Goal: Task Accomplishment & Management: Complete application form

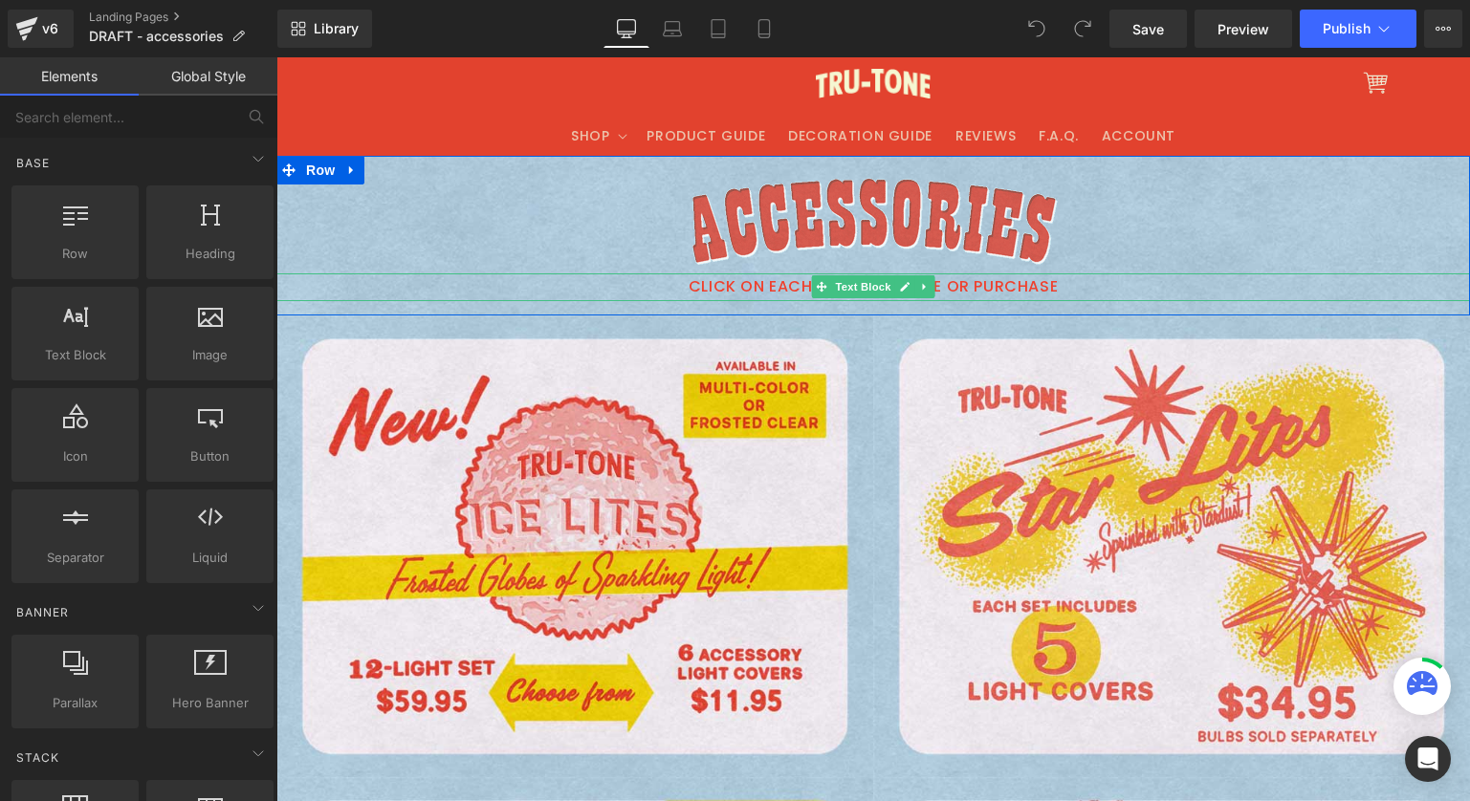
scroll to position [4, 0]
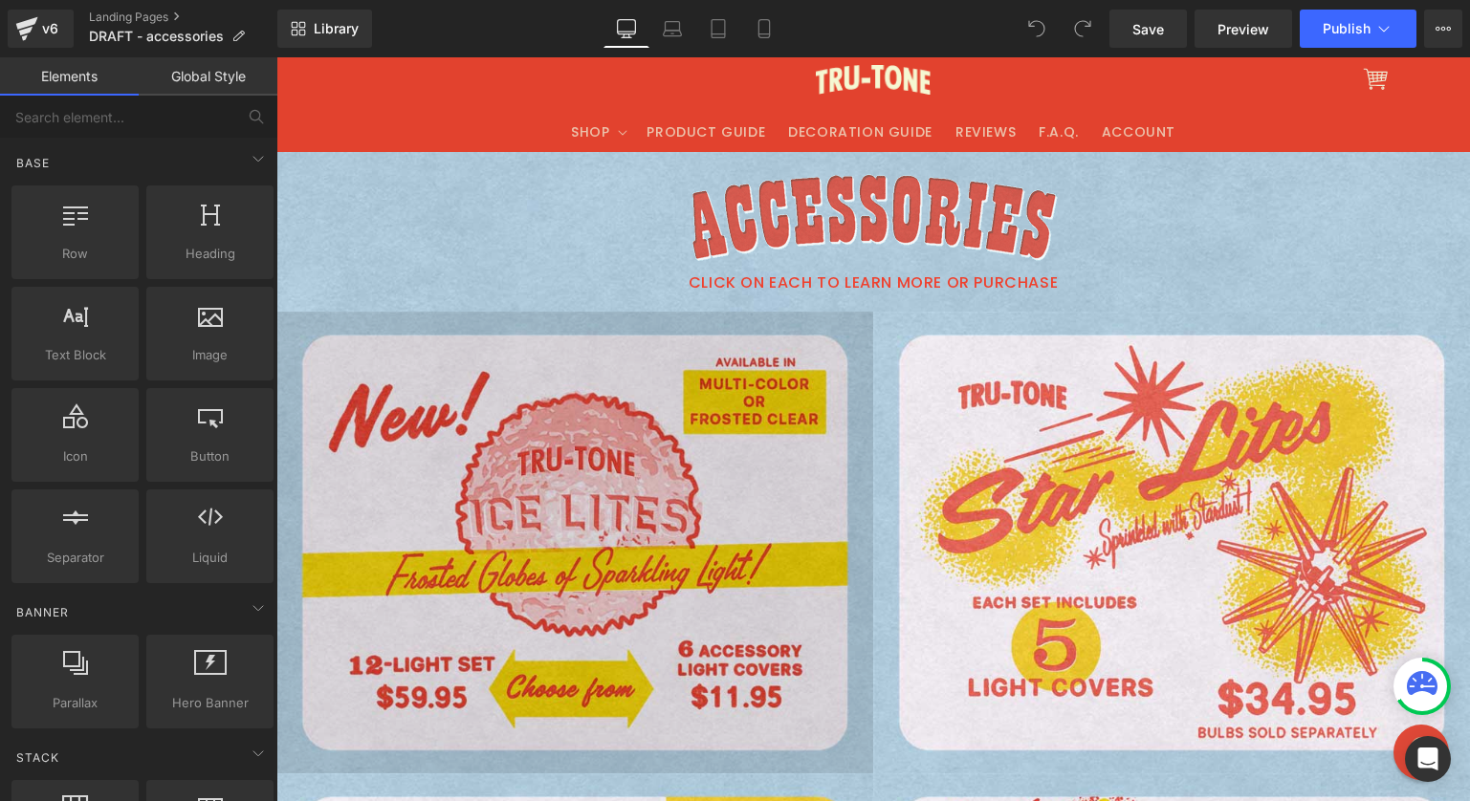
click at [599, 456] on img at bounding box center [574, 543] width 597 height 463
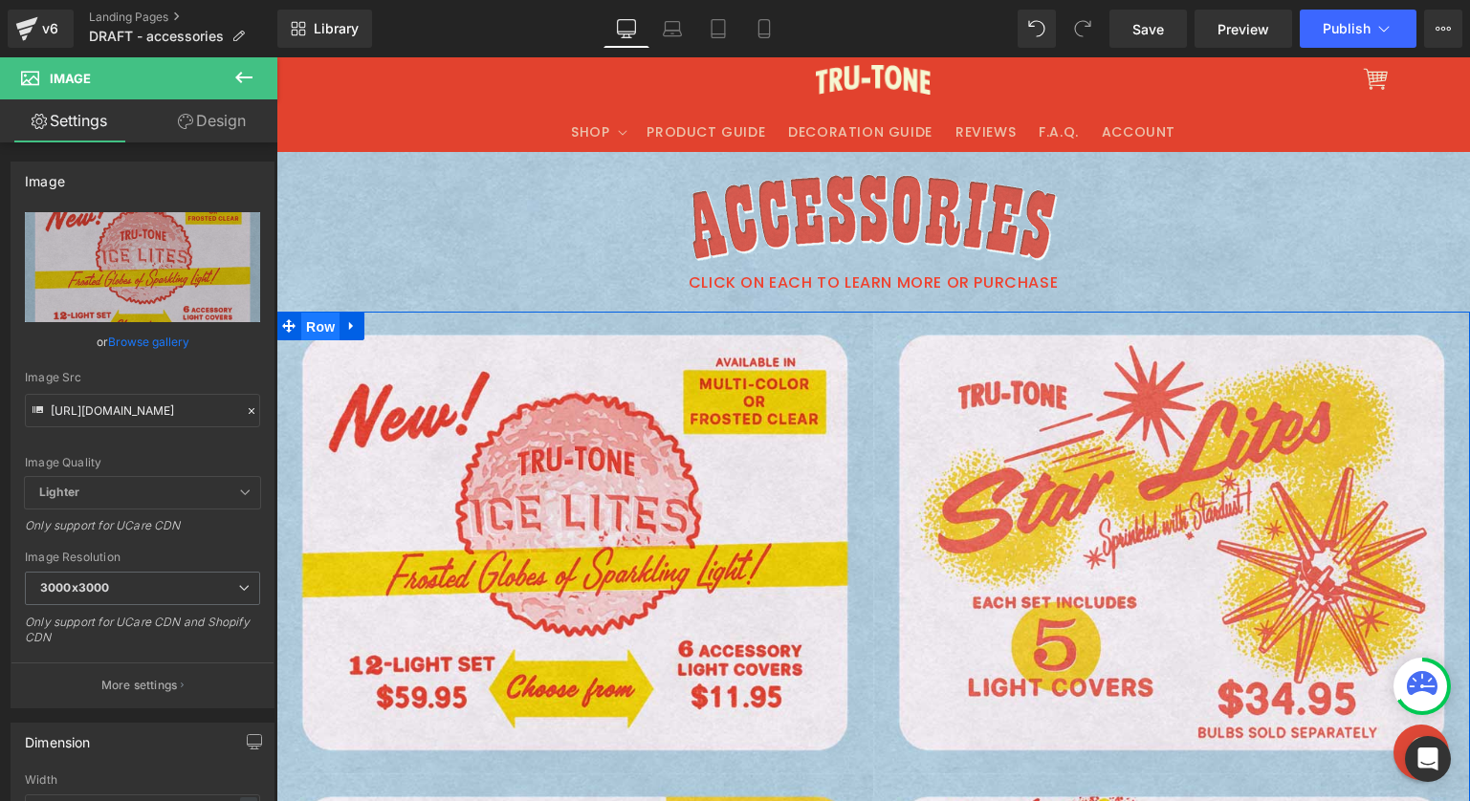
click at [306, 325] on span "Row" at bounding box center [320, 327] width 38 height 29
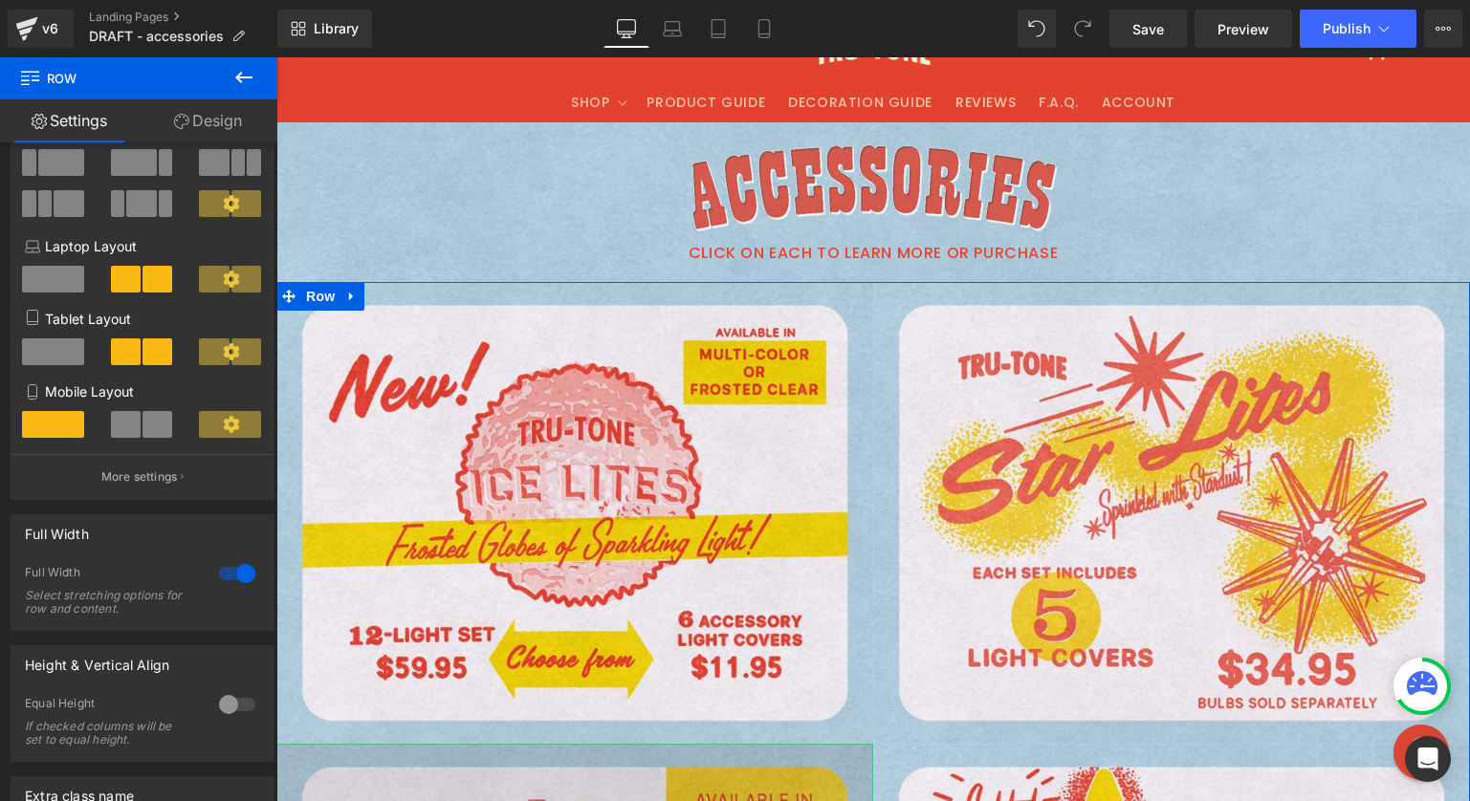
scroll to position [0, 0]
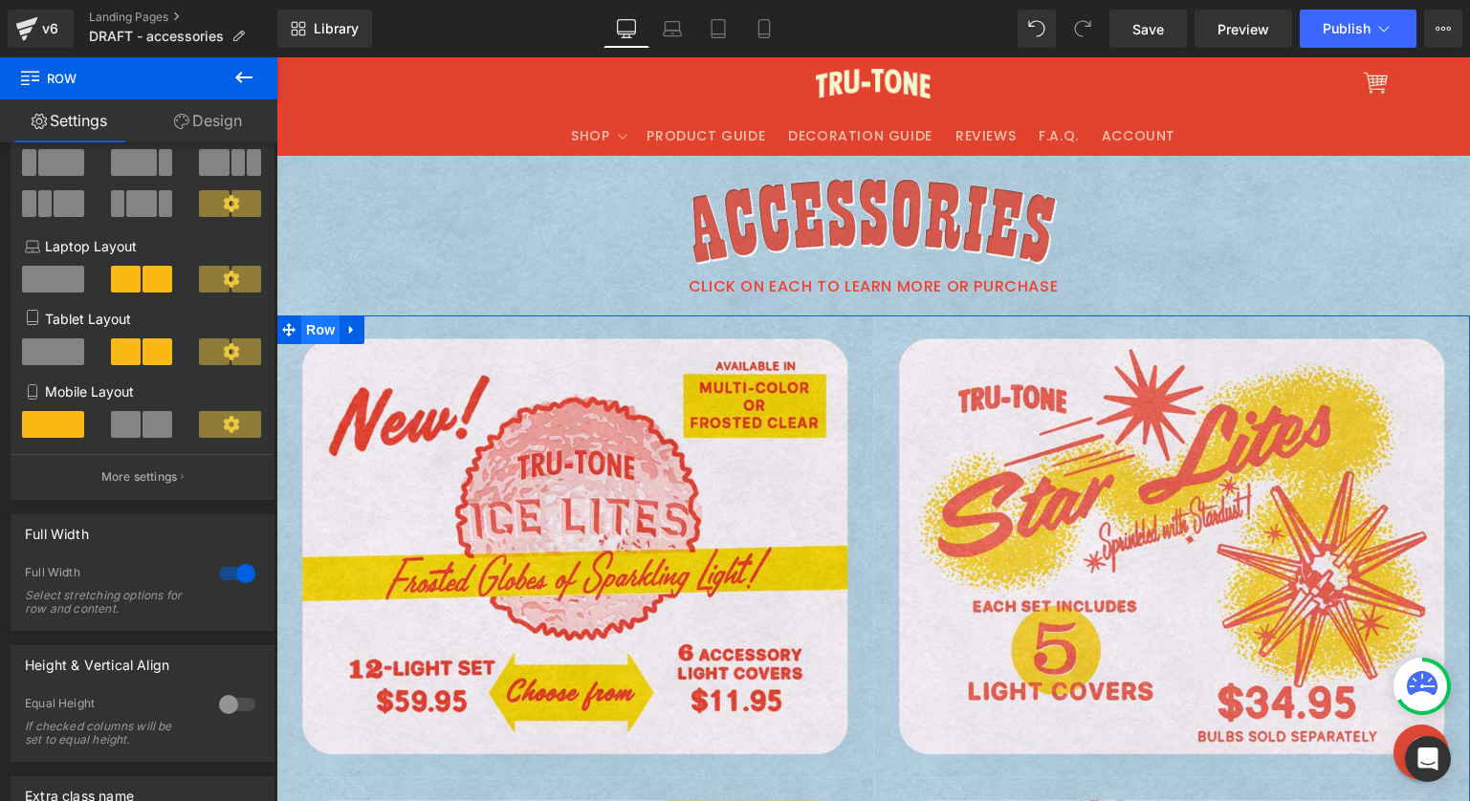
click at [301, 327] on span "Row" at bounding box center [320, 330] width 38 height 29
click at [318, 326] on span "Row" at bounding box center [320, 331] width 38 height 29
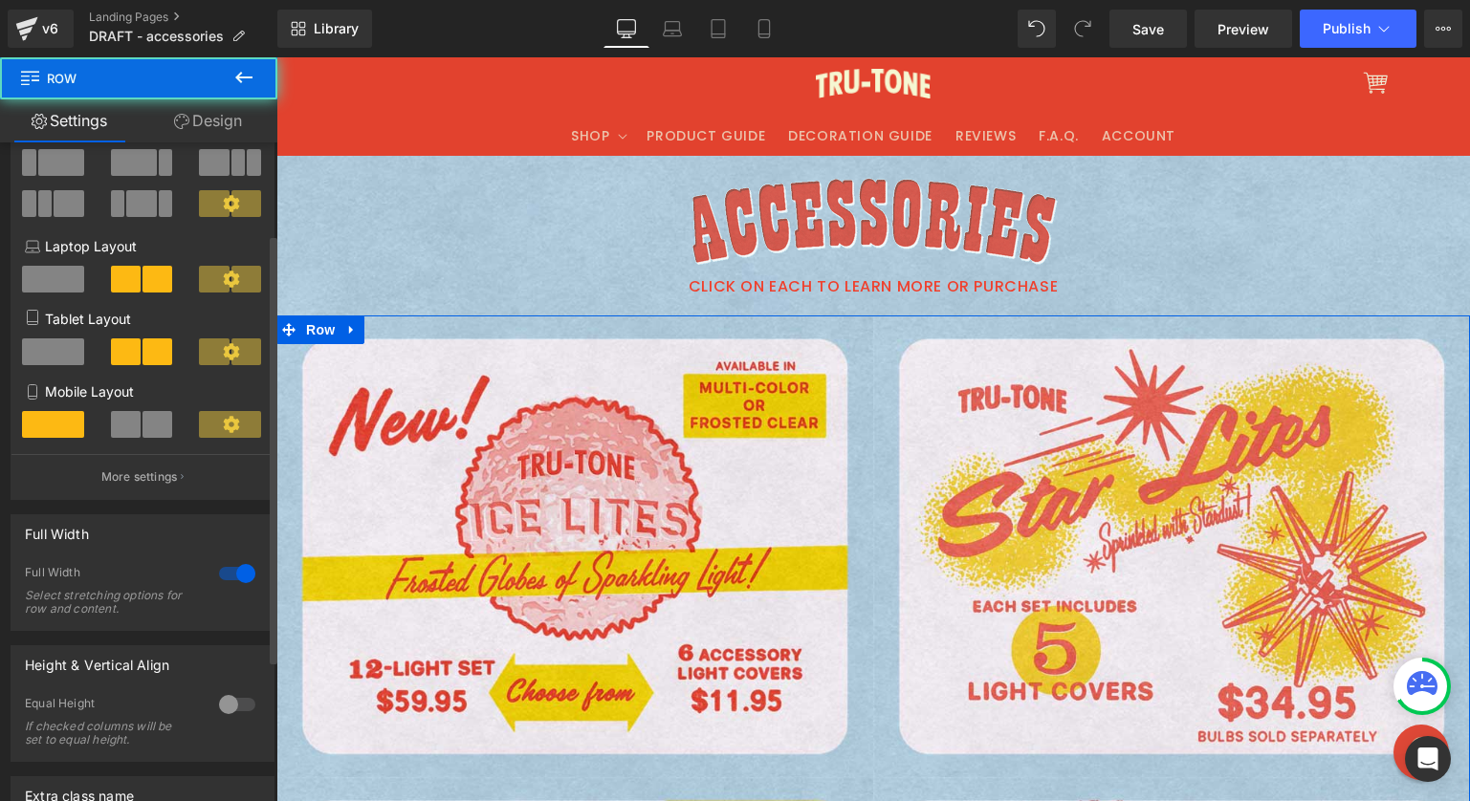
click at [240, 577] on div at bounding box center [237, 574] width 46 height 31
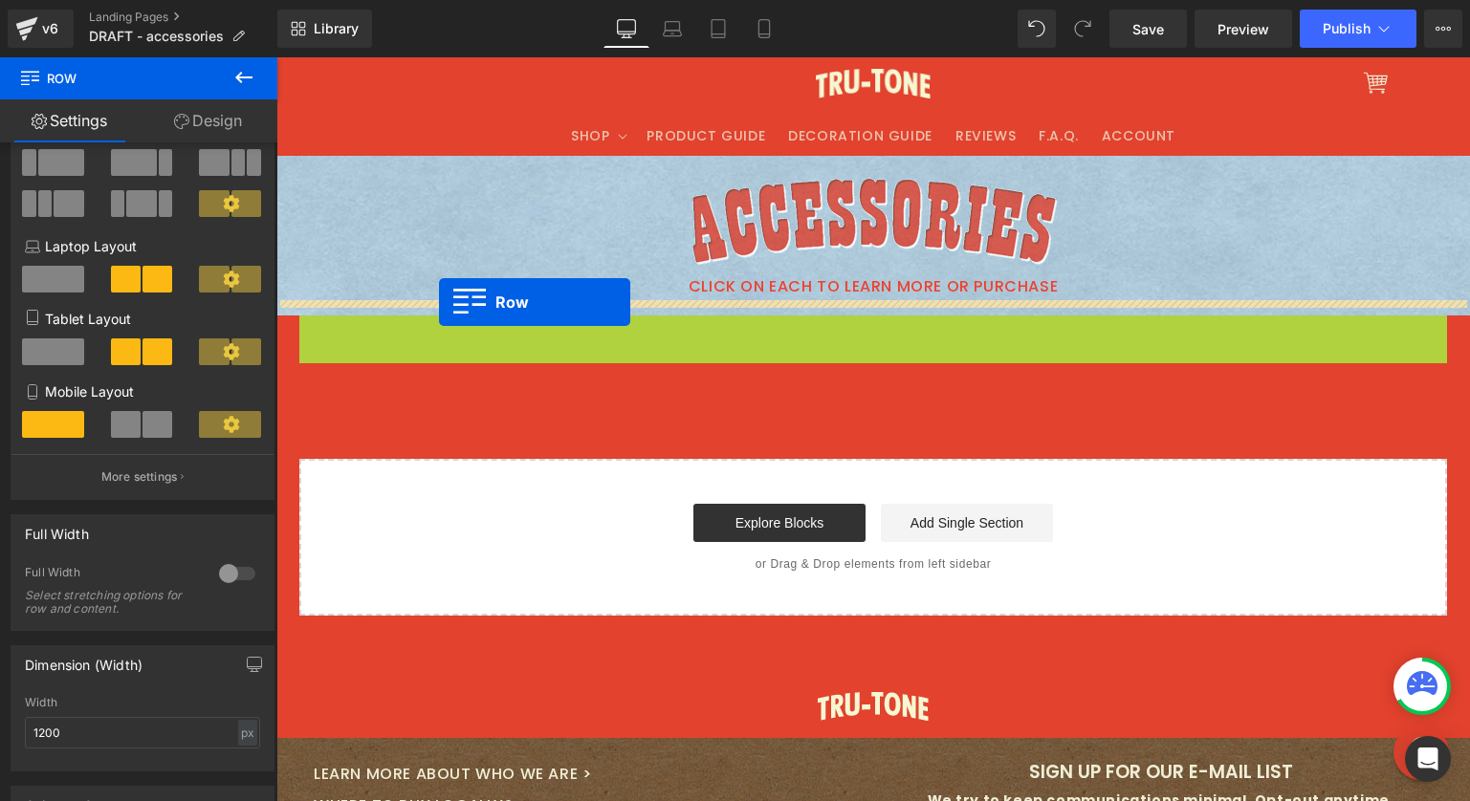
drag, startPoint x: 301, startPoint y: 324, endPoint x: 439, endPoint y: 302, distance: 139.5
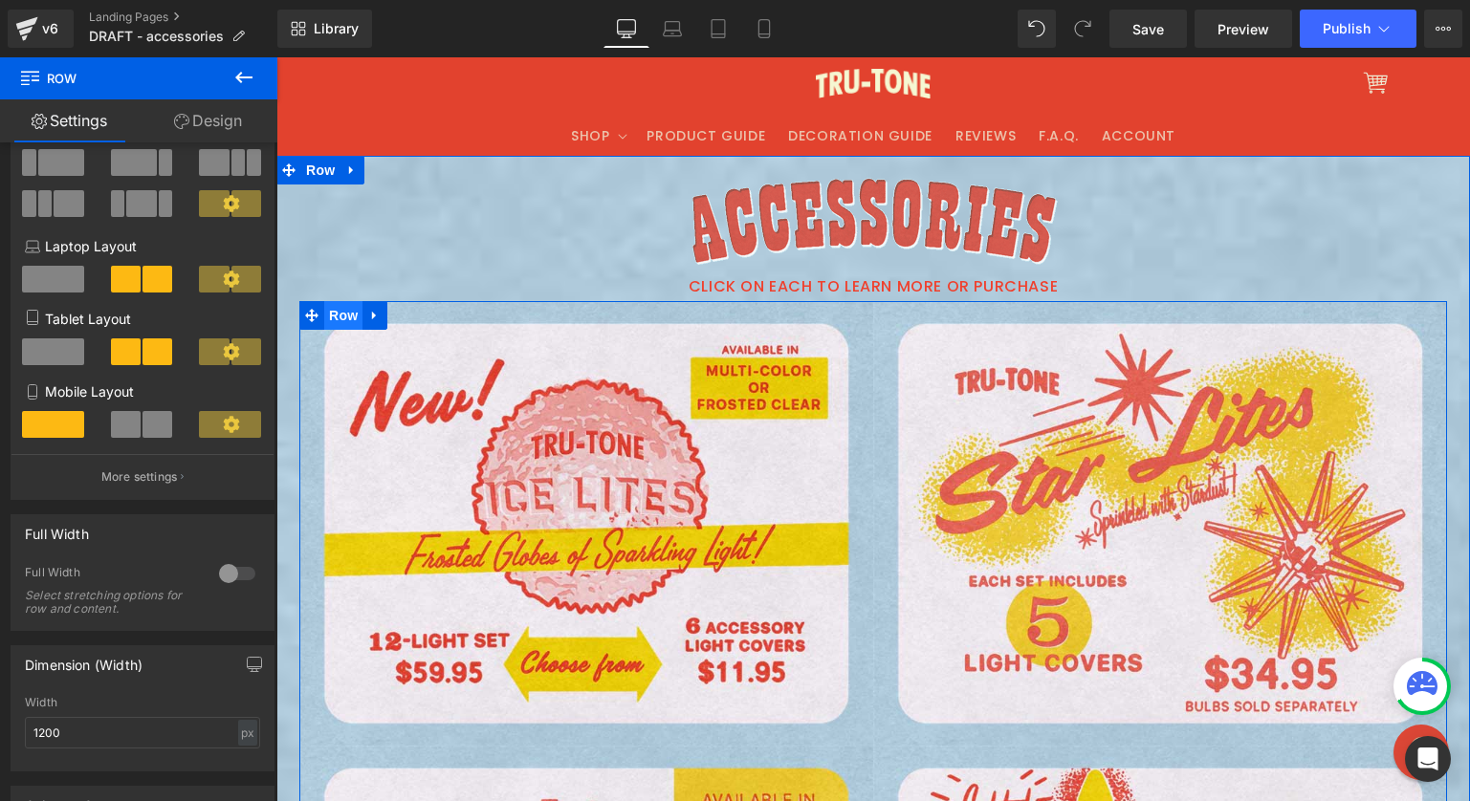
click at [324, 315] on span "Row" at bounding box center [343, 315] width 38 height 29
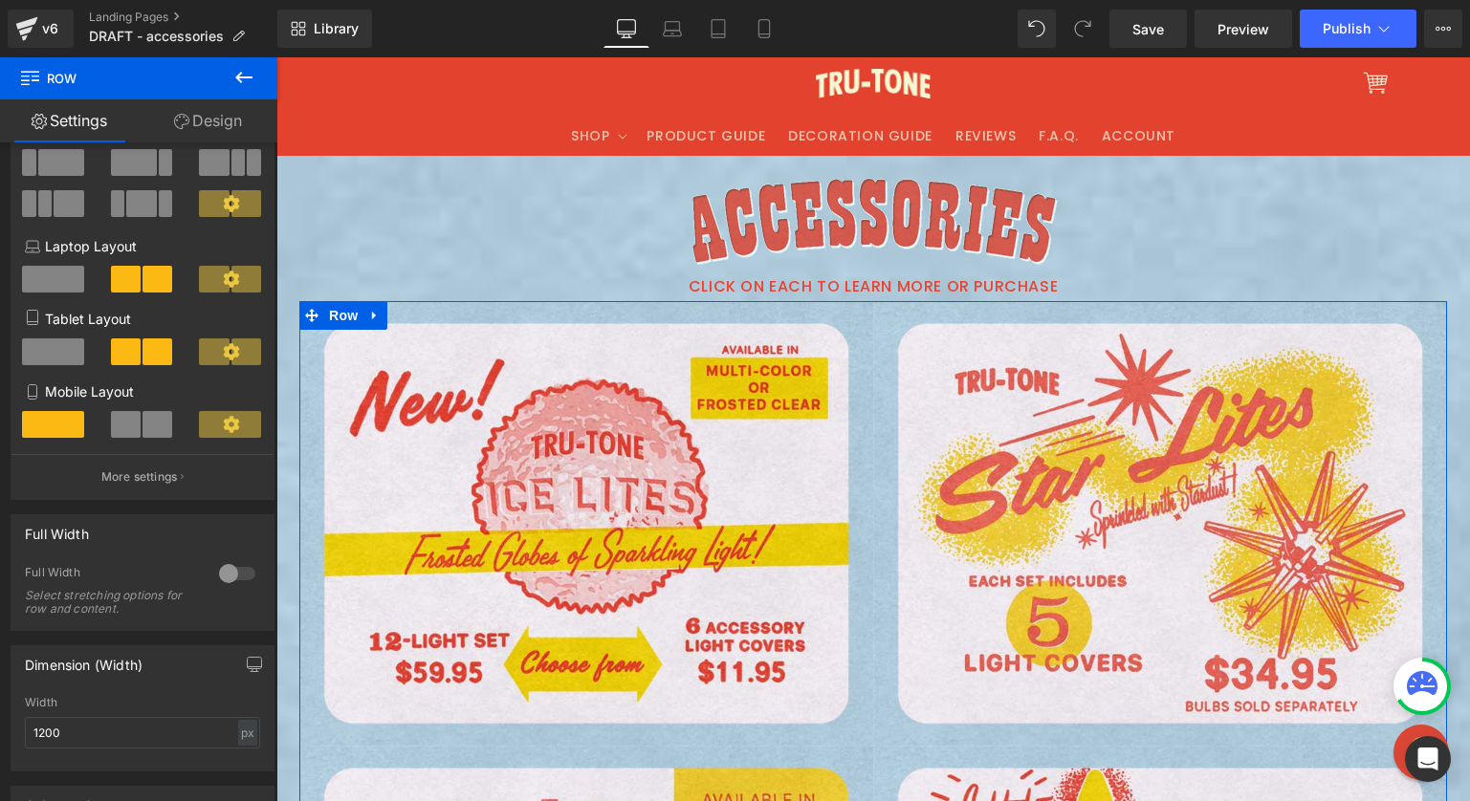
click at [194, 125] on link "Design" at bounding box center [208, 120] width 139 height 43
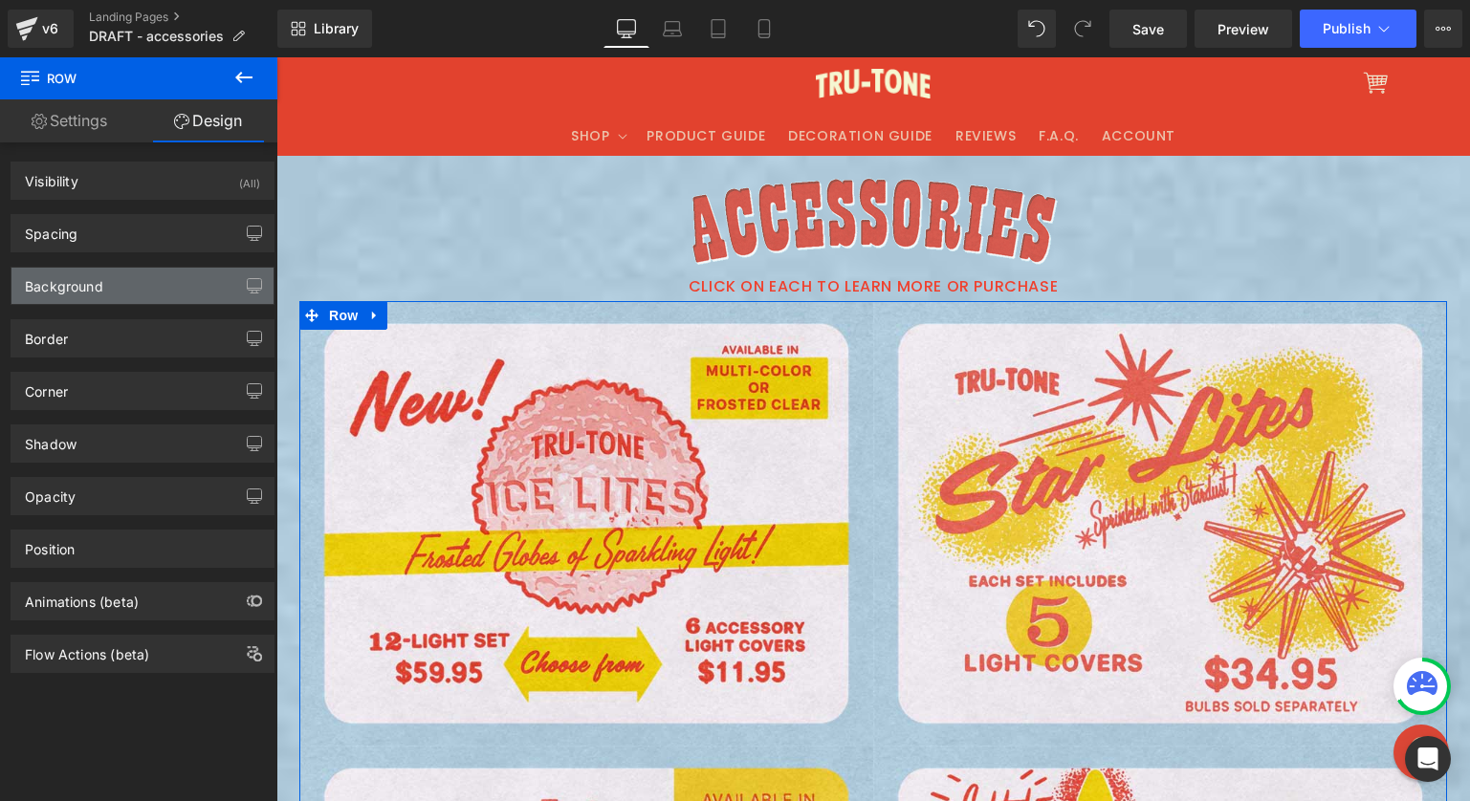
click at [134, 274] on div "Background" at bounding box center [142, 286] width 262 height 36
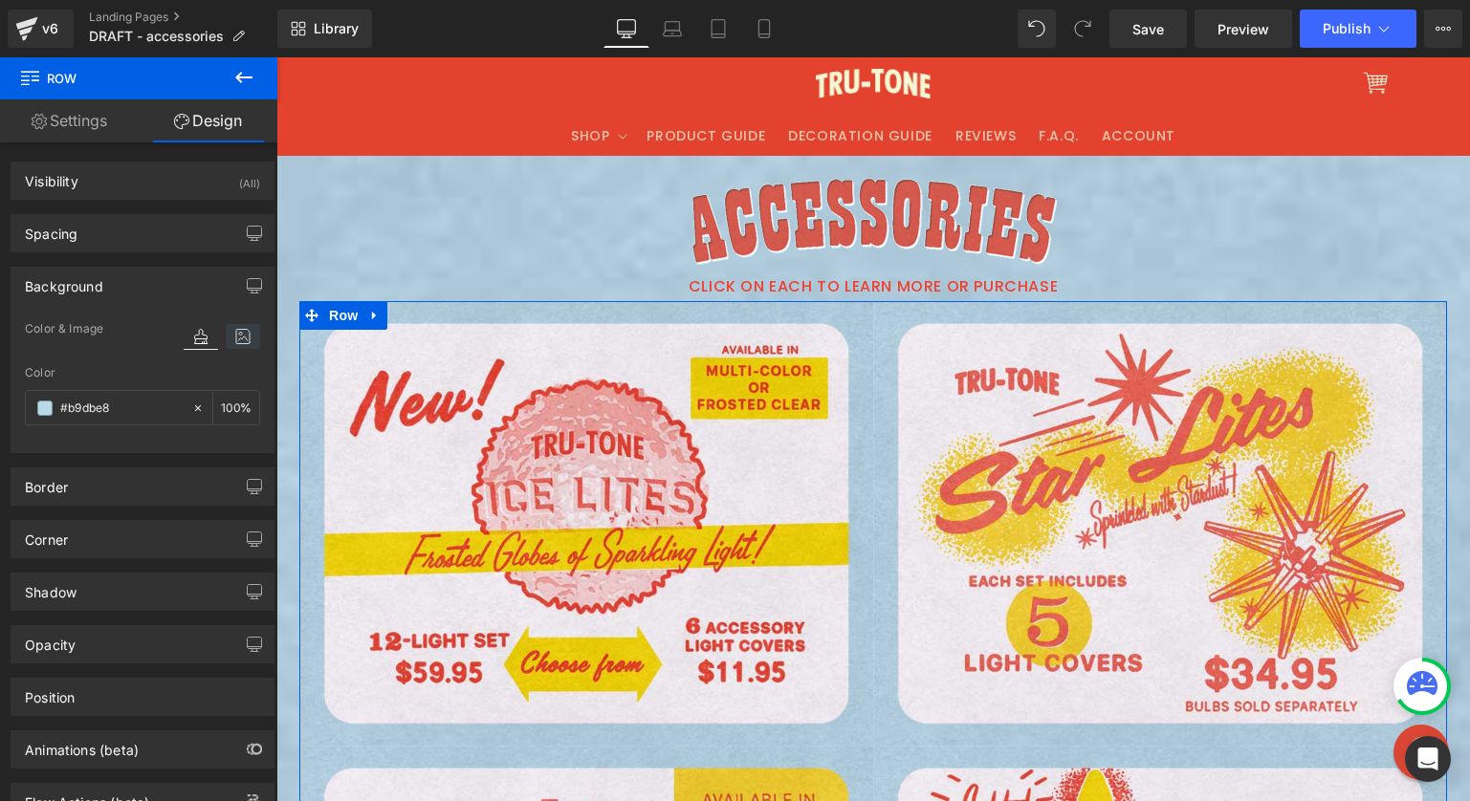
click at [245, 331] on icon at bounding box center [243, 336] width 34 height 25
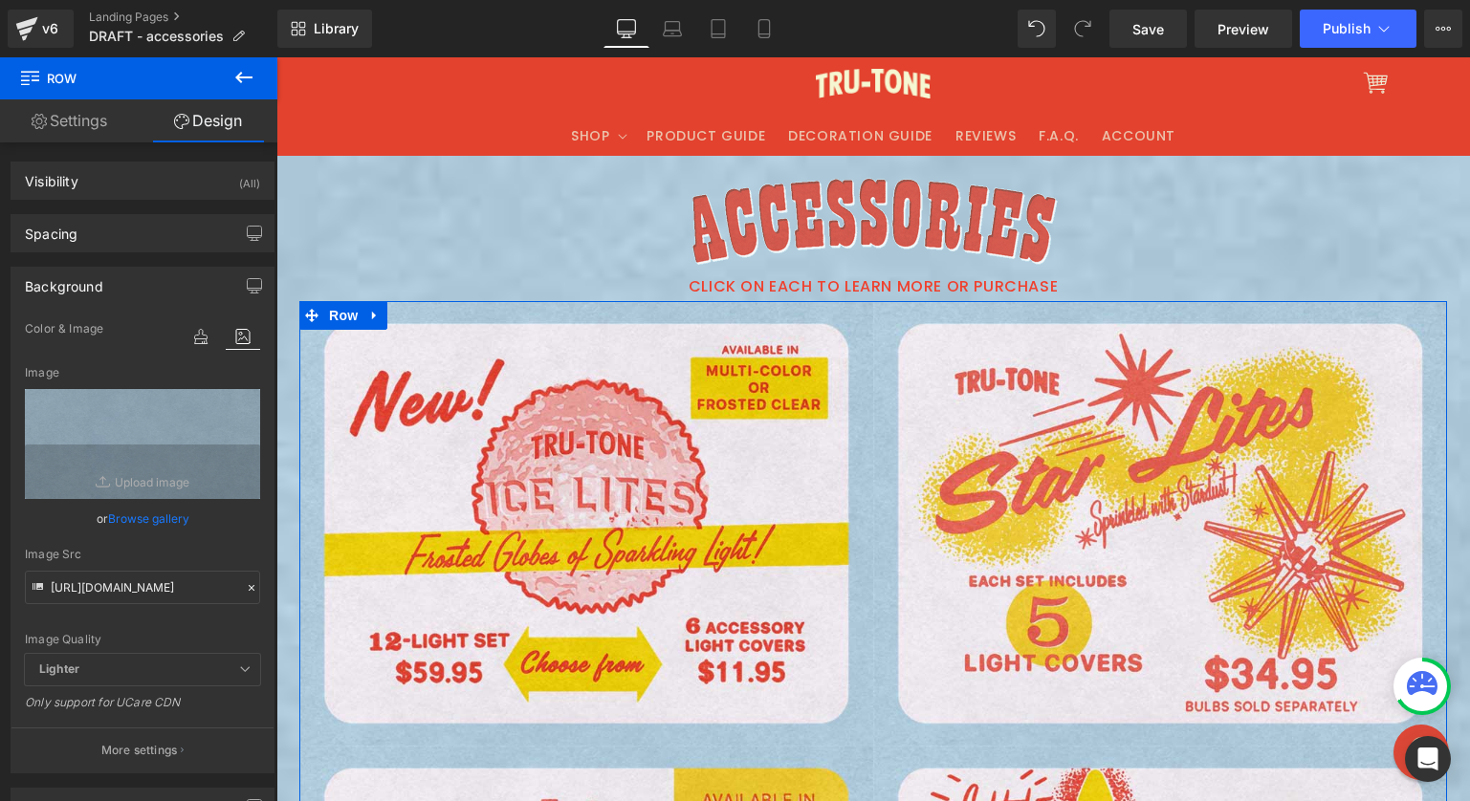
click at [245, 586] on icon at bounding box center [251, 587] width 13 height 13
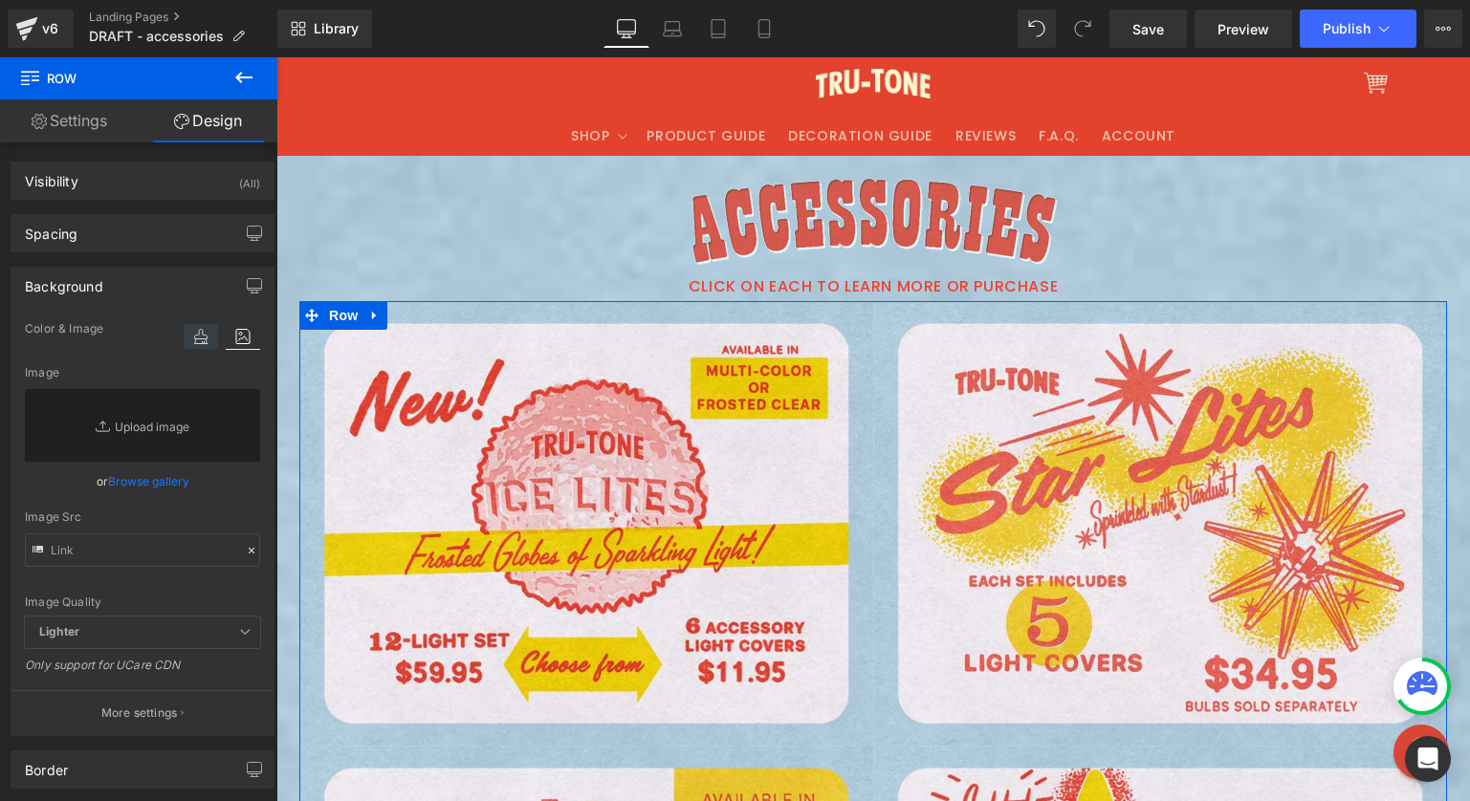
click at [189, 340] on icon at bounding box center [201, 336] width 34 height 25
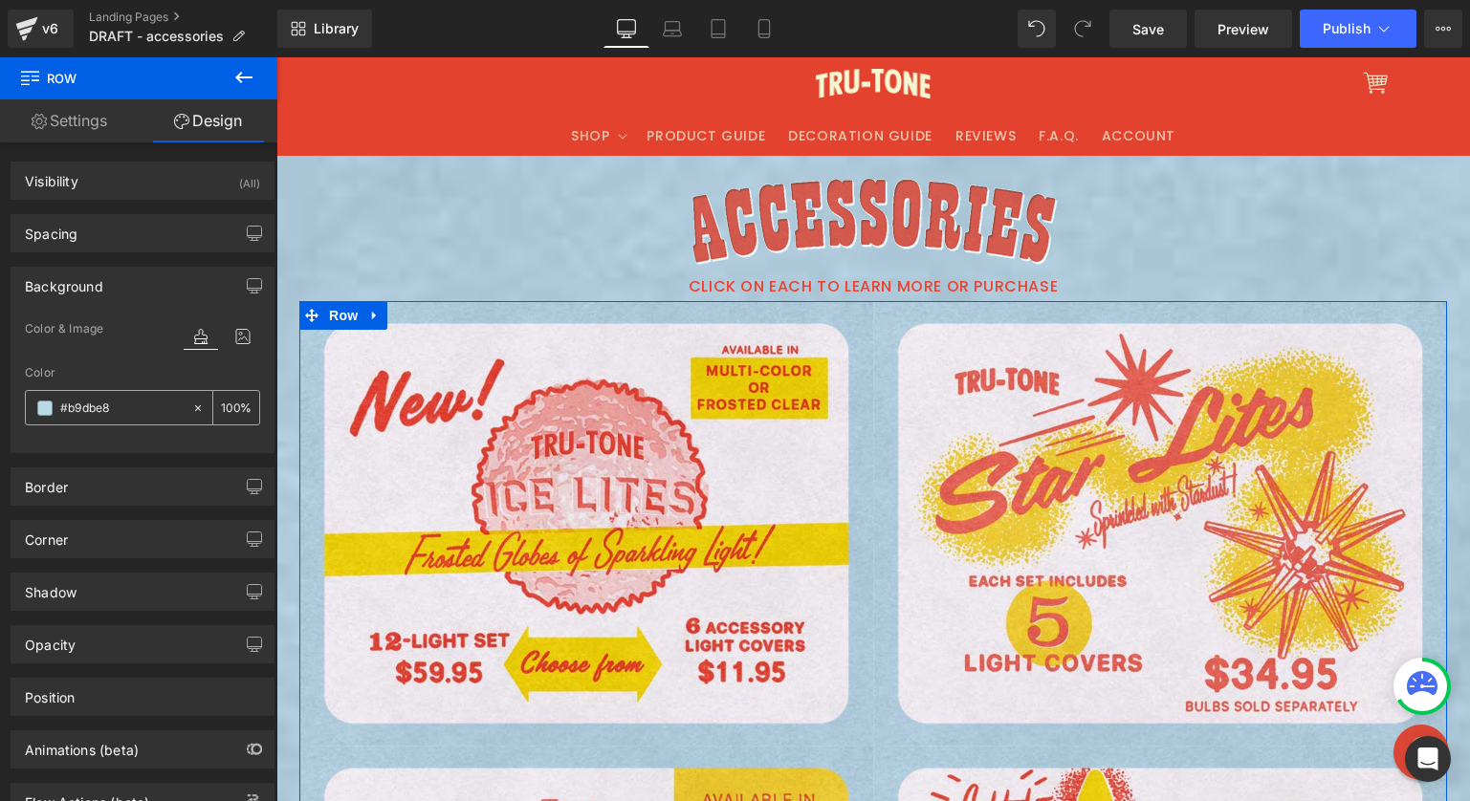
click at [194, 407] on icon at bounding box center [197, 408] width 13 height 13
type input "none"
type input "0"
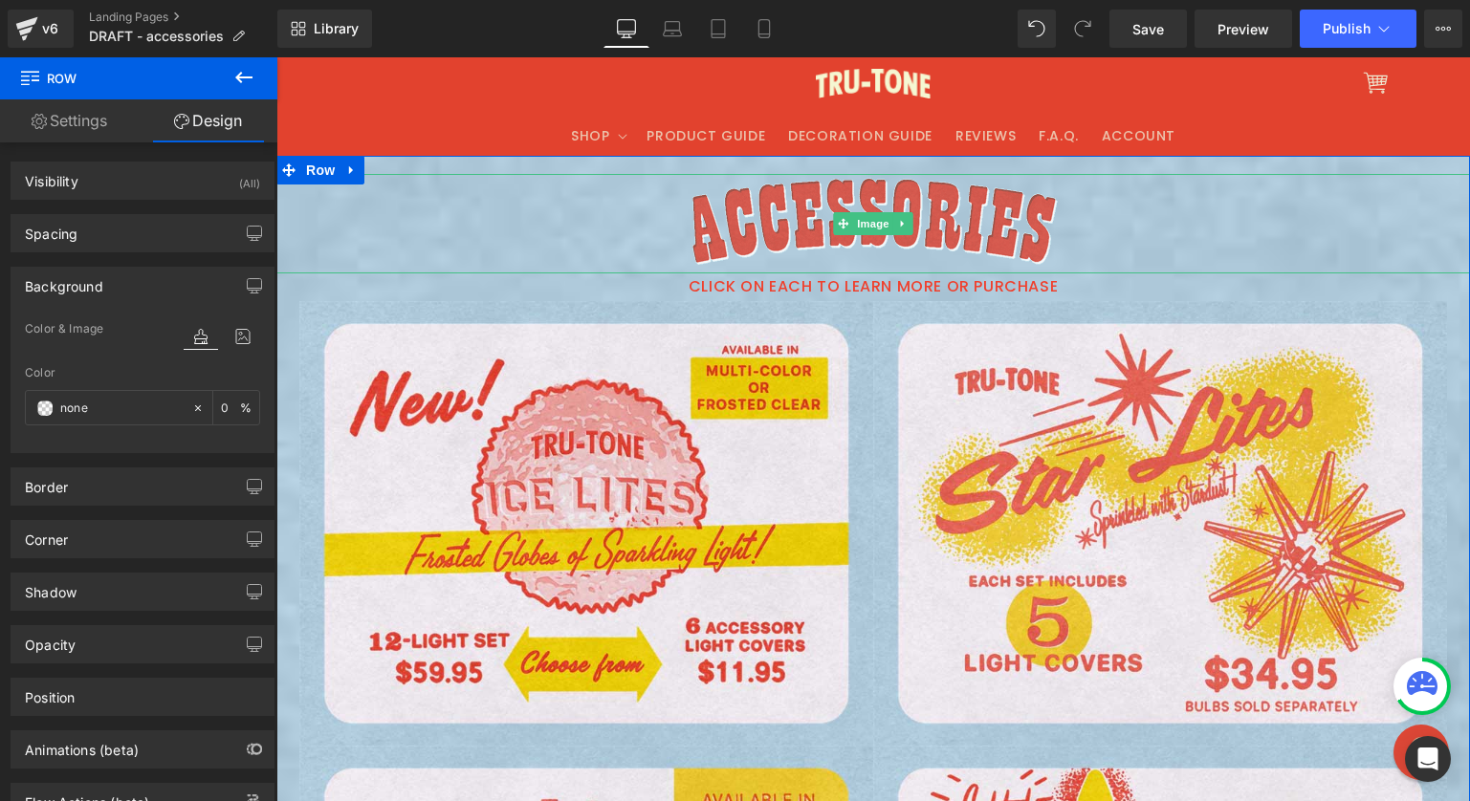
click at [395, 235] on div at bounding box center [873, 223] width 1194 height 99
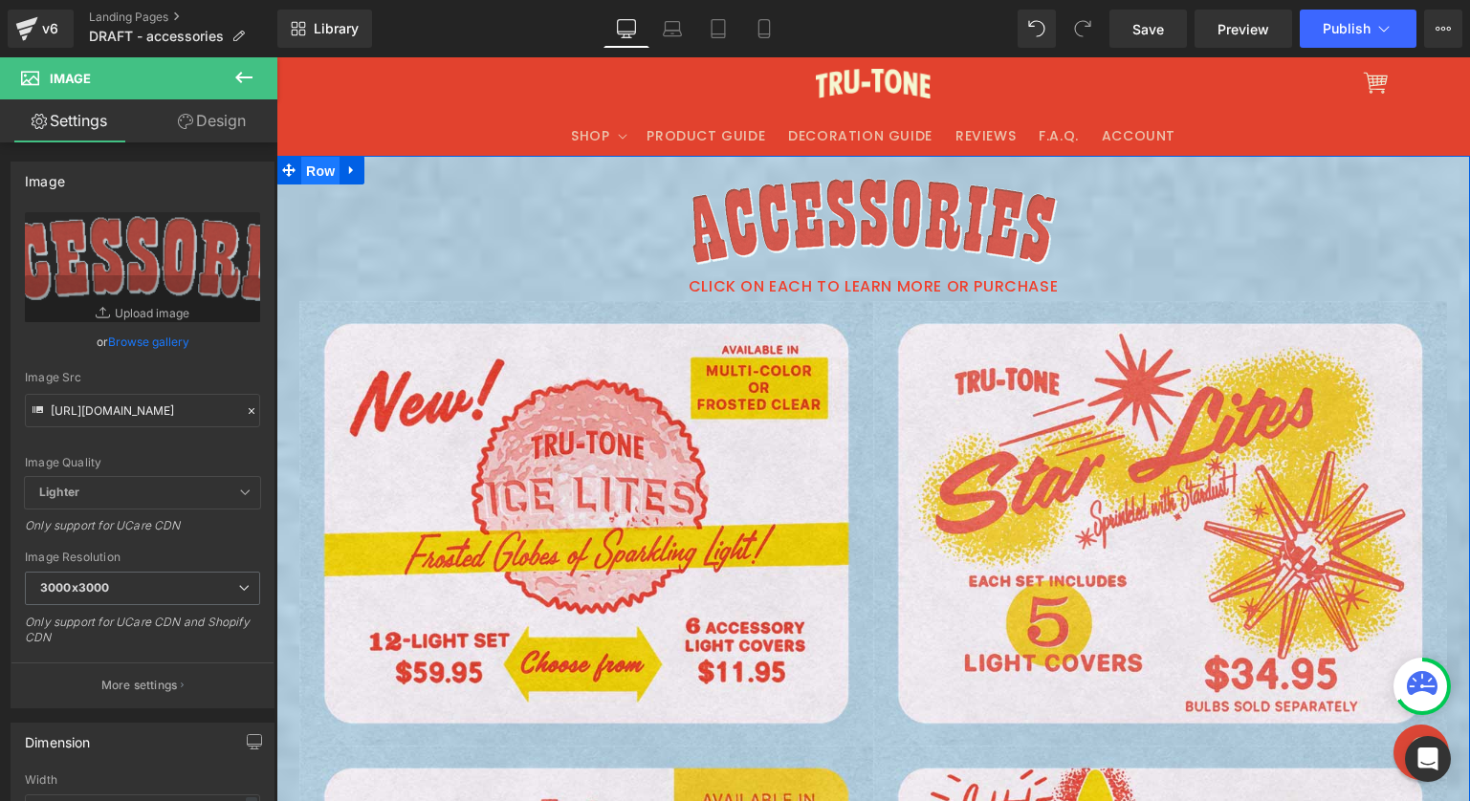
click at [317, 174] on span "Row" at bounding box center [320, 171] width 38 height 29
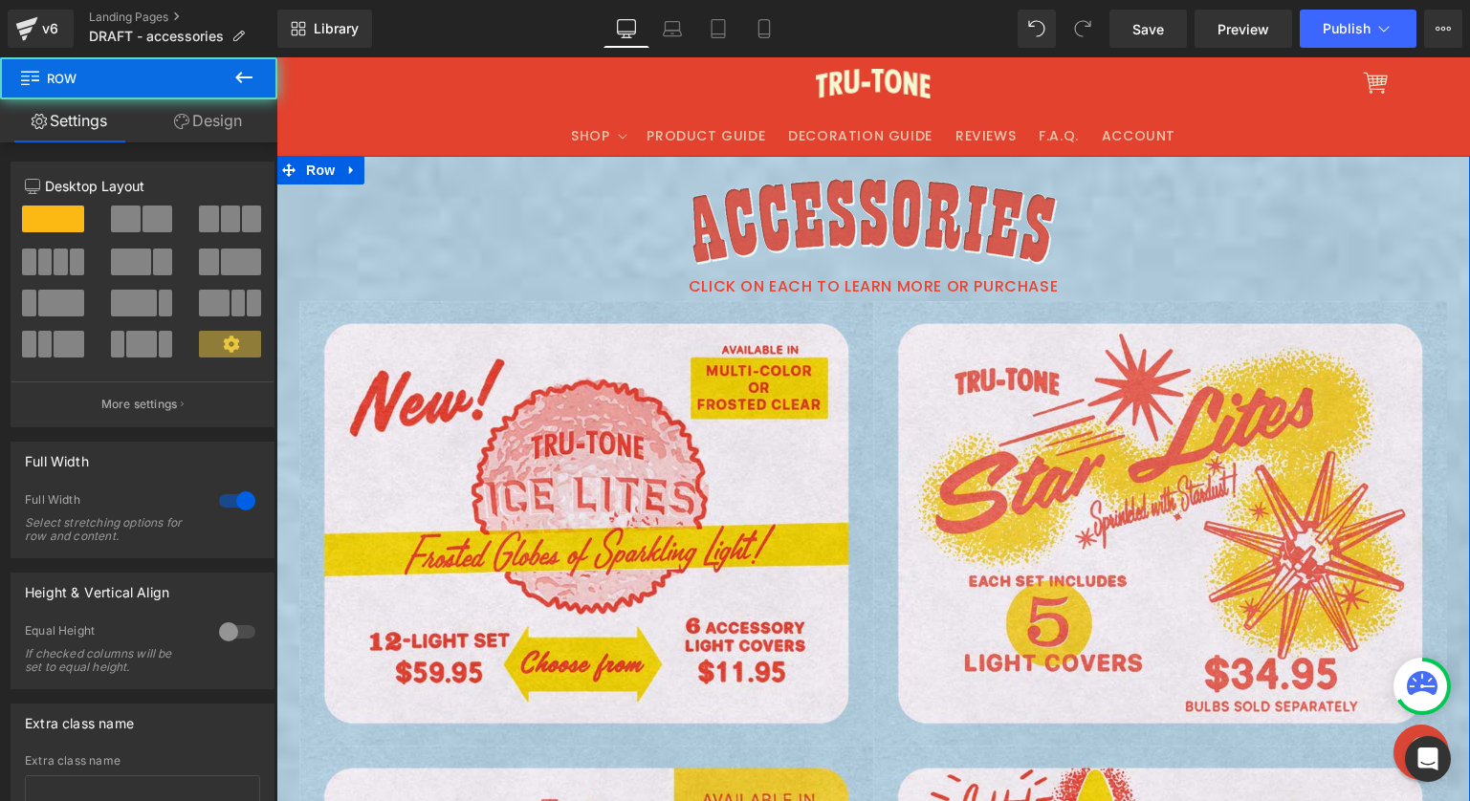
click at [198, 126] on link "Design" at bounding box center [208, 120] width 139 height 43
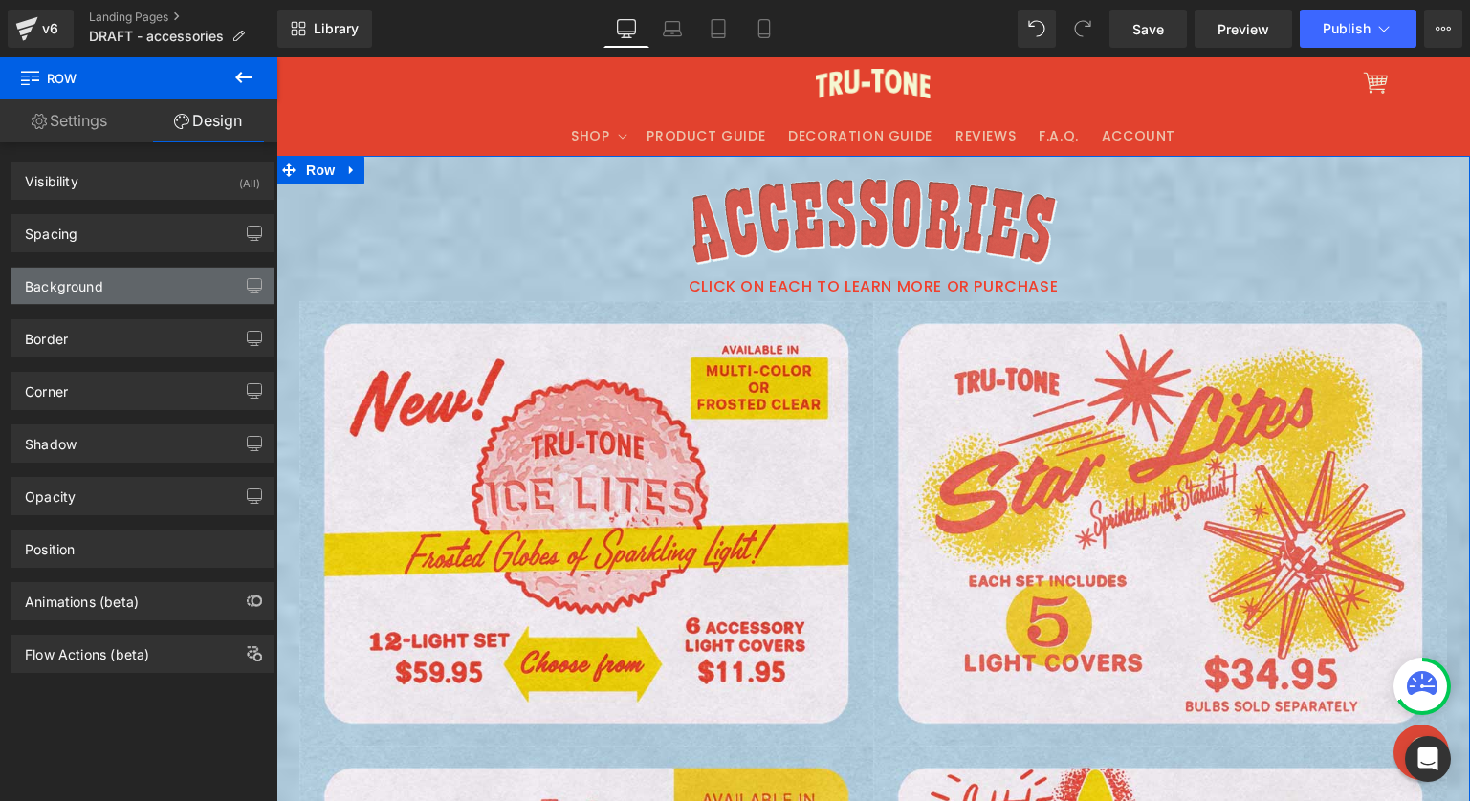
click at [136, 276] on div "Background" at bounding box center [142, 286] width 262 height 36
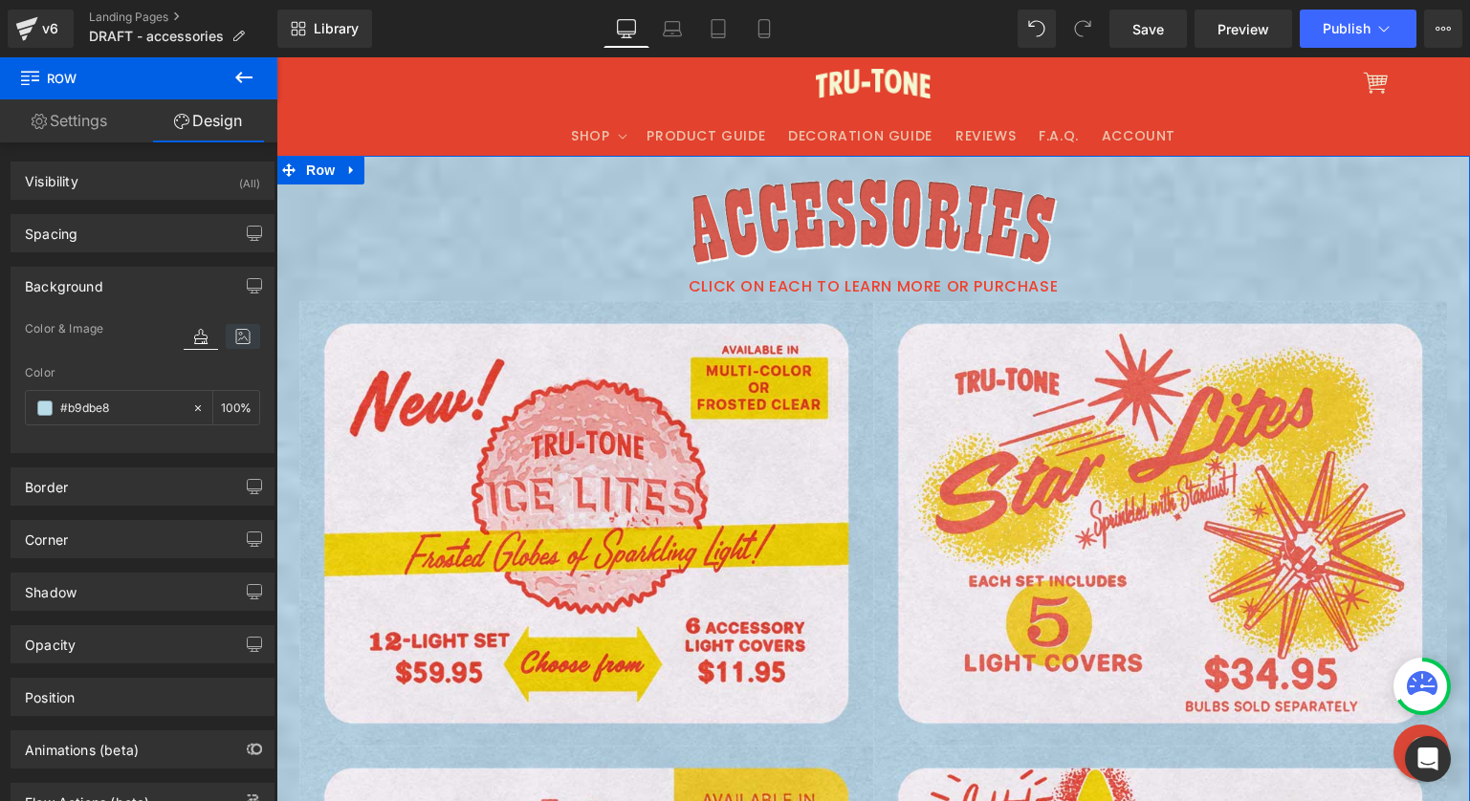
click at [246, 330] on icon at bounding box center [243, 336] width 34 height 25
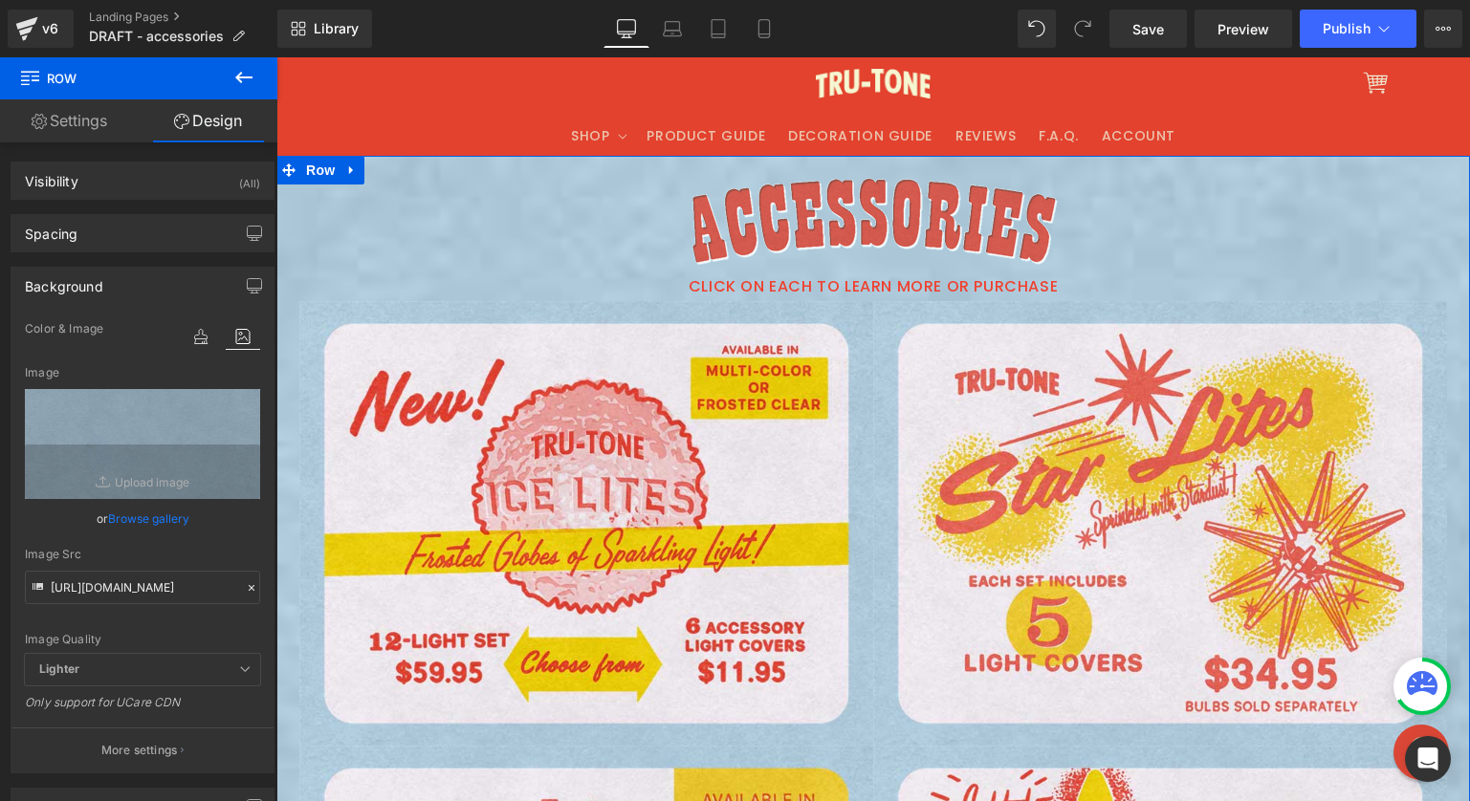
click at [129, 751] on p "More settings" at bounding box center [139, 750] width 77 height 17
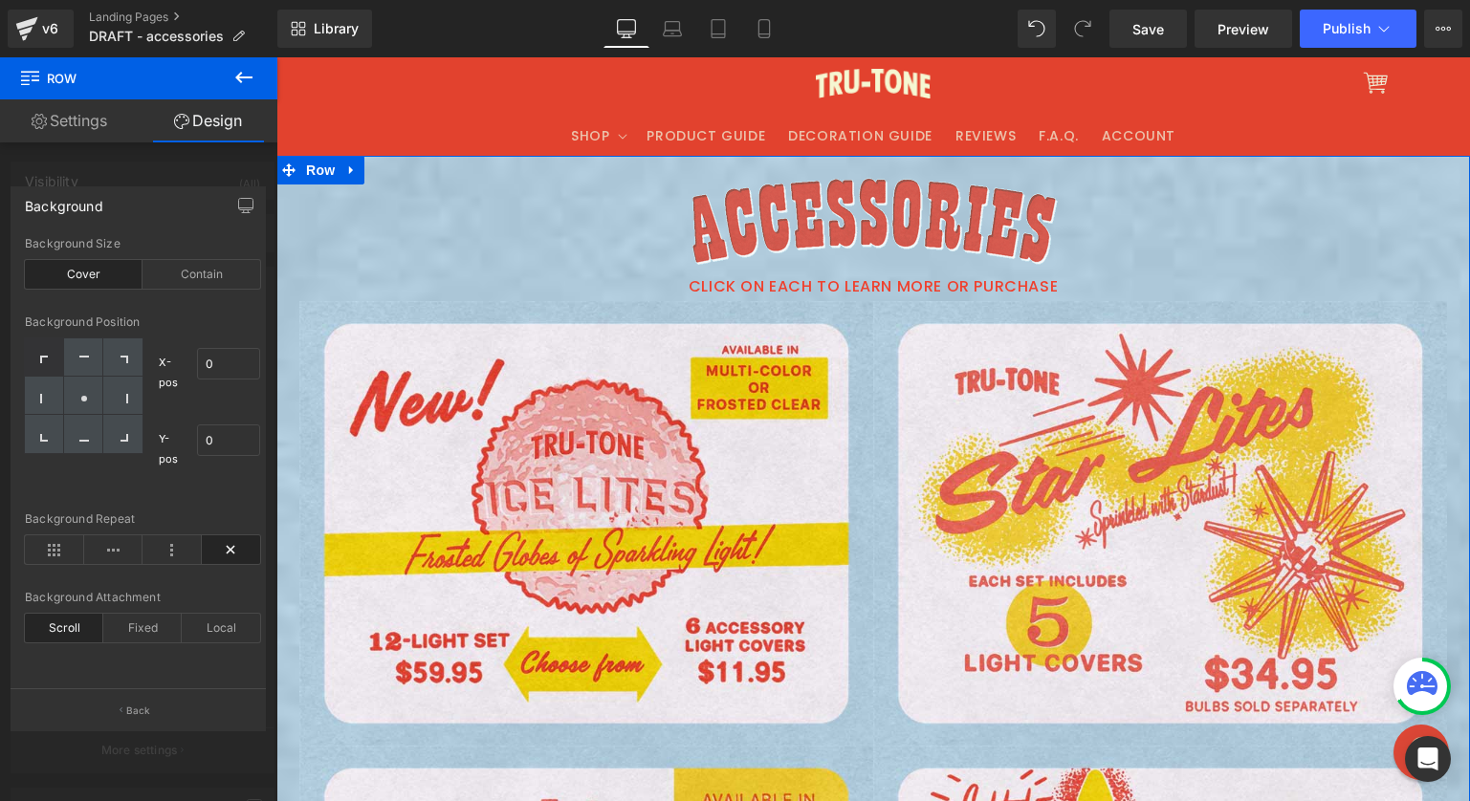
click at [107, 279] on div "Cover" at bounding box center [84, 274] width 118 height 29
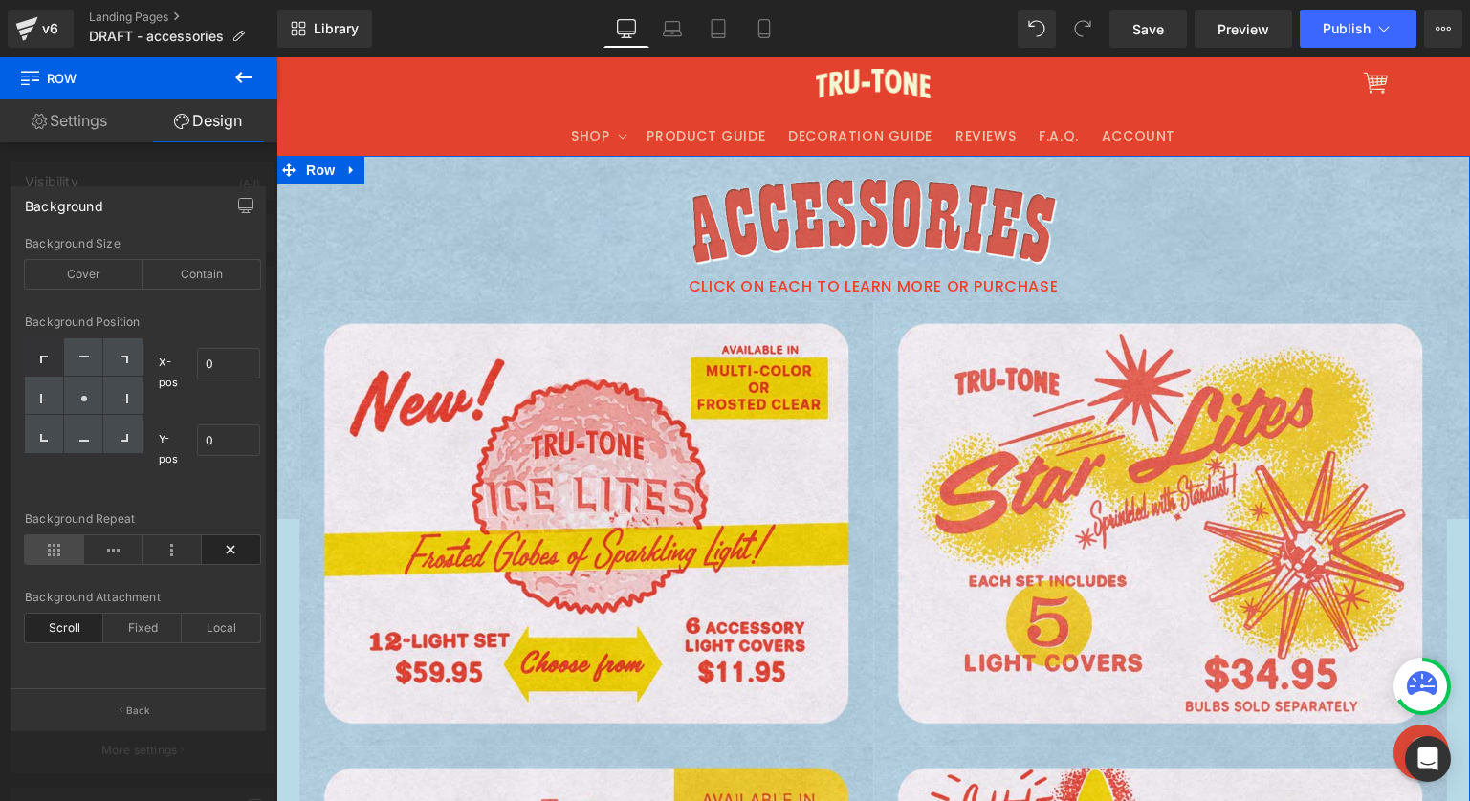
click at [44, 549] on icon at bounding box center [54, 550] width 59 height 29
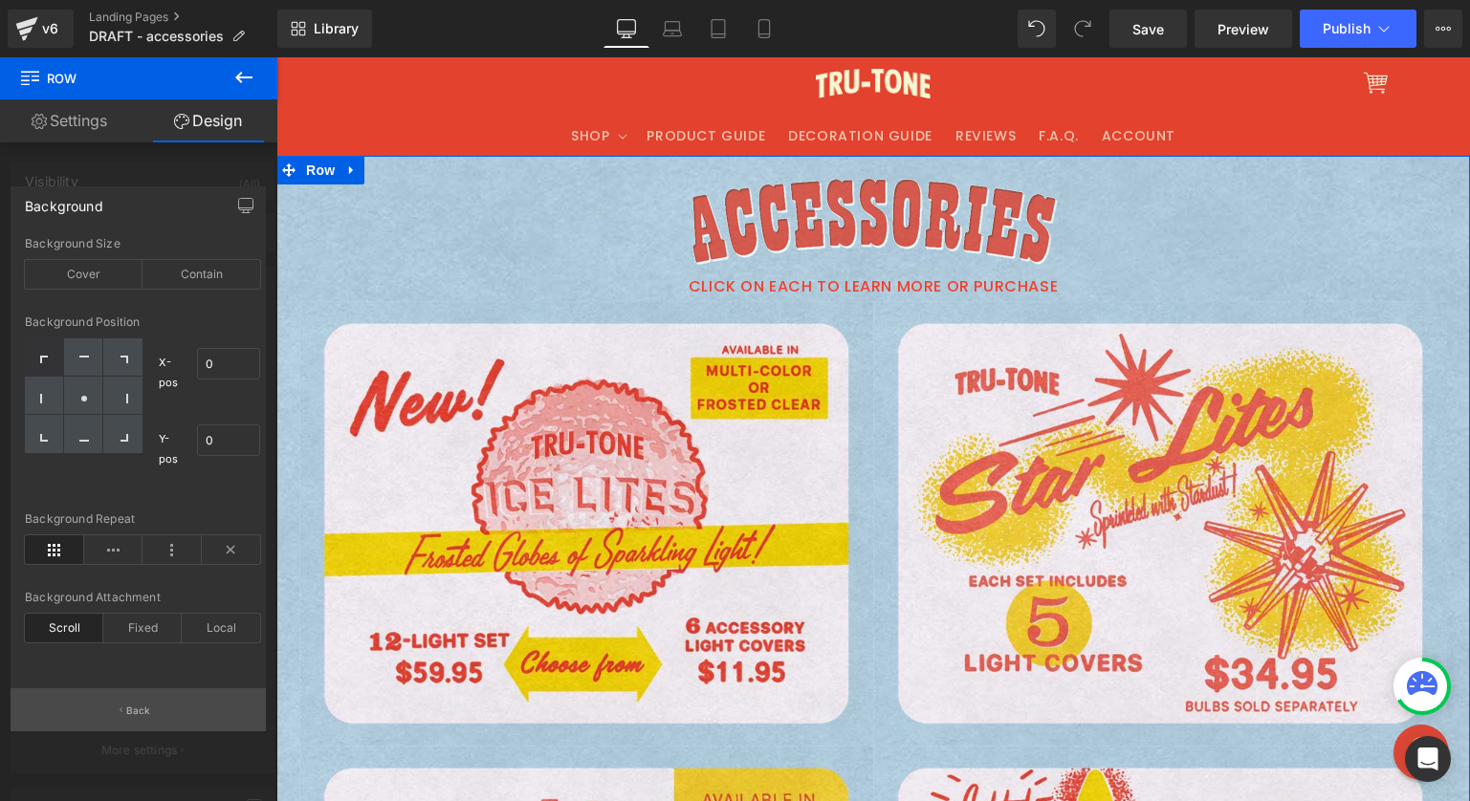
click at [127, 711] on p "Back" at bounding box center [138, 711] width 25 height 14
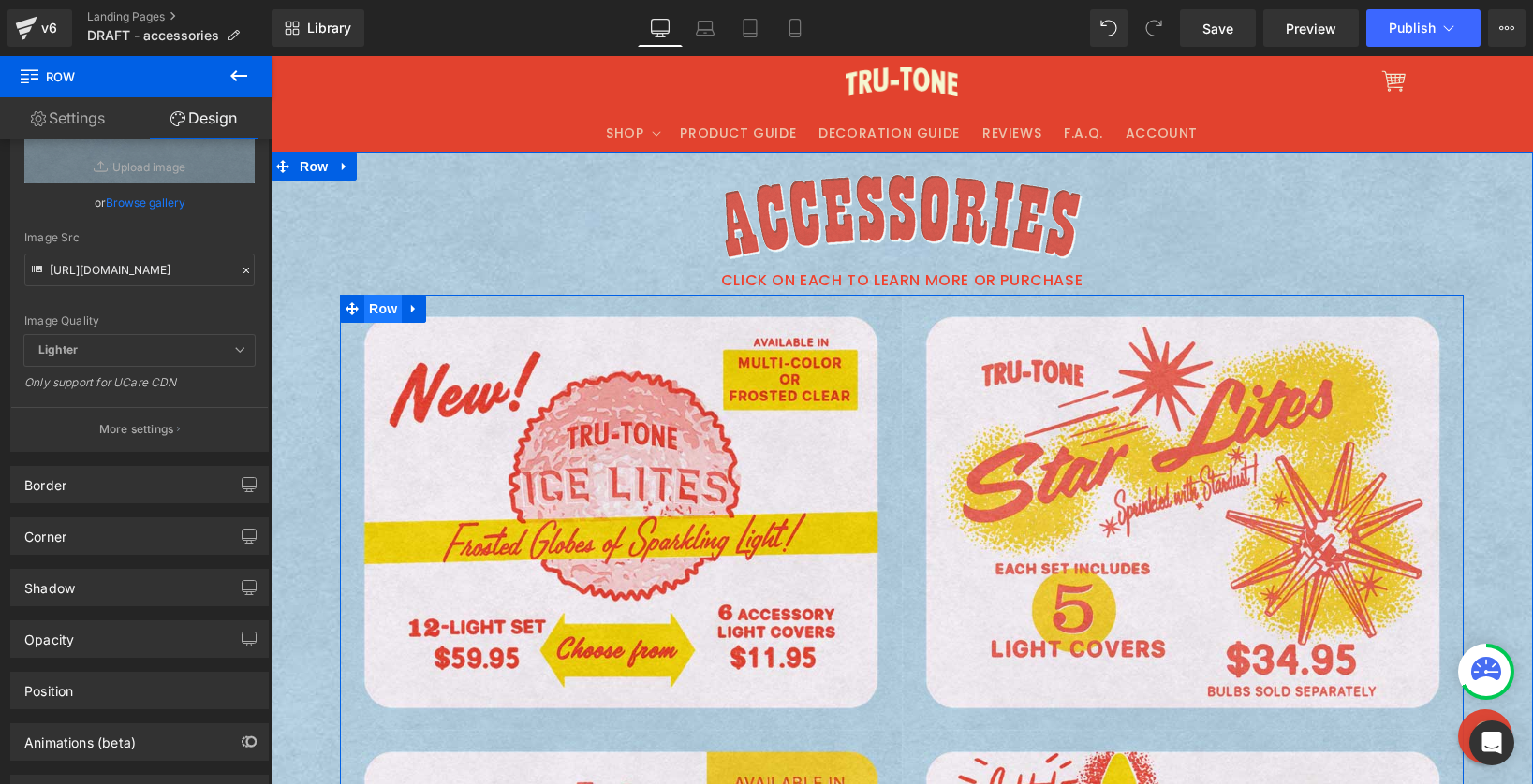
click at [376, 303] on span "Row" at bounding box center [383, 308] width 37 height 28
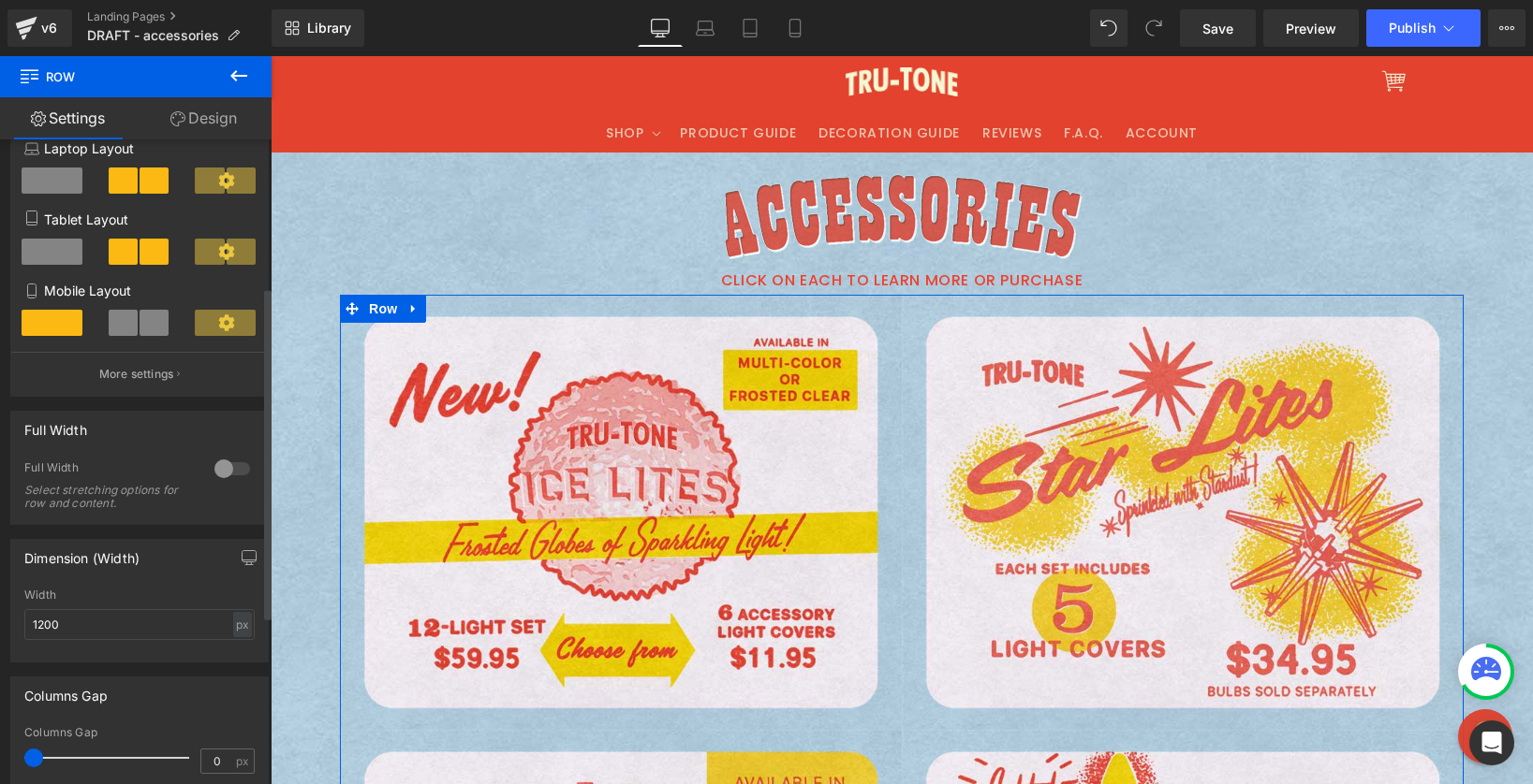
scroll to position [326, 0]
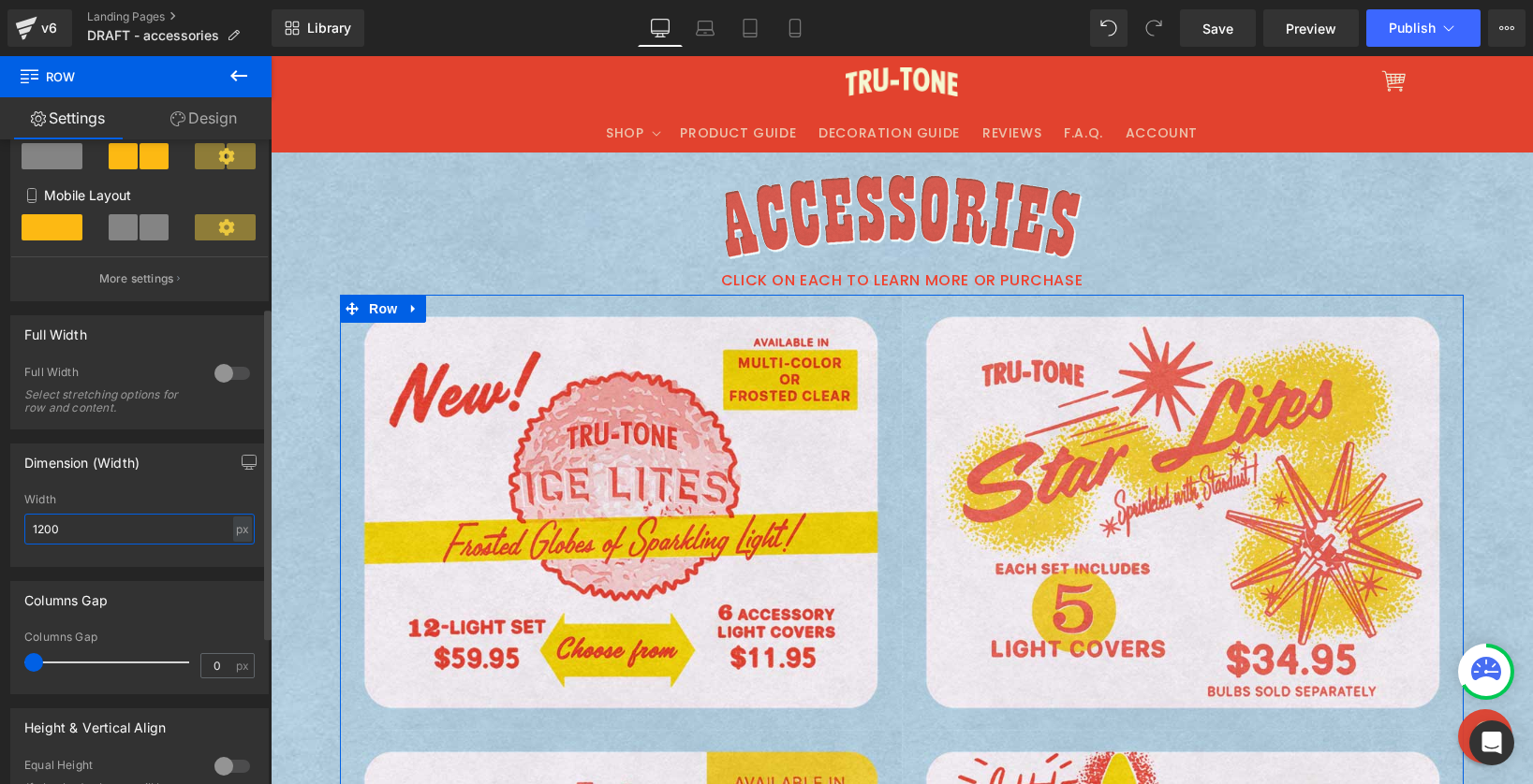
click at [36, 530] on input "1200" at bounding box center [139, 530] width 230 height 31
type input "1000"
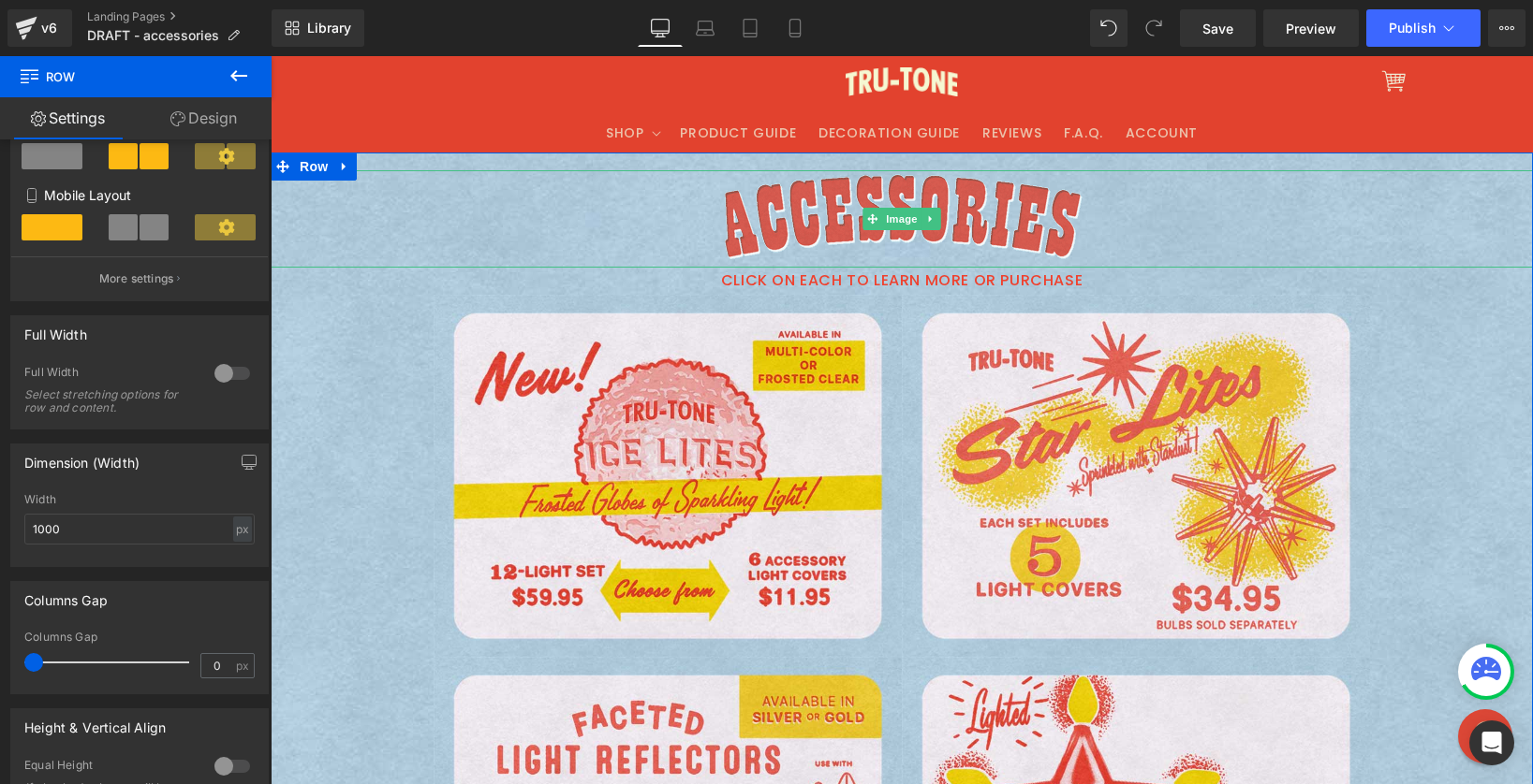
click at [424, 248] on div at bounding box center [901, 218] width 1262 height 97
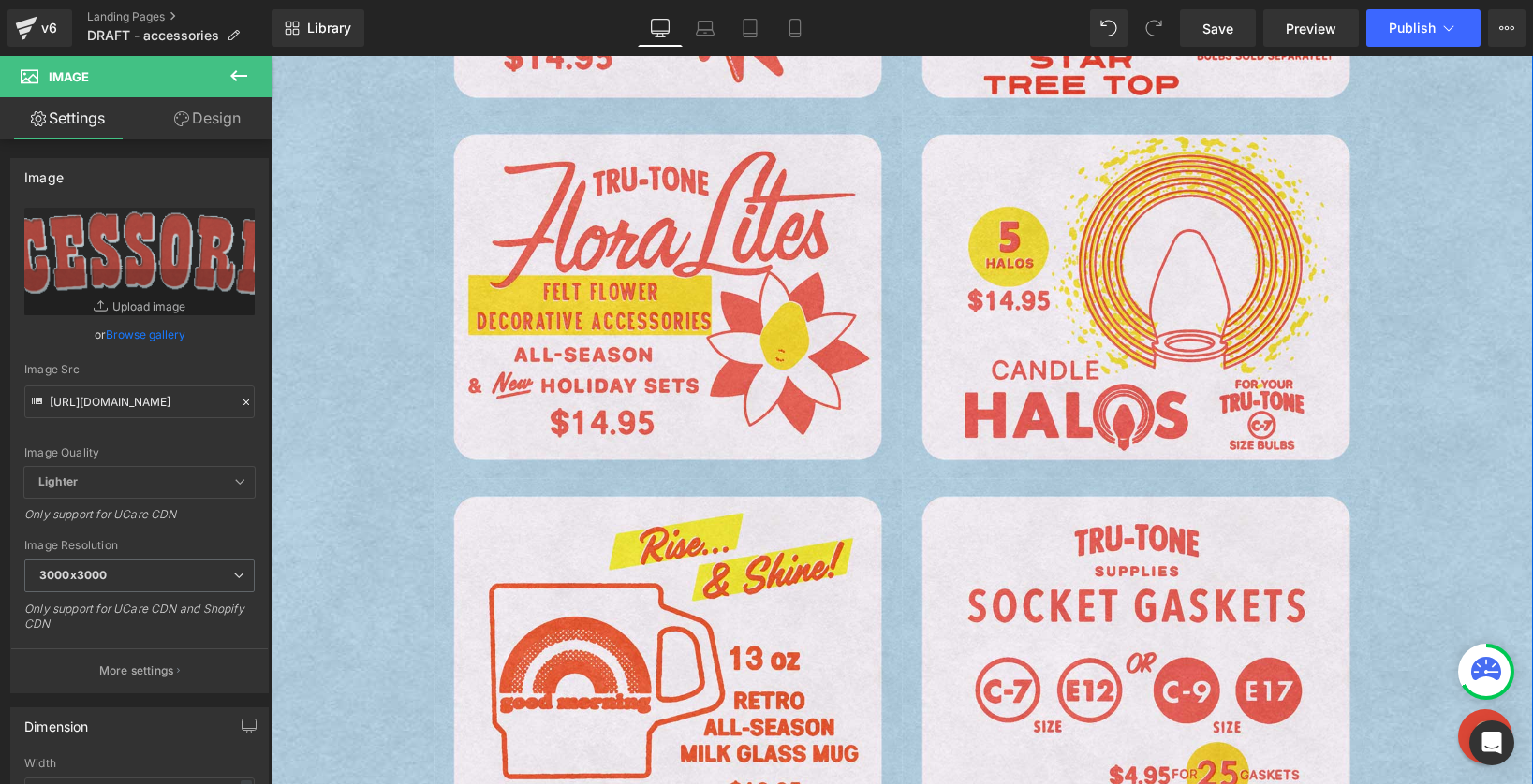
scroll to position [1265, 0]
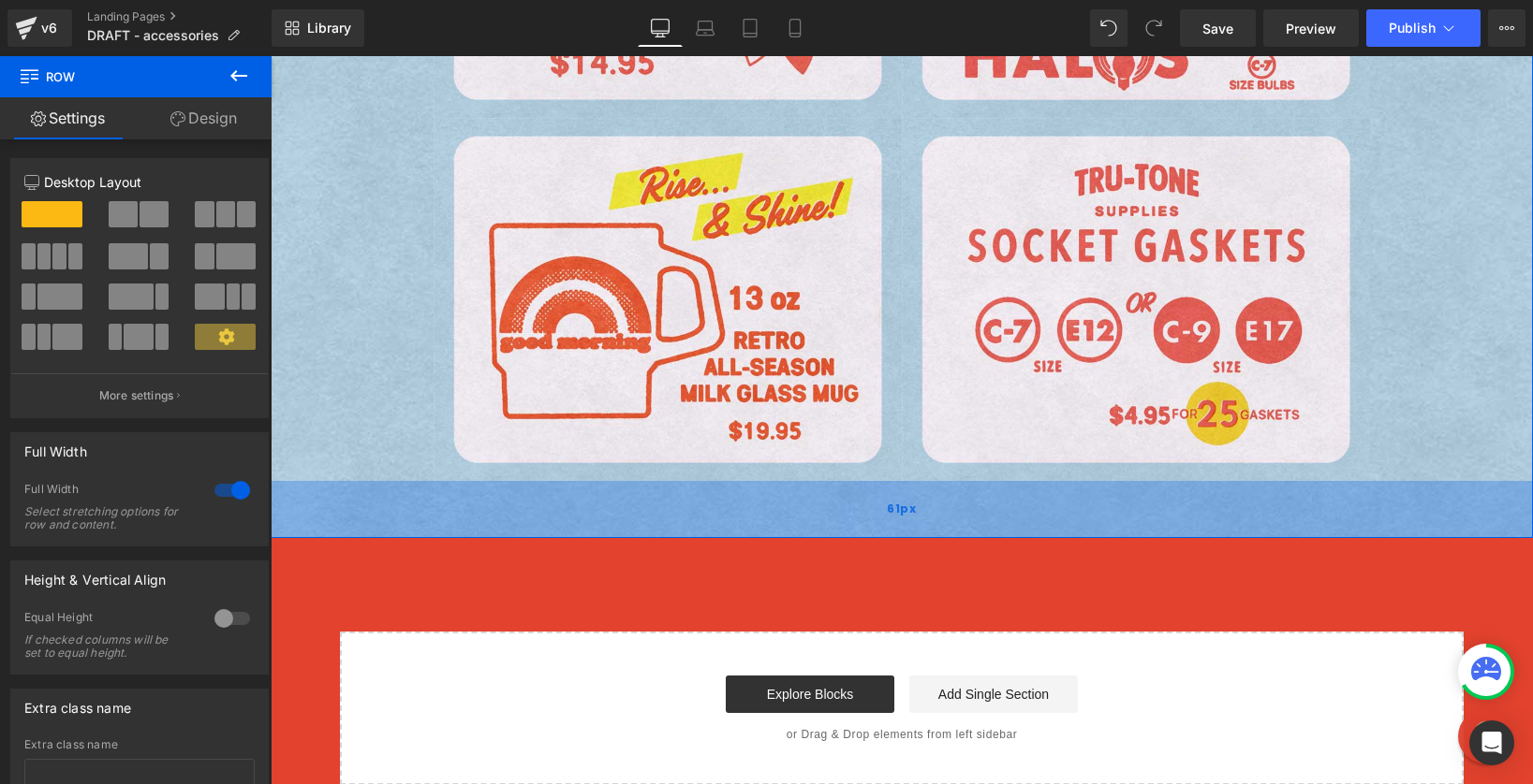
drag, startPoint x: 389, startPoint y: 490, endPoint x: 388, endPoint y: 533, distance: 43.0
click at [388, 533] on div "61px" at bounding box center [901, 510] width 1262 height 57
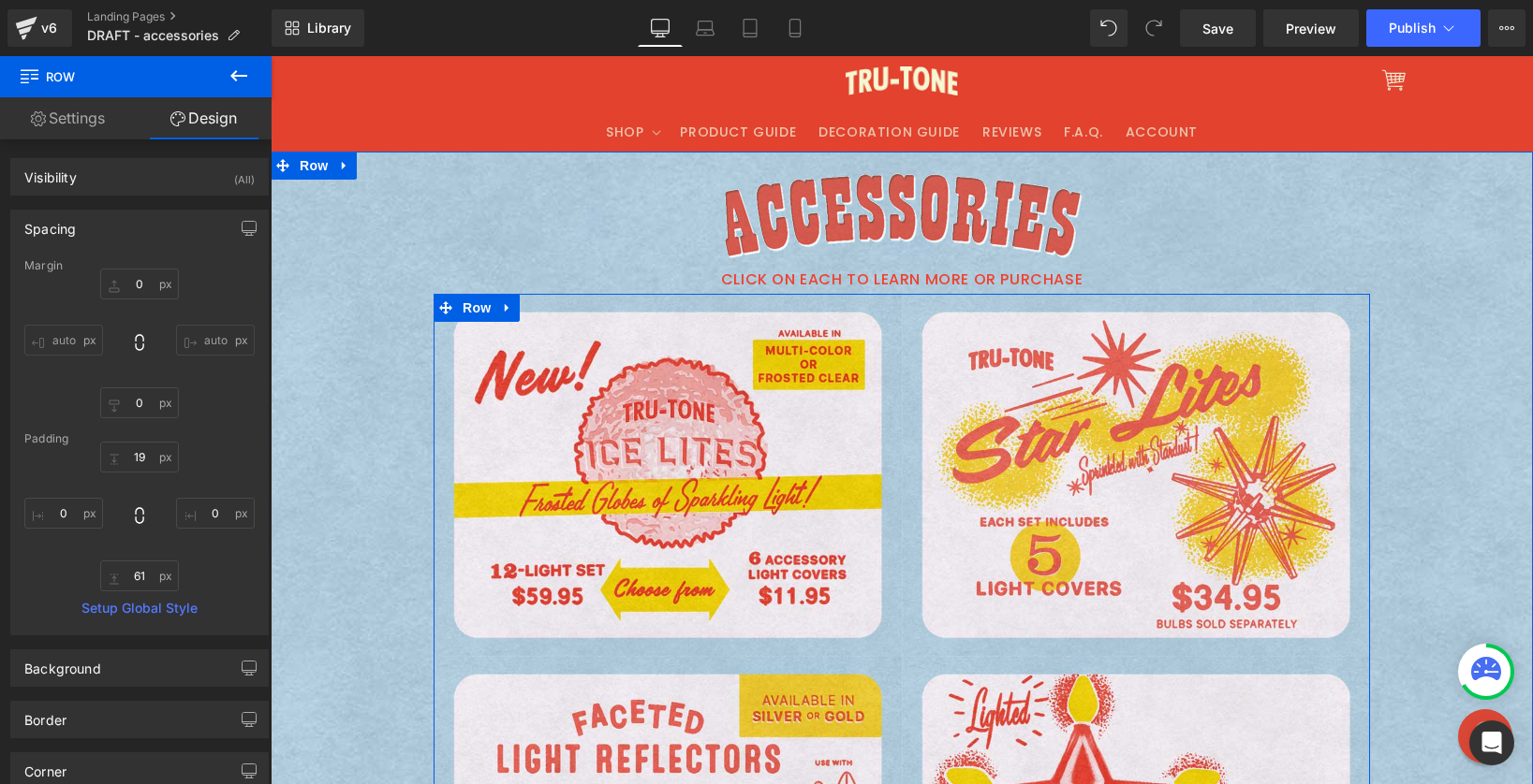
scroll to position [0, 0]
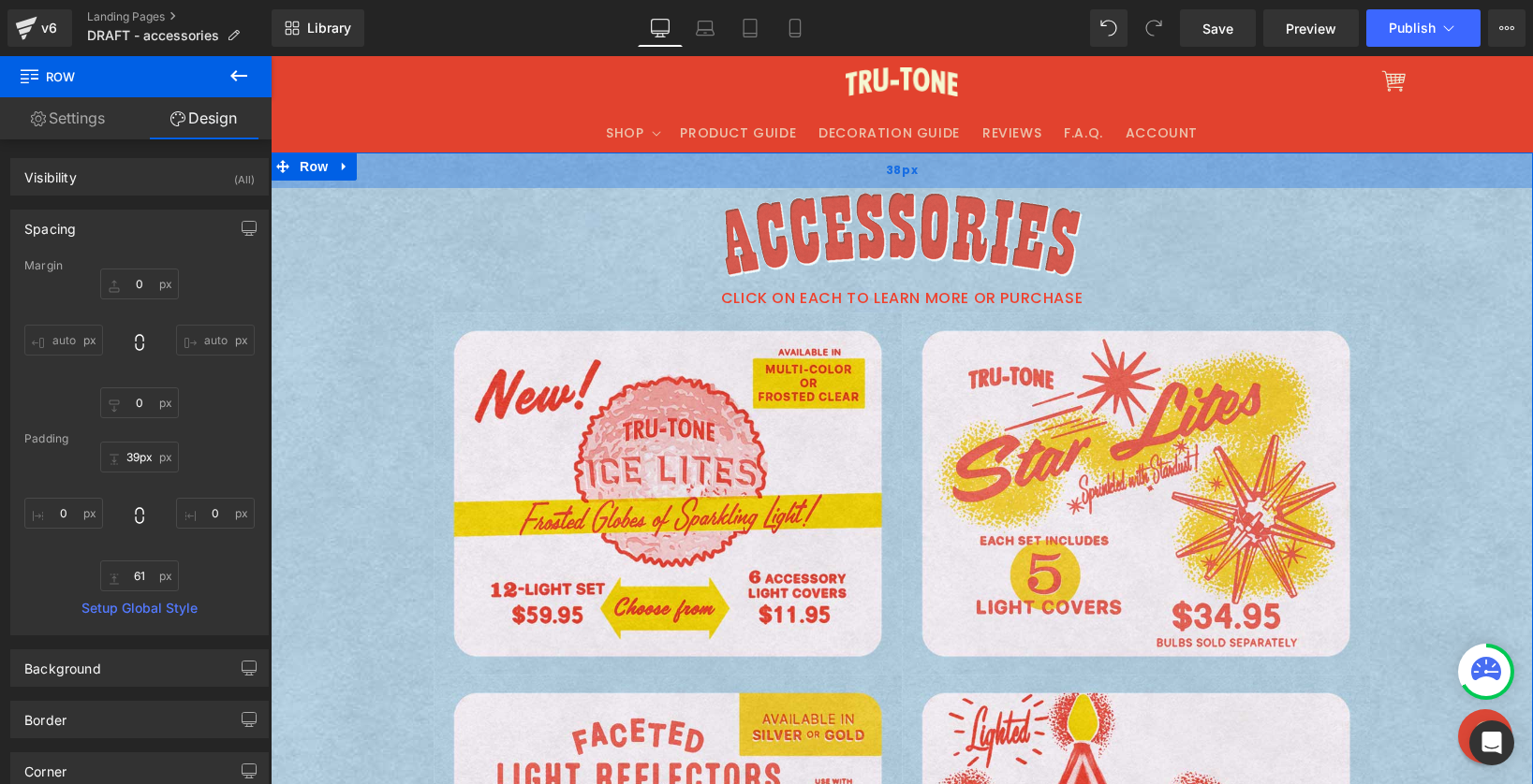
type input "38px"
drag, startPoint x: 760, startPoint y: 152, endPoint x: 757, endPoint y: 169, distance: 17.3
click at [757, 169] on div "38px" at bounding box center [901, 170] width 1262 height 35
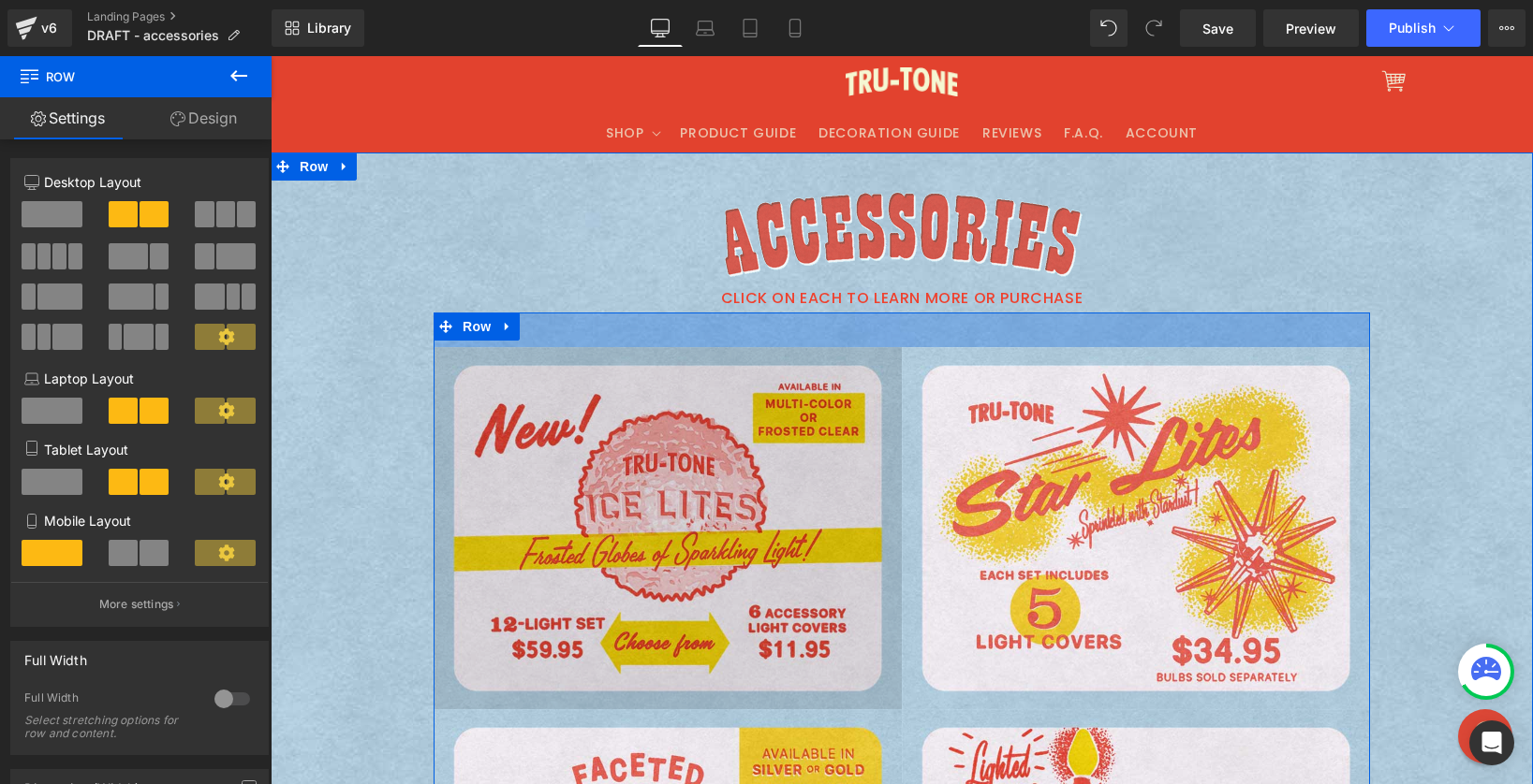
drag, startPoint x: 724, startPoint y: 314, endPoint x: 719, endPoint y: 349, distance: 35.4
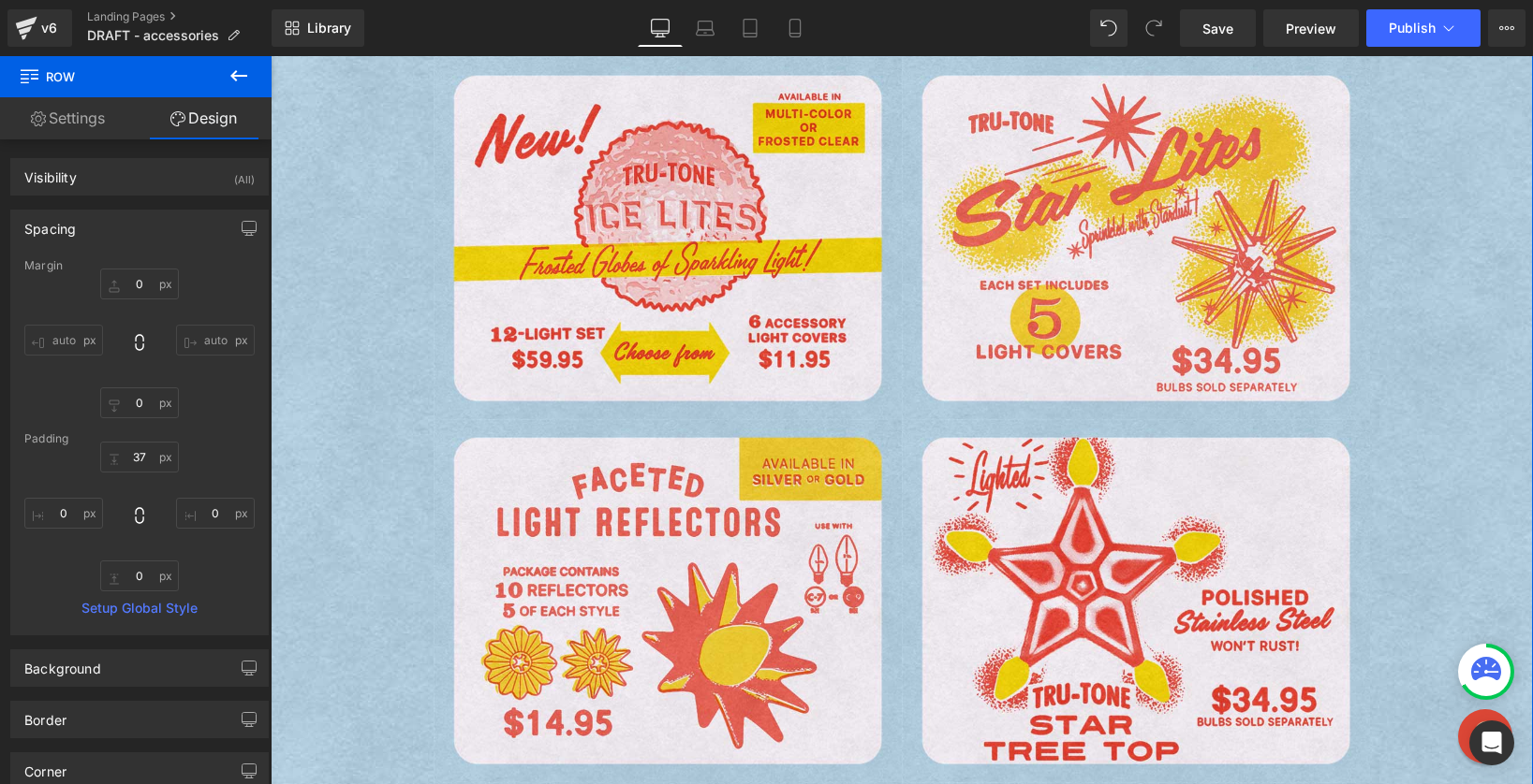
scroll to position [49, 0]
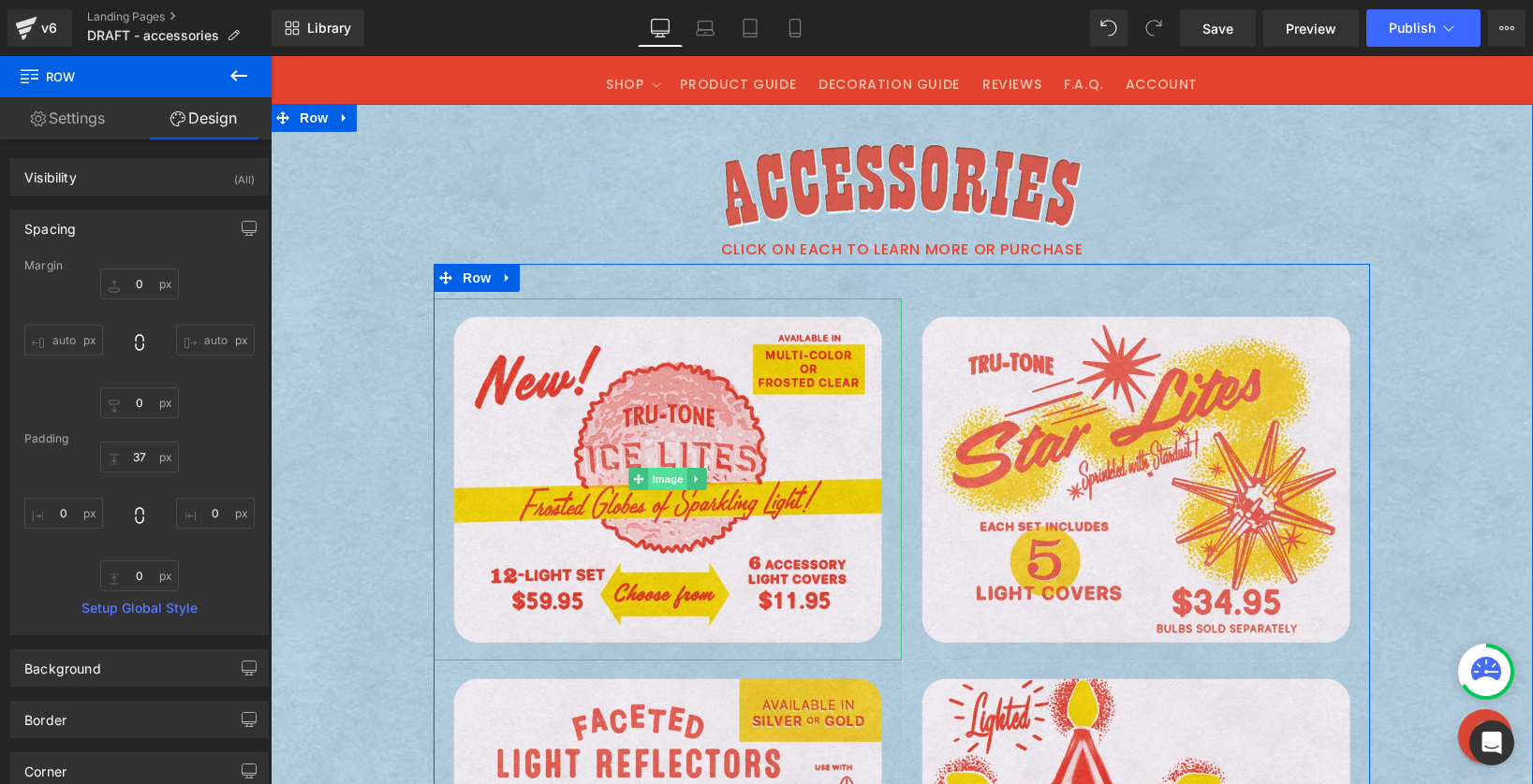
click at [655, 478] on span "Image" at bounding box center [668, 479] width 39 height 23
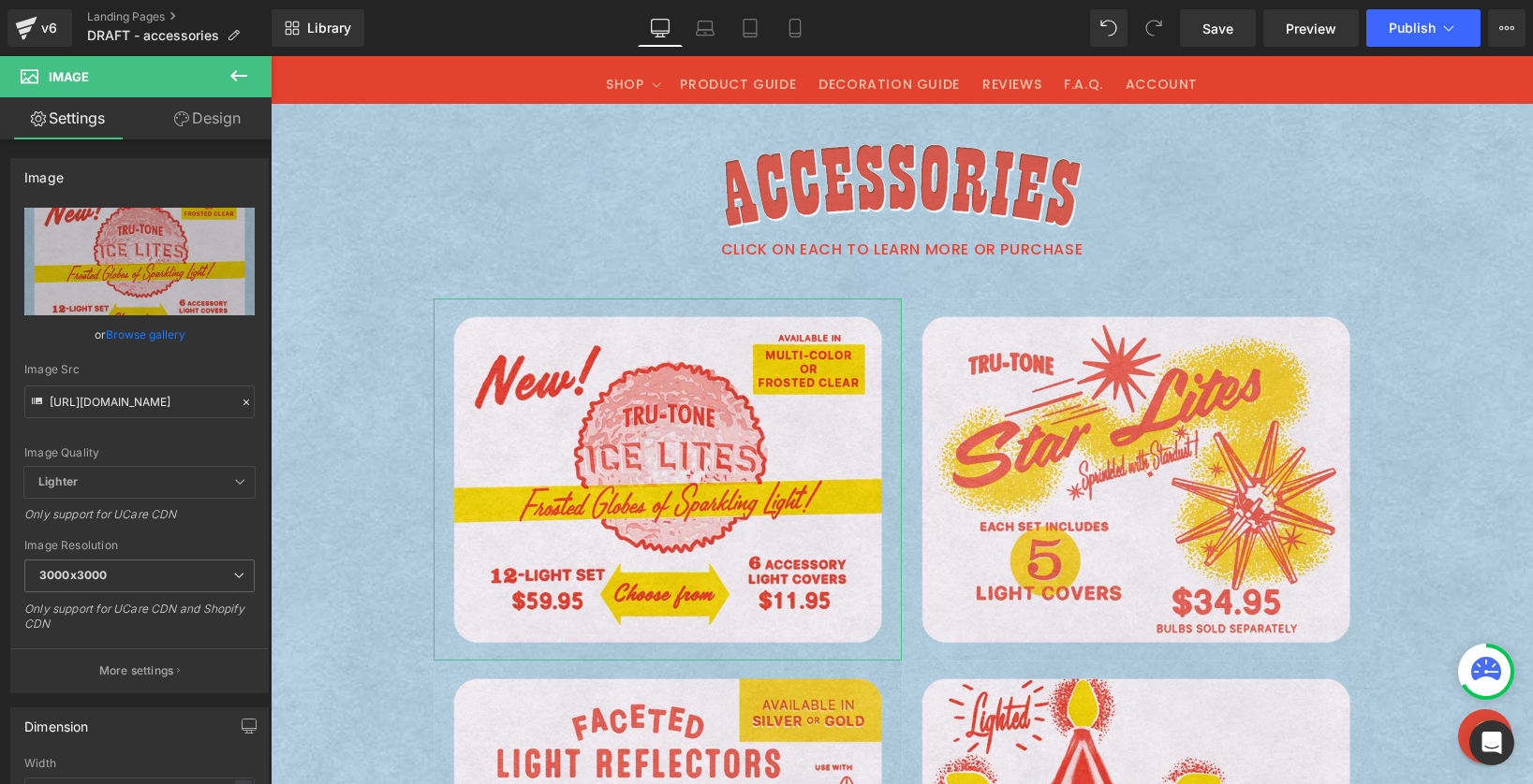
click at [209, 120] on link "Design" at bounding box center [207, 117] width 136 height 42
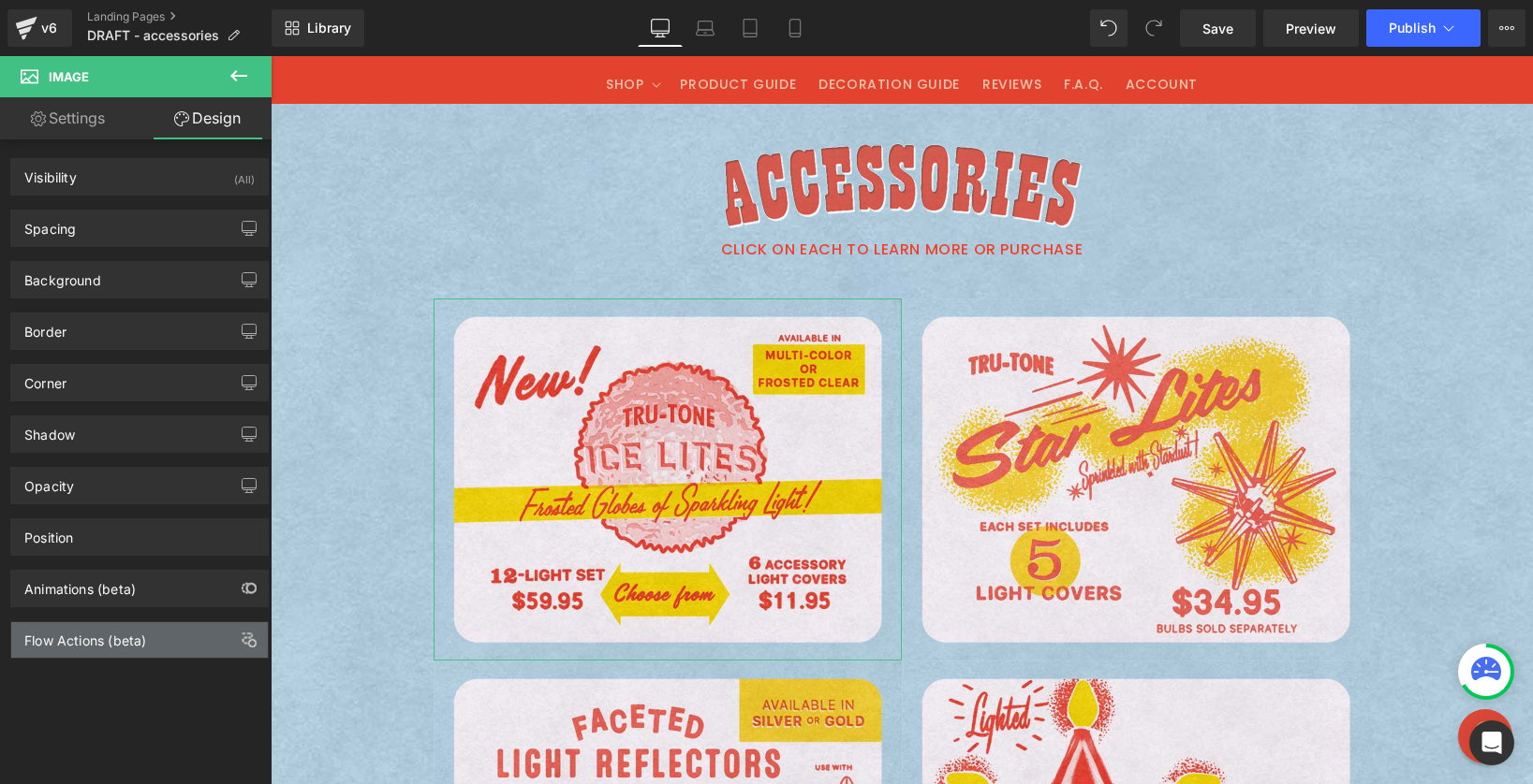
click at [126, 655] on div "Flow Actions (beta)" at bounding box center [139, 640] width 256 height 35
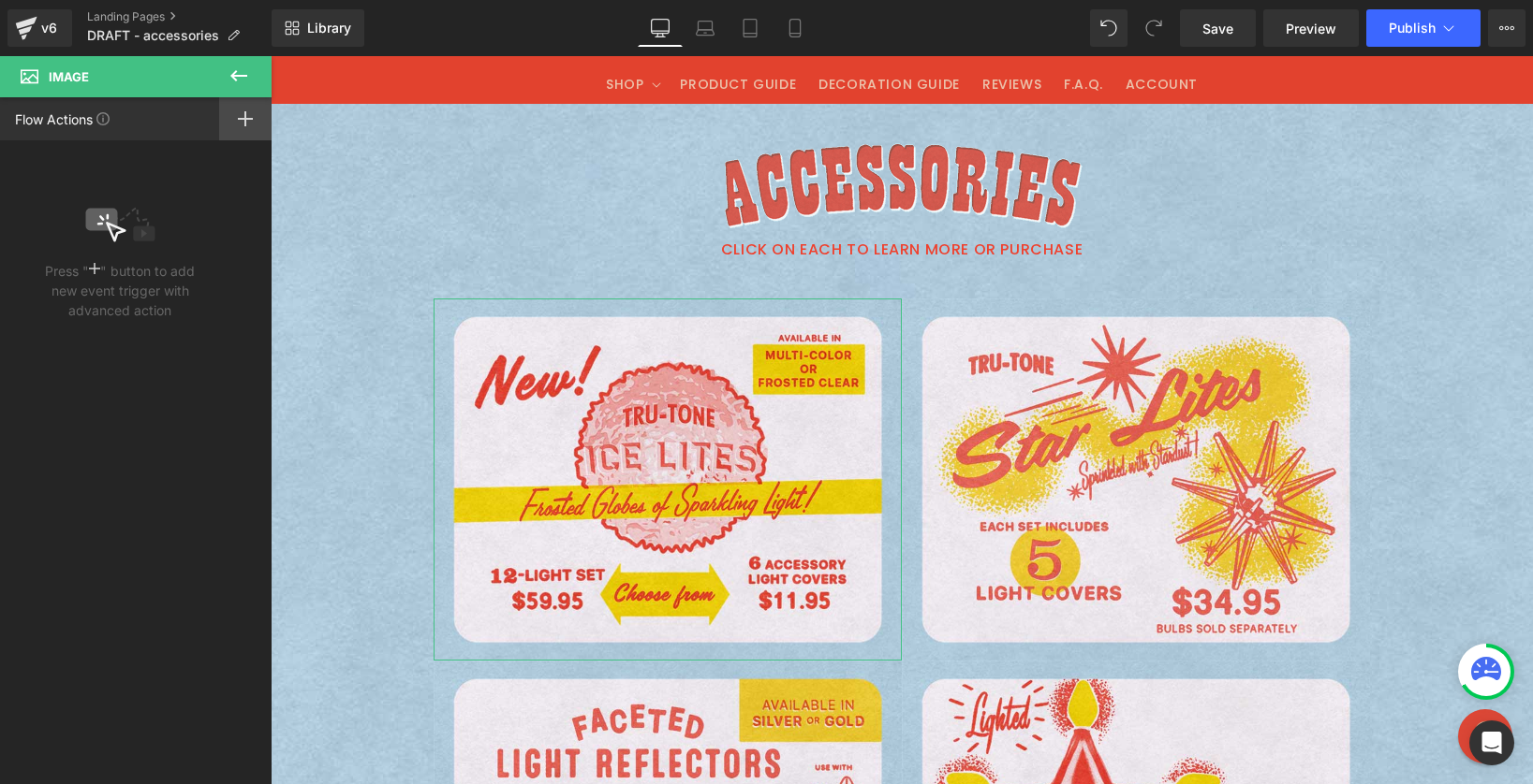
click at [246, 123] on rect at bounding box center [246, 118] width 2 height 15
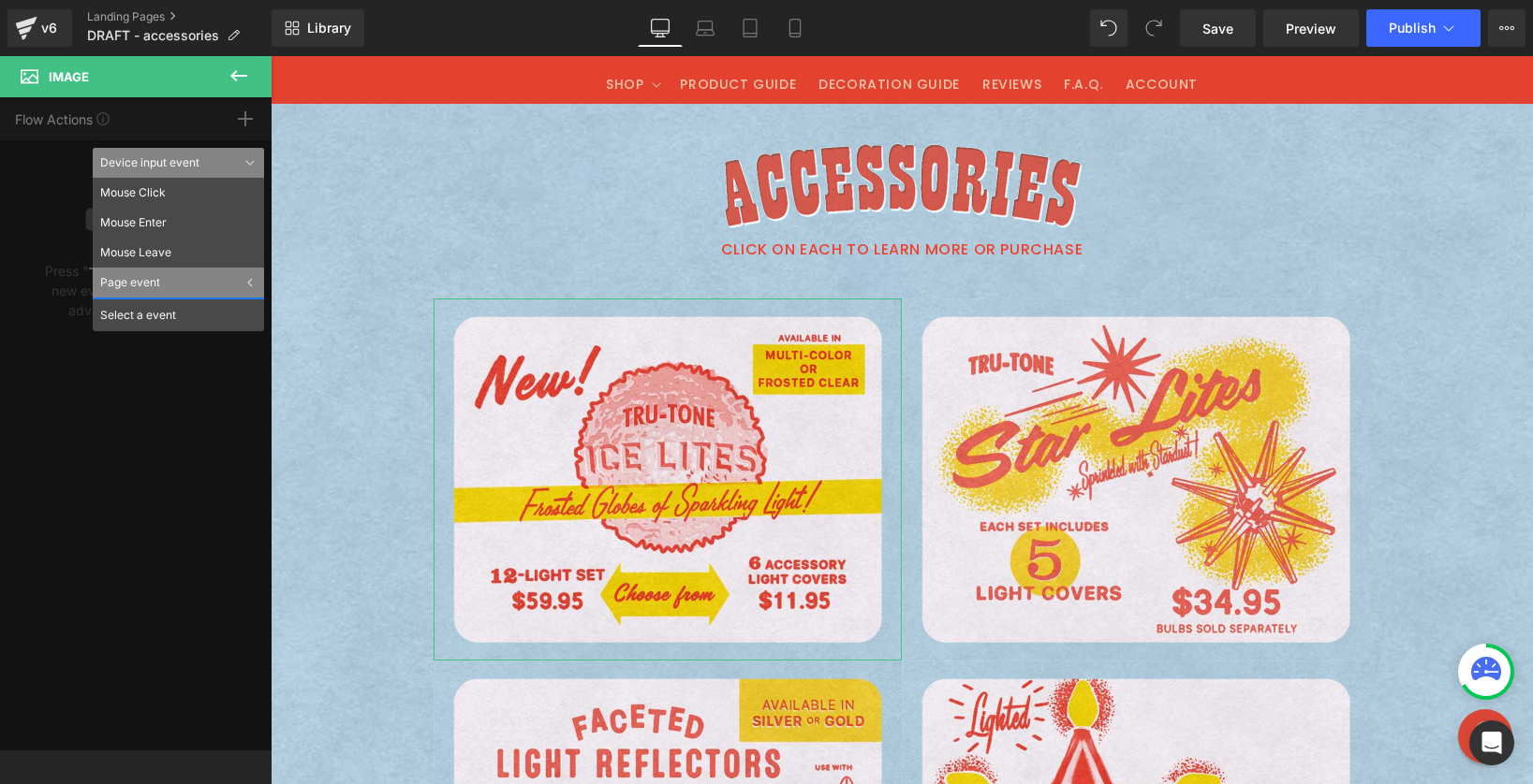
click at [249, 280] on icon at bounding box center [249, 283] width 5 height 9
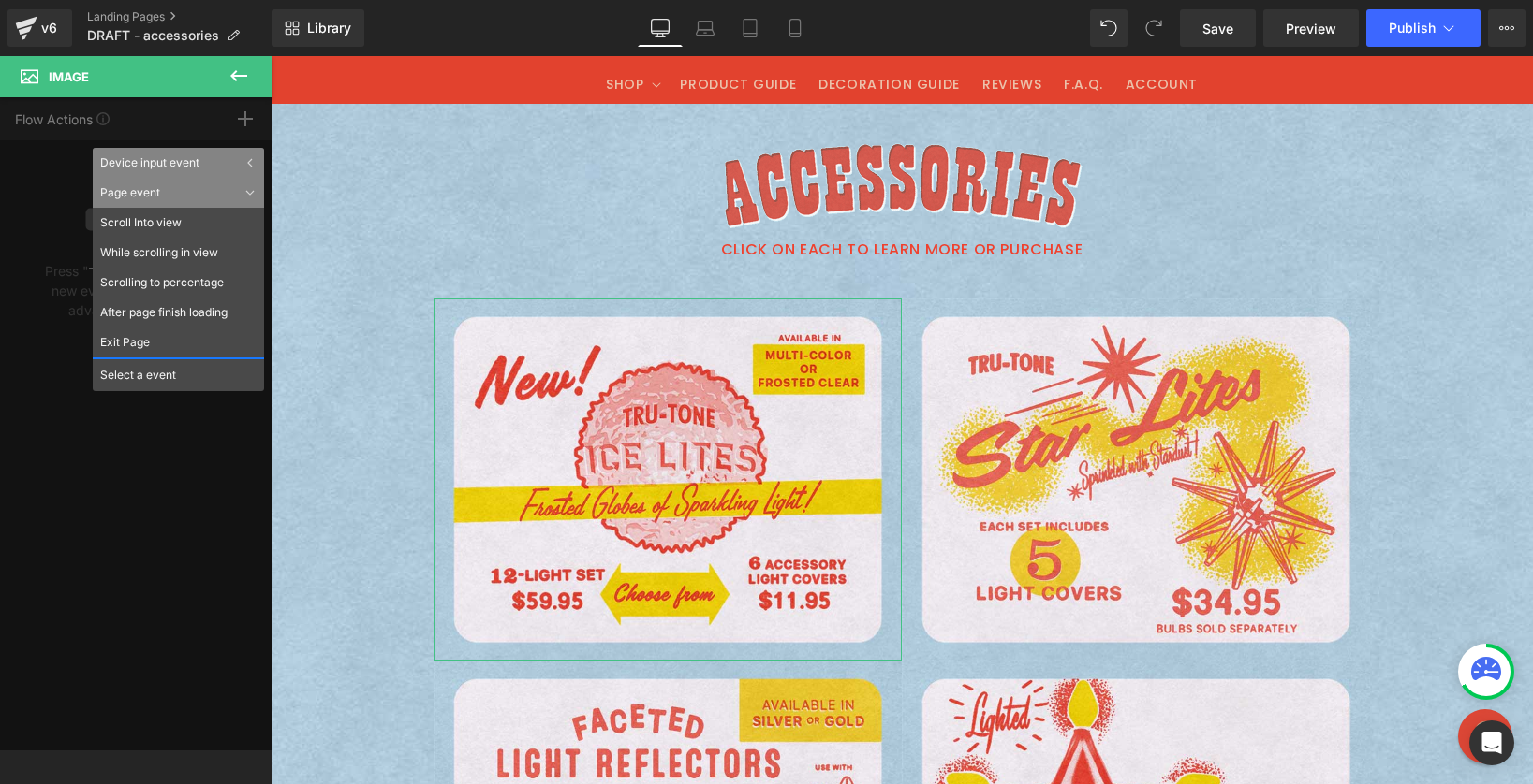
click at [246, 160] on div "Device input event" at bounding box center [178, 162] width 171 height 30
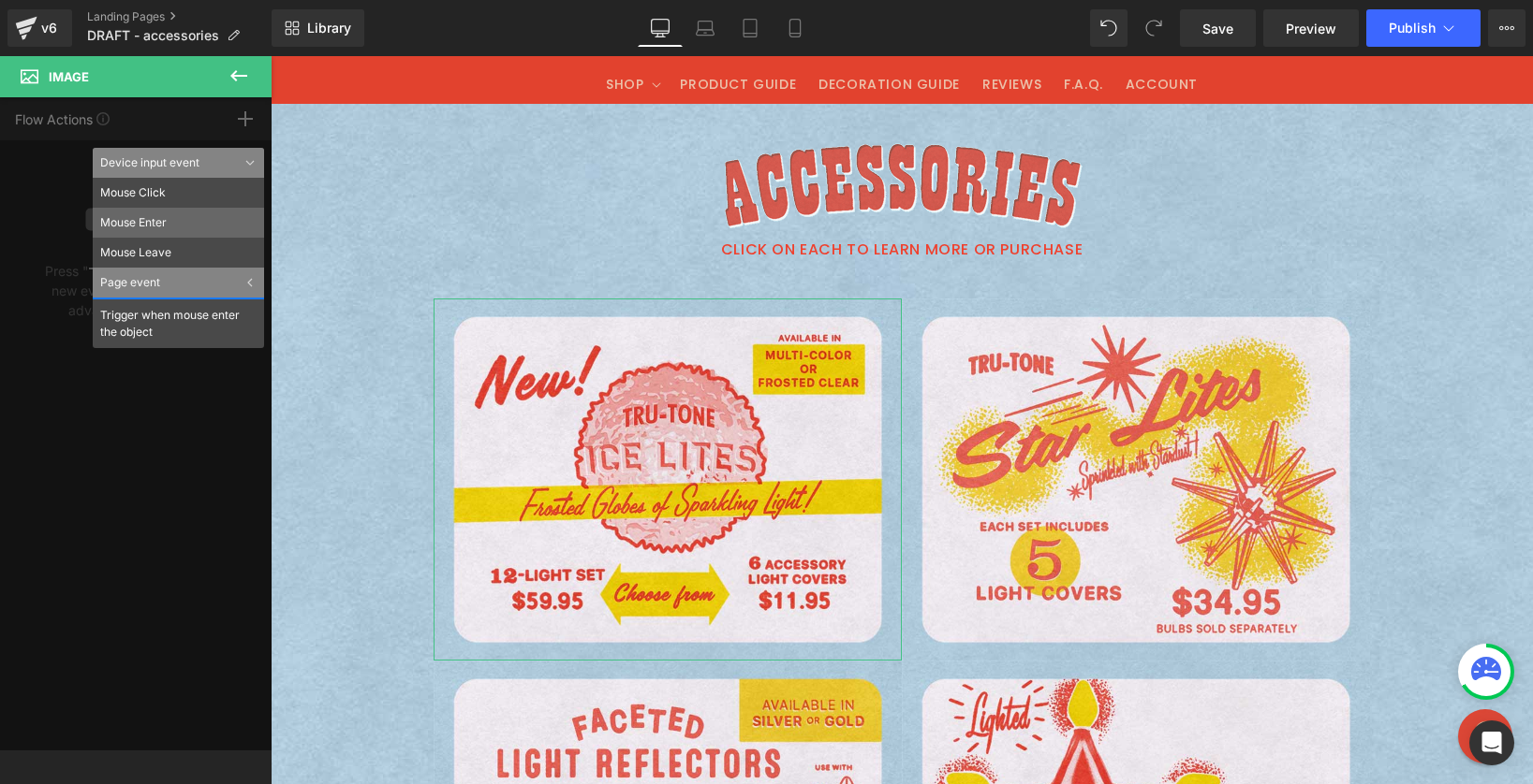
click at [224, 228] on li "Mouse Enter" at bounding box center [178, 222] width 171 height 30
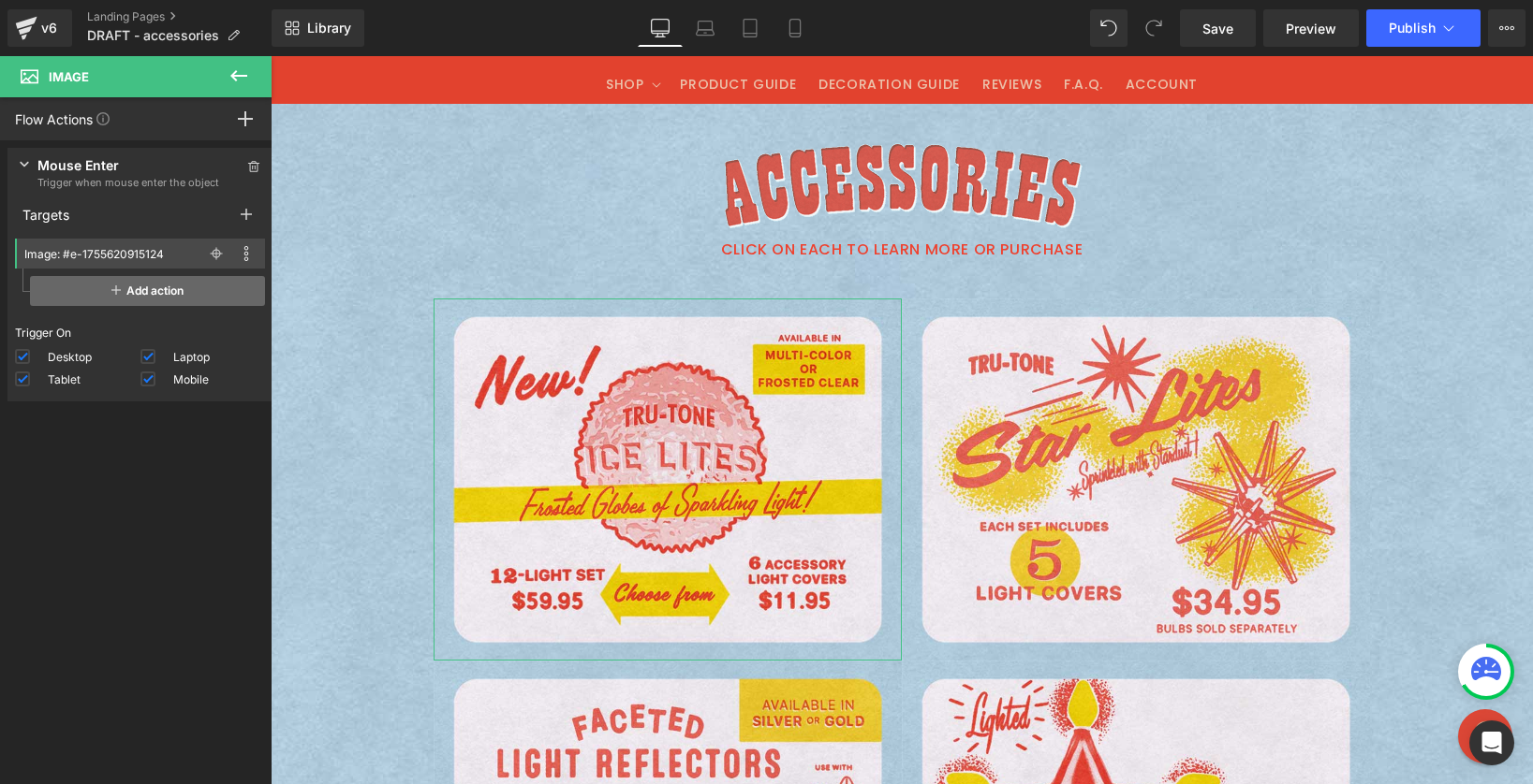
click at [112, 294] on icon at bounding box center [116, 290] width 10 height 15
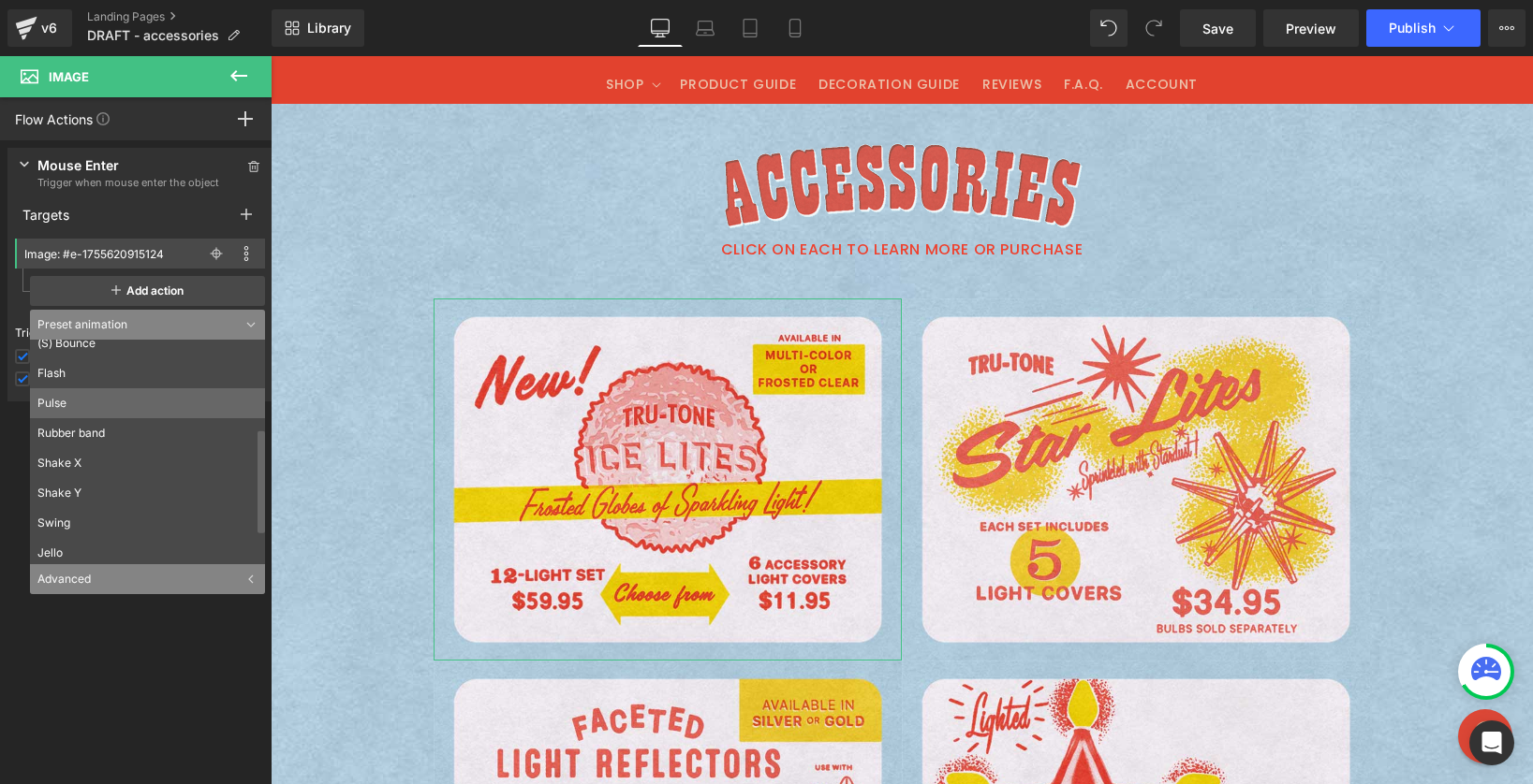
scroll to position [254, 0]
click at [150, 575] on div "Advanced" at bounding box center [148, 579] width 235 height 30
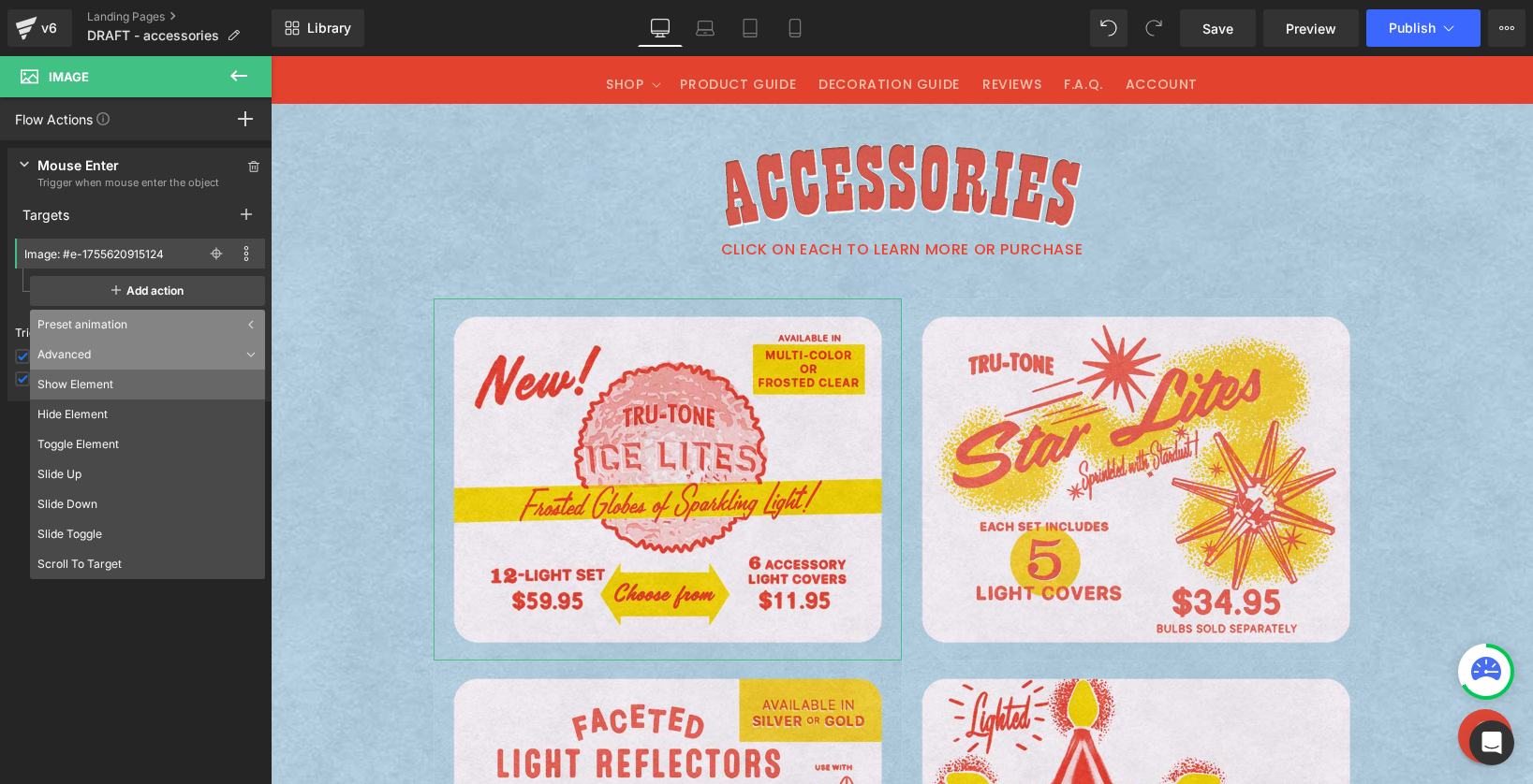
click at [139, 380] on li "Show Element" at bounding box center [148, 385] width 235 height 30
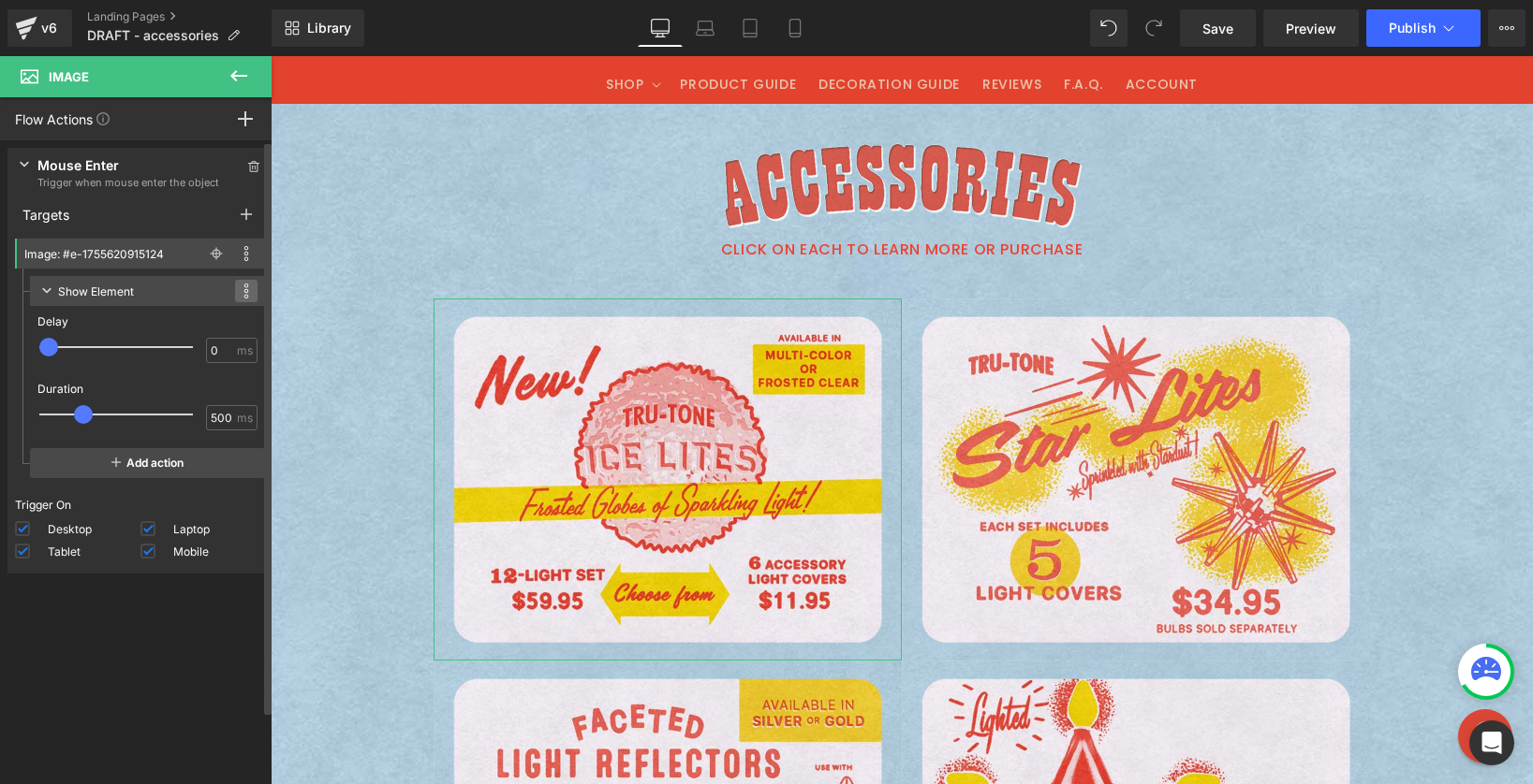
click at [244, 288] on icon at bounding box center [247, 291] width 6 height 15
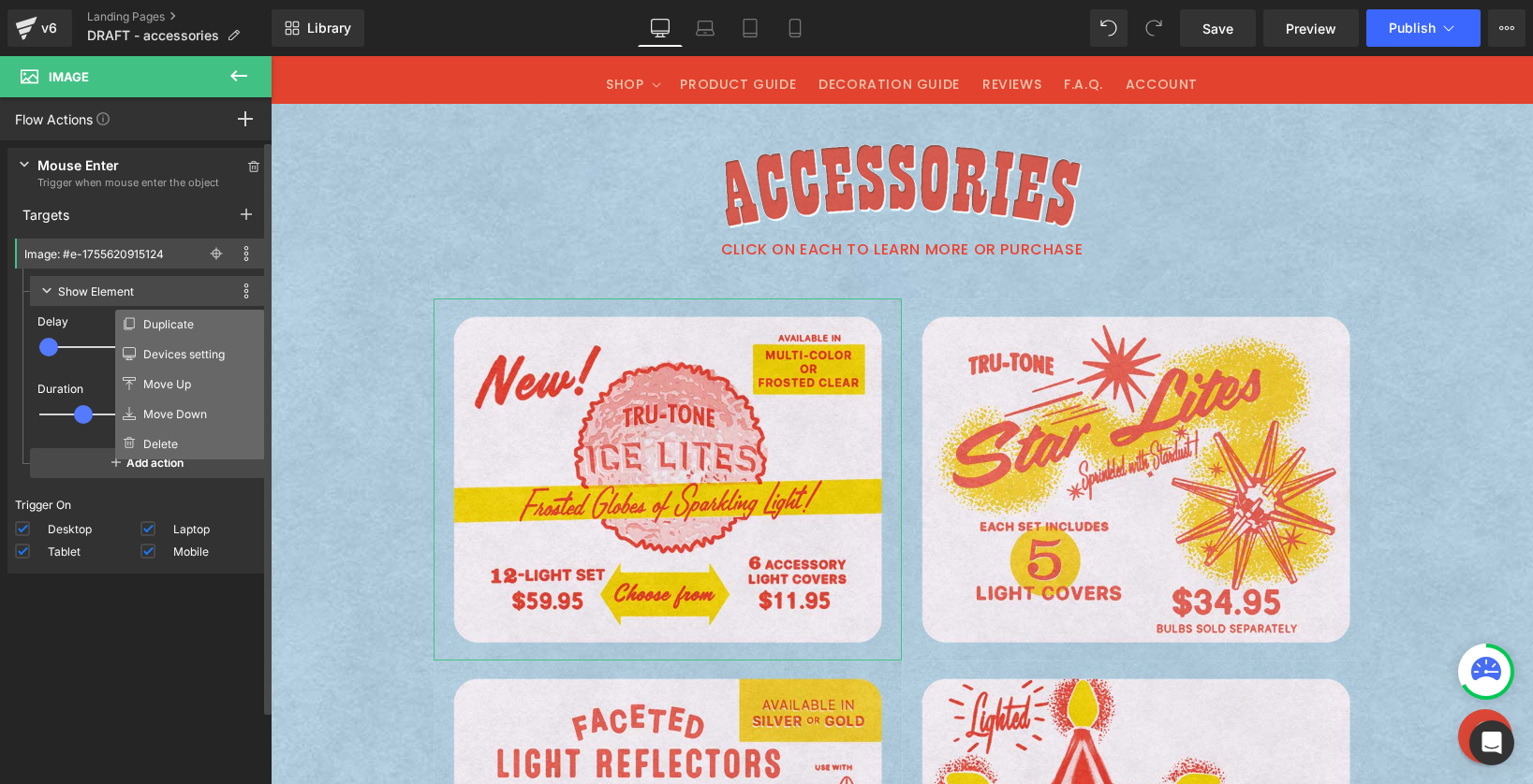
click at [82, 287] on div "Show Element" at bounding box center [95, 292] width 75 height 20
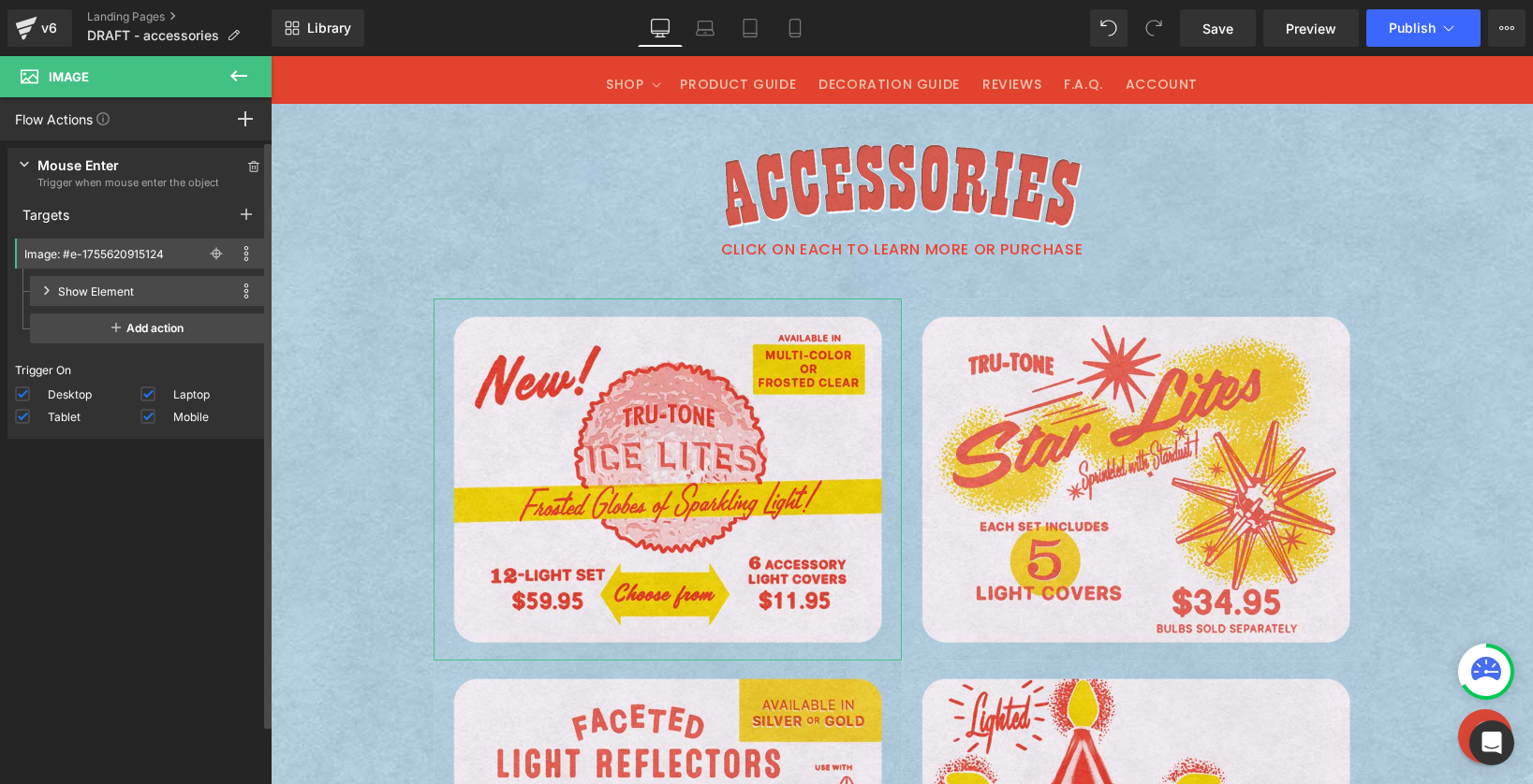
click at [62, 292] on div "Show Element" at bounding box center [95, 292] width 75 height 20
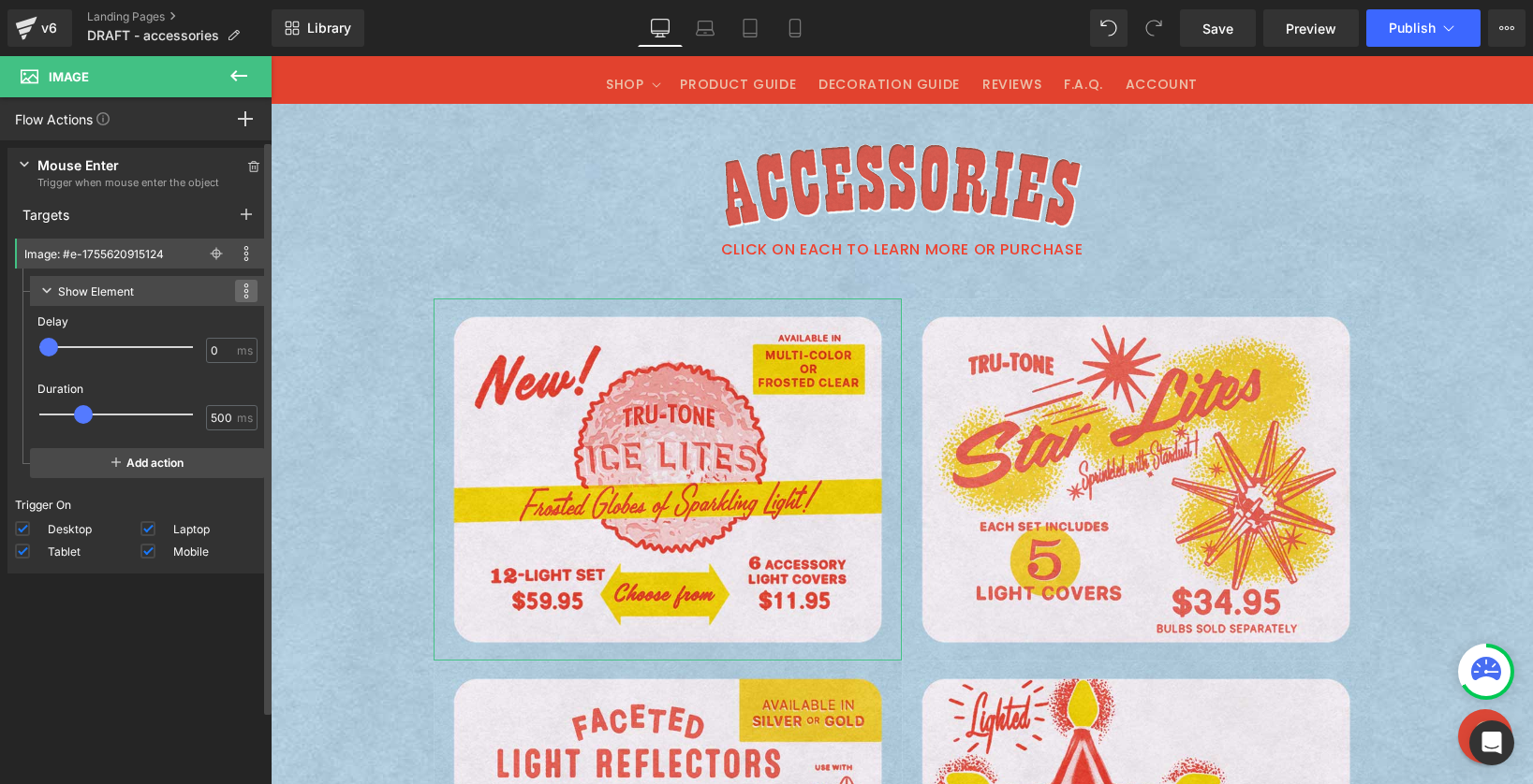
click at [244, 296] on icon at bounding box center [247, 291] width 6 height 15
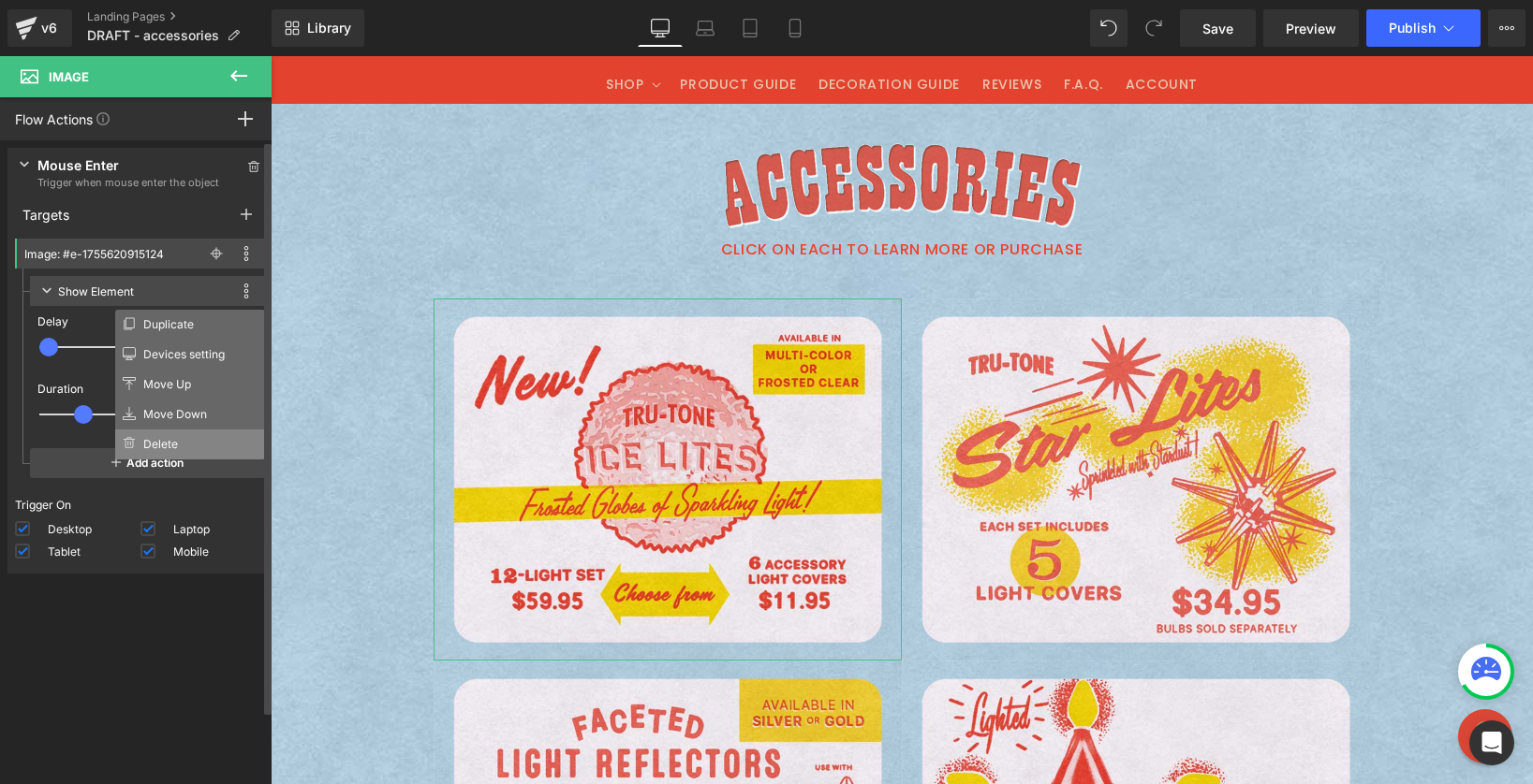
click at [182, 437] on li "Delete" at bounding box center [190, 444] width 150 height 30
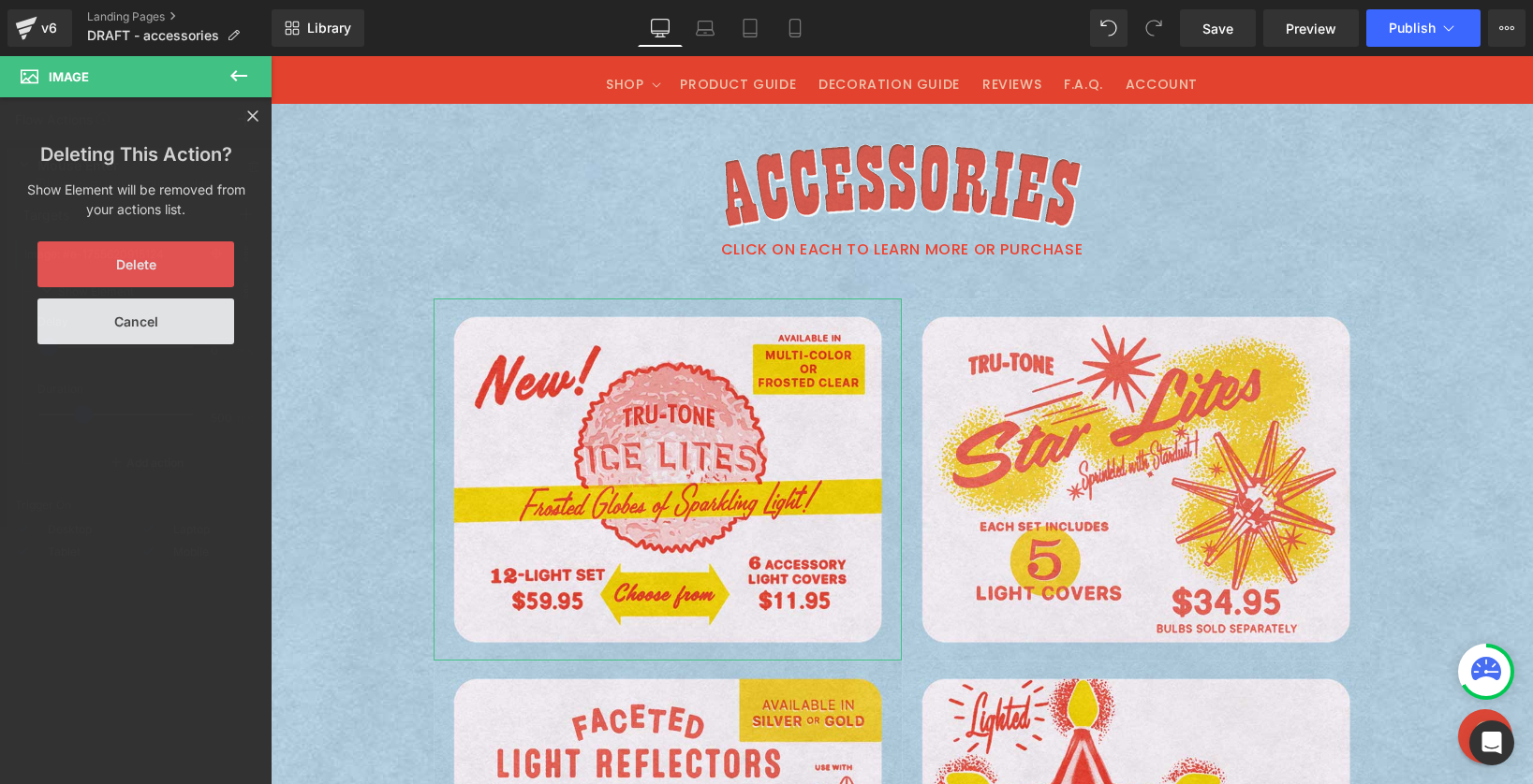
click at [139, 271] on button "Delete" at bounding box center [135, 264] width 197 height 46
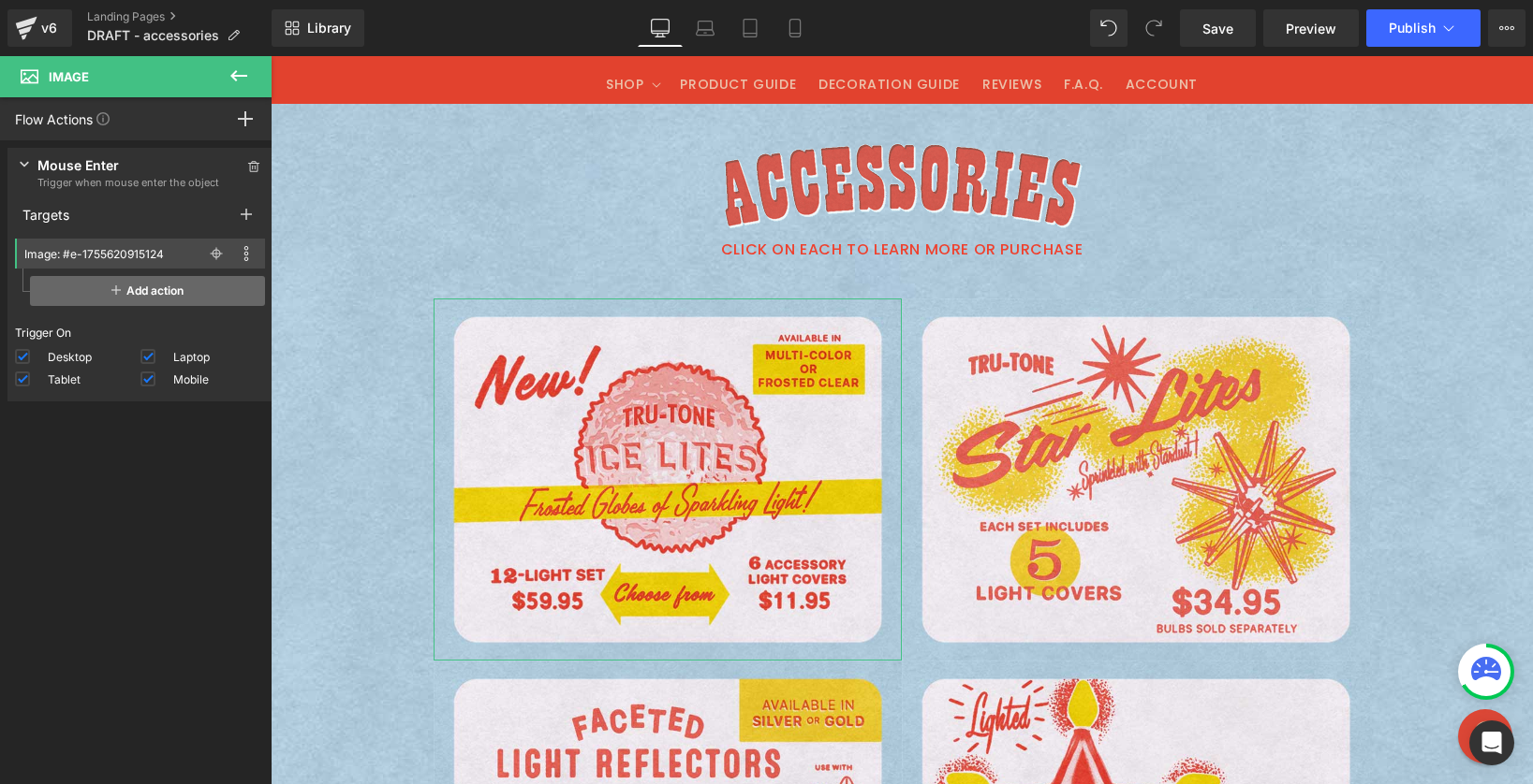
click at [121, 294] on span "Add action" at bounding box center [148, 291] width 235 height 30
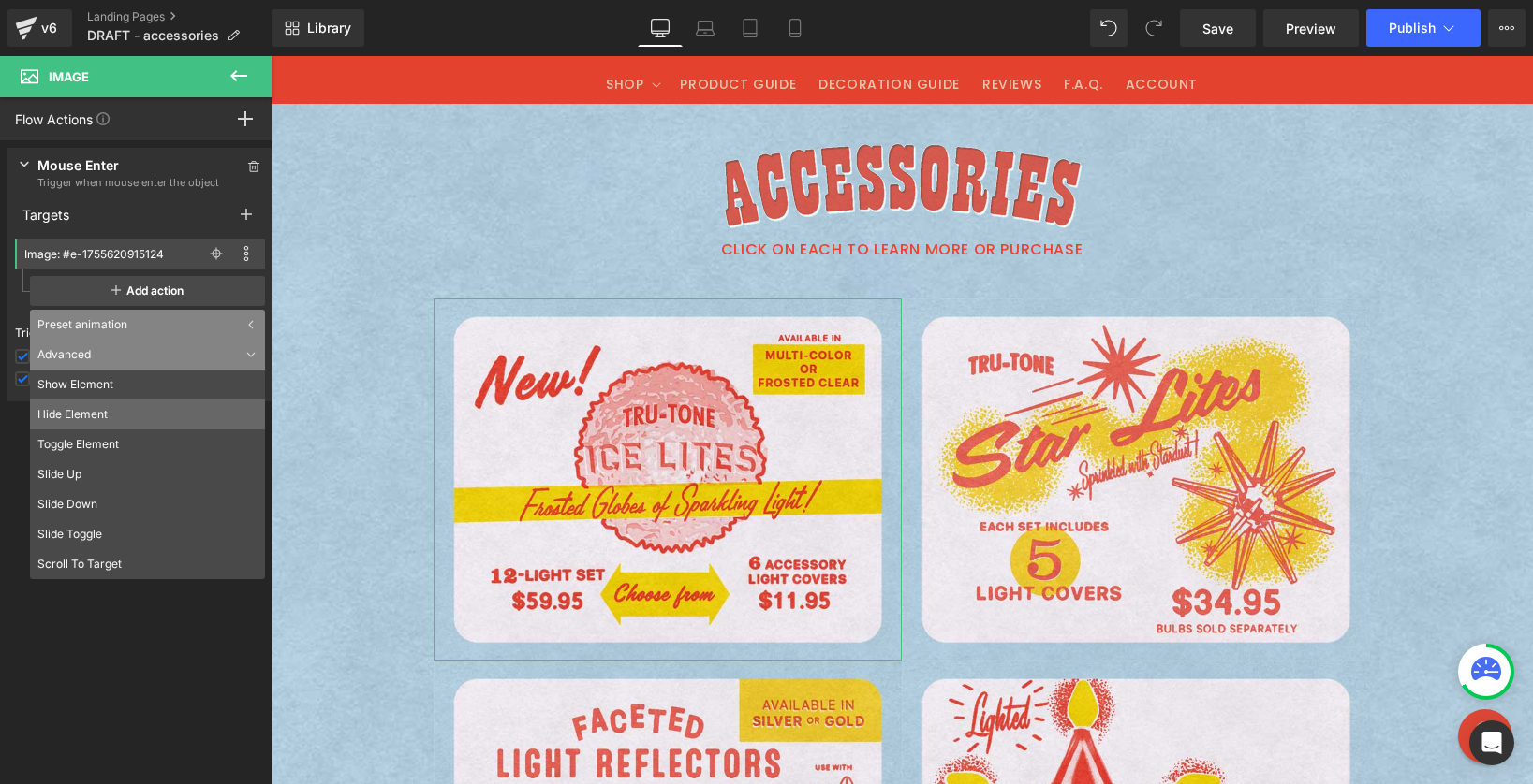
click at [110, 410] on li "Hide Element" at bounding box center [148, 414] width 235 height 30
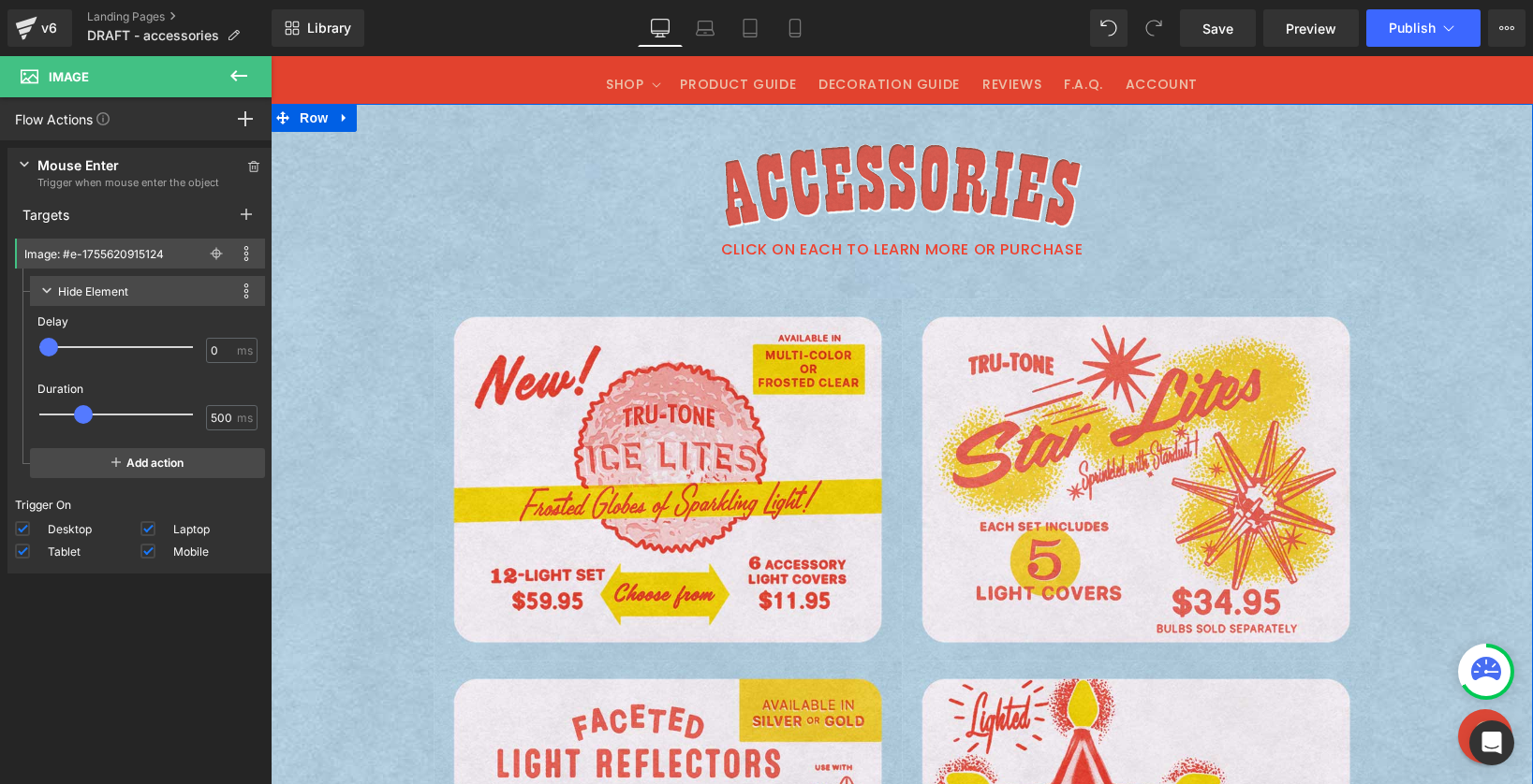
click at [566, 172] on div at bounding box center [901, 187] width 1262 height 97
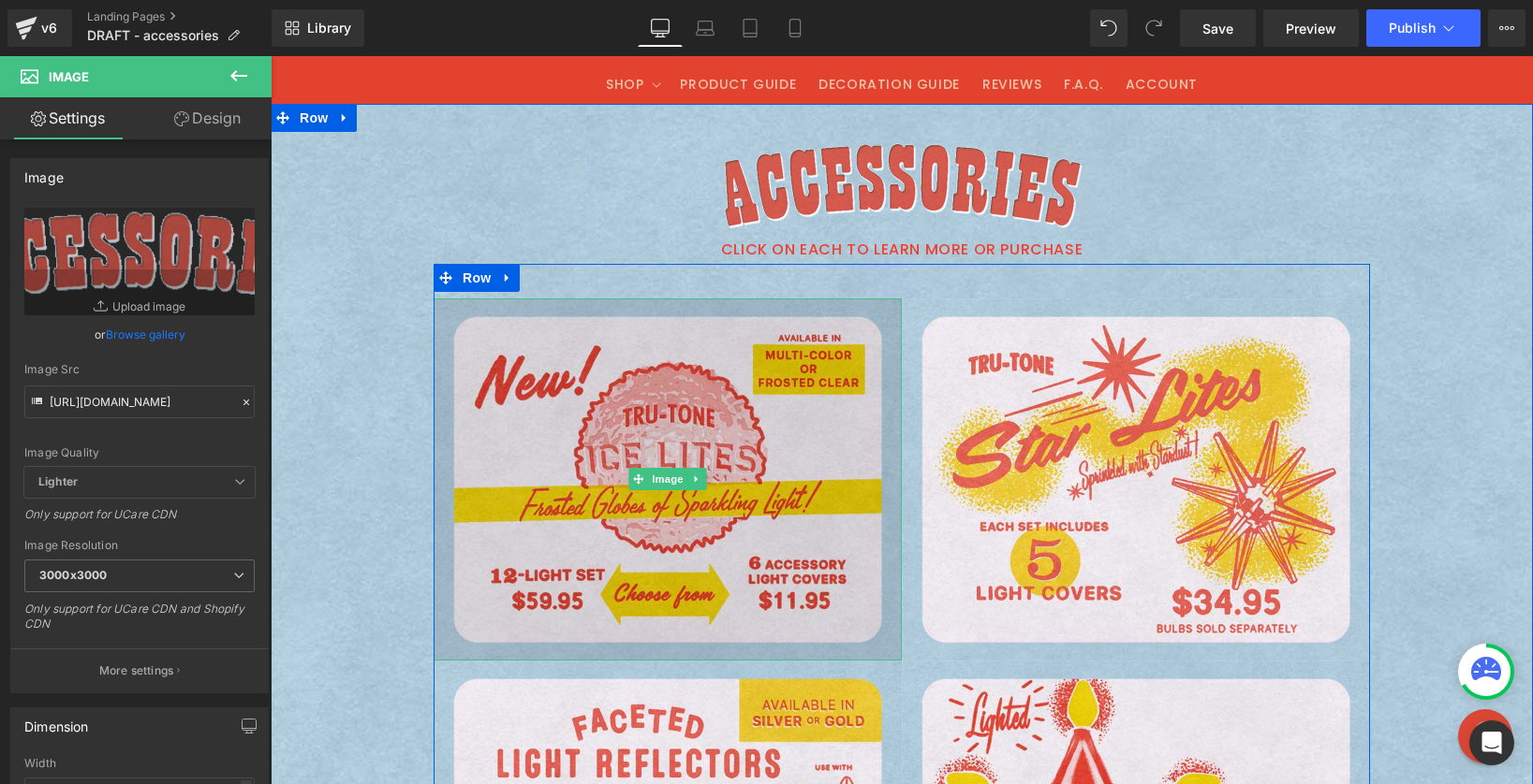
click at [587, 347] on img at bounding box center [668, 480] width 468 height 363
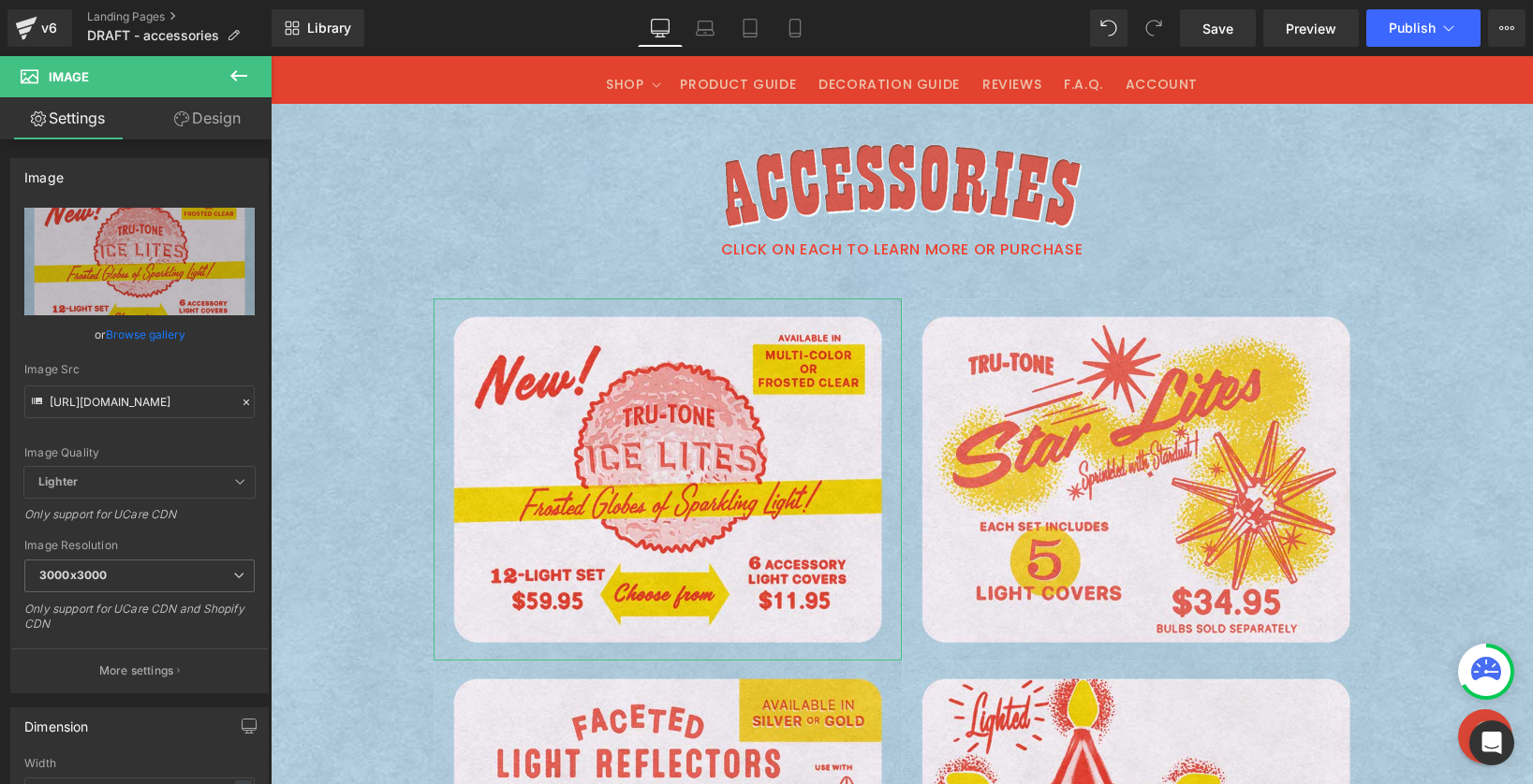
click at [179, 122] on icon at bounding box center [181, 118] width 15 height 15
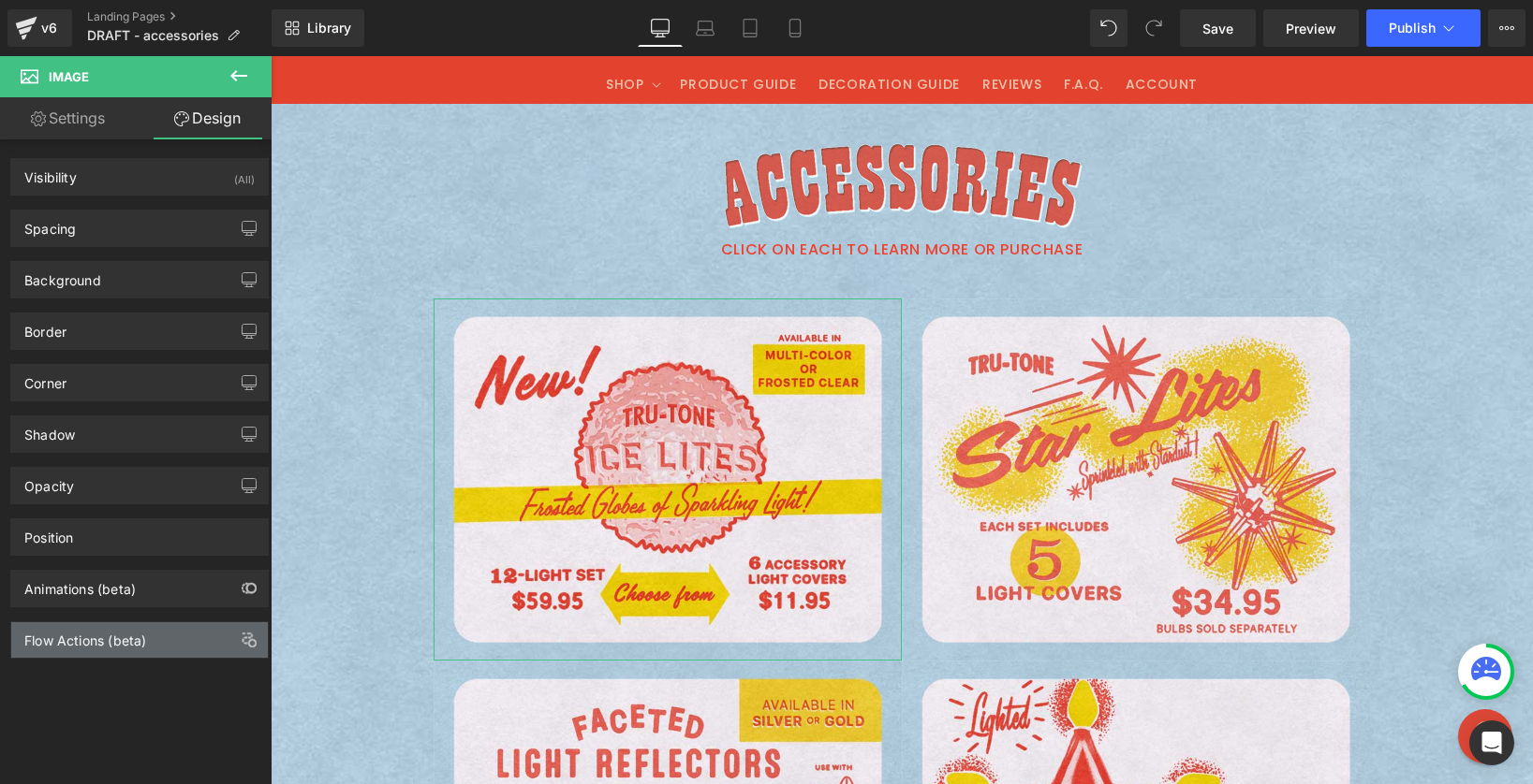
click at [85, 633] on div "Flow Actions (beta)" at bounding box center [85, 635] width 121 height 26
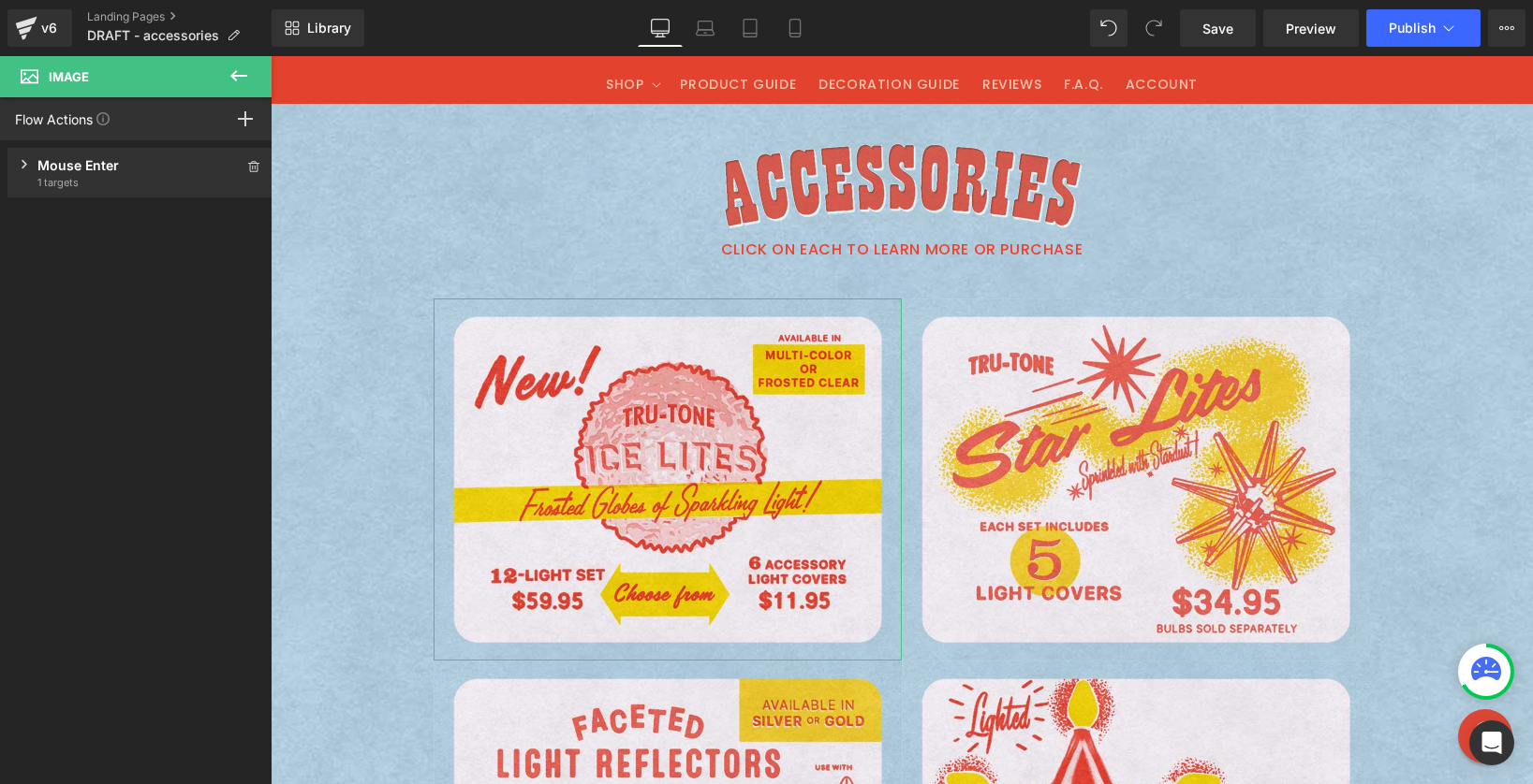
click at [17, 156] on div "Mouse Enter Trigger when mouse enter the object 1 targets" at bounding box center [140, 172] width 265 height 50
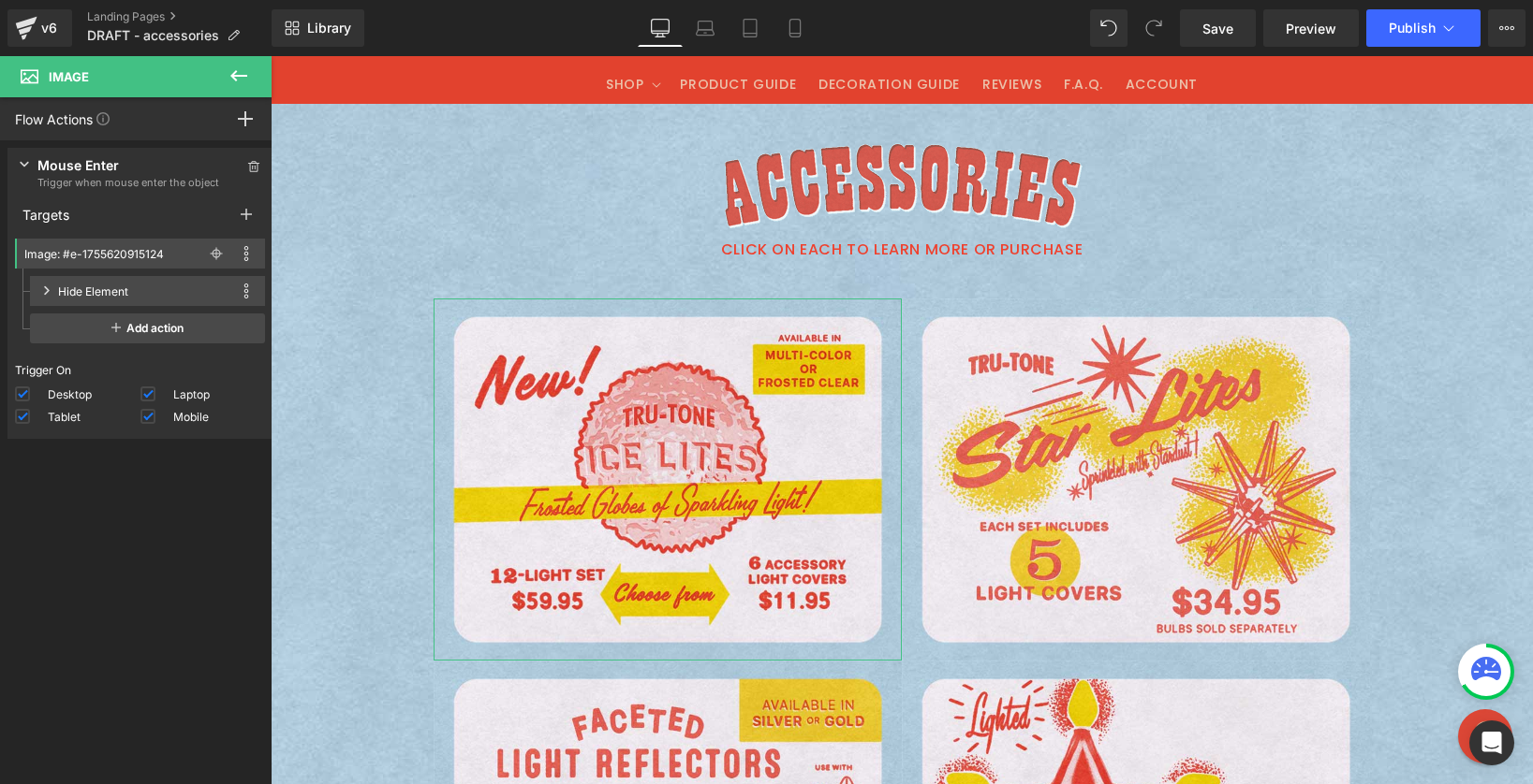
click at [45, 287] on icon at bounding box center [47, 291] width 6 height 9
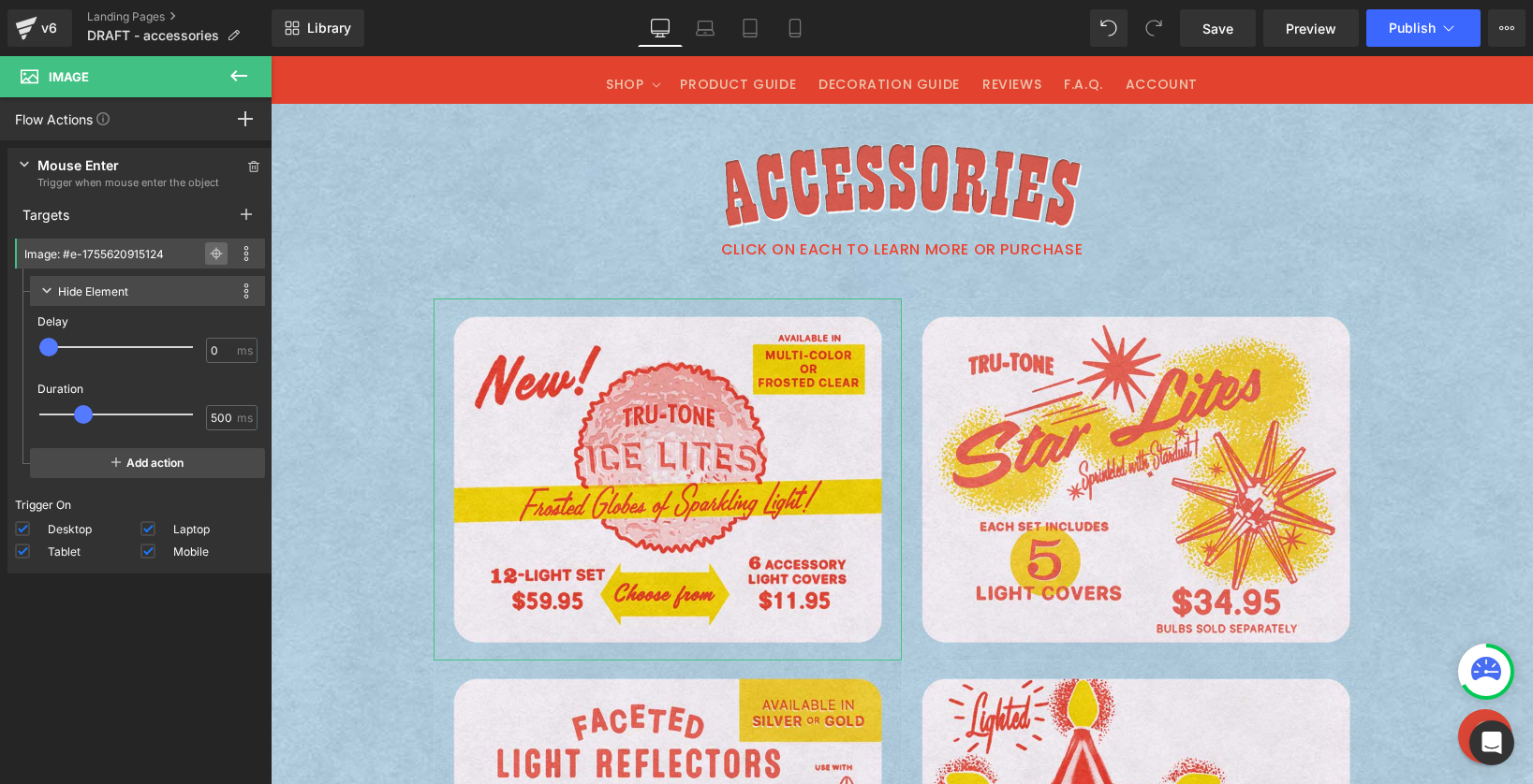
click at [209, 255] on icon at bounding box center [215, 253] width 13 height 13
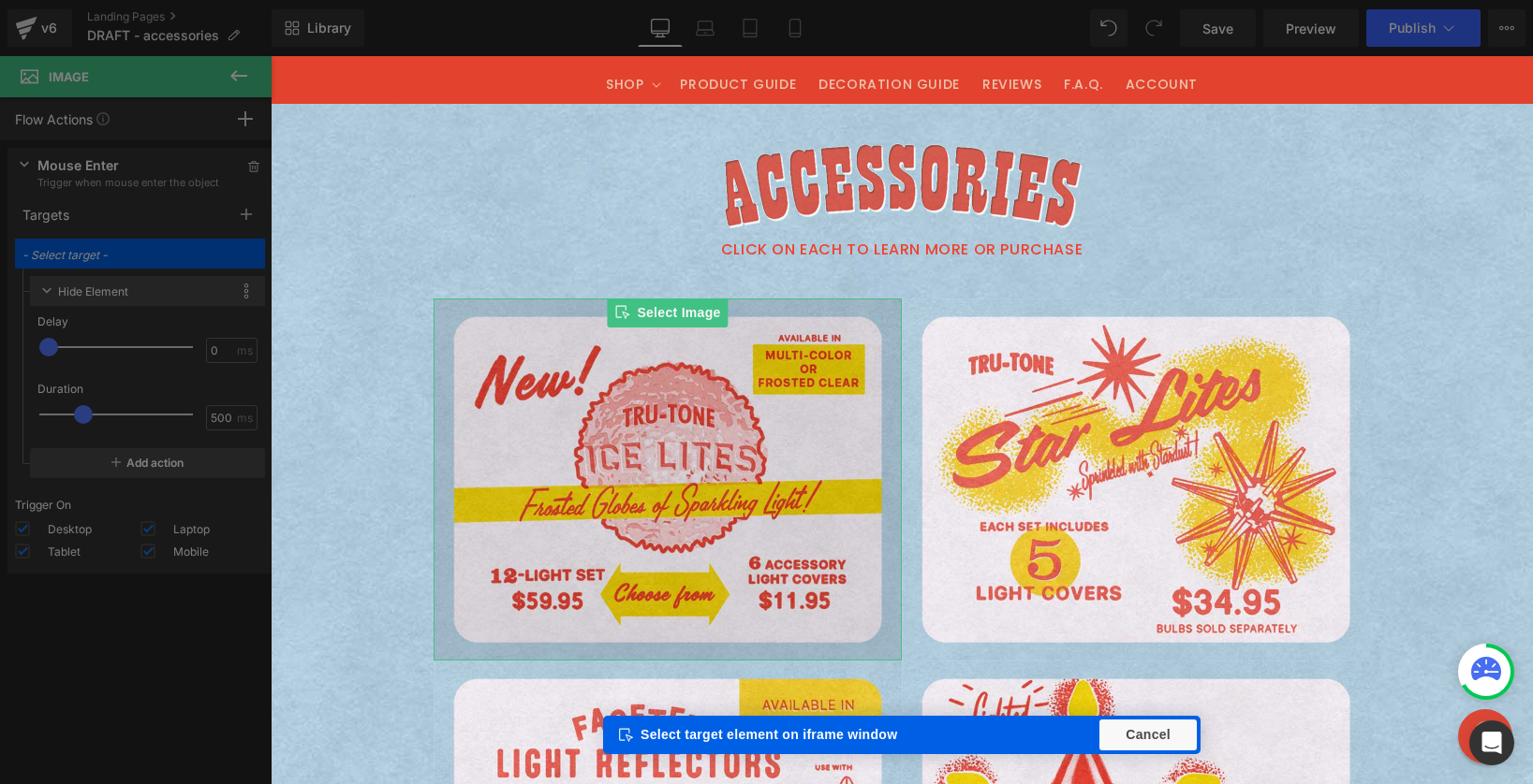
click at [528, 428] on img at bounding box center [668, 480] width 468 height 363
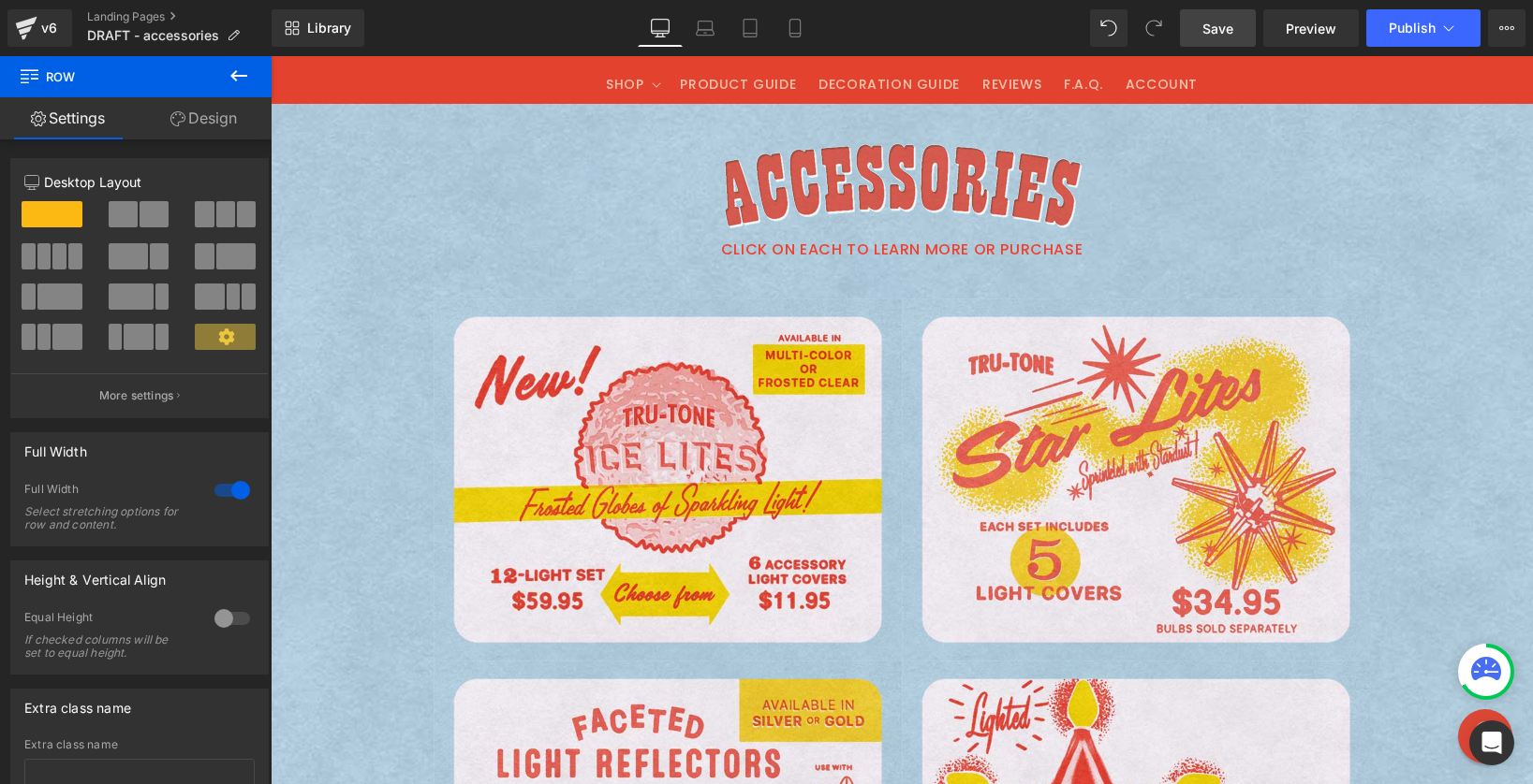
click at [1218, 27] on span "Save" at bounding box center [1218, 28] width 31 height 20
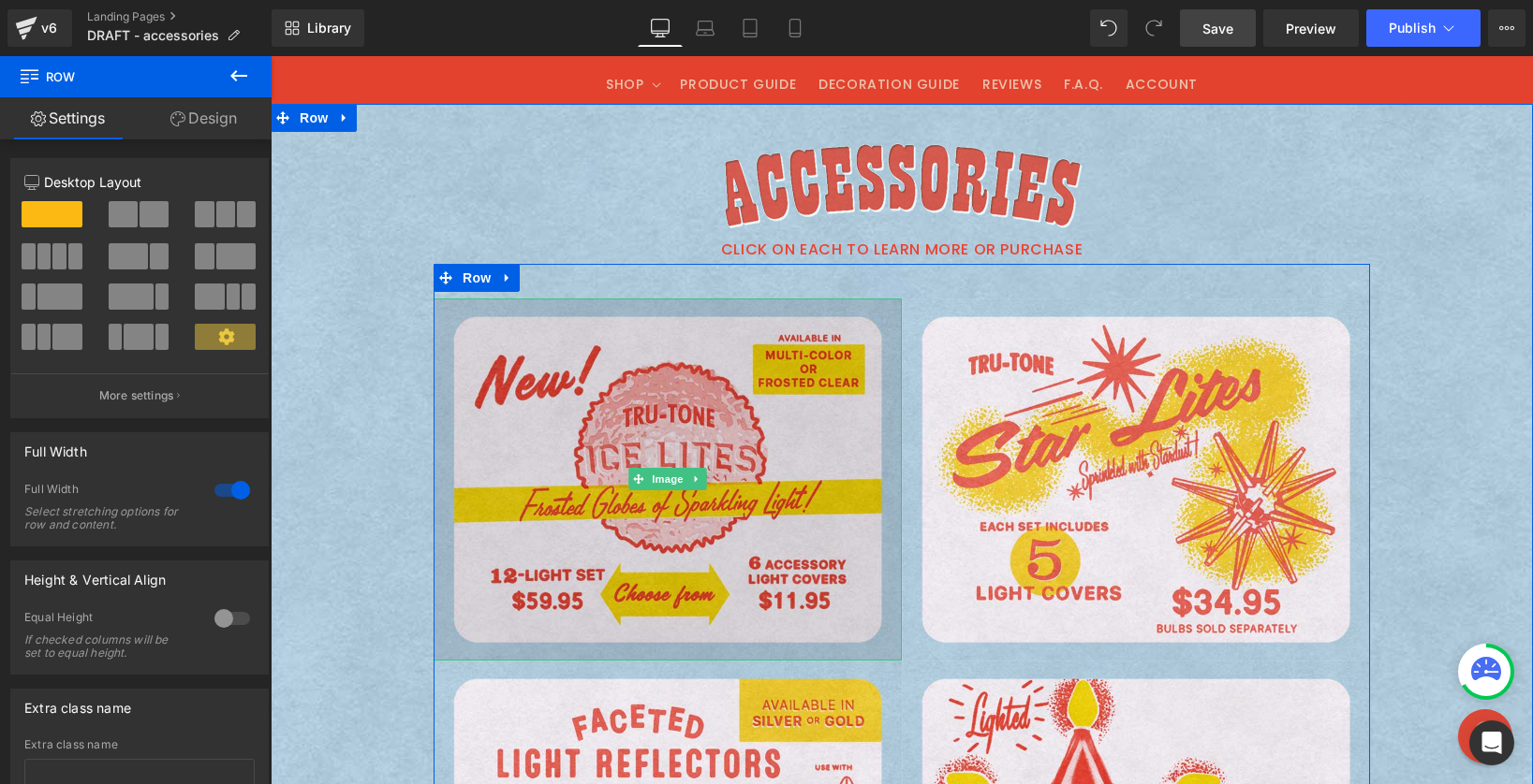
click at [458, 404] on img at bounding box center [668, 480] width 468 height 363
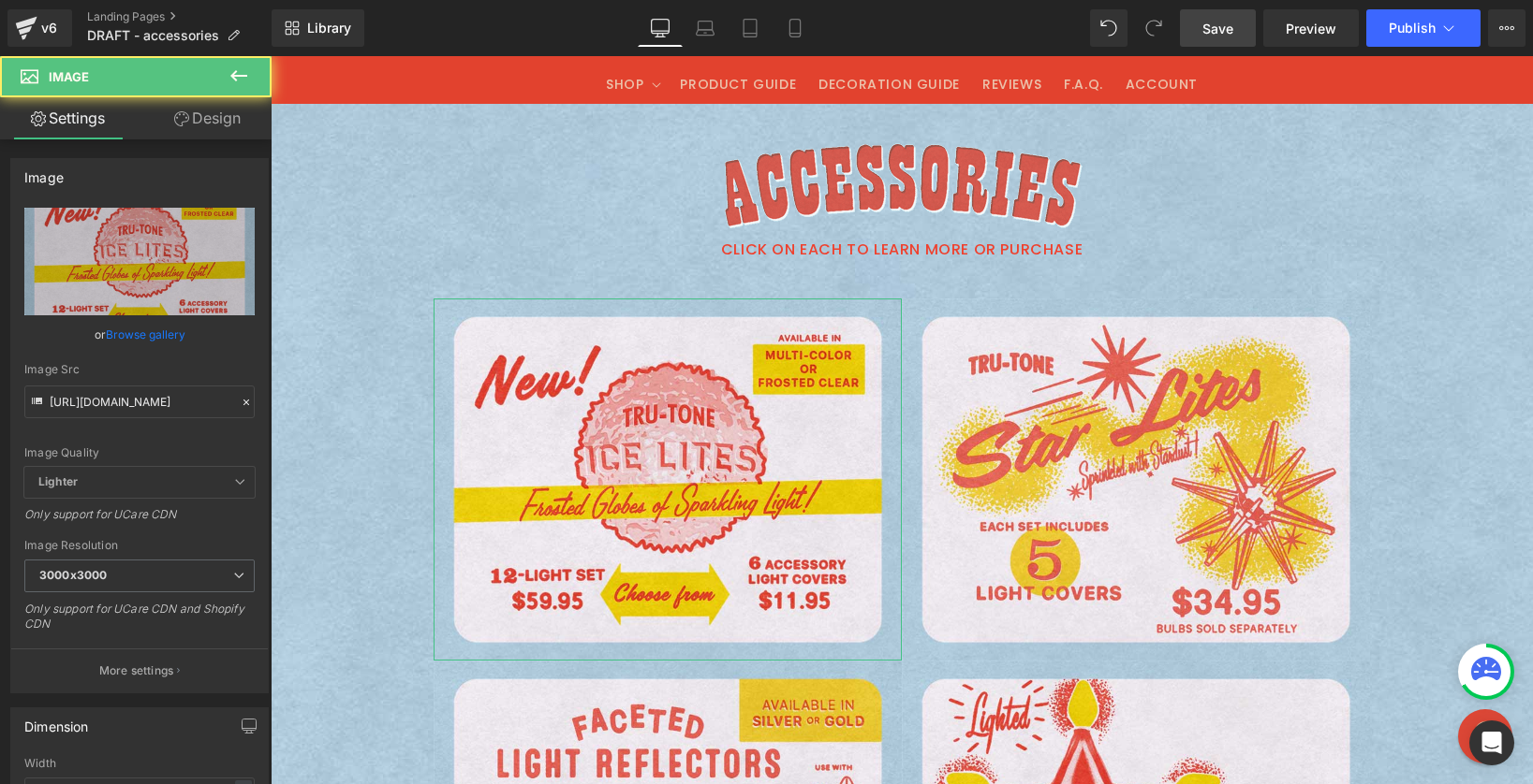
click at [197, 116] on link "Design" at bounding box center [207, 117] width 136 height 42
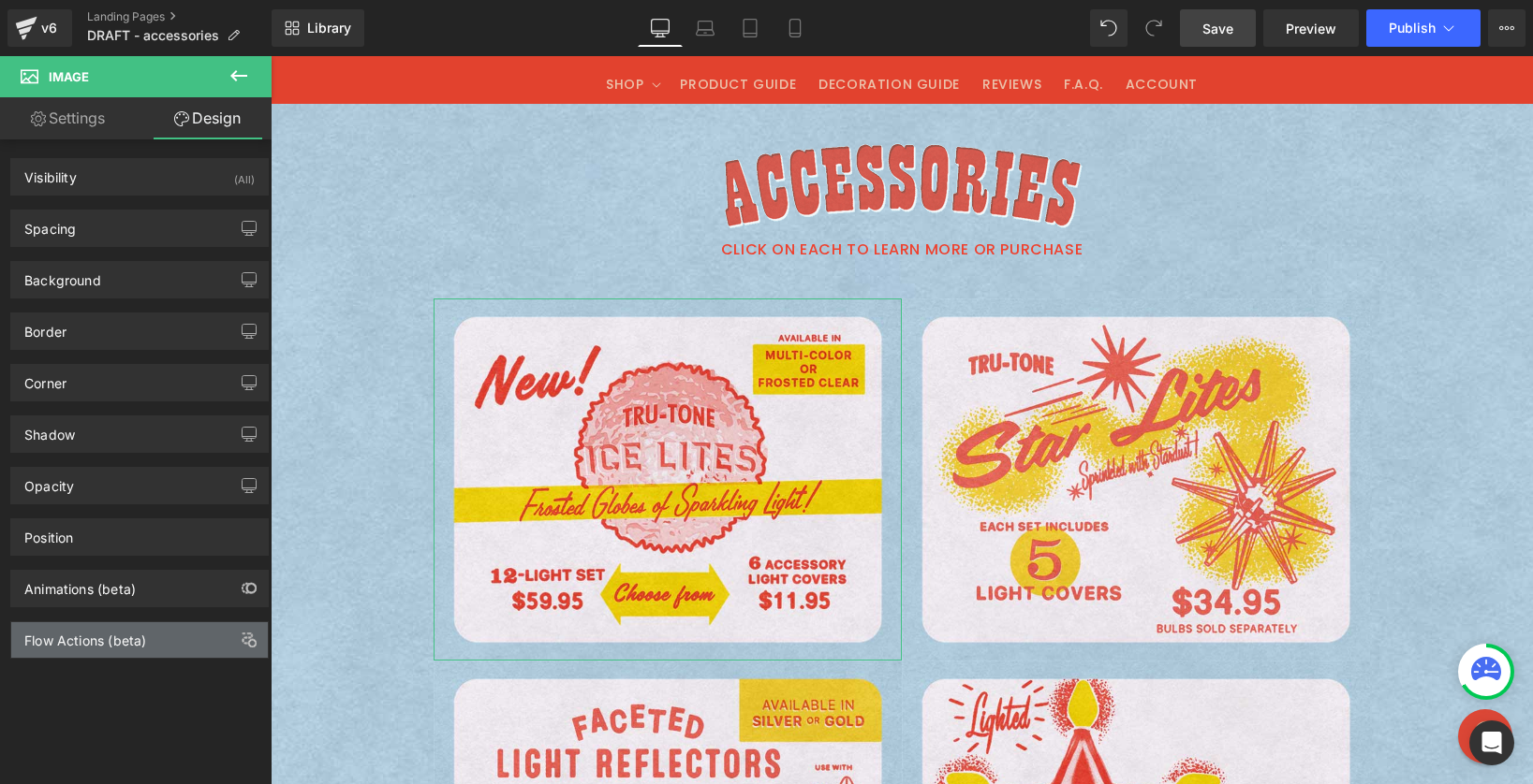
click at [88, 633] on div "Flow Actions (beta)" at bounding box center [85, 635] width 121 height 26
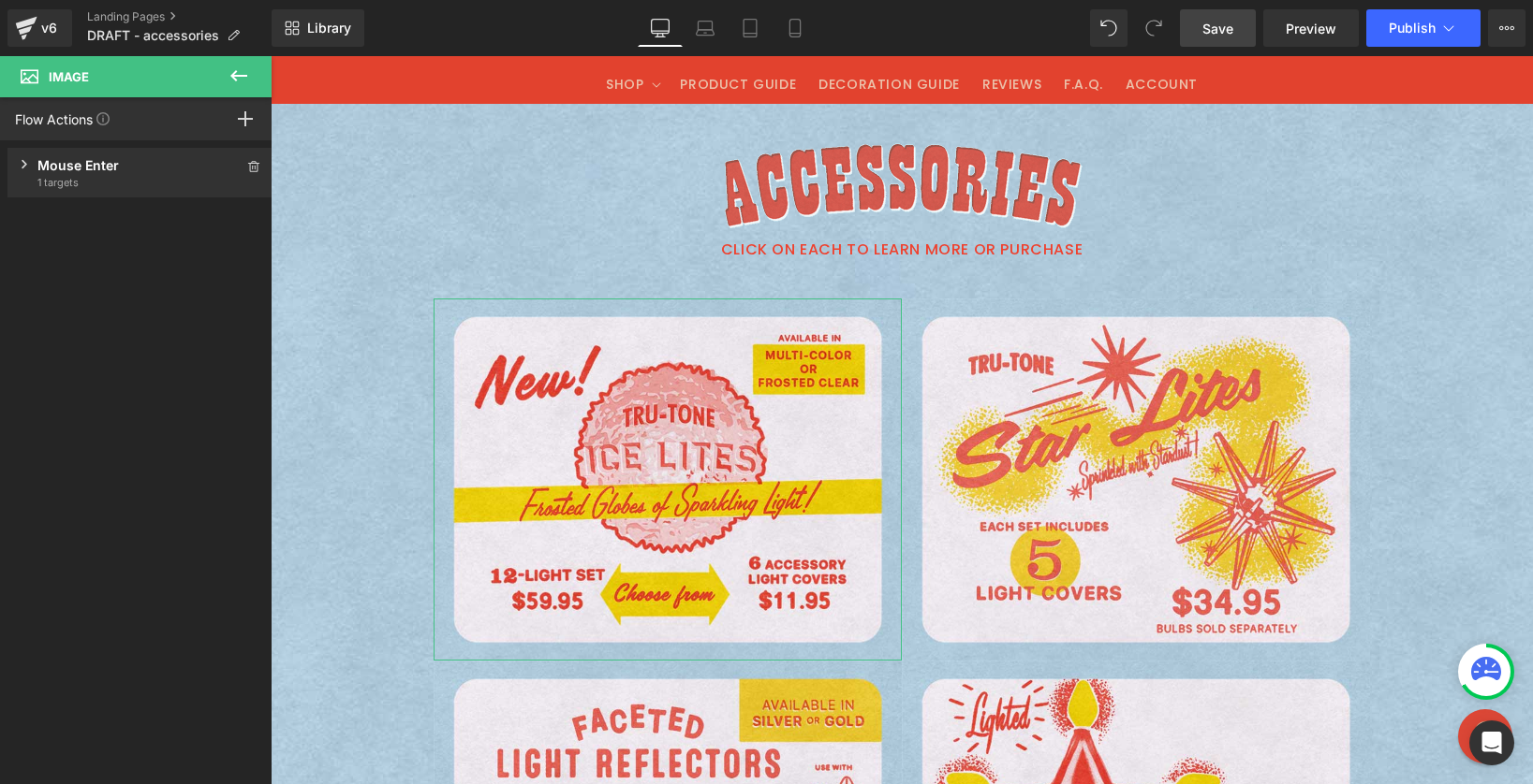
click at [22, 161] on icon at bounding box center [24, 165] width 7 height 10
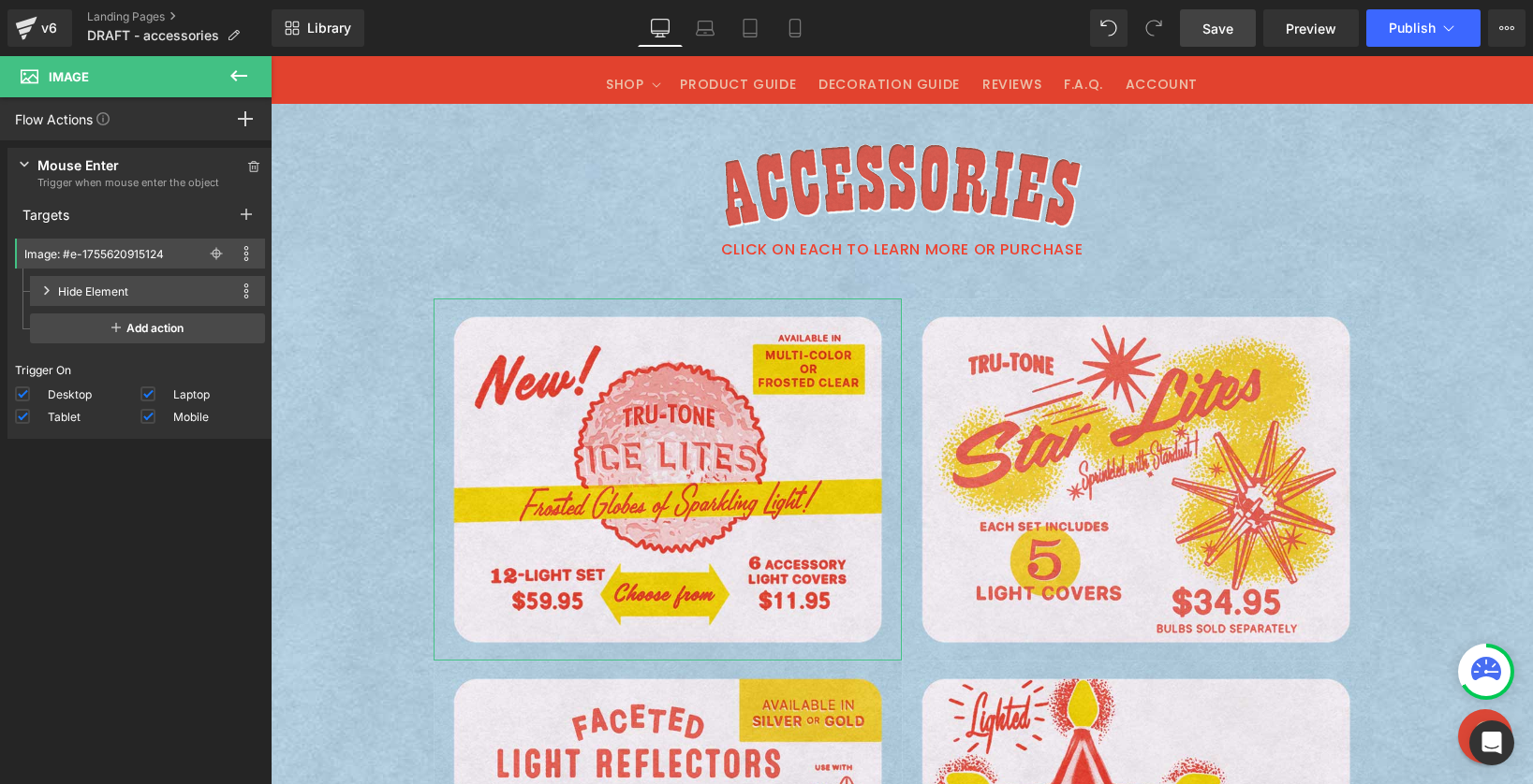
click at [63, 289] on div "Hide Element" at bounding box center [93, 292] width 70 height 20
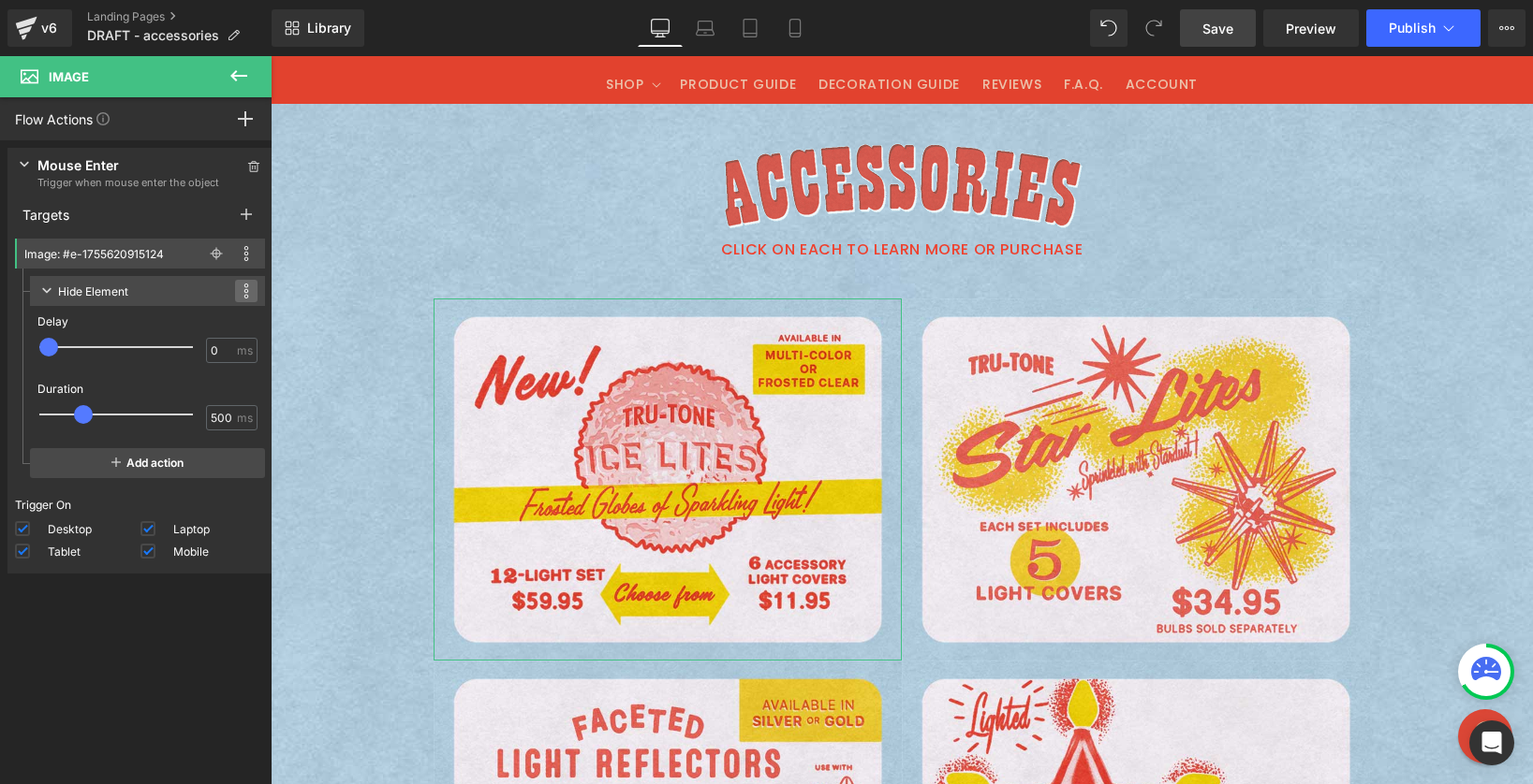
click at [244, 290] on icon at bounding box center [247, 291] width 6 height 15
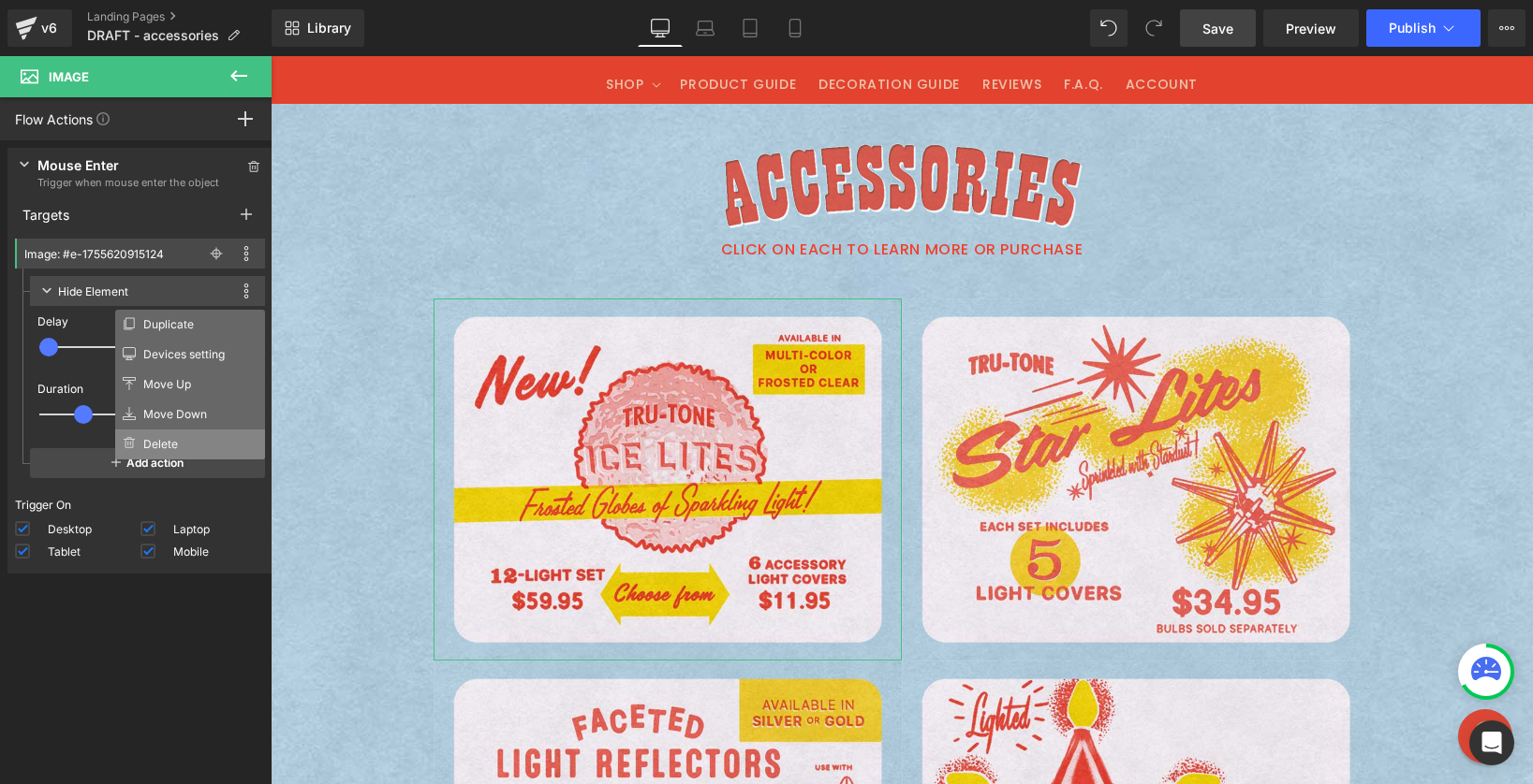
click at [189, 446] on li "Delete" at bounding box center [190, 444] width 150 height 30
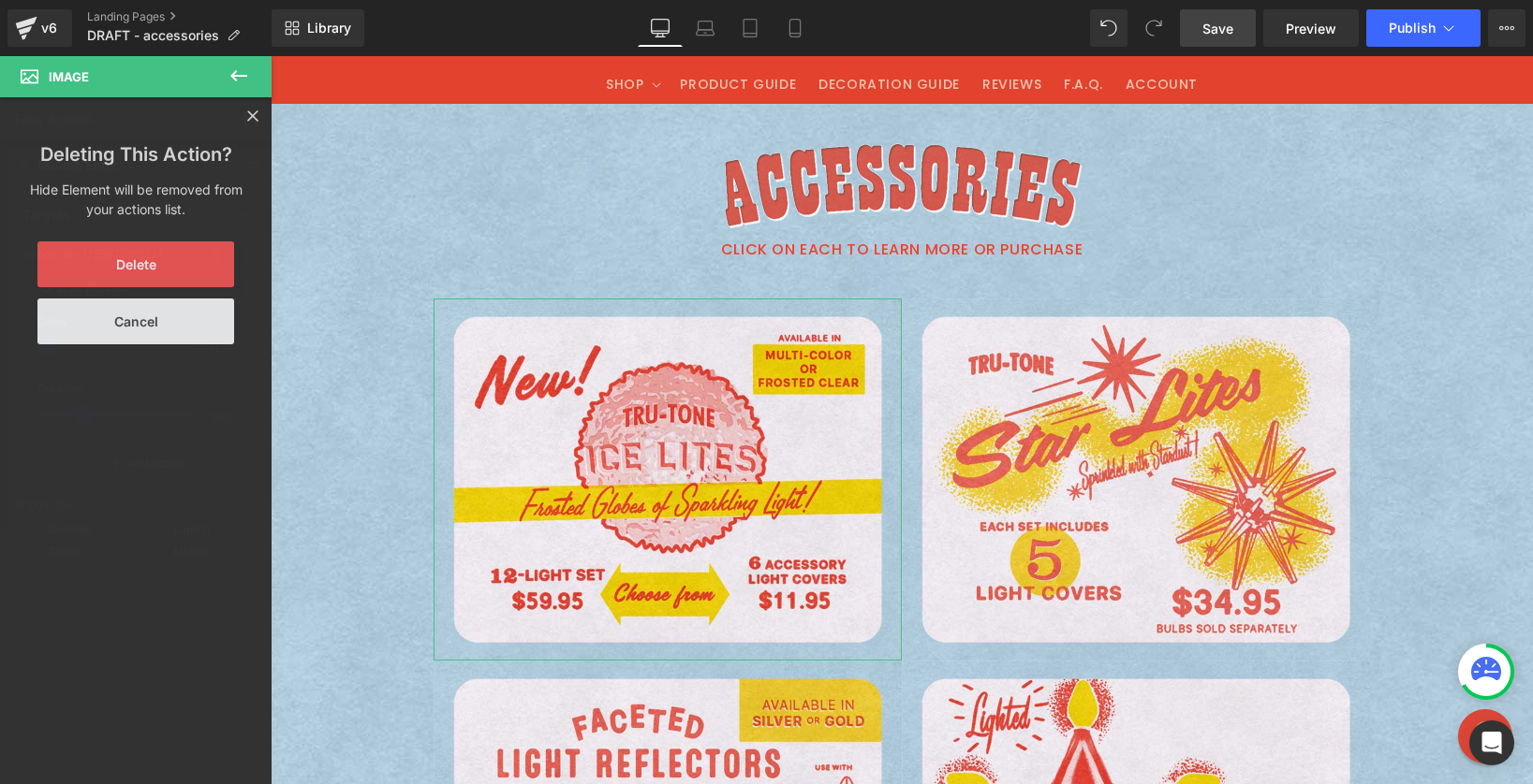
click at [93, 248] on button "Delete" at bounding box center [135, 264] width 197 height 46
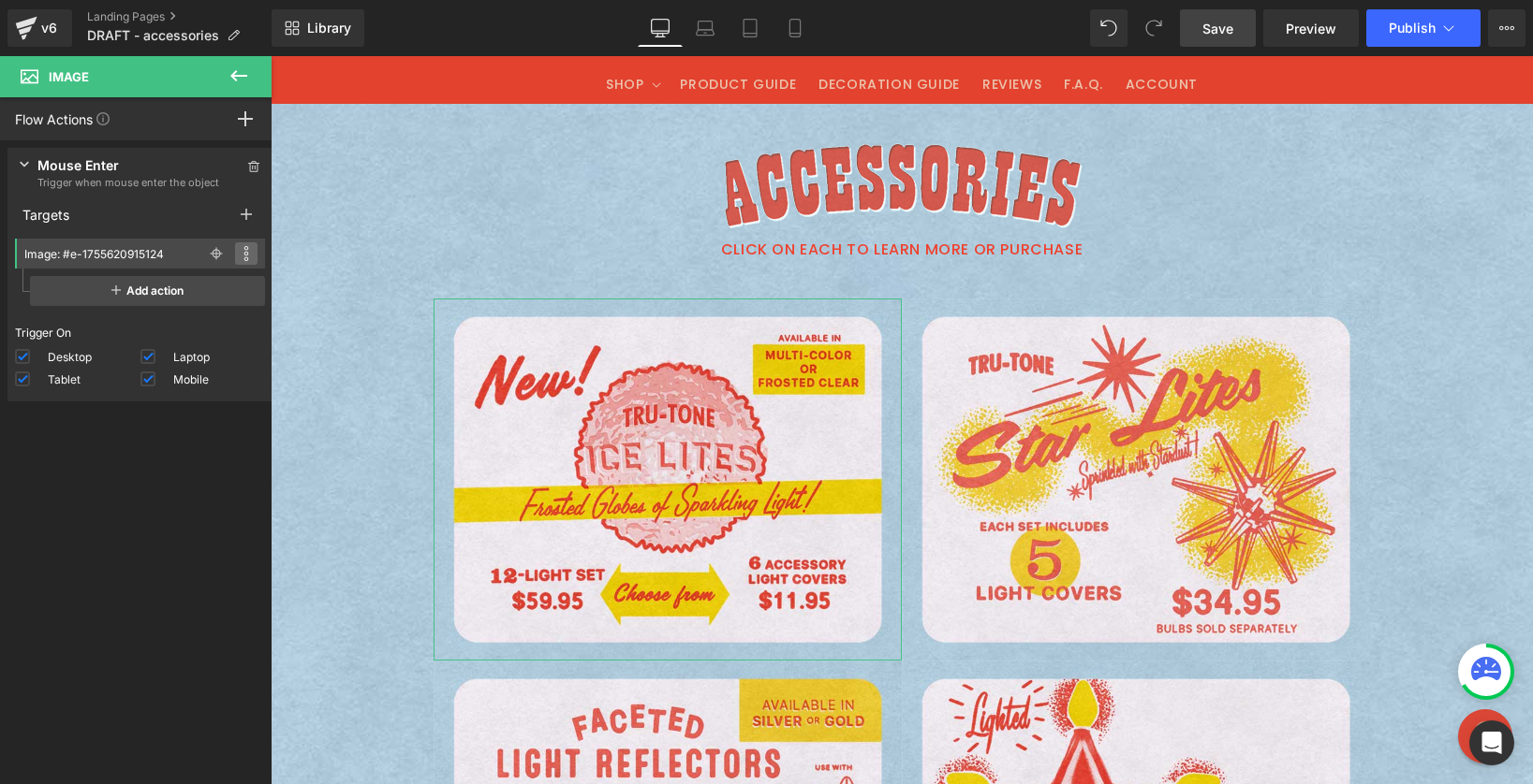
click at [244, 252] on icon at bounding box center [247, 254] width 6 height 15
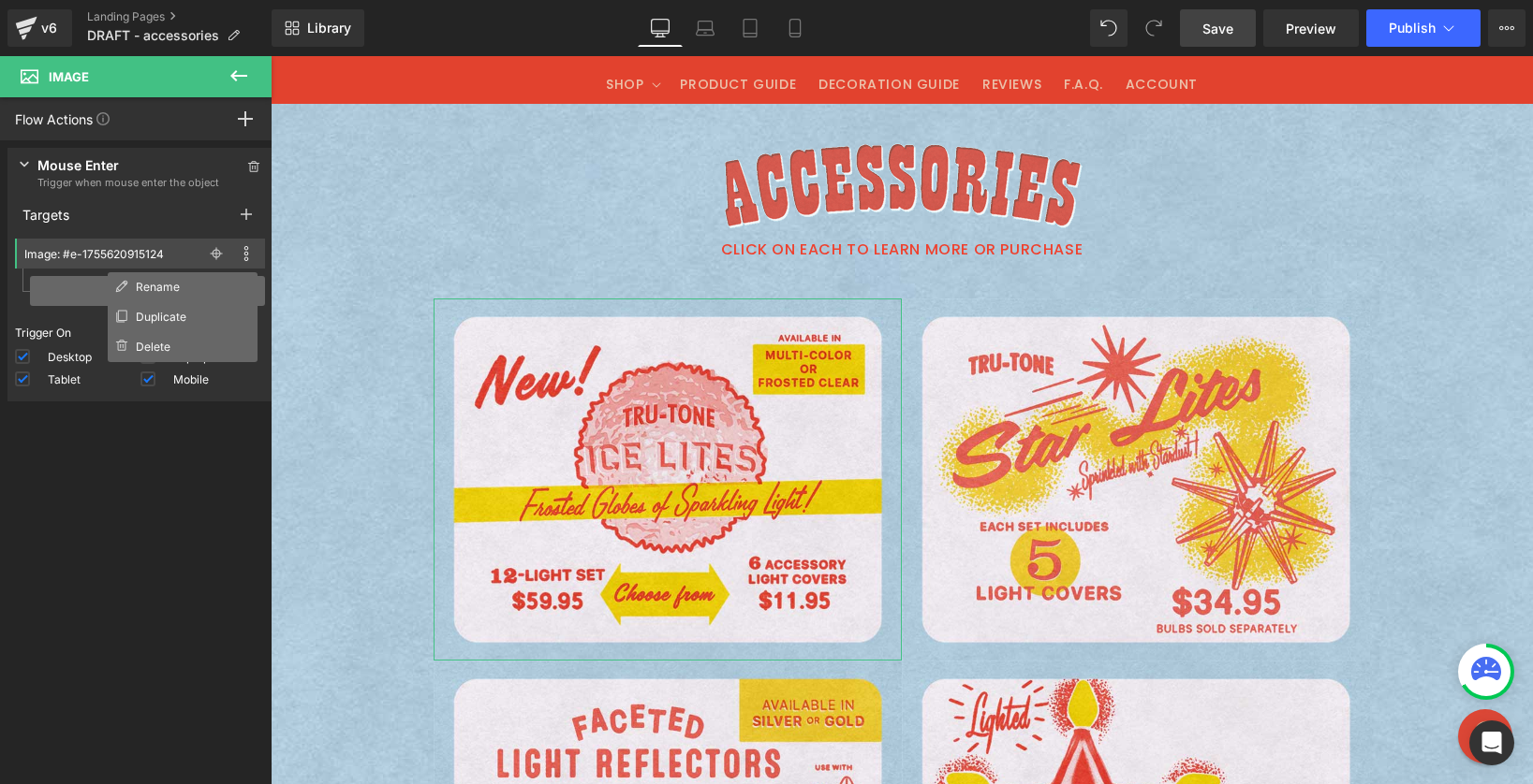
drag, startPoint x: 17, startPoint y: 283, endPoint x: 31, endPoint y: 283, distance: 14.0
click at [17, 283] on div "Image: #e-1755620915124 Rename Duplicate Delete Rename Duplicate Delete - Selec…" at bounding box center [139, 272] width 250 height 68
click at [71, 292] on span "Add action" at bounding box center [148, 291] width 235 height 30
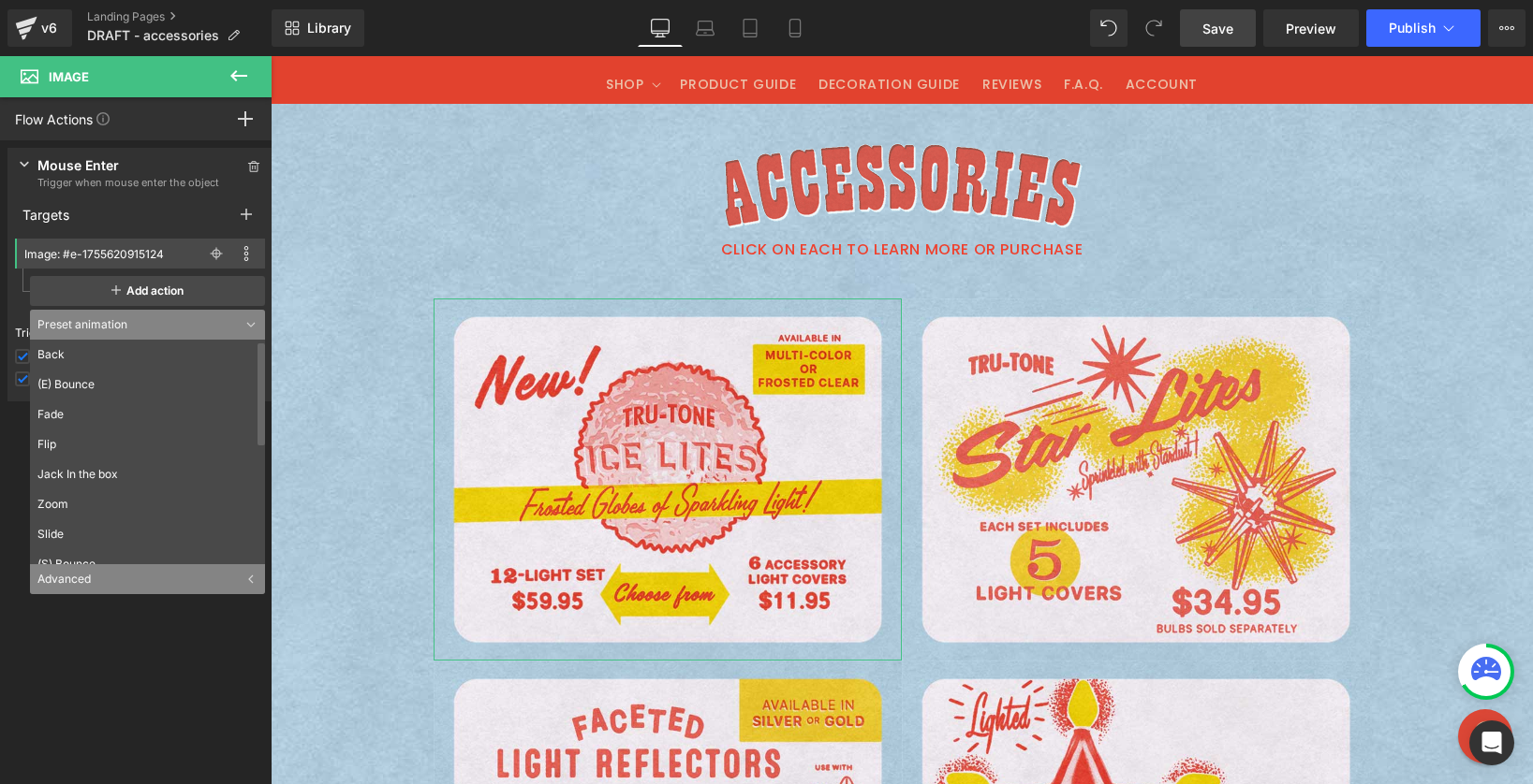
click at [80, 584] on div "Advanced" at bounding box center [148, 579] width 235 height 30
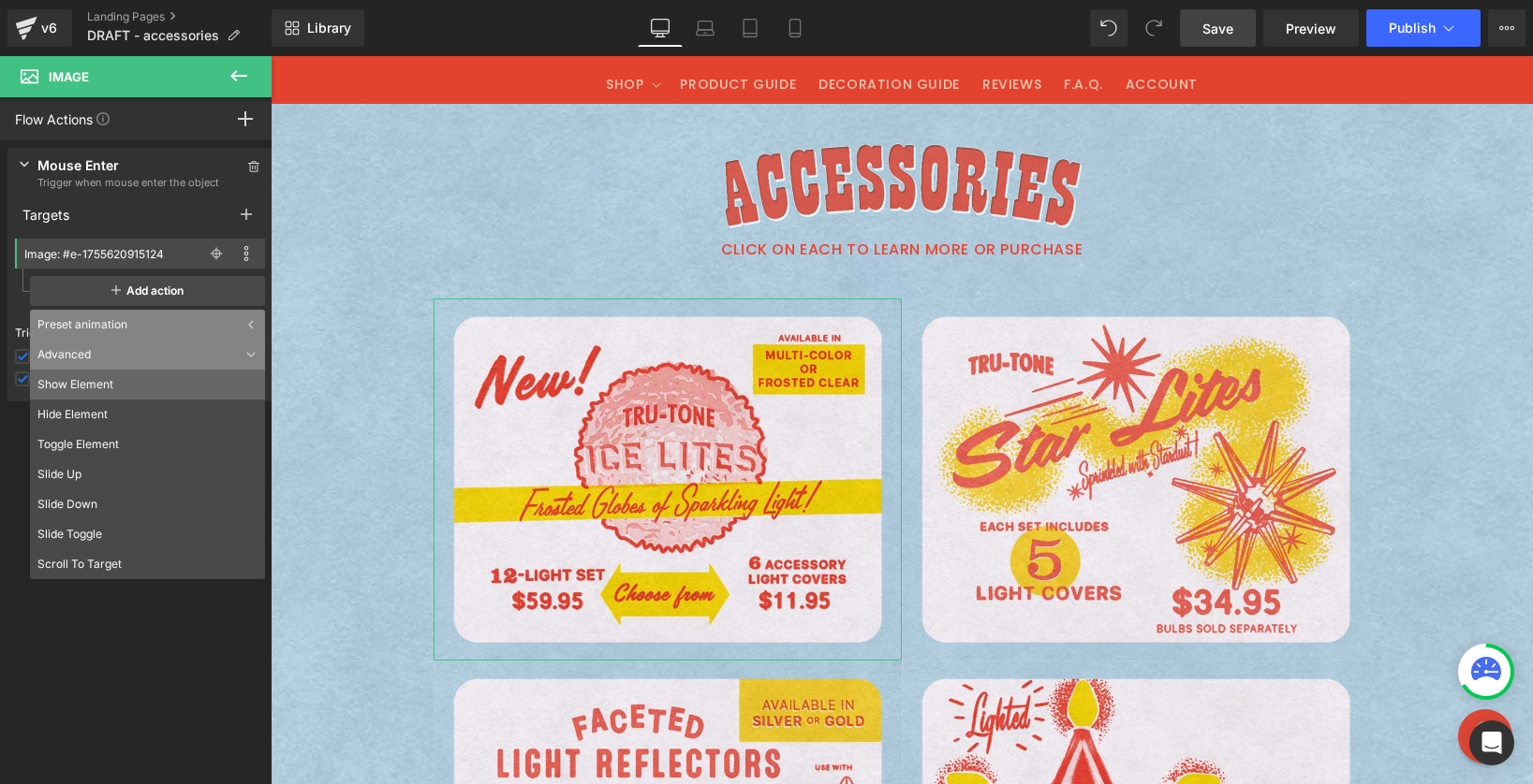
click at [104, 387] on li "Show Element" at bounding box center [148, 385] width 235 height 30
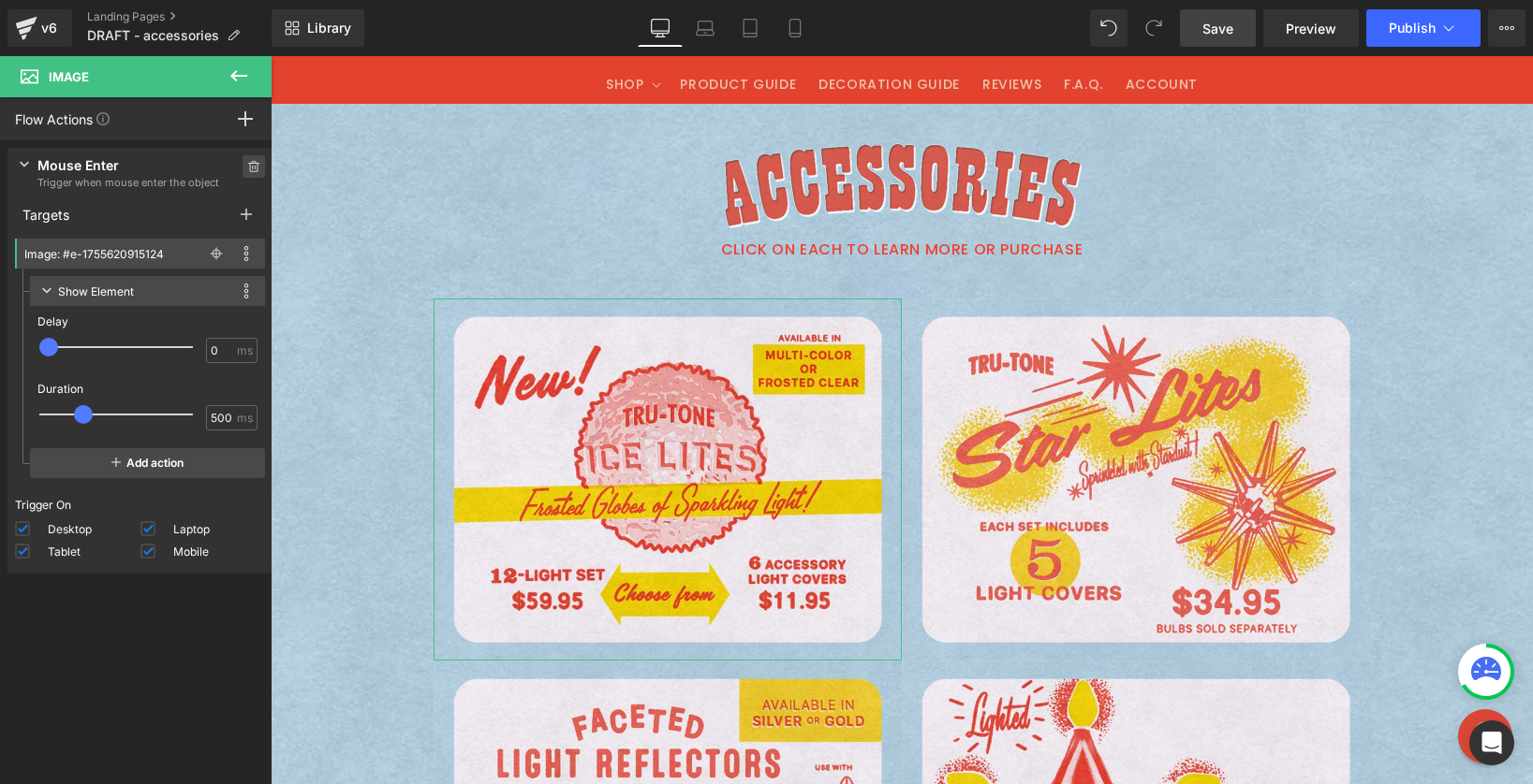
click at [247, 165] on icon at bounding box center [253, 165] width 13 height 11
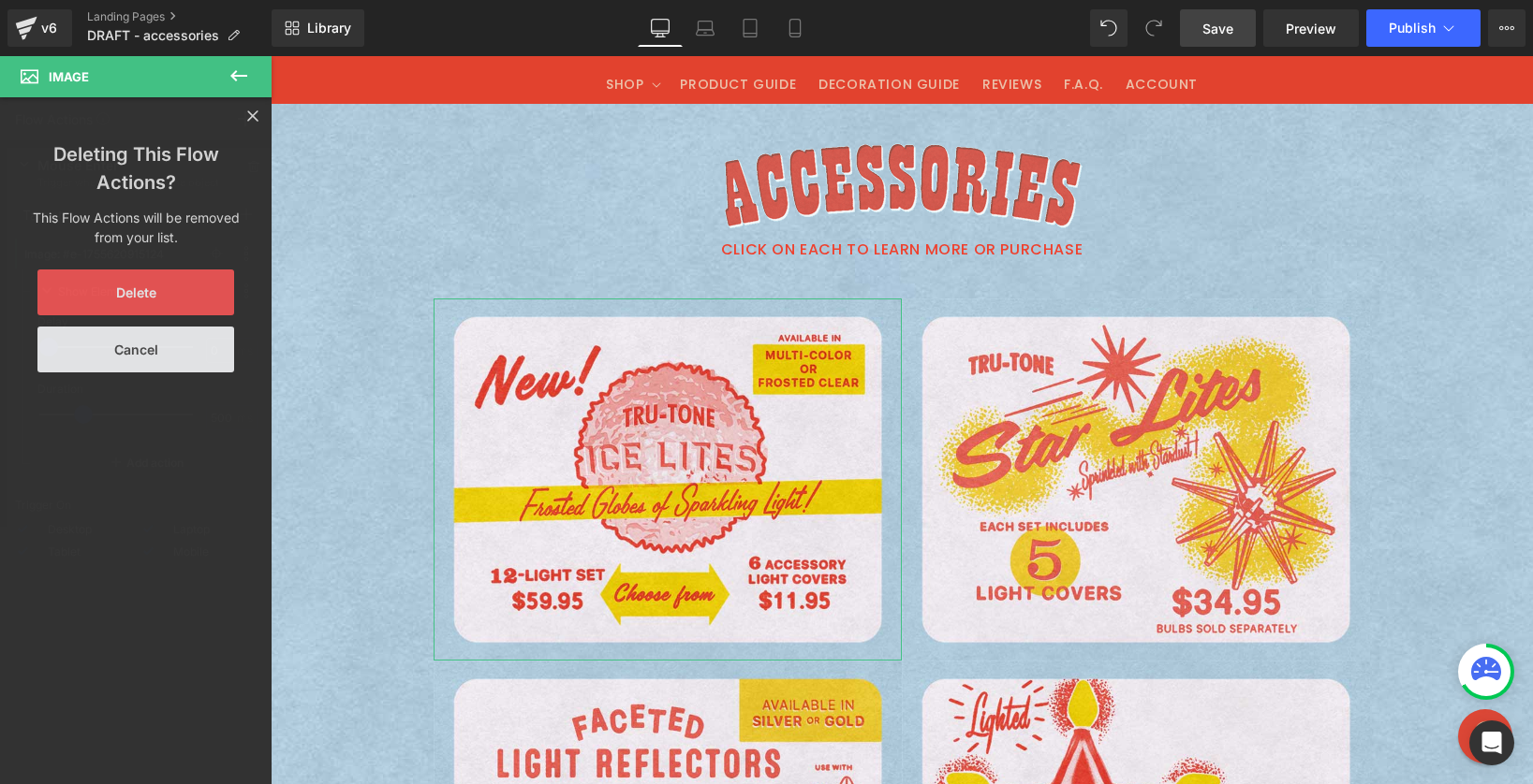
click at [162, 286] on button "Delete" at bounding box center [135, 292] width 197 height 46
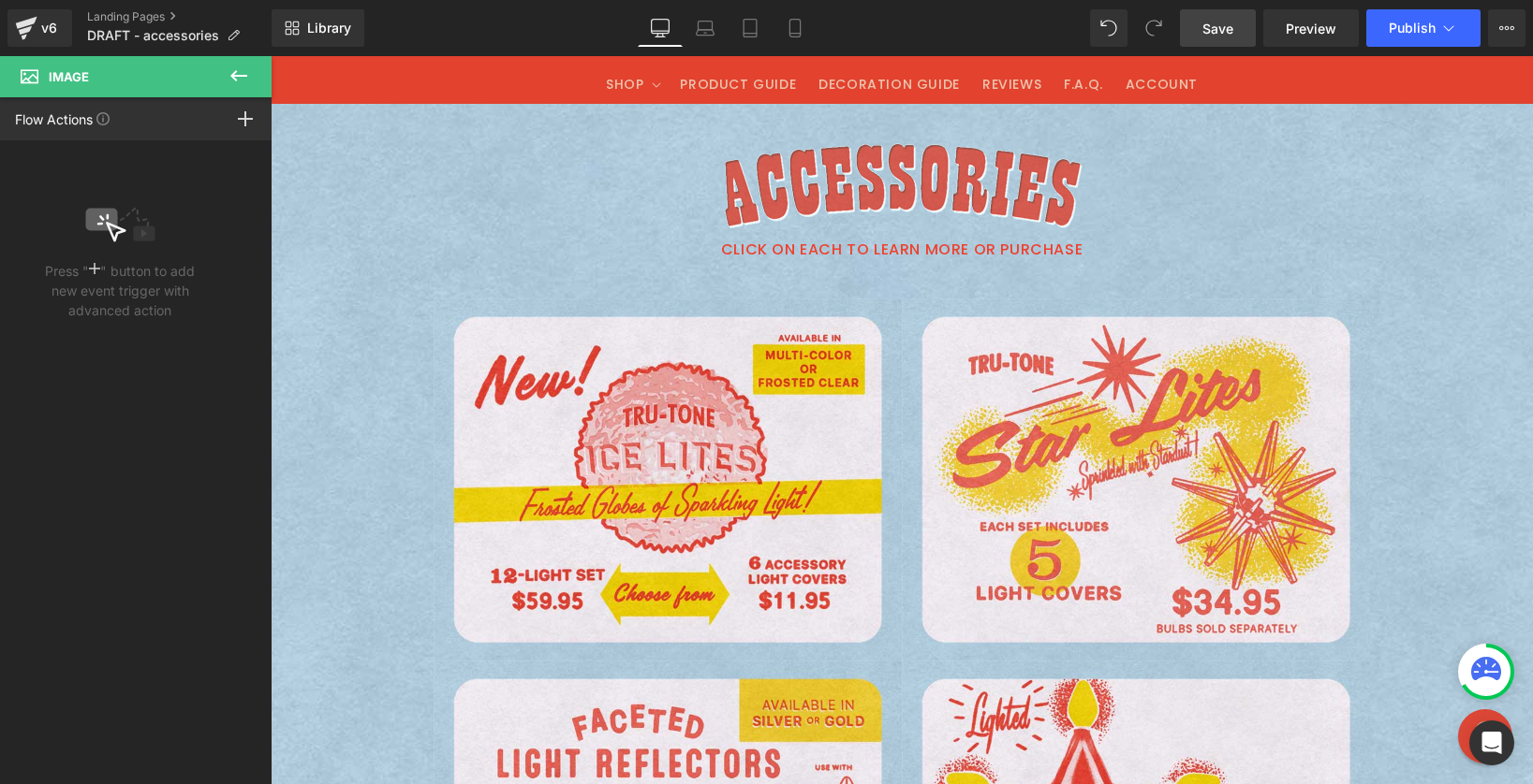
click at [236, 75] on icon at bounding box center [238, 75] width 17 height 11
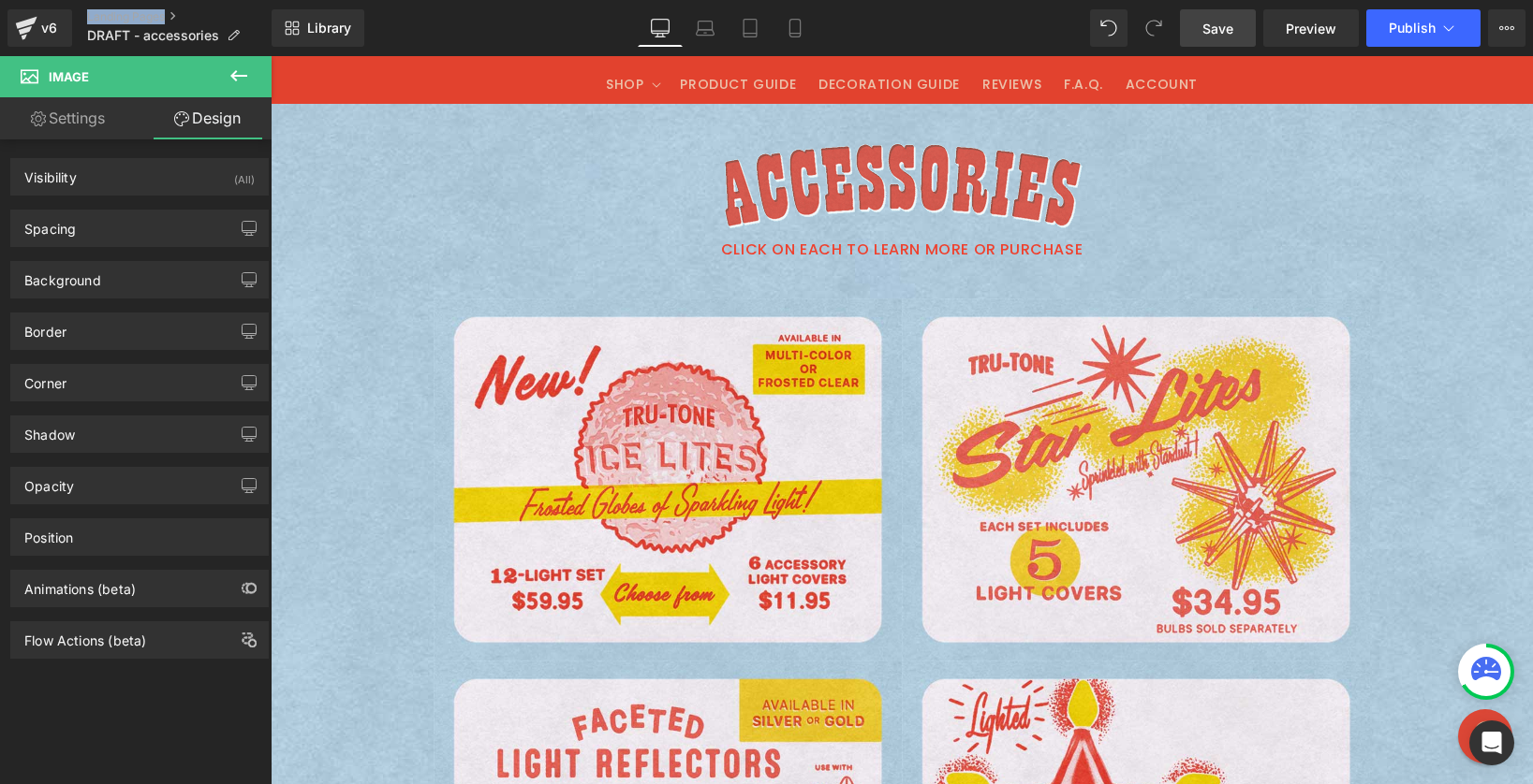
click at [241, 72] on icon at bounding box center [238, 75] width 23 height 23
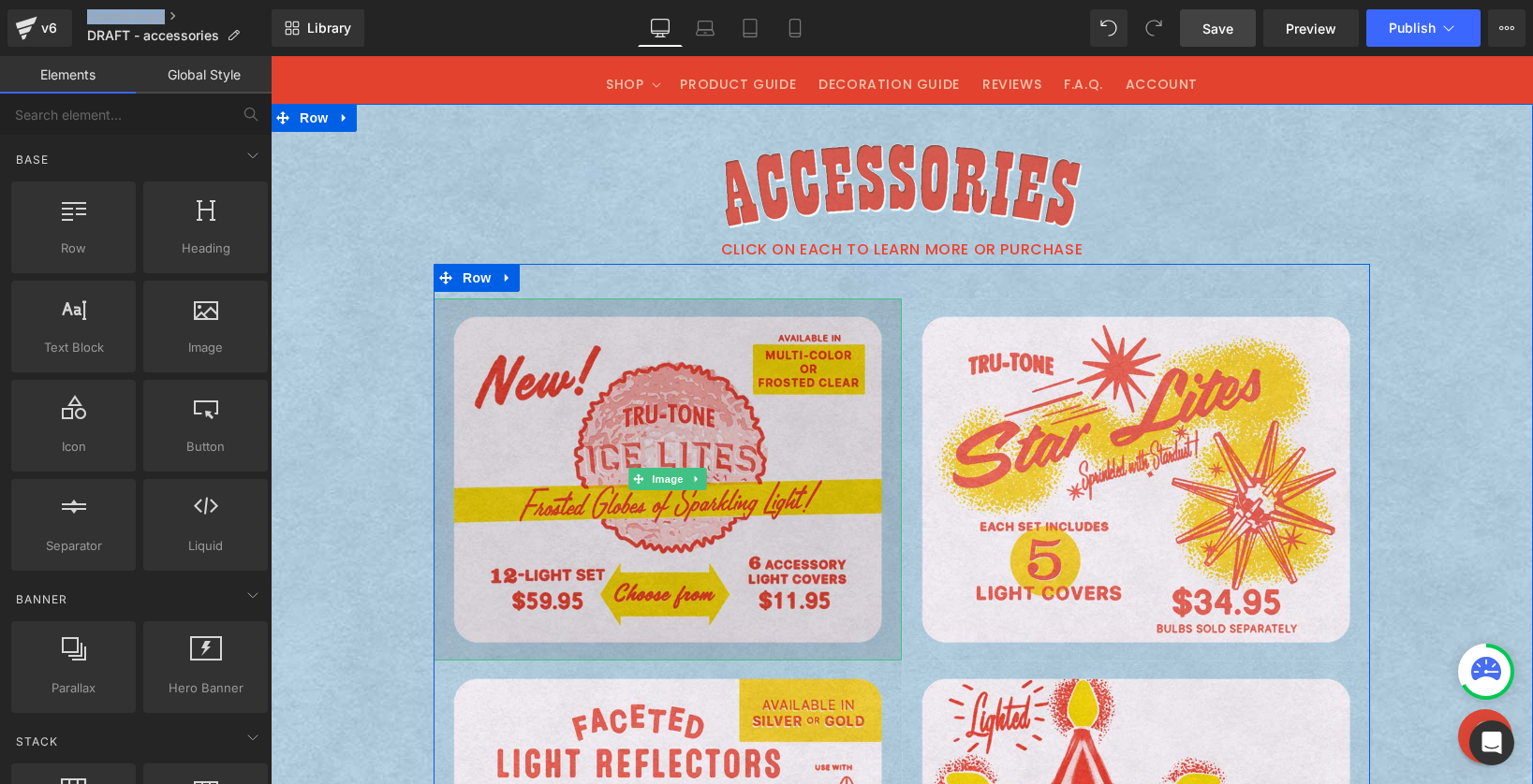
click at [569, 351] on img at bounding box center [668, 480] width 468 height 363
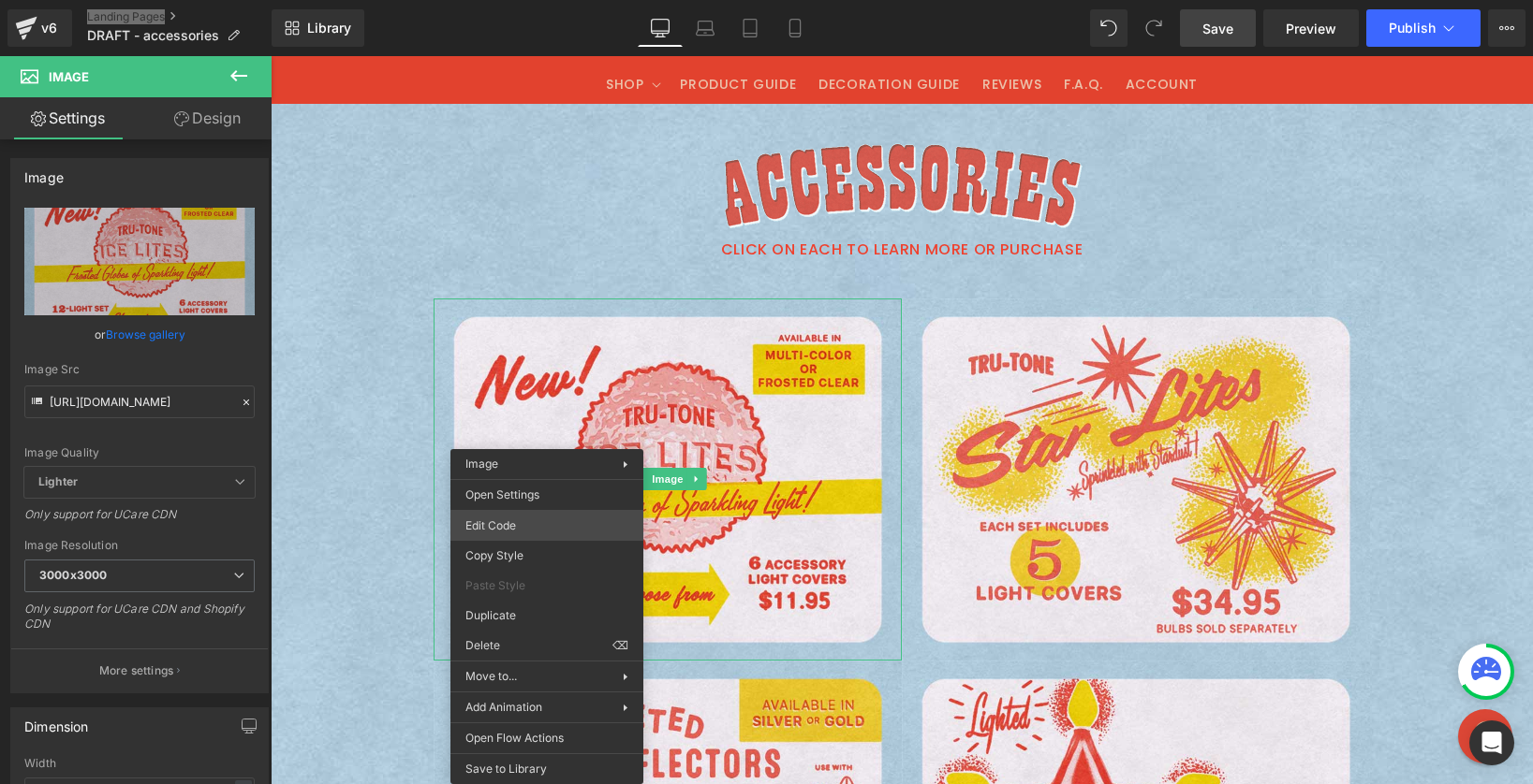
click at [530, 0] on div "Image You are previewing how the will restyle your page. You can not edit Eleme…" at bounding box center [766, 0] width 1533 height 0
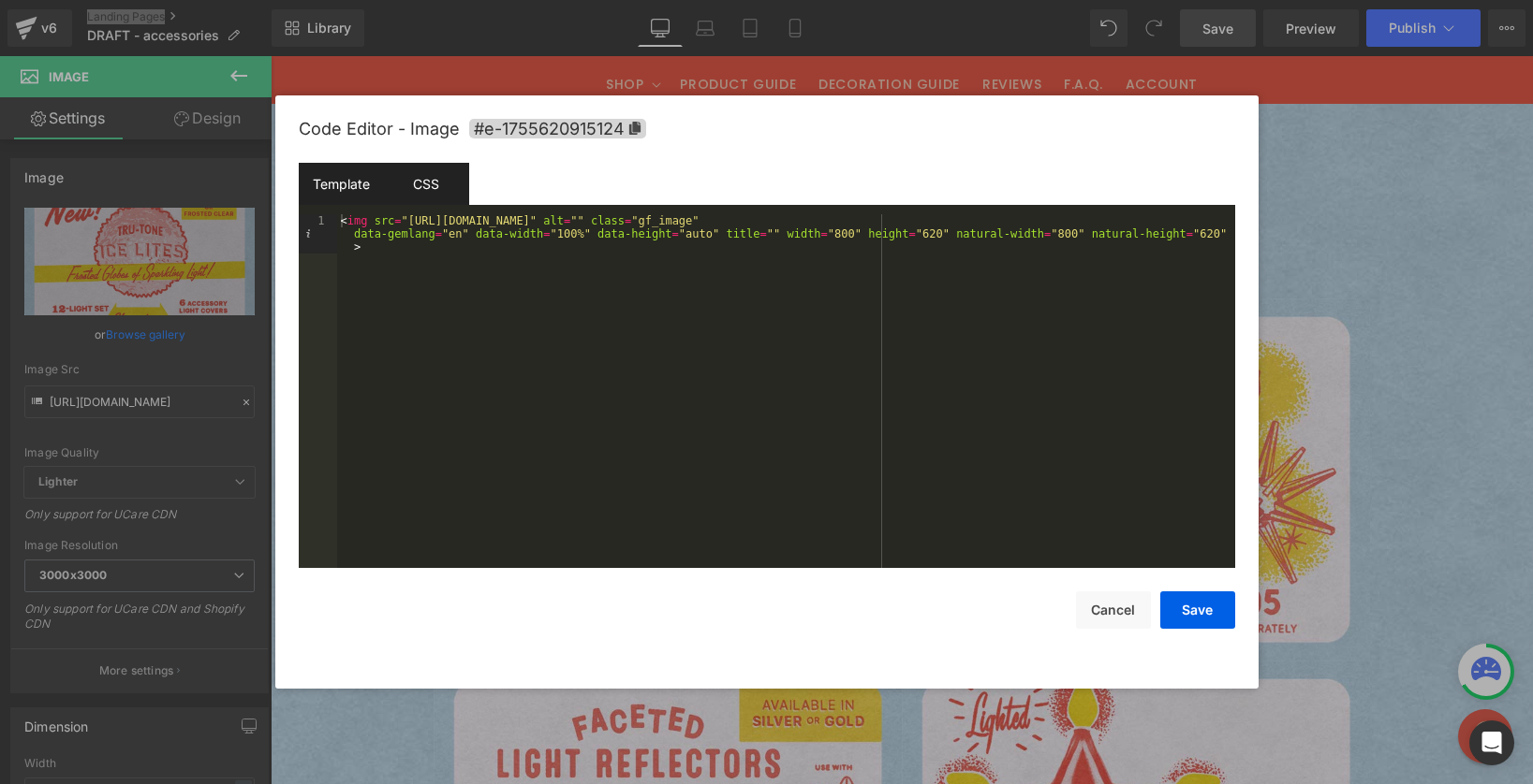
click at [438, 192] on div "CSS" at bounding box center [426, 183] width 85 height 42
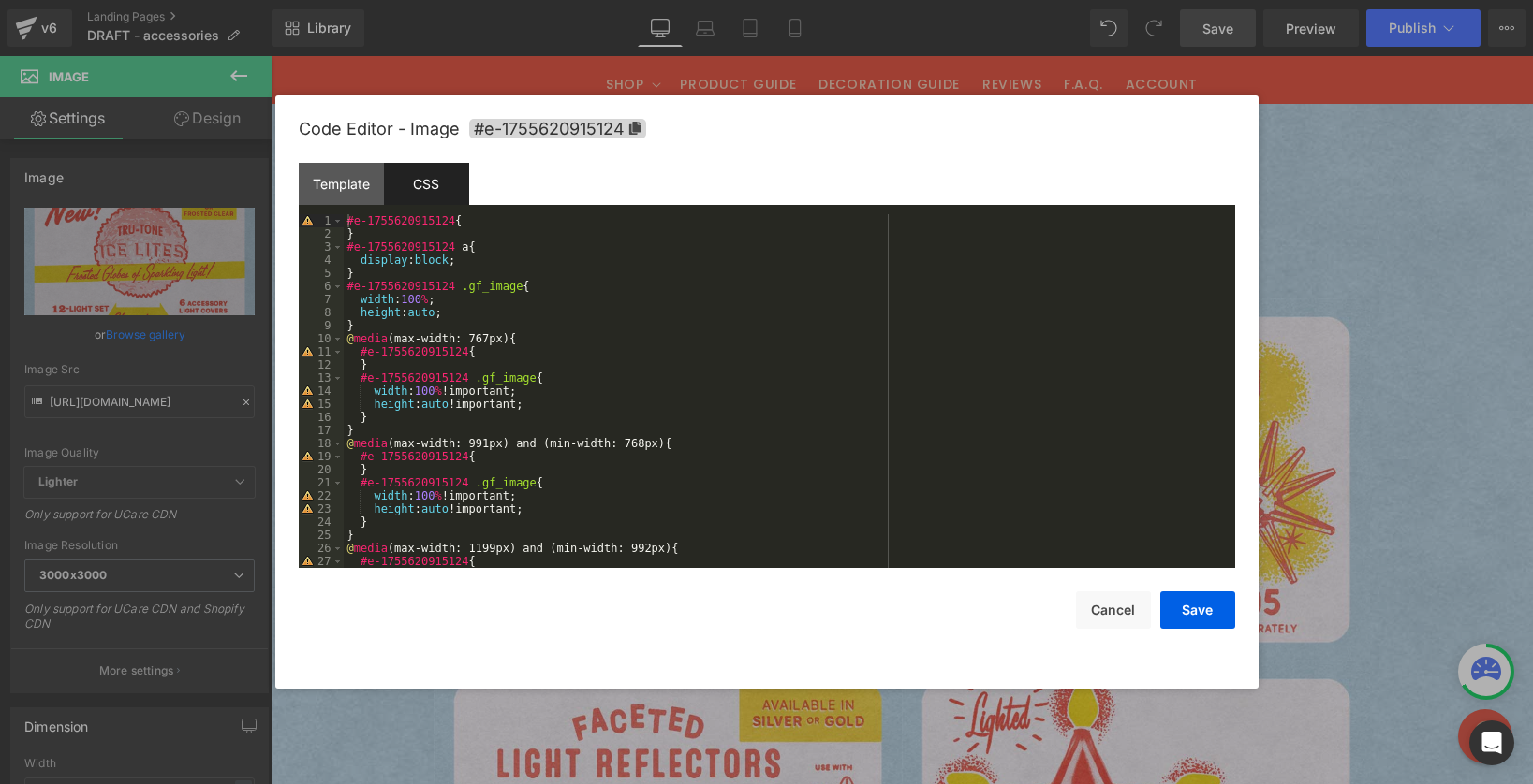
click at [486, 224] on div "#e-1755620915124 { } #e-1755620915124 a { display : block ; } #e-1755620915124 …" at bounding box center [785, 404] width 884 height 380
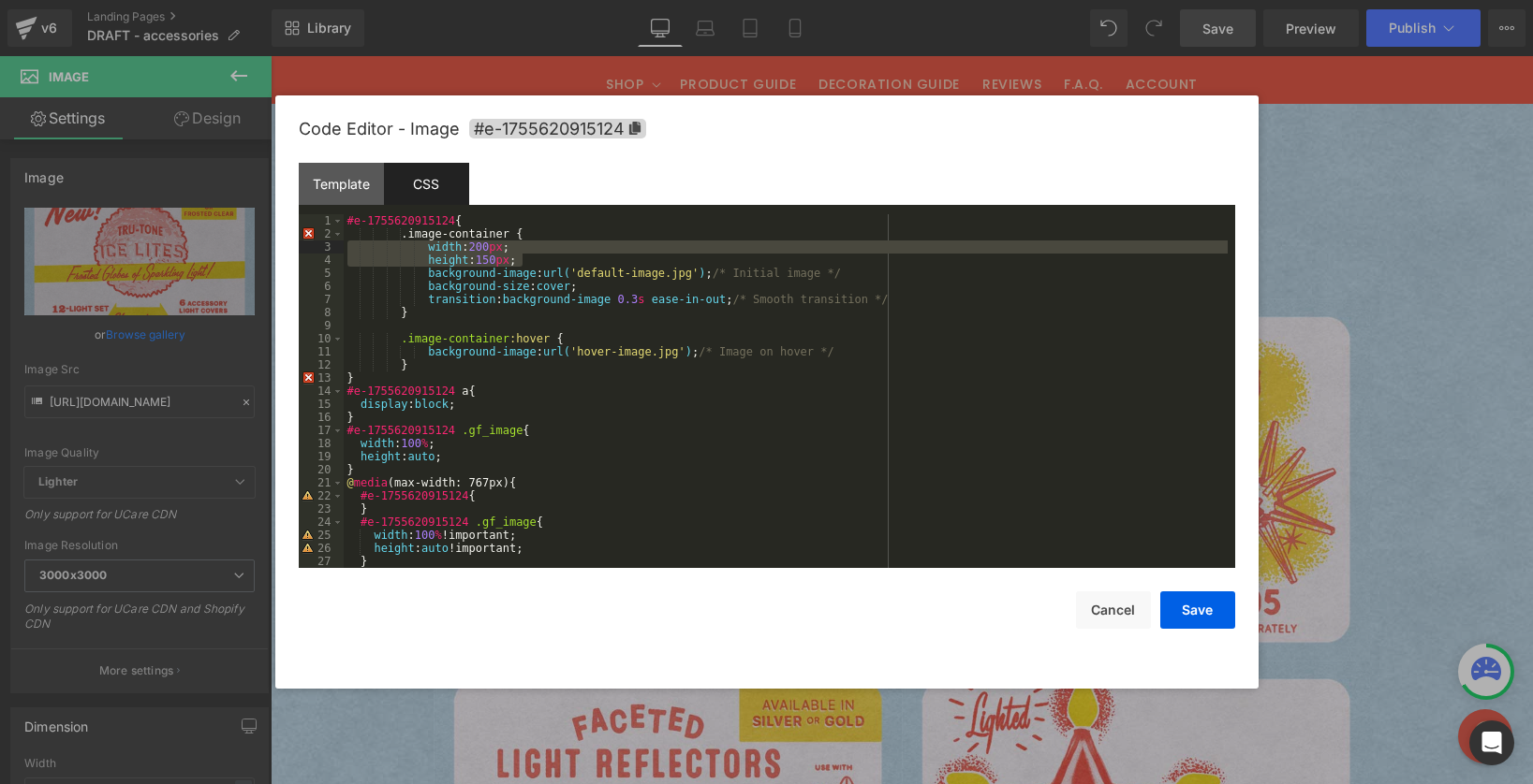
drag, startPoint x: 533, startPoint y: 259, endPoint x: 331, endPoint y: 241, distance: 202.8
click at [331, 241] on pre "1 2 3 4 5 6 7 8 9 10 11 12 13 14 15 16 17 18 19 20 21 22 23 24 25 26 27 28 #e-1…" at bounding box center [766, 392] width 936 height 354
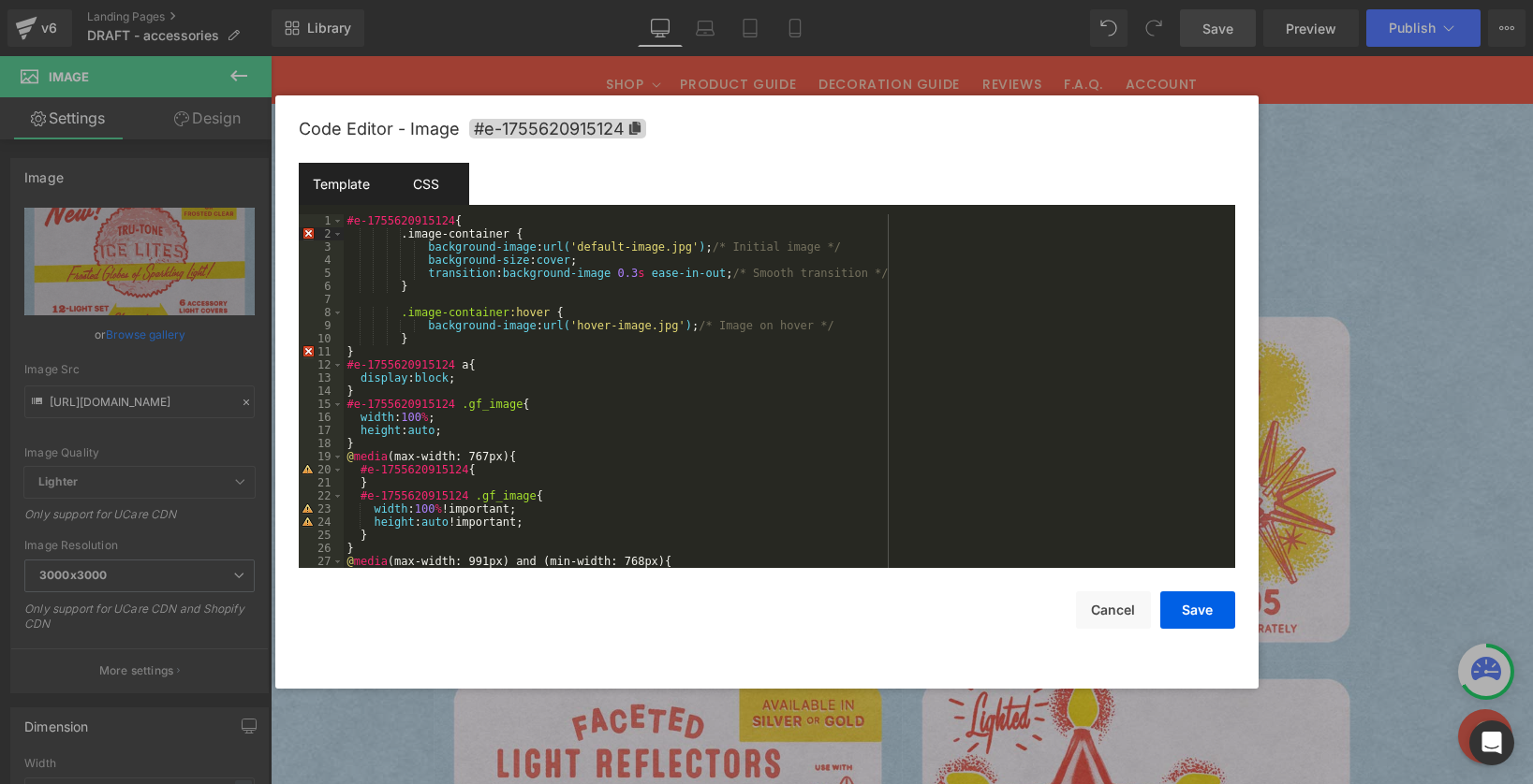
click at [350, 185] on div "Template" at bounding box center [341, 183] width 85 height 42
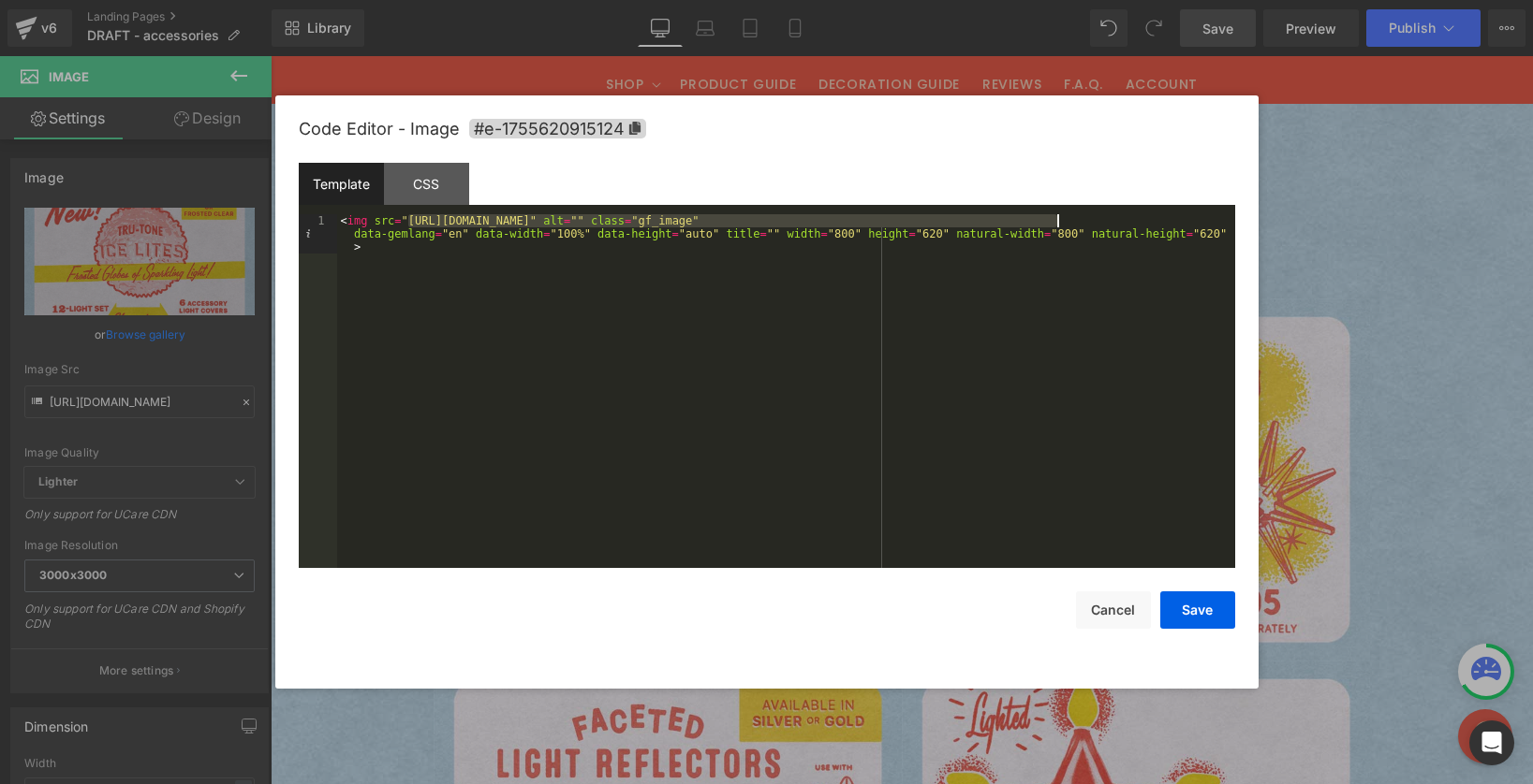
drag, startPoint x: 407, startPoint y: 220, endPoint x: 1056, endPoint y: 218, distance: 649.0
click at [1056, 218] on div "< img src = "https://cdn.shopify.com/s/files/1/0723/1969/7189/files/ice-lites-b…" at bounding box center [785, 431] width 898 height 433
click at [437, 176] on div "CSS" at bounding box center [426, 183] width 85 height 42
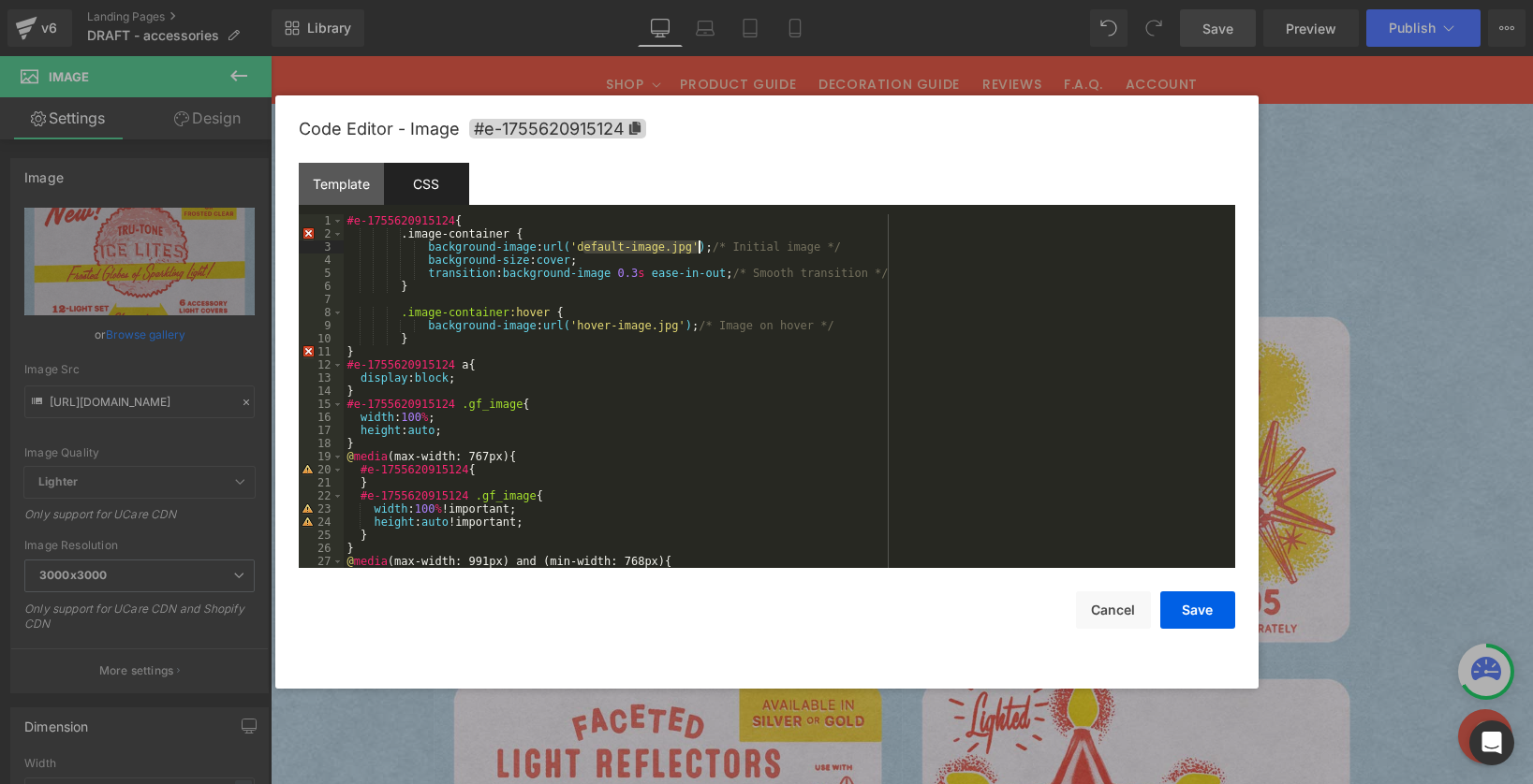
drag, startPoint x: 585, startPoint y: 245, endPoint x: 697, endPoint y: 245, distance: 112.0
click at [697, 245] on div "#e-1755620915124 { .image-container { background-image : url( 'default-image.jp…" at bounding box center [785, 404] width 884 height 380
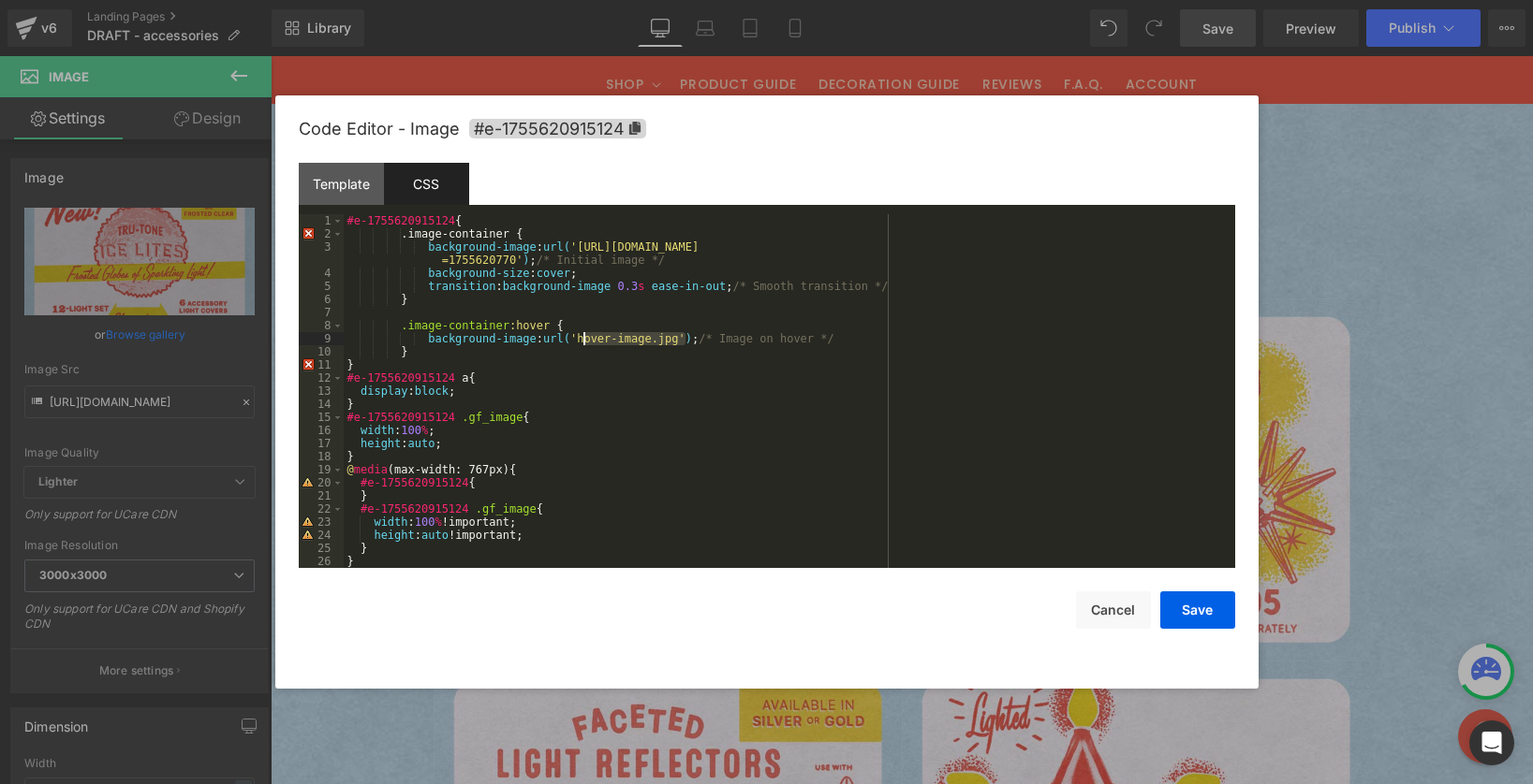
drag, startPoint x: 684, startPoint y: 341, endPoint x: 582, endPoint y: 337, distance: 102.1
click at [582, 337] on div "#e-1755620915124 { .image-container { background-image : url( 'https://cdn.shop…" at bounding box center [785, 404] width 884 height 380
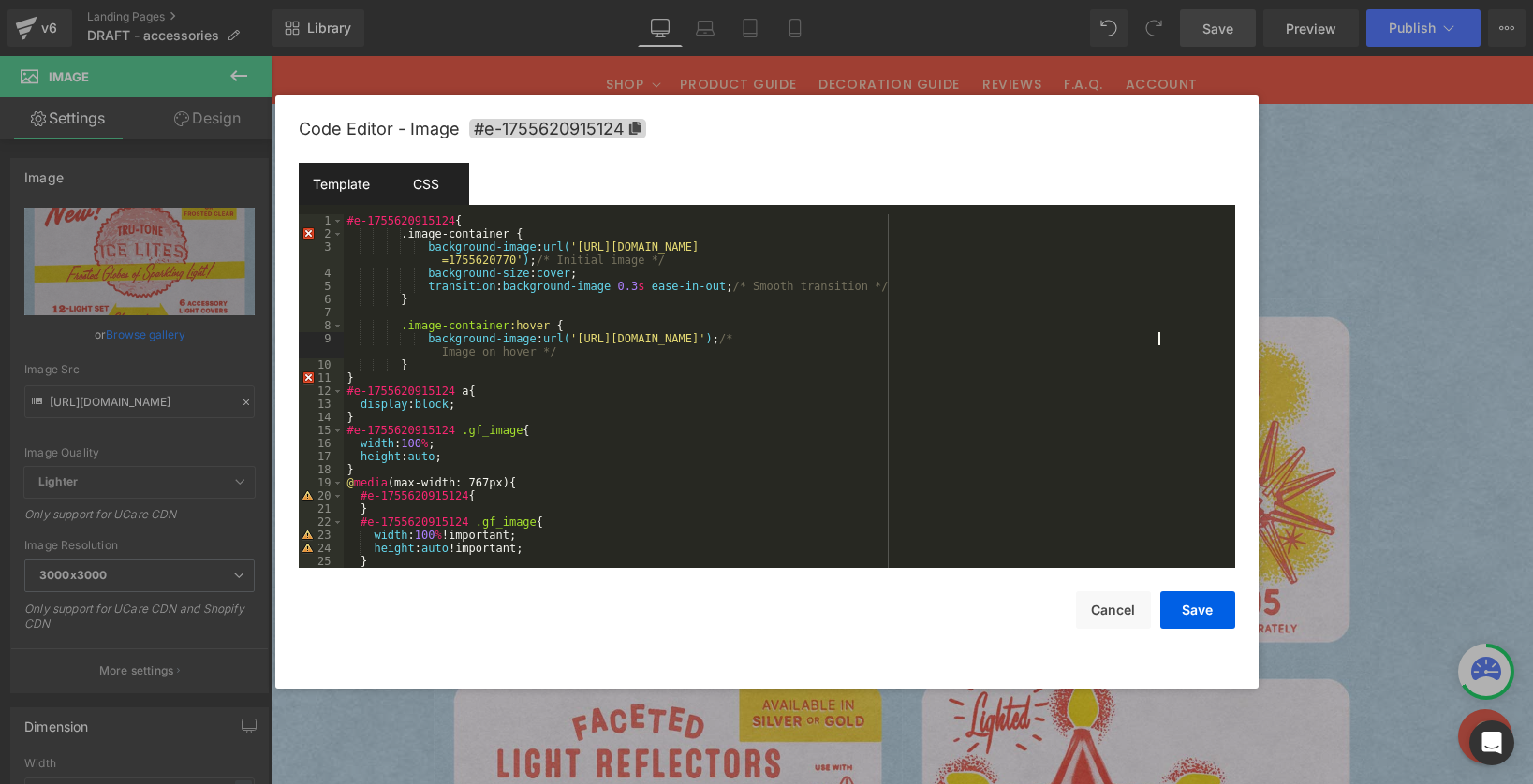
click at [357, 177] on div "Template" at bounding box center [341, 183] width 85 height 42
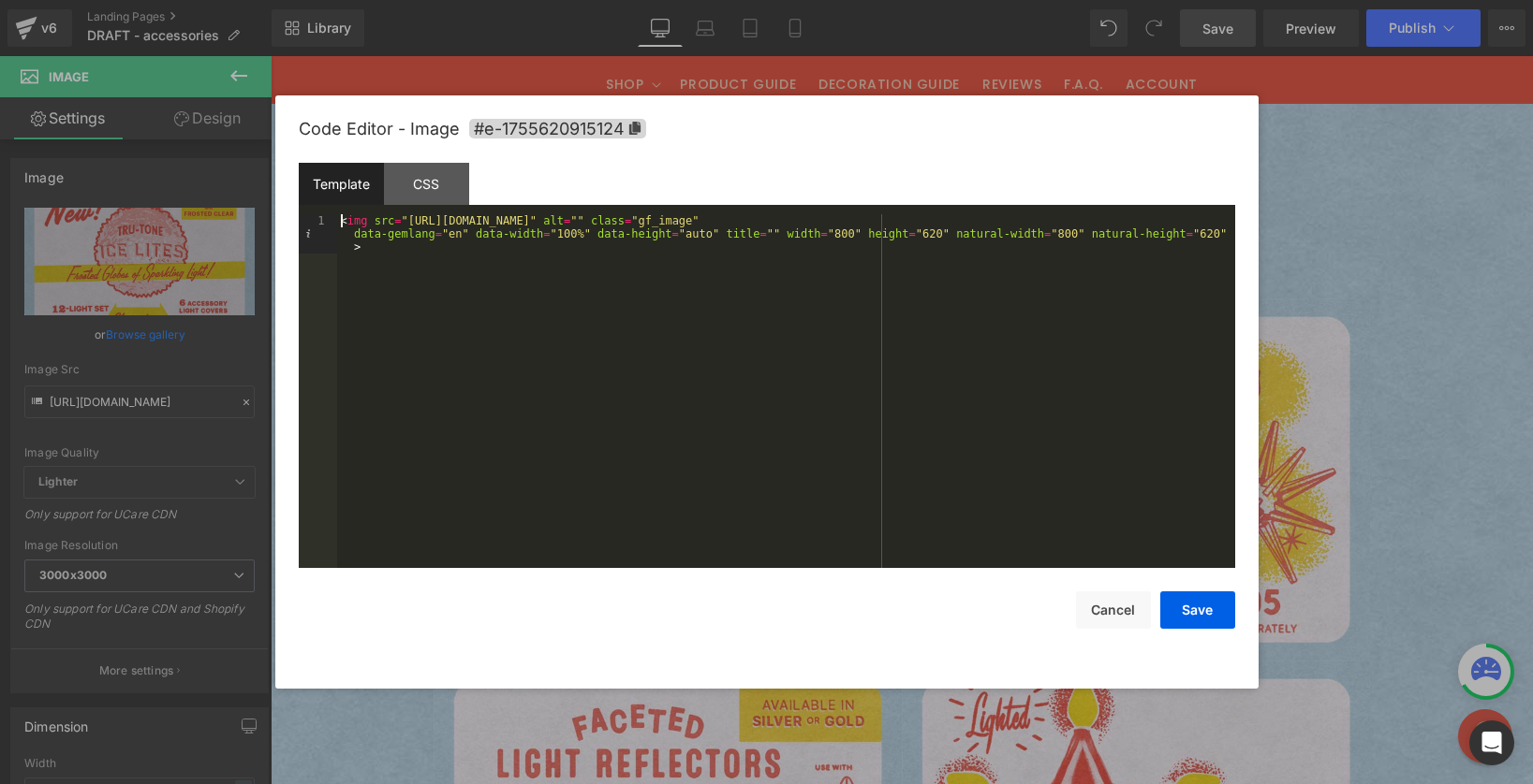
click at [338, 223] on div "< img src = "https://cdn.shopify.com/s/files/1/0723/1969/7189/files/ice-lites-b…" at bounding box center [785, 431] width 898 height 433
drag, startPoint x: 576, startPoint y: 222, endPoint x: 537, endPoint y: 224, distance: 39.1
click at [537, 224] on div "< div class = "image-container" > </ div > < img src = "https://cdn.shopify.com…" at bounding box center [785, 431] width 898 height 433
click at [655, 252] on div "< div class = "image-container" > < img src = "https://cdn.shopify.com/s/files/…" at bounding box center [785, 431] width 898 height 433
click at [1185, 606] on button "Save" at bounding box center [1197, 610] width 75 height 37
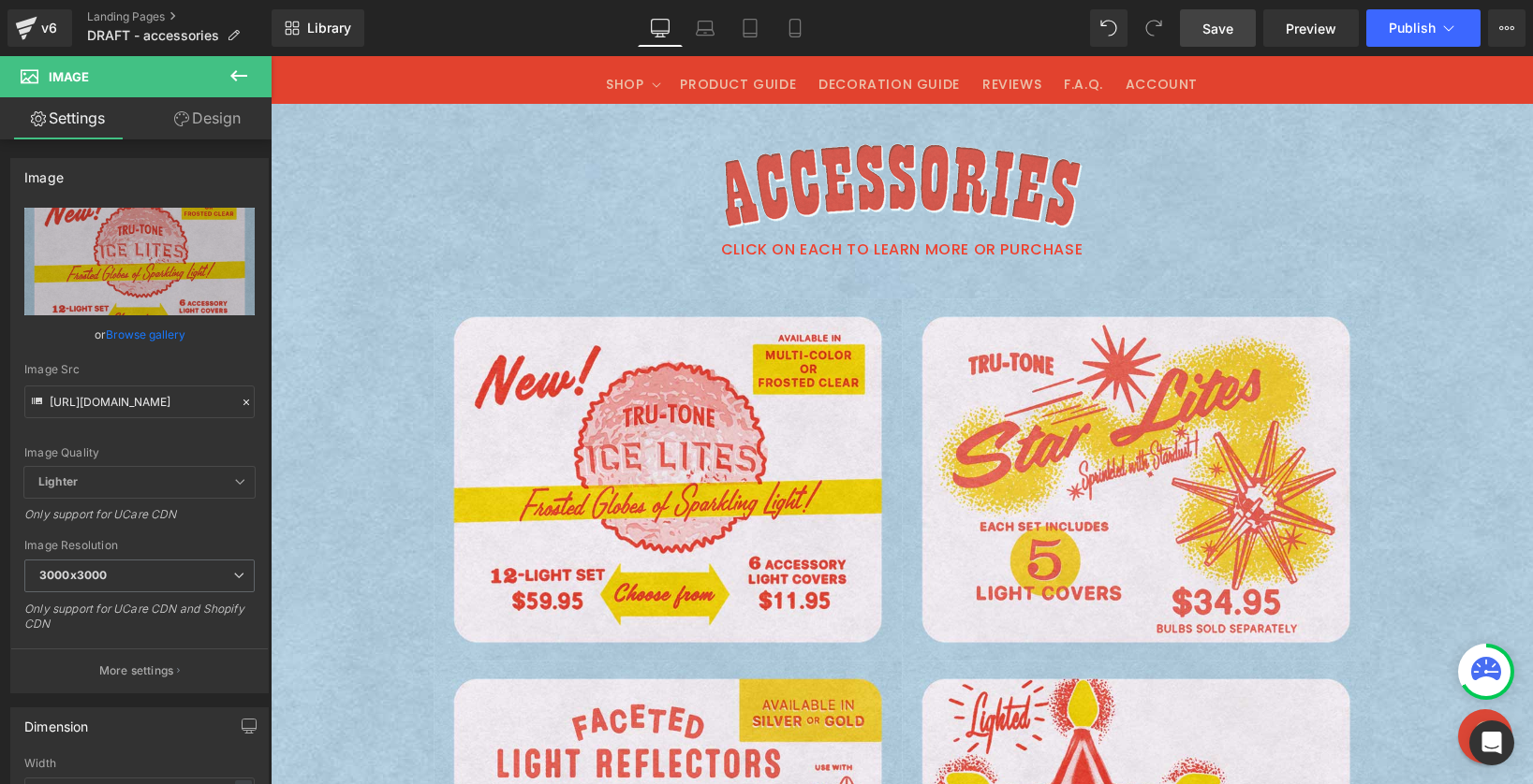
click at [1232, 30] on span "Save" at bounding box center [1218, 28] width 31 height 20
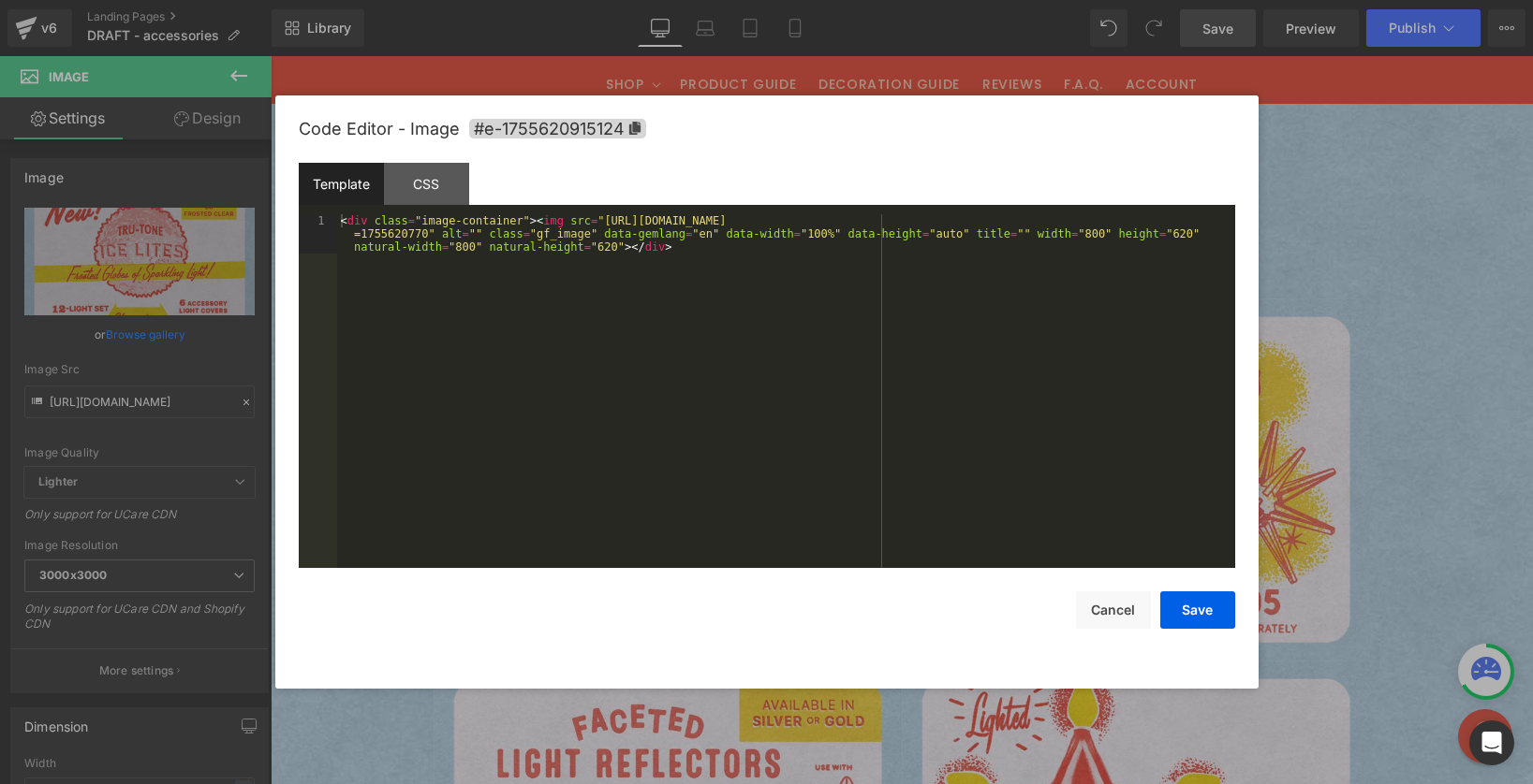
click at [604, 0] on div "Image You are previewing how the will restyle your page. You can not edit Eleme…" at bounding box center [766, 0] width 1533 height 0
click at [435, 182] on div "CSS" at bounding box center [426, 183] width 85 height 42
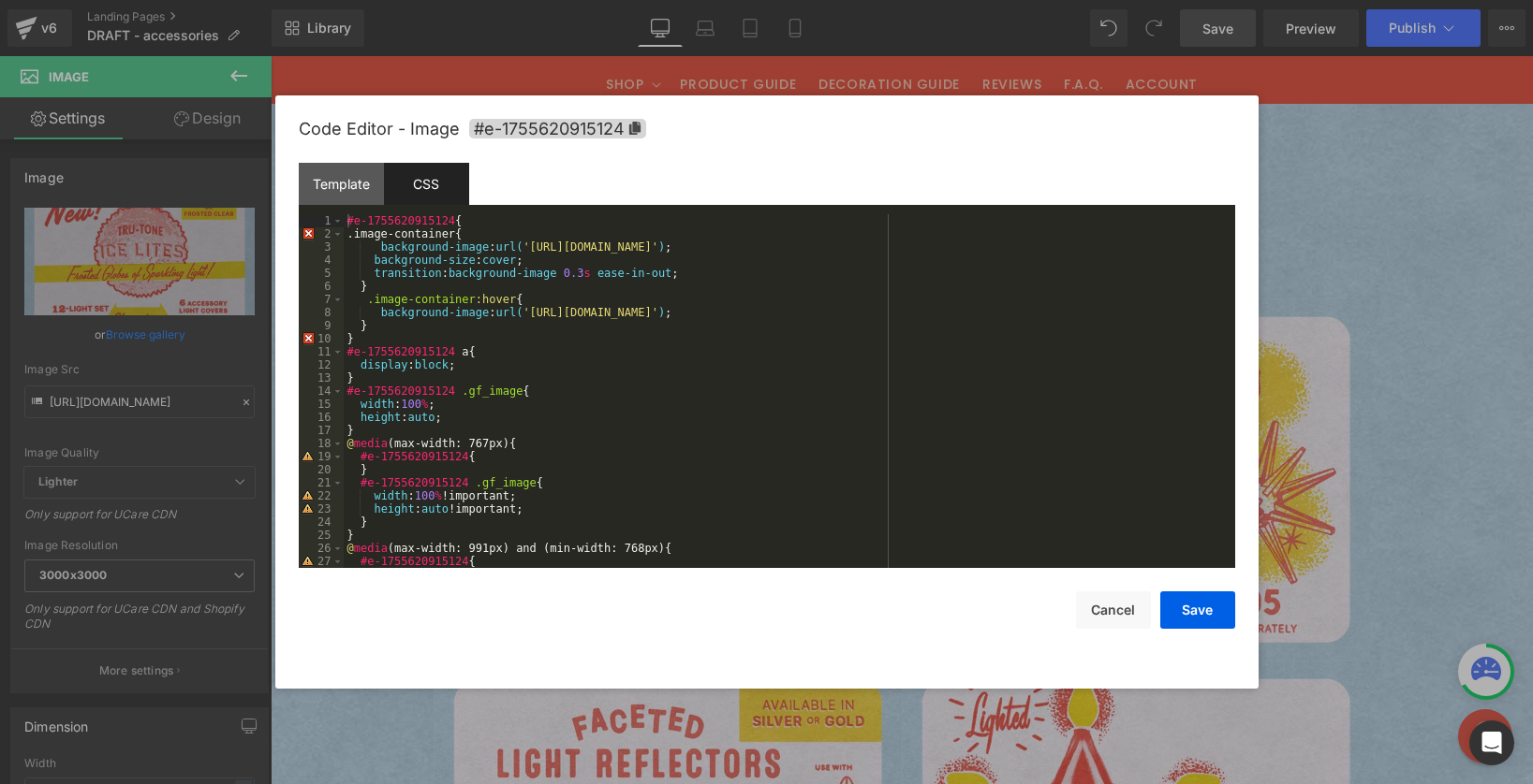
click at [383, 248] on div "#e-1755620915124 { .image-container{ background-image : url( 'https://cdn.shopi…" at bounding box center [785, 404] width 884 height 380
click at [452, 329] on div "#e-1755620915124 { .image-container{ background-image : url( 'https://cdn.shopi…" at bounding box center [785, 404] width 884 height 380
click at [368, 339] on div "#e-1755620915124 { .image-container{ background-image : url( 'https://cdn.shopi…" at bounding box center [785, 404] width 884 height 380
click at [365, 339] on div "#e-1755620915124 { .image-container{ background-image : url( 'https://cdn.shopi…" at bounding box center [785, 404] width 884 height 380
drag, startPoint x: 355, startPoint y: 340, endPoint x: 314, endPoint y: 339, distance: 41.0
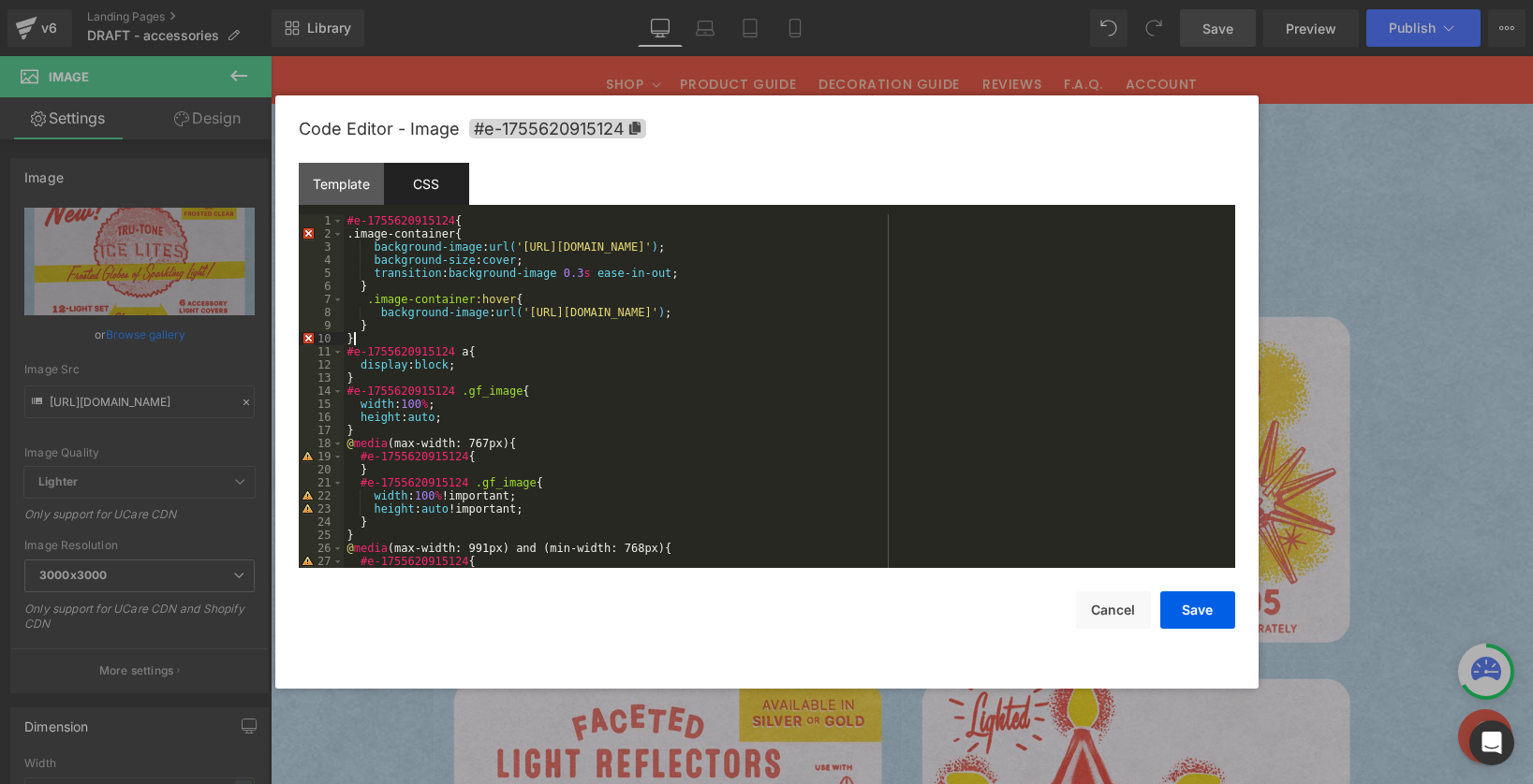
click at [314, 339] on pre "1 2 3 4 5 6 7 8 9 10 11 12 13 14 15 16 17 18 19 20 21 22 23 24 25 26 27 28 #e-1…" at bounding box center [766, 392] width 936 height 354
click at [365, 335] on div "#e-1755620915124 { .image-container{ background-image : url( 'https://cdn.shopi…" at bounding box center [785, 404] width 884 height 380
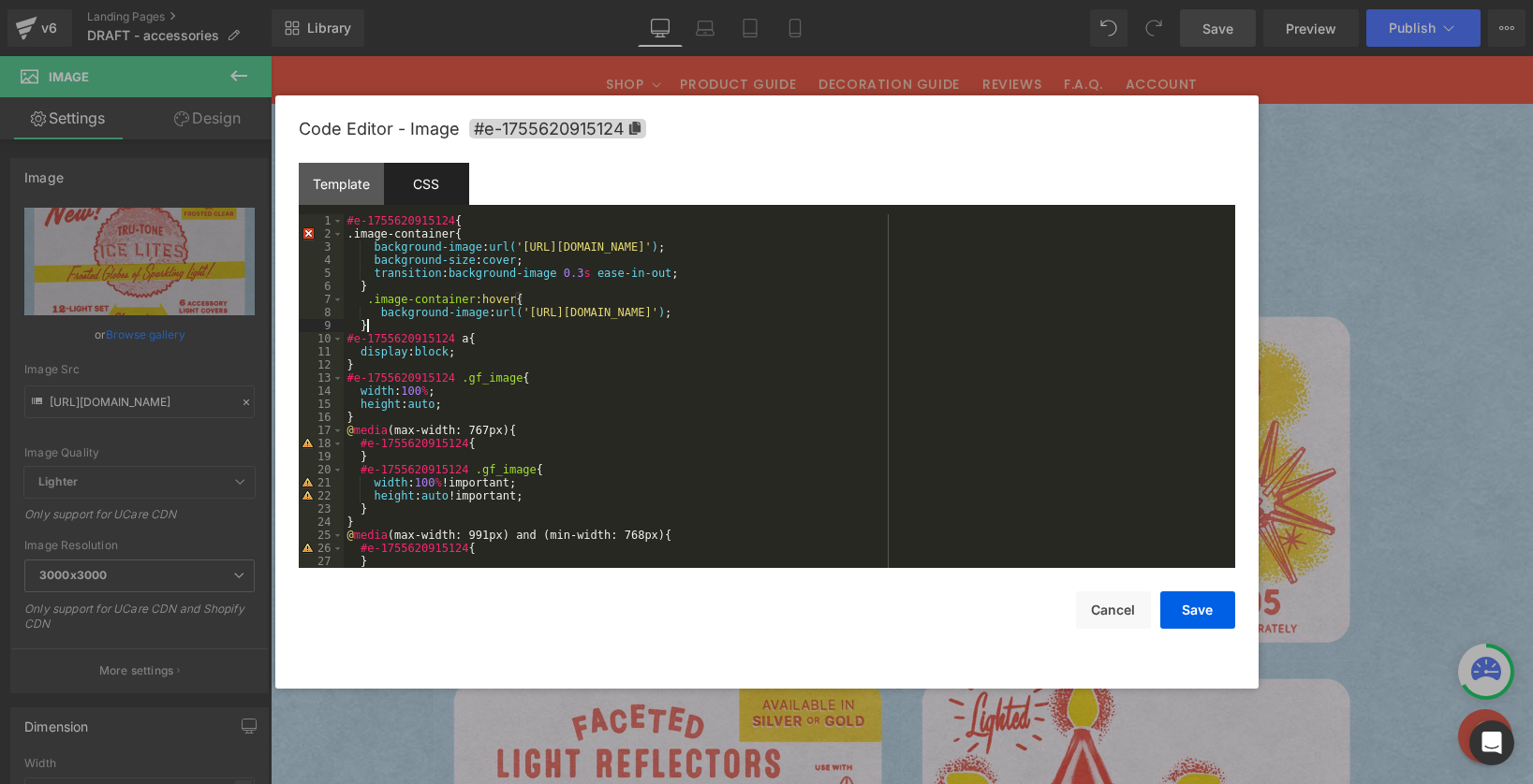
click at [473, 218] on div "#e-1755620915124 { .image-container{ background-image : url( 'https://cdn.shopi…" at bounding box center [785, 404] width 884 height 380
click at [1207, 610] on button "Save" at bounding box center [1197, 610] width 75 height 37
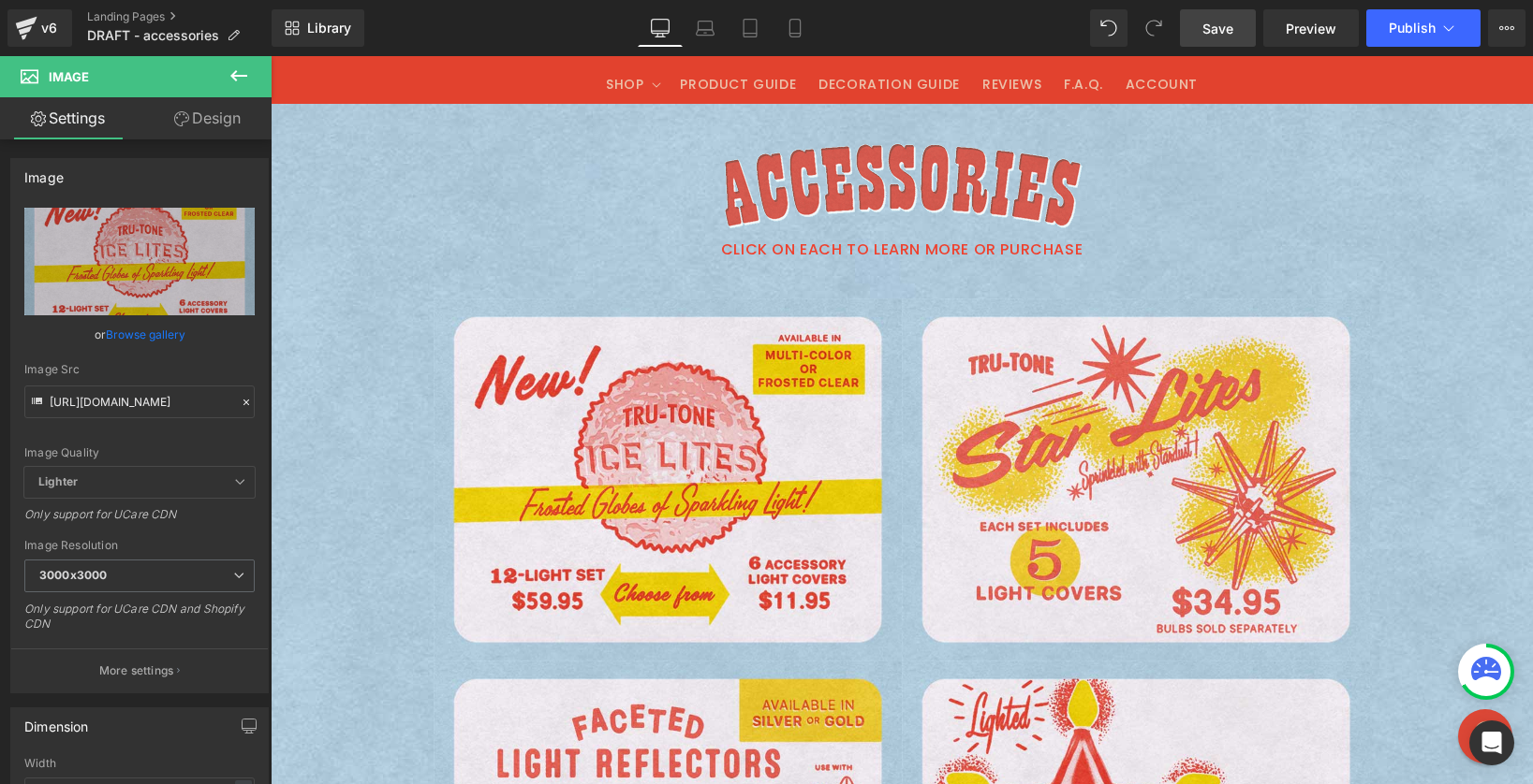
click at [1234, 28] on link "Save" at bounding box center [1217, 28] width 75 height 37
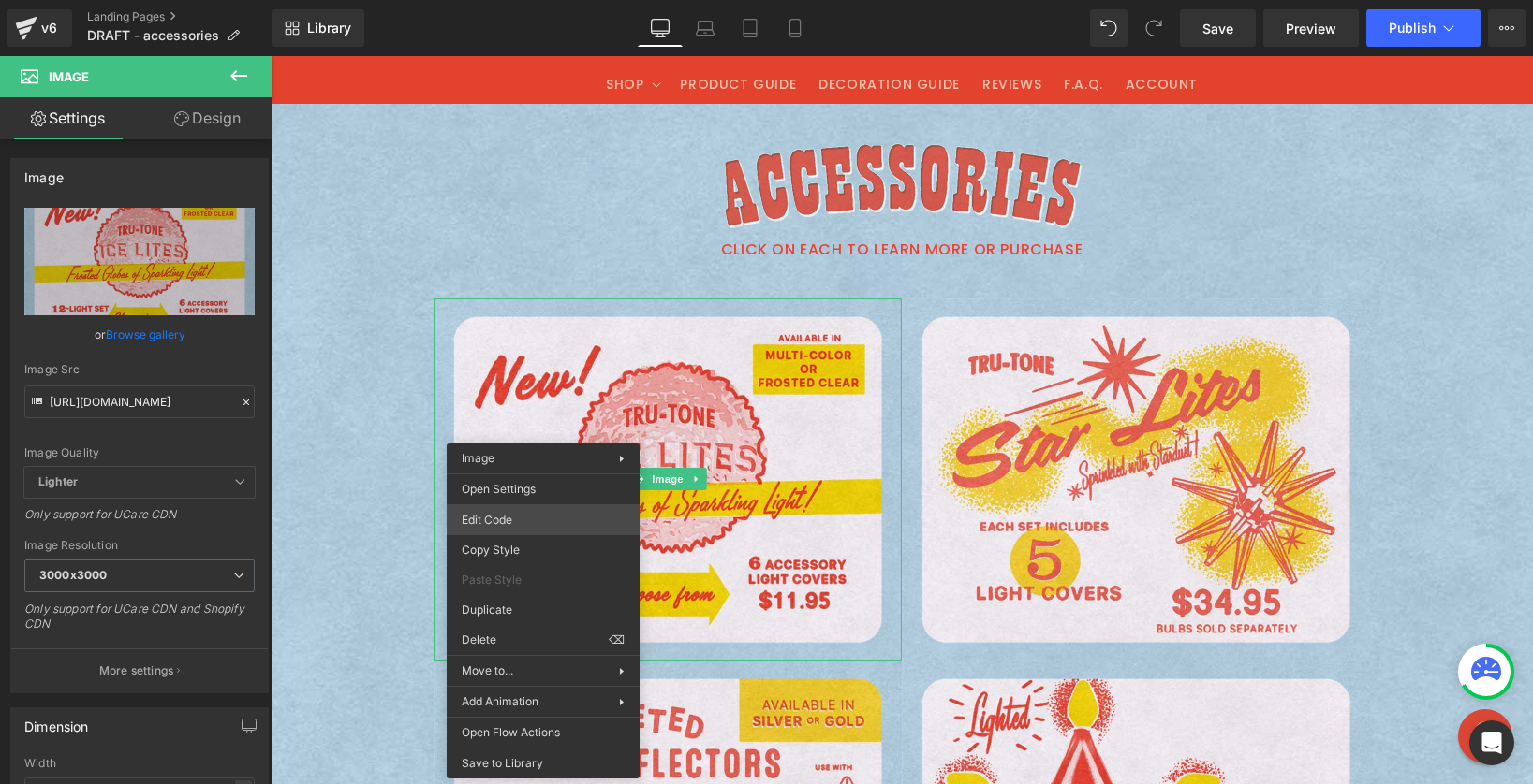
click at [534, 0] on div "Image You are previewing how the will restyle your page. You can not edit Eleme…" at bounding box center [766, 0] width 1533 height 0
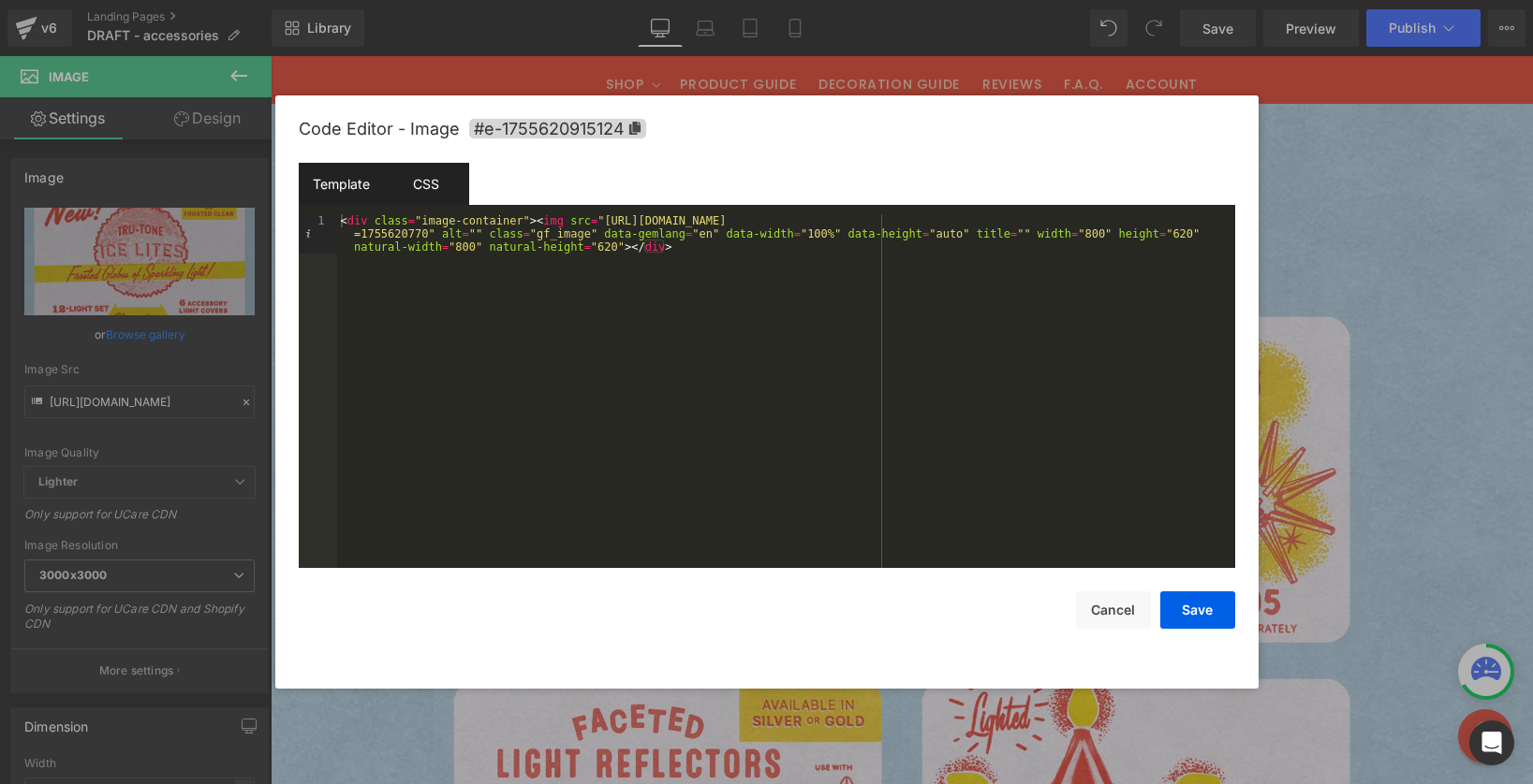
click at [439, 192] on div "CSS" at bounding box center [426, 183] width 85 height 42
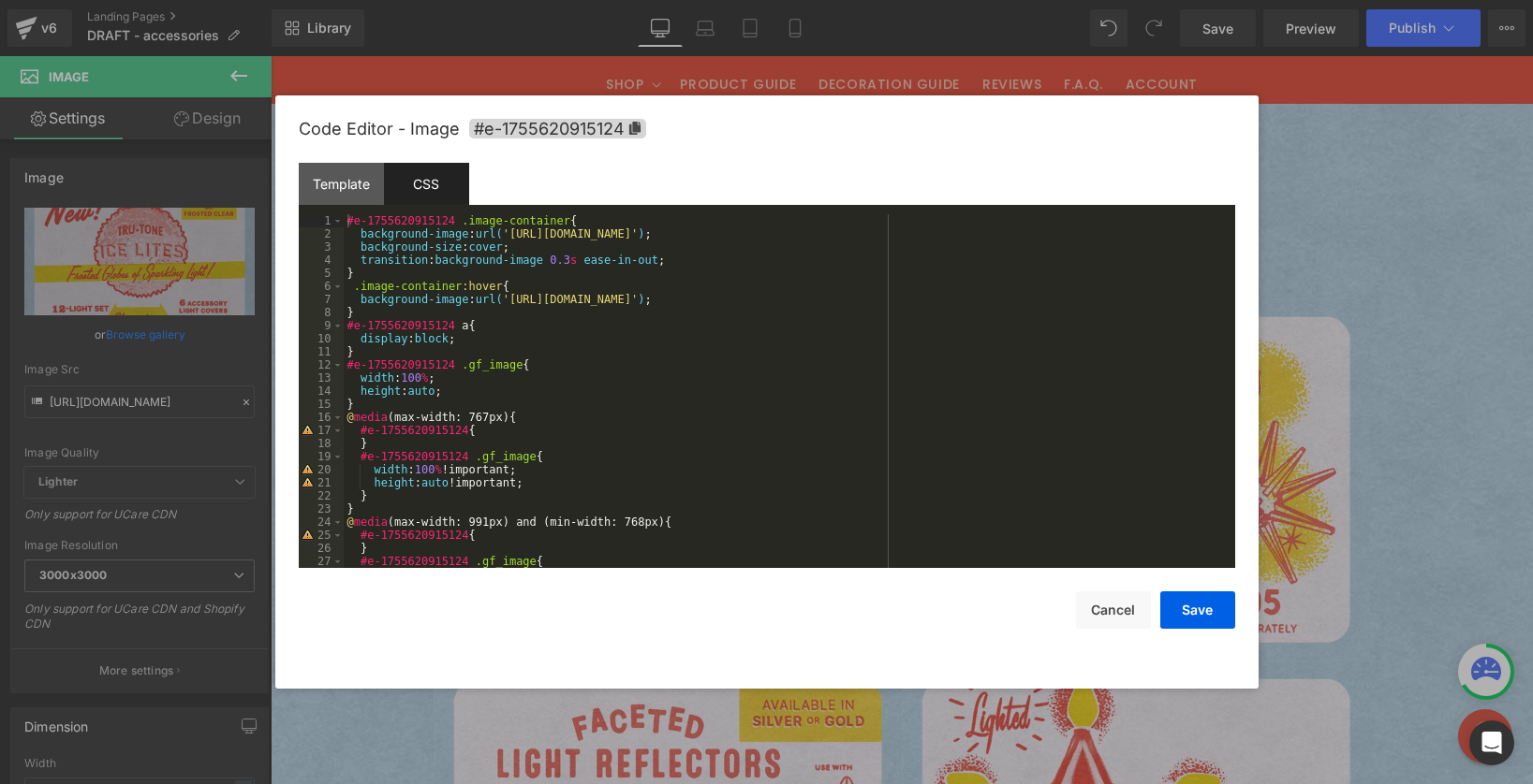
click at [363, 233] on div "#e-1755620915124 .image-container { background-image : url( 'https://cdn.shopif…" at bounding box center [785, 404] width 884 height 380
click at [634, 218] on div "#e-1755620915124 .image-container { background-image : url( 'https://cdn.shopif…" at bounding box center [785, 404] width 884 height 380
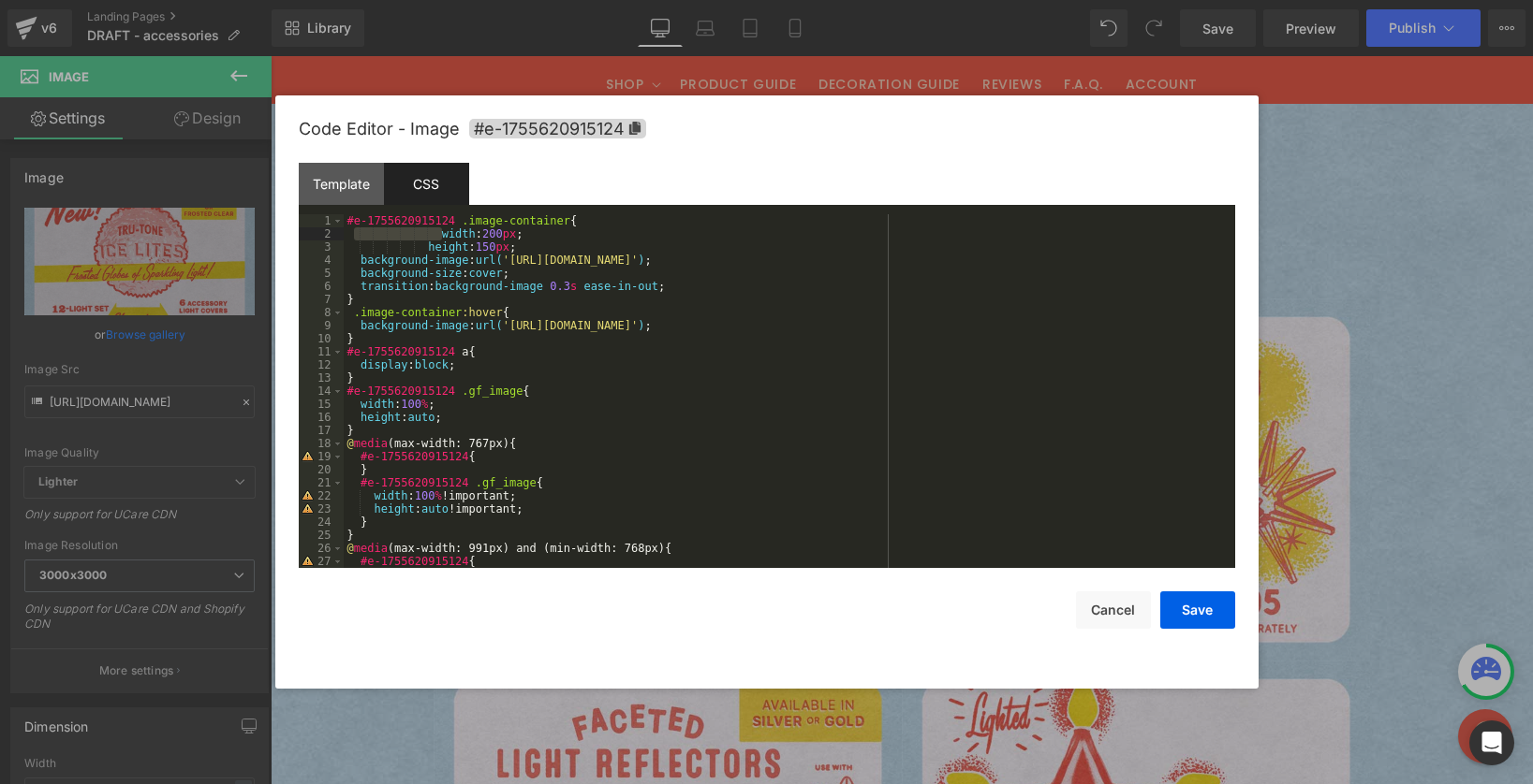
drag, startPoint x: 441, startPoint y: 233, endPoint x: 356, endPoint y: 230, distance: 85.1
click at [356, 230] on div "#e-1755620915124 .image-container { width : 200 px ; height : 150 px ; backgrou…" at bounding box center [785, 404] width 884 height 380
drag, startPoint x: 430, startPoint y: 247, endPoint x: 357, endPoint y: 251, distance: 73.1
click at [357, 251] on div "#e-1755620915124 .image-container { width : 200 px ; height : 150 px ; backgrou…" at bounding box center [785, 404] width 884 height 380
click at [352, 238] on div "#e-1755620915124 .image-container { width : 200 px ; height : 150 px ; backgrou…" at bounding box center [785, 404] width 884 height 380
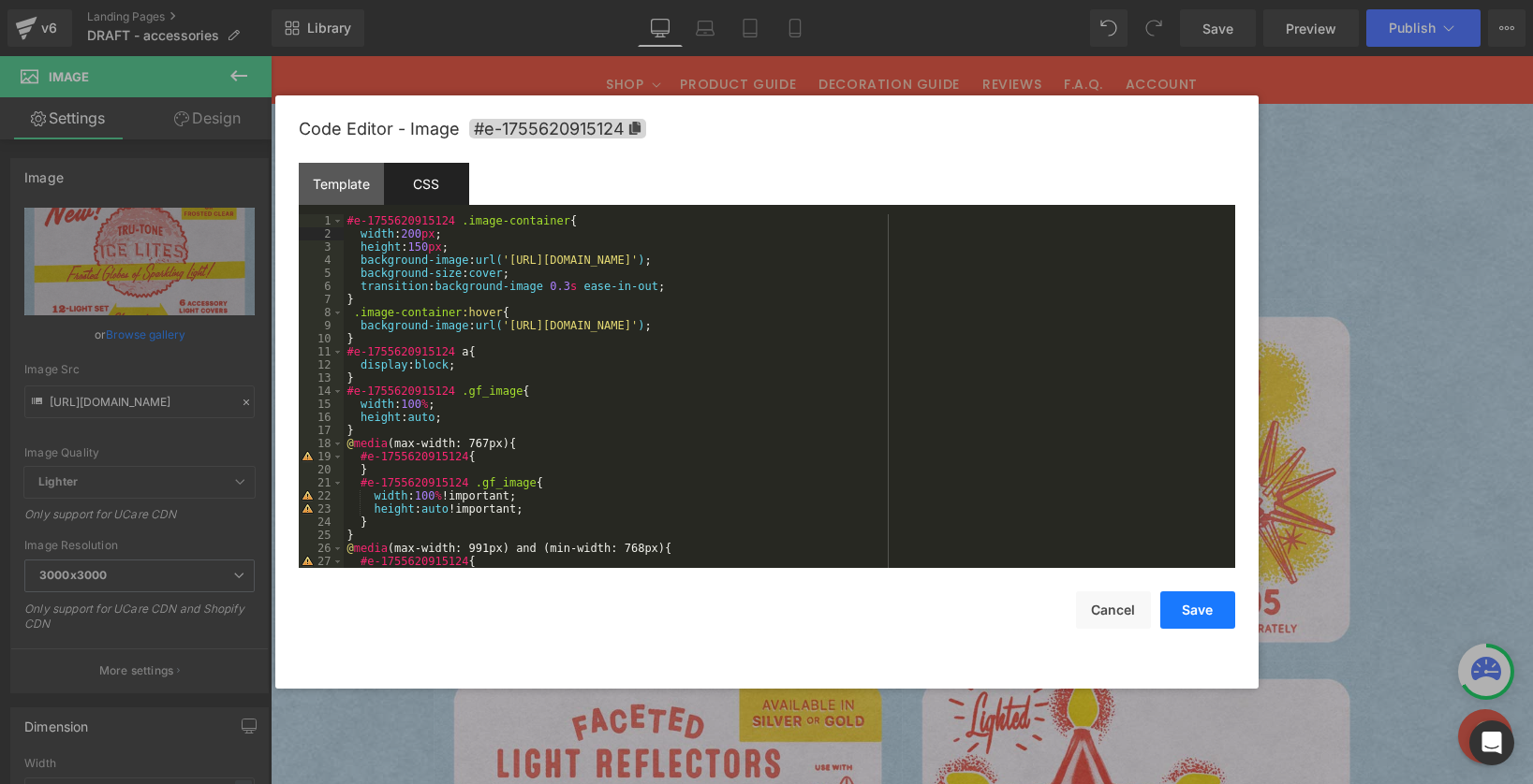
click at [1190, 600] on button "Save" at bounding box center [1197, 610] width 75 height 37
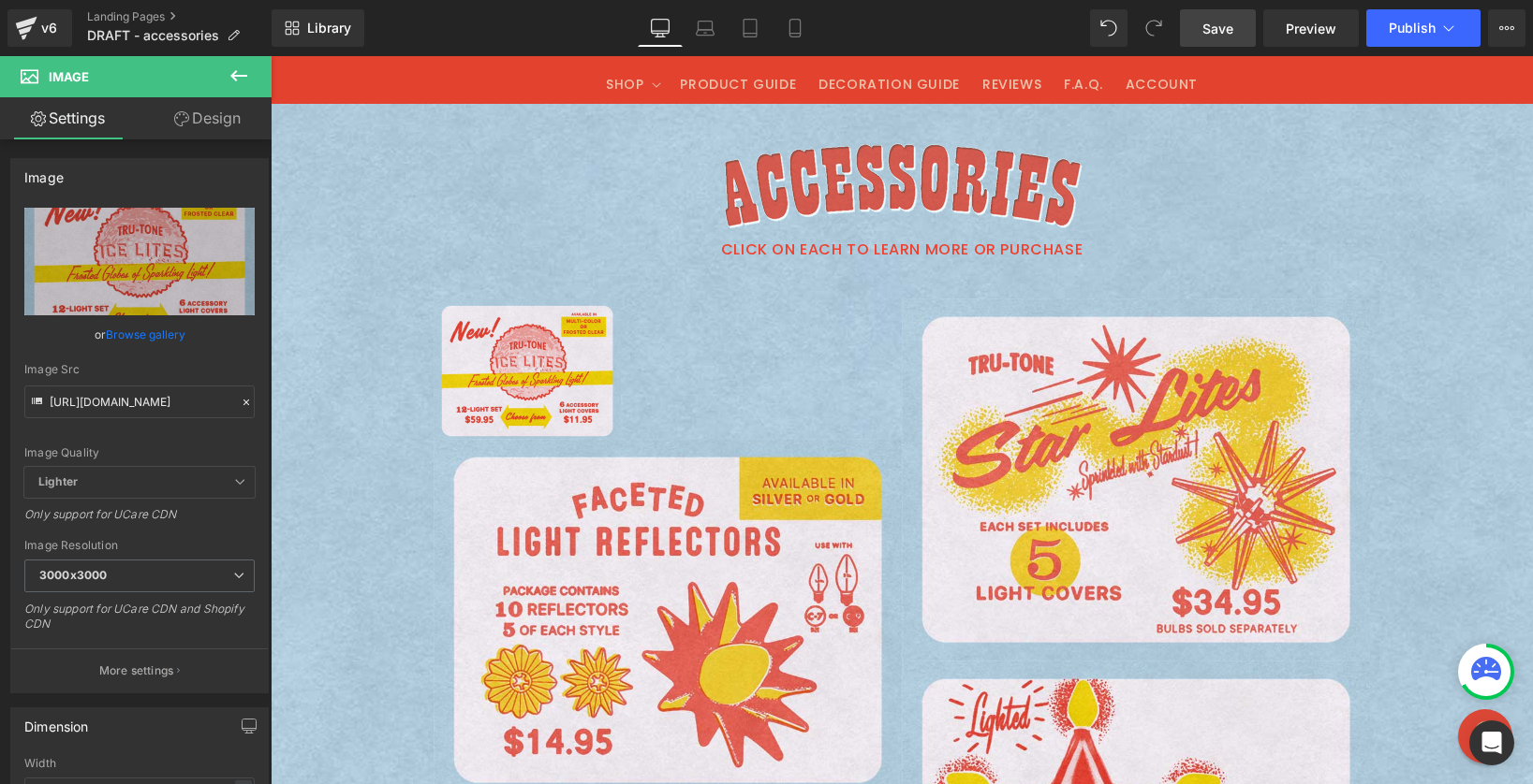
click at [1215, 19] on span "Save" at bounding box center [1218, 28] width 31 height 20
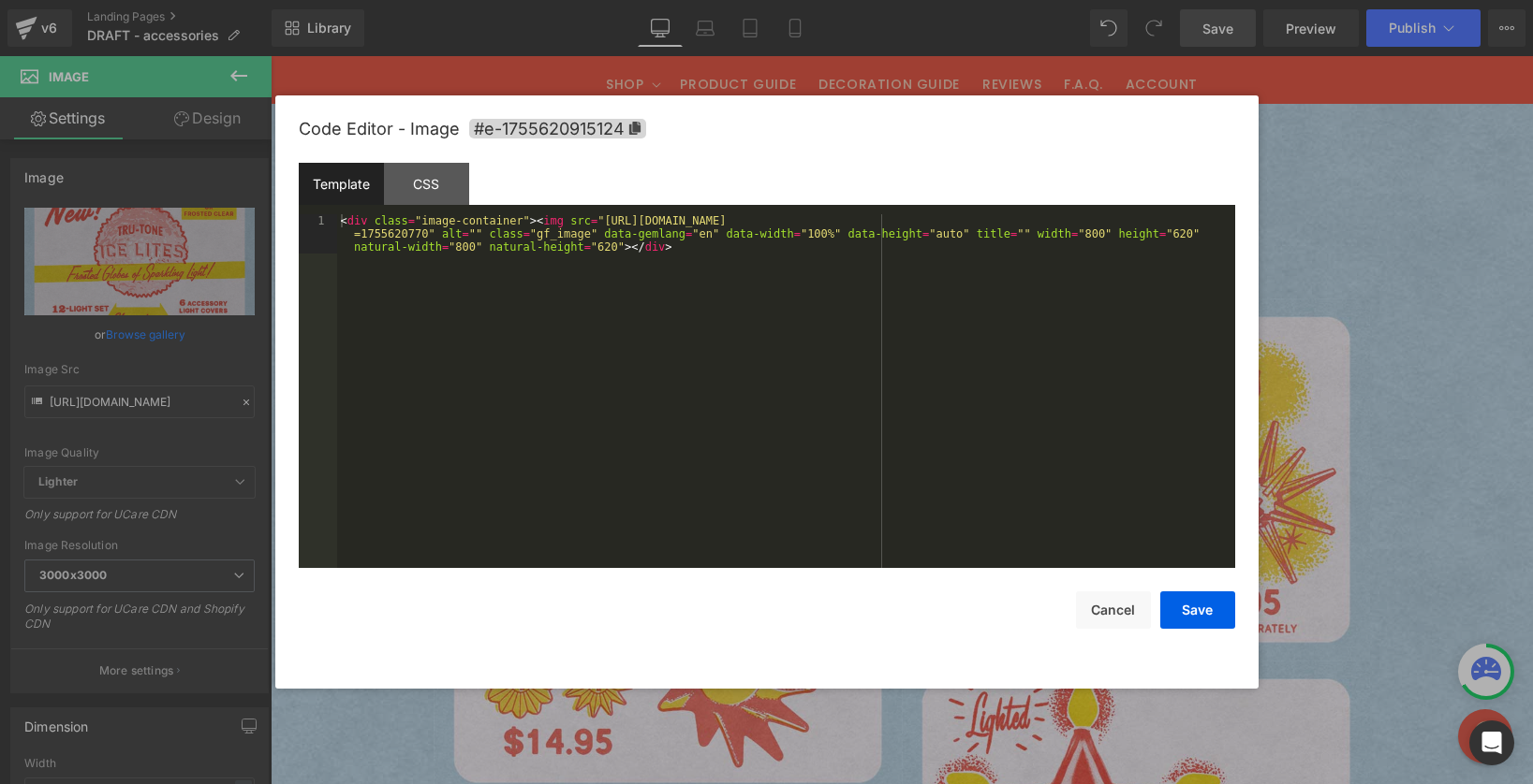
click at [553, 0] on div "Image You are previewing how the will restyle your page. You can not edit Eleme…" at bounding box center [766, 0] width 1533 height 0
click at [419, 190] on div "CSS" at bounding box center [426, 183] width 85 height 42
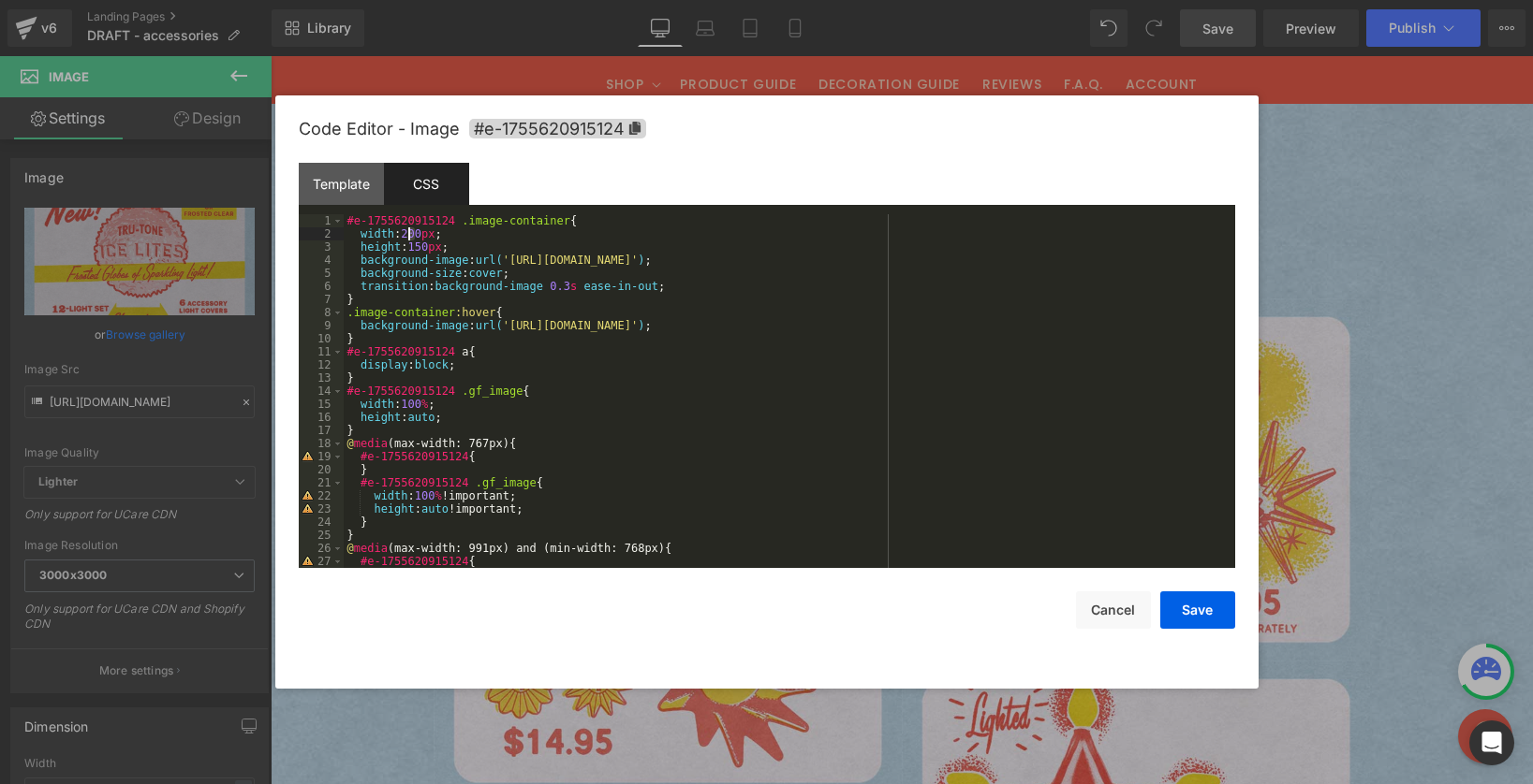
click at [409, 228] on div "#e-1755620915124 .image-container { width : 200 px ; height : 150 px ; backgrou…" at bounding box center [785, 404] width 884 height 380
drag, startPoint x: 426, startPoint y: 245, endPoint x: 414, endPoint y: 241, distance: 12.6
click at [414, 241] on div "#e-1755620915124 .image-container { width : 800 px ; height : 150 px ; backgrou…" at bounding box center [785, 404] width 884 height 380
click at [1219, 633] on div "Code Editor - Image #e-1755620915124 Template CSS 1 < div class = "image-contai…" at bounding box center [766, 392] width 936 height 593
click at [1216, 616] on button "Save" at bounding box center [1197, 610] width 75 height 37
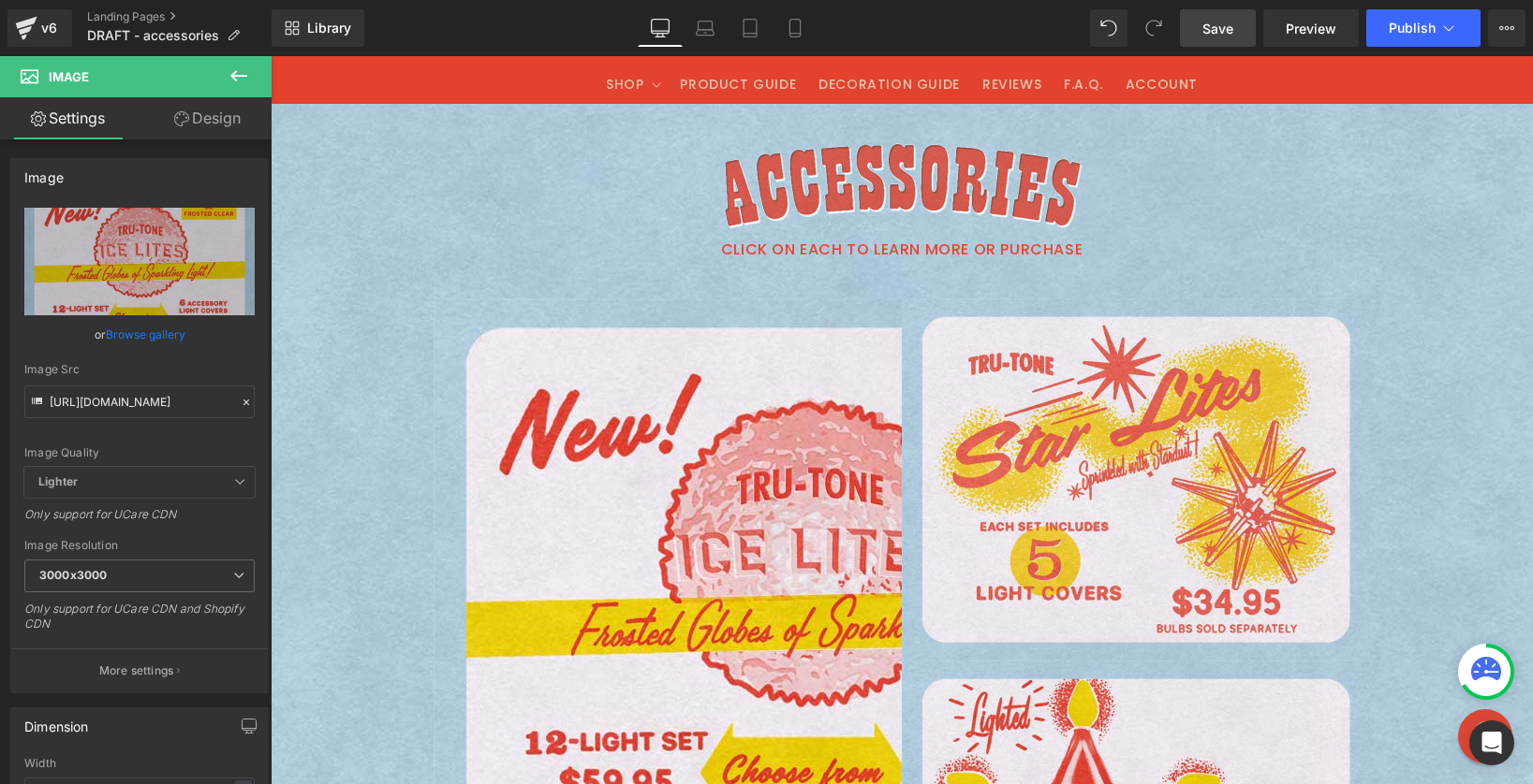
click at [1219, 29] on span "Save" at bounding box center [1218, 28] width 31 height 20
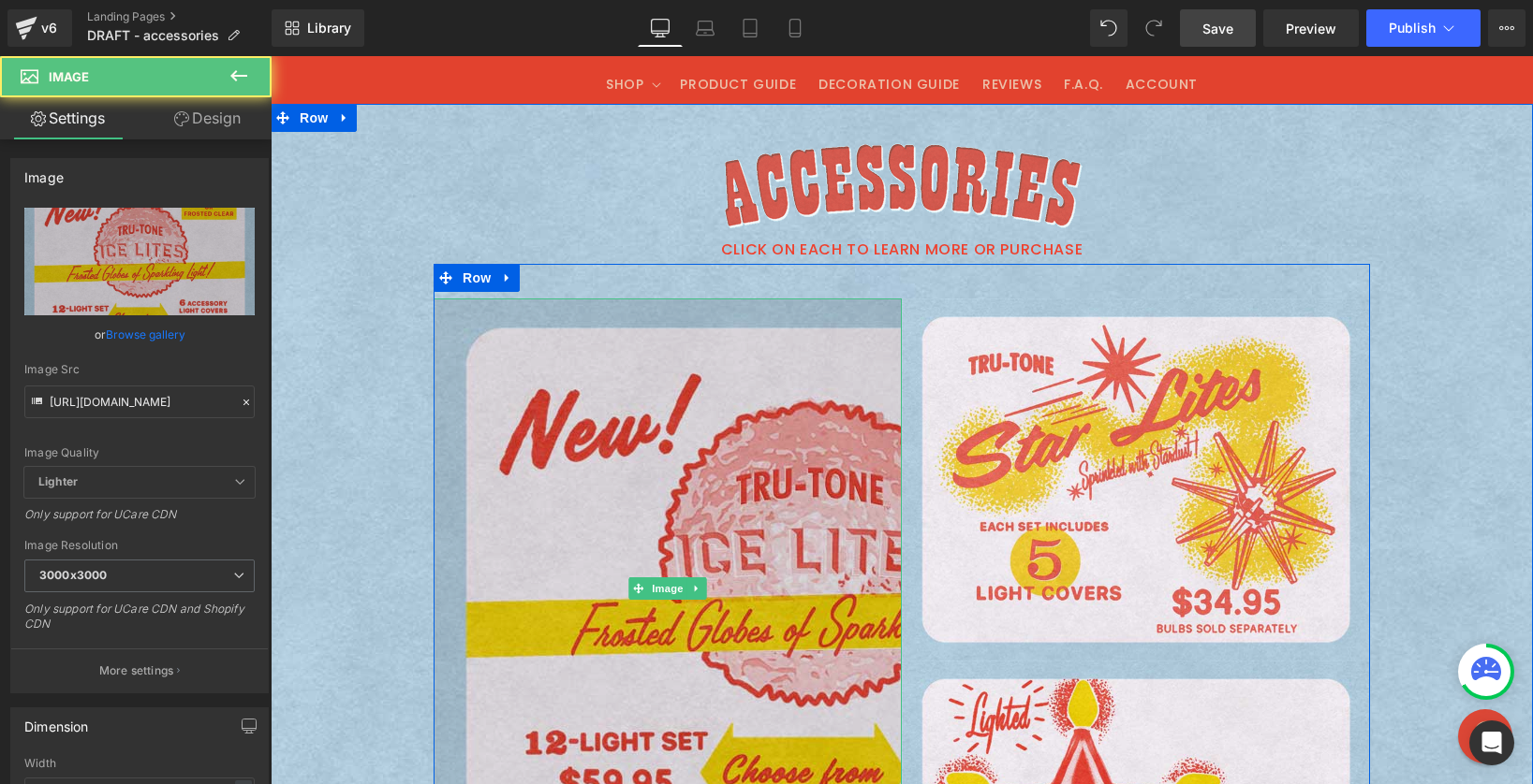
click at [542, 465] on img at bounding box center [808, 588] width 749 height 580
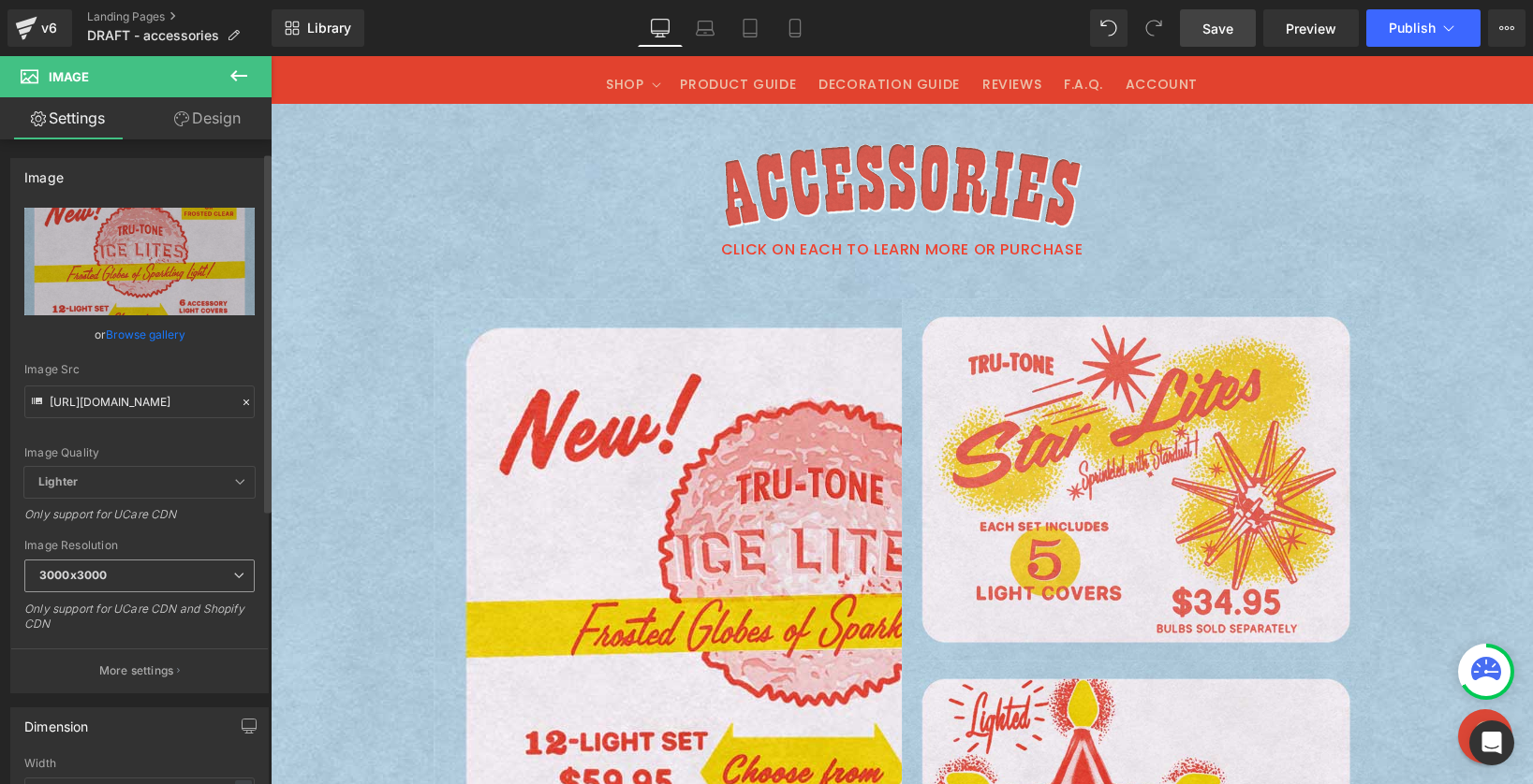
scroll to position [610, 0]
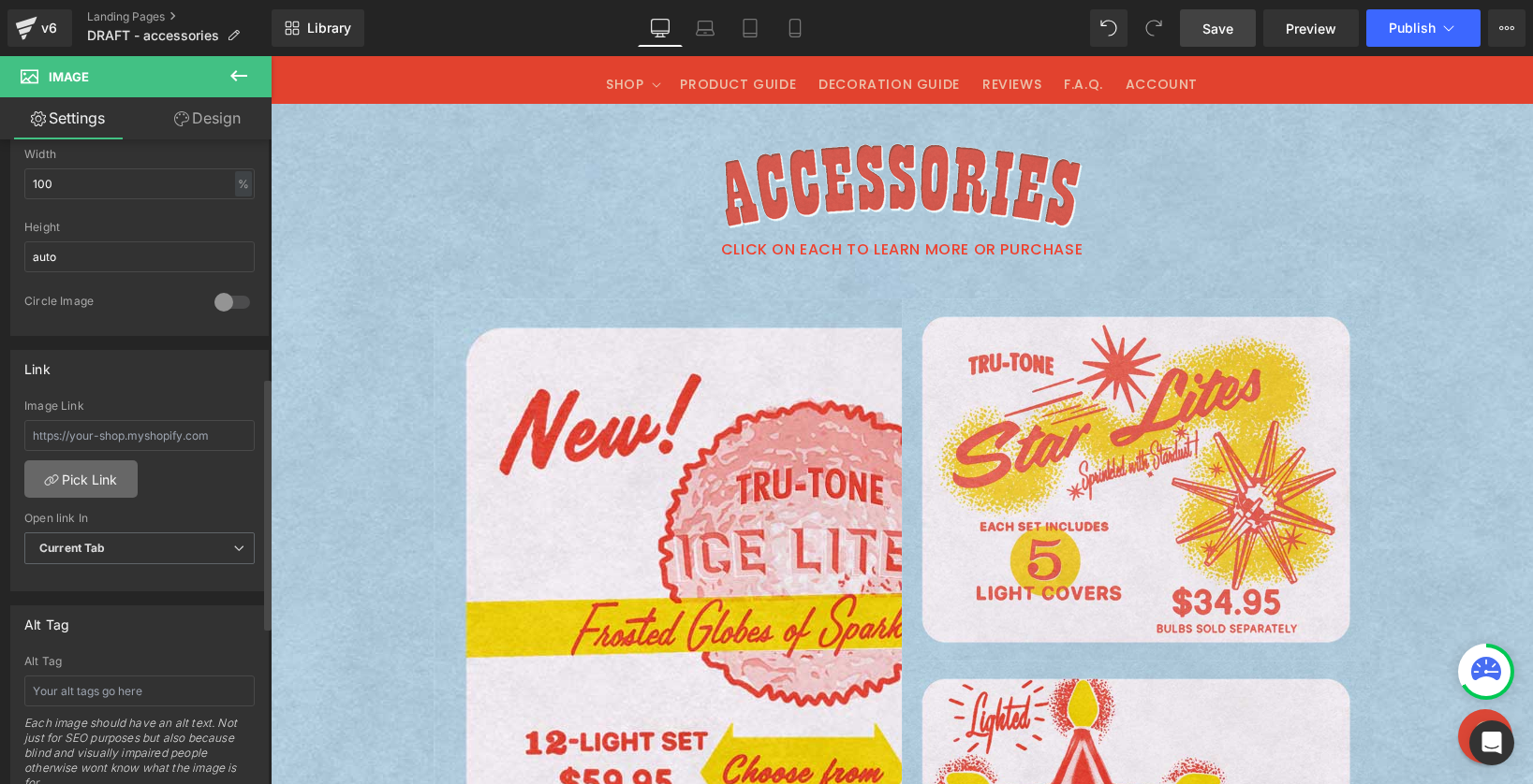
click at [66, 482] on link "Pick Link" at bounding box center [81, 480] width 114 height 37
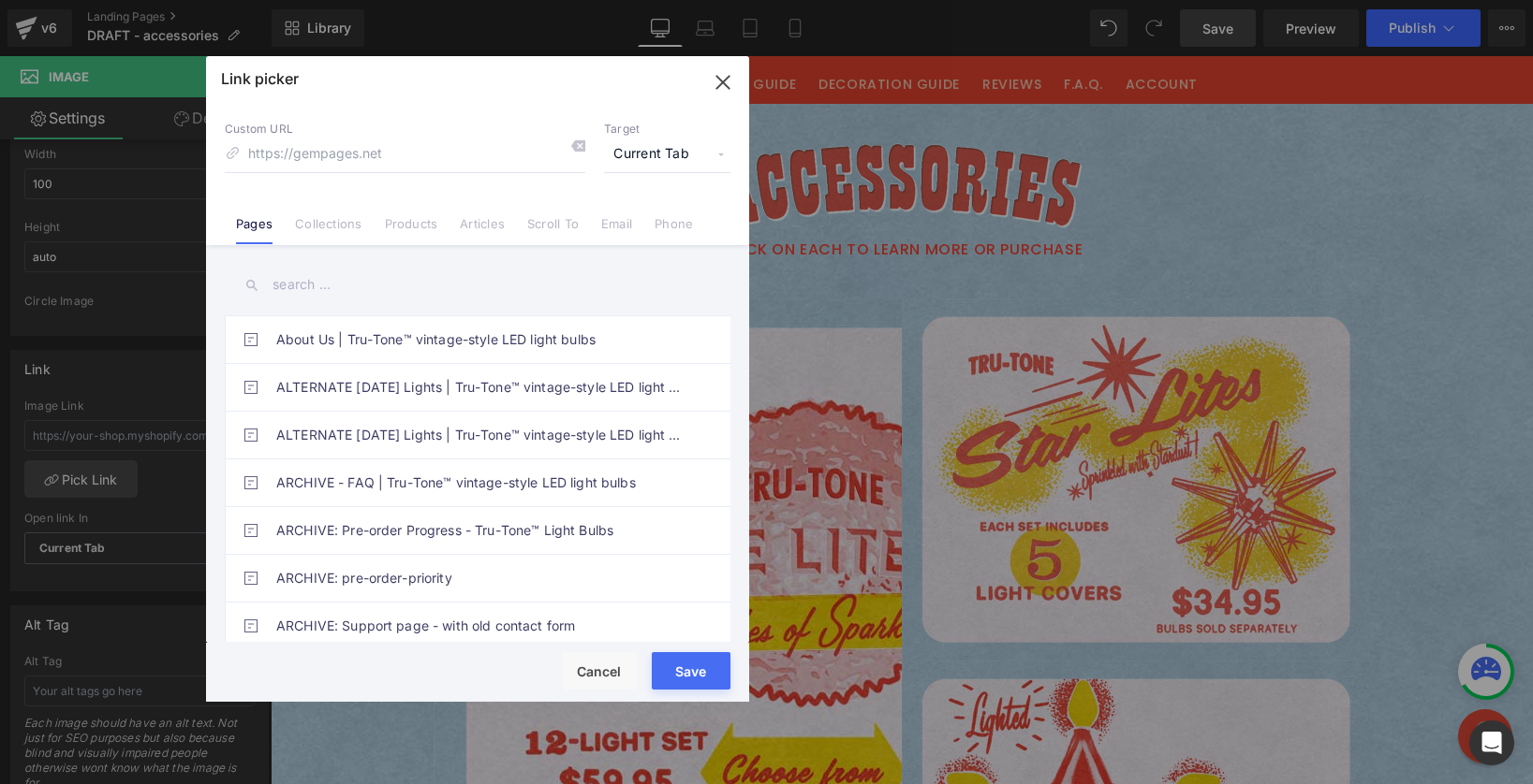
click at [276, 277] on input "text" at bounding box center [478, 285] width 505 height 42
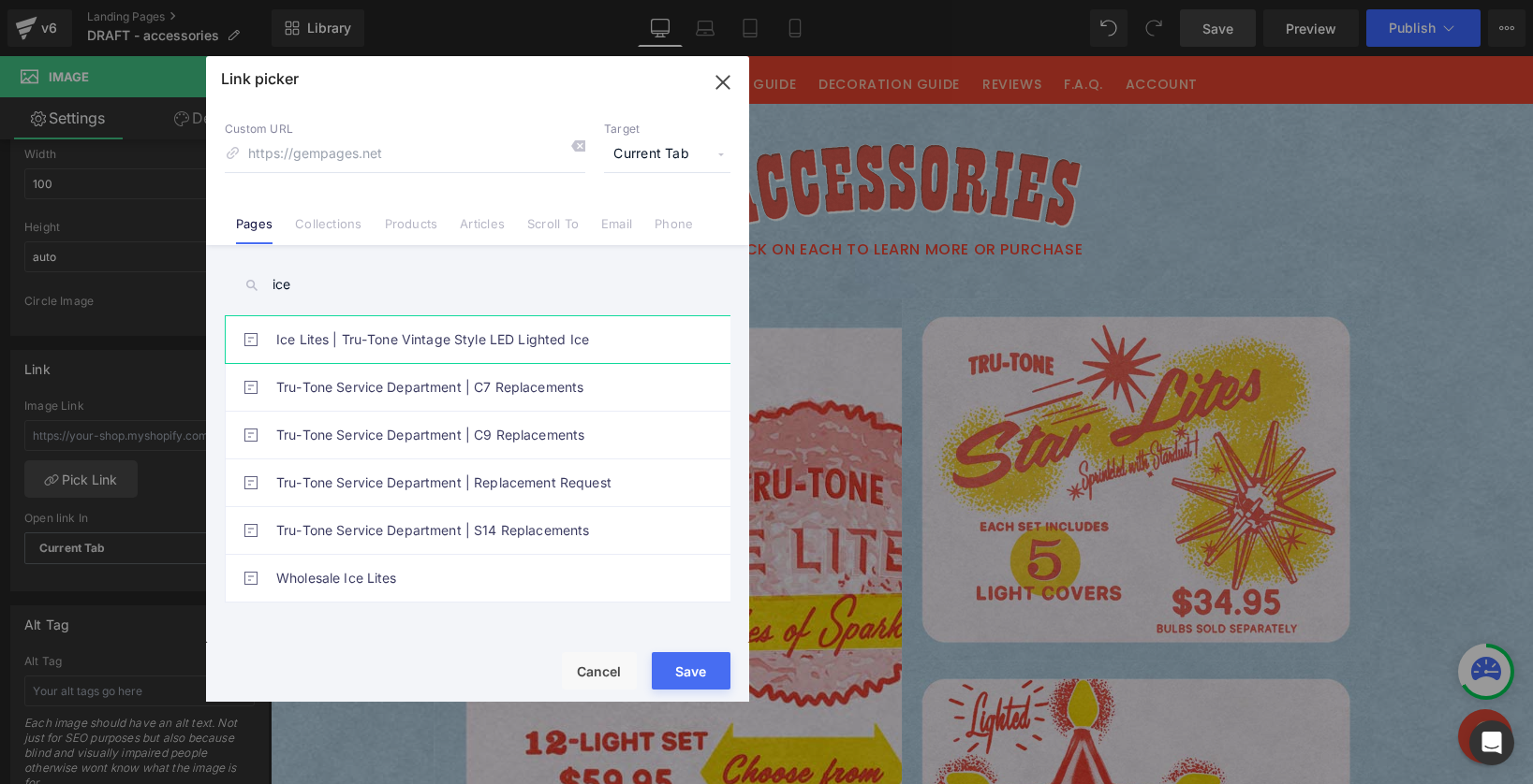
type input "ice"
click at [348, 342] on link "Ice Lites | Tru-Tone Vintage Style LED Lighted Ice" at bounding box center [482, 340] width 412 height 47
type input "/pages/ice-lites"
click at [673, 674] on button "Save" at bounding box center [691, 671] width 78 height 37
type input "/pages/ice-lites"
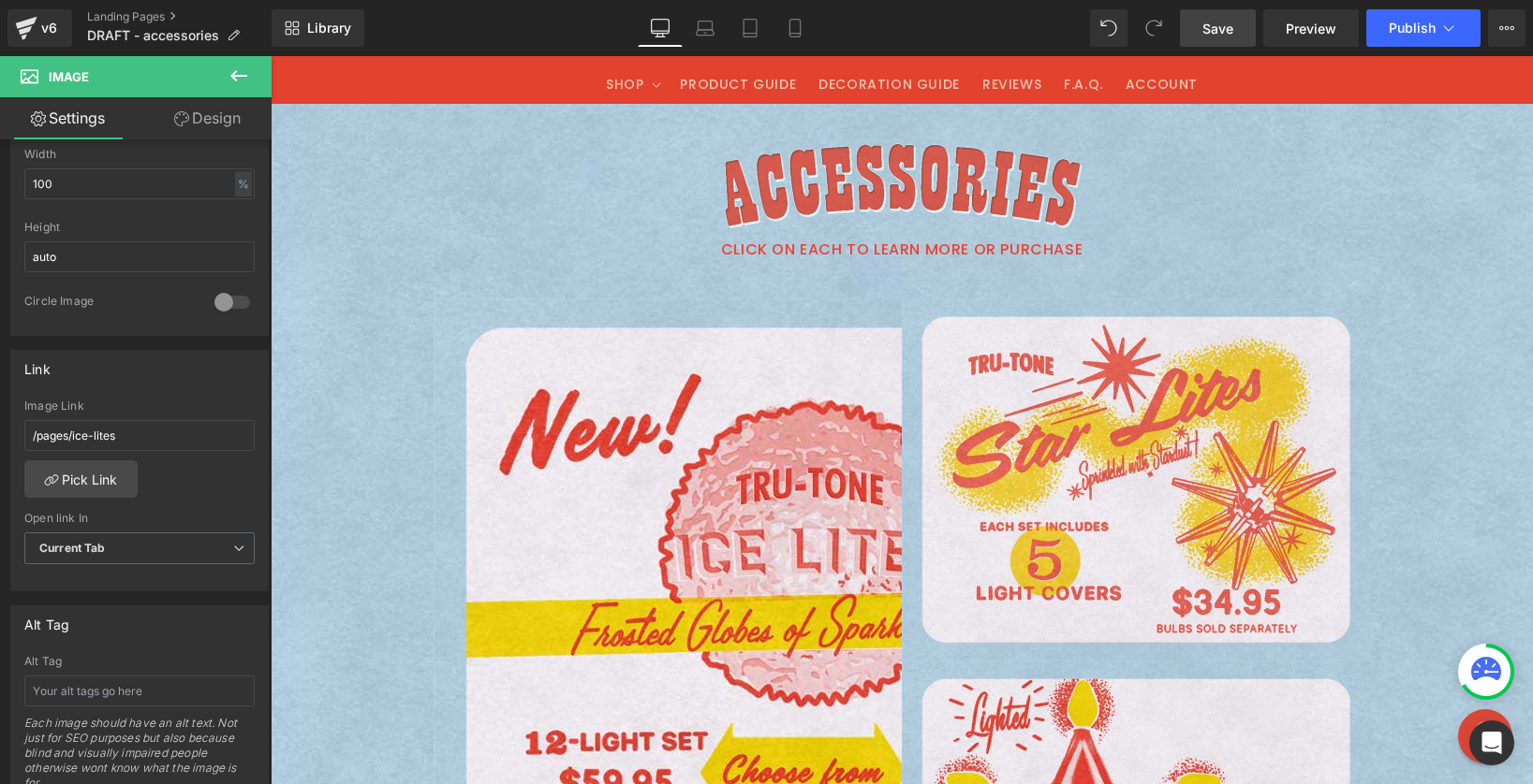
click at [1231, 16] on link "Save" at bounding box center [1217, 28] width 75 height 37
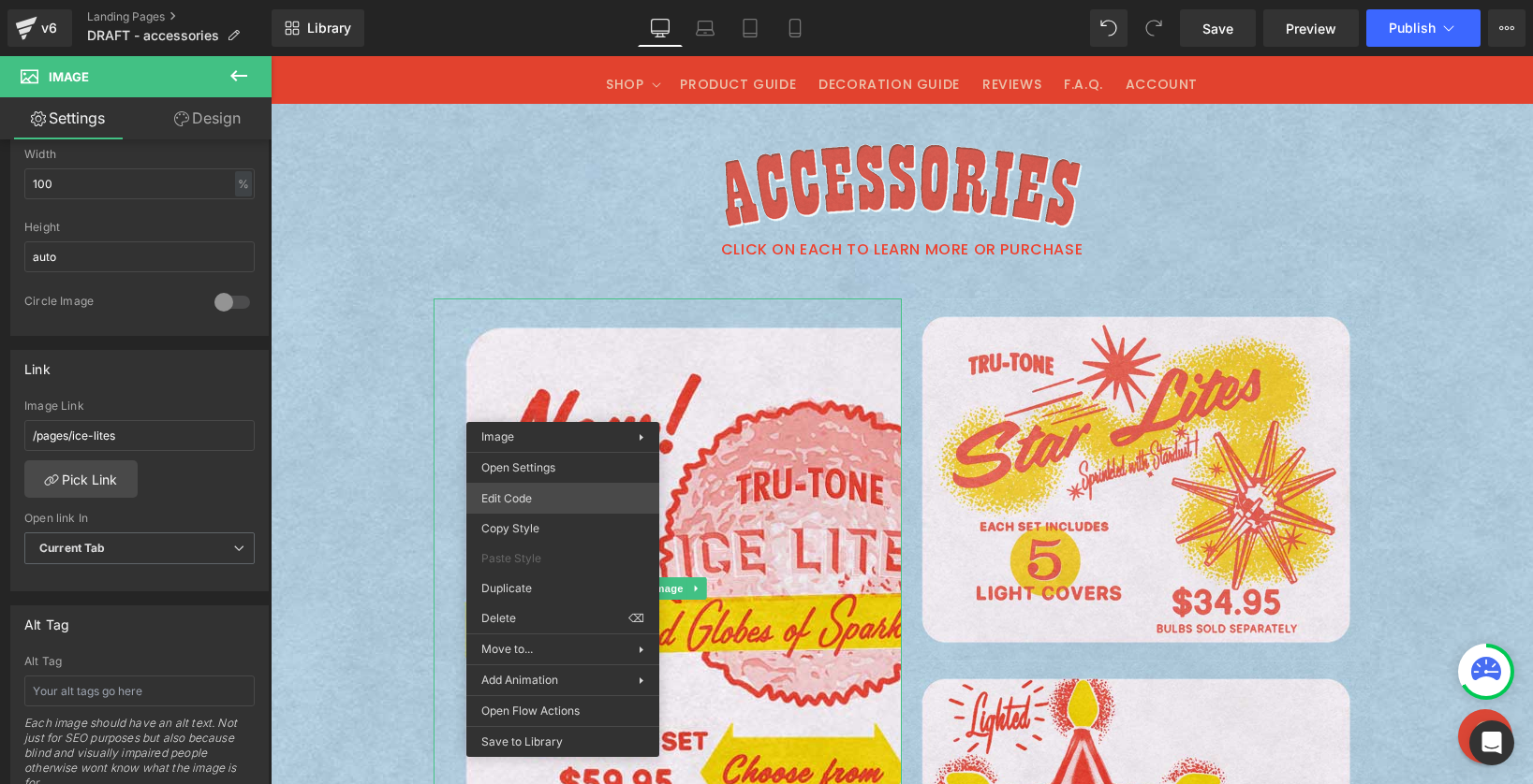
click at [534, 0] on div "Image You are previewing how the will restyle your page. You can not edit Eleme…" at bounding box center [766, 0] width 1533 height 0
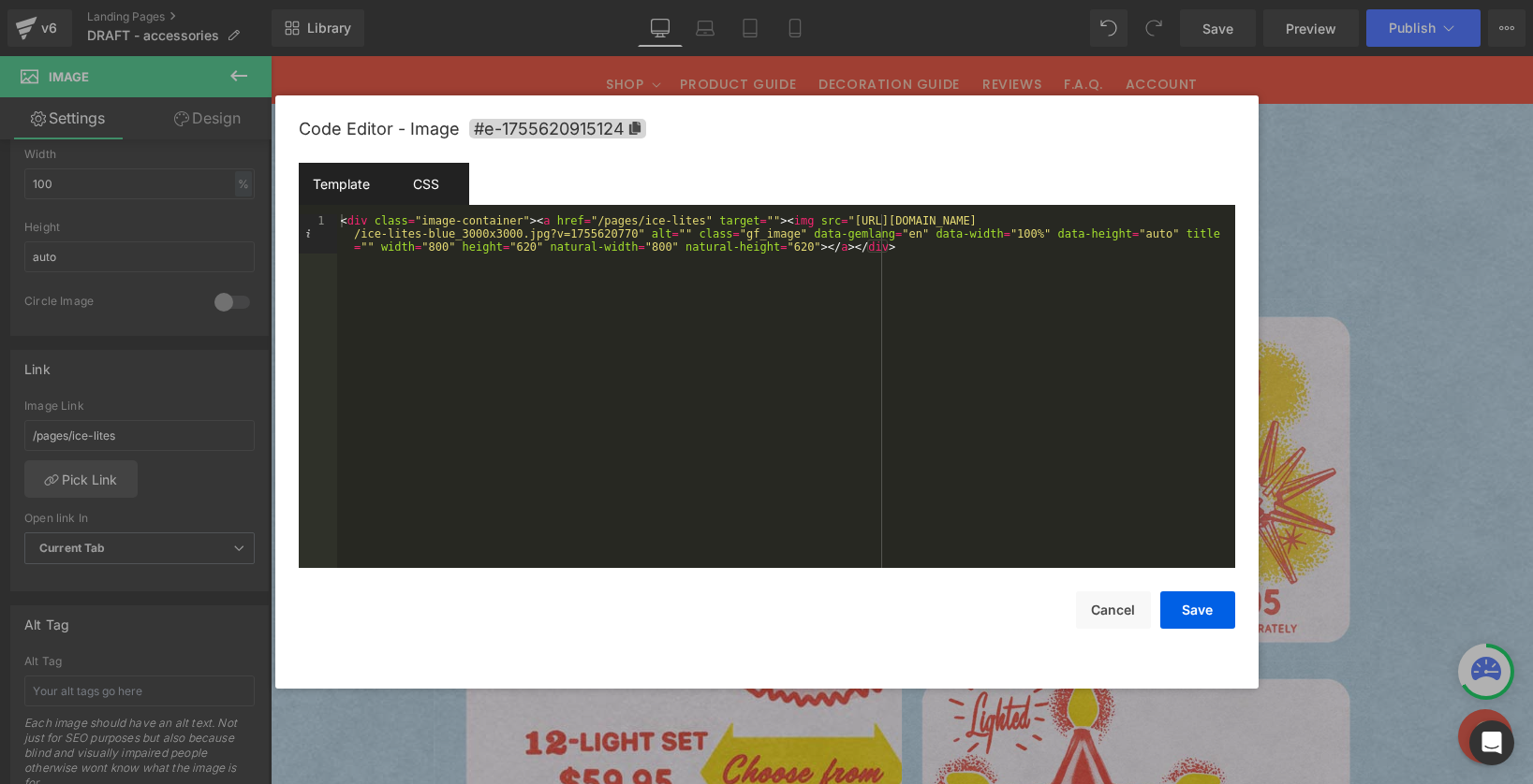
click at [407, 190] on div "CSS" at bounding box center [426, 183] width 85 height 42
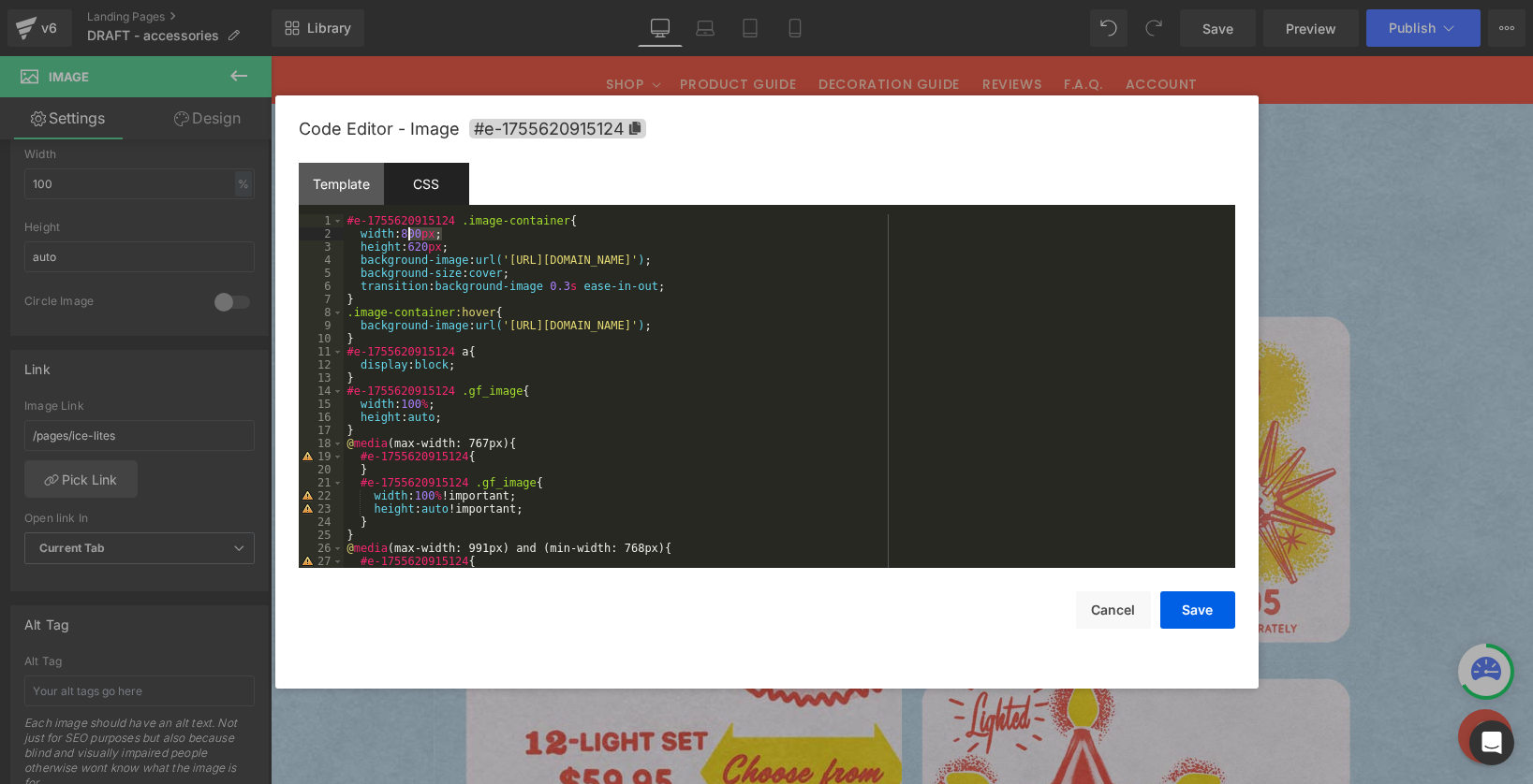
drag, startPoint x: 441, startPoint y: 232, endPoint x: 408, endPoint y: 230, distance: 33.1
click at [408, 230] on div "#e-1755620915124 .image-container { width : 800 px ; height : 620 px ; backgrou…" at bounding box center [785, 404] width 884 height 380
drag, startPoint x: 447, startPoint y: 245, endPoint x: 414, endPoint y: 245, distance: 33.0
click at [413, 245] on div "#e-1755620915124 .image-container { width : 100 % ; height : 620 px ; backgroun…" at bounding box center [785, 404] width 884 height 380
click at [1207, 607] on button "Save" at bounding box center [1197, 610] width 75 height 37
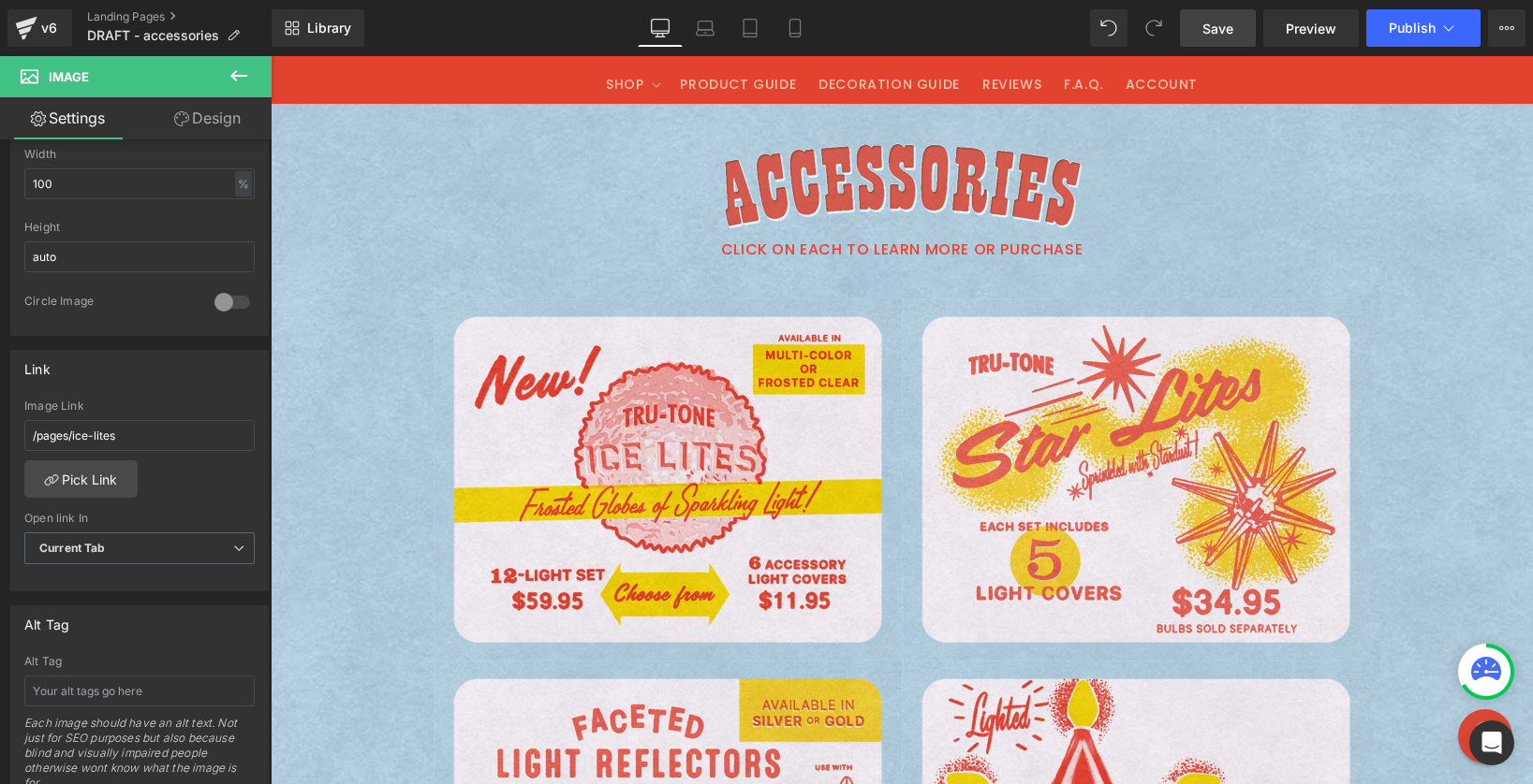
click at [1240, 29] on link "Save" at bounding box center [1217, 28] width 75 height 37
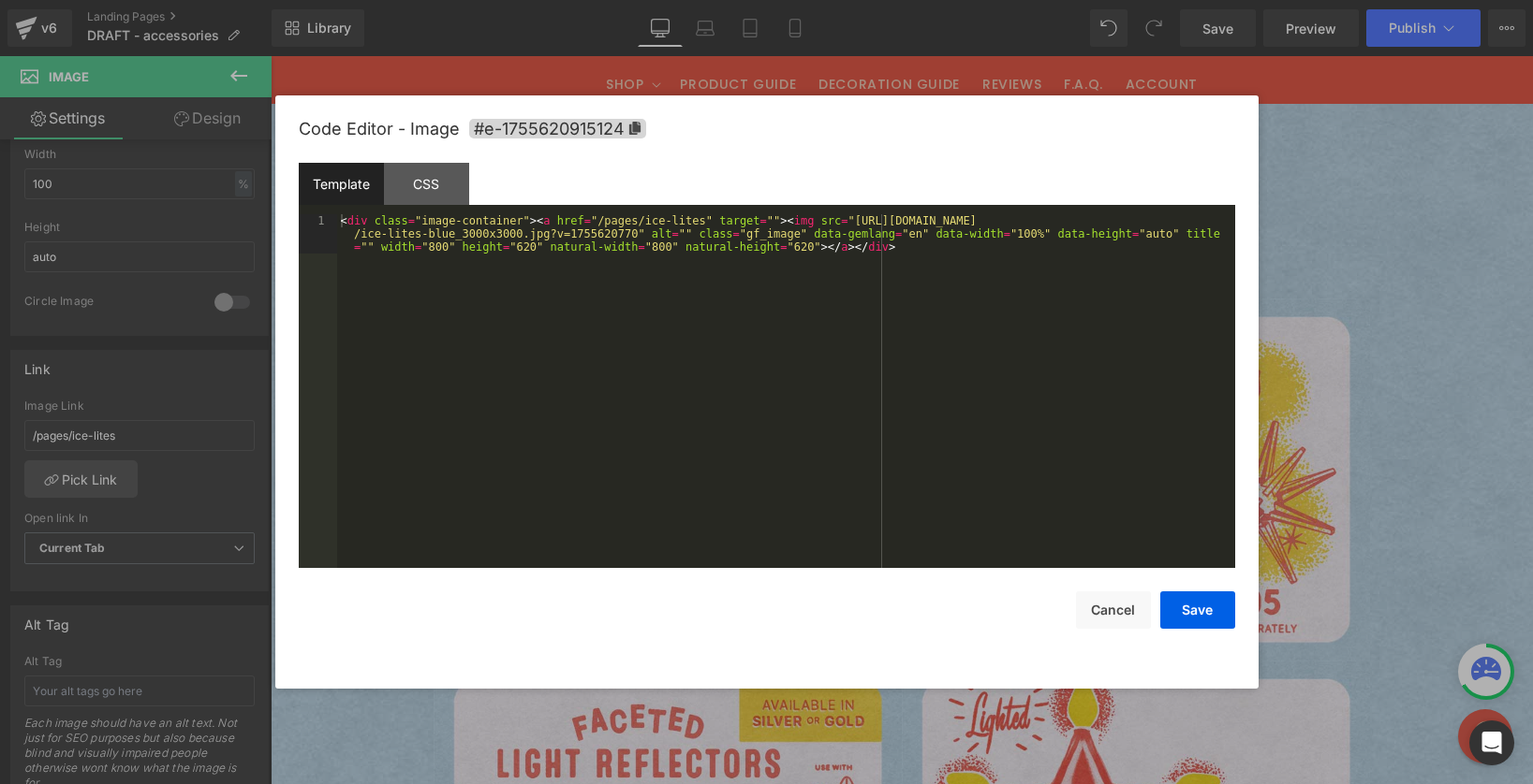
click at [548, 0] on div "Image You are previewing how the will restyle your page. You can not edit Eleme…" at bounding box center [766, 0] width 1533 height 0
click at [427, 182] on div "CSS" at bounding box center [426, 183] width 85 height 42
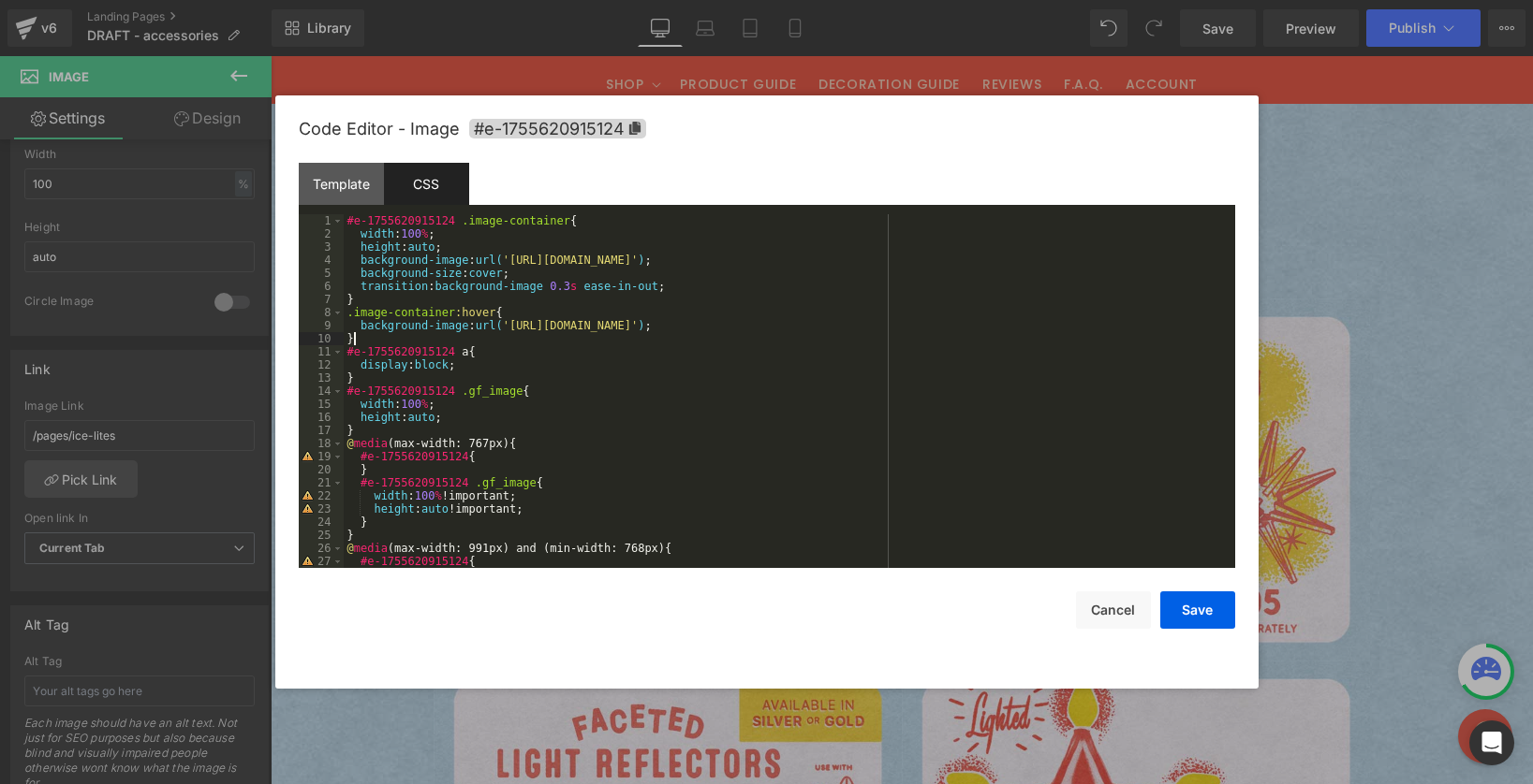
click at [432, 339] on div "#e-1755620915124 .image-container { width : 100 % ; height : auto ; background-…" at bounding box center [785, 404] width 884 height 380
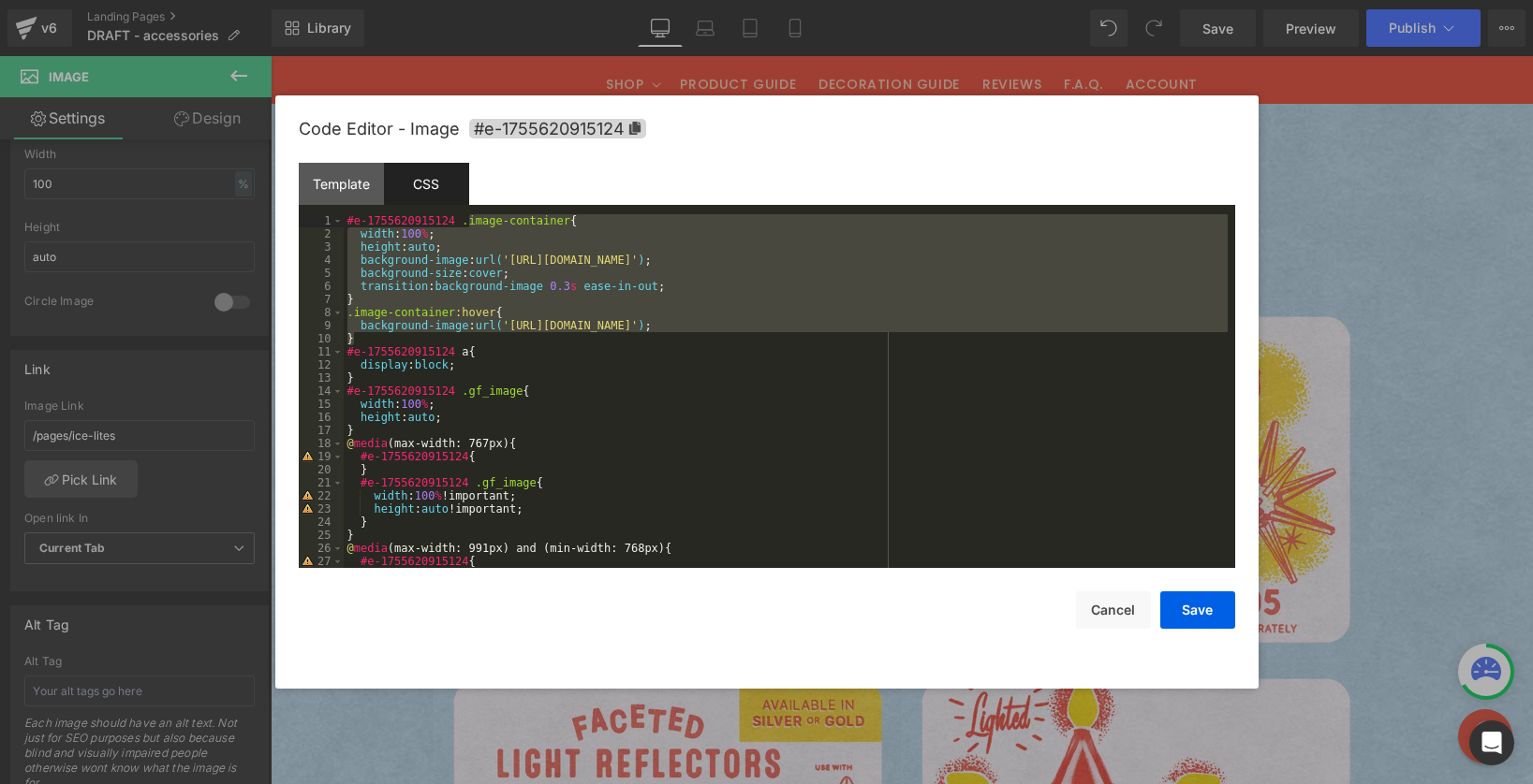
drag, startPoint x: 402, startPoint y: 338, endPoint x: 466, endPoint y: 219, distance: 135.1
click at [466, 219] on div "#e-1755620915124 .image-container { width : 100 % ; height : auto ; background-…" at bounding box center [785, 404] width 884 height 380
click at [336, 189] on div "Template" at bounding box center [341, 183] width 85 height 42
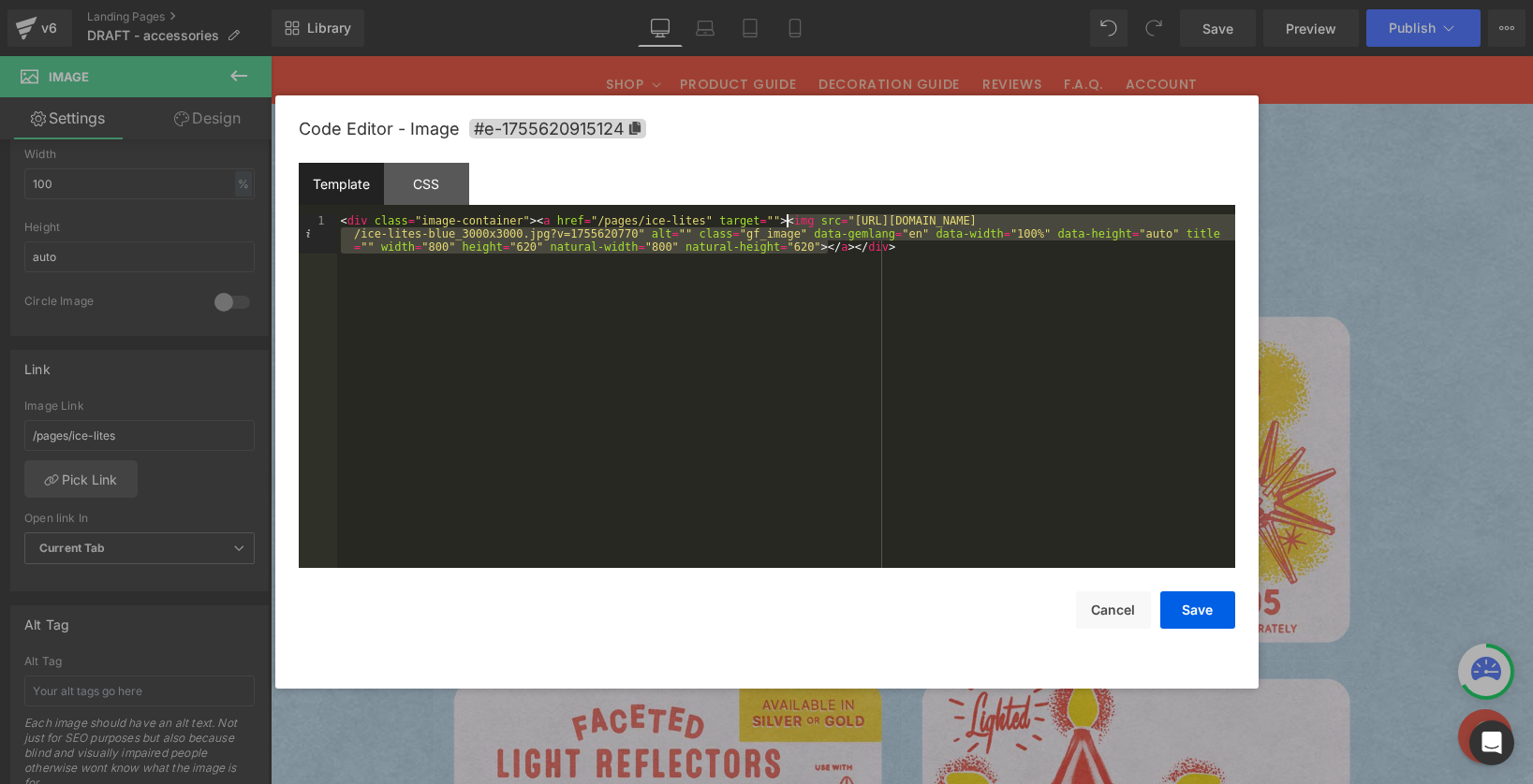
drag, startPoint x: 826, startPoint y: 247, endPoint x: 861, endPoint y: 231, distance: 38.5
click at [786, 220] on div "< div class = "image-container" > < a href = "/pages/ice-lites" target = "" > <…" at bounding box center [785, 431] width 898 height 433
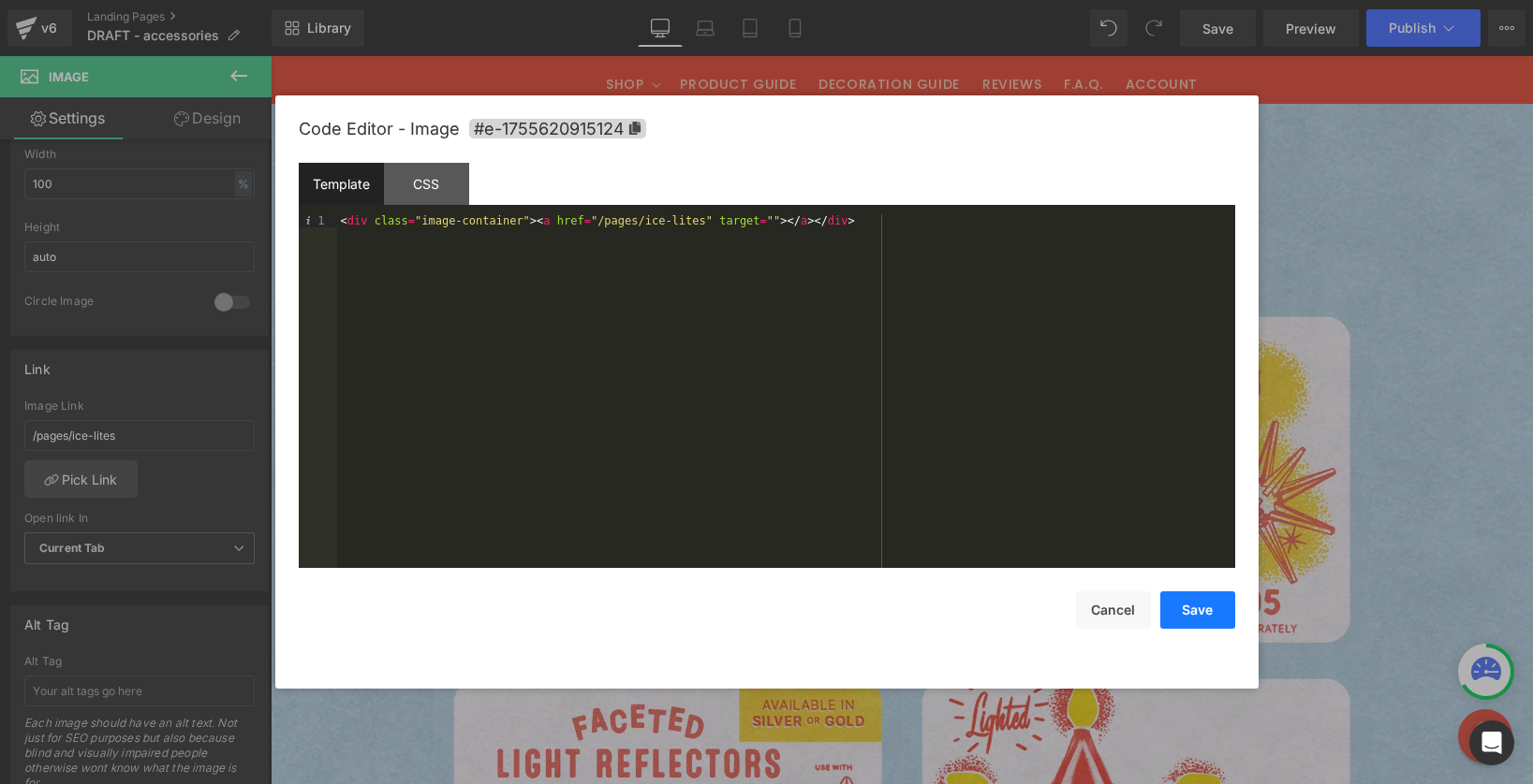
click at [1186, 600] on button "Save" at bounding box center [1197, 610] width 75 height 37
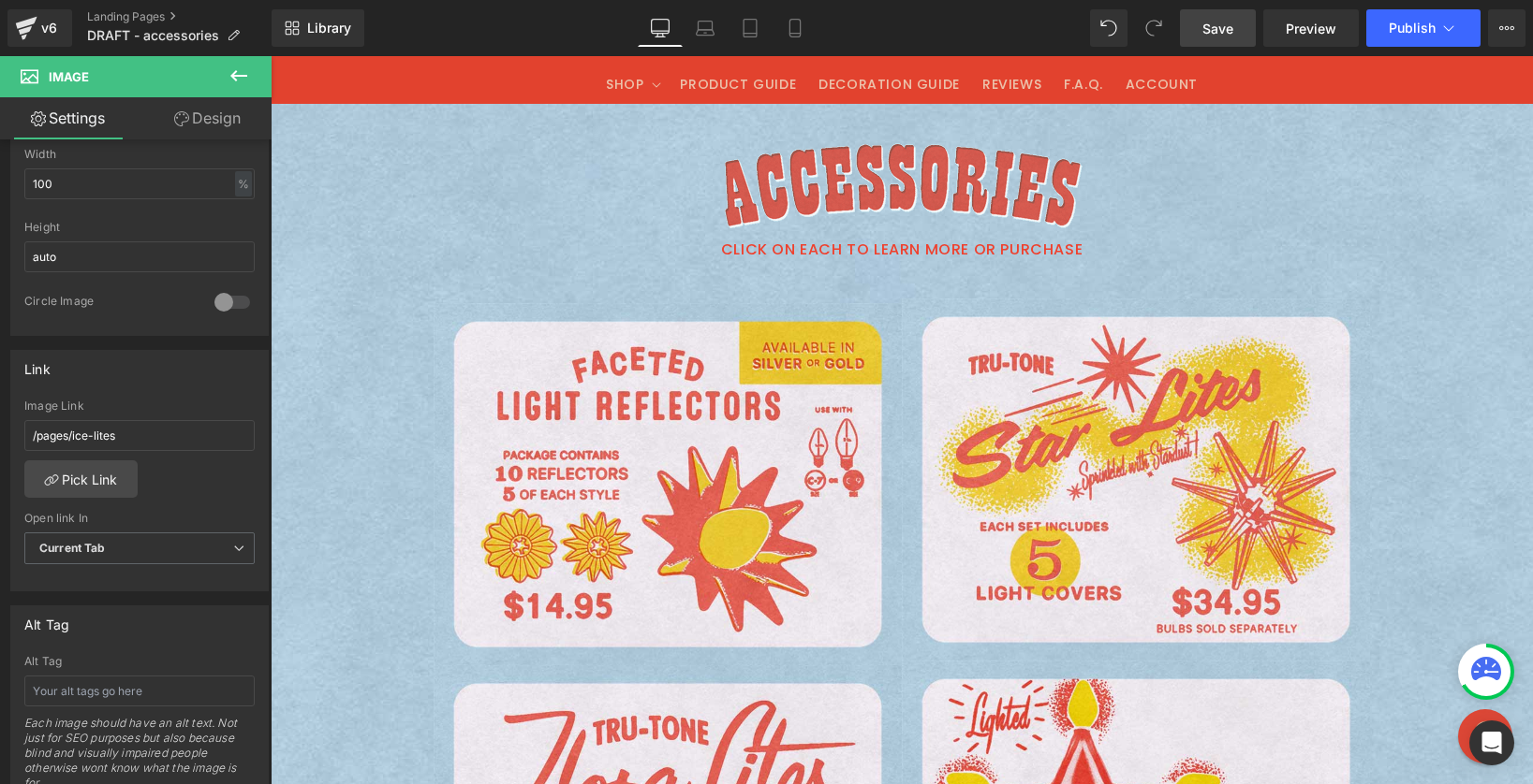
click at [1222, 28] on span "Save" at bounding box center [1218, 28] width 31 height 20
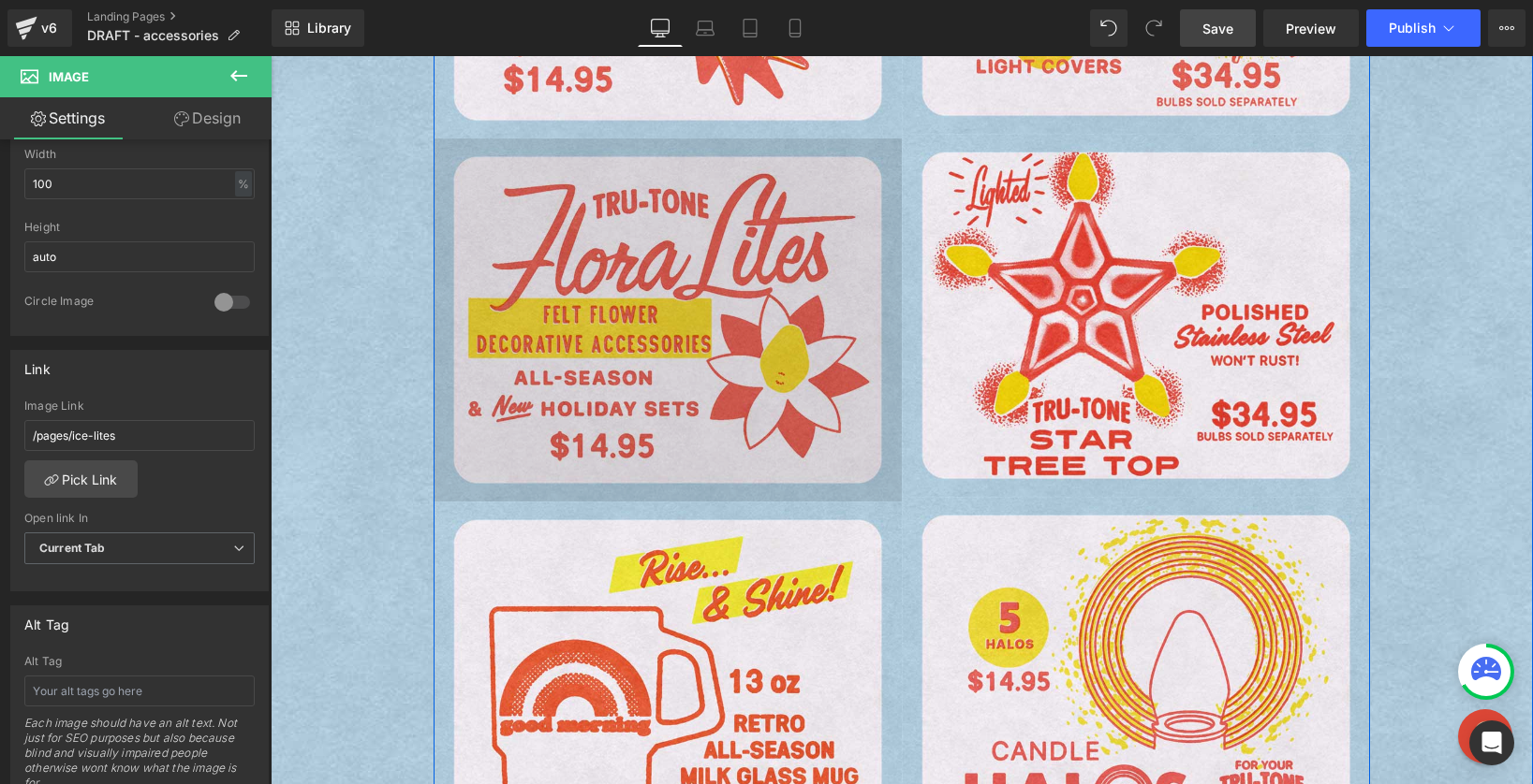
scroll to position [278, 0]
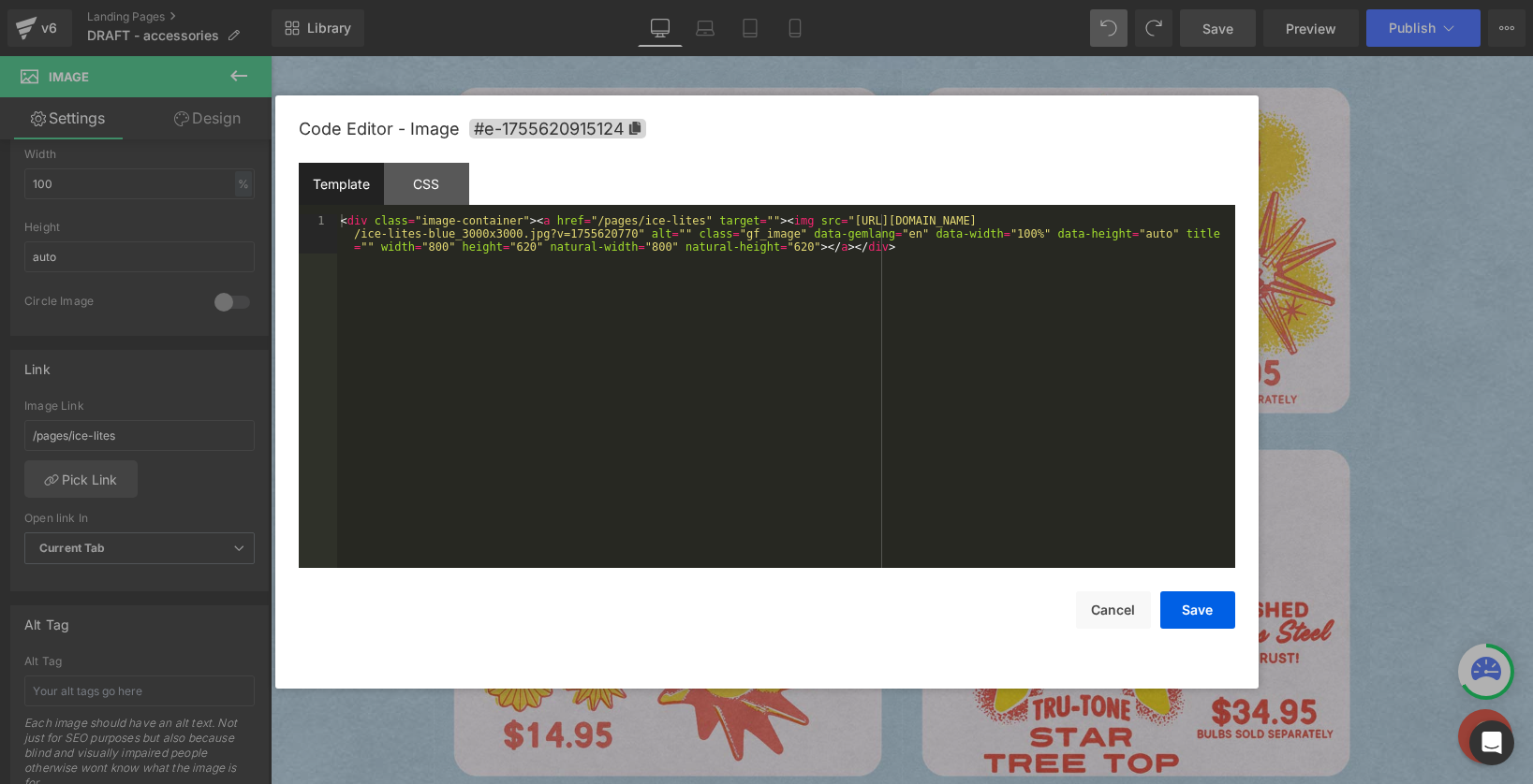
click at [560, 0] on div "Image You are previewing how the will restyle your page. You can not edit Eleme…" at bounding box center [766, 0] width 1533 height 0
click at [460, 278] on div "< div class = "image-container" > < a href = "/pages/ice-lites" target = "" > <…" at bounding box center [785, 431] width 898 height 433
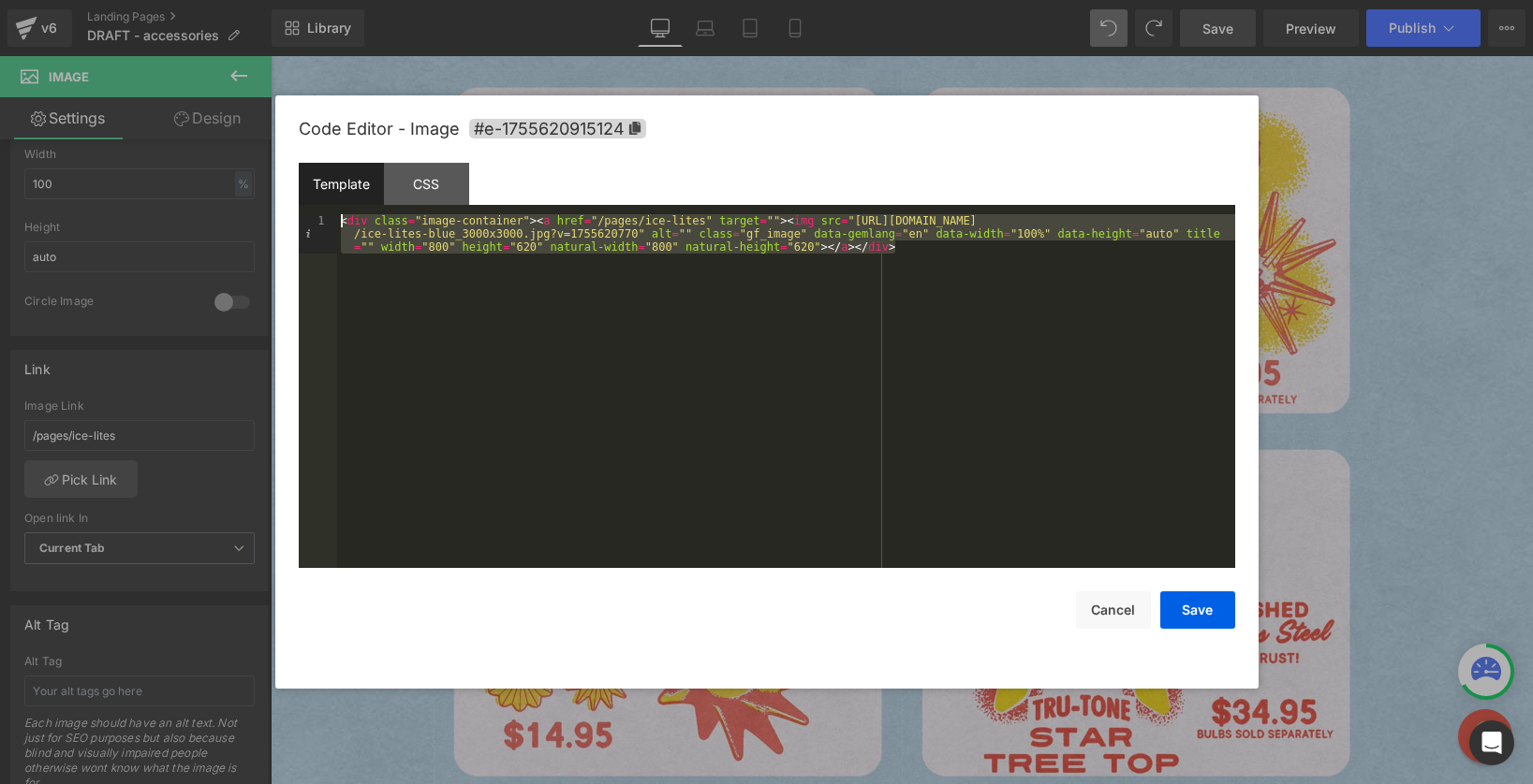
drag, startPoint x: 975, startPoint y: 250, endPoint x: 308, endPoint y: 211, distance: 668.1
click at [308, 211] on div "Template CSS 1 < div class = "image-container" > < a href = "/pages/ice-lites" …" at bounding box center [766, 365] width 936 height 405
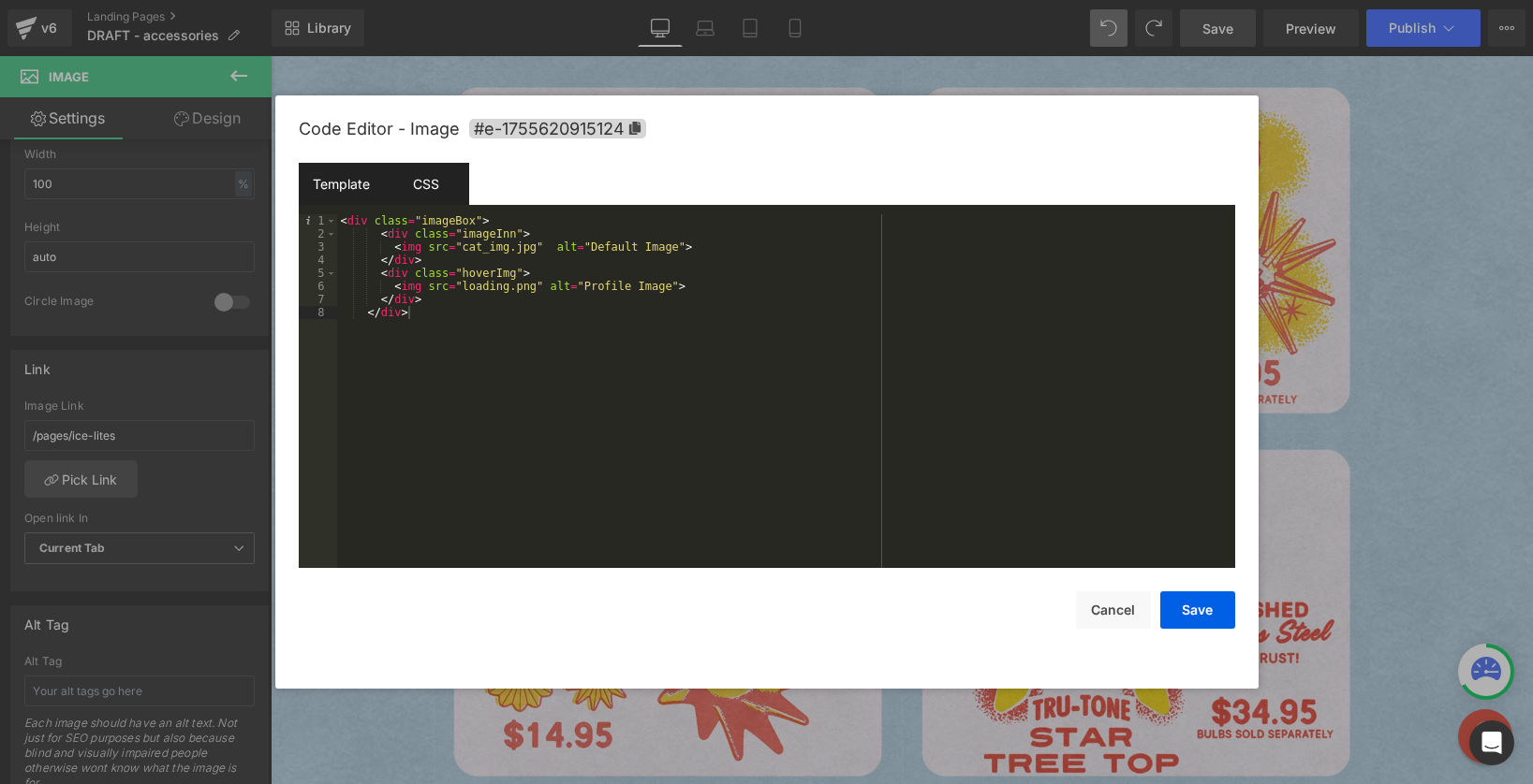
click at [419, 190] on div "CSS" at bounding box center [426, 183] width 85 height 42
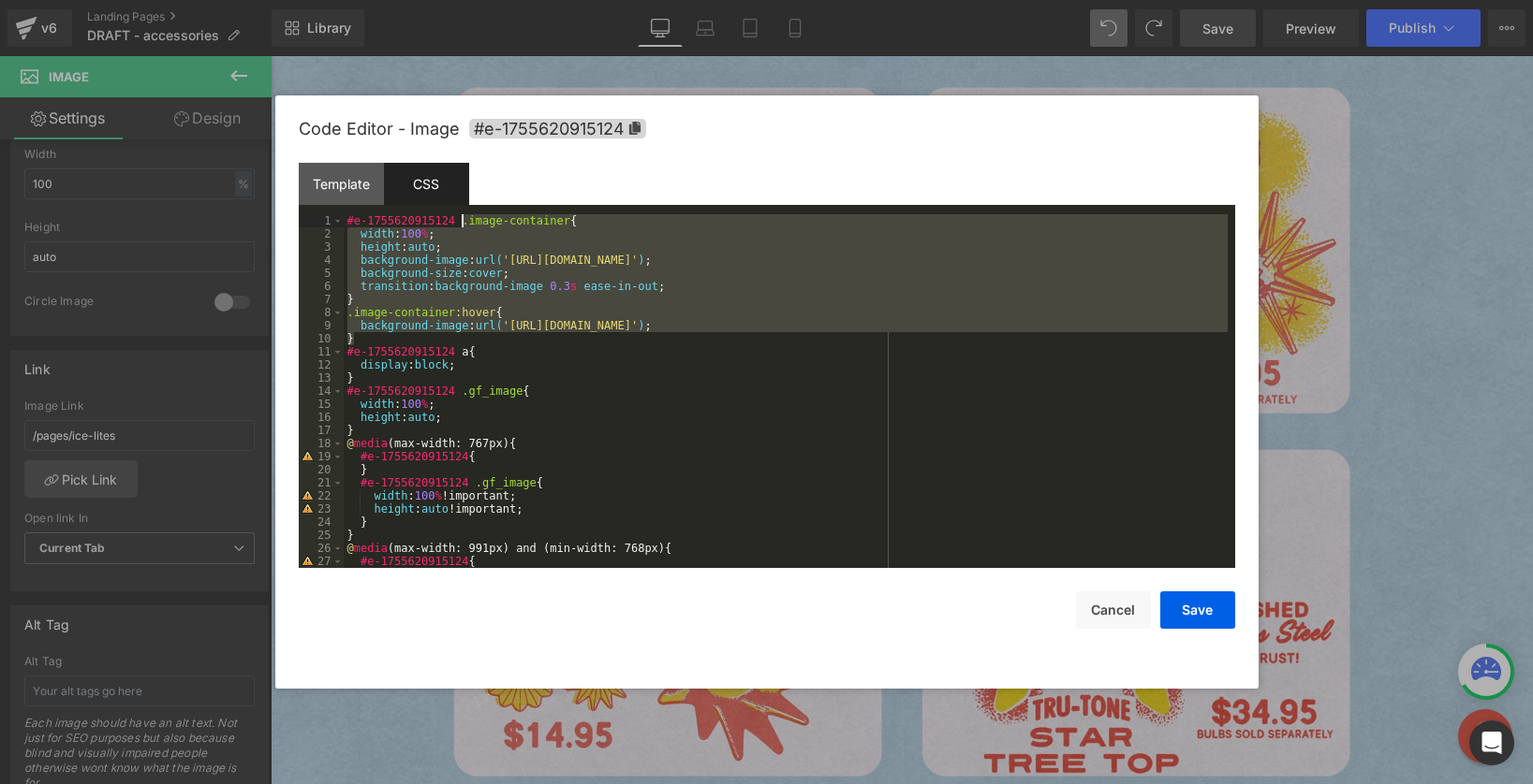
drag, startPoint x: 412, startPoint y: 343, endPoint x: 463, endPoint y: 224, distance: 129.5
click at [463, 224] on div "#e-1755620915124 .image-container { width : 100 % ; height : auto ; background-…" at bounding box center [785, 404] width 884 height 380
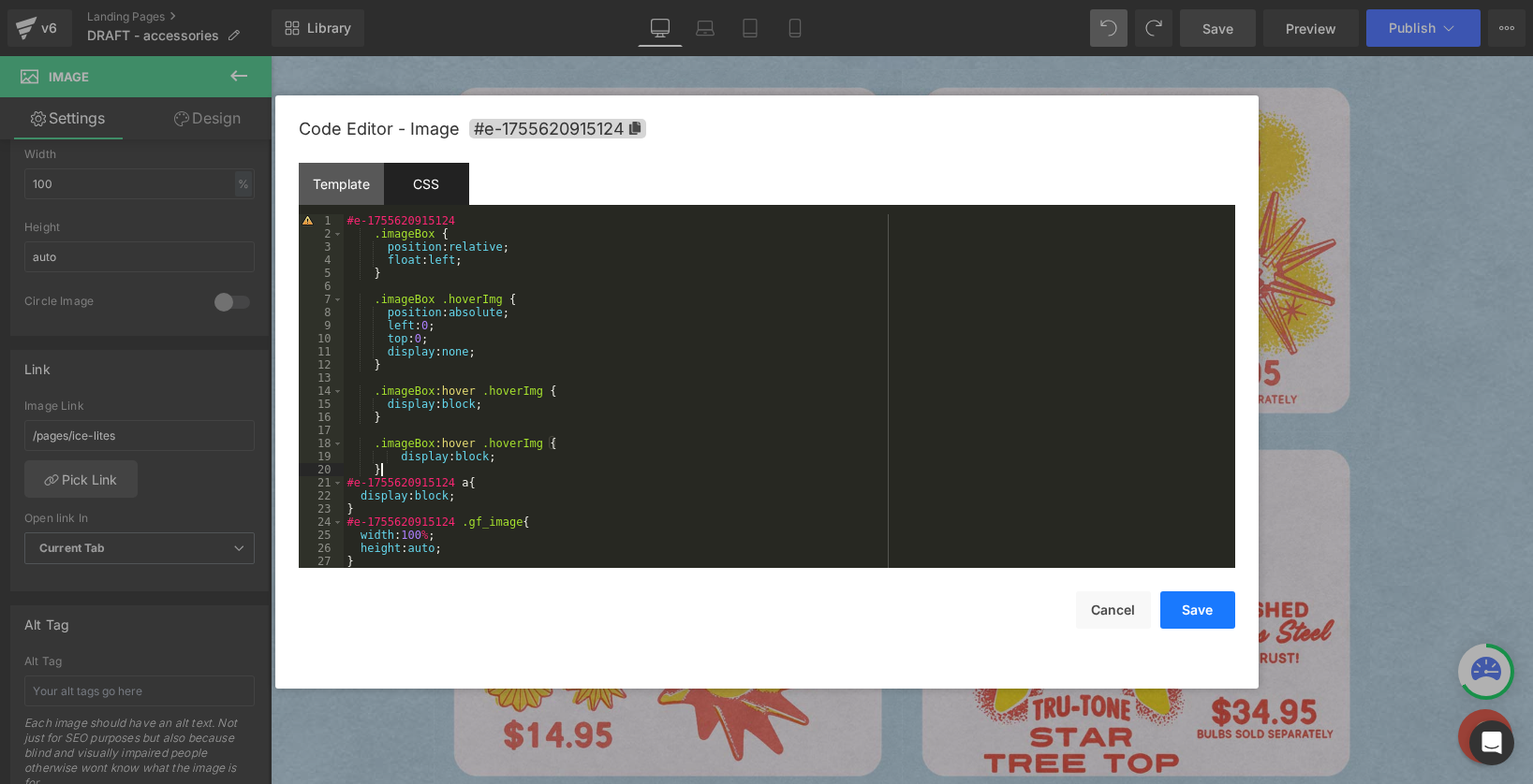
click at [1209, 609] on button "Save" at bounding box center [1197, 610] width 75 height 37
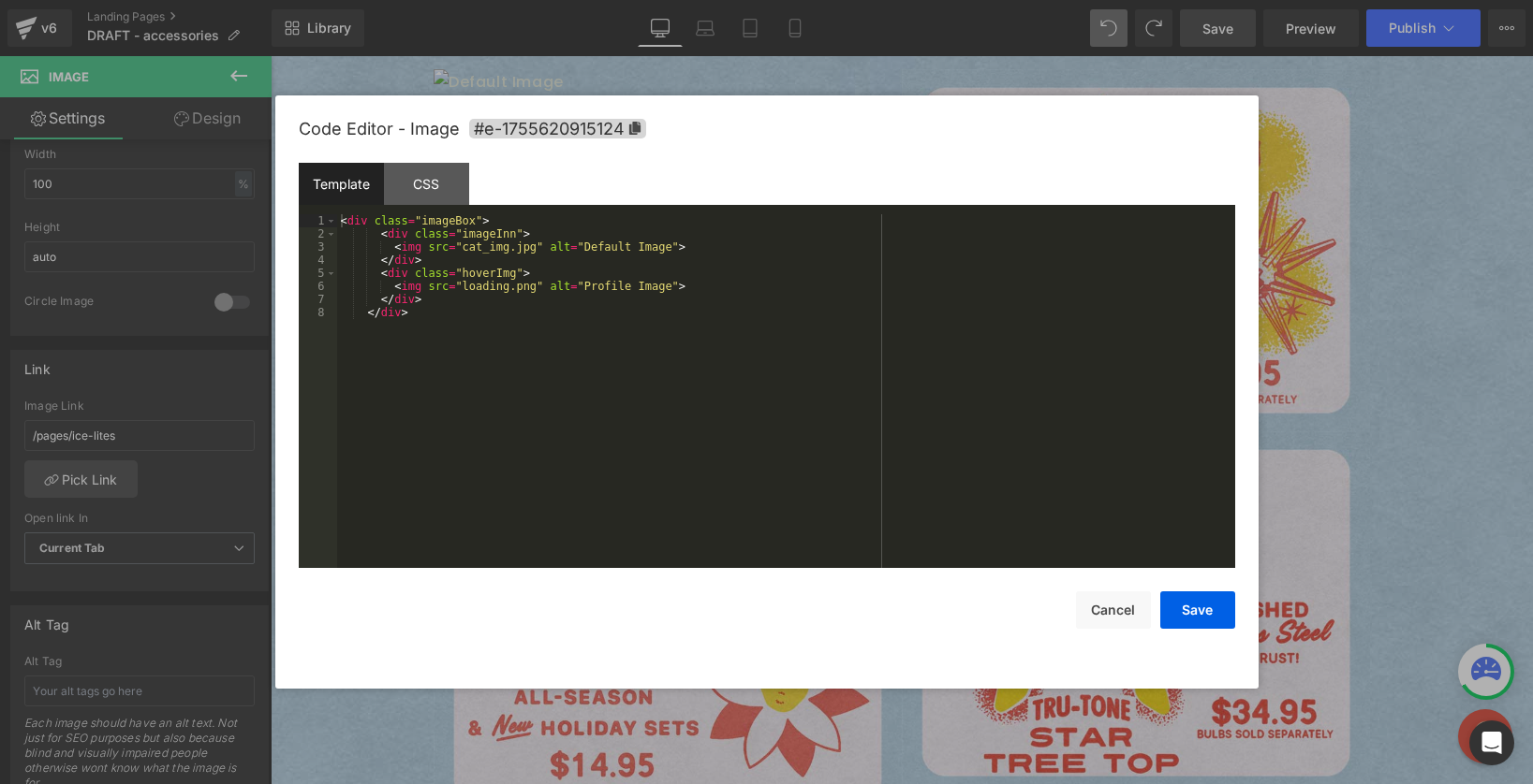
click at [496, 0] on div "Image You are previewing how the will restyle your page. You can not edit Eleme…" at bounding box center [766, 0] width 1533 height 0
drag, startPoint x: 534, startPoint y: 247, endPoint x: 463, endPoint y: 245, distance: 71.0
click at [463, 245] on div "< div class = "imageBox" > < div class = "imageInn" > < img src = "cat_img.jpg"…" at bounding box center [785, 404] width 898 height 380
click at [594, 287] on div "< div class = "imageBox" > < div class = "imageInn" > < img src = "https://cdn.…" at bounding box center [785, 404] width 898 height 380
drag, startPoint x: 536, startPoint y: 289, endPoint x: 461, endPoint y: 283, distance: 75.2
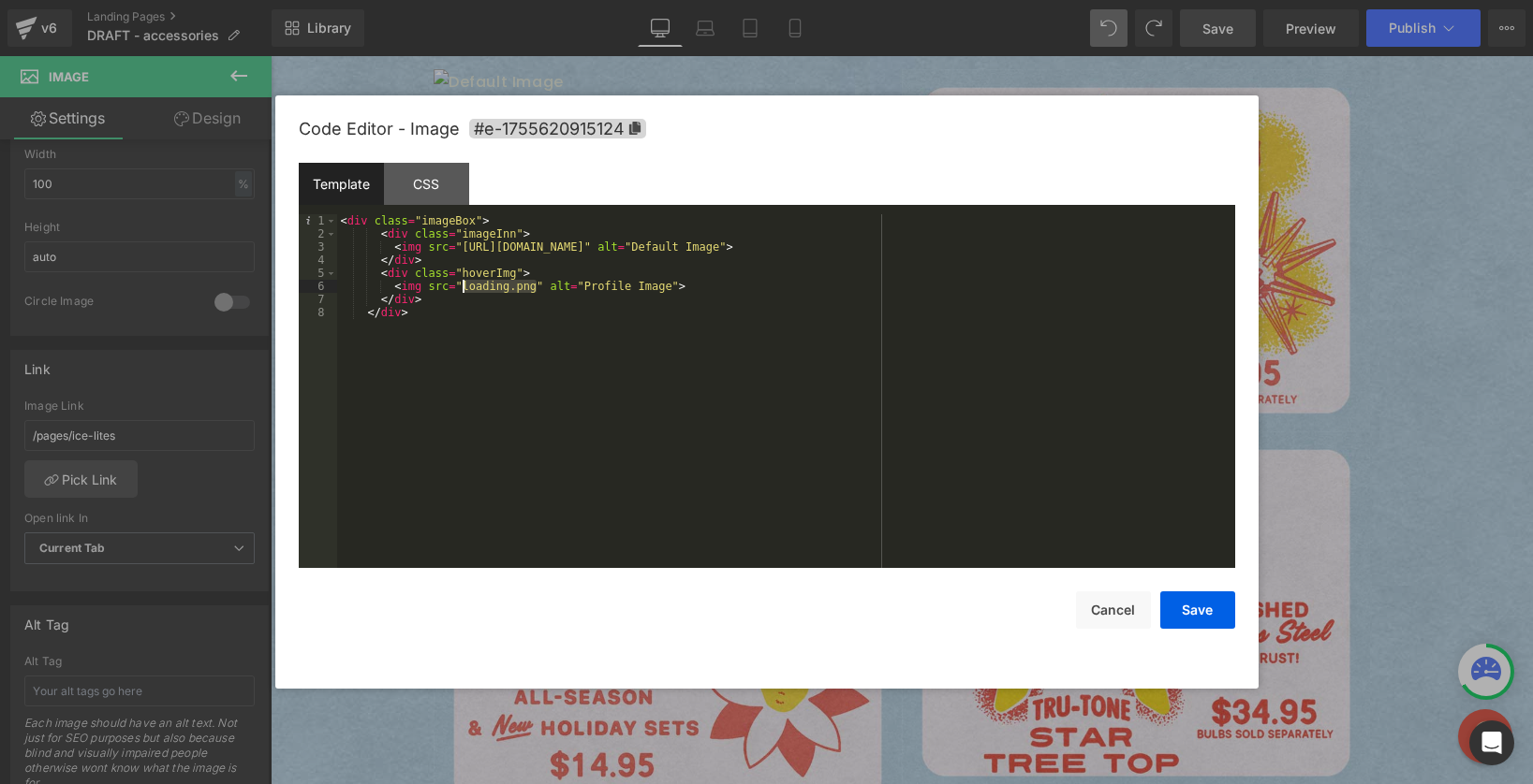
click at [461, 283] on div "< div class = "imageBox" > < div class = "imageInn" > < img src = "https://cdn.…" at bounding box center [785, 404] width 898 height 380
click at [1208, 612] on button "Save" at bounding box center [1197, 610] width 75 height 37
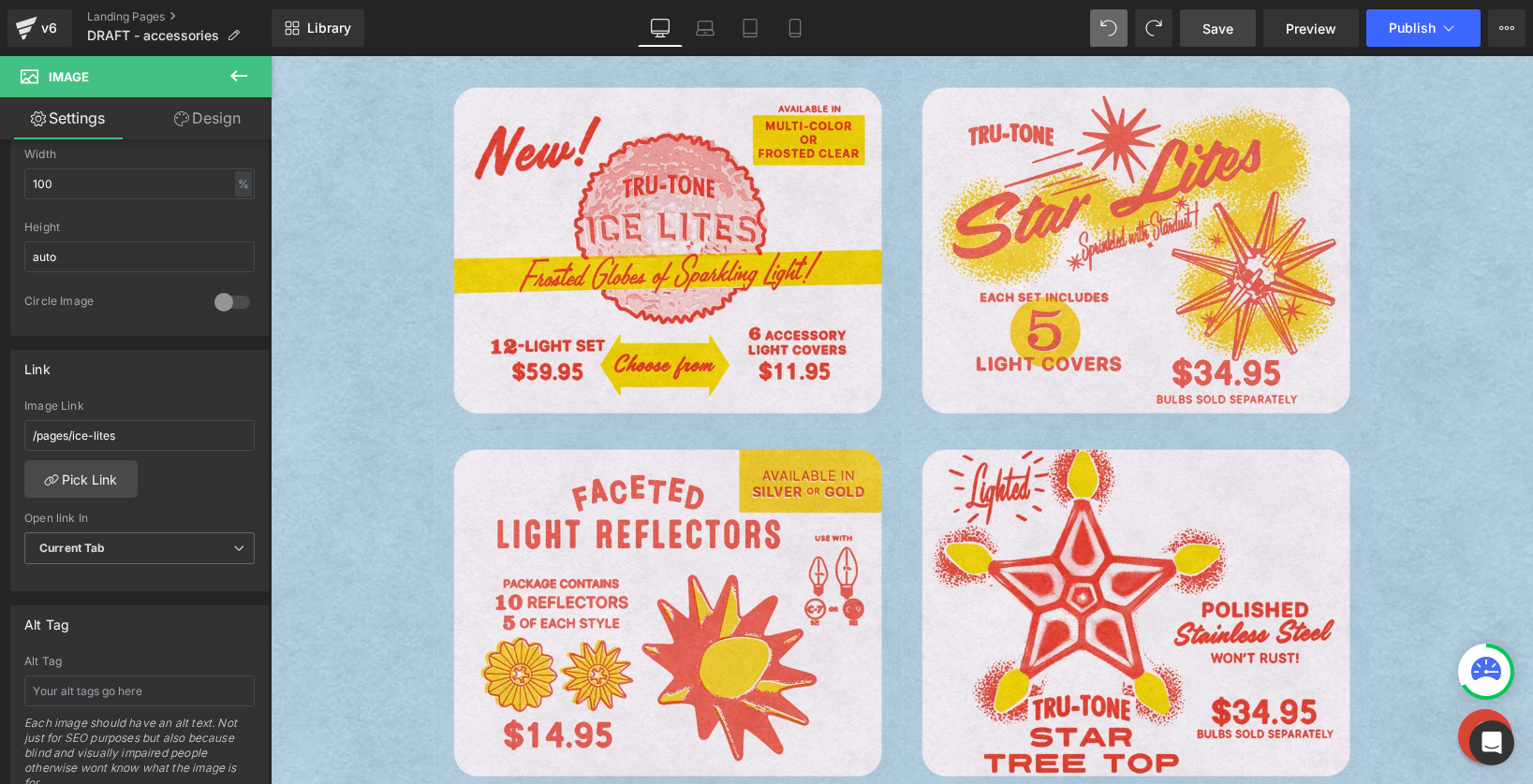
click at [1231, 32] on span "Save" at bounding box center [1218, 28] width 31 height 20
click at [1205, 30] on span "Save" at bounding box center [1218, 28] width 31 height 20
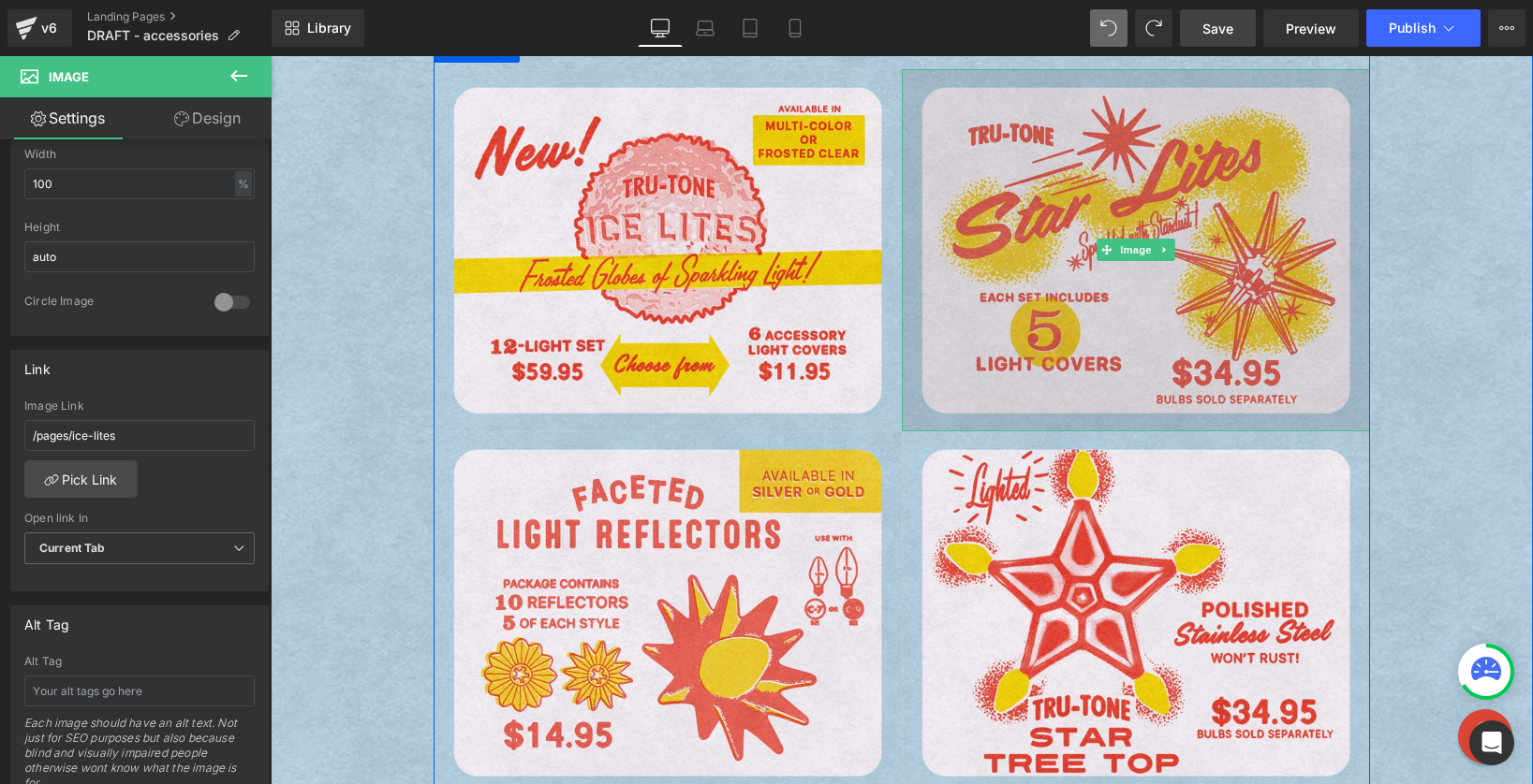
click at [955, 205] on img at bounding box center [1136, 251] width 468 height 363
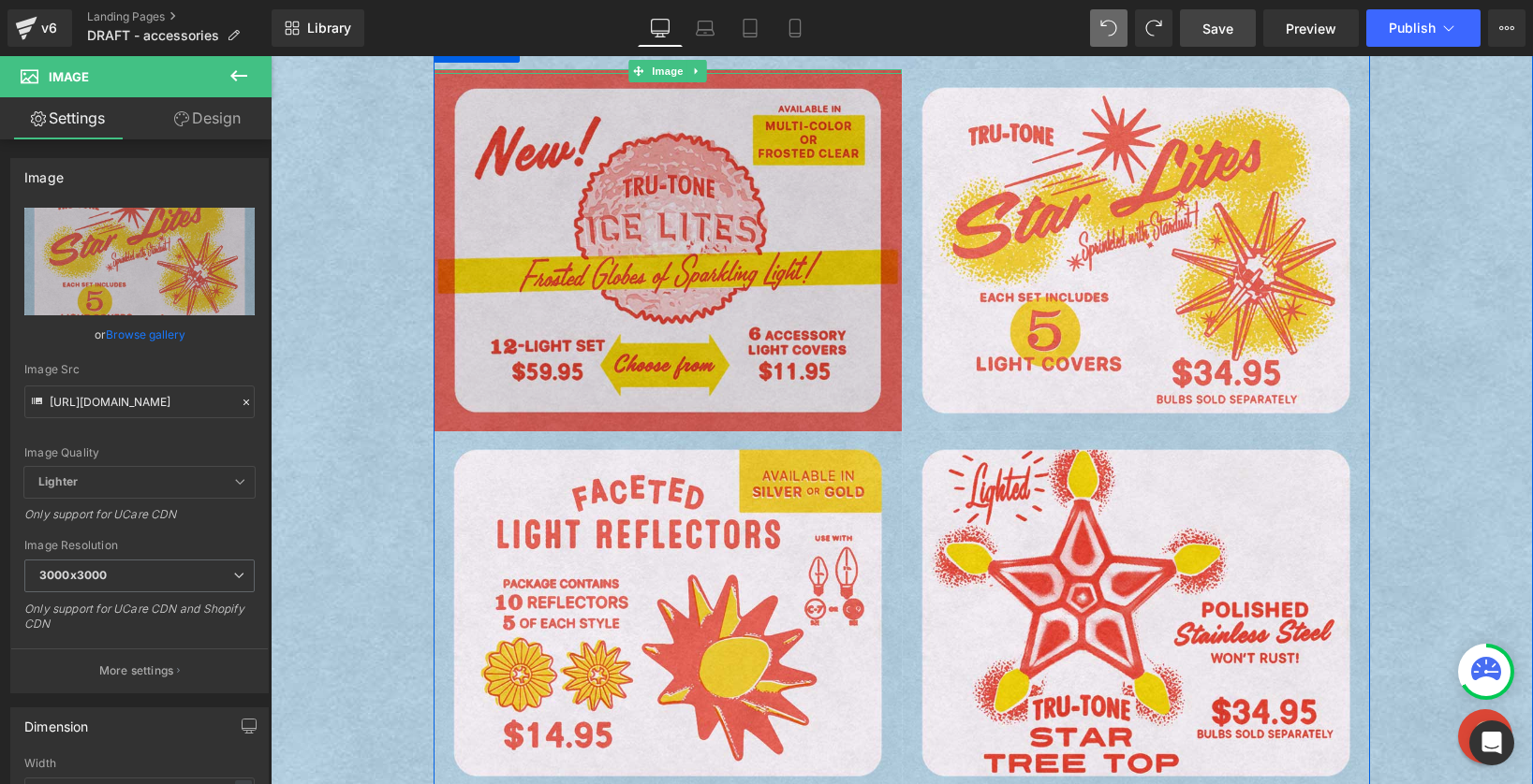
click at [625, 204] on img at bounding box center [668, 251] width 468 height 363
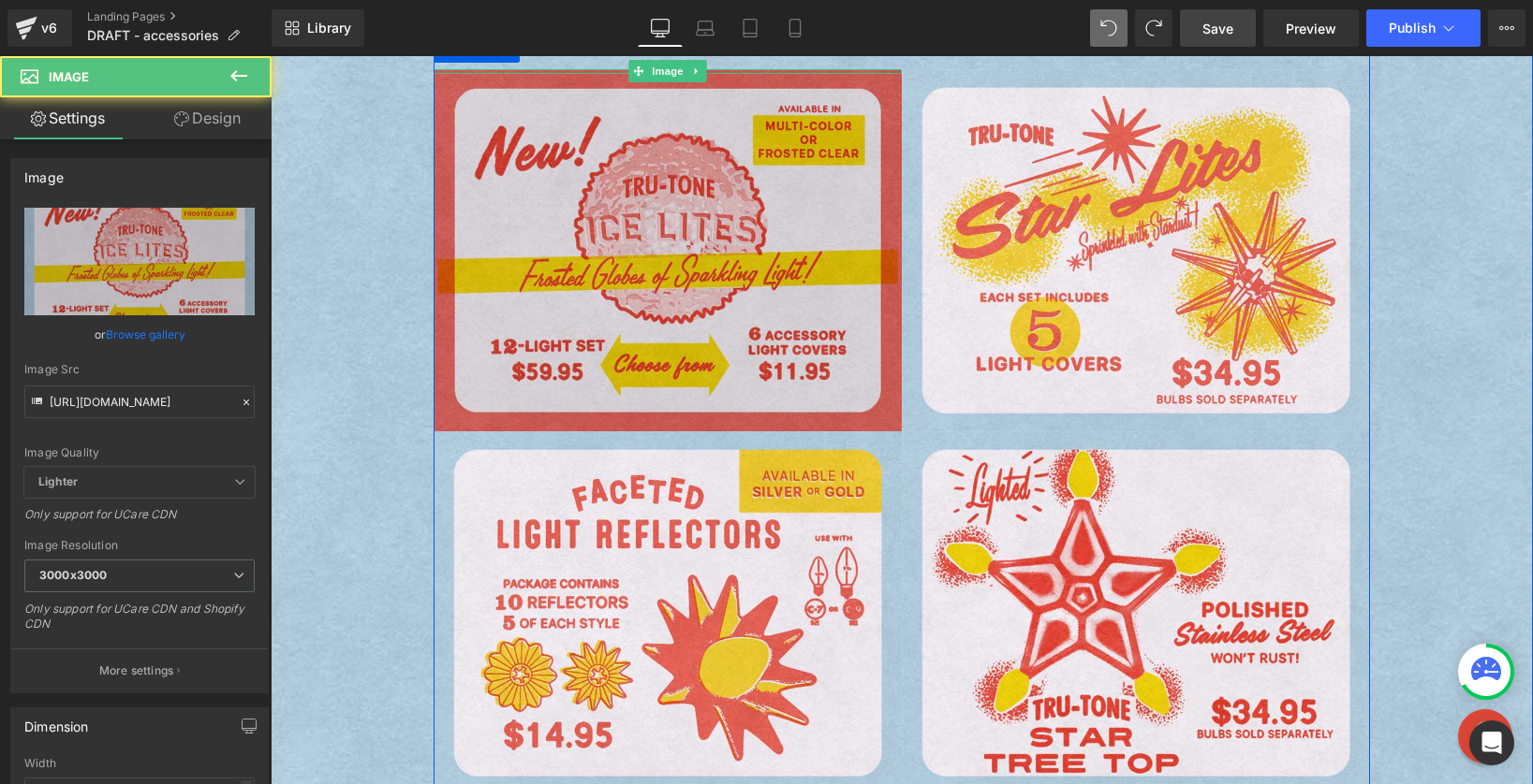
click at [559, 207] on img at bounding box center [668, 251] width 468 height 363
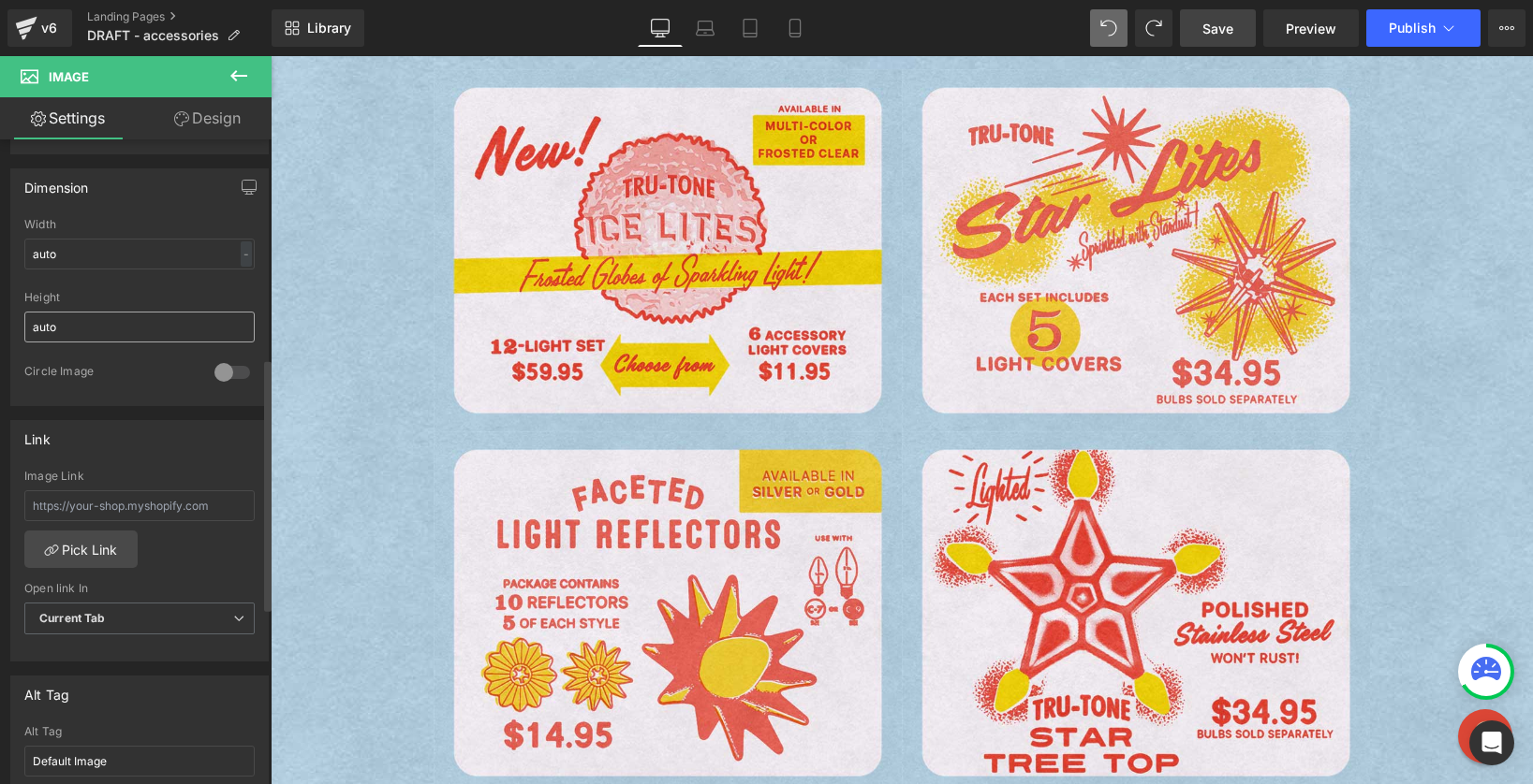
scroll to position [562, 0]
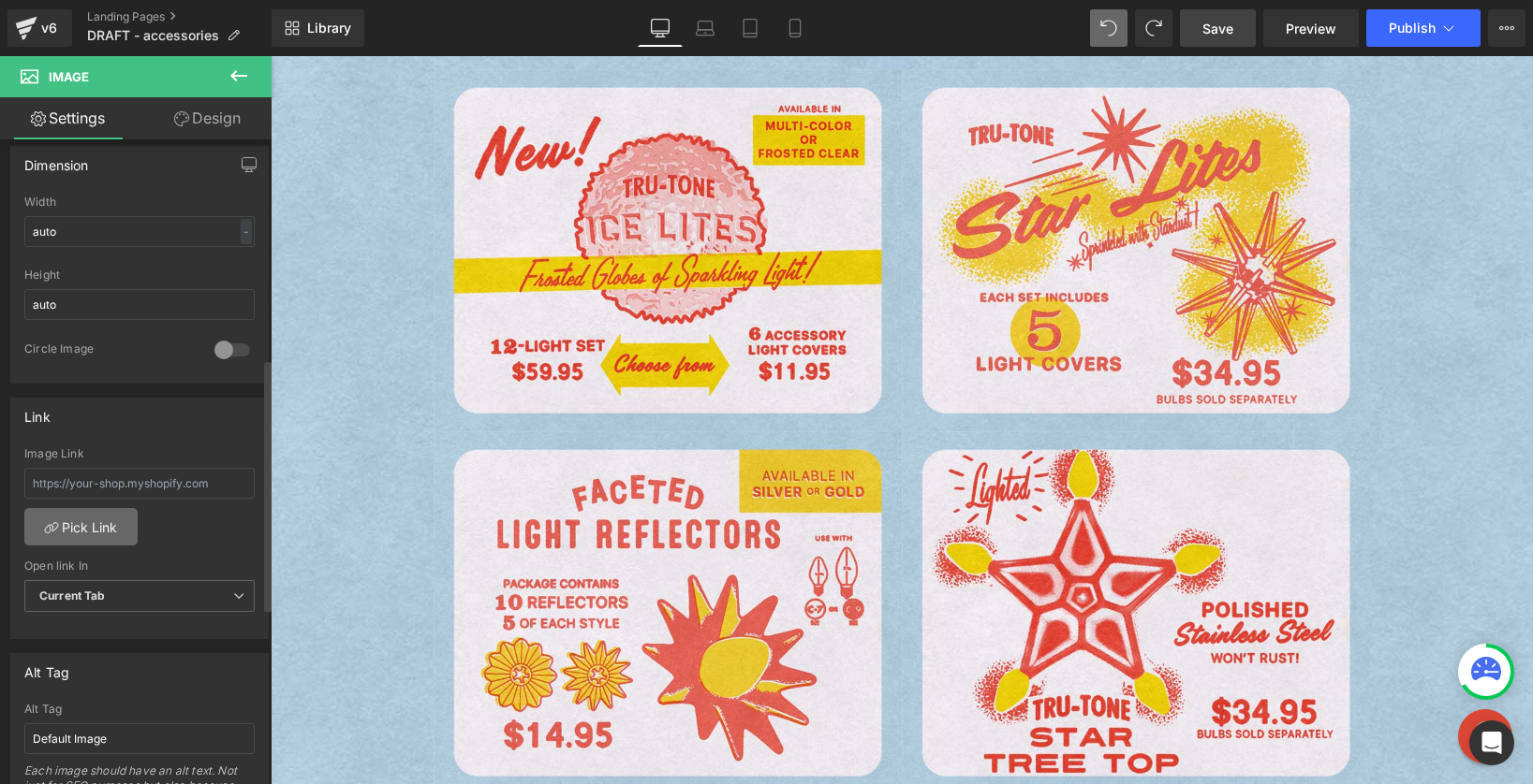
click at [67, 526] on link "Pick Link" at bounding box center [81, 527] width 114 height 37
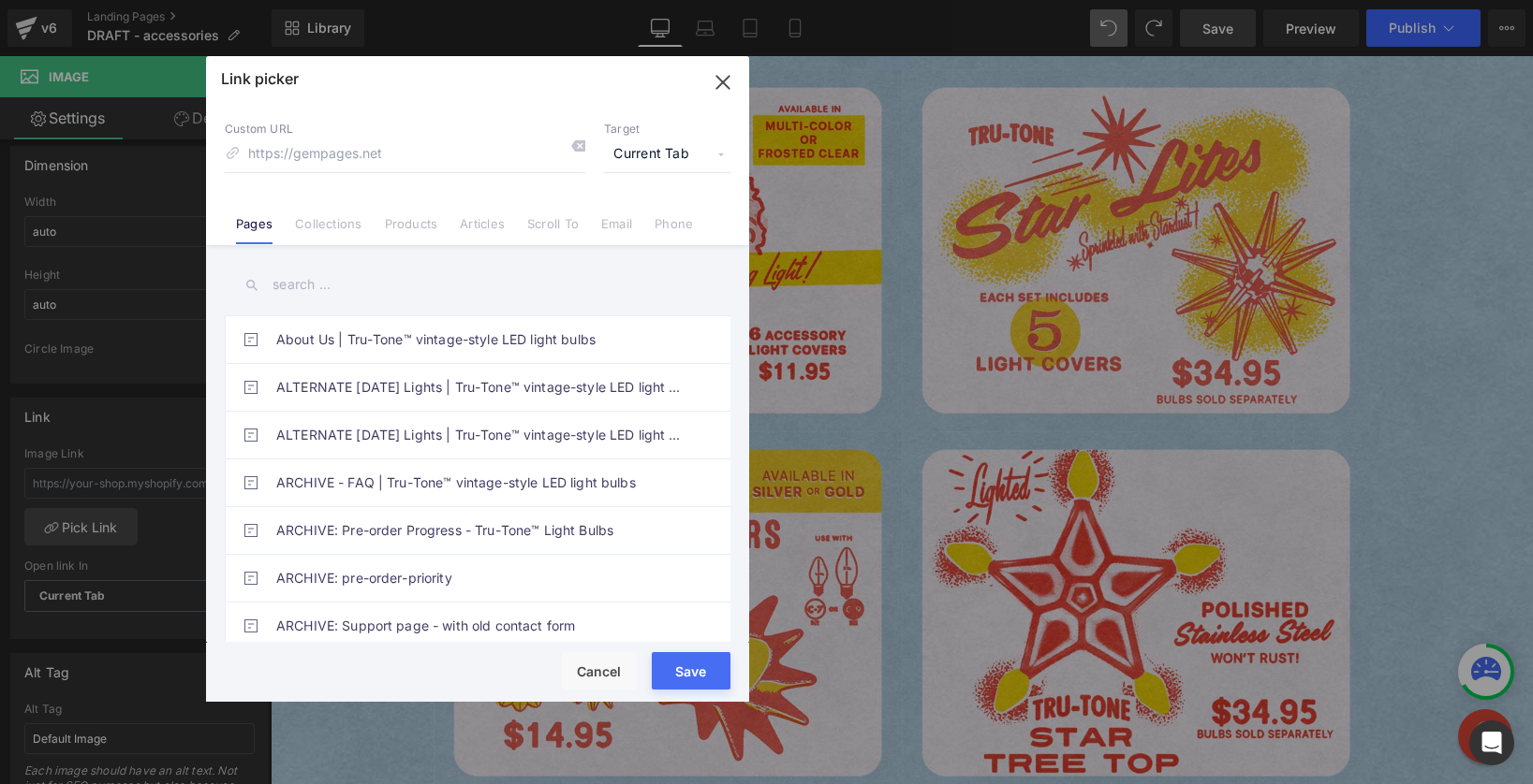
click at [345, 293] on input "text" at bounding box center [478, 285] width 505 height 42
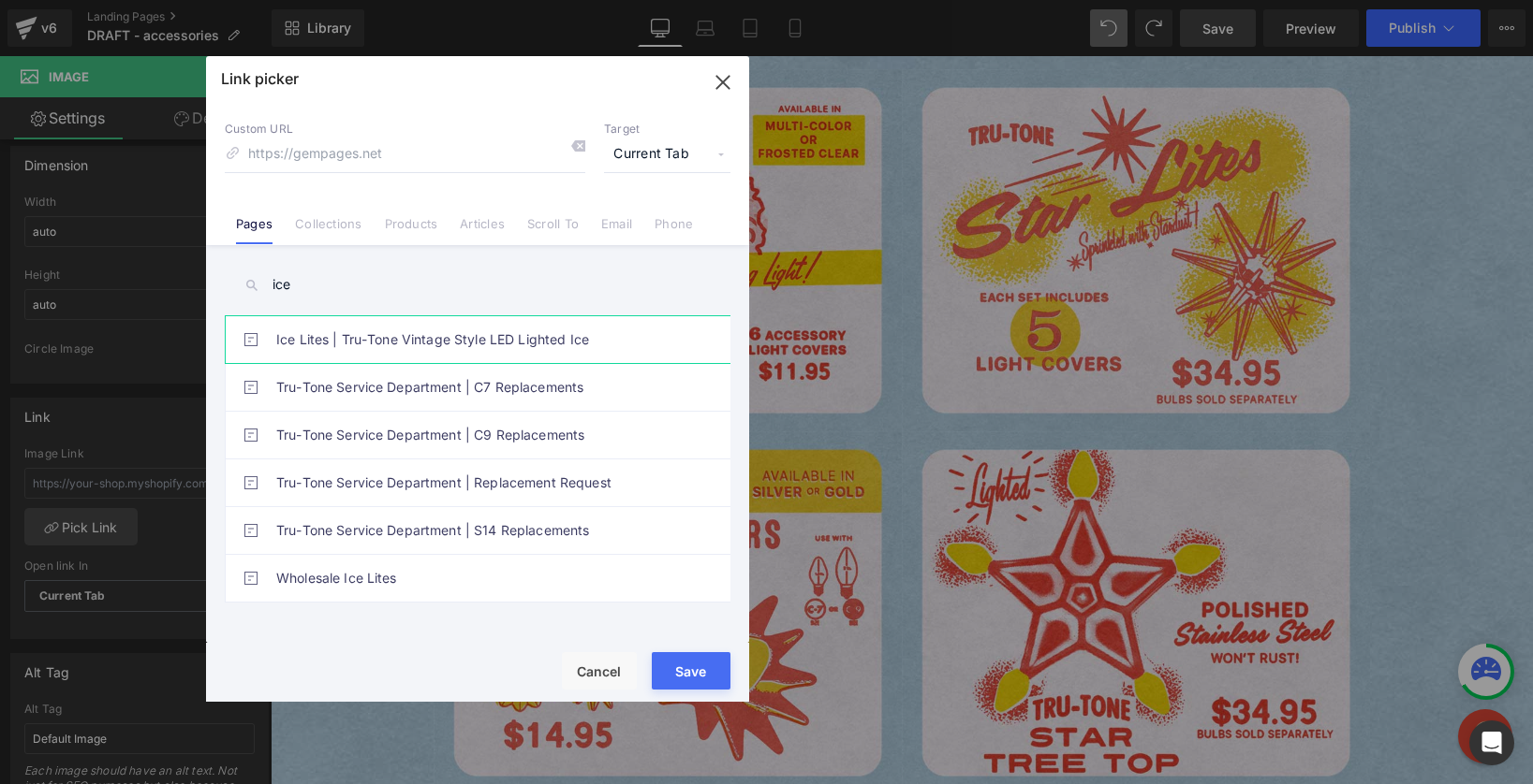
type input "ice"
click at [316, 347] on link "Ice Lites | Tru-Tone Vintage Style LED Lighted Ice" at bounding box center [482, 340] width 412 height 47
type input "/pages/ice-lites"
click at [663, 668] on button "Save" at bounding box center [691, 671] width 78 height 37
type input "/pages/ice-lites"
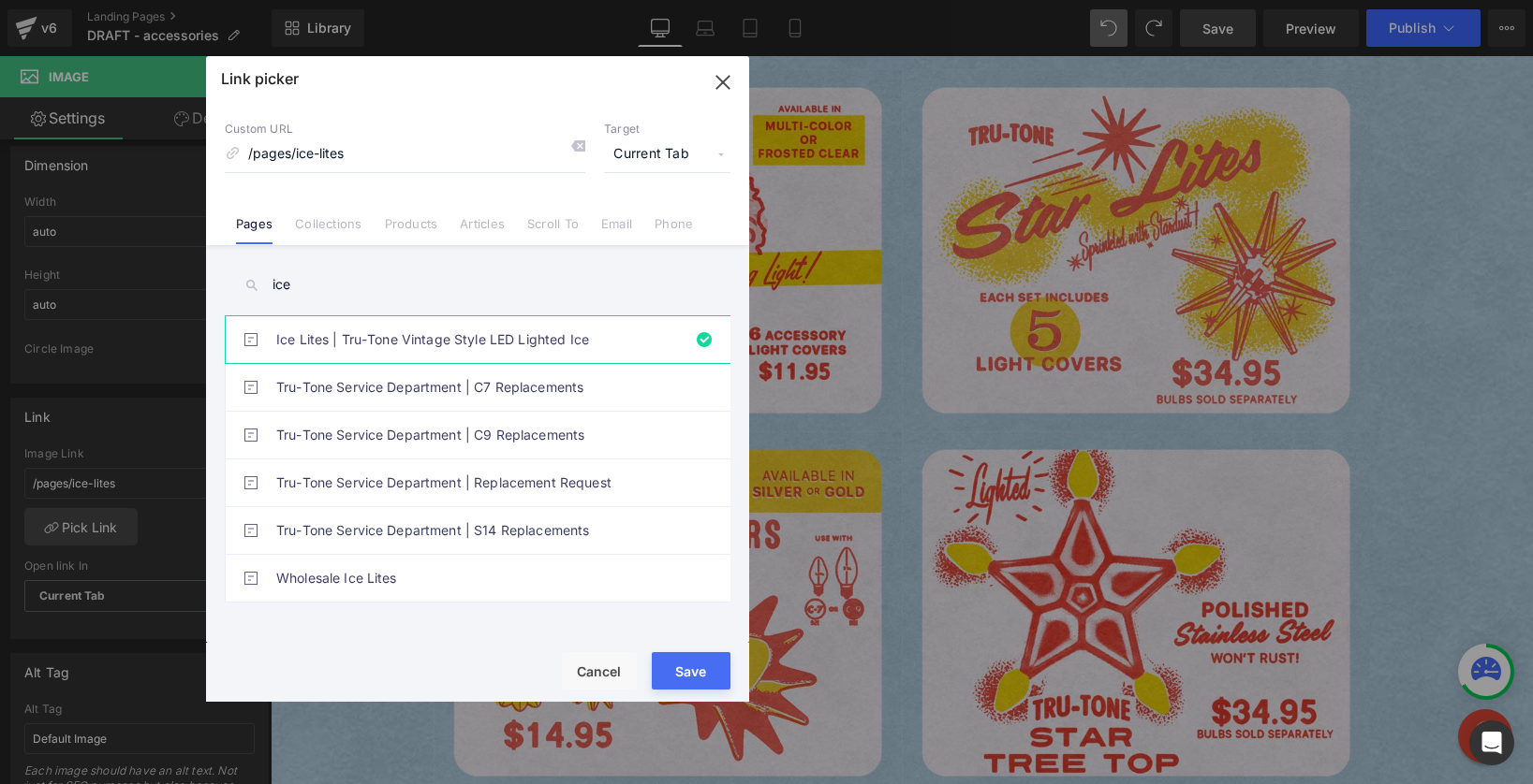
type input "https://cdn.shopify.com/s/files/1/0723/1969/7189/files/ice-lites-blue_3000x3000…"
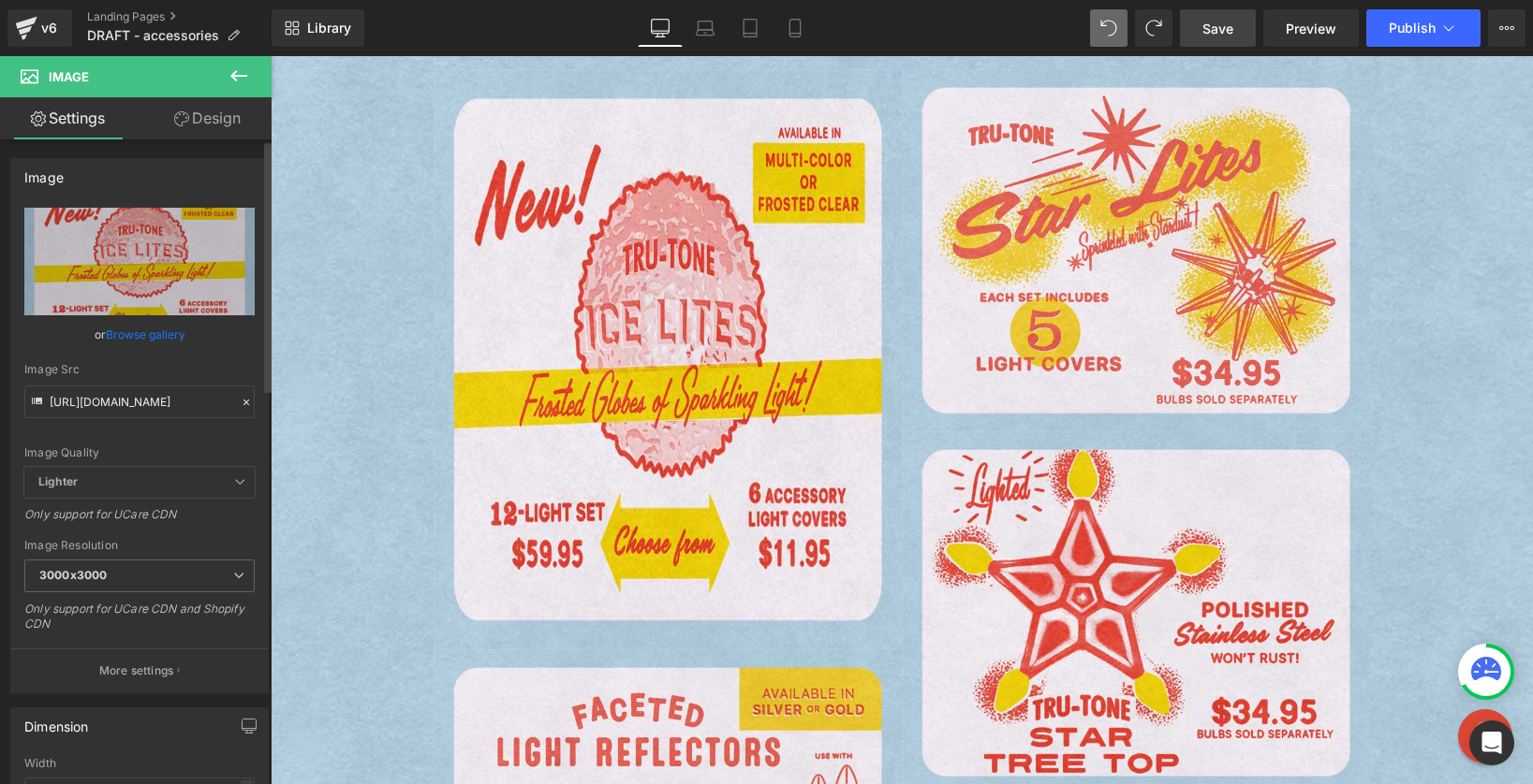
scroll to position [345, 0]
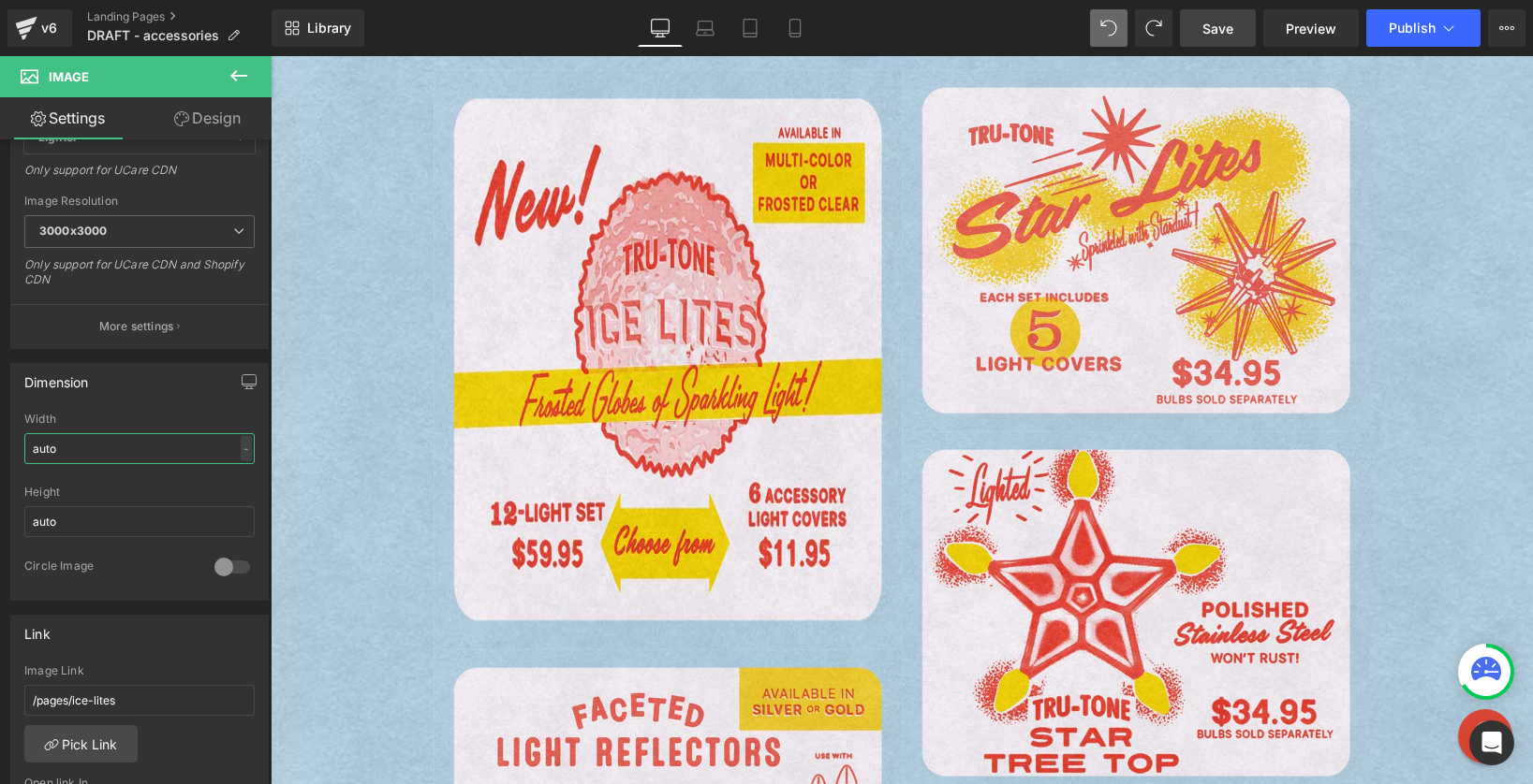
drag, startPoint x: 91, startPoint y: 449, endPoint x: -32, endPoint y: 436, distance: 123.7
click at [0, 436] on html "Image You are previewing how the will restyle your page. You can not edit Eleme…" at bounding box center [766, 392] width 1533 height 784
click at [241, 452] on div "-" at bounding box center [246, 449] width 11 height 25
click at [237, 479] on li "%" at bounding box center [242, 478] width 23 height 27
drag, startPoint x: 99, startPoint y: 447, endPoint x: -99, endPoint y: 435, distance: 198.4
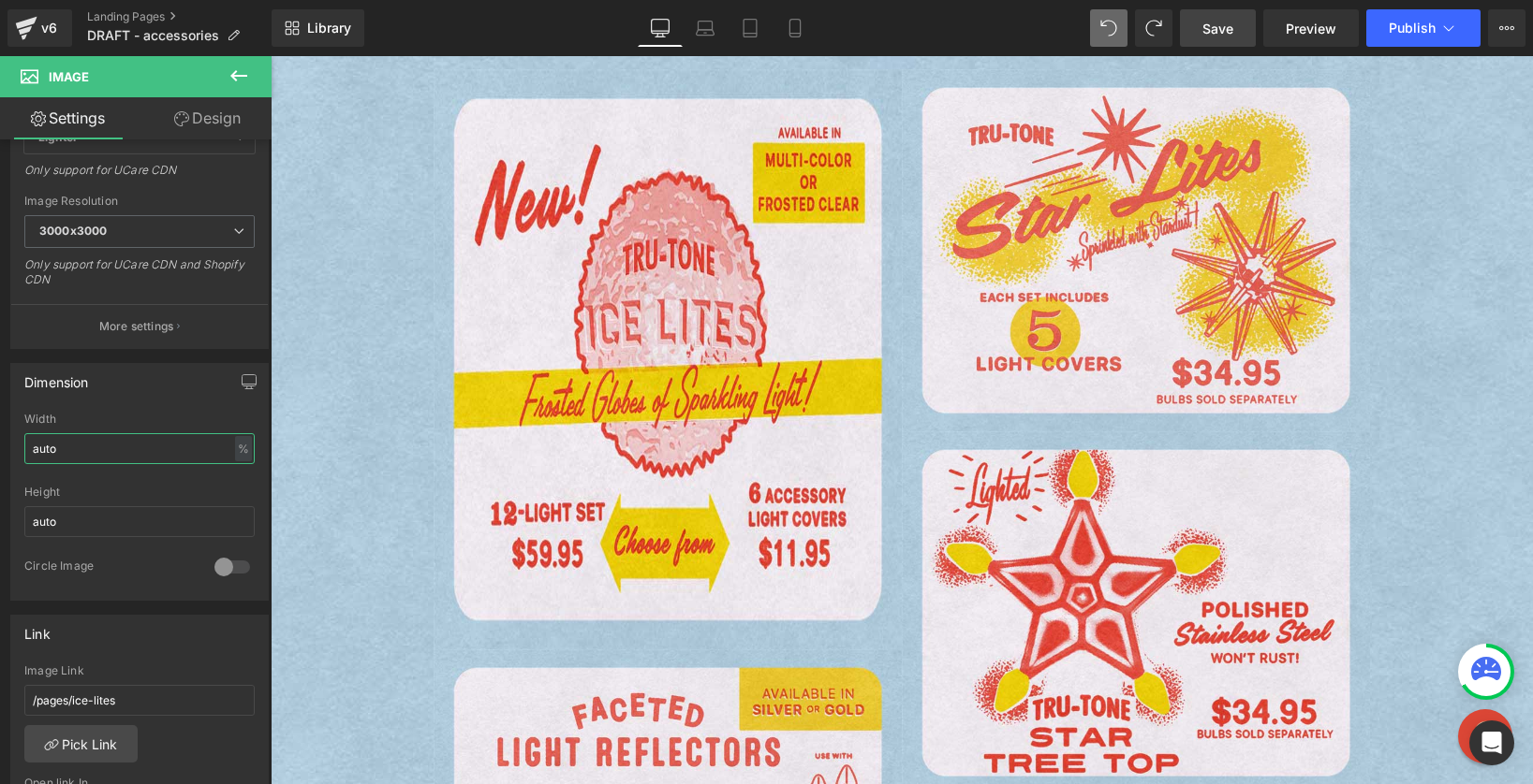
click at [0, 435] on html "Image You are previewing how the will restyle your page. You can not edit Eleme…" at bounding box center [766, 392] width 1533 height 784
type input "100"
type input "auto"
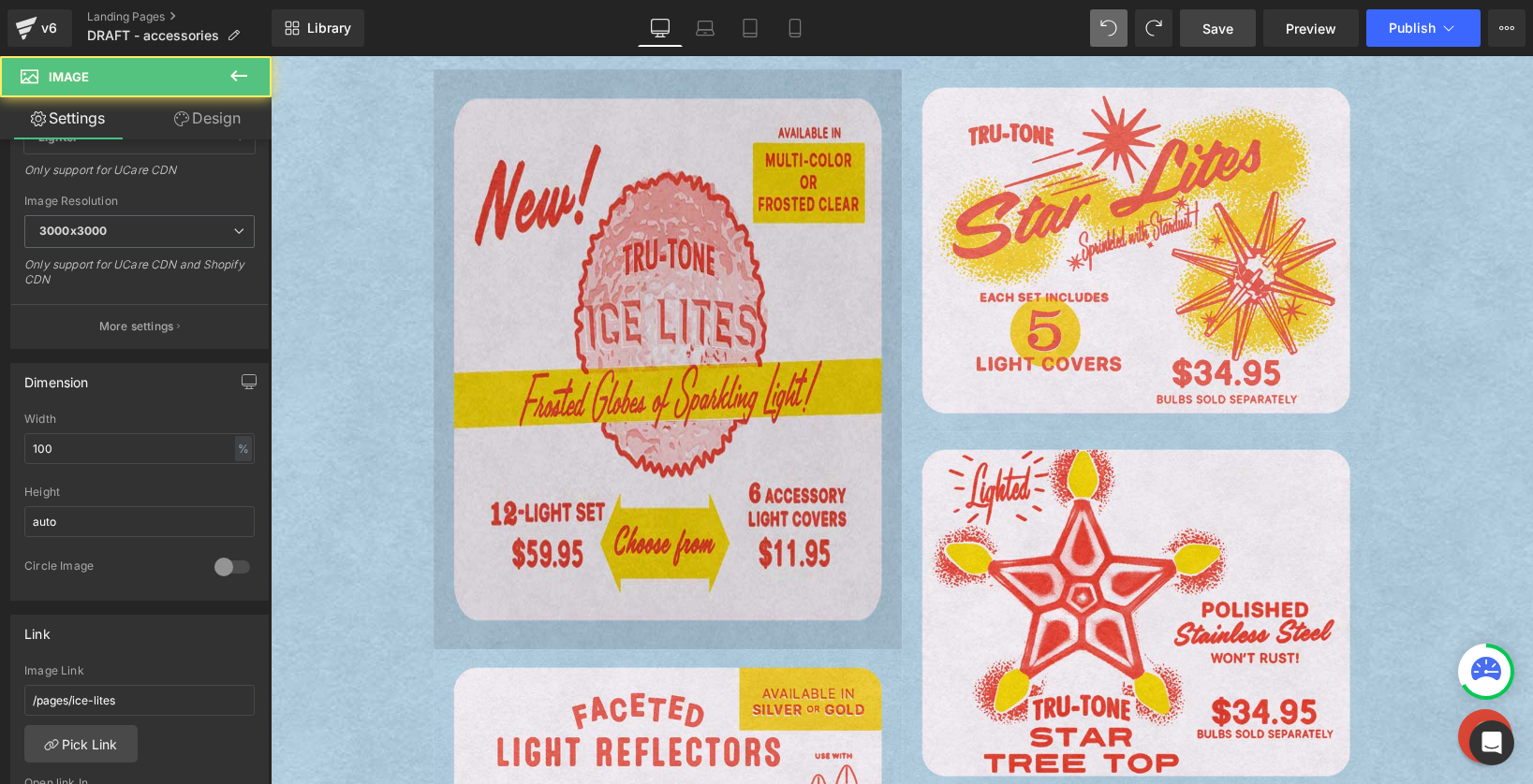
click at [440, 424] on img at bounding box center [668, 359] width 468 height 580
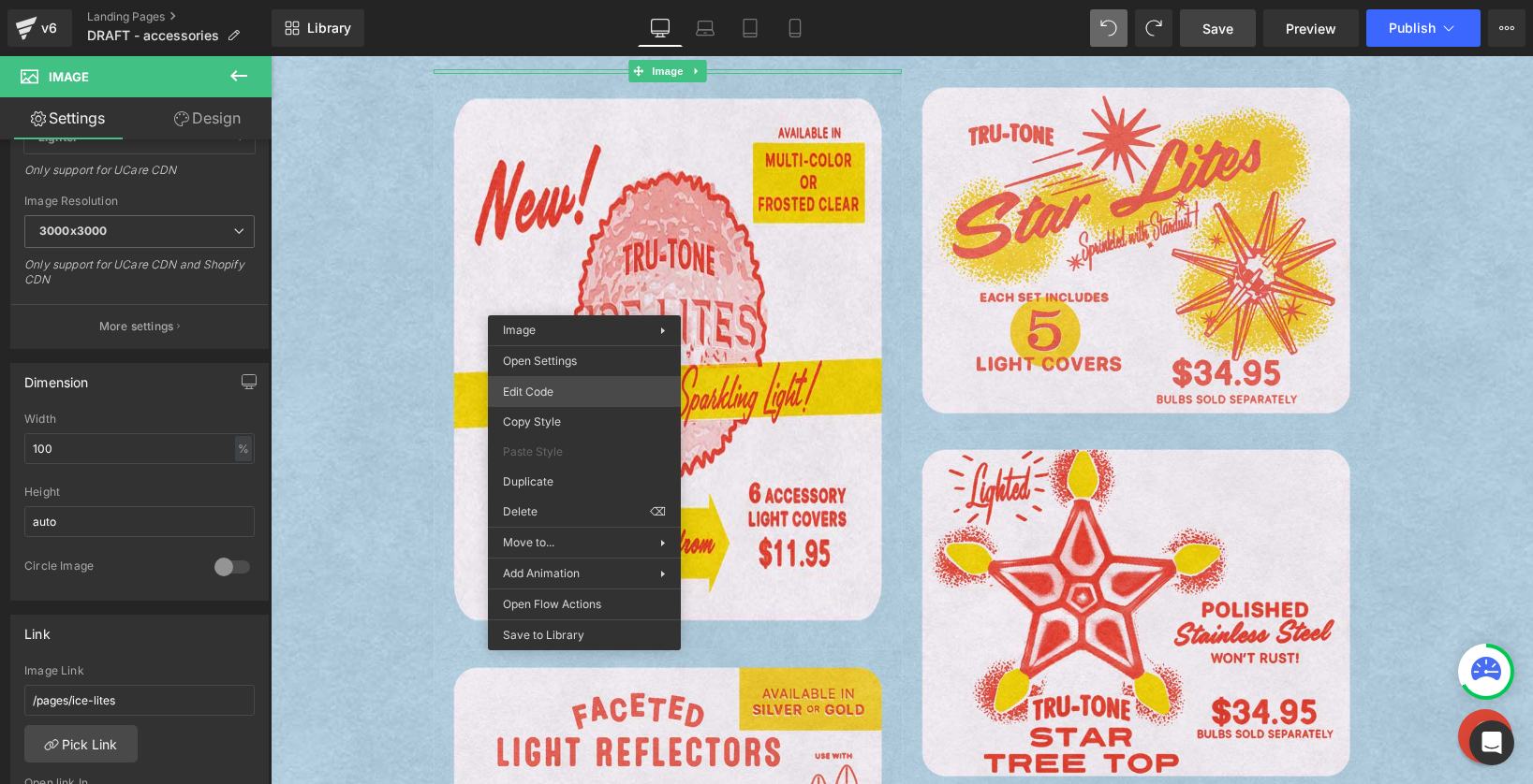
click at [583, 0] on div "Image You are previewing how the will restyle your page. You can not edit Eleme…" at bounding box center [766, 0] width 1533 height 0
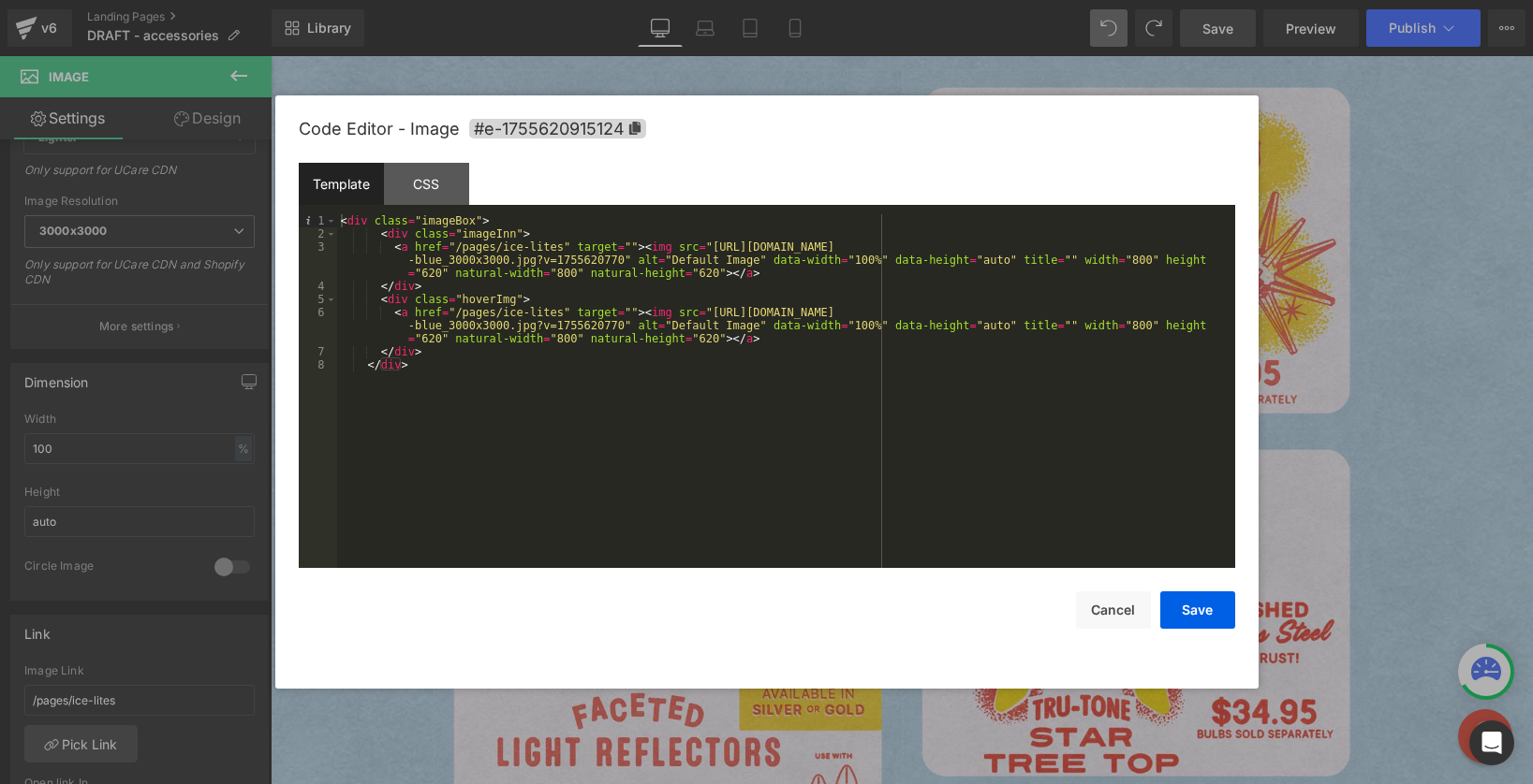
click at [599, 337] on div "< div class = "imageBox" > < div class = "imageInn" > < a href = "/pages/ice-li…" at bounding box center [785, 404] width 898 height 380
drag, startPoint x: 625, startPoint y: 324, endPoint x: 714, endPoint y: 310, distance: 90.1
click at [714, 310] on div "< div class = "imageBox" > < div class = "imageInn" > < a href = "/pages/ice-li…" at bounding box center [785, 404] width 898 height 380
click at [1191, 608] on button "Save" at bounding box center [1197, 610] width 75 height 37
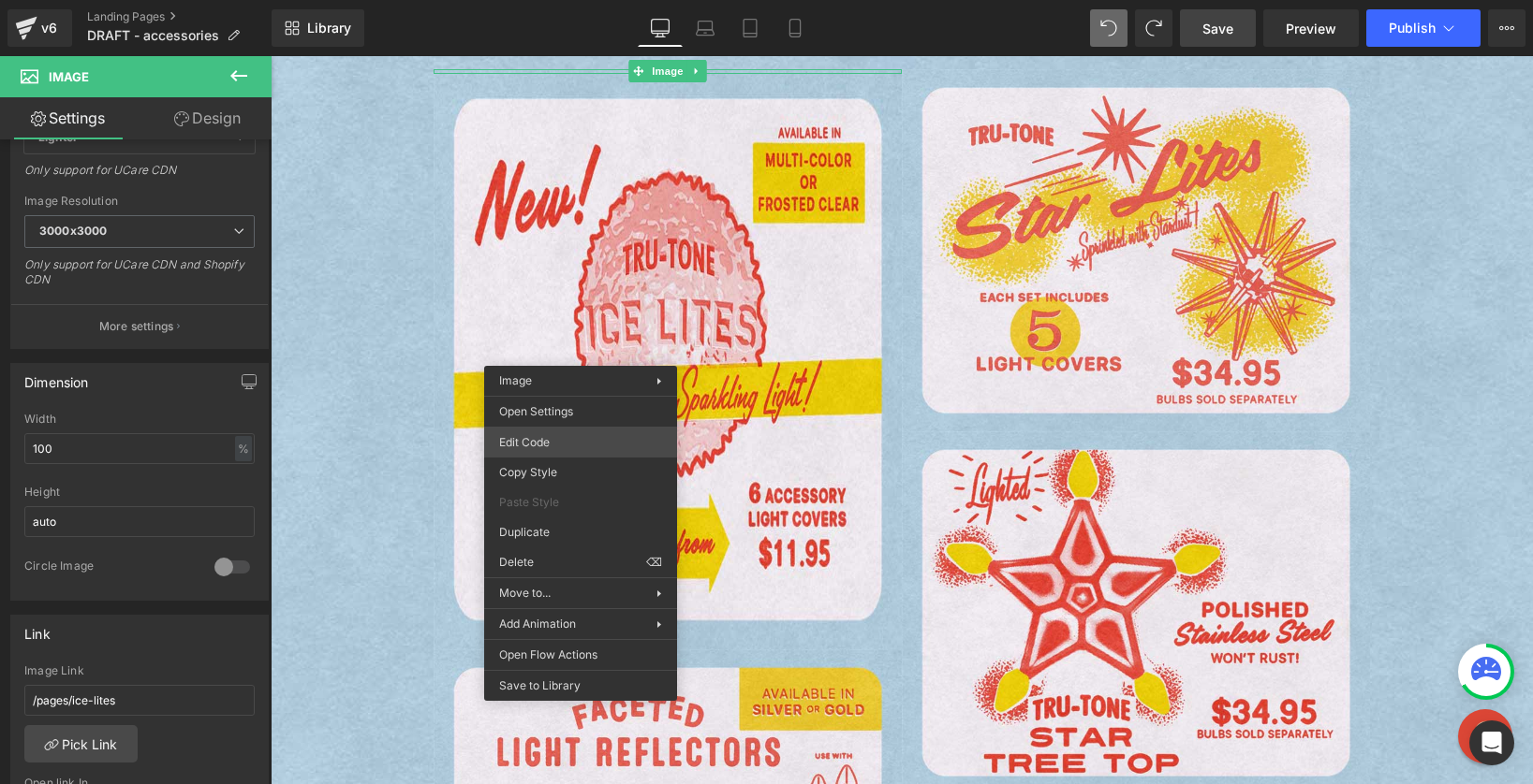
click at [563, 0] on div "Image You are previewing how the will restyle your page. You can not edit Eleme…" at bounding box center [766, 0] width 1533 height 0
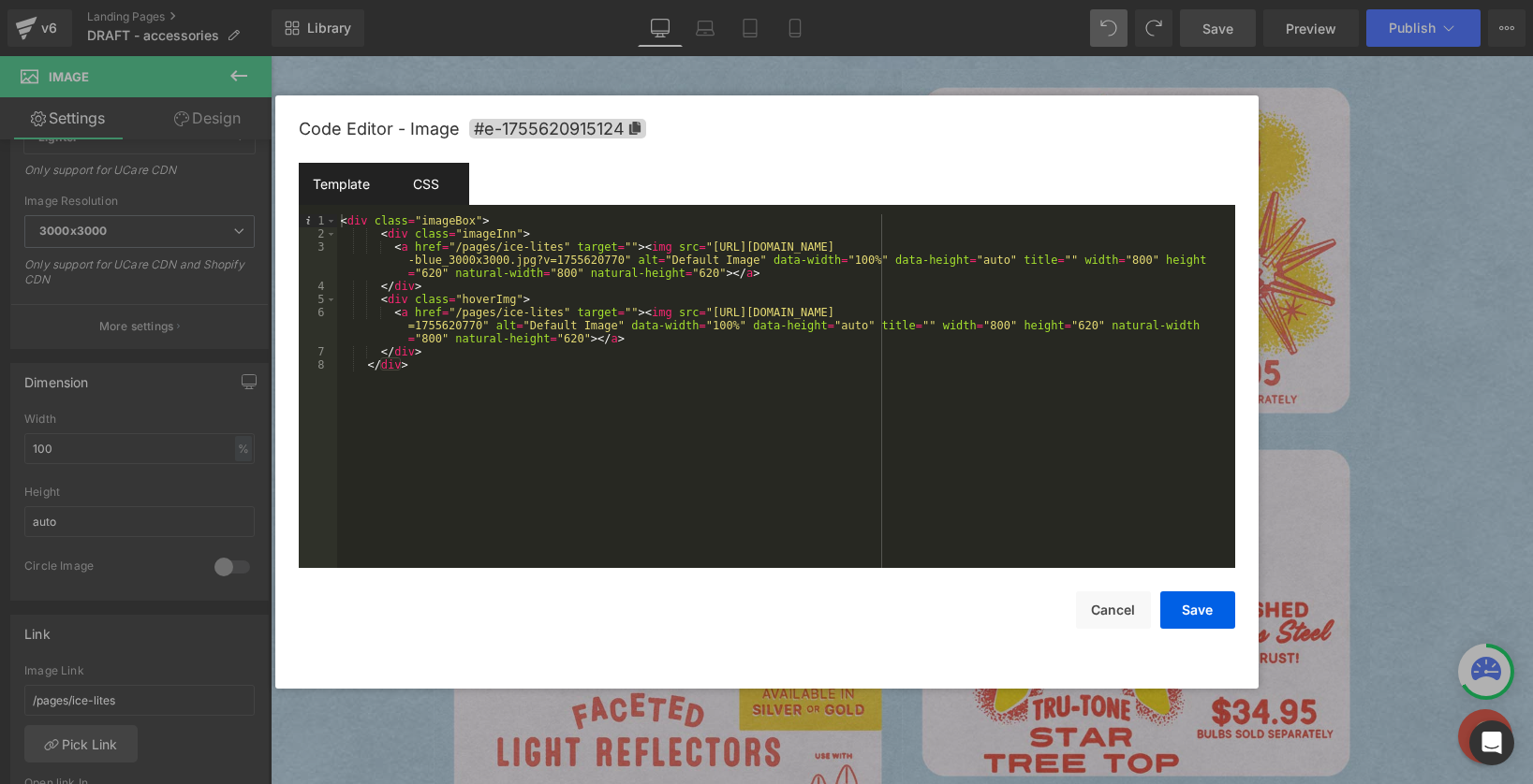
click at [408, 183] on div "CSS" at bounding box center [426, 183] width 85 height 42
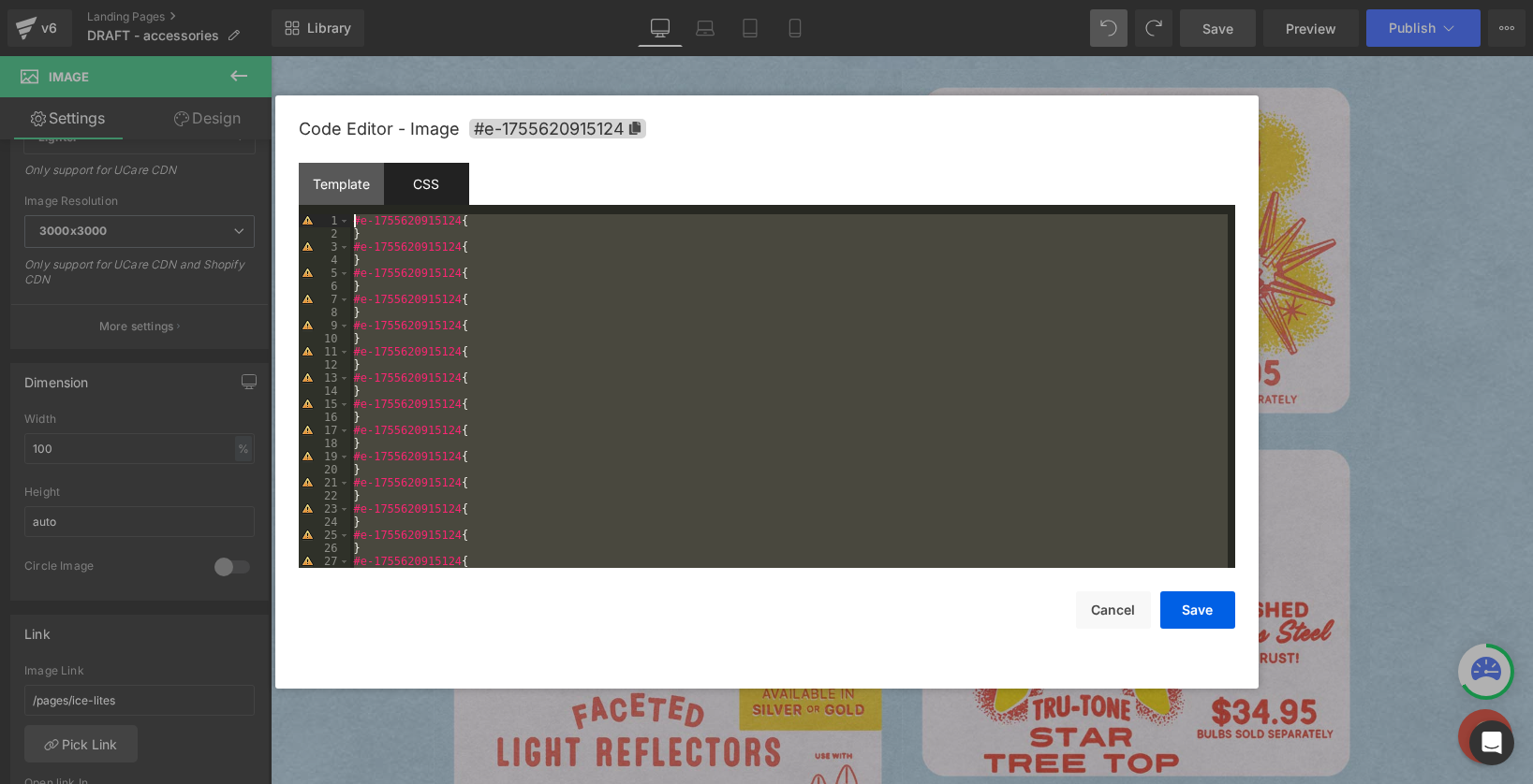
scroll to position [0, 0]
drag, startPoint x: 381, startPoint y: 332, endPoint x: 317, endPoint y: -32, distance: 369.6
click at [317, 0] on html "Image You are previewing how the will restyle your page. You can not edit Eleme…" at bounding box center [766, 392] width 1533 height 784
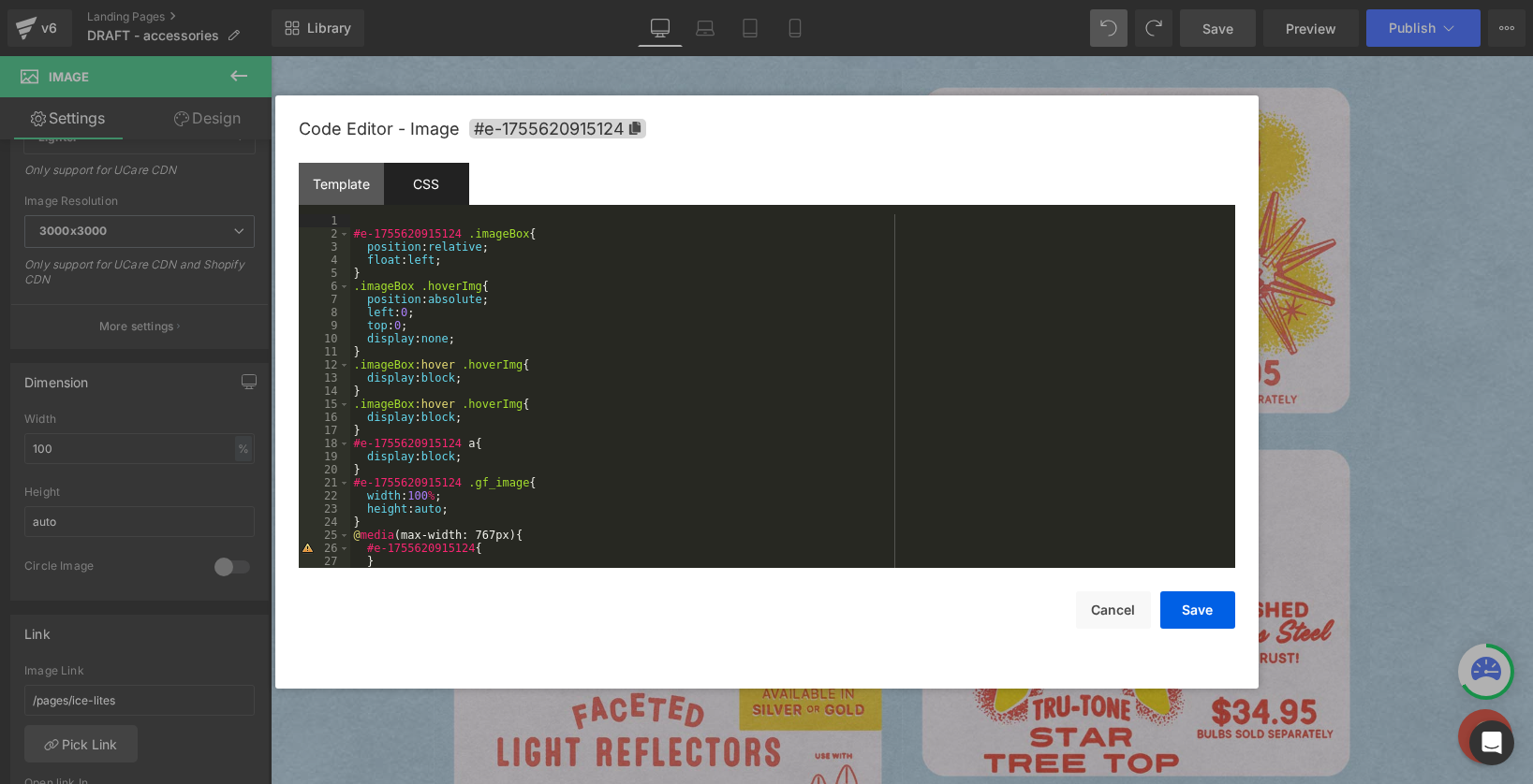
click at [461, 236] on div "#e-1755620915124 .imageBox { position : relative ; float : left ; } .imageBox .…" at bounding box center [789, 404] width 877 height 380
drag, startPoint x: 463, startPoint y: 439, endPoint x: 313, endPoint y: 438, distance: 150.0
click at [313, 438] on pre "1 2 3 4 5 6 7 8 9 10 11 12 13 14 15 16 17 18 19 20 21 22 23 24 25 26 27 28 #e-1…" at bounding box center [766, 392] width 936 height 354
click at [524, 131] on span "#e-1755620915124" at bounding box center [557, 128] width 177 height 20
click at [354, 289] on div "#e-1755620915124 .imageBox { position : relative ; float : left ; } .imageBox .…" at bounding box center [789, 404] width 877 height 380
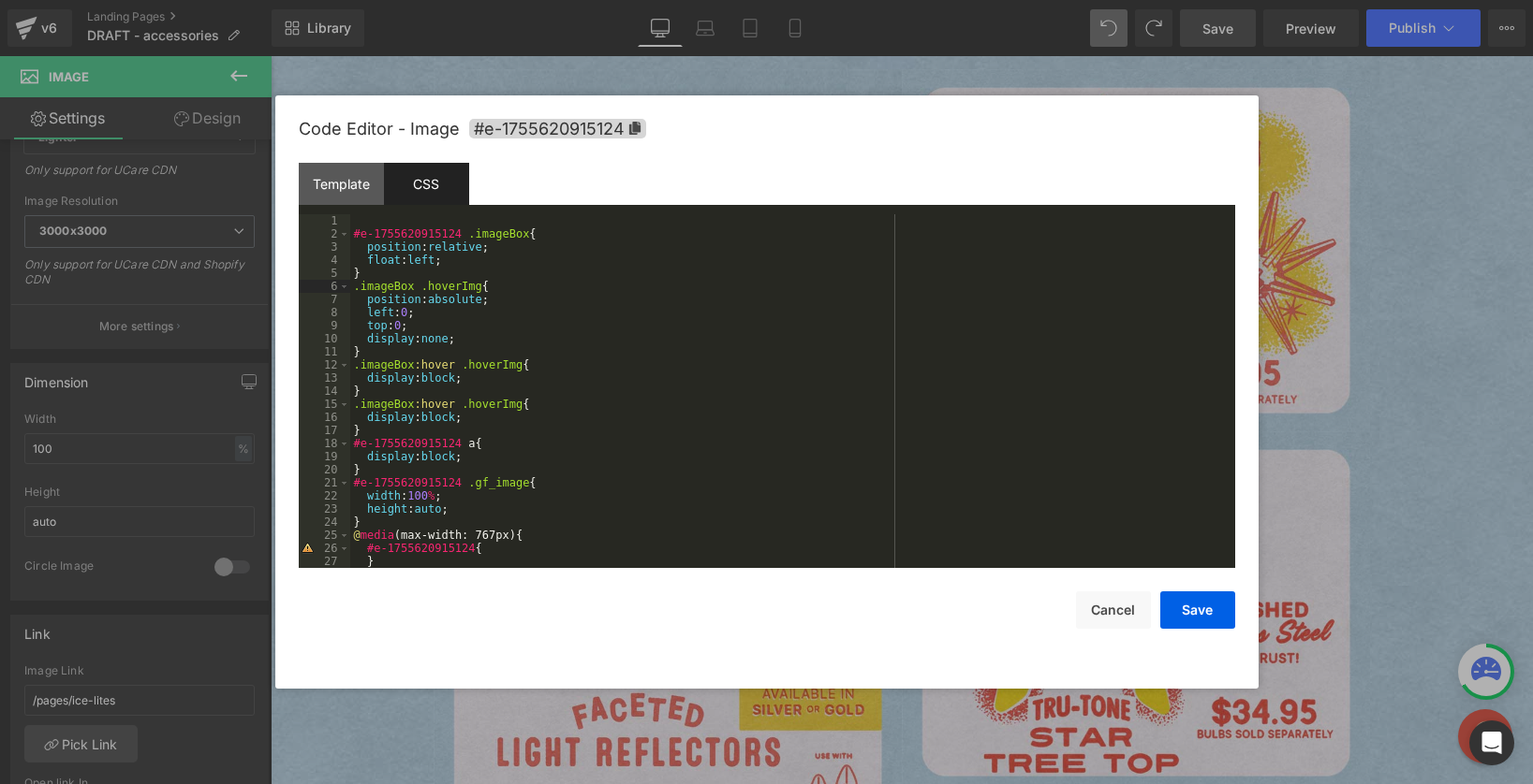
paste textarea
click at [351, 362] on div "#e-1755620915124 .imageBox { position : relative ; float : left ; } #e-17556209…" at bounding box center [789, 404] width 877 height 380
paste textarea
click at [354, 405] on div "#e-1755620915124 .imageBox { position : relative ; float : left ; } #e-17556209…" at bounding box center [789, 404] width 877 height 380
paste textarea
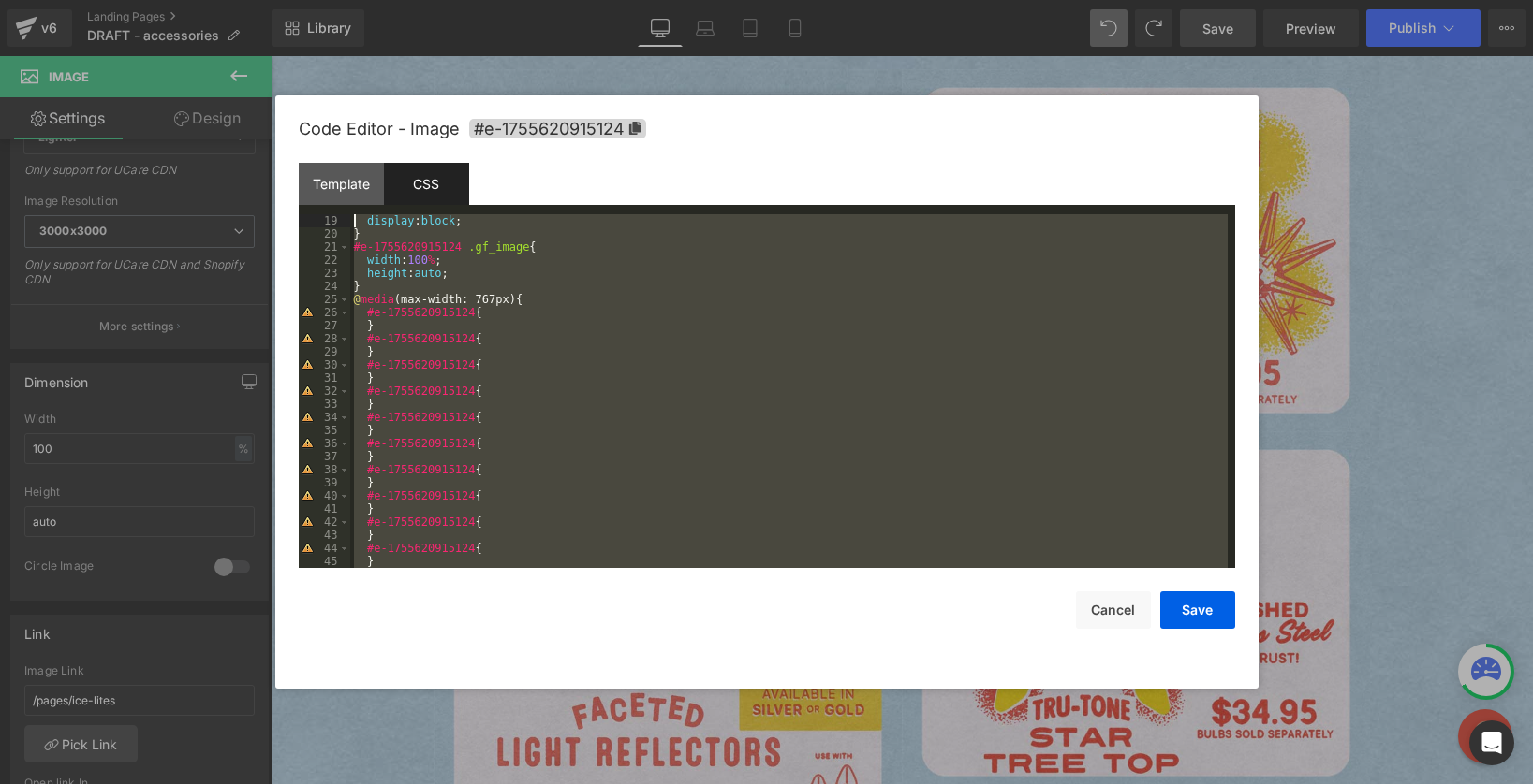
scroll to position [144, 0]
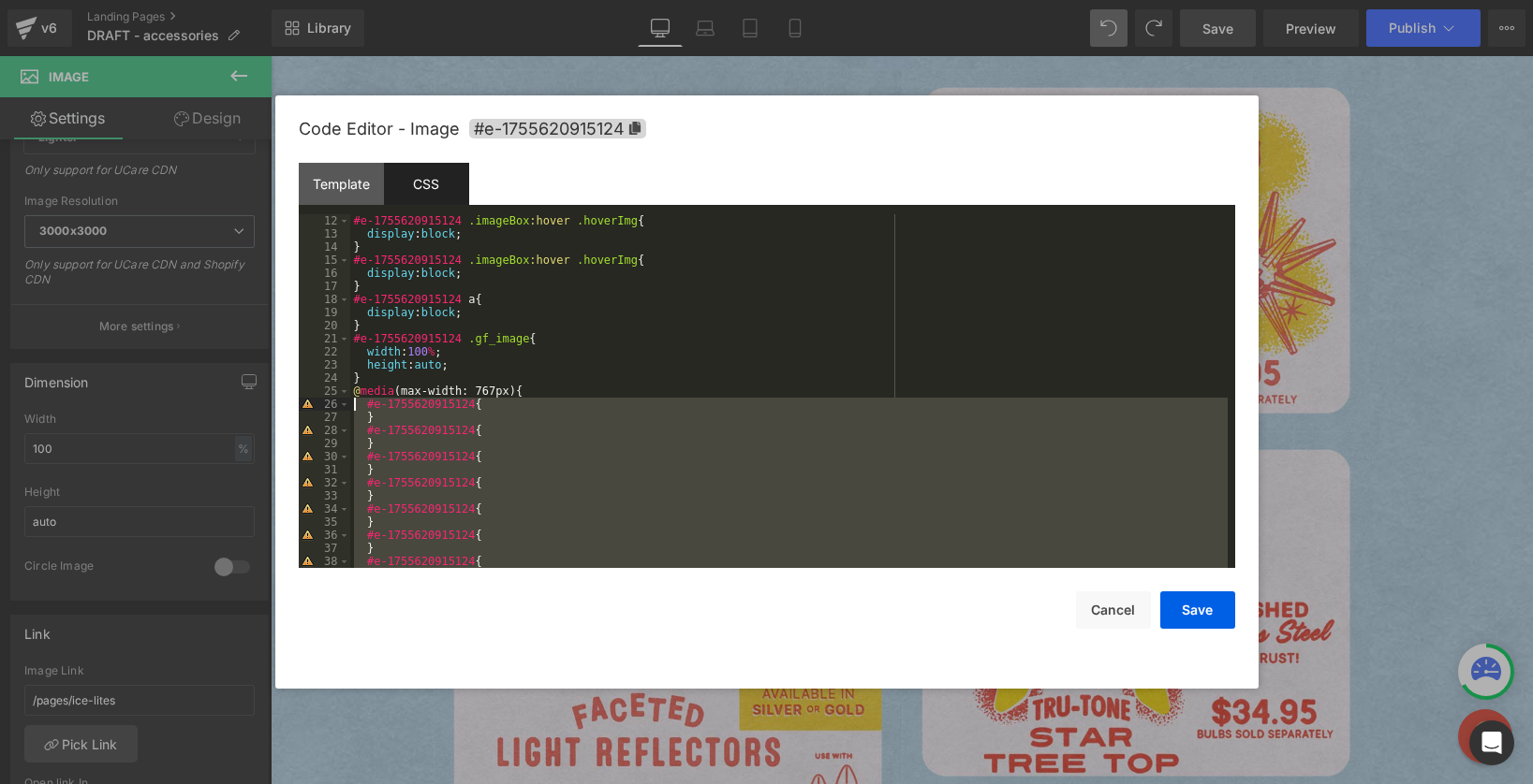
drag, startPoint x: 386, startPoint y: 384, endPoint x: 318, endPoint y: 406, distance: 71.5
click at [318, 406] on pre "12 13 14 15 16 17 18 19 20 21 22 23 24 25 26 27 28 29 30 31 32 33 34 35 36 37 3…" at bounding box center [766, 392] width 936 height 354
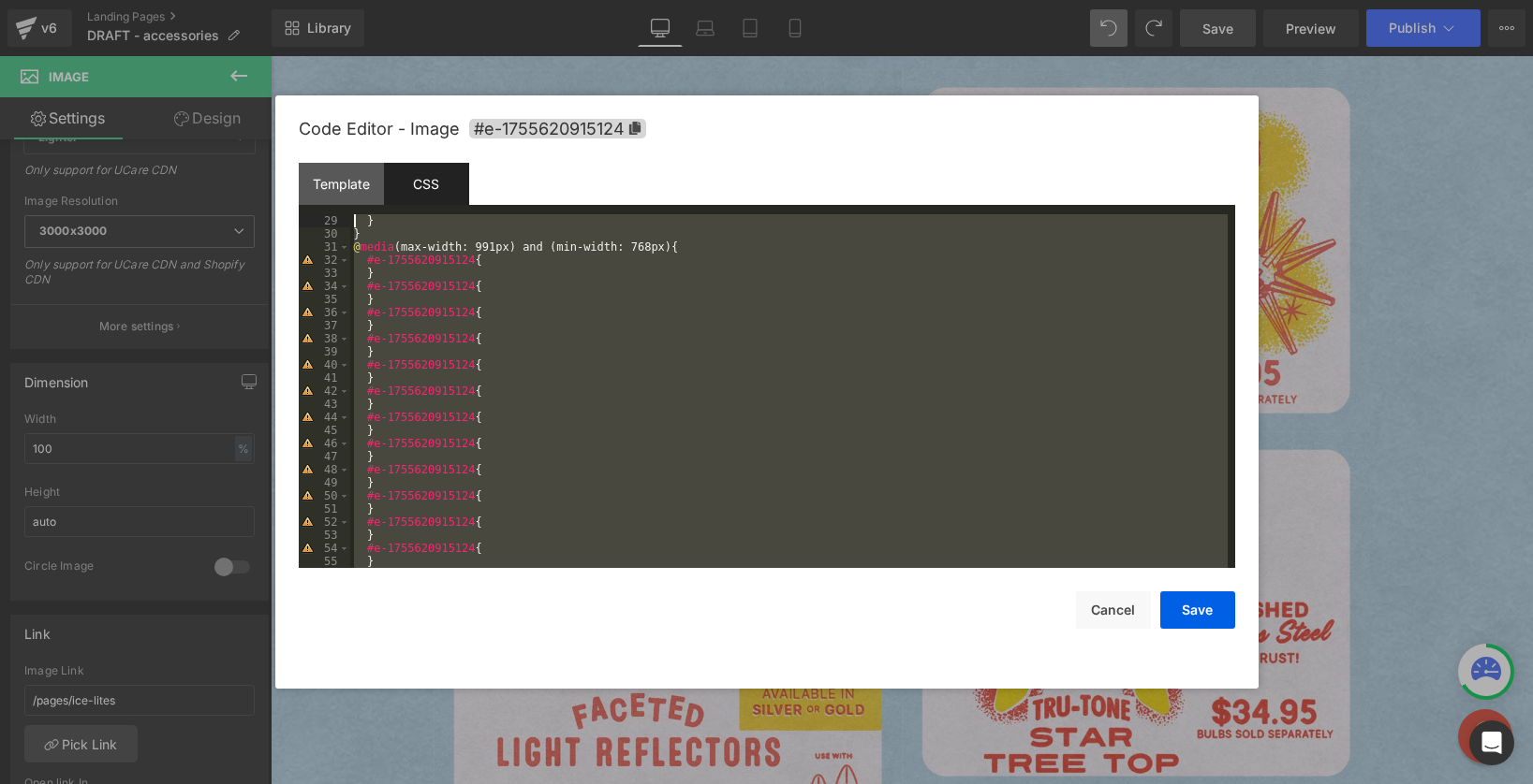
scroll to position [301, 0]
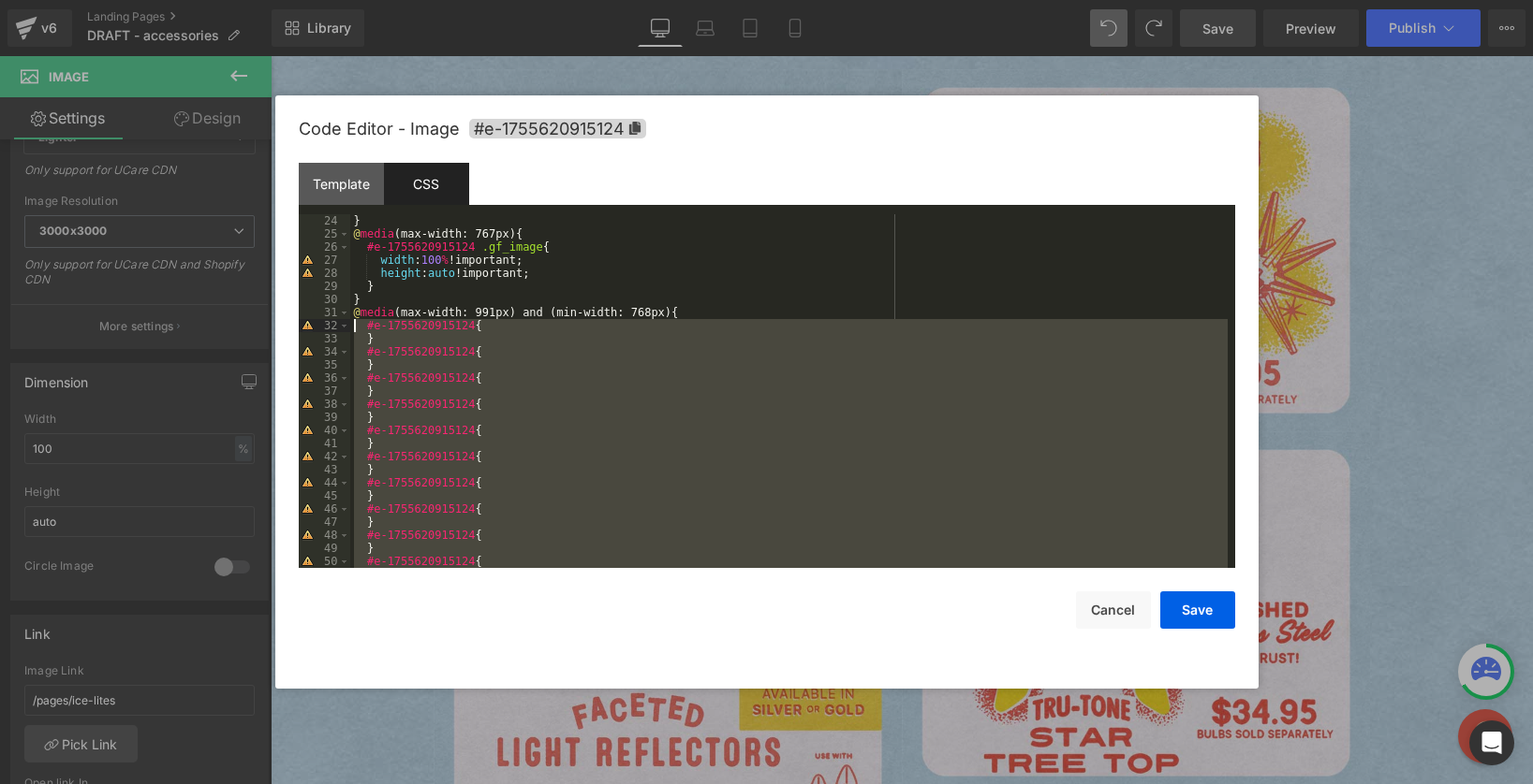
drag, startPoint x: 498, startPoint y: 363, endPoint x: 247, endPoint y: 325, distance: 253.9
click at [247, 325] on body "Image You are previewing how the will restyle your page. You can not edit Eleme…" at bounding box center [766, 392] width 1533 height 784
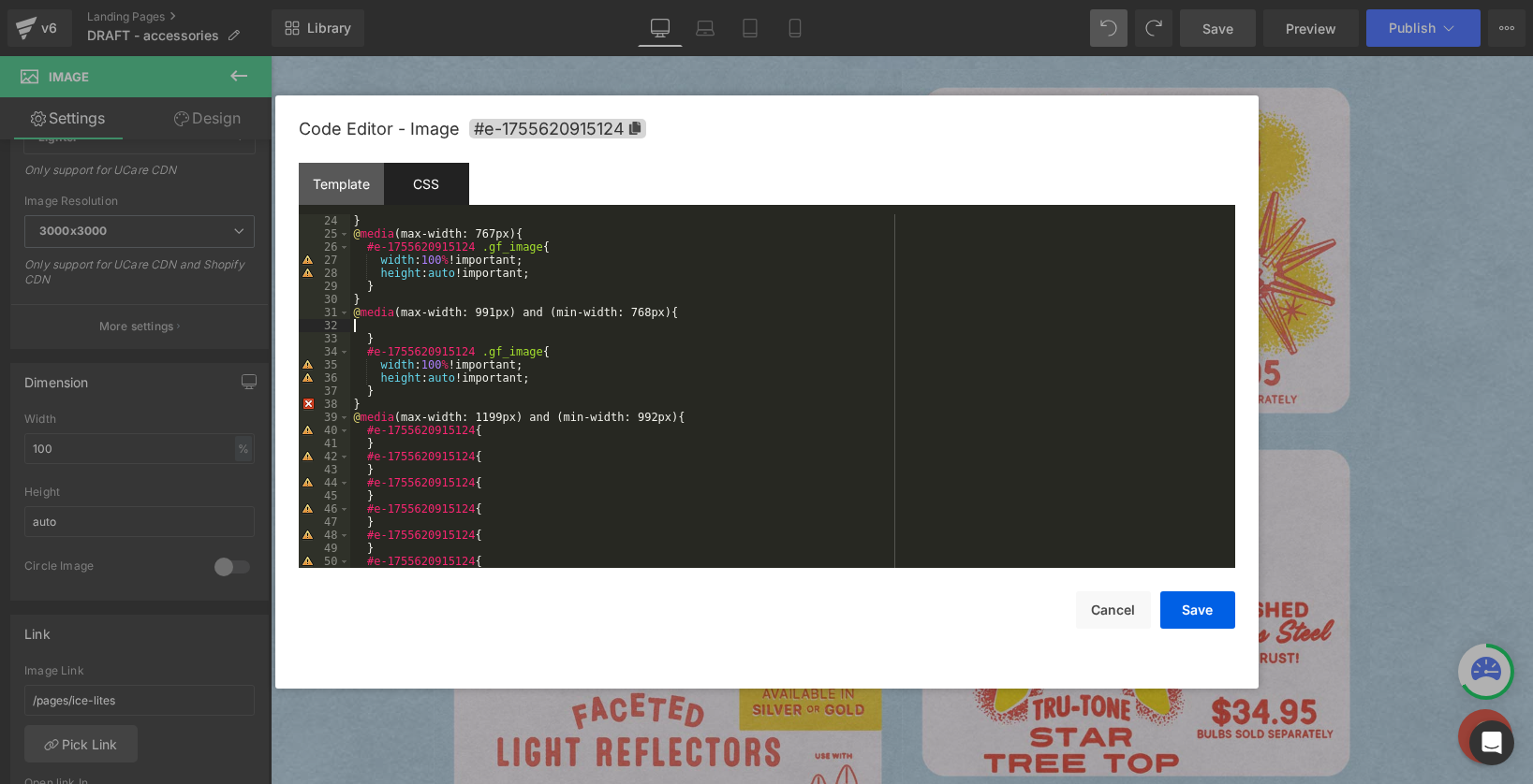
click at [387, 336] on div "} @ media (max-width: 767px) { #e-1755620915124 .gf_image { width : 100 % !impo…" at bounding box center [789, 404] width 877 height 380
click at [1115, 609] on button "Cancel" at bounding box center [1113, 610] width 75 height 37
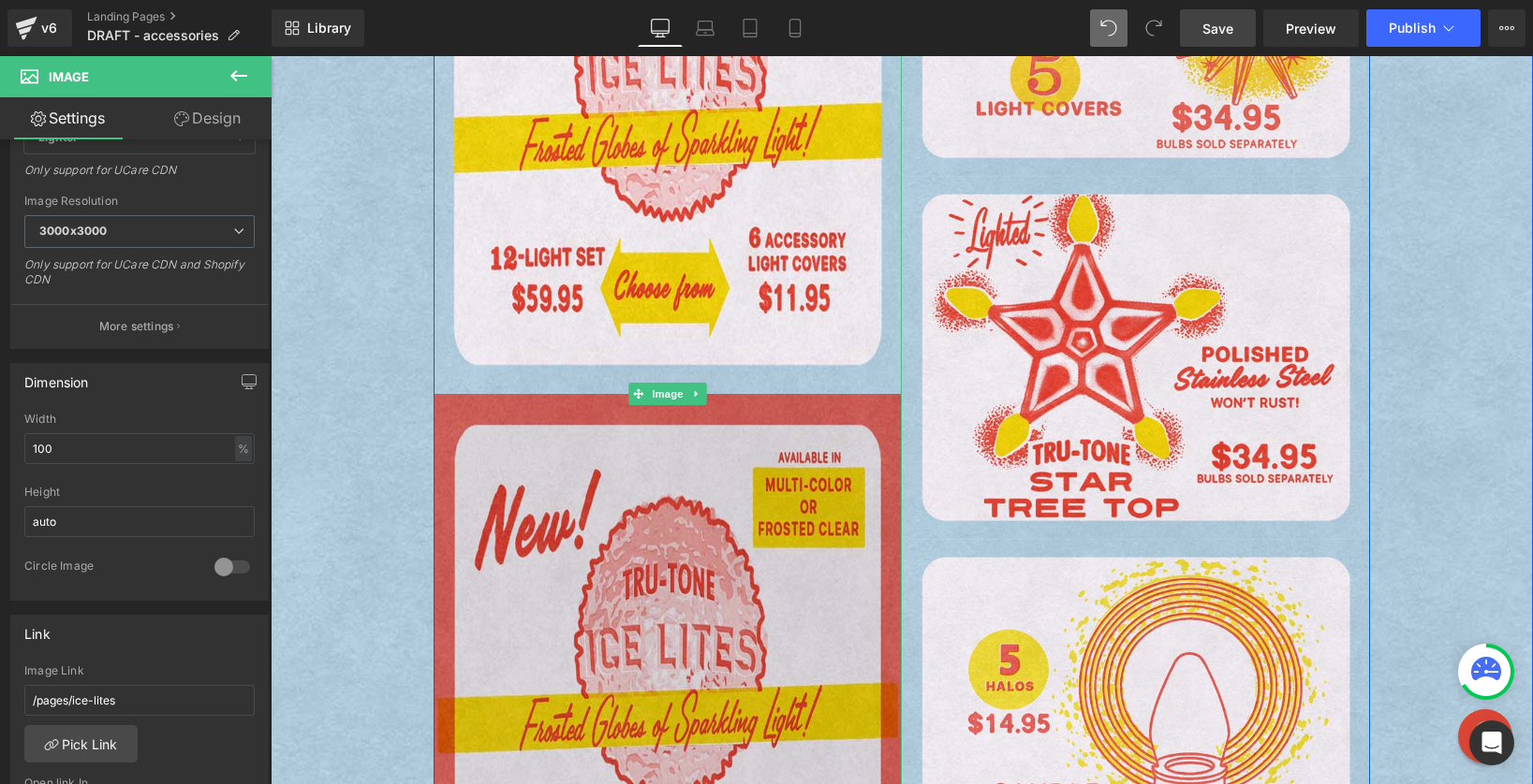
scroll to position [532, 0]
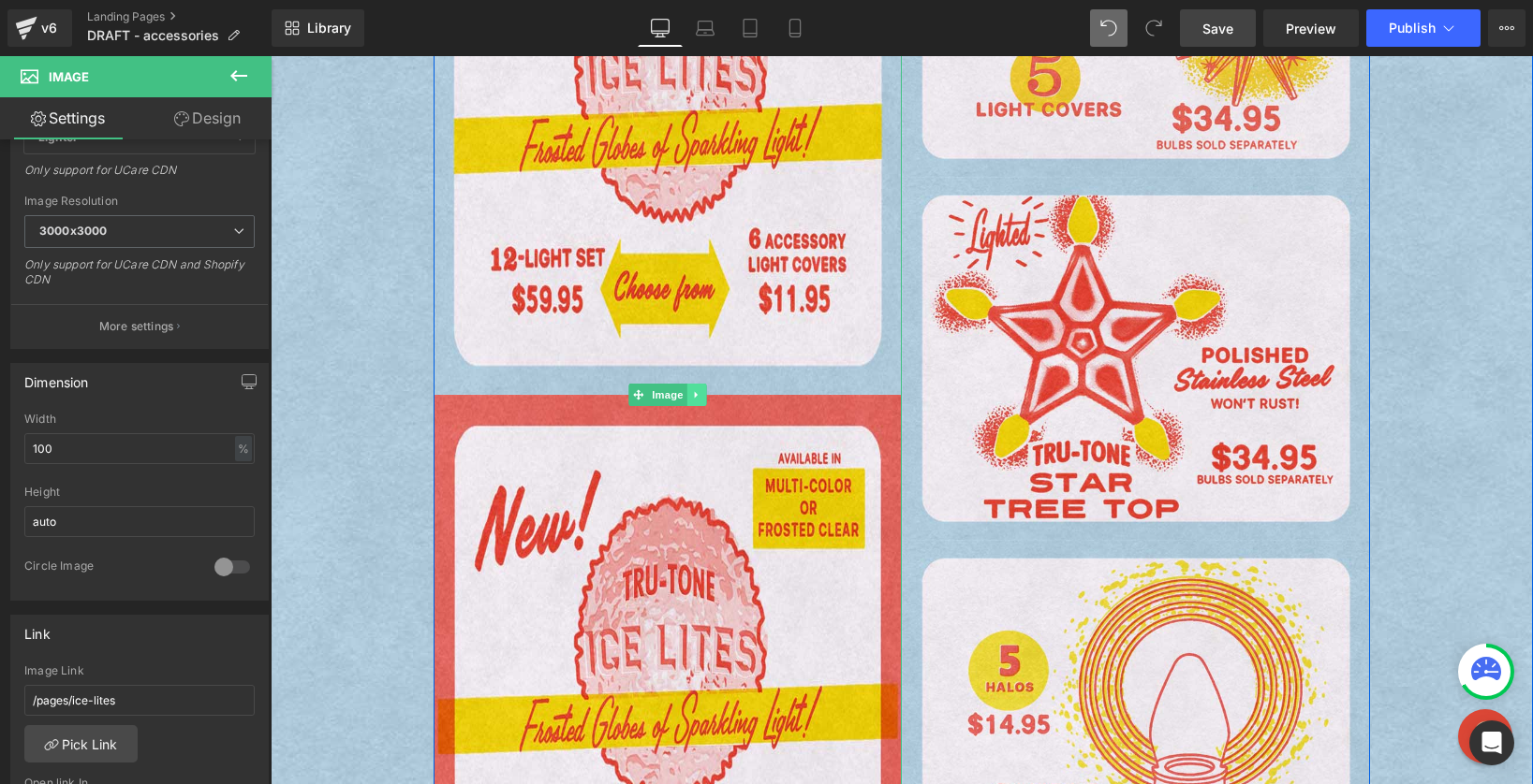
click at [697, 395] on link at bounding box center [697, 394] width 20 height 23
click at [701, 395] on icon at bounding box center [706, 394] width 11 height 11
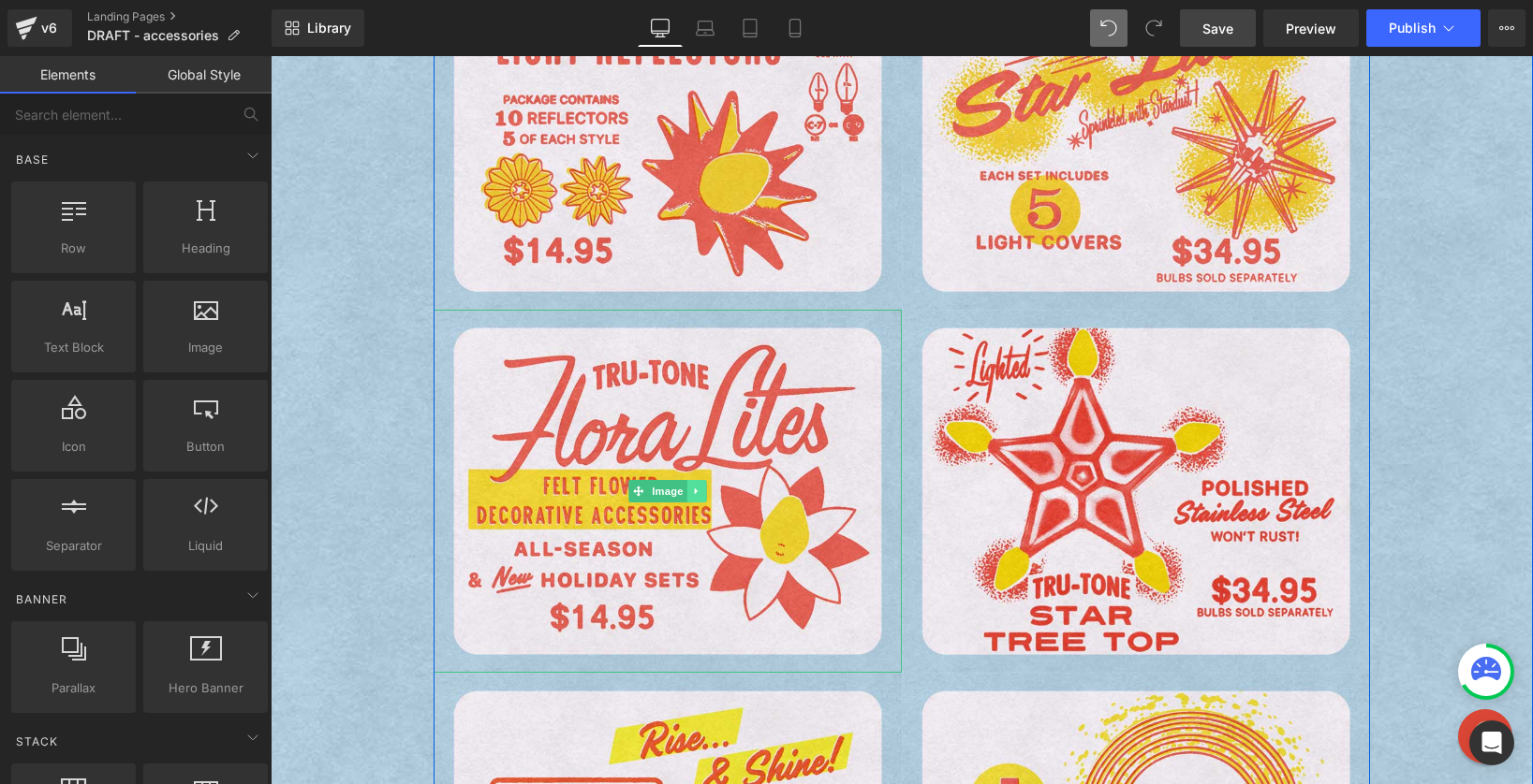
scroll to position [193, 0]
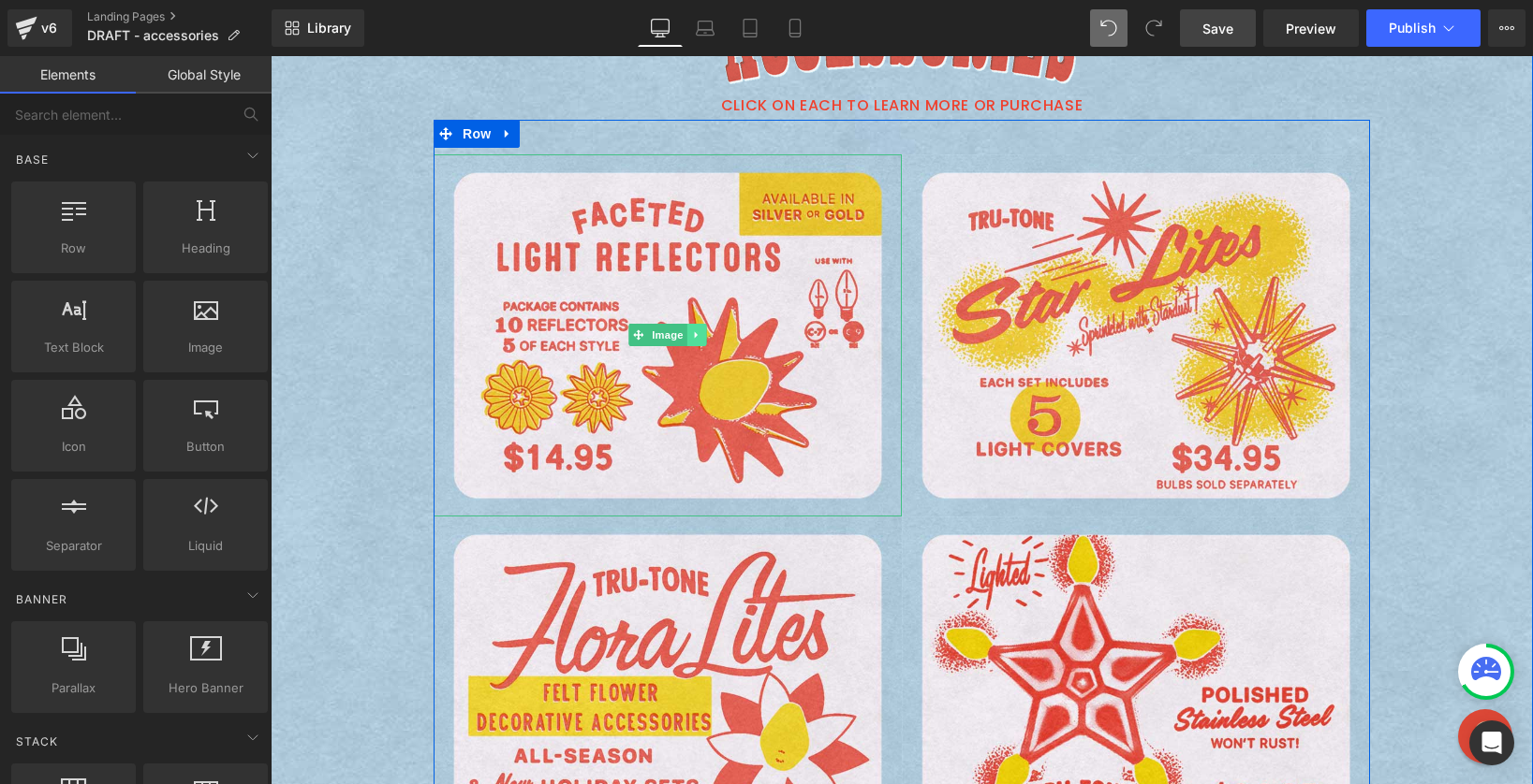
click at [692, 333] on icon at bounding box center [697, 335] width 11 height 11
click at [684, 336] on icon at bounding box center [686, 336] width 11 height 11
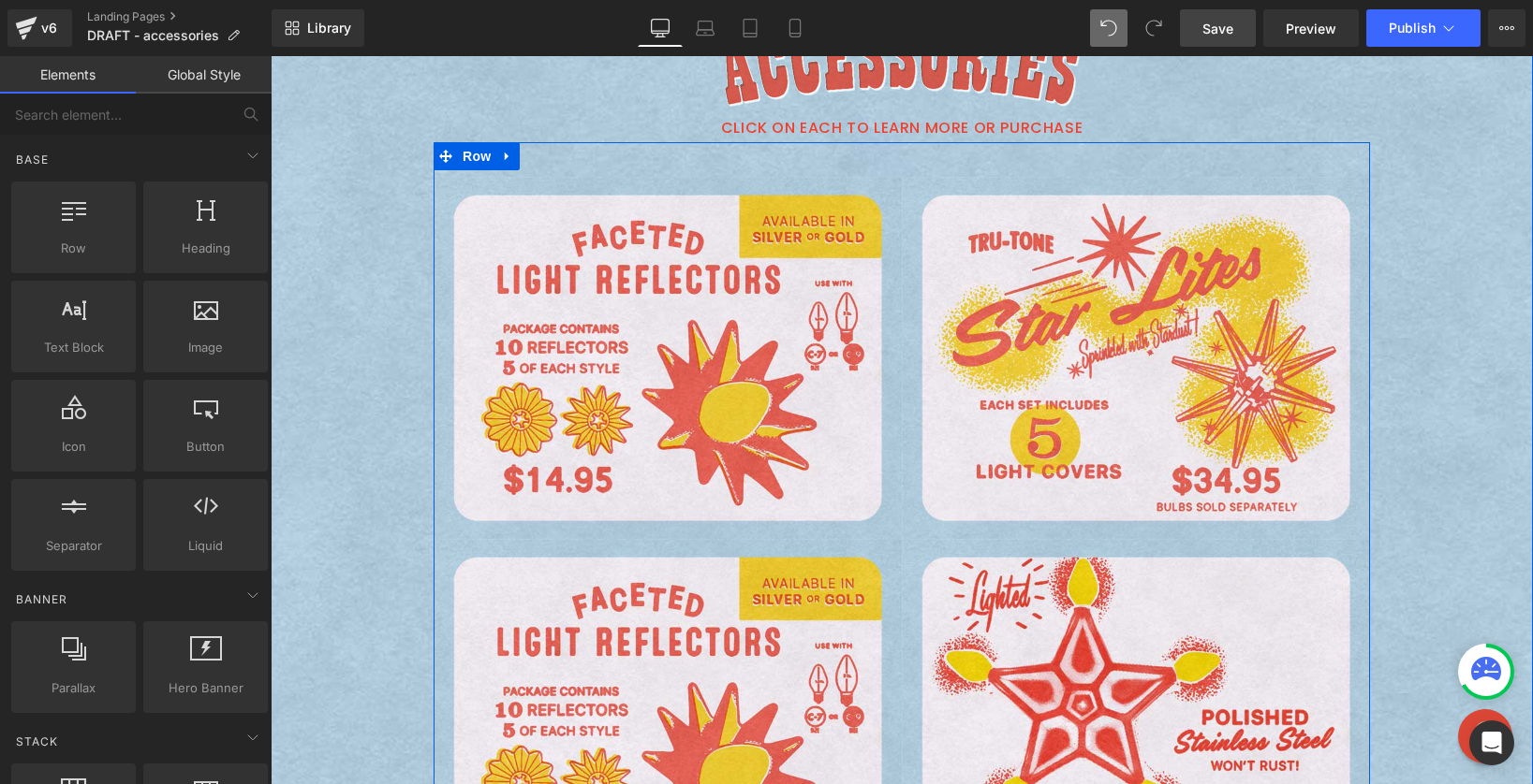
scroll to position [44, 0]
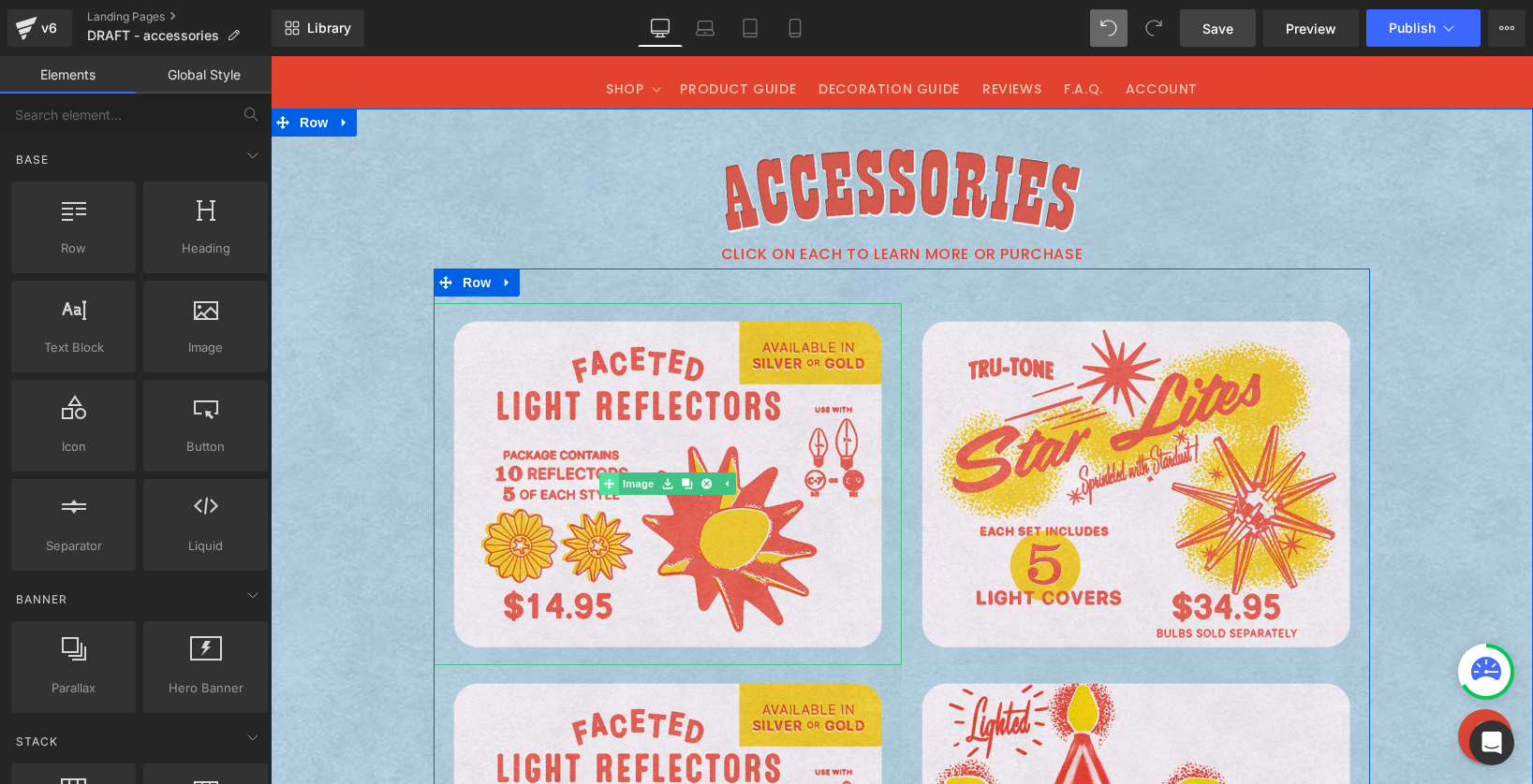
click at [595, 477] on div "Image" at bounding box center [668, 484] width 468 height 363
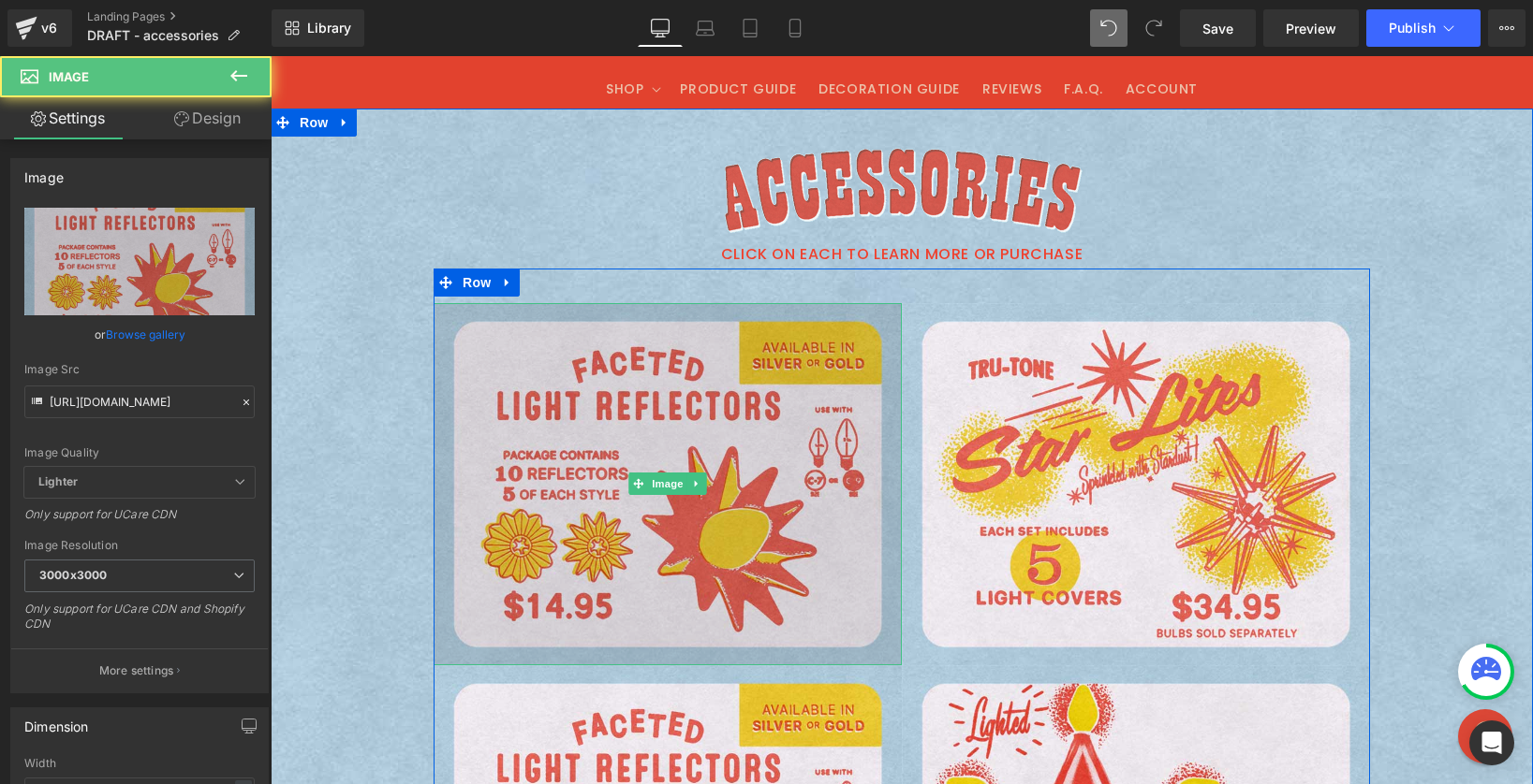
click at [631, 523] on img at bounding box center [668, 484] width 468 height 363
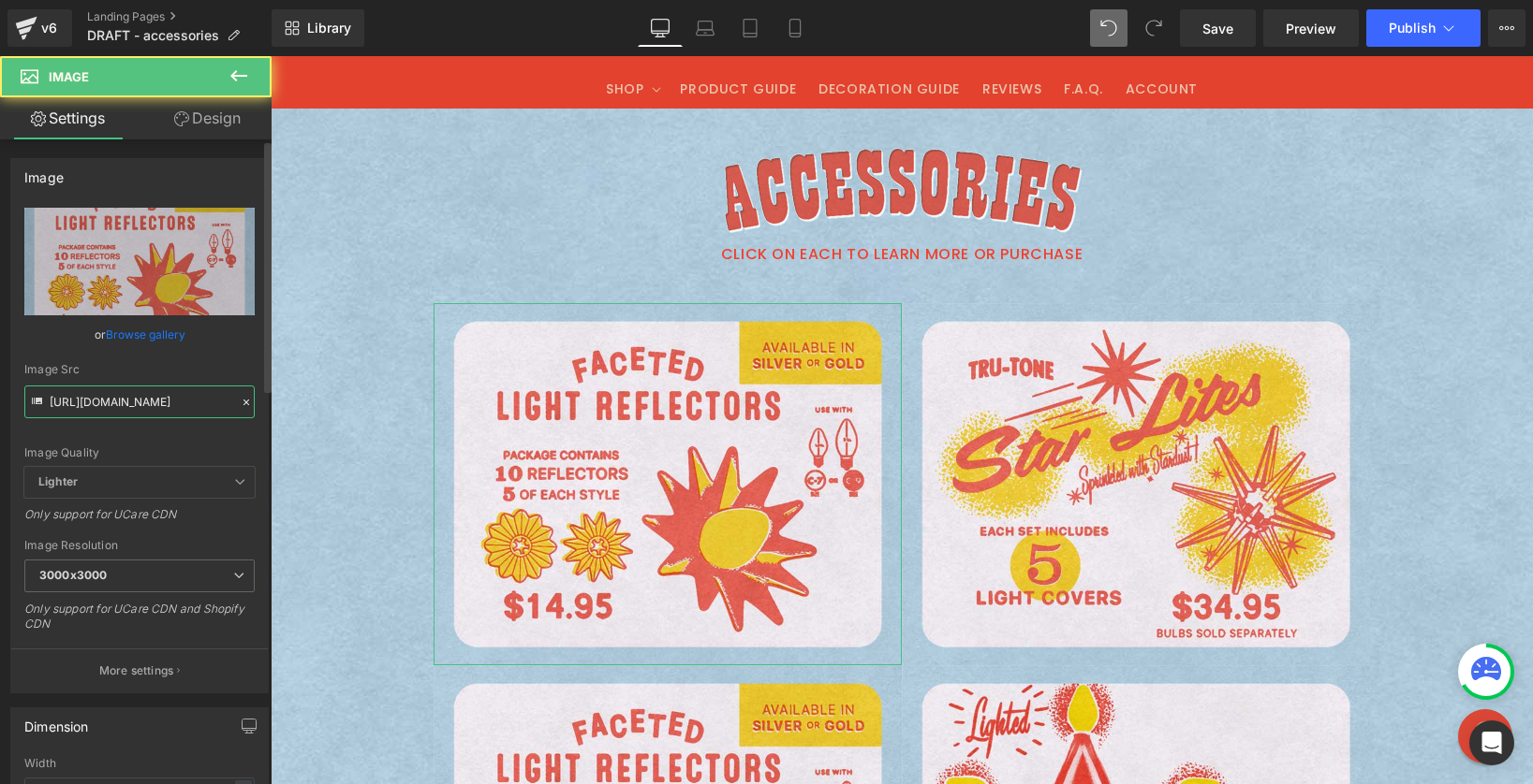
click at [123, 412] on input "https://cdn.shopify.com/s/files/1/0723/1969/7189/files/faceted-light-reflectors…" at bounding box center [139, 401] width 230 height 32
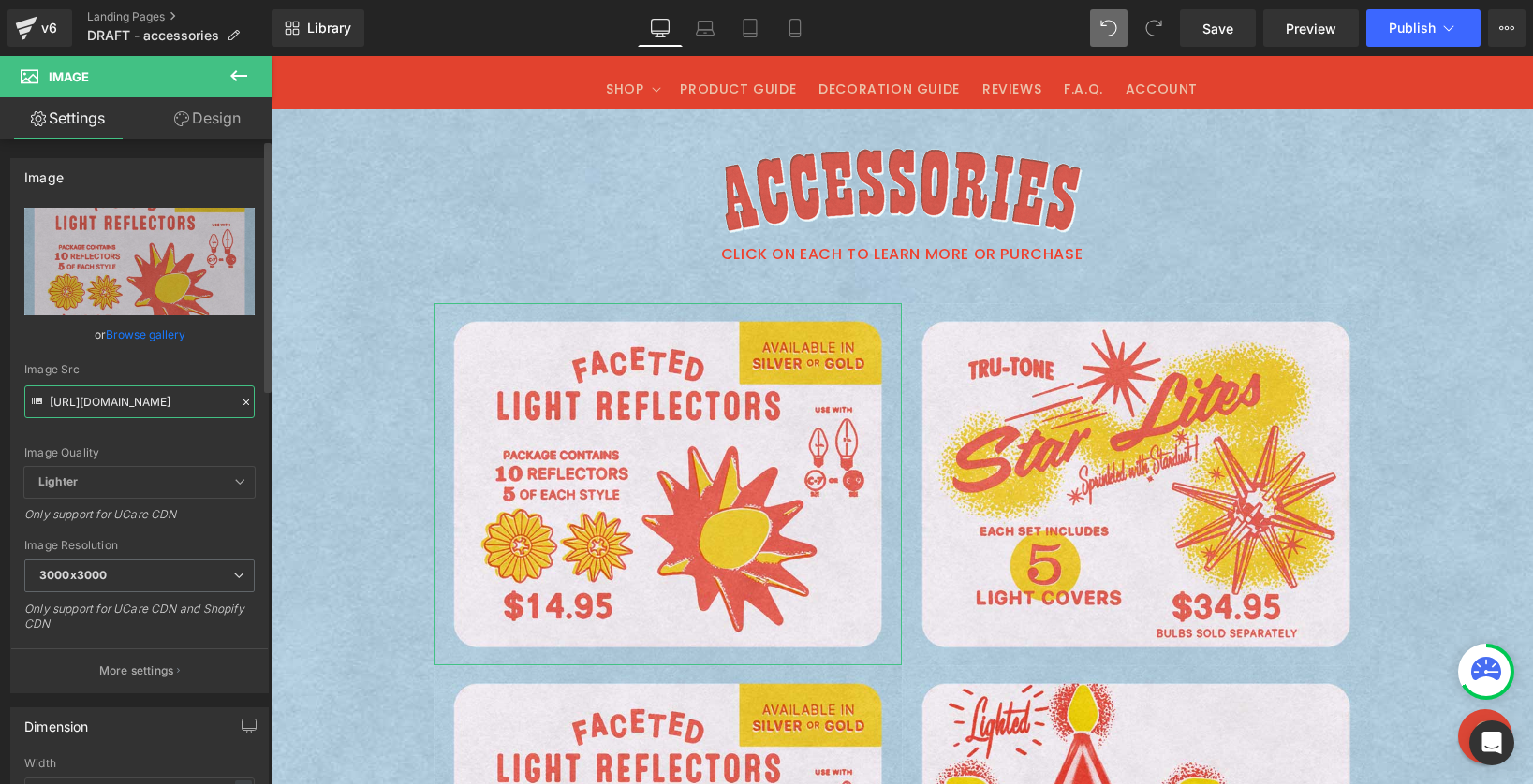
click at [123, 412] on input "https://cdn.shopify.com/s/files/1/0723/1969/7189/files/faceted-light-reflectors…" at bounding box center [139, 401] width 230 height 32
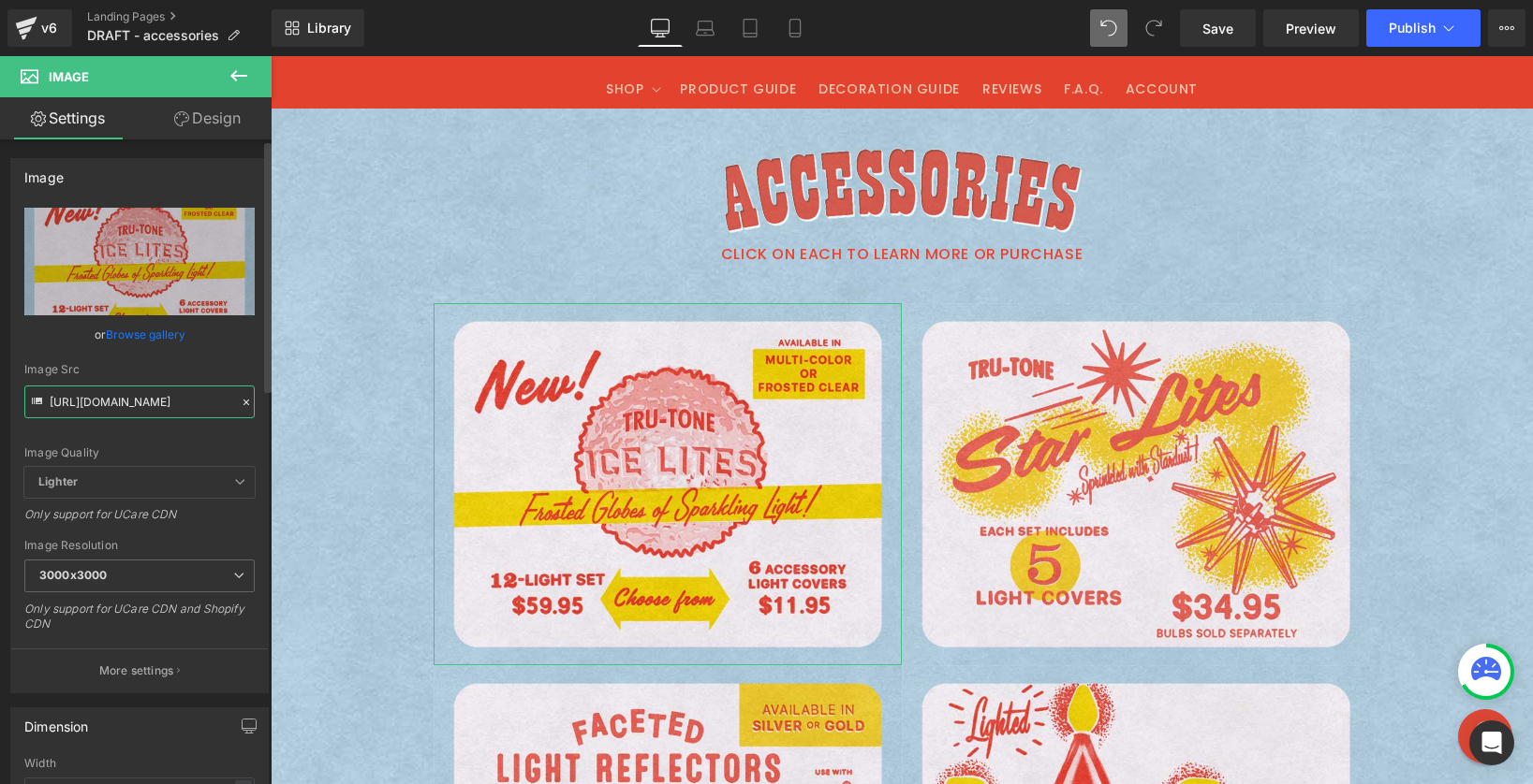
type input "https://cdn.shopify.com/s/files/1/0723/1969/7189/files/ice-lites-blue_3000x3000…"
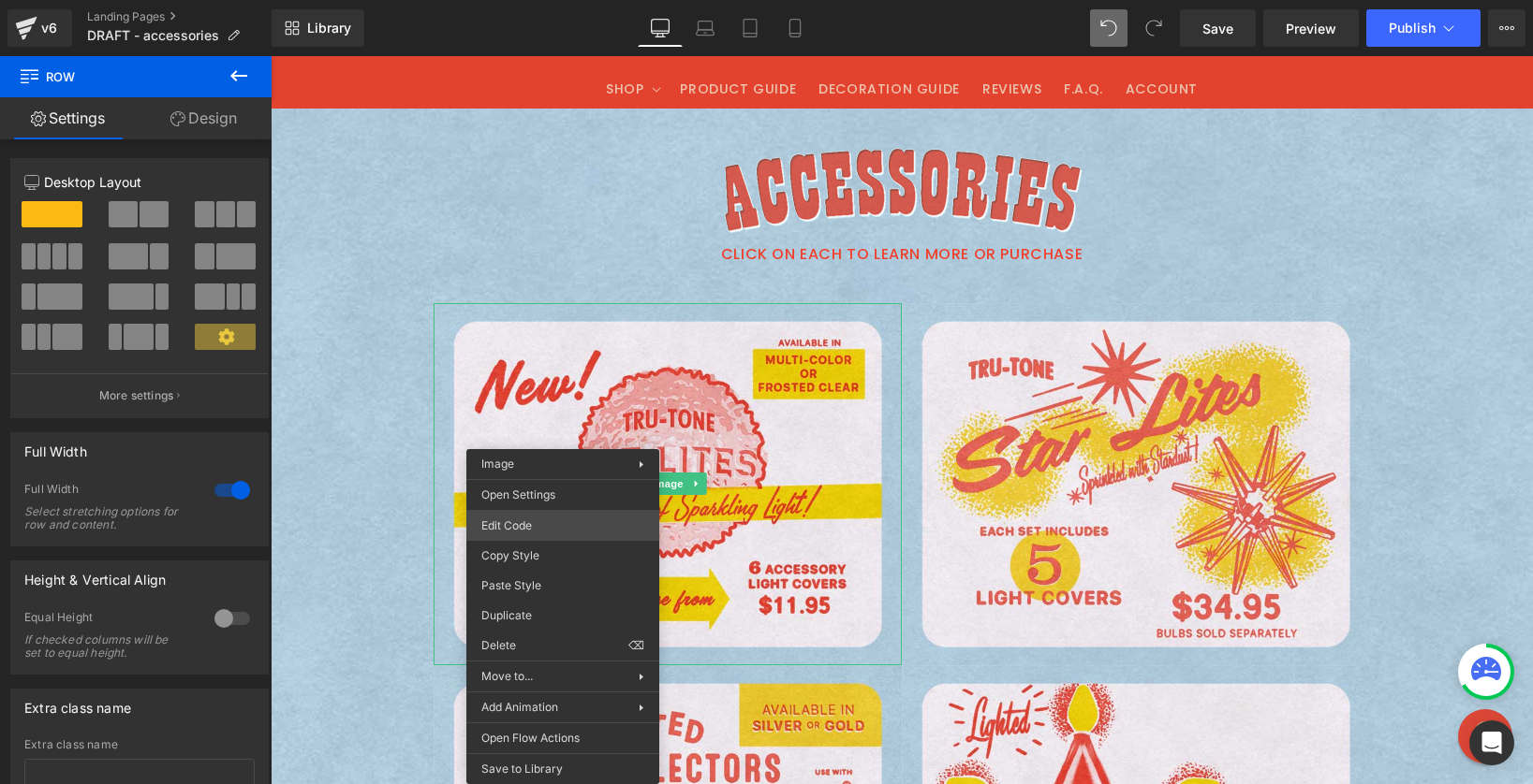
click at [539, 0] on div "Image You are previewing how the will restyle your page. You can not edit Eleme…" at bounding box center [766, 0] width 1533 height 0
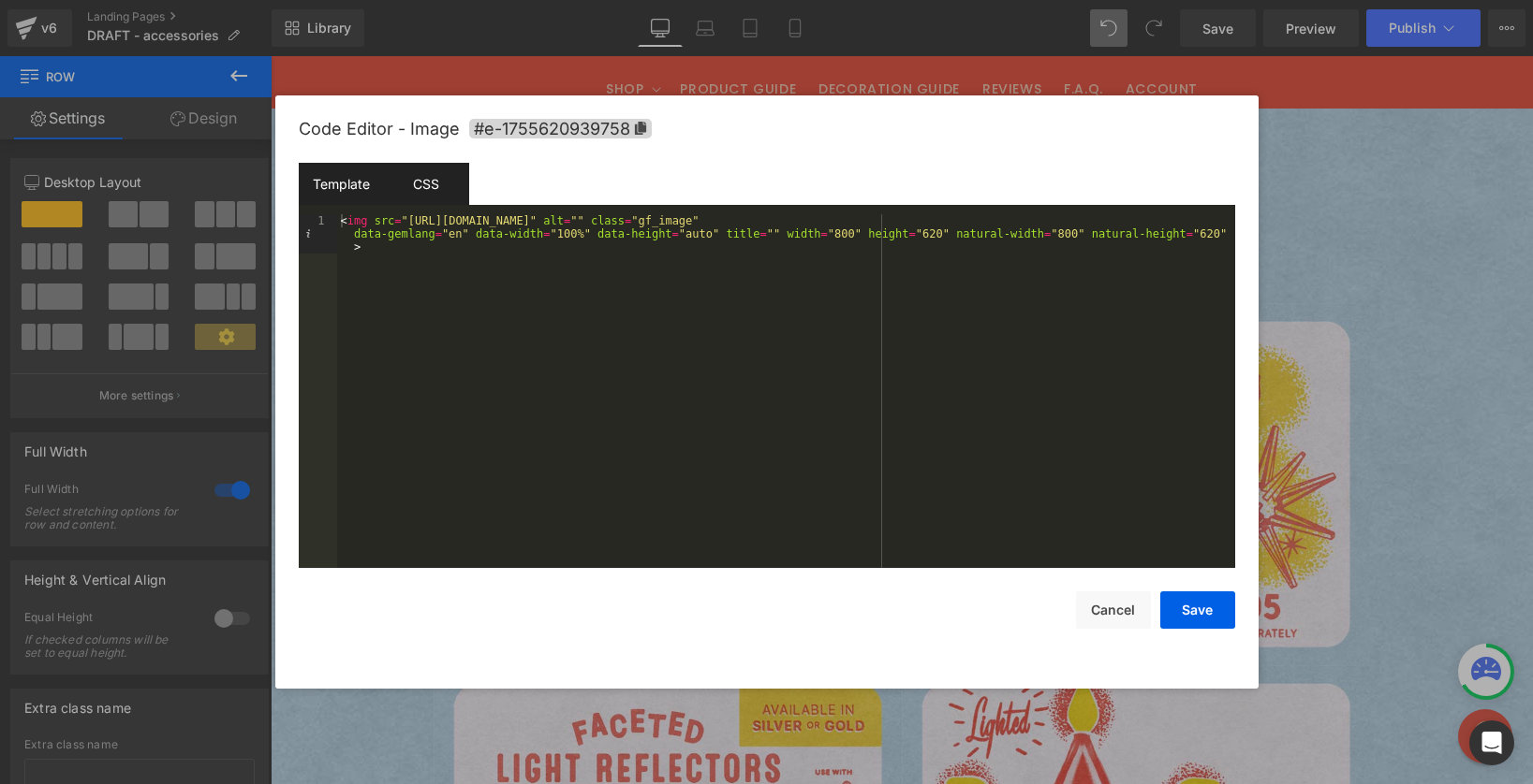
click at [426, 177] on div "CSS" at bounding box center [426, 183] width 85 height 42
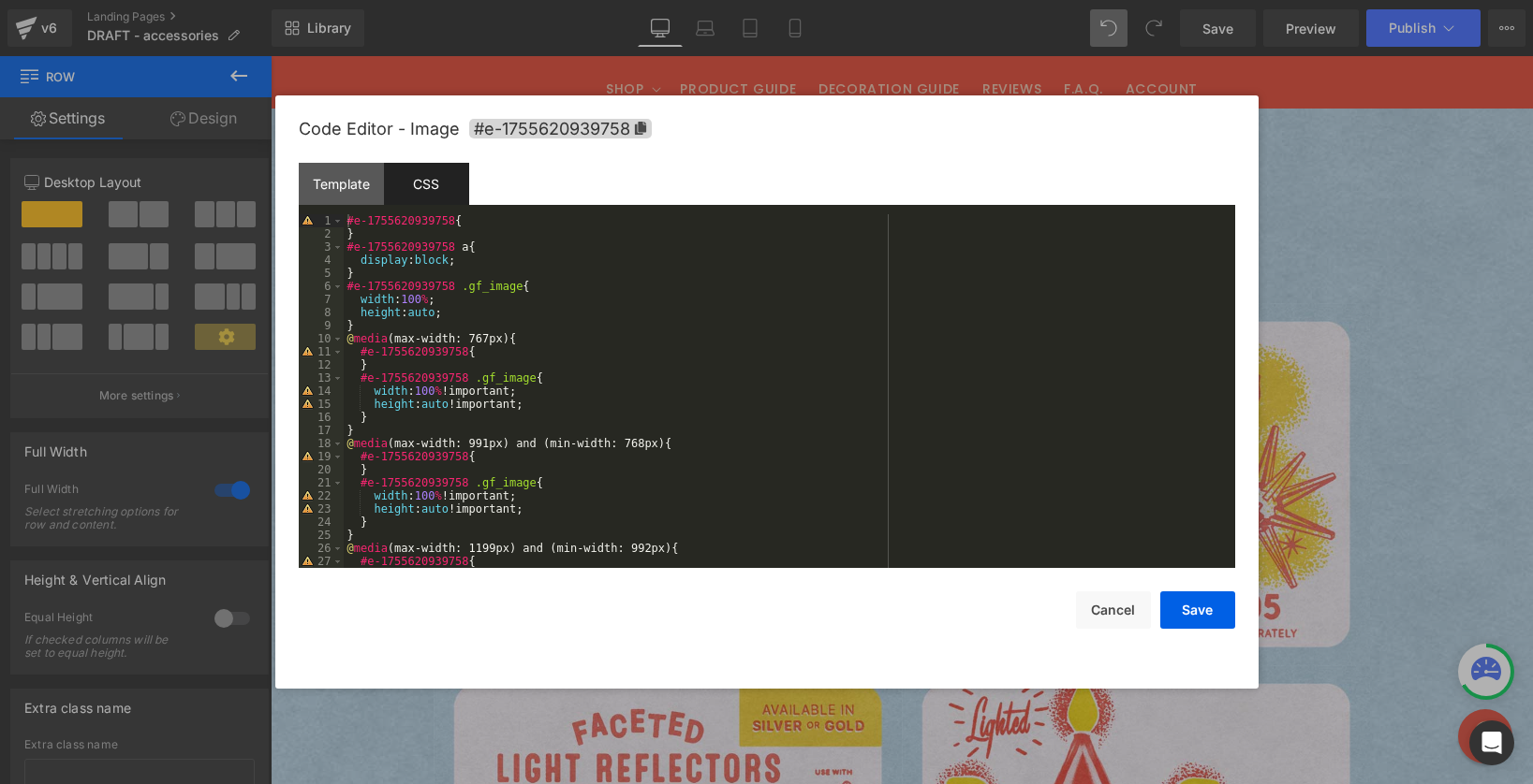
click at [479, 221] on div "#e-1755620939758 { } #e-1755620939758 a { display : block ; } #e-1755620939758 …" at bounding box center [785, 404] width 884 height 380
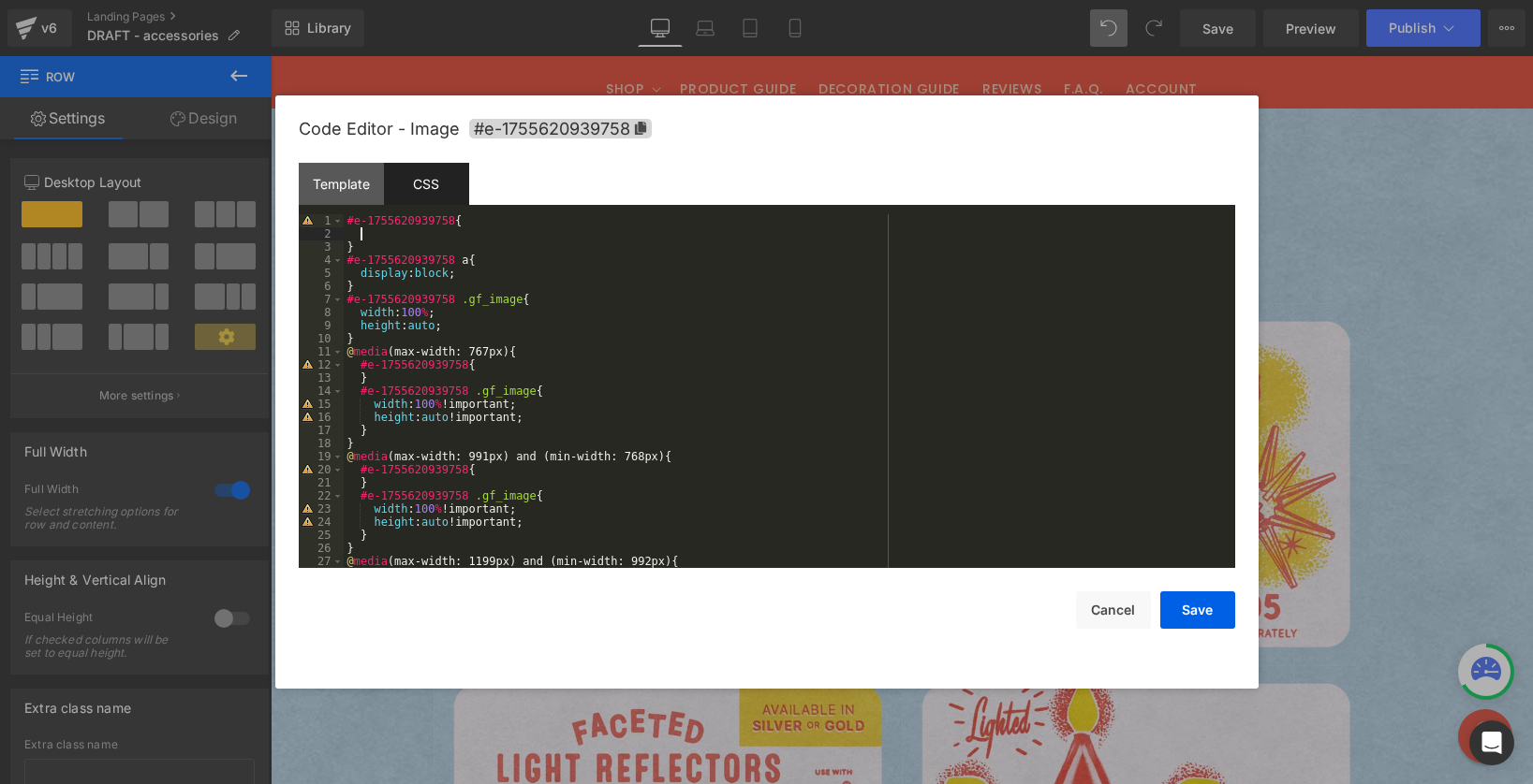
click at [357, 244] on div "#e-1755620939758 { } #e-1755620939758 a { display : block ; } #e-1755620939758 …" at bounding box center [785, 404] width 884 height 380
click at [366, 230] on div "#e-1755620939758 { } #e-1755620939758 a { display : block ; } #e-1755620939758 …" at bounding box center [785, 404] width 884 height 380
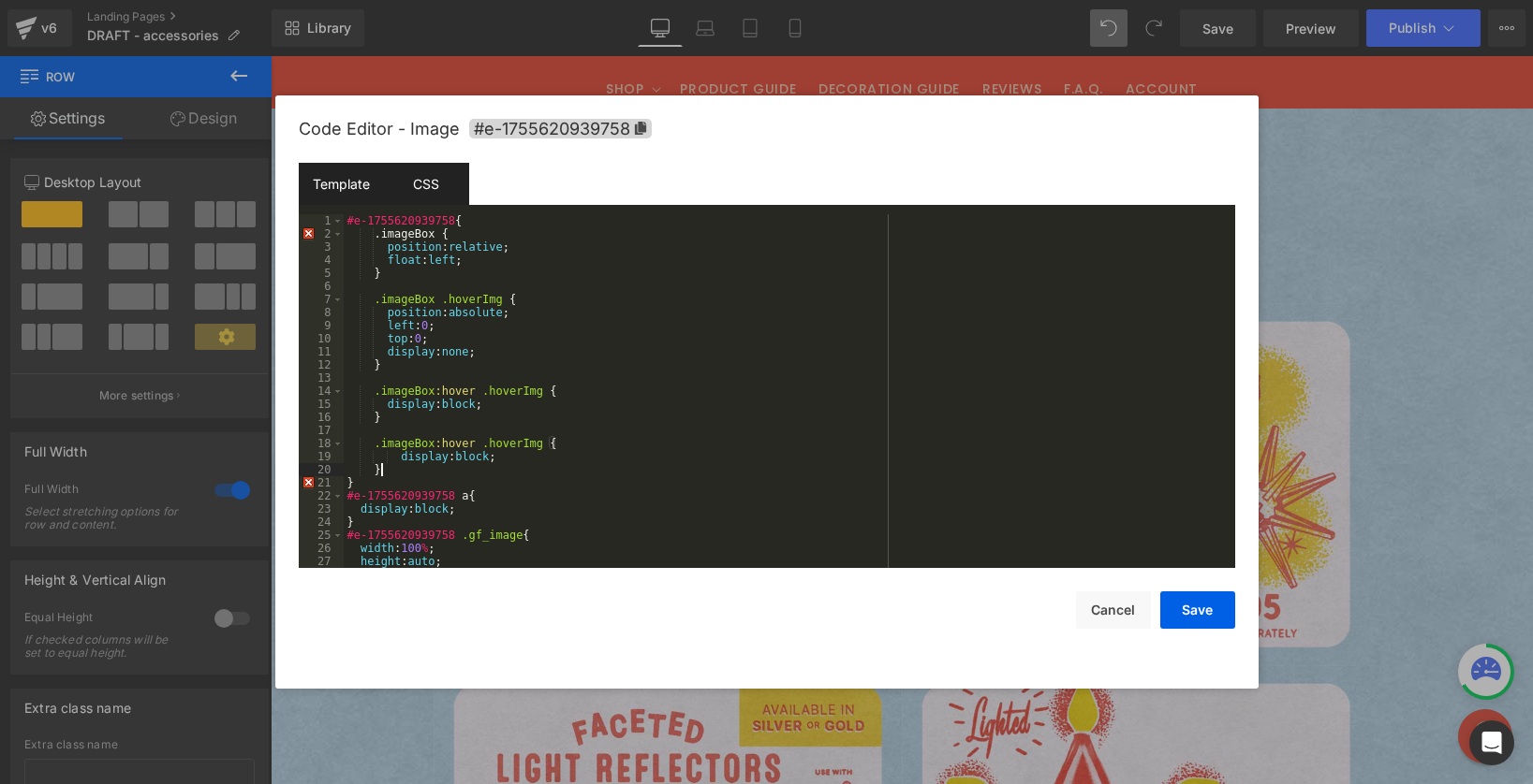
click at [339, 169] on div "Template" at bounding box center [341, 183] width 85 height 42
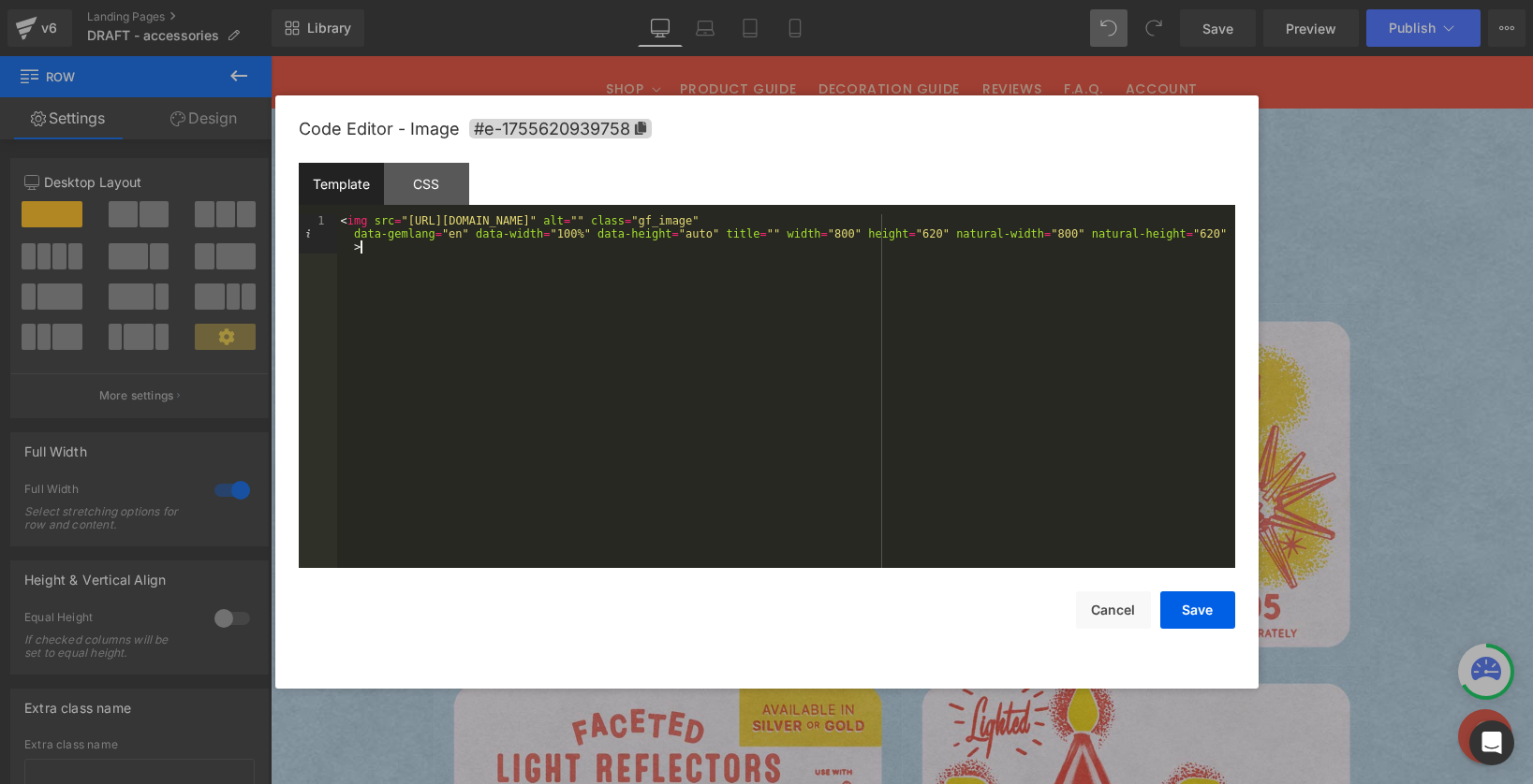
click at [352, 283] on div "< img src = "https://cdn.shopify.com/s/files/1/0723/1969/7189/files/ice-lites-b…" at bounding box center [785, 431] width 898 height 433
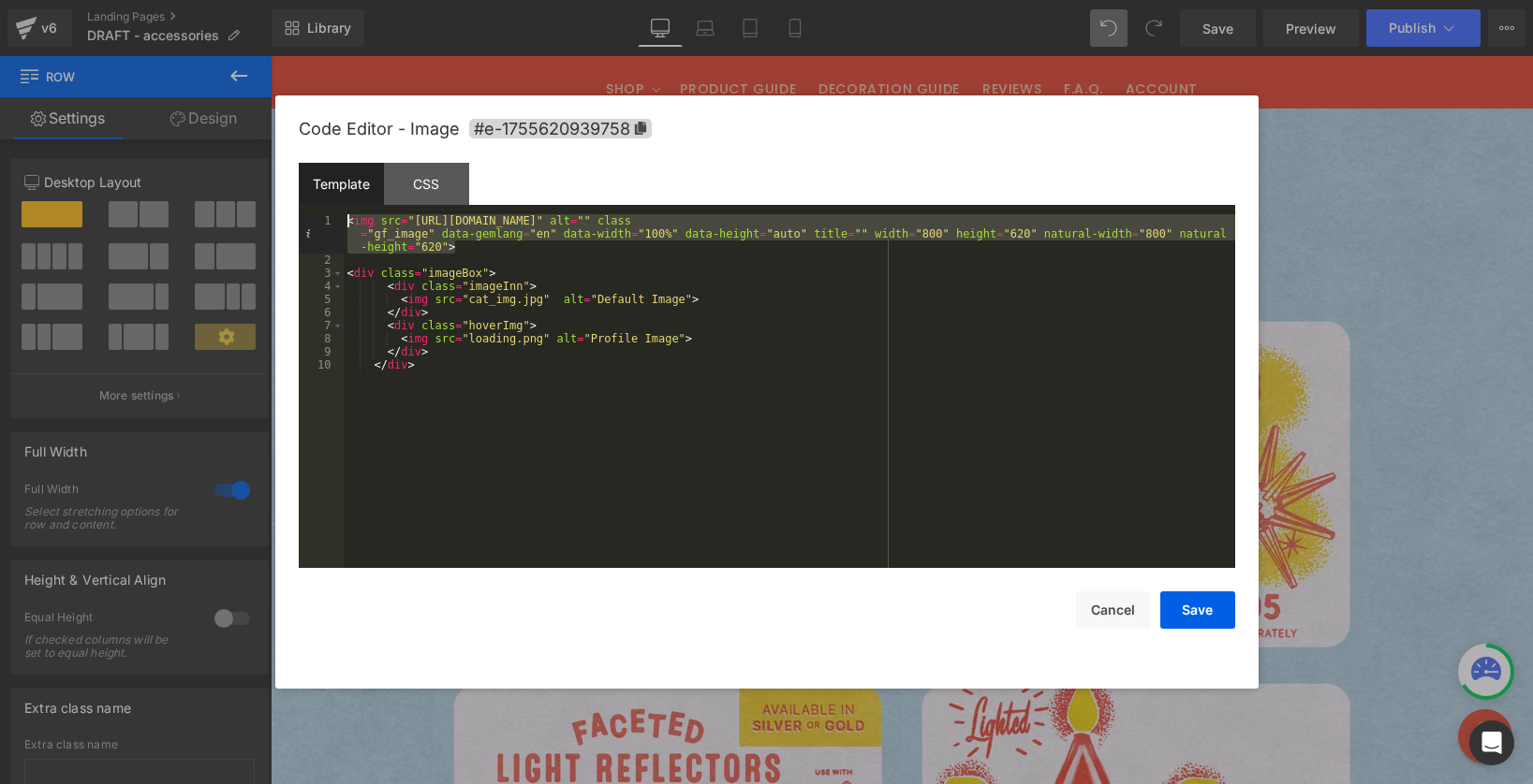
drag, startPoint x: 464, startPoint y: 247, endPoint x: 315, endPoint y: 219, distance: 151.6
click at [315, 219] on pre "1 2 3 4 5 6 7 8 9 10 < img src = "https://cdn.shopify.com/s/files/1/0723/1969/7…" at bounding box center [766, 392] width 936 height 354
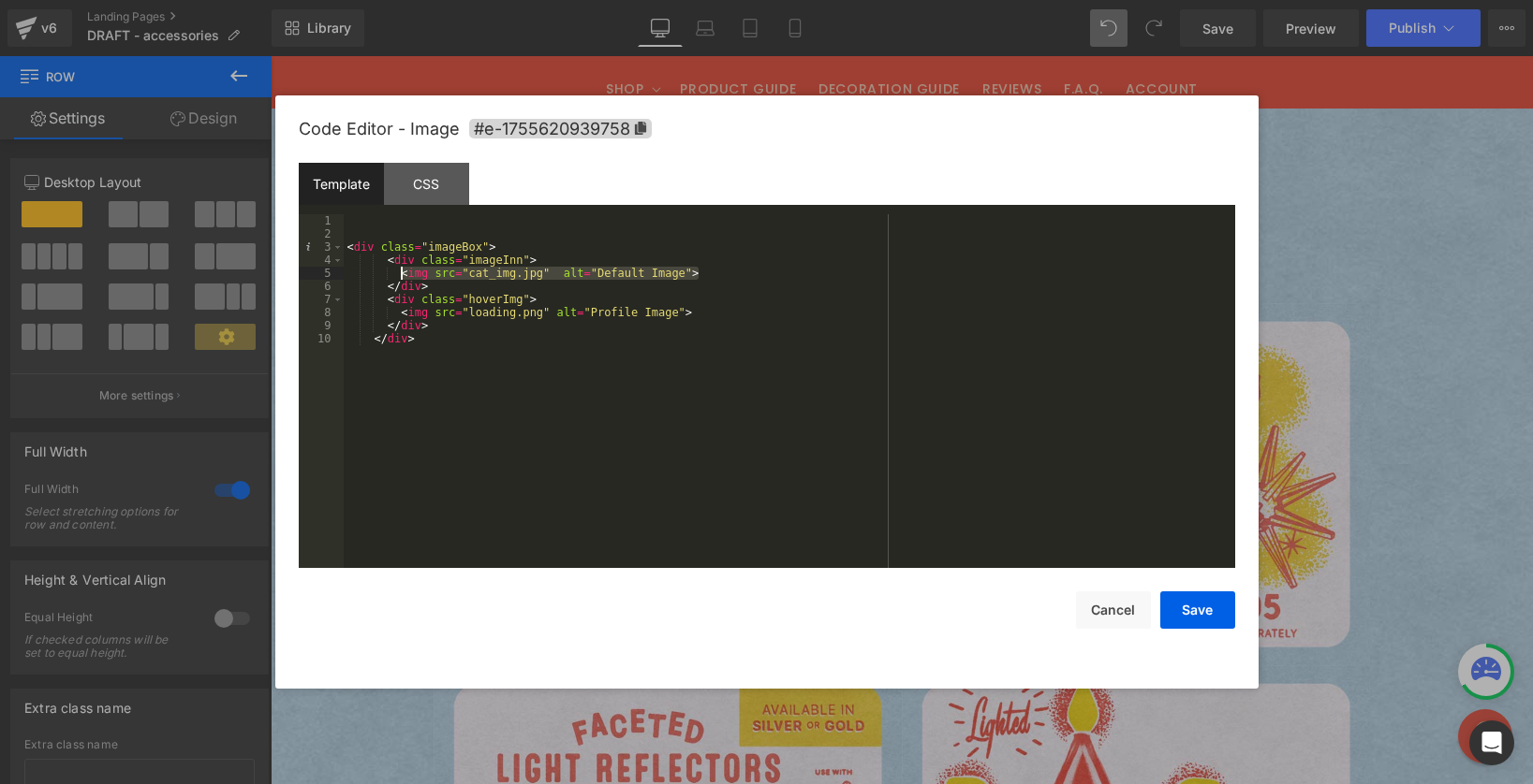
drag, startPoint x: 686, startPoint y: 273, endPoint x: 401, endPoint y: 268, distance: 285.0
click at [401, 268] on div "< div class = "imageBox" > < div class = "imageInn" > < img src = "cat_img.jpg"…" at bounding box center [789, 404] width 891 height 380
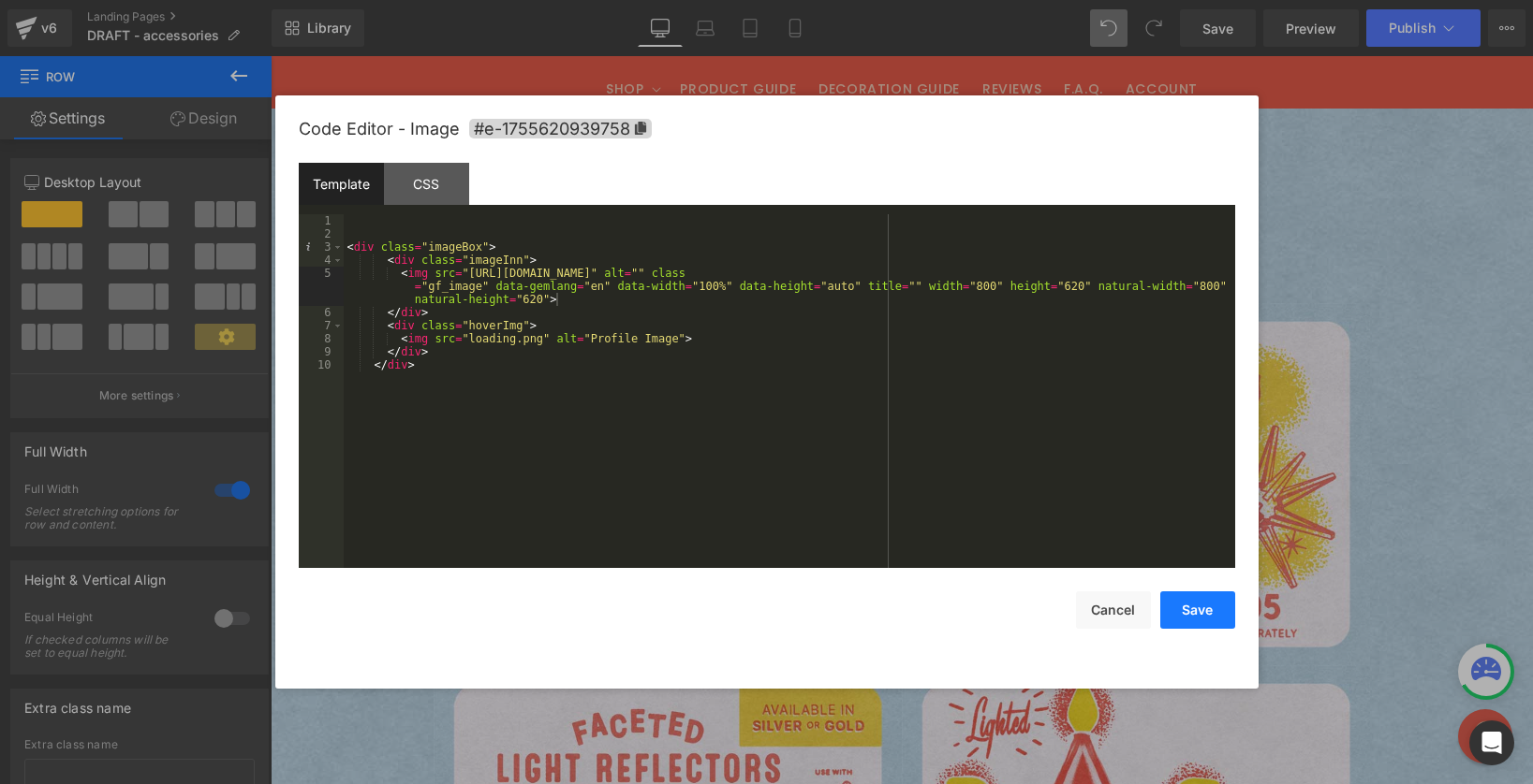
click at [1194, 610] on button "Save" at bounding box center [1197, 610] width 75 height 37
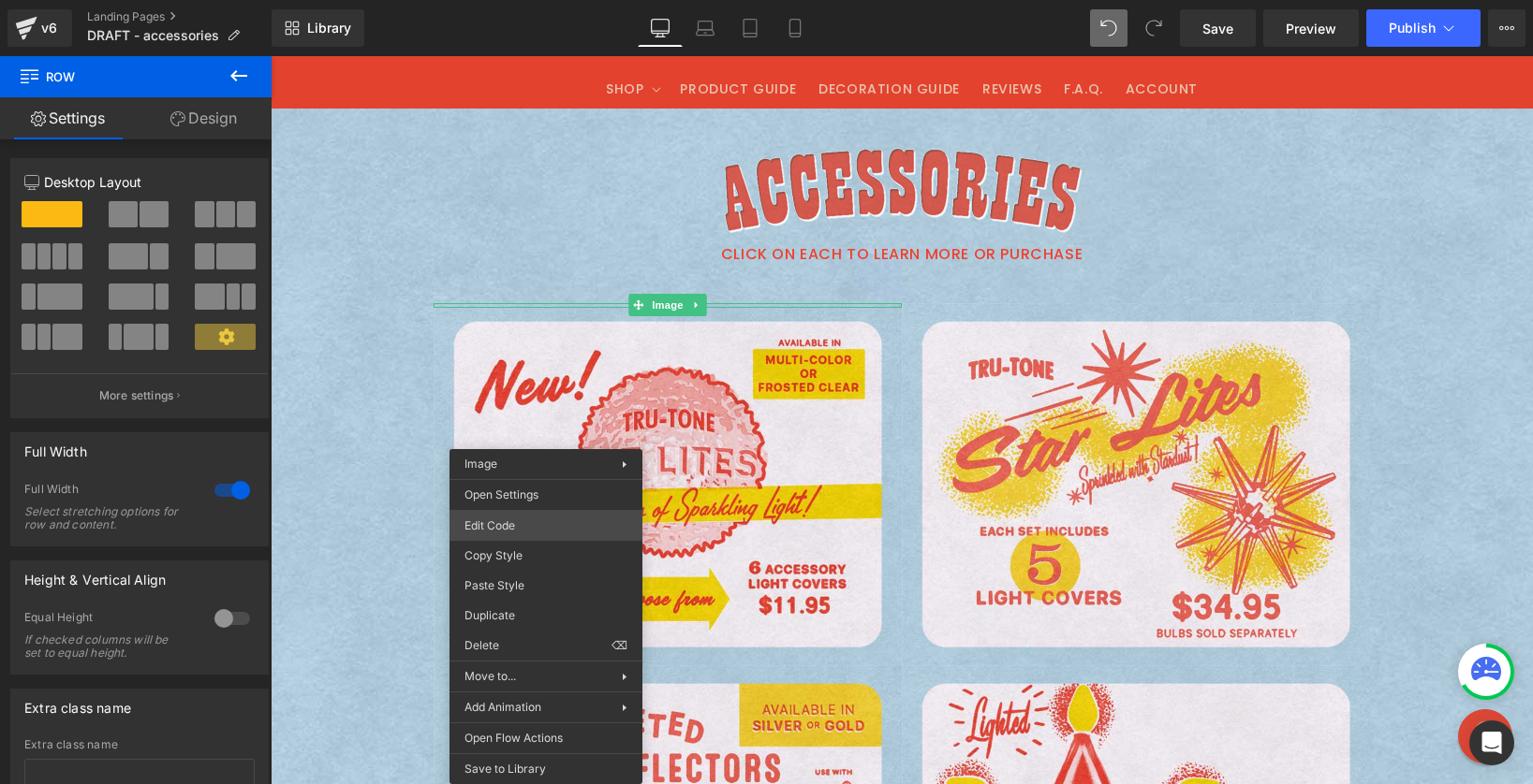
click at [505, 0] on div "Image You are previewing how the will restyle your page. You can not edit Eleme…" at bounding box center [766, 0] width 1533 height 0
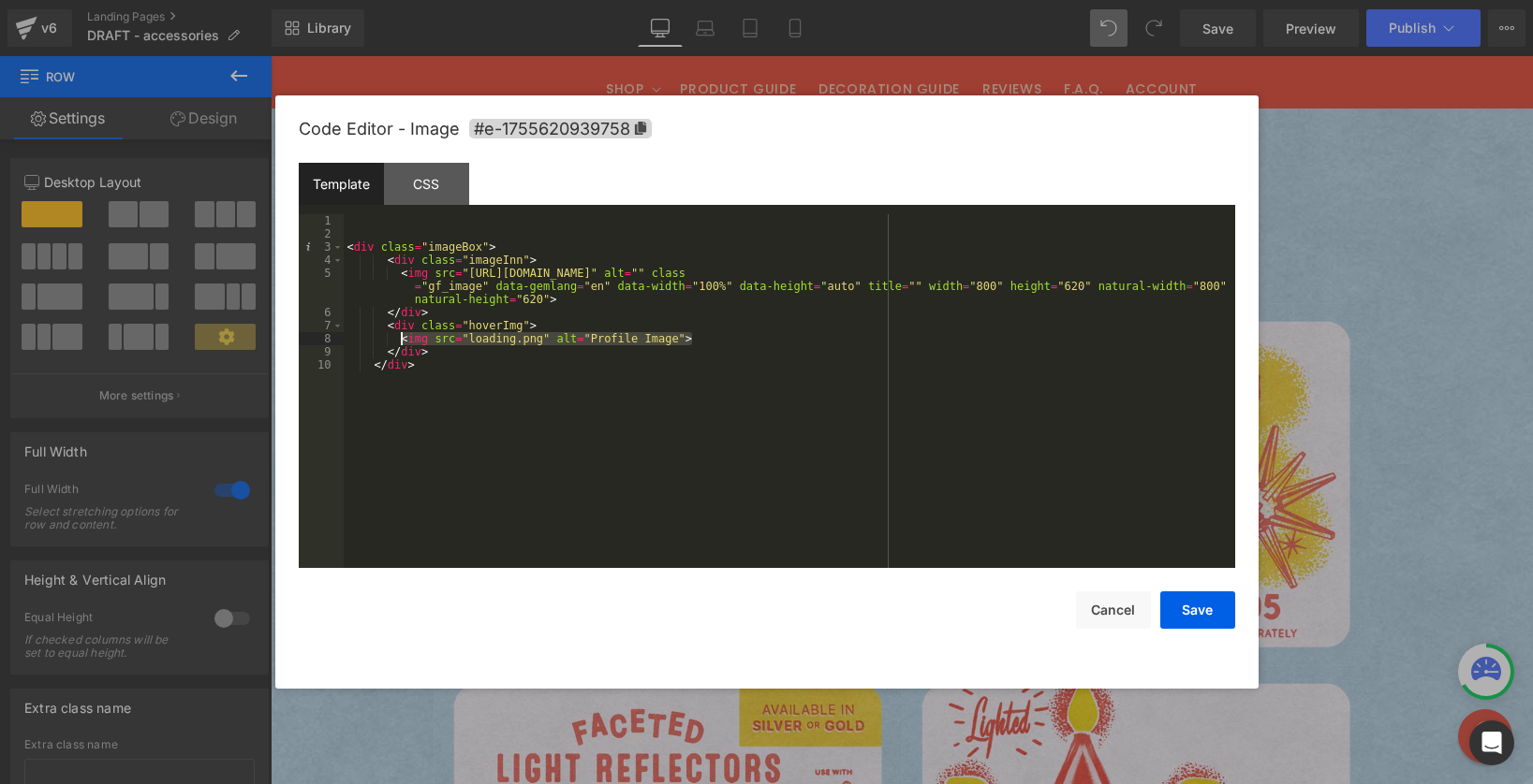
drag, startPoint x: 710, startPoint y: 336, endPoint x: 401, endPoint y: 339, distance: 309.0
click at [401, 339] on div "< div class = "imageBox" > < div class = "imageInn" > < img src = "https://cdn.…" at bounding box center [789, 404] width 891 height 380
drag, startPoint x: 469, startPoint y: 270, endPoint x: 399, endPoint y: 272, distance: 70.0
click at [399, 272] on div "< div class = "imageBox" > < div class = "imageInn" > < img src = "https://cdn.…" at bounding box center [789, 404] width 891 height 380
click at [399, 337] on div "< div class = "imageBox" > < div class = "imageInn" > < img src = "https://cdn.…" at bounding box center [789, 404] width 891 height 380
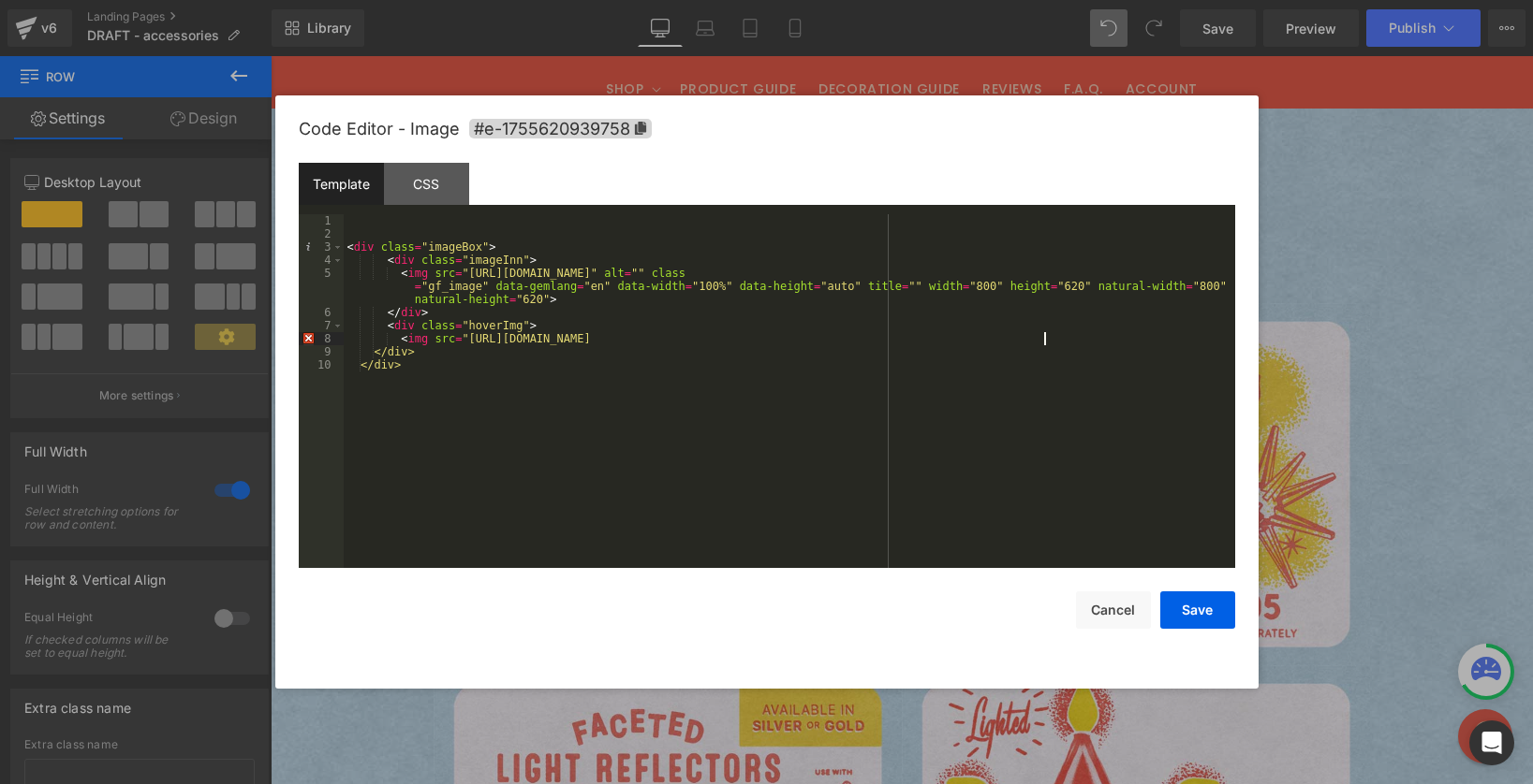
click at [1069, 341] on div "< div class = "imageBox" > < div class = "imageInn" > < img src = "https://cdn.…" at bounding box center [789, 404] width 891 height 380
click at [1191, 613] on button "Save" at bounding box center [1197, 610] width 75 height 37
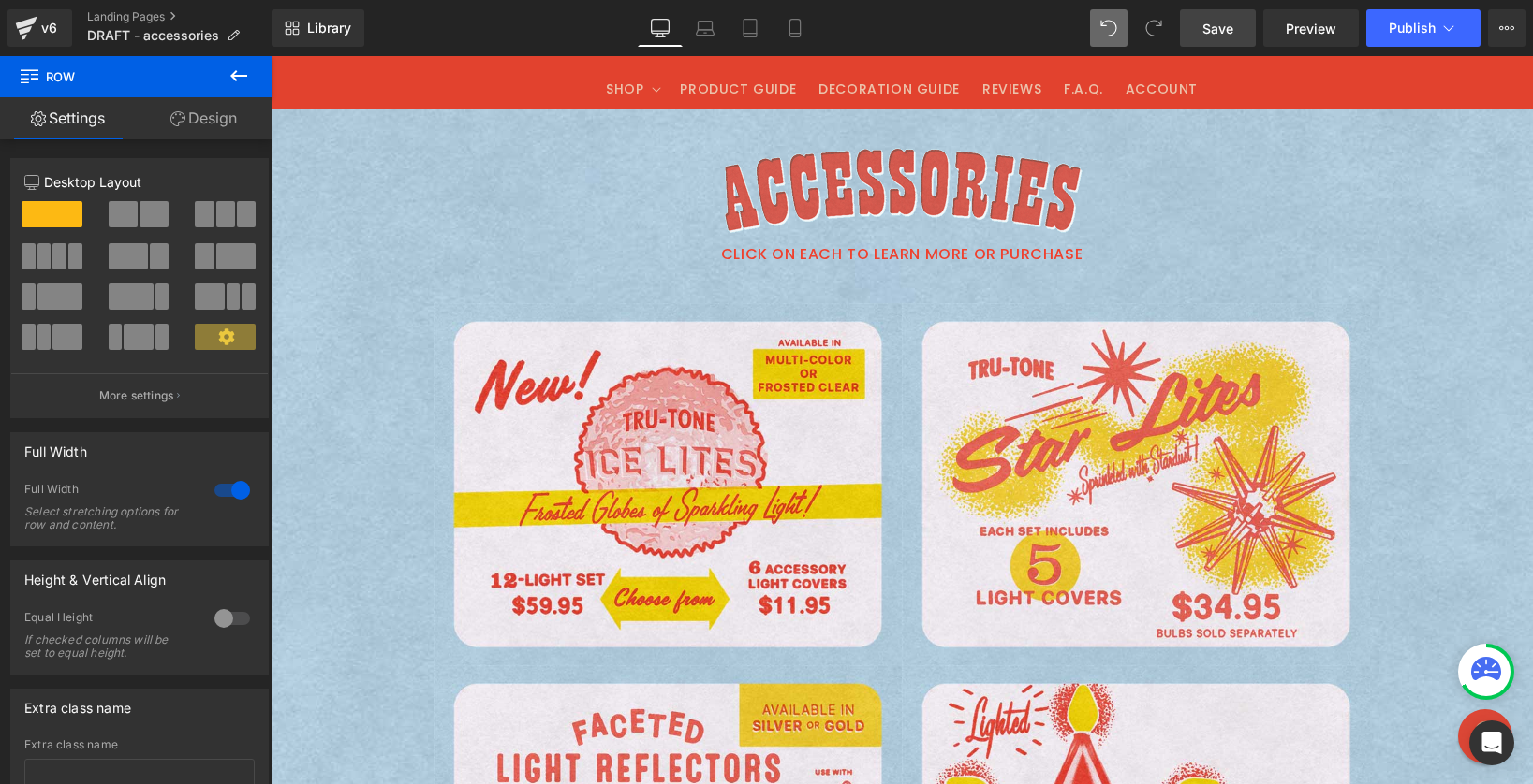
click at [1221, 26] on span "Save" at bounding box center [1218, 28] width 31 height 20
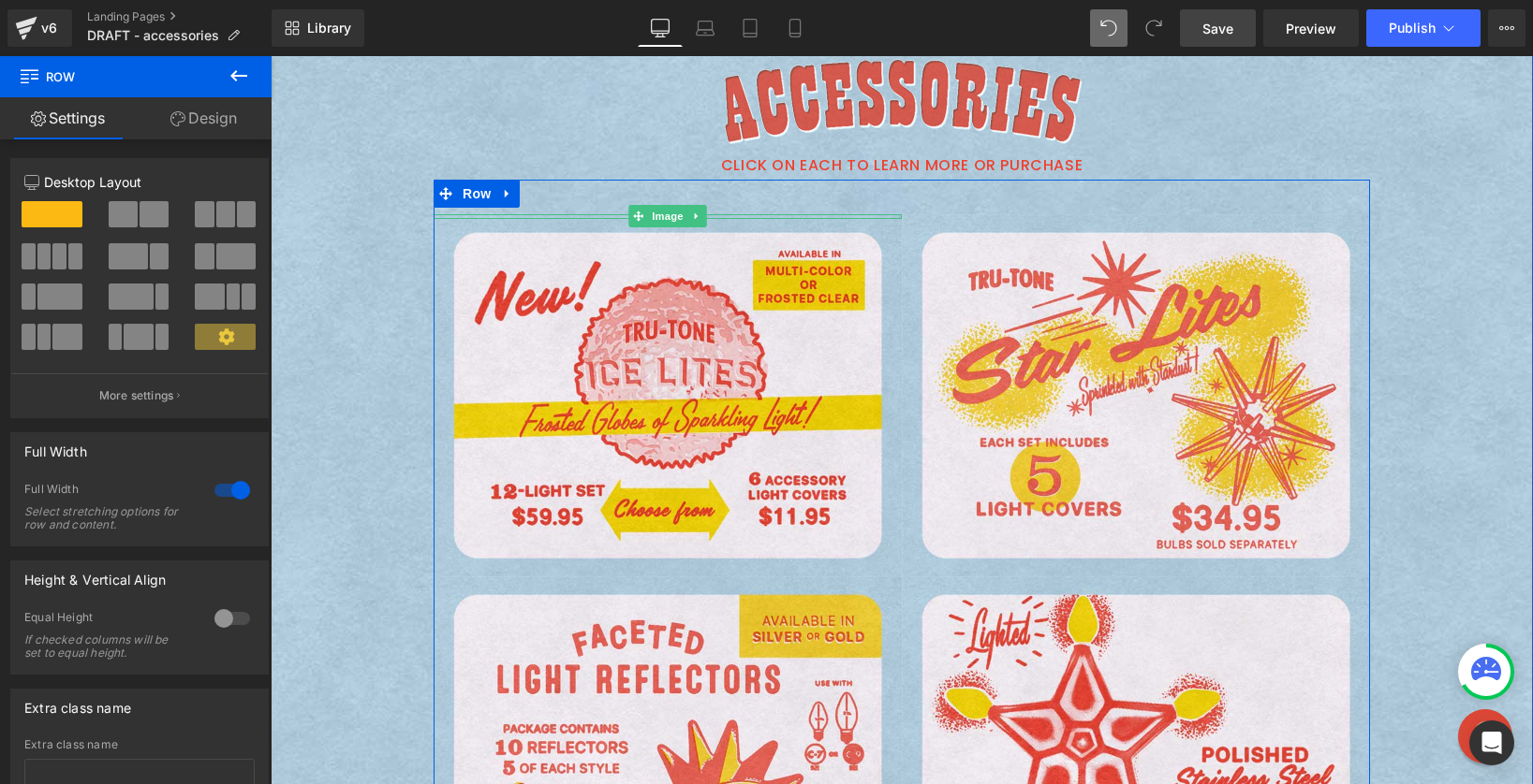
scroll to position [385, 0]
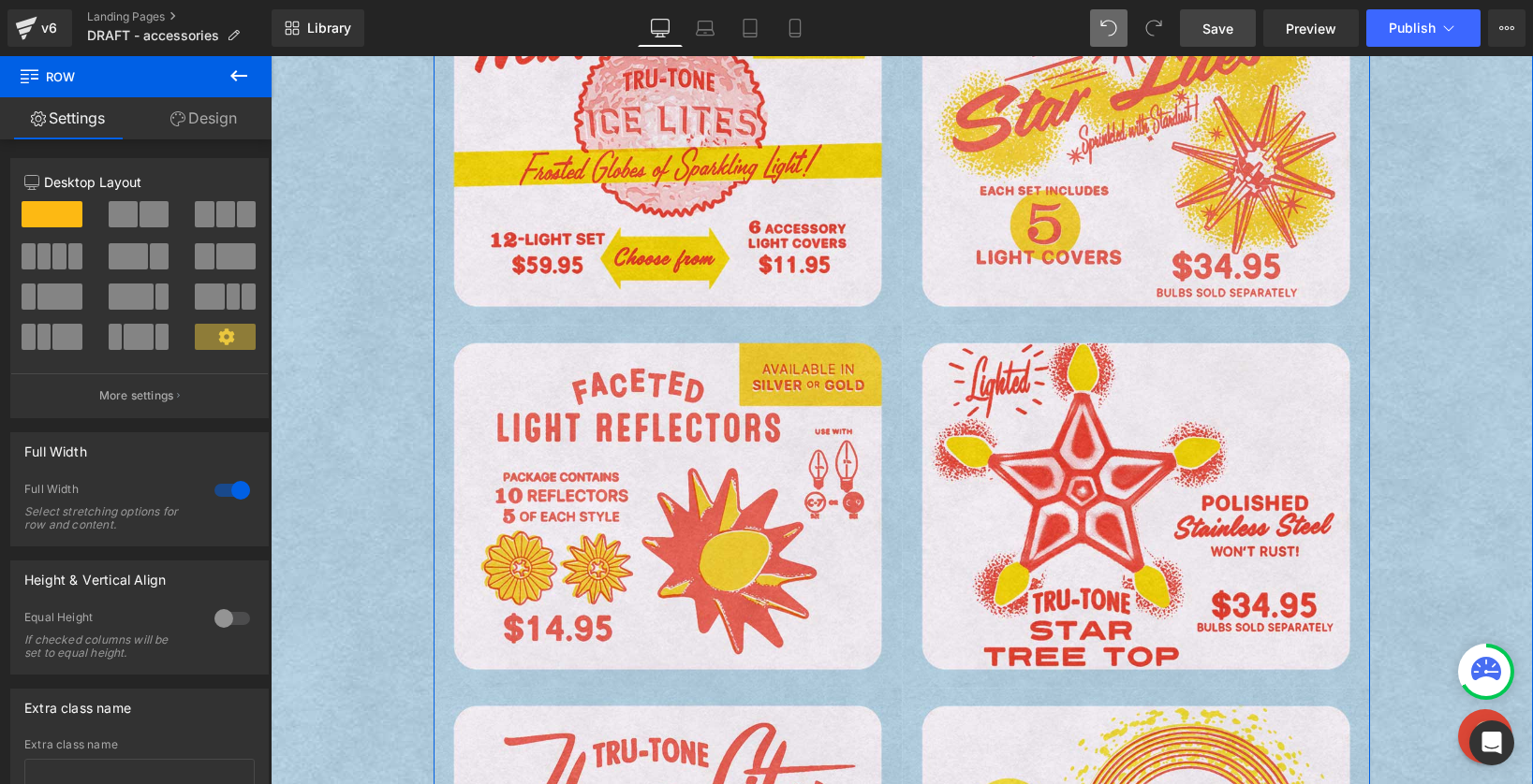
click at [270, 56] on img at bounding box center [270, 56] width 0 height 0
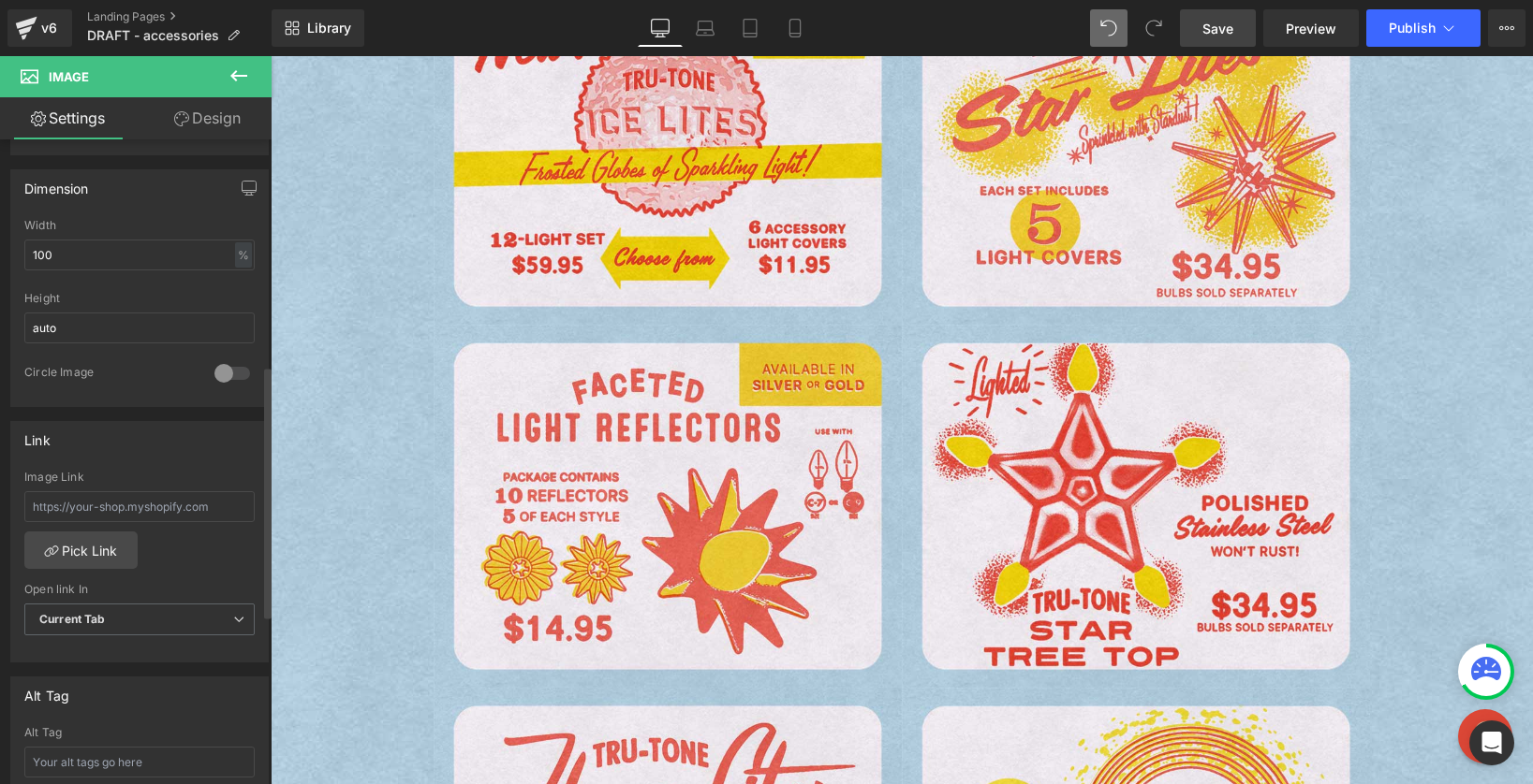
scroll to position [607, 0]
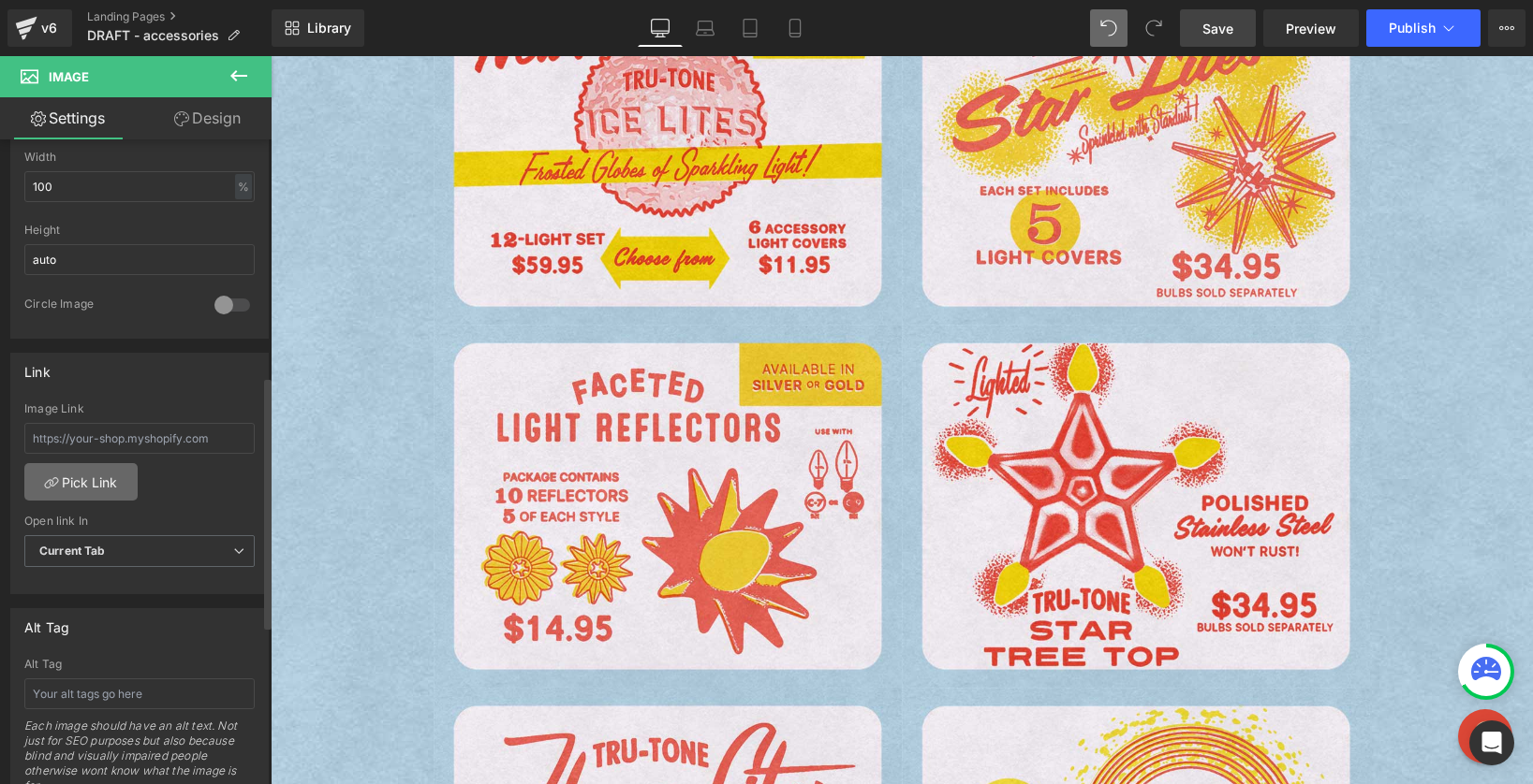
click at [76, 493] on link "Pick Link" at bounding box center [81, 482] width 114 height 37
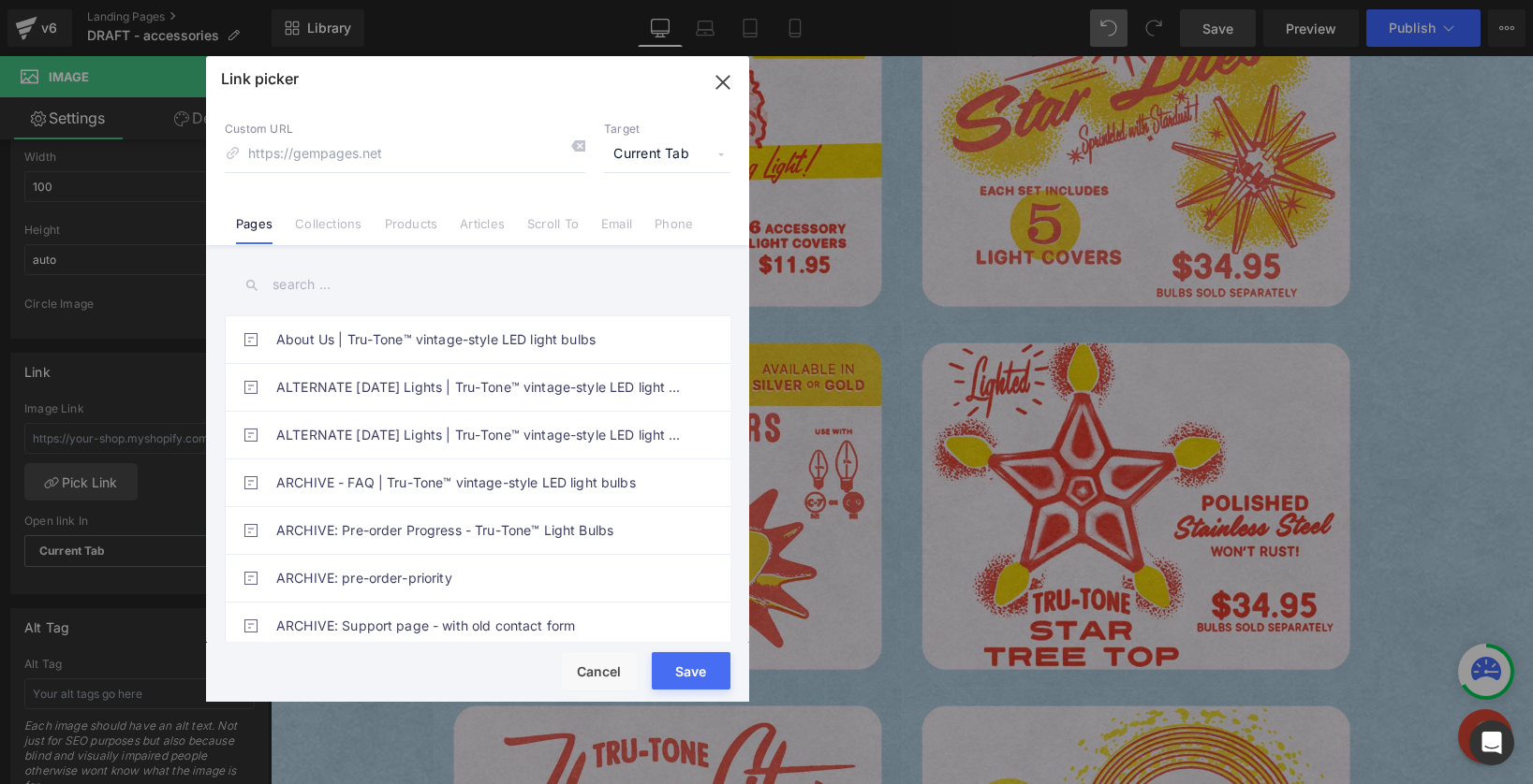
click at [379, 298] on input "text" at bounding box center [478, 285] width 505 height 42
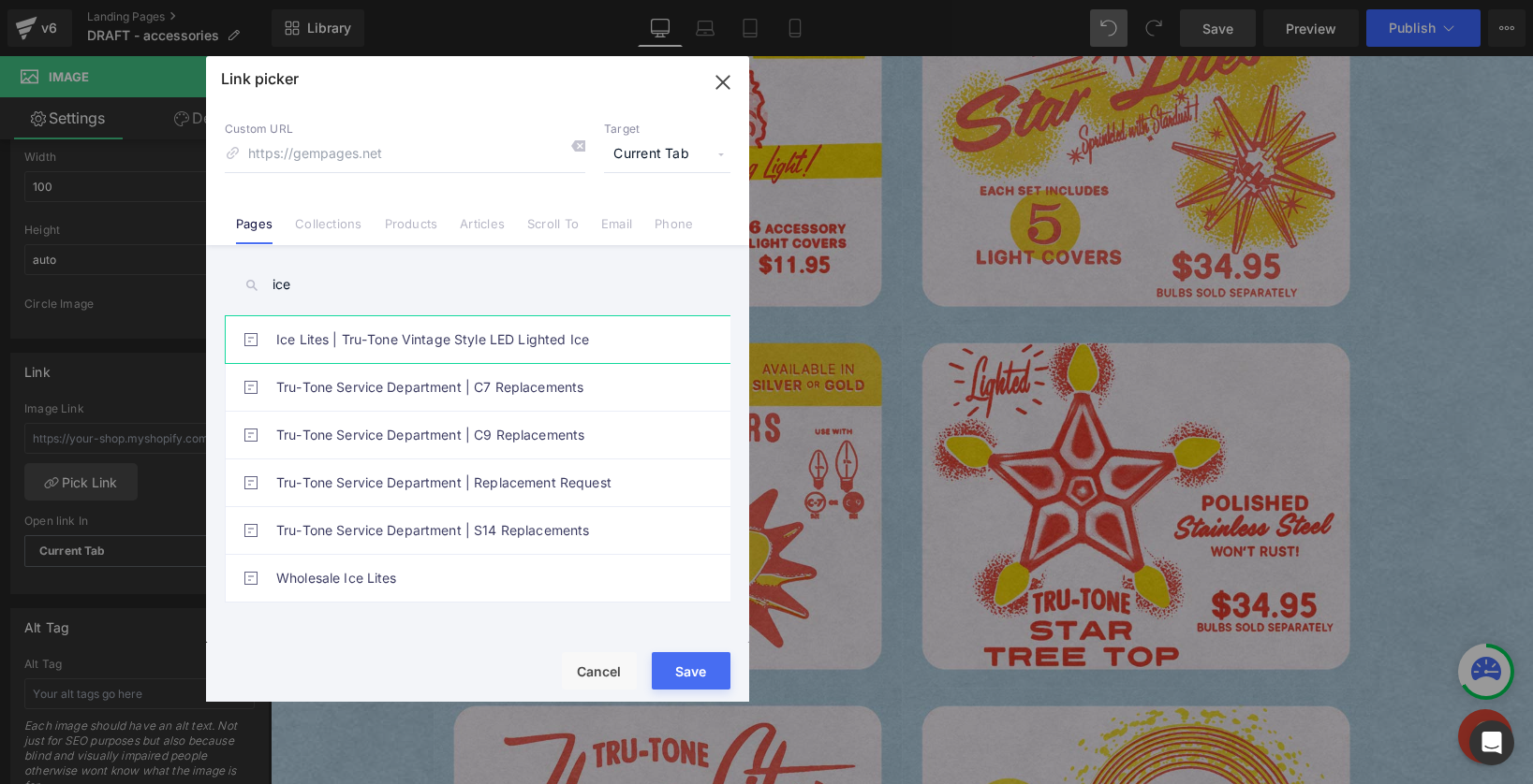
type input "ice"
click at [371, 343] on link "Ice Lites | Tru-Tone Vintage Style LED Lighted Ice" at bounding box center [482, 340] width 412 height 47
type input "/pages/ice-lites"
click at [707, 675] on button "Save" at bounding box center [691, 671] width 78 height 37
type input "/pages/ice-lites"
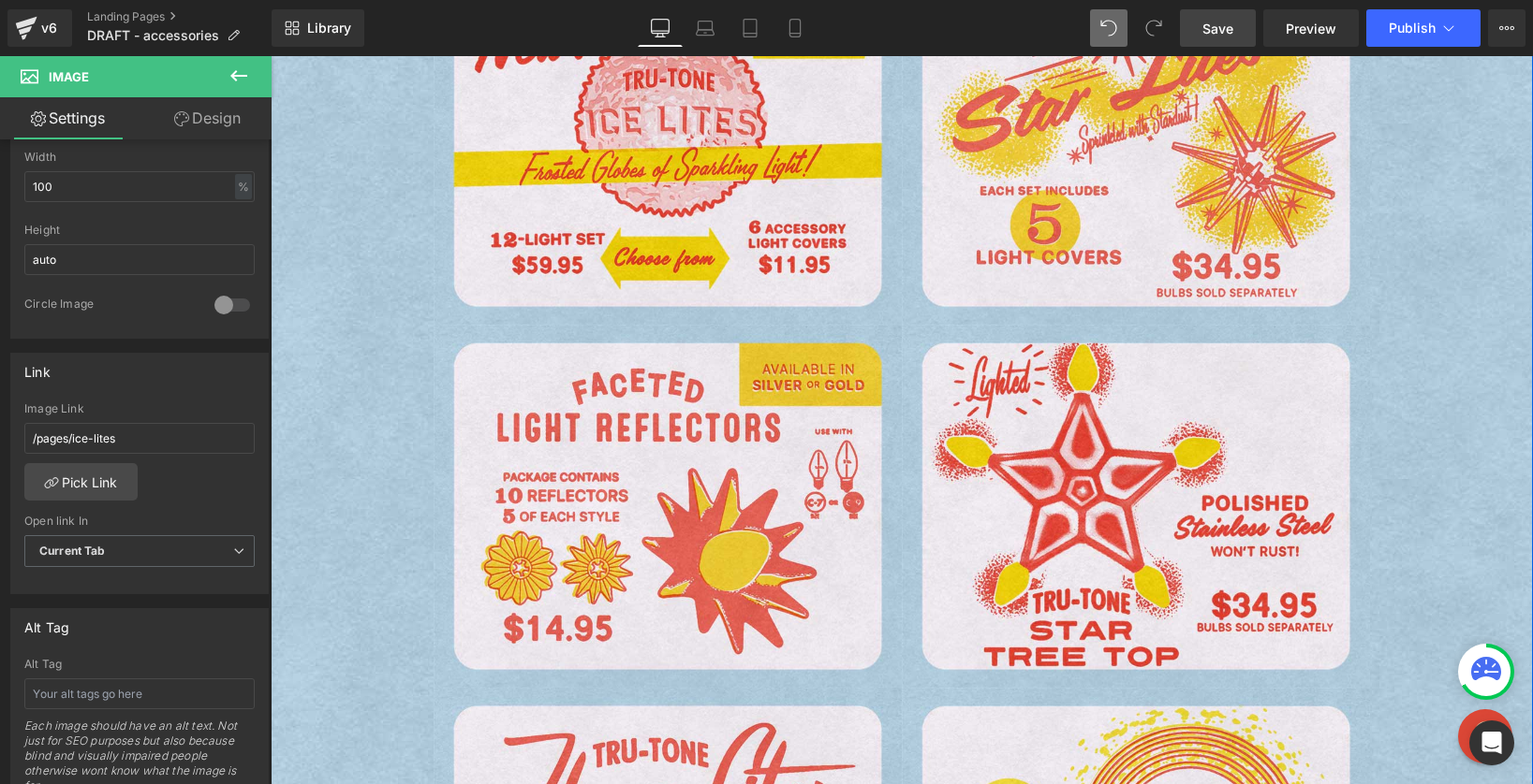
click at [358, 257] on div "Image CLICK ON EACH TO LEARN MORE OR PURCHASE Text Block Image Image Image Imag…" at bounding box center [901, 608] width 1262 height 1610
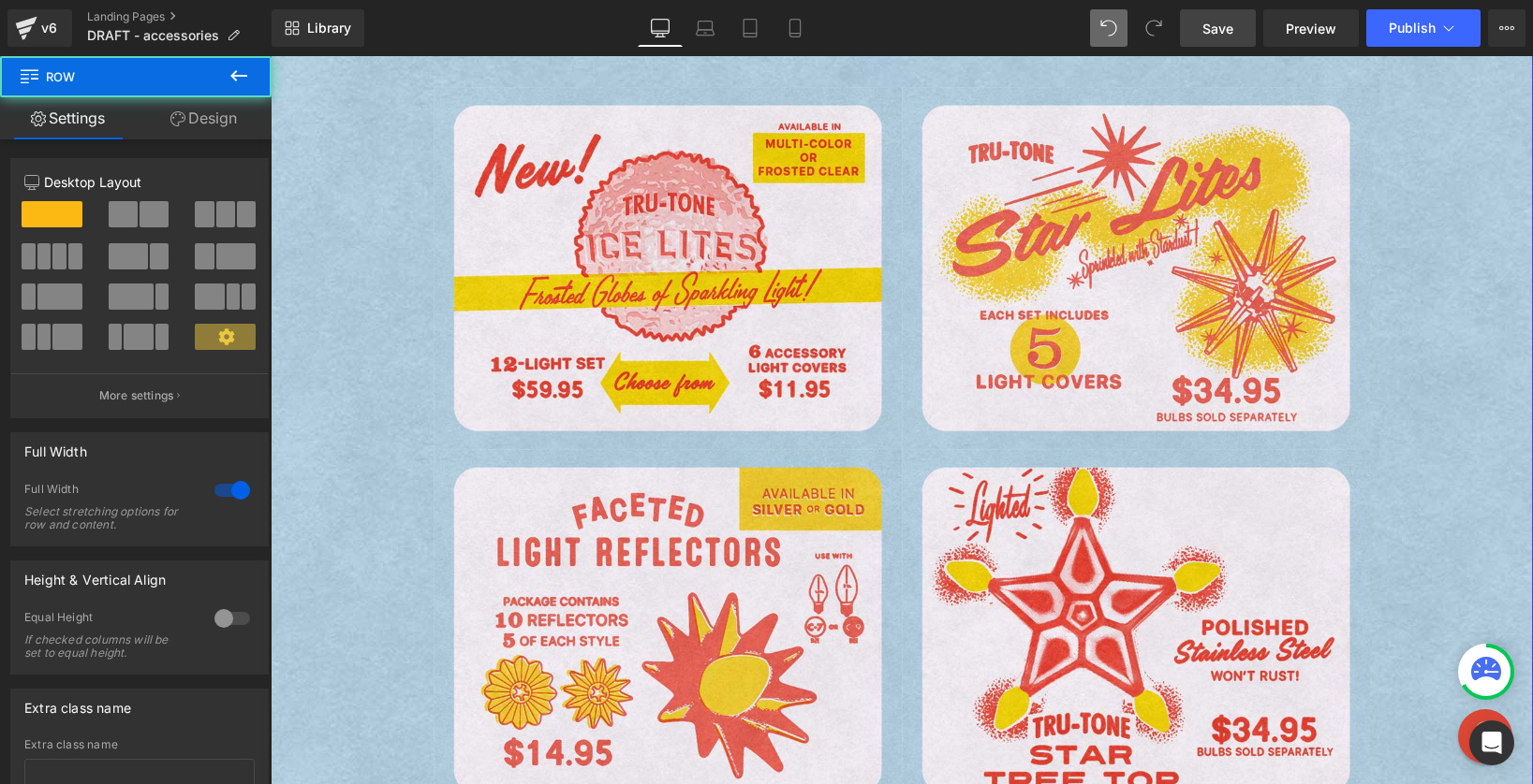
scroll to position [26, 0]
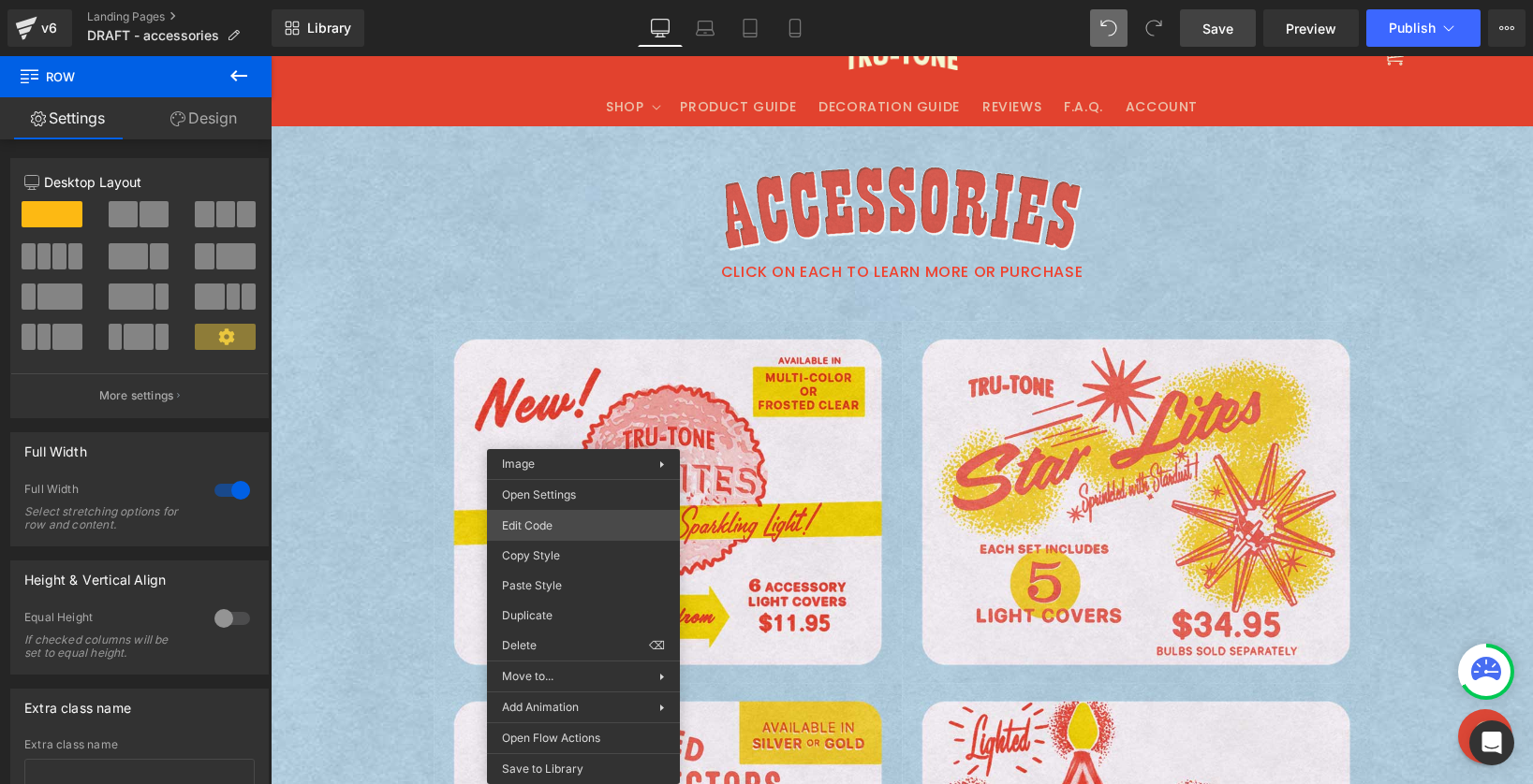
click at [561, 0] on div "Image You are previewing how the will restyle your page. You can not edit Eleme…" at bounding box center [766, 0] width 1533 height 0
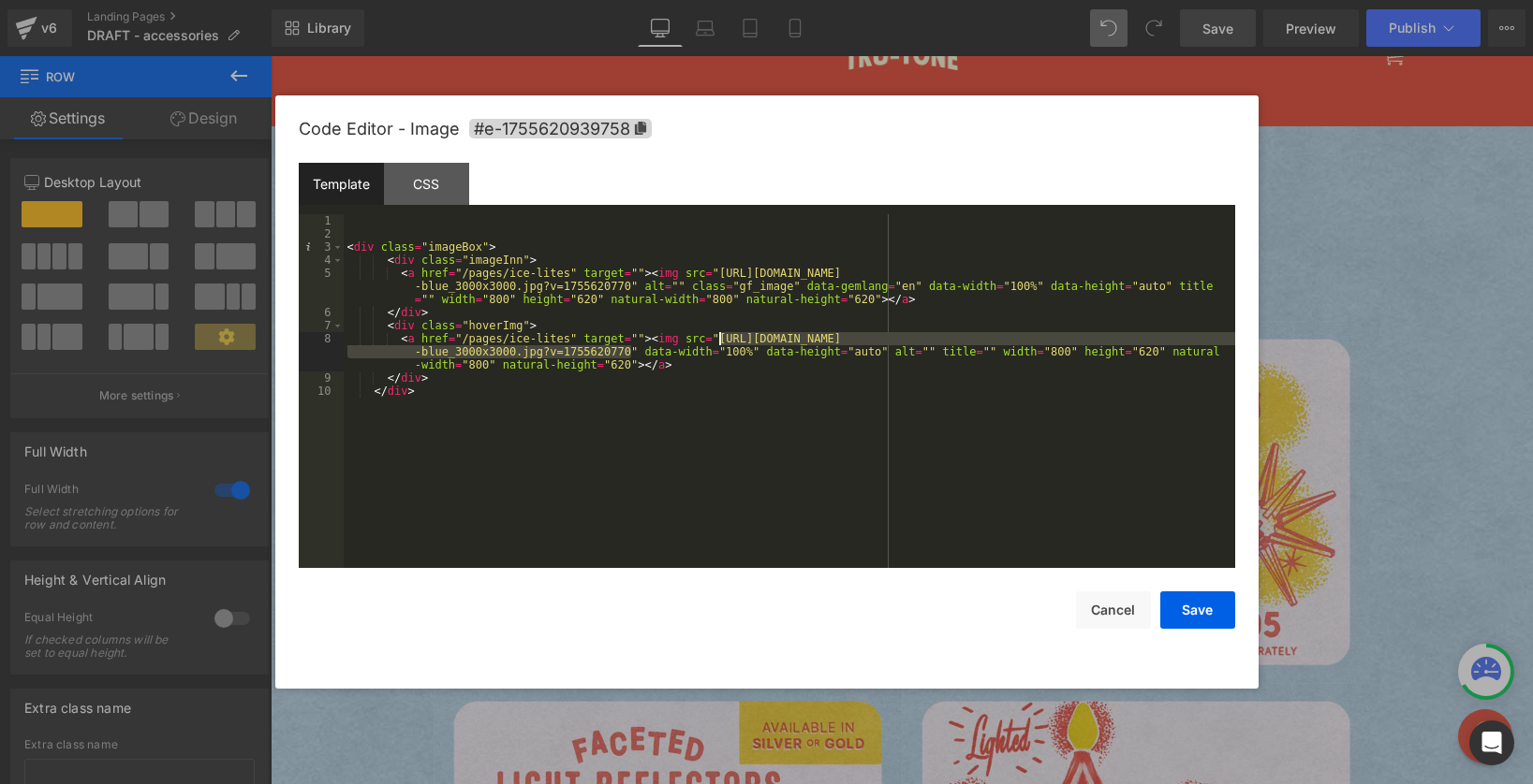
drag, startPoint x: 630, startPoint y: 351, endPoint x: 719, endPoint y: 333, distance: 90.8
click at [719, 333] on div "< div class = "imageBox" > < div class = "imageInn" > < a href = "/pages/ice-li…" at bounding box center [789, 404] width 891 height 380
drag, startPoint x: 628, startPoint y: 349, endPoint x: 720, endPoint y: 337, distance: 92.8
click at [720, 337] on div "< div class = "imageBox" > < div class = "imageInn" > < a href = "/pages/ice-li…" at bounding box center [789, 404] width 891 height 380
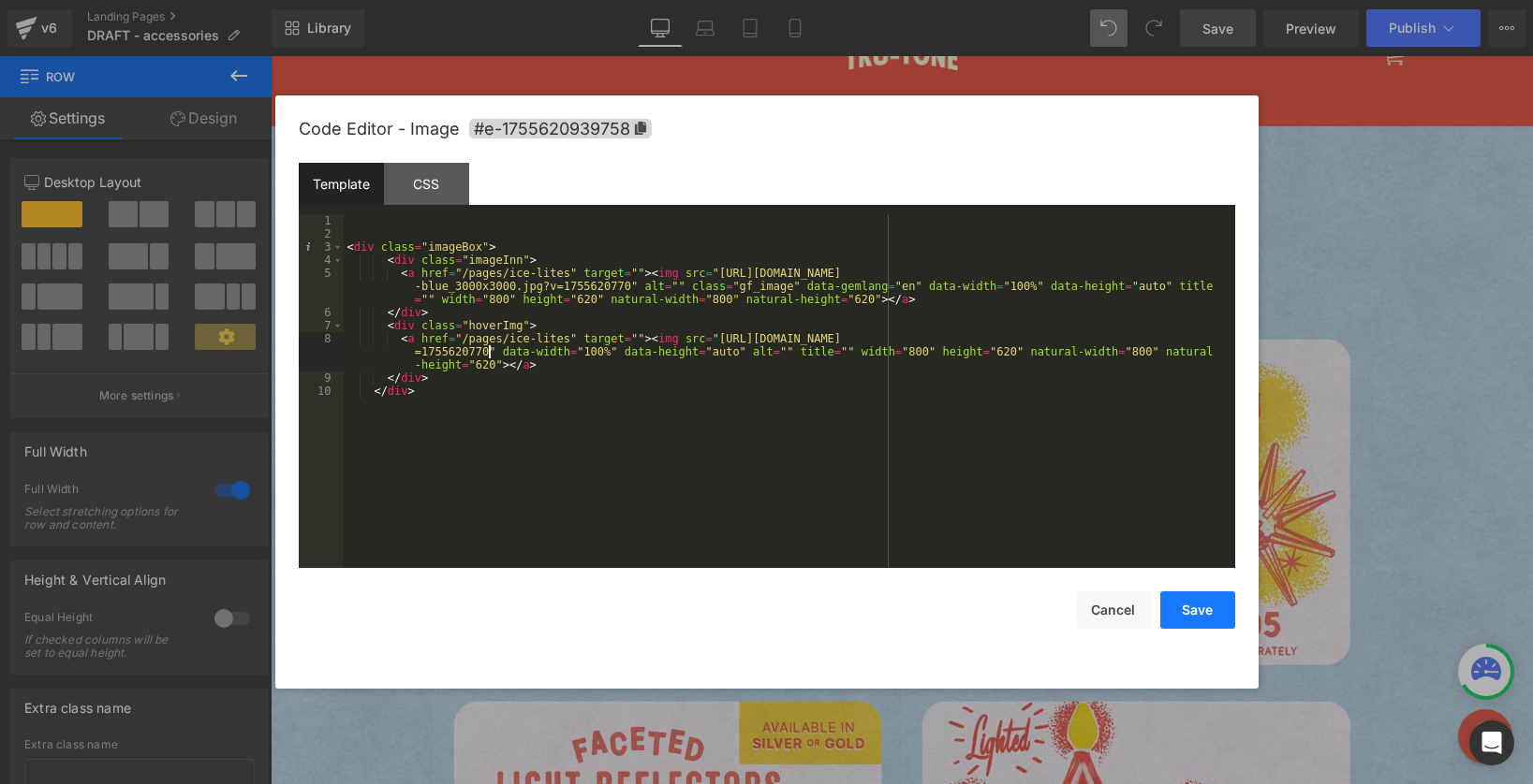
click at [1191, 608] on button "Save" at bounding box center [1197, 610] width 75 height 37
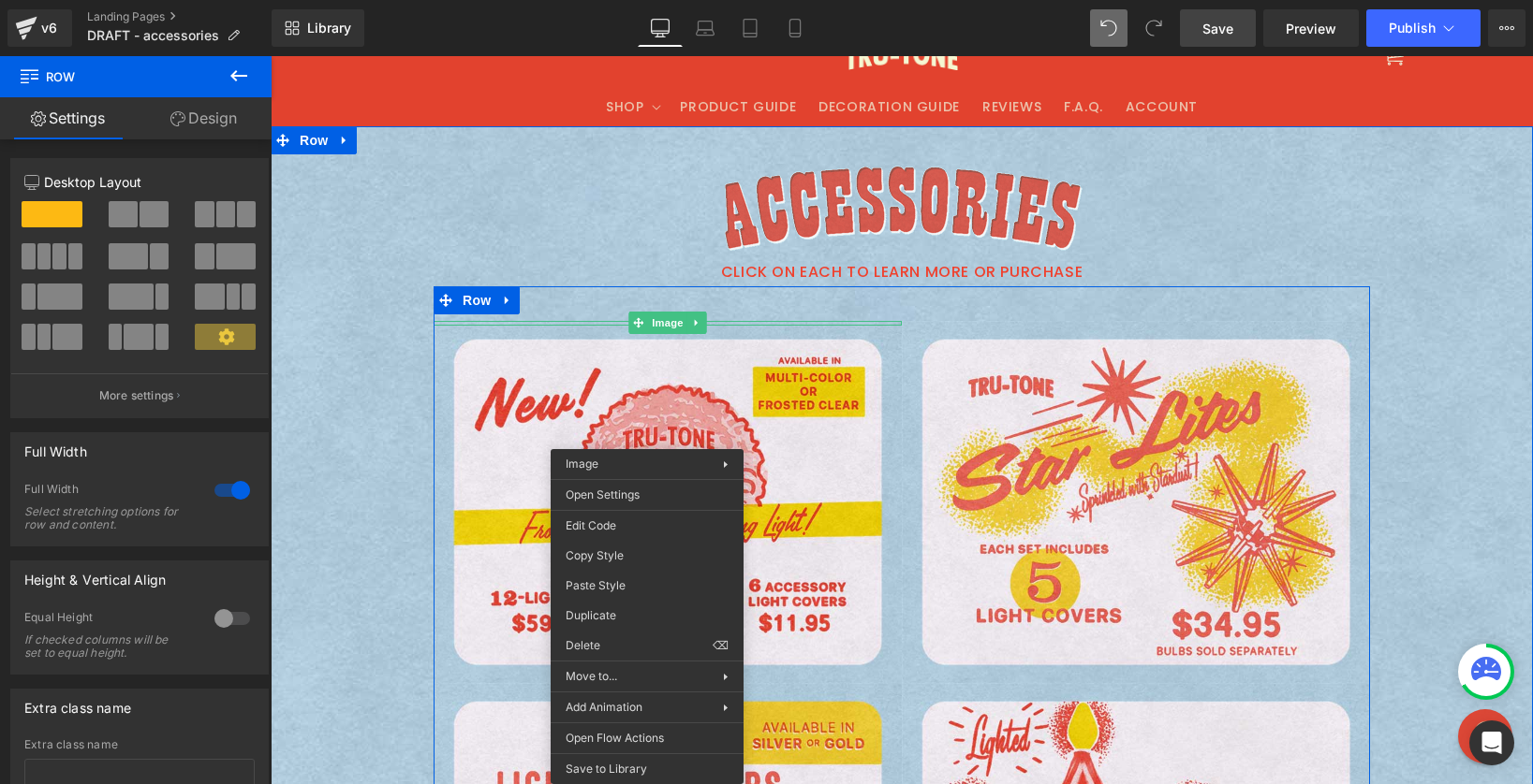
drag, startPoint x: 647, startPoint y: 459, endPoint x: 917, endPoint y: 515, distance: 275.7
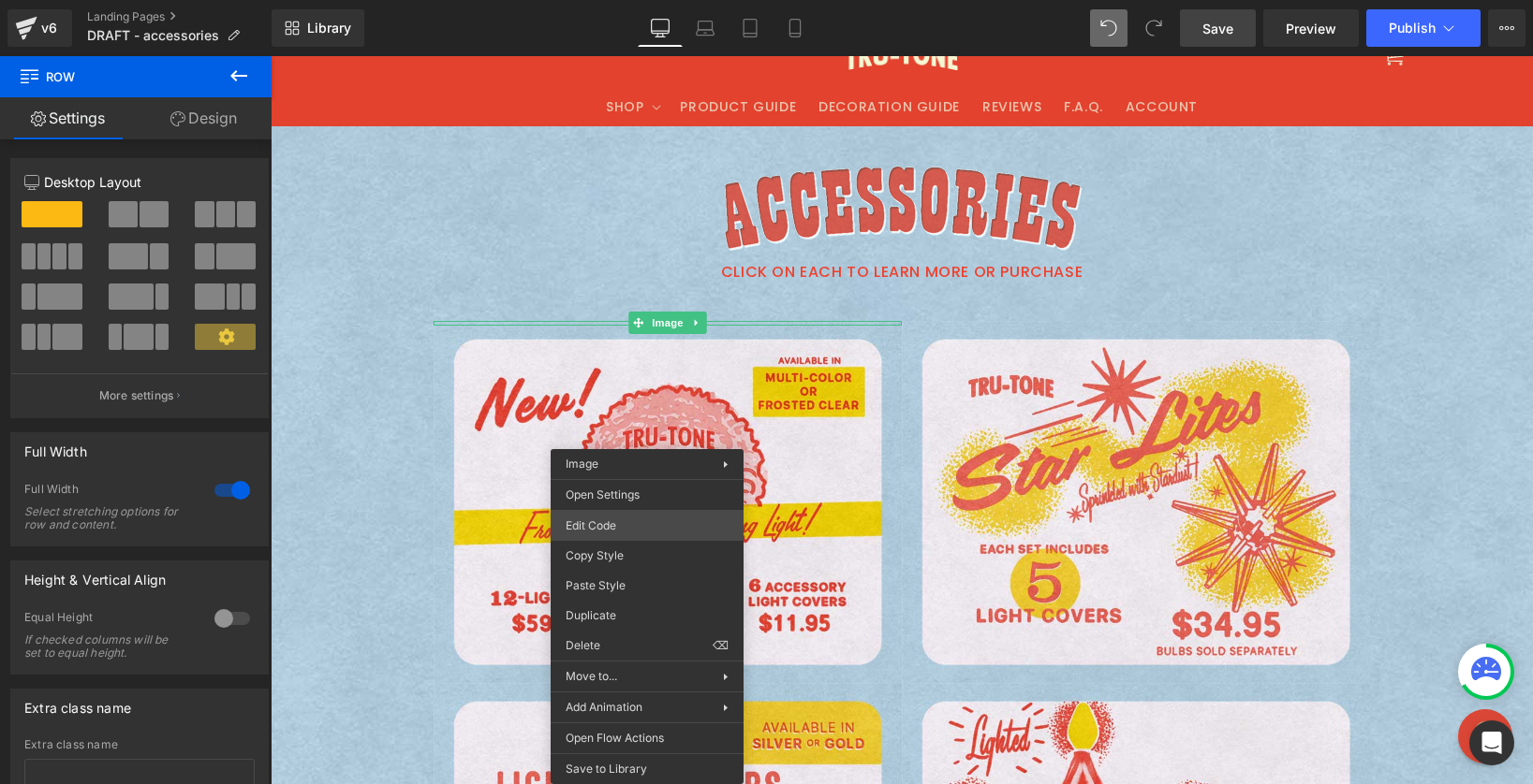
click at [653, 0] on div "Image You are previewing how the will restyle your page. You can not edit Eleme…" at bounding box center [766, 0] width 1533 height 0
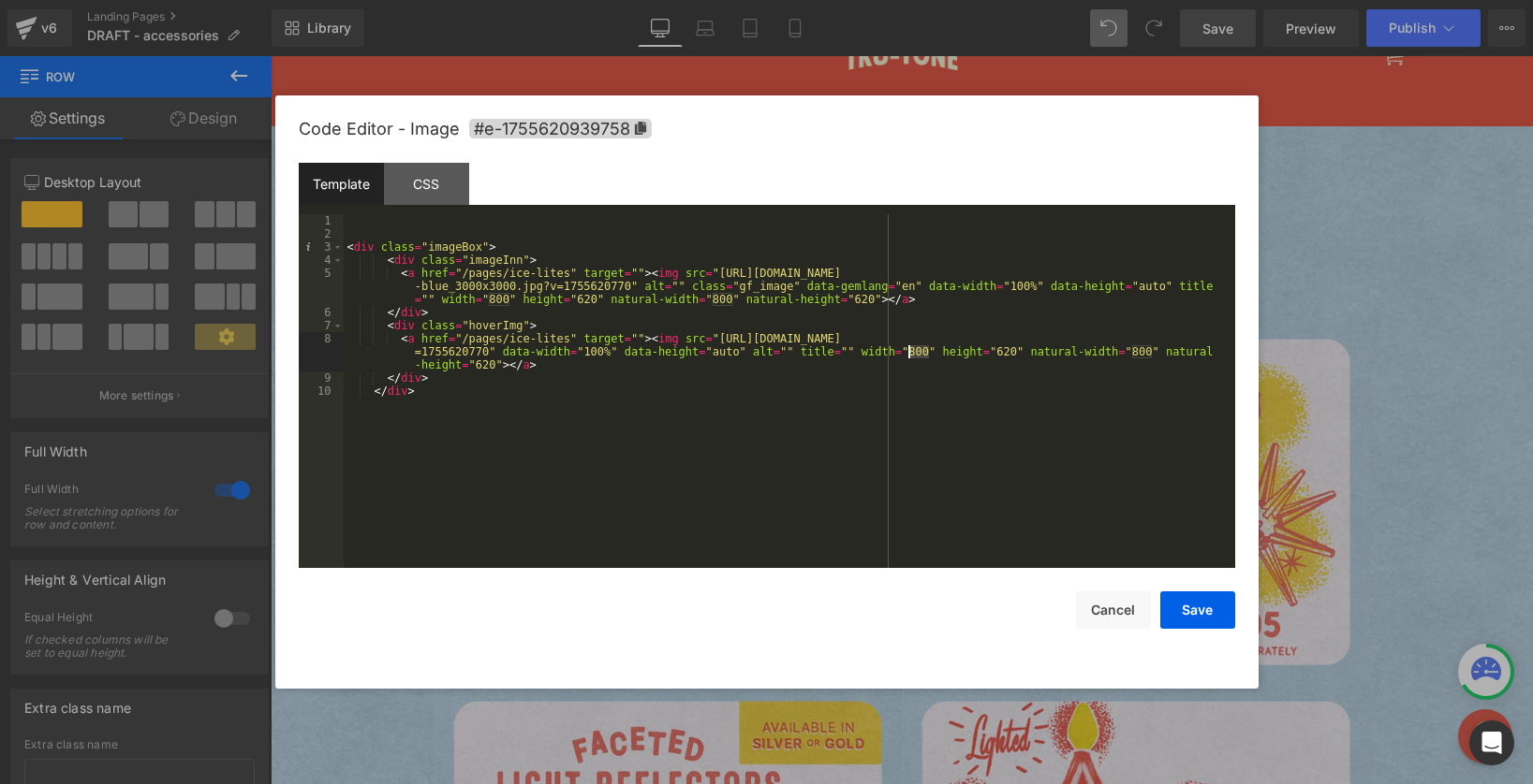
drag, startPoint x: 929, startPoint y: 350, endPoint x: 910, endPoint y: 350, distance: 19.0
click at [910, 350] on div "< div class = "imageBox" > < div class = "imageInn" > < a href = "/pages/ice-li…" at bounding box center [789, 404] width 891 height 380
click at [1012, 352] on div "< div class = "imageBox" > < div class = "imageInn" > < a href = "/pages/ice-li…" at bounding box center [789, 404] width 891 height 380
click at [1184, 612] on button "Save" at bounding box center [1197, 610] width 75 height 37
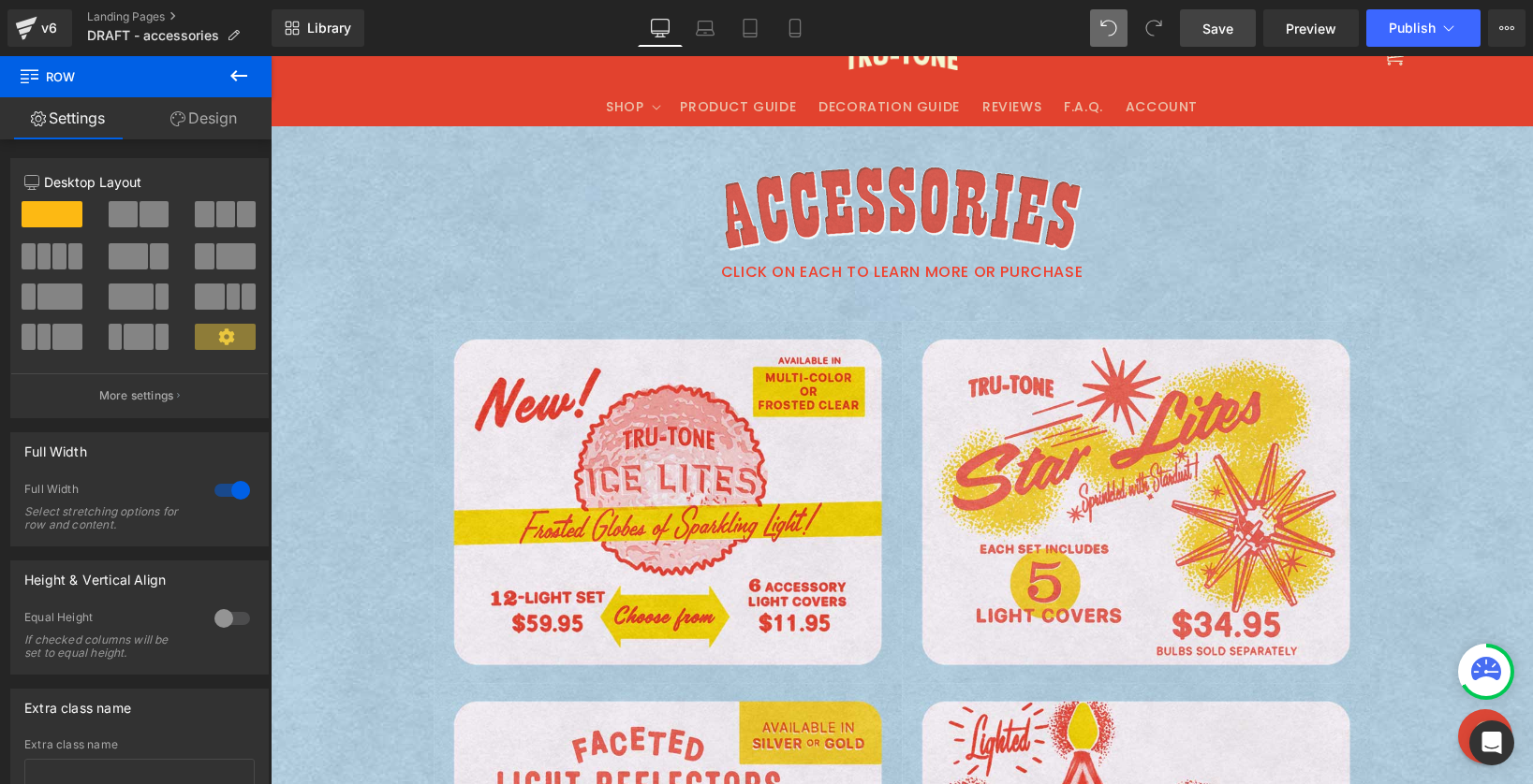
click at [1209, 27] on span "Save" at bounding box center [1218, 28] width 31 height 20
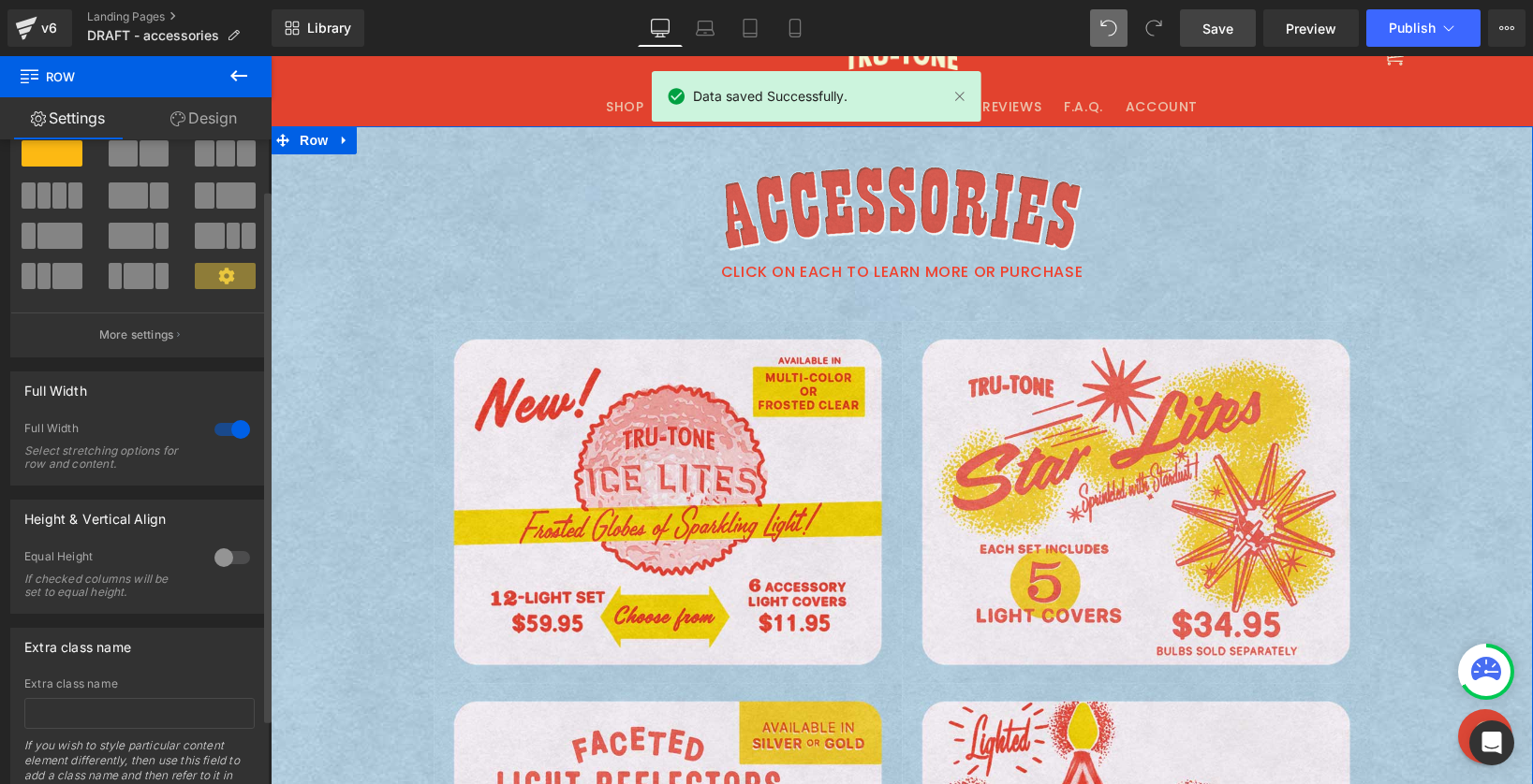
scroll to position [140, 0]
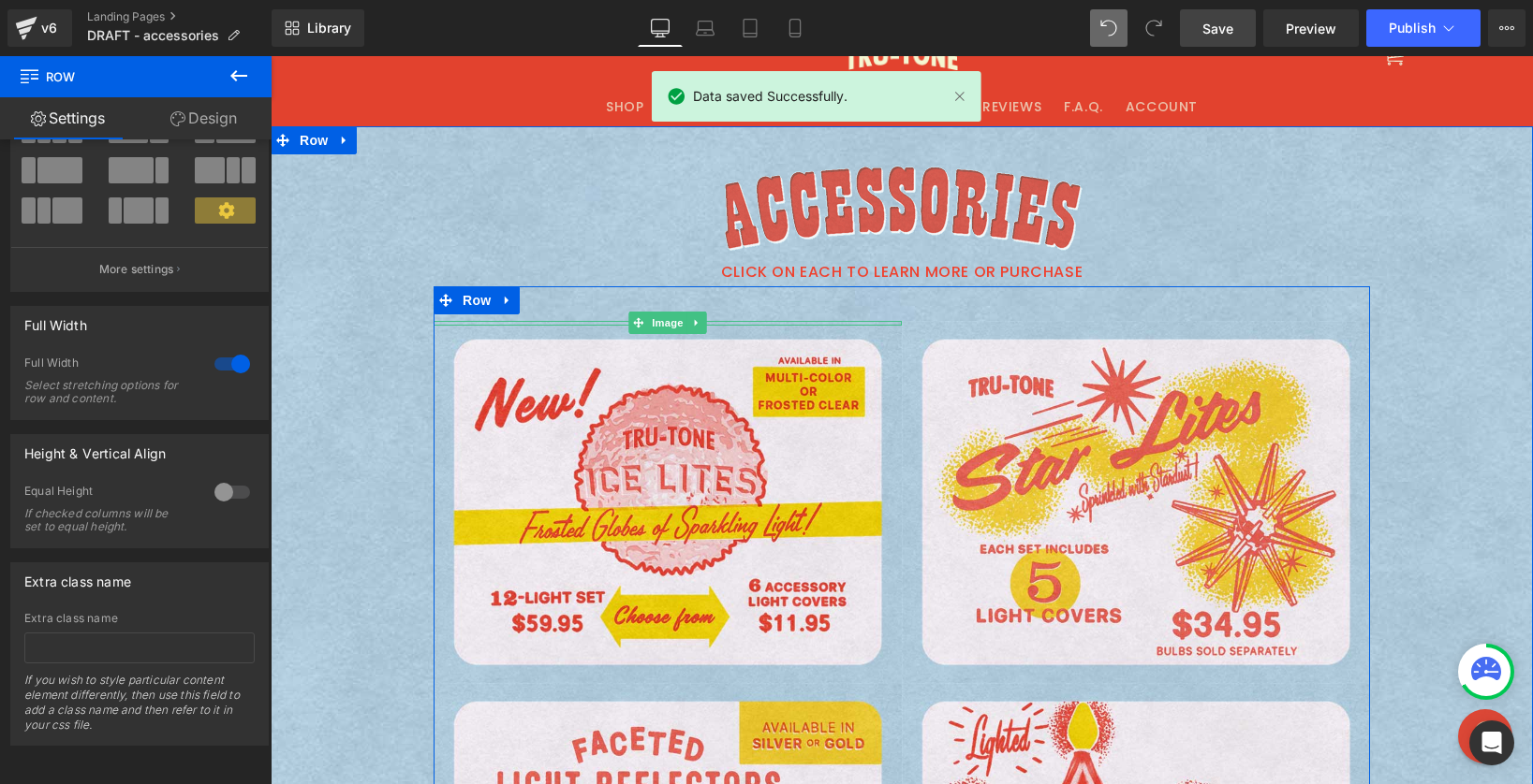
click at [270, 56] on img at bounding box center [270, 56] width 0 height 0
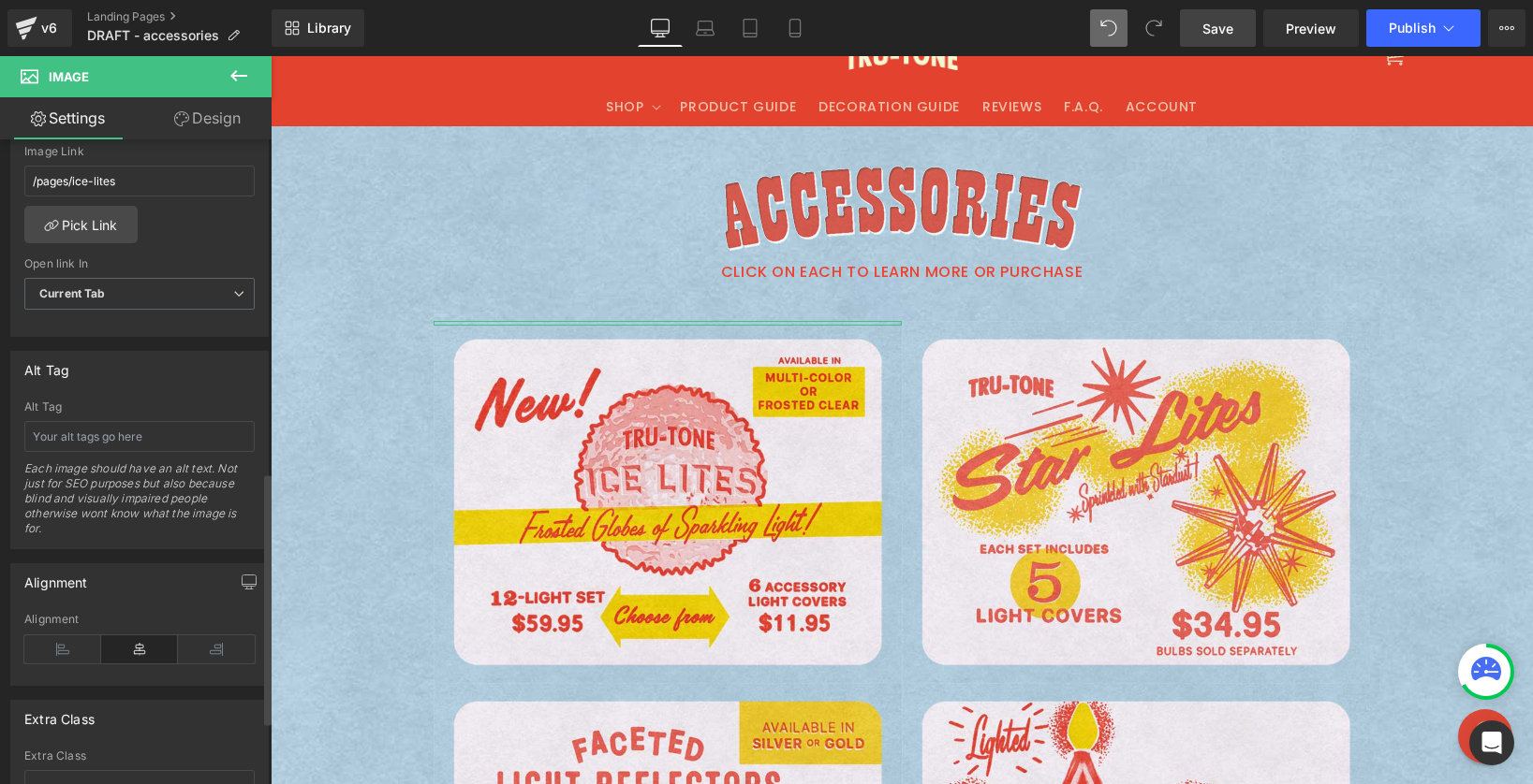
scroll to position [720, 0]
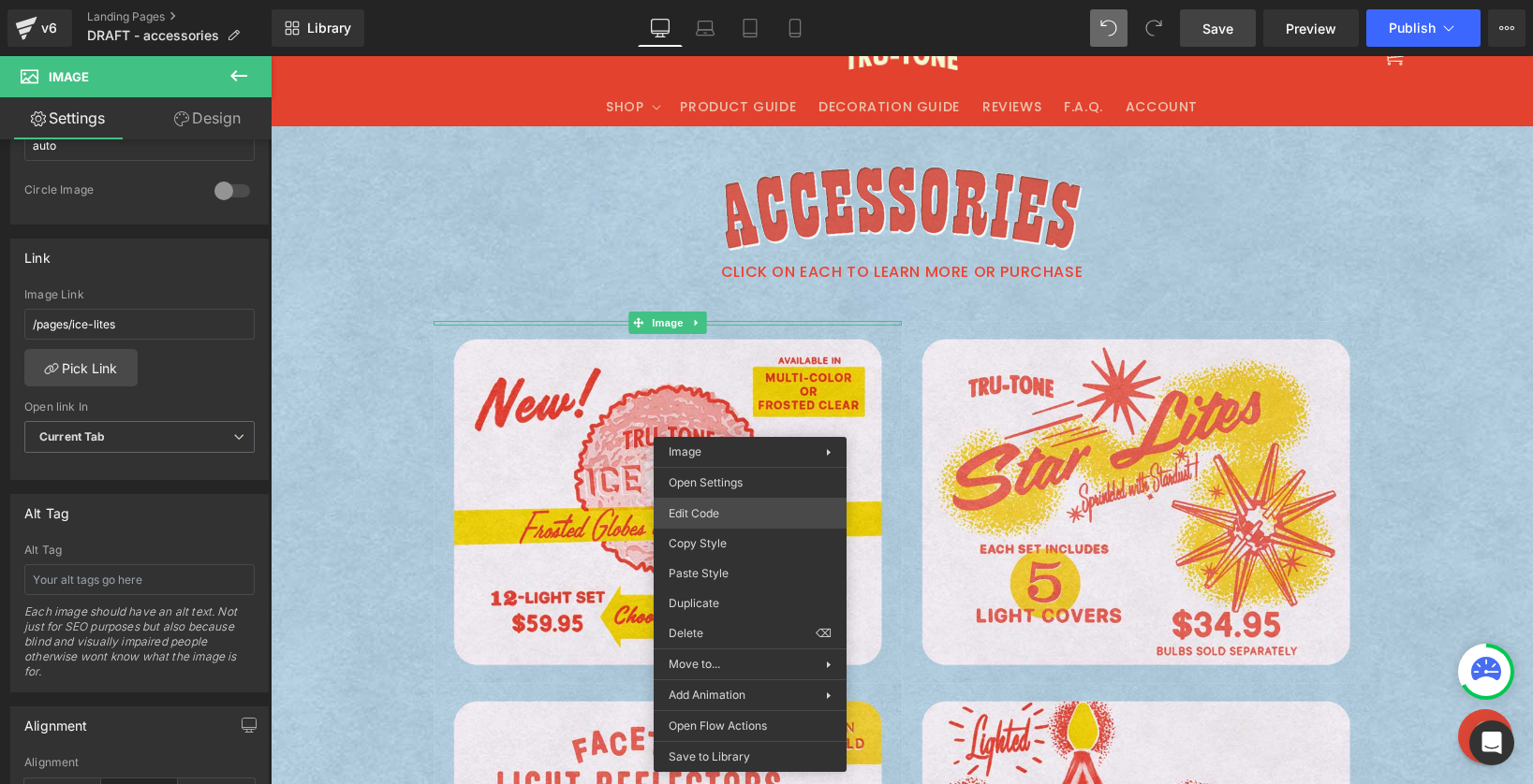
click at [708, 0] on div "Image You are previewing how the will restyle your page. You can not edit Eleme…" at bounding box center [766, 0] width 1533 height 0
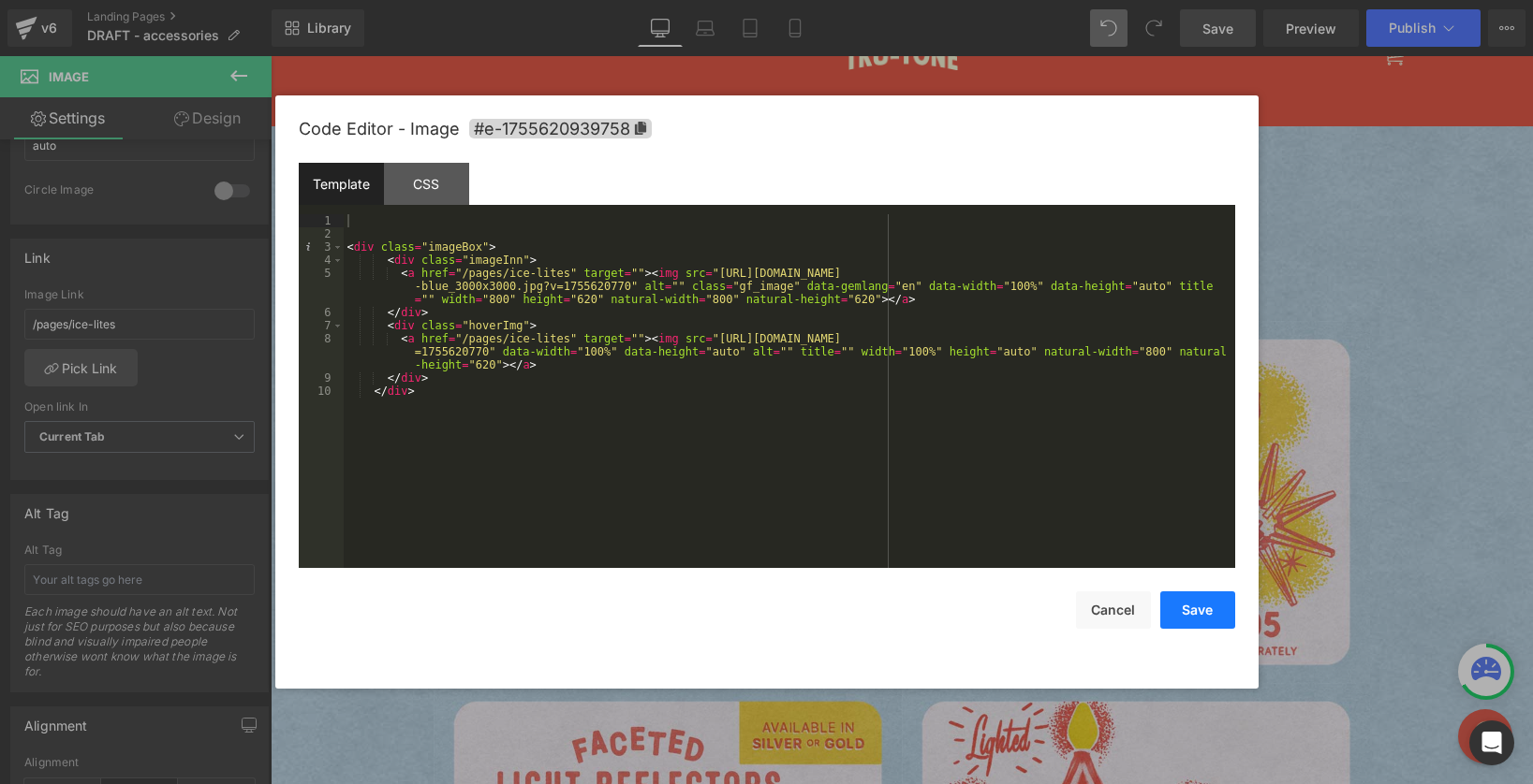
click at [1173, 609] on button "Save" at bounding box center [1197, 610] width 75 height 37
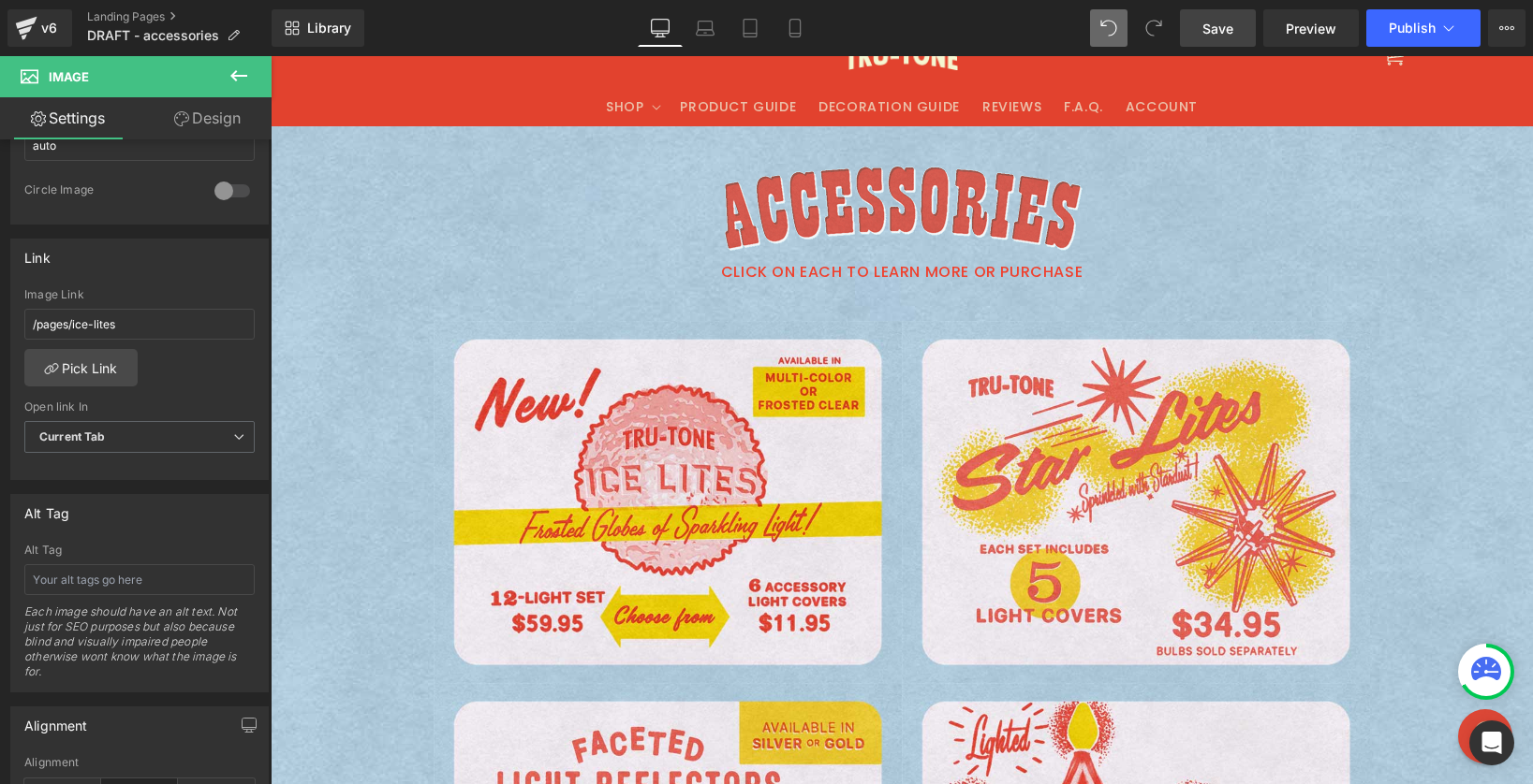
click at [1226, 16] on link "Save" at bounding box center [1217, 28] width 75 height 37
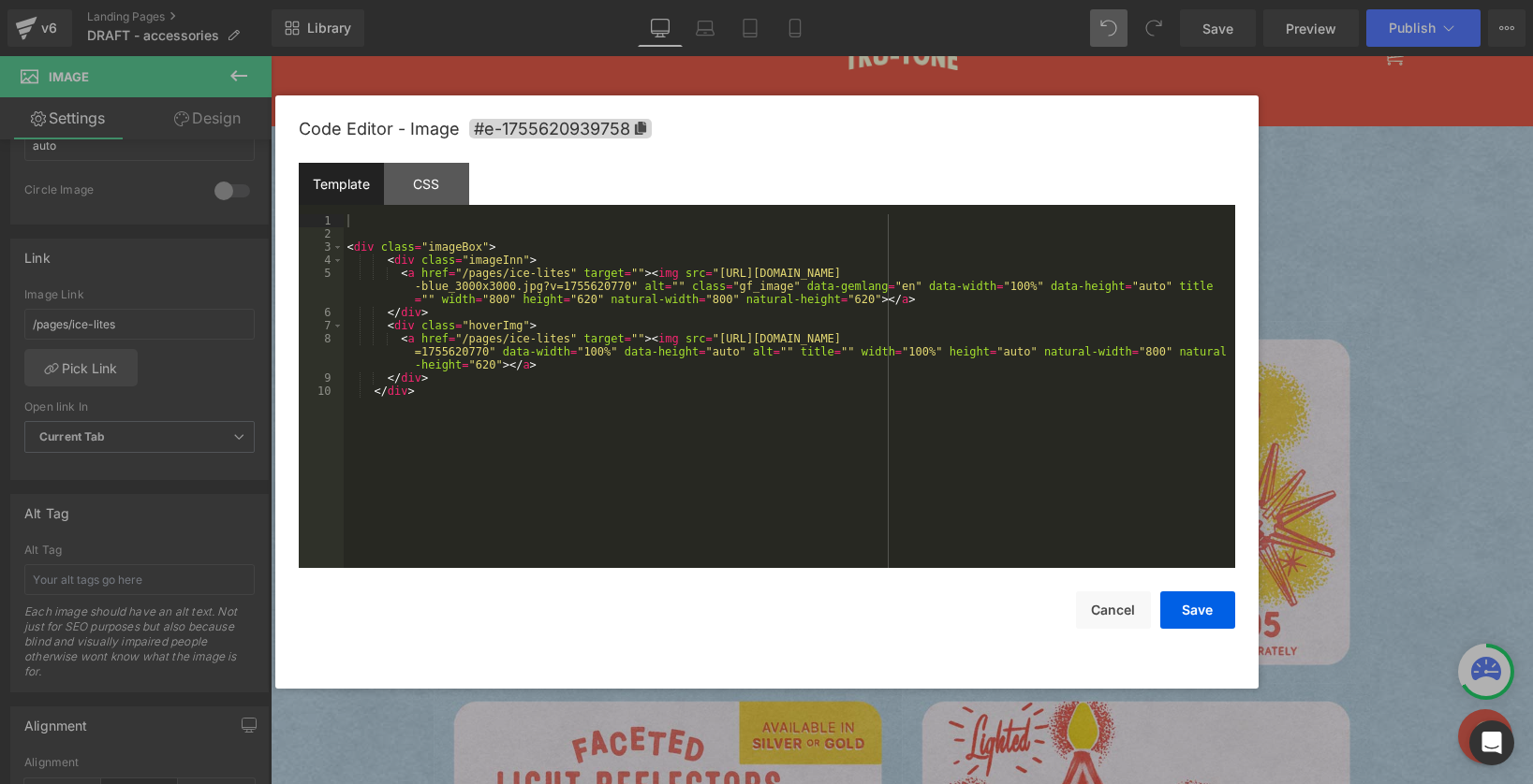
click at [526, 0] on div "Image You are previewing how the will restyle your page. You can not edit Eleme…" at bounding box center [766, 0] width 1533 height 0
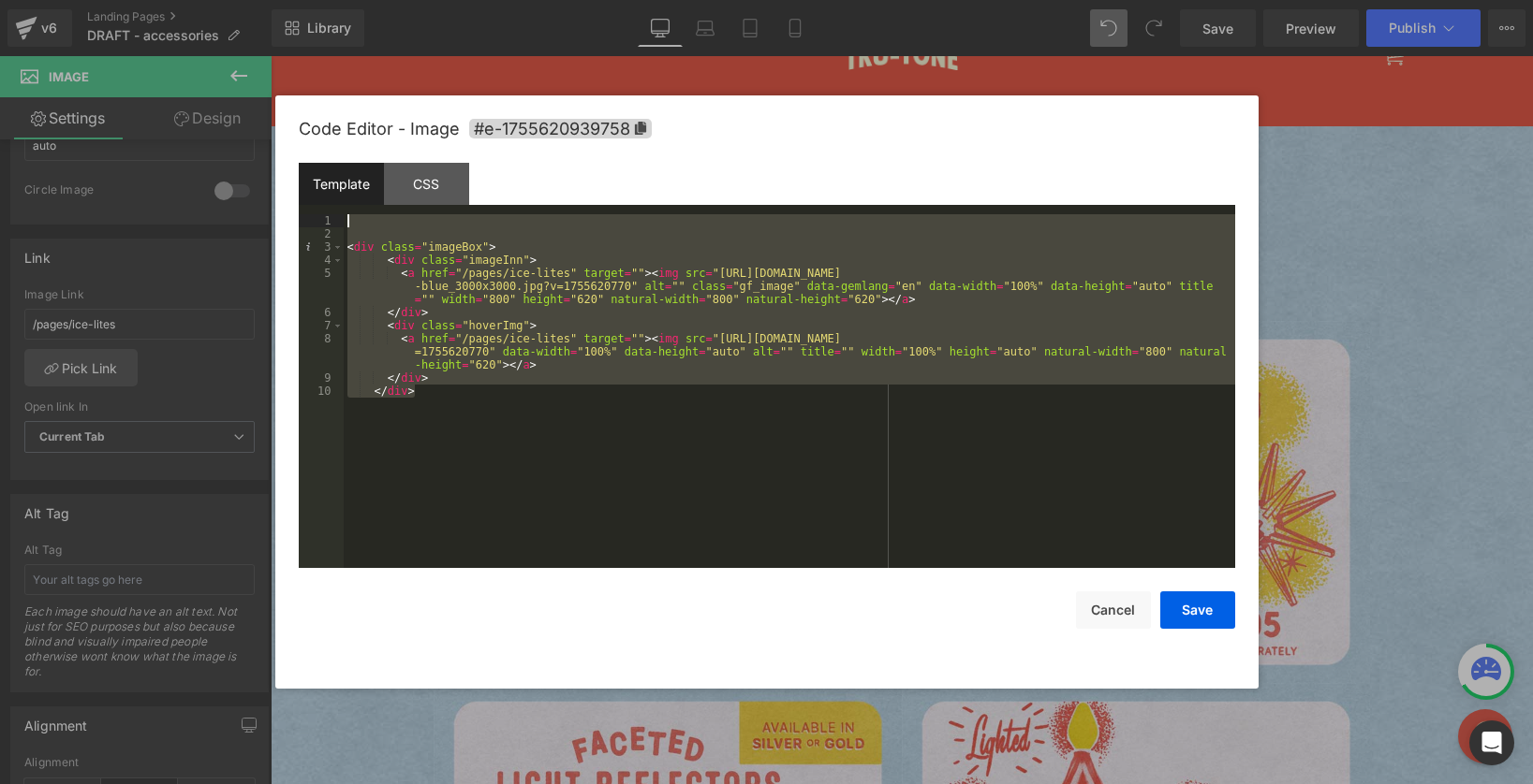
drag, startPoint x: 418, startPoint y: 390, endPoint x: 263, endPoint y: 201, distance: 244.4
click at [263, 201] on body "Image You are previewing how the will restyle your page. You can not edit Eleme…" at bounding box center [766, 392] width 1533 height 784
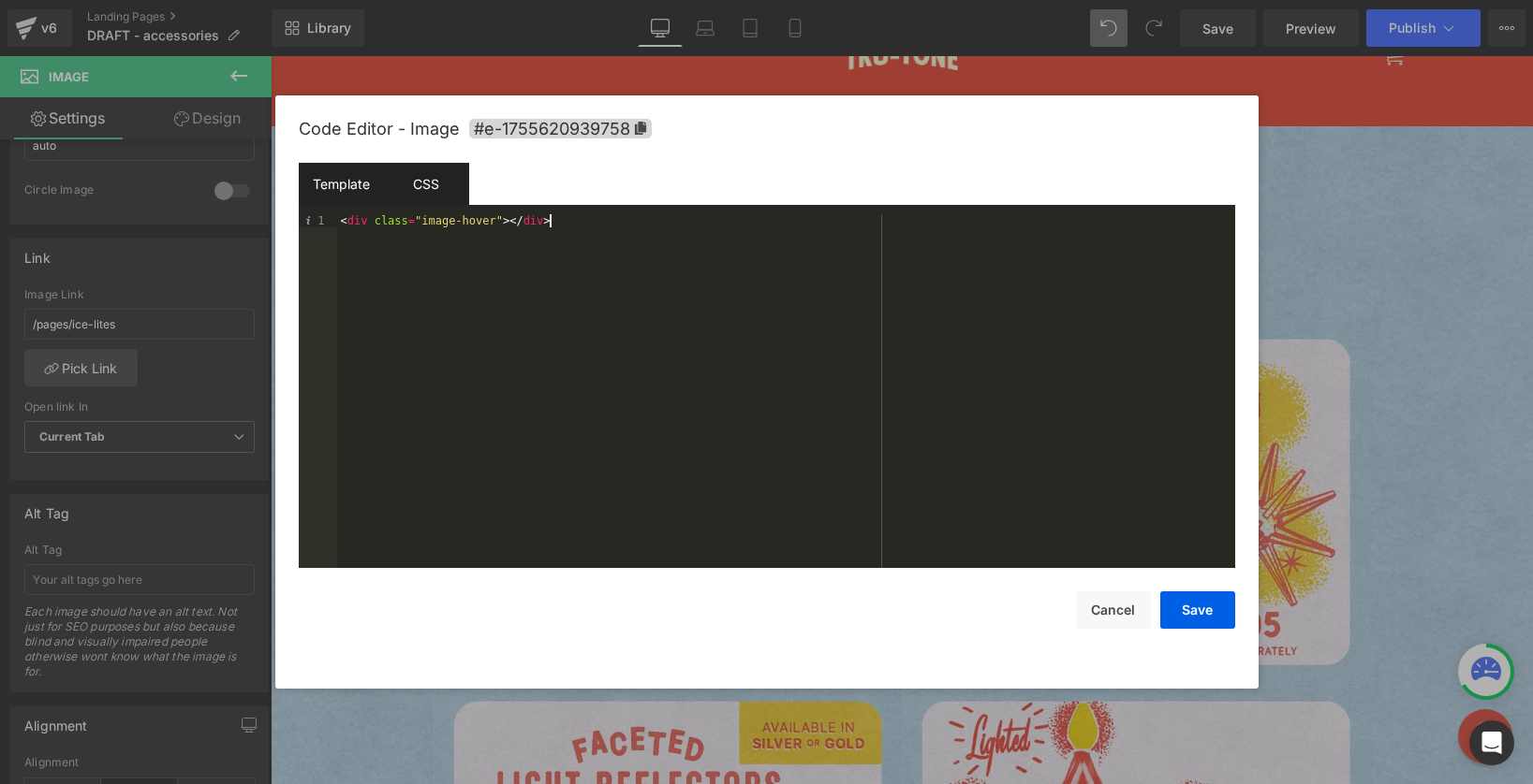
click at [433, 186] on div "CSS" at bounding box center [426, 183] width 85 height 42
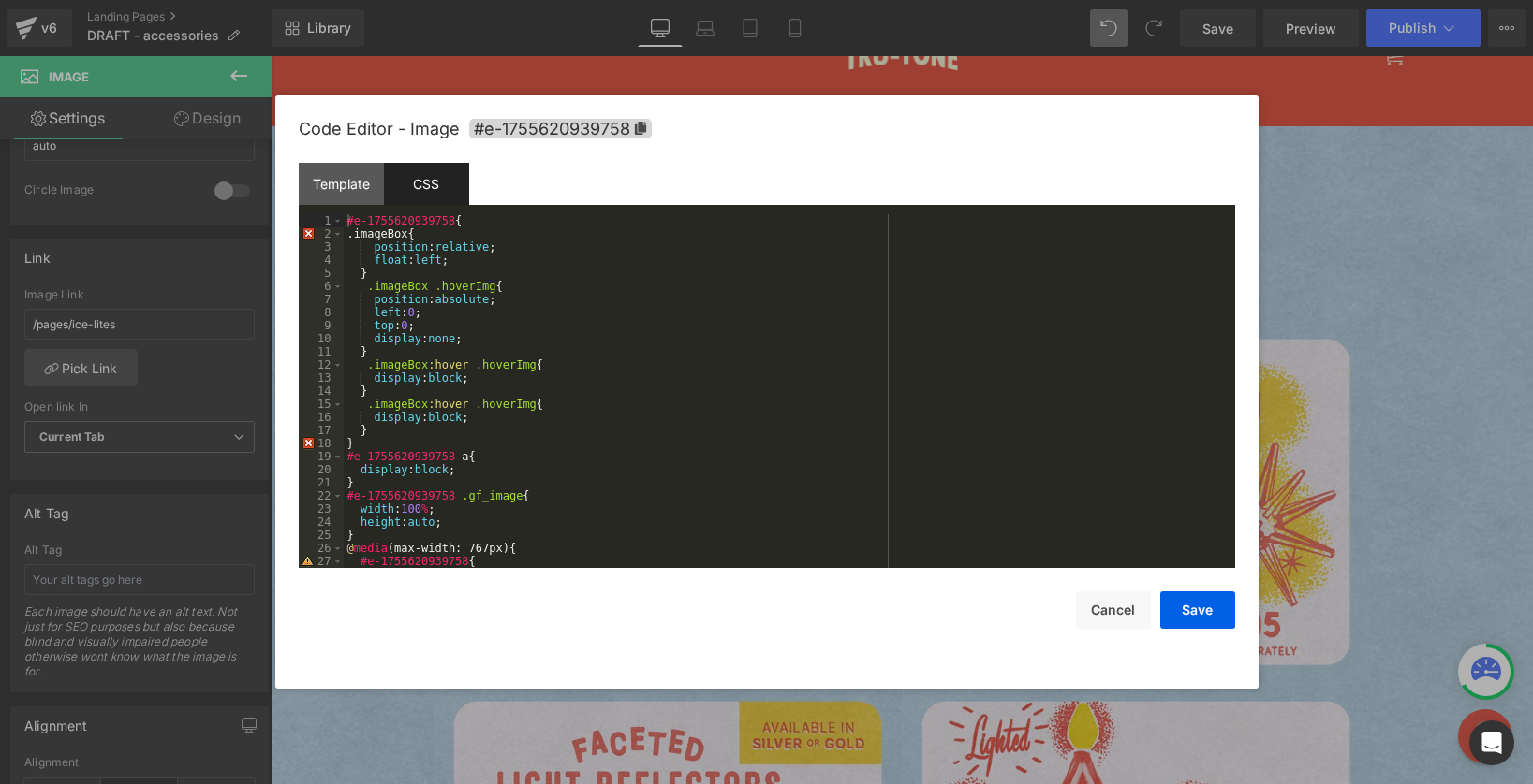
click at [390, 430] on div "#e-1755620939758 { .imageBox{ position : relative ; float : left ; } .imageBox …" at bounding box center [785, 404] width 884 height 380
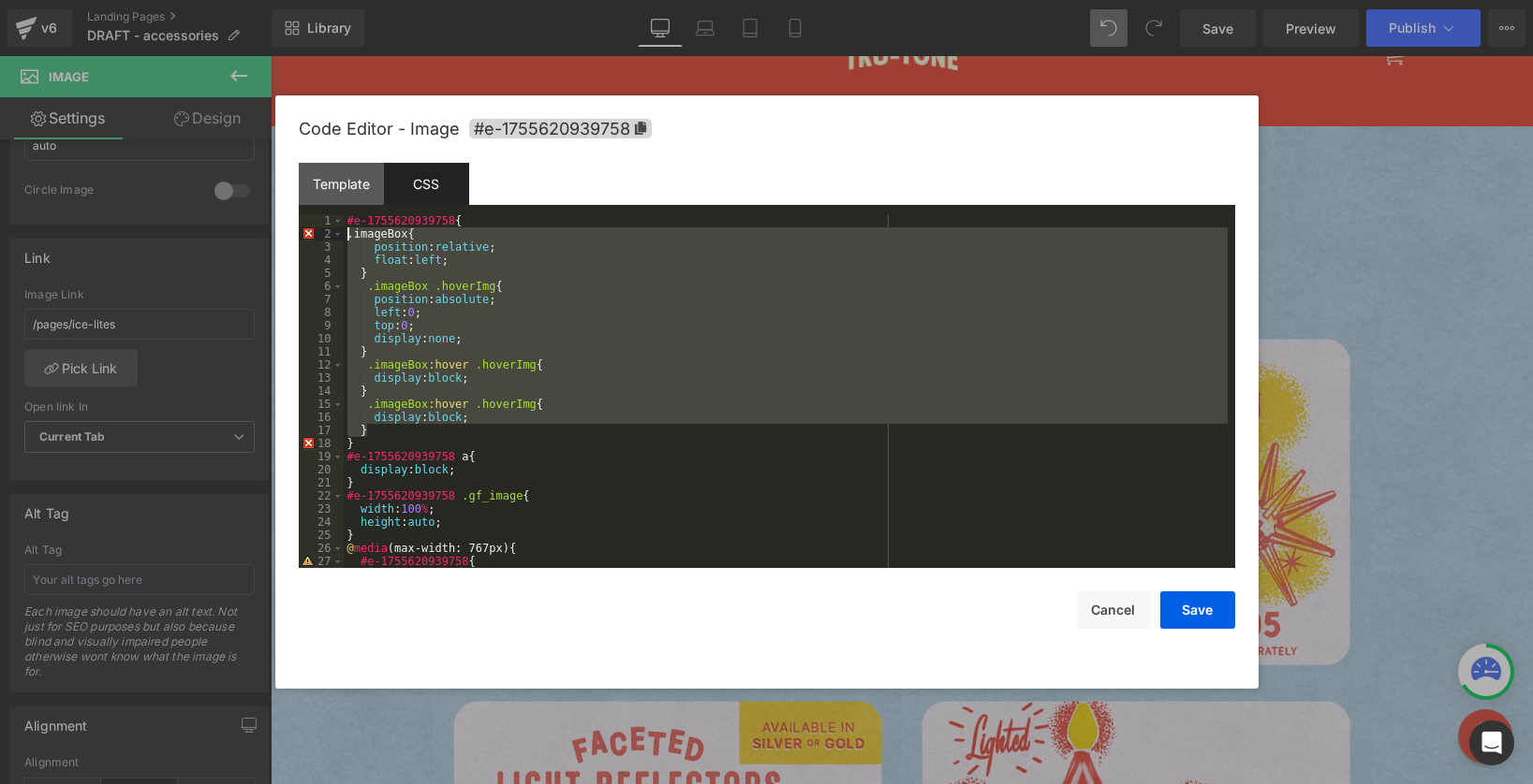
drag, startPoint x: 387, startPoint y: 429, endPoint x: 275, endPoint y: 228, distance: 230.1
click at [275, 228] on div "Code Editor - Image #e-1755620939758 Template CSS 1 < div class = "image-hover"…" at bounding box center [766, 392] width 983 height 593
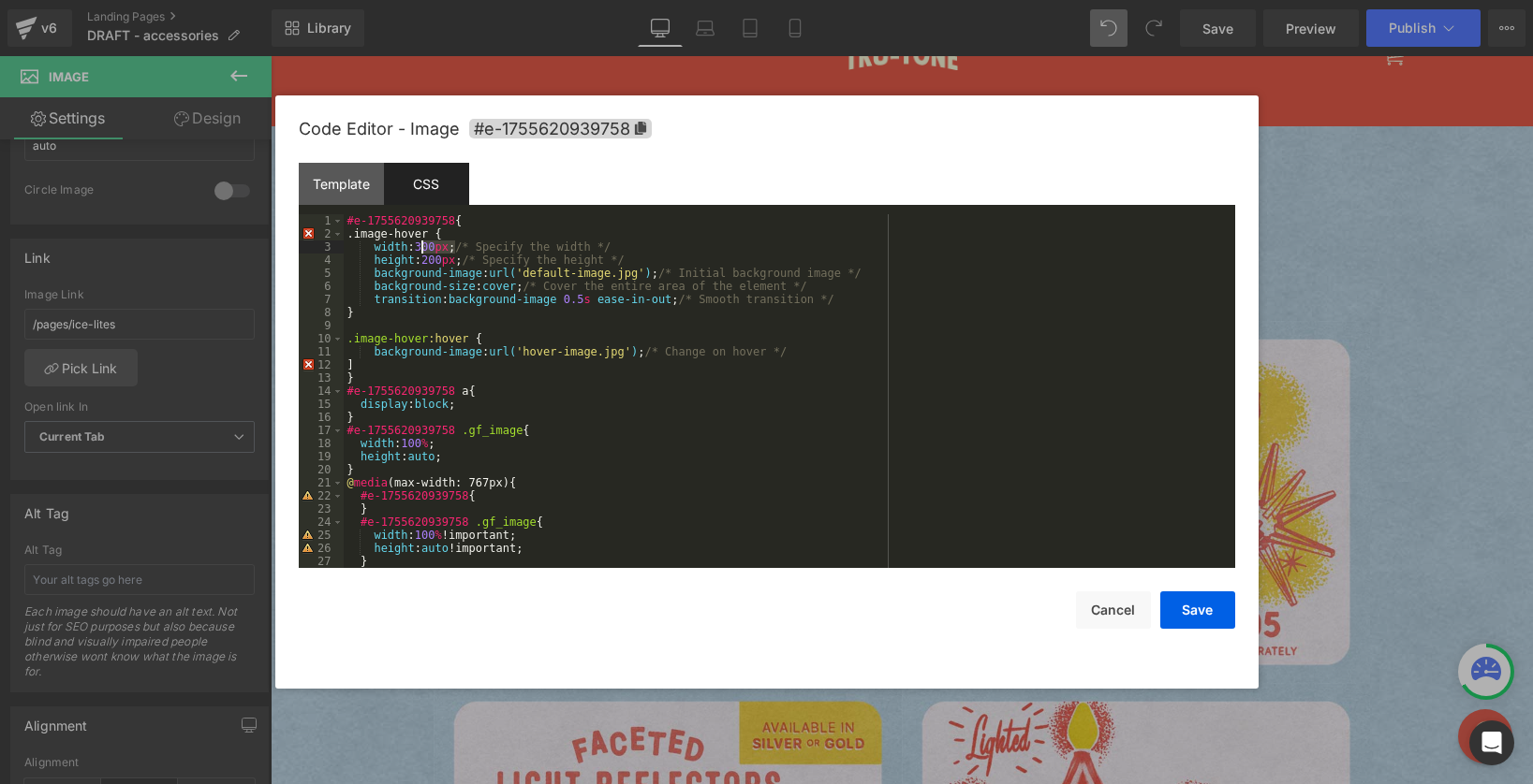
drag, startPoint x: 456, startPoint y: 244, endPoint x: 421, endPoint y: 242, distance: 35.1
click at [421, 242] on div "#e-1755620939758 { .image-hover { width : 300 px ; /* Specify the width */ heig…" at bounding box center [785, 404] width 884 height 380
drag, startPoint x: 462, startPoint y: 262, endPoint x: 429, endPoint y: 255, distance: 33.7
click at [429, 255] on div "#e-1755620939758 { .image-hover { width : 100 % ; /* Specify the width */ heigh…" at bounding box center [785, 404] width 884 height 380
drag, startPoint x: 631, startPoint y: 271, endPoint x: 530, endPoint y: 273, distance: 101.0
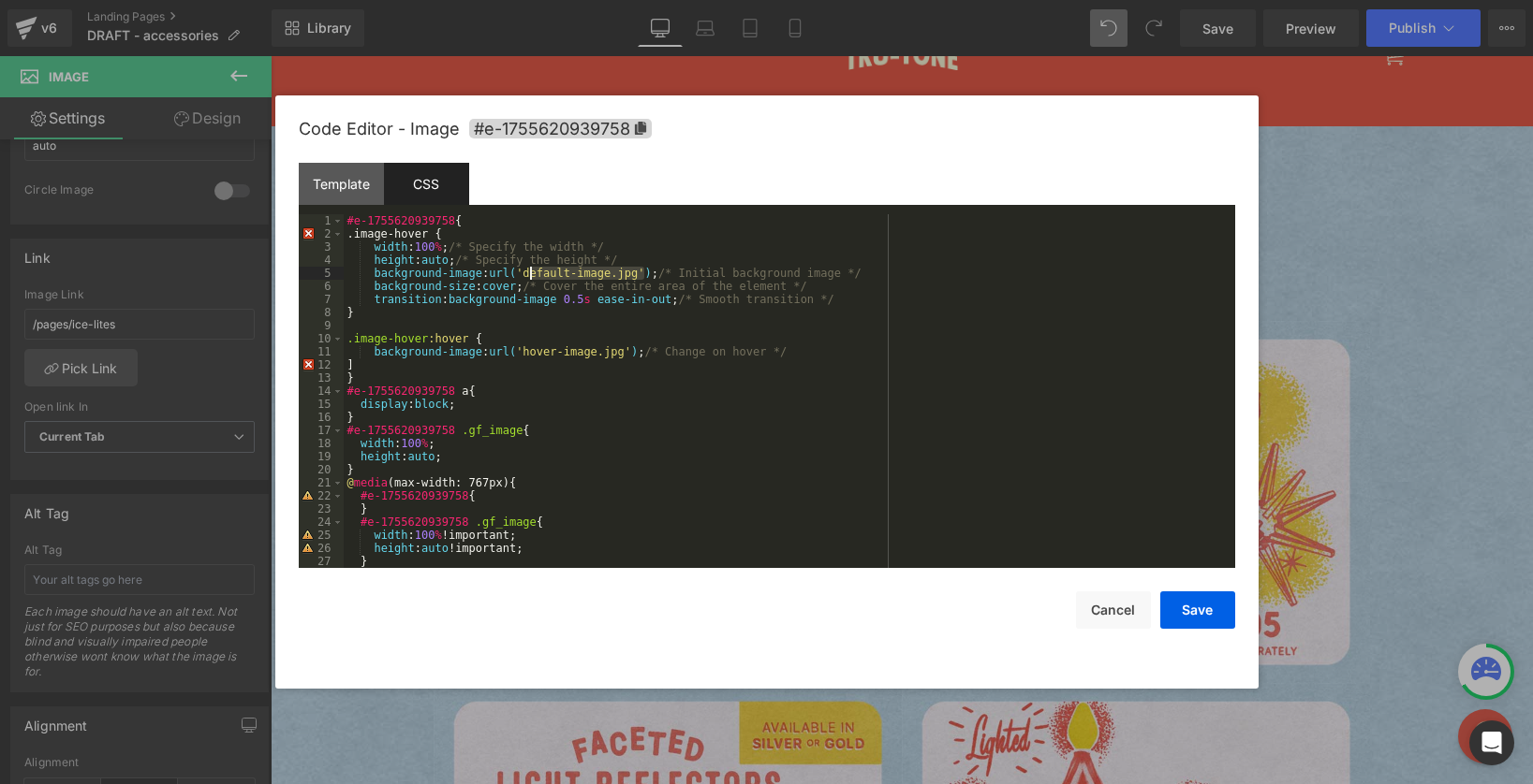
click at [530, 273] on div "#e-1755620939758 { .image-hover { width : 100 % ; /* Specify the width */ heigh…" at bounding box center [785, 404] width 884 height 380
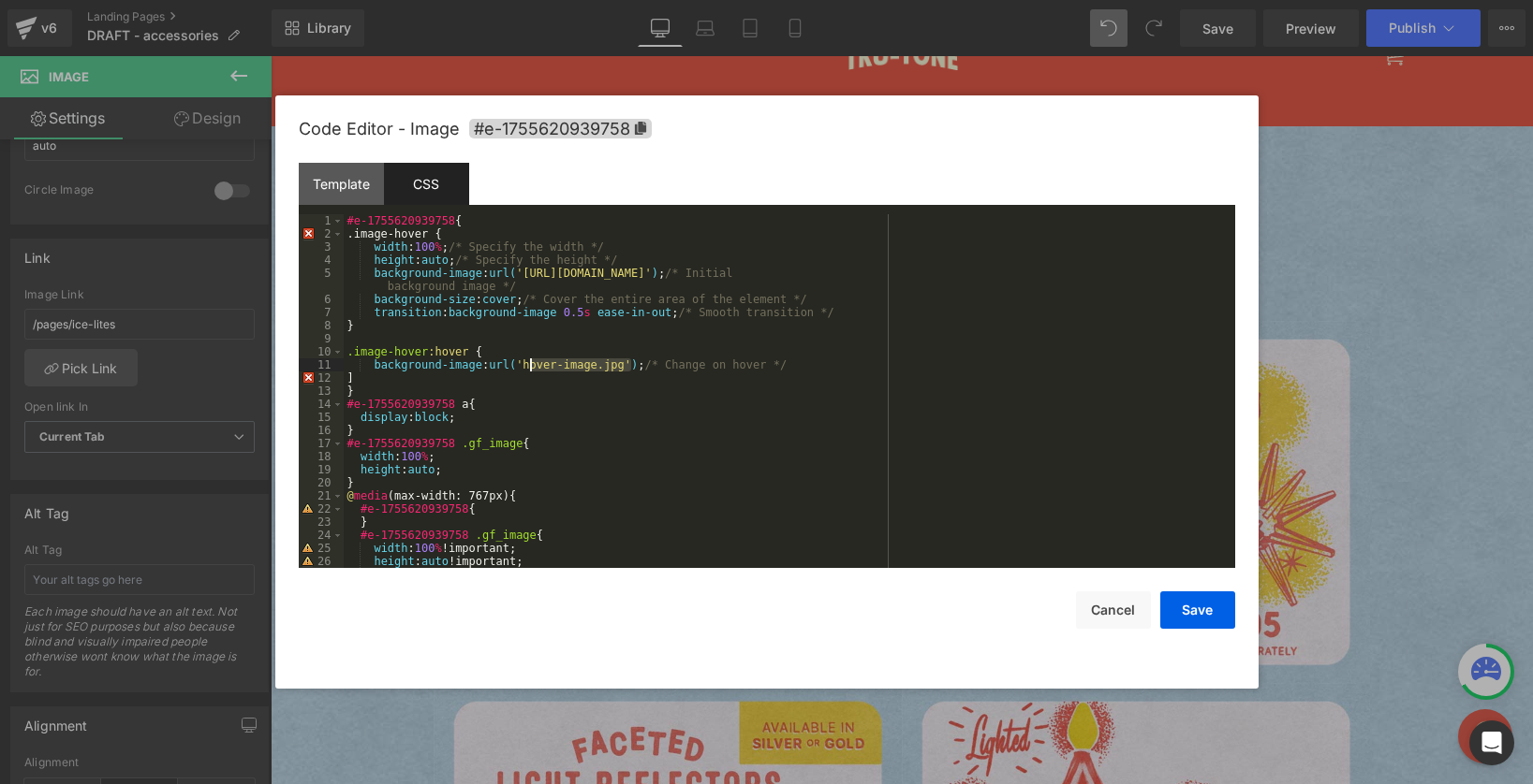
drag, startPoint x: 633, startPoint y: 366, endPoint x: 531, endPoint y: 363, distance: 102.0
click at [531, 363] on div "#e-1755620939758 { .image-hover { width : 100 % ; /* Specify the width */ heigh…" at bounding box center [785, 404] width 884 height 380
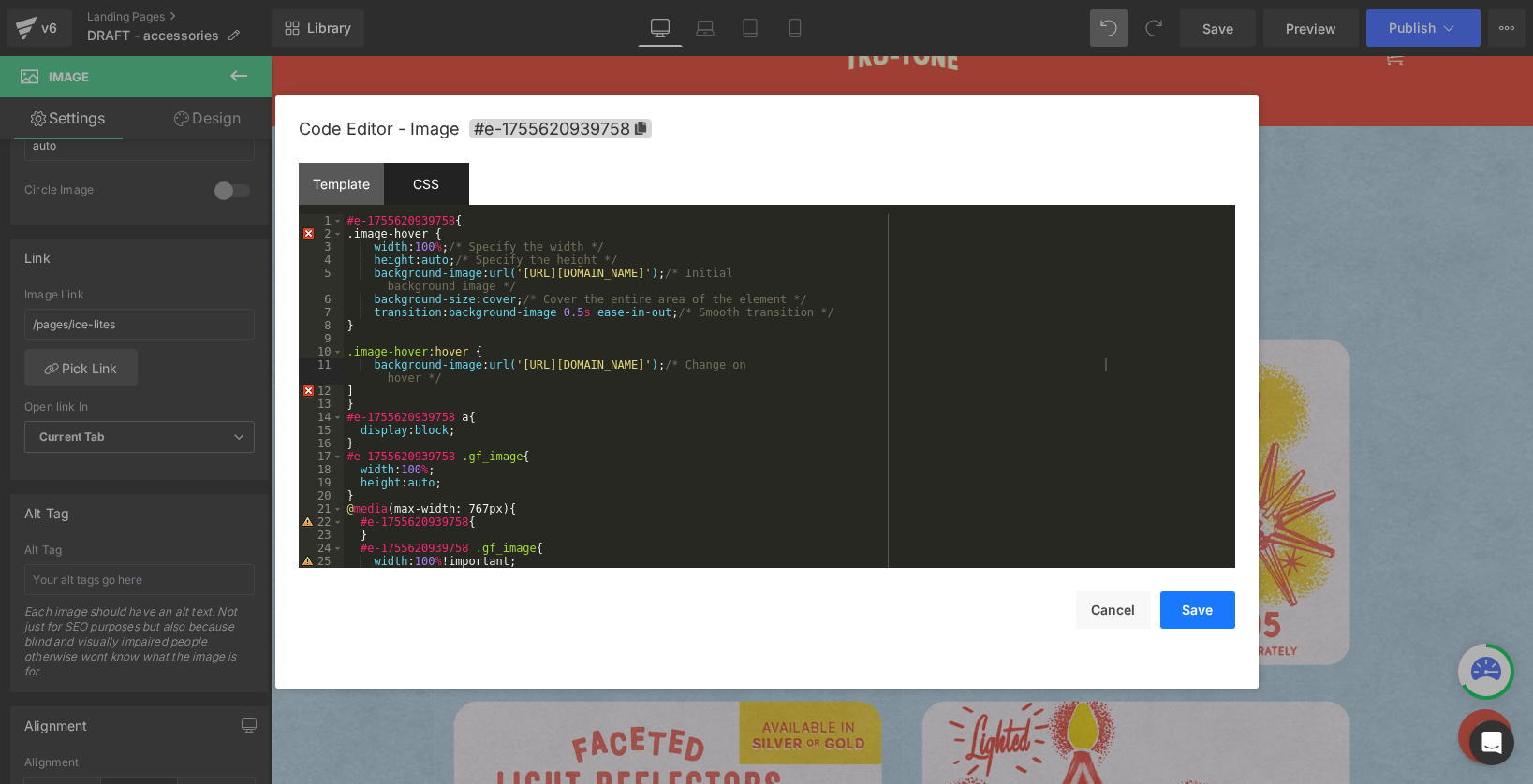
click at [1185, 607] on button "Save" at bounding box center [1197, 610] width 75 height 37
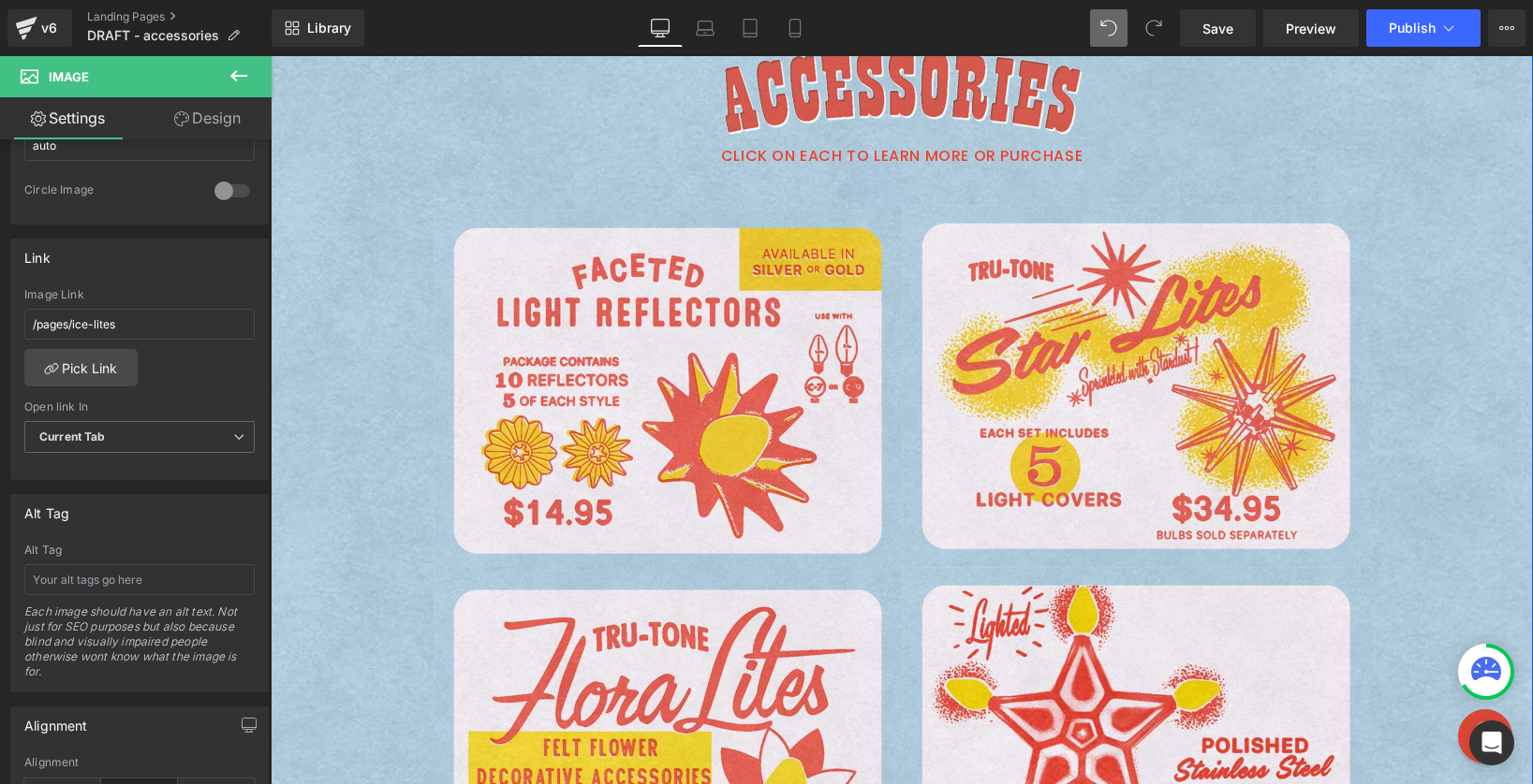
scroll to position [0, 0]
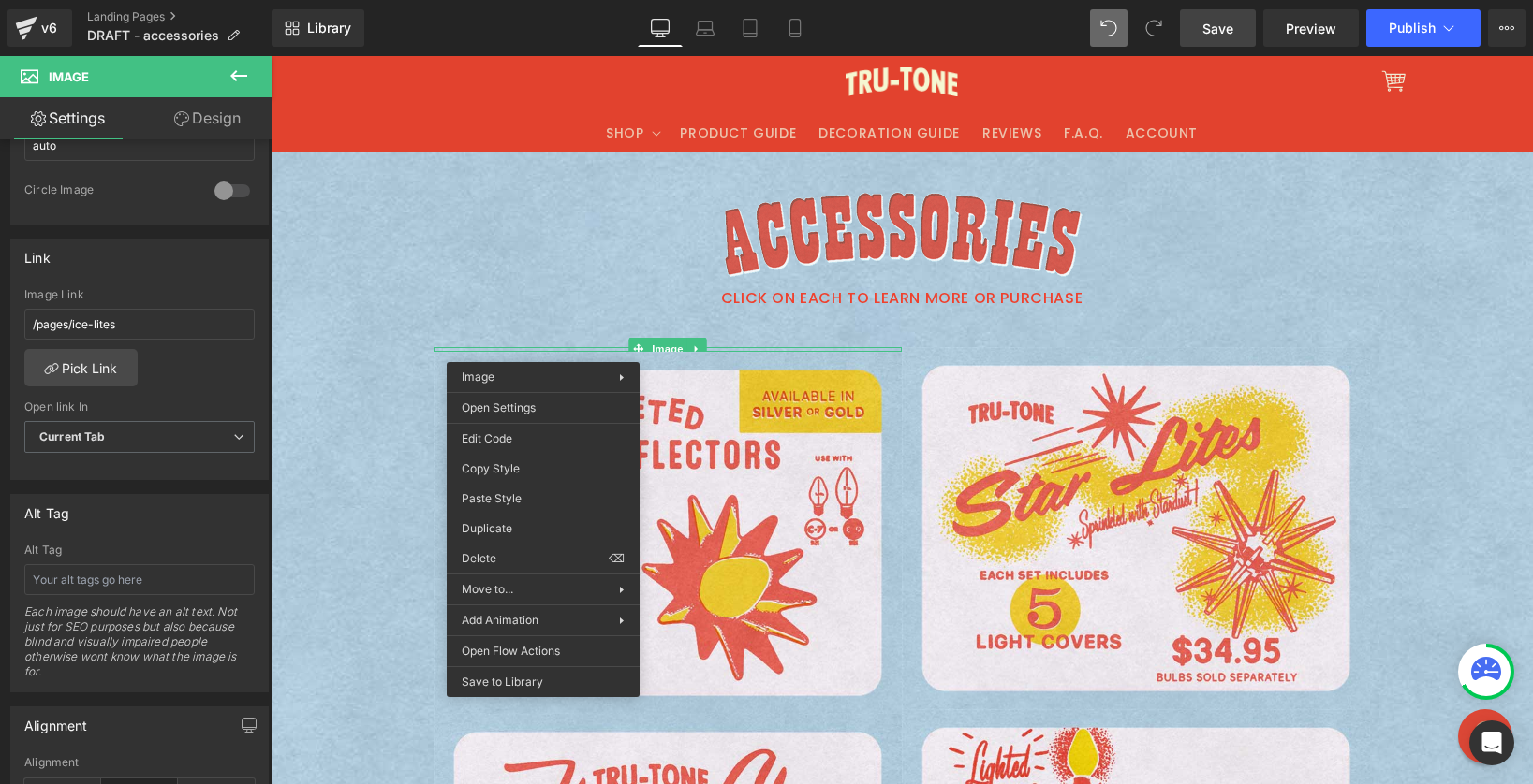
click at [1225, 29] on span "Save" at bounding box center [1218, 28] width 31 height 20
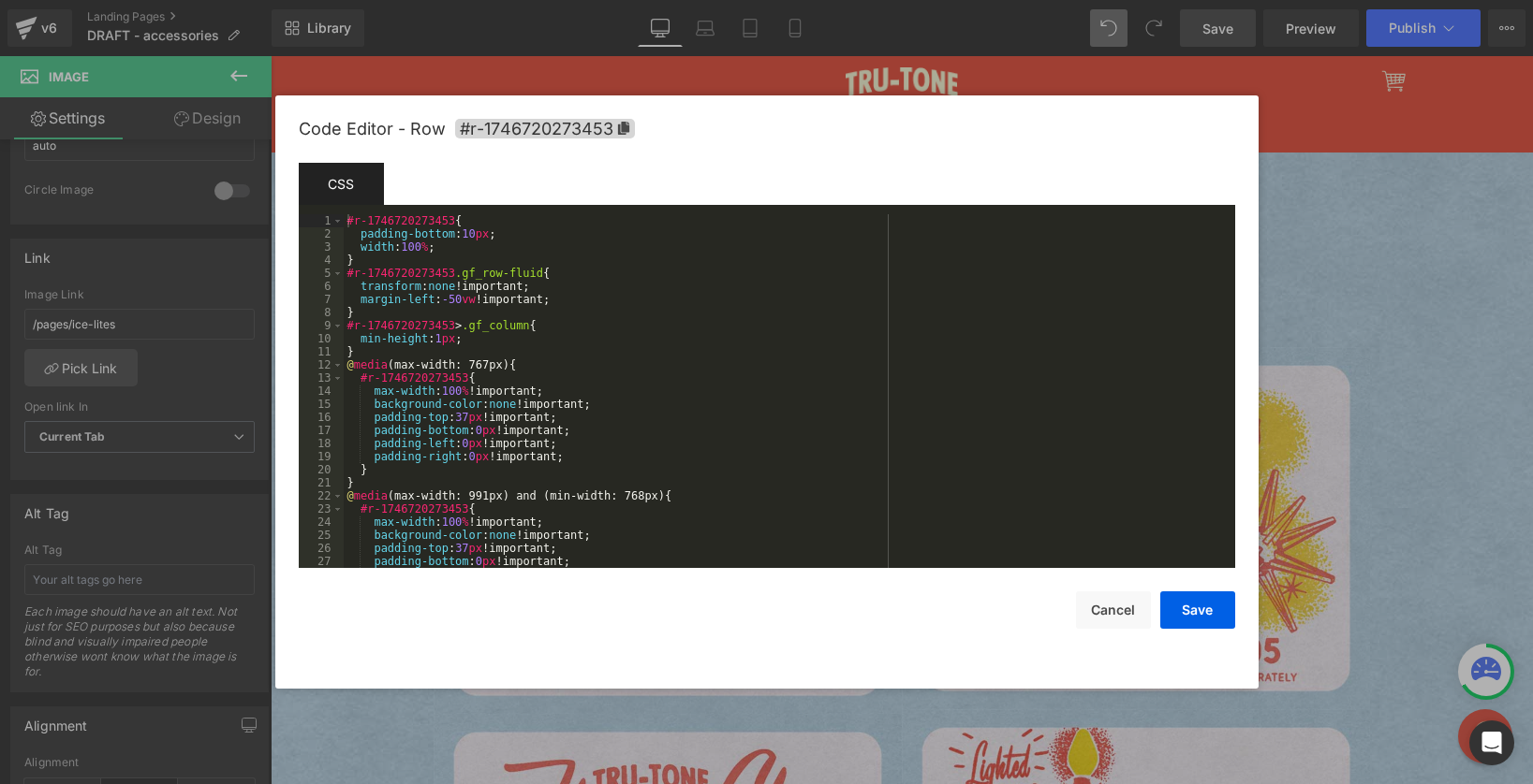
click at [486, 0] on div "Image You are previewing how the will restyle your page. You can not edit Eleme…" at bounding box center [766, 0] width 1533 height 0
click at [1136, 615] on button "Cancel" at bounding box center [1113, 610] width 75 height 37
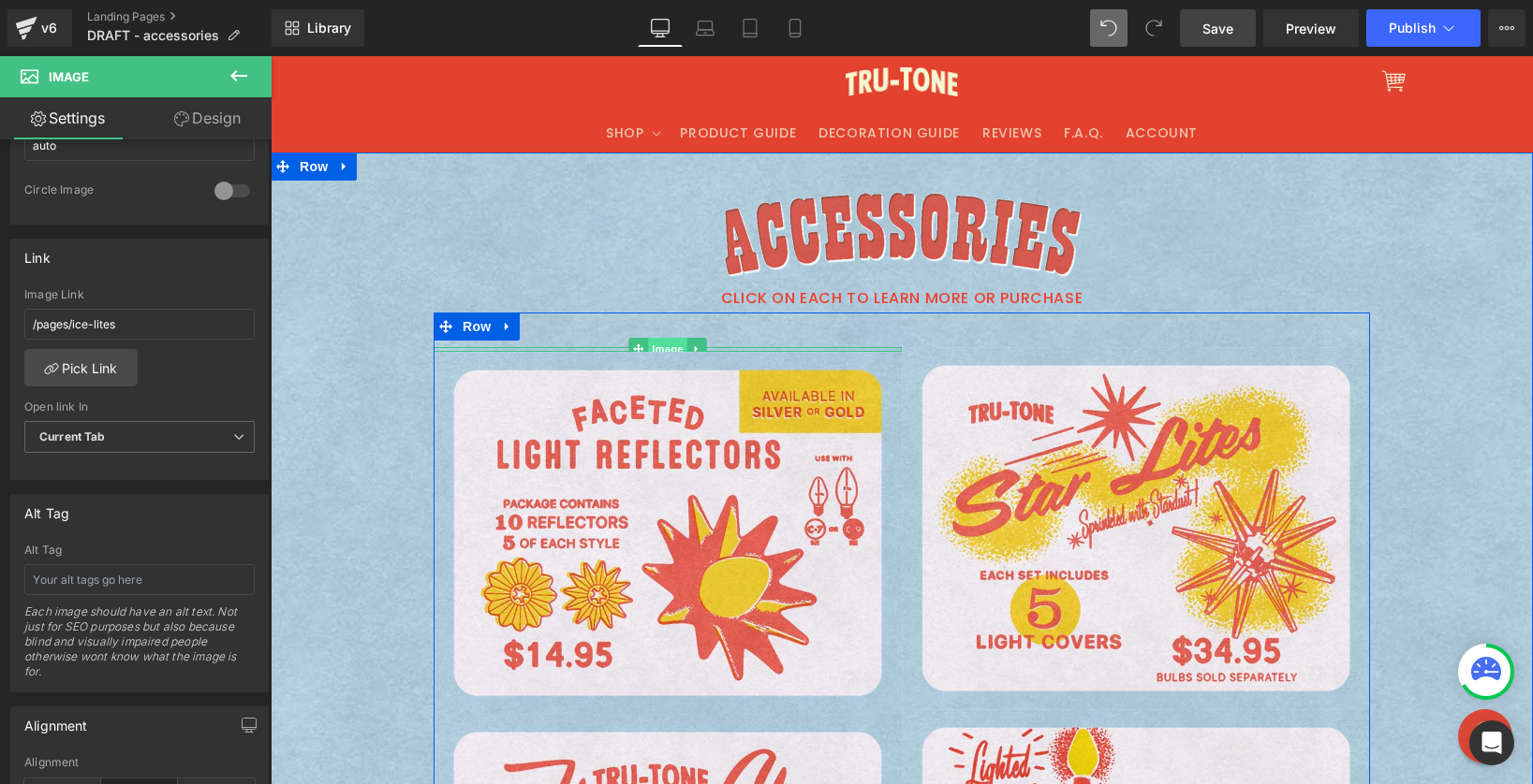
click at [675, 348] on span "Image" at bounding box center [668, 348] width 39 height 23
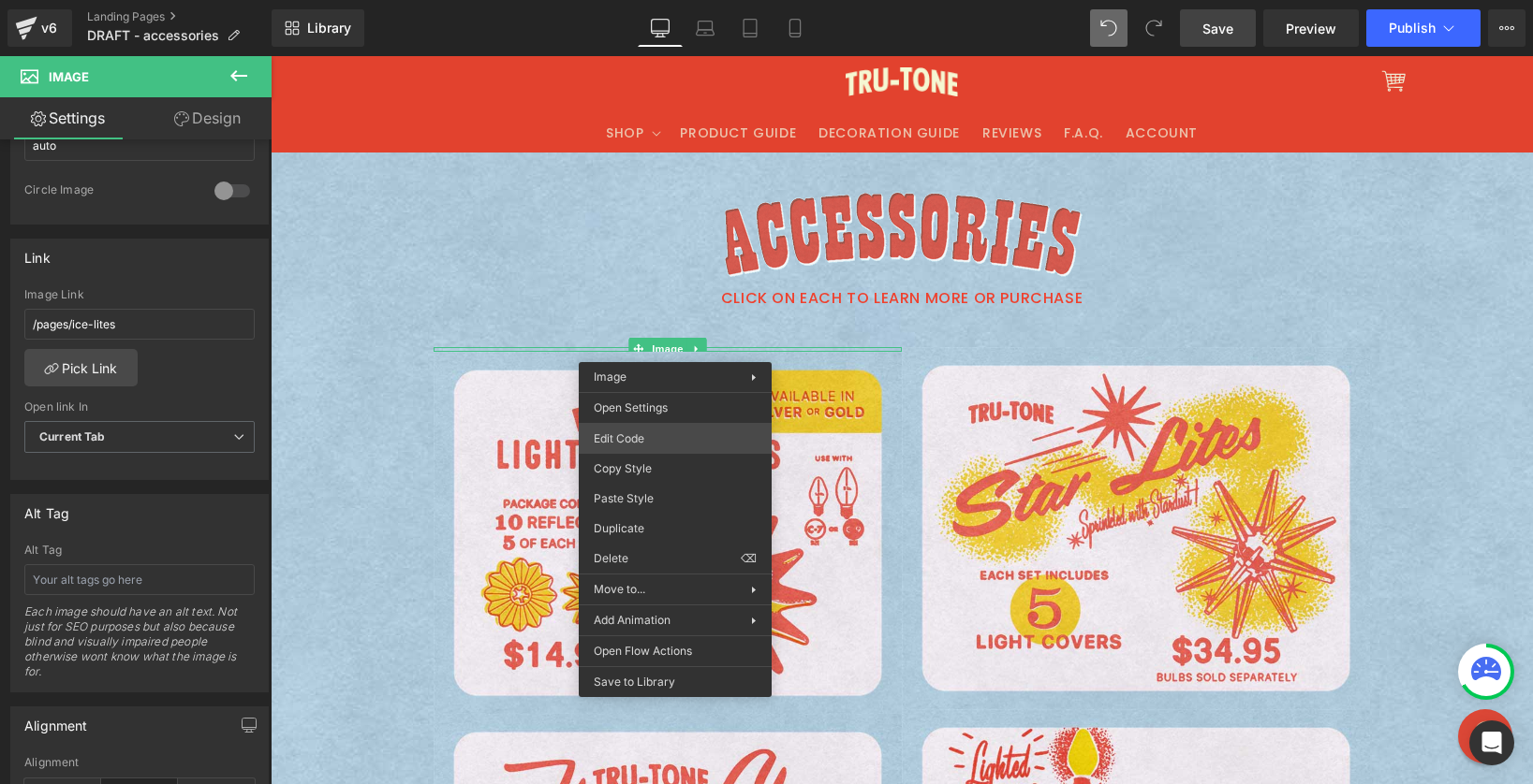
click at [673, 0] on div "Image You are previewing how the will restyle your page. You can not edit Eleme…" at bounding box center [766, 0] width 1533 height 0
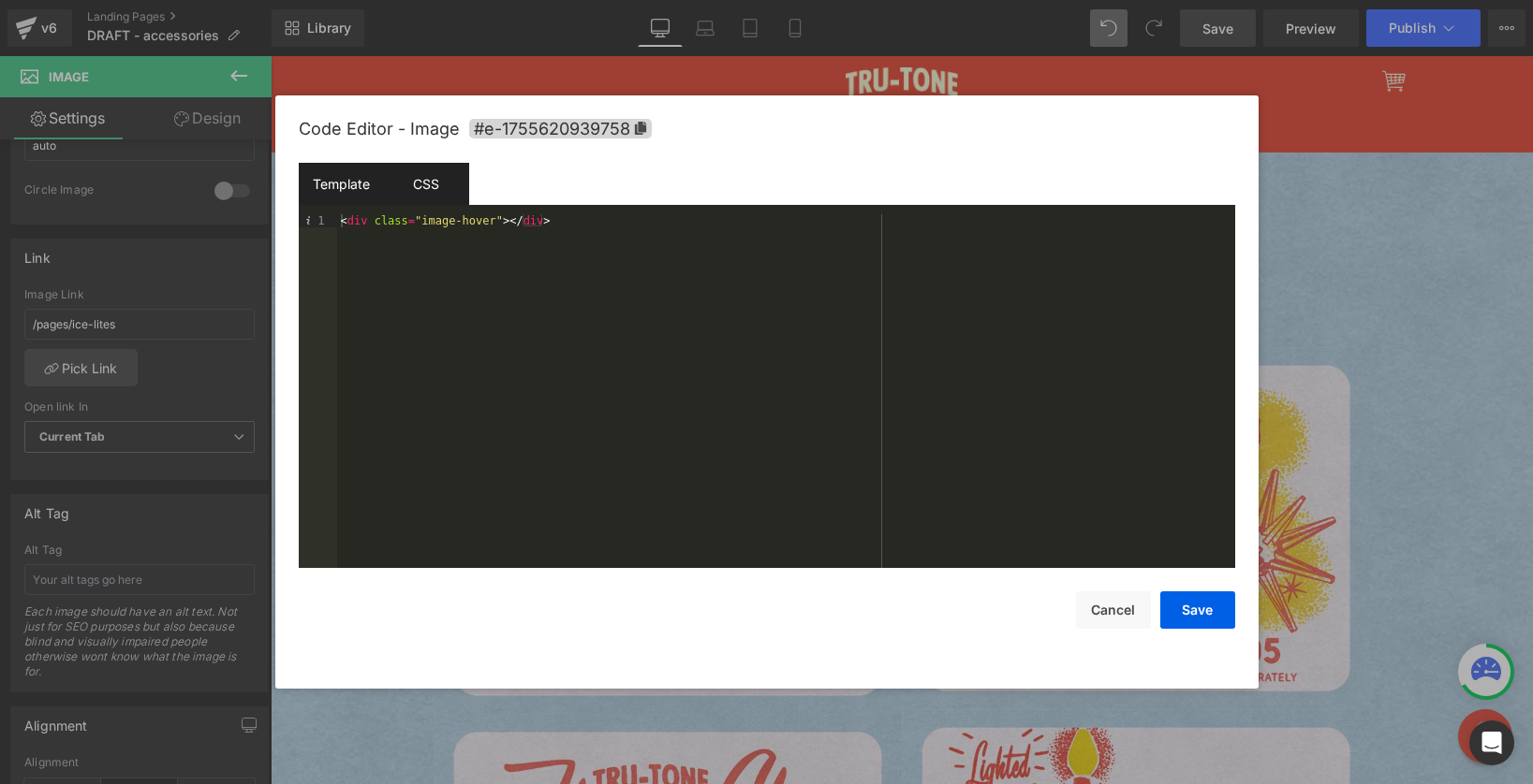
click at [432, 182] on div "CSS" at bounding box center [426, 183] width 85 height 42
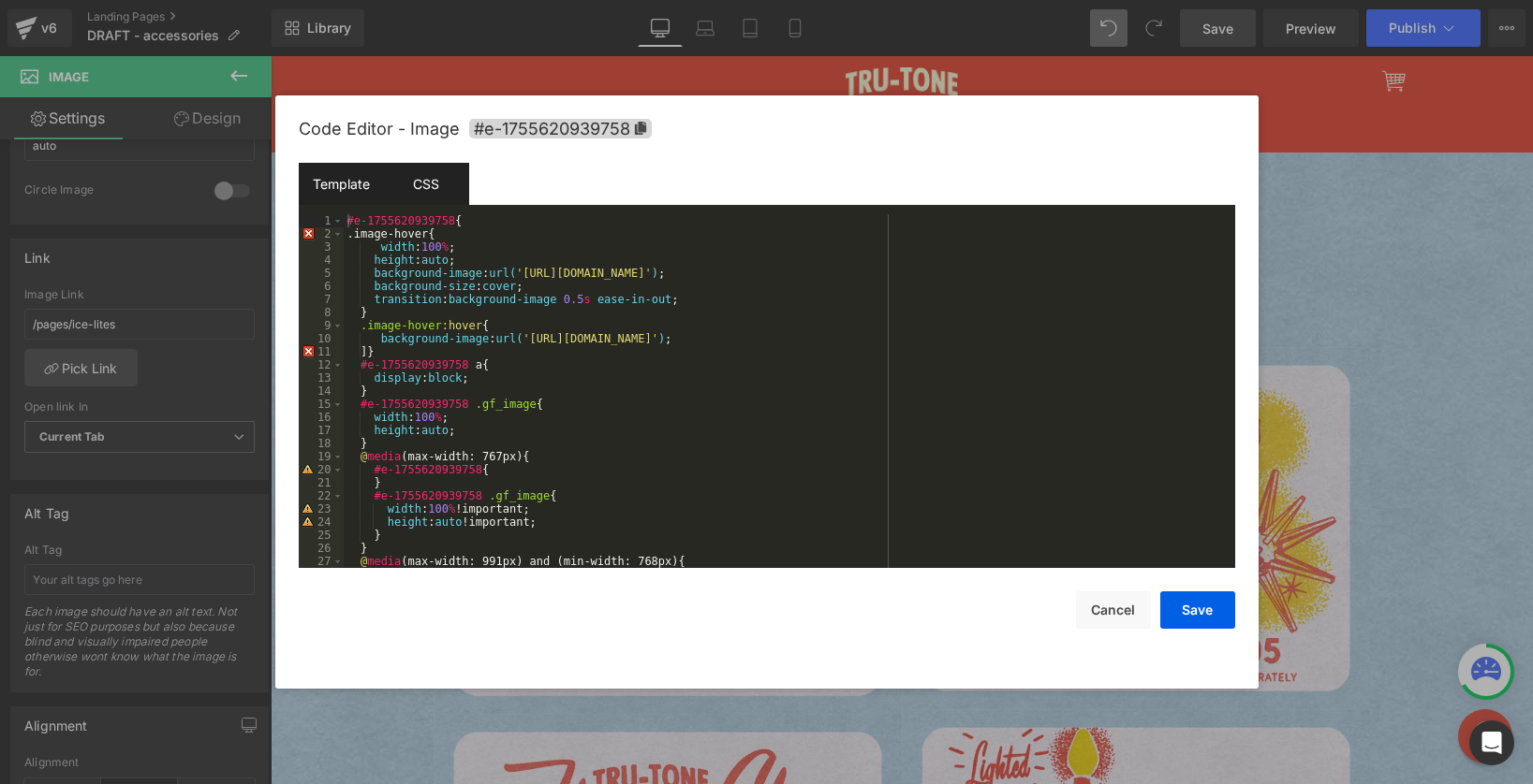
click at [322, 173] on div "Template" at bounding box center [341, 183] width 85 height 42
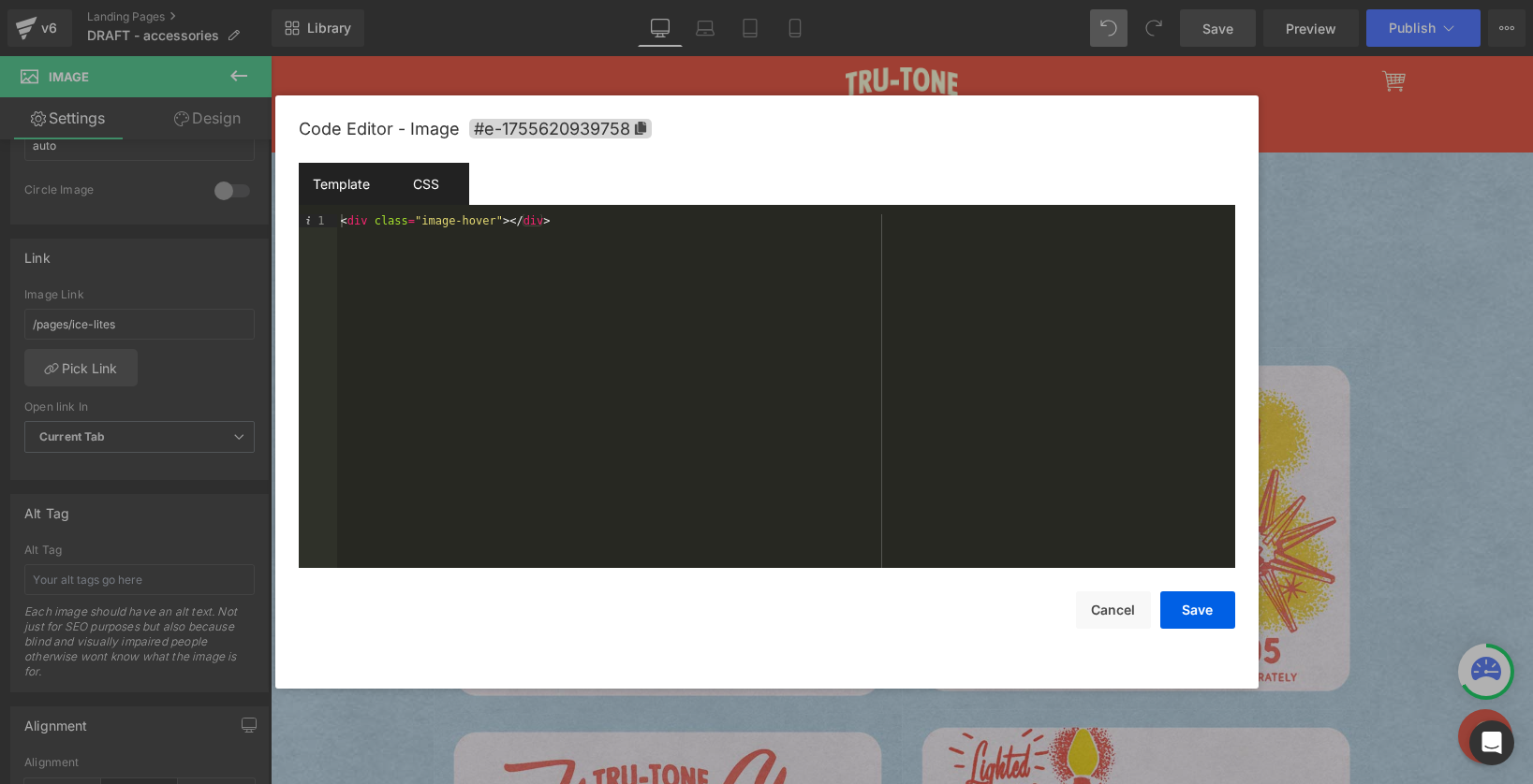
click at [435, 185] on div "CSS" at bounding box center [426, 183] width 85 height 42
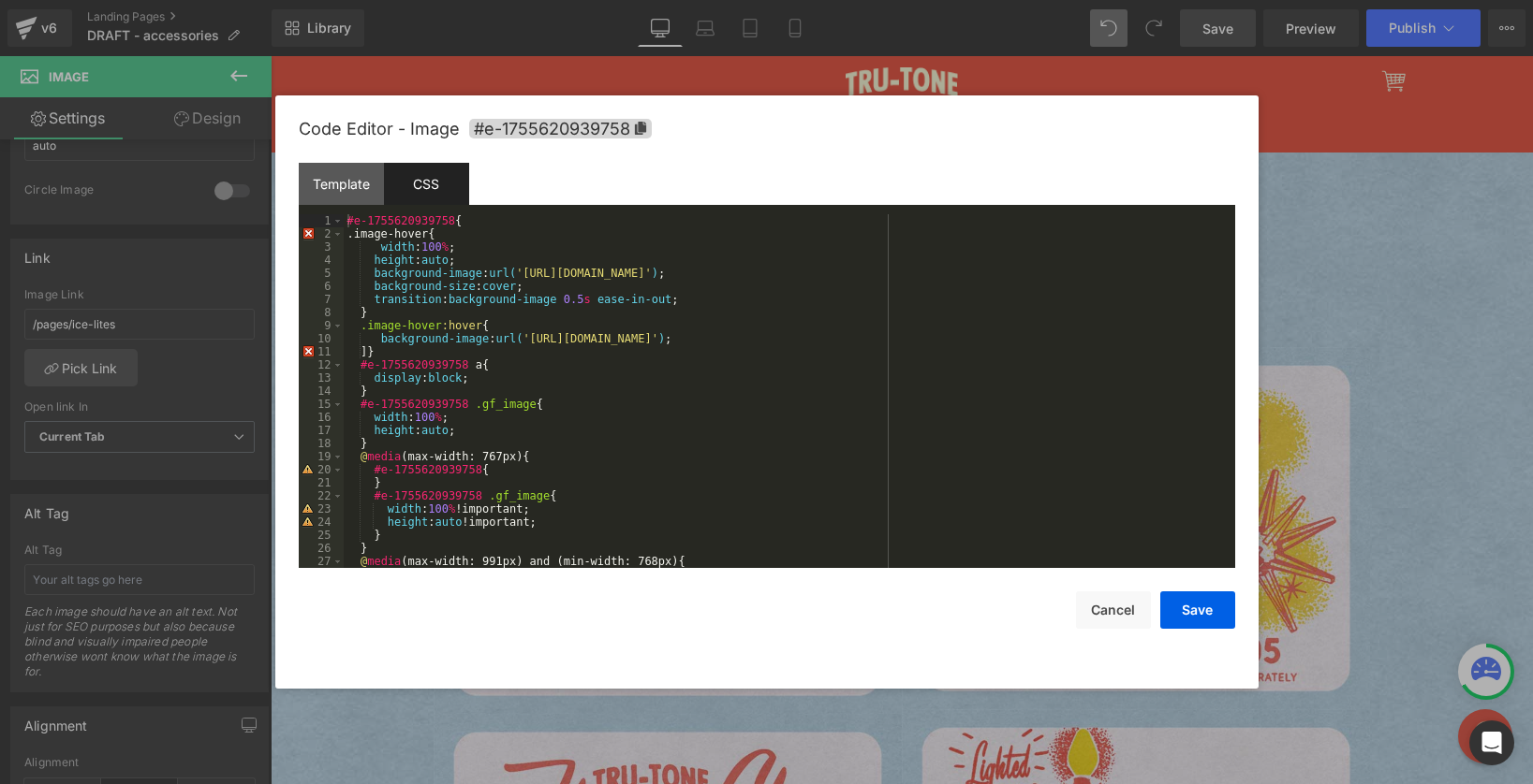
click at [464, 362] on div "#e-1755620939758 { .image-hover{ width : 100 % ; height : auto ; background-ima…" at bounding box center [785, 404] width 884 height 380
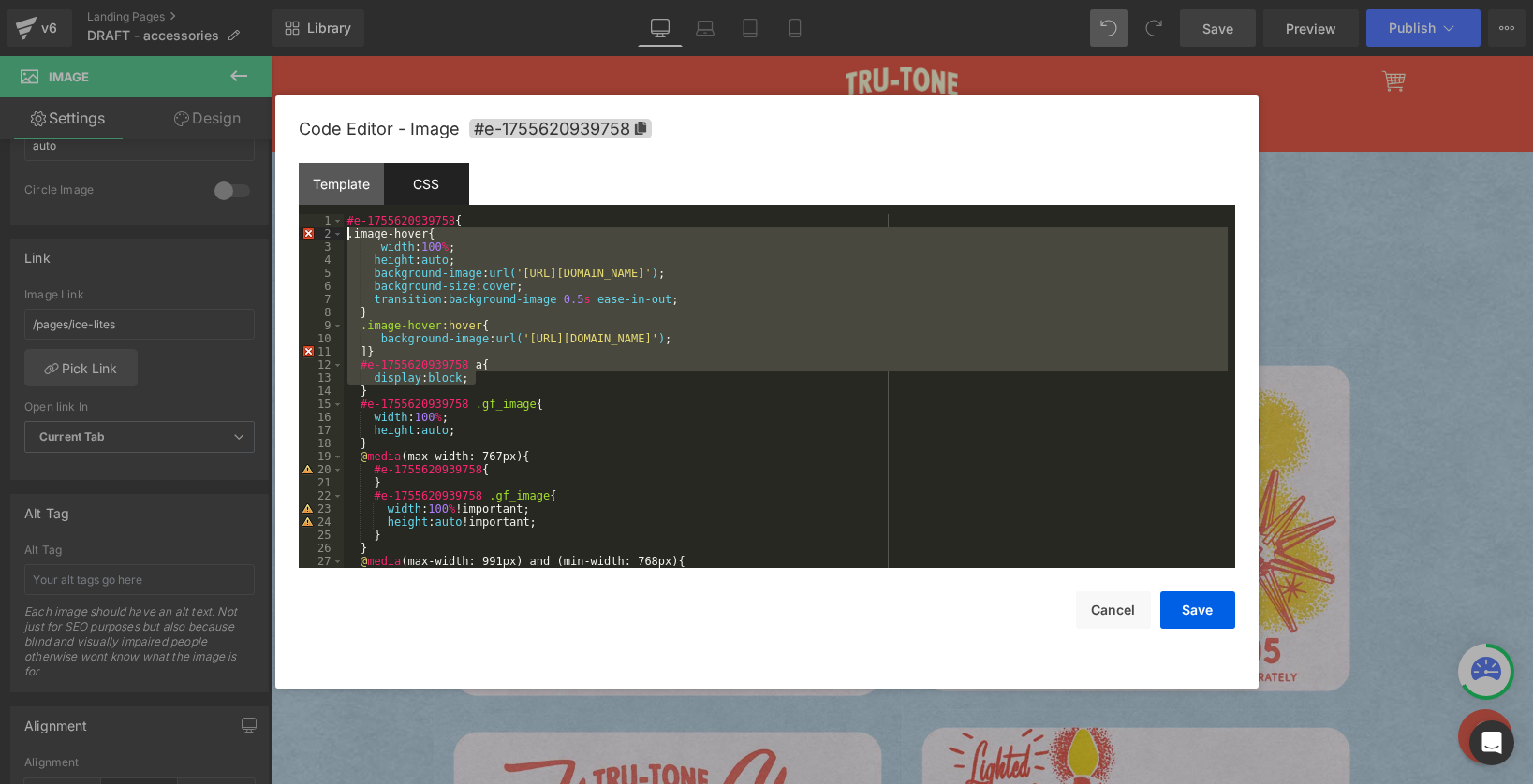
drag, startPoint x: 492, startPoint y: 378, endPoint x: 314, endPoint y: 231, distance: 230.9
click at [314, 231] on pre "1 2 3 4 5 6 7 8 9 10 11 12 13 14 15 16 17 18 19 20 21 22 23 24 25 26 27 28 #e-1…" at bounding box center [766, 392] width 936 height 354
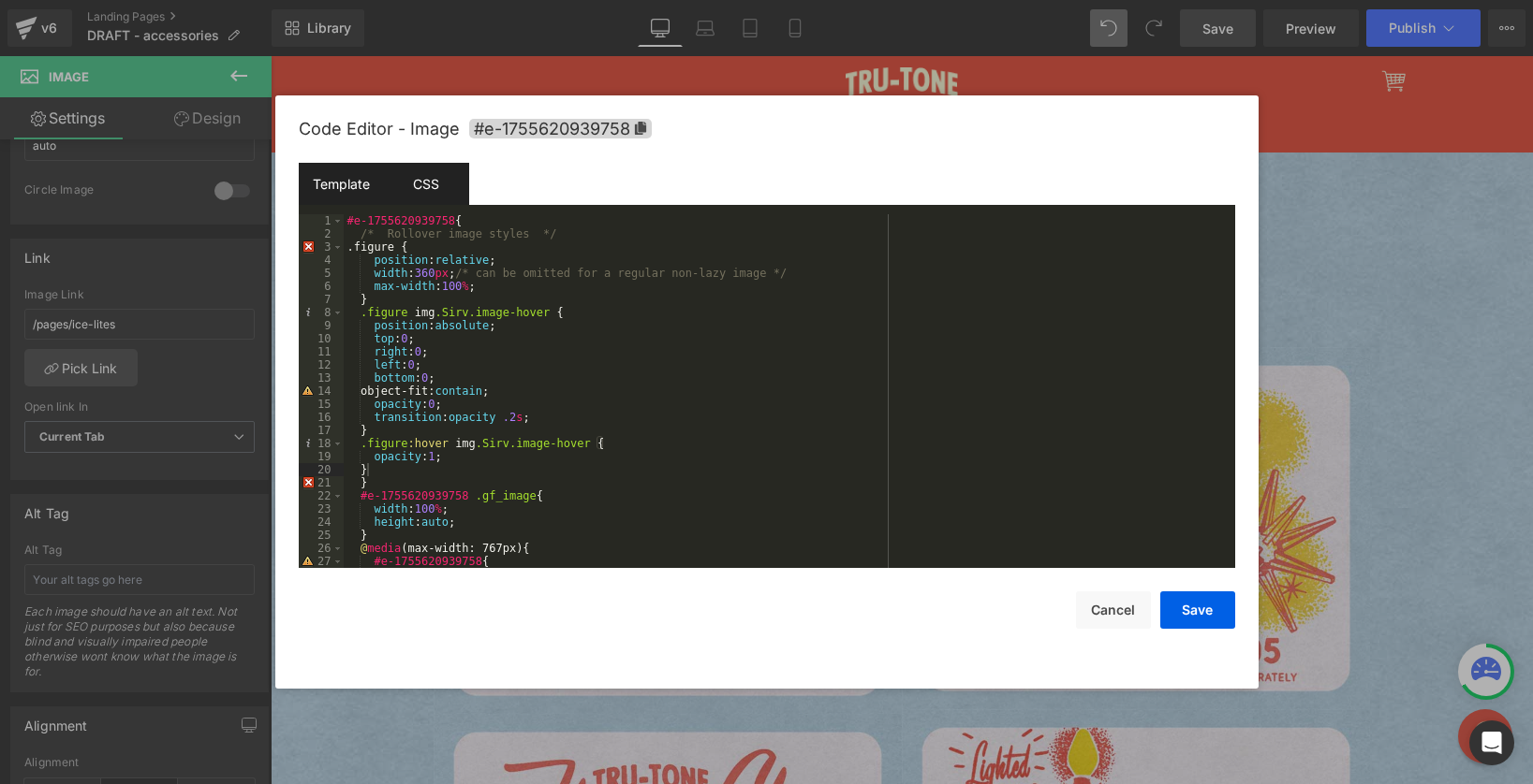
click at [326, 190] on div "Template" at bounding box center [341, 183] width 85 height 42
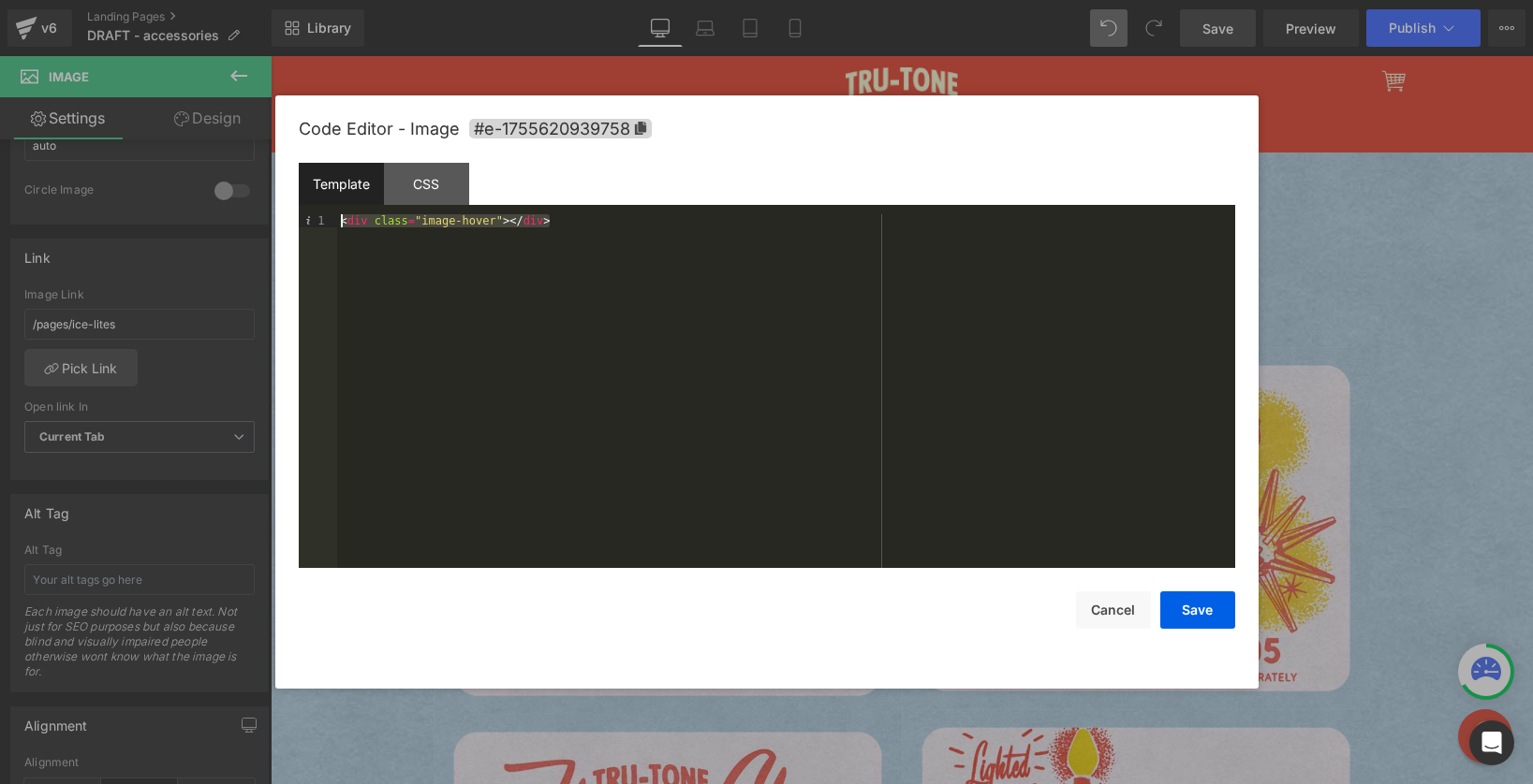
drag, startPoint x: 639, startPoint y: 250, endPoint x: 252, endPoint y: 186, distance: 392.3
click at [252, 186] on body "Image You are previewing how the will restyle your page. You can not edit Eleme…" at bounding box center [766, 392] width 1533 height 784
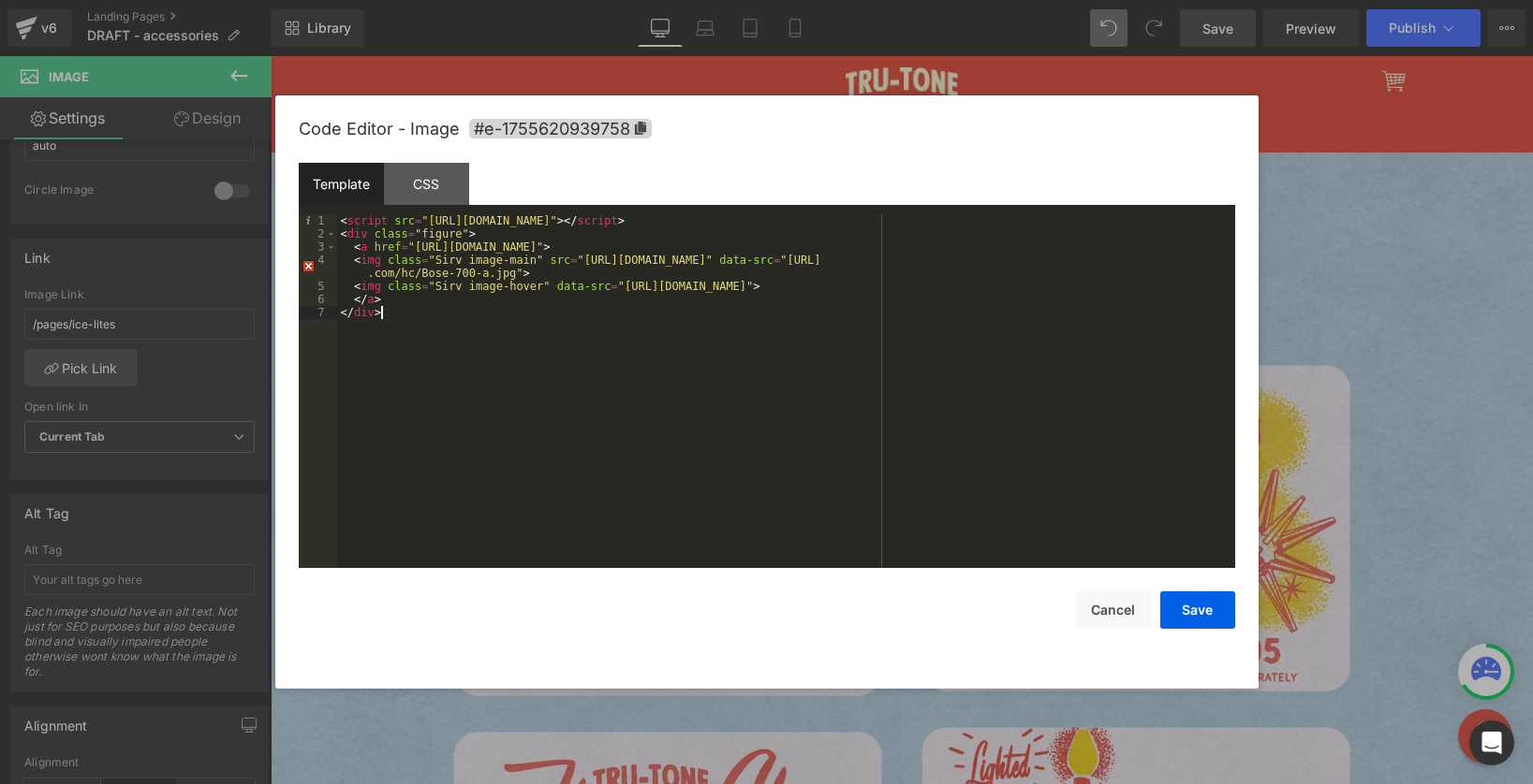
click at [624, 288] on div "< script src = "https://scripts.sirv.com/sirvjs/v3/sirv.js" > </ script > < div…" at bounding box center [785, 404] width 898 height 380
drag, startPoint x: 887, startPoint y: 286, endPoint x: 627, endPoint y: 285, distance: 260.0
click at [627, 285] on div "< script src = "https://scripts.sirv.com/sirvjs/v3/sirv.js" > </ script > < div…" at bounding box center [785, 404] width 898 height 380
drag, startPoint x: 584, startPoint y: 259, endPoint x: 1031, endPoint y: 260, distance: 447.0
click at [1031, 260] on div "< script src = "https://scripts.sirv.com/sirvjs/v3/sirv.js" > </ script > < div…" at bounding box center [785, 404] width 898 height 380
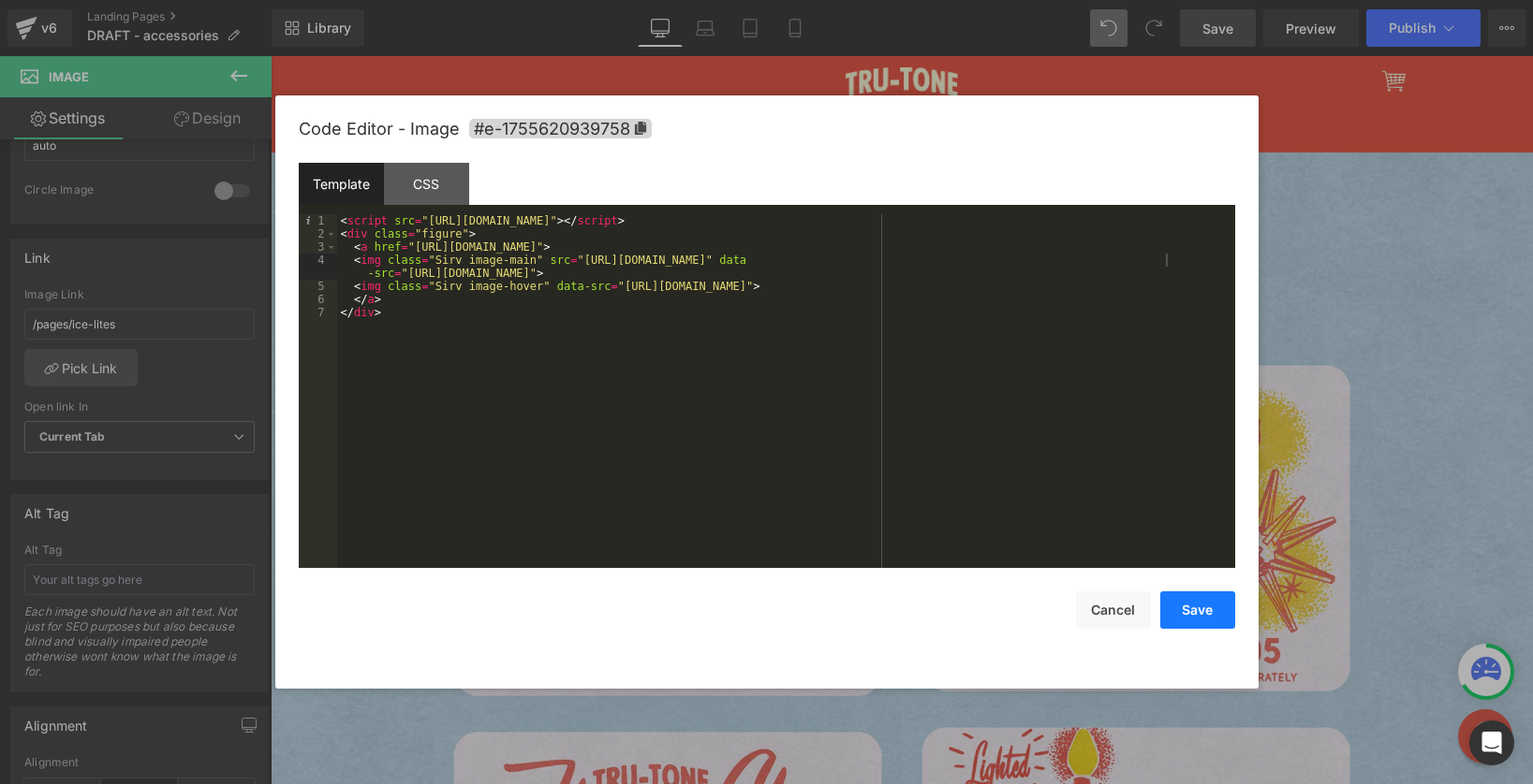
click at [1206, 613] on button "Save" at bounding box center [1197, 610] width 75 height 37
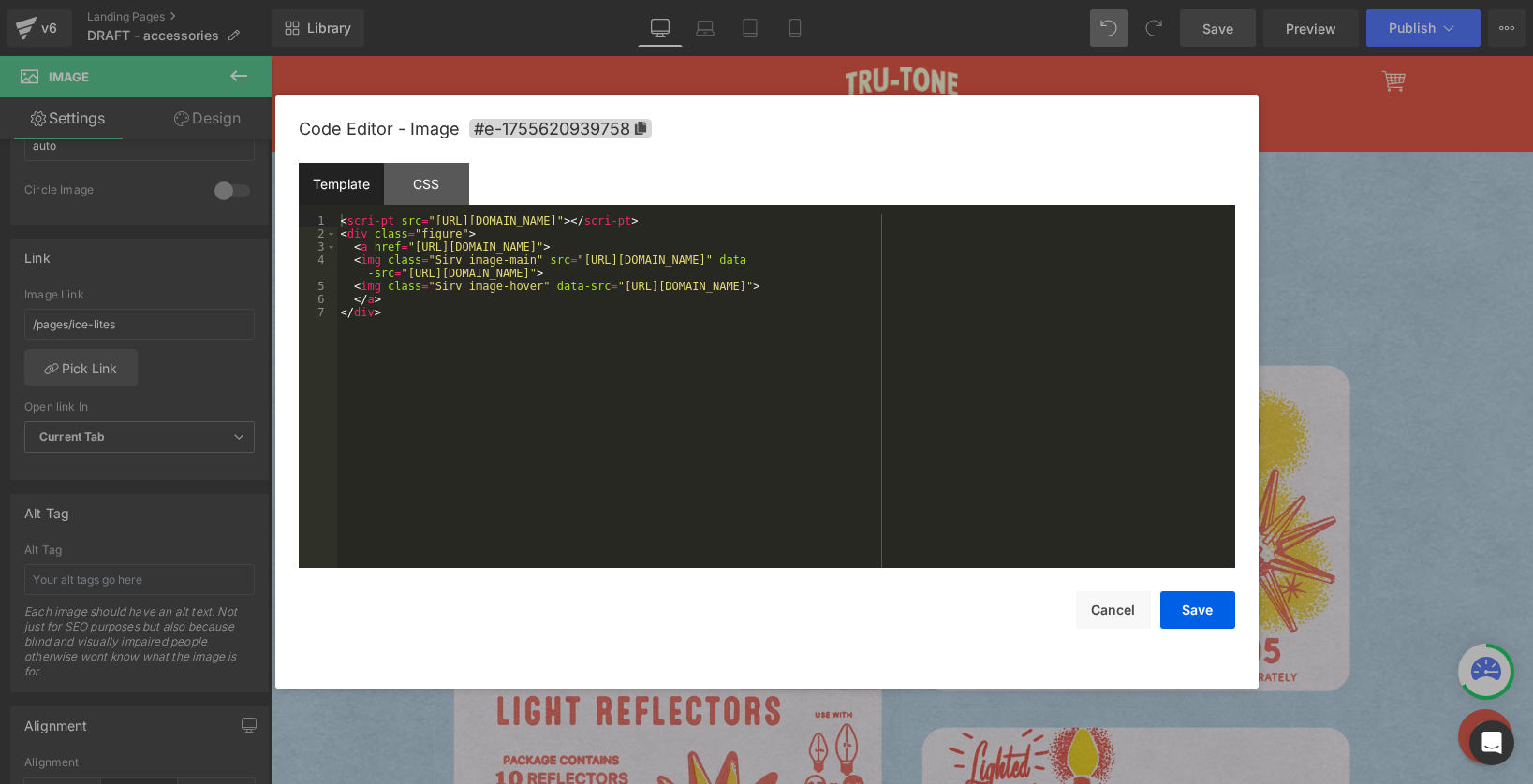
click at [583, 0] on div "Image You are previewing how the will restyle your page. You can not edit Eleme…" at bounding box center [766, 0] width 1533 height 0
click at [1148, 257] on div "< scri-pt src = "https://scri-pts.sirv.com/sirvjs/v3/sirv.js" > </ scri-pt > < …" at bounding box center [785, 404] width 898 height 380
drag, startPoint x: 1165, startPoint y: 257, endPoint x: 585, endPoint y: 255, distance: 580.0
click at [585, 255] on div "< scri-pt src = "https://scri-pts.sirv.com/sirvjs/v3/sirv.js" > </ scri-pt > < …" at bounding box center [785, 404] width 898 height 380
click at [655, 272] on div "< scri-pt src = "https://scri-pts.sirv.com/sirvjs/v3/sirv.js" > </ scri-pt > < …" at bounding box center [785, 404] width 898 height 380
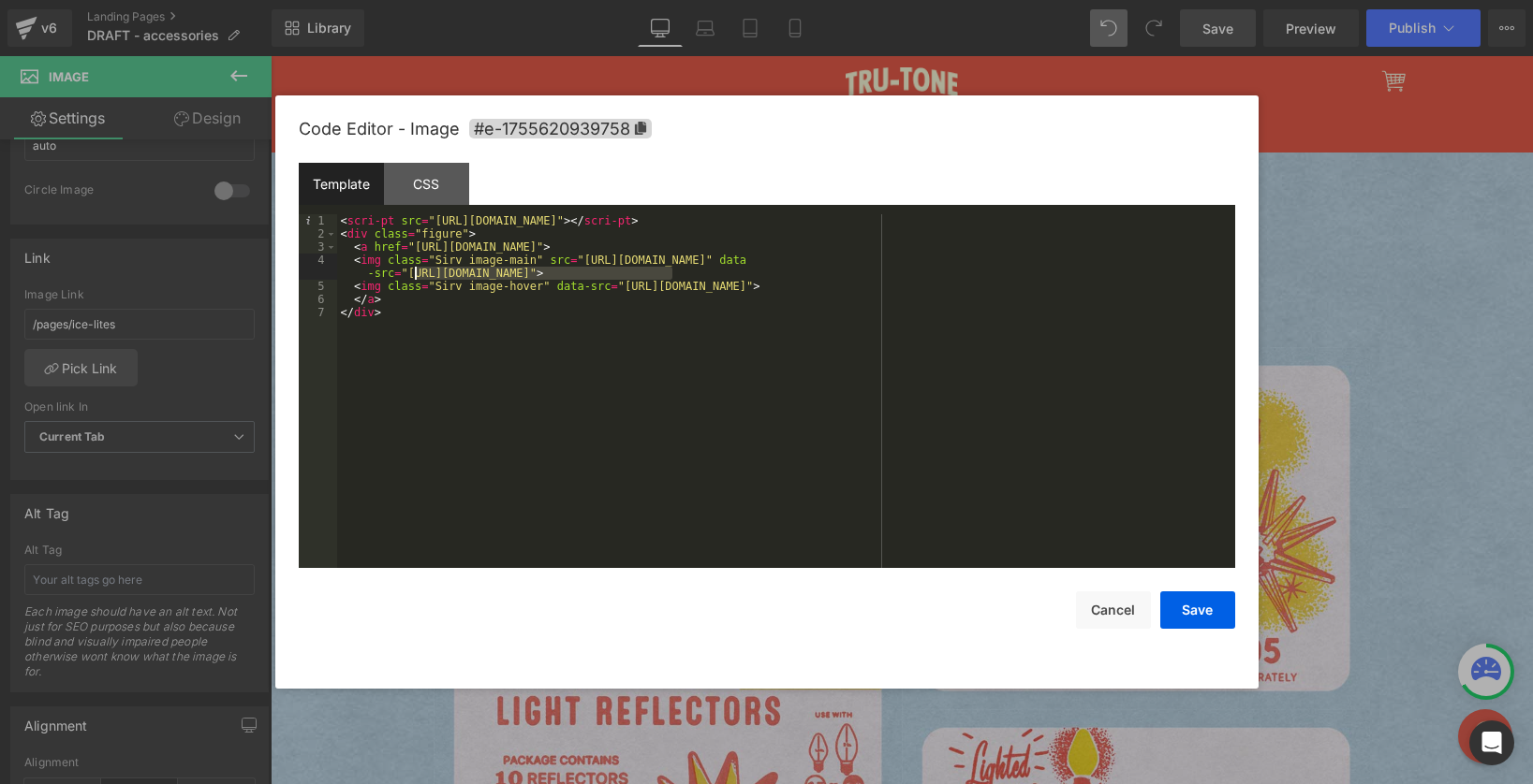
drag, startPoint x: 673, startPoint y: 271, endPoint x: 412, endPoint y: 269, distance: 261.0
click at [412, 269] on div "< scri-pt src = "https://scri-pts.sirv.com/sirvjs/v3/sirv.js" > </ scri-pt > < …" at bounding box center [785, 404] width 898 height 380
click at [1171, 606] on button "Save" at bounding box center [1197, 610] width 75 height 37
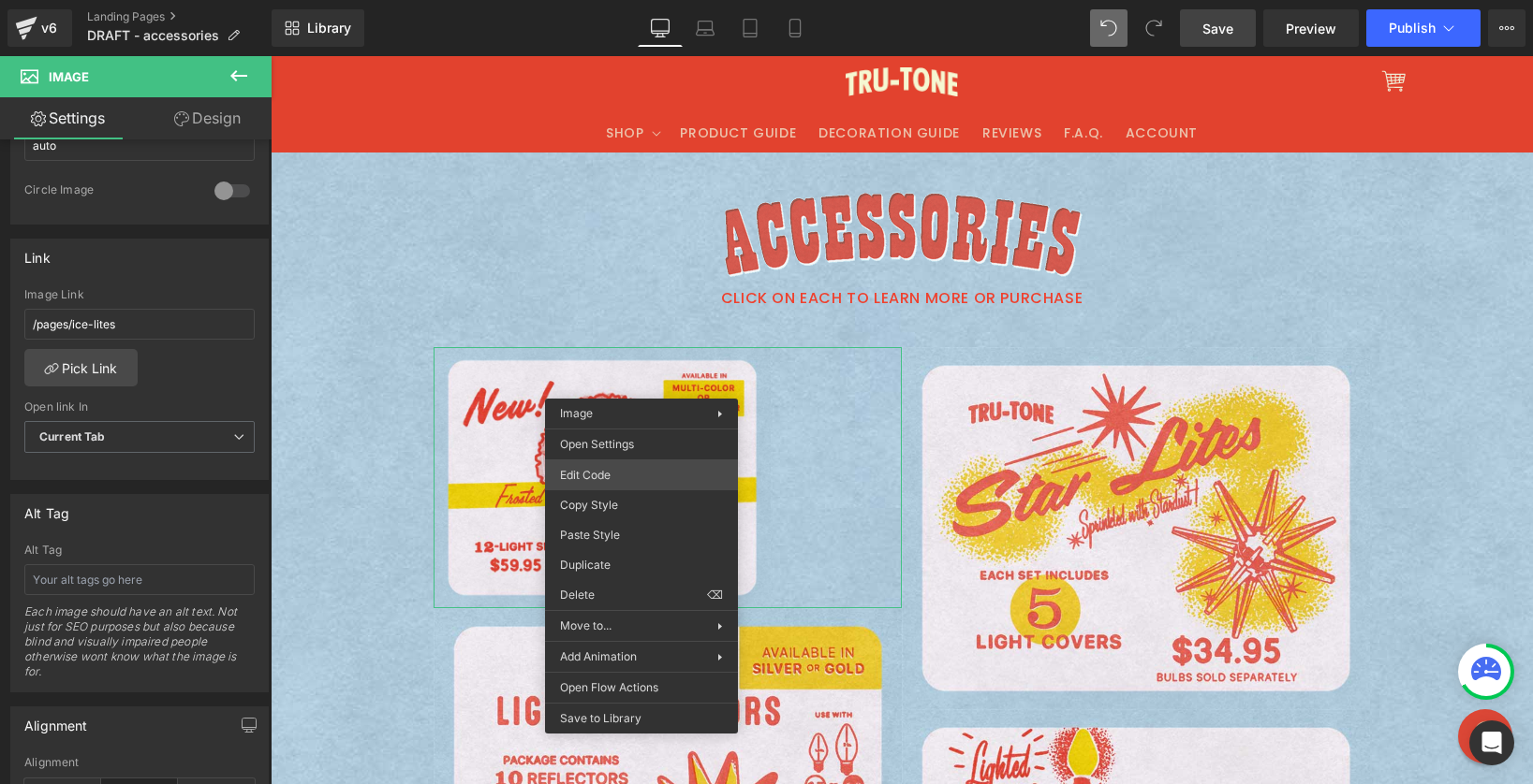
click at [648, 0] on div "Image You are previewing how the will restyle your page. You can not edit Eleme…" at bounding box center [766, 0] width 1533 height 0
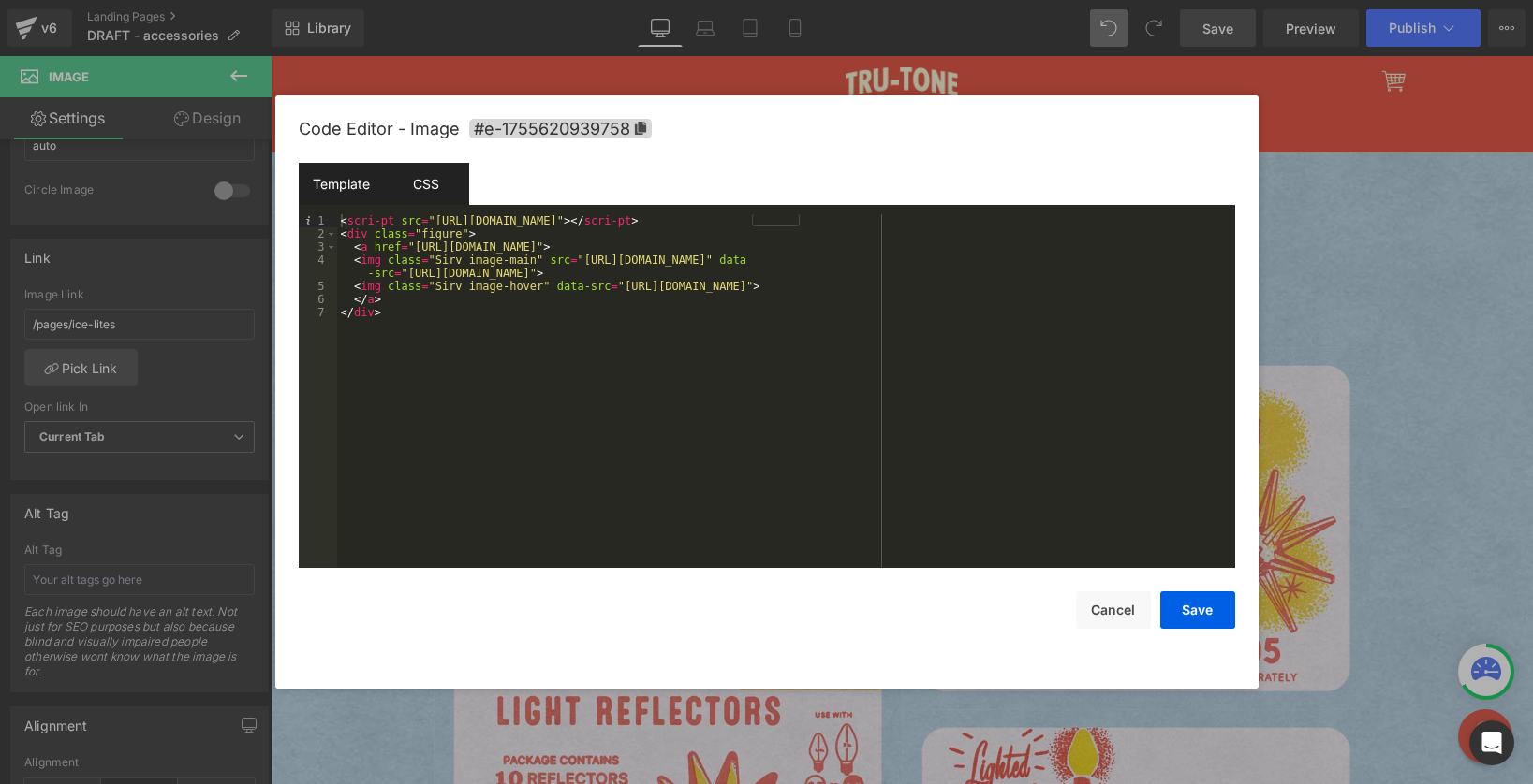
click at [416, 182] on div "CSS" at bounding box center [426, 183] width 85 height 42
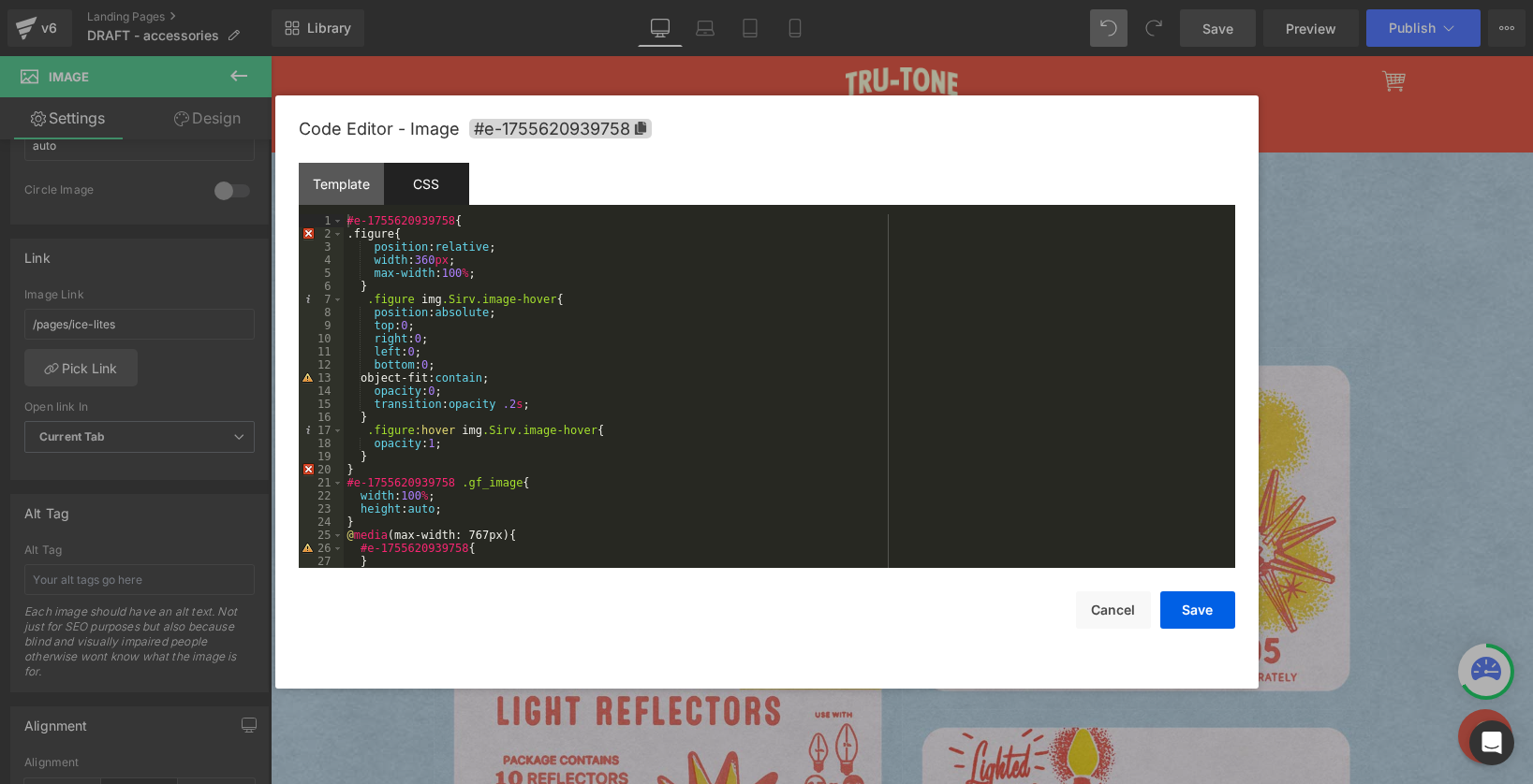
click at [1295, 174] on div at bounding box center [766, 392] width 1533 height 784
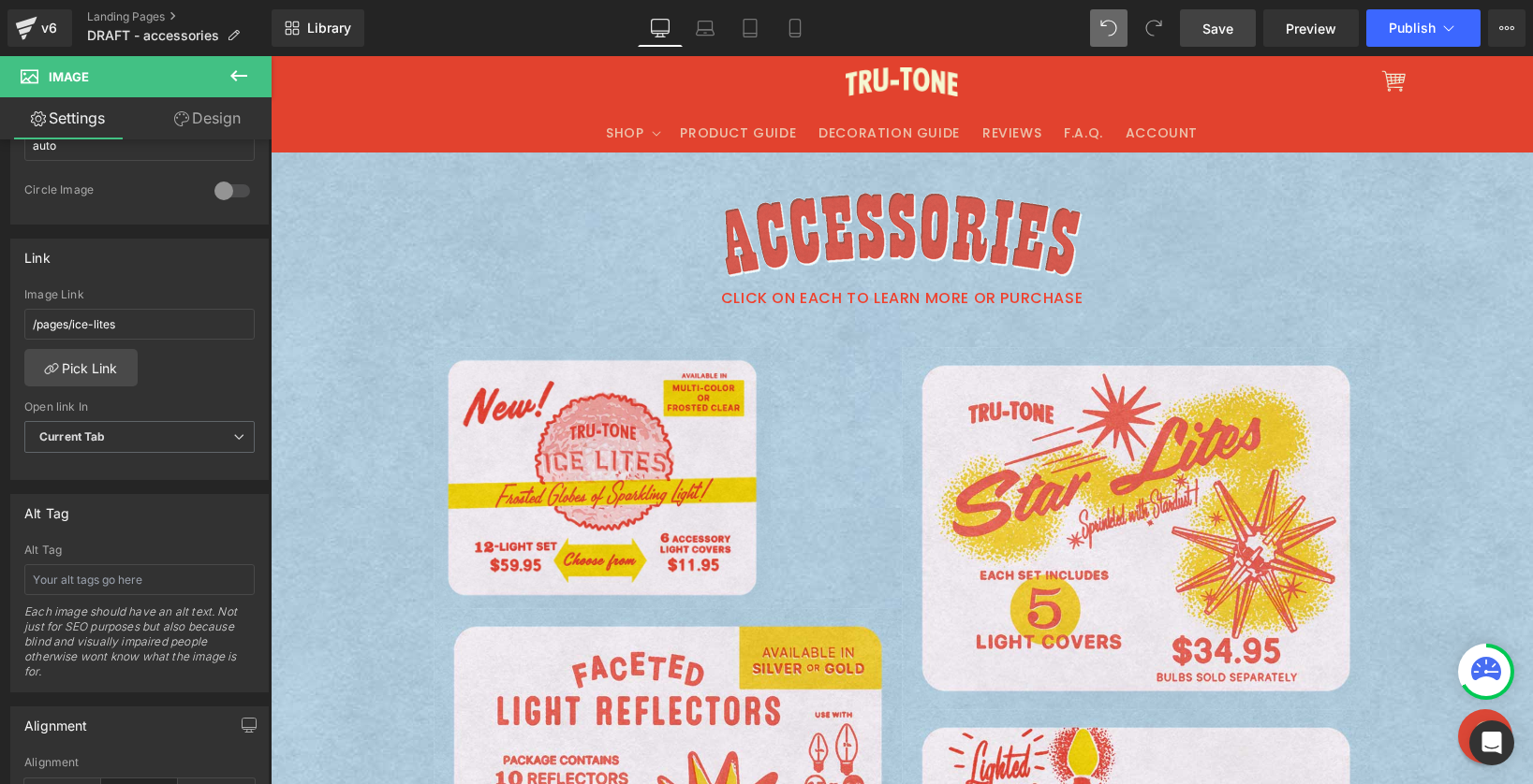
click at [1219, 26] on span "Save" at bounding box center [1218, 28] width 31 height 20
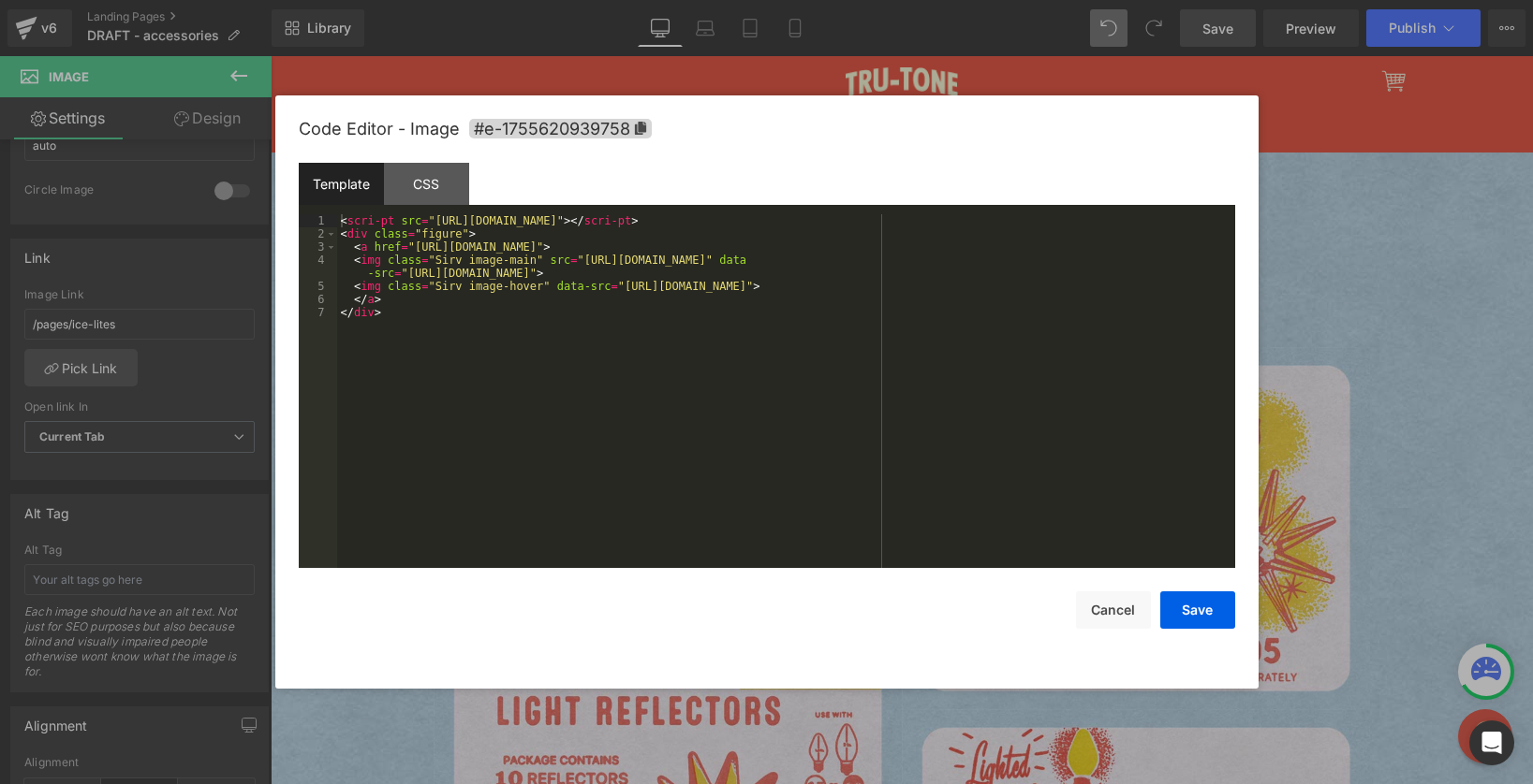
click at [610, 0] on div "Image You are previewing how the will restyle your page. You can not edit Eleme…" at bounding box center [766, 0] width 1533 height 0
click at [429, 184] on div "CSS" at bounding box center [426, 183] width 85 height 42
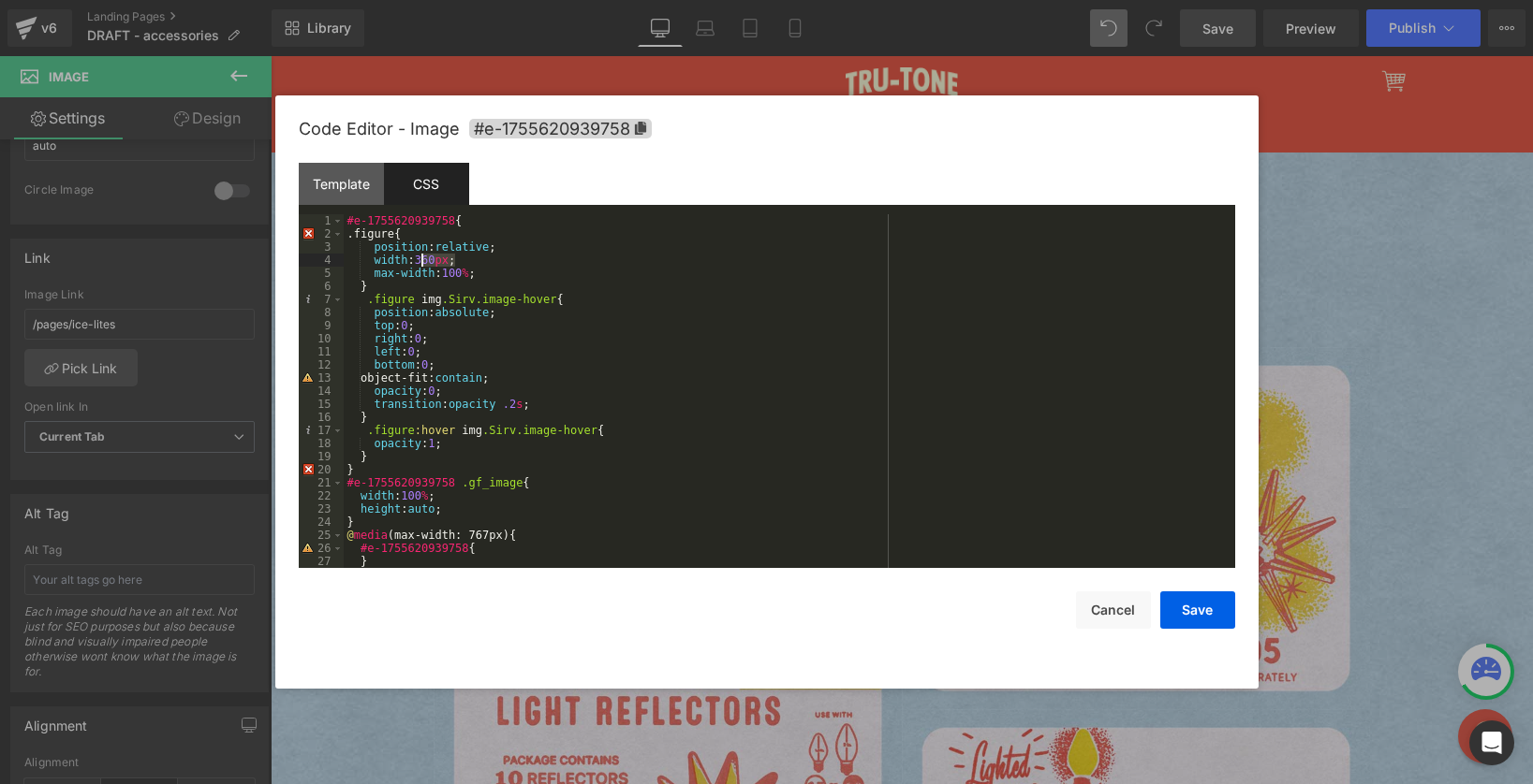
drag, startPoint x: 453, startPoint y: 260, endPoint x: 423, endPoint y: 260, distance: 30.0
click at [423, 260] on div "#e-1755620939758 { .figure{ position : relative ; width : 360 px ; max-width : …" at bounding box center [785, 404] width 884 height 380
click at [480, 268] on div "#e-1755620939758 { .figure{ position : relative ; width : 100 % ; max-width : 1…" at bounding box center [785, 404] width 884 height 380
click at [477, 261] on div "#e-1755620939758 { .figure{ position : relative ; width : 100 % ; max-width : 1…" at bounding box center [785, 404] width 884 height 380
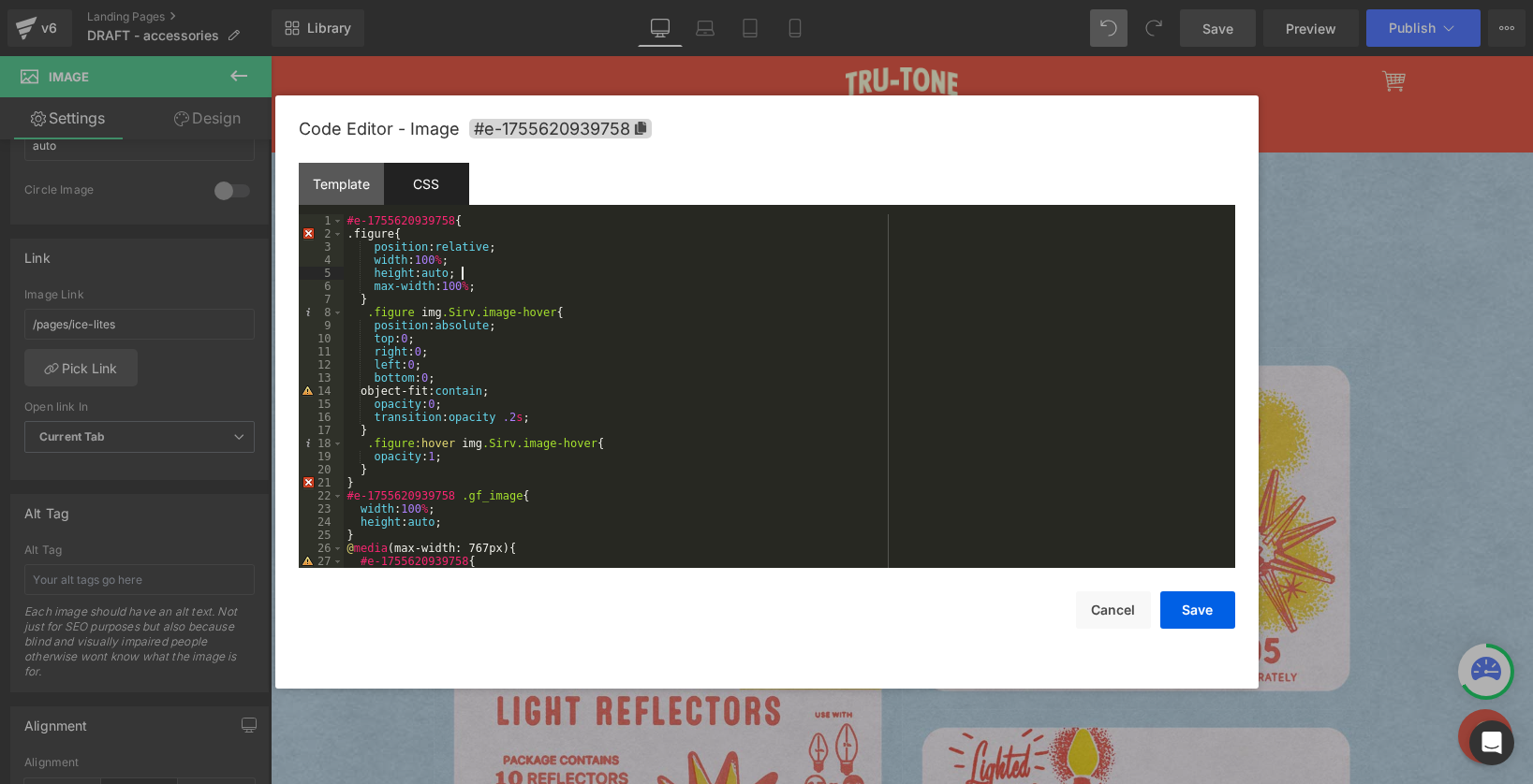
click at [510, 275] on div "#e-1755620939758 { .figure{ position : relative ; width : 100 % ; height : auto…" at bounding box center [785, 404] width 884 height 380
click at [1210, 607] on button "Save" at bounding box center [1197, 610] width 75 height 37
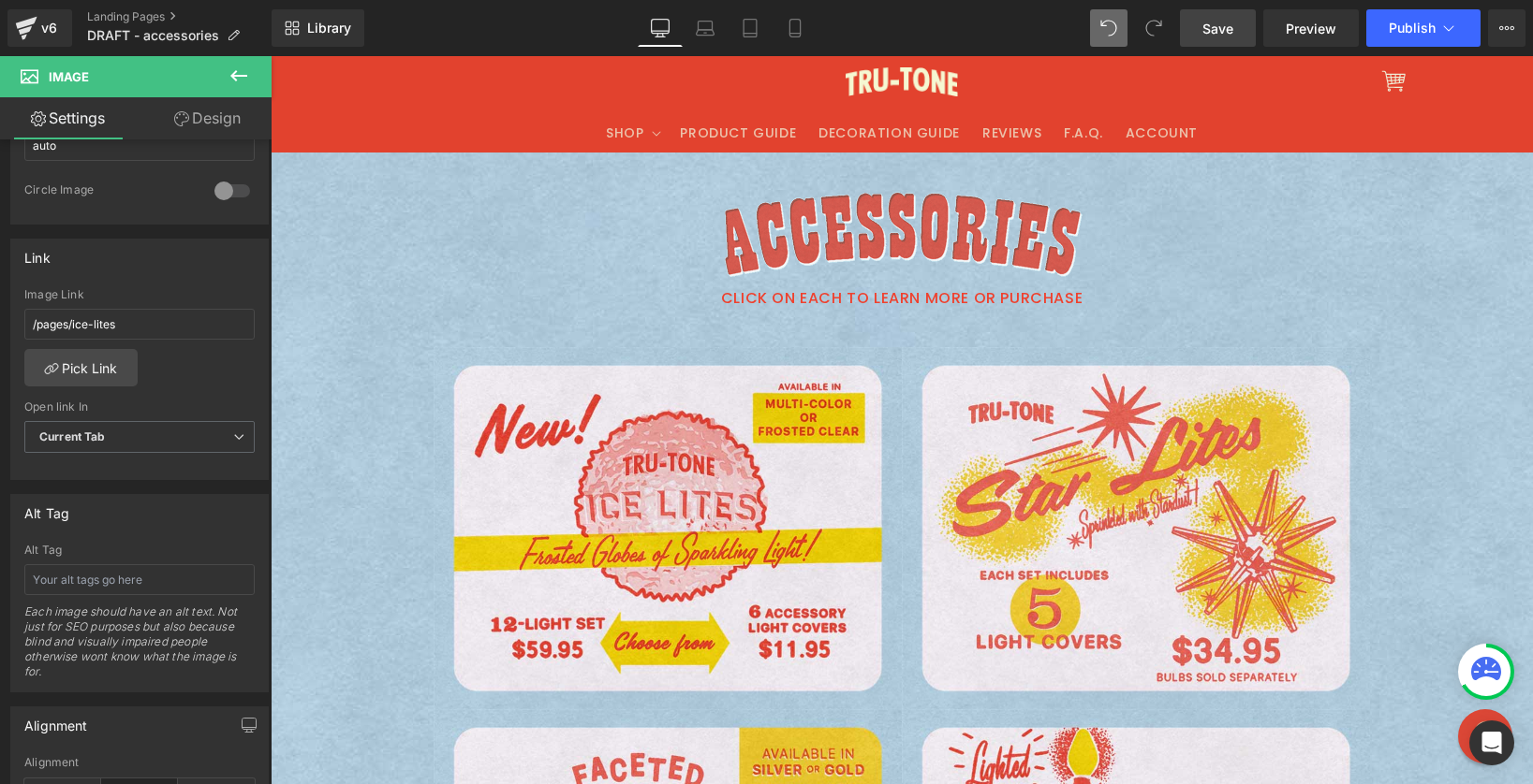
click at [1213, 30] on span "Save" at bounding box center [1218, 28] width 31 height 20
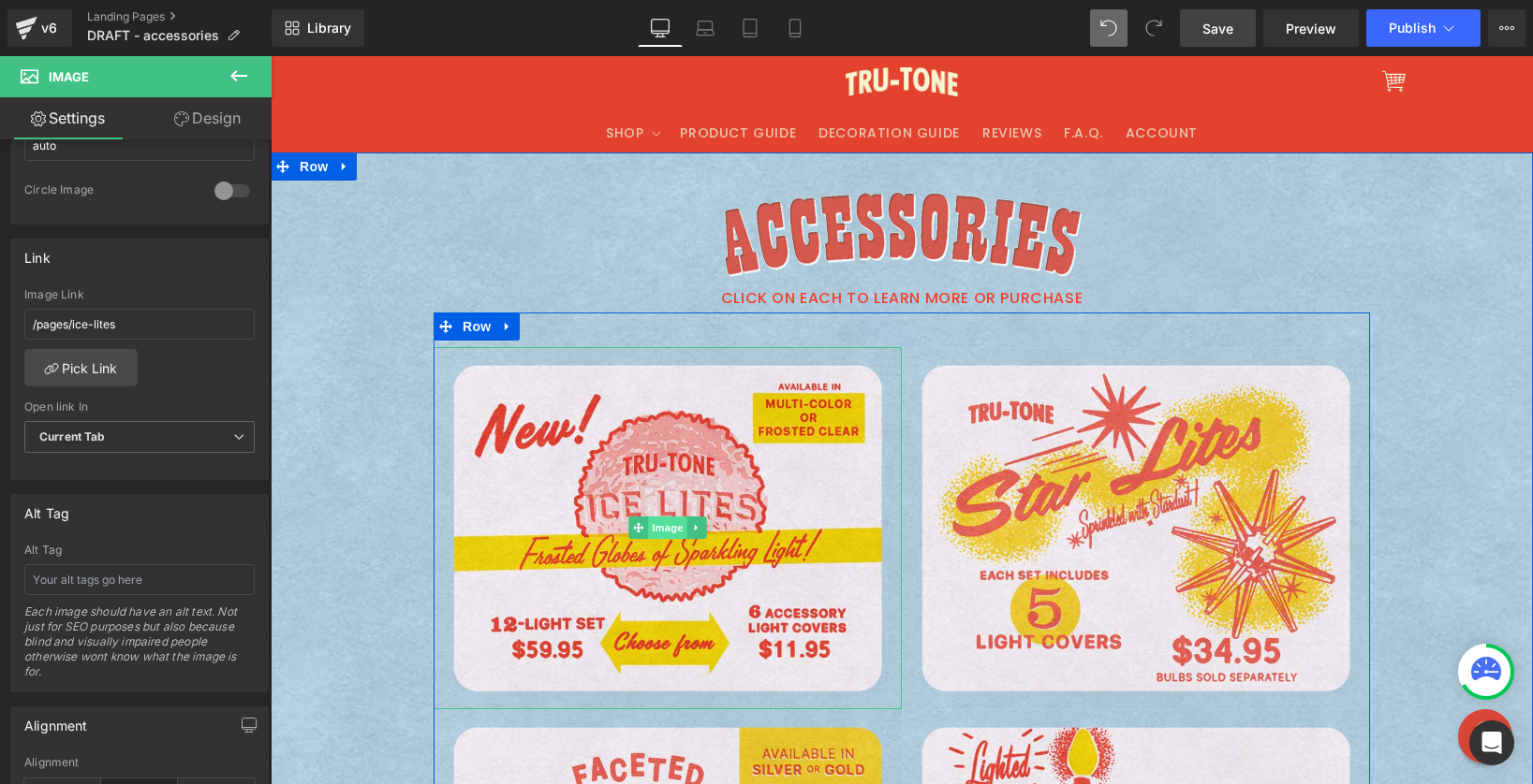
click at [658, 533] on span "Image" at bounding box center [668, 528] width 39 height 23
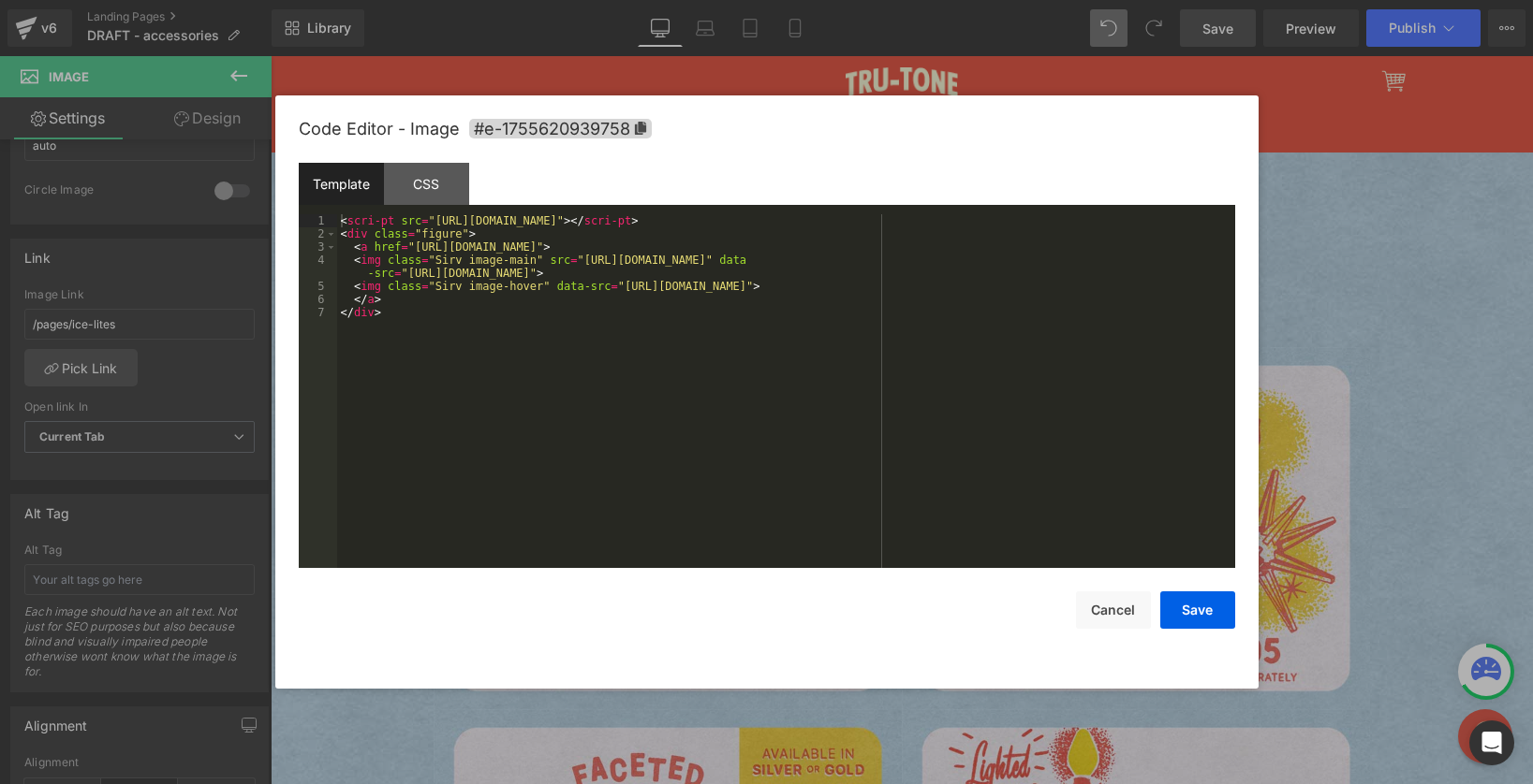
click at [655, 0] on div "Image You are previewing how the will restyle your page. You can not edit Eleme…" at bounding box center [766, 0] width 1533 height 0
click at [432, 182] on div "CSS" at bounding box center [426, 183] width 85 height 42
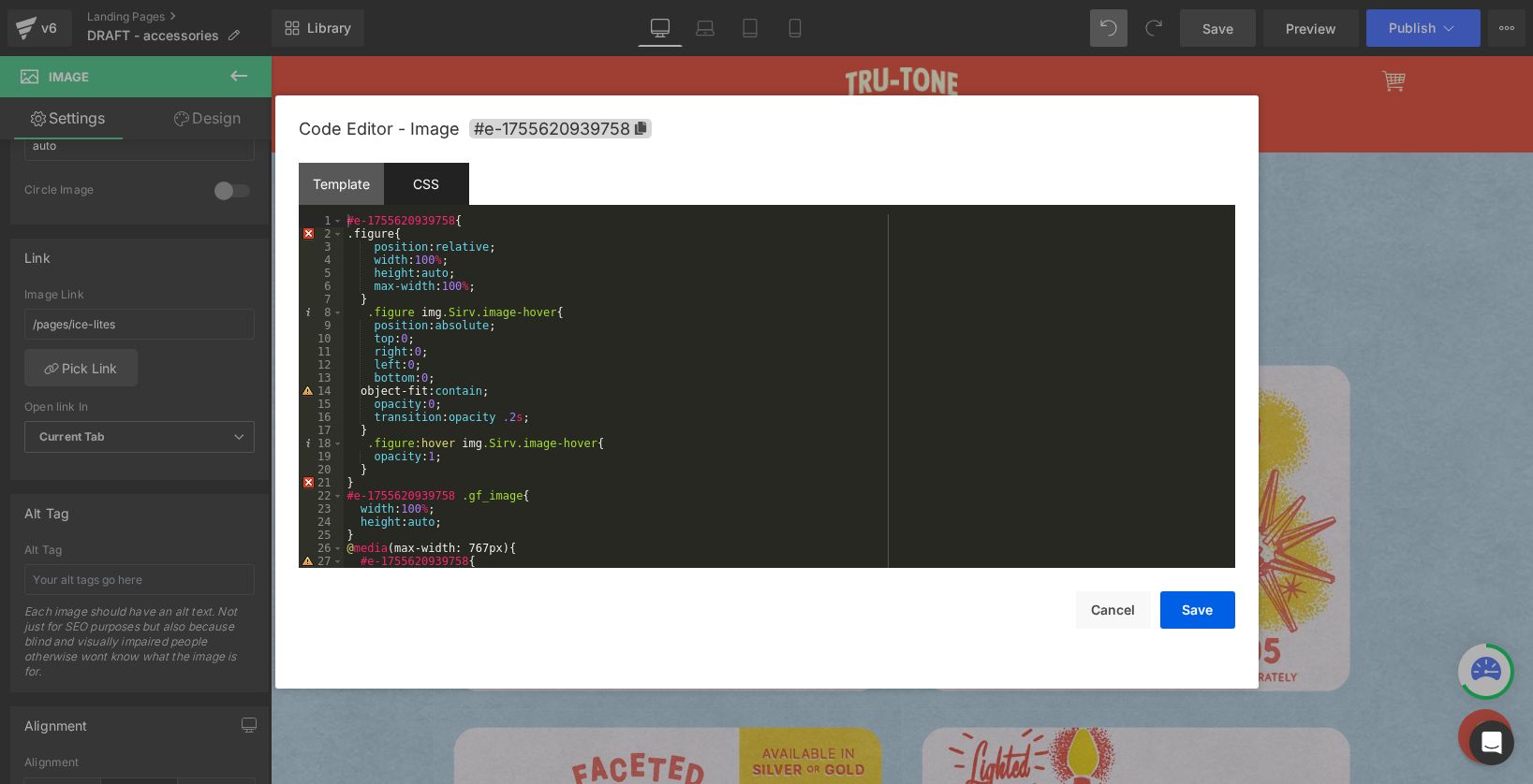
click at [375, 477] on div "#e-1755620939758 { .figure{ position : relative ; width : 100 % ; height : auto…" at bounding box center [785, 404] width 884 height 380
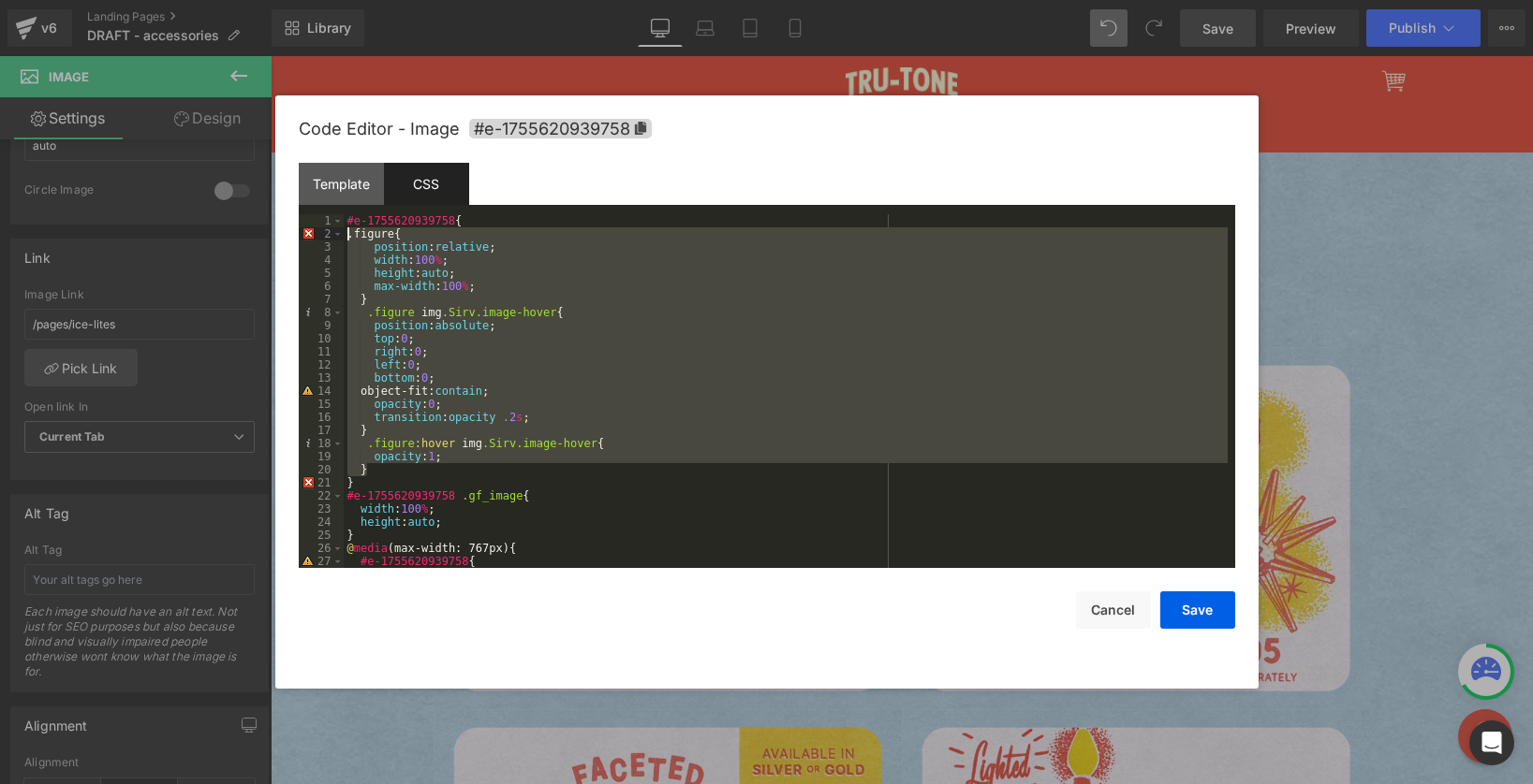
drag, startPoint x: 384, startPoint y: 470, endPoint x: 284, endPoint y: 230, distance: 260.0
click at [284, 230] on div "Code Editor - Image #e-1755620939758 Template CSS 1 2 3 4 5 6 7 < scri-pt src =…" at bounding box center [766, 392] width 983 height 593
click at [1355, 228] on div at bounding box center [766, 392] width 1533 height 784
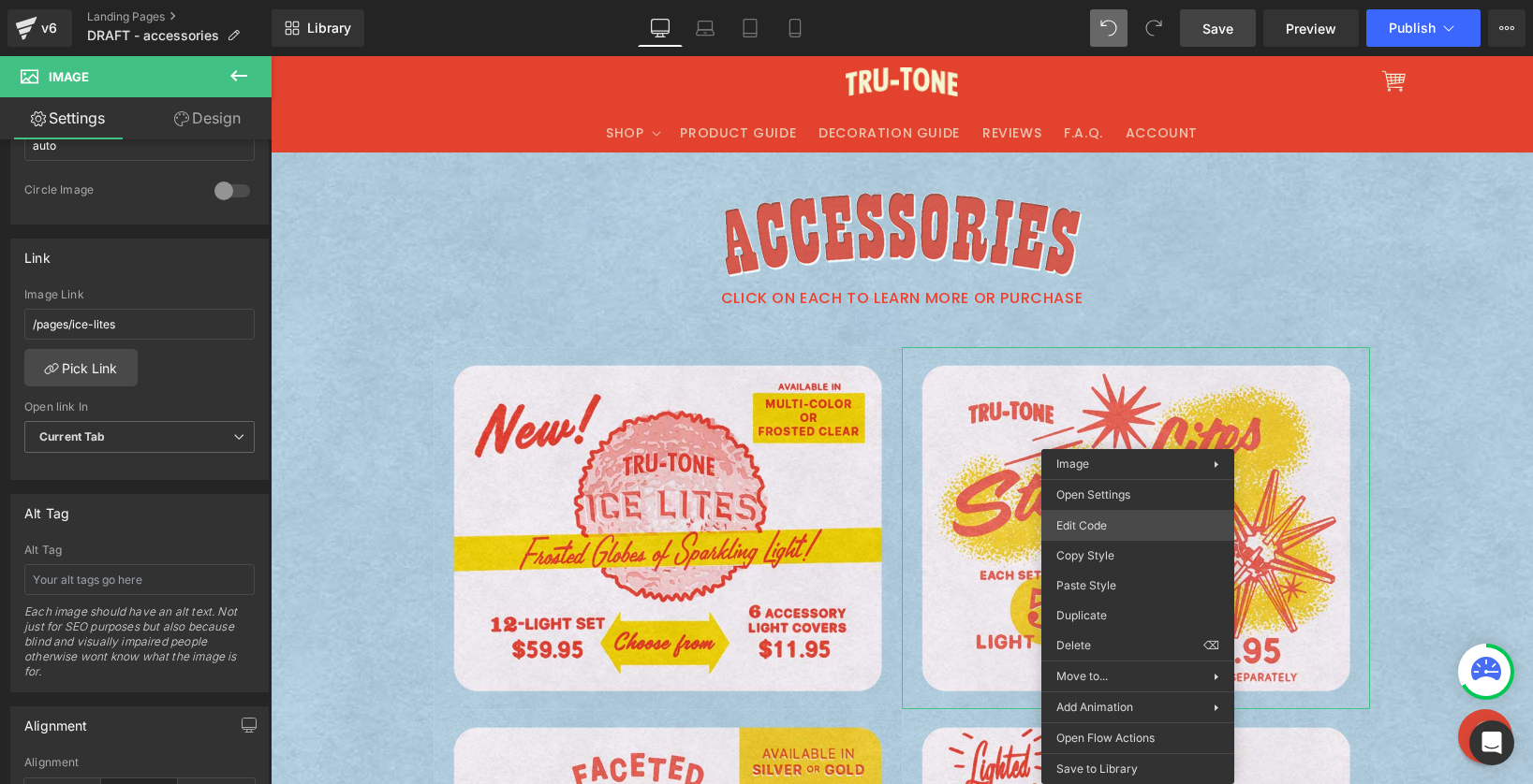
click at [1129, 0] on div "Image You are previewing how the will restyle your page. You can not edit Eleme…" at bounding box center [766, 0] width 1533 height 0
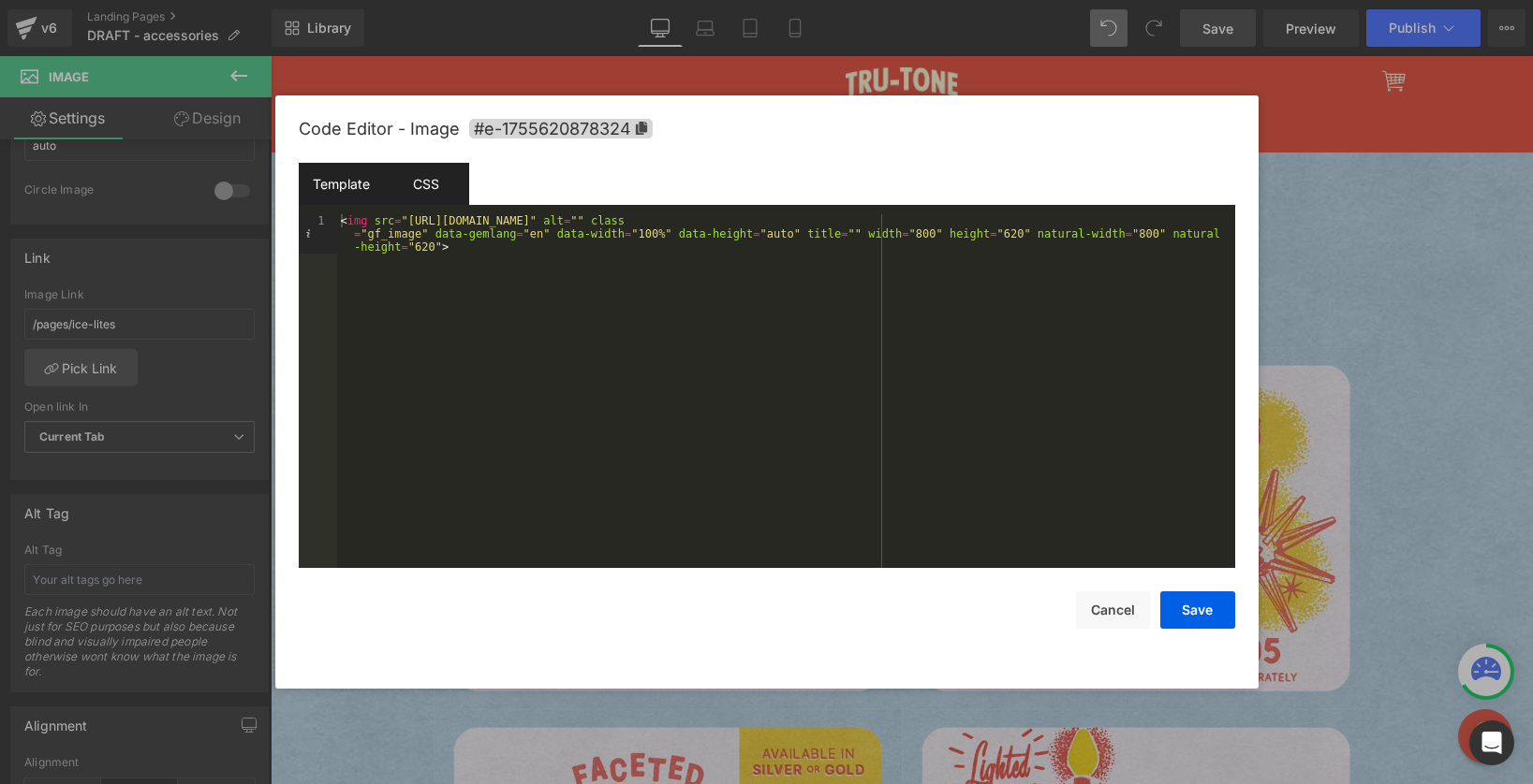
click at [437, 194] on div "CSS" at bounding box center [426, 183] width 85 height 42
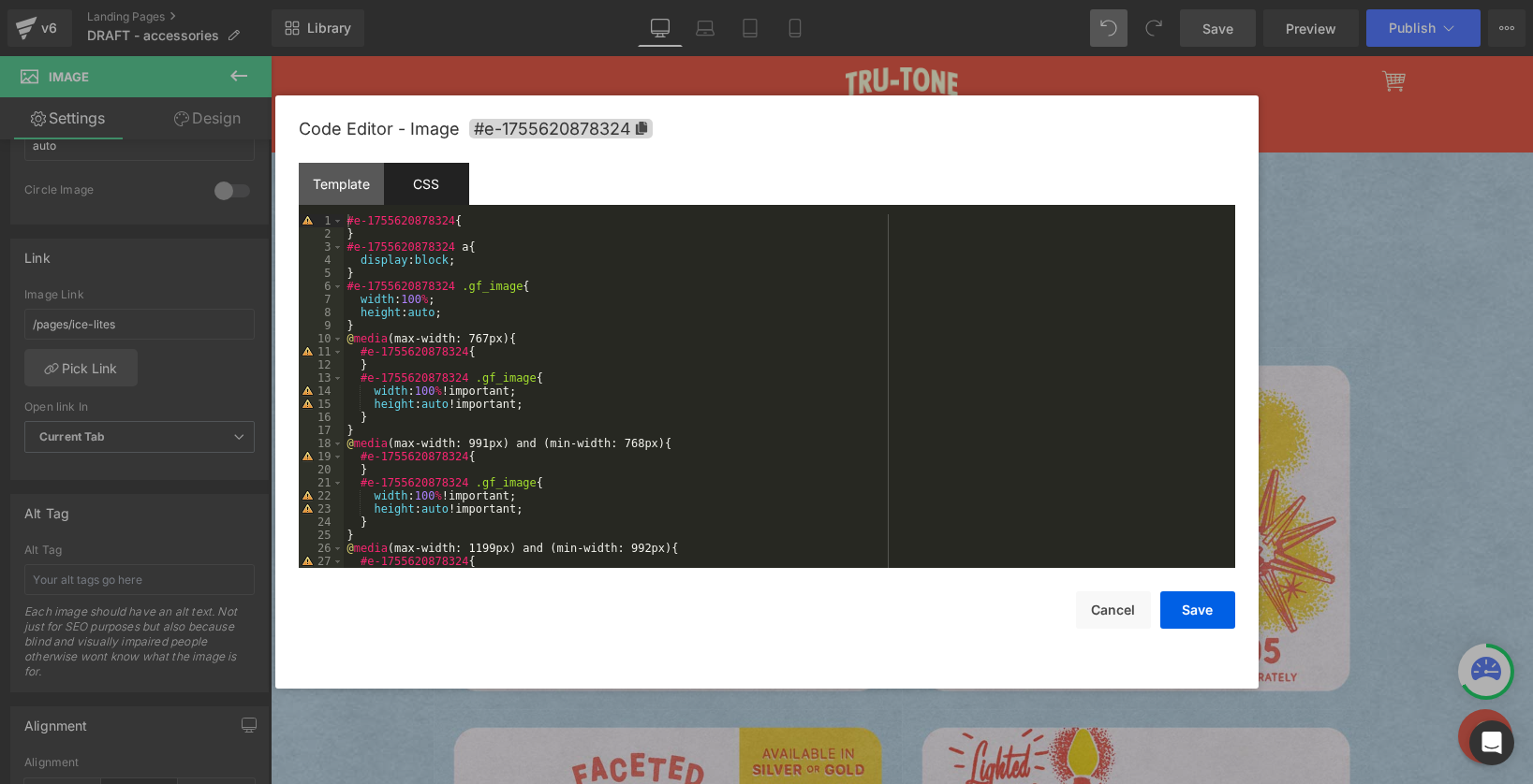
click at [472, 216] on div "#e-1755620878324 { } #e-1755620878324 a { display : block ; } #e-1755620878324 …" at bounding box center [785, 404] width 884 height 380
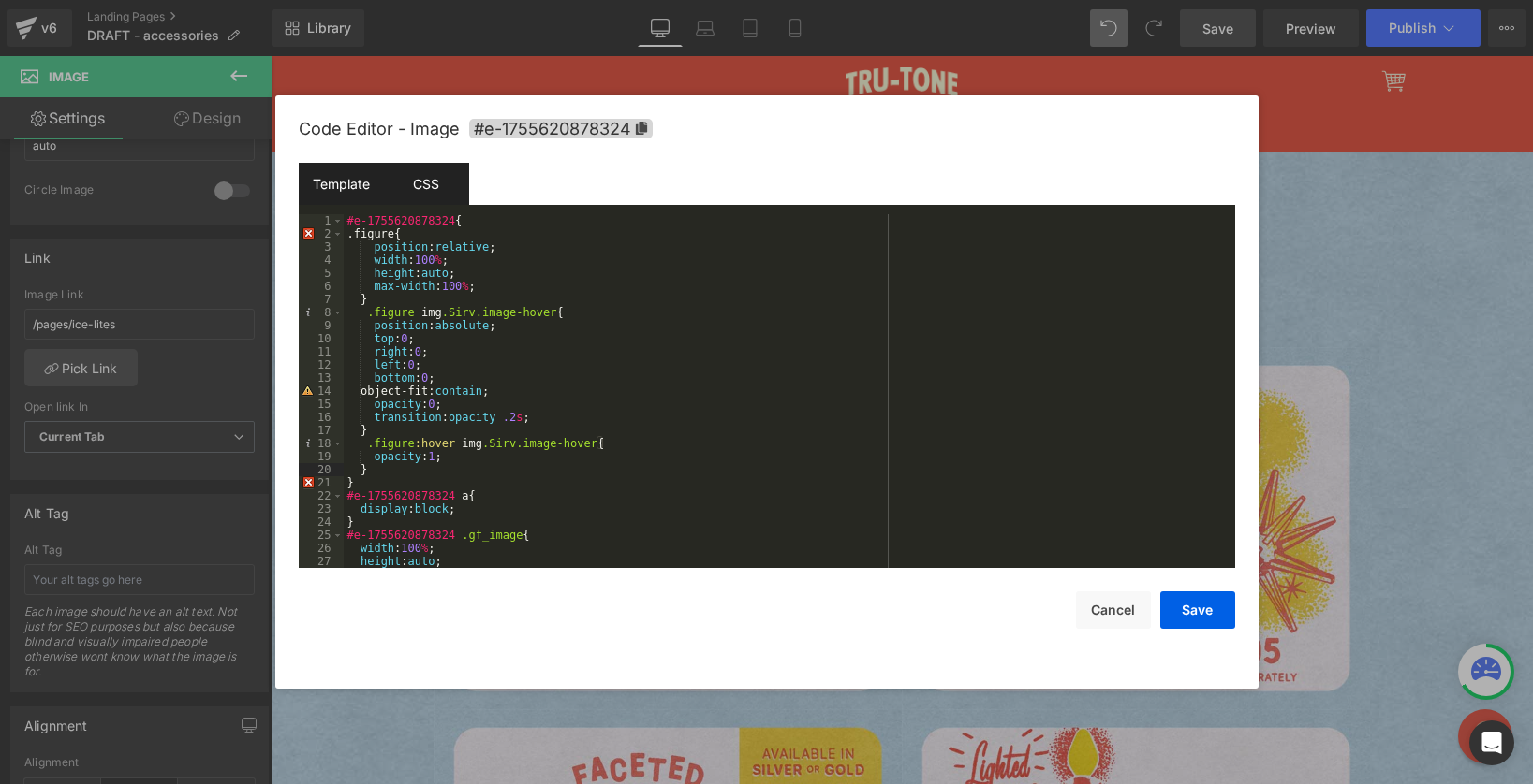
click at [340, 181] on div "Template" at bounding box center [341, 183] width 85 height 42
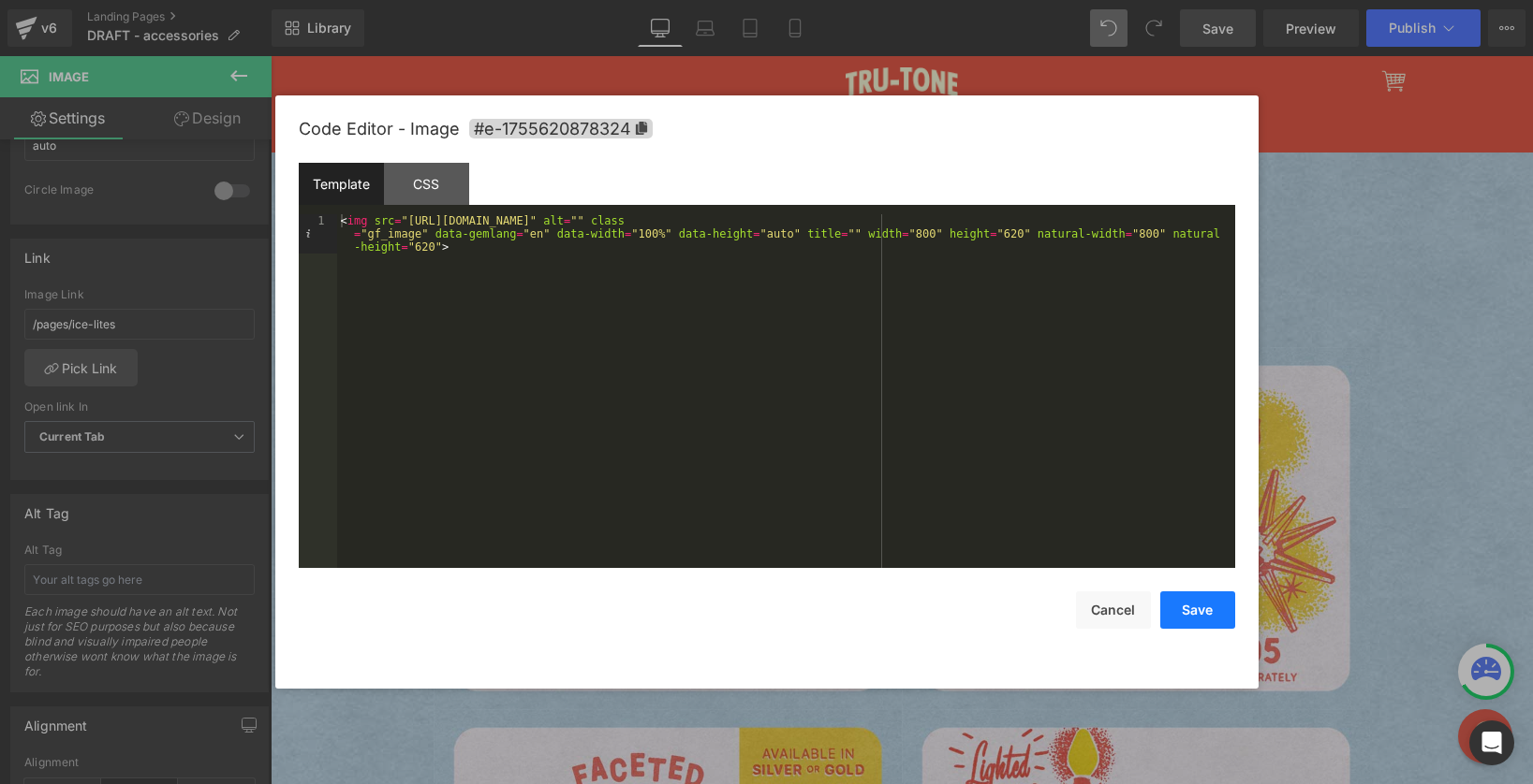
click at [1211, 627] on button "Save" at bounding box center [1197, 610] width 75 height 37
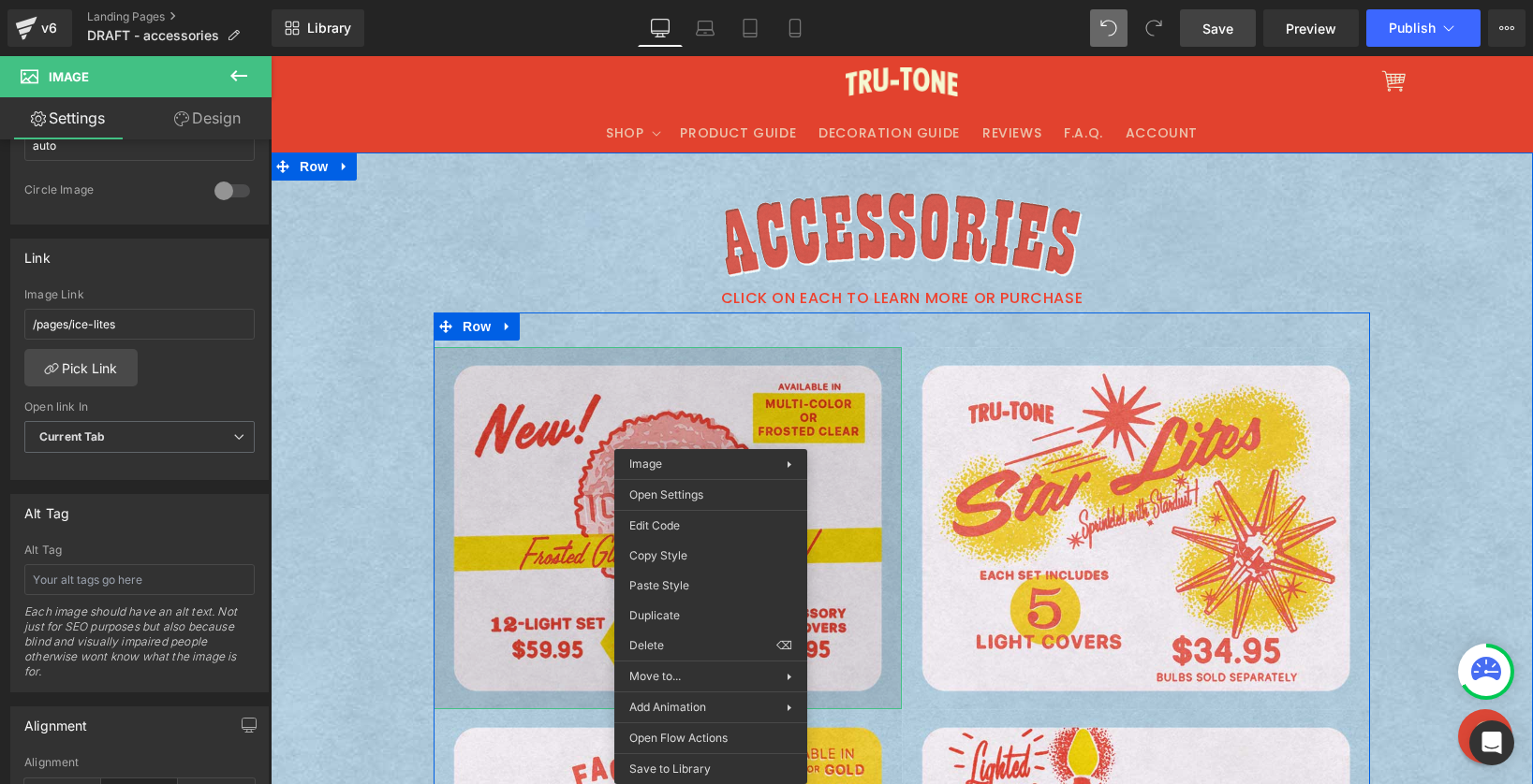
drag, startPoint x: 711, startPoint y: 508, endPoint x: 972, endPoint y: 571, distance: 268.5
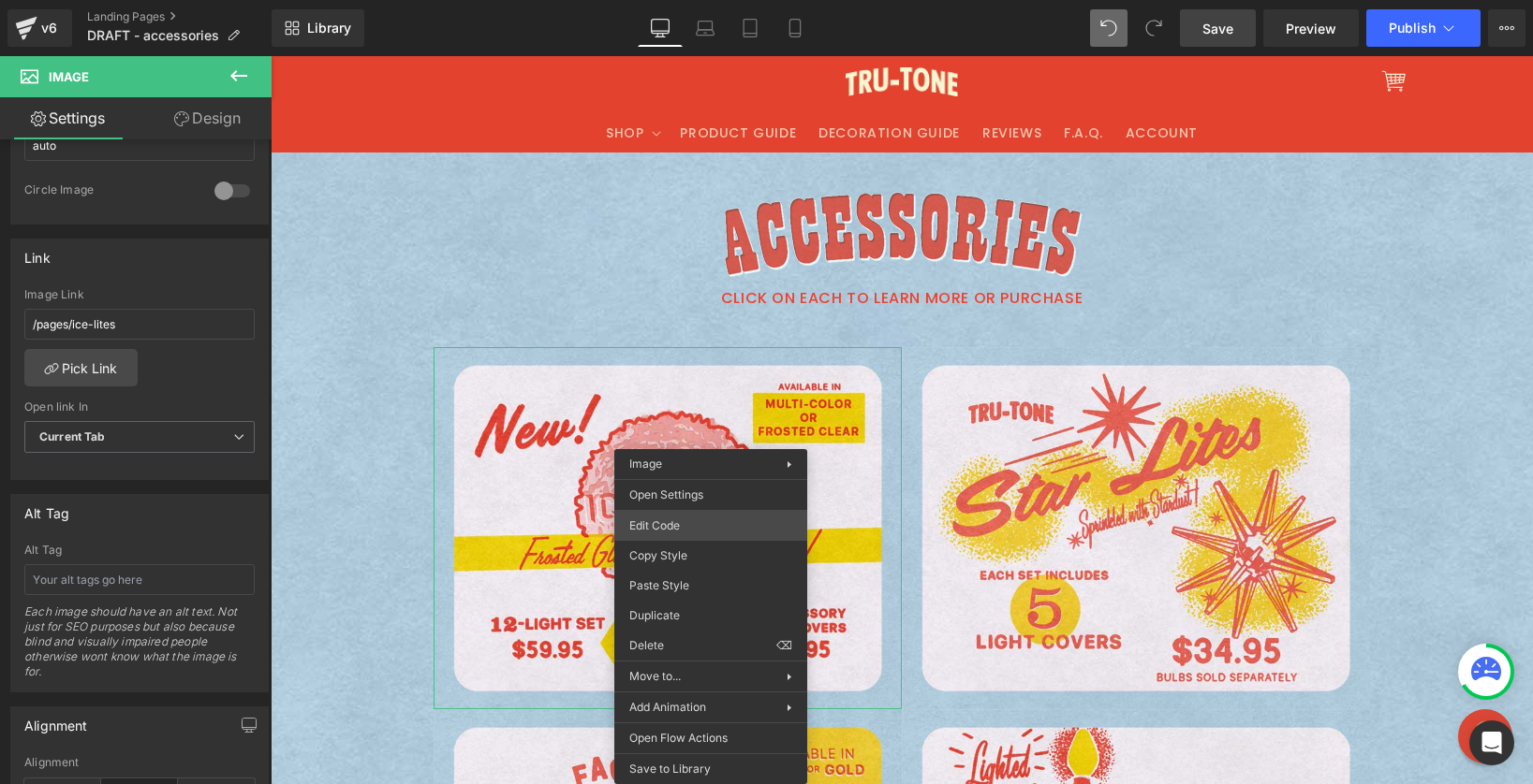
click at [680, 0] on div "Image You are previewing how the will restyle your page. You can not edit Eleme…" at bounding box center [766, 0] width 1533 height 0
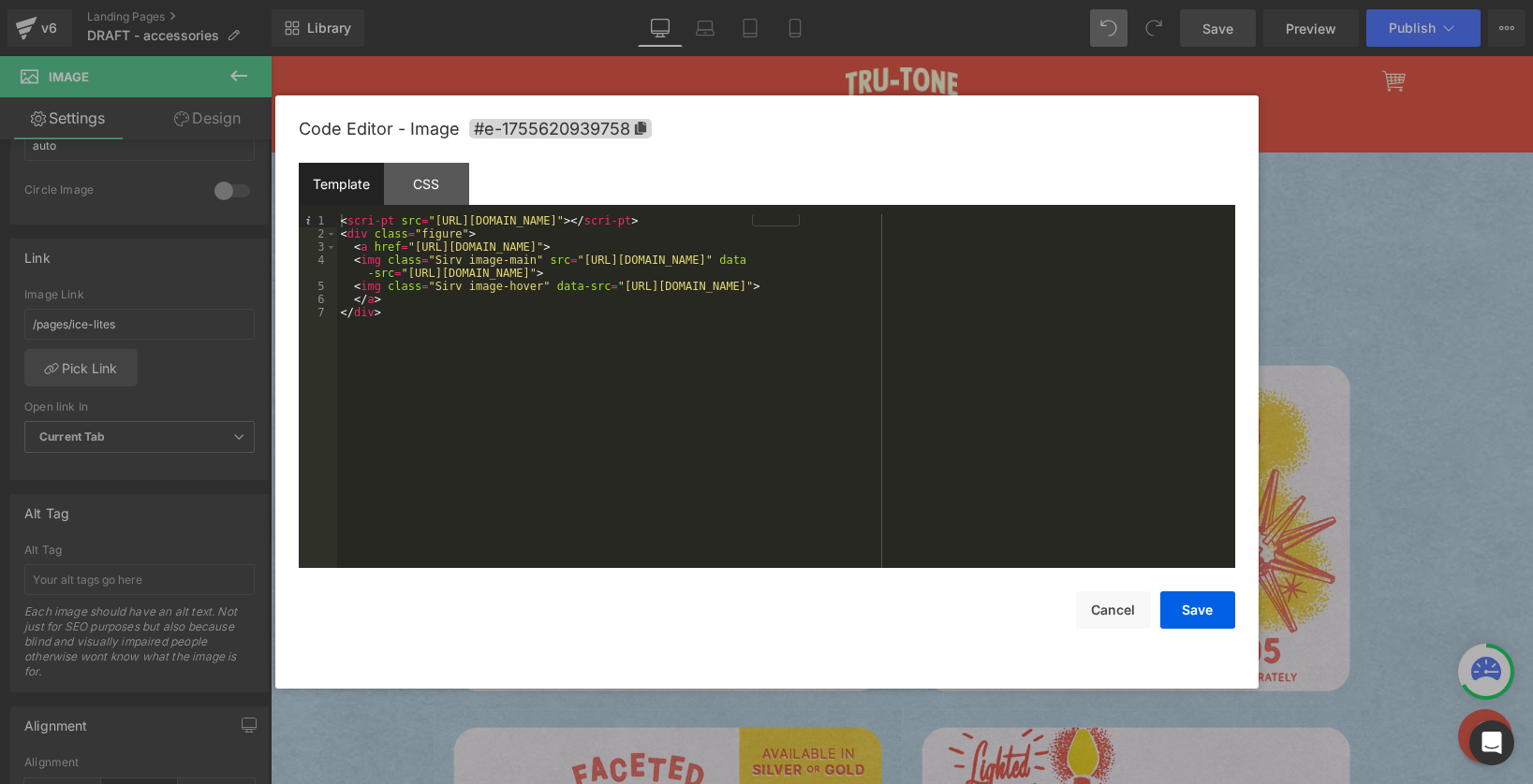
click at [391, 314] on div "< scri-pt src = "https://scri-pts.sirv.com/sirvjs/v3/sirv.js" > </ scri-pt > < …" at bounding box center [785, 404] width 898 height 380
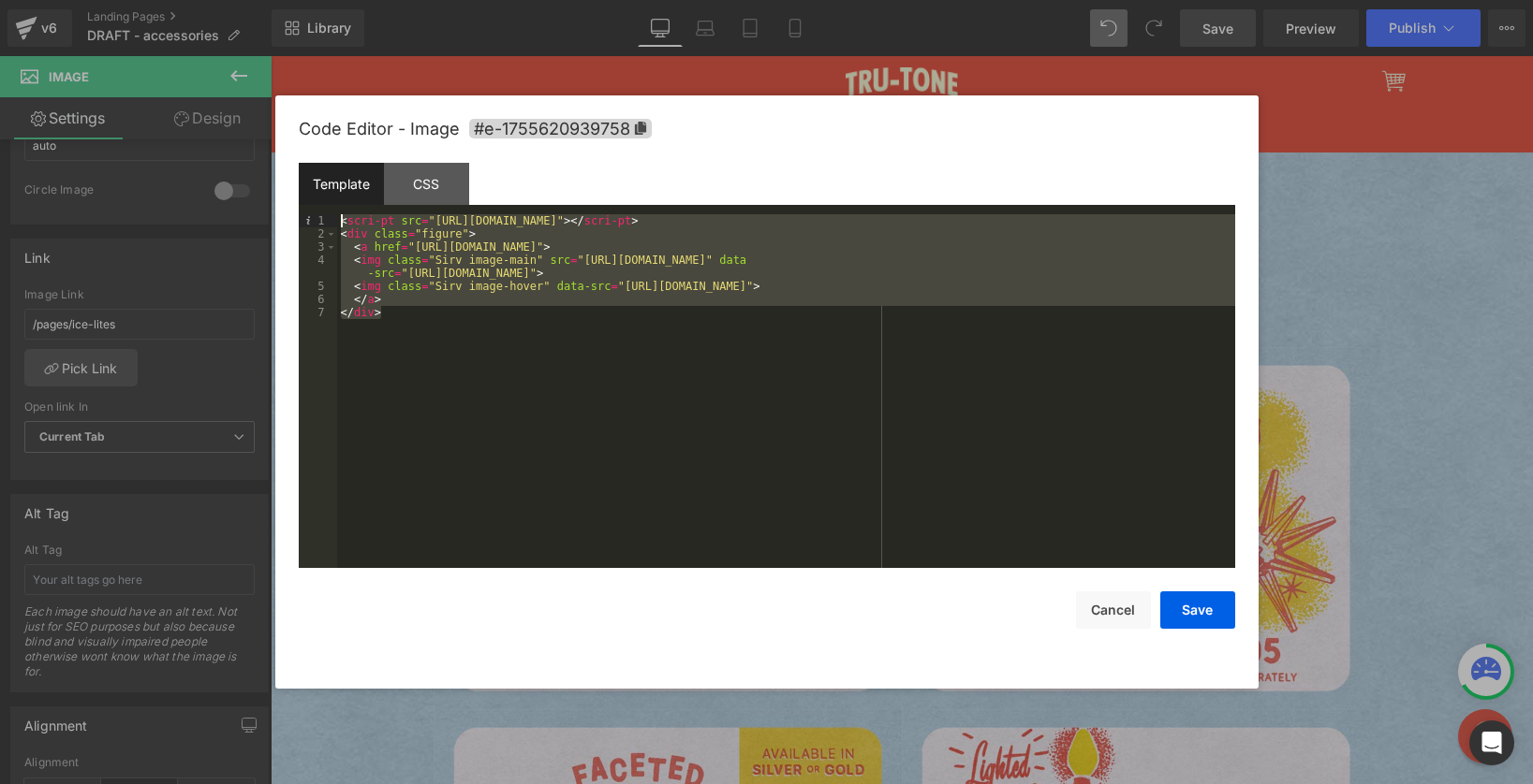
drag, startPoint x: 403, startPoint y: 314, endPoint x: 251, endPoint y: 182, distance: 201.3
click at [251, 182] on body "Image You are previewing how the will restyle your page. You can not edit Eleme…" at bounding box center [766, 392] width 1533 height 784
click at [1208, 621] on button "Save" at bounding box center [1197, 610] width 75 height 37
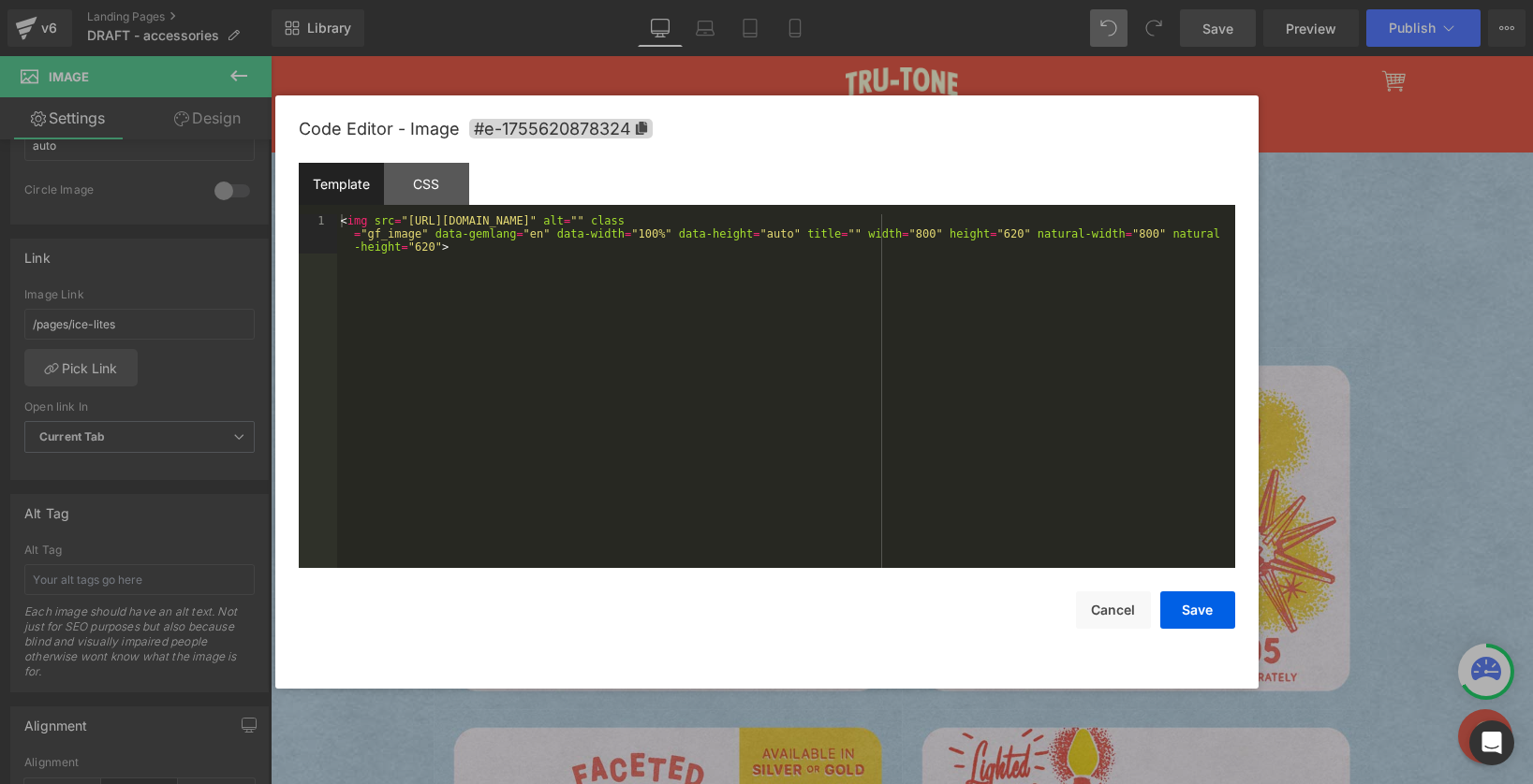
click at [1085, 0] on div "Image You are previewing how the will restyle your page. You can not edit Eleme…" at bounding box center [766, 0] width 1533 height 0
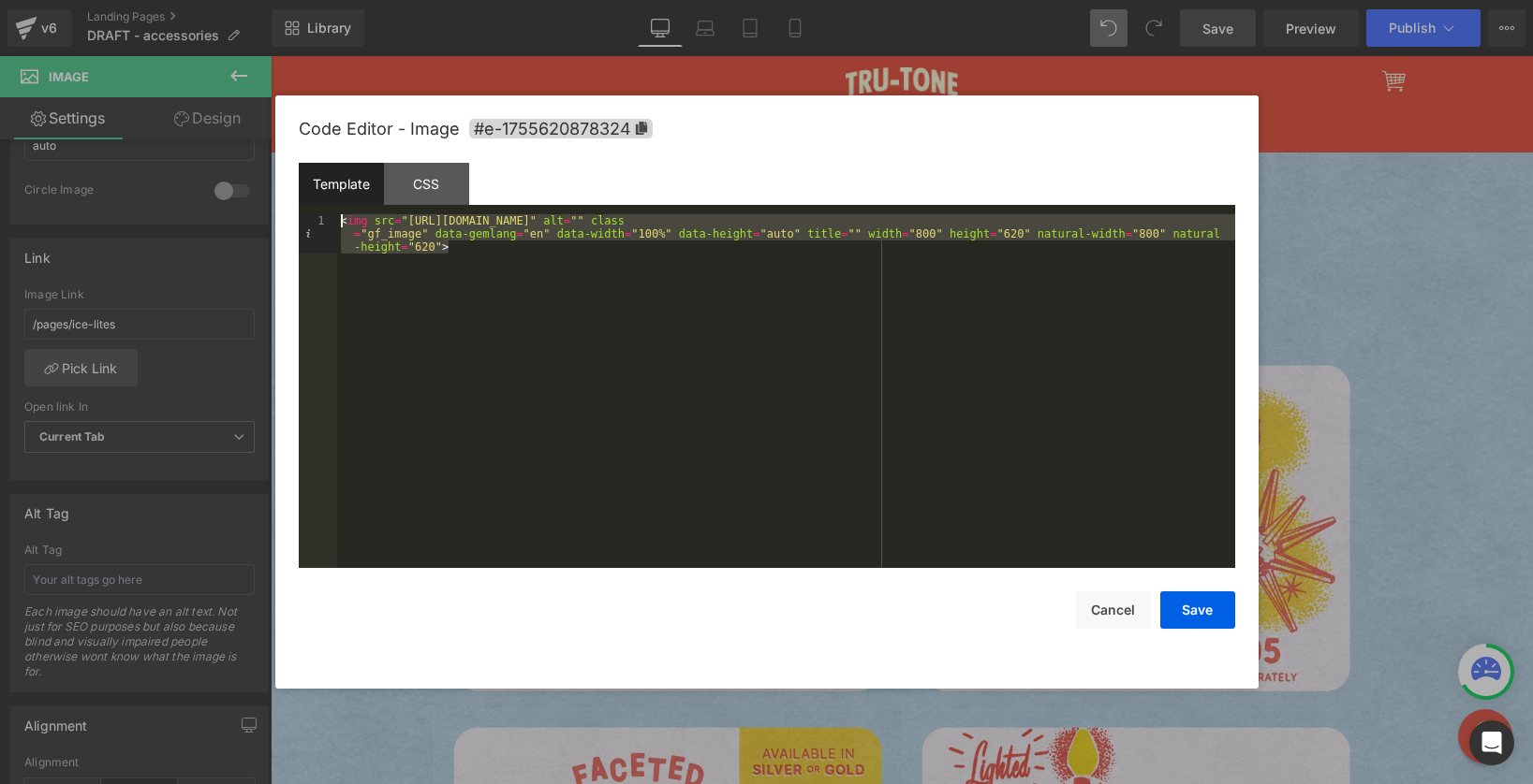
drag, startPoint x: 446, startPoint y: 281, endPoint x: 264, endPoint y: 203, distance: 198.0
click at [264, 203] on body "Image You are previewing how the will restyle your page. You can not edit Eleme…" at bounding box center [766, 392] width 1533 height 784
click at [338, 222] on div "< img src = "https://cdn.shopify.com/s/files/1/0723/1969/7189/files/star-lites-…" at bounding box center [785, 431] width 898 height 433
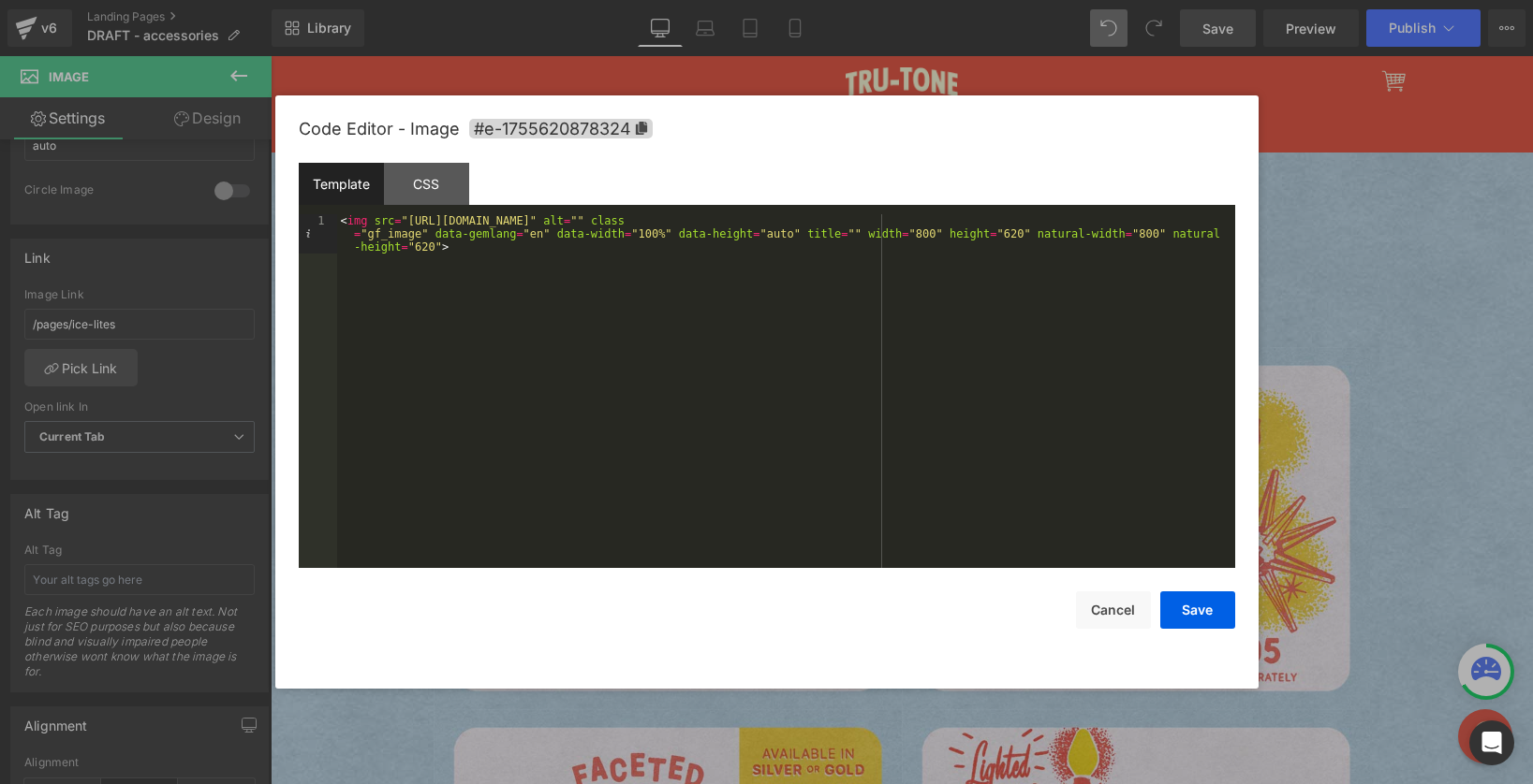
paste textarea
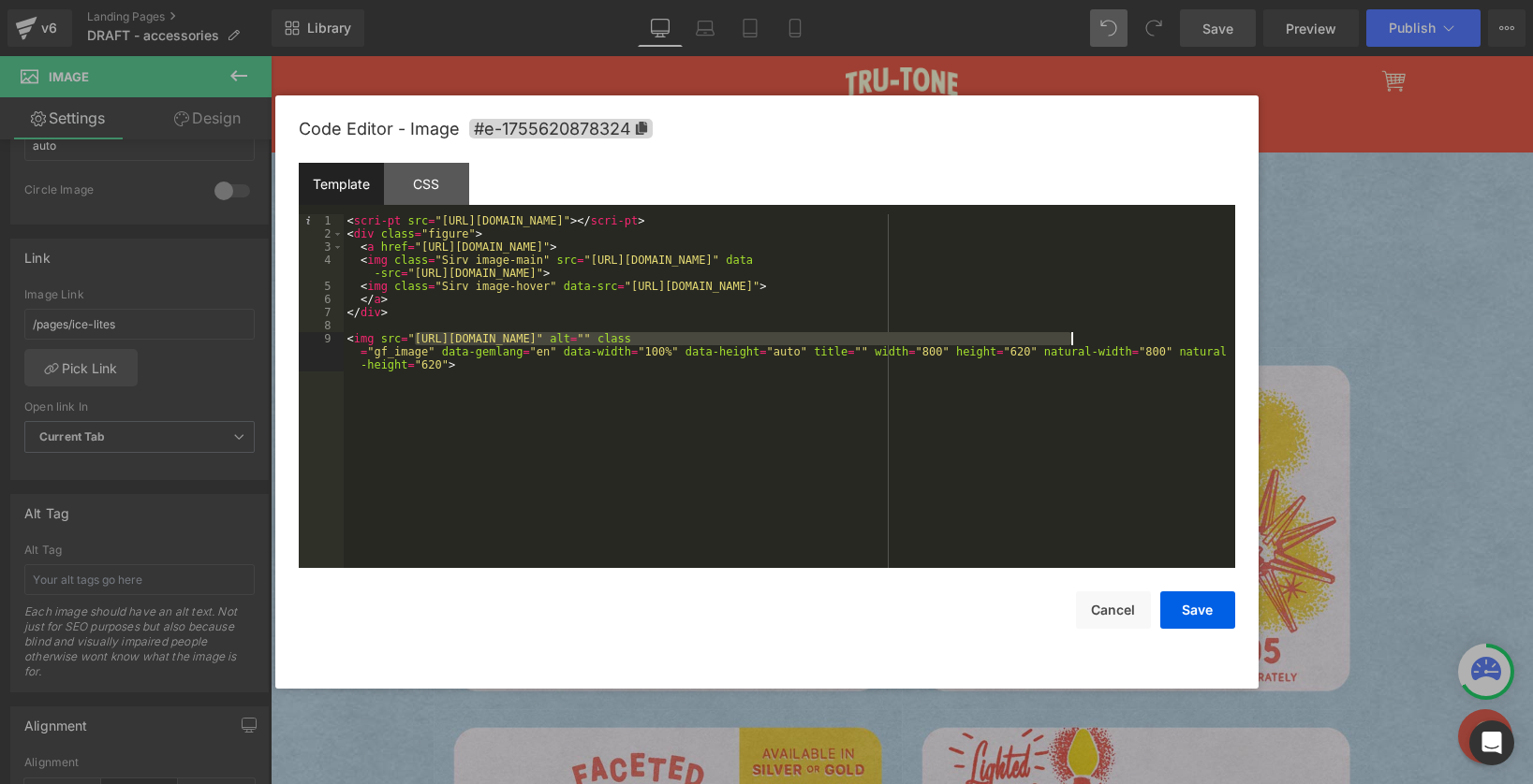
drag, startPoint x: 415, startPoint y: 340, endPoint x: 1068, endPoint y: 337, distance: 653.0
click at [1068, 337] on div "< scri-pt src = "https://scri-pts.sirv.com/sirvjs/v3/sirv.js" > </ scri-pt > < …" at bounding box center [789, 417] width 891 height 406
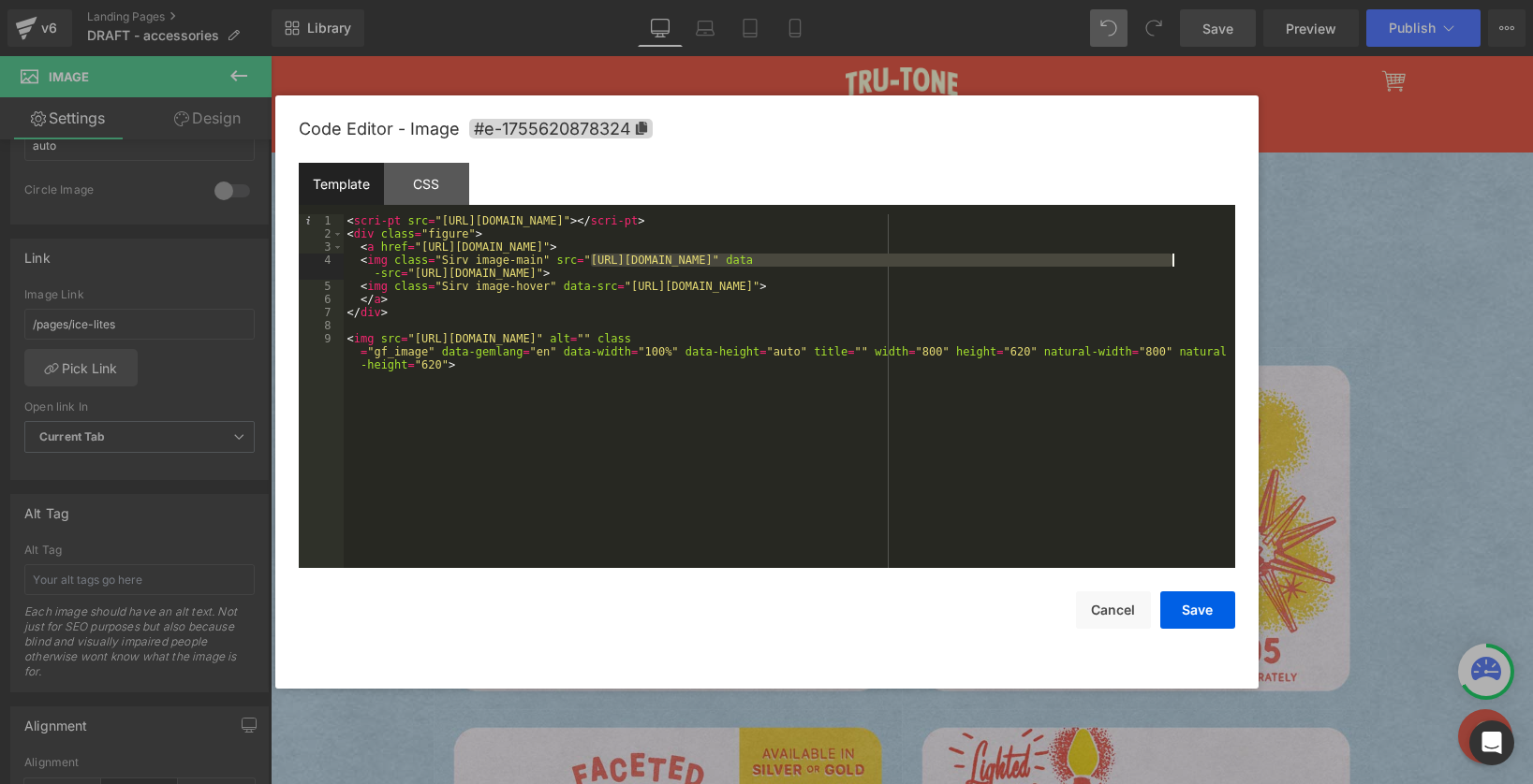
drag, startPoint x: 589, startPoint y: 261, endPoint x: 1171, endPoint y: 258, distance: 582.0
click at [1171, 258] on div "< scri-pt src = "https://scri-pts.sirv.com/sirvjs/v3/sirv.js" > </ scri-pt > < …" at bounding box center [789, 417] width 891 height 406
drag, startPoint x: 1111, startPoint y: 271, endPoint x: 529, endPoint y: 271, distance: 582.0
click at [529, 271] on div "< scri-pt src = "https://scri-pts.sirv.com/sirvjs/v3/sirv.js" > </ scri-pt > < …" at bounding box center [789, 417] width 891 height 406
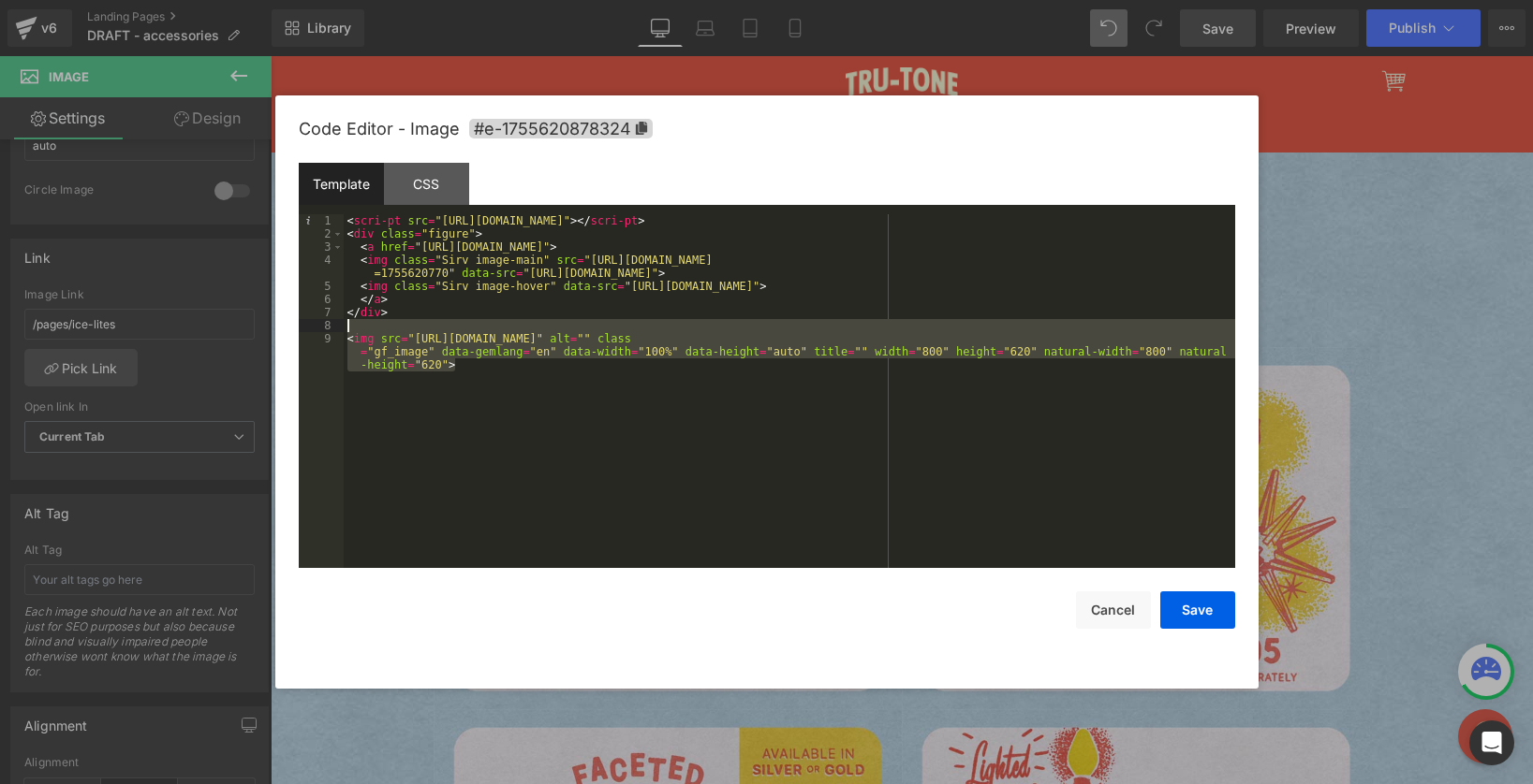
drag, startPoint x: 516, startPoint y: 379, endPoint x: 315, endPoint y: 331, distance: 206.7
click at [315, 331] on pre "1 2 3 4 5 6 7 8 9 < scri-pt src = "https://scri-pts.sirv.com/sirvjs/v3/sirv.js"…" at bounding box center [766, 392] width 936 height 354
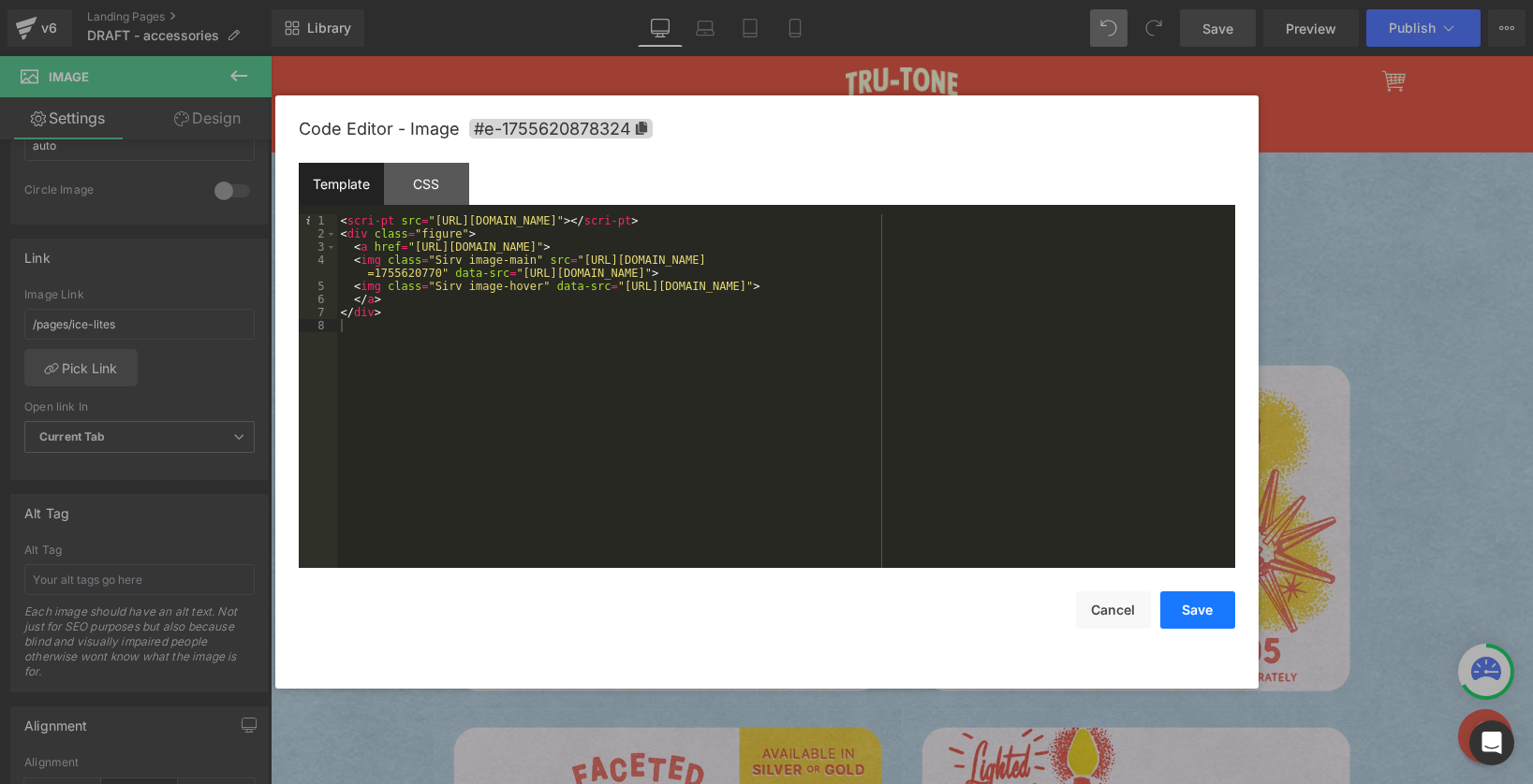
click at [1188, 613] on button "Save" at bounding box center [1197, 610] width 75 height 37
click at [993, 0] on div "Image You are previewing how the will restyle your page. You can not edit Eleme…" at bounding box center [766, 0] width 1533 height 0
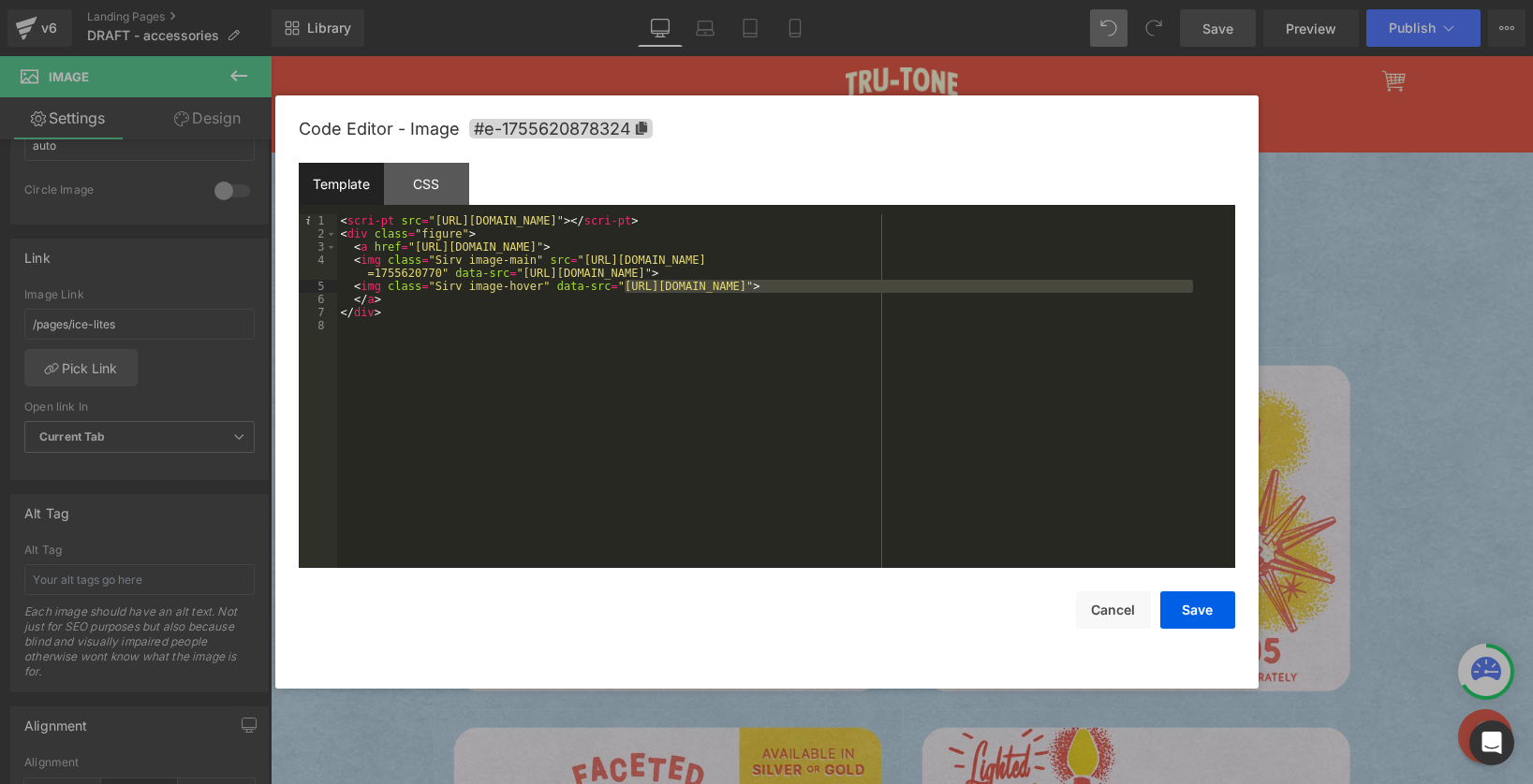
drag, startPoint x: 624, startPoint y: 287, endPoint x: 1195, endPoint y: 286, distance: 571.0
click at [1195, 286] on div "< scri-pt src = "https://scri-pts.sirv.com/sirvjs/v3/sirv.js" > </ scri-pt > < …" at bounding box center [785, 404] width 898 height 380
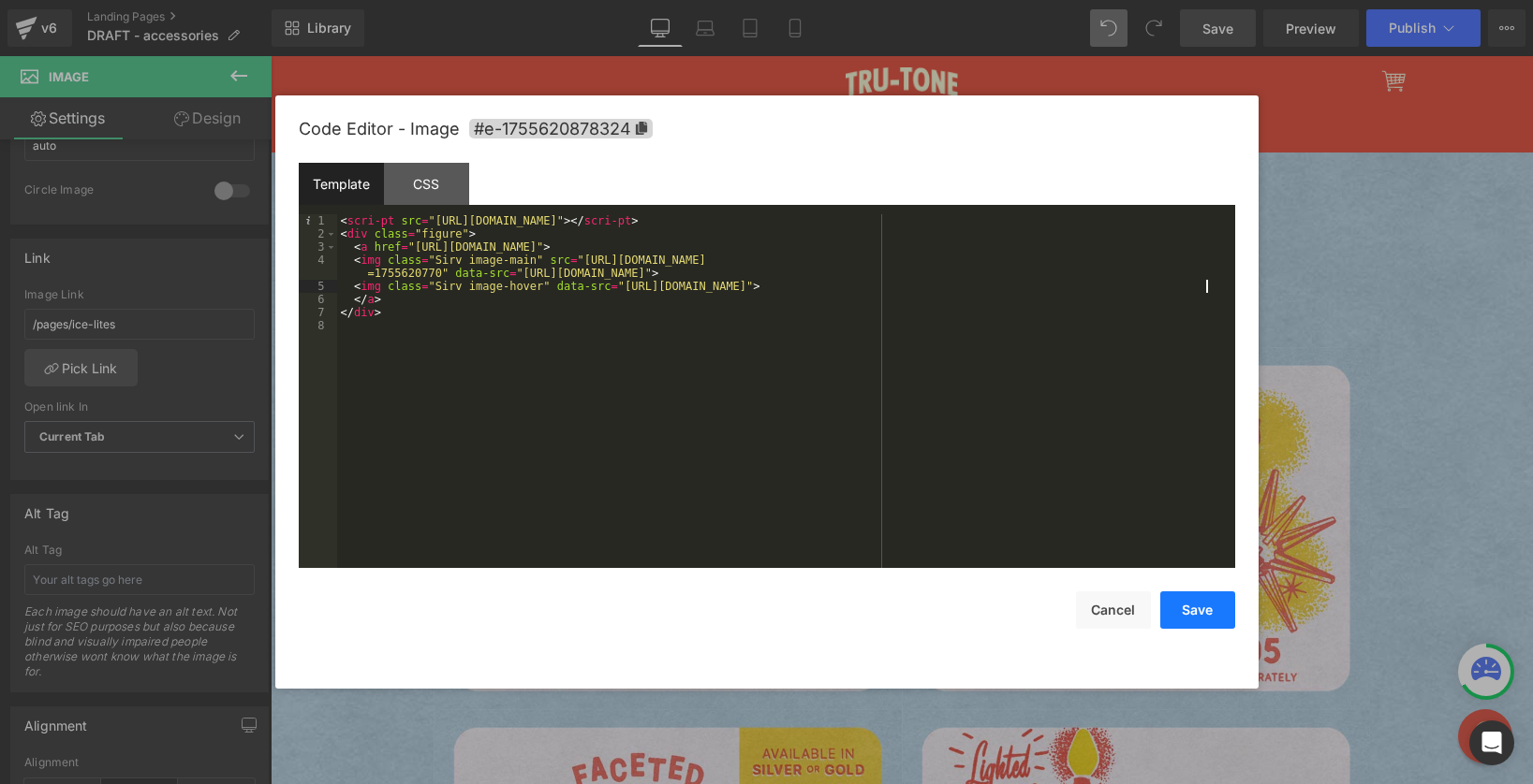
click at [1204, 608] on button "Save" at bounding box center [1197, 610] width 75 height 37
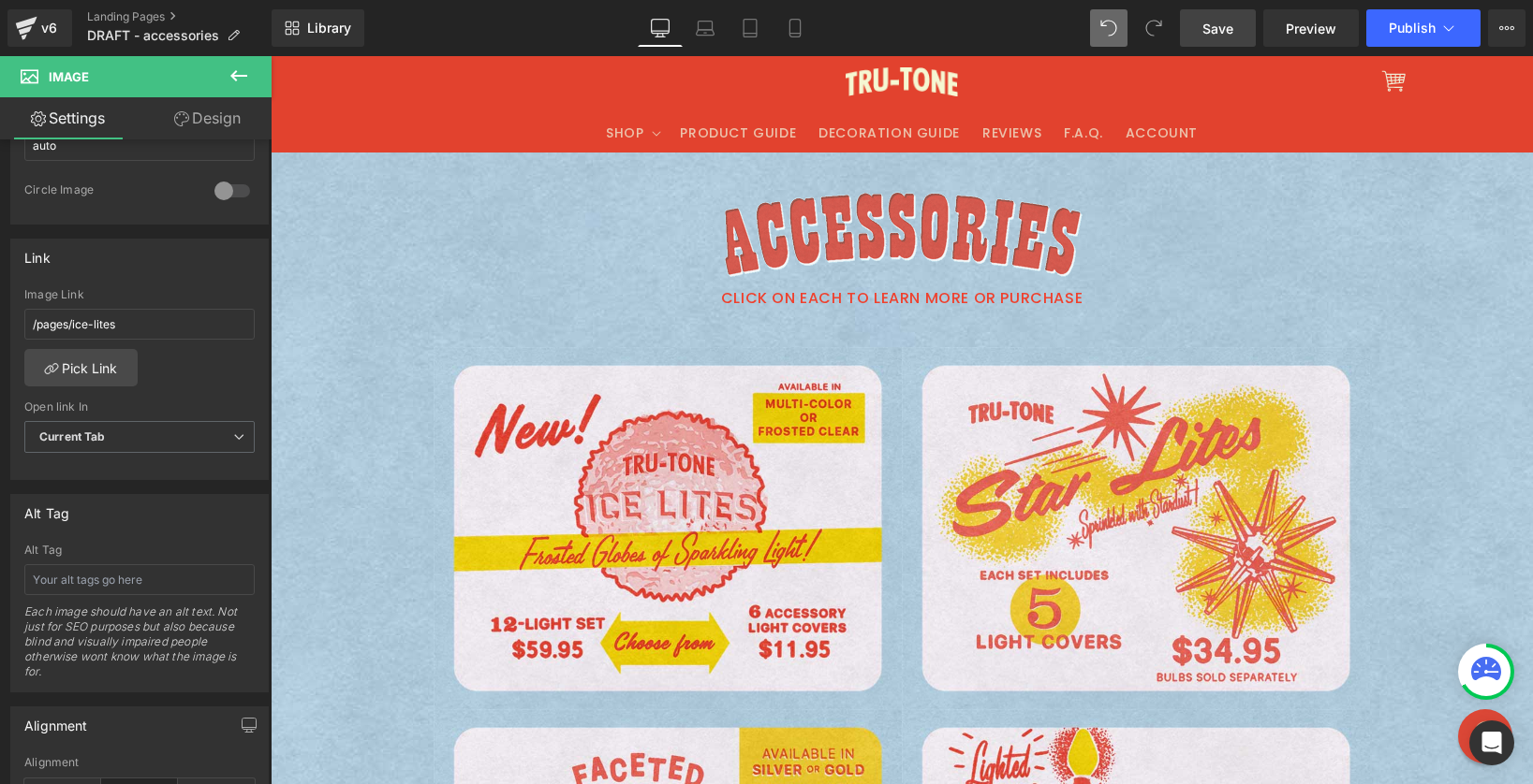
click at [1217, 23] on span "Save" at bounding box center [1218, 28] width 31 height 20
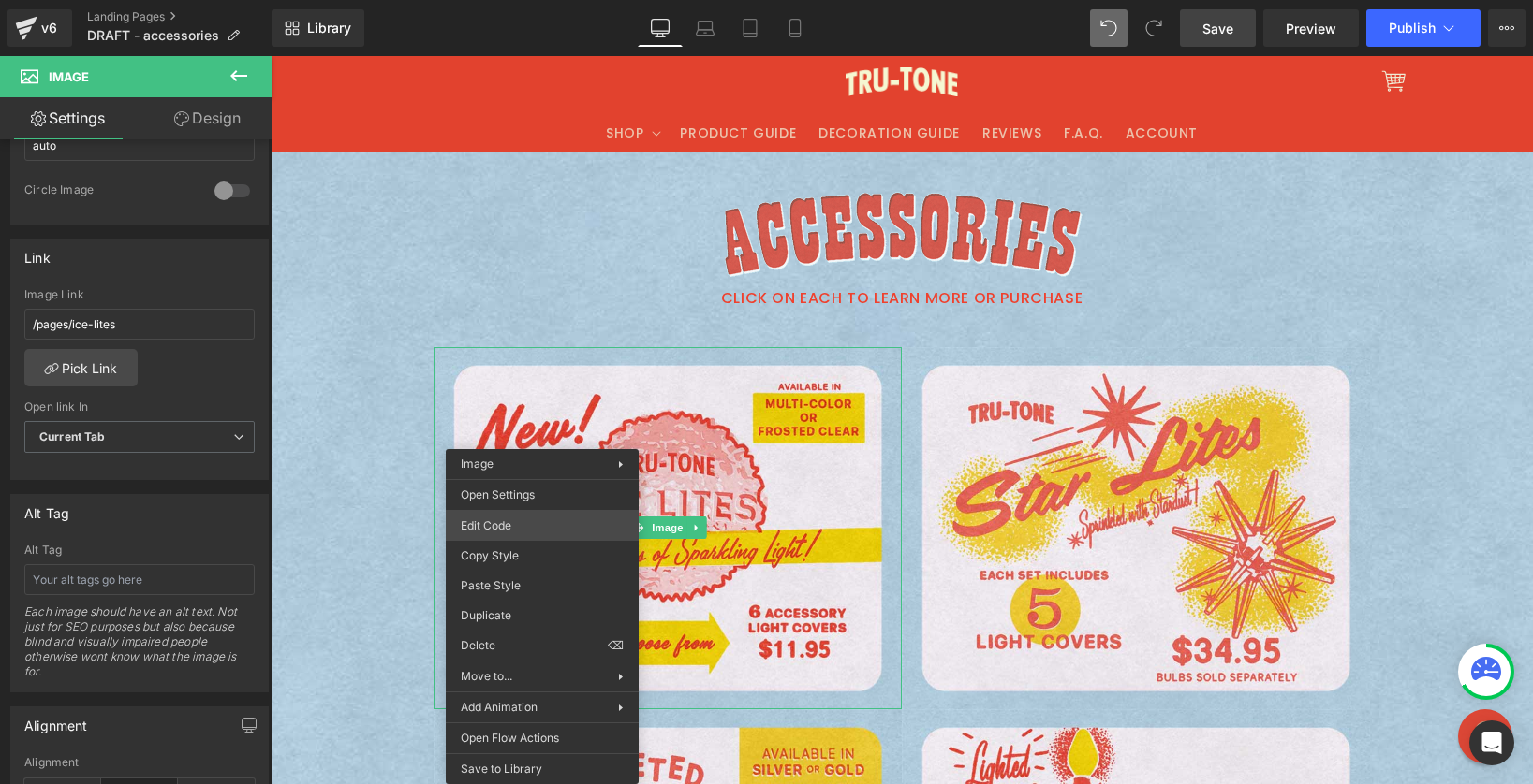
click at [524, 0] on div "Image You are previewing how the will restyle your page. You can not edit Eleme…" at bounding box center [766, 0] width 1533 height 0
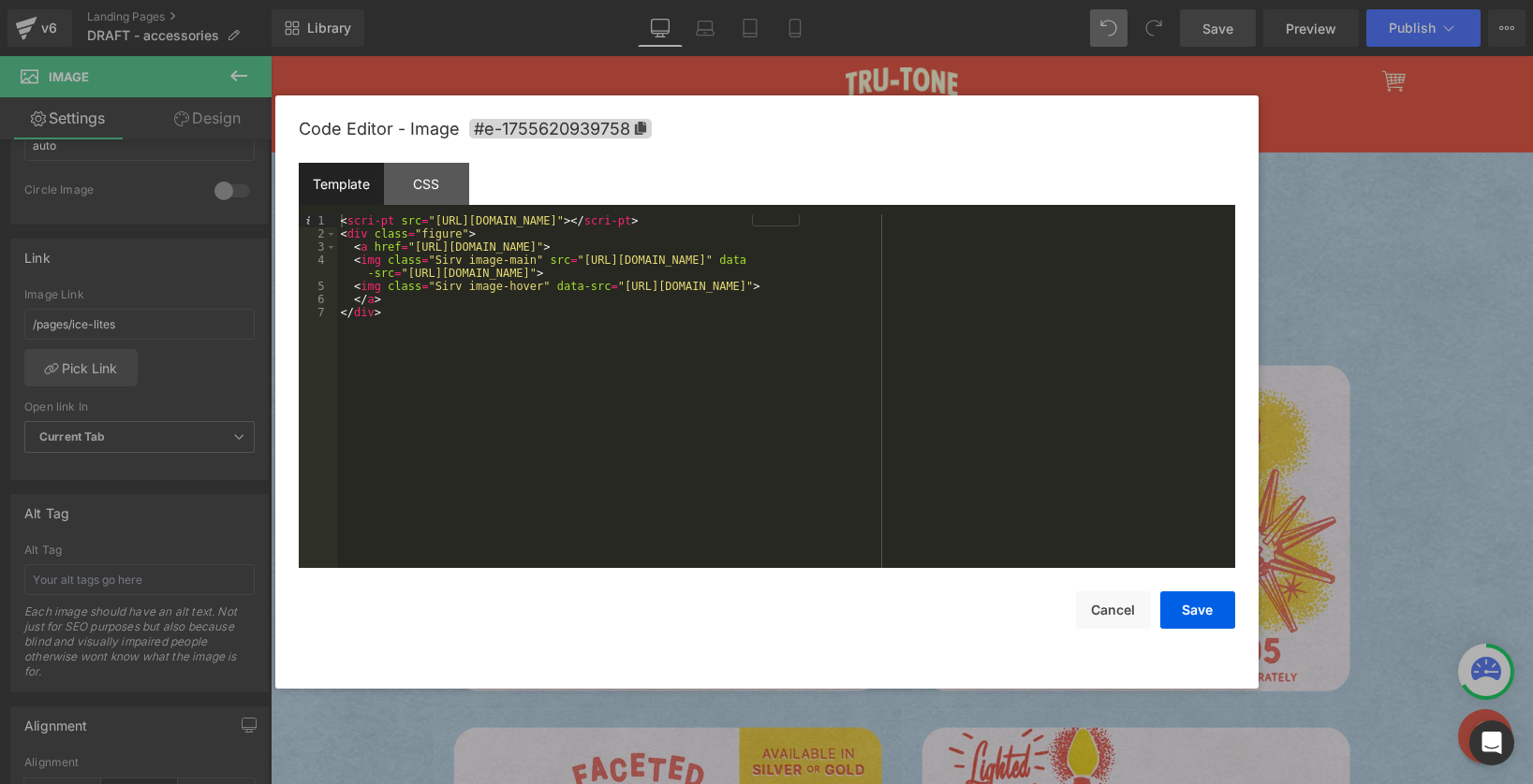
click at [454, 246] on div "< scri-pt src = "https://scri-pts.sirv.com/sirvjs/v3/sirv.js" > </ scri-pt > < …" at bounding box center [785, 404] width 898 height 380
drag, startPoint x: 822, startPoint y: 219, endPoint x: 268, endPoint y: 218, distance: 554.0
click at [268, 218] on body "Image You are previewing how the will restyle your page. You can not edit Eleme…" at bounding box center [766, 392] width 1533 height 784
click at [1198, 601] on button "Save" at bounding box center [1197, 610] width 75 height 37
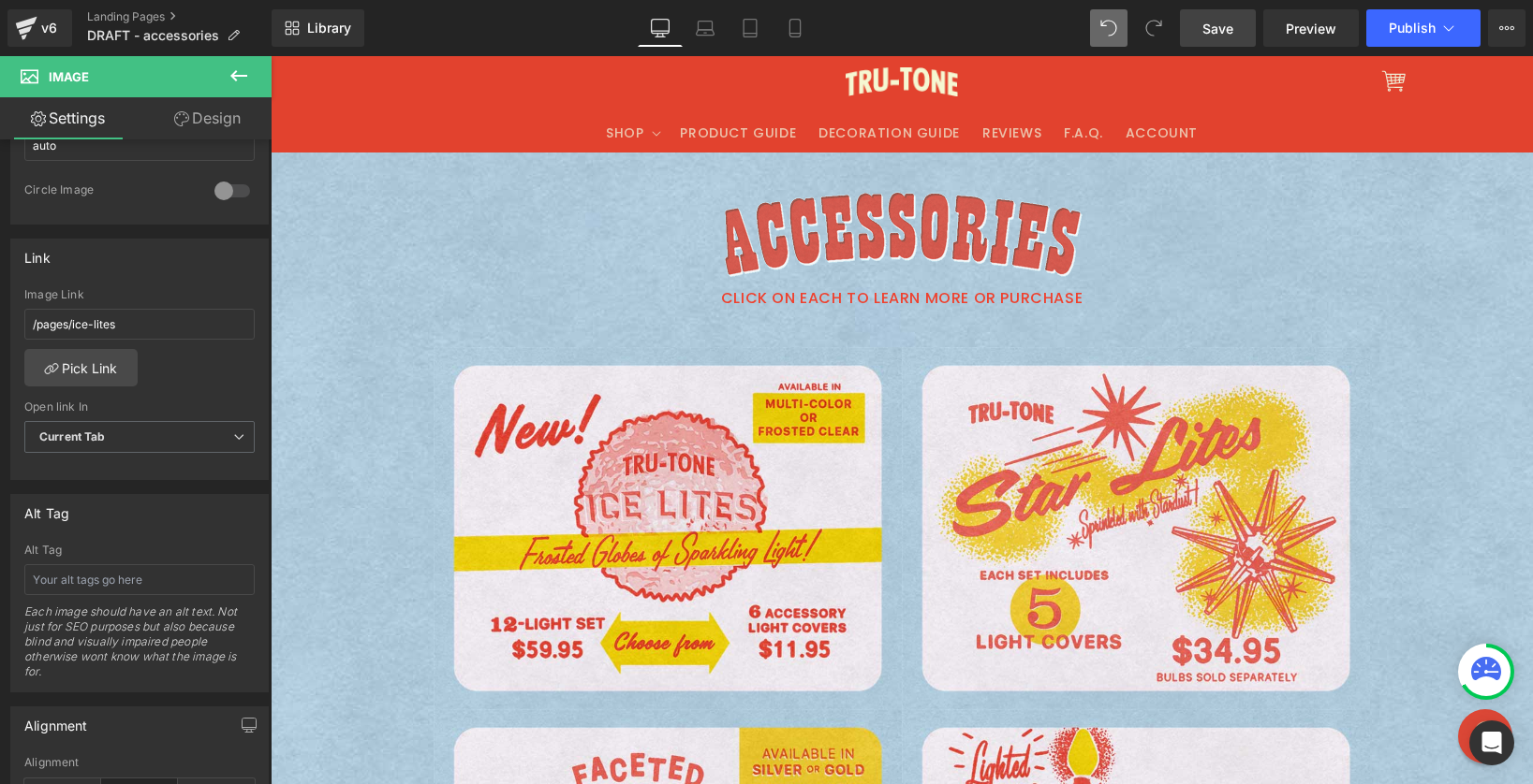
click at [1233, 27] on span "Save" at bounding box center [1218, 28] width 31 height 20
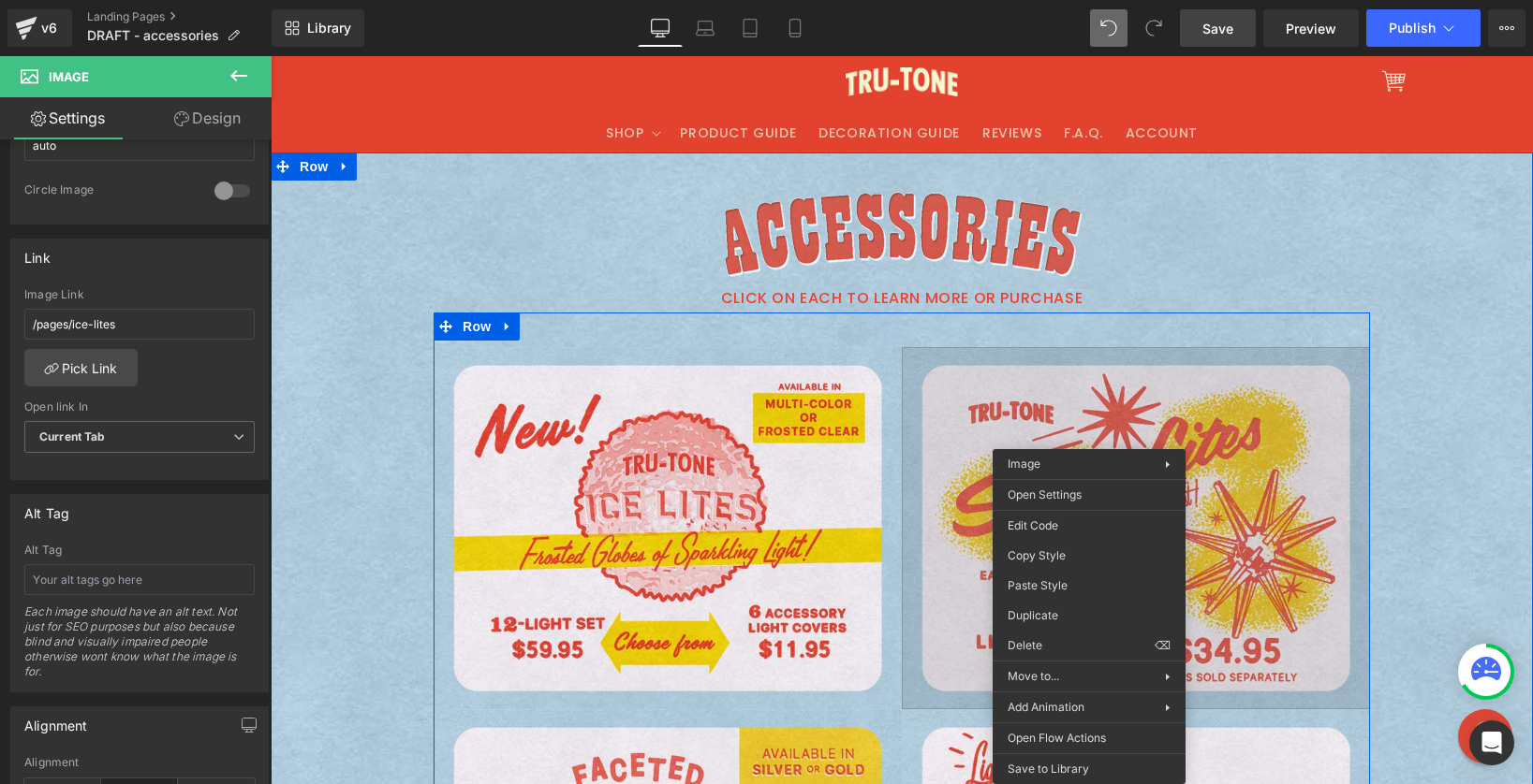
drag, startPoint x: 1089, startPoint y: 466, endPoint x: 1361, endPoint y: 524, distance: 278.1
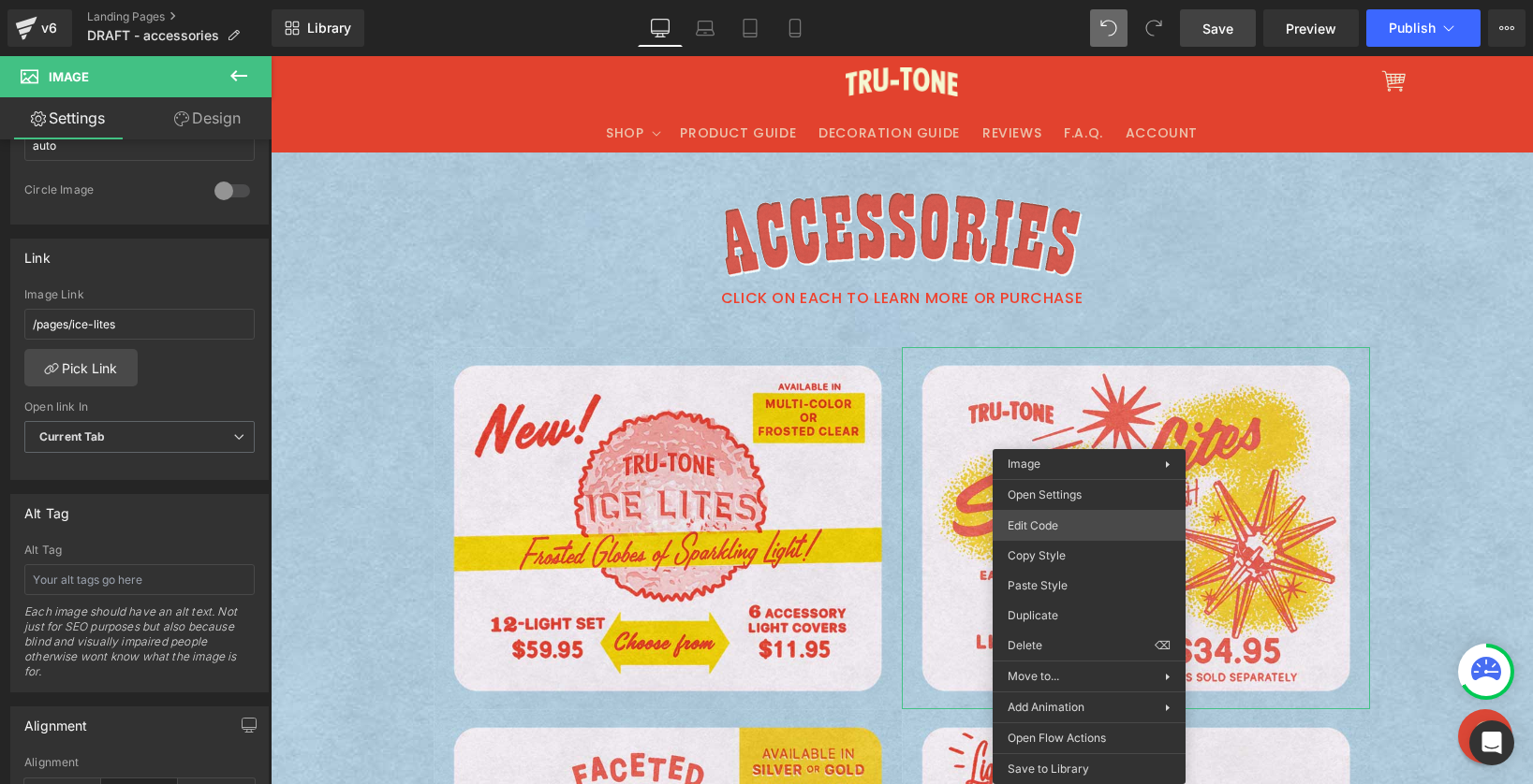
click at [1065, 0] on div "Image You are previewing how the will restyle your page. You can not edit Eleme…" at bounding box center [766, 0] width 1533 height 0
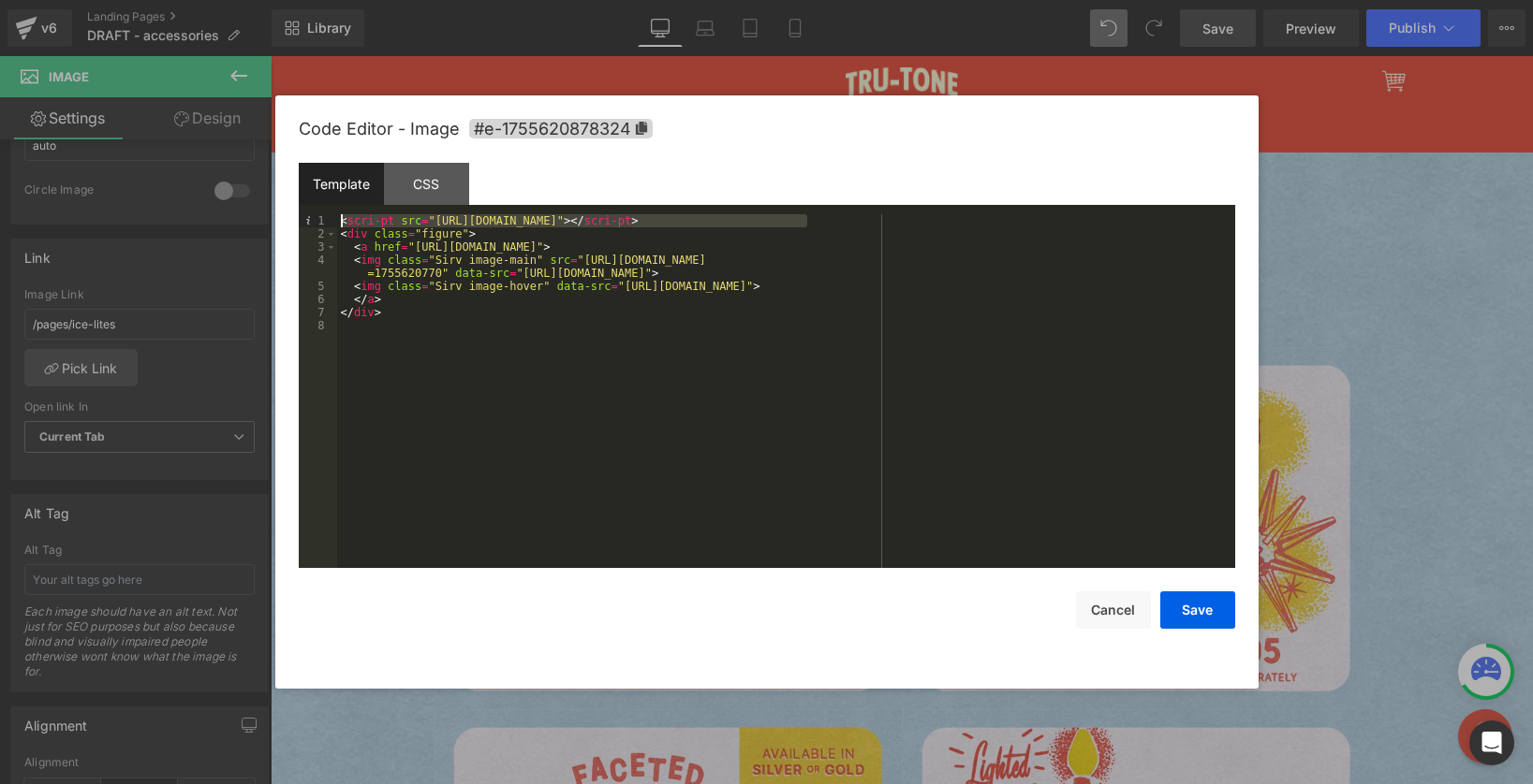
drag, startPoint x: 850, startPoint y: 219, endPoint x: 253, endPoint y: 202, distance: 597.2
click at [253, 202] on body "Image You are previewing how the will restyle your page. You can not edit Eleme…" at bounding box center [766, 392] width 1533 height 784
click at [1195, 612] on button "Save" at bounding box center [1197, 610] width 75 height 37
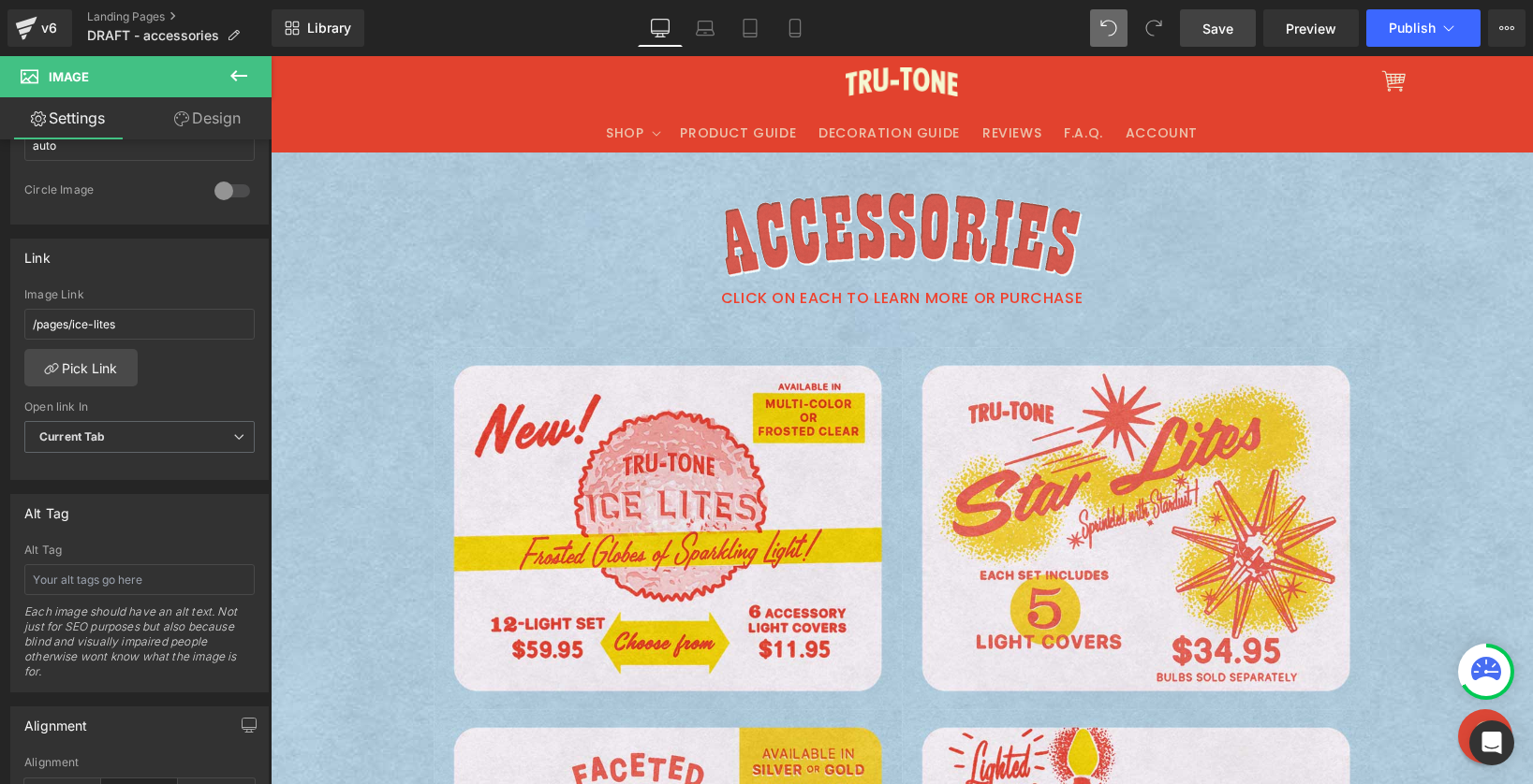
click at [1207, 30] on span "Save" at bounding box center [1218, 28] width 31 height 20
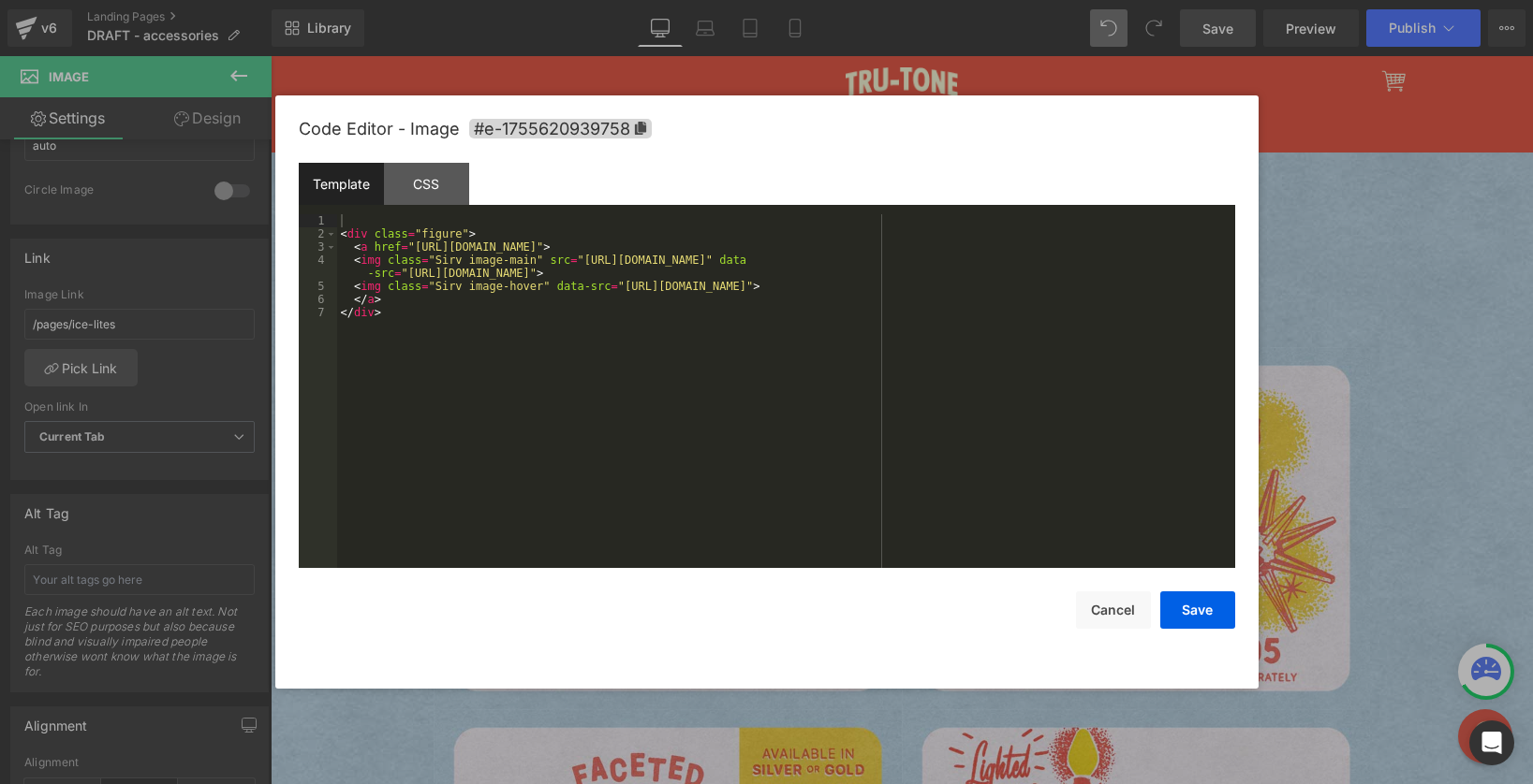
click at [672, 0] on div "Image You are previewing how the will restyle your page. You can not edit Eleme…" at bounding box center [766, 0] width 1533 height 0
click at [431, 190] on div "CSS" at bounding box center [426, 183] width 85 height 42
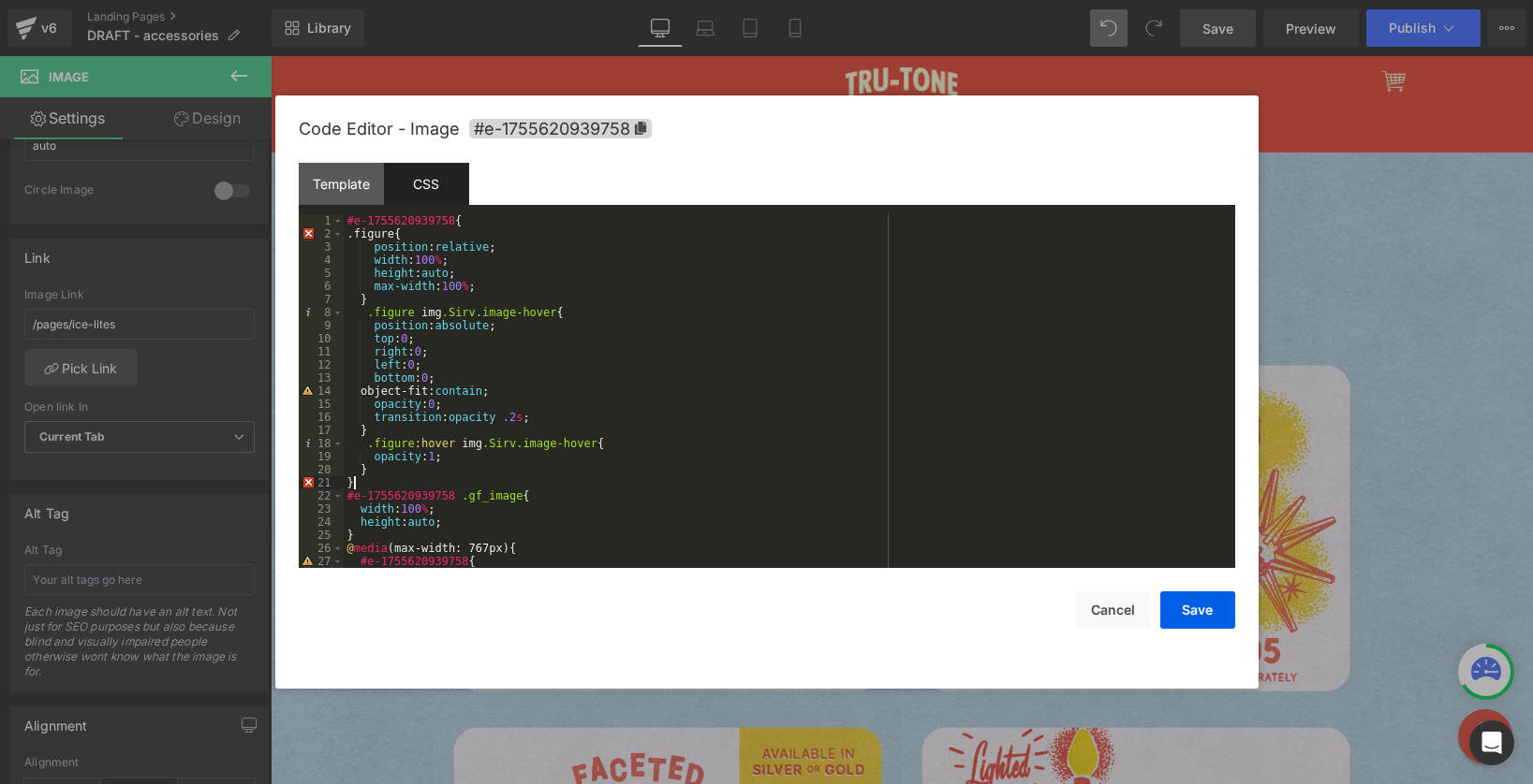
click at [372, 480] on div "#e-1755620939758 { .figure{ position : relative ; width : 100 % ; height : auto…" at bounding box center [785, 404] width 884 height 380
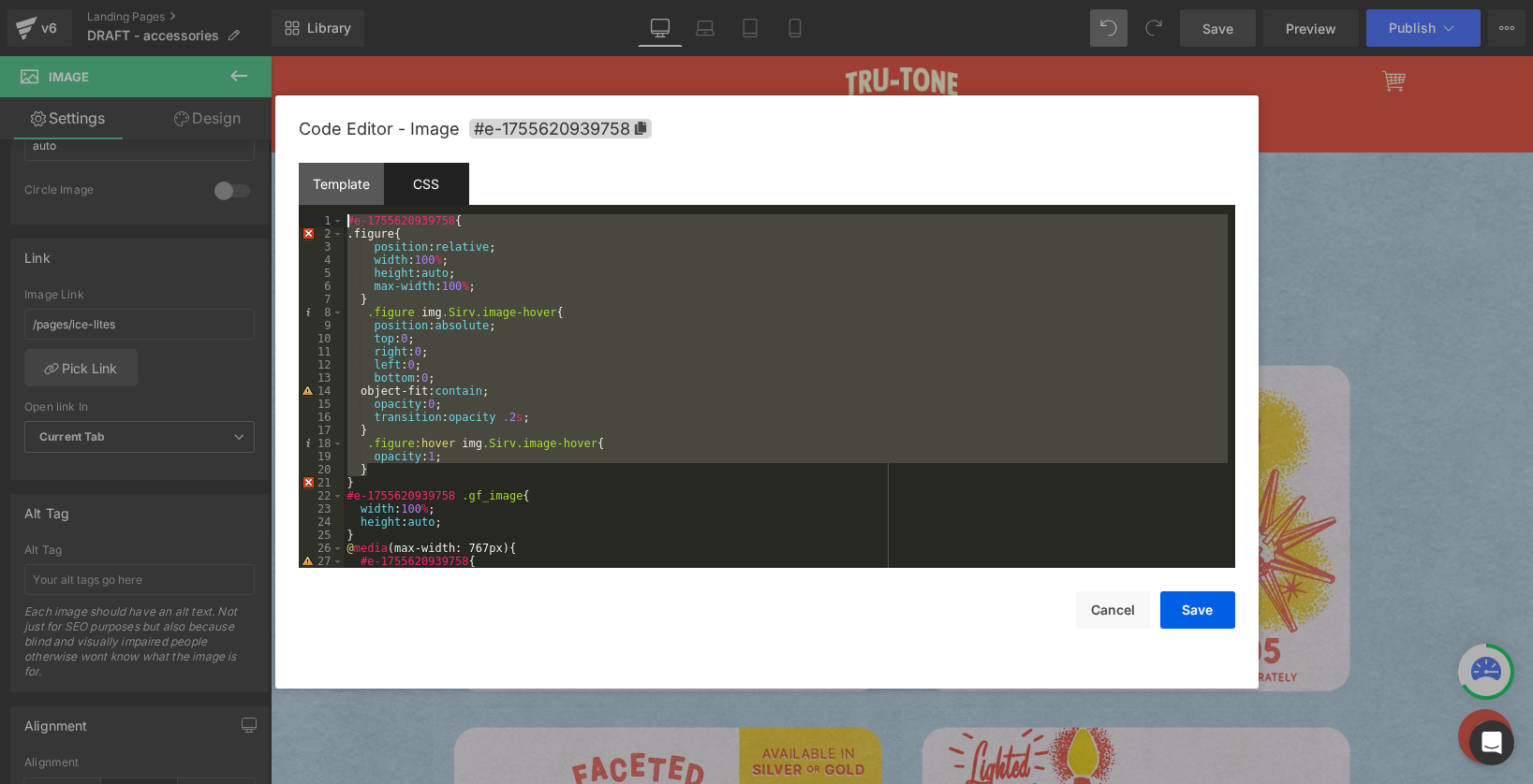
drag, startPoint x: 373, startPoint y: 465, endPoint x: 270, endPoint y: 226, distance: 260.2
click at [270, 226] on body "Image You are previewing how the will restyle your page. You can not edit Eleme…" at bounding box center [766, 392] width 1533 height 784
click at [357, 264] on div "#e-1755620939758 { .figure{ position : relative ; width : 100 % ; height : auto…" at bounding box center [785, 404] width 884 height 380
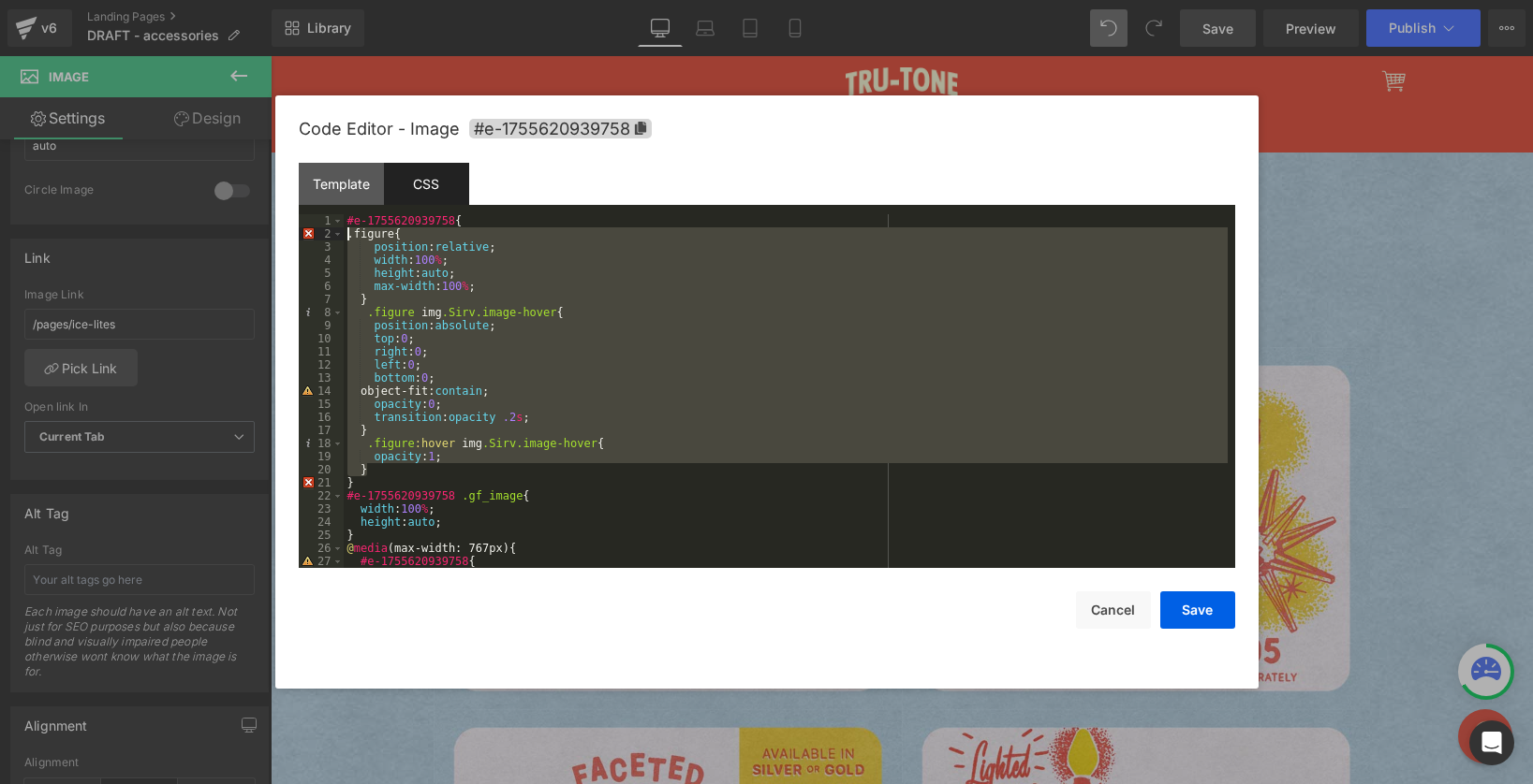
drag, startPoint x: 378, startPoint y: 468, endPoint x: 289, endPoint y: 230, distance: 254.1
click at [289, 230] on div "Code Editor - Image #e-1755620939758 Template CSS 1 2 3 4 5 6 7 < div class = "…" at bounding box center [766, 392] width 983 height 593
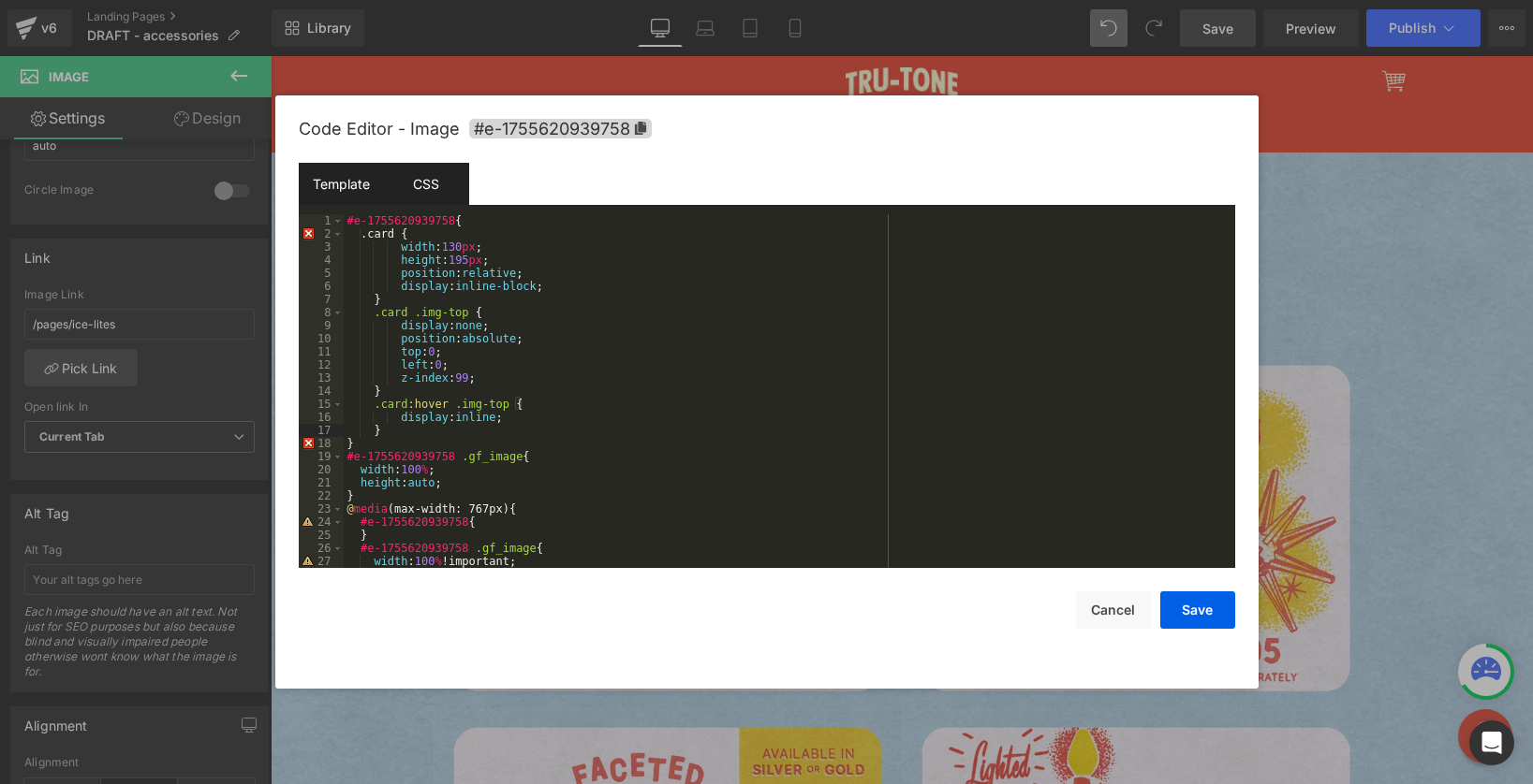
click at [340, 182] on div "Template" at bounding box center [341, 183] width 85 height 42
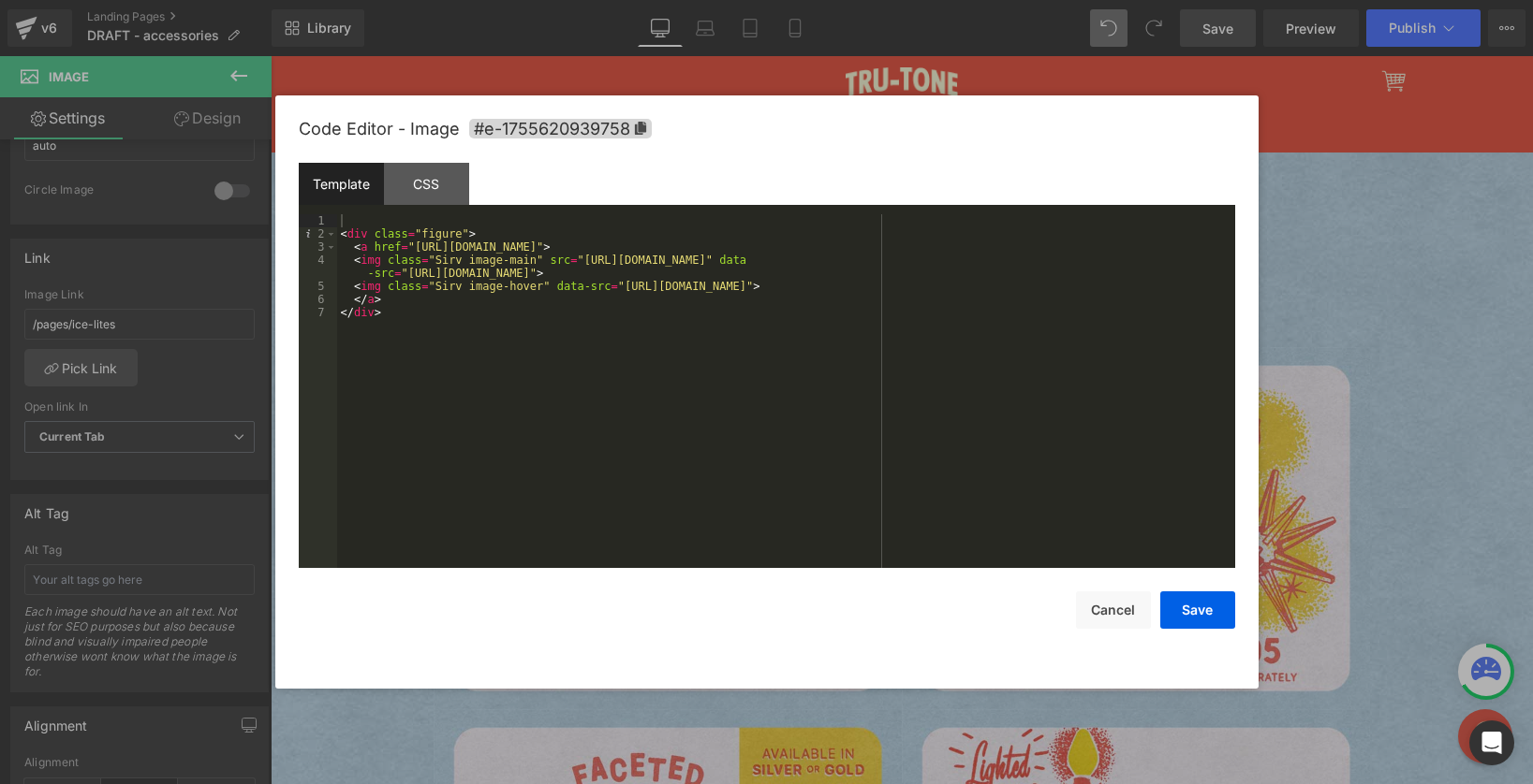
click at [345, 181] on div "Template" at bounding box center [341, 183] width 85 height 42
click at [383, 386] on div "< div class = "figure" > < a href = "https://www.example.com/" > < img class = …" at bounding box center [785, 404] width 898 height 380
click at [374, 217] on div "< div class = "figure" > < a href = "https://www.example.com/" > < img class = …" at bounding box center [785, 404] width 898 height 380
paste textarea
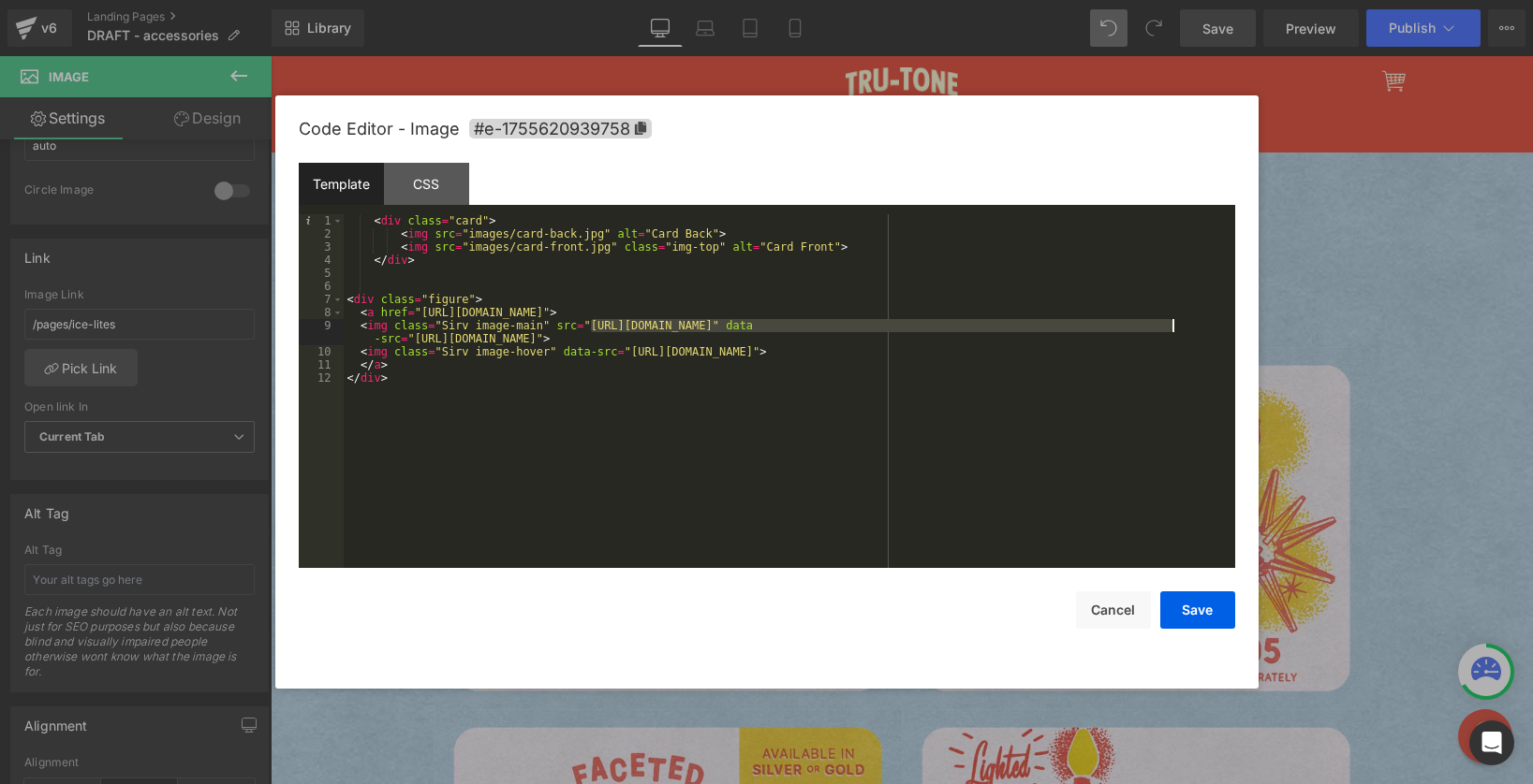
drag, startPoint x: 592, startPoint y: 326, endPoint x: 1170, endPoint y: 322, distance: 578.0
click at [1170, 322] on div "< div class = "card" > < img src = "images/card-back.jpg" alt = "Card Back" > <…" at bounding box center [789, 404] width 891 height 380
click at [431, 194] on div "CSS" at bounding box center [426, 183] width 85 height 42
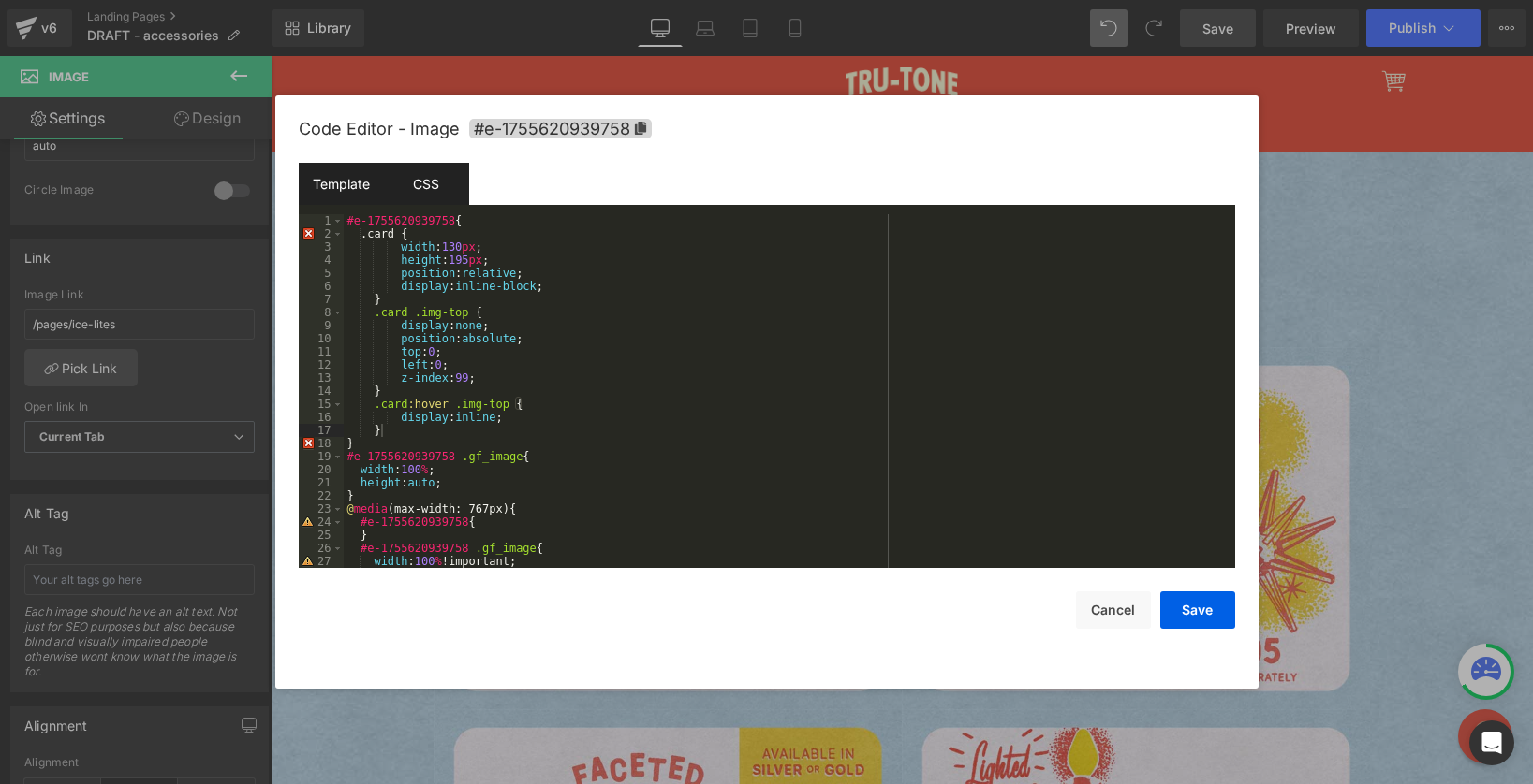
click at [357, 191] on div "Template" at bounding box center [341, 183] width 85 height 42
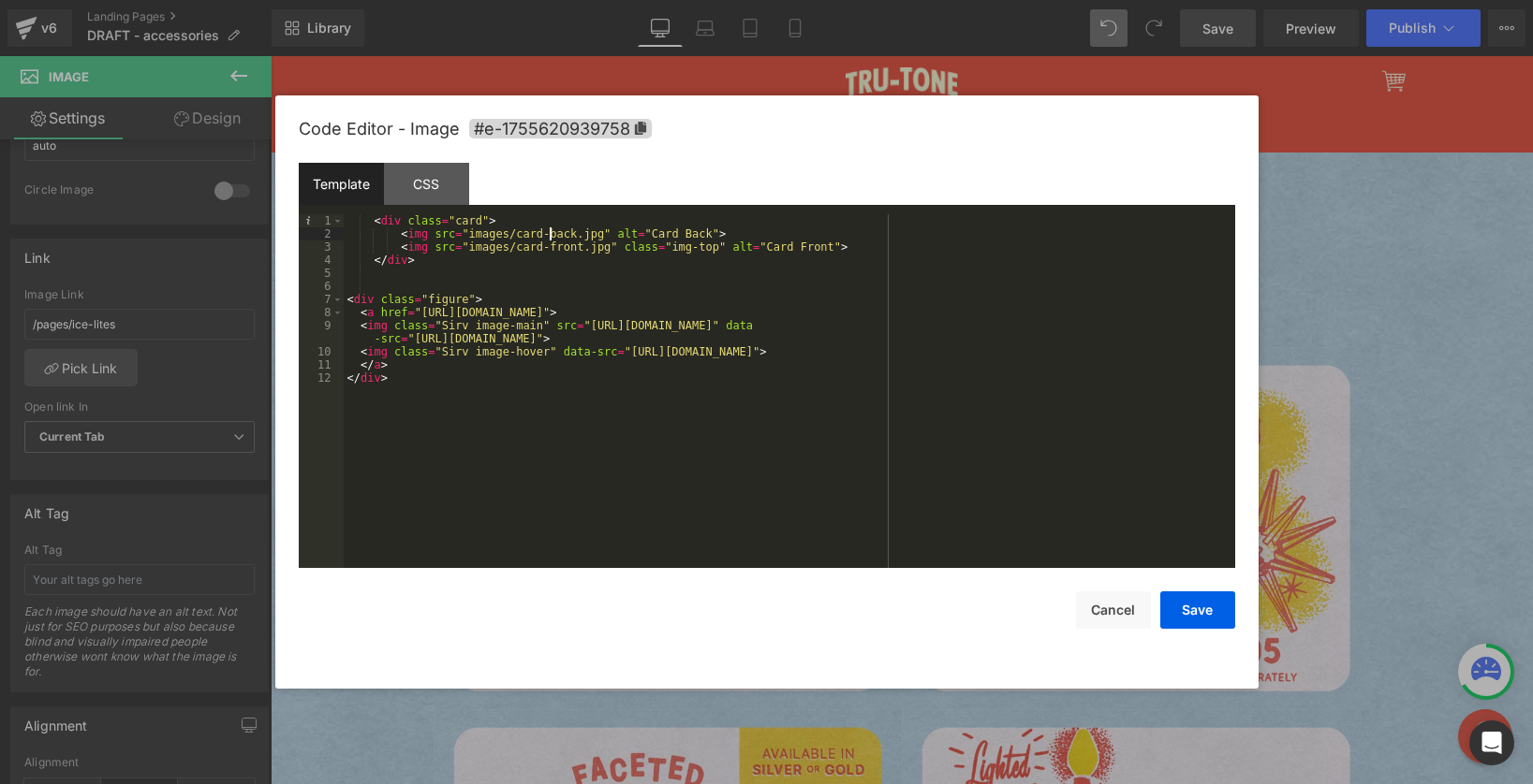
click at [550, 240] on div "< div class = "card" > < img src = "images/card-back.jpg" alt = "Card Back" > <…" at bounding box center [789, 404] width 891 height 380
drag, startPoint x: 603, startPoint y: 230, endPoint x: 469, endPoint y: 231, distance: 134.0
click at [469, 231] on div "< div class = "card" > < img src = "images/card-back.jpg" alt = "Card Back" > <…" at bounding box center [789, 404] width 891 height 380
click at [869, 347] on div "< div class = "card" > < img src = "https://cdn.shopify.com/s/files/1/0723/1969…" at bounding box center [789, 404] width 891 height 380
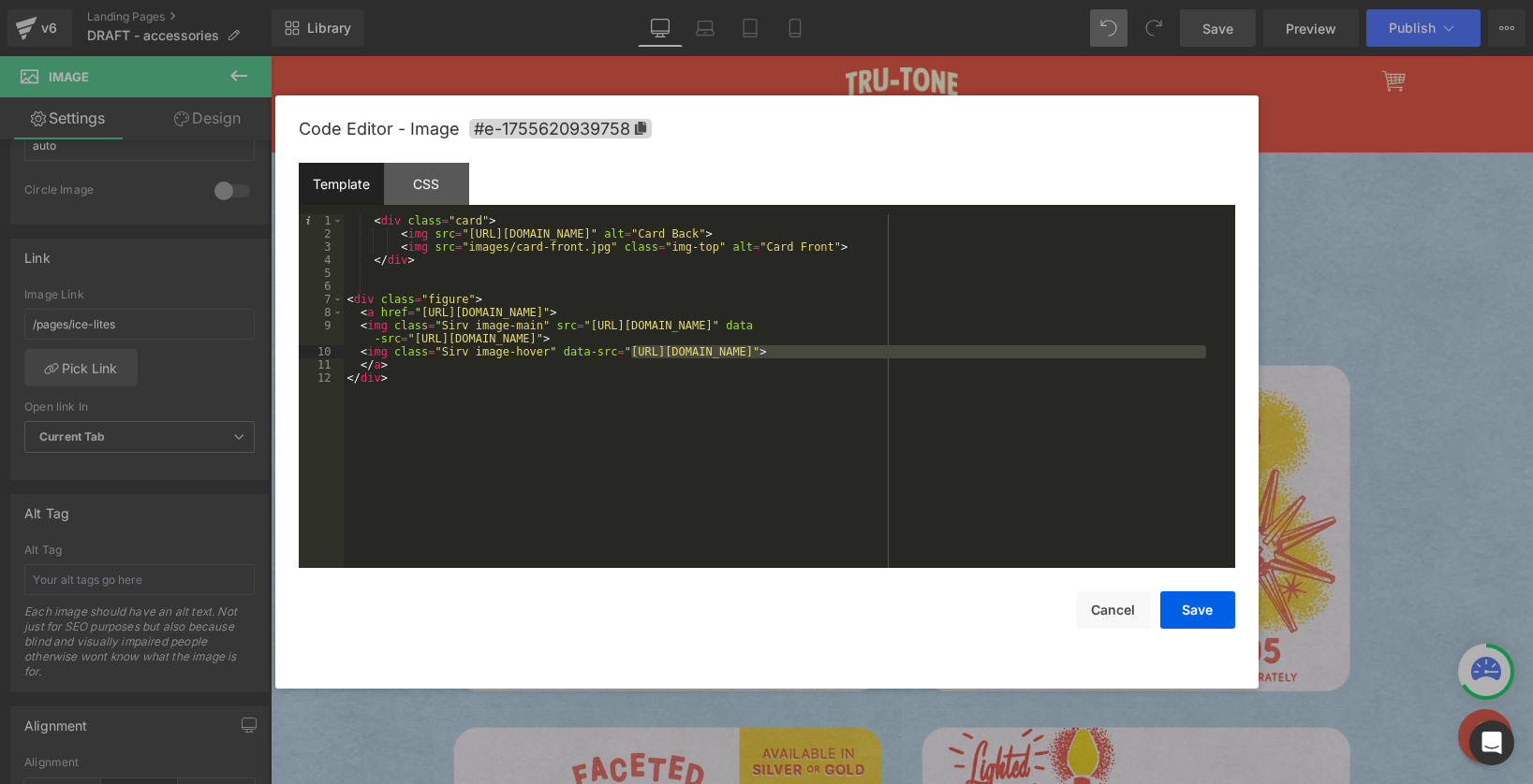
drag, startPoint x: 1205, startPoint y: 352, endPoint x: 632, endPoint y: 355, distance: 573.0
click at [632, 355] on div "< div class = "card" > < img src = "https://cdn.shopify.com/s/files/1/0723/1969…" at bounding box center [789, 404] width 891 height 380
click at [672, 254] on div "< div class = "card" > < img src = "https://cdn.shopify.com/s/files/1/0723/1969…" at bounding box center [789, 404] width 891 height 380
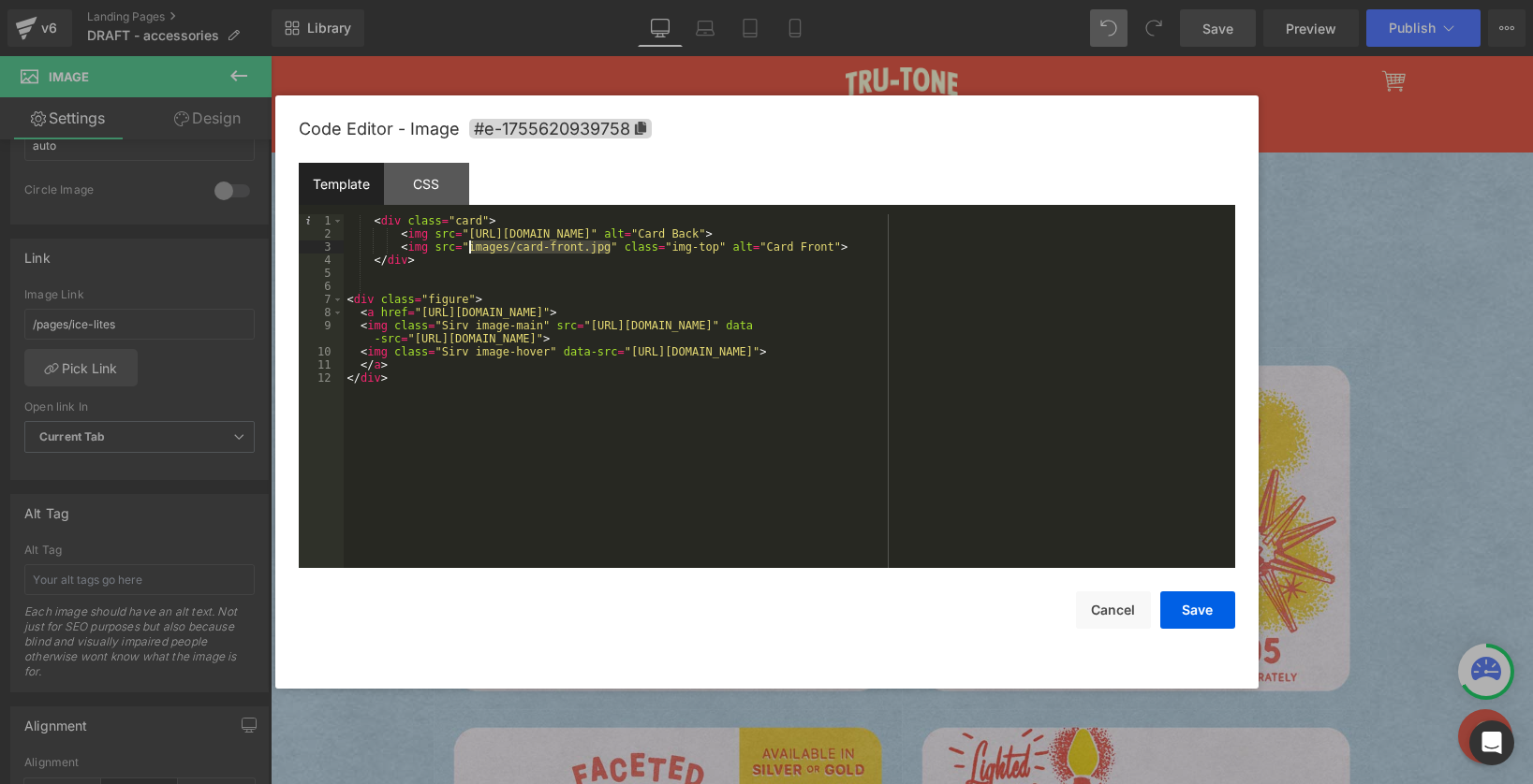
drag, startPoint x: 613, startPoint y: 246, endPoint x: 467, endPoint y: 249, distance: 146.0
click at [467, 249] on div "< div class = "card" > < img src = "https://cdn.shopify.com/s/files/1/0723/1969…" at bounding box center [789, 404] width 891 height 380
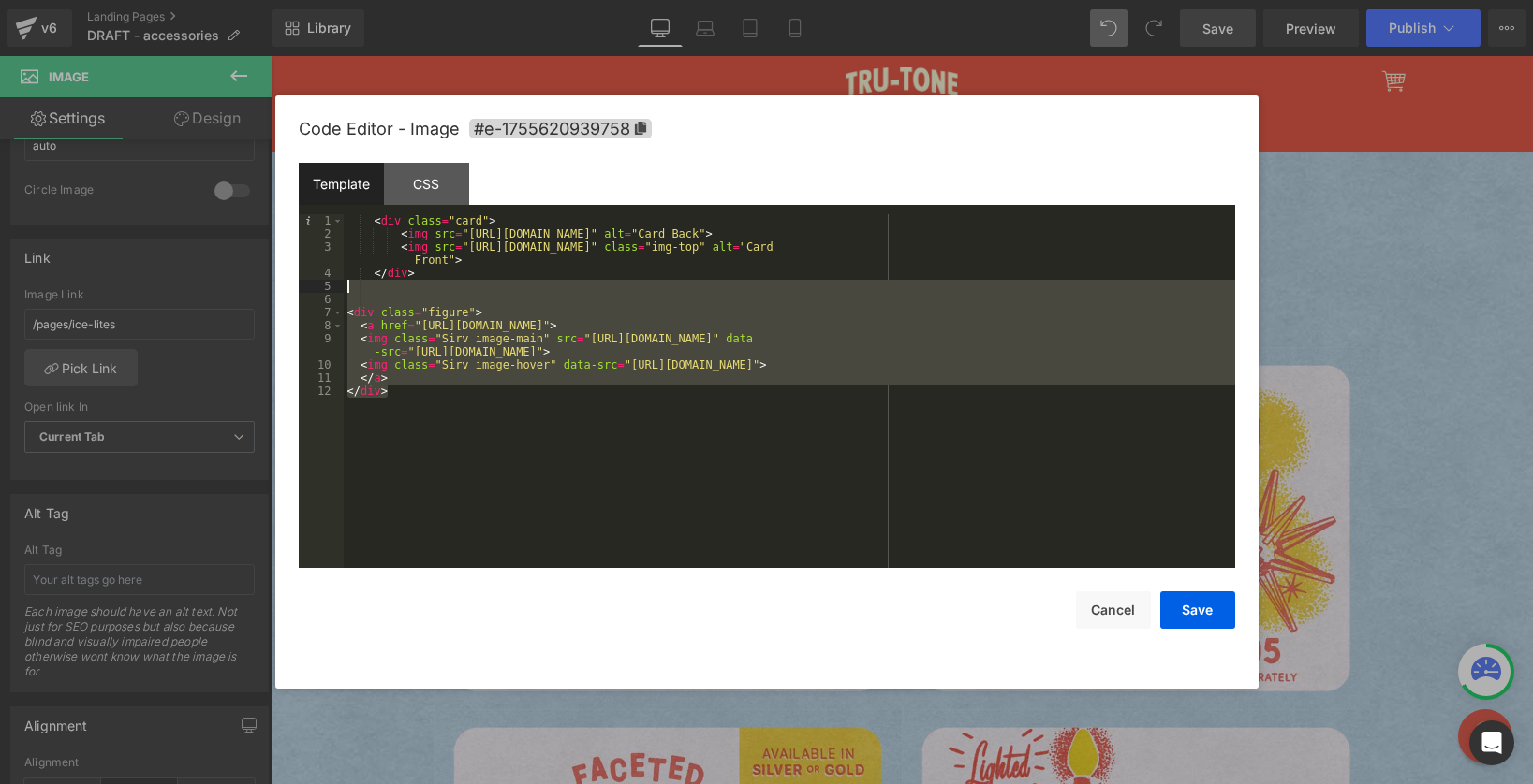
drag, startPoint x: 429, startPoint y: 396, endPoint x: 302, endPoint y: 288, distance: 166.7
click at [302, 288] on pre "1 2 3 4 5 6 7 8 9 10 11 12 < div class = "card" > < img src = "https://cdn.shop…" at bounding box center [766, 392] width 936 height 354
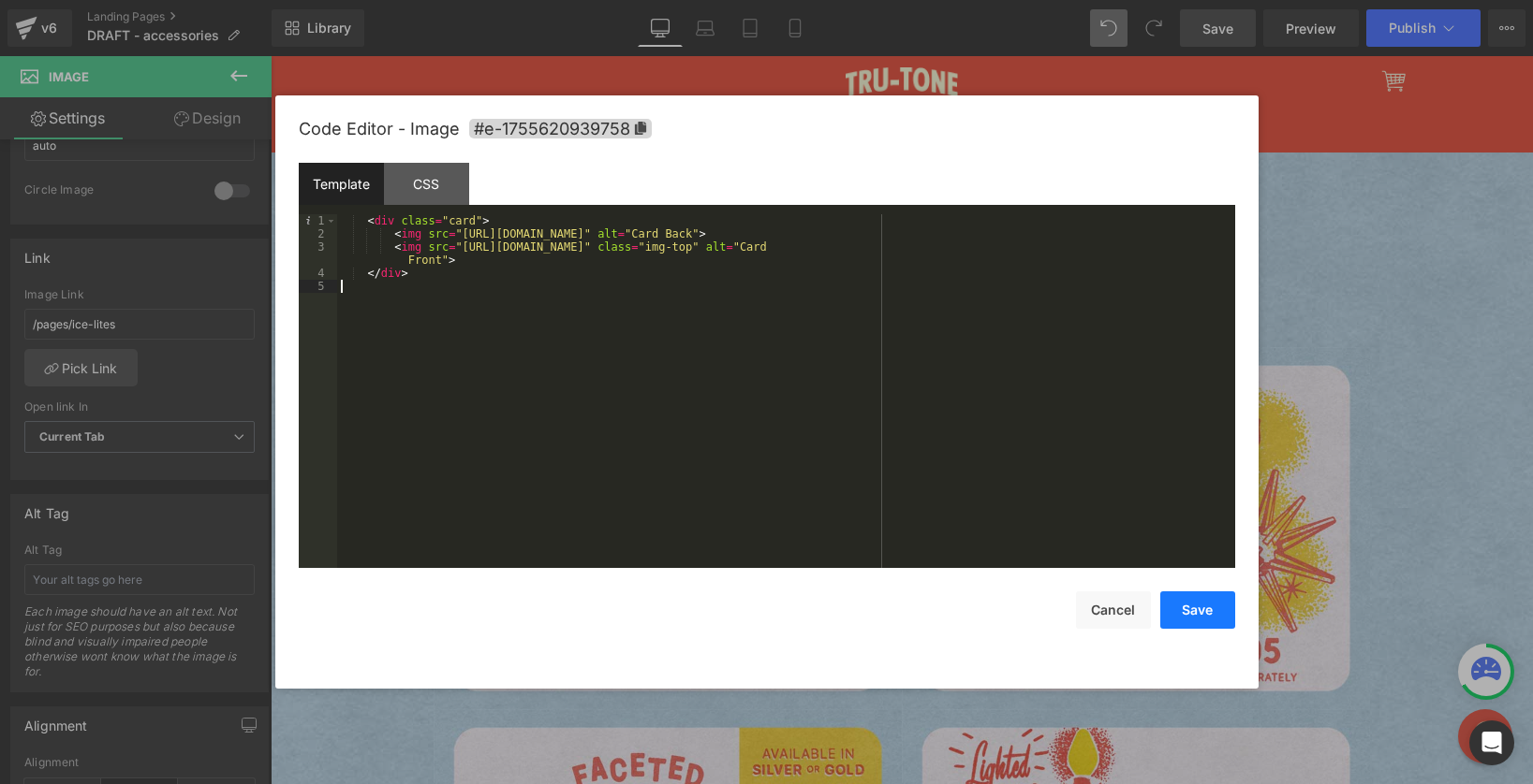
click at [1191, 604] on button "Save" at bounding box center [1197, 610] width 75 height 37
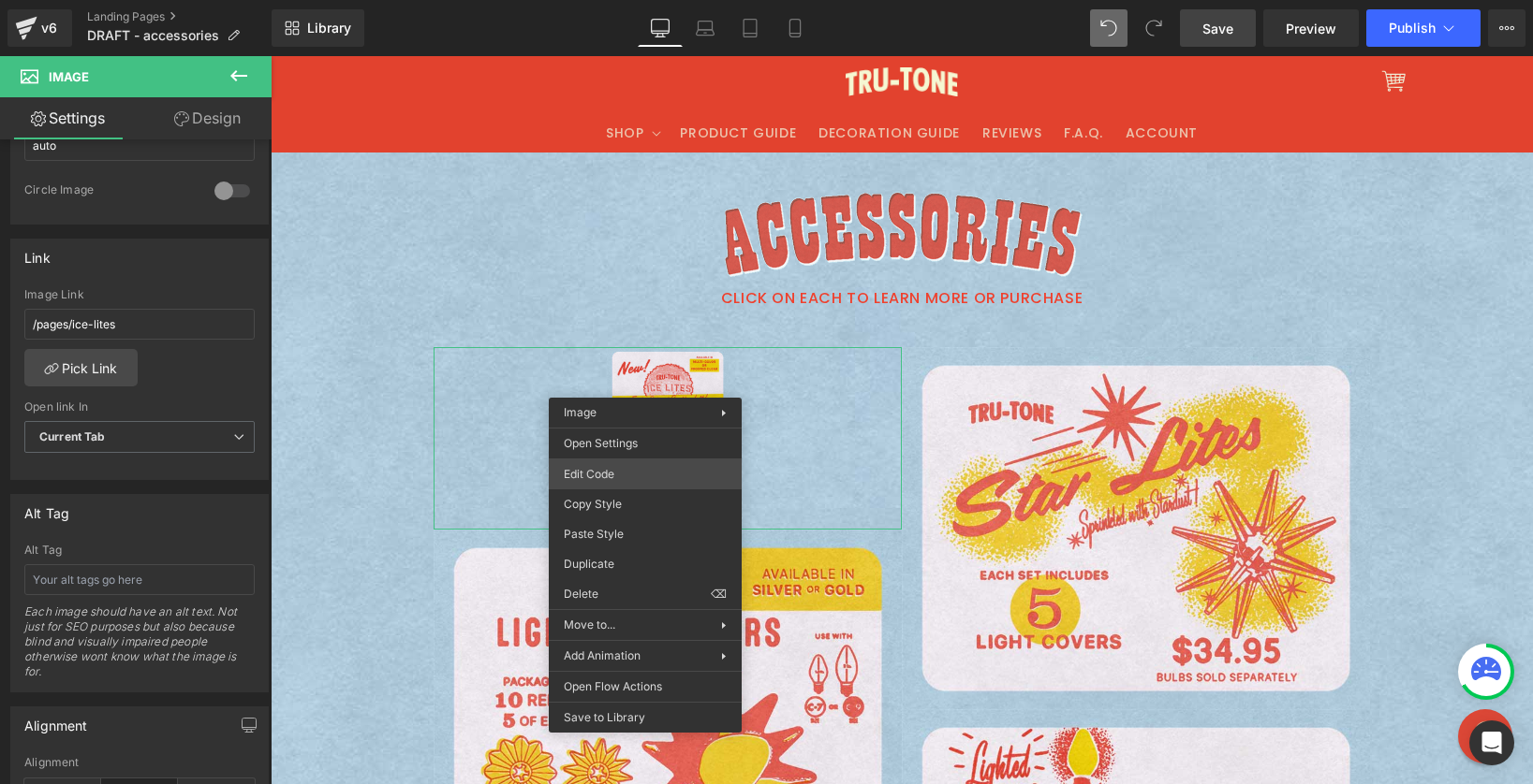
click at [635, 0] on div "Image You are previewing how the will restyle your page. You can not edit Eleme…" at bounding box center [766, 0] width 1533 height 0
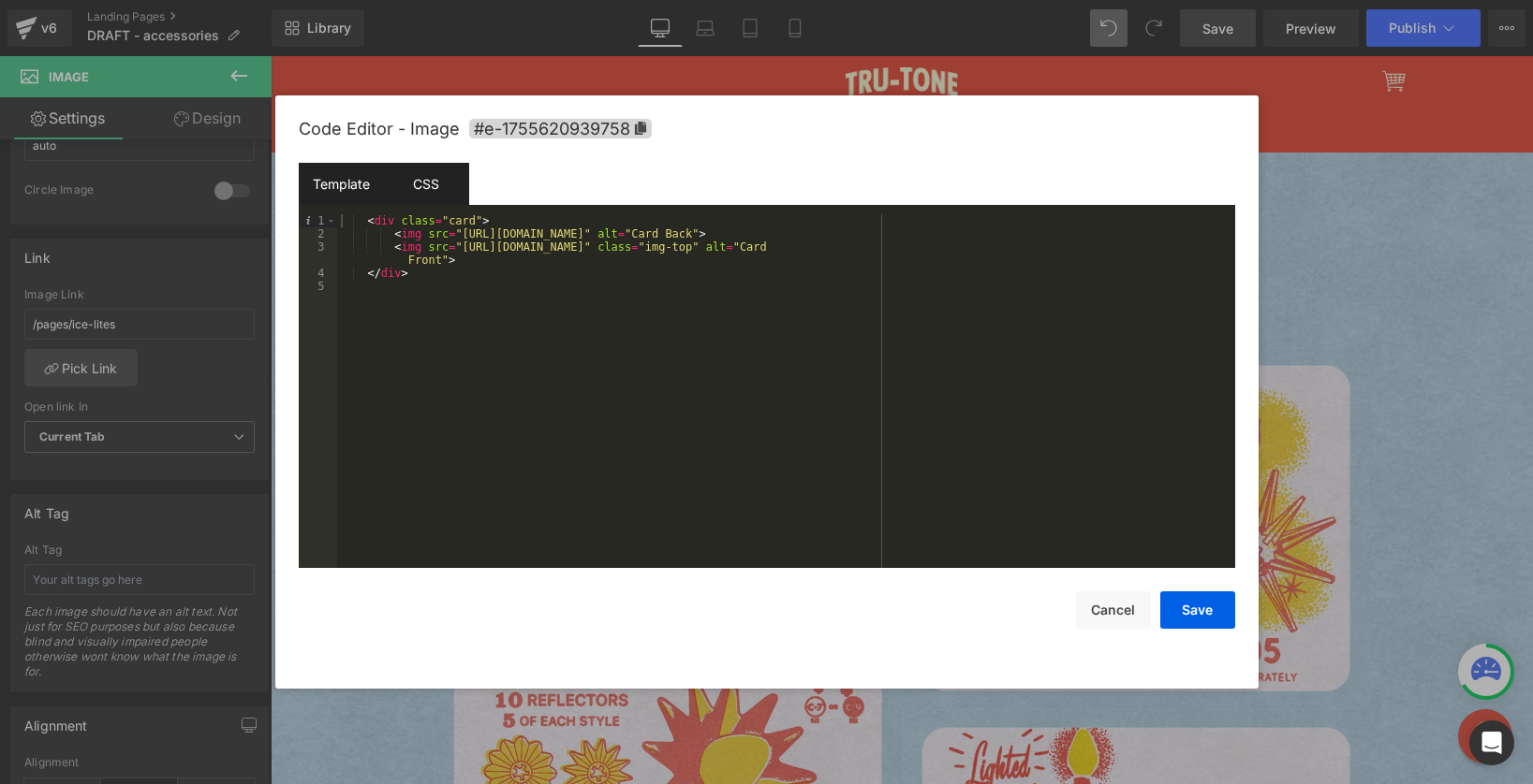
click at [452, 193] on div "CSS" at bounding box center [426, 183] width 85 height 42
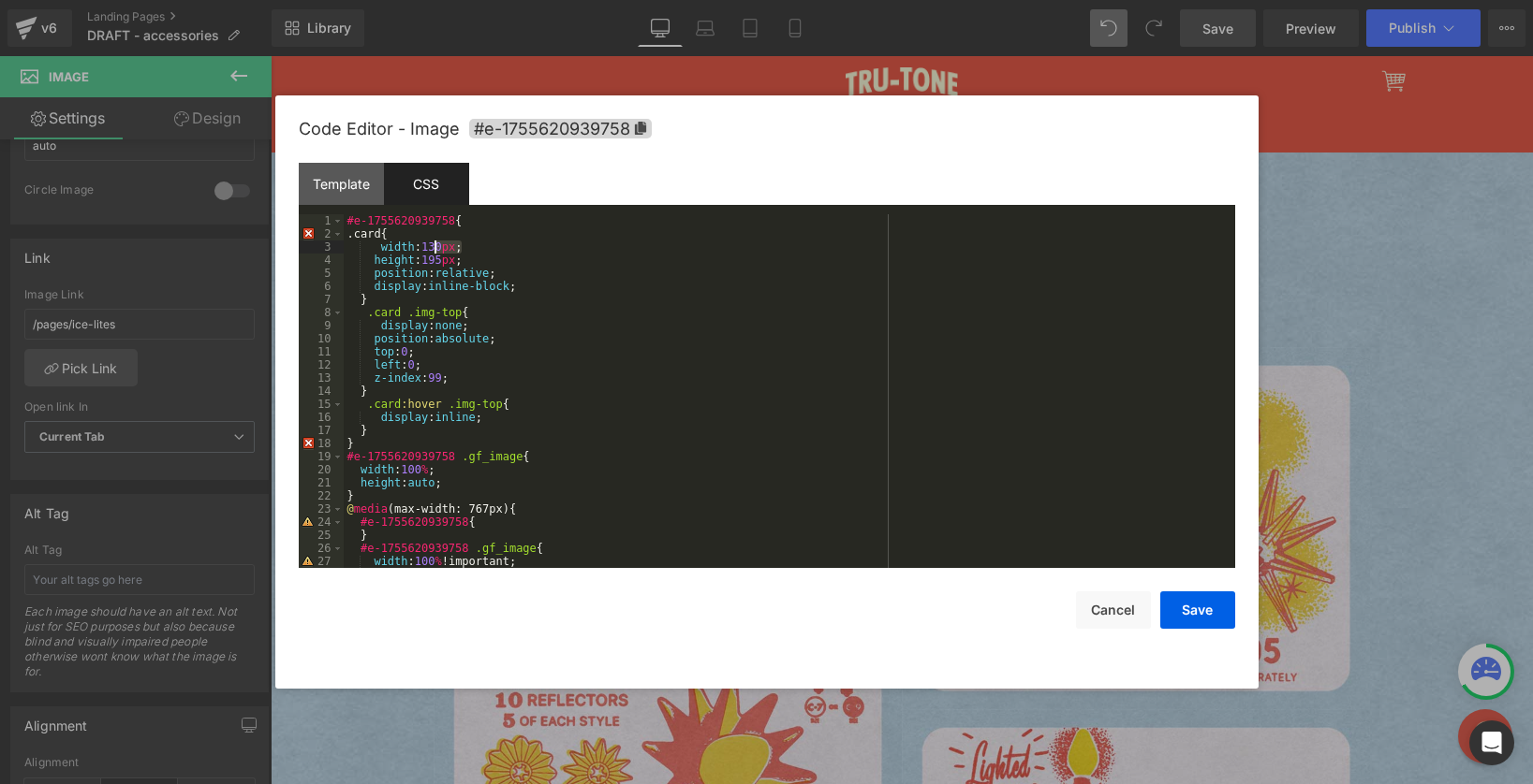
drag, startPoint x: 462, startPoint y: 247, endPoint x: 432, endPoint y: 247, distance: 30.0
click at [432, 247] on div "#e-1755620939758 { .card{ width : 130 px ; height : 195 px ; position : relativ…" at bounding box center [785, 404] width 884 height 380
drag, startPoint x: 459, startPoint y: 257, endPoint x: 432, endPoint y: 256, distance: 27.0
click at [431, 255] on div "#e-1755620939758 { .card{ width : 100 % ; height : 195 px ; position : relative…" at bounding box center [785, 404] width 884 height 380
click at [1198, 609] on button "Save" at bounding box center [1197, 610] width 75 height 37
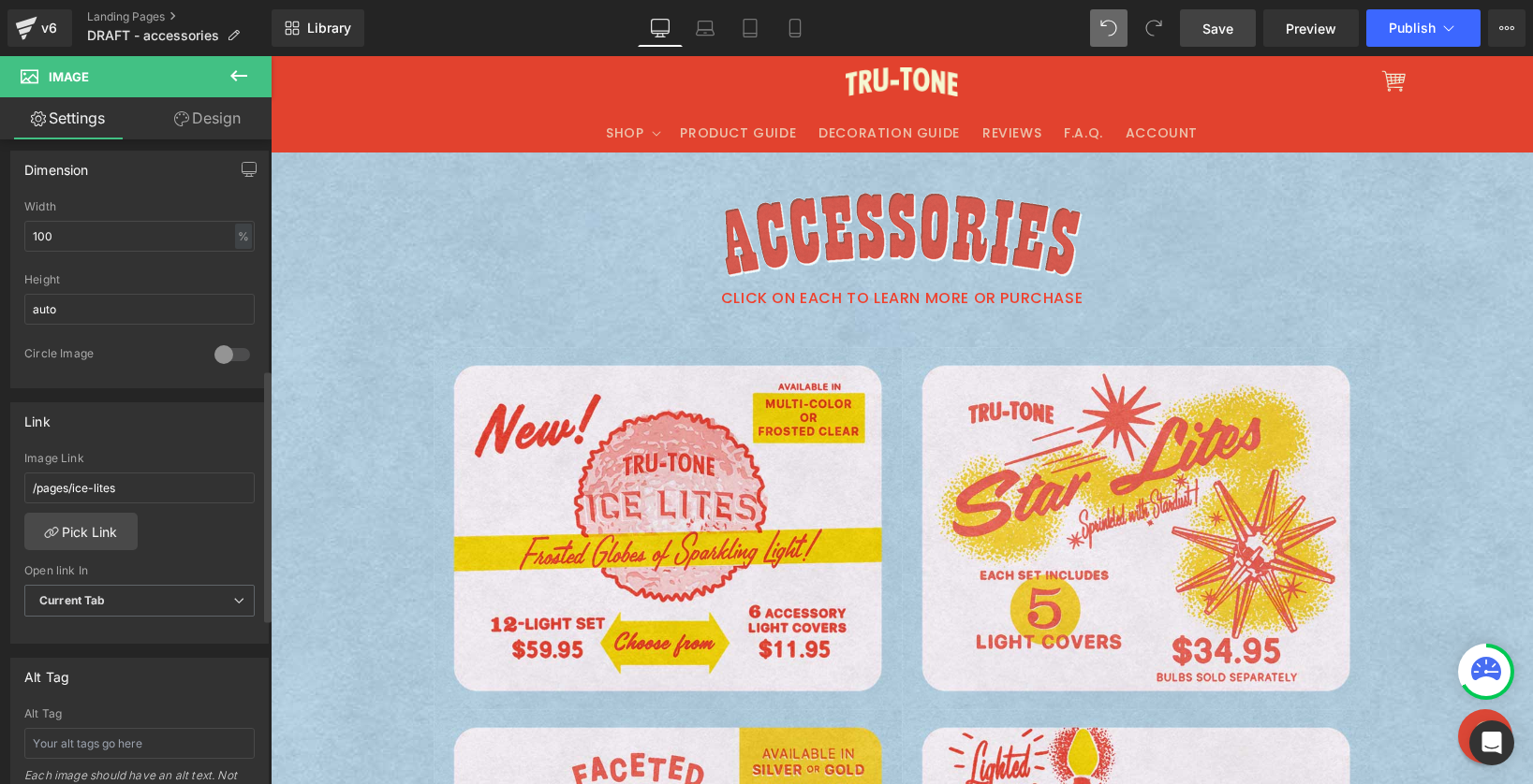
scroll to position [517, 0]
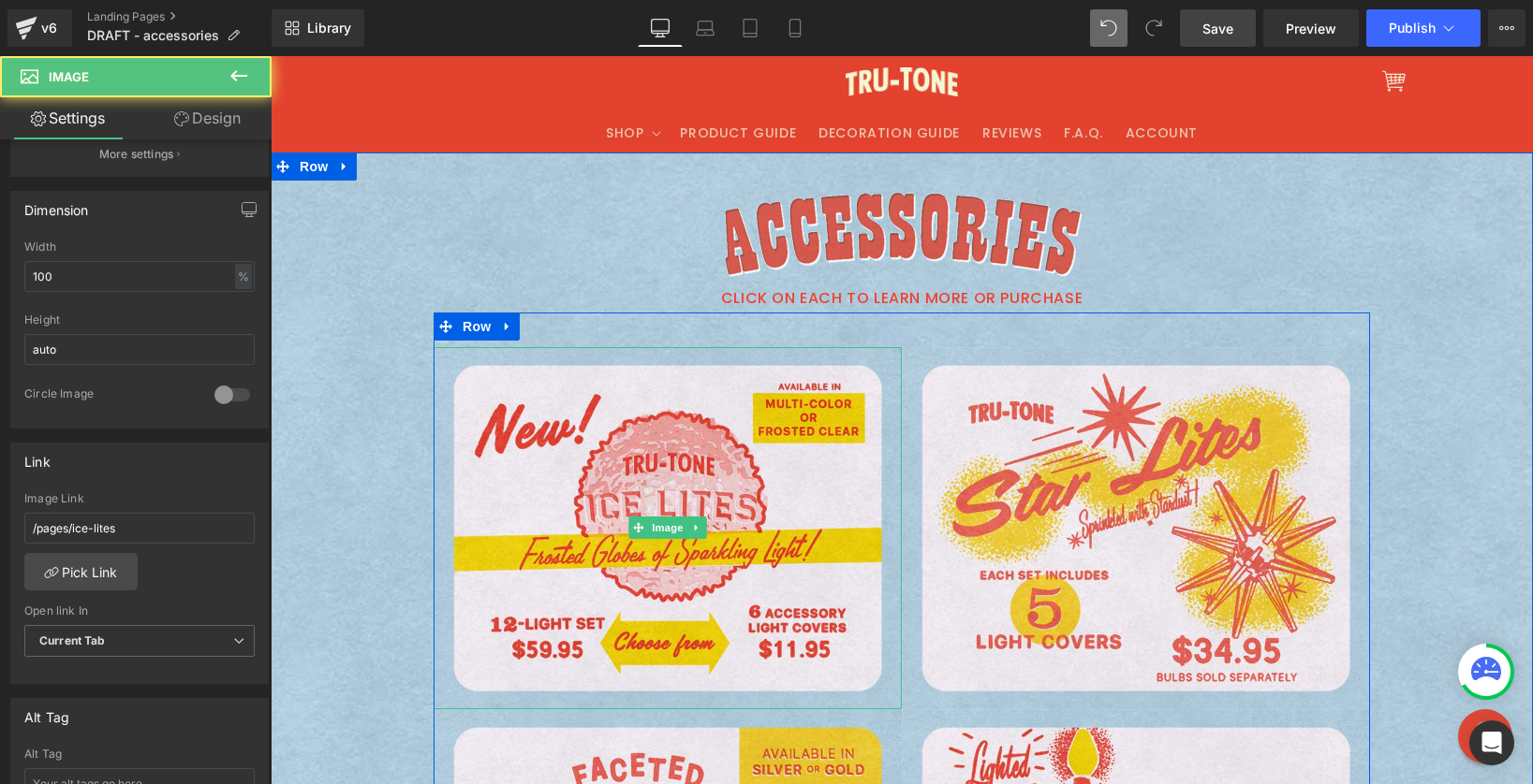
click at [270, 56] on img at bounding box center [270, 56] width 0 height 0
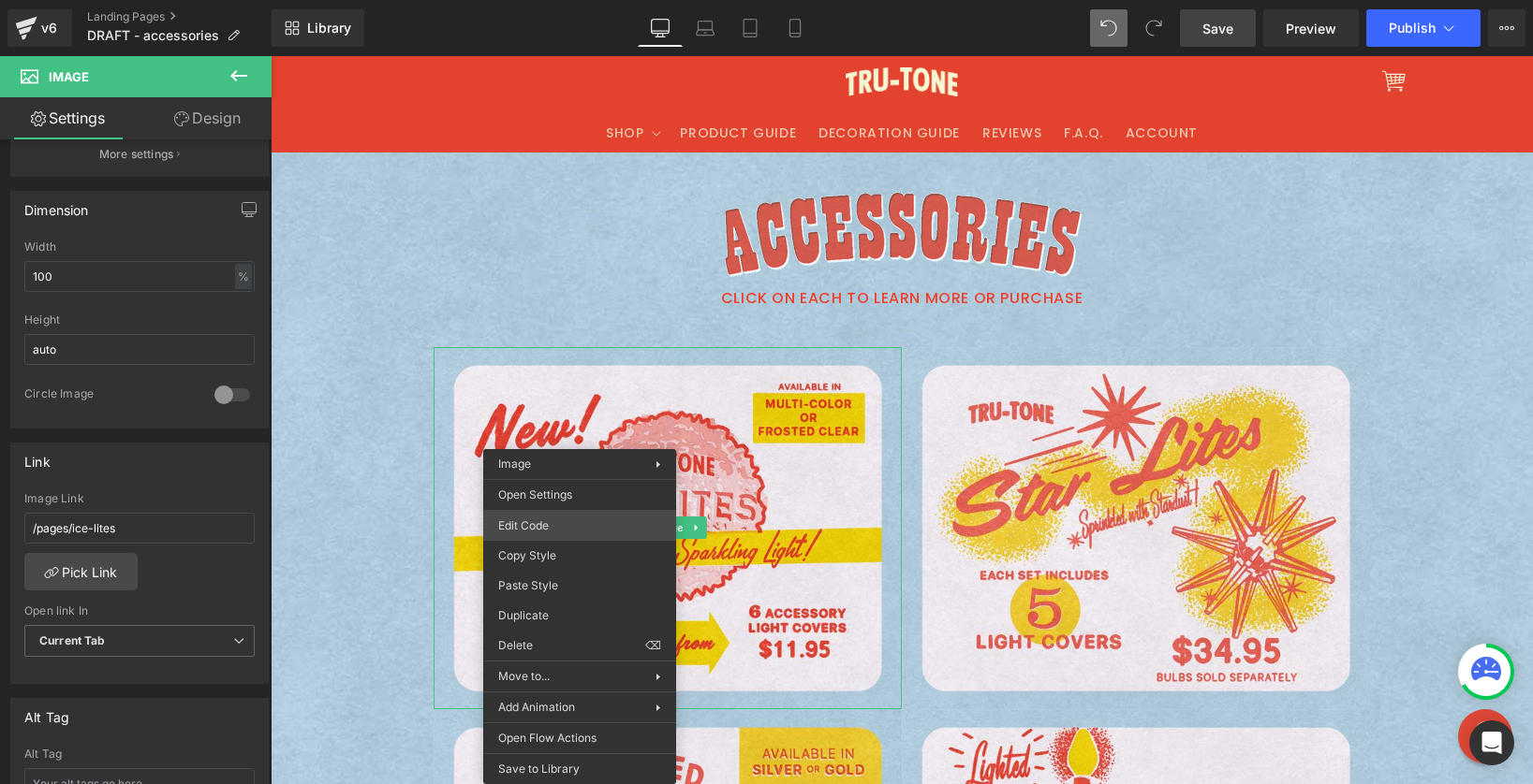
click at [575, 0] on div "Image You are previewing how the will restyle your page. You can not edit Eleme…" at bounding box center [766, 0] width 1533 height 0
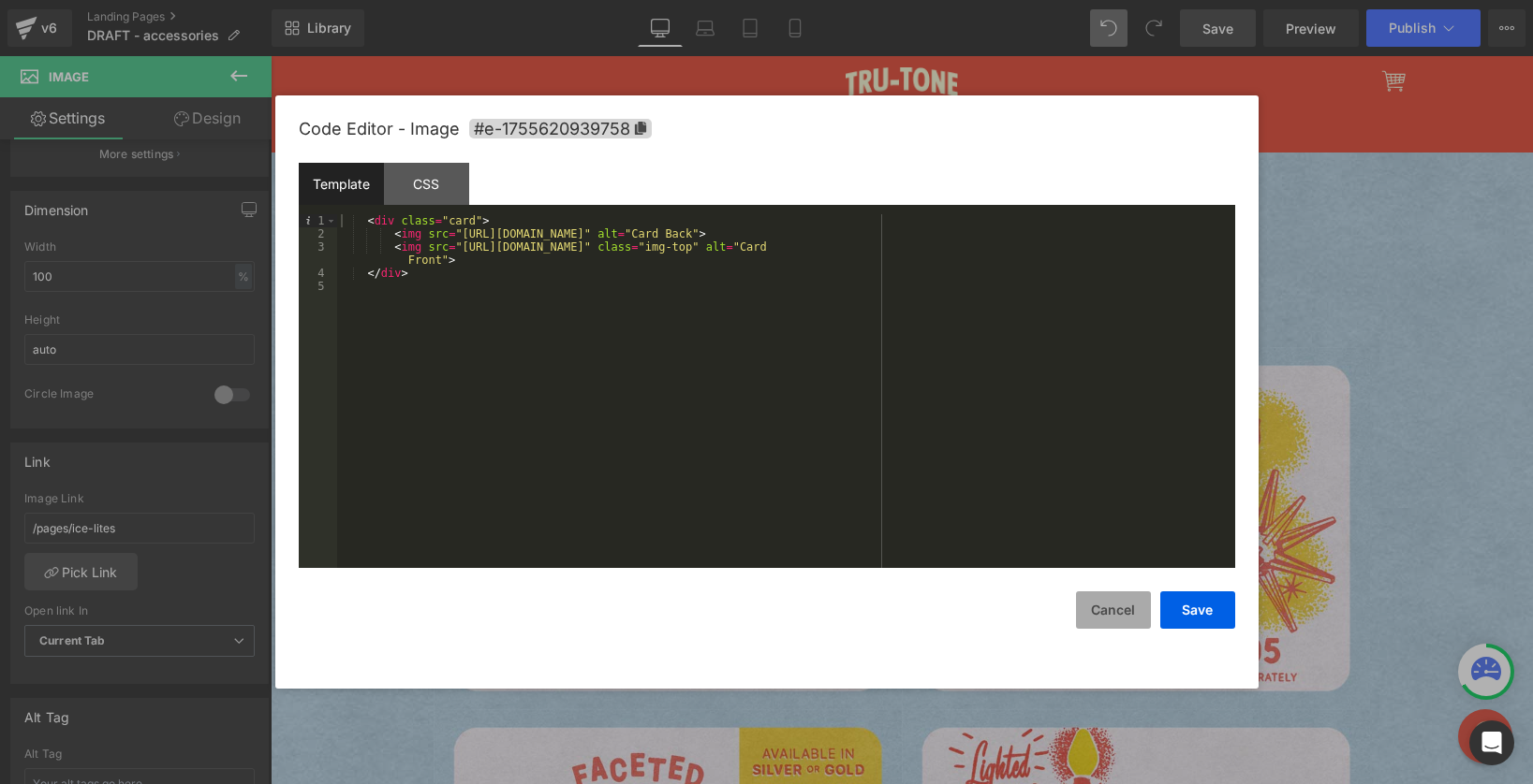
click at [1131, 616] on button "Cancel" at bounding box center [1113, 610] width 75 height 37
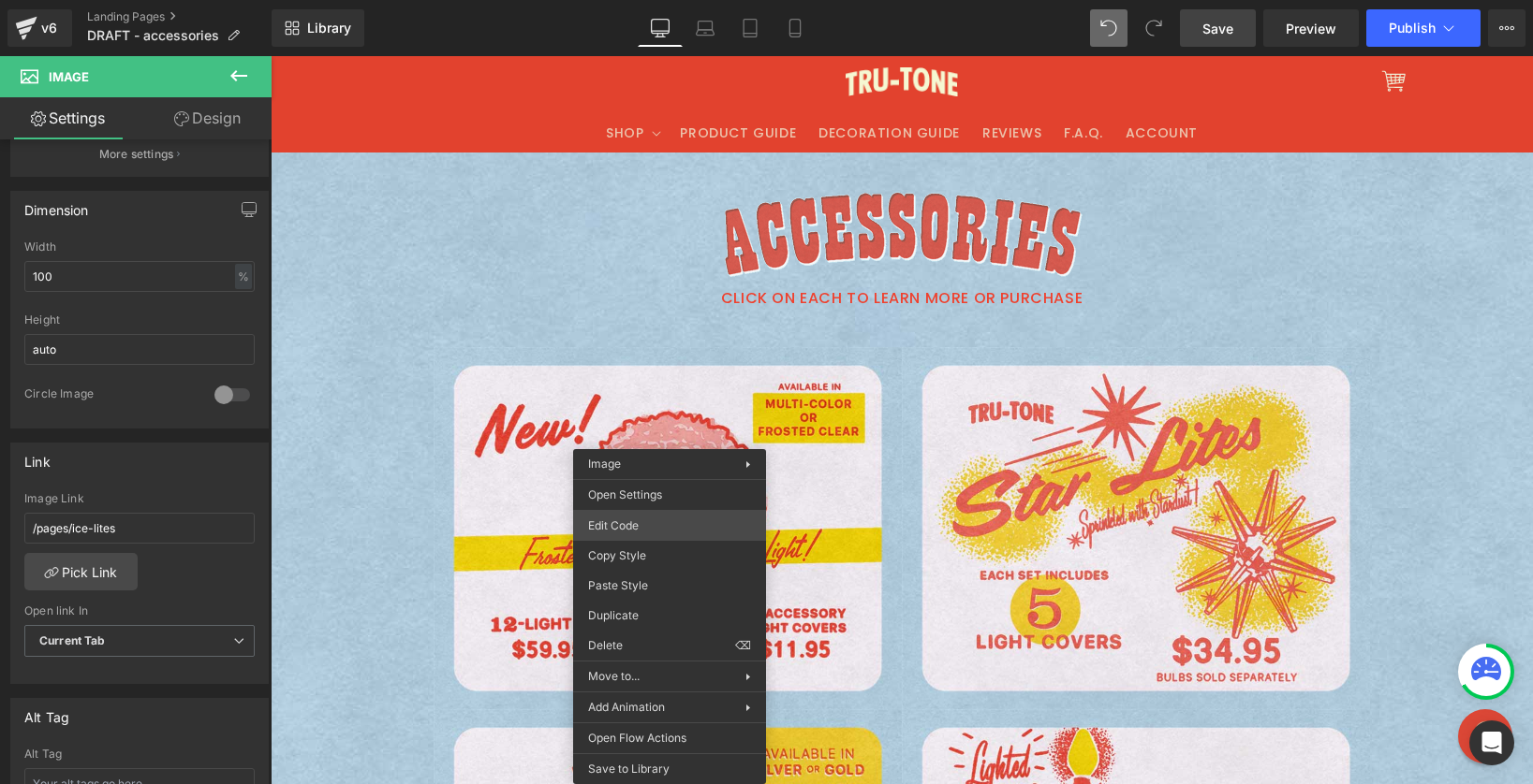
click at [648, 0] on div "Image You are previewing how the will restyle your page. You can not edit Eleme…" at bounding box center [766, 0] width 1533 height 0
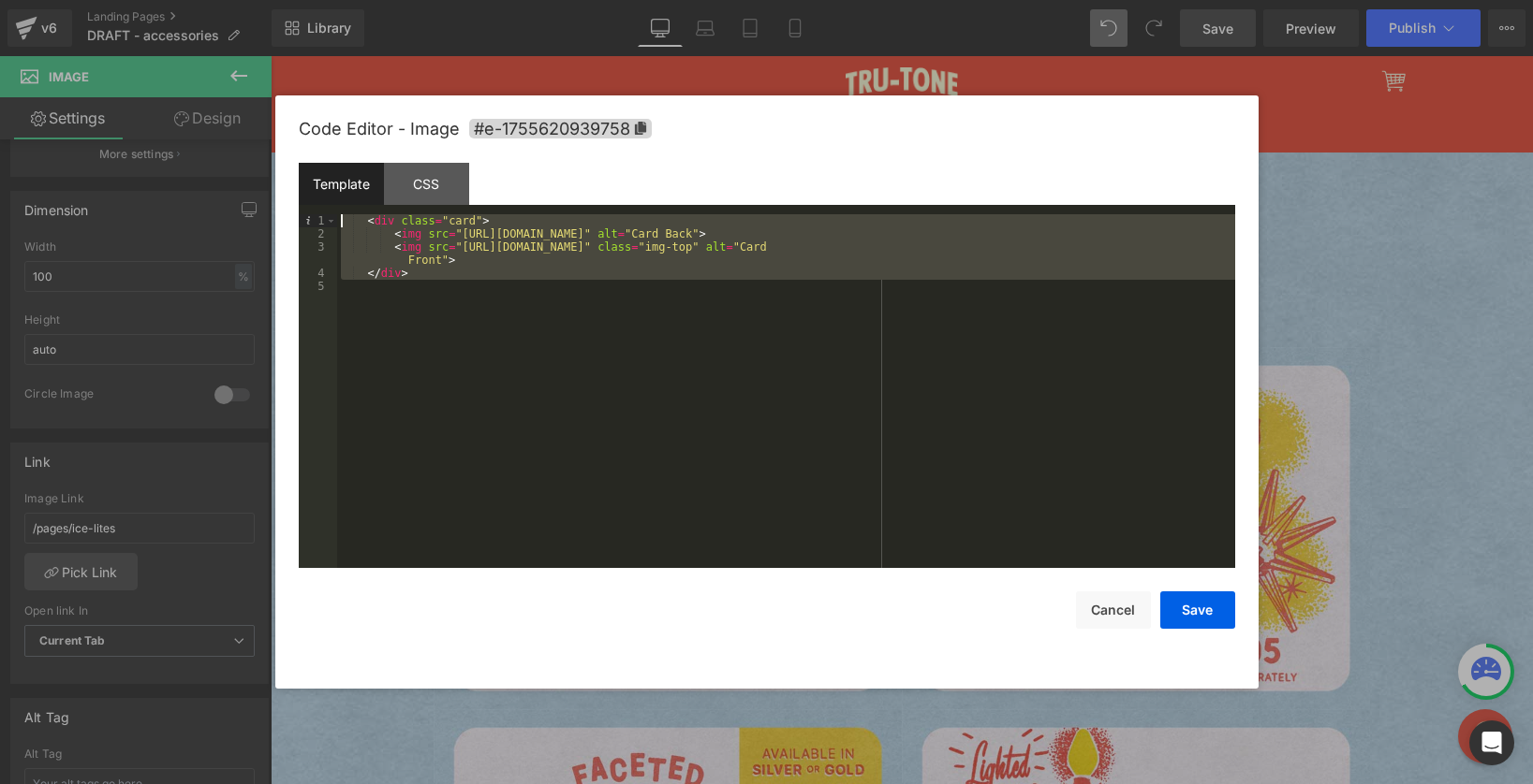
drag, startPoint x: 437, startPoint y: 280, endPoint x: 290, endPoint y: 213, distance: 161.5
click at [290, 213] on div "Code Editor - Image #e-1755620939758 Template CSS 1 2 3 4 5 < div class = "card…" at bounding box center [766, 392] width 983 height 593
click at [355, 223] on div "< div class = "card" > < img src = "https://cdn.shopify.com/s/files/1/0723/1969…" at bounding box center [785, 404] width 898 height 380
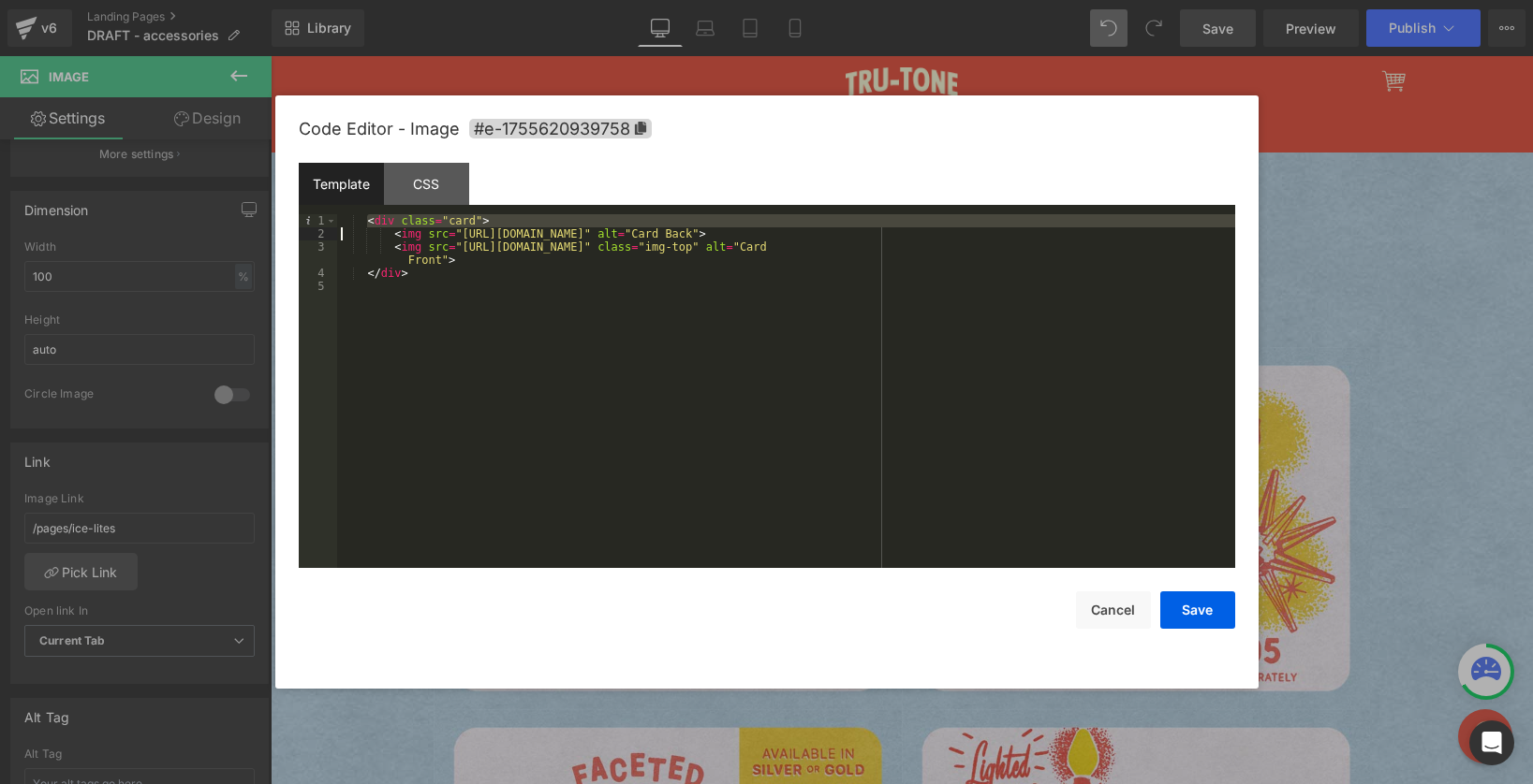
drag, startPoint x: 370, startPoint y: 223, endPoint x: 256, endPoint y: 228, distance: 114.1
click at [256, 228] on body "Image You are previewing how the will restyle your page. You can not edit Eleme…" at bounding box center [766, 392] width 1533 height 784
click at [334, 214] on span at bounding box center [331, 220] width 11 height 13
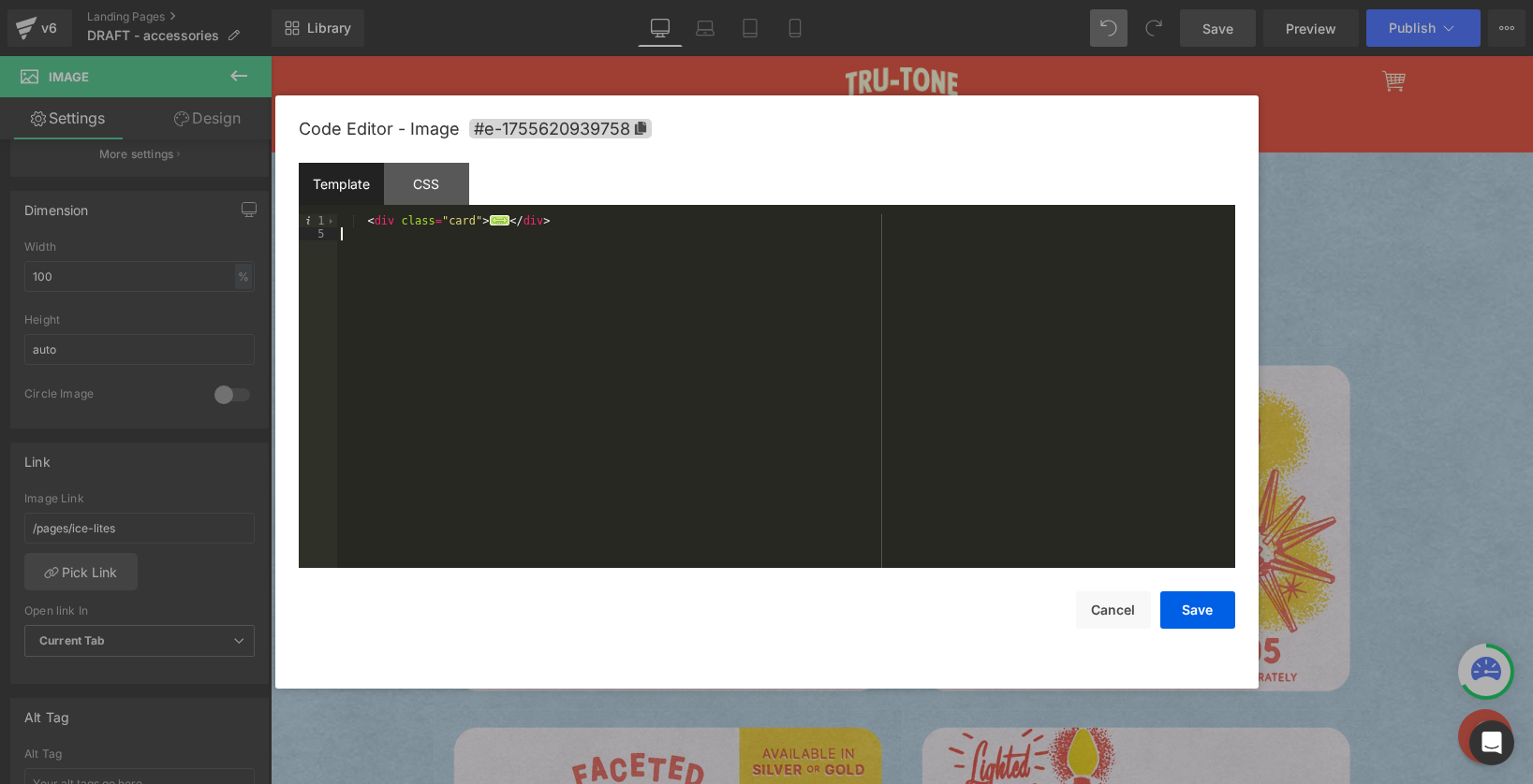
click at [490, 285] on div "< div class = "card" > ... </ div >" at bounding box center [785, 404] width 898 height 380
click at [494, 218] on span "..." at bounding box center [499, 220] width 21 height 11
drag, startPoint x: 367, startPoint y: 222, endPoint x: 317, endPoint y: 218, distance: 50.2
click at [317, 218] on pre "1 2 3 4 5 < div class = "card" > < img src = "https://cdn.shopify.com/s/files/1…" at bounding box center [766, 392] width 936 height 354
drag, startPoint x: 314, startPoint y: 274, endPoint x: 335, endPoint y: 254, distance: 29.0
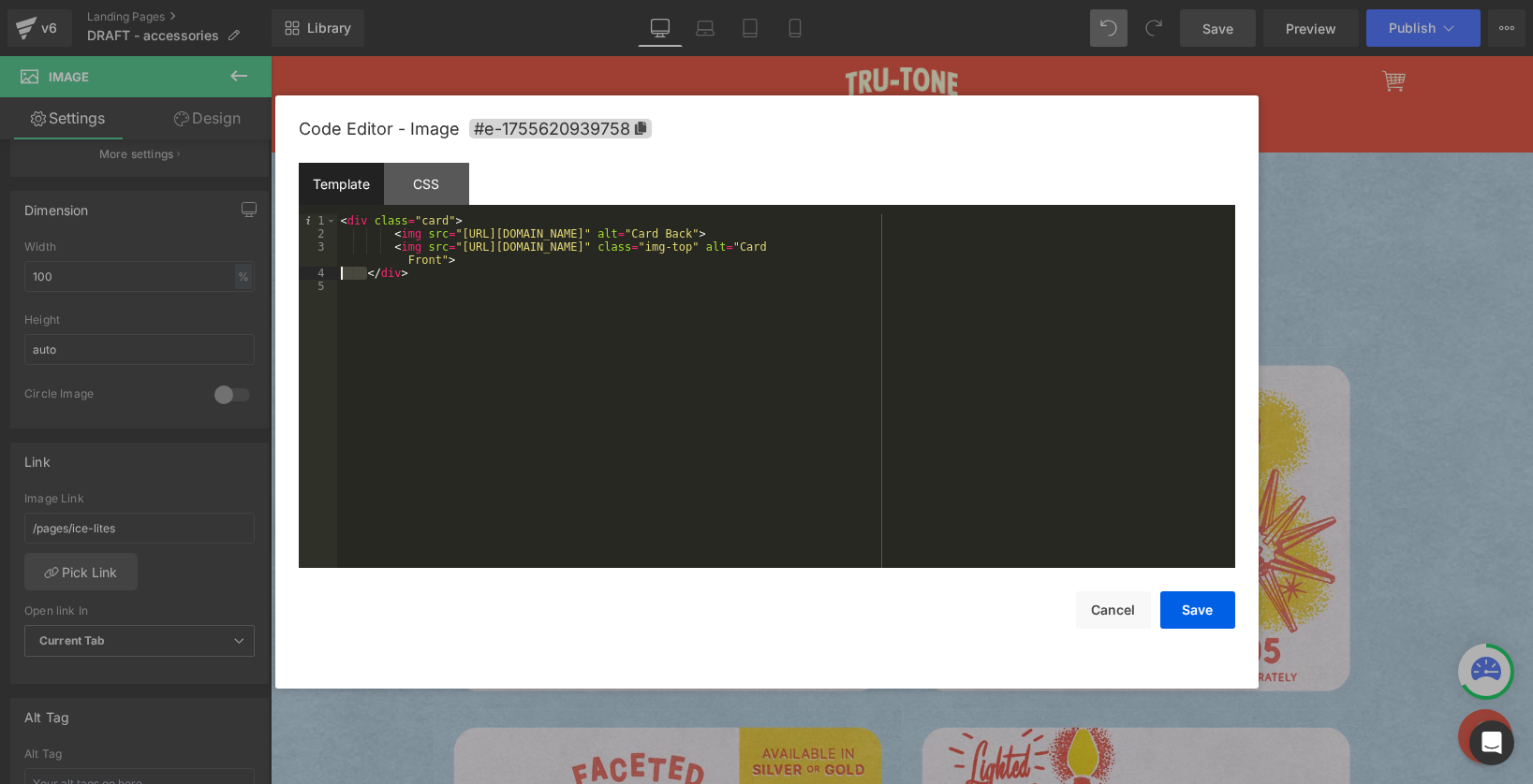
click at [291, 272] on div "Code Editor - Image #e-1755620939758 Template CSS 1 2 3 4 5 < div class = "card…" at bounding box center [766, 392] width 983 height 593
drag, startPoint x: 395, startPoint y: 236, endPoint x: 353, endPoint y: 235, distance: 42.0
click at [353, 235] on div "< div class = "card" > < img src = "https://cdn.shopify.com/s/files/1/0723/1969…" at bounding box center [785, 404] width 898 height 380
drag, startPoint x: 396, startPoint y: 246, endPoint x: 354, endPoint y: 247, distance: 42.0
click at [354, 247] on div "< div class = "card" > < img src = "https://cdn.shopify.com/s/files/1/0723/1969…" at bounding box center [785, 404] width 898 height 380
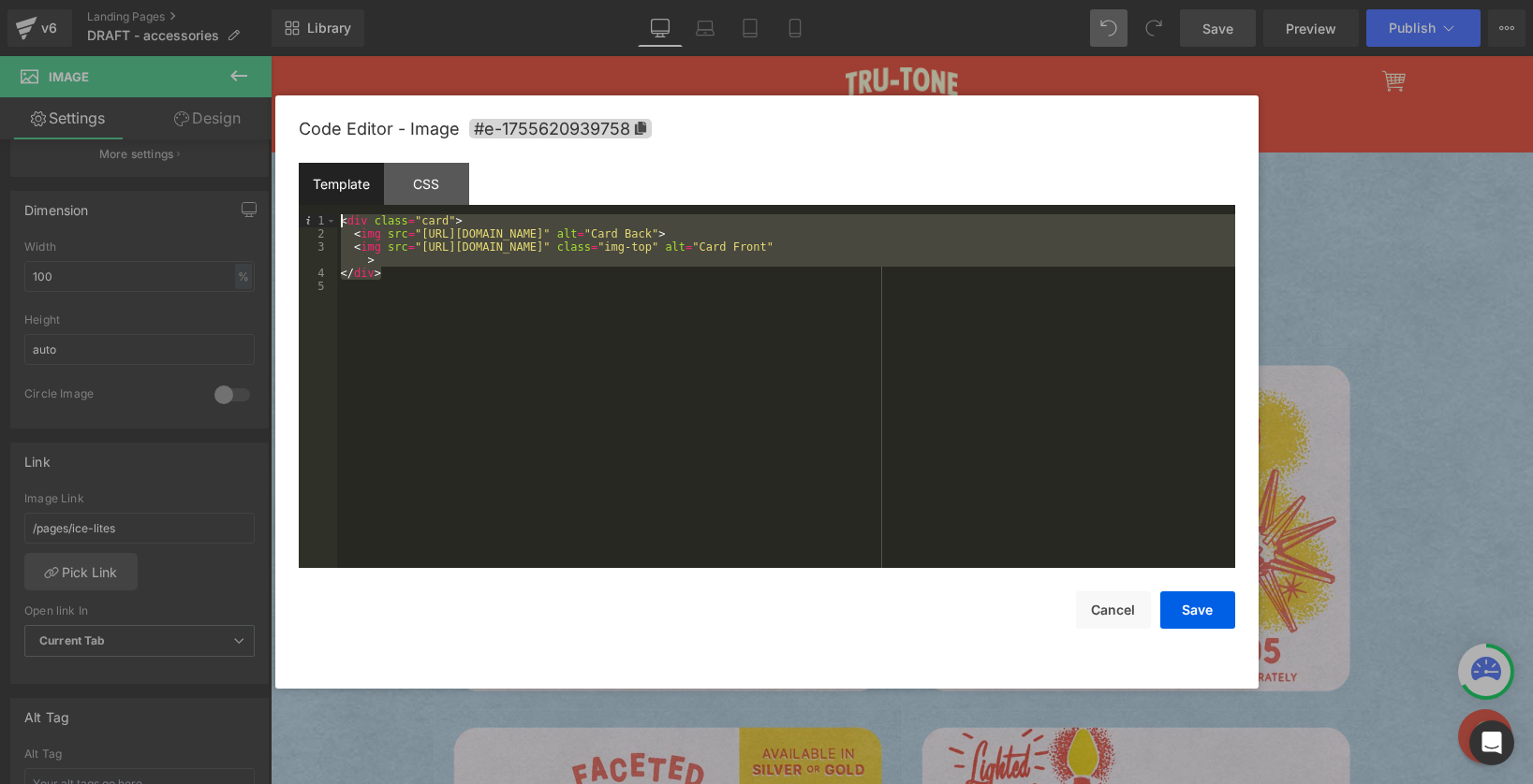
drag, startPoint x: 340, startPoint y: 271, endPoint x: 256, endPoint y: 209, distance: 104.4
click at [256, 209] on body "Image You are previewing how the will restyle your page. You can not edit Eleme…" at bounding box center [766, 392] width 1533 height 784
click at [1370, 291] on div at bounding box center [766, 392] width 1533 height 784
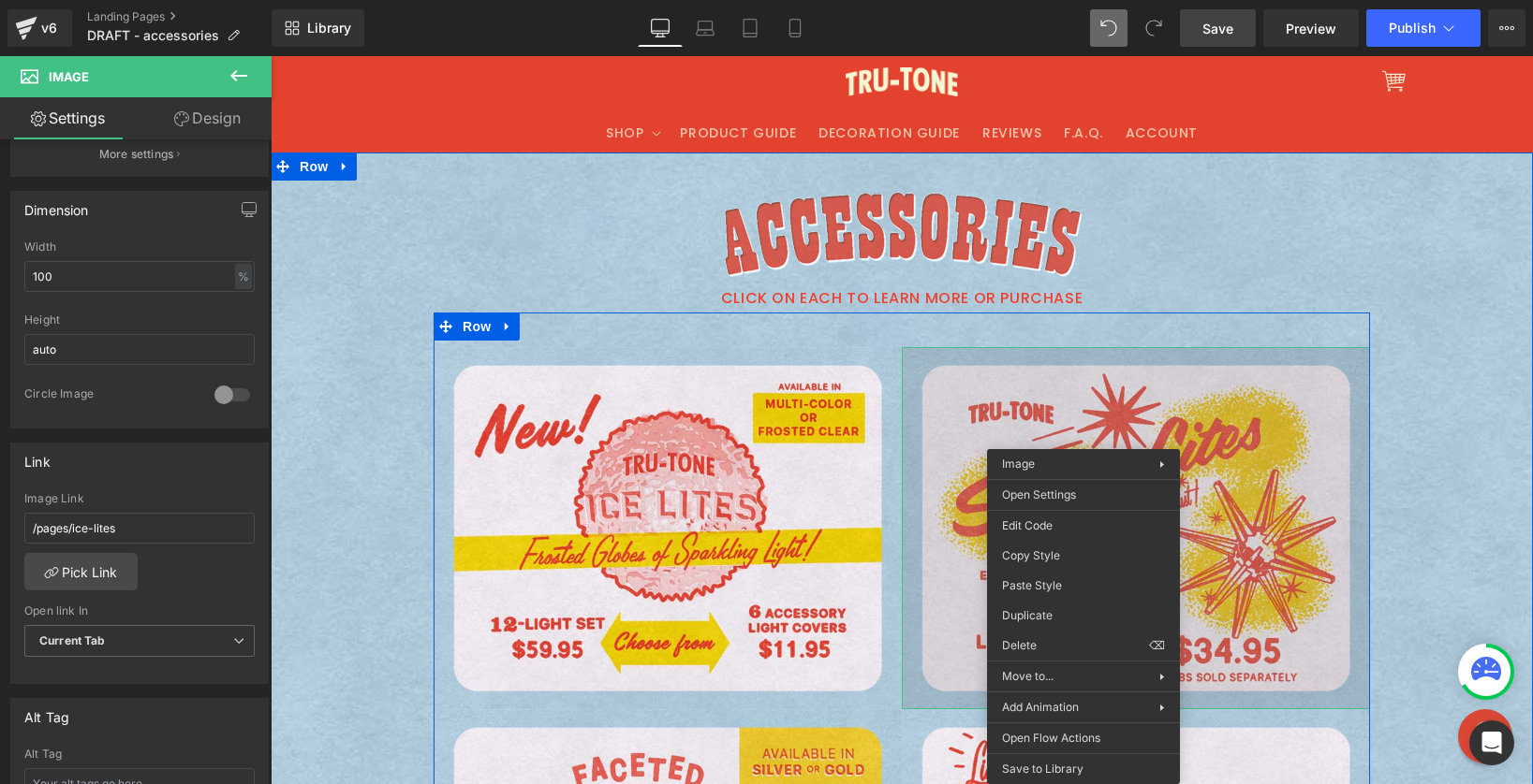
drag, startPoint x: 1084, startPoint y: 456, endPoint x: 1369, endPoint y: 529, distance: 294.2
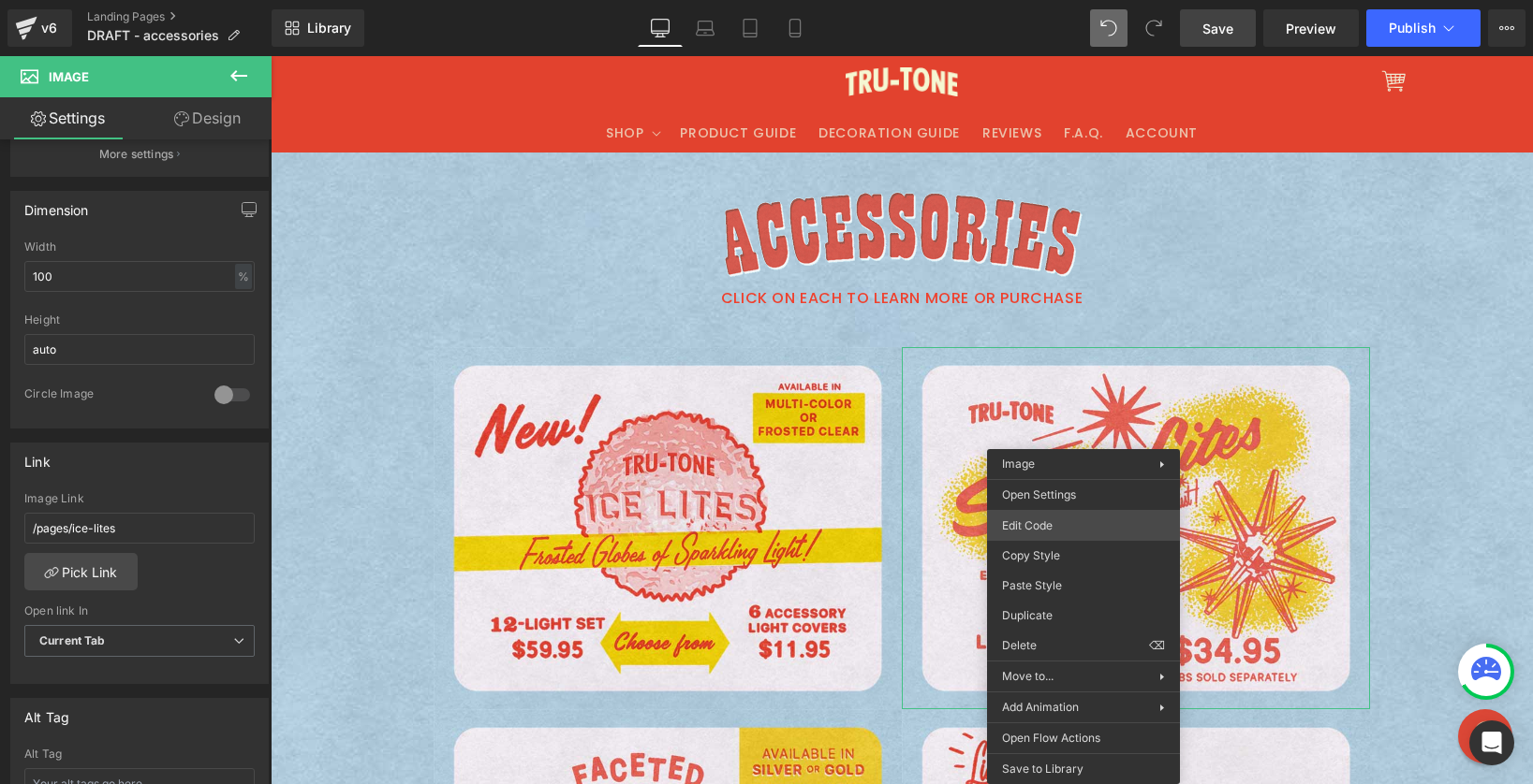
click at [1068, 0] on div "Image You are previewing how the will restyle your page. You can not edit Eleme…" at bounding box center [766, 0] width 1533 height 0
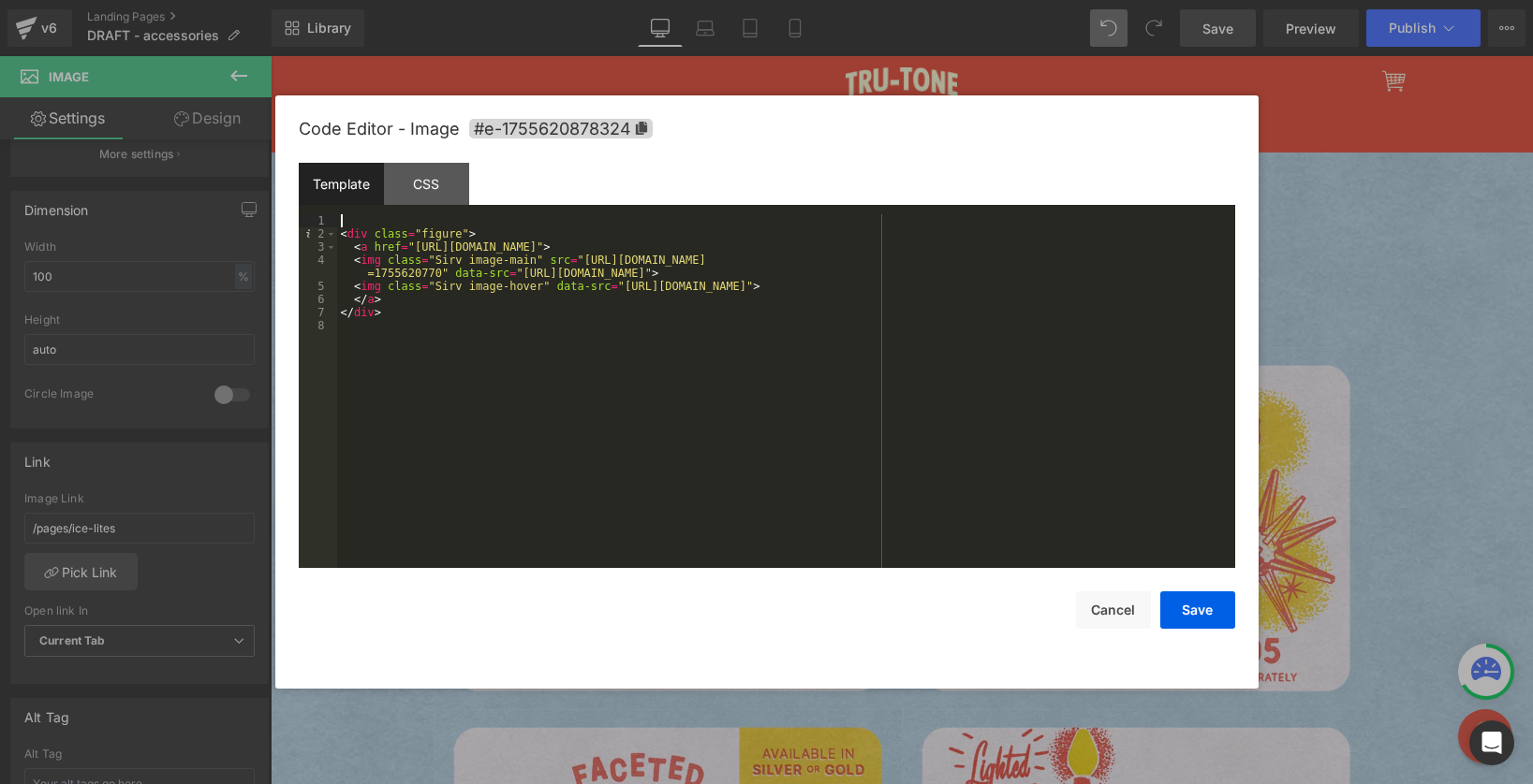
click at [360, 223] on div "< div class = "figure" > < a href = "https://www.example.com/" > < img class = …" at bounding box center [785, 404] width 898 height 380
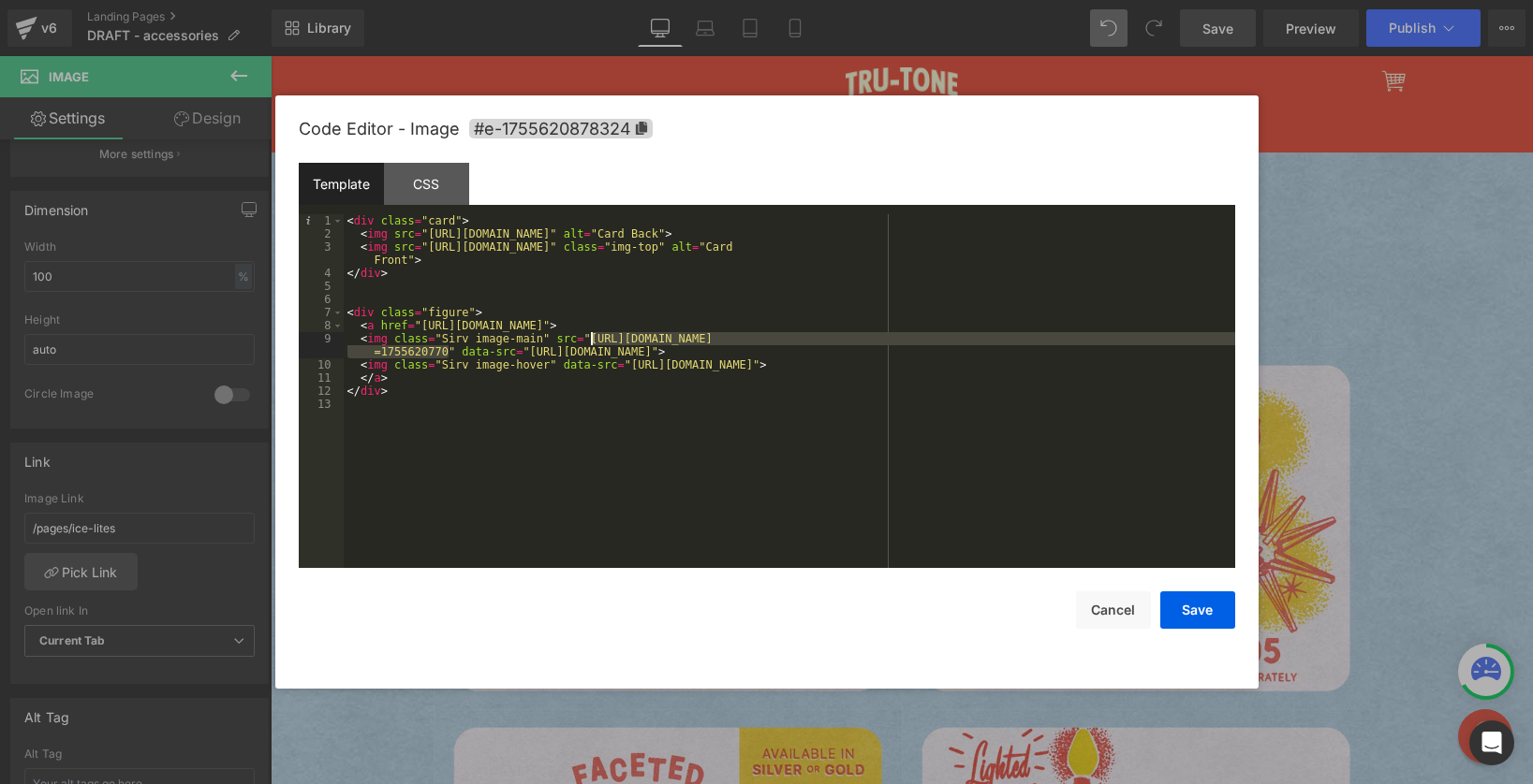
drag, startPoint x: 448, startPoint y: 350, endPoint x: 591, endPoint y: 333, distance: 144.0
click at [591, 333] on div "< div class = "card" > < img src = "https://cdn.shopify.com/s/files/1/0723/1969…" at bounding box center [789, 404] width 891 height 380
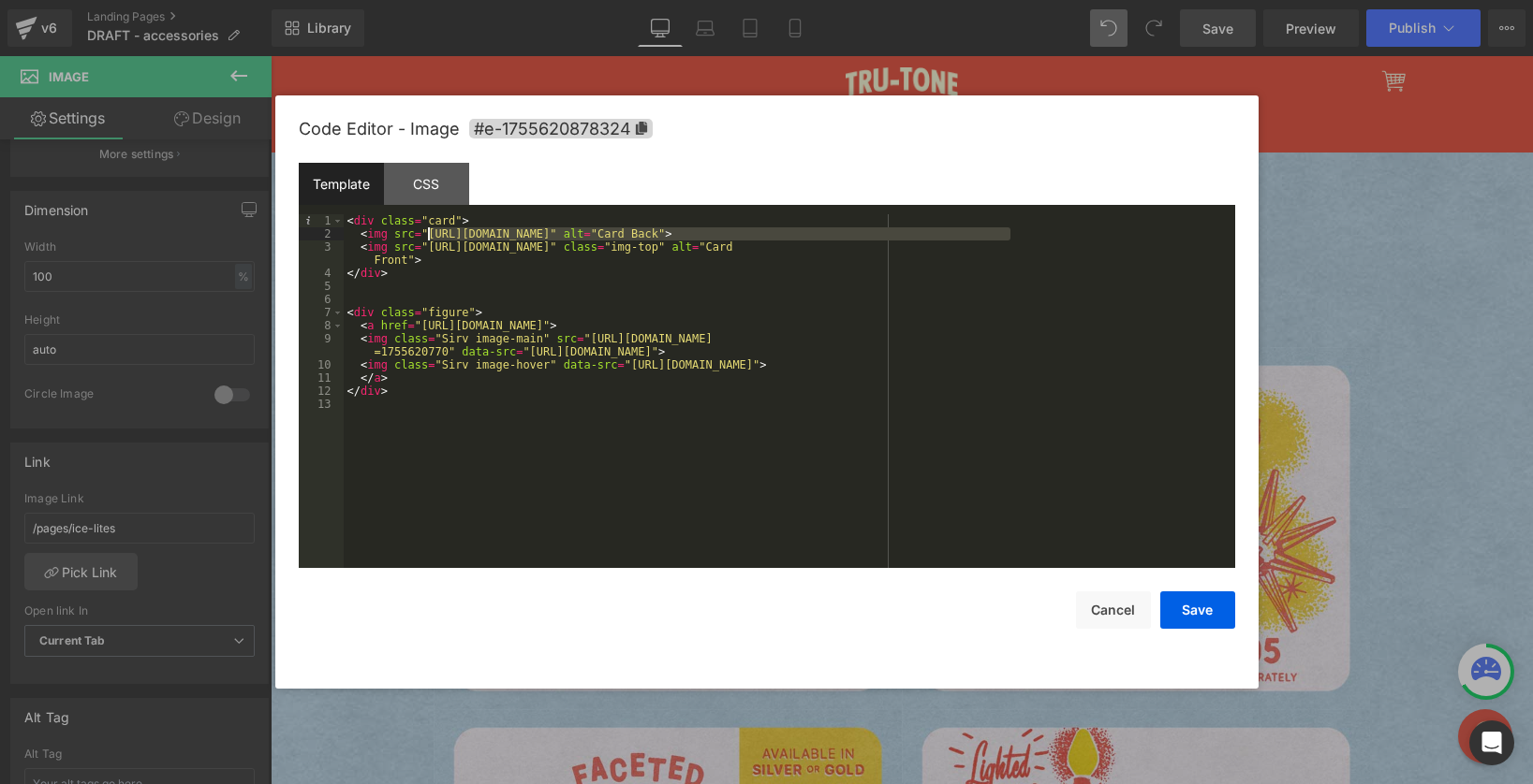
drag, startPoint x: 1007, startPoint y: 233, endPoint x: 430, endPoint y: 235, distance: 577.0
click at [430, 235] on div "< div class = "card" > < img src = "https://cdn.shopify.com/s/files/1/0723/1969…" at bounding box center [789, 404] width 891 height 380
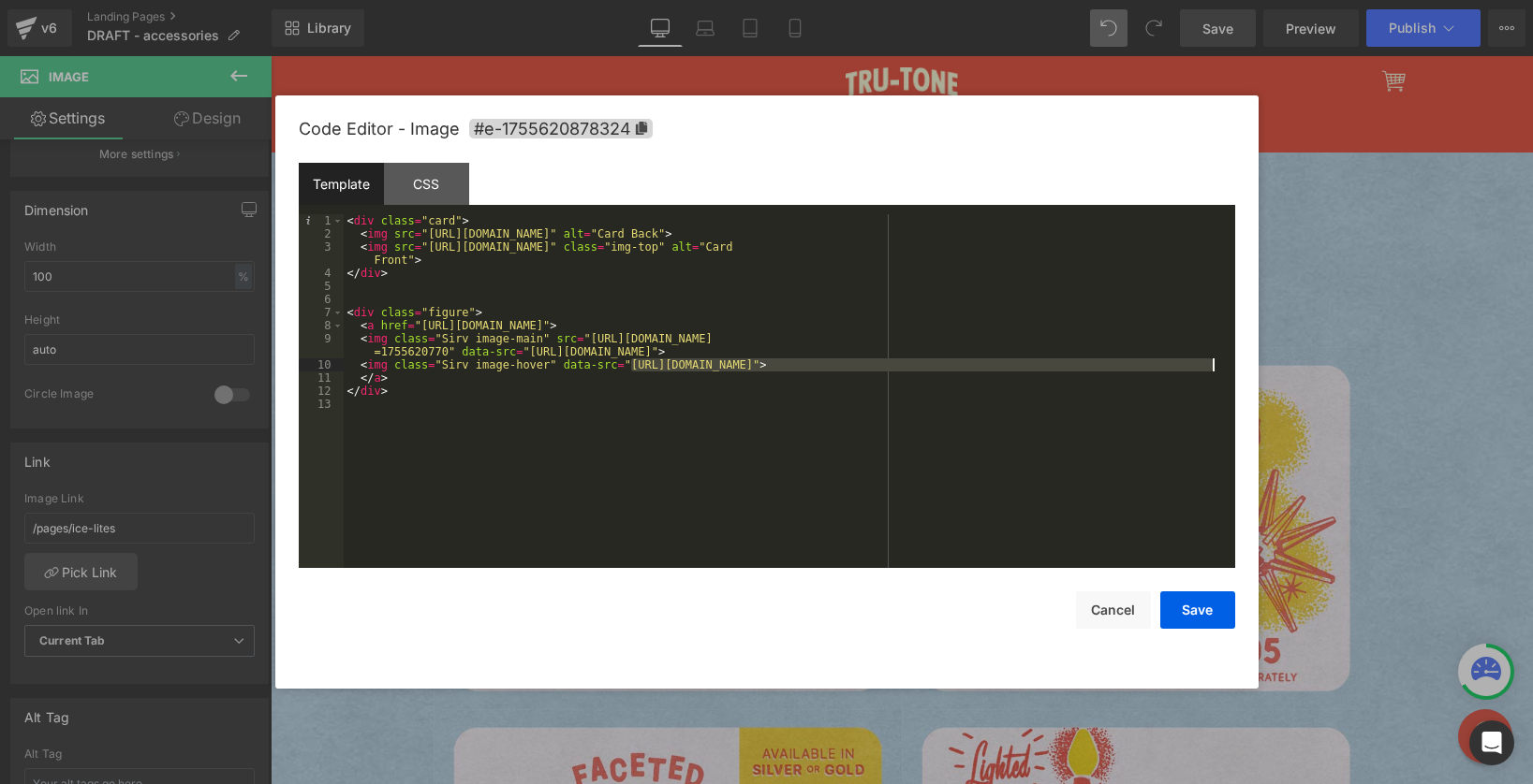
drag, startPoint x: 632, startPoint y: 362, endPoint x: 1213, endPoint y: 365, distance: 581.0
click at [1213, 365] on div "< div class = "card" > < img src = "https://cdn.shopify.com/s/files/1/0723/1969…" at bounding box center [789, 404] width 891 height 380
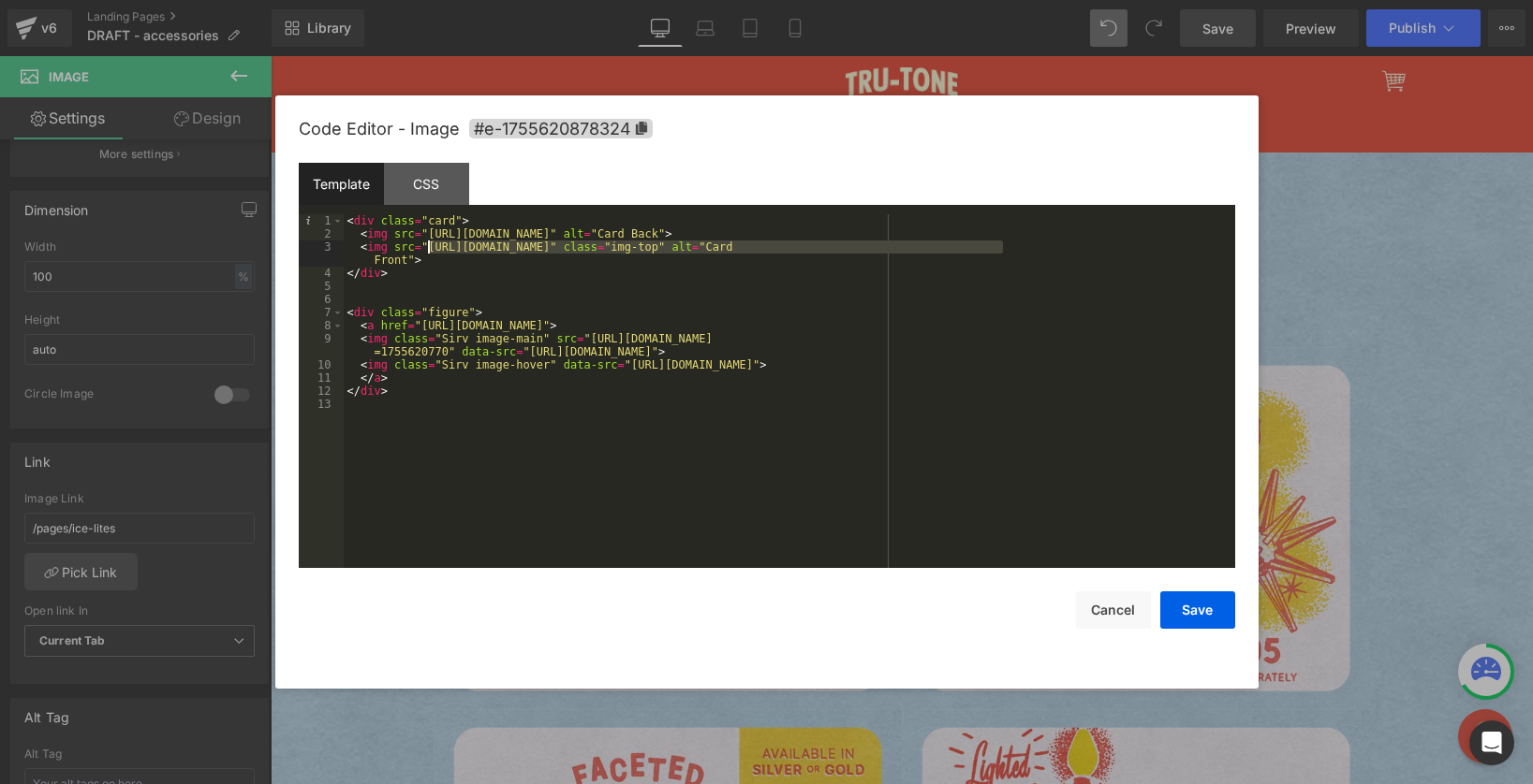
drag, startPoint x: 1001, startPoint y: 247, endPoint x: 428, endPoint y: 243, distance: 573.0
click at [428, 243] on div "< div class = "card" > < img src = "https://cdn.shopify.com/s/files/1/0723/1969…" at bounding box center [789, 404] width 891 height 380
click at [388, 411] on div "< div class = "card" > < img src = "https://cdn.shopify.com/s/files/1/0723/1969…" at bounding box center [789, 404] width 891 height 380
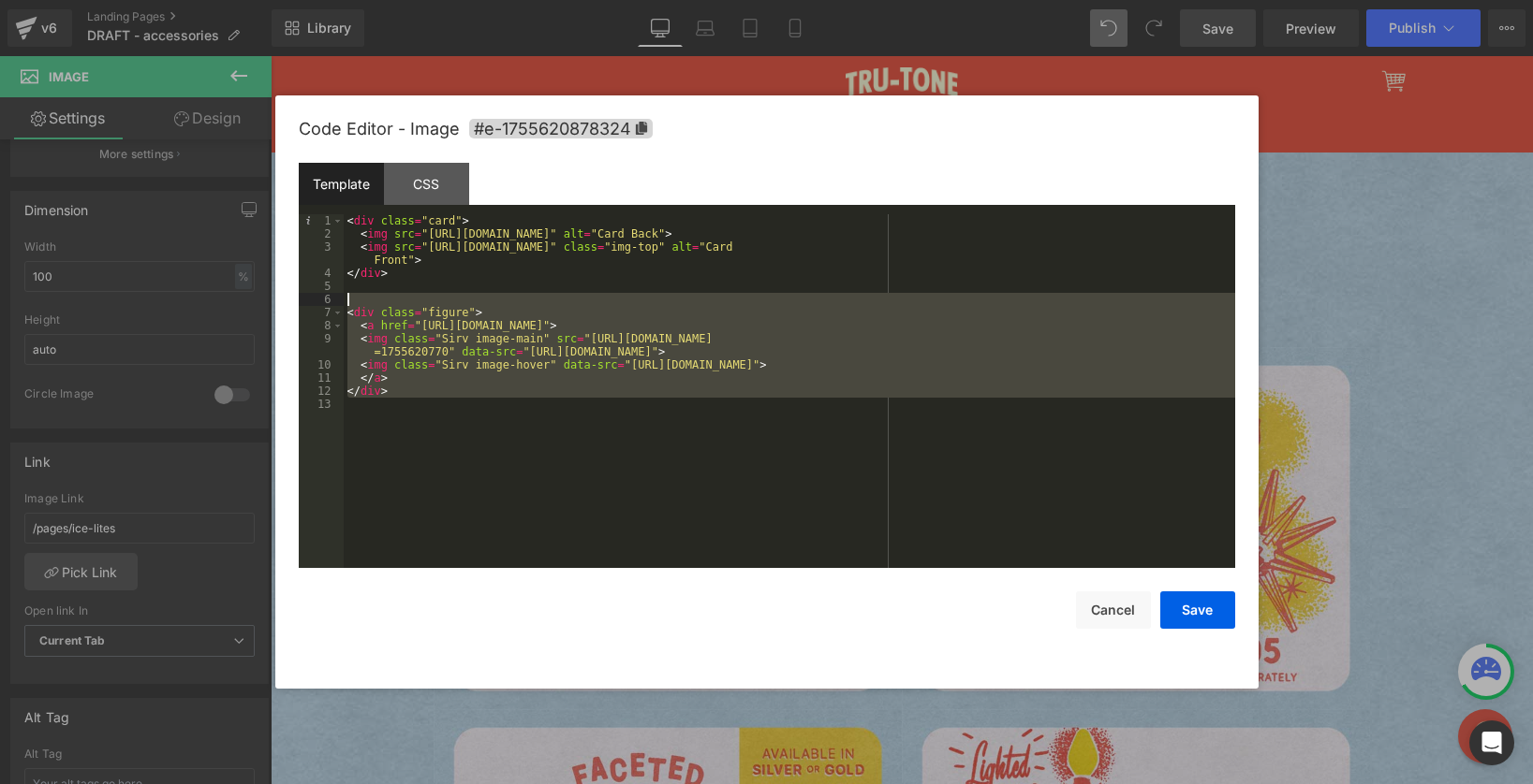
drag, startPoint x: 437, startPoint y: 399, endPoint x: 327, endPoint y: 301, distance: 147.3
click at [327, 301] on pre "1 2 3 4 5 6 7 8 9 10 11 12 13 < div class = "card" > < img src = "https://cdn.s…" at bounding box center [766, 392] width 936 height 354
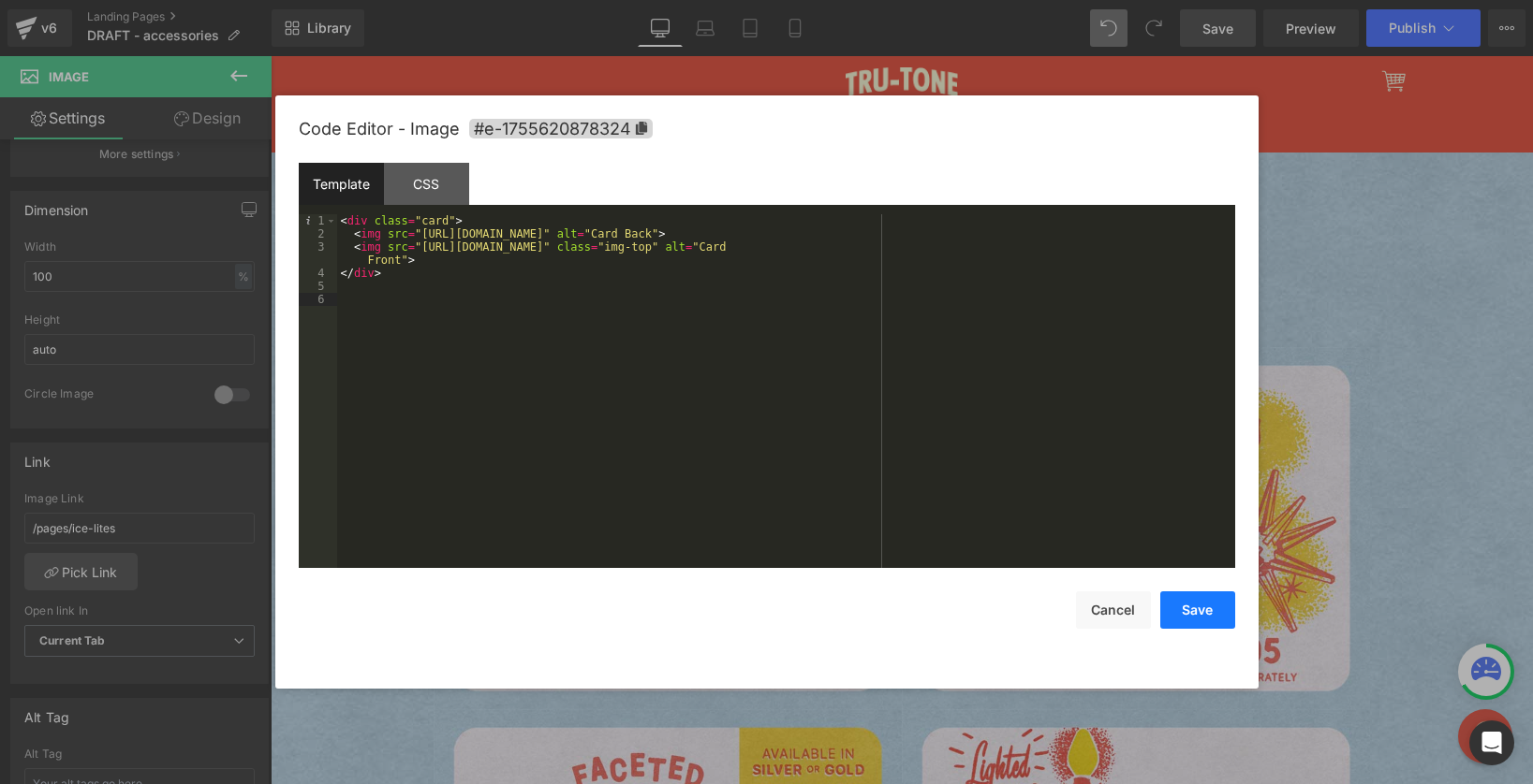
click at [1205, 606] on button "Save" at bounding box center [1197, 610] width 75 height 37
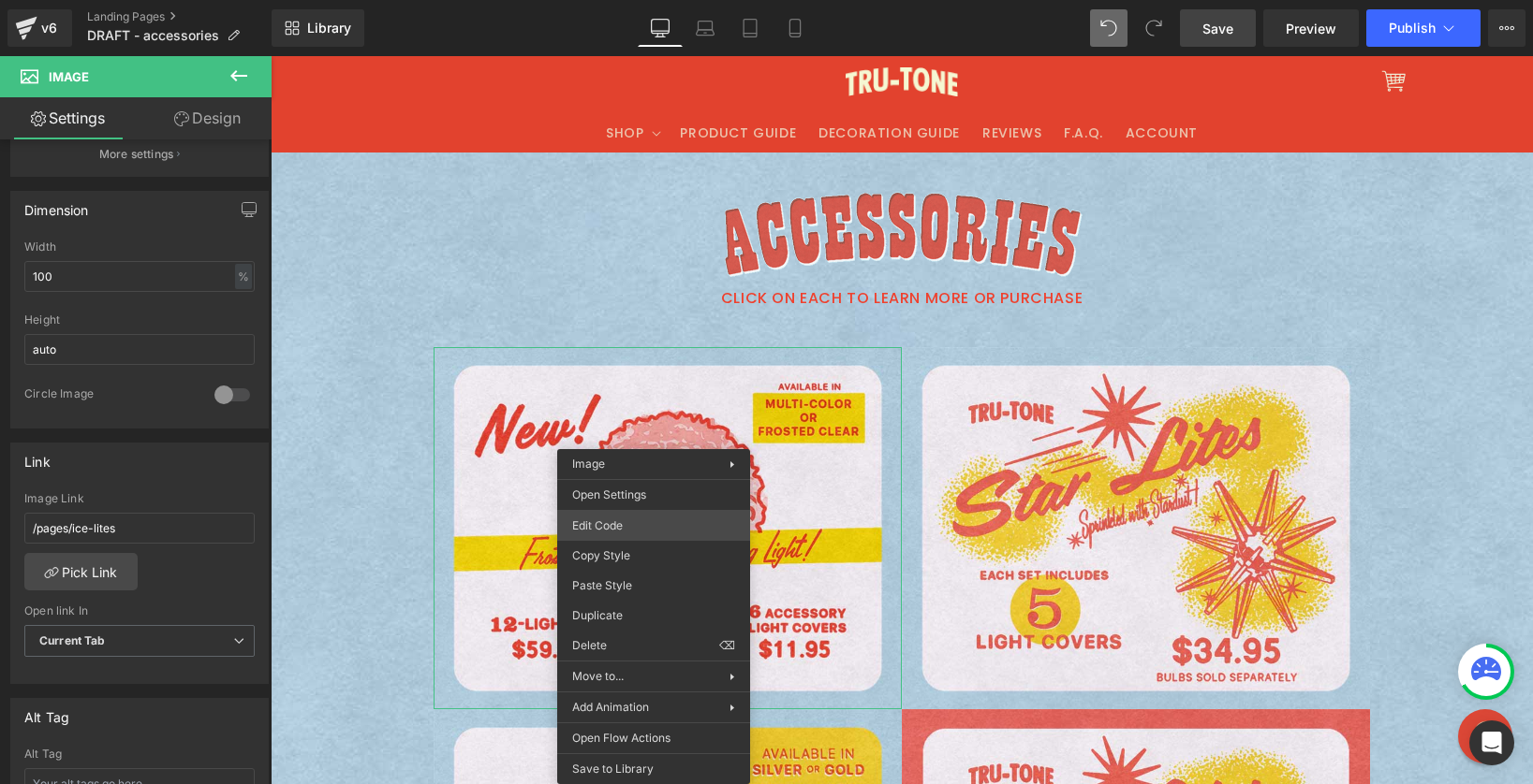
click at [642, 0] on div "Image You are previewing how the will restyle your page. You can not edit Eleme…" at bounding box center [766, 0] width 1533 height 0
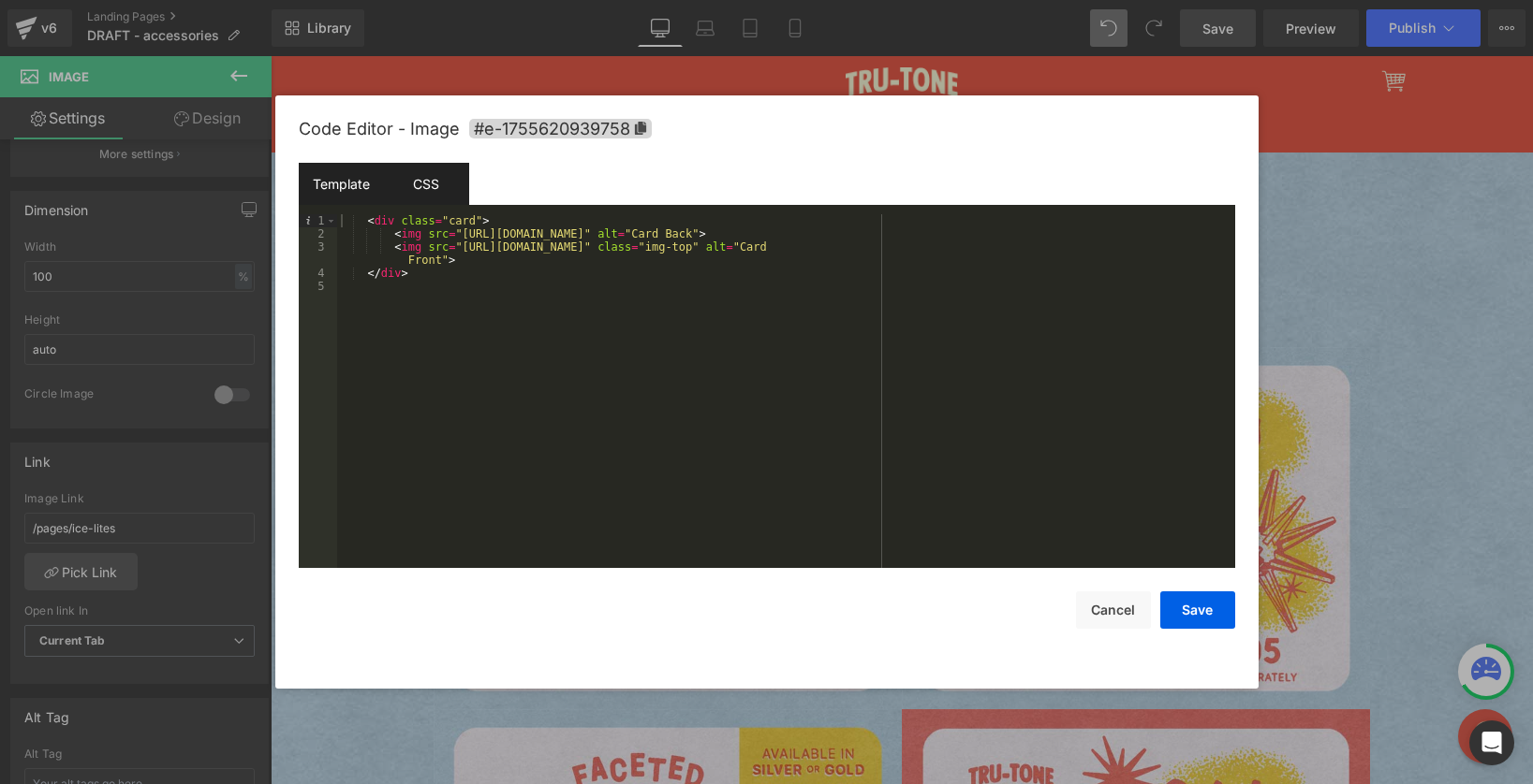
click at [429, 190] on div "CSS" at bounding box center [426, 183] width 85 height 42
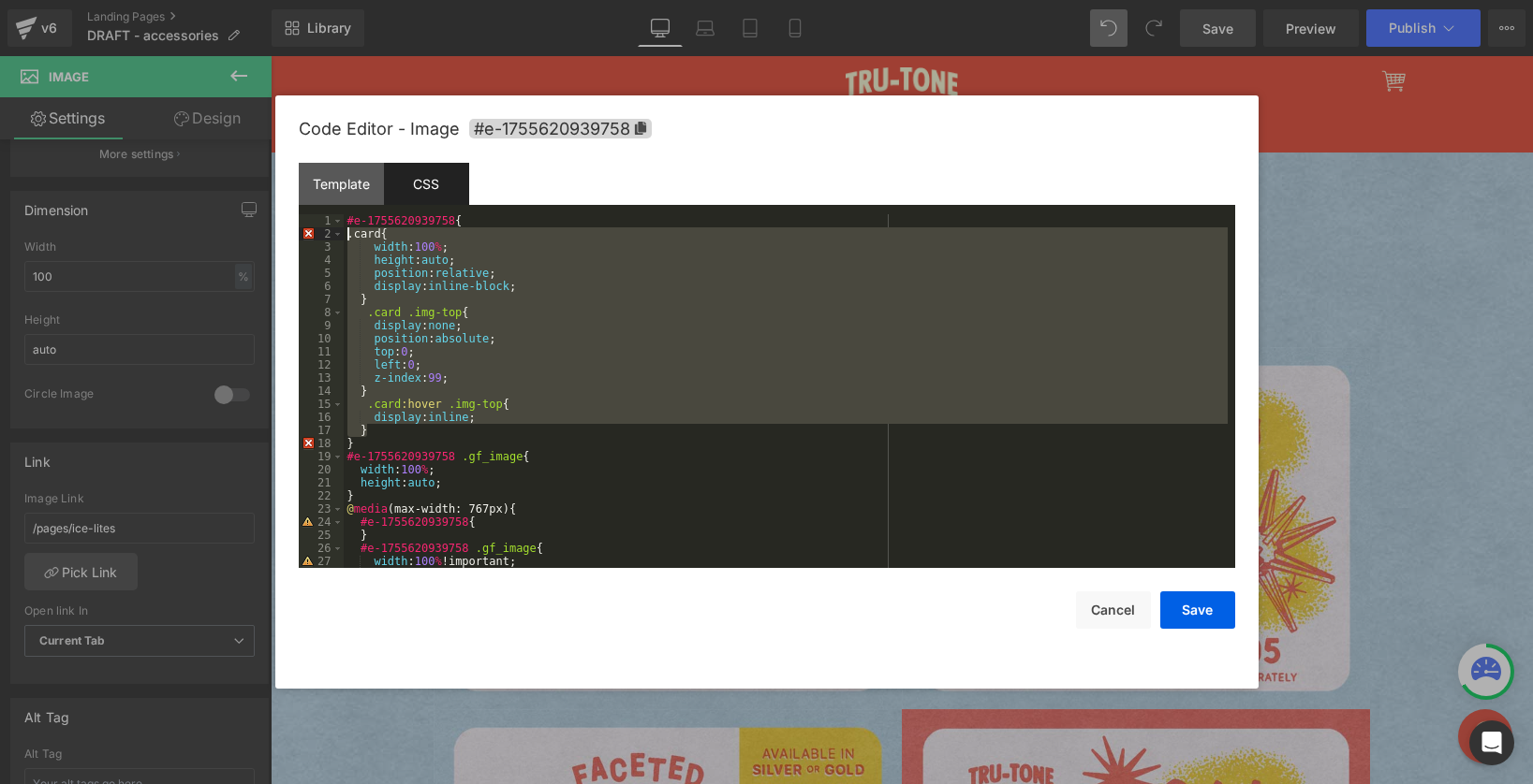
drag, startPoint x: 384, startPoint y: 430, endPoint x: 224, endPoint y: 231, distance: 255.3
click at [224, 231] on body "Image You are previewing how the will restyle your page. You can not edit Eleme…" at bounding box center [766, 392] width 1533 height 784
click at [1387, 230] on div at bounding box center [766, 392] width 1533 height 784
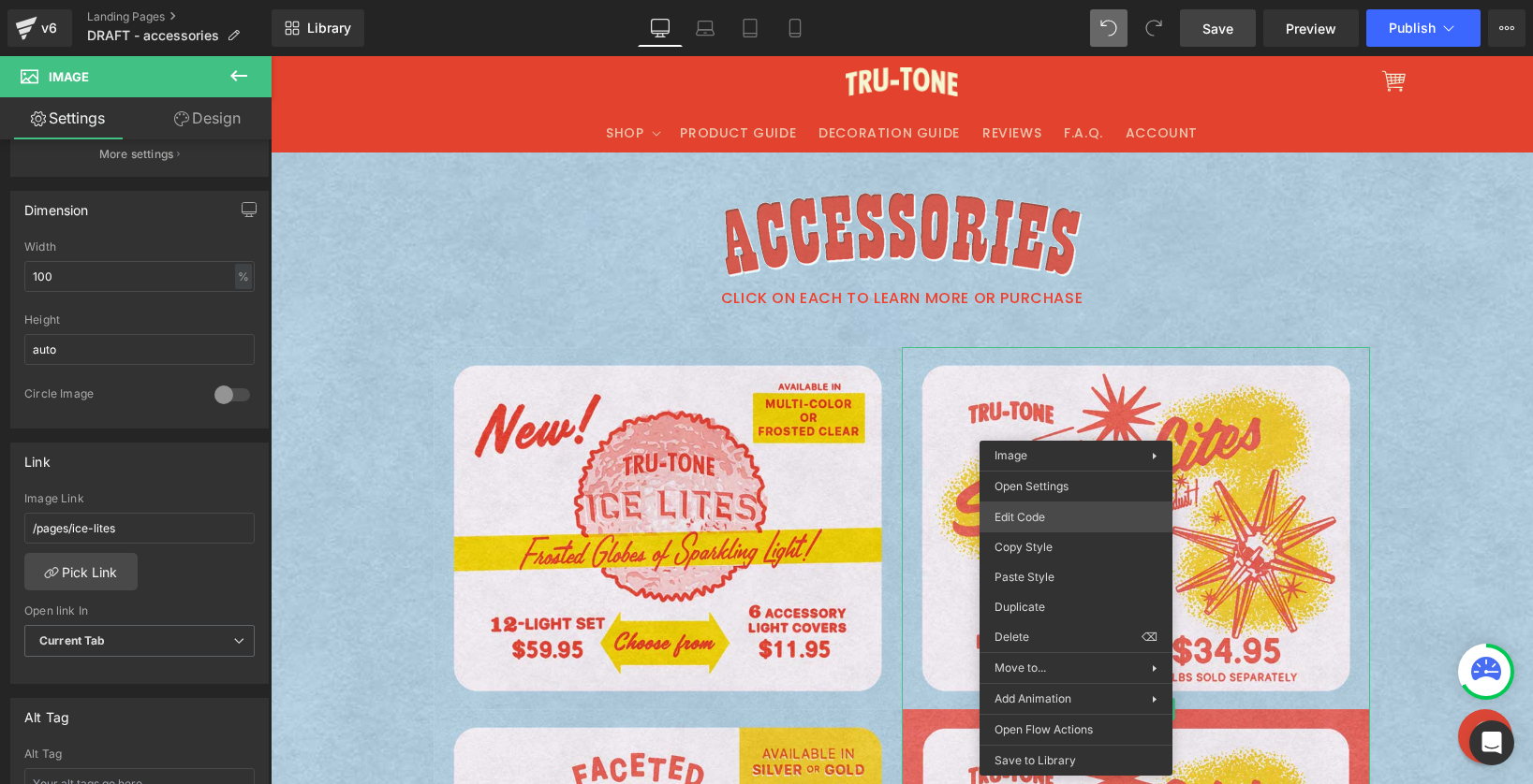
click at [1041, 0] on div "Image You are previewing how the will restyle your page. You can not edit Eleme…" at bounding box center [766, 0] width 1533 height 0
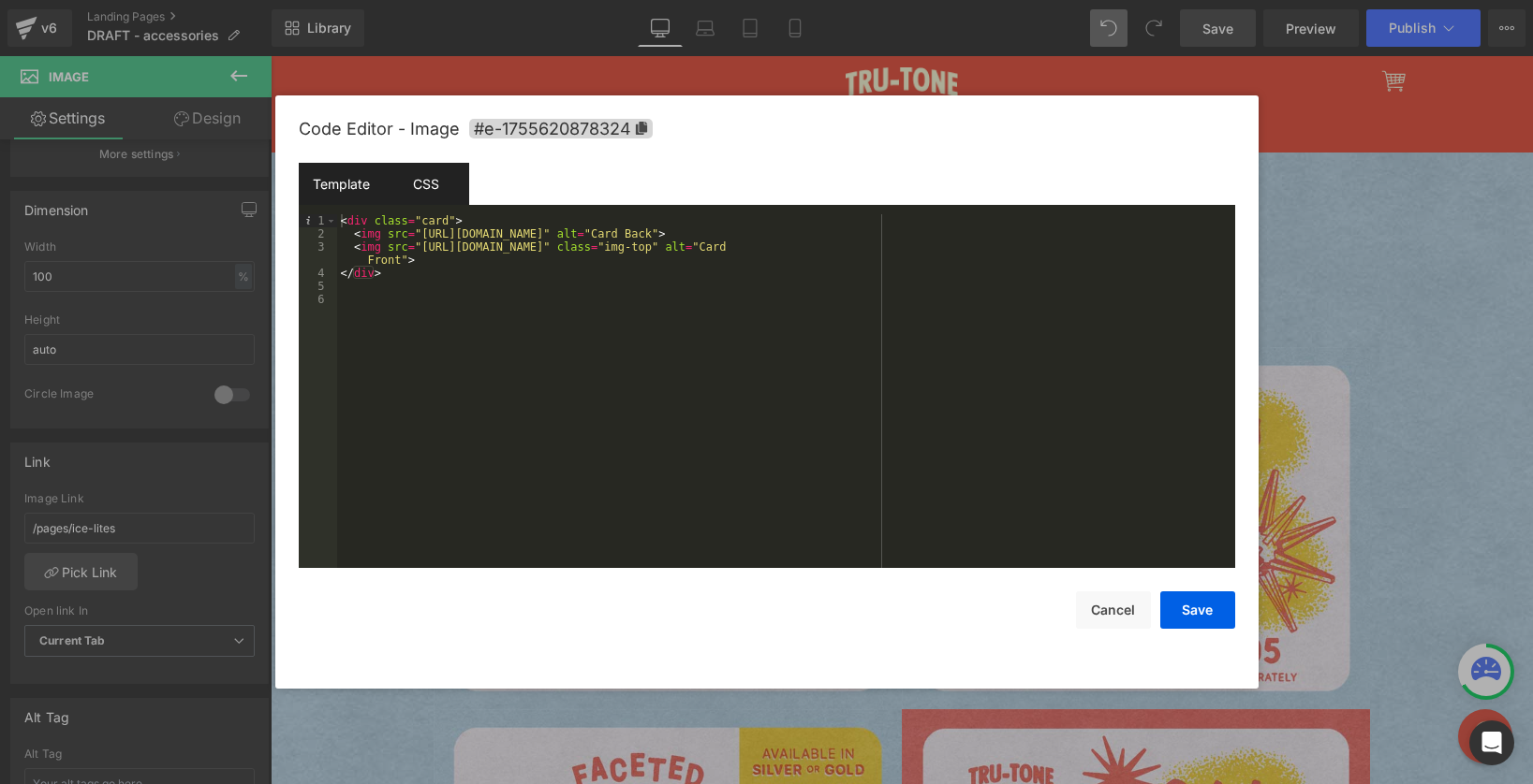
click at [419, 182] on div "CSS" at bounding box center [426, 183] width 85 height 42
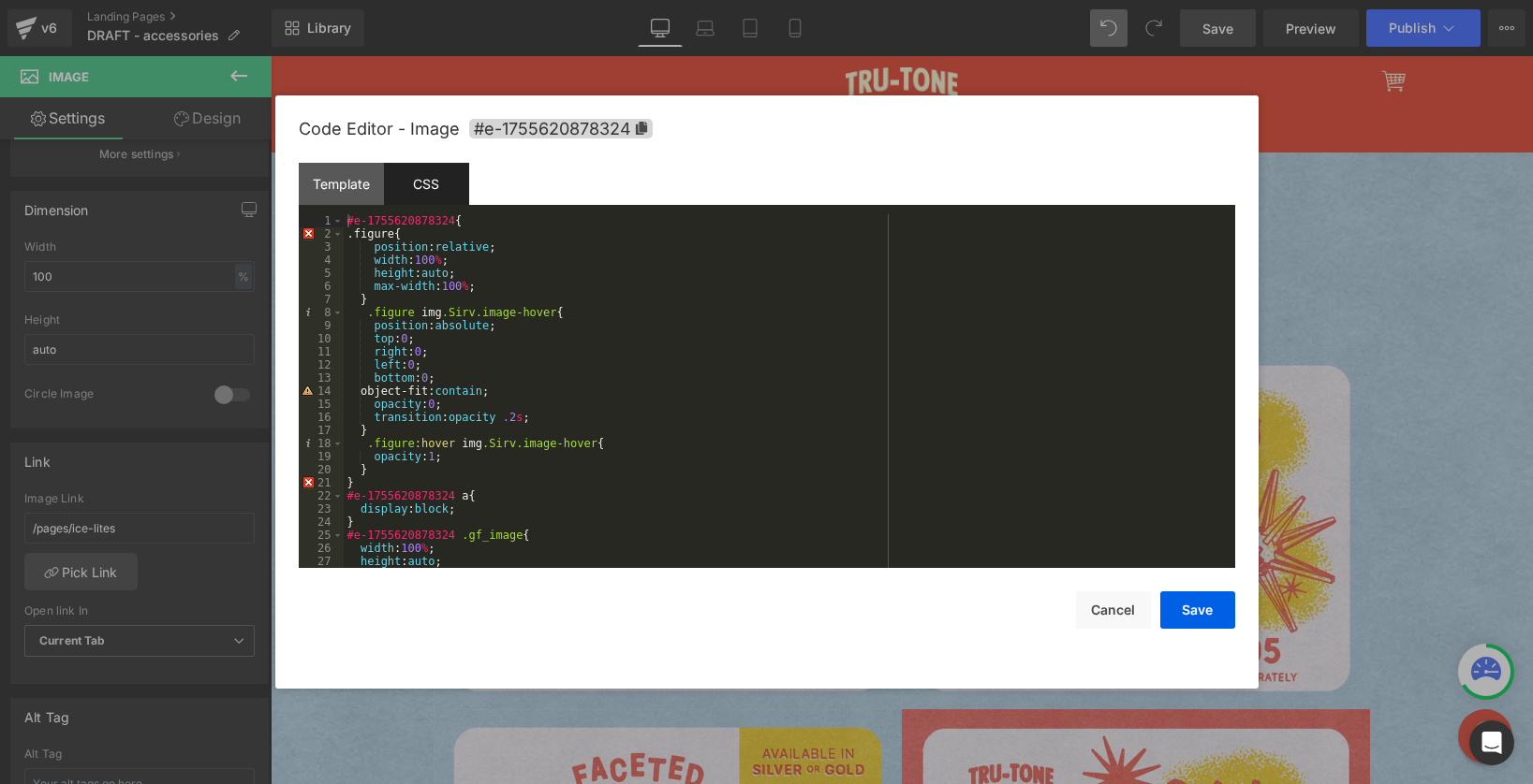
click at [393, 478] on div "#e-1755620878324 { .figure{ position : relative ; width : 100 % ; height : auto…" at bounding box center [785, 404] width 884 height 380
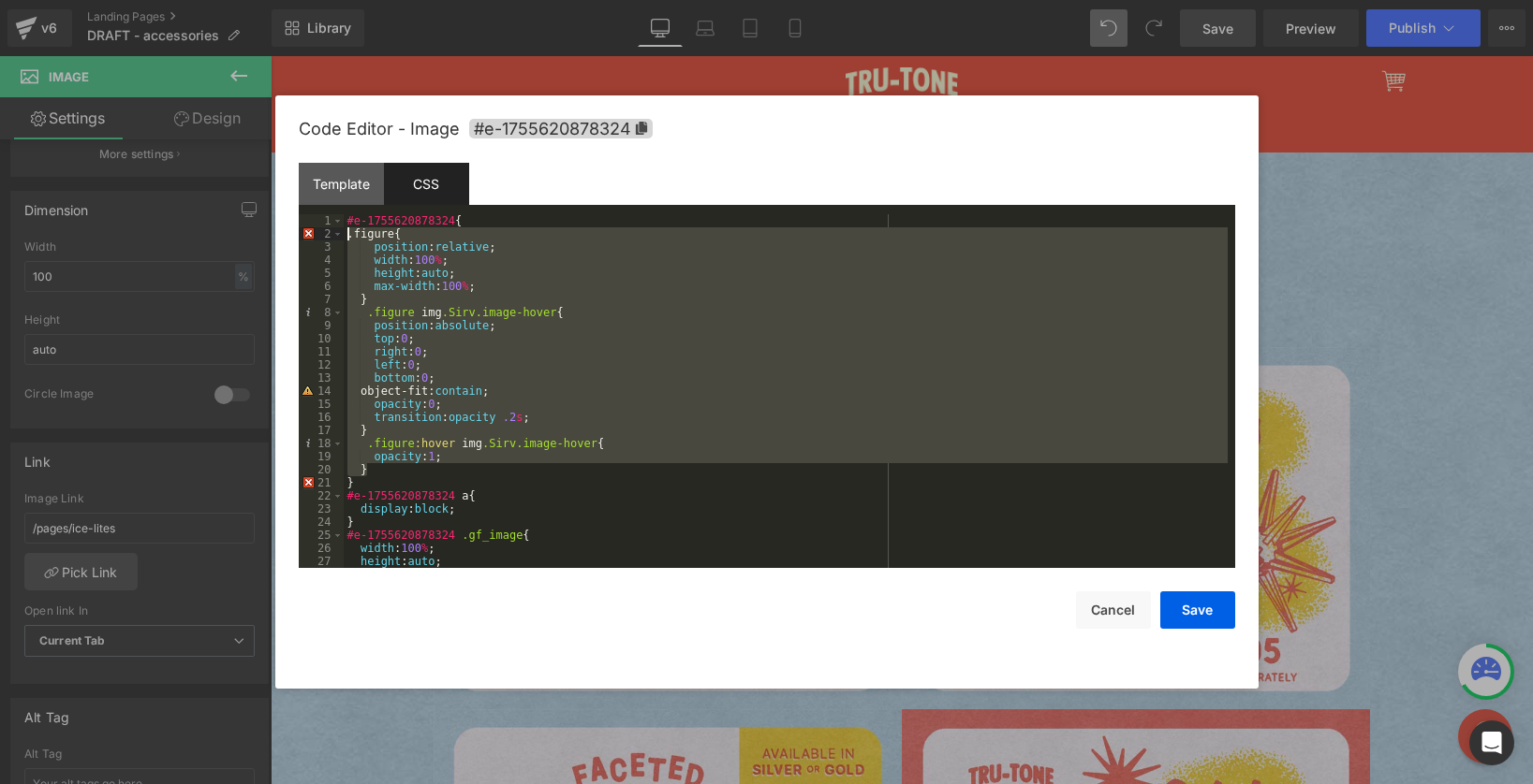
drag, startPoint x: 392, startPoint y: 469, endPoint x: 174, endPoint y: 227, distance: 325.7
click at [174, 227] on body "Image You are previewing how the will restyle your page. You can not edit Eleme…" at bounding box center [766, 392] width 1533 height 784
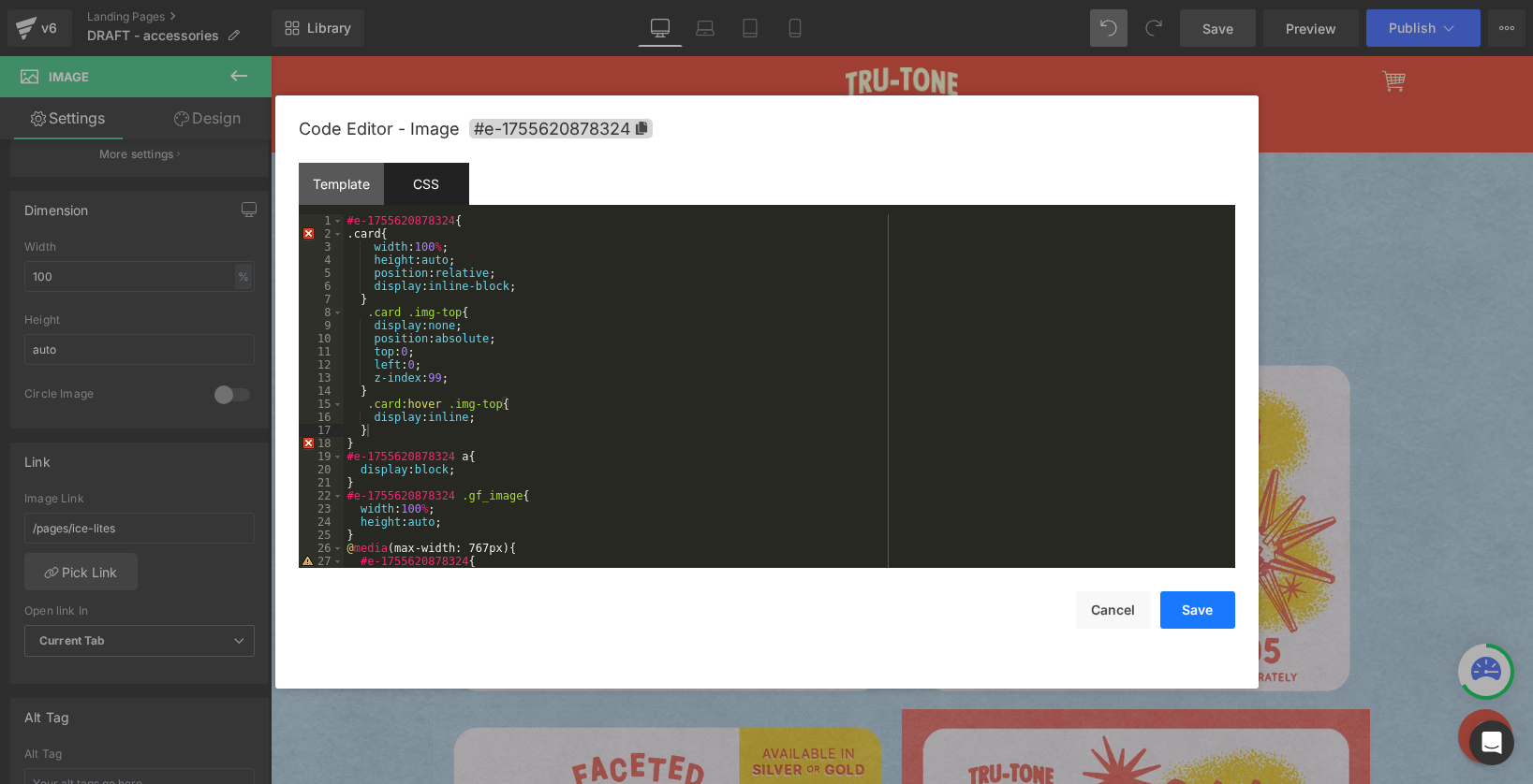
click at [1185, 608] on button "Save" at bounding box center [1197, 610] width 75 height 37
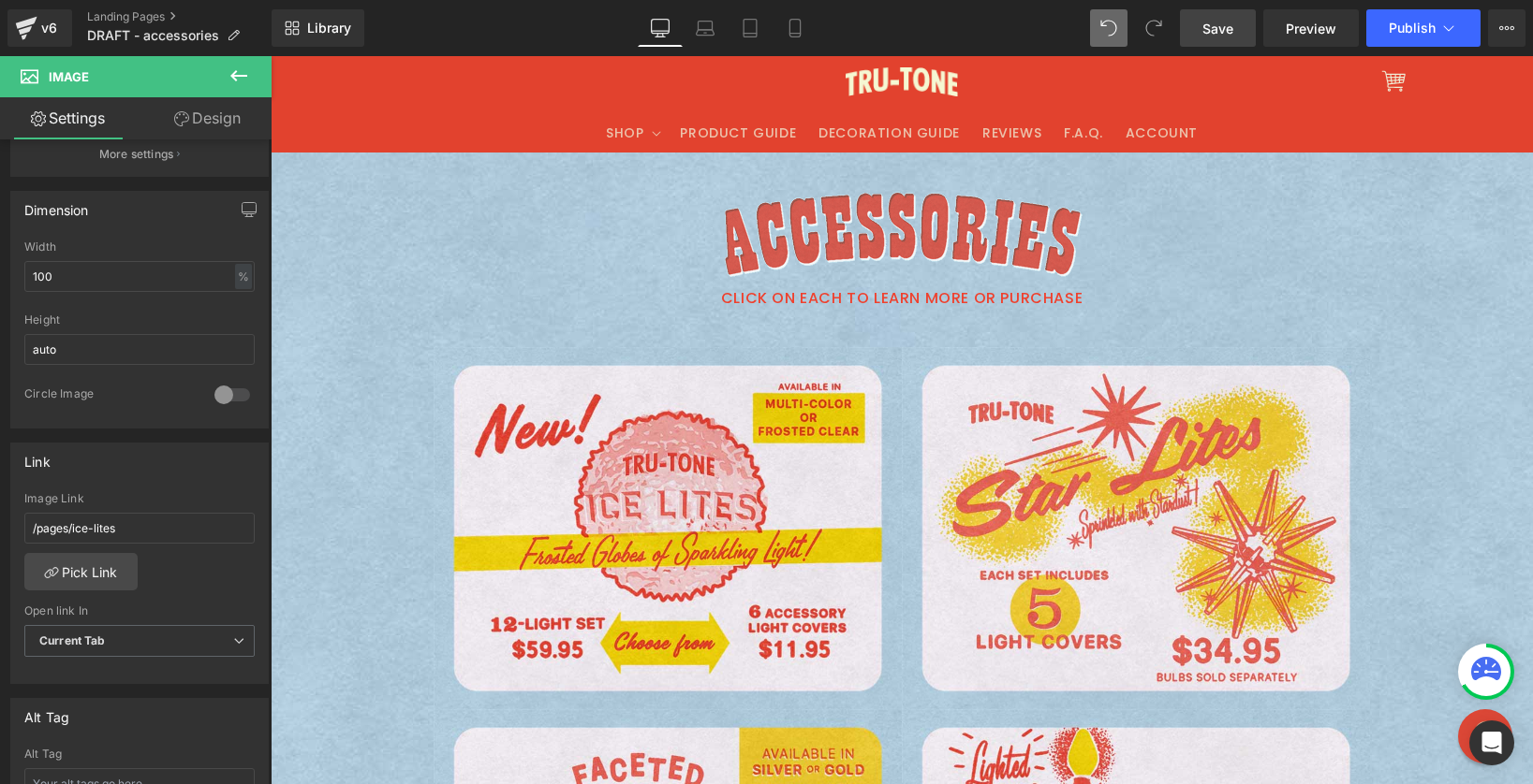
click at [1218, 30] on span "Save" at bounding box center [1218, 28] width 31 height 20
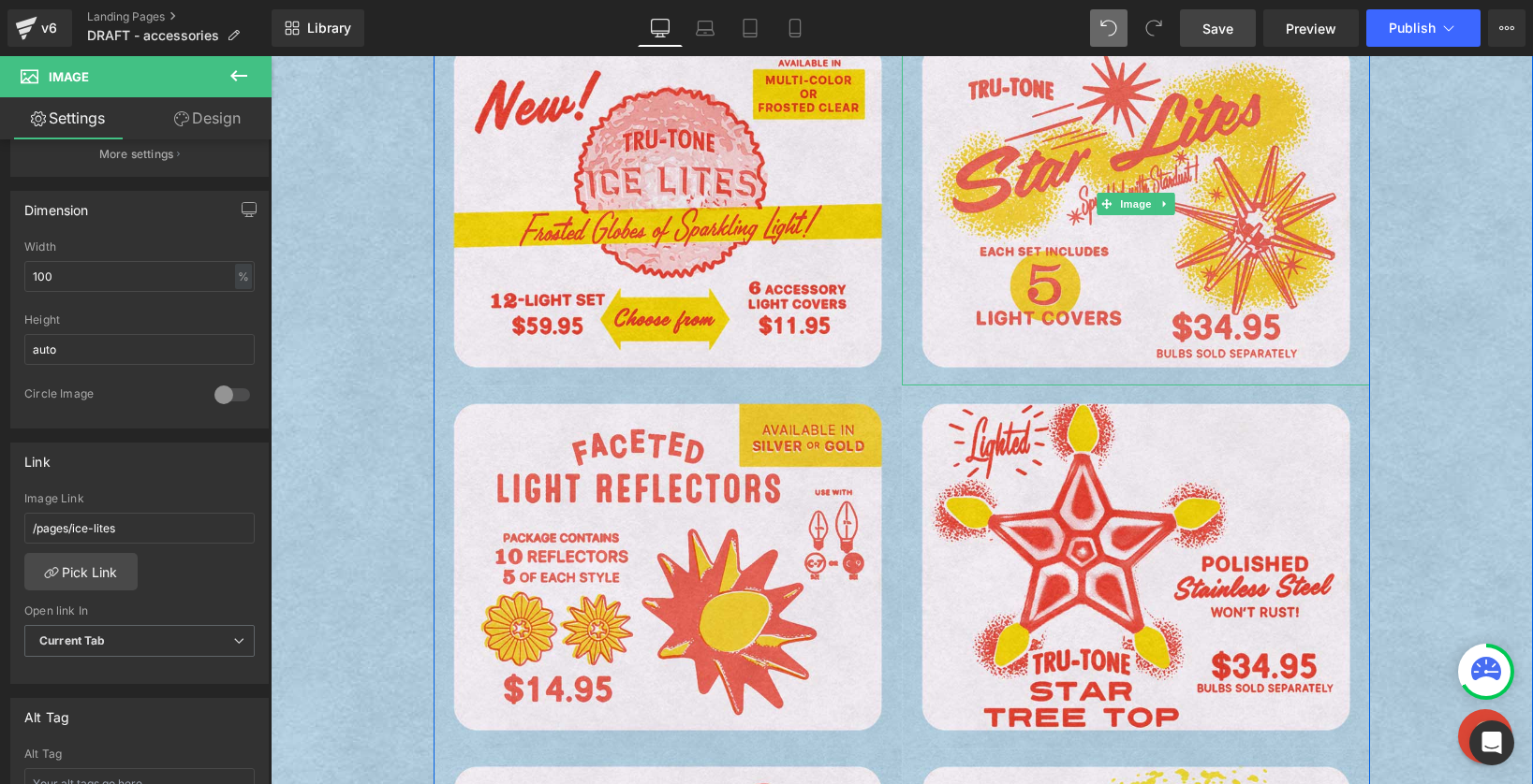
scroll to position [337, 0]
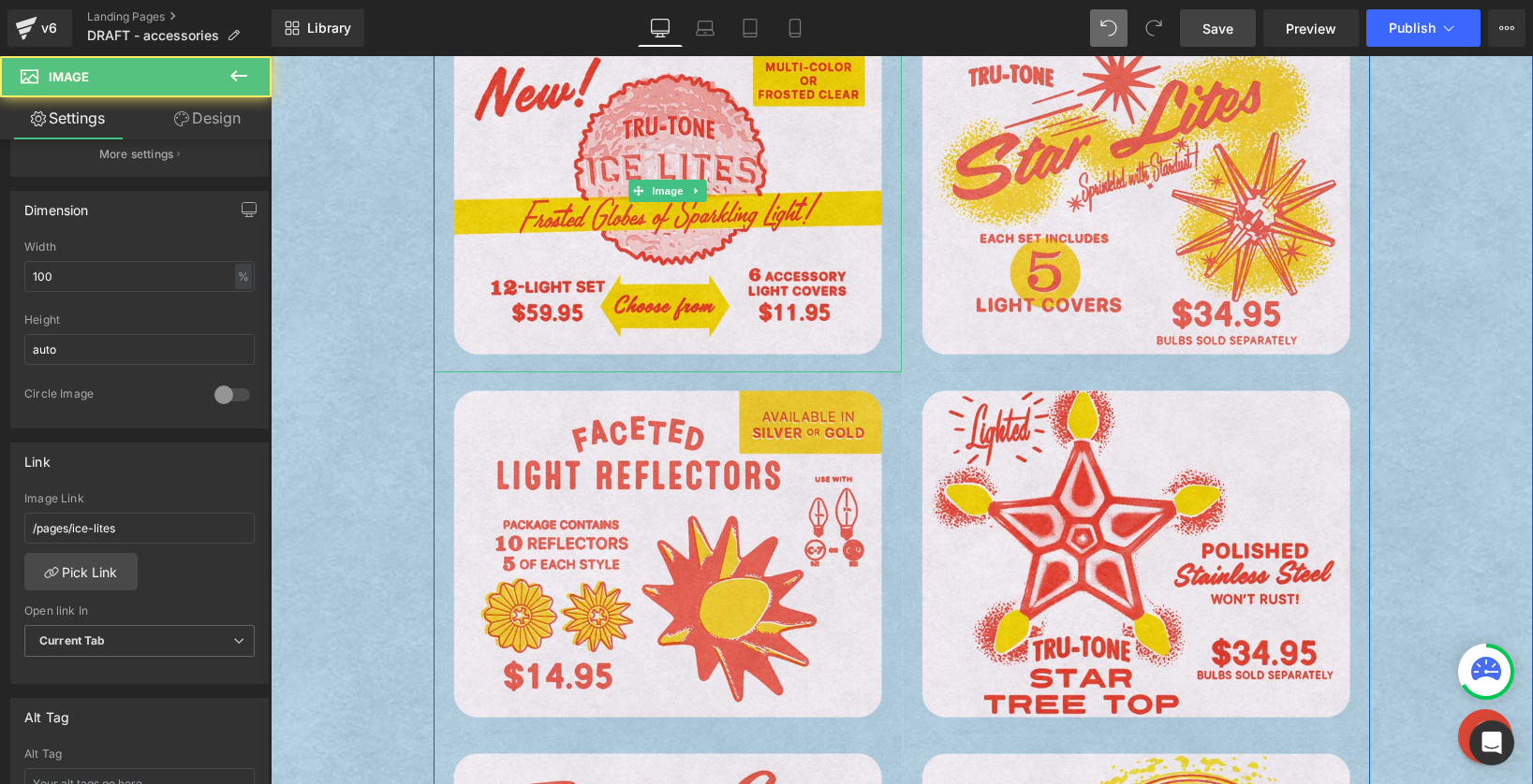
click at [270, 56] on img at bounding box center [270, 56] width 0 height 0
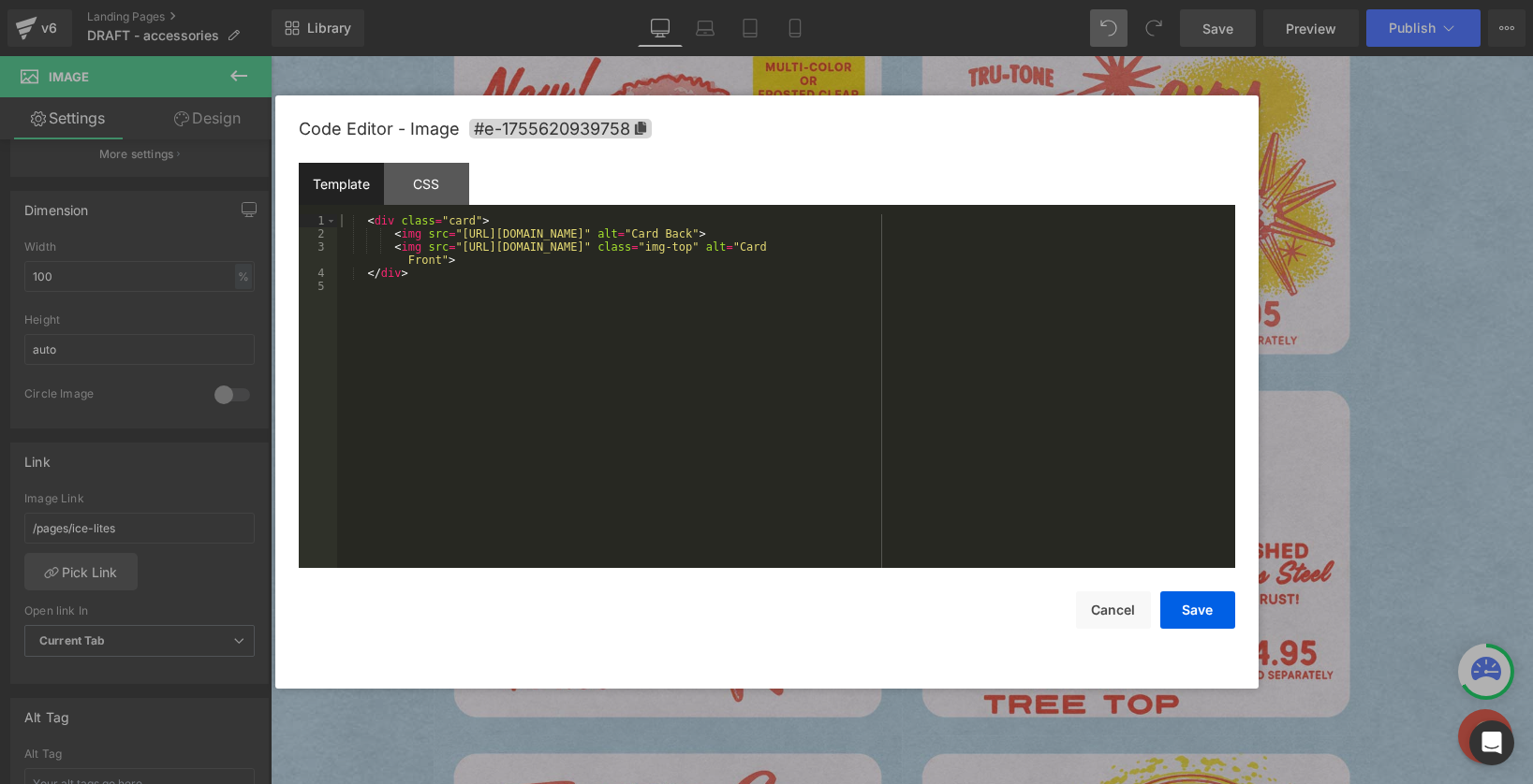
click at [632, 0] on div "Image You are previewing how the will restyle your page. You can not edit Eleme…" at bounding box center [766, 0] width 1533 height 0
drag, startPoint x: 394, startPoint y: 233, endPoint x: 466, endPoint y: 229, distance: 72.1
click at [395, 233] on div "< div class = "card" > < img src = "https://cdn.shopify.com/s/files/1/0723/1969…" at bounding box center [785, 404] width 898 height 380
drag, startPoint x: 732, startPoint y: 230, endPoint x: 715, endPoint y: 231, distance: 17.0
click at [715, 231] on div "< div class = "card" > < a href = "https://tru-tone.com/pages/ice-lites" > </ a…" at bounding box center [785, 404] width 898 height 380
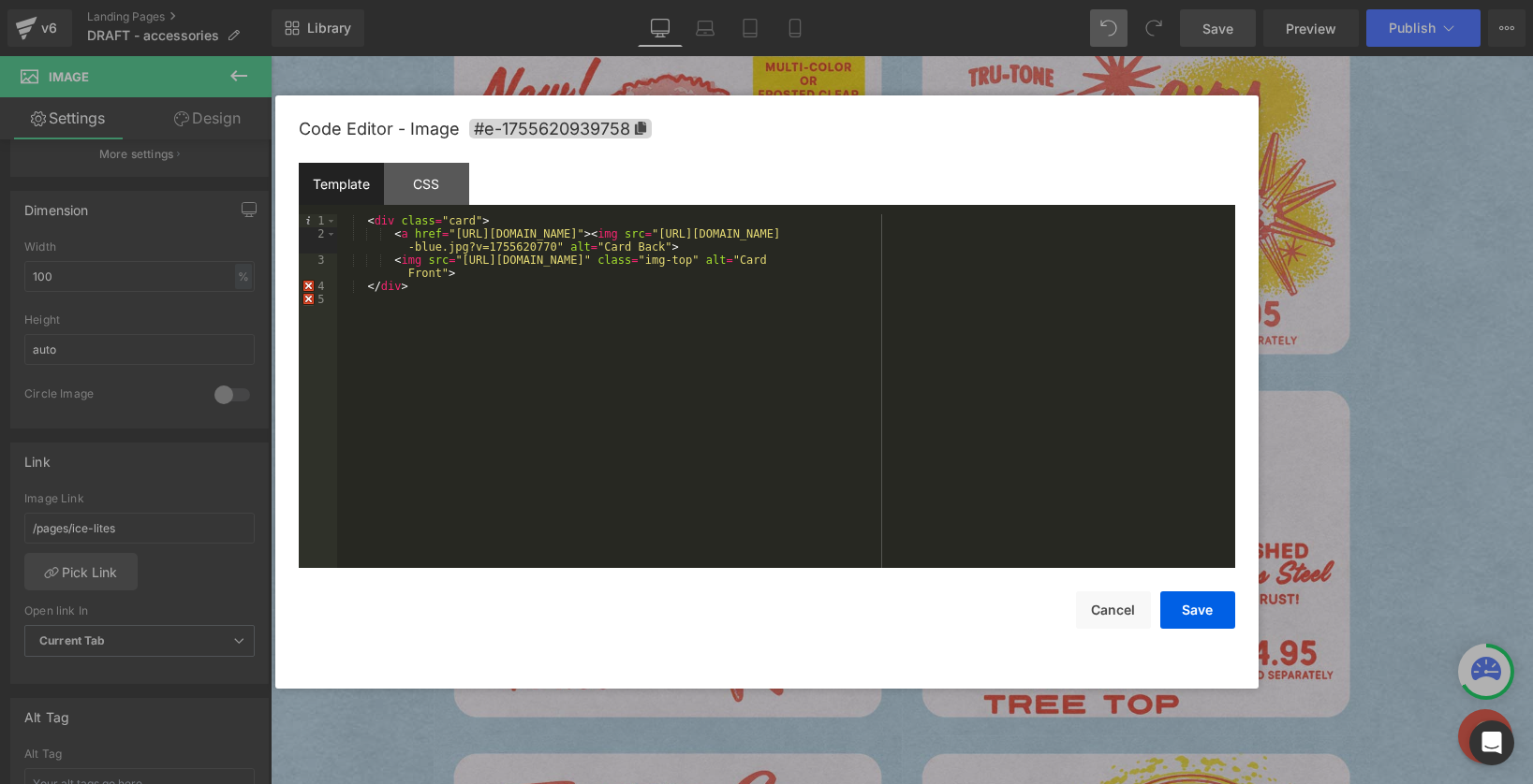
click at [545, 273] on div "< div class = "card" > < a href = "https://tru-tone.com/pages/ice-lites" > < im…" at bounding box center [785, 404] width 898 height 380
click at [1203, 614] on button "Save" at bounding box center [1197, 610] width 75 height 37
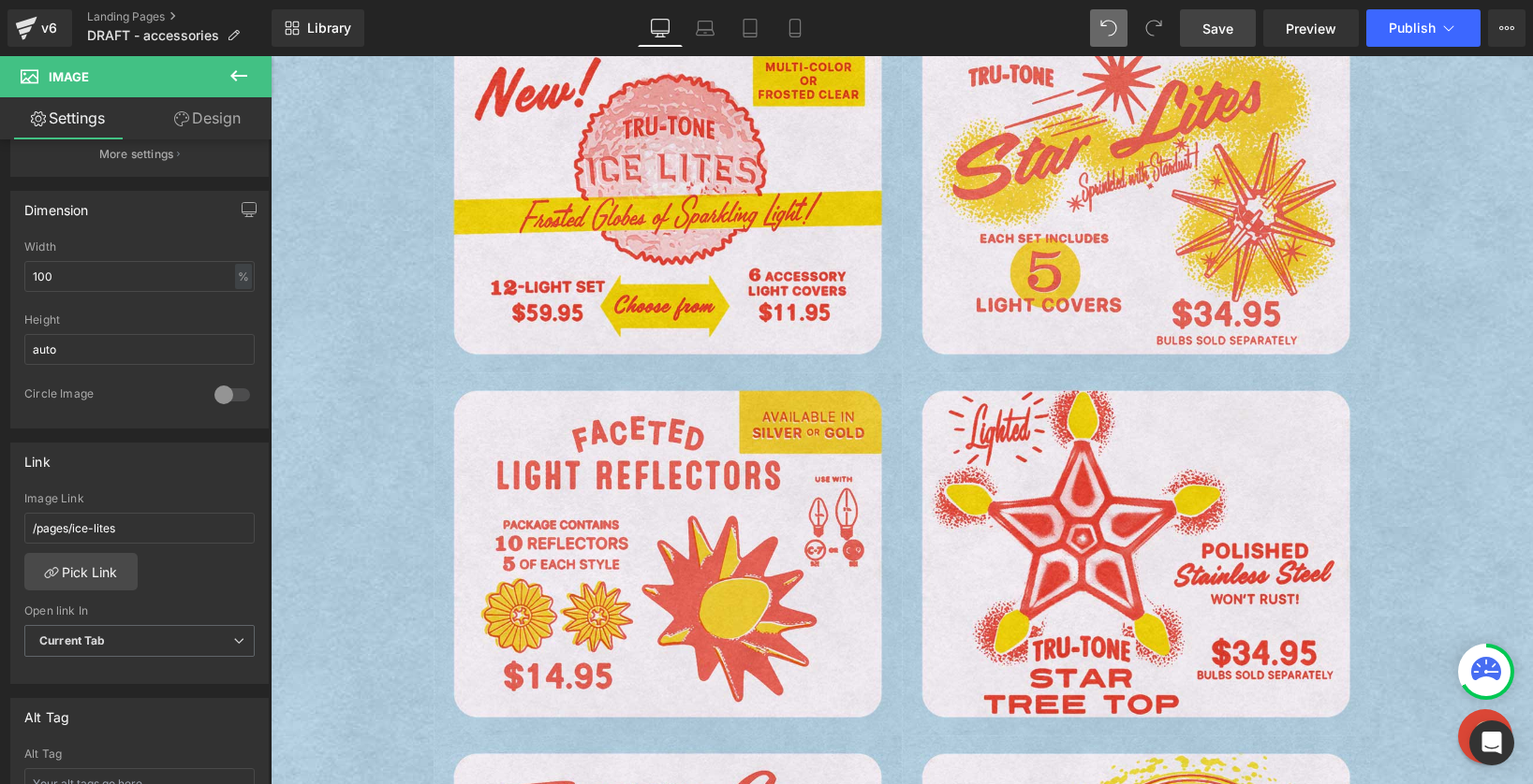
click at [1211, 31] on span "Save" at bounding box center [1218, 28] width 31 height 20
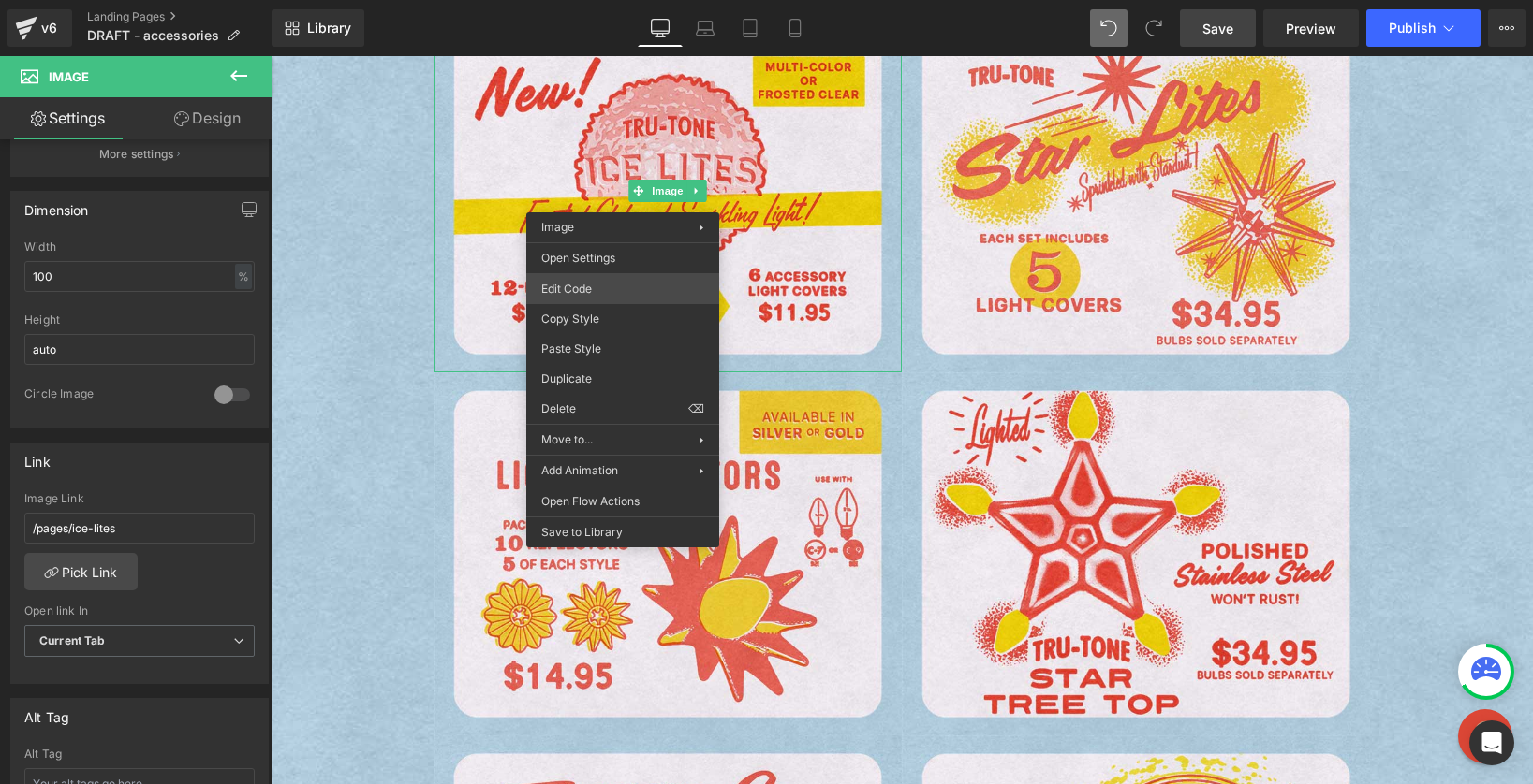
click at [616, 0] on div "Image You are previewing how the will restyle your page. You can not edit Eleme…" at bounding box center [766, 0] width 1533 height 0
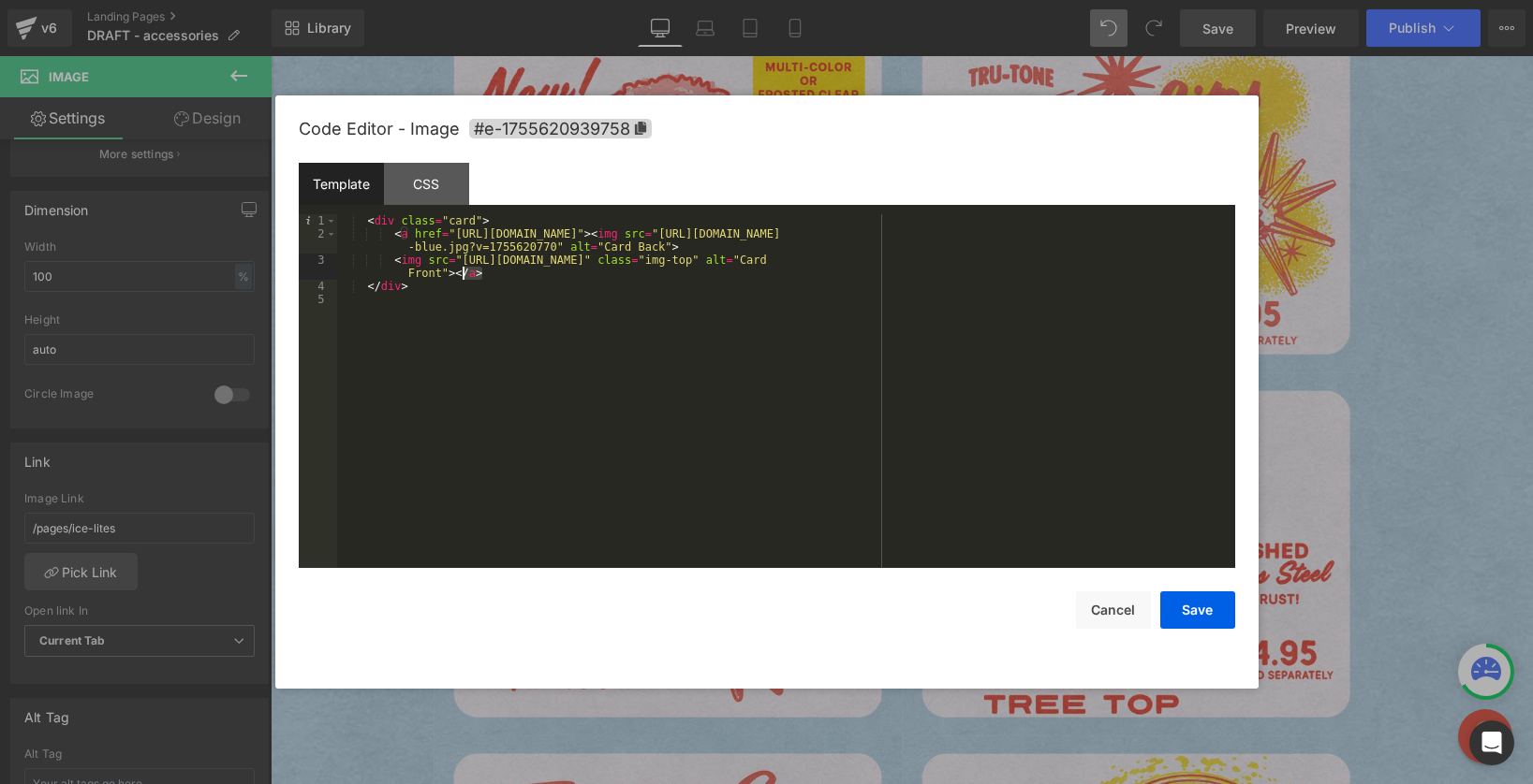
drag, startPoint x: 489, startPoint y: 271, endPoint x: 459, endPoint y: 271, distance: 30.0
click at [459, 271] on div "< div class = "card" > < a href = "https://tru-tone.com/pages/ice-lites" > < im…" at bounding box center [785, 404] width 898 height 380
click at [480, 272] on div "< div class = "card" > < a href = "https://tru-tone.com/pages/ice-lites" > < im…" at bounding box center [785, 404] width 898 height 380
drag, startPoint x: 490, startPoint y: 273, endPoint x: 457, endPoint y: 275, distance: 33.1
click at [457, 275] on div "< div class = "card" > < a href = "https://tru-tone.com/pages/ice-lites" > < im…" at bounding box center [785, 404] width 898 height 380
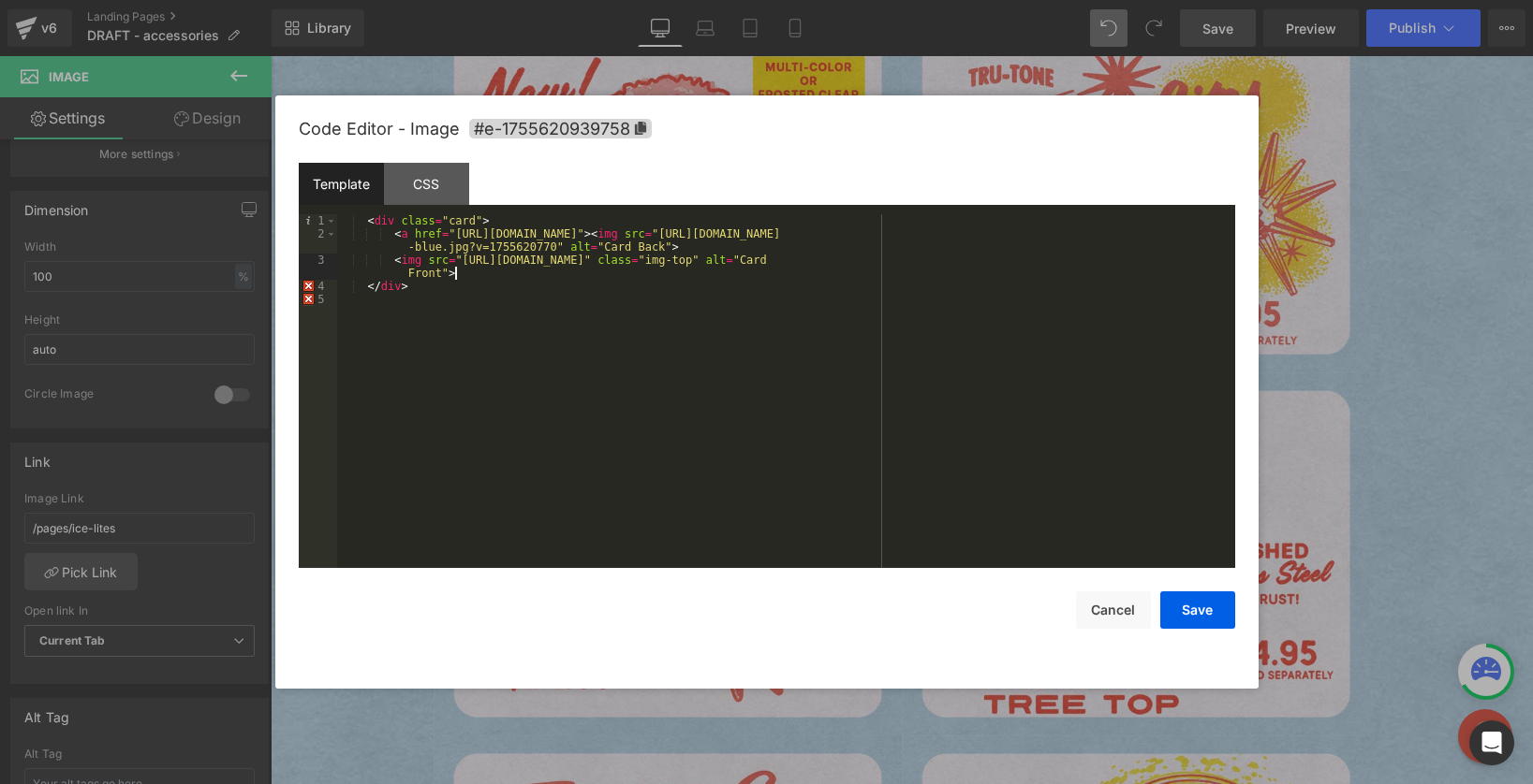
click at [697, 248] on div "< div class = "card" > < a href = "https://tru-tone.com/pages/ice-lites" > < im…" at bounding box center [785, 404] width 898 height 380
click at [1189, 614] on button "Save" at bounding box center [1197, 610] width 75 height 37
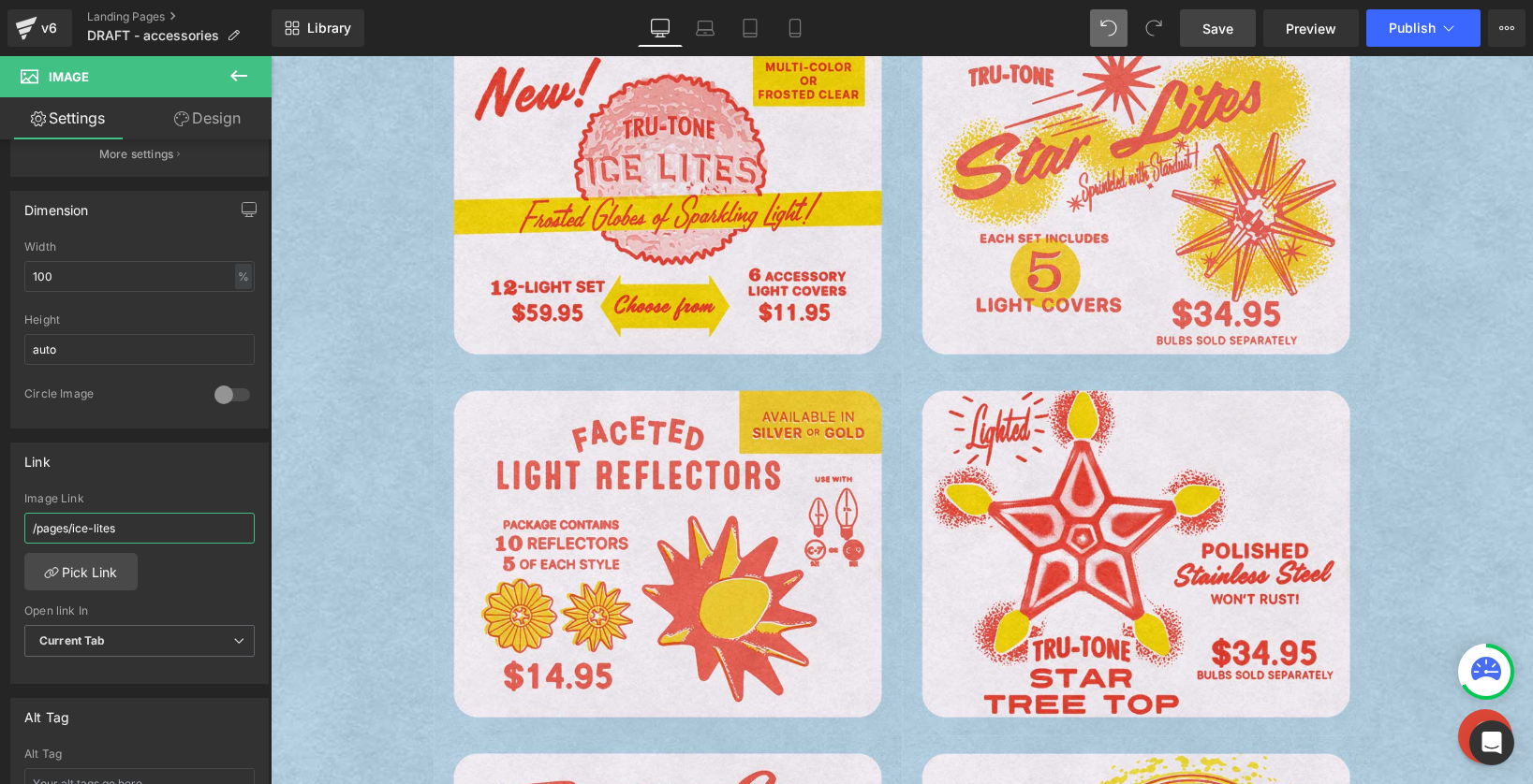
drag, startPoint x: 134, startPoint y: 533, endPoint x: -88, endPoint y: 510, distance: 223.2
click at [0, 510] on html "Image You are previewing how the will restyle your page. You can not edit Eleme…" at bounding box center [766, 392] width 1533 height 784
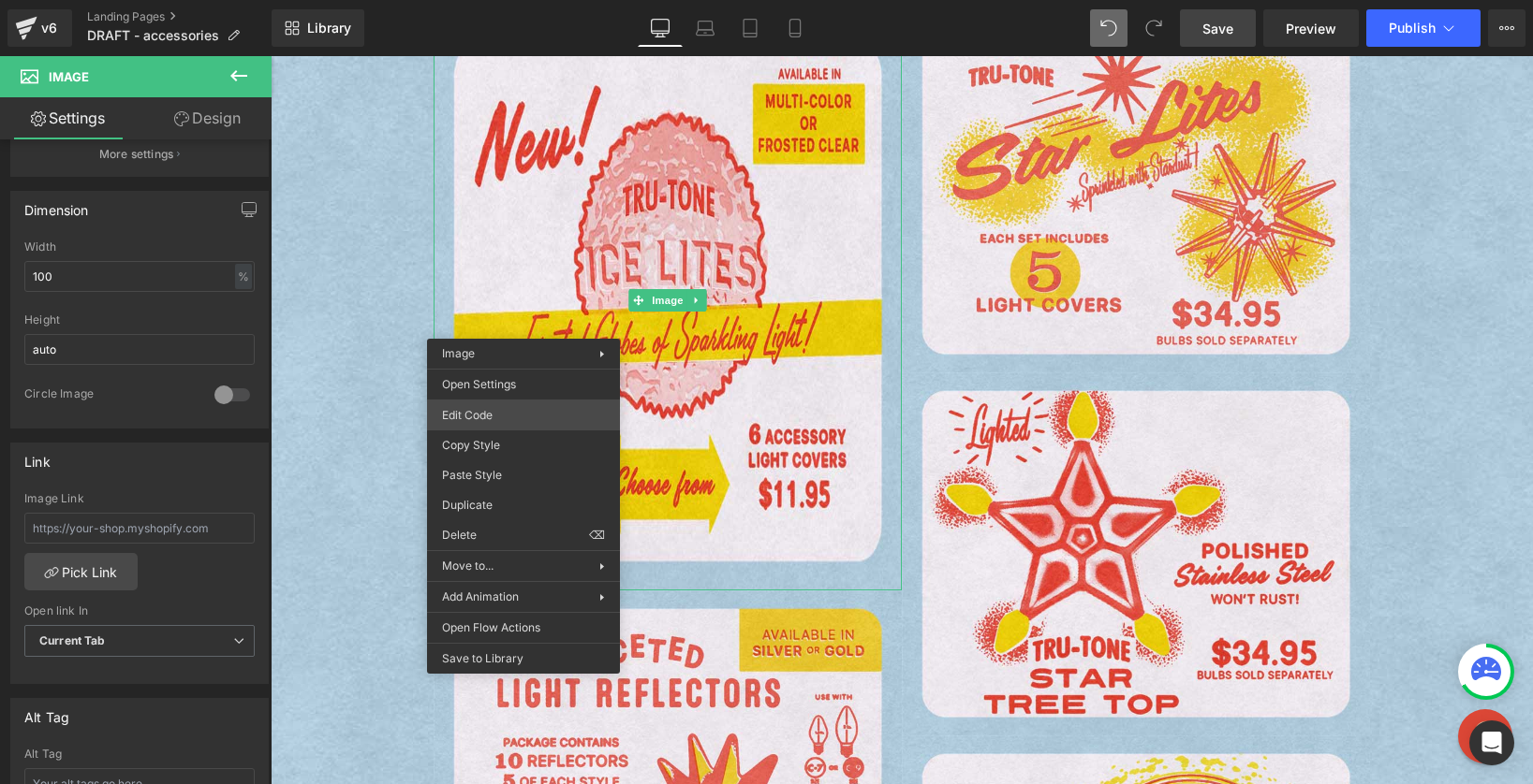
click at [533, 0] on div "Image You are previewing how the will restyle your page. You can not edit Eleme…" at bounding box center [766, 0] width 1533 height 0
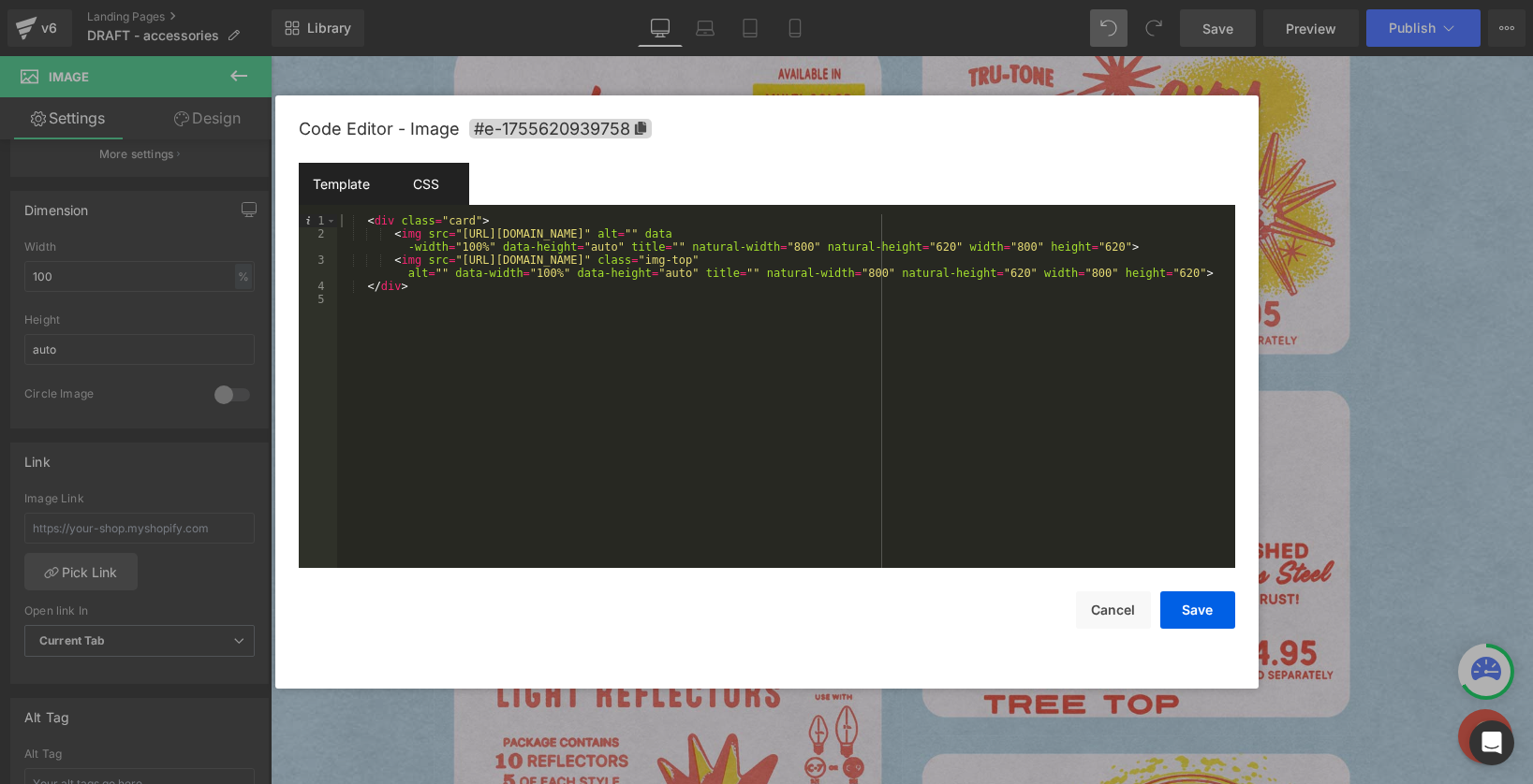
click at [441, 175] on div "CSS" at bounding box center [426, 183] width 85 height 42
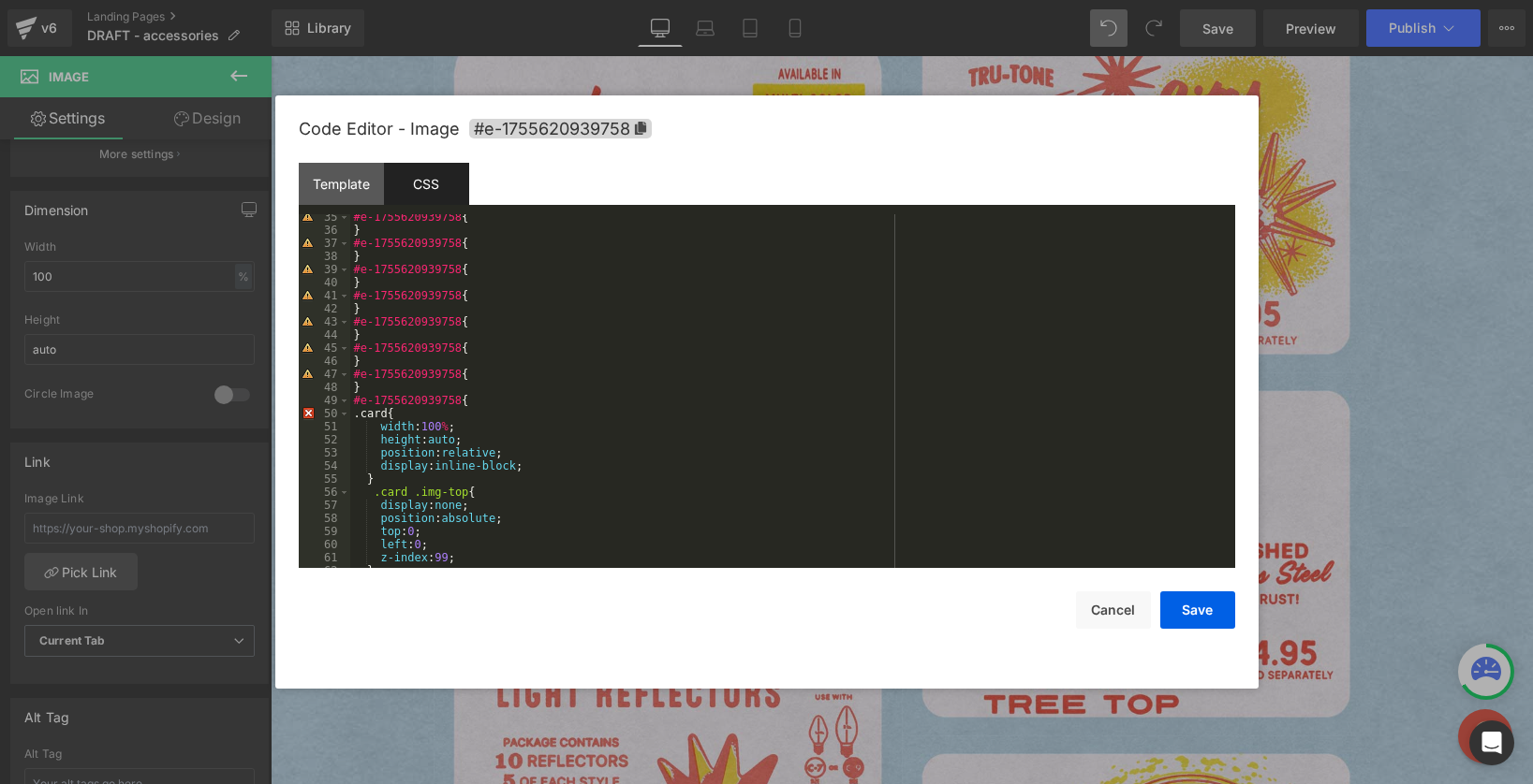
scroll to position [449, 0]
click at [1120, 617] on button "Cancel" at bounding box center [1113, 610] width 75 height 37
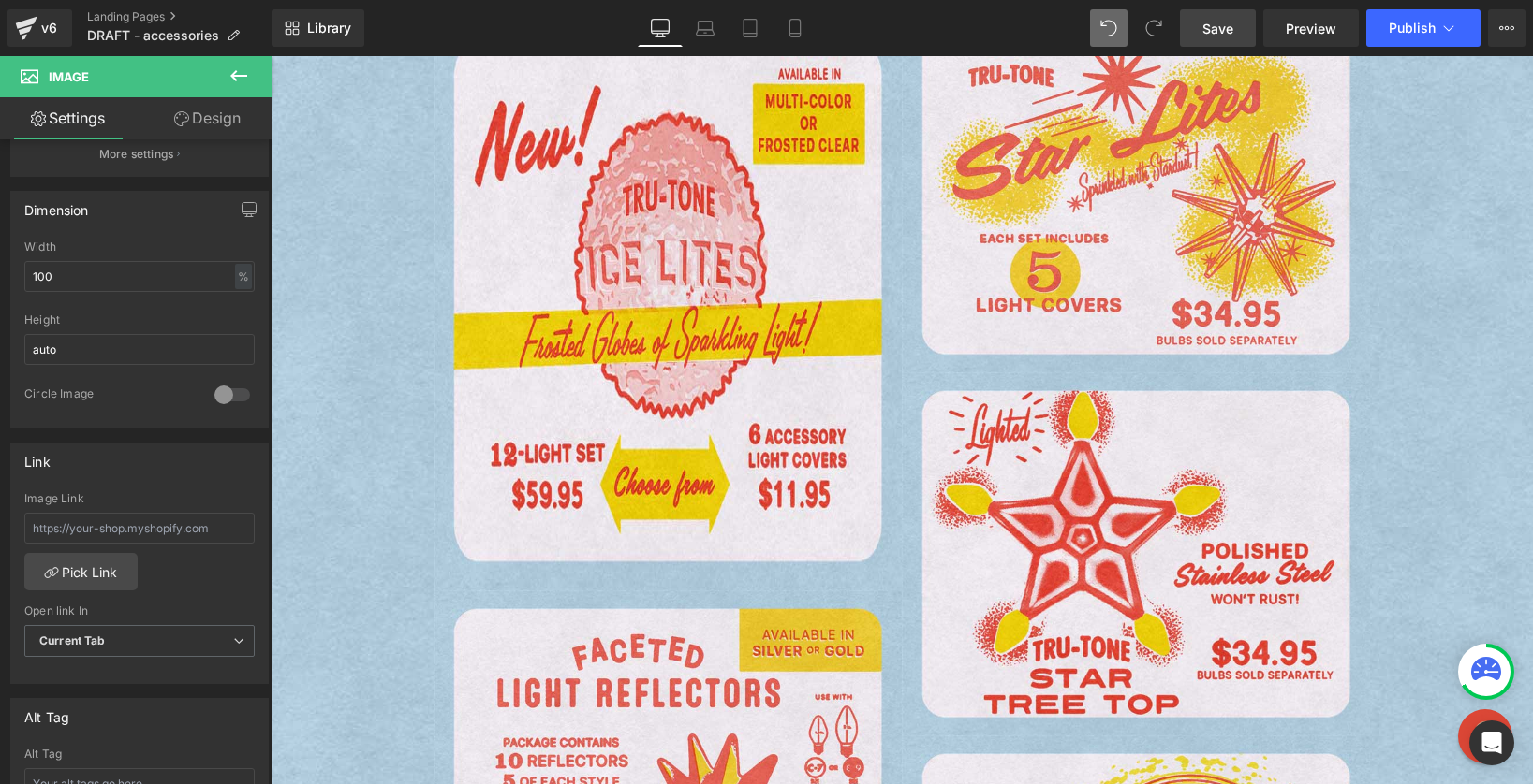
type input "/pages/ice-lites"
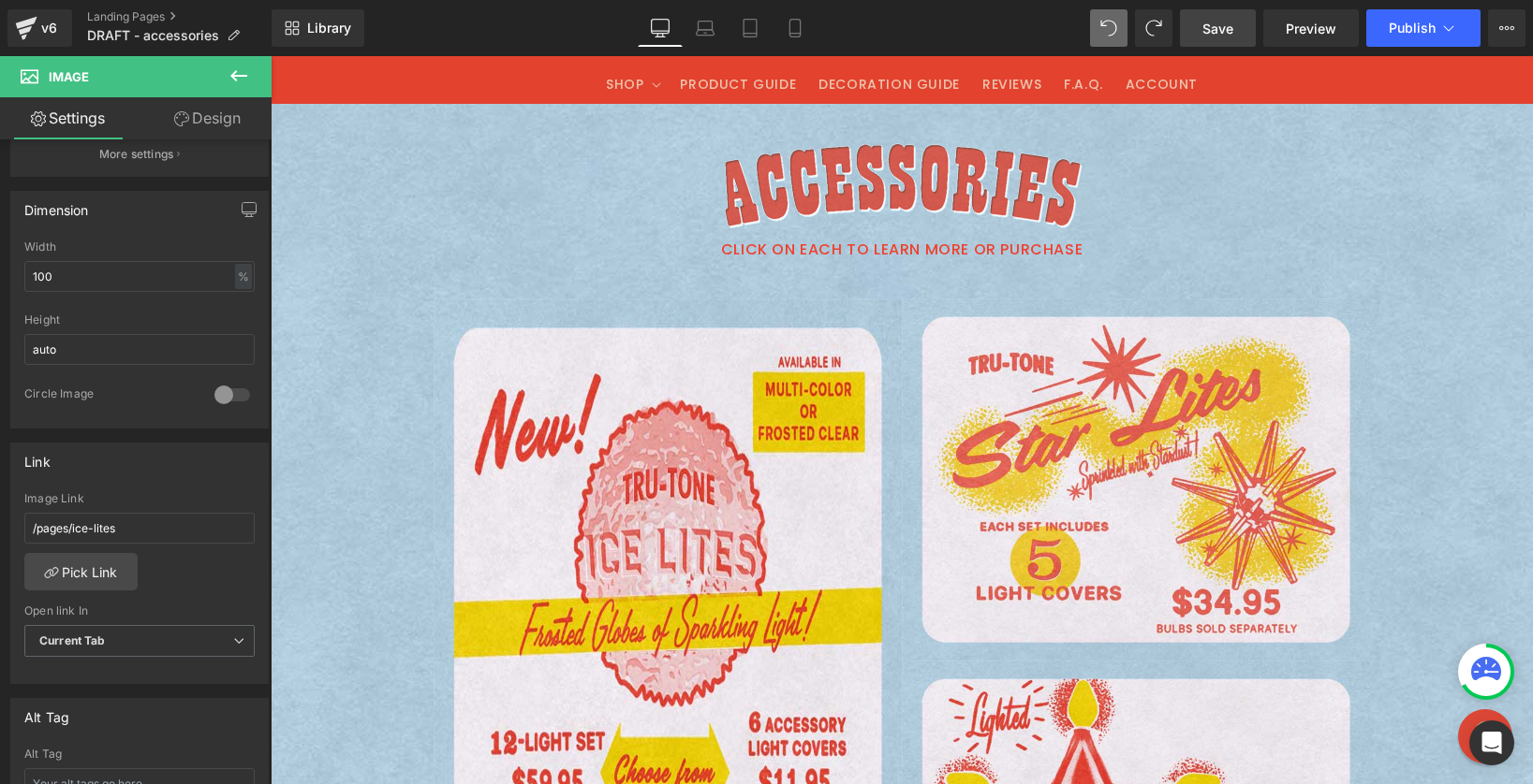
scroll to position [45, 0]
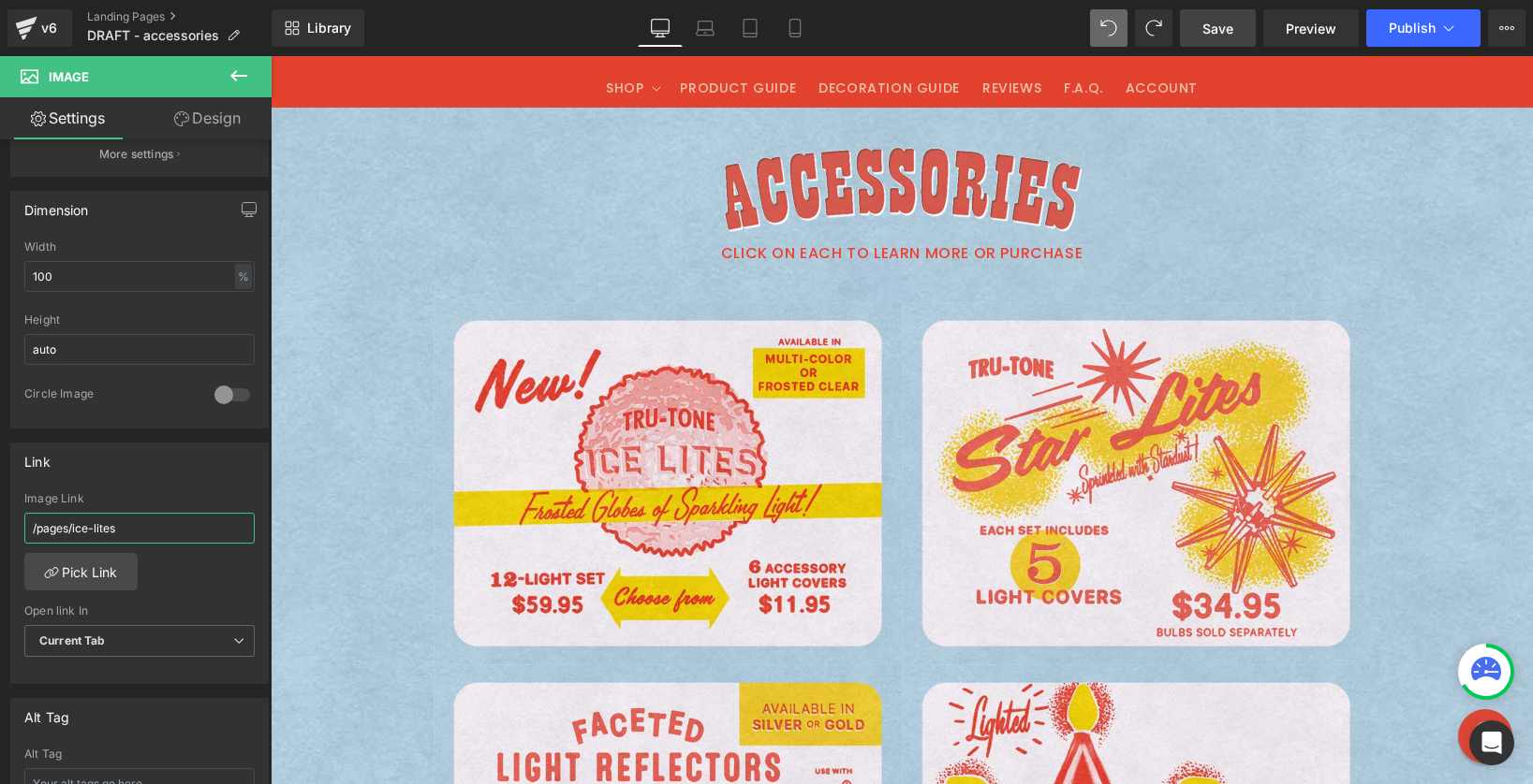
drag, startPoint x: 133, startPoint y: 528, endPoint x: -108, endPoint y: 497, distance: 243.0
click at [0, 497] on html "Image You are previewing how the will restyle your page. You can not edit Eleme…" at bounding box center [766, 392] width 1533 height 784
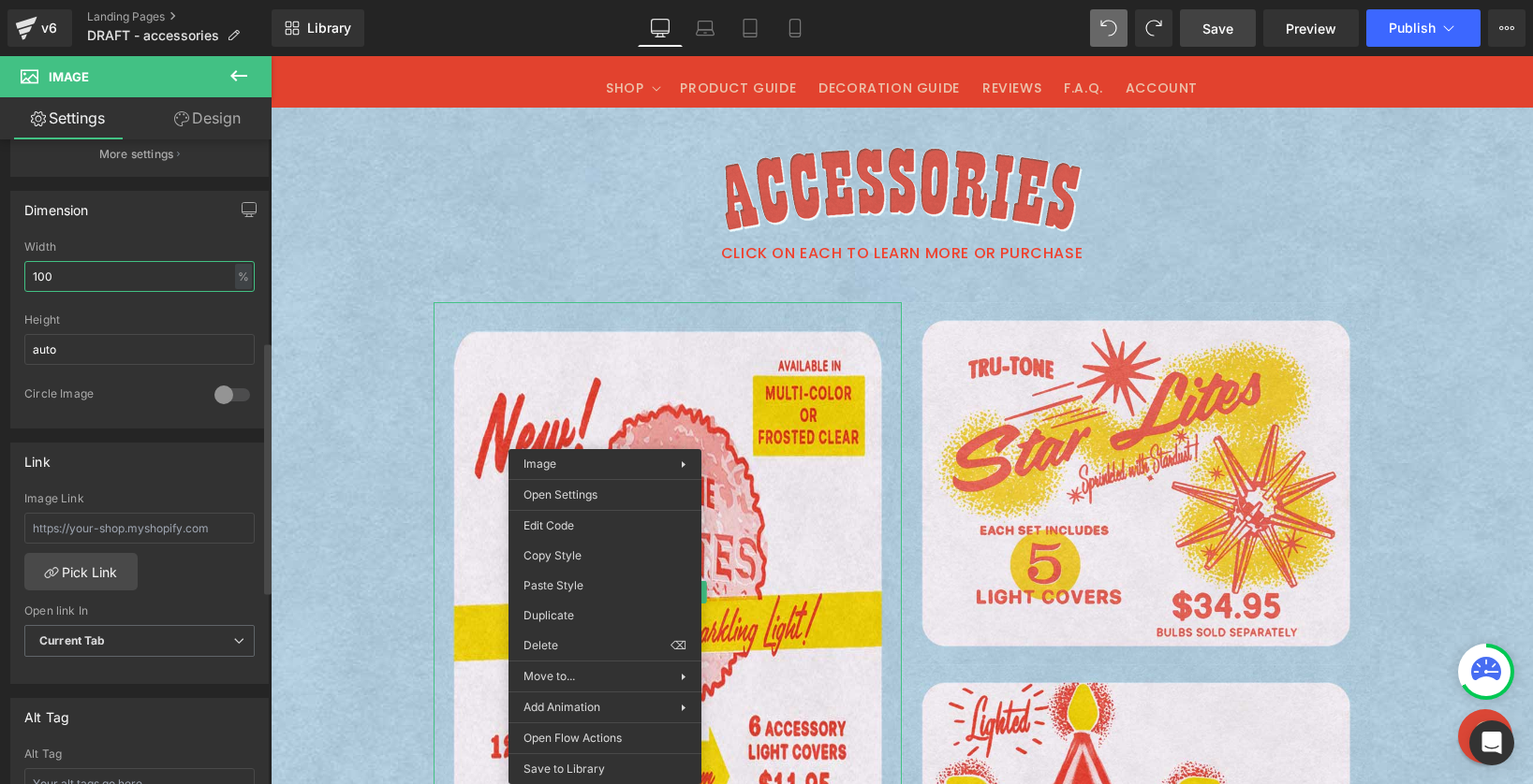
click at [89, 268] on input "100" at bounding box center [139, 277] width 230 height 31
type input "100"
click at [382, 248] on p "CLICK ON EACH TO LEARN MORE OR PURCHASE" at bounding box center [901, 254] width 1262 height 27
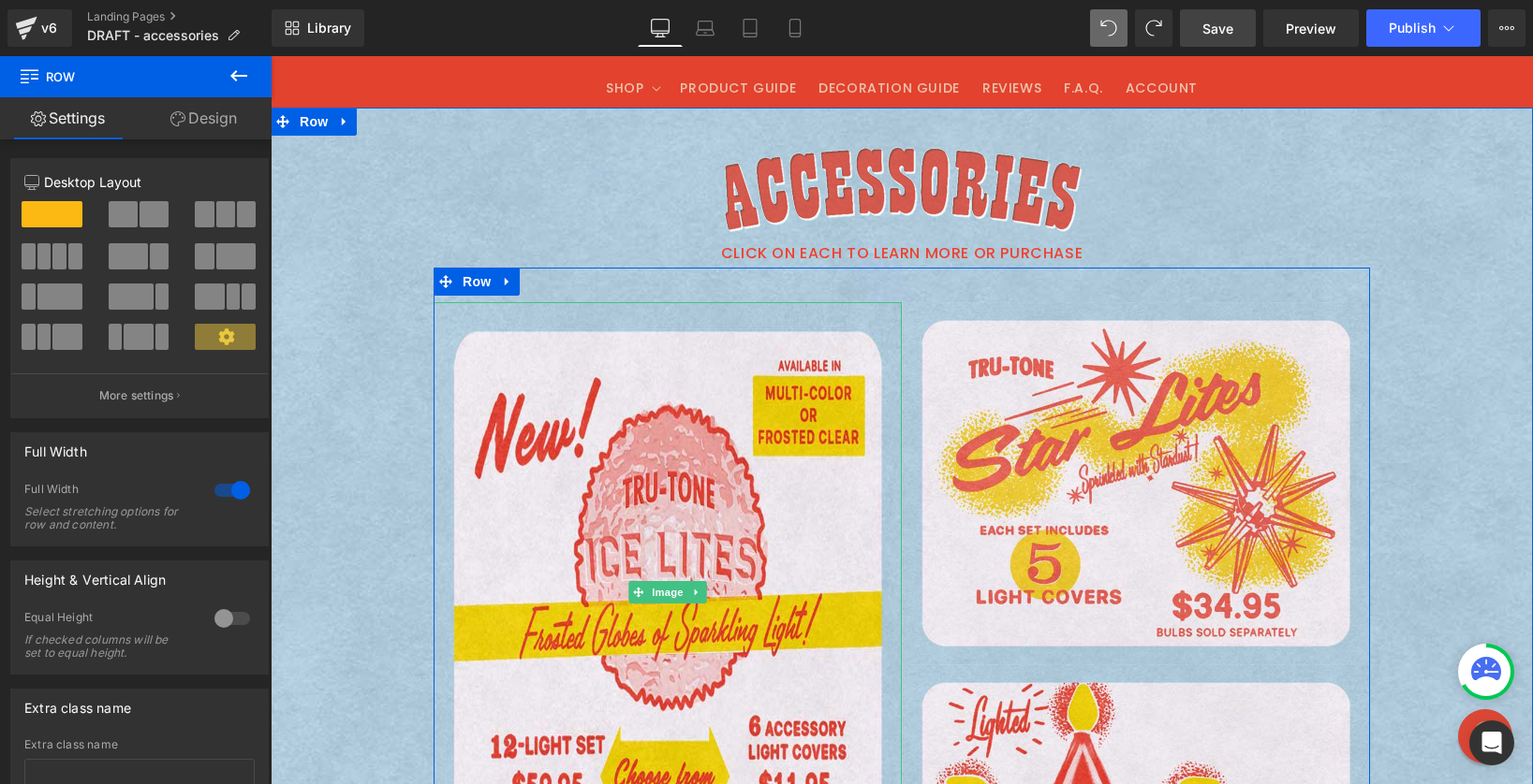
click at [270, 56] on img at bounding box center [270, 56] width 0 height 0
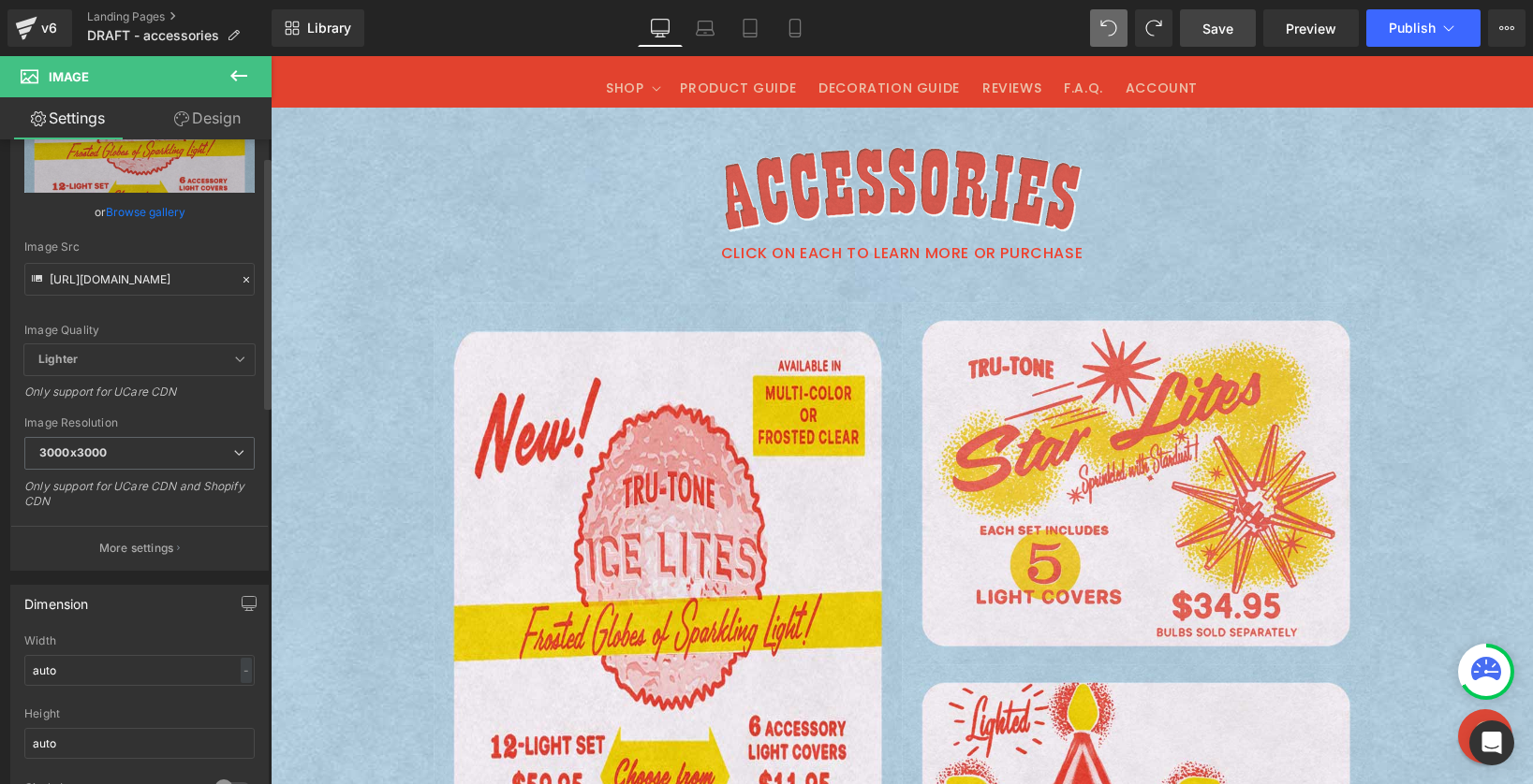
scroll to position [123, 0]
drag, startPoint x: 100, startPoint y: 678, endPoint x: -88, endPoint y: 647, distance: 190.5
click at [0, 647] on html "Image You are previewing how the will restyle your page. You can not edit Eleme…" at bounding box center [766, 392] width 1533 height 784
click at [237, 657] on div "px" at bounding box center [242, 669] width 19 height 25
click at [236, 694] on li "%" at bounding box center [242, 699] width 23 height 27
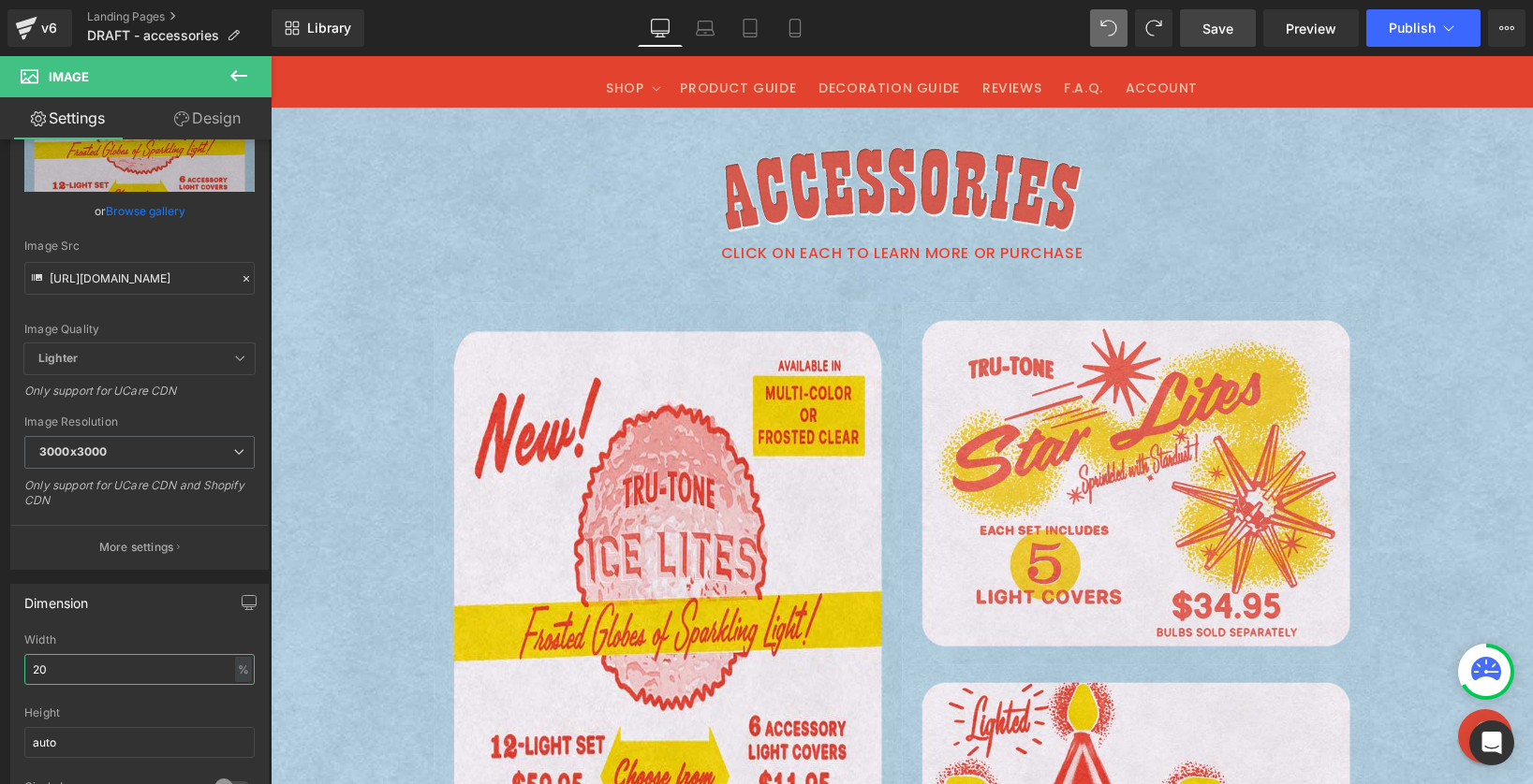
drag, startPoint x: 52, startPoint y: 664, endPoint x: -101, endPoint y: 648, distance: 153.8
click at [0, 648] on html "Image You are previewing how the will restyle your page. You can not edit Eleme…" at bounding box center [766, 392] width 1533 height 784
type input "100"
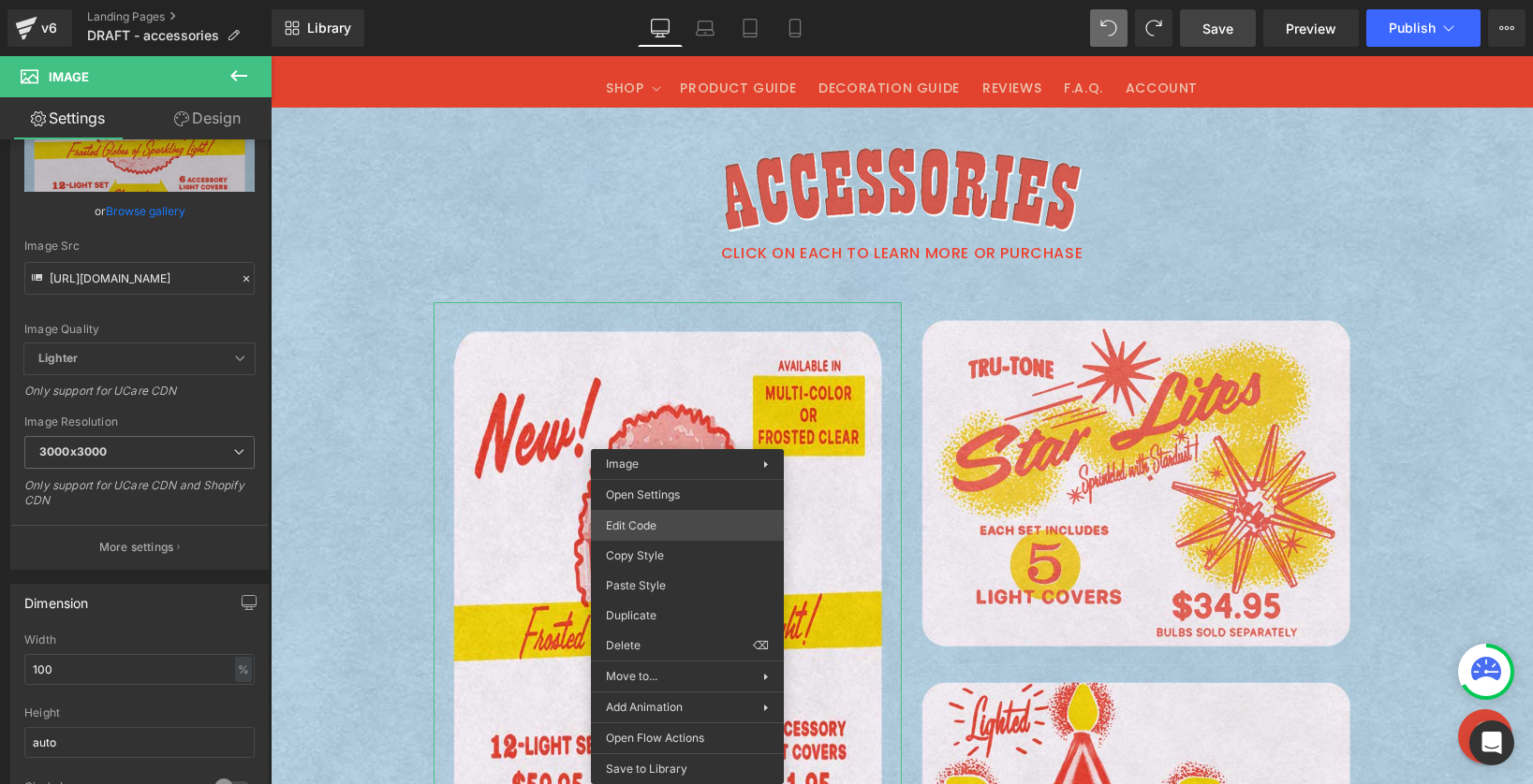
click at [672, 0] on div "Image You are previewing how the will restyle your page. You can not edit Eleme…" at bounding box center [766, 0] width 1533 height 0
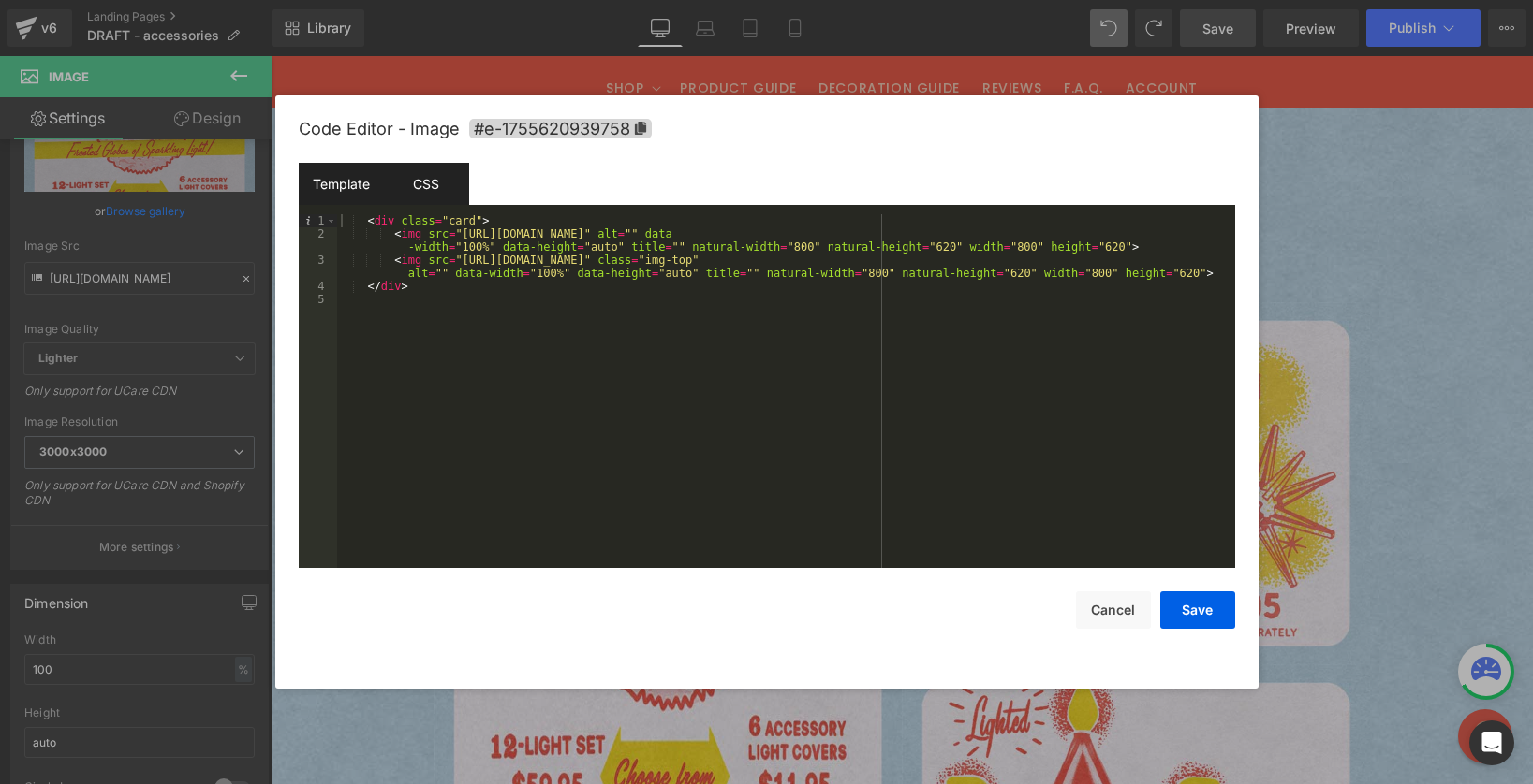
click at [419, 190] on div "CSS" at bounding box center [426, 183] width 85 height 42
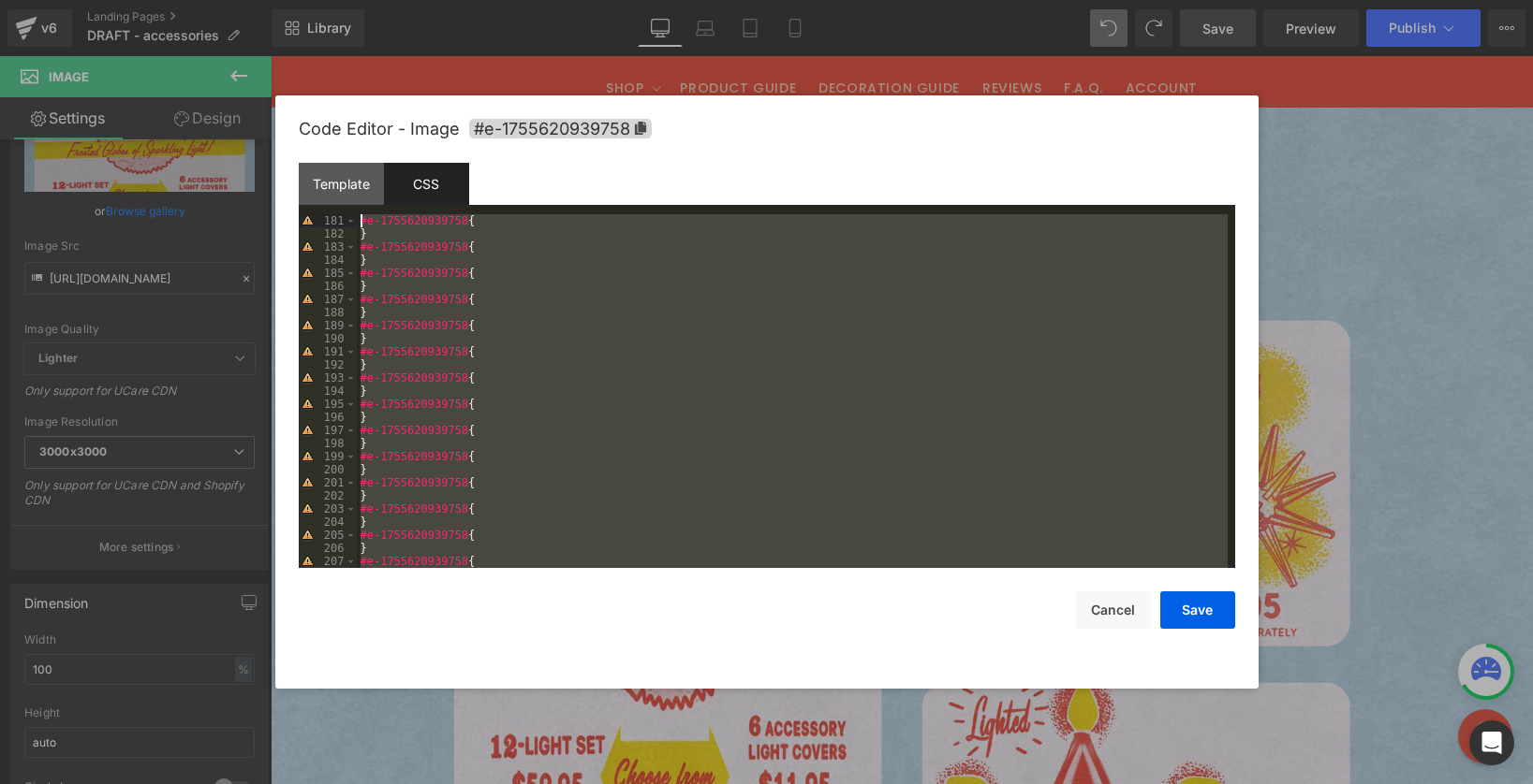
scroll to position [0, 0]
drag, startPoint x: 375, startPoint y: 352, endPoint x: 286, endPoint y: -18, distance: 380.6
click at [286, 0] on html "Image You are previewing how the will restyle your page. You can not edit Eleme…" at bounding box center [766, 392] width 1533 height 784
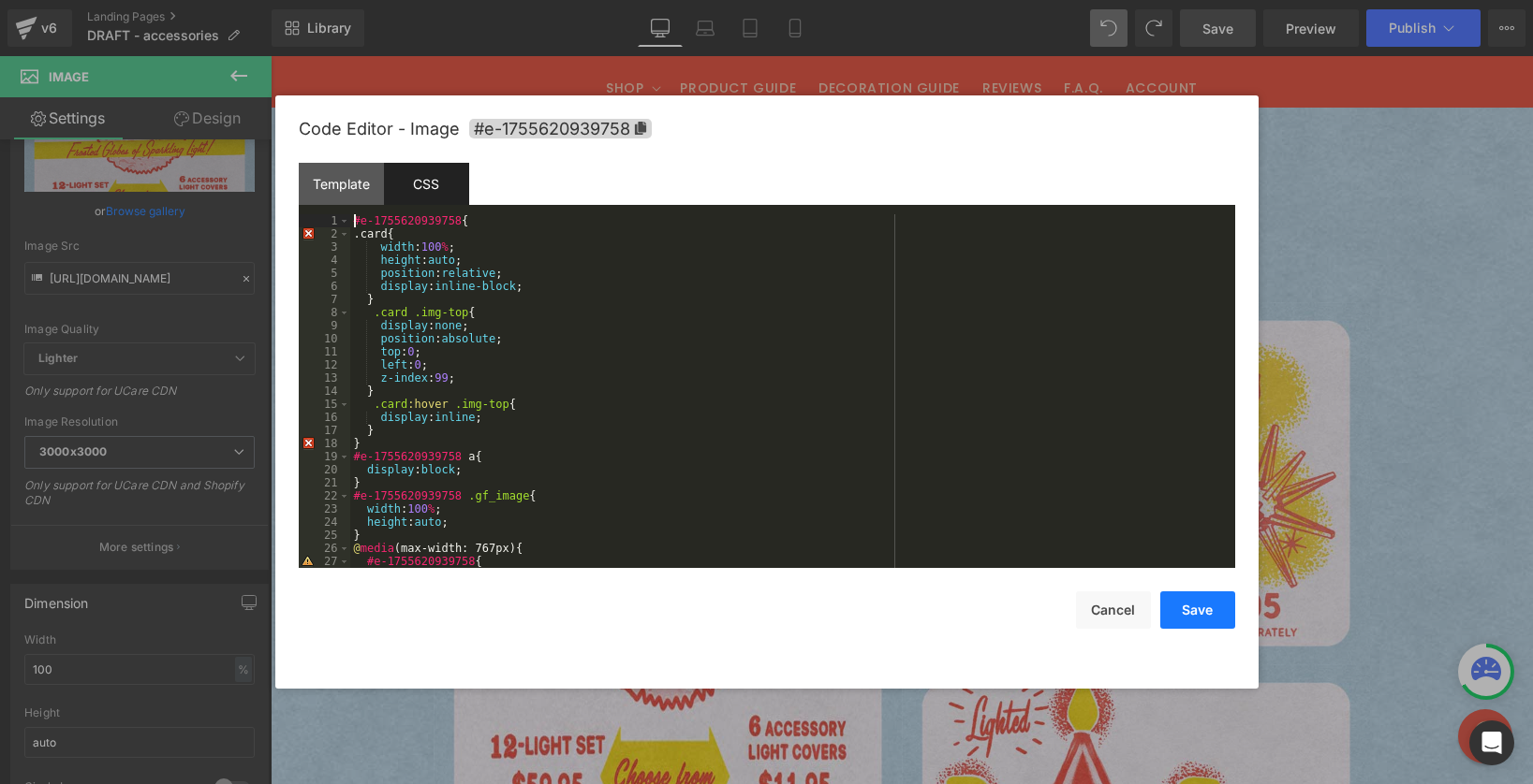
click at [1196, 608] on button "Save" at bounding box center [1197, 610] width 75 height 37
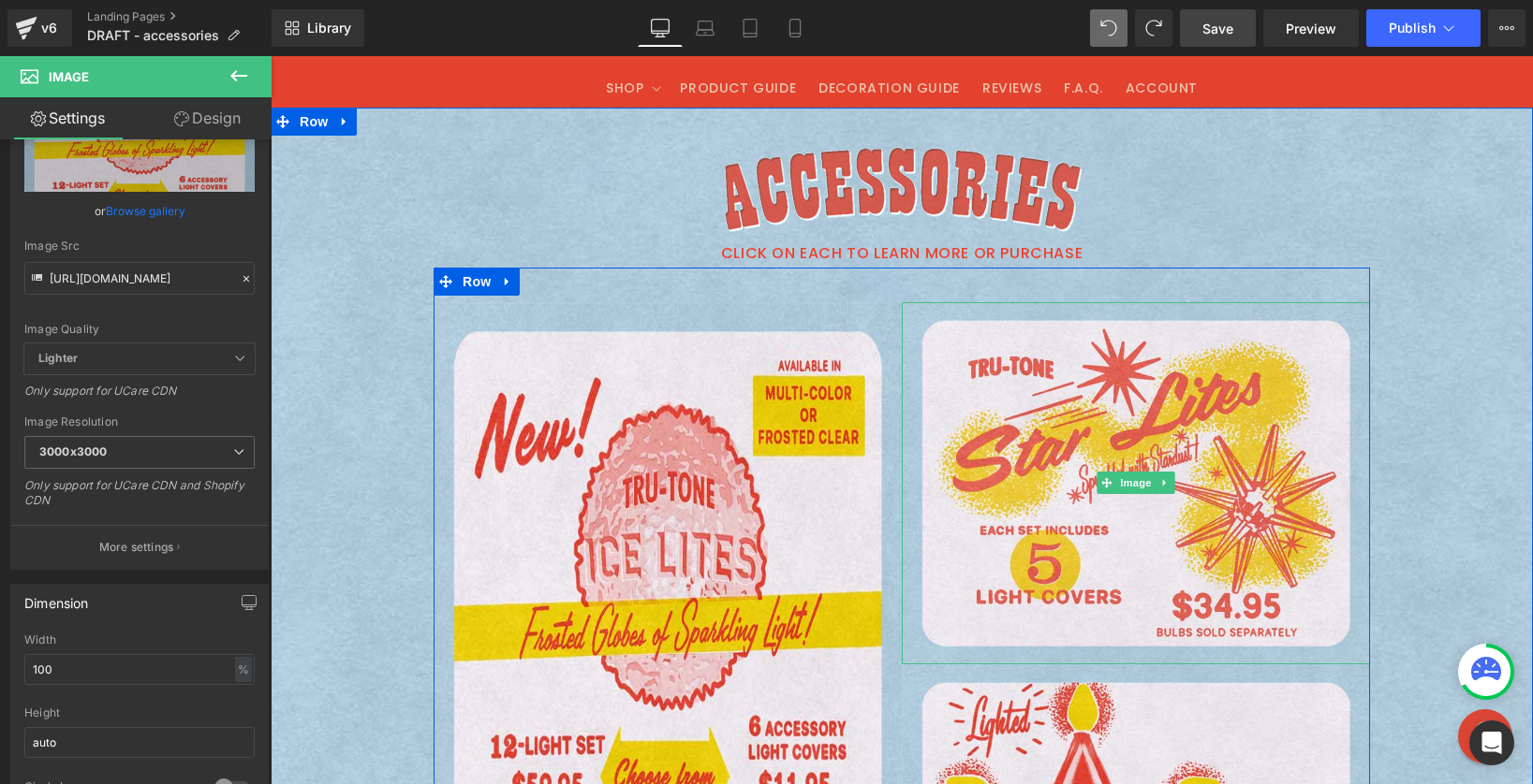
click at [270, 56] on img at bounding box center [270, 56] width 0 height 0
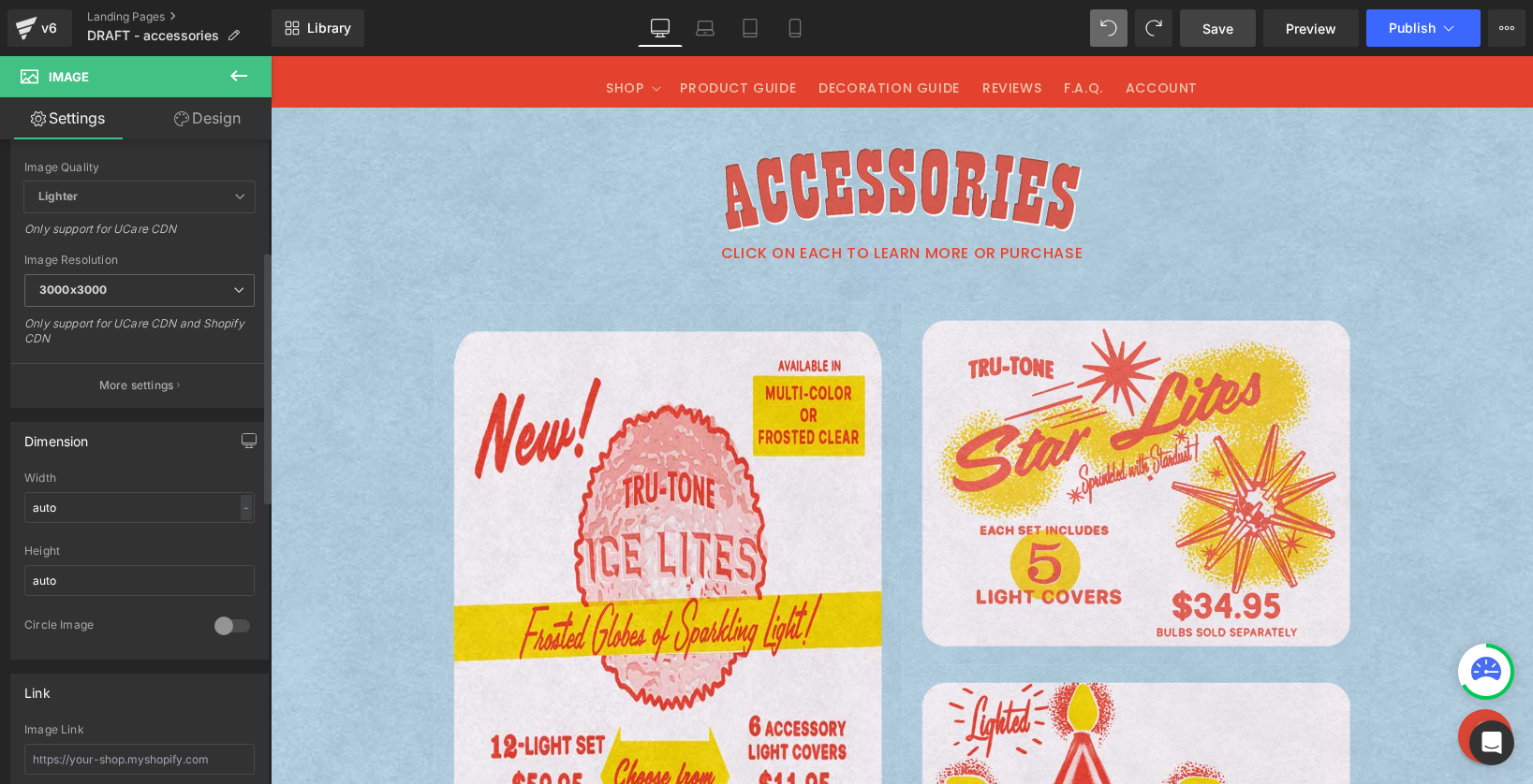
scroll to position [607, 0]
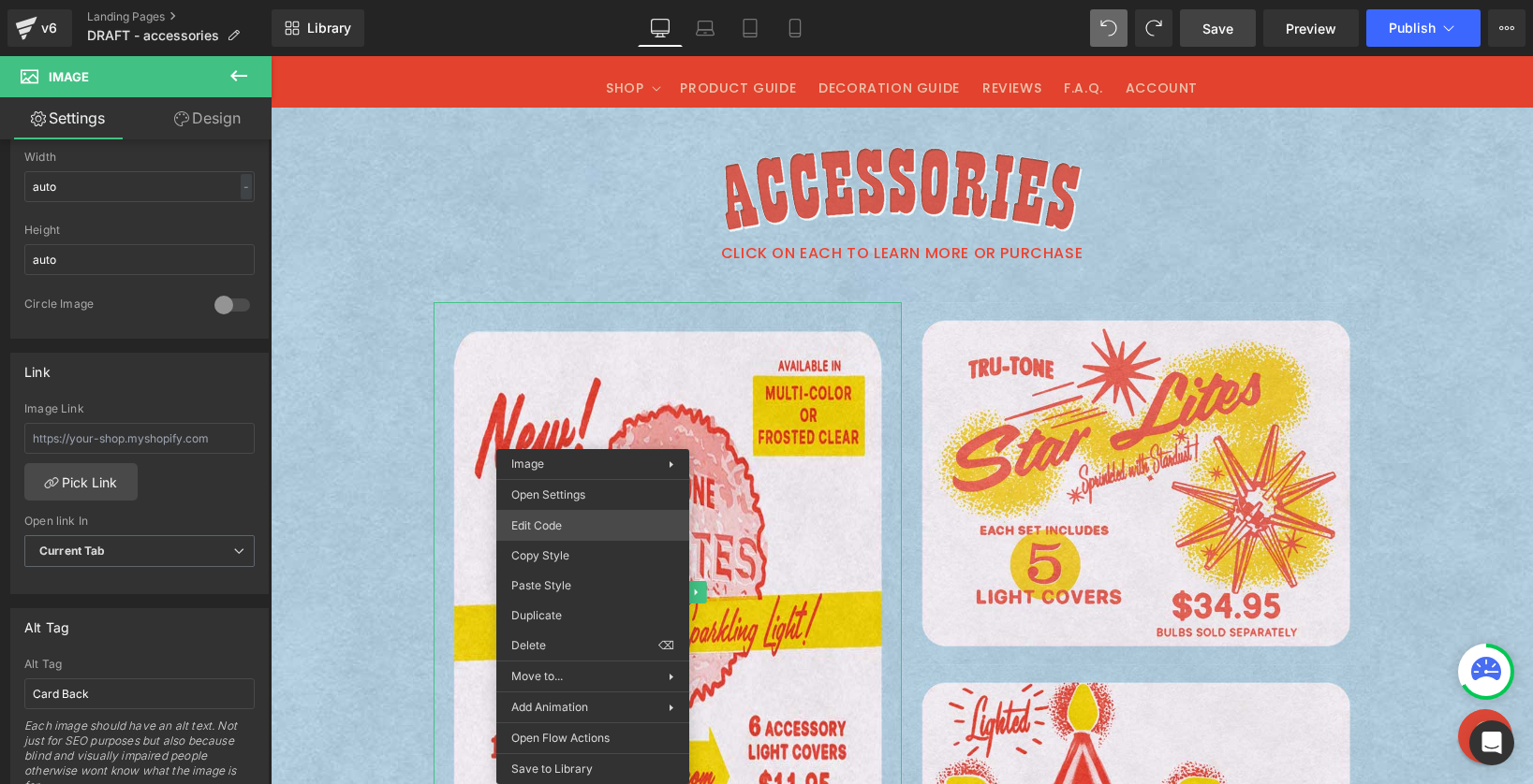
click at [549, 0] on div "Image You are previewing how the will restyle your page. You can not edit Eleme…" at bounding box center [766, 0] width 1533 height 0
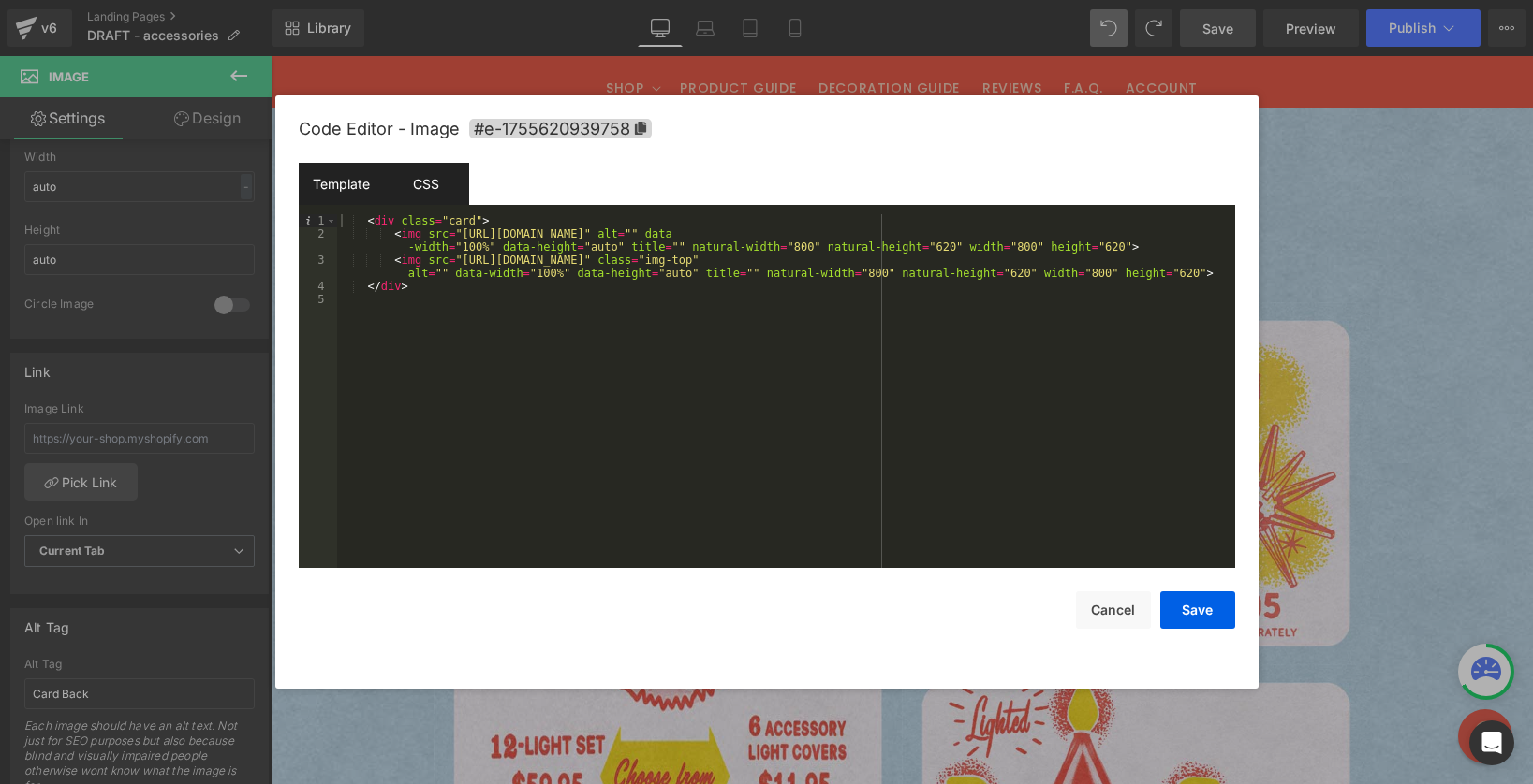
click at [415, 189] on div "CSS" at bounding box center [426, 183] width 85 height 42
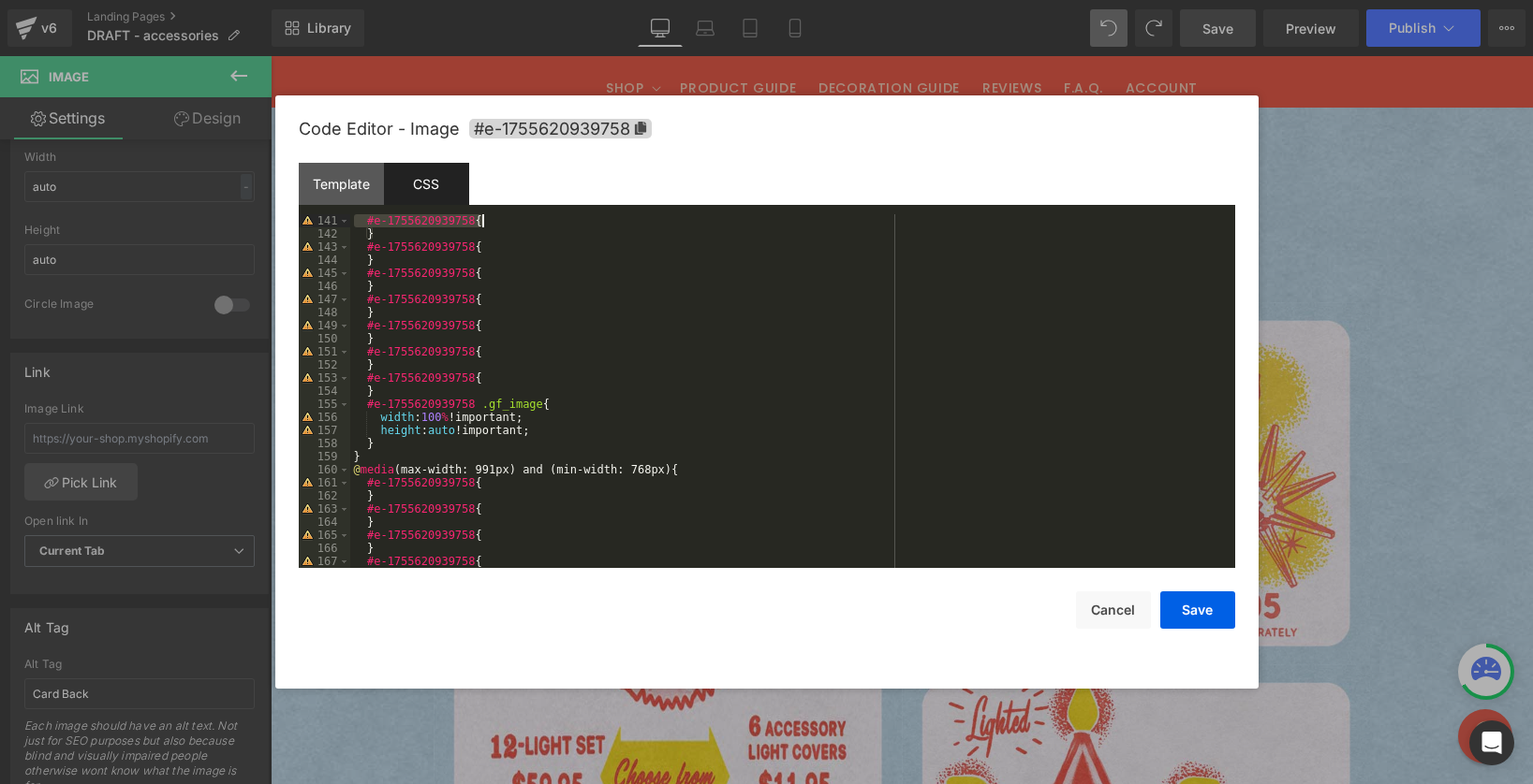
scroll to position [1795, 0]
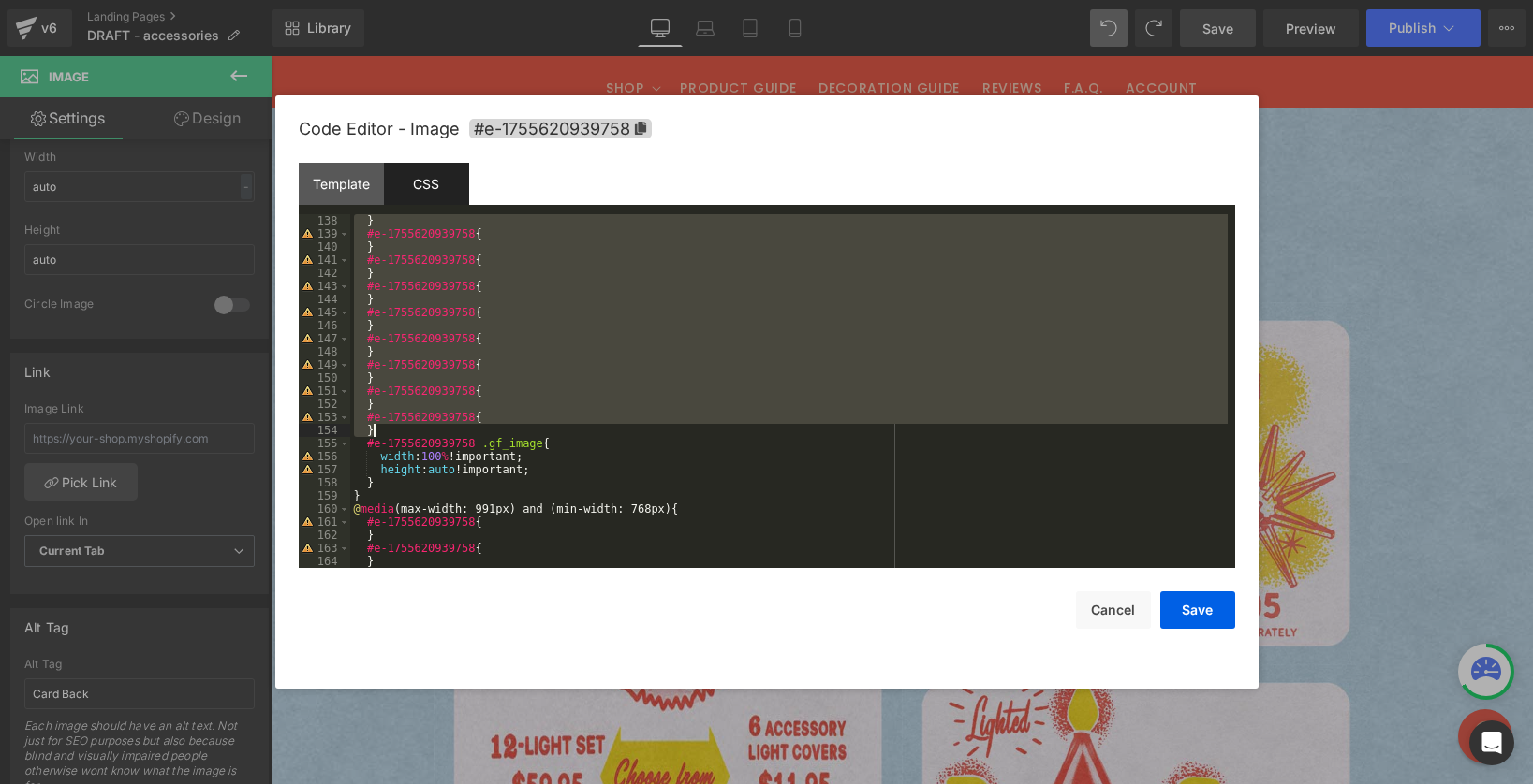
drag, startPoint x: 354, startPoint y: 337, endPoint x: 545, endPoint y: 433, distance: 213.8
click at [545, 433] on div "} #e-1755620939758 { } #e-1755620939758 { } #e-1755620939758 { } #e-17556209397…" at bounding box center [789, 404] width 877 height 380
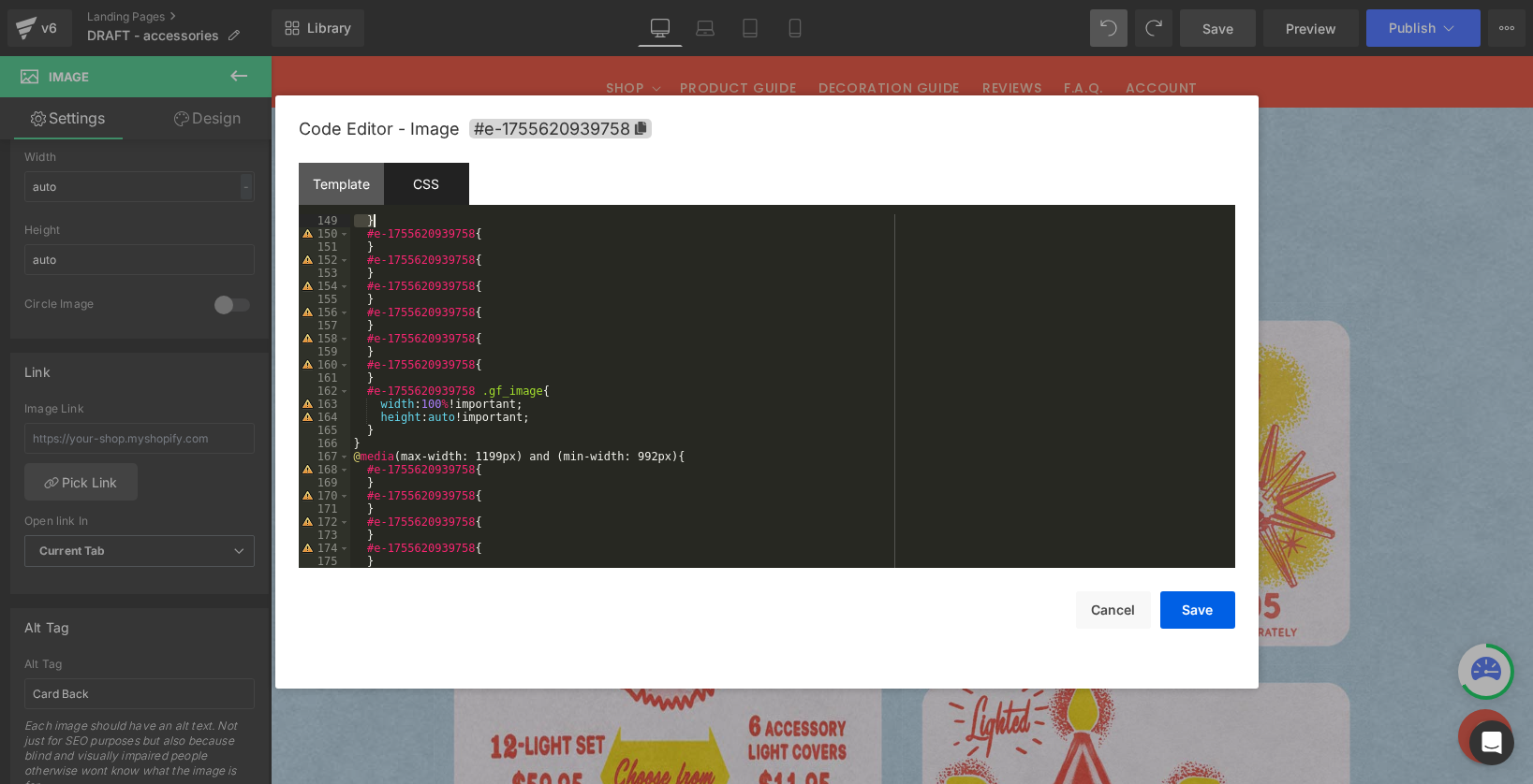
scroll to position [1940, 0]
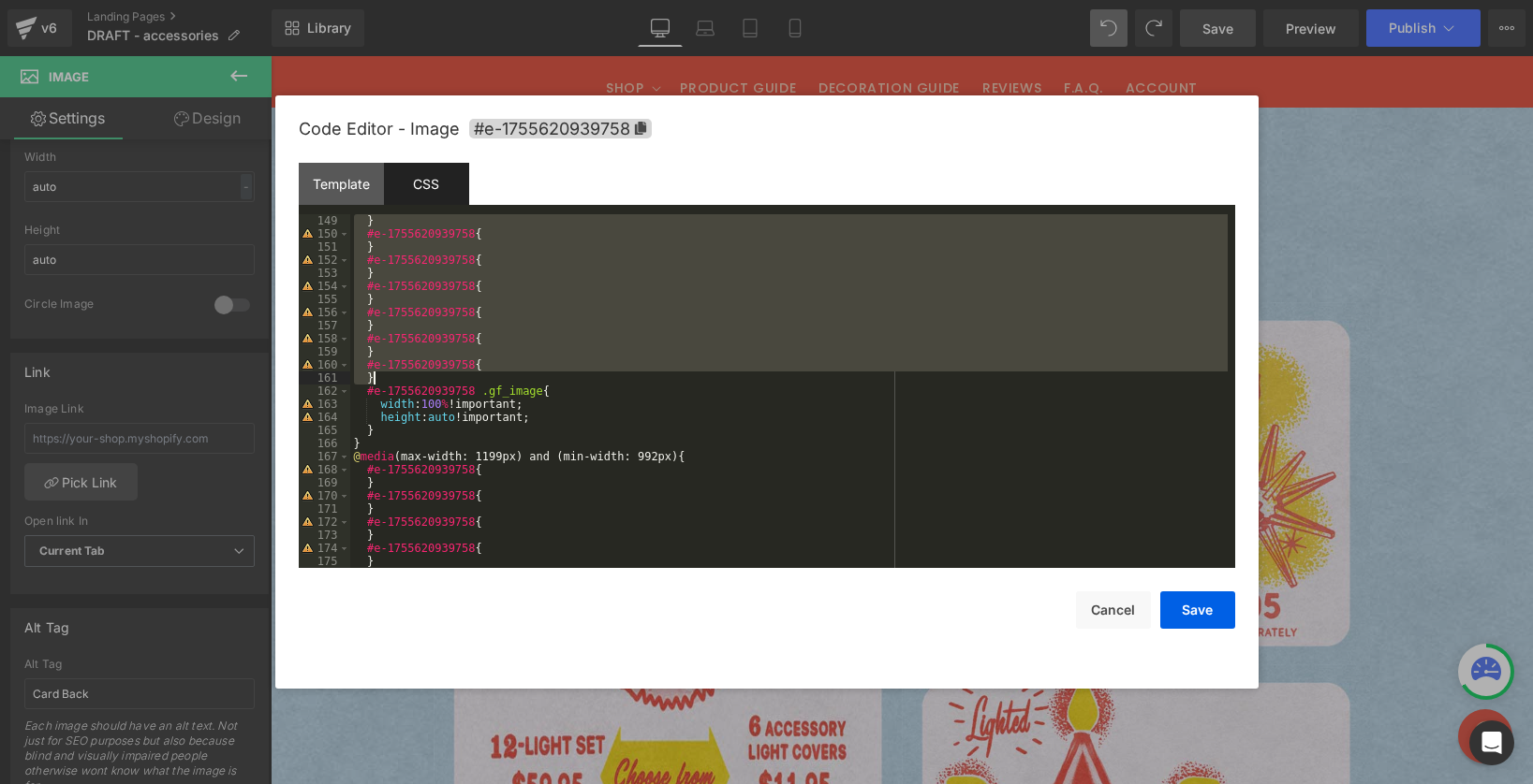
drag, startPoint x: 355, startPoint y: 314, endPoint x: 512, endPoint y: 378, distance: 169.5
click at [512, 378] on div "} #e-1755620939758 { } #e-1755620939758 { } #e-1755620939758 { } #e-17556209397…" at bounding box center [789, 404] width 877 height 380
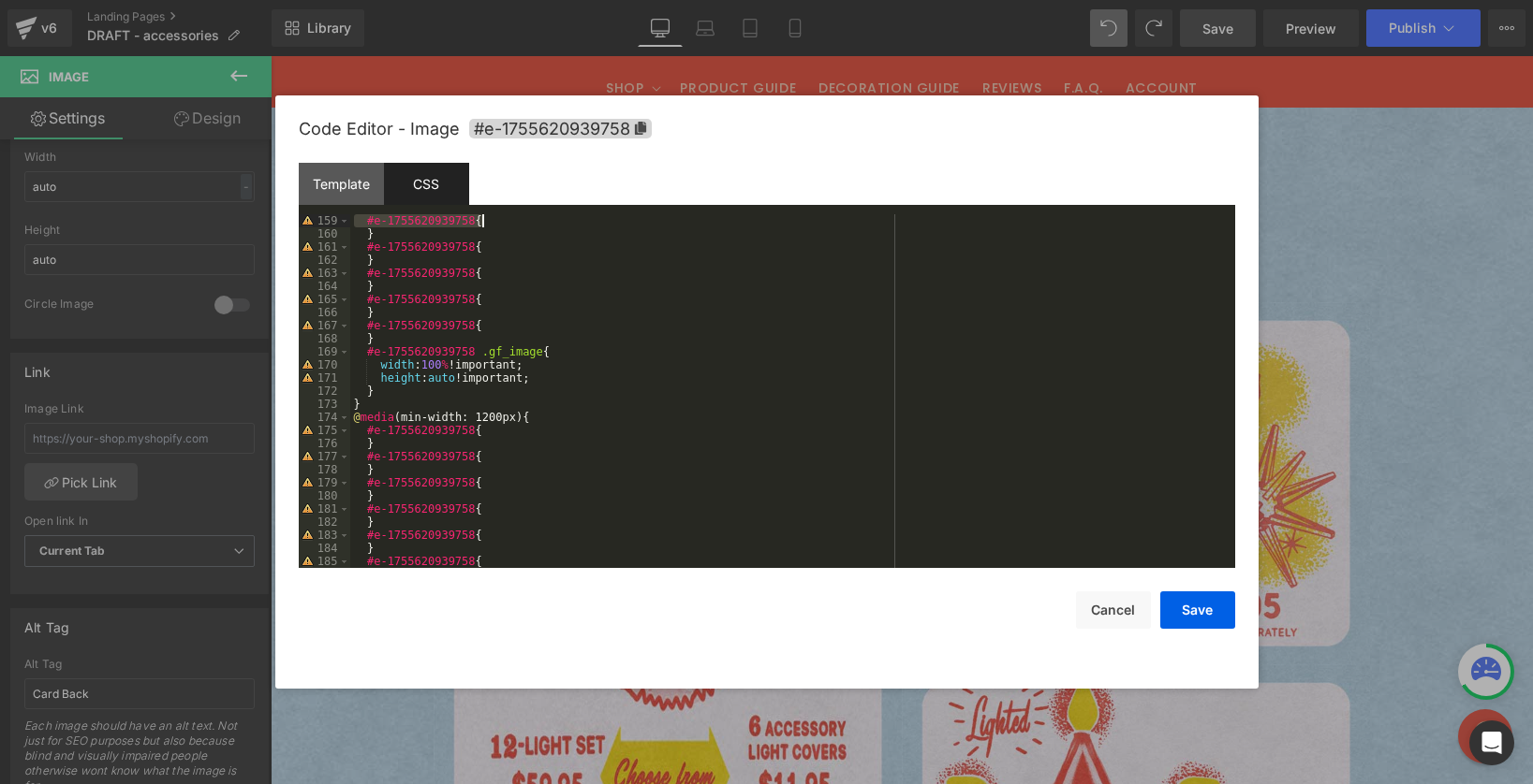
scroll to position [2006, 0]
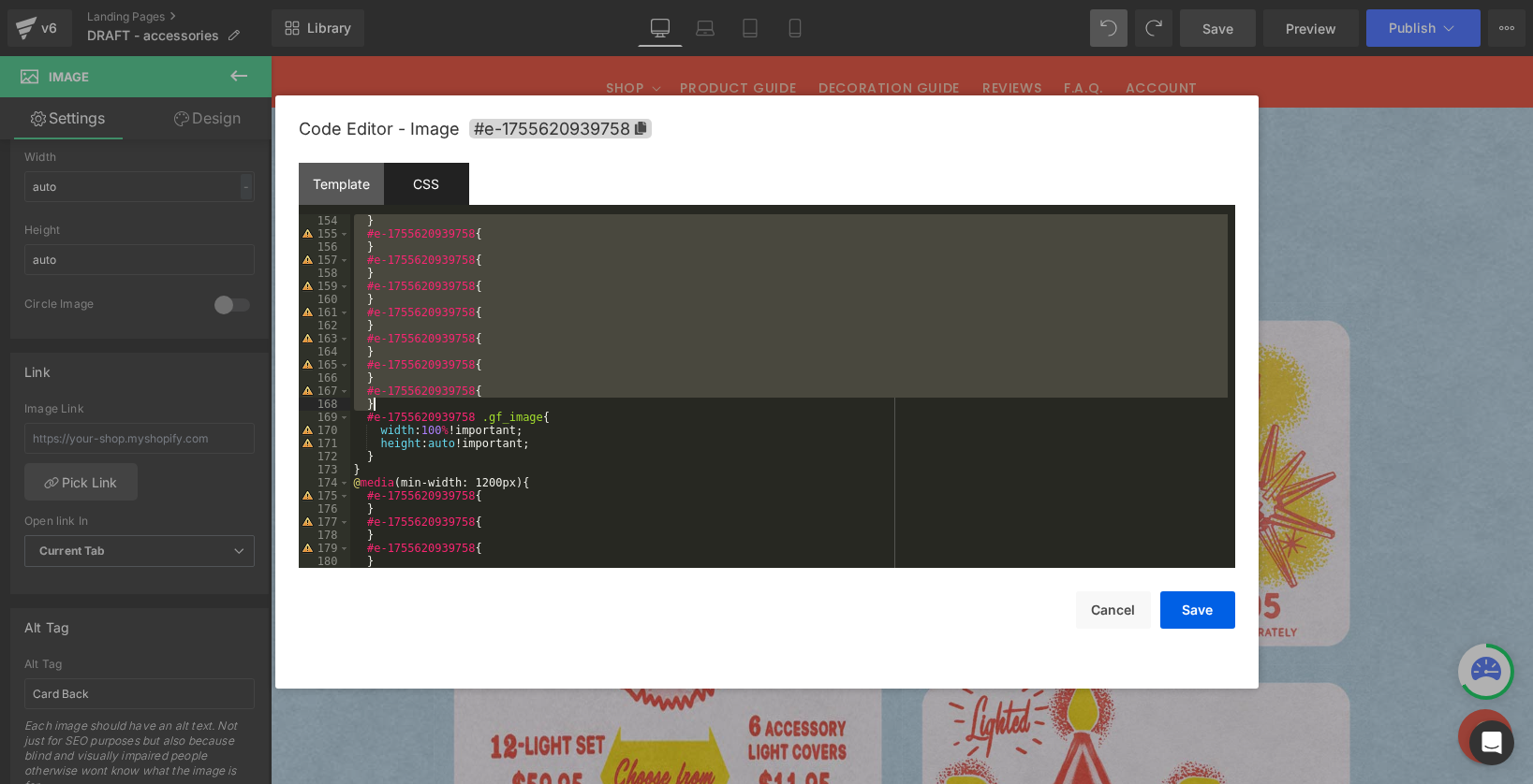
drag, startPoint x: 356, startPoint y: 374, endPoint x: 492, endPoint y: 406, distance: 139.7
click at [492, 406] on div "} #e-1755620939758 { } #e-1755620939758 { } #e-1755620939758 { } #e-17556209397…" at bounding box center [789, 404] width 877 height 380
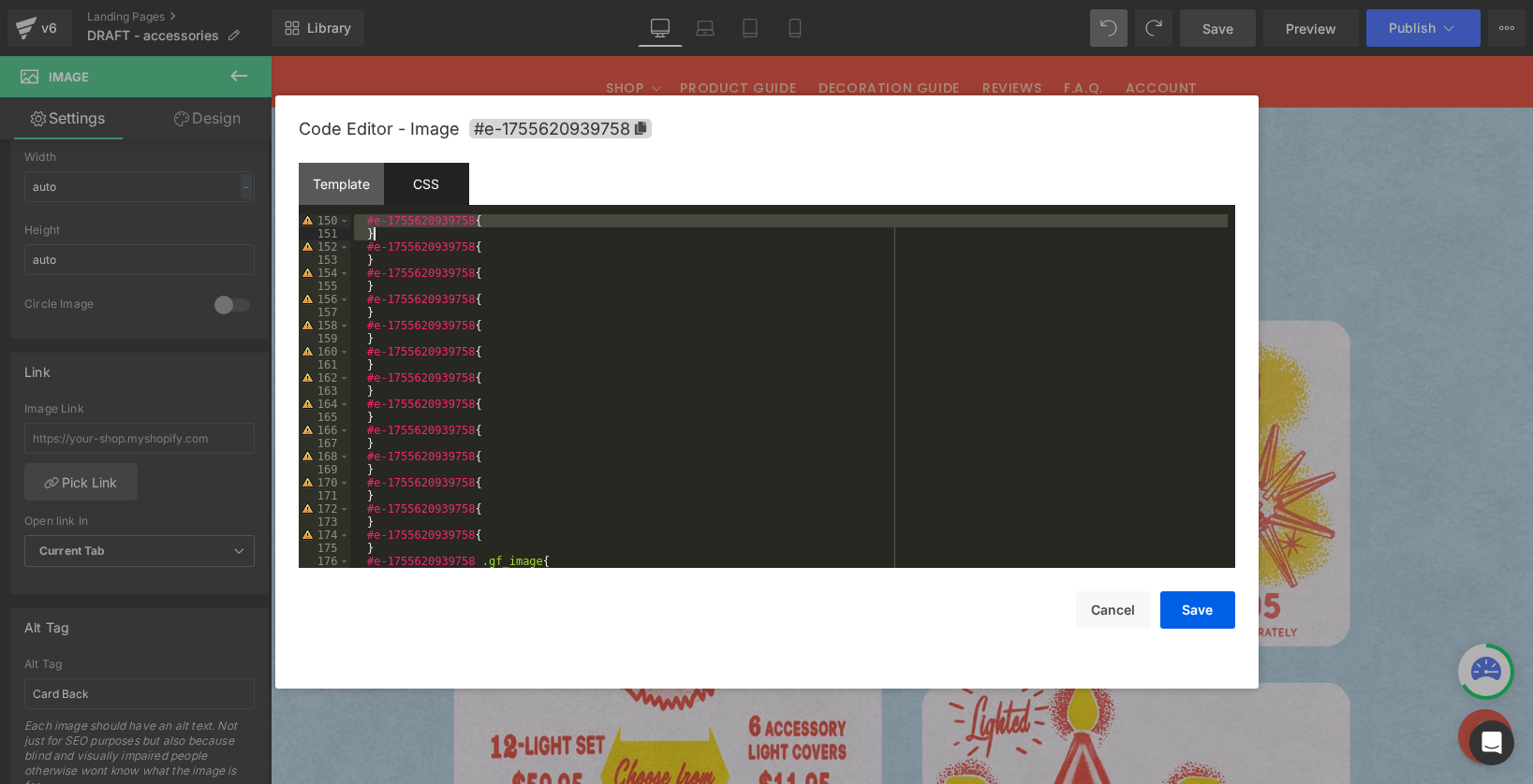
scroll to position [1953, 0]
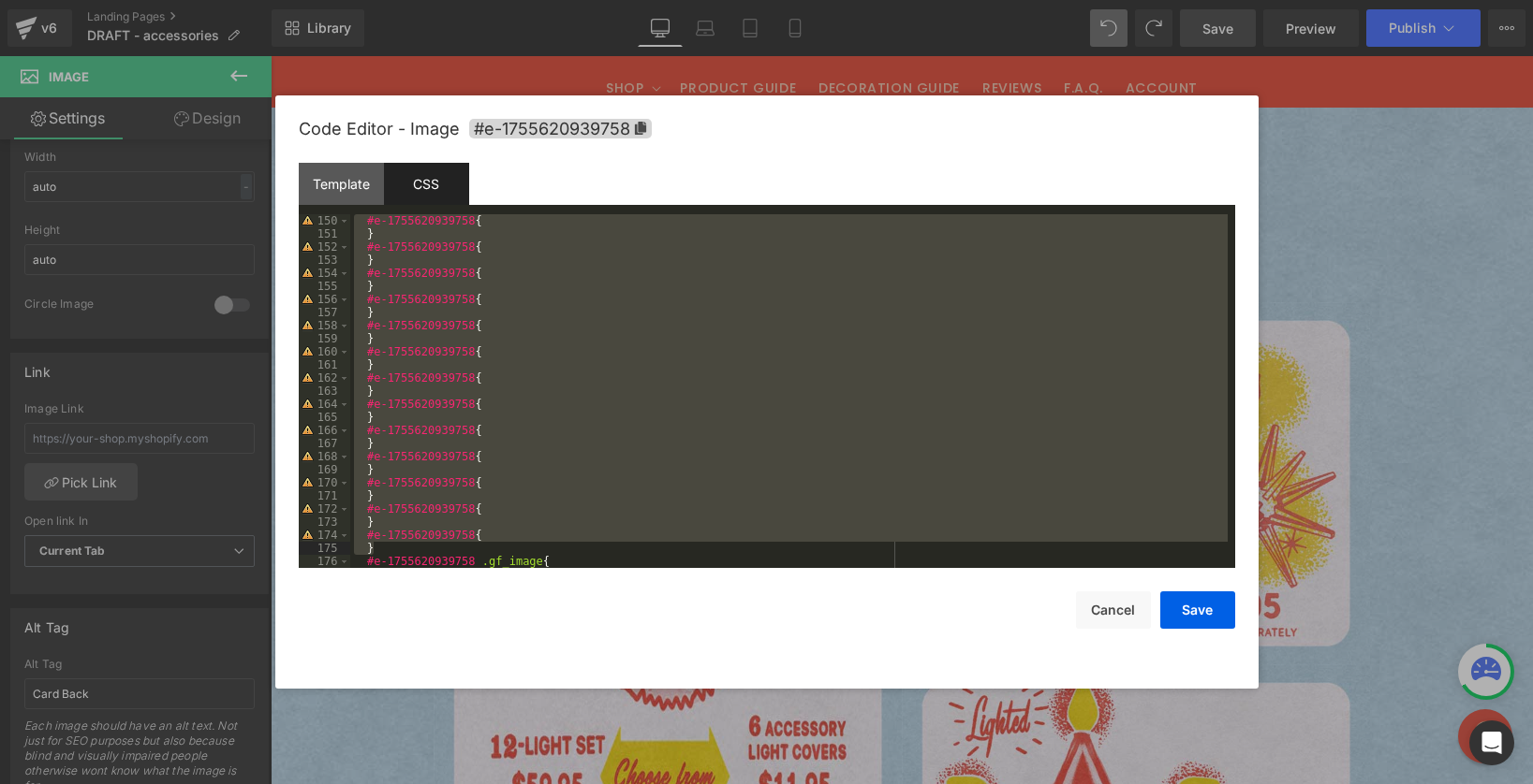
drag, startPoint x: 360, startPoint y: 316, endPoint x: 513, endPoint y: 549, distance: 278.7
click at [513, 549] on div "#e-1755620939758 { } #e-1755620939758 { } #e-1755620939758 { } #e-1755620939758…" at bounding box center [789, 404] width 877 height 380
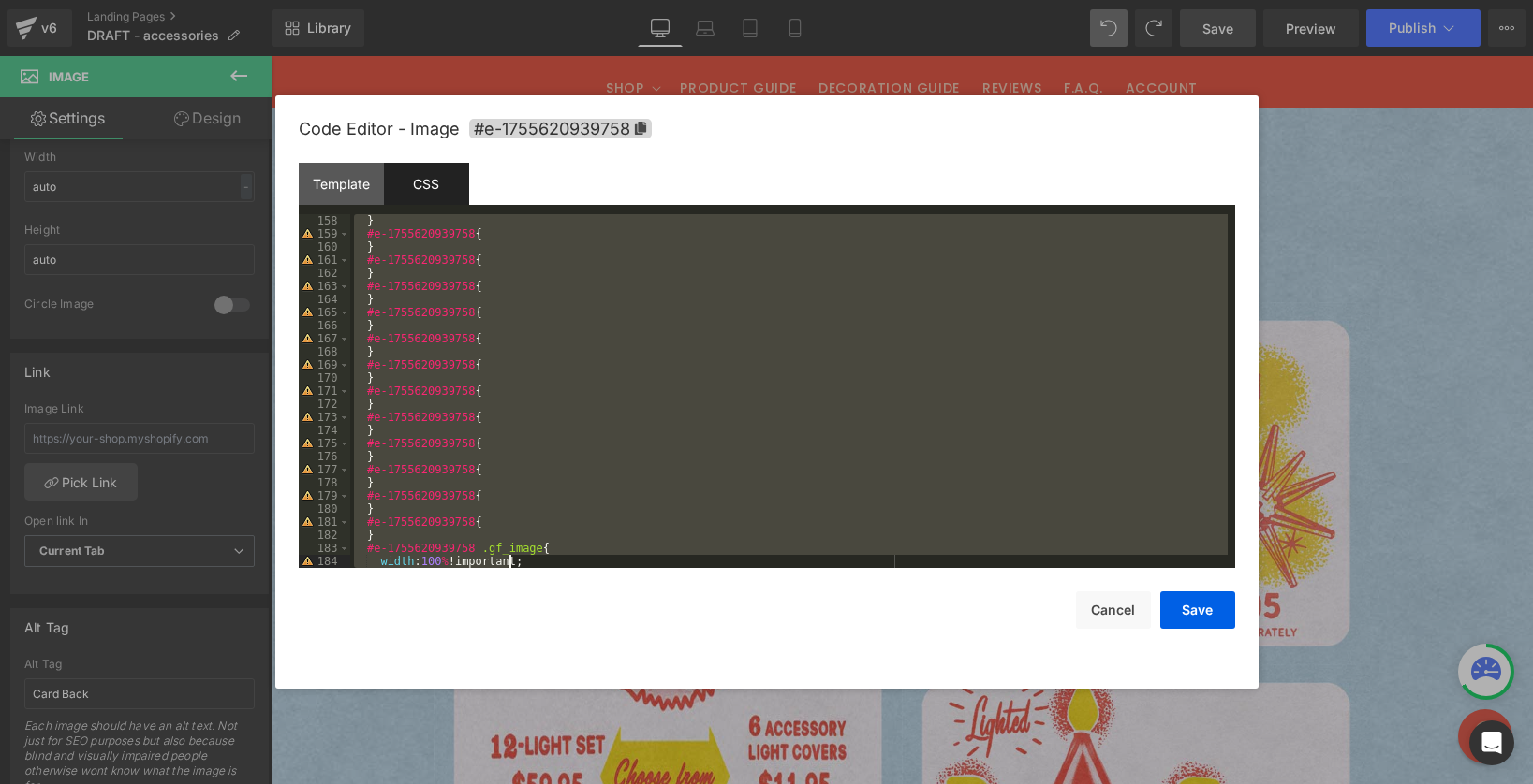
scroll to position [2110, 0]
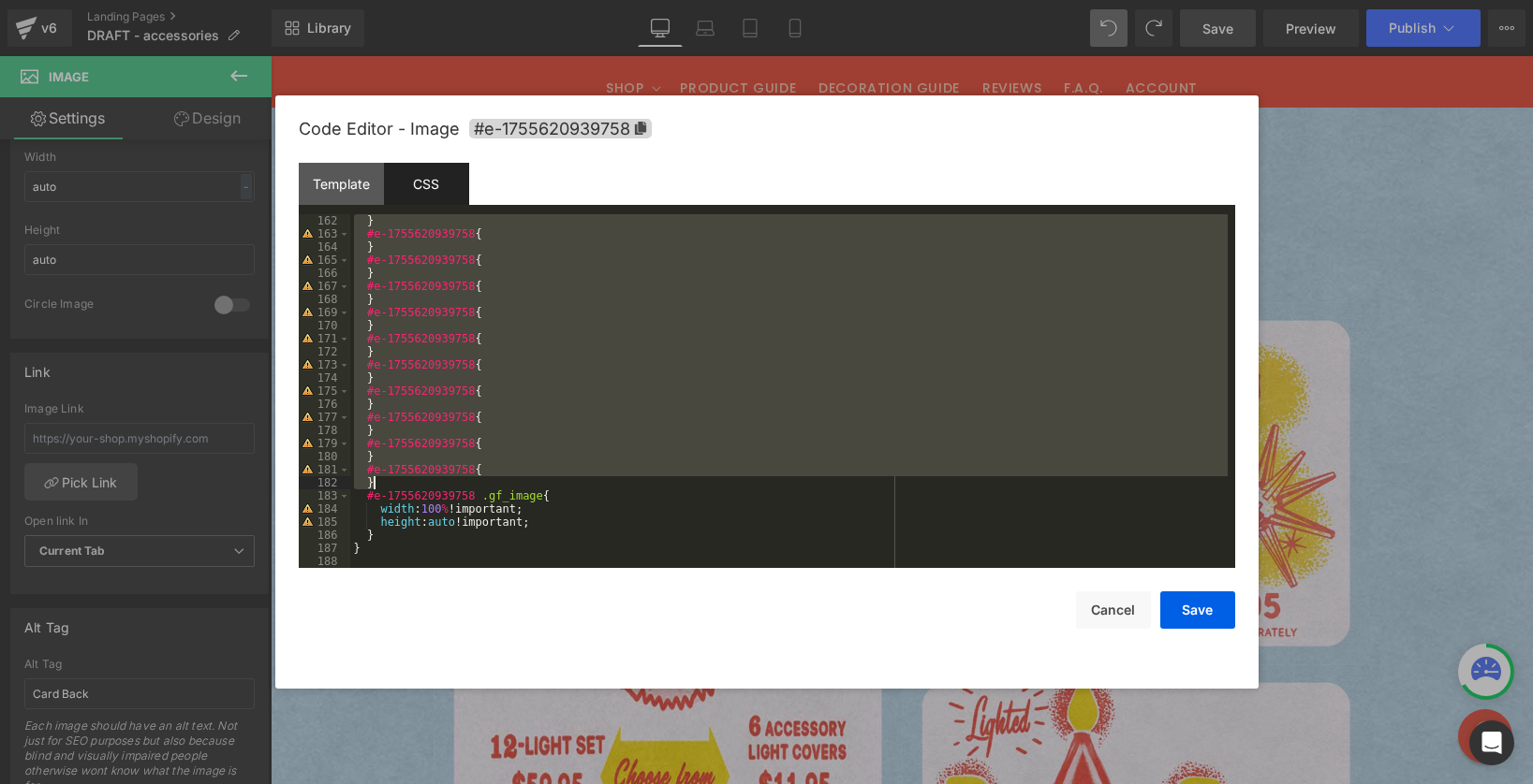
drag, startPoint x: 361, startPoint y: 315, endPoint x: 509, endPoint y: 481, distance: 222.4
click at [509, 481] on div "} #e-1755620939758 { } #e-1755620939758 { } #e-1755620939758 { } #e-17556209397…" at bounding box center [789, 404] width 877 height 380
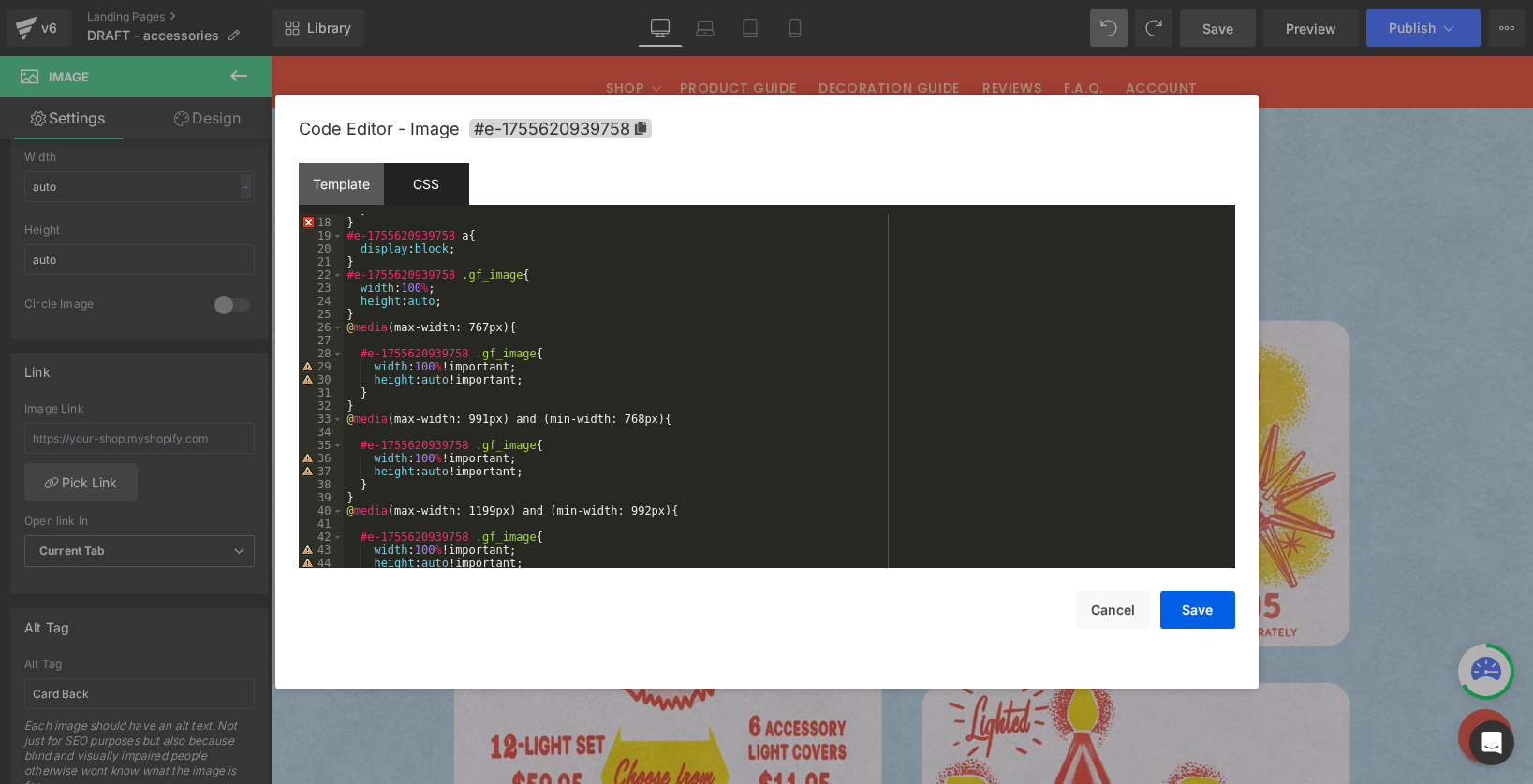
scroll to position [0, 0]
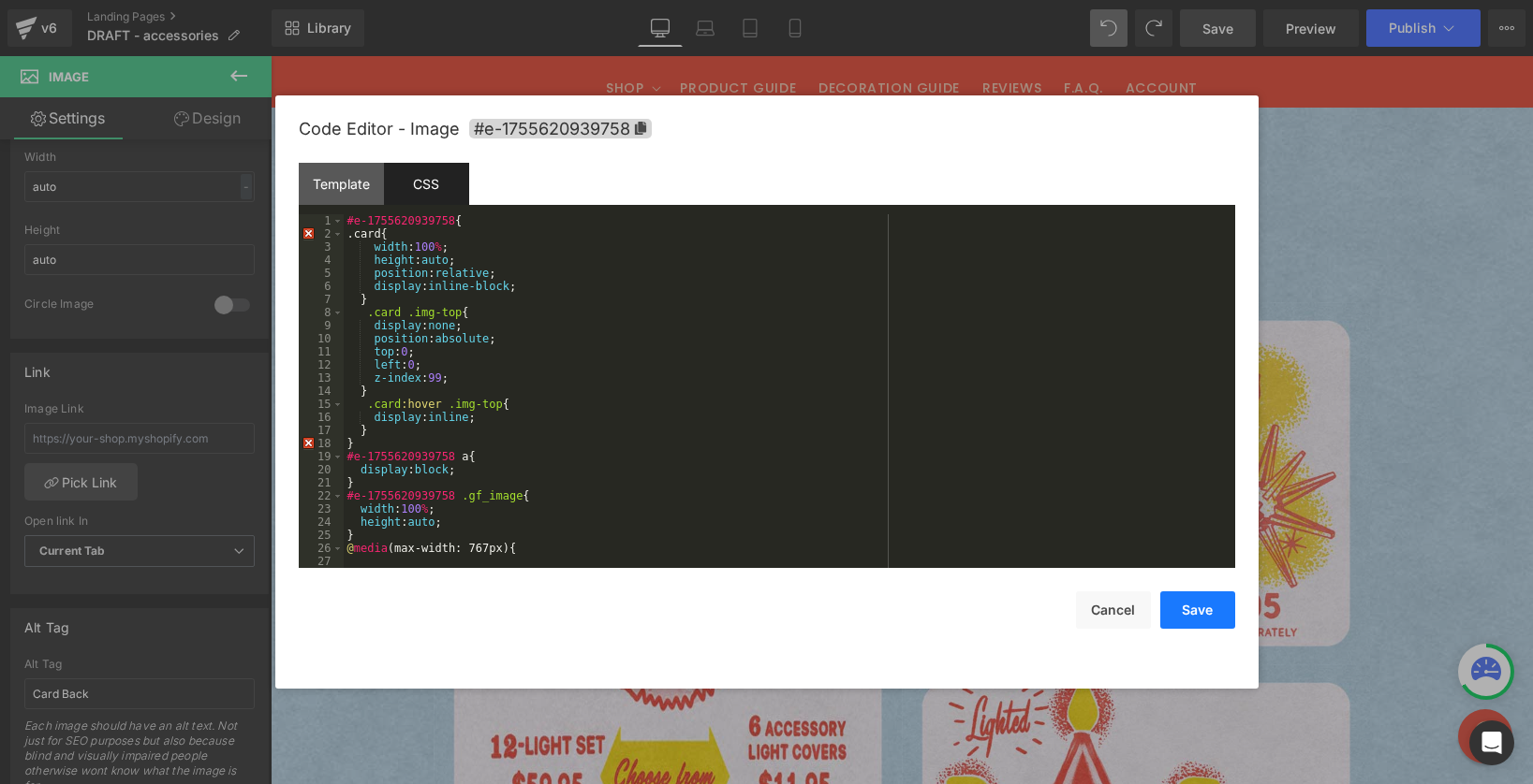
click at [1196, 618] on button "Save" at bounding box center [1197, 610] width 75 height 37
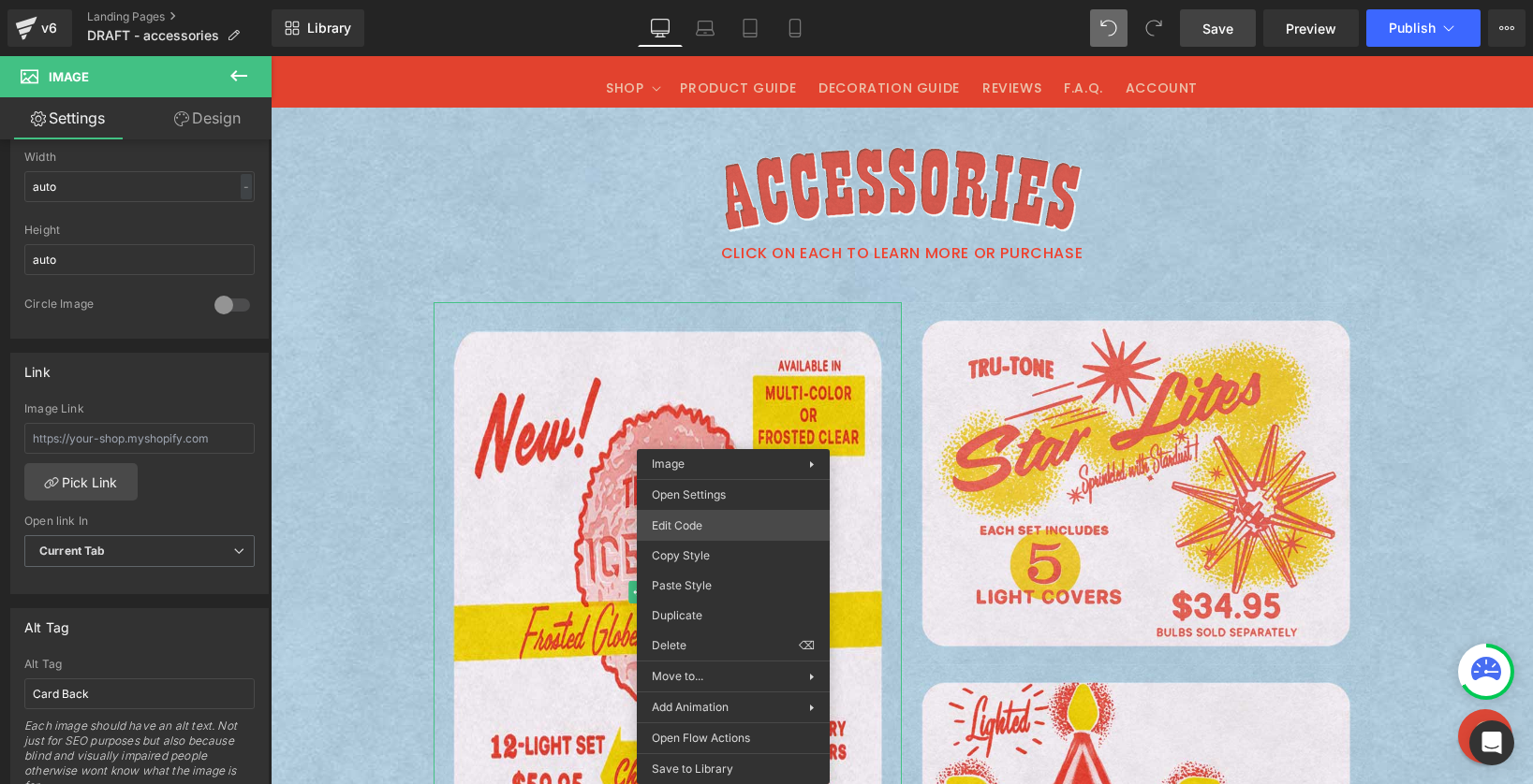
click at [724, 0] on div "Image You are previewing how the will restyle your page. You can not edit Eleme…" at bounding box center [766, 0] width 1533 height 0
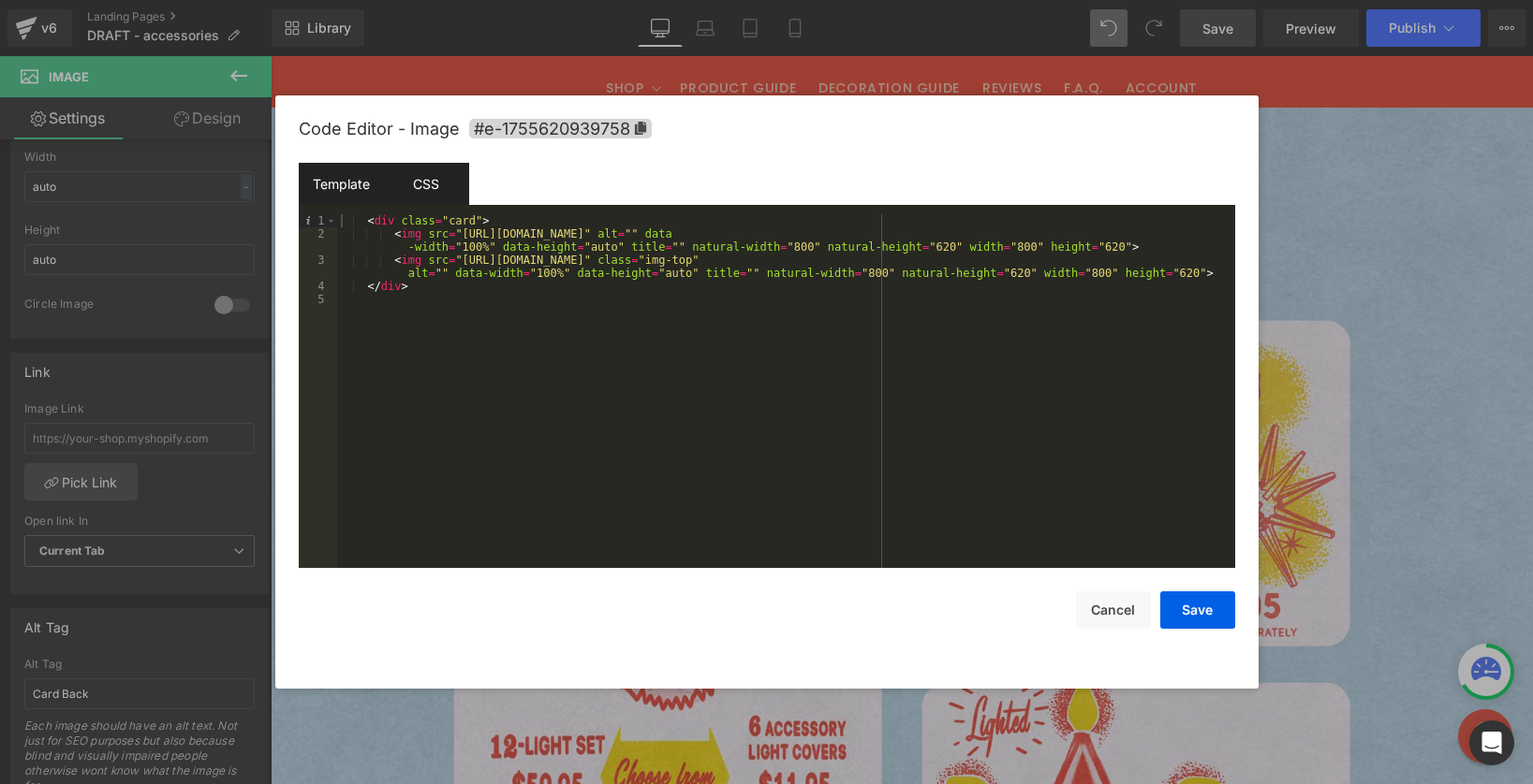
click at [453, 194] on div "CSS" at bounding box center [426, 183] width 85 height 42
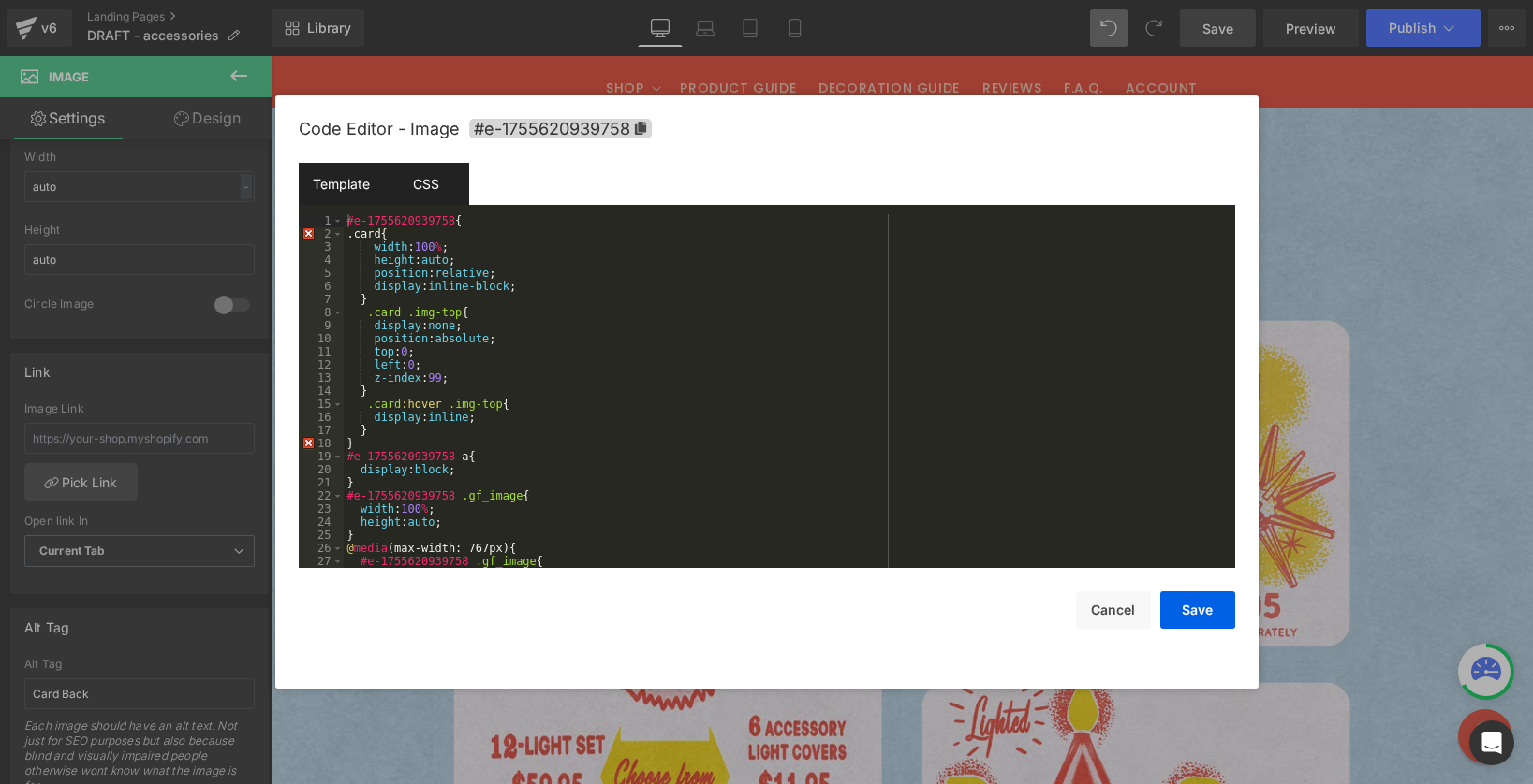
click at [364, 198] on div "Template" at bounding box center [341, 183] width 85 height 42
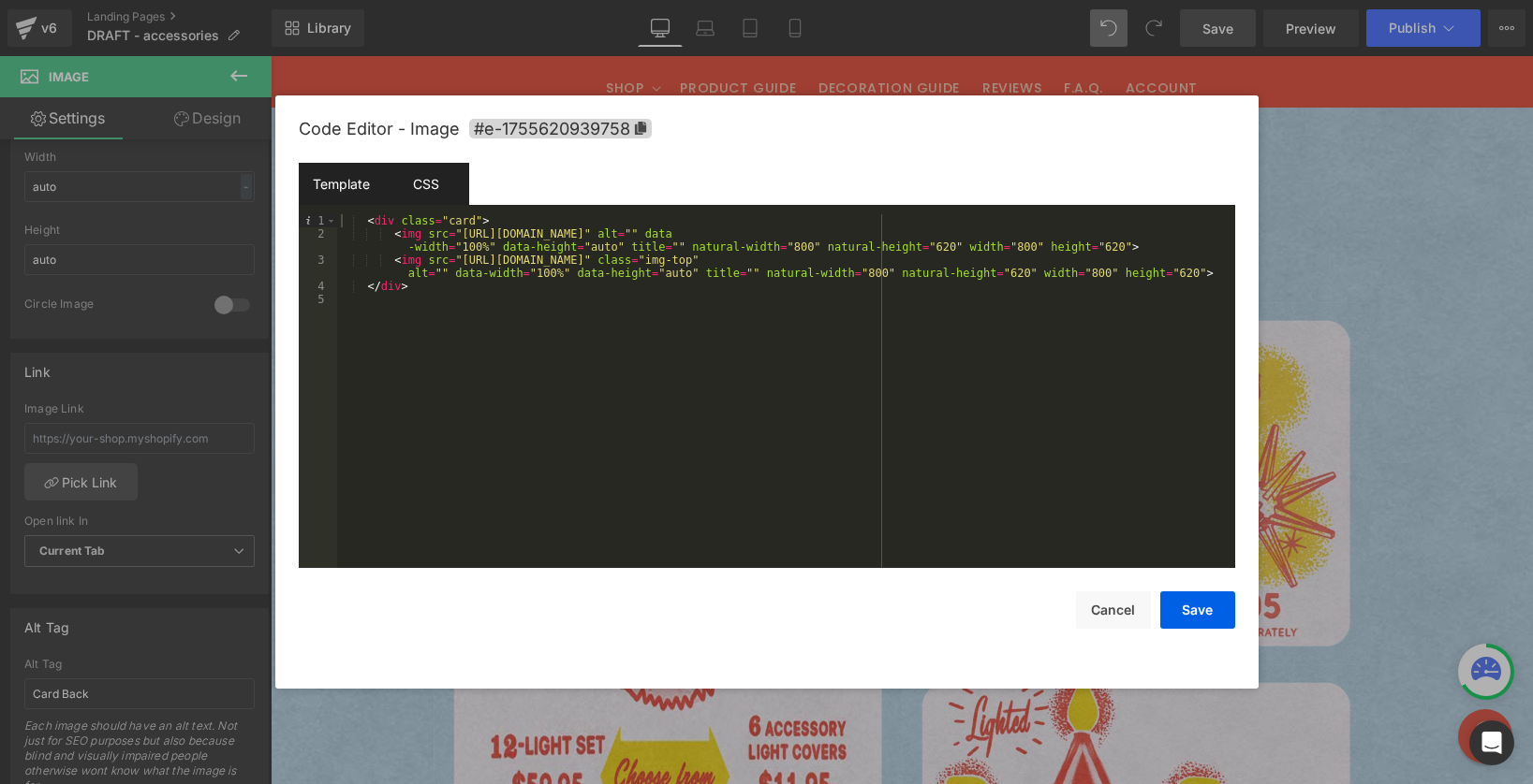
click at [396, 188] on div "CSS" at bounding box center [426, 183] width 85 height 42
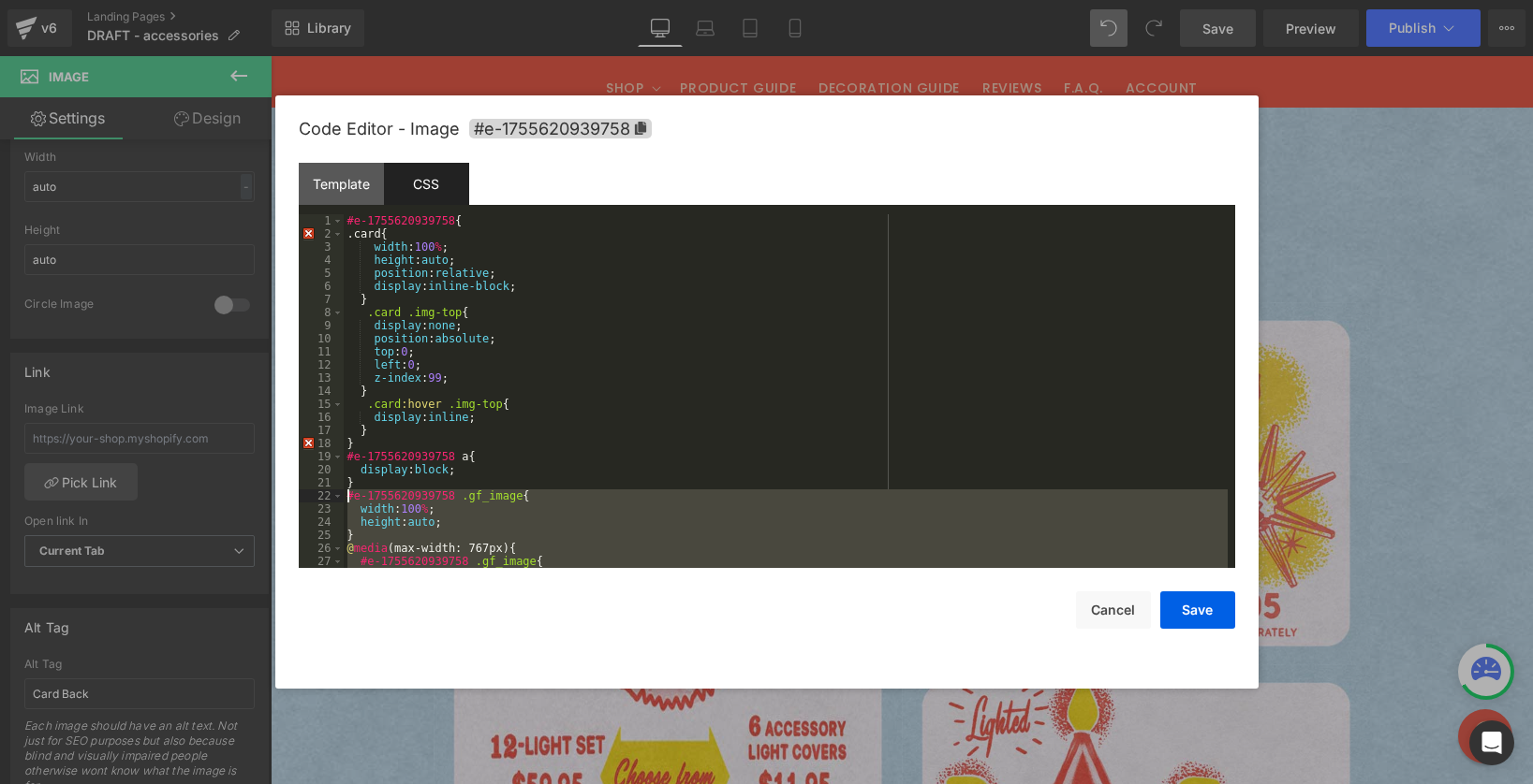
drag, startPoint x: 379, startPoint y: 551, endPoint x: 281, endPoint y: 496, distance: 112.4
click at [281, 496] on div "Code Editor - Image #e-1755620939758 Template CSS 1 2 3 4 5 < div class = "card…" at bounding box center [766, 392] width 983 height 593
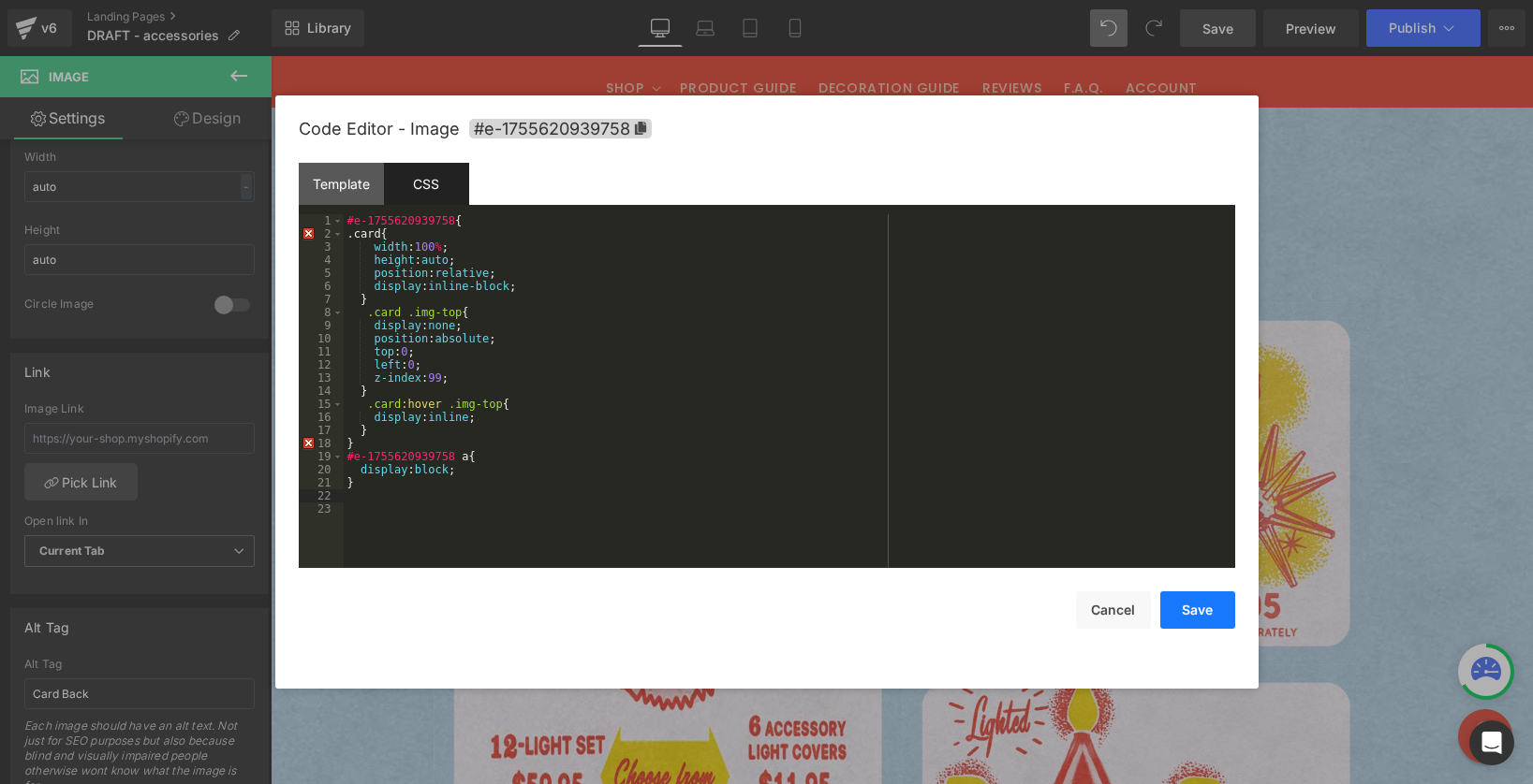
click at [1204, 612] on button "Save" at bounding box center [1197, 610] width 75 height 37
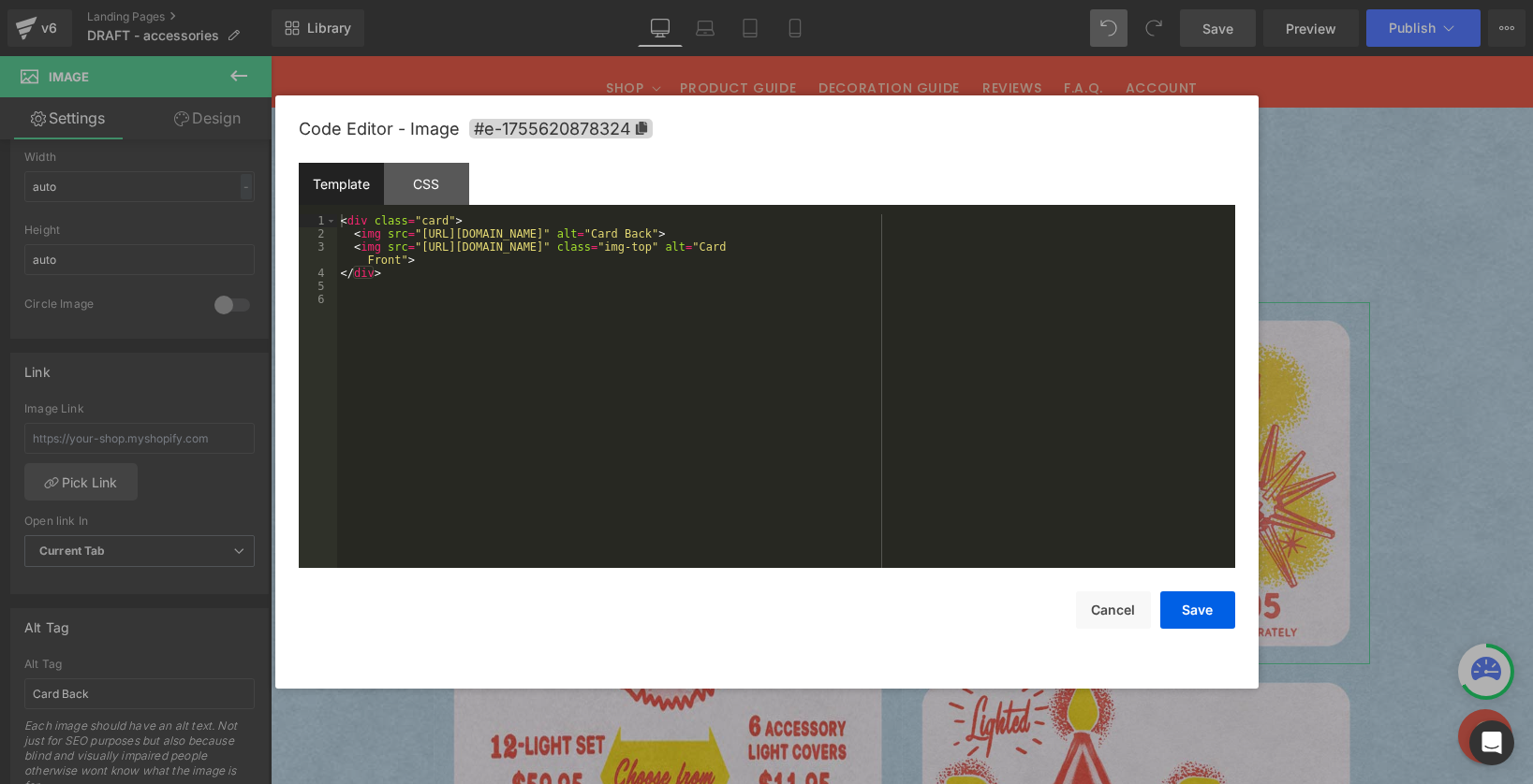
click at [952, 0] on div "Image You are previewing how the will restyle your page. You can not edit Eleme…" at bounding box center [766, 0] width 1533 height 0
click at [428, 191] on div "CSS" at bounding box center [426, 183] width 85 height 42
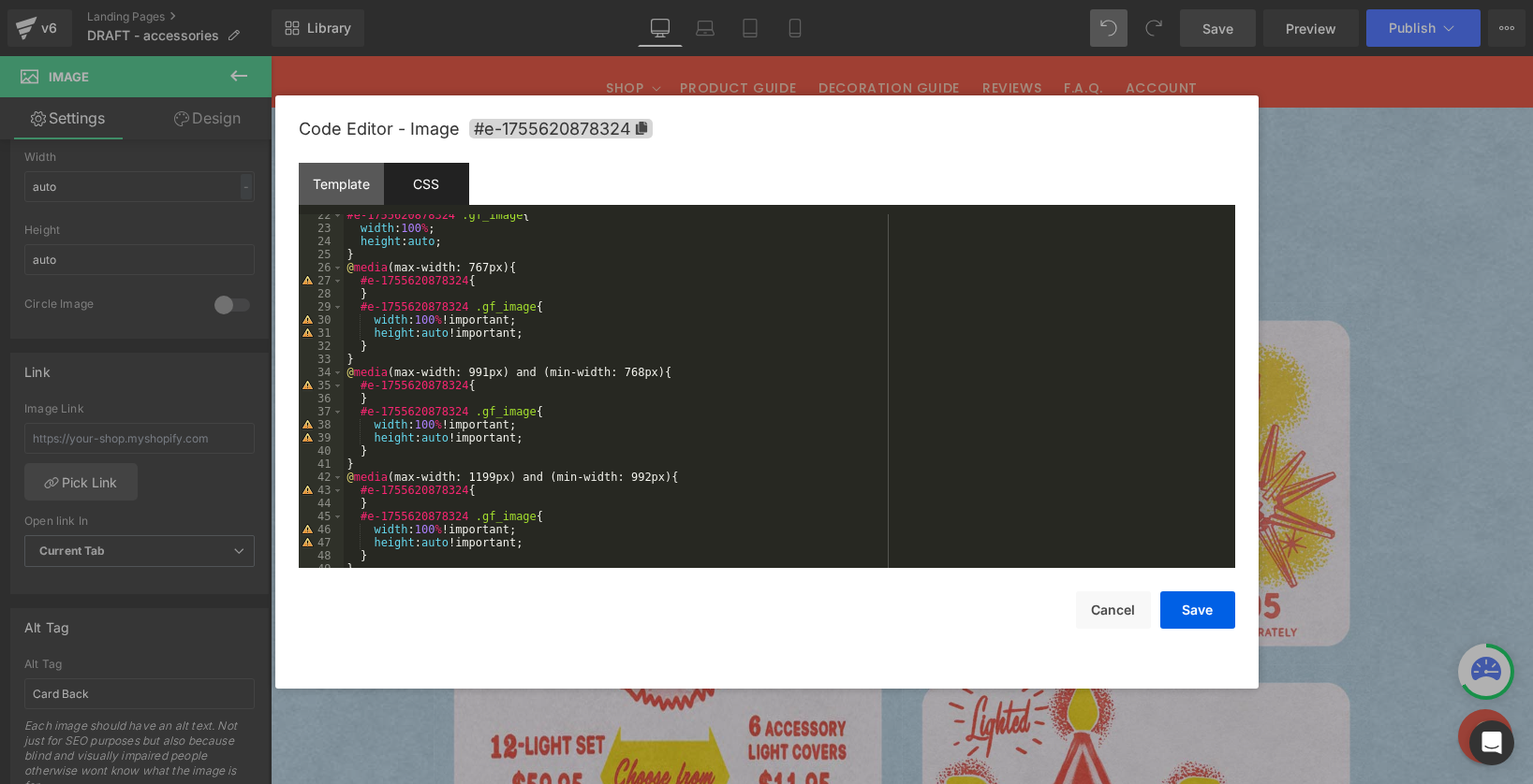
scroll to position [511, 0]
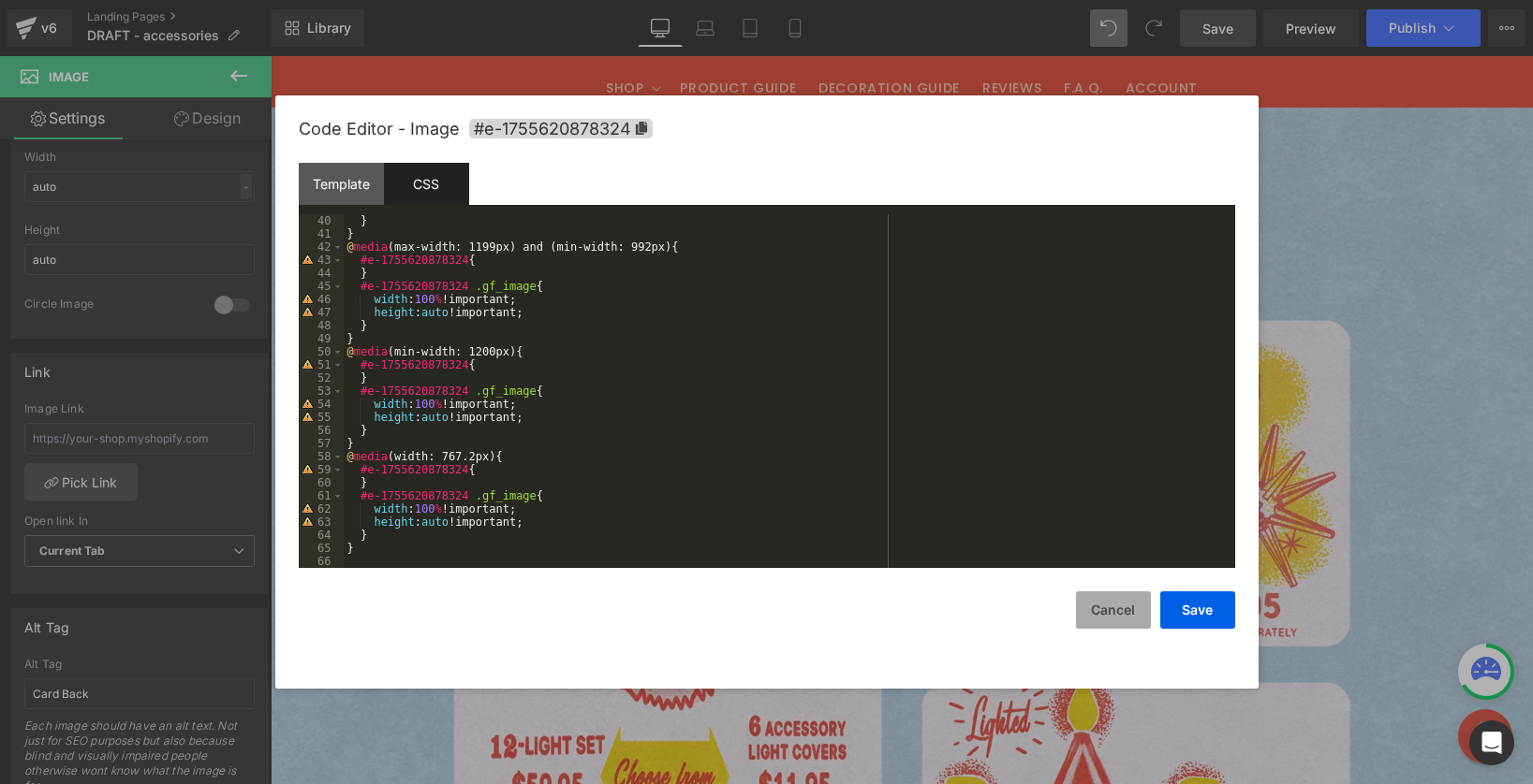
click at [1110, 619] on button "Cancel" at bounding box center [1113, 610] width 75 height 37
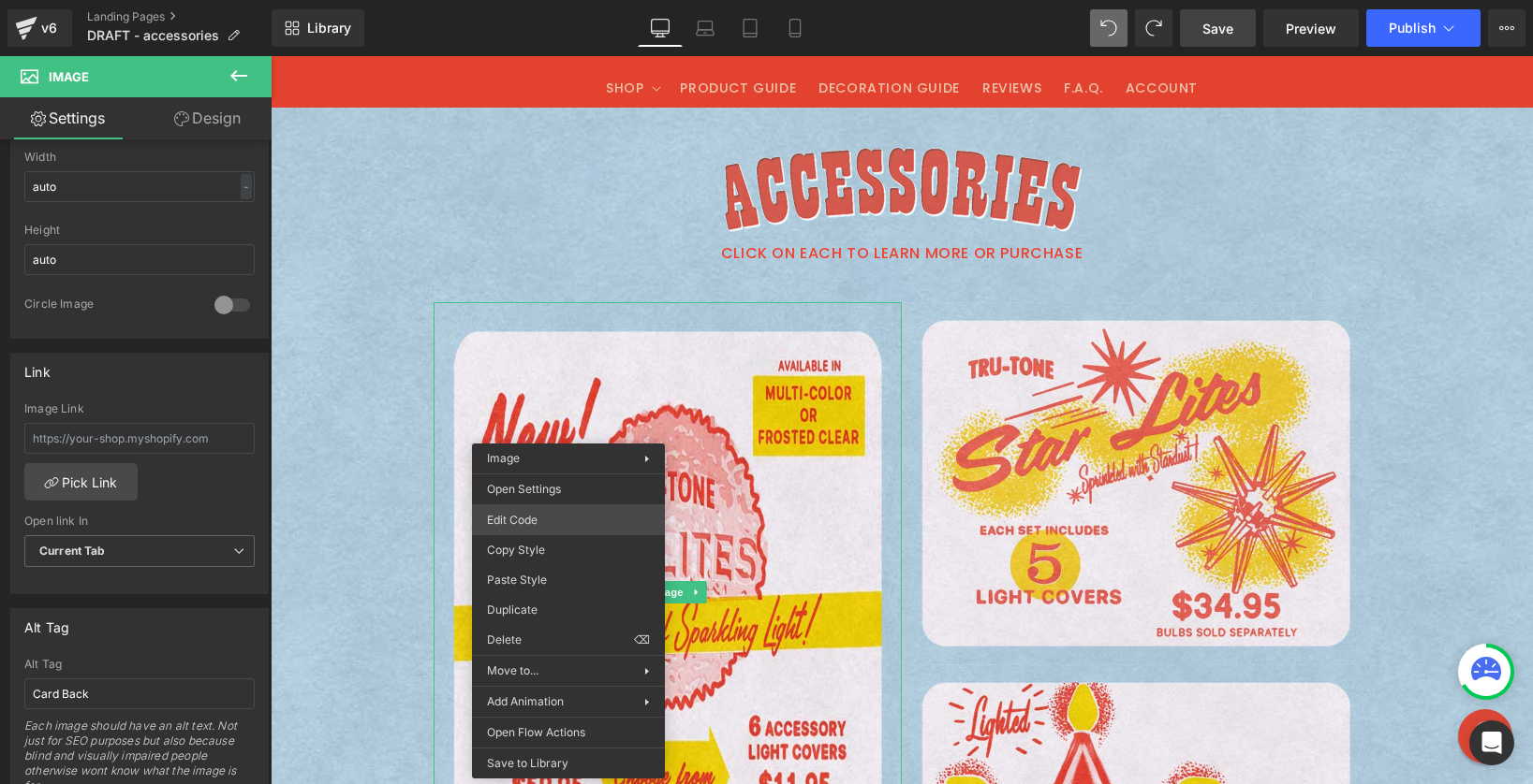
click at [592, 0] on div "Image You are previewing how the will restyle your page. You can not edit Eleme…" at bounding box center [766, 0] width 1533 height 0
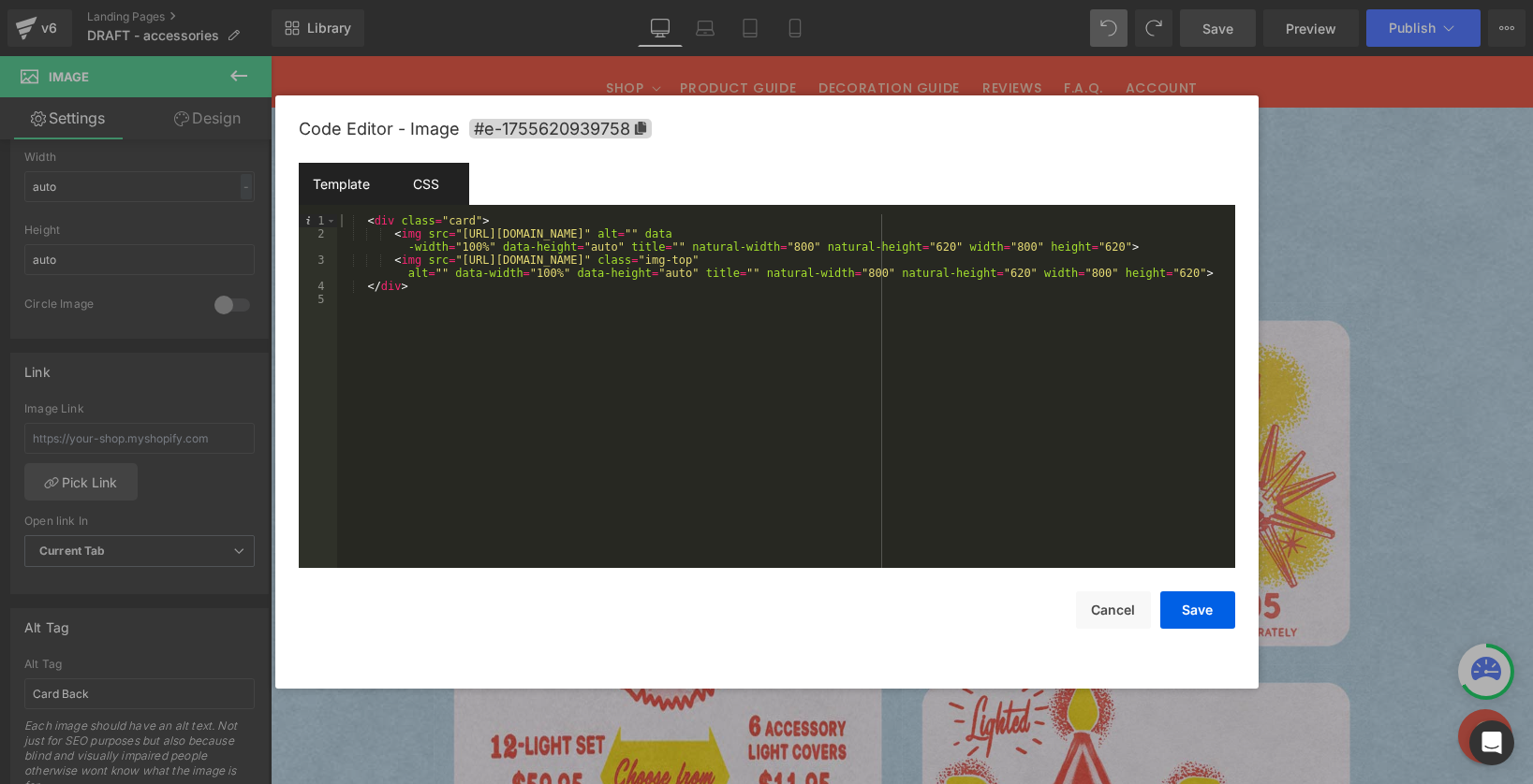
click at [427, 196] on div "CSS" at bounding box center [426, 183] width 85 height 42
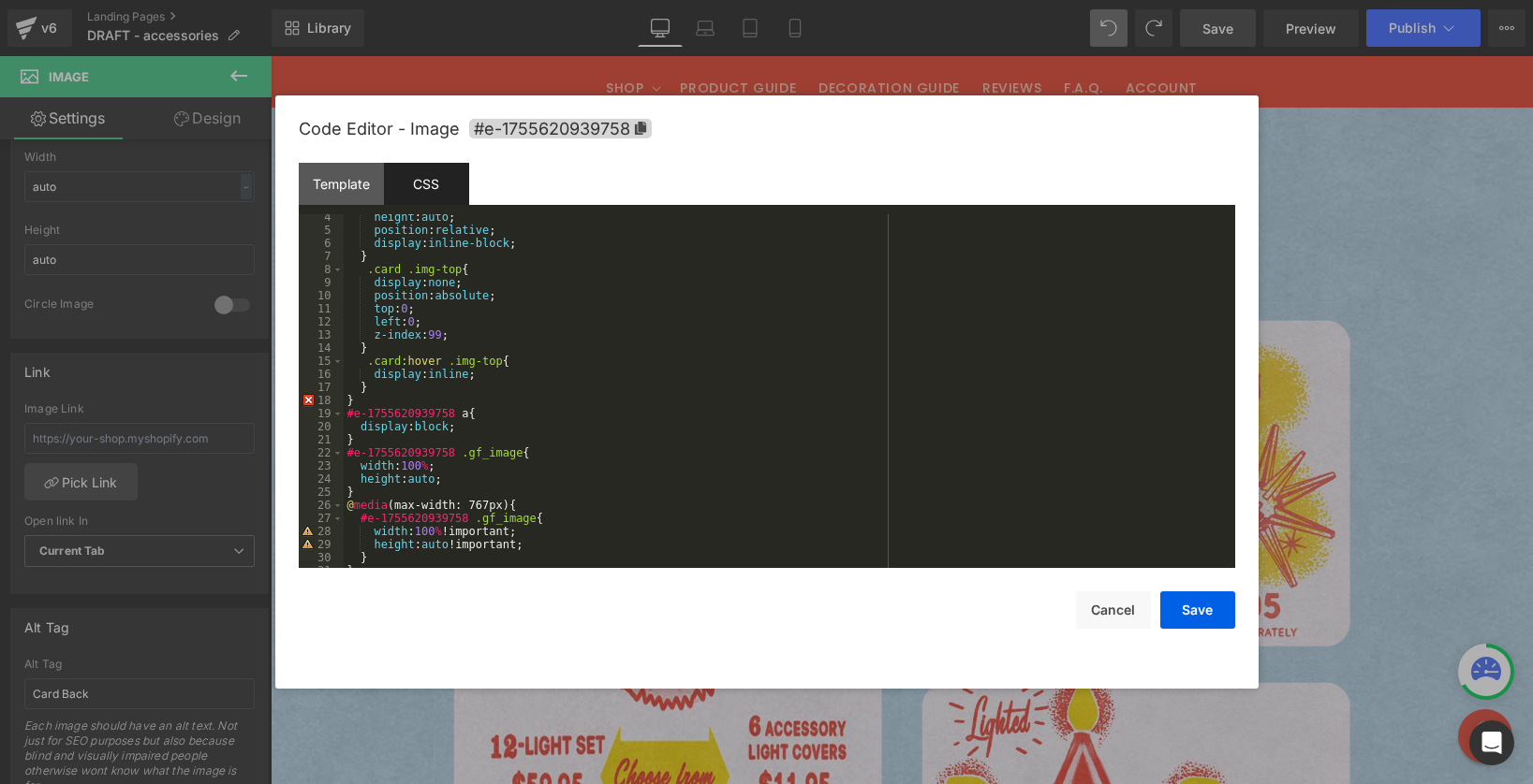
scroll to position [0, 0]
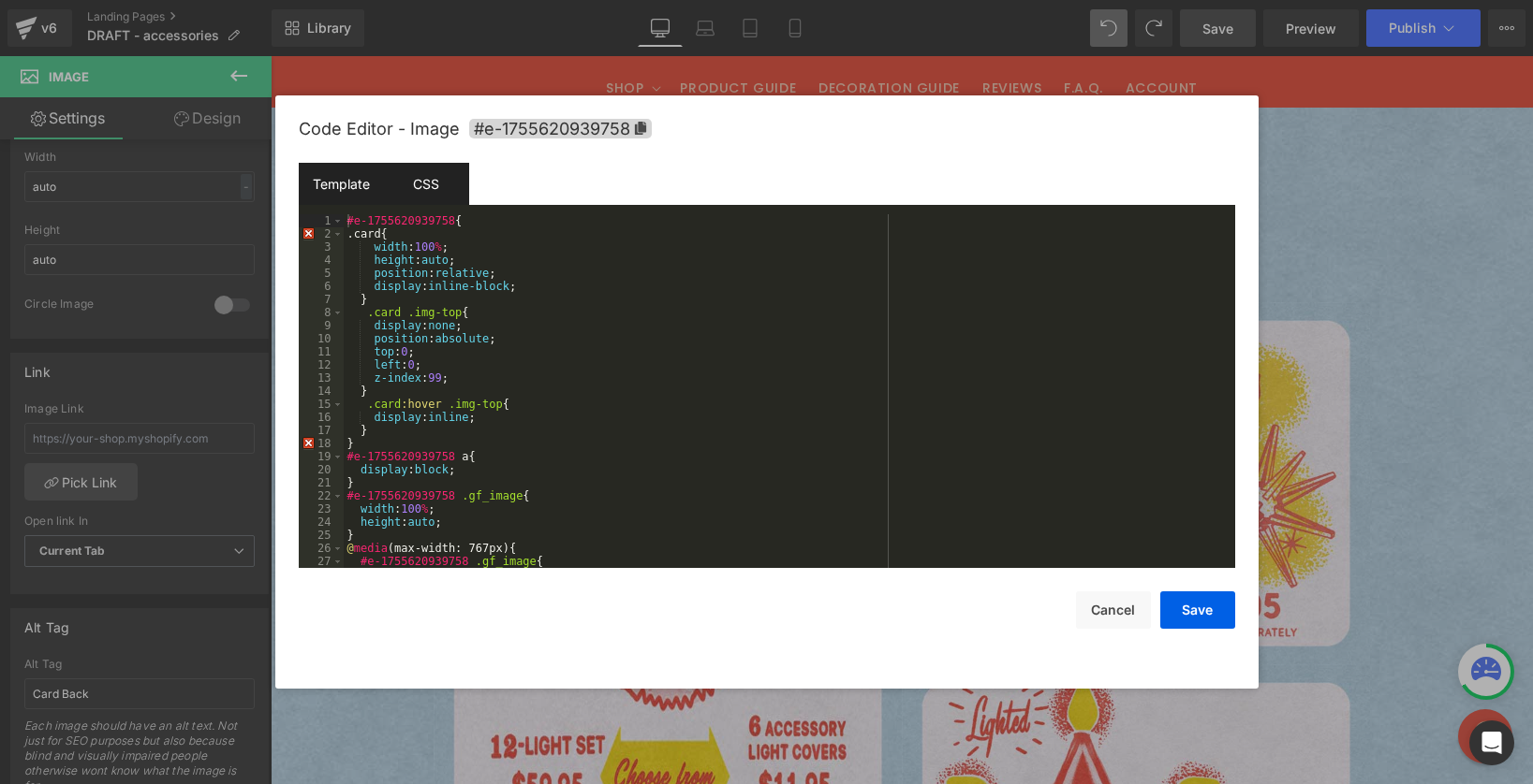
click at [323, 164] on div "Template" at bounding box center [341, 183] width 85 height 42
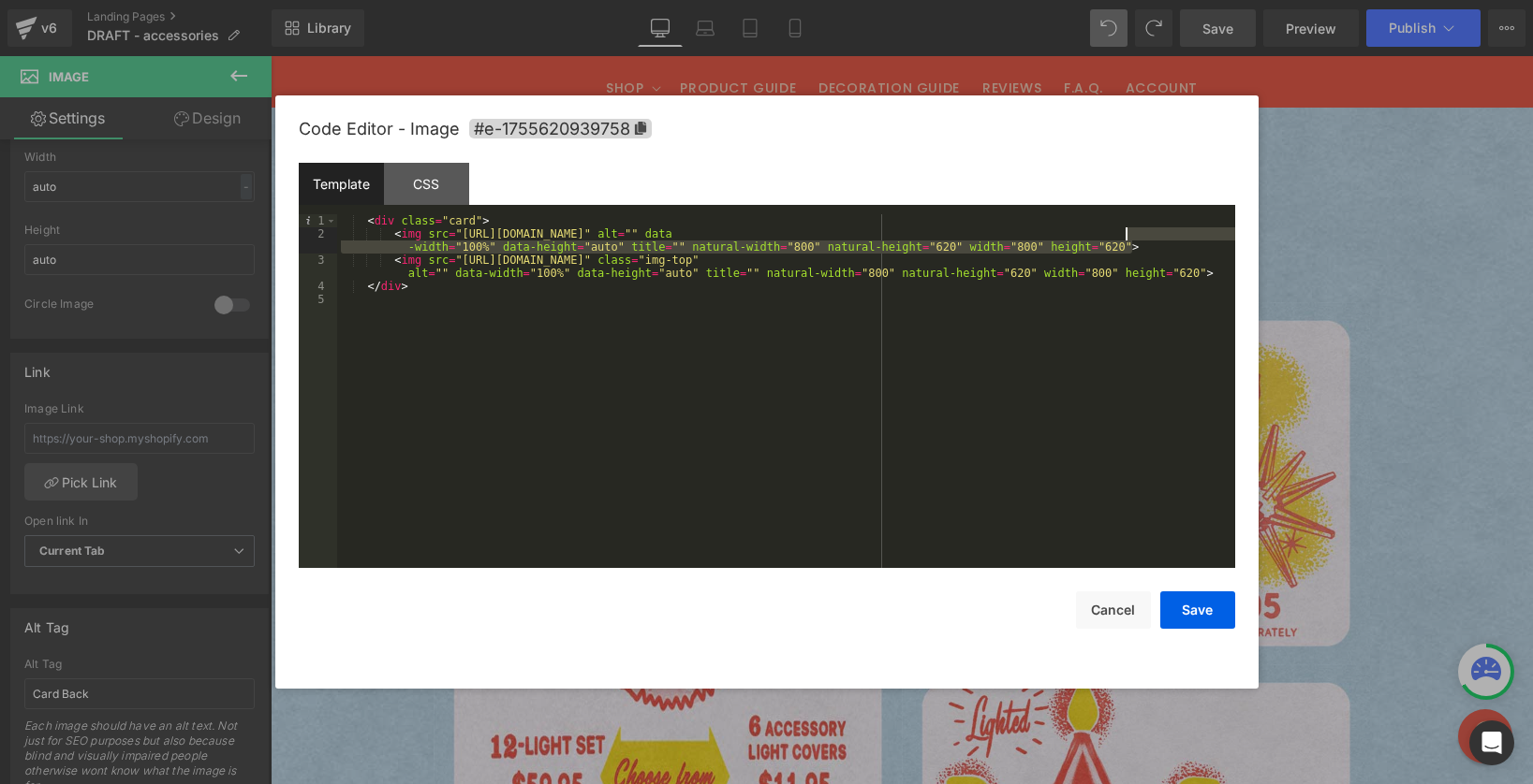
drag, startPoint x: 1132, startPoint y: 244, endPoint x: 1123, endPoint y: 233, distance: 14.2
click at [1123, 233] on div "< div class = "card" > < img src = "https://cdn.shopify.com/s/files/1/0723/1969…" at bounding box center [785, 404] width 898 height 380
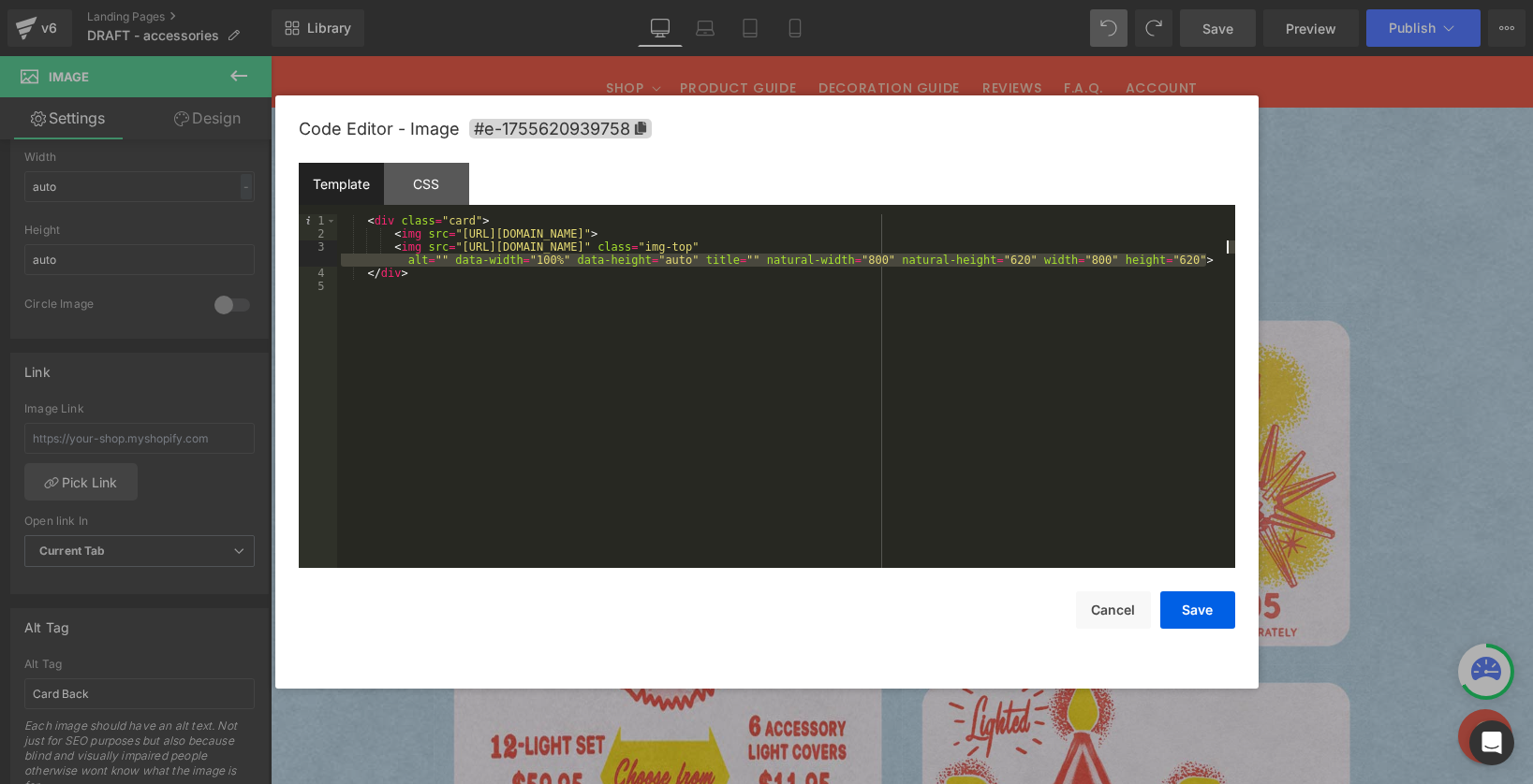
drag, startPoint x: 1209, startPoint y: 260, endPoint x: 1225, endPoint y: 244, distance: 22.6
click at [1225, 244] on div "< div class = "card" > < img src = "https://cdn.shopify.com/s/files/1/0723/1969…" at bounding box center [785, 404] width 898 height 380
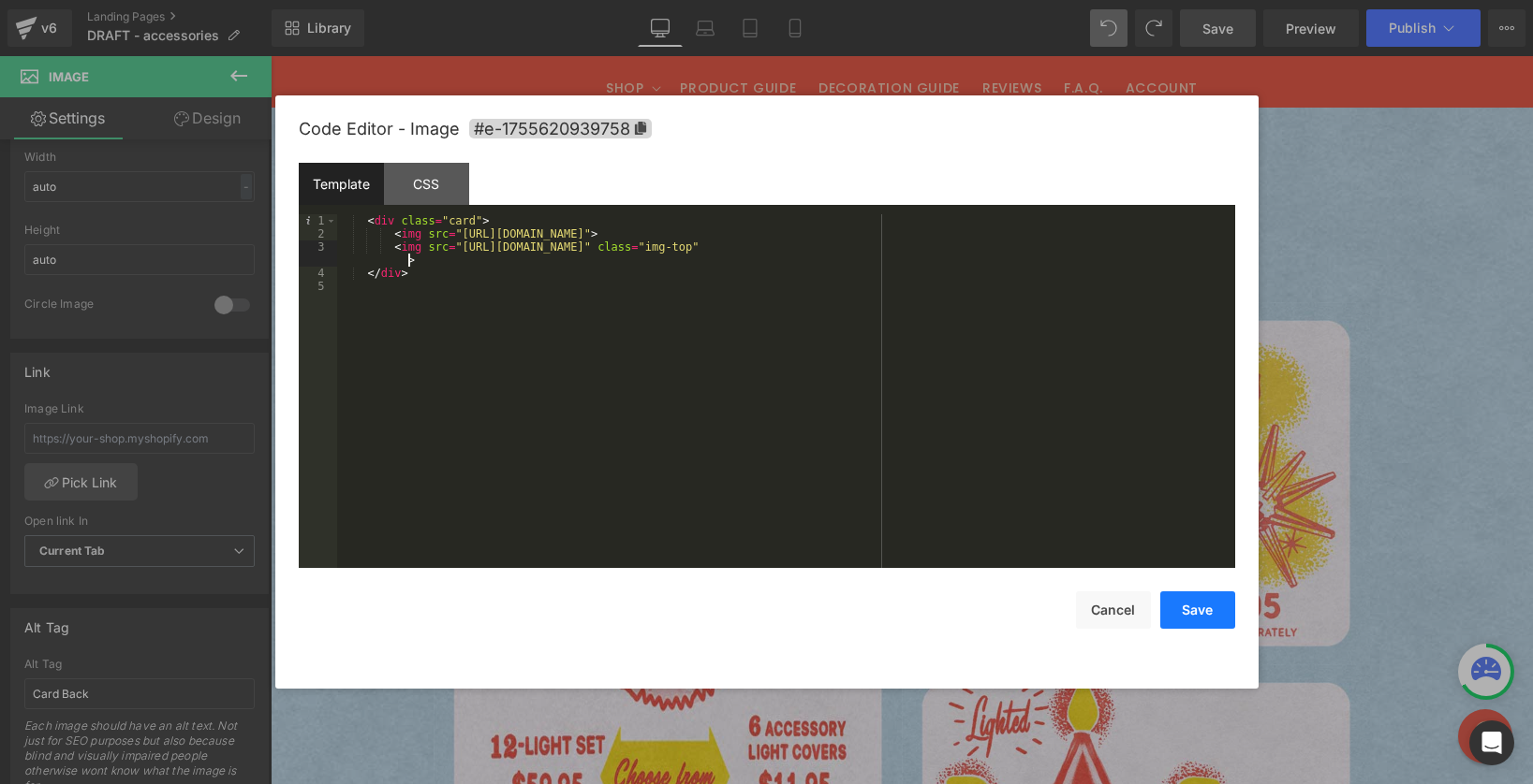
click at [1200, 603] on button "Save" at bounding box center [1197, 610] width 75 height 37
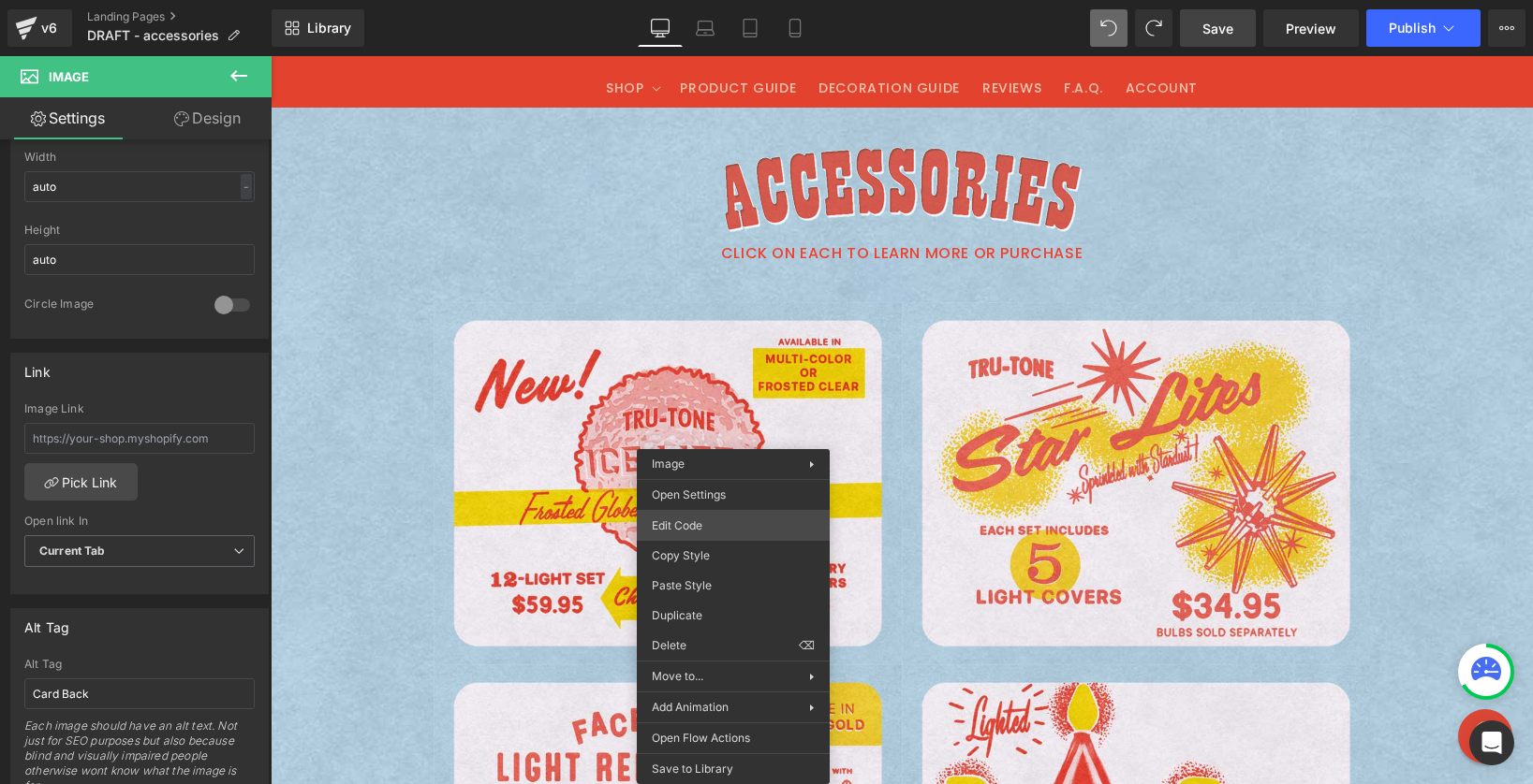
click at [709, 0] on div "Image You are previewing how the will restyle your page. You can not edit Eleme…" at bounding box center [766, 0] width 1533 height 0
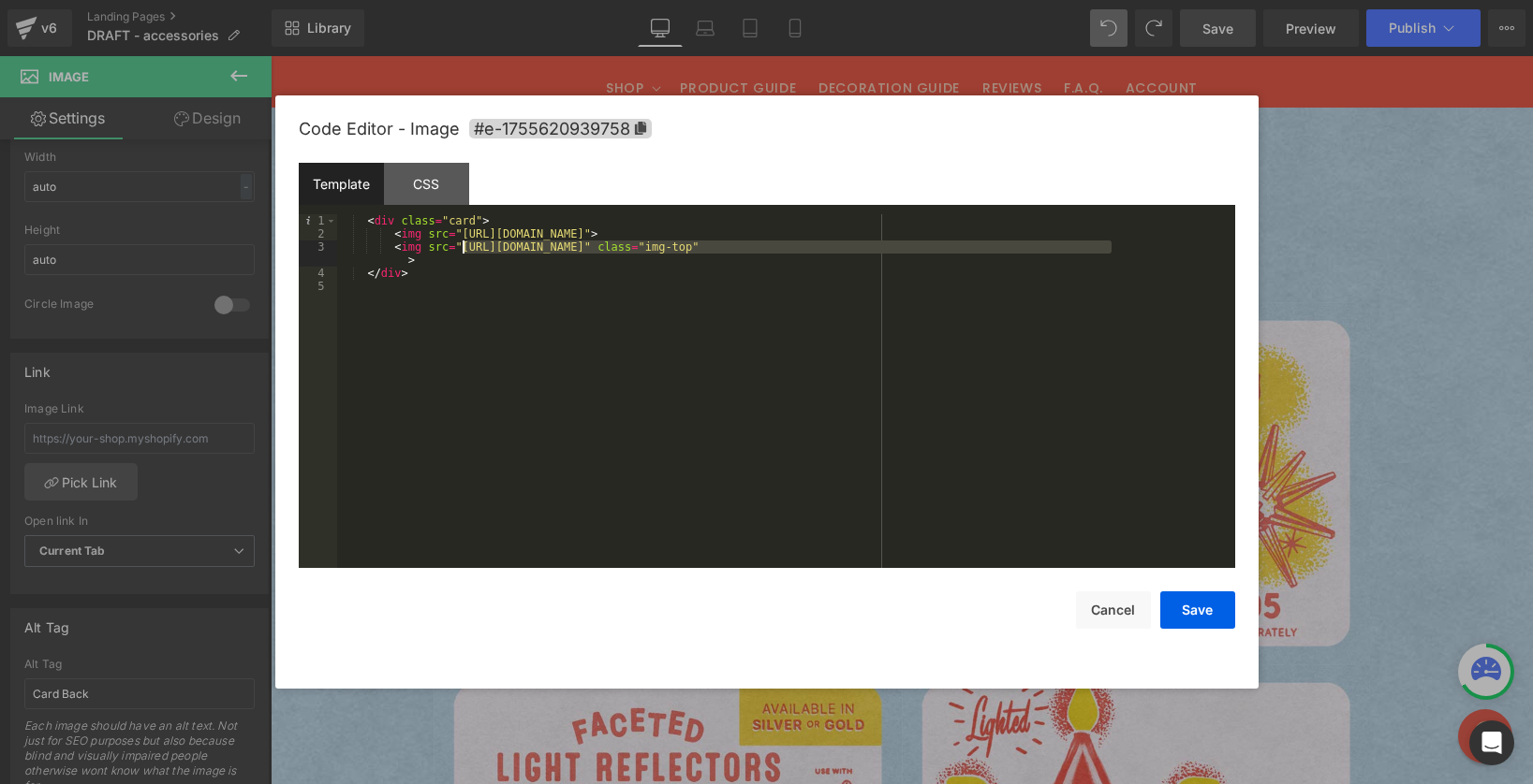
drag, startPoint x: 1110, startPoint y: 245, endPoint x: 461, endPoint y: 248, distance: 649.0
click at [461, 248] on div "< div class = "card" > < img src = "https://cdn.shopify.com/s/files/1/0723/1969…" at bounding box center [785, 404] width 898 height 380
click at [1207, 612] on button "Save" at bounding box center [1197, 610] width 75 height 37
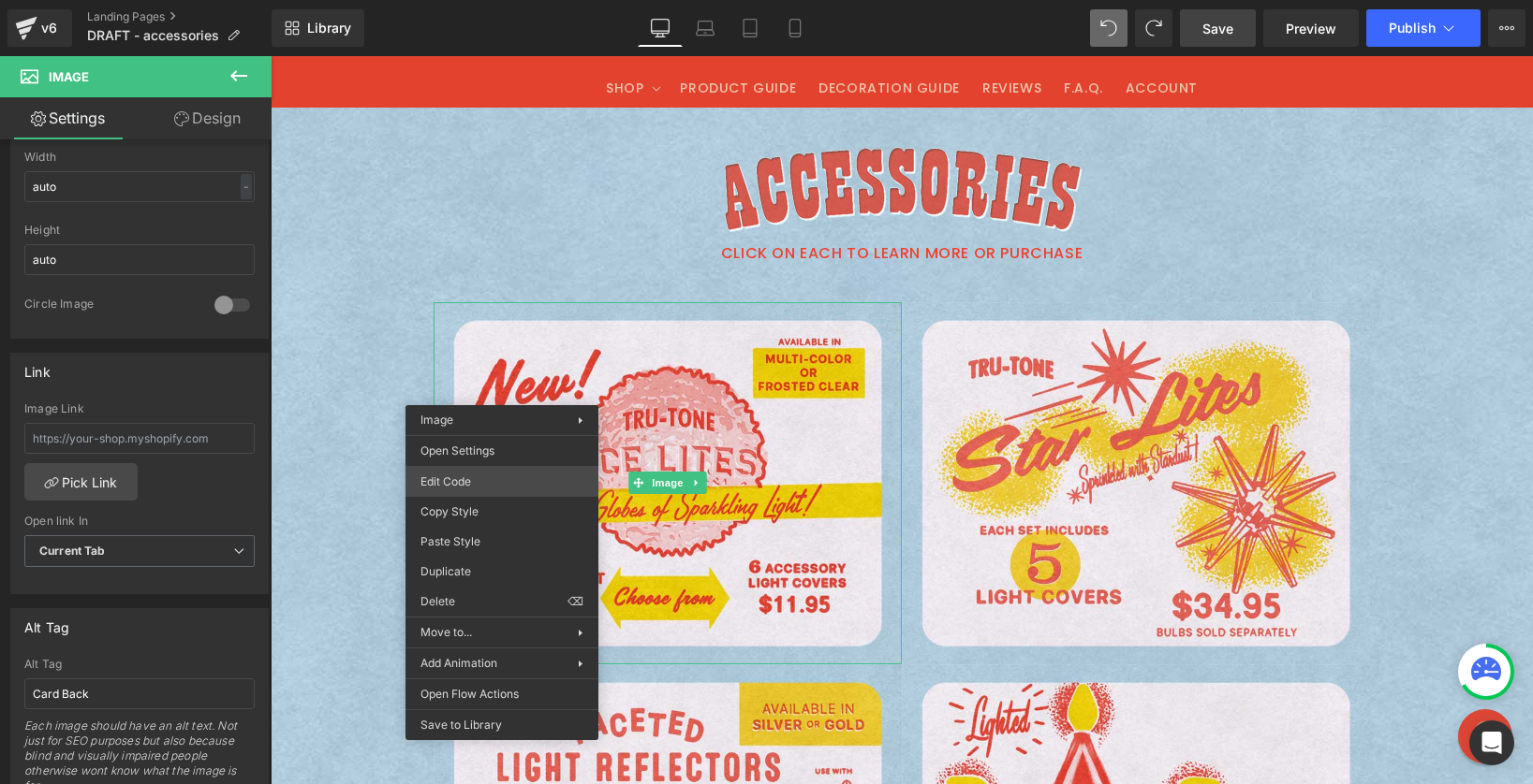
click at [459, 0] on div "Image You are previewing how the will restyle your page. You can not edit Eleme…" at bounding box center [766, 0] width 1533 height 0
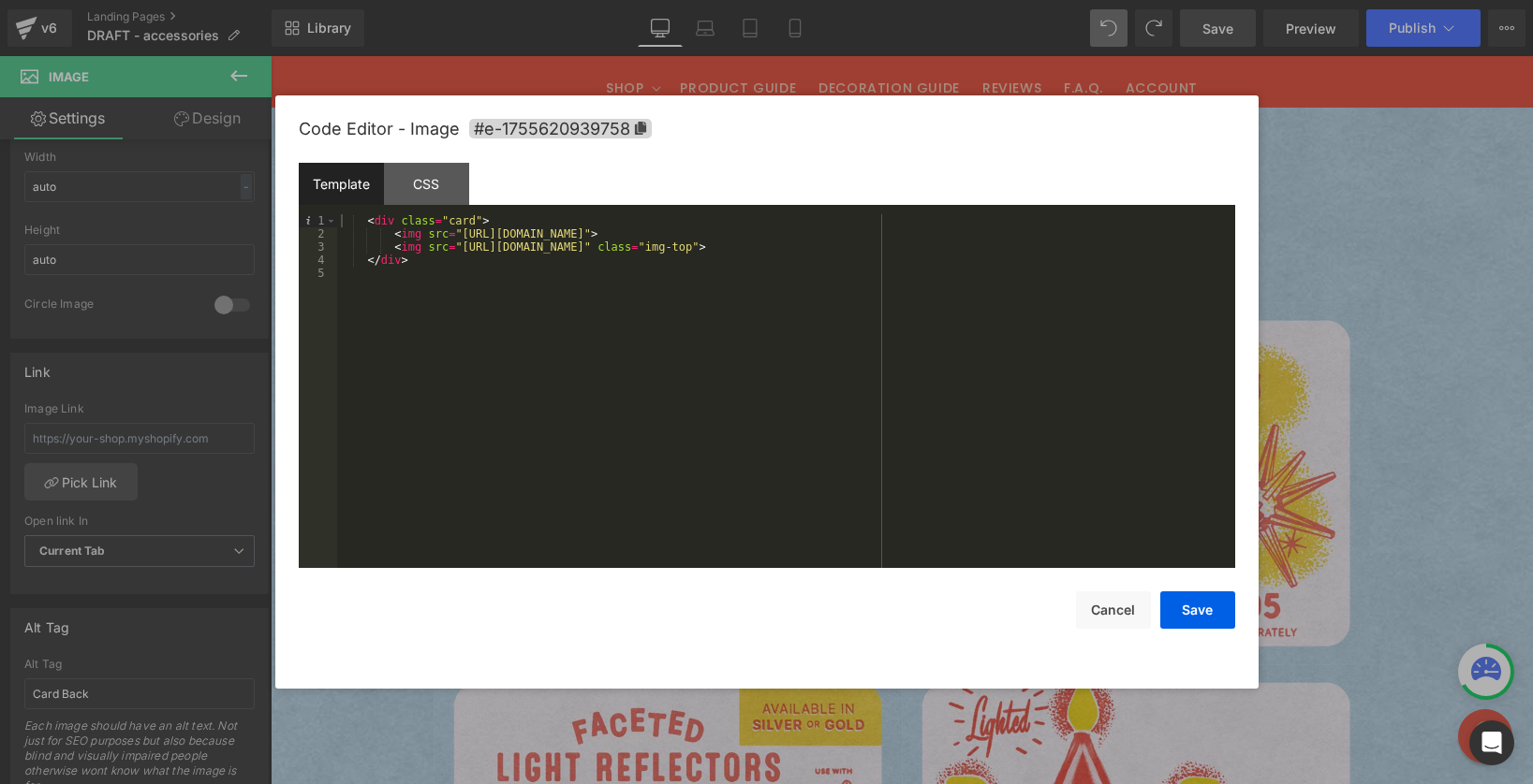
click at [395, 234] on div "< div class = "card" > < img src = "https://cdn.shopify.com/s/files/1/0723/1969…" at bounding box center [785, 404] width 898 height 380
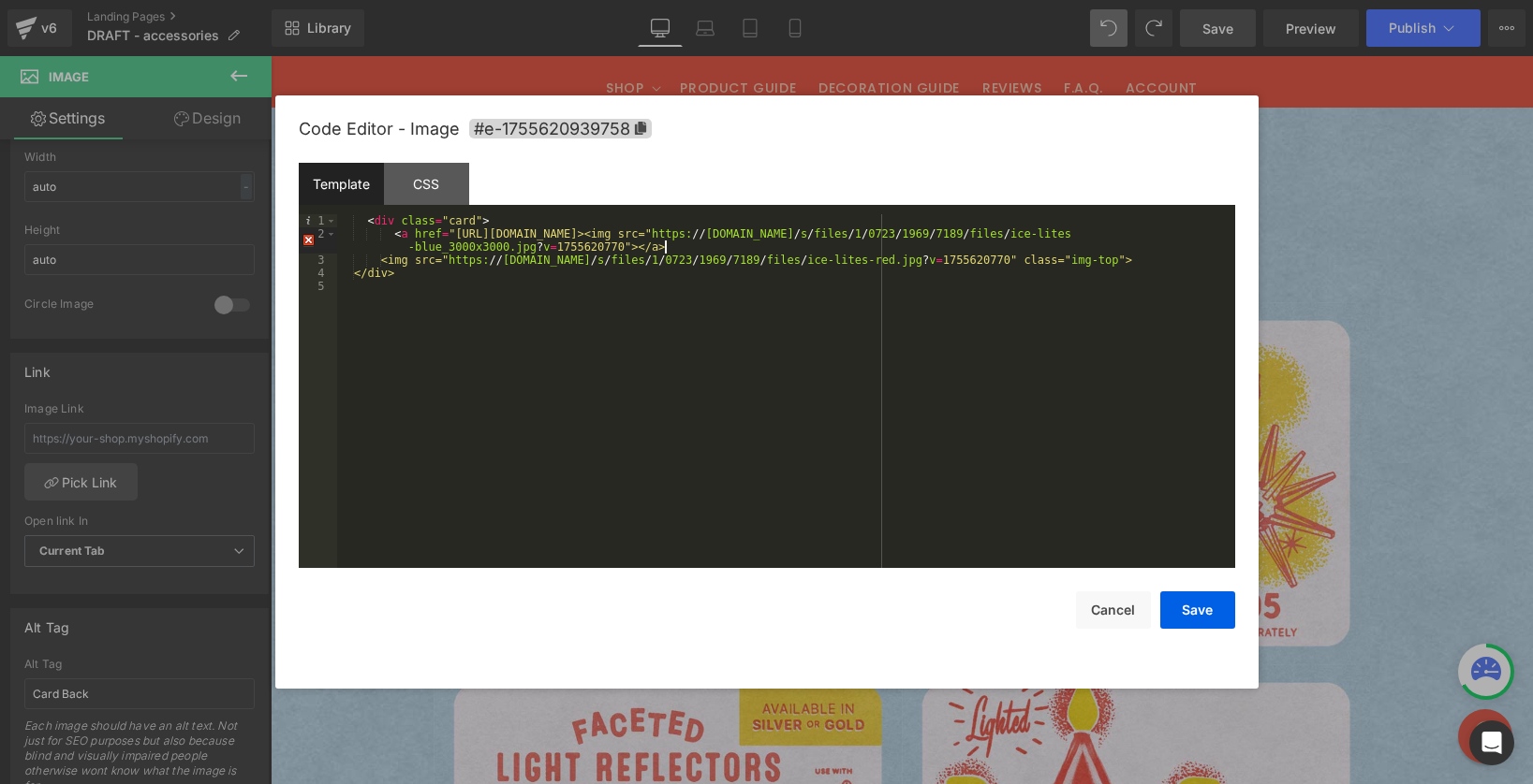
click at [700, 231] on div "< div class = "card" > < a href = "https://tru-tone.com/pages/ice-lites><img sr…" at bounding box center [785, 404] width 898 height 380
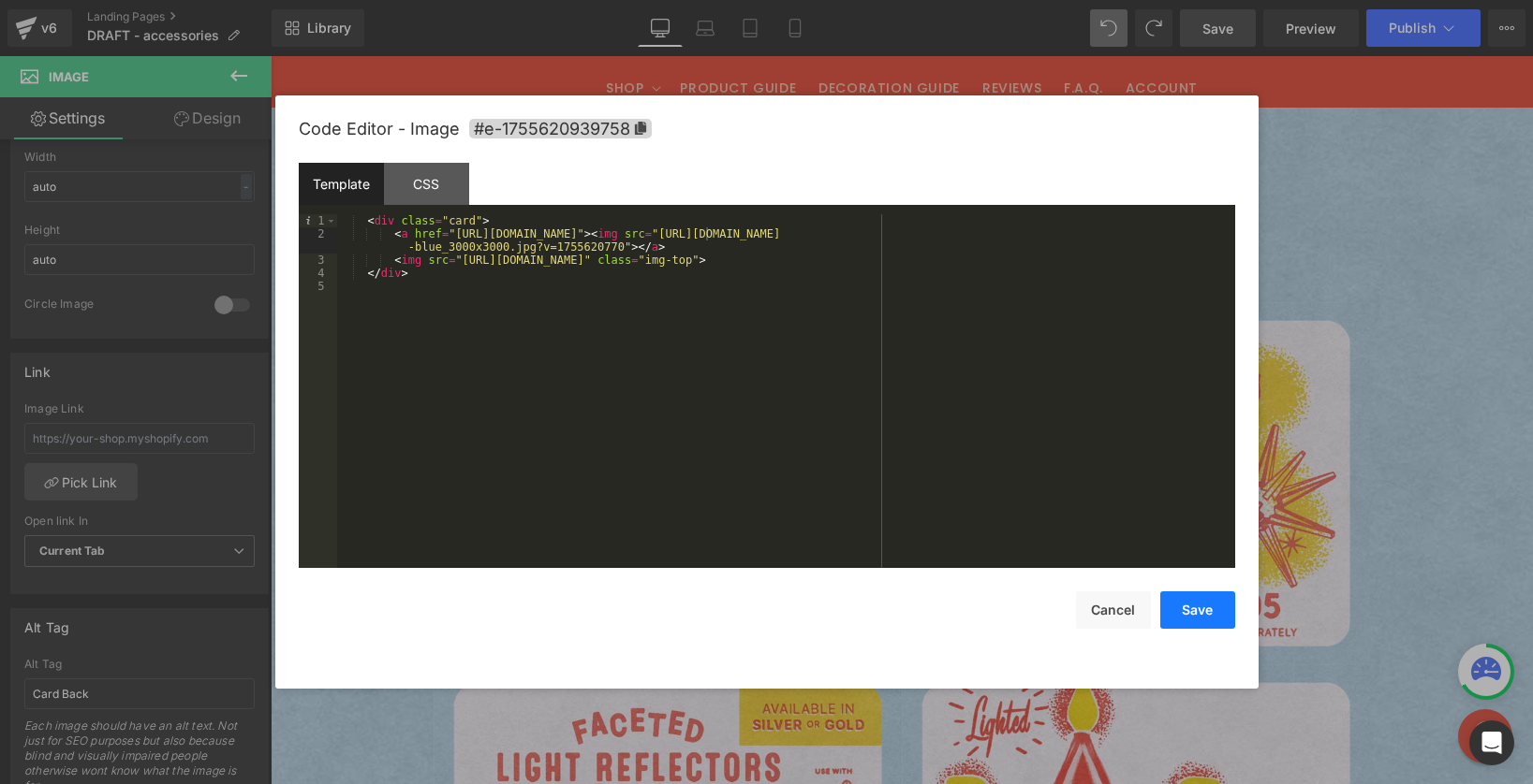
click at [1184, 605] on button "Save" at bounding box center [1197, 610] width 75 height 37
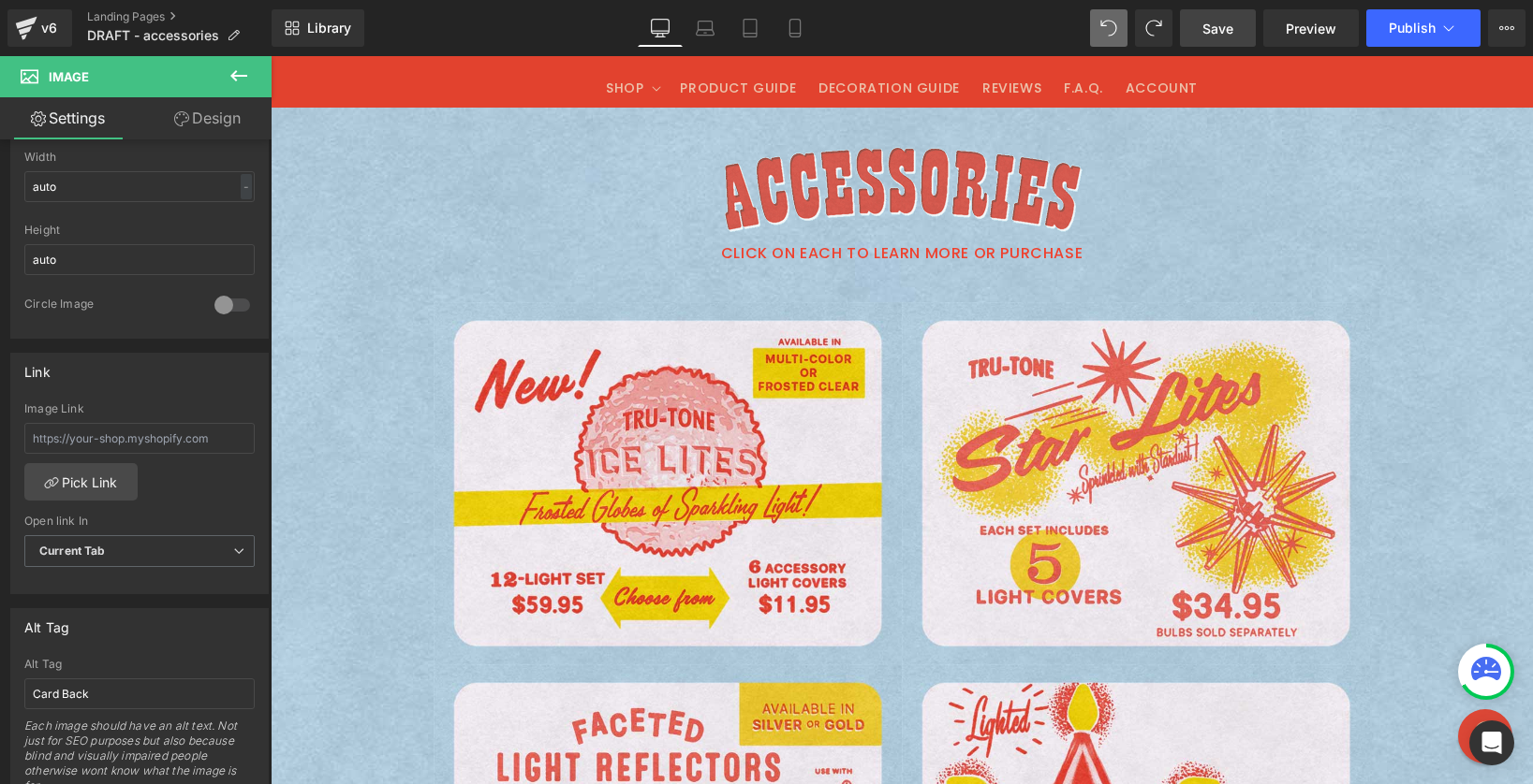
click at [1230, 29] on span "Save" at bounding box center [1218, 28] width 31 height 20
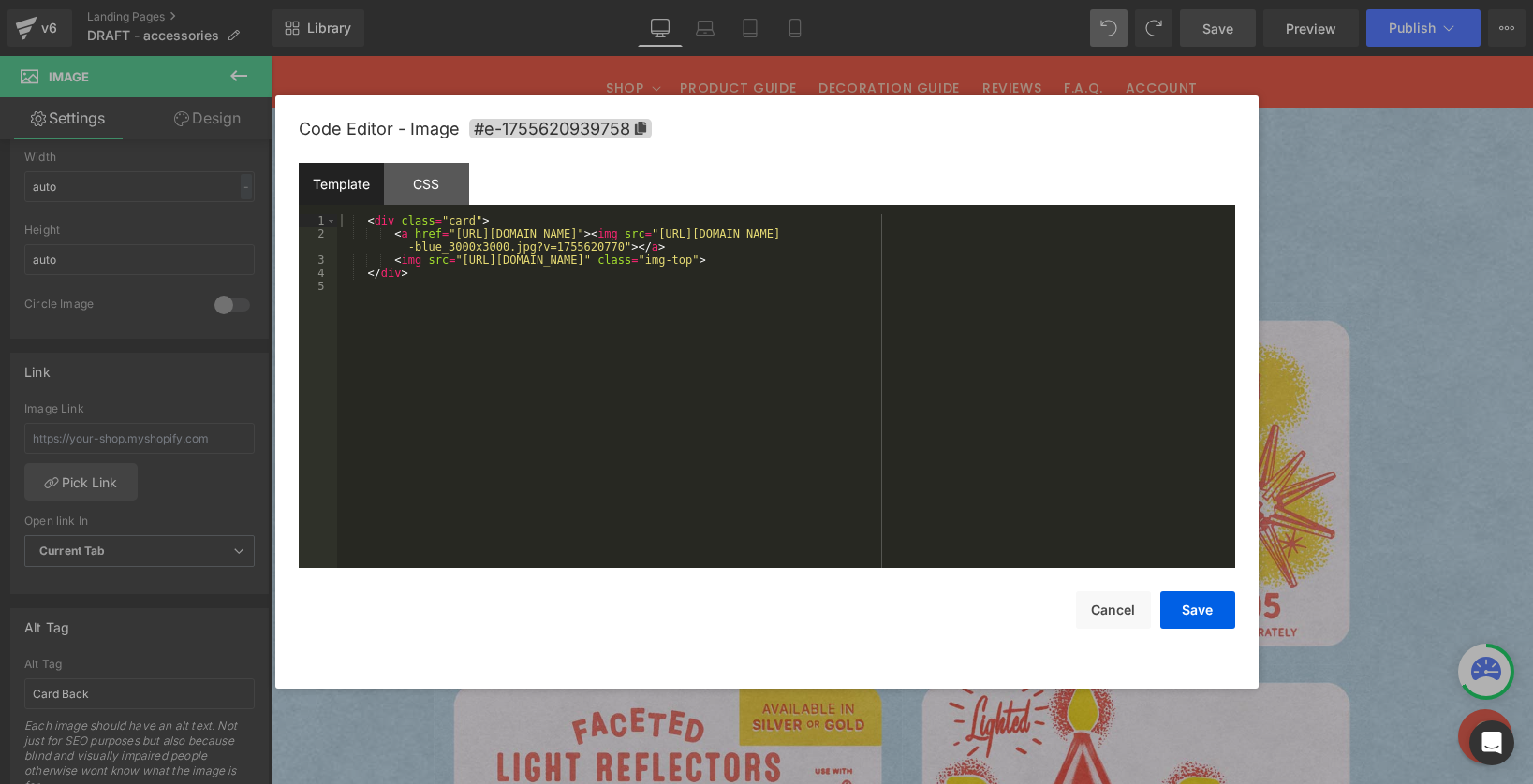
click at [532, 0] on div "Image You are previewing how the will restyle your page. You can not edit Eleme…" at bounding box center [766, 0] width 1533 height 0
drag, startPoint x: 679, startPoint y: 249, endPoint x: 638, endPoint y: 247, distance: 41.0
click at [636, 247] on div "< div class = "card" > < a href = "https://tru-tone.com/pages/ice-lites" > < im…" at bounding box center [785, 404] width 898 height 380
click at [1173, 259] on div "< div class = "card" > < a href = "https://tru-tone.com/pages/ice-lites" > < im…" at bounding box center [785, 404] width 898 height 380
click at [1185, 613] on button "Save" at bounding box center [1197, 610] width 75 height 37
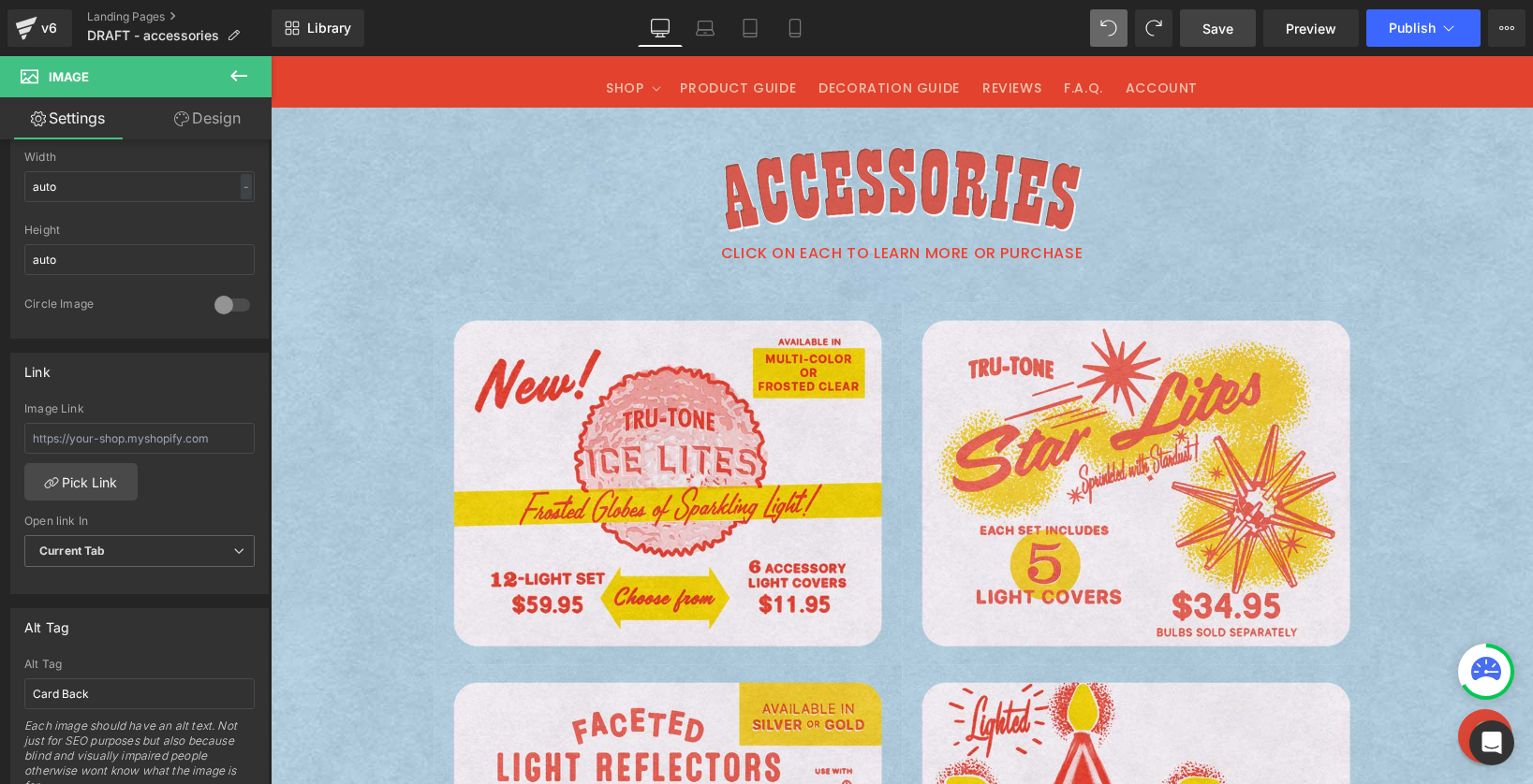
click at [1206, 19] on span "Save" at bounding box center [1218, 28] width 31 height 20
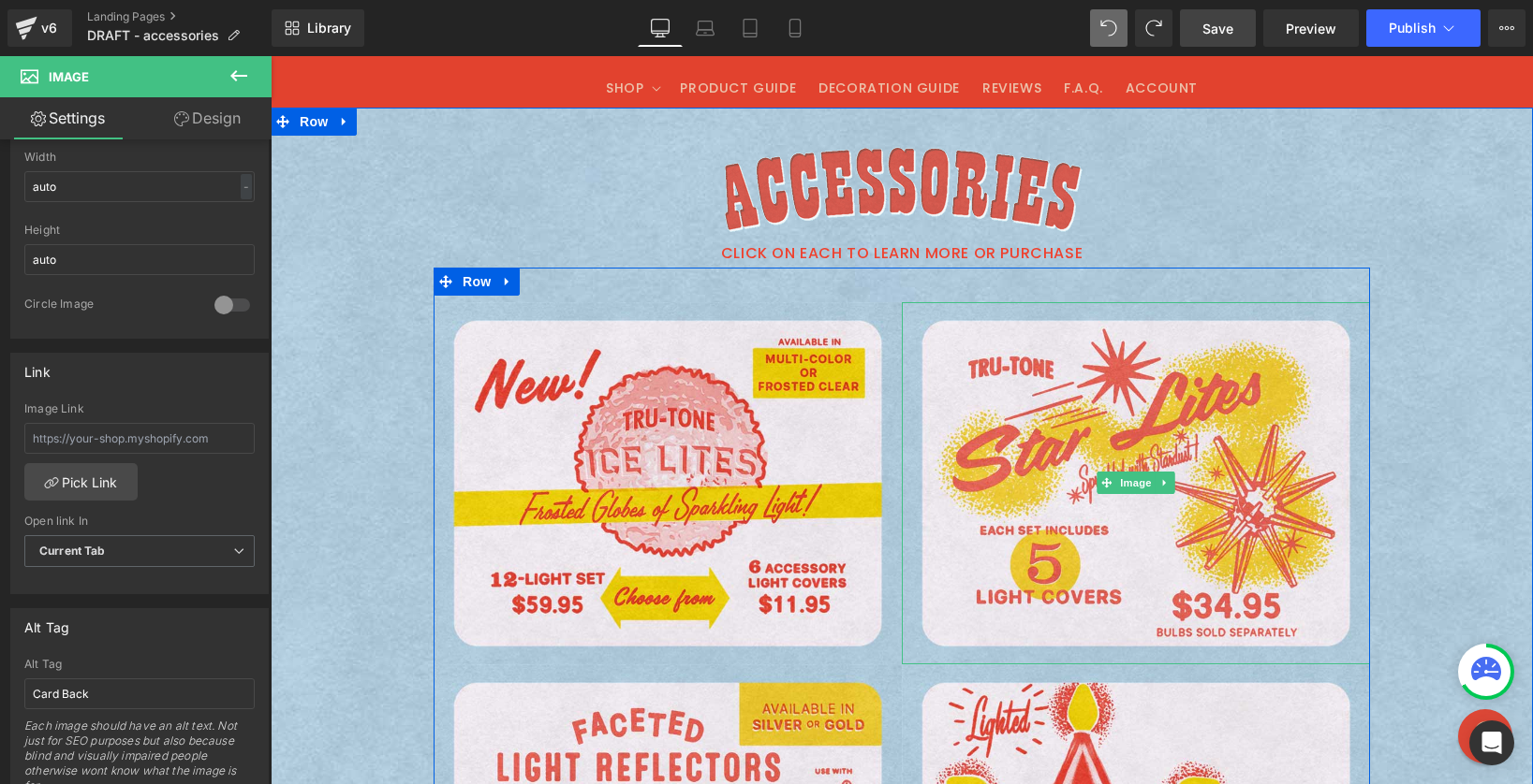
click at [270, 56] on img at bounding box center [270, 56] width 0 height 0
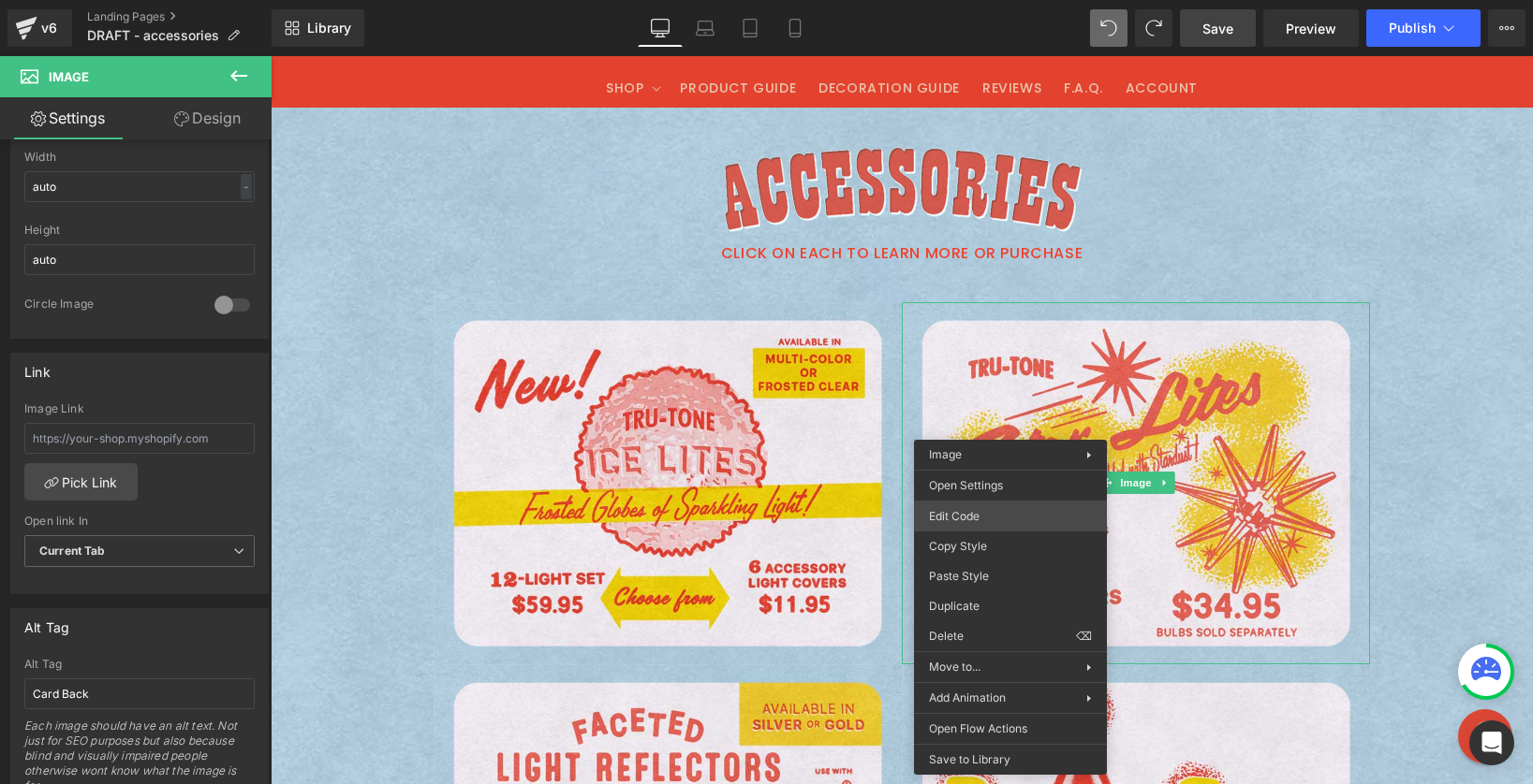
click at [996, 0] on div "Image You are previewing how the will restyle your page. You can not edit Eleme…" at bounding box center [766, 0] width 1533 height 0
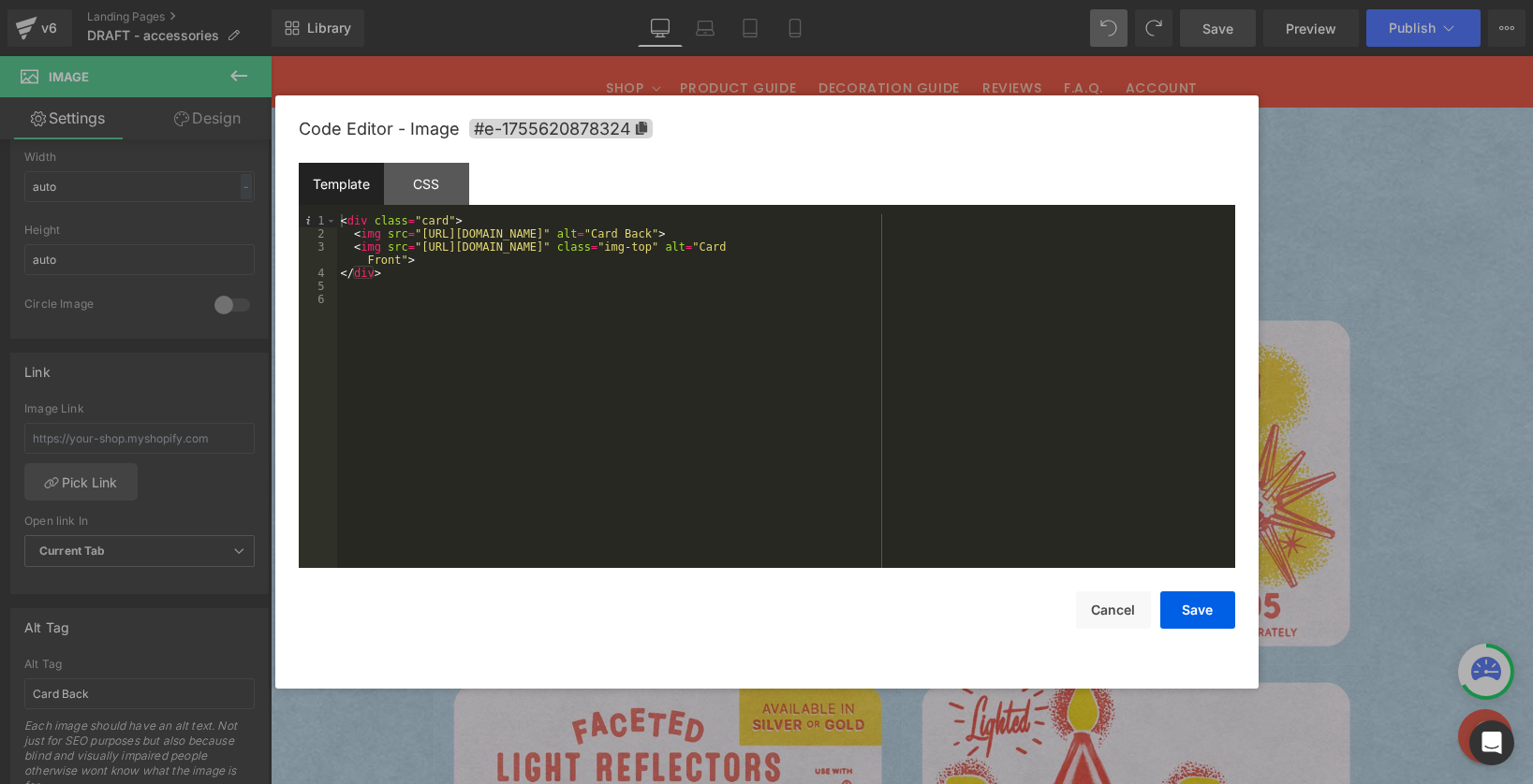
click at [354, 234] on div "< div class = "card" > < img src = "https://cdn.shopify.com/s/files/1/0723/1969…" at bounding box center [785, 404] width 898 height 380
drag, startPoint x: 749, startPoint y: 237, endPoint x: 732, endPoint y: 235, distance: 17.1
click at [732, 235] on div "< div class = "card" > < a href = "https://tru-tone.com/pages/sputnik-star-lite…" at bounding box center [785, 404] width 898 height 380
click at [560, 272] on div "< div class = "card" > < a href = "https://tru-tone.com/pages/sputnik-star-lite…" at bounding box center [785, 404] width 898 height 380
click at [1170, 598] on button "Save" at bounding box center [1197, 610] width 75 height 37
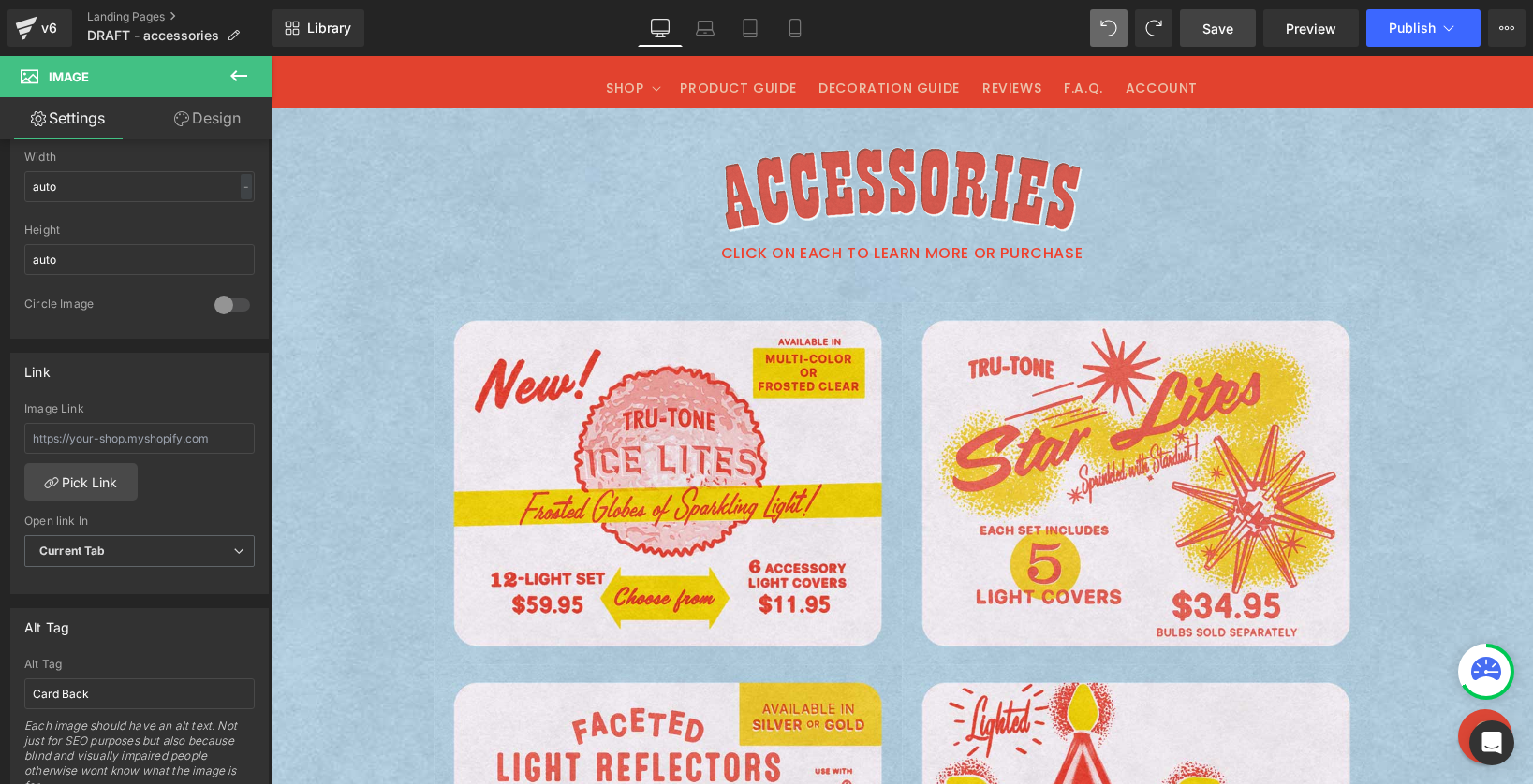
click at [1226, 23] on span "Save" at bounding box center [1218, 28] width 31 height 20
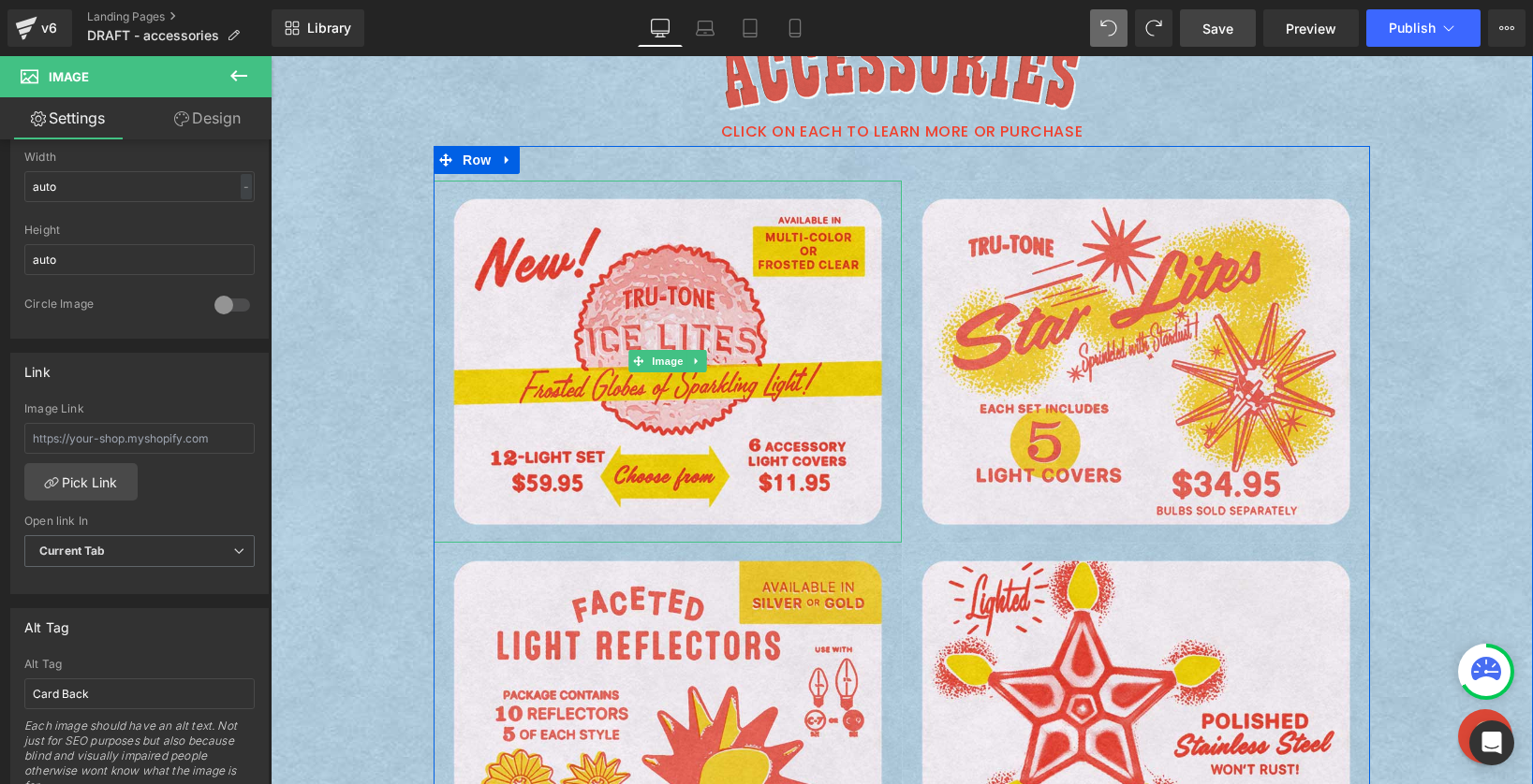
scroll to position [364, 0]
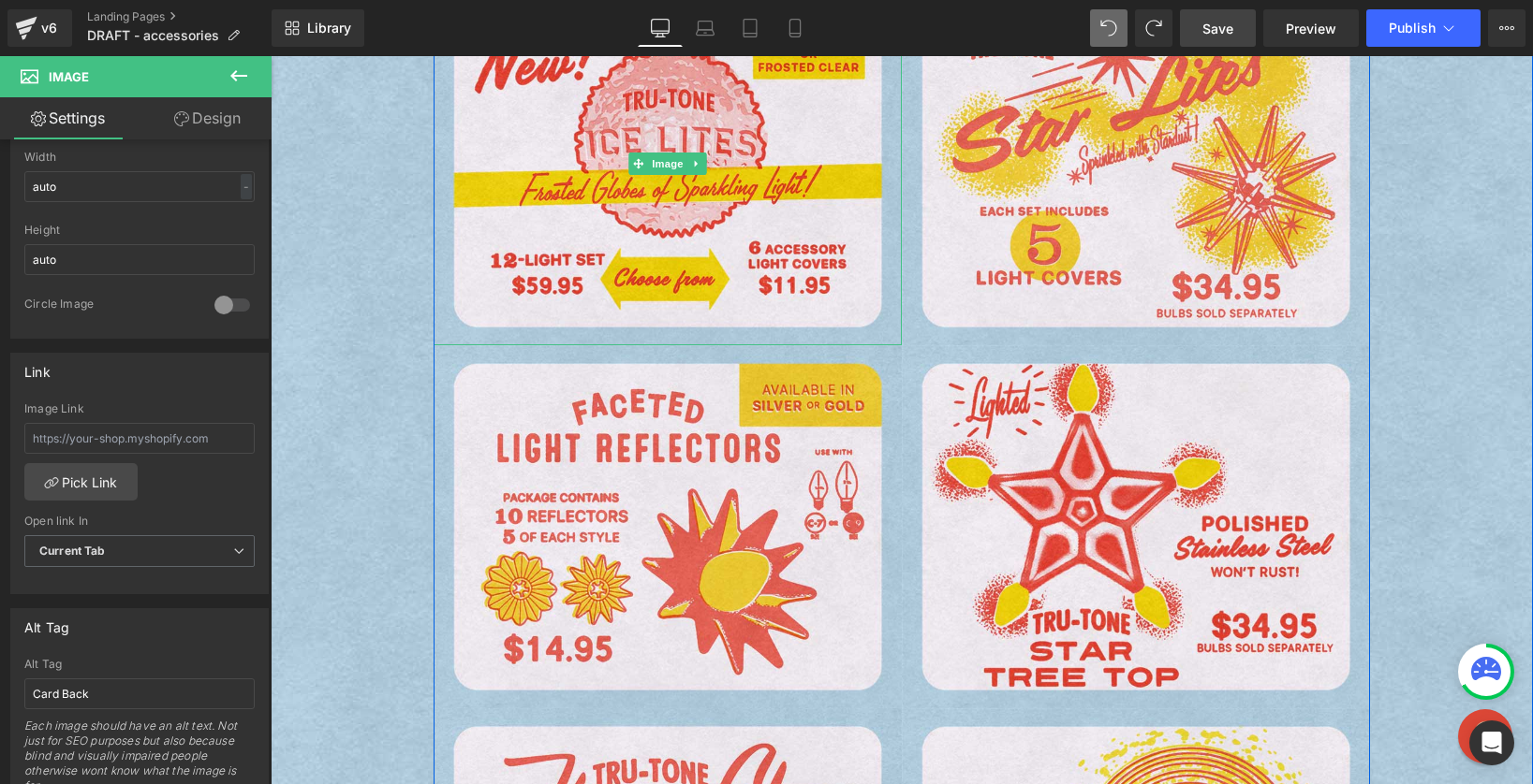
click at [270, 56] on img at bounding box center [270, 56] width 0 height 0
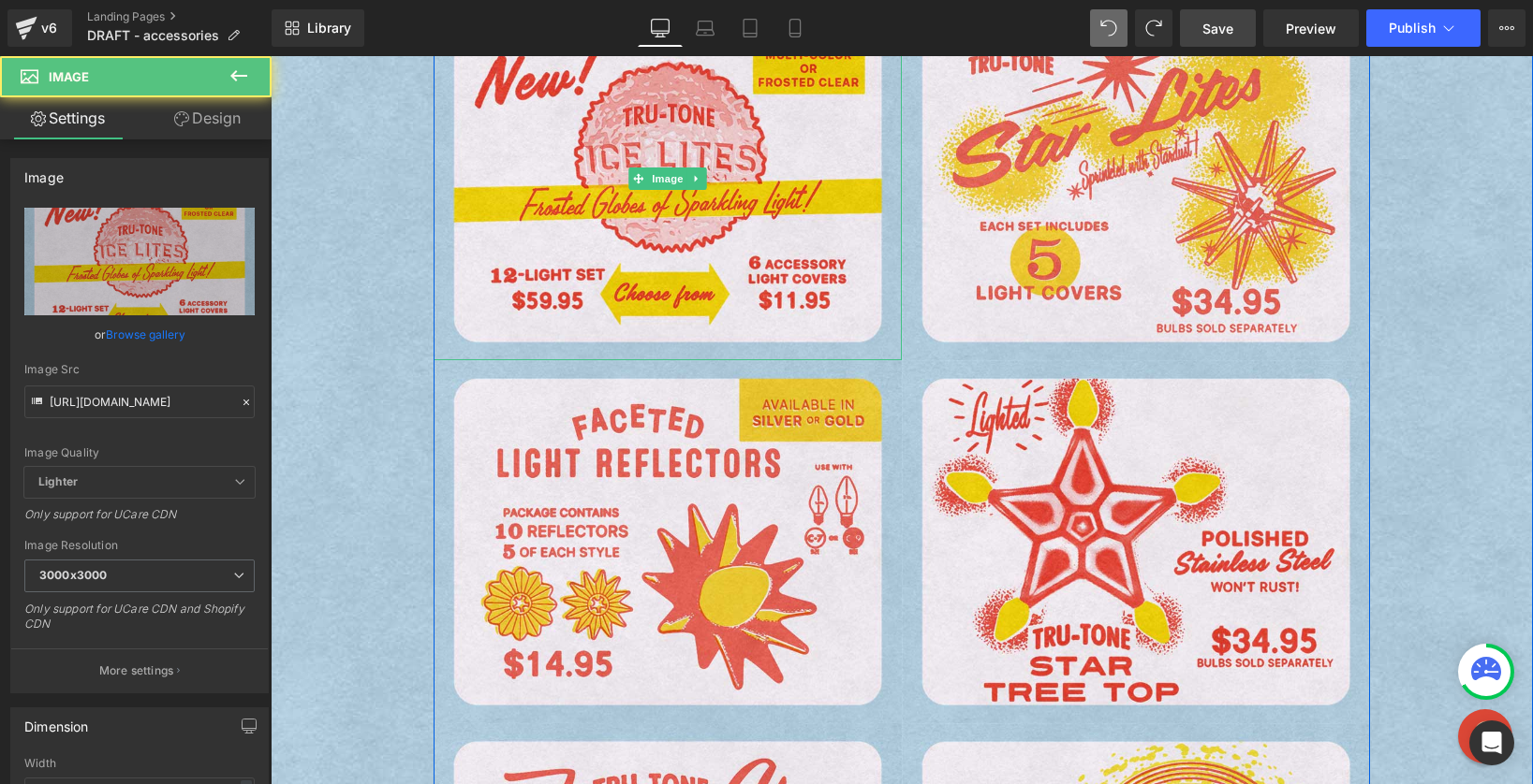
scroll to position [193, 0]
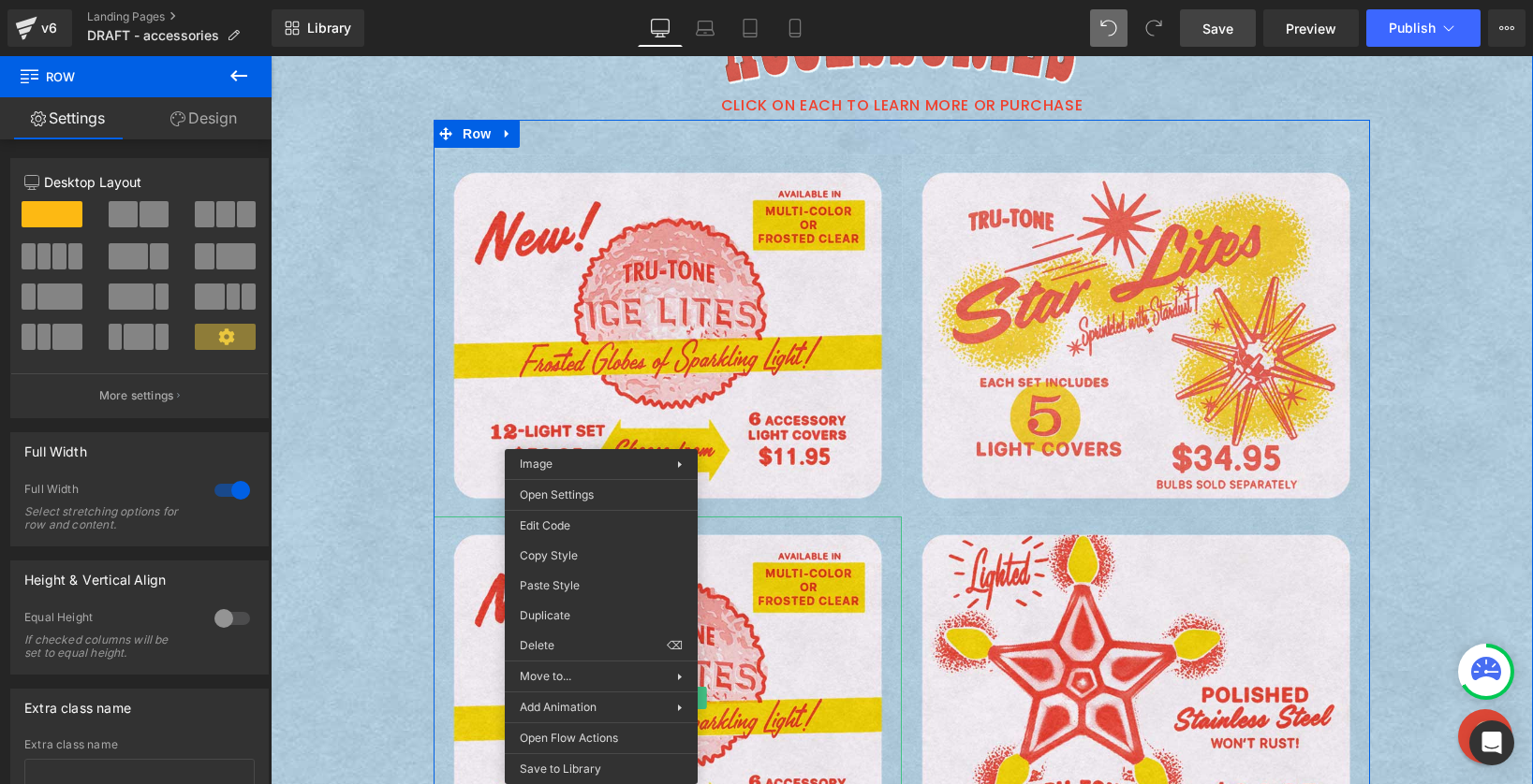
drag, startPoint x: 601, startPoint y: 593, endPoint x: 871, endPoint y: 651, distance: 276.2
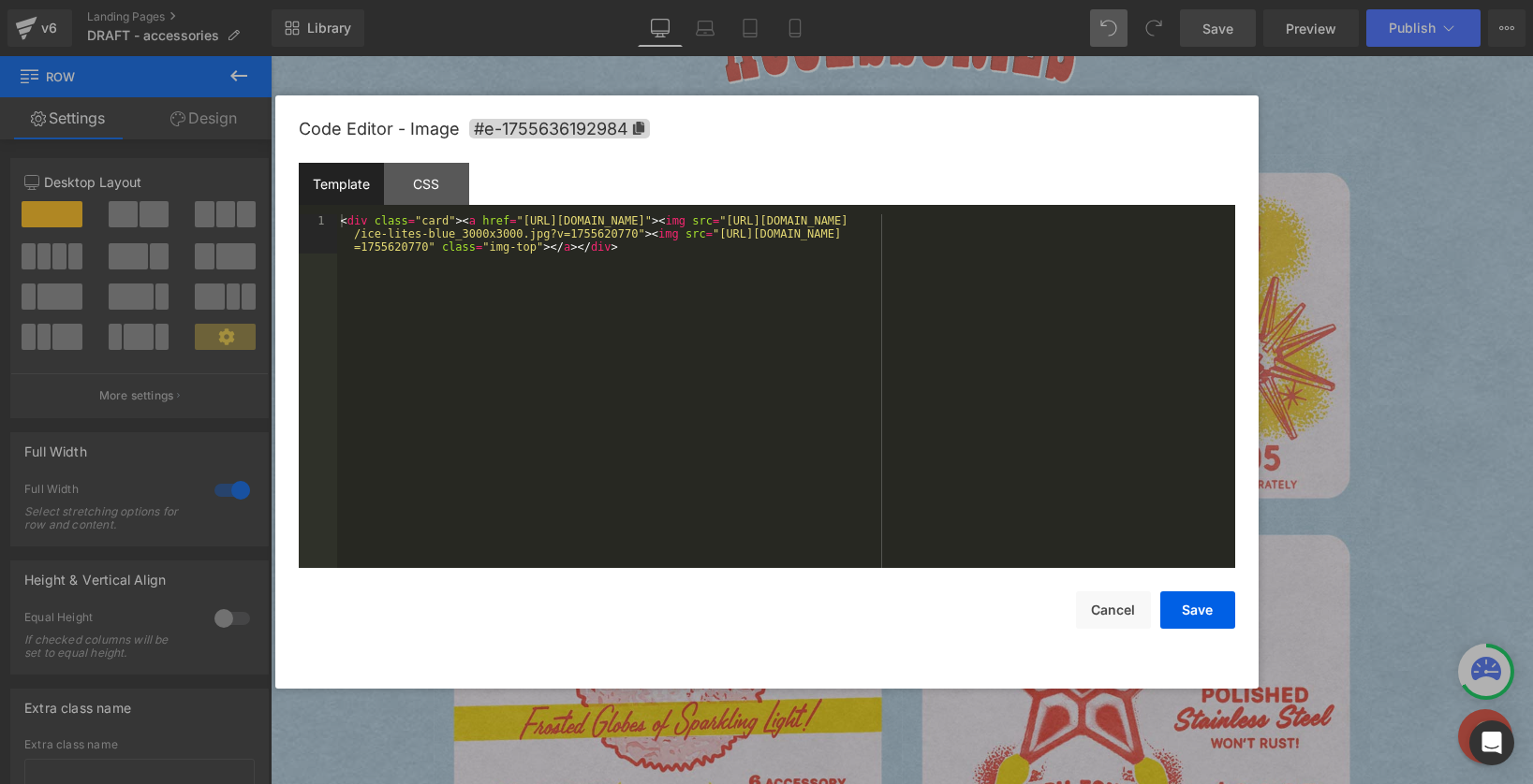
click at [582, 0] on div "Image You are previewing how the will restyle your page. You can not edit Eleme…" at bounding box center [766, 0] width 1533 height 0
click at [1117, 607] on button "Cancel" at bounding box center [1113, 610] width 75 height 37
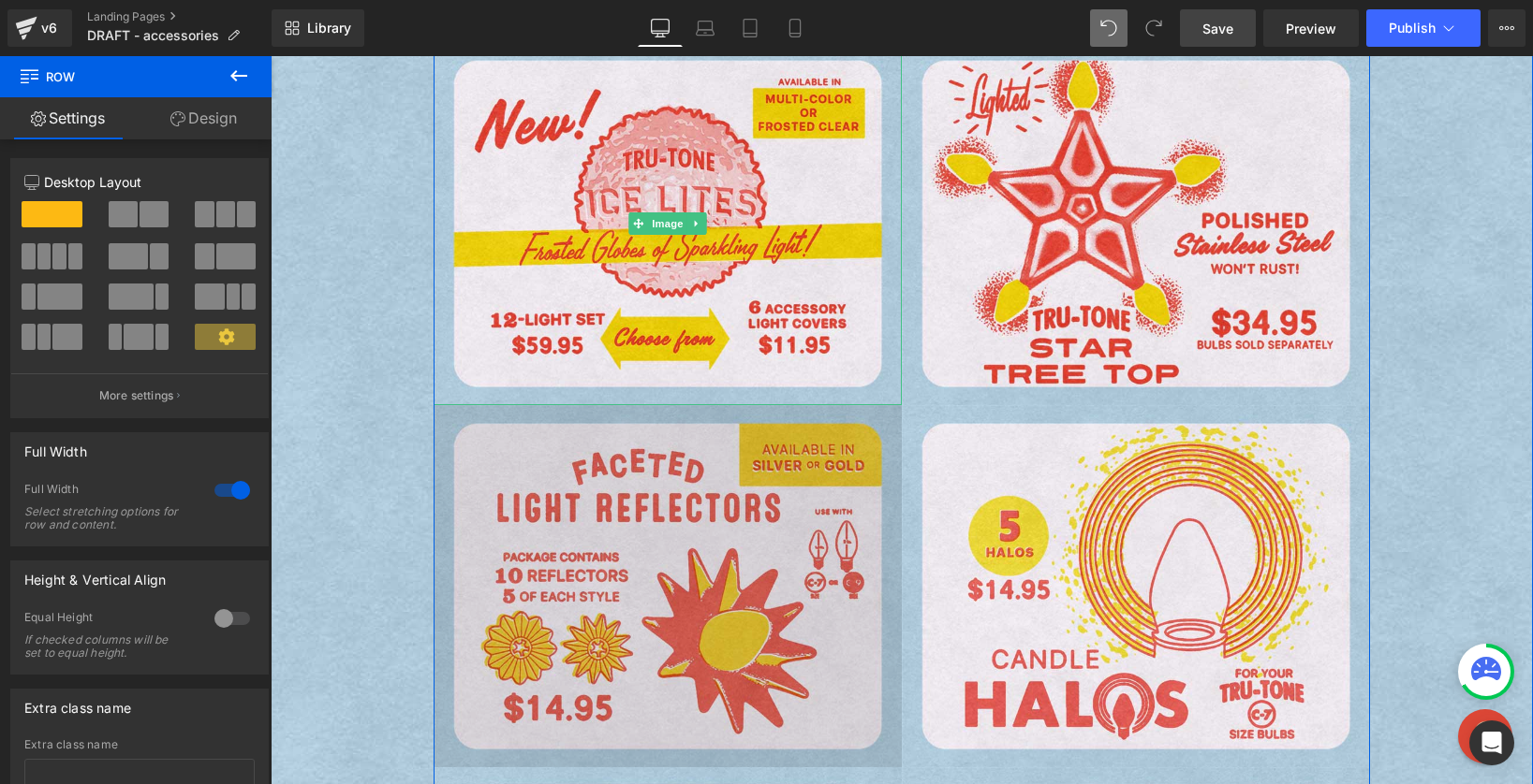
scroll to position [694, 0]
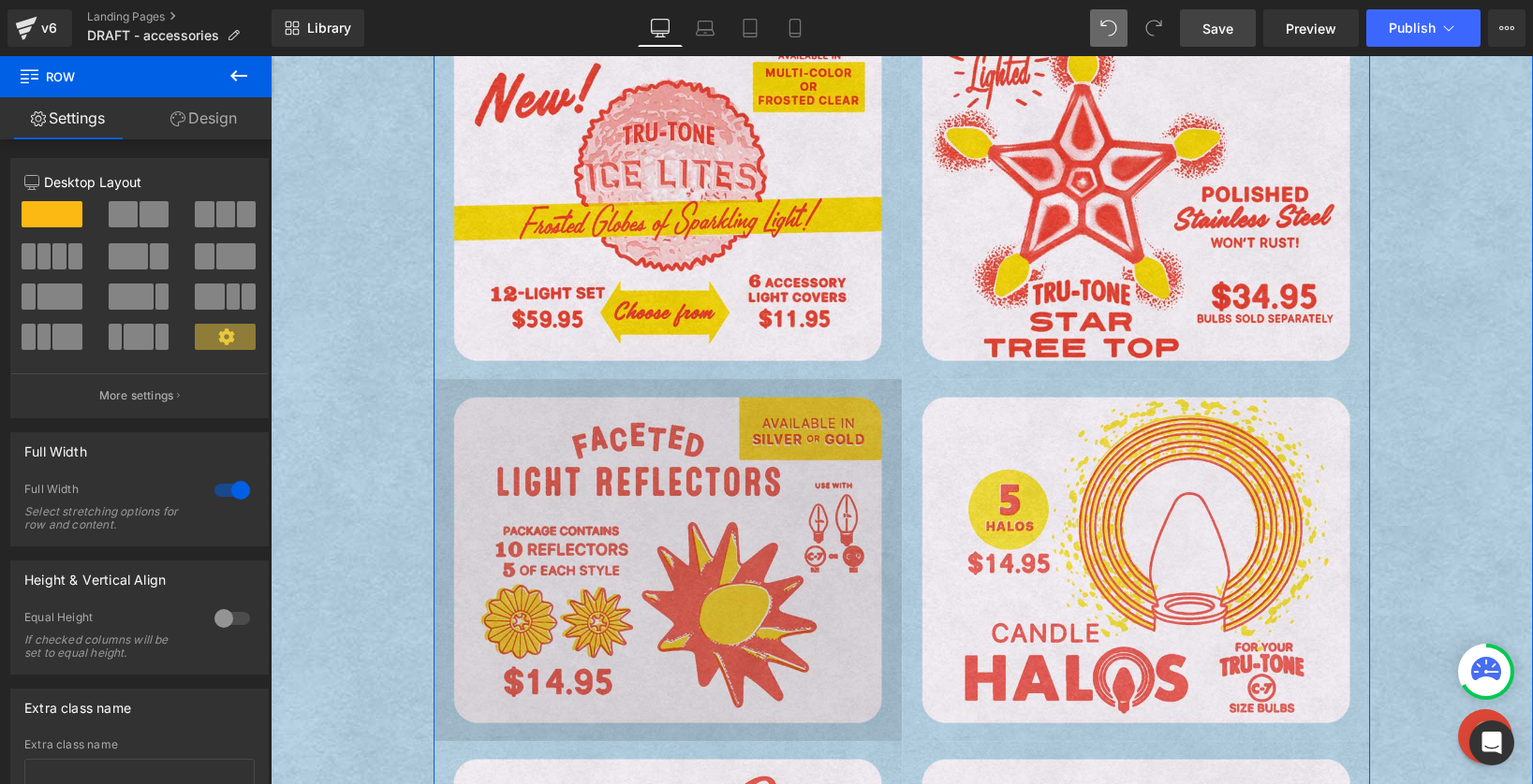
click at [661, 546] on img at bounding box center [668, 560] width 468 height 363
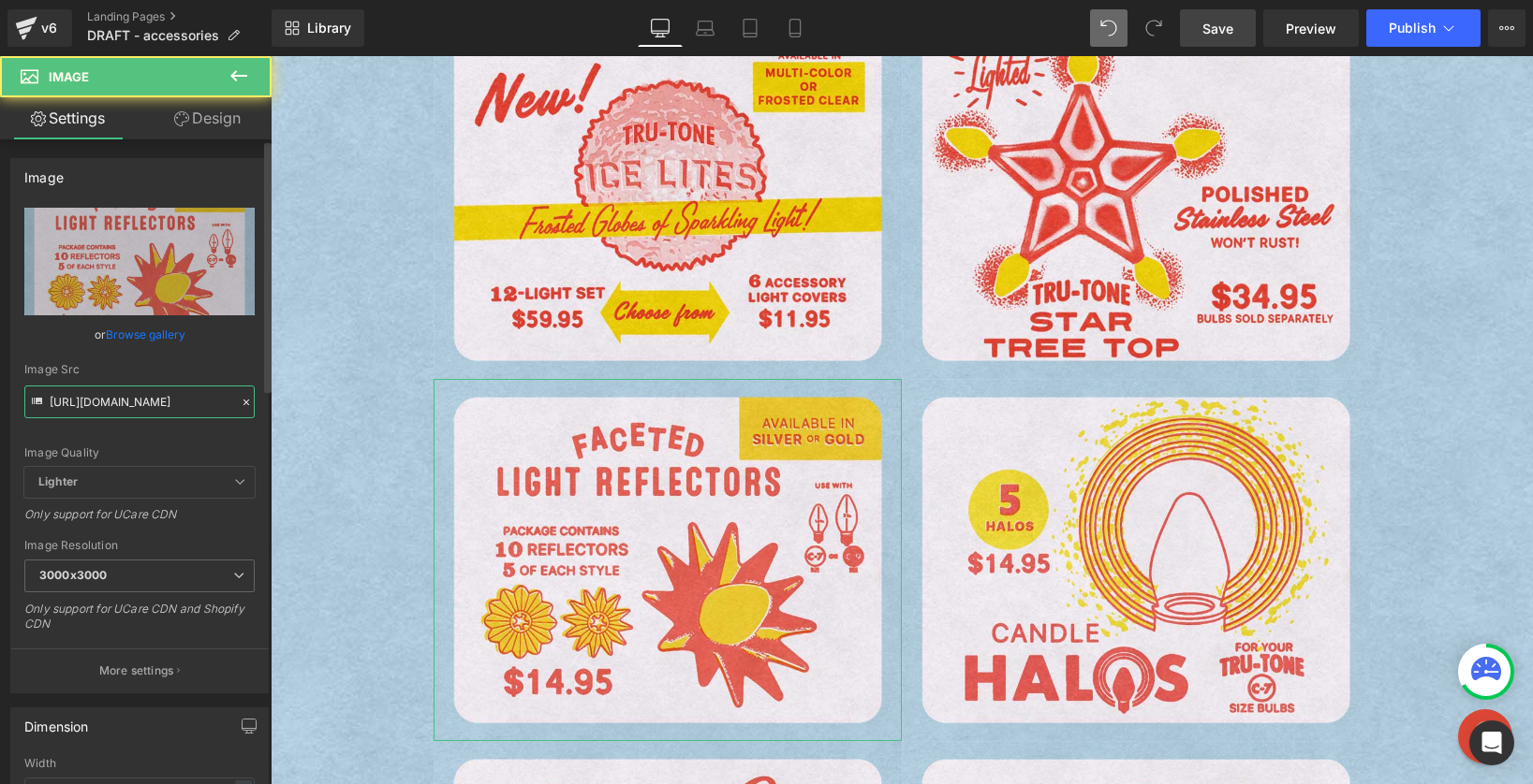
click at [146, 402] on input "https://cdn.shopify.com/s/files/1/0723/1969/7189/files/faceted-light-reflectors…" at bounding box center [139, 401] width 230 height 32
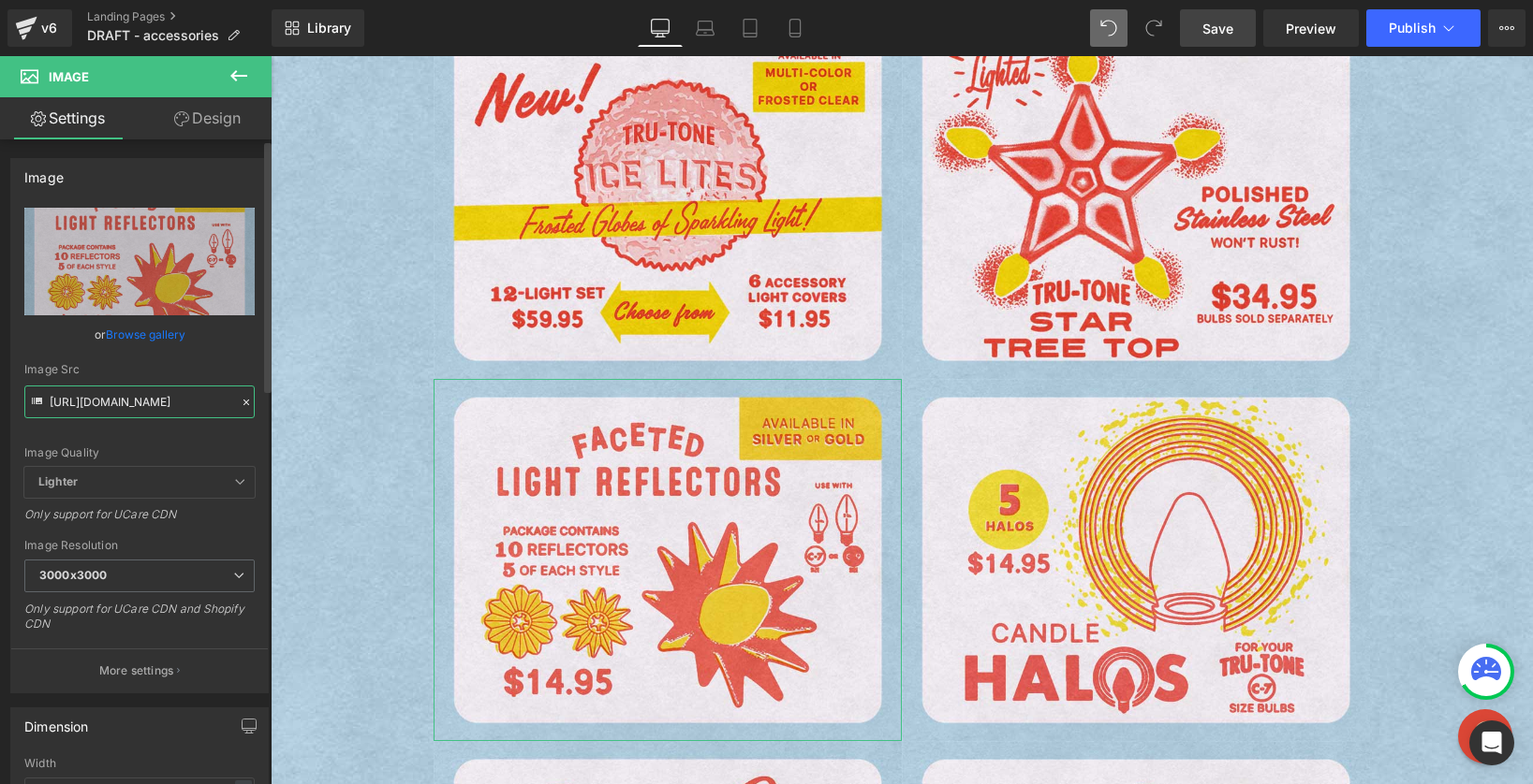
click at [146, 402] on input "https://cdn.shopify.com/s/files/1/0723/1969/7189/files/faceted-light-reflectors…" at bounding box center [139, 401] width 230 height 32
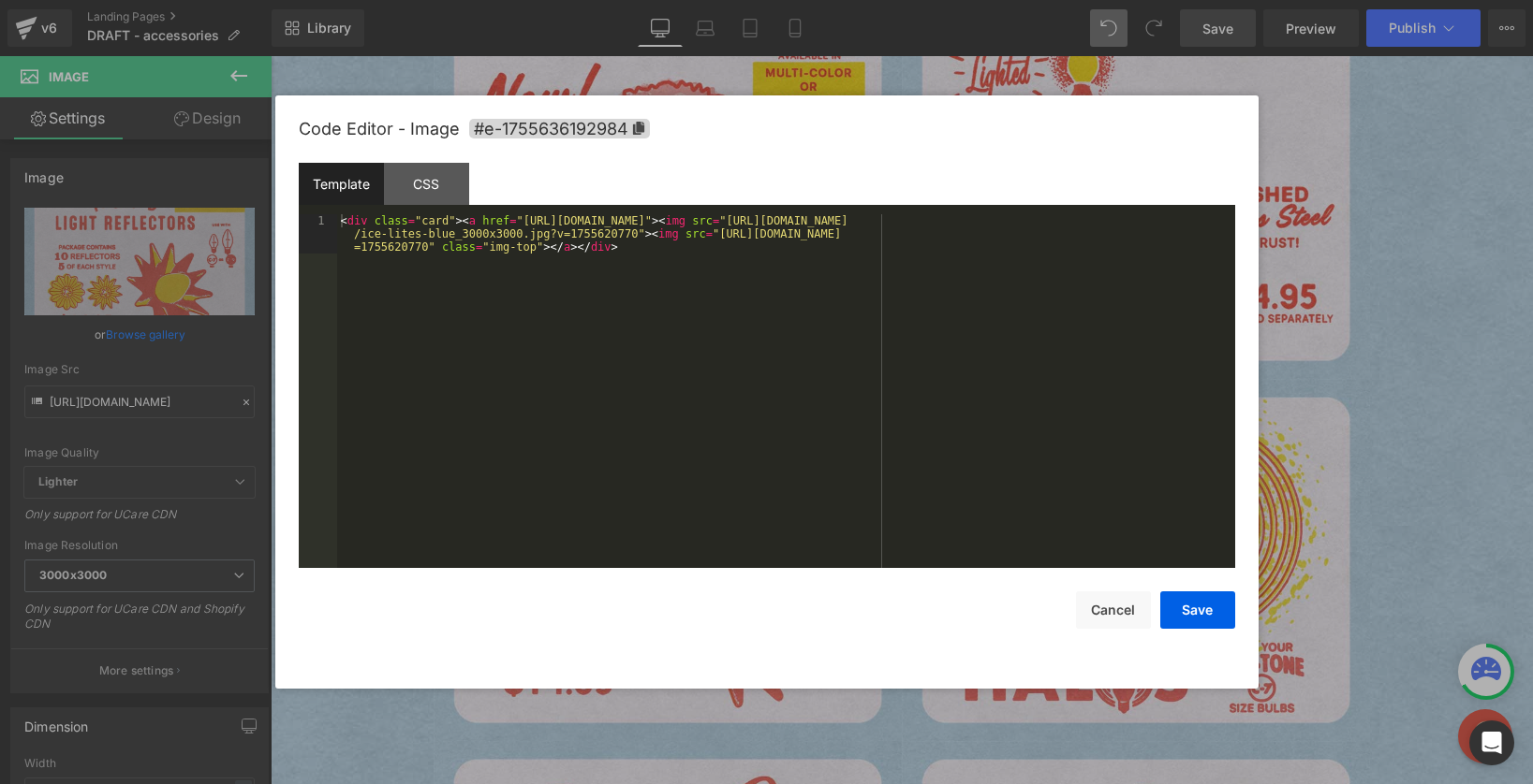
click at [653, 0] on div "Image You are previewing how the will restyle your page. You can not edit Eleme…" at bounding box center [766, 0] width 1533 height 0
click at [526, 219] on div "< div class = "card" > < a href = "https://tru-tone.com/pages/ice-lites" > < im…" at bounding box center [785, 431] width 898 height 433
drag, startPoint x: 849, startPoint y: 219, endPoint x: 636, endPoint y: 230, distance: 213.3
click at [636, 230] on div "< div class = "card" > < a href = "https://tru-tone.com/pages/ice-lites" > < im…" at bounding box center [785, 431] width 898 height 433
drag, startPoint x: 823, startPoint y: 231, endPoint x: 534, endPoint y: 249, distance: 289.6
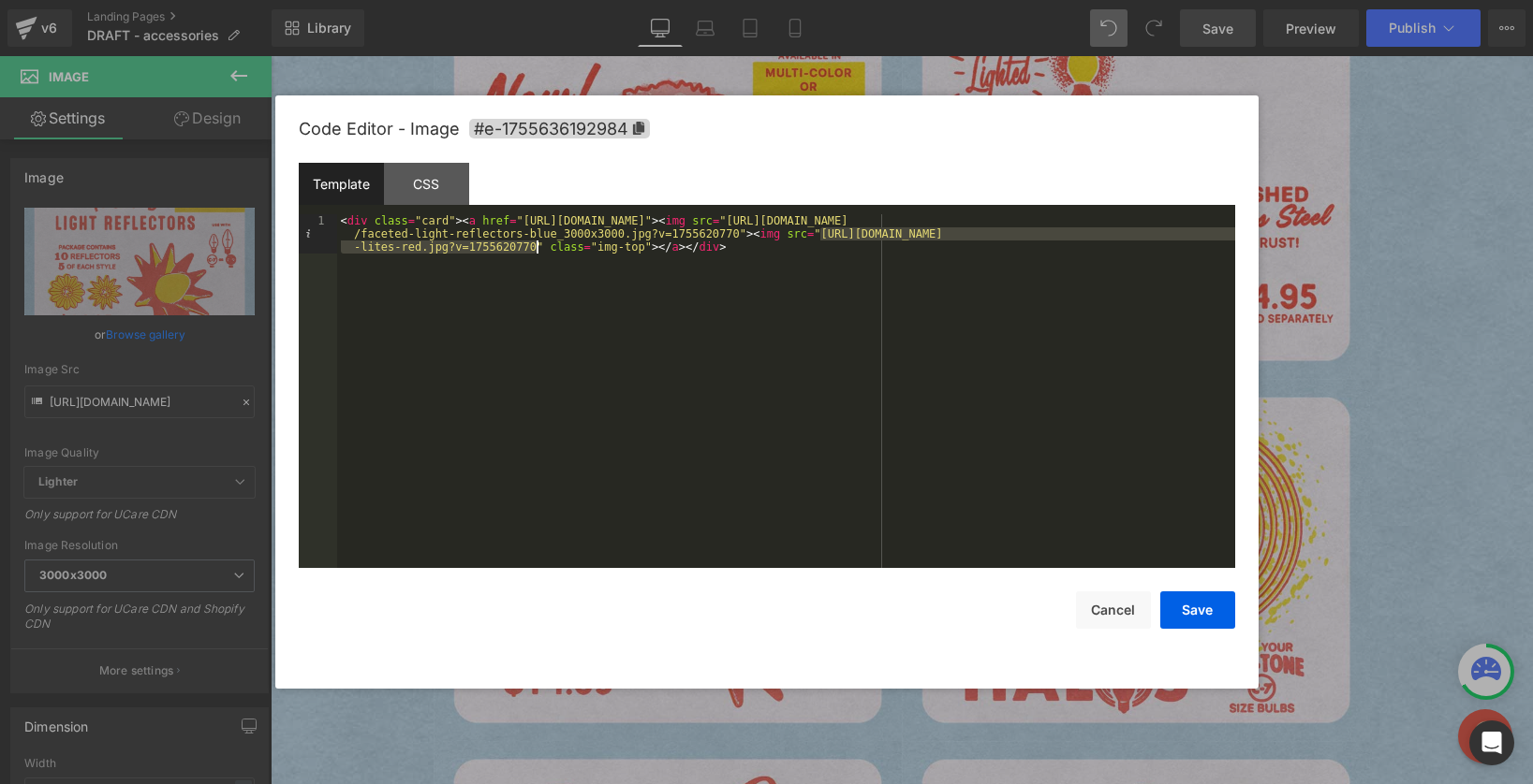
click at [534, 249] on div "< div class = "card" > < a href = "https://tru-tone.com/pages/ice-lites" > < im…" at bounding box center [785, 431] width 898 height 433
click at [660, 223] on div "< div class = "card" > < a href = "https://tru-tone.com/pages/ice-lites" > < im…" at bounding box center [785, 431] width 898 height 433
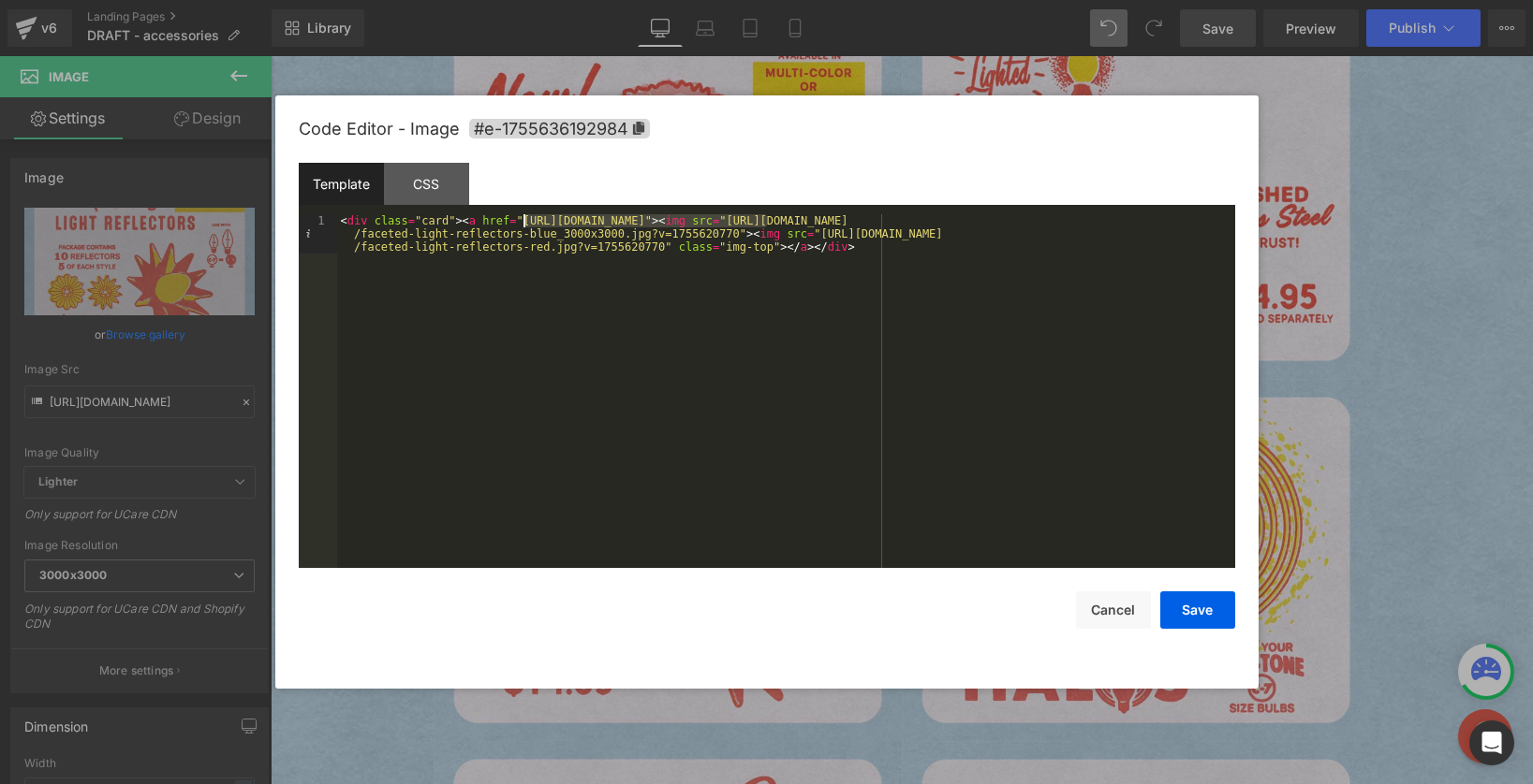
drag, startPoint x: 766, startPoint y: 221, endPoint x: 523, endPoint y: 221, distance: 243.0
click at [523, 221] on div "< div class = "card" > < a href = "https://tru-tone.com/pages/ice-lites" > < im…" at bounding box center [785, 431] width 898 height 433
click at [1188, 614] on button "Save" at bounding box center [1197, 610] width 75 height 37
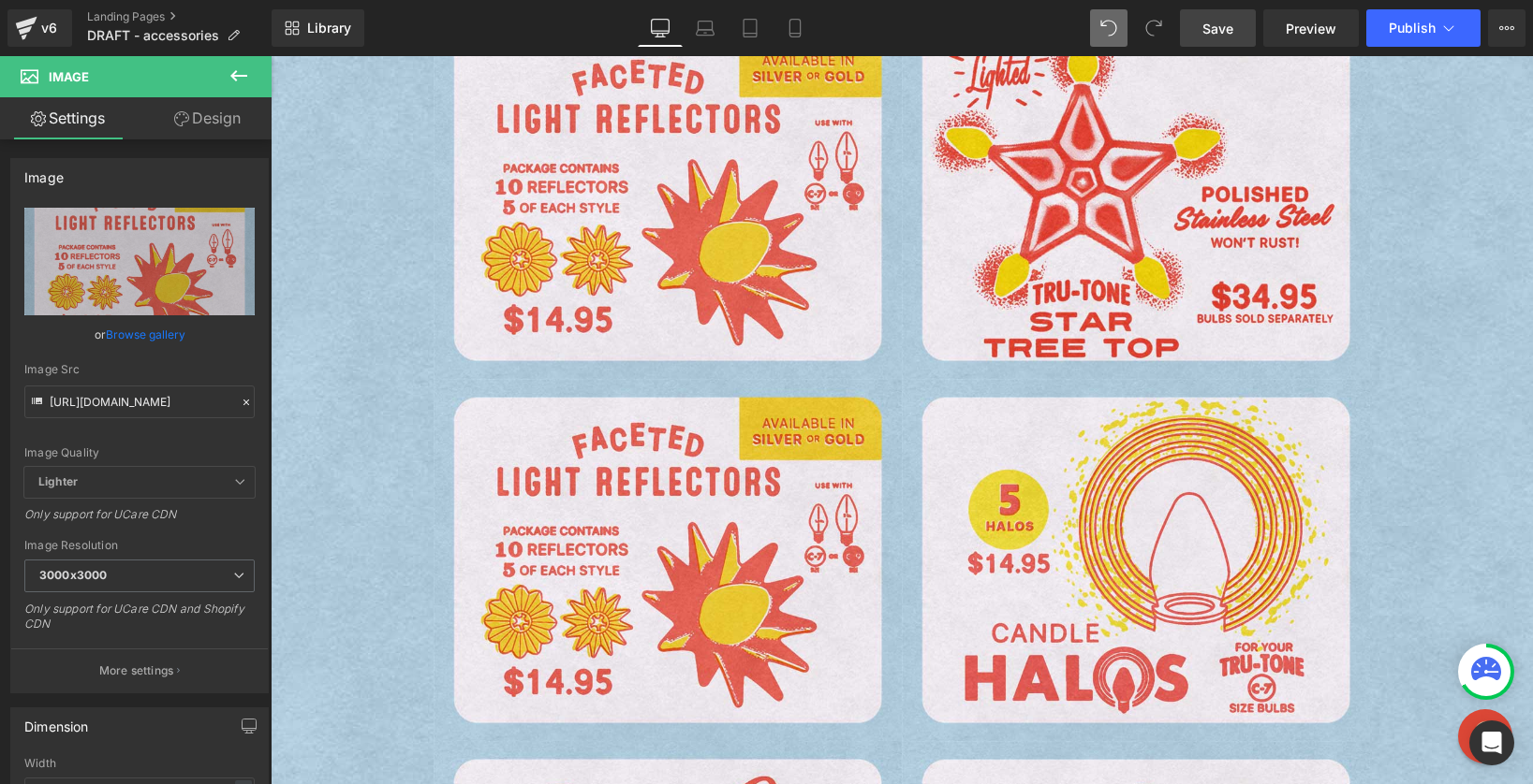
click at [1232, 23] on span "Save" at bounding box center [1218, 28] width 31 height 20
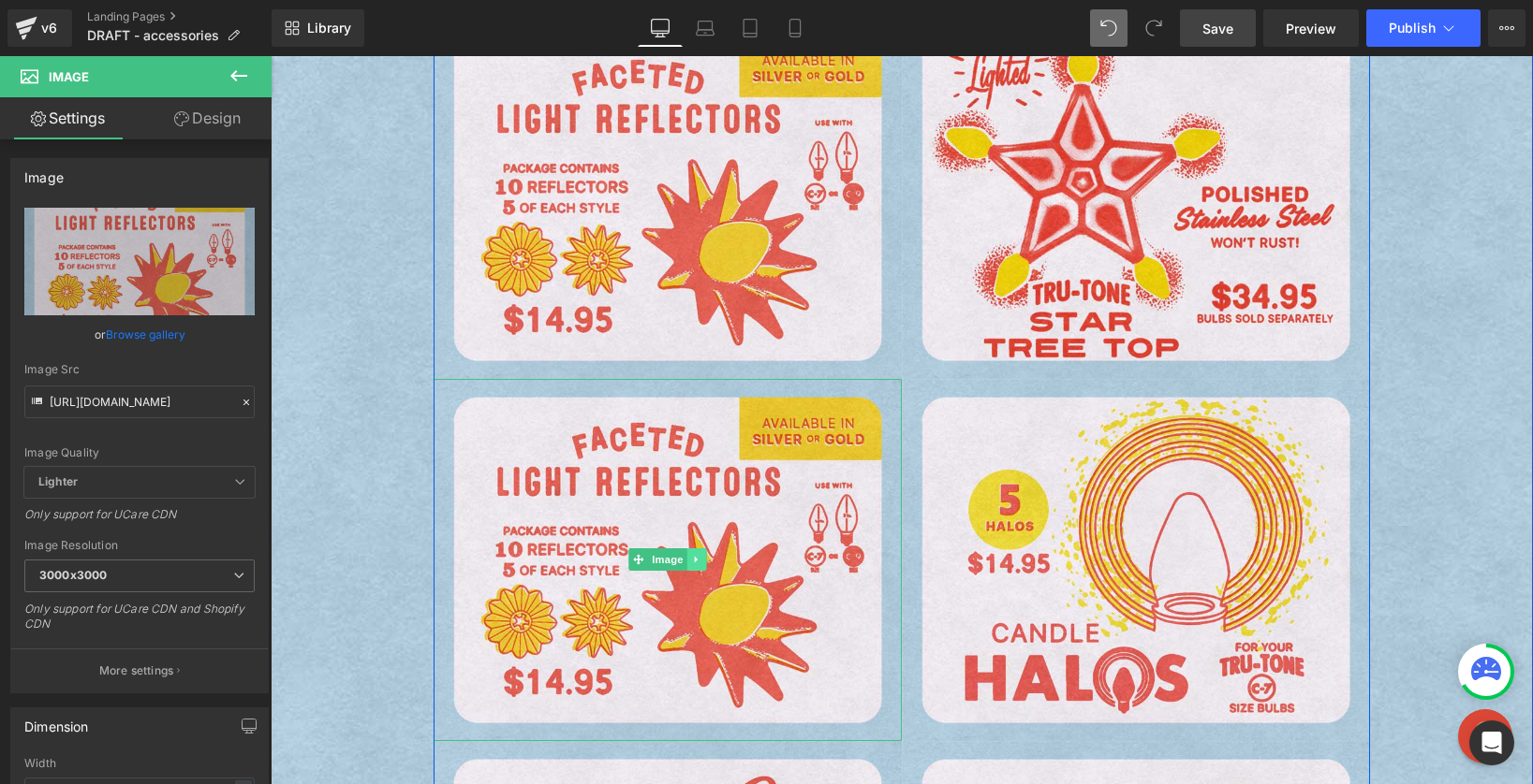
click at [694, 556] on icon at bounding box center [697, 559] width 11 height 11
click at [701, 554] on icon at bounding box center [706, 559] width 11 height 11
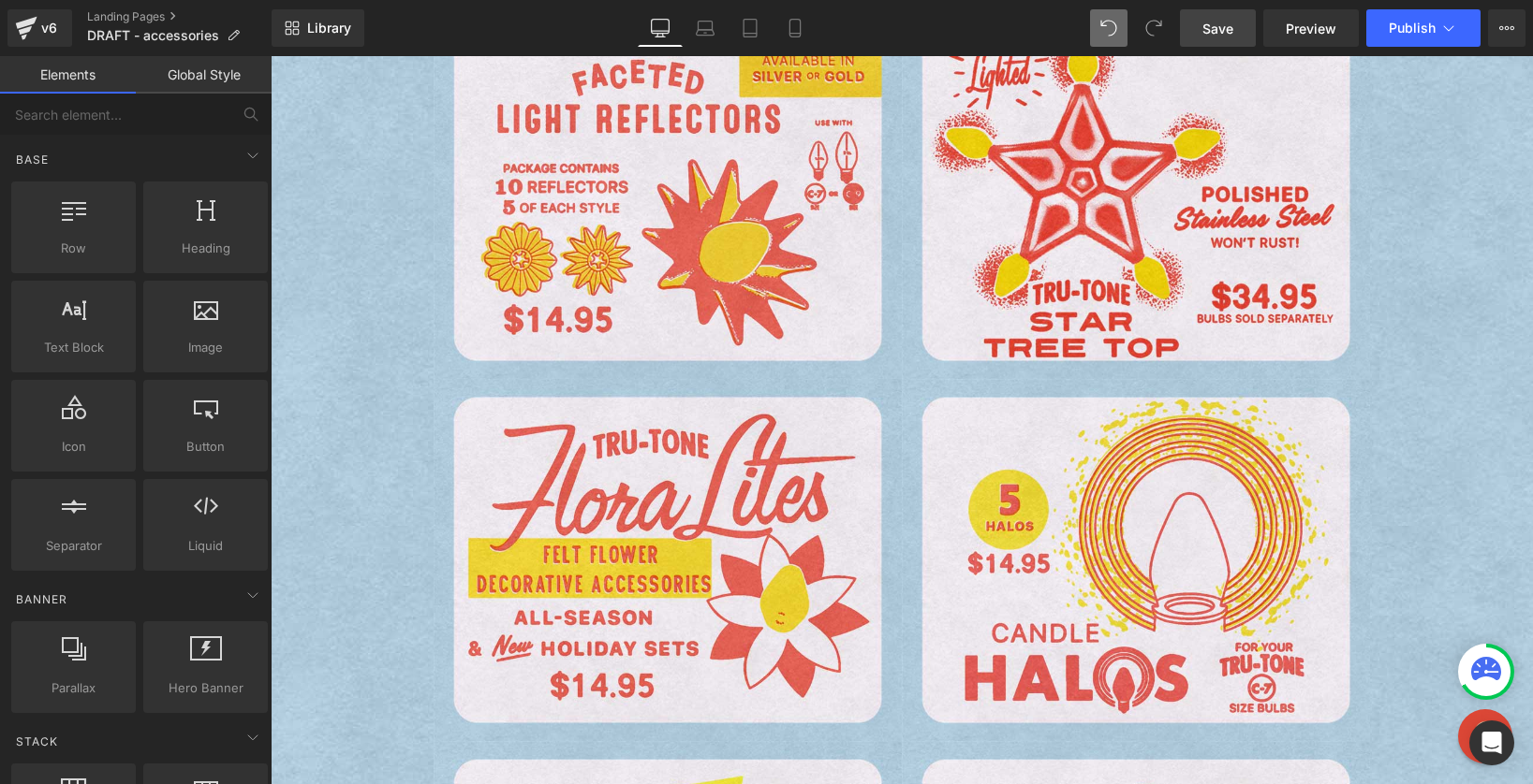
click at [1212, 21] on span "Save" at bounding box center [1218, 28] width 31 height 20
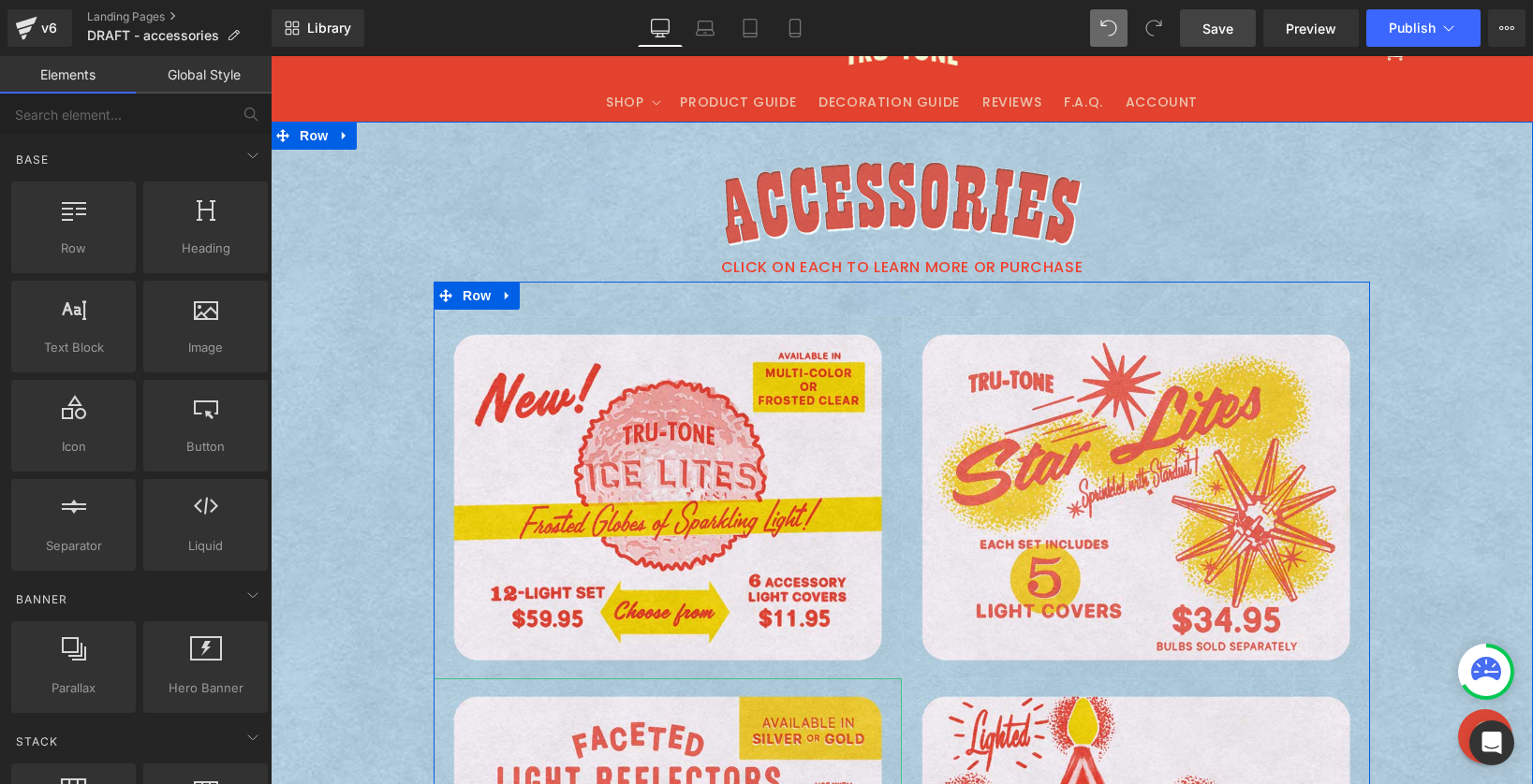
scroll to position [0, 0]
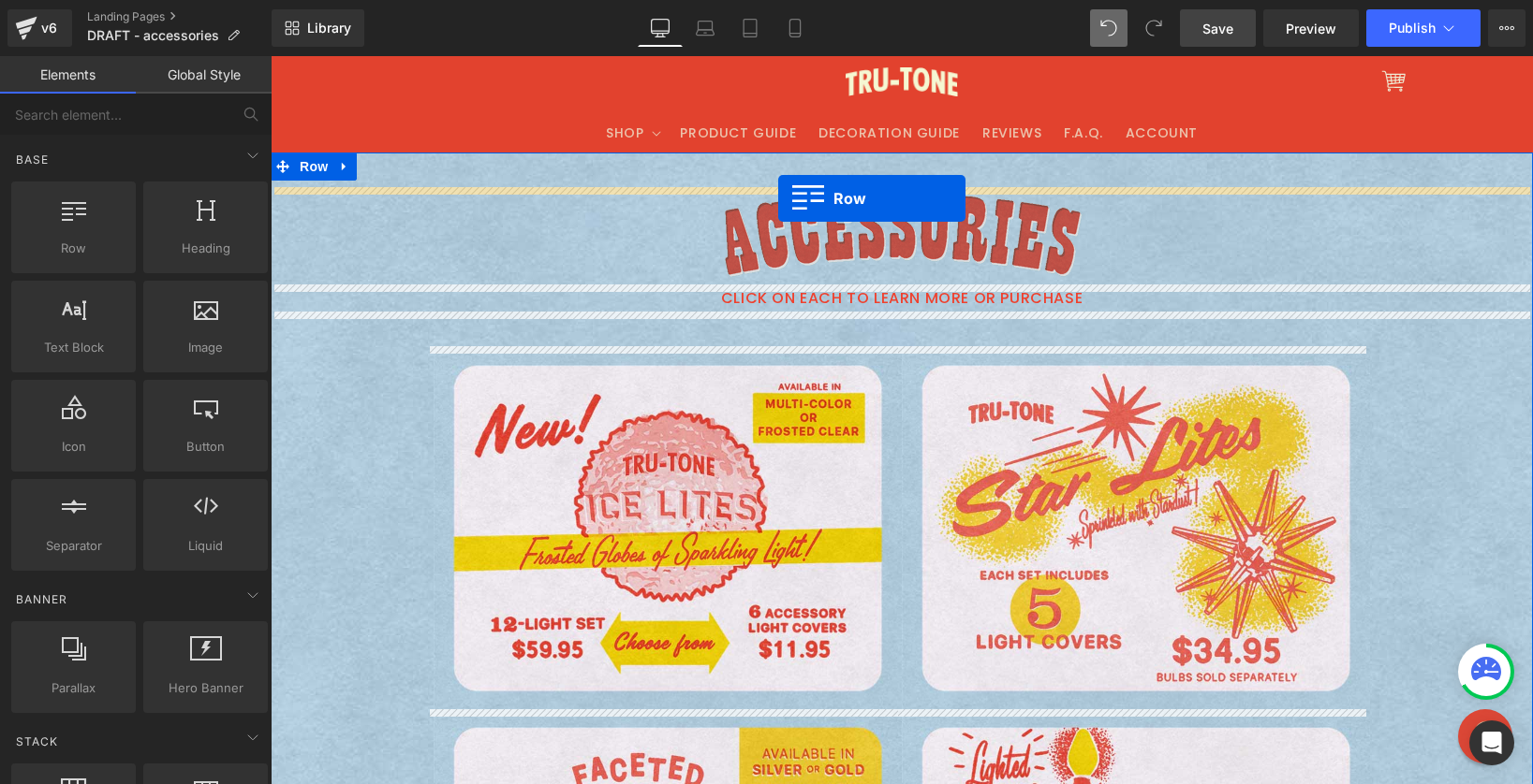
drag, startPoint x: 333, startPoint y: 272, endPoint x: 778, endPoint y: 199, distance: 450.9
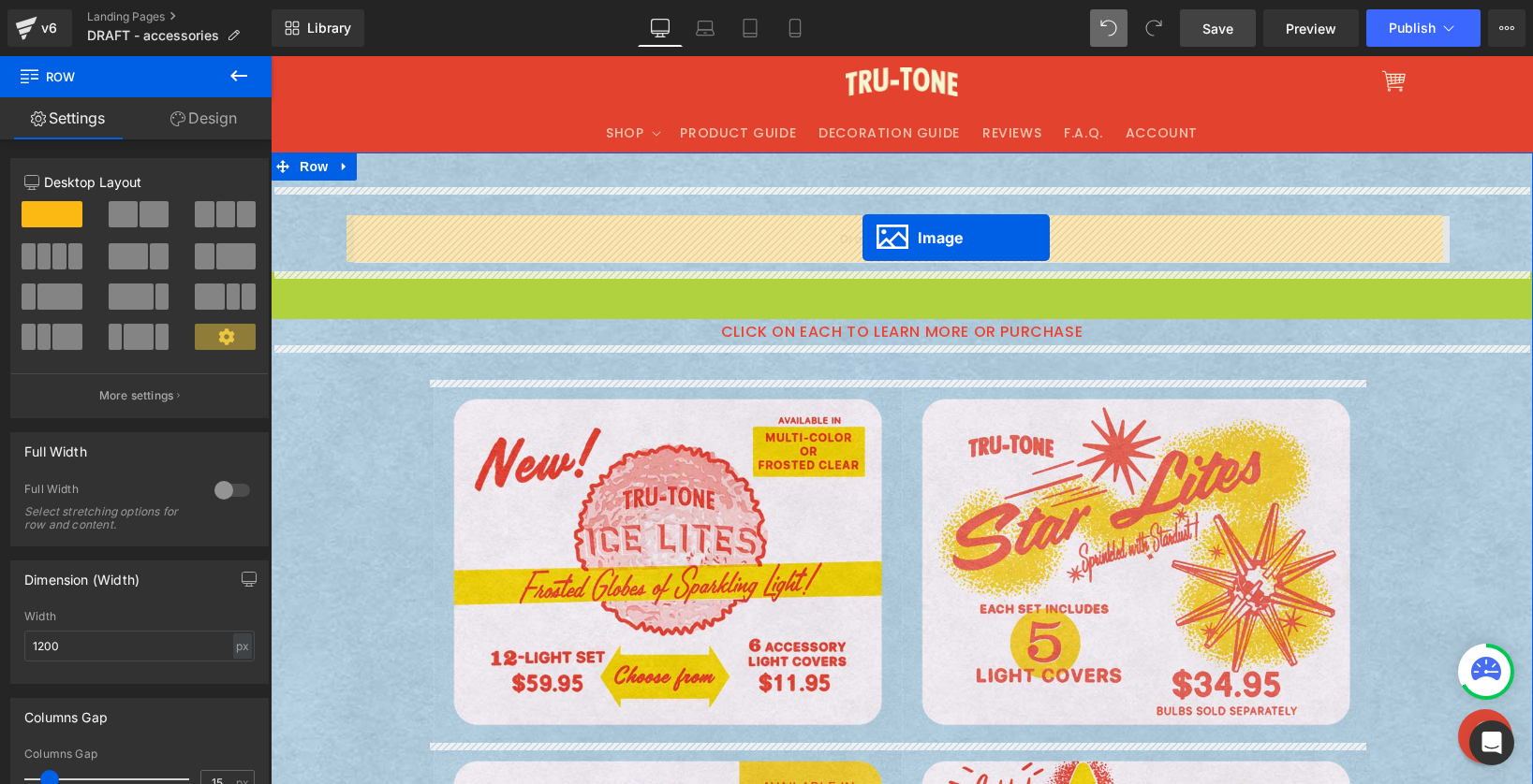
drag, startPoint x: 865, startPoint y: 321, endPoint x: 862, endPoint y: 238, distance: 83.1
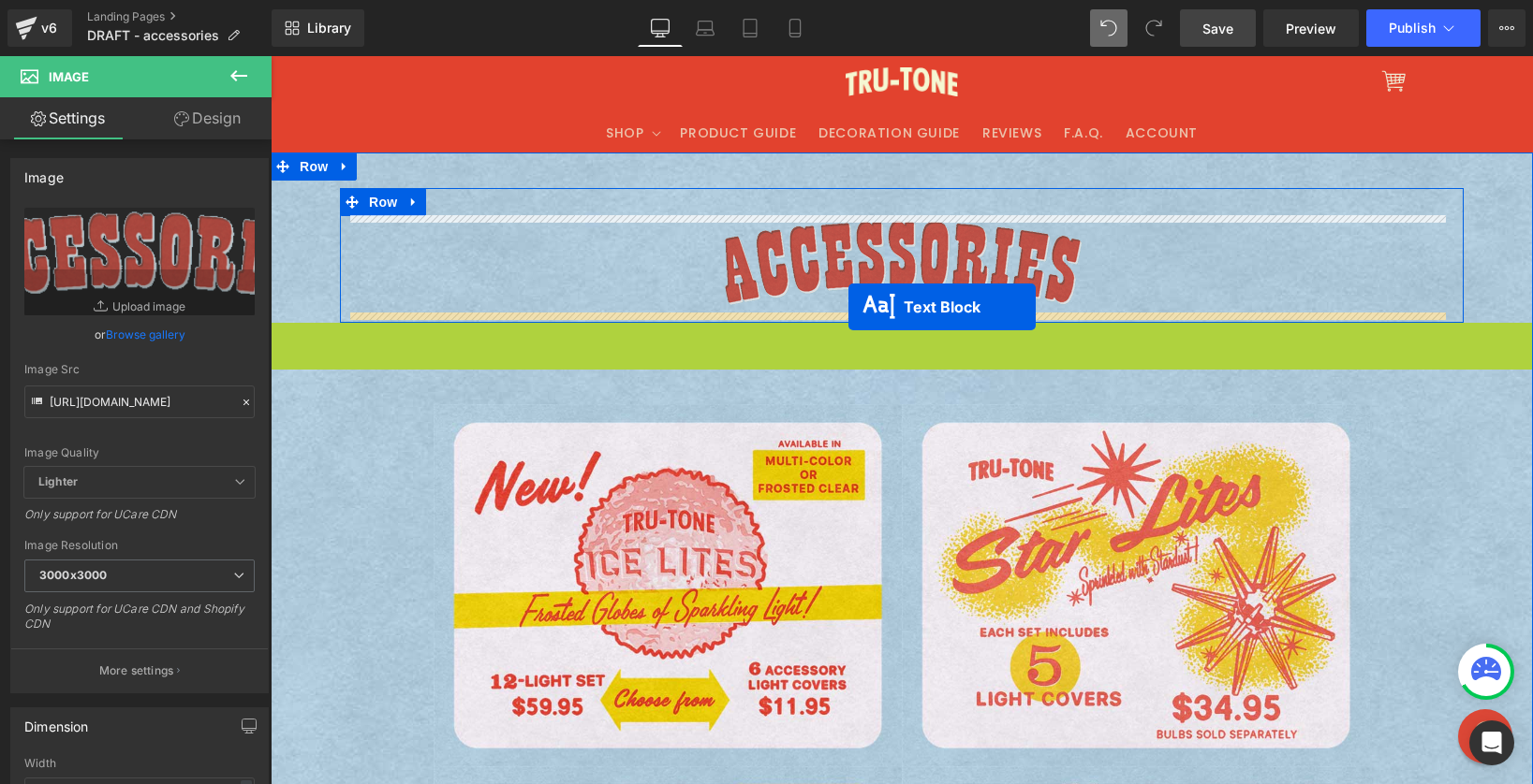
drag, startPoint x: 848, startPoint y: 333, endPoint x: 848, endPoint y: 307, distance: 26.0
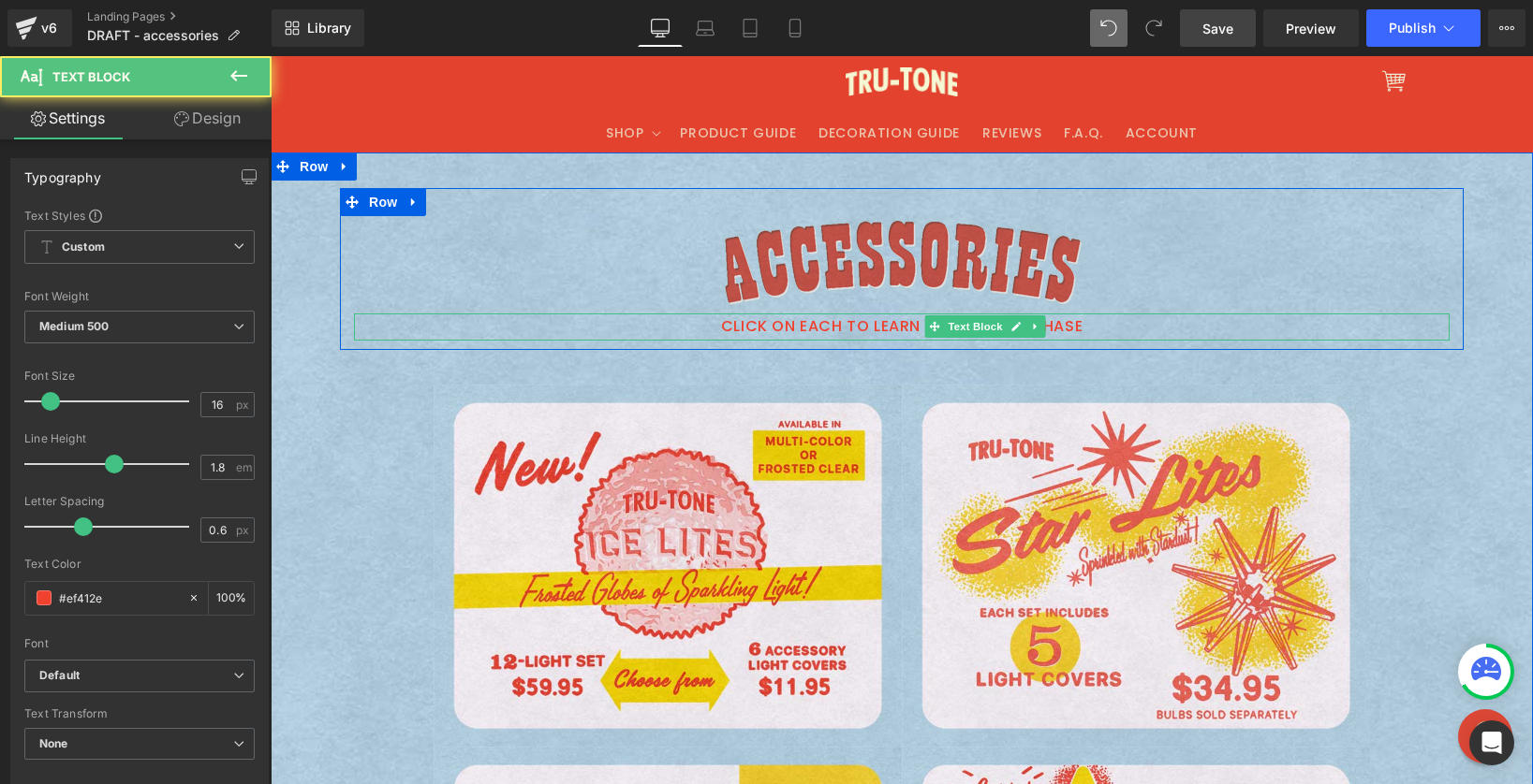
click at [825, 261] on img at bounding box center [902, 264] width 362 height 97
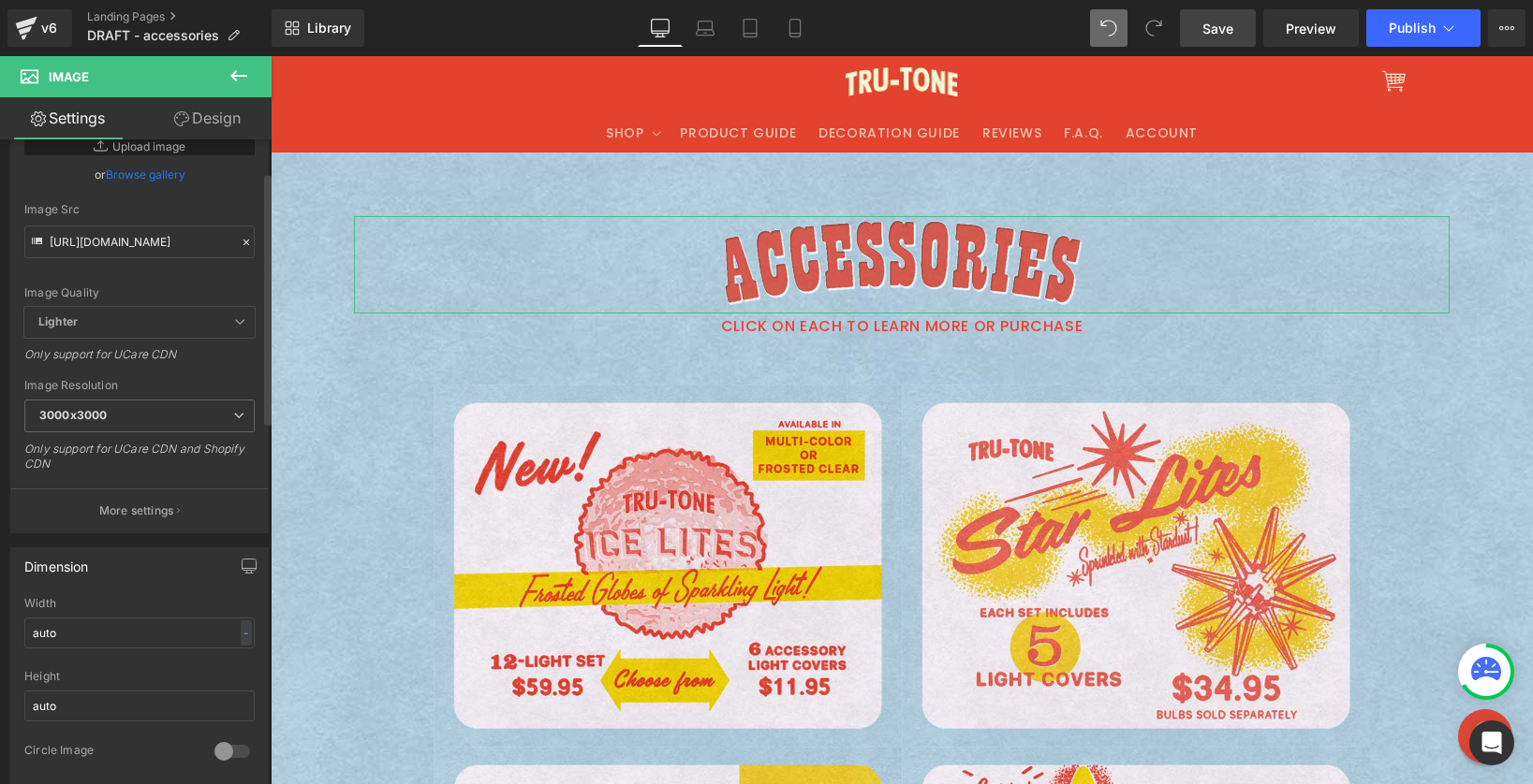
scroll to position [239, 0]
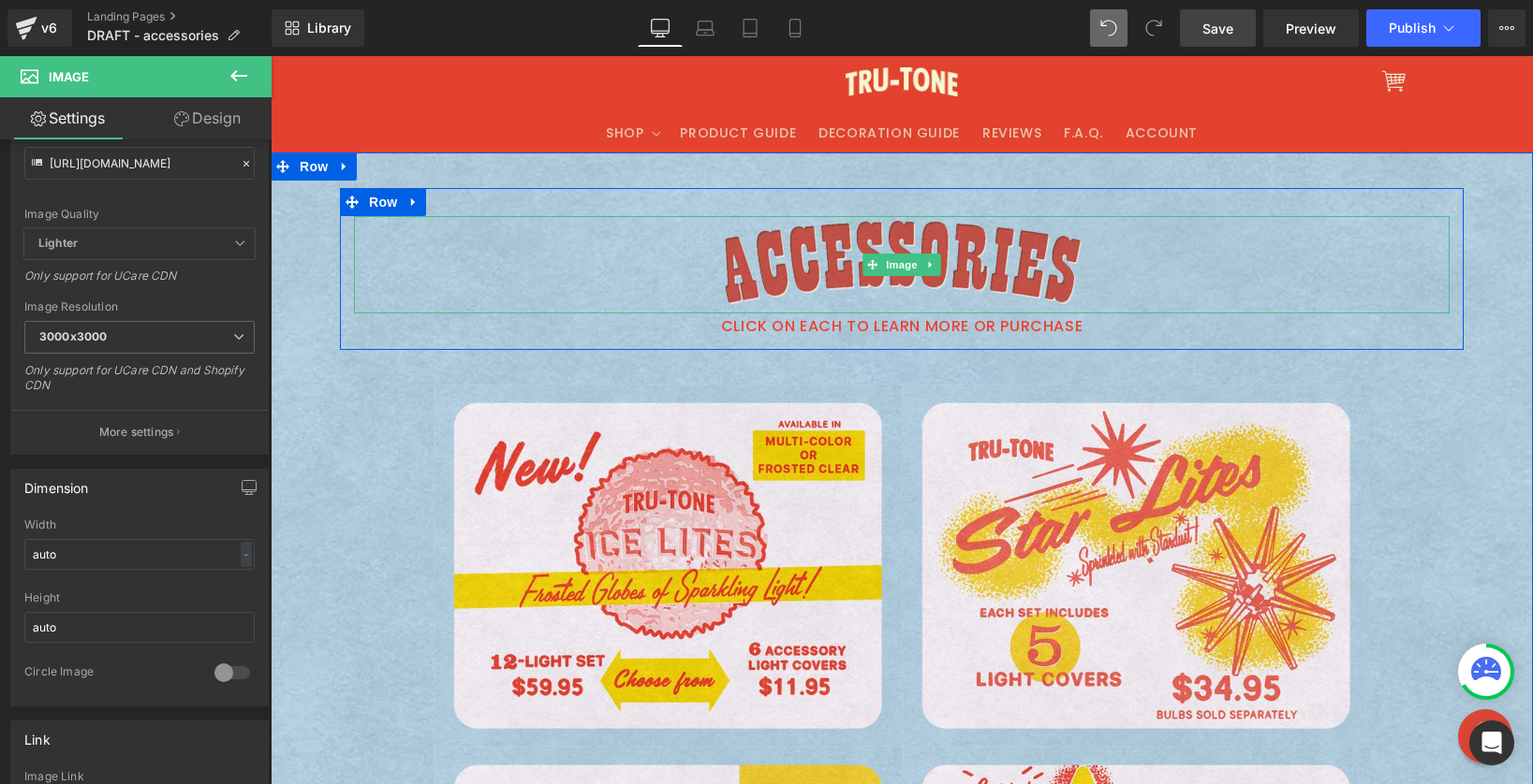
click at [780, 264] on img at bounding box center [902, 264] width 362 height 97
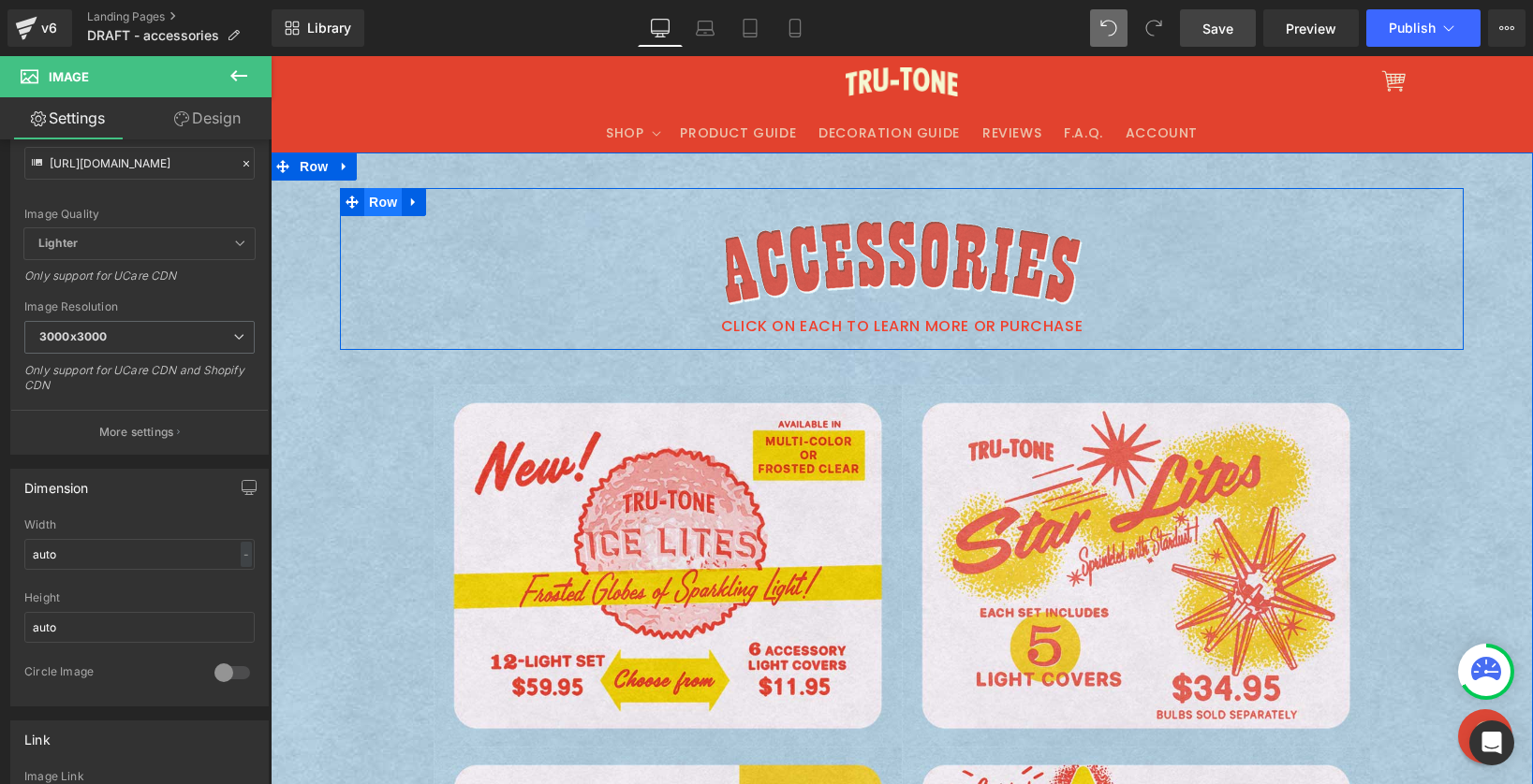
click at [369, 199] on span "Row" at bounding box center [383, 202] width 37 height 28
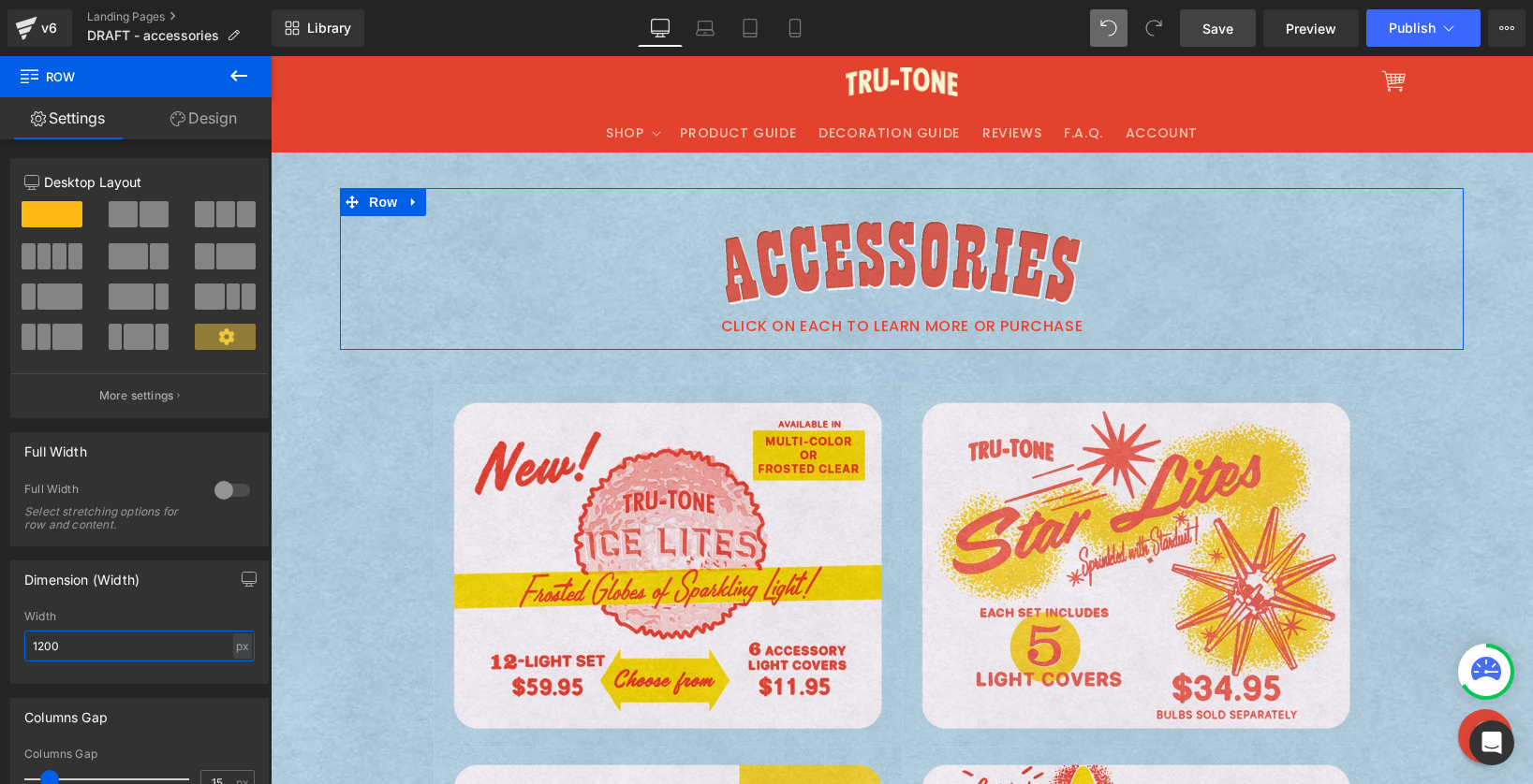
drag, startPoint x: 70, startPoint y: 651, endPoint x: -80, endPoint y: 636, distance: 150.7
click at [0, 636] on html "Row You are previewing how the will restyle your page. You can not edit Element…" at bounding box center [766, 392] width 1533 height 784
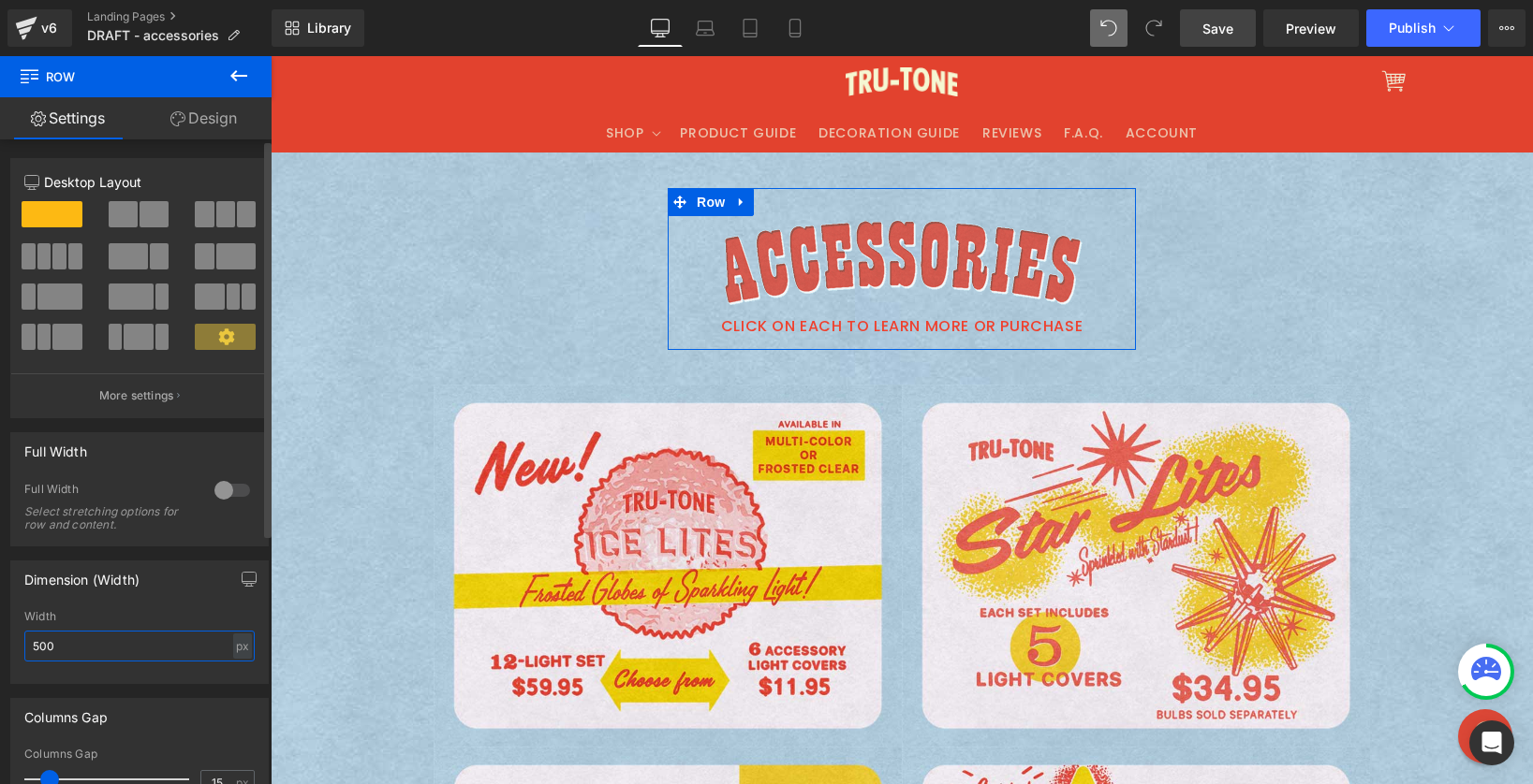
drag, startPoint x: 20, startPoint y: 643, endPoint x: 8, endPoint y: 640, distance: 12.4
click at [8, 640] on div "Dimension (Width) 500px Width 500 px % px" at bounding box center [140, 616] width 280 height 138
type input "600"
click at [204, 122] on link "Design" at bounding box center [204, 117] width 136 height 42
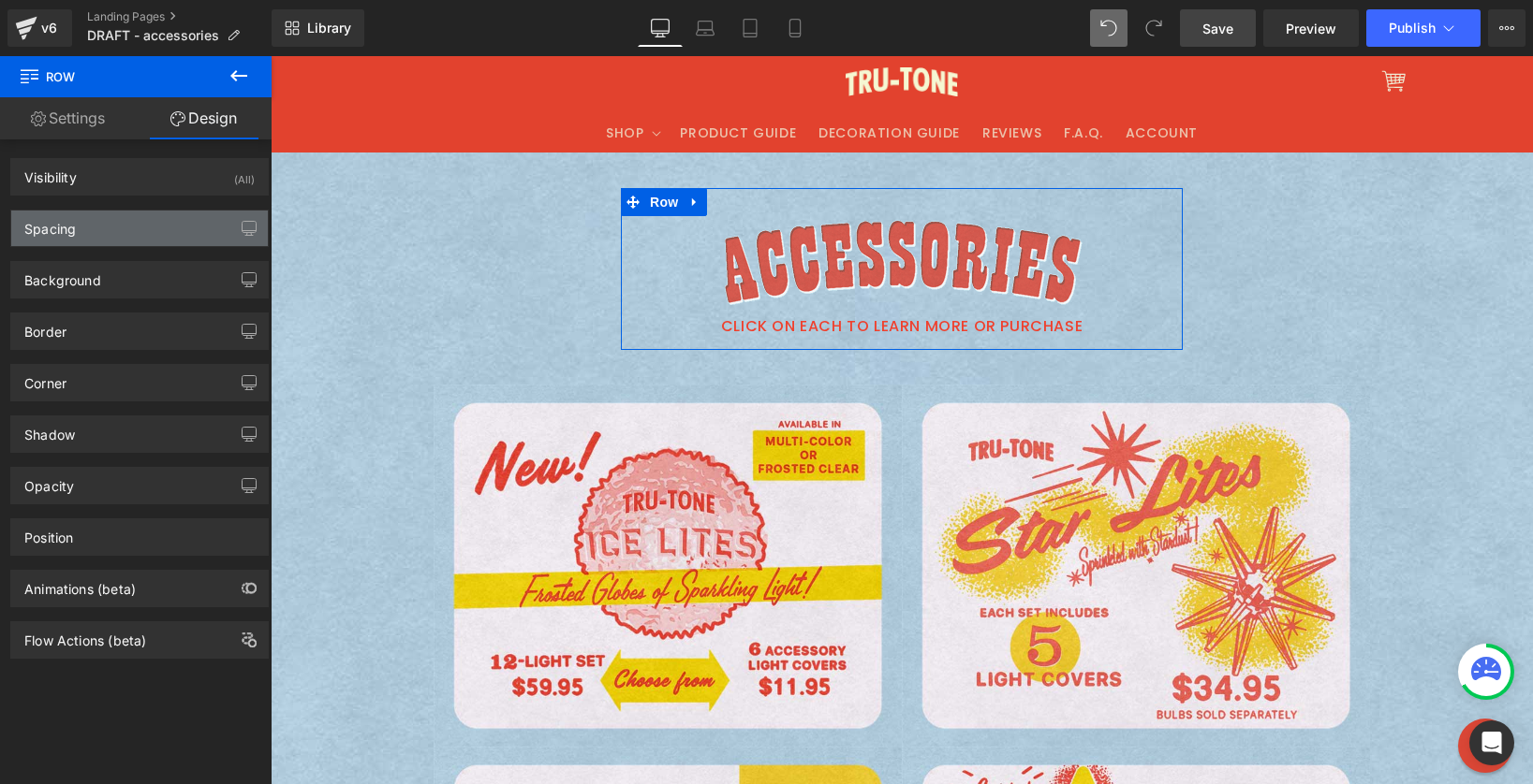
type input "0"
type input "30"
type input "0"
type input "10"
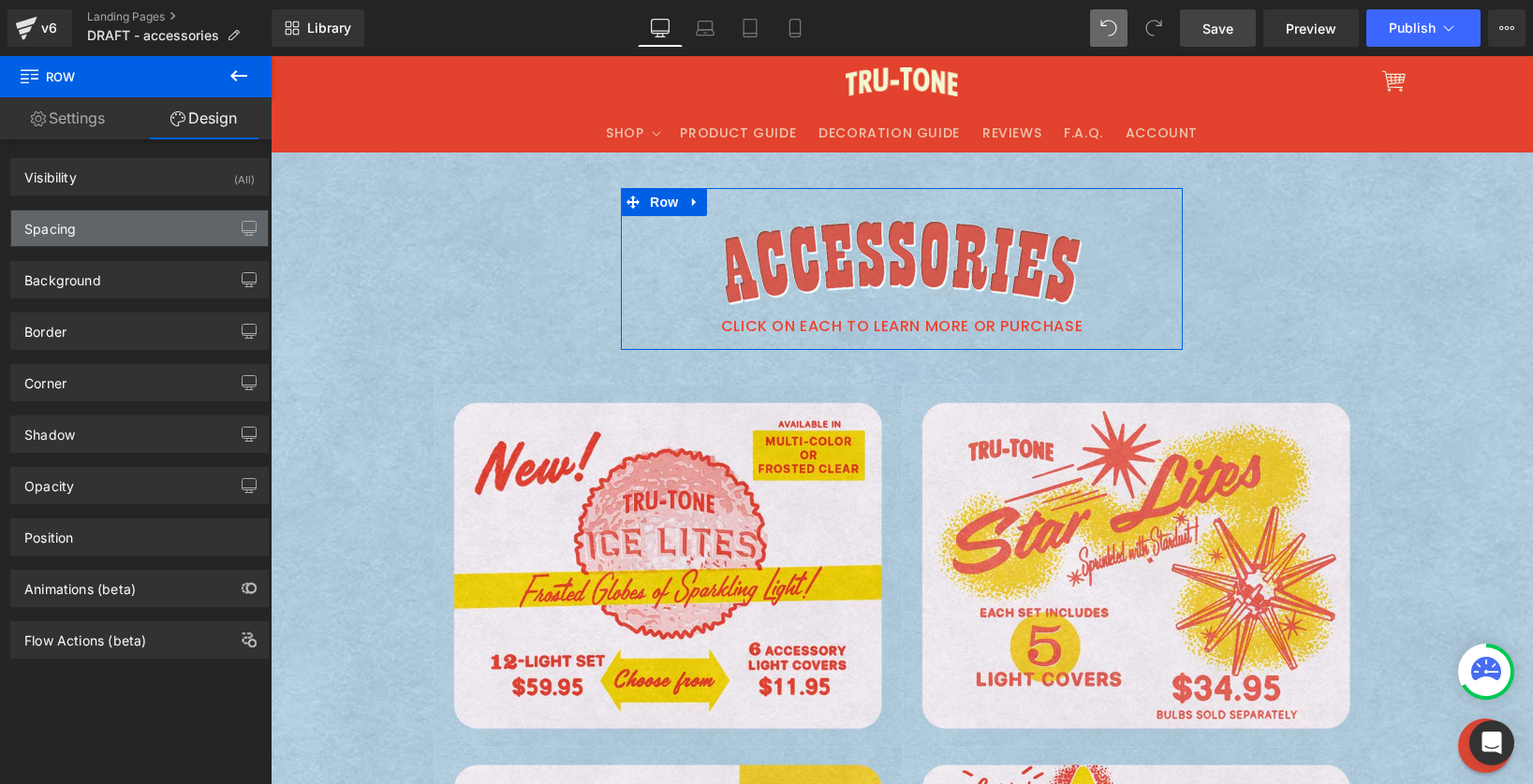
type input "0"
click at [111, 236] on div "Spacing" at bounding box center [139, 228] width 256 height 35
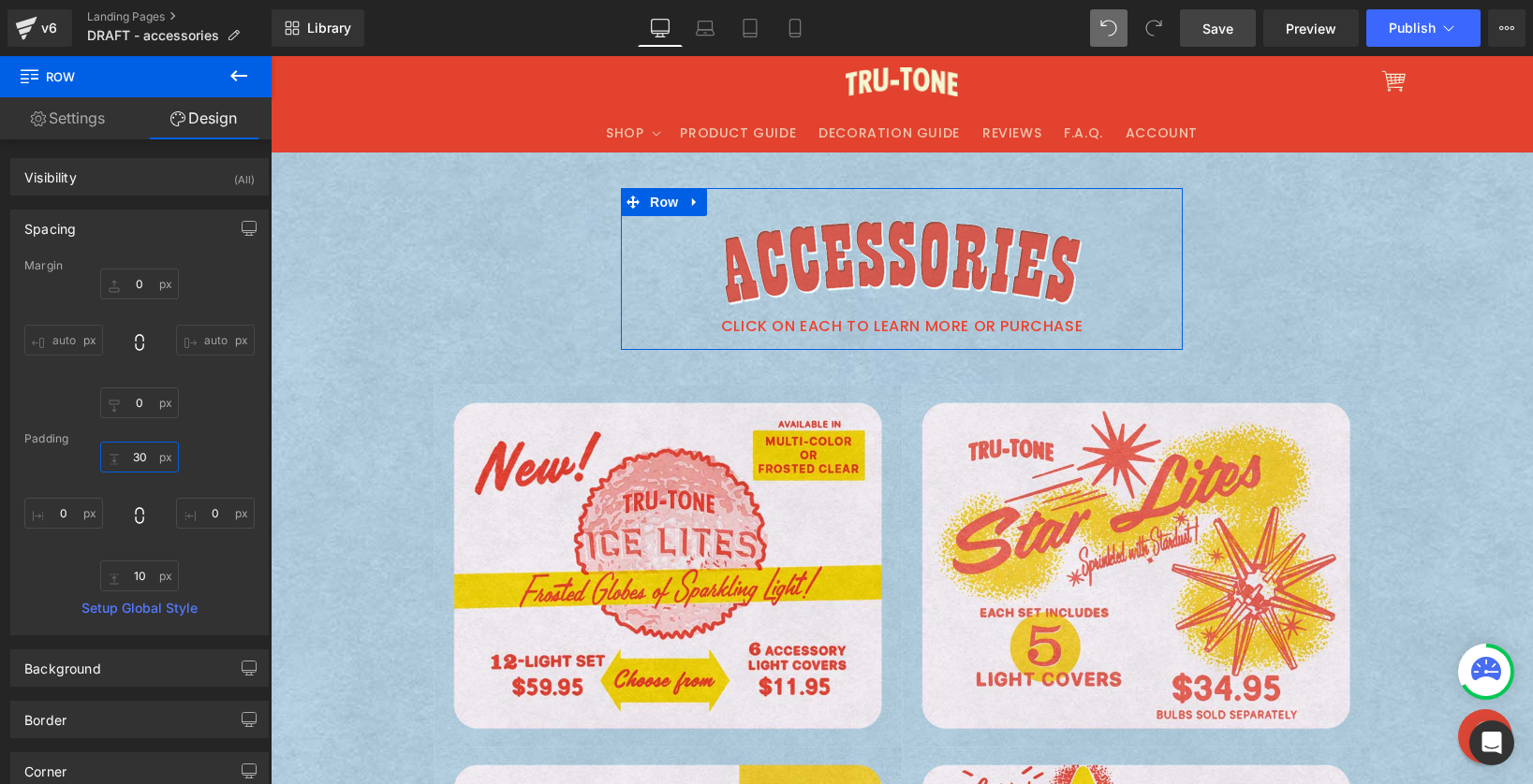
click at [137, 458] on input "30" at bounding box center [139, 457] width 78 height 31
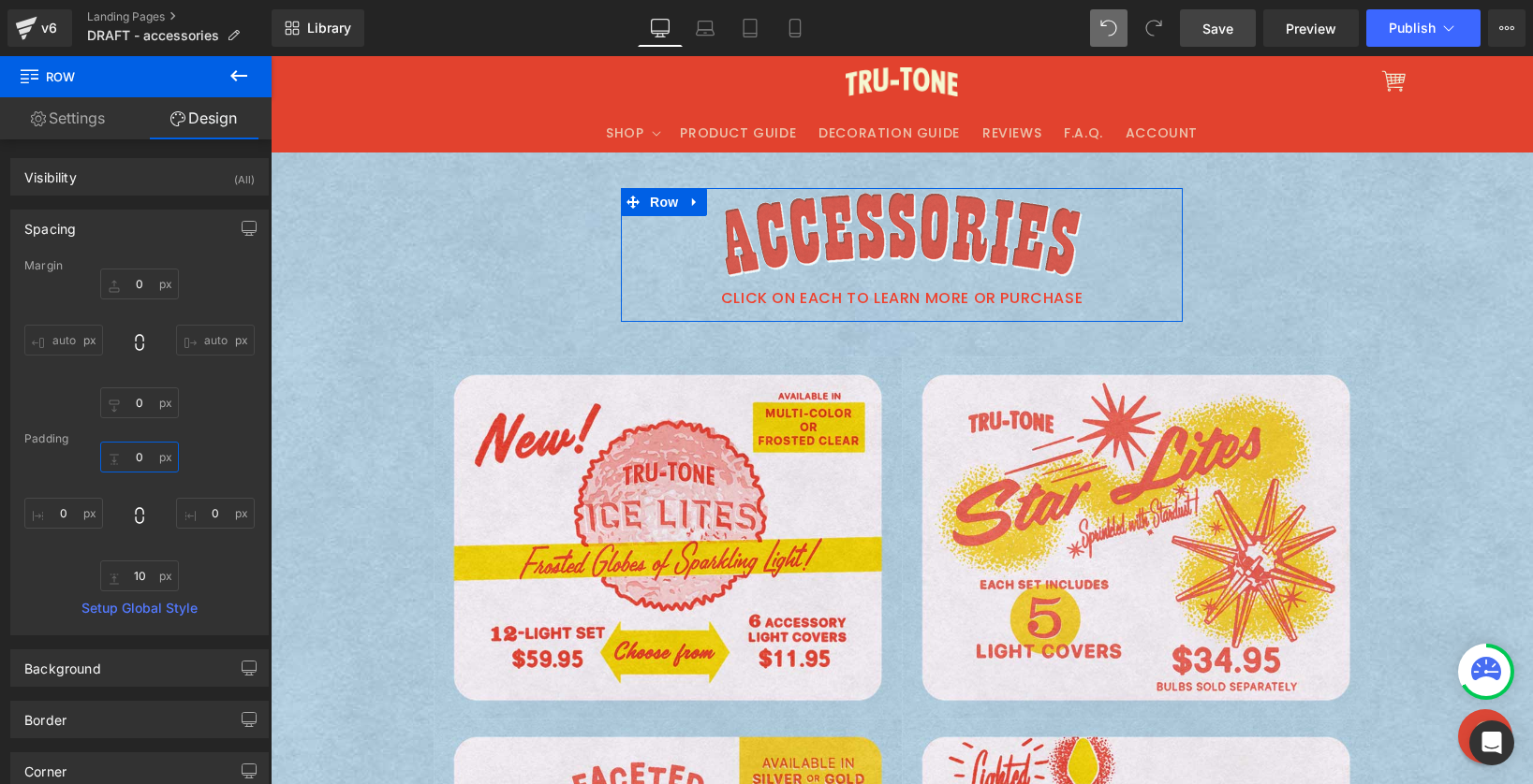
type input "0"
type input "10"
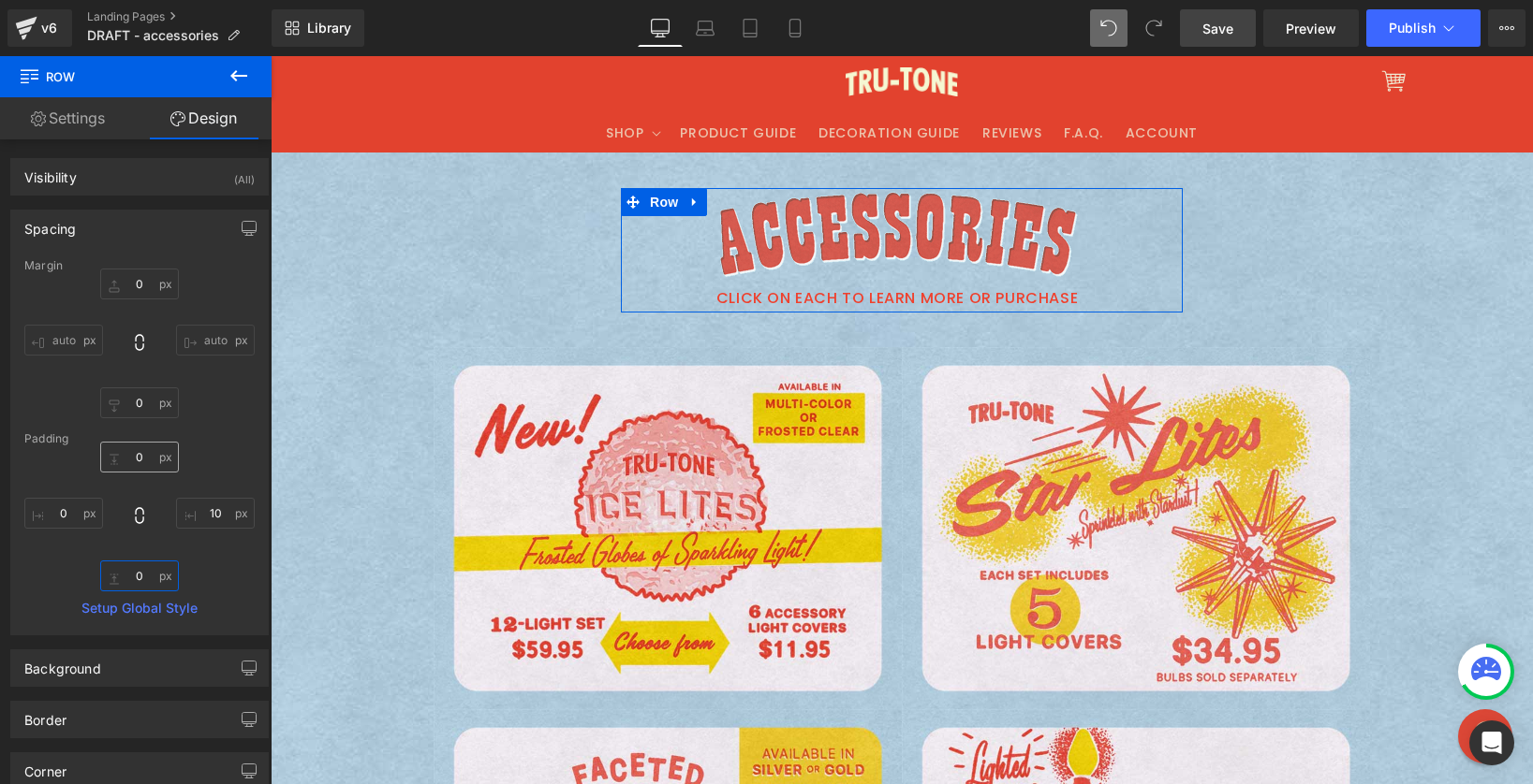
type input "0"
type input "10"
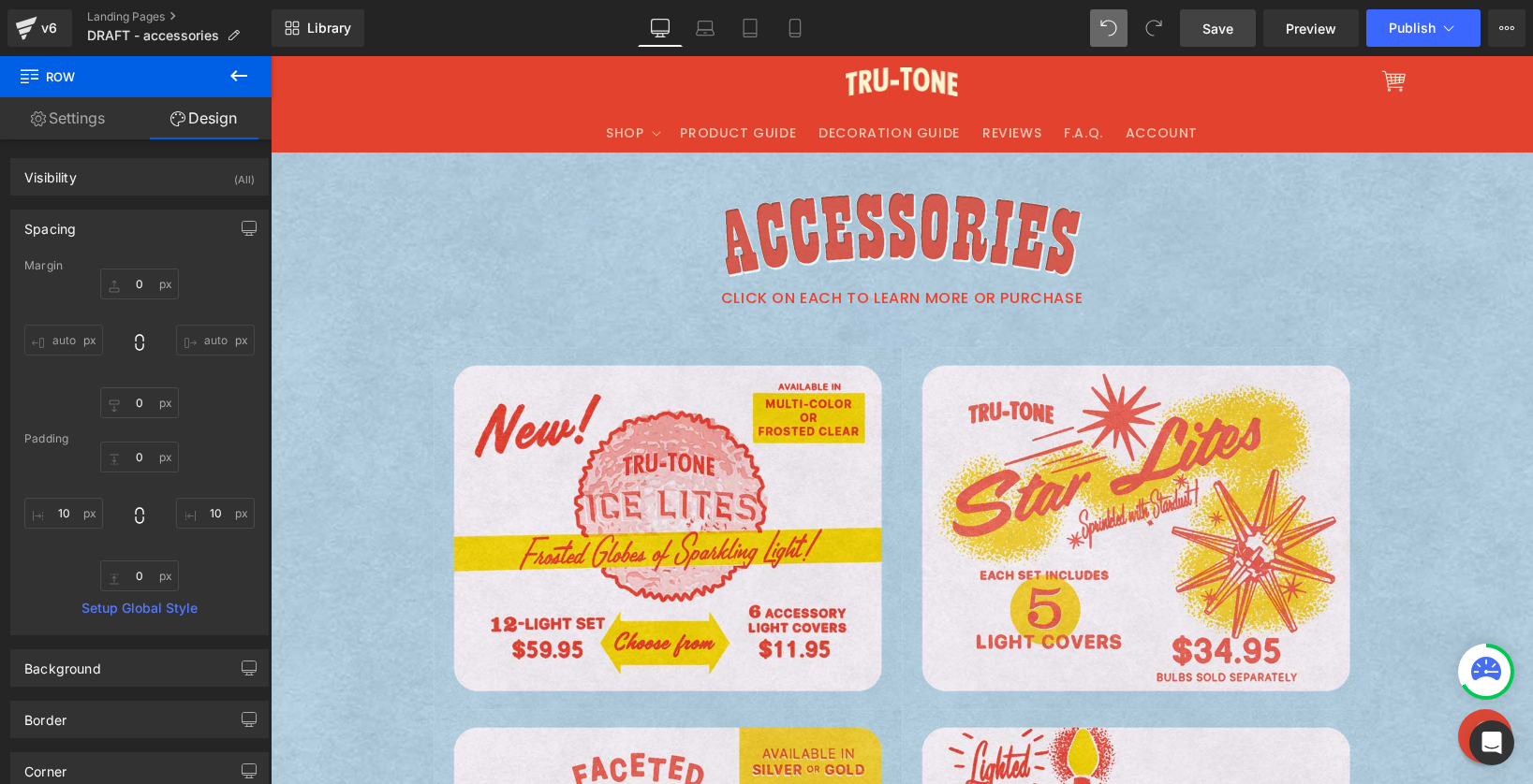
click at [1231, 32] on span "Save" at bounding box center [1218, 28] width 31 height 20
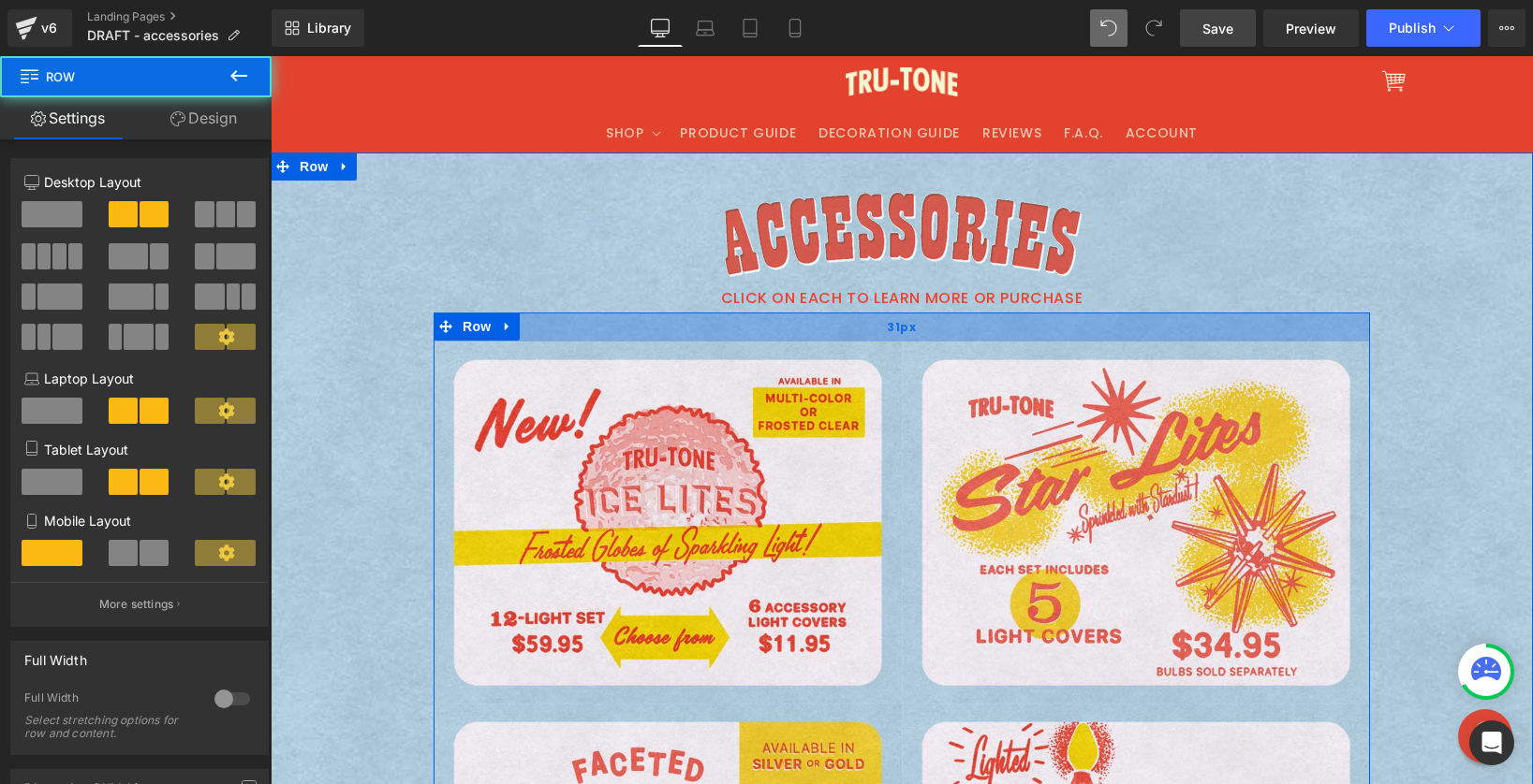
click at [840, 321] on div "31px" at bounding box center [902, 327] width 936 height 29
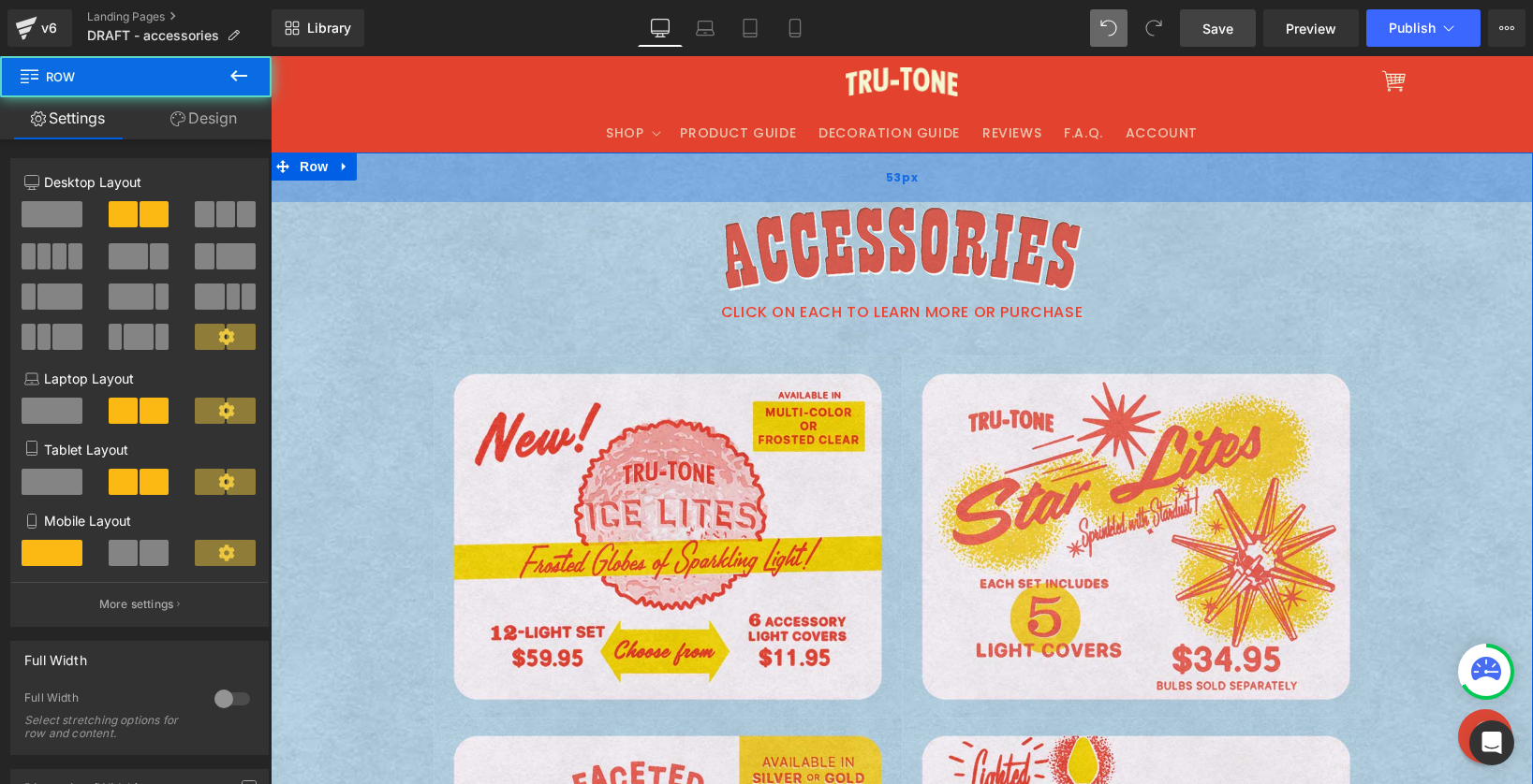
drag, startPoint x: 838, startPoint y: 161, endPoint x: 838, endPoint y: 176, distance: 15.0
click at [838, 176] on div "53px" at bounding box center [901, 177] width 1262 height 50
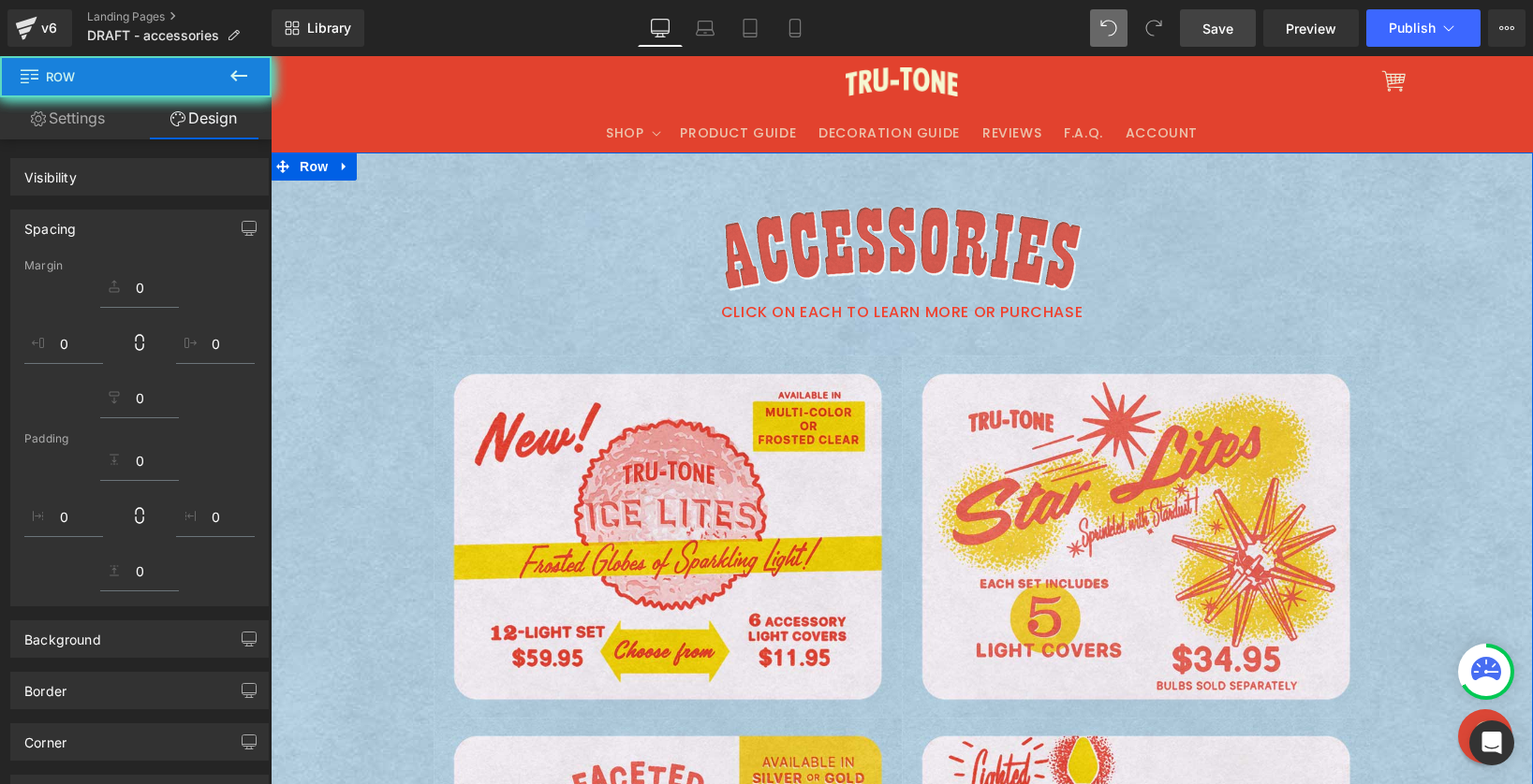
click at [1222, 29] on span "Save" at bounding box center [1218, 28] width 31 height 20
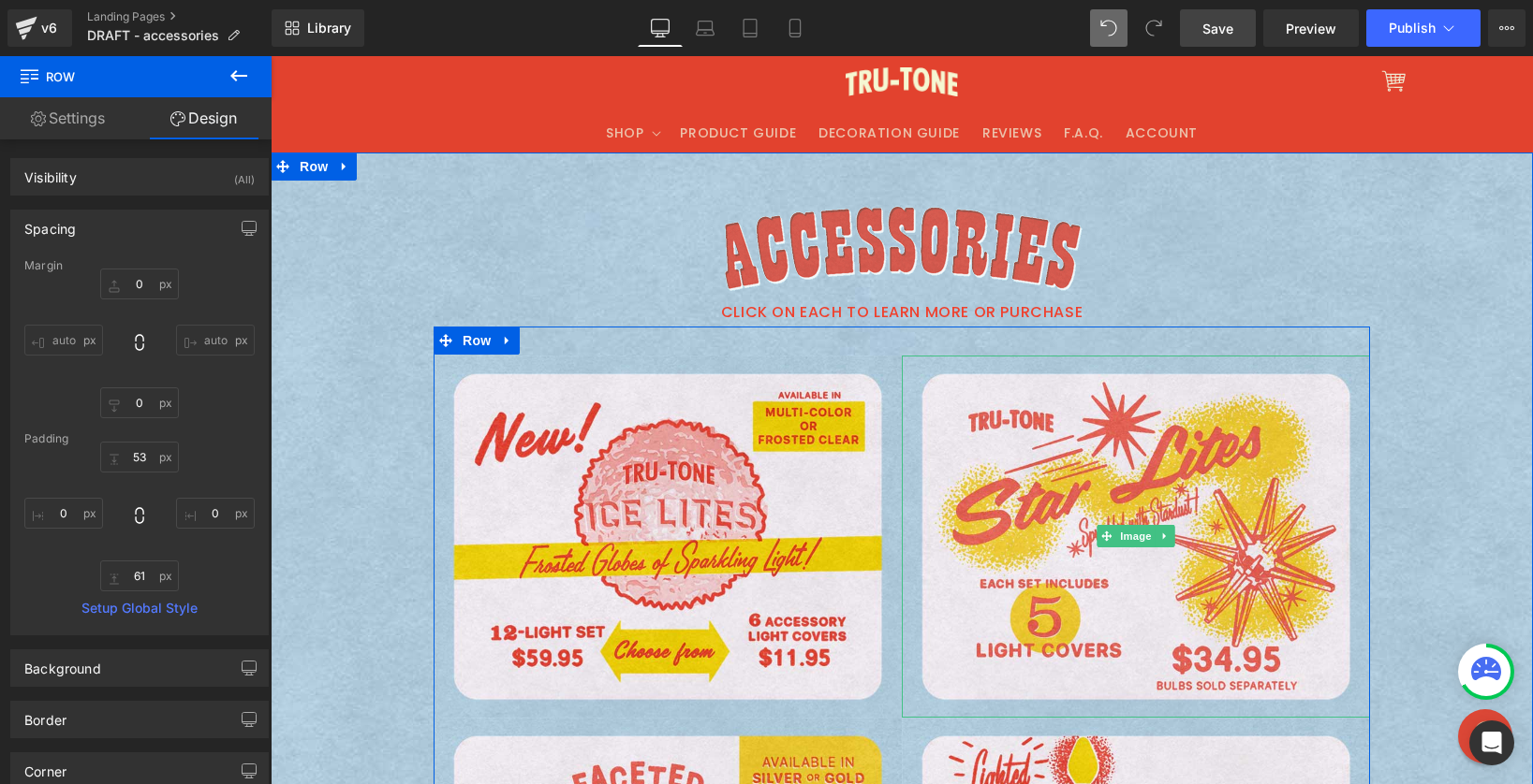
click at [270, 56] on img at bounding box center [270, 56] width 0 height 0
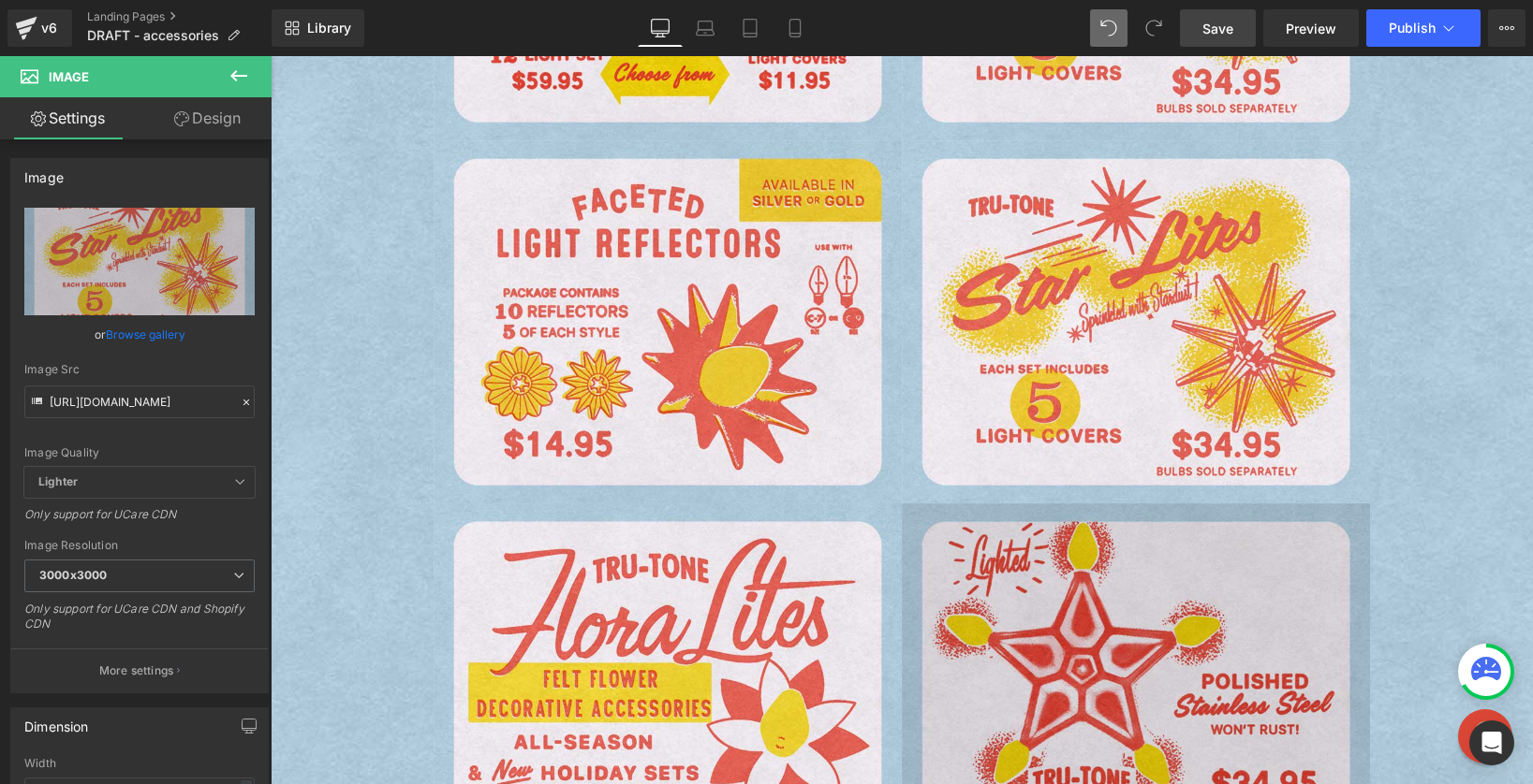
scroll to position [587, 0]
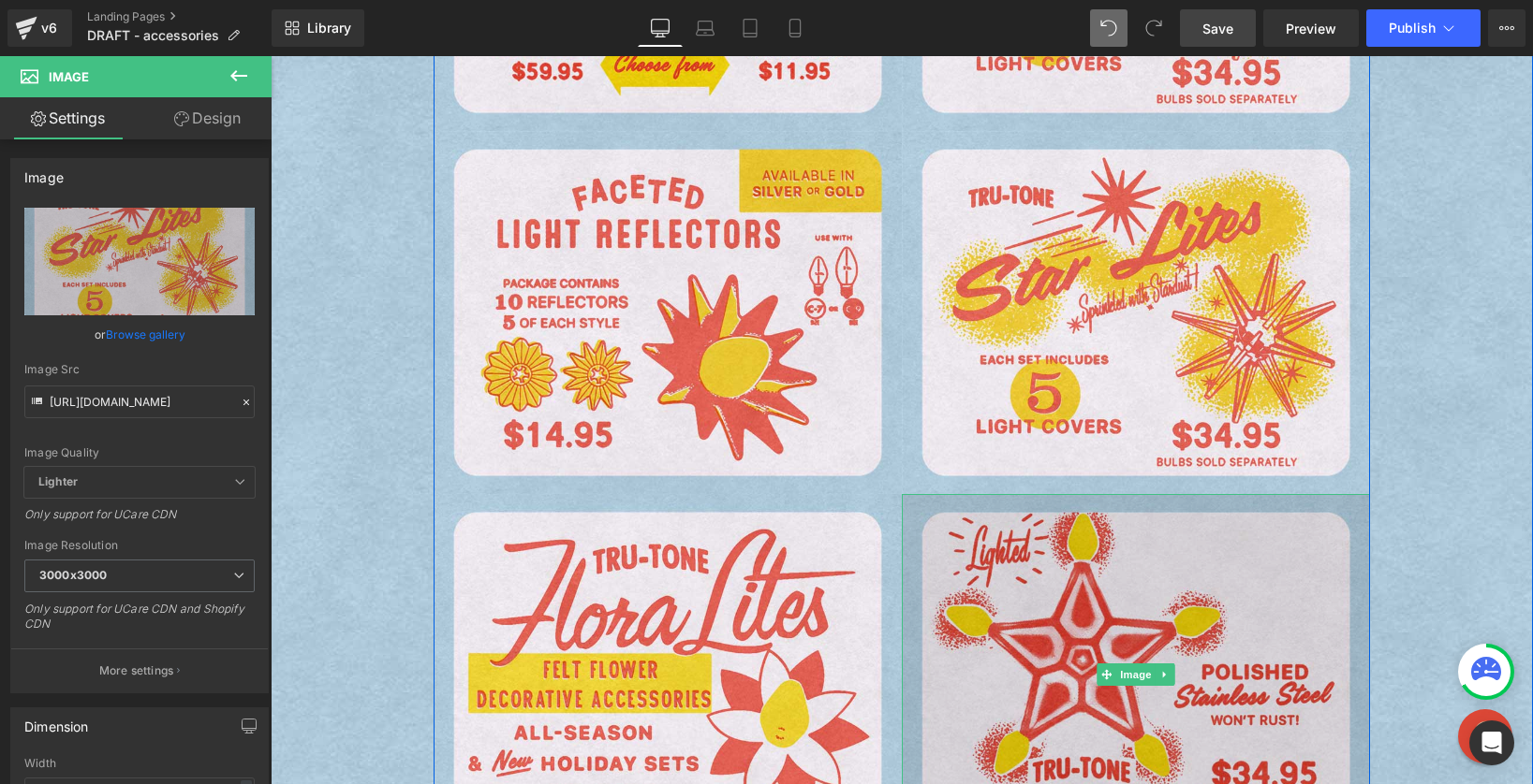
click at [1085, 635] on img at bounding box center [1136, 675] width 468 height 363
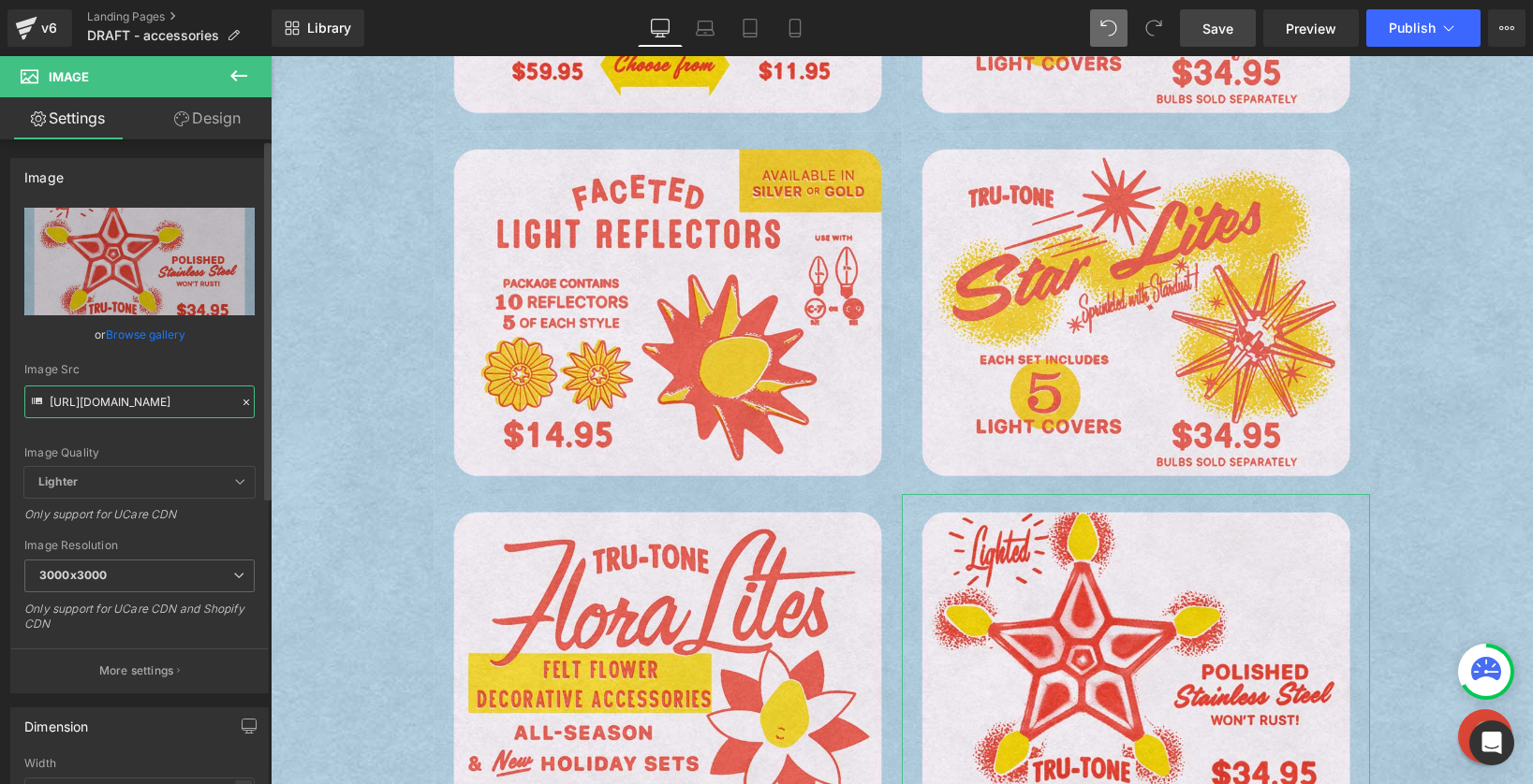
click at [127, 400] on input "https://cdn.shopify.com/s/files/1/0723/1969/7189/files/star-tree-top-blue_3000x…" at bounding box center [139, 401] width 230 height 32
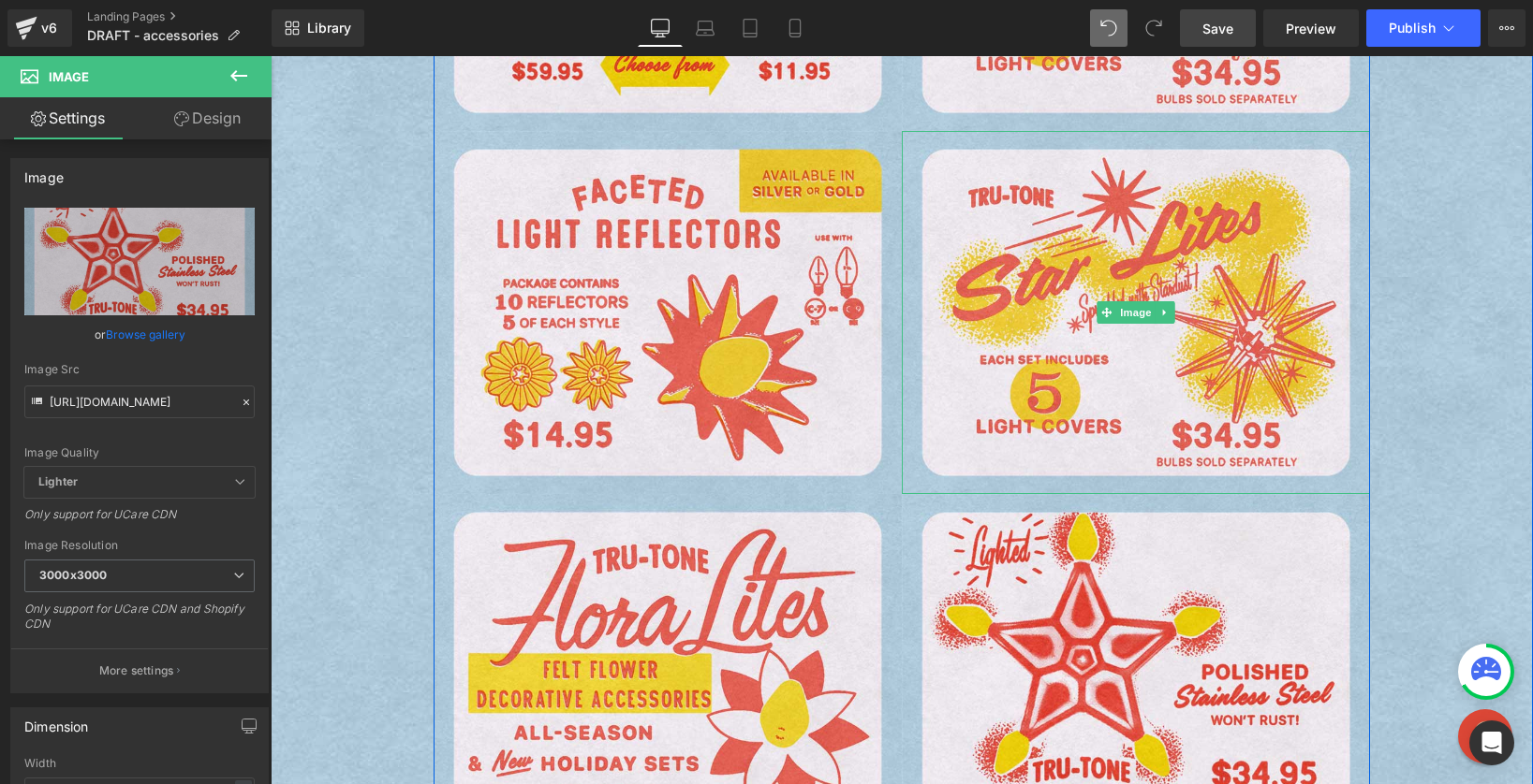
click at [270, 56] on img at bounding box center [270, 56] width 0 height 0
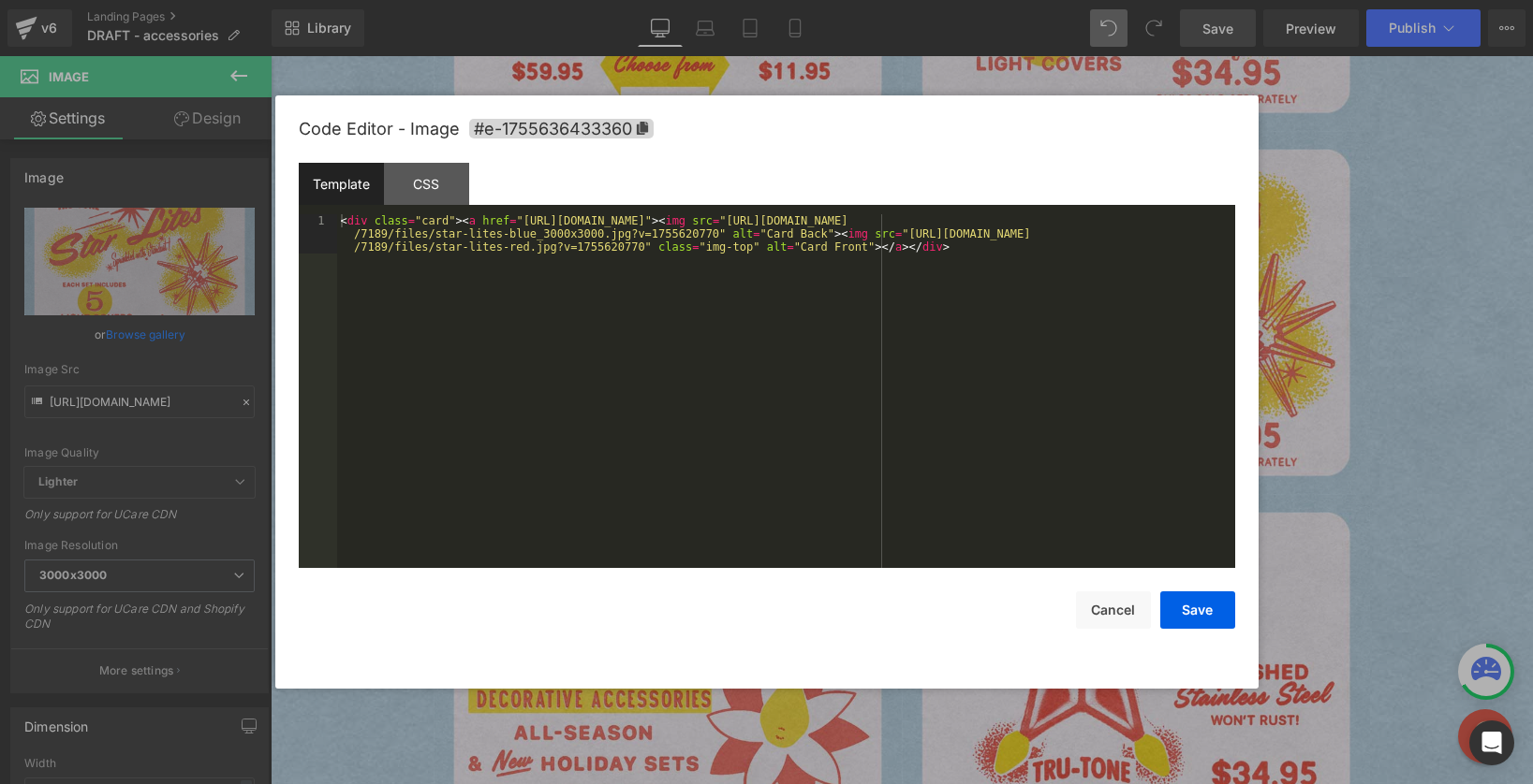
click at [1064, 0] on div "Row You are previewing how the will restyle your page. You can not edit Element…" at bounding box center [766, 0] width 1533 height 0
drag, startPoint x: 908, startPoint y: 219, endPoint x: 715, endPoint y: 234, distance: 193.6
click at [715, 234] on div "< div class = "card" > < a href = "https://tru-tone.com/pages/sputnik-star-lite…" at bounding box center [785, 431] width 898 height 433
drag, startPoint x: 930, startPoint y: 231, endPoint x: 643, endPoint y: 247, distance: 287.4
click at [643, 247] on div "< div class = "card" > < a href = "https://tru-tone.com/pages/sputnik-star-lite…" at bounding box center [785, 431] width 898 height 433
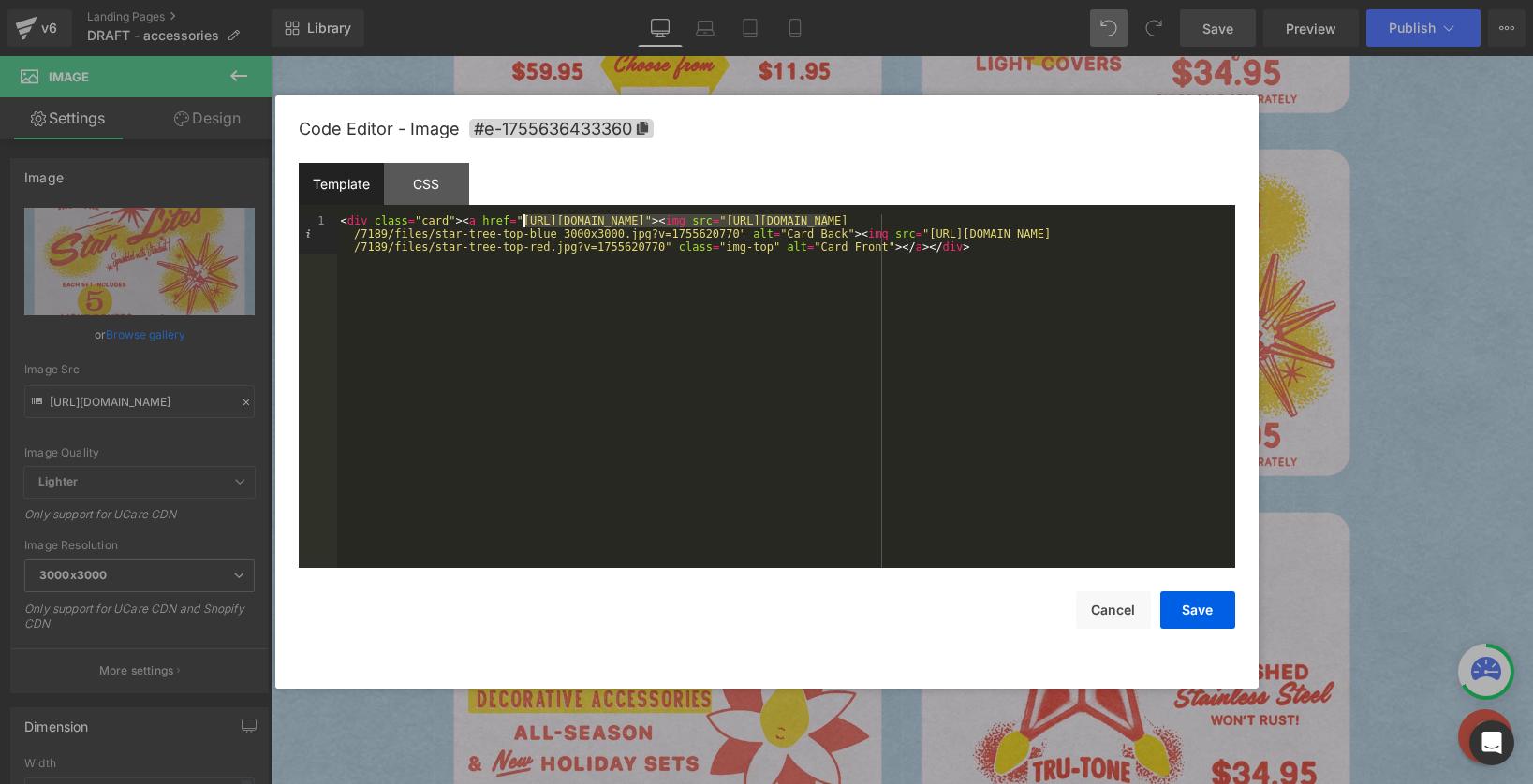
drag, startPoint x: 826, startPoint y: 222, endPoint x: 521, endPoint y: 216, distance: 305.1
click at [521, 216] on div "< div class = "card" > < a href = "https://tru-tone.com/pages/sputnik-star-lite…" at bounding box center [785, 431] width 898 height 433
click at [1206, 604] on button "Save" at bounding box center [1197, 610] width 75 height 37
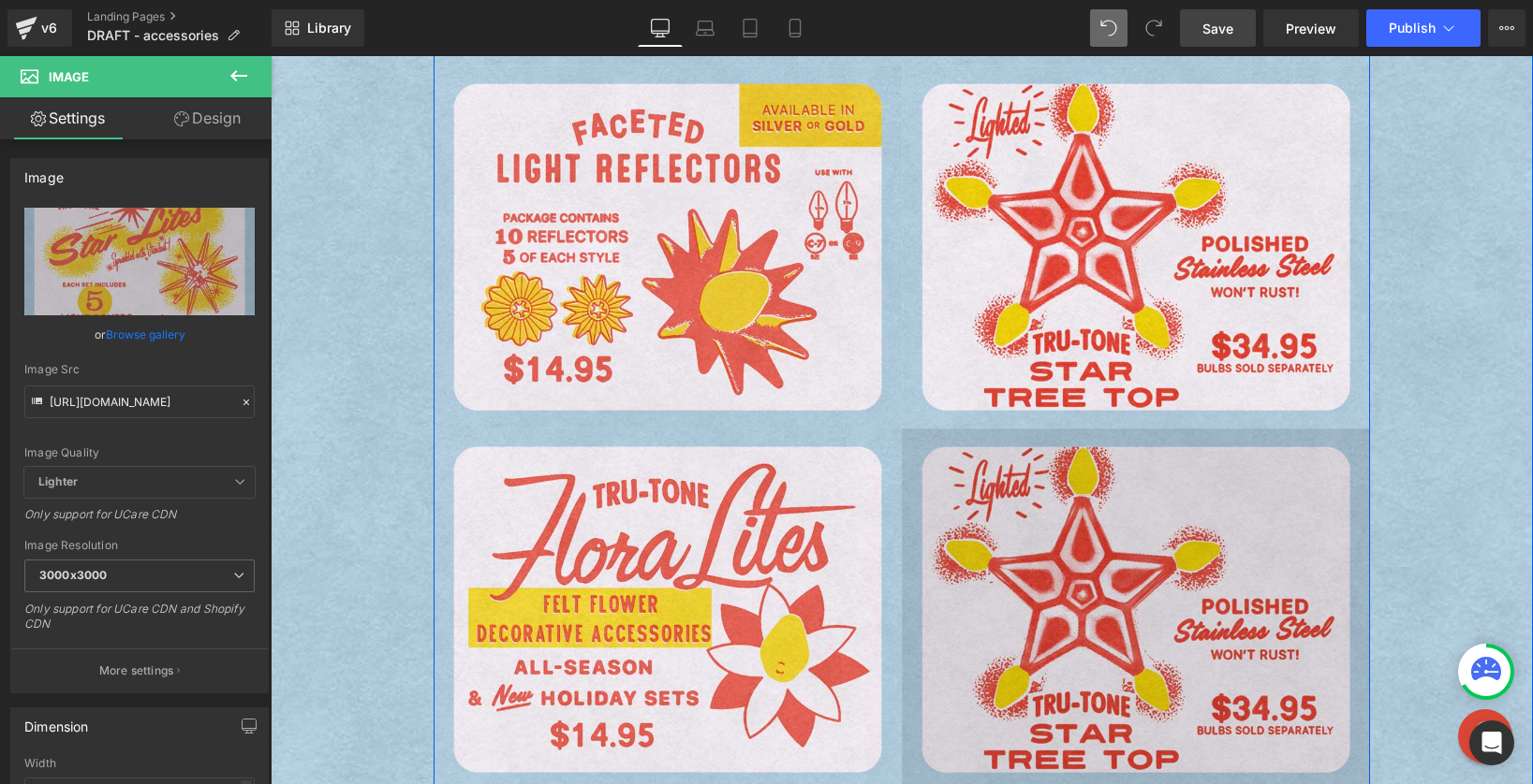
scroll to position [726, 0]
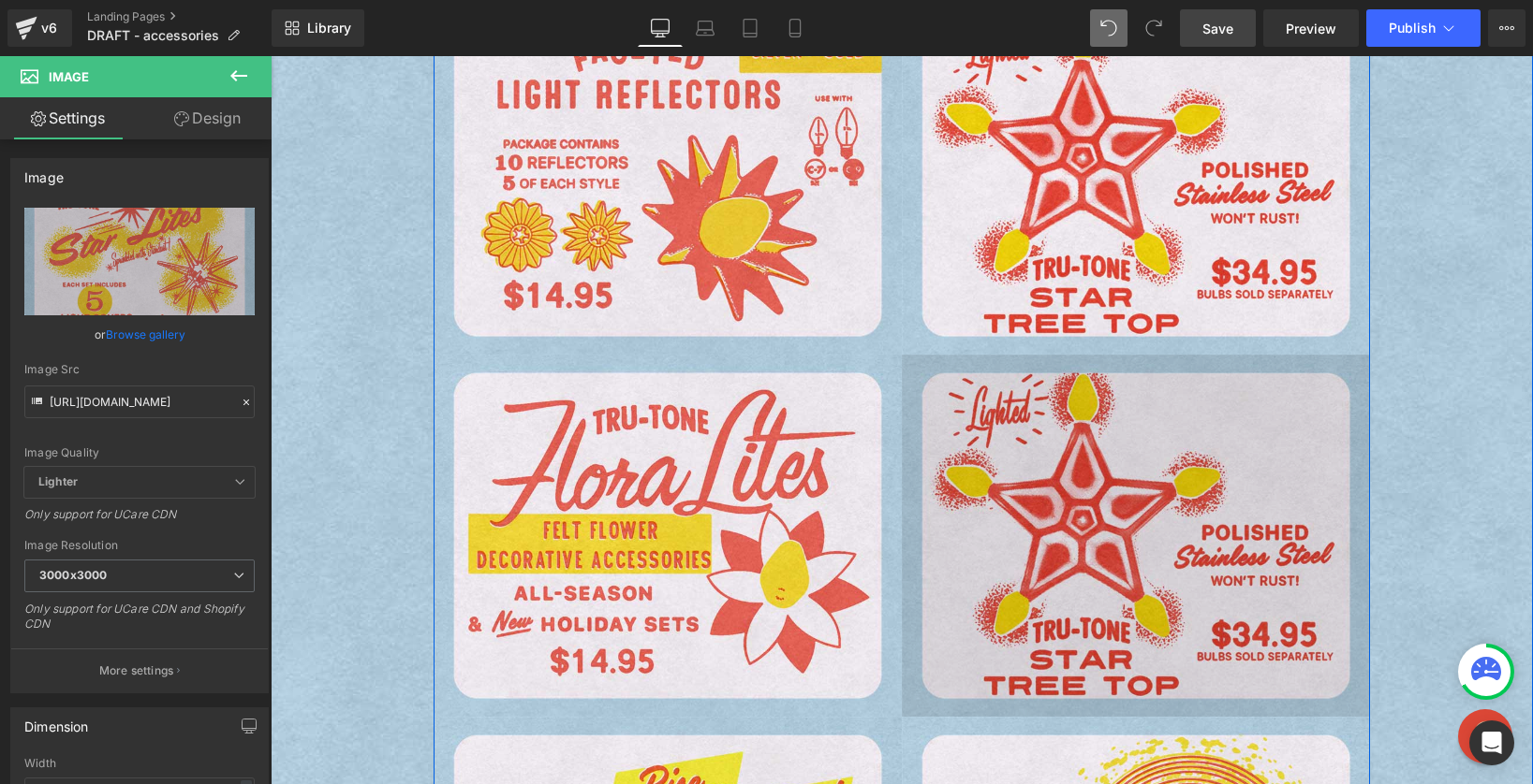
click at [1129, 510] on img at bounding box center [1136, 535] width 468 height 363
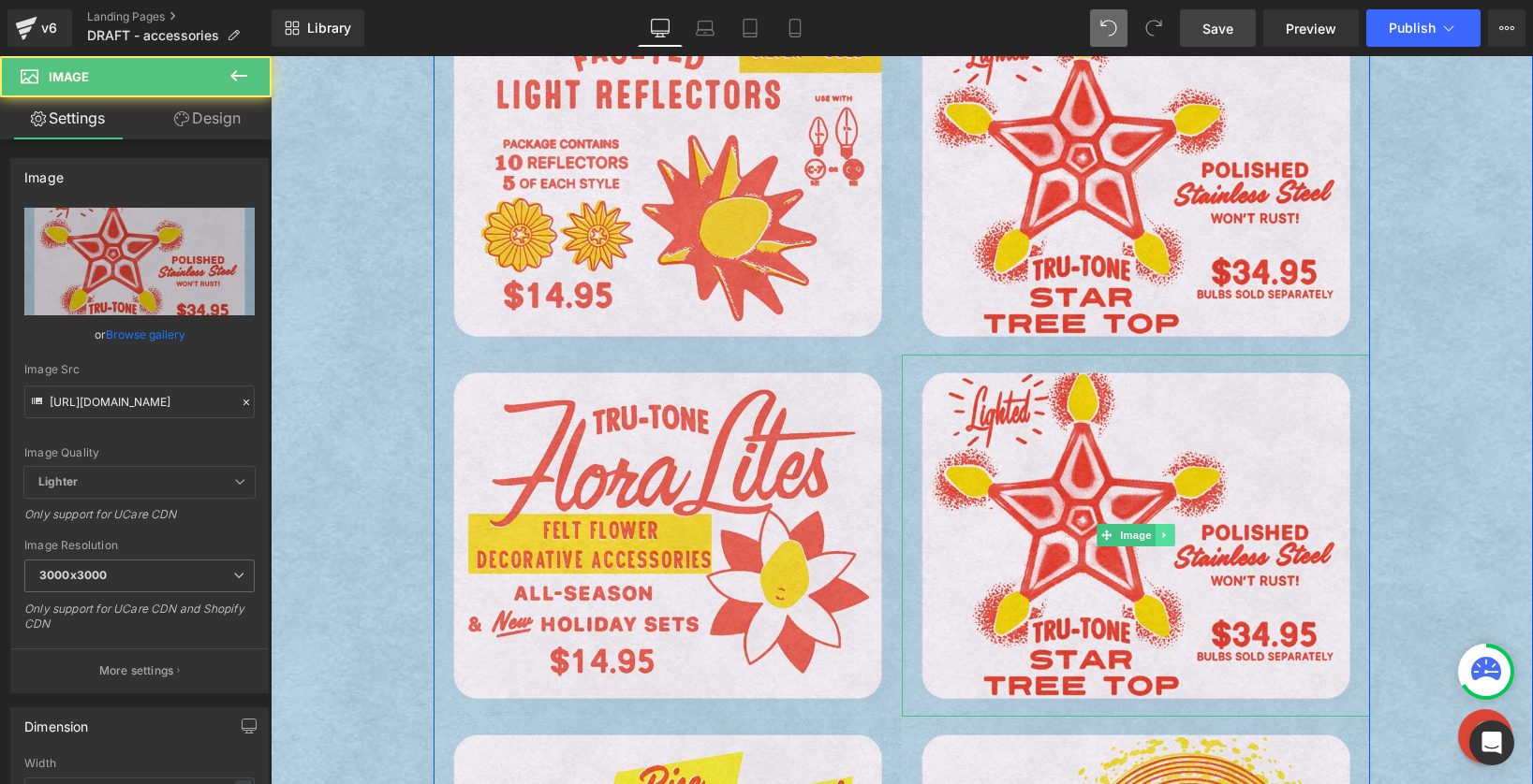
click at [1160, 532] on icon at bounding box center [1165, 534] width 11 height 11
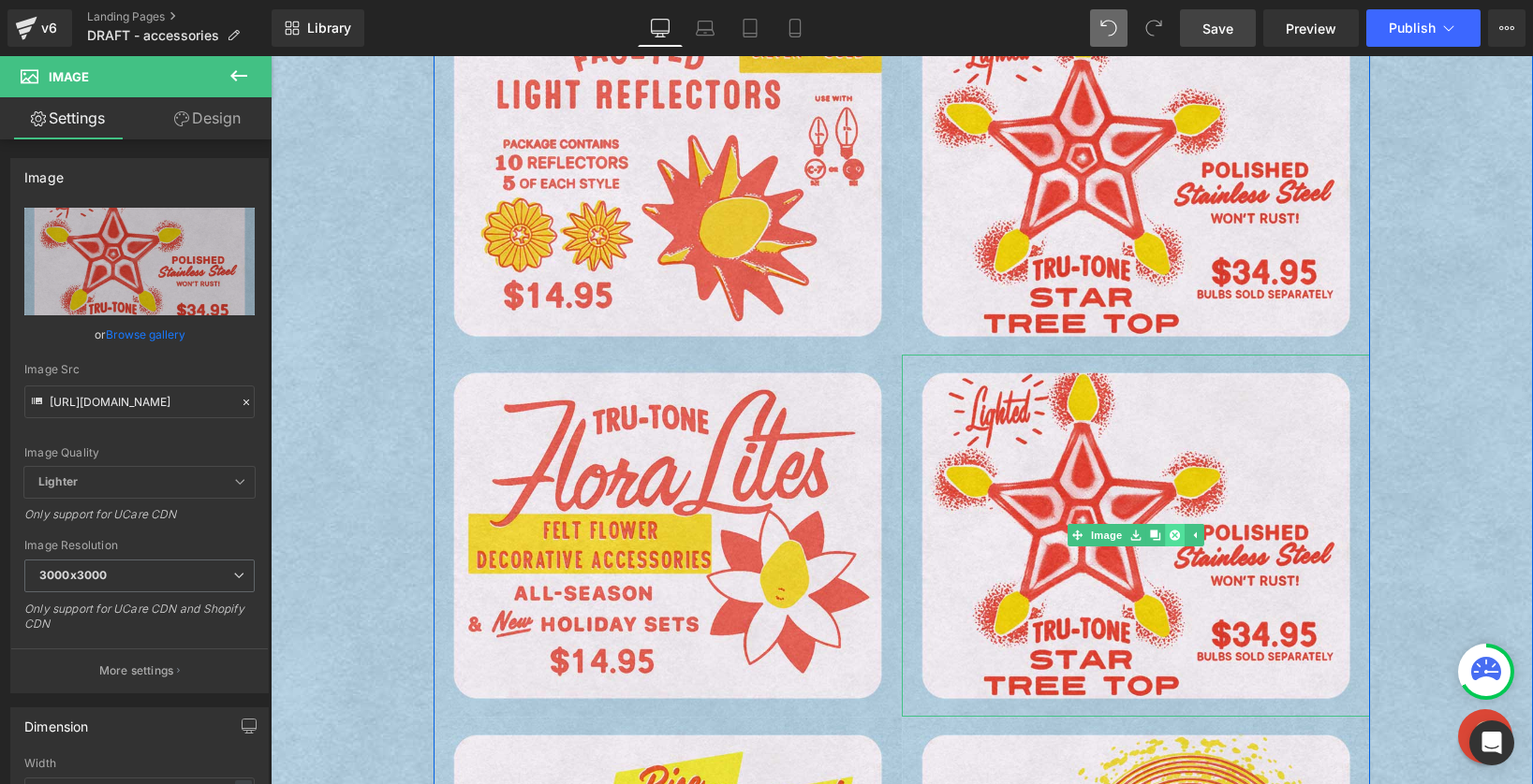
click at [1165, 535] on link at bounding box center [1175, 535] width 20 height 23
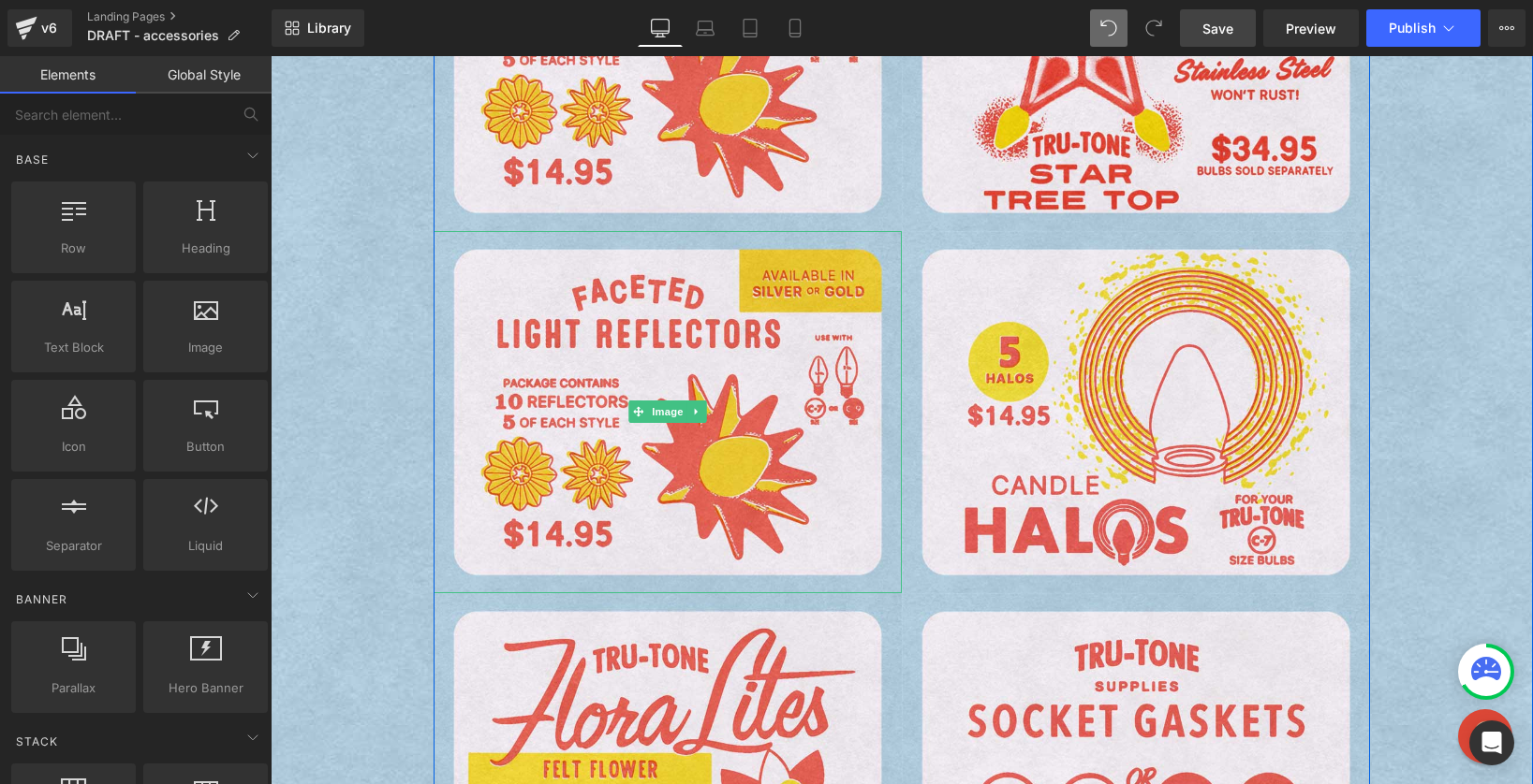
scroll to position [1079, 0]
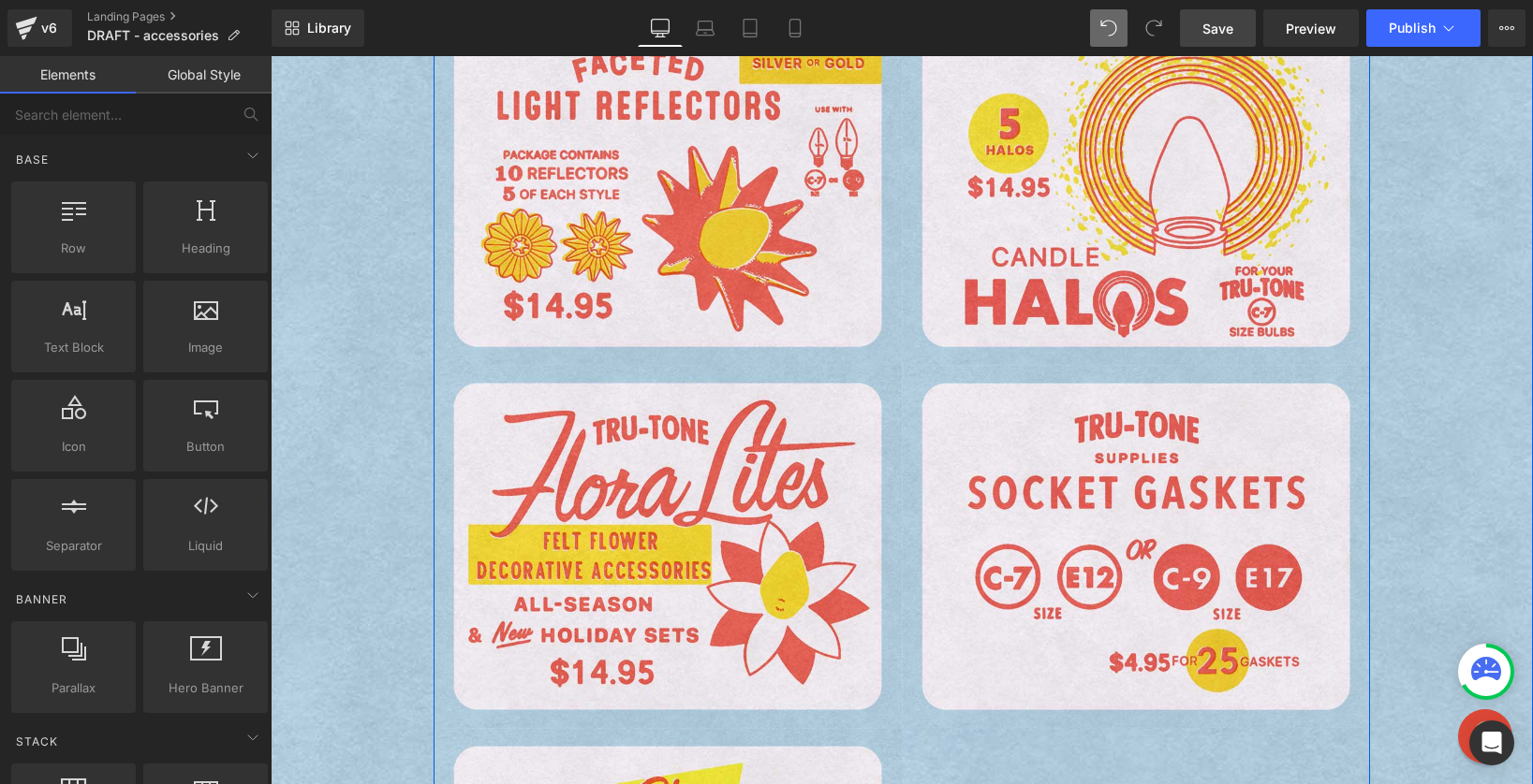
click at [643, 553] on div "Image" at bounding box center [668, 546] width 468 height 363
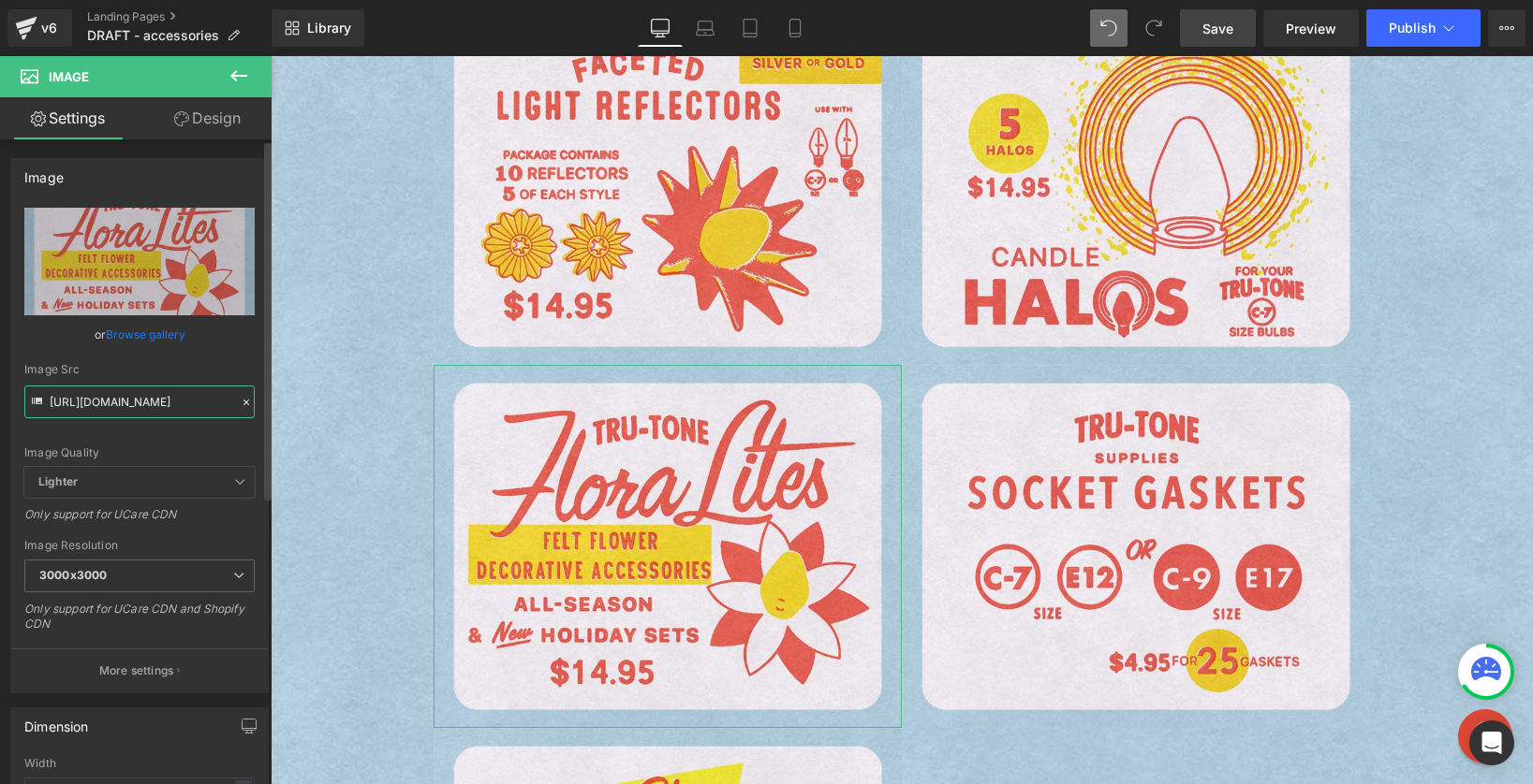
click at [163, 398] on input "https://cdn.shopify.com/s/files/1/0723/1969/7189/files/floralites-blue_3000x300…" at bounding box center [139, 401] width 230 height 32
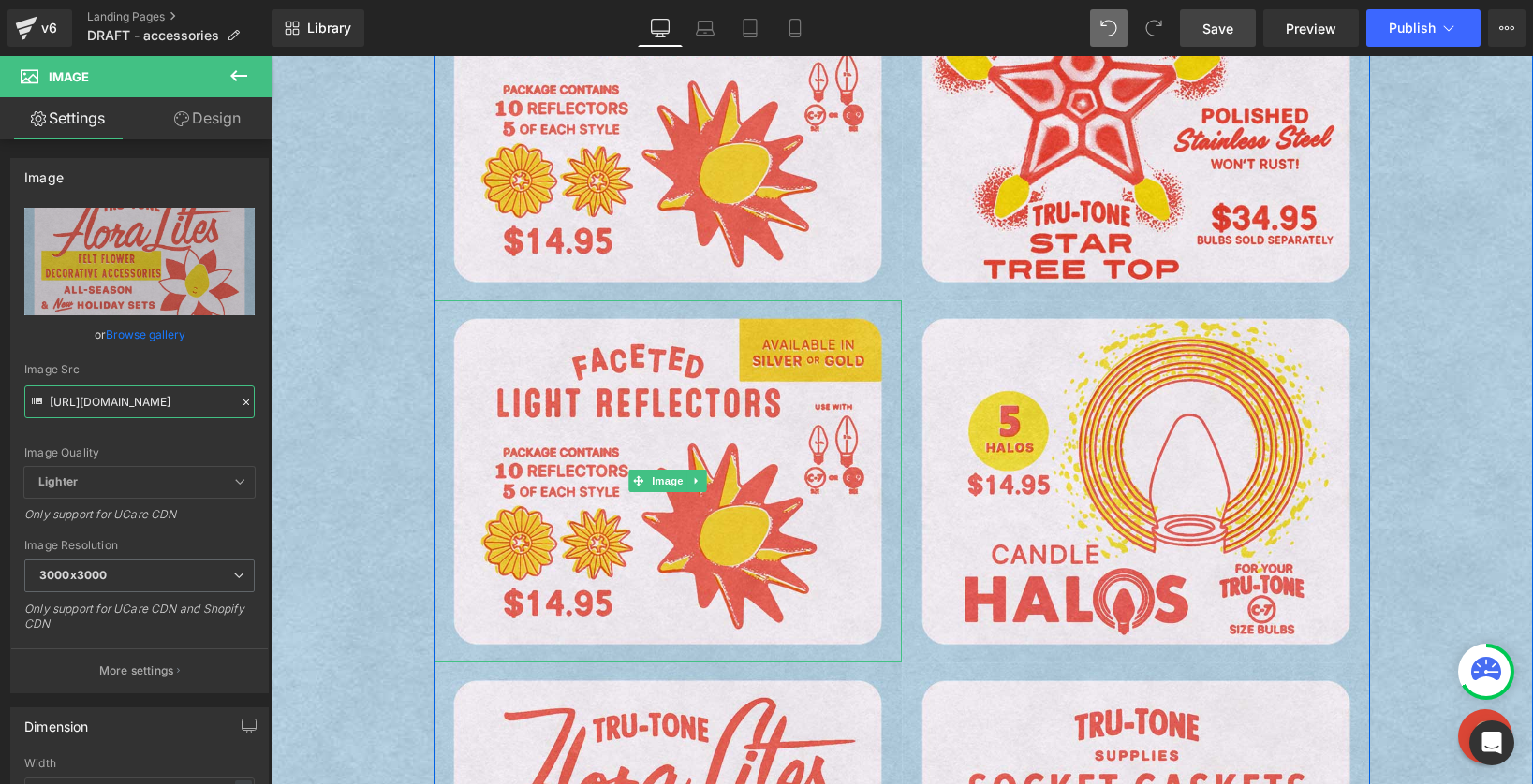
scroll to position [785, 0]
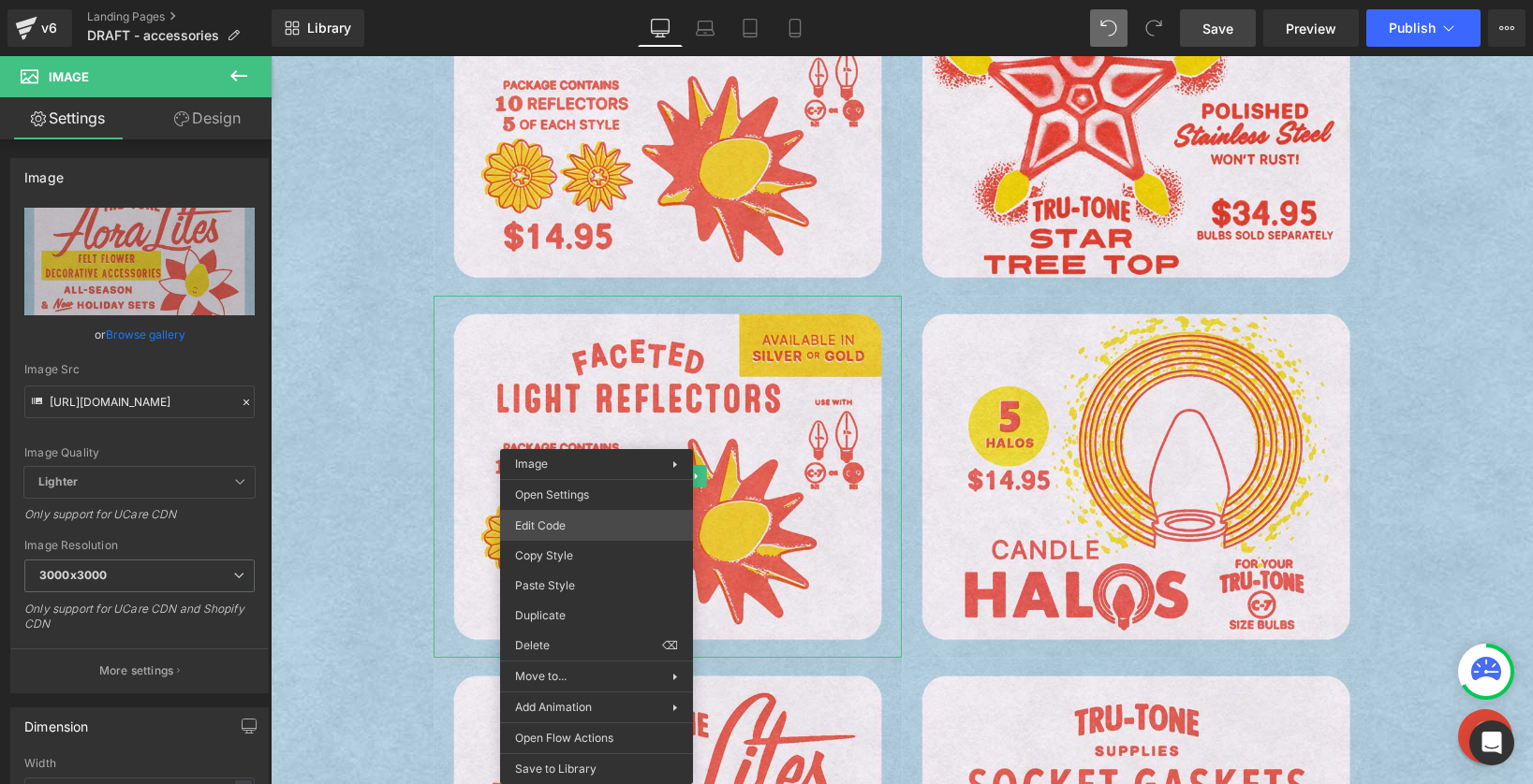
click at [584, 0] on div "Row You are previewing how the will restyle your page. You can not edit Element…" at bounding box center [766, 0] width 1533 height 0
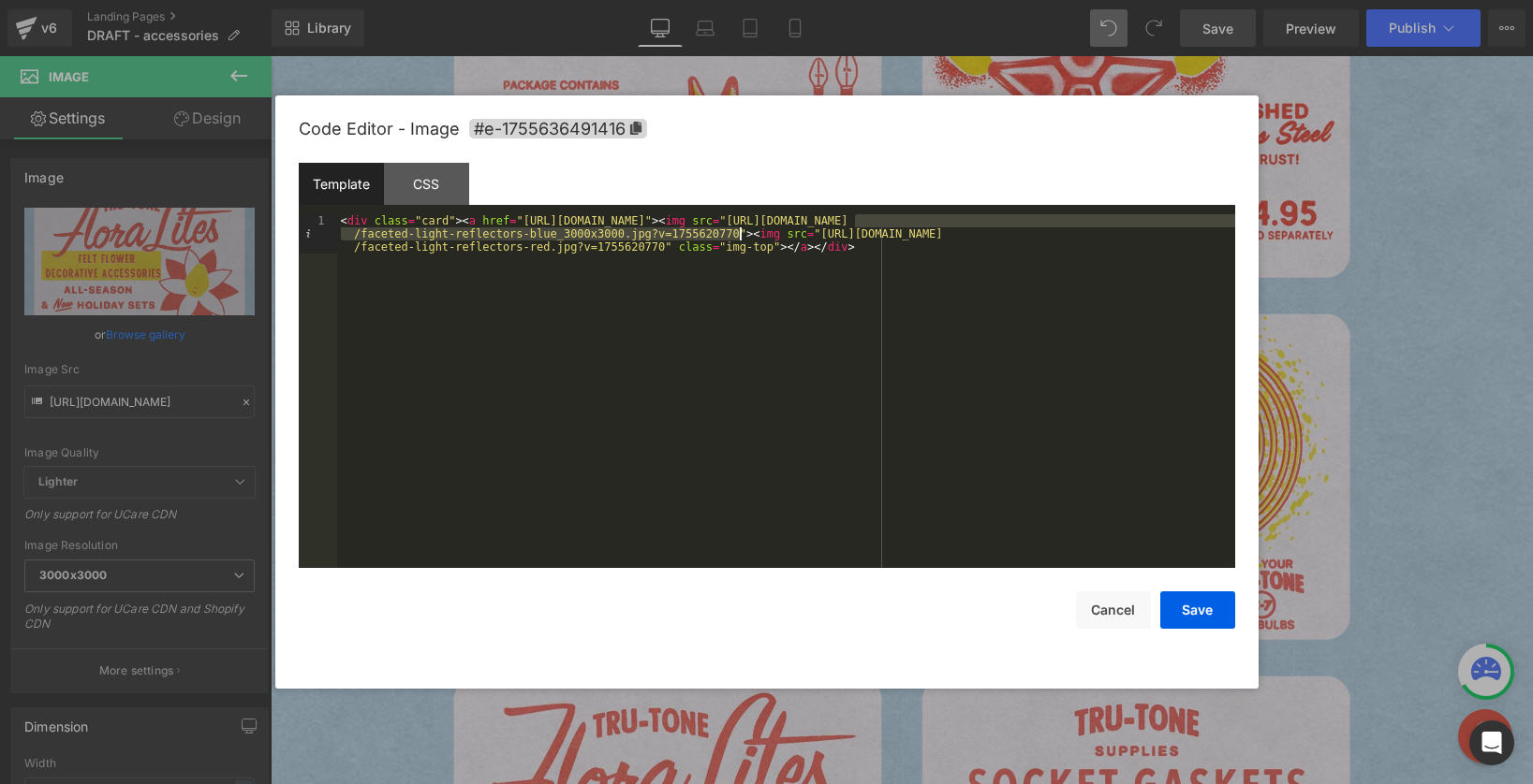
drag, startPoint x: 855, startPoint y: 220, endPoint x: 738, endPoint y: 233, distance: 117.7
click at [738, 233] on div "< div class = "card" > < a href = "https://tru-tone.com/pages/reflectors" > < i…" at bounding box center [785, 431] width 898 height 433
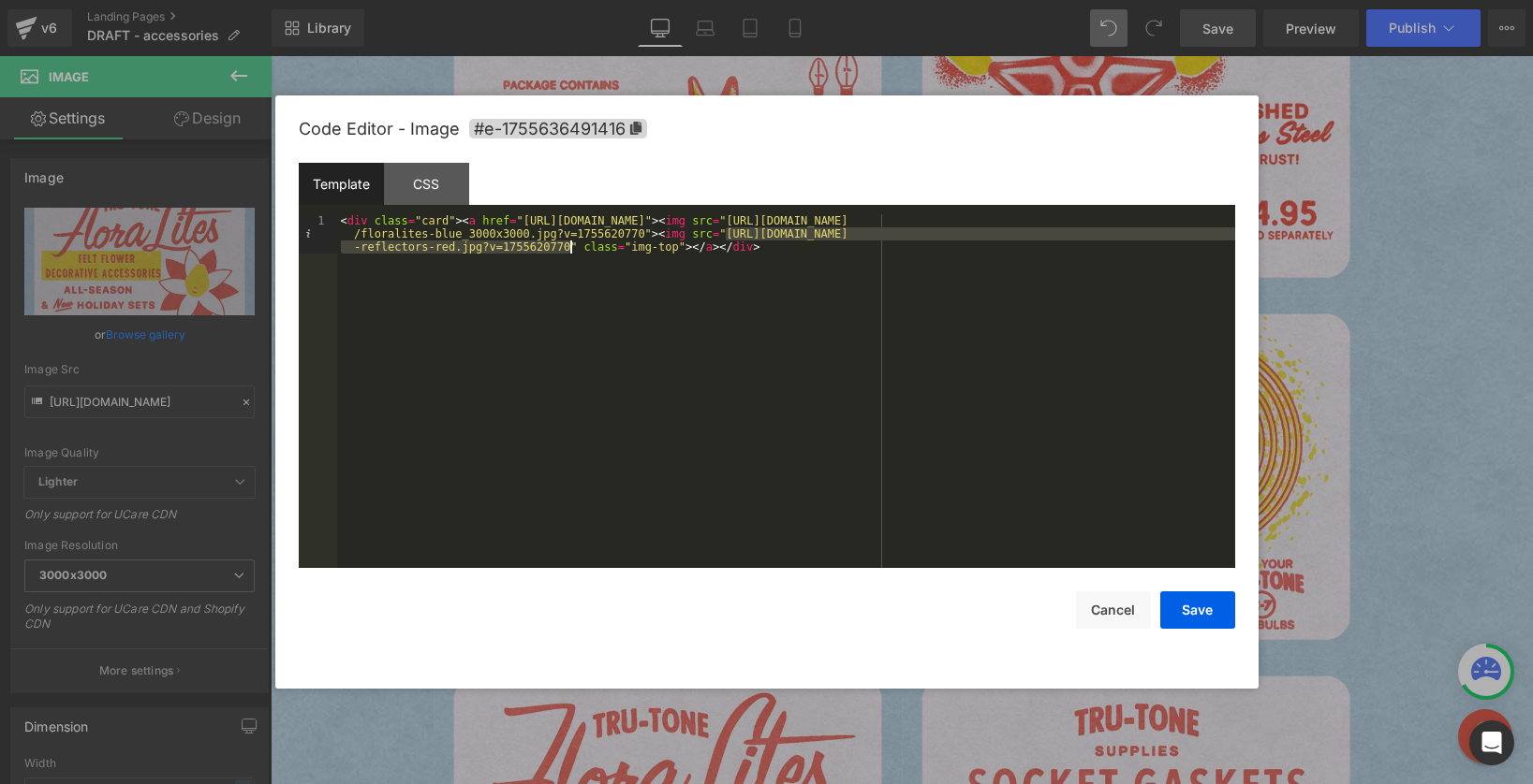
drag, startPoint x: 728, startPoint y: 232, endPoint x: 570, endPoint y: 244, distance: 158.5
click at [570, 244] on div "< div class = "card" > < a href = "https://tru-tone.com/pages/reflectors" > < i…" at bounding box center [785, 431] width 898 height 433
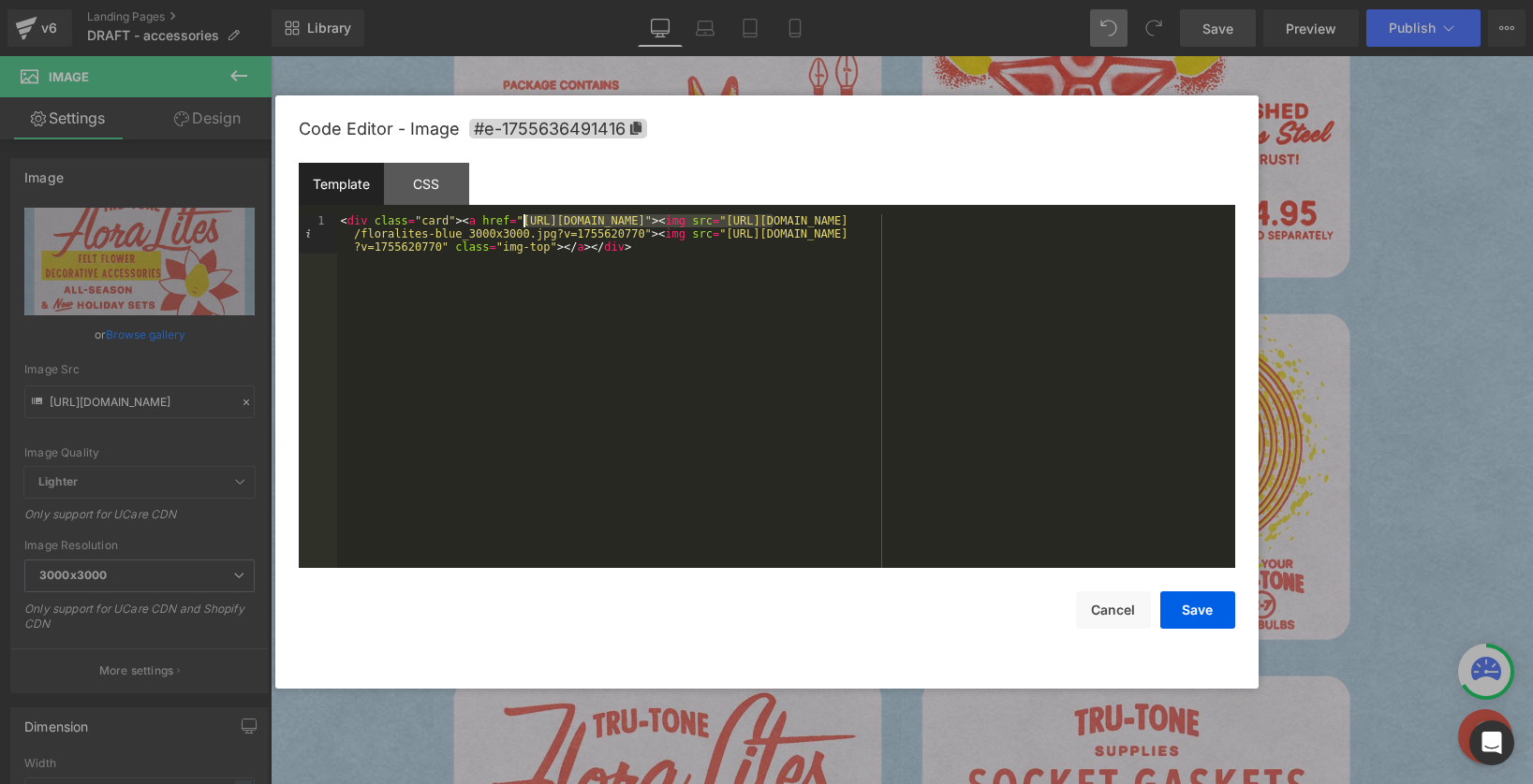
drag, startPoint x: 766, startPoint y: 216, endPoint x: 526, endPoint y: 221, distance: 240.1
click at [526, 221] on div "< div class = "card" > < a href = "https://tru-tone.com/pages/reflectors" > < i…" at bounding box center [785, 431] width 898 height 433
click at [1208, 616] on button "Save" at bounding box center [1197, 610] width 75 height 37
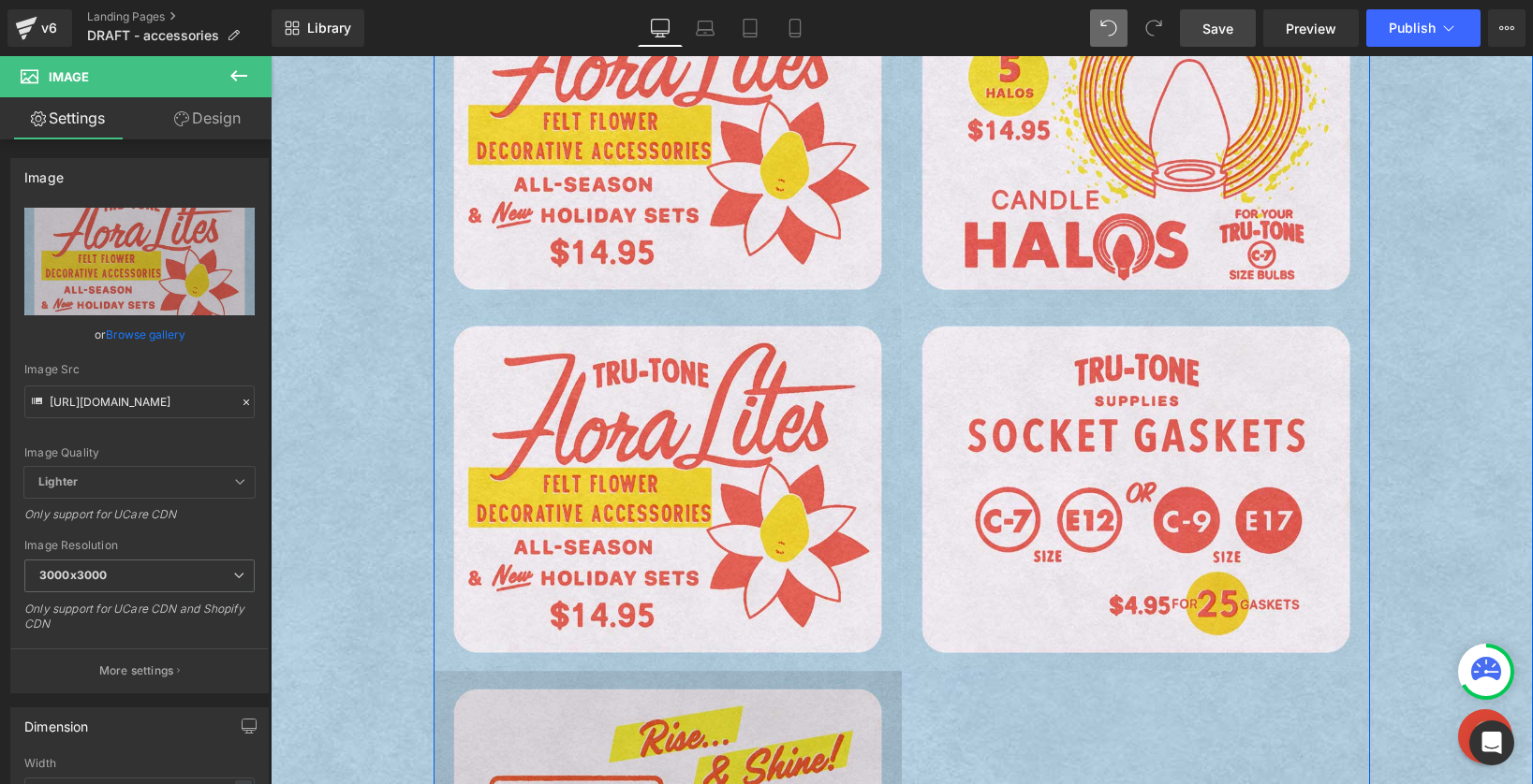
scroll to position [1235, 0]
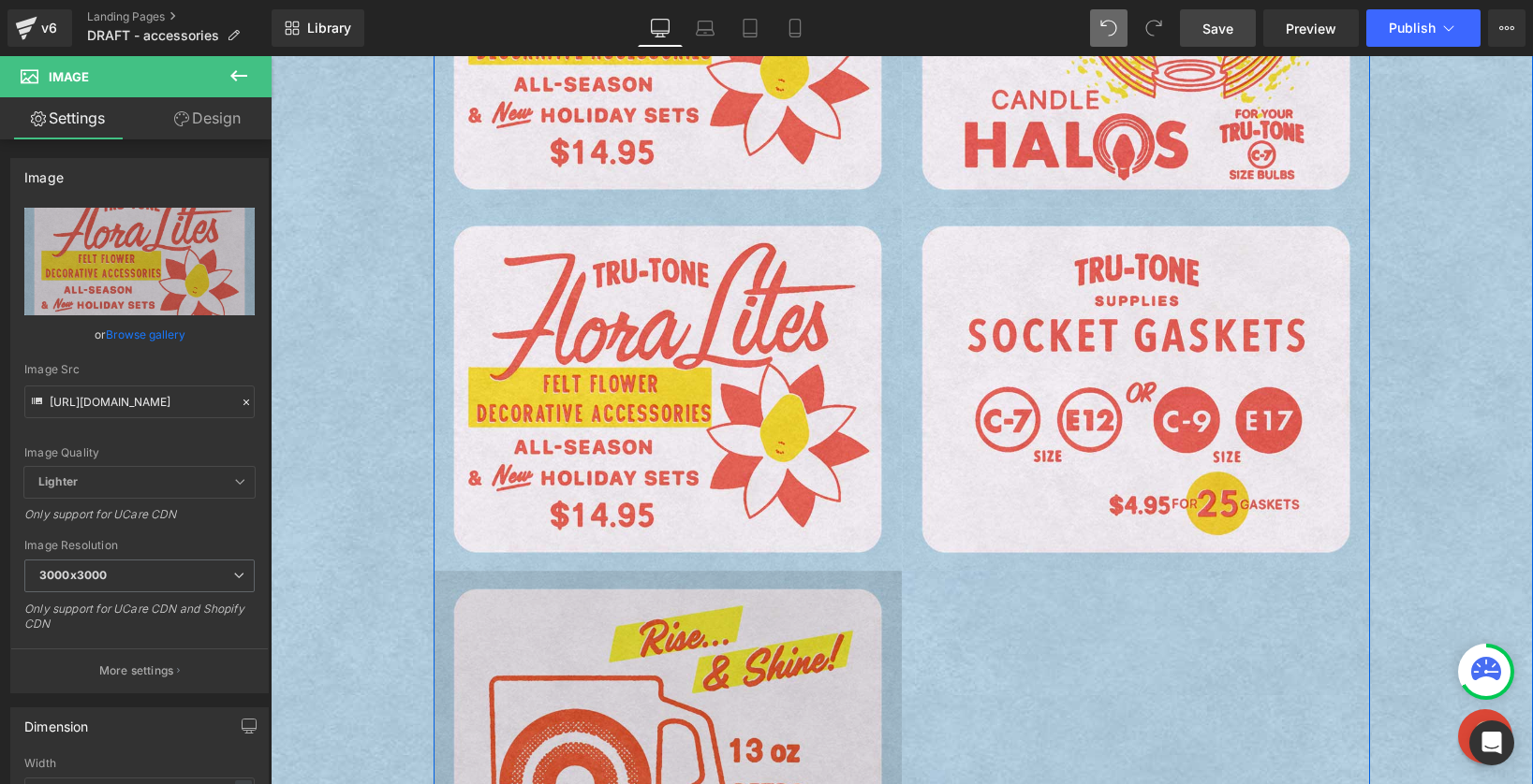
click at [687, 611] on img at bounding box center [668, 752] width 468 height 363
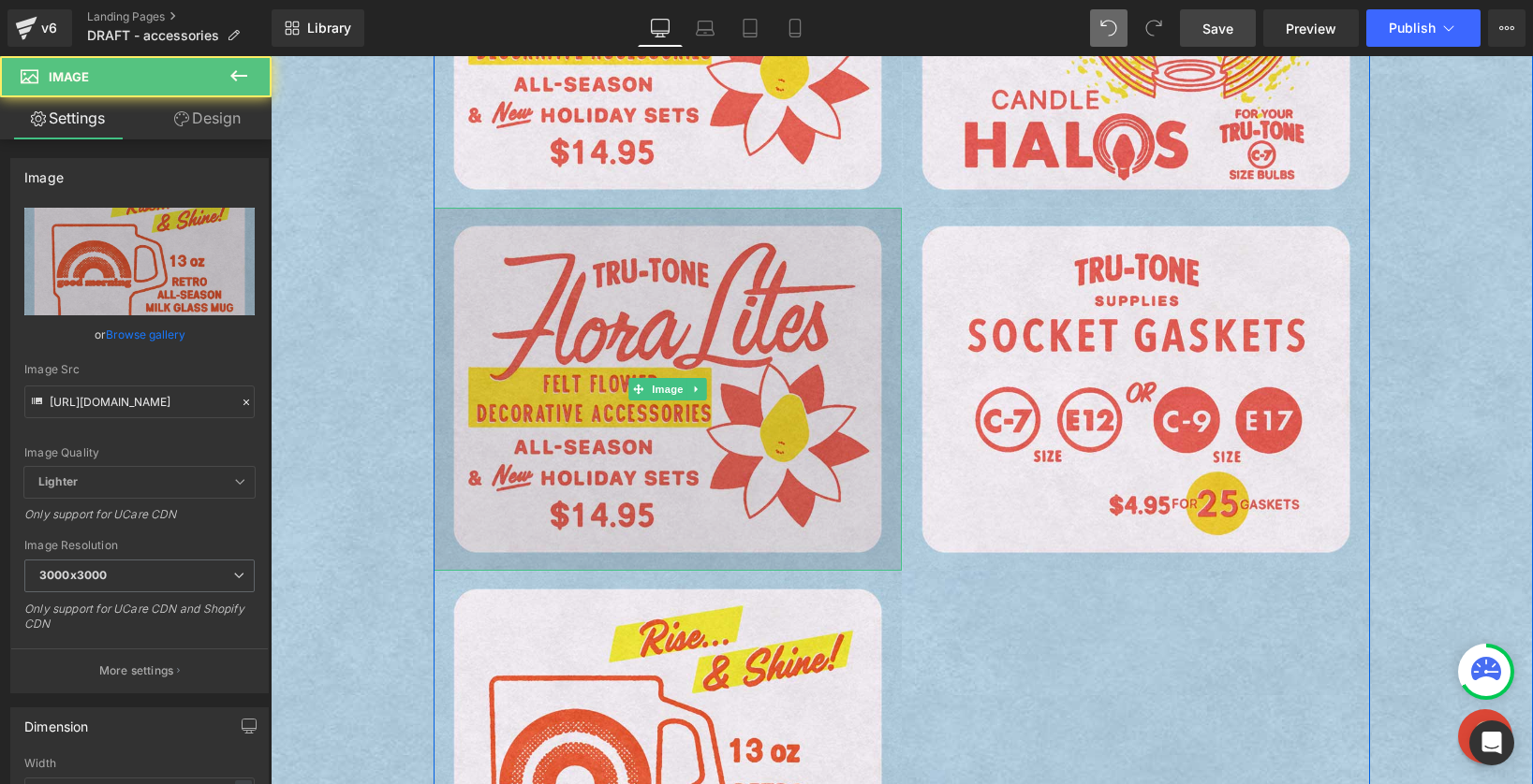
click at [670, 452] on img at bounding box center [668, 389] width 468 height 363
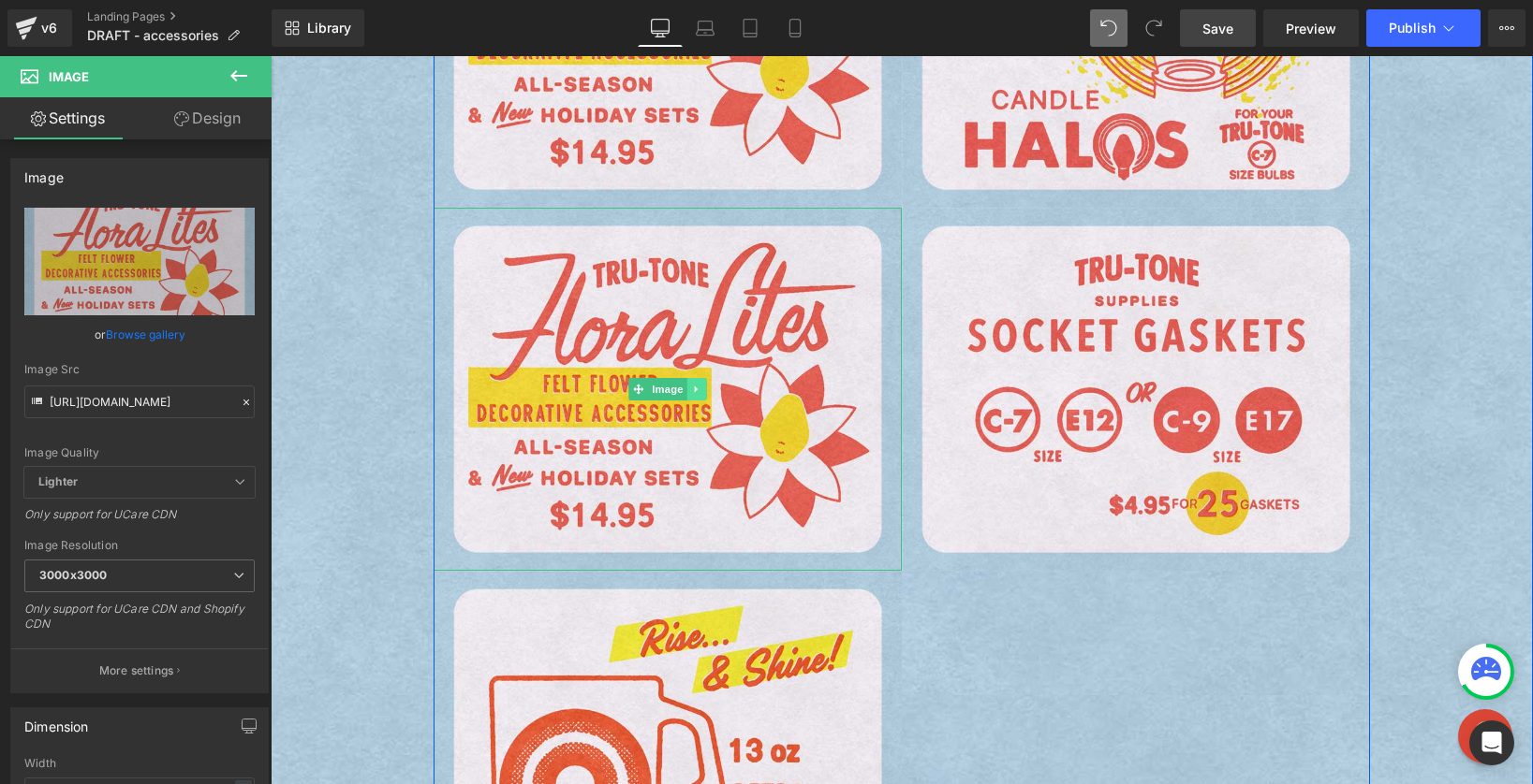
click at [692, 391] on icon at bounding box center [697, 389] width 11 height 11
click at [697, 388] on link at bounding box center [707, 389] width 20 height 23
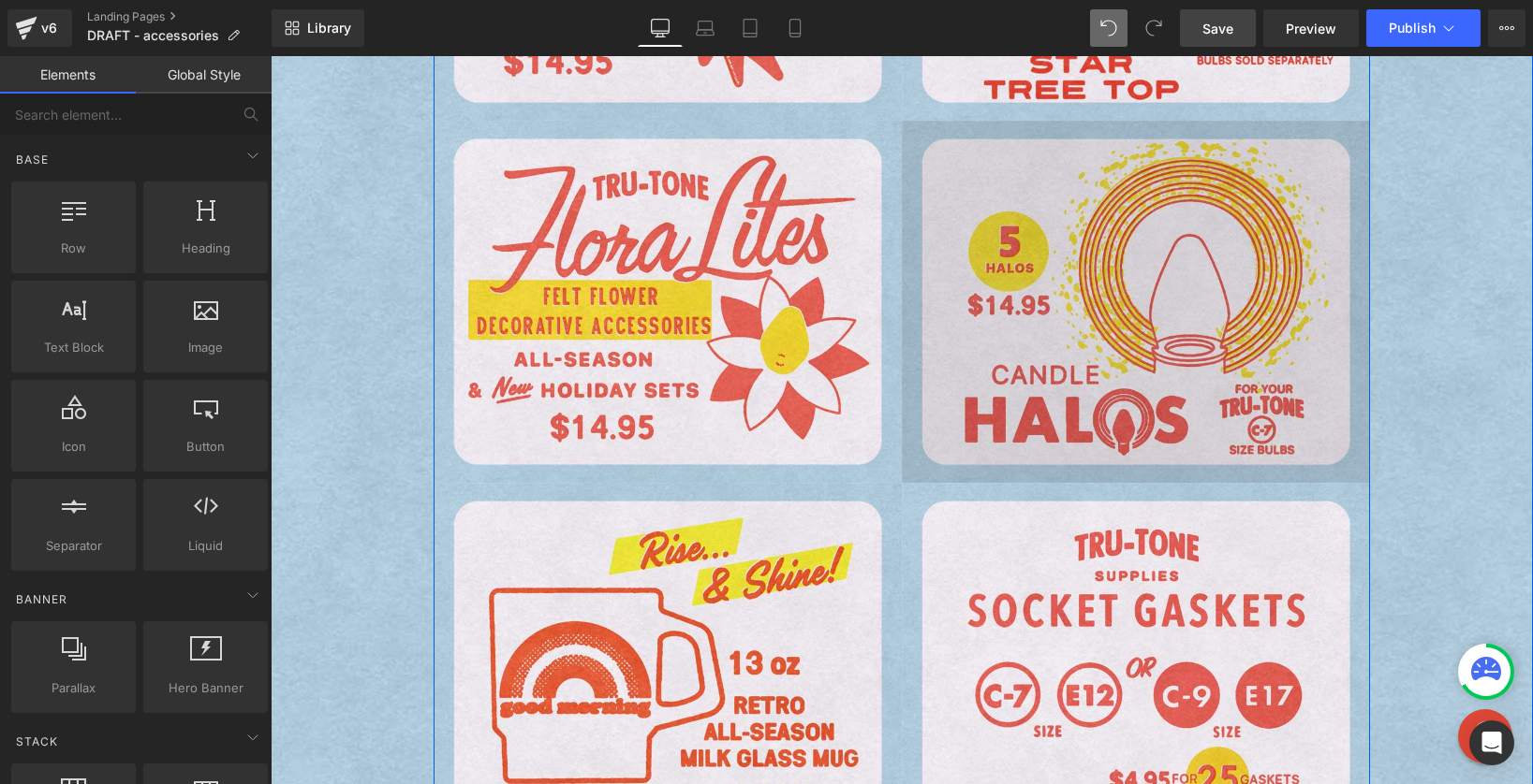
scroll to position [954, 0]
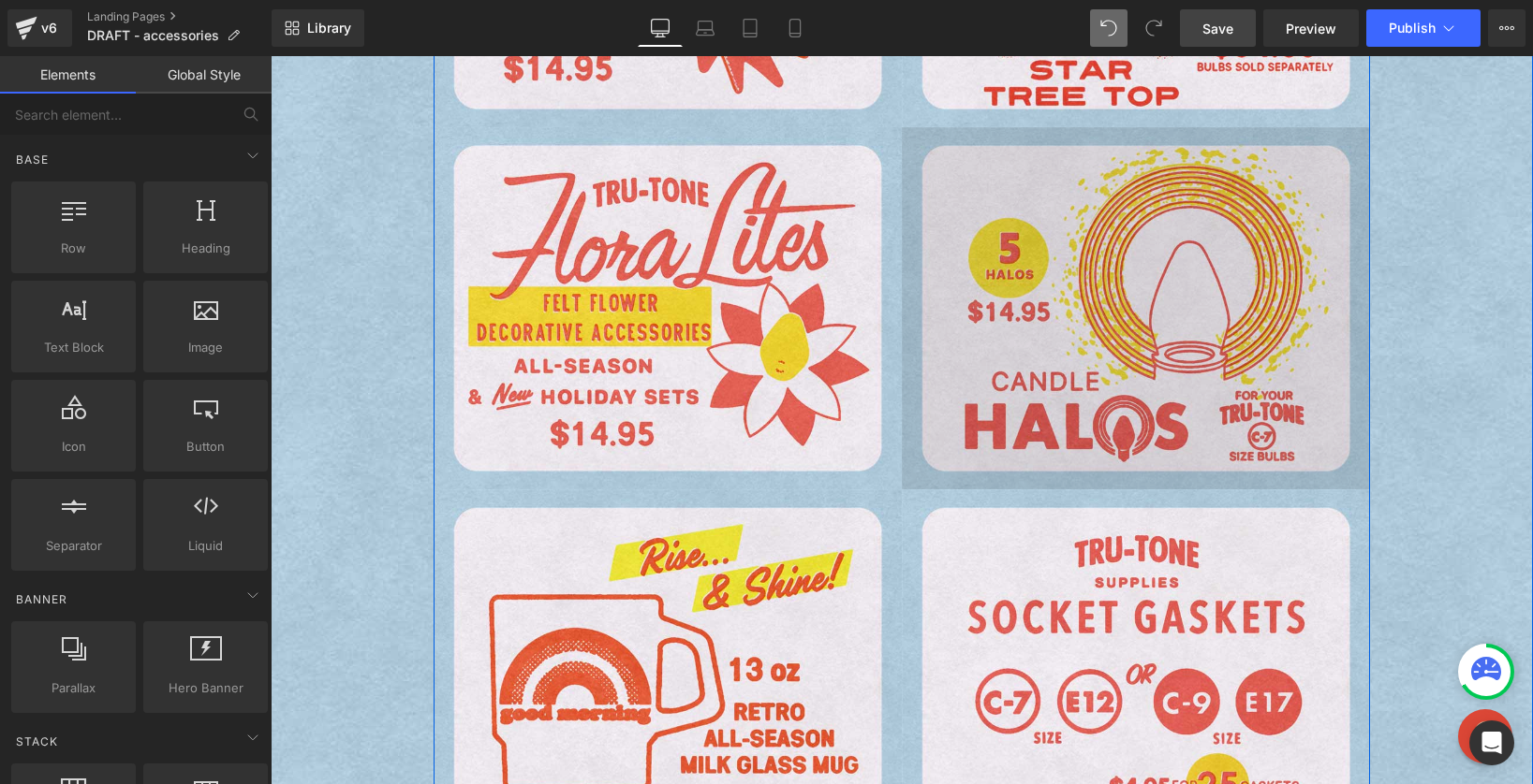
click at [1098, 374] on img at bounding box center [1136, 308] width 468 height 363
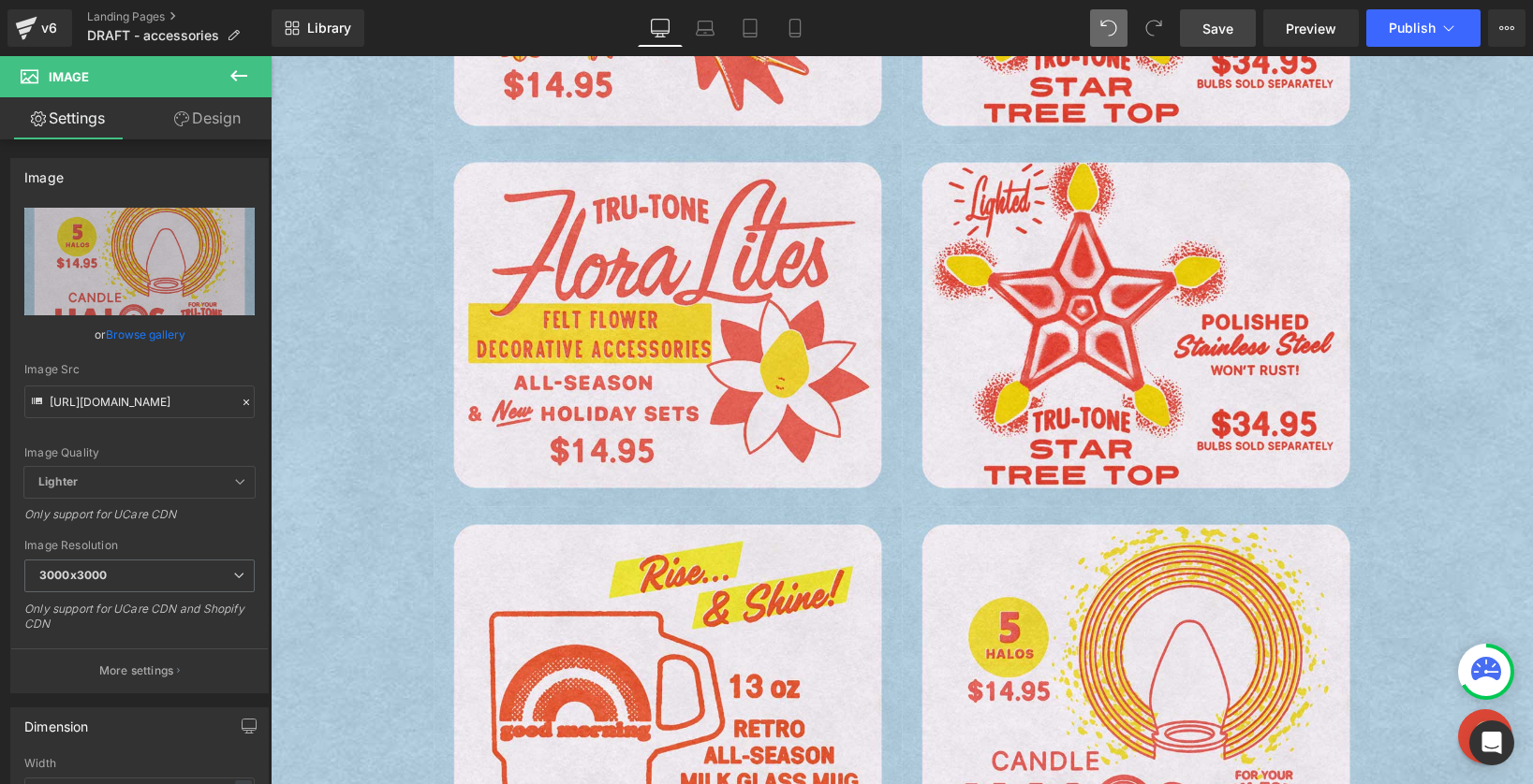
scroll to position [950, 0]
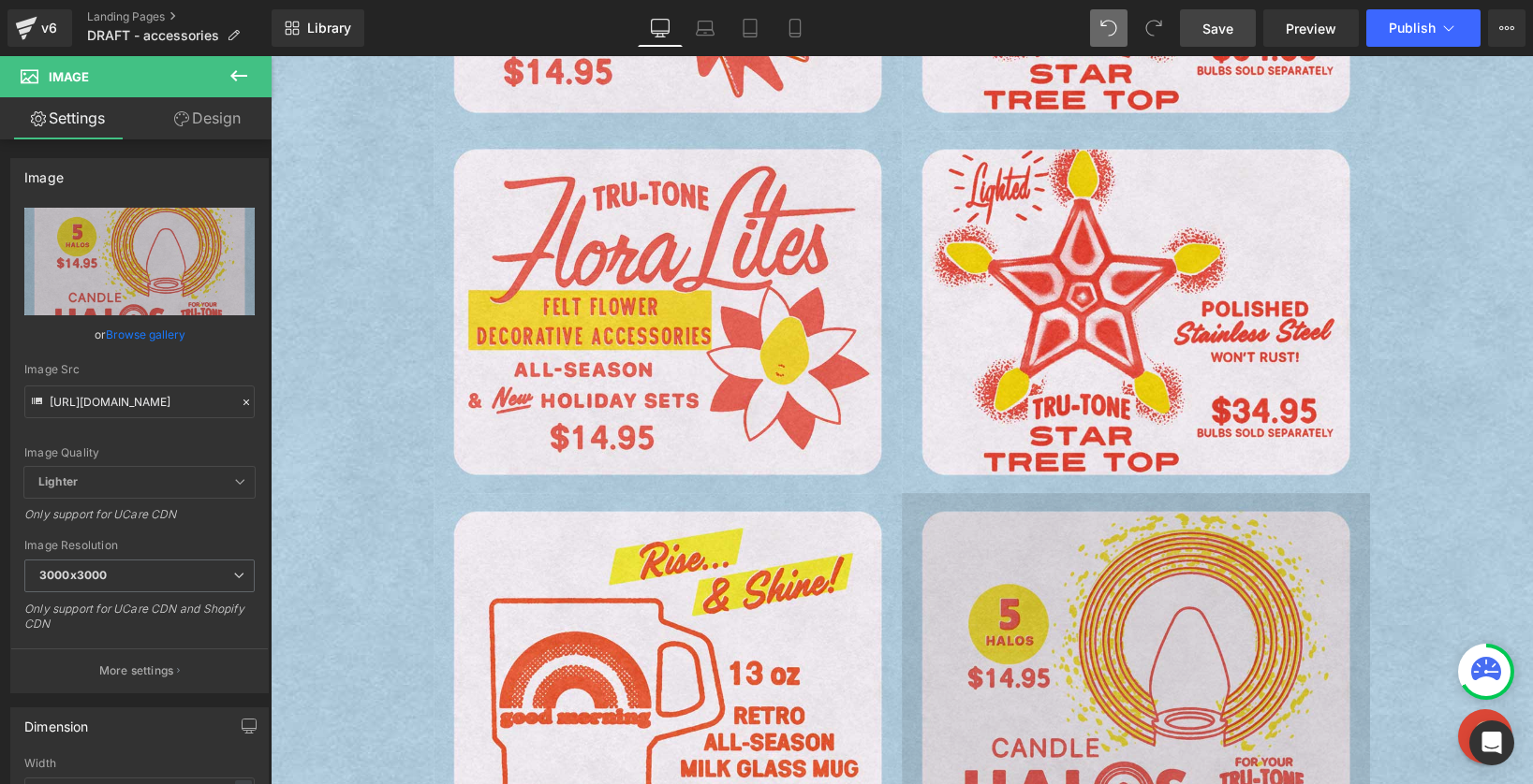
click at [1092, 633] on img at bounding box center [1136, 674] width 468 height 363
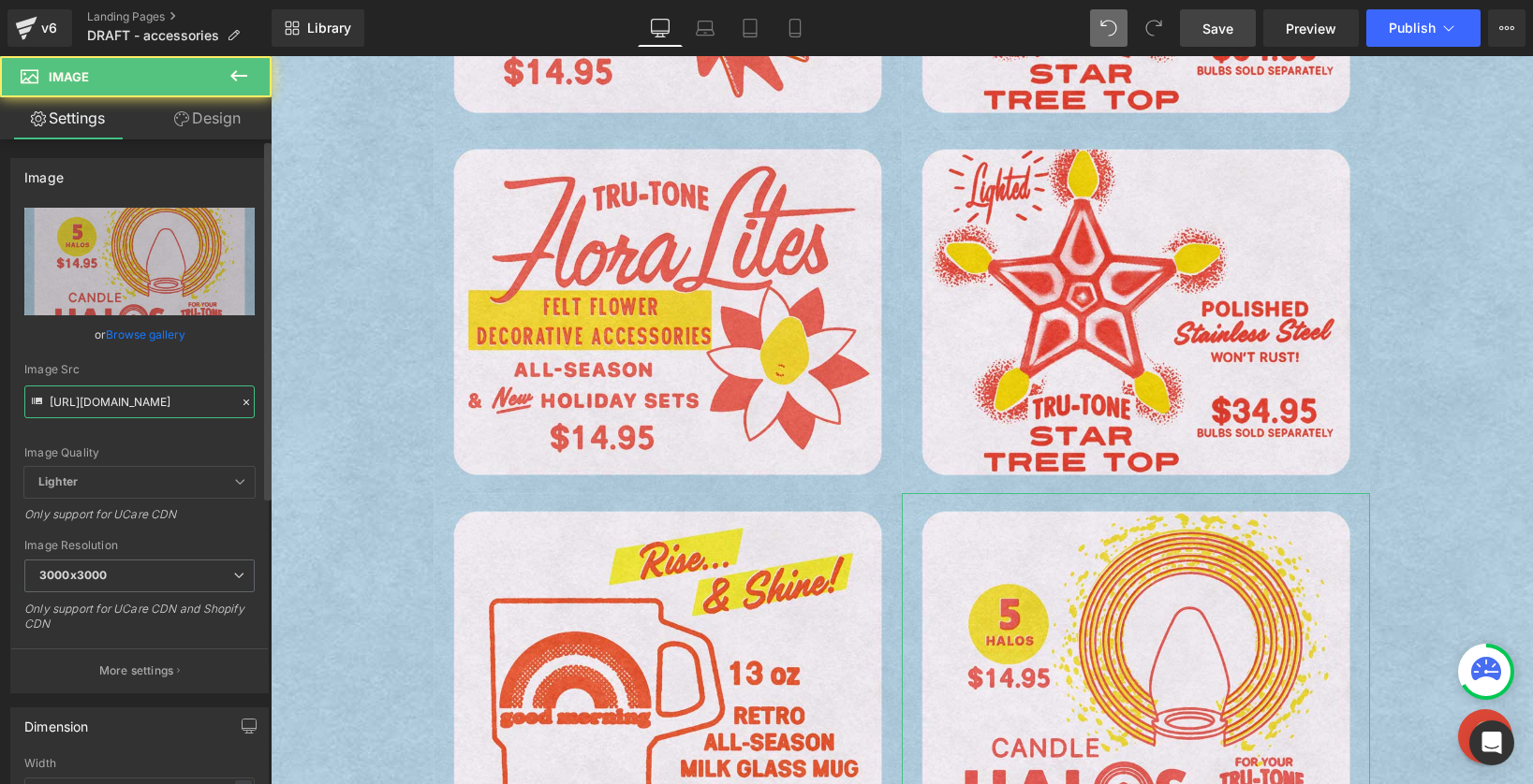
click at [169, 406] on input "https://cdn.shopify.com/s/files/1/0723/1969/7189/files/halos-blue_3000x3000.jpg…" at bounding box center [139, 401] width 230 height 32
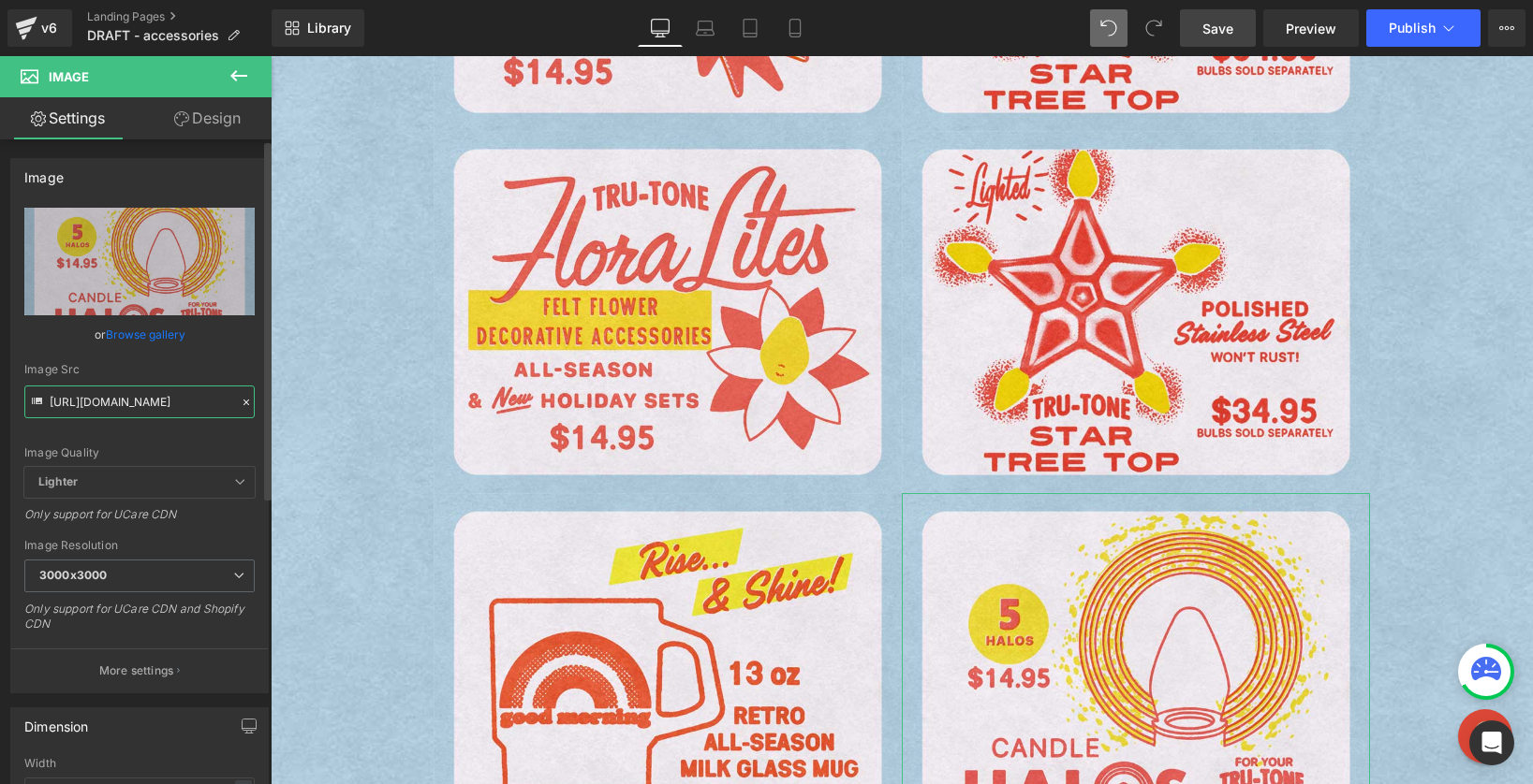
click at [169, 406] on input "https://cdn.shopify.com/s/files/1/0723/1969/7189/files/halos-blue_3000x3000.jpg…" at bounding box center [139, 401] width 230 height 32
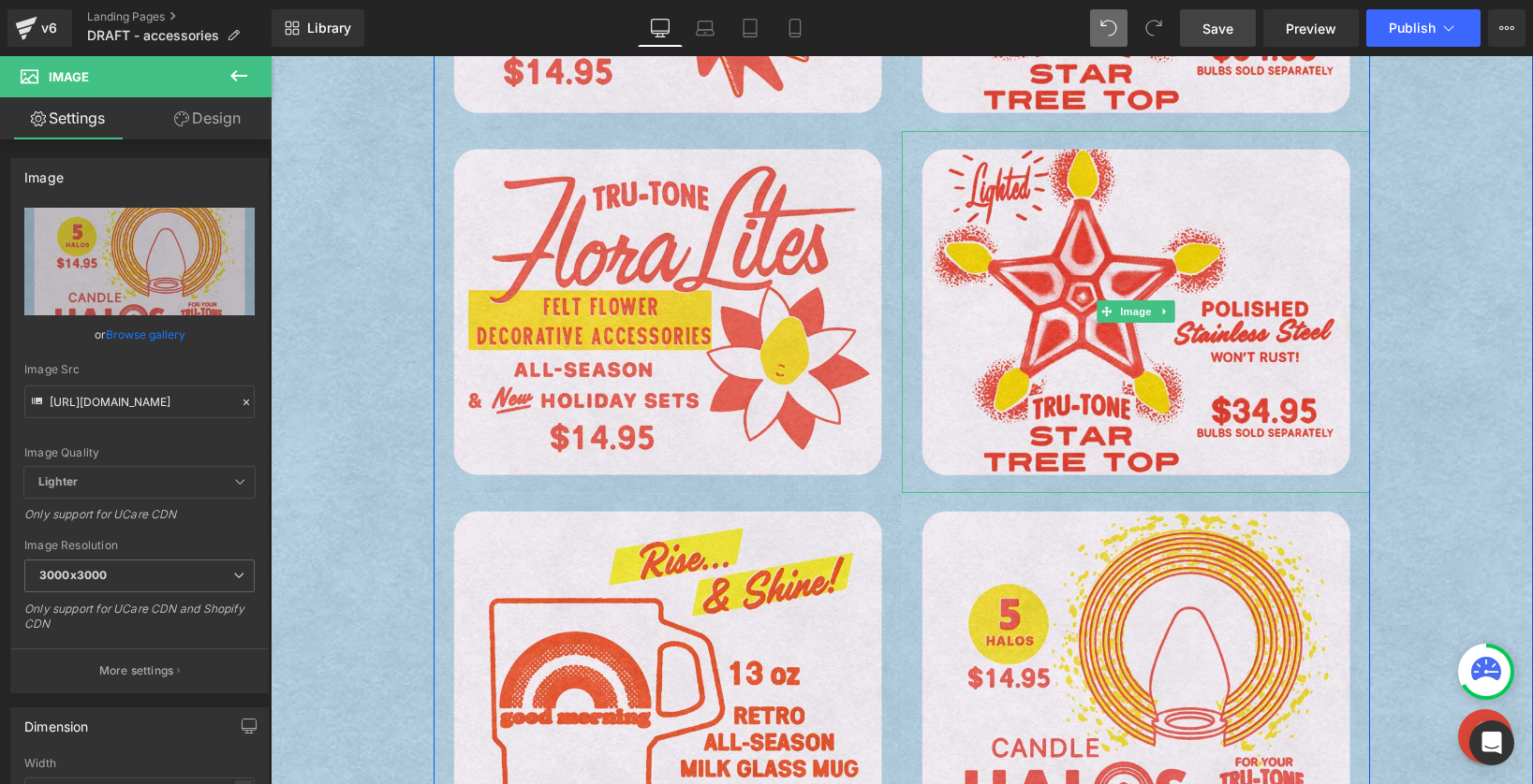
click at [270, 56] on img at bounding box center [270, 56] width 0 height 0
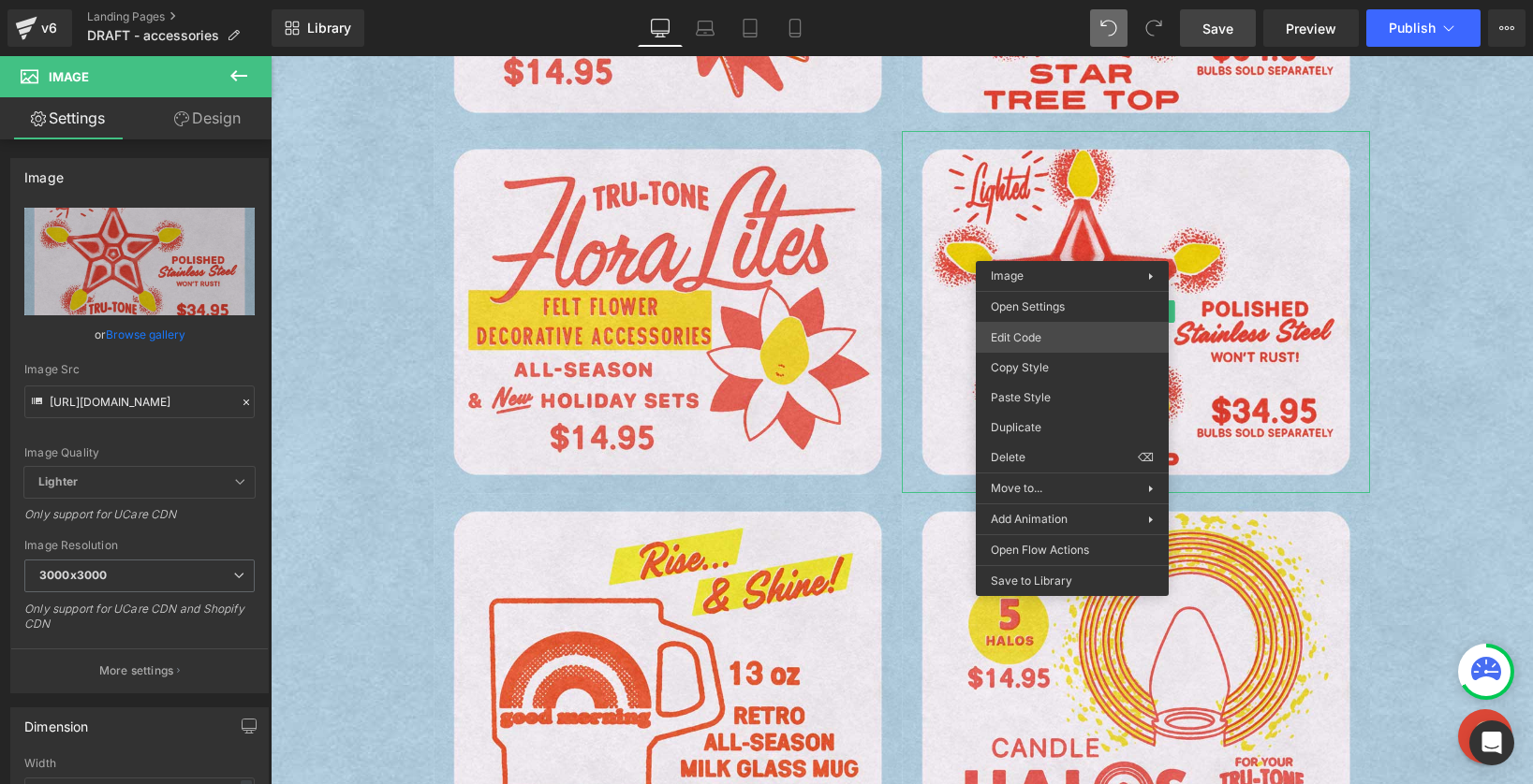
click at [1078, 0] on div "Row You are previewing how the will restyle your page. You can not edit Element…" at bounding box center [766, 0] width 1533 height 0
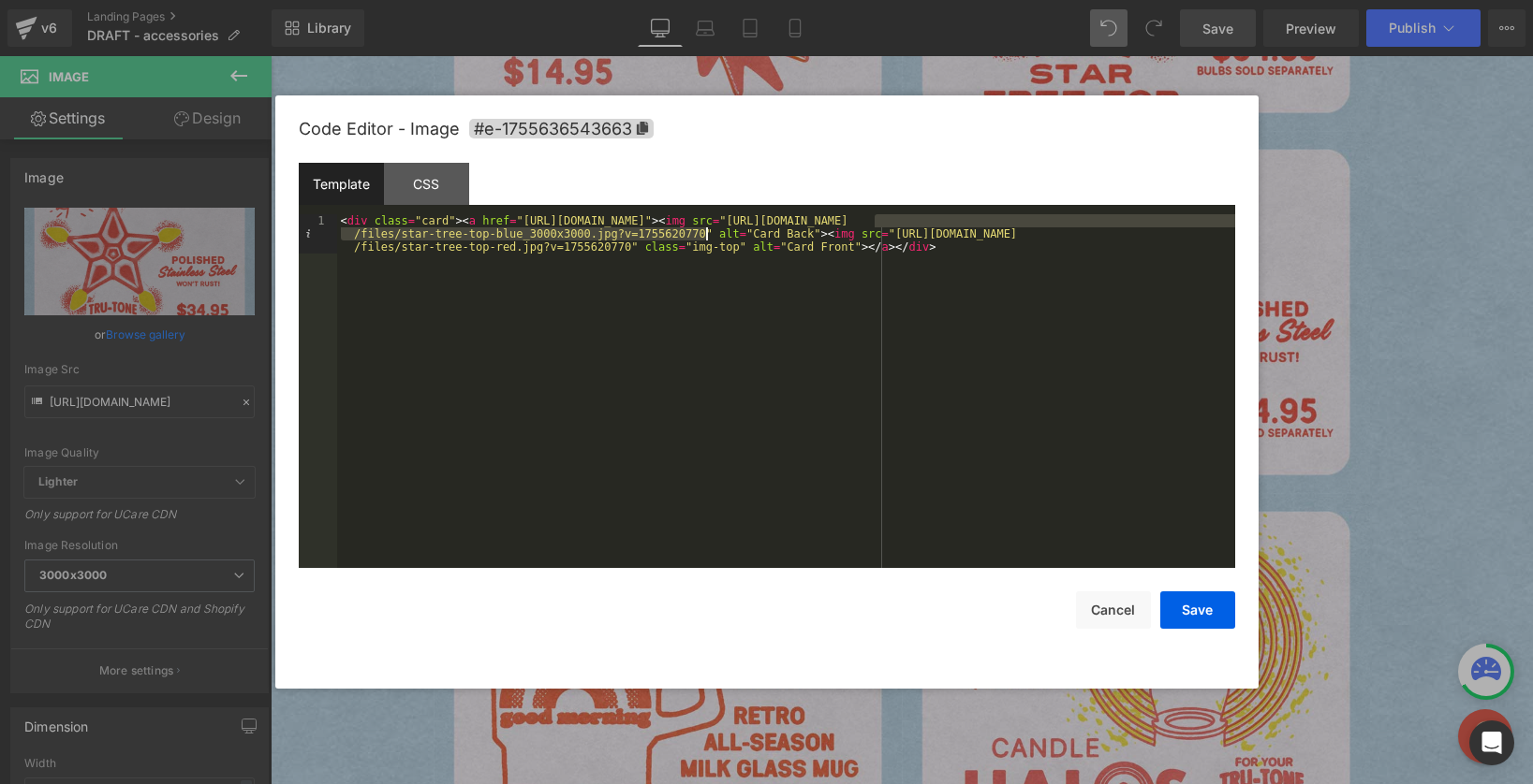
drag, startPoint x: 876, startPoint y: 221, endPoint x: 706, endPoint y: 234, distance: 170.5
click at [706, 234] on div "< div class = "card" > < a href = "https://tru-tone.com/pages/star-tree-top" > …" at bounding box center [785, 431] width 898 height 433
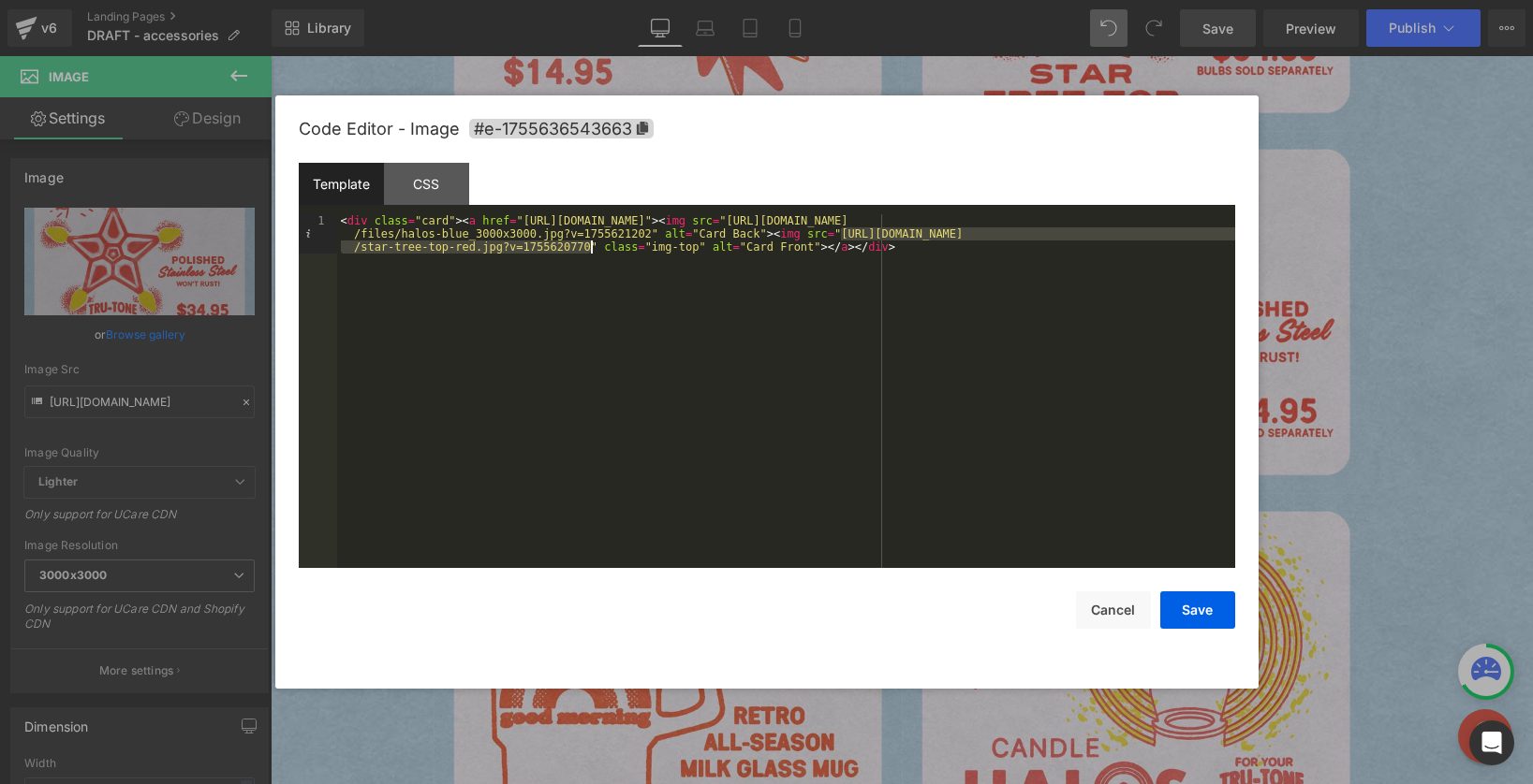
drag, startPoint x: 841, startPoint y: 232, endPoint x: 588, endPoint y: 245, distance: 253.3
click at [588, 245] on div "< div class = "card" > < a href = "https://tru-tone.com/pages/star-tree-top" > …" at bounding box center [785, 431] width 898 height 433
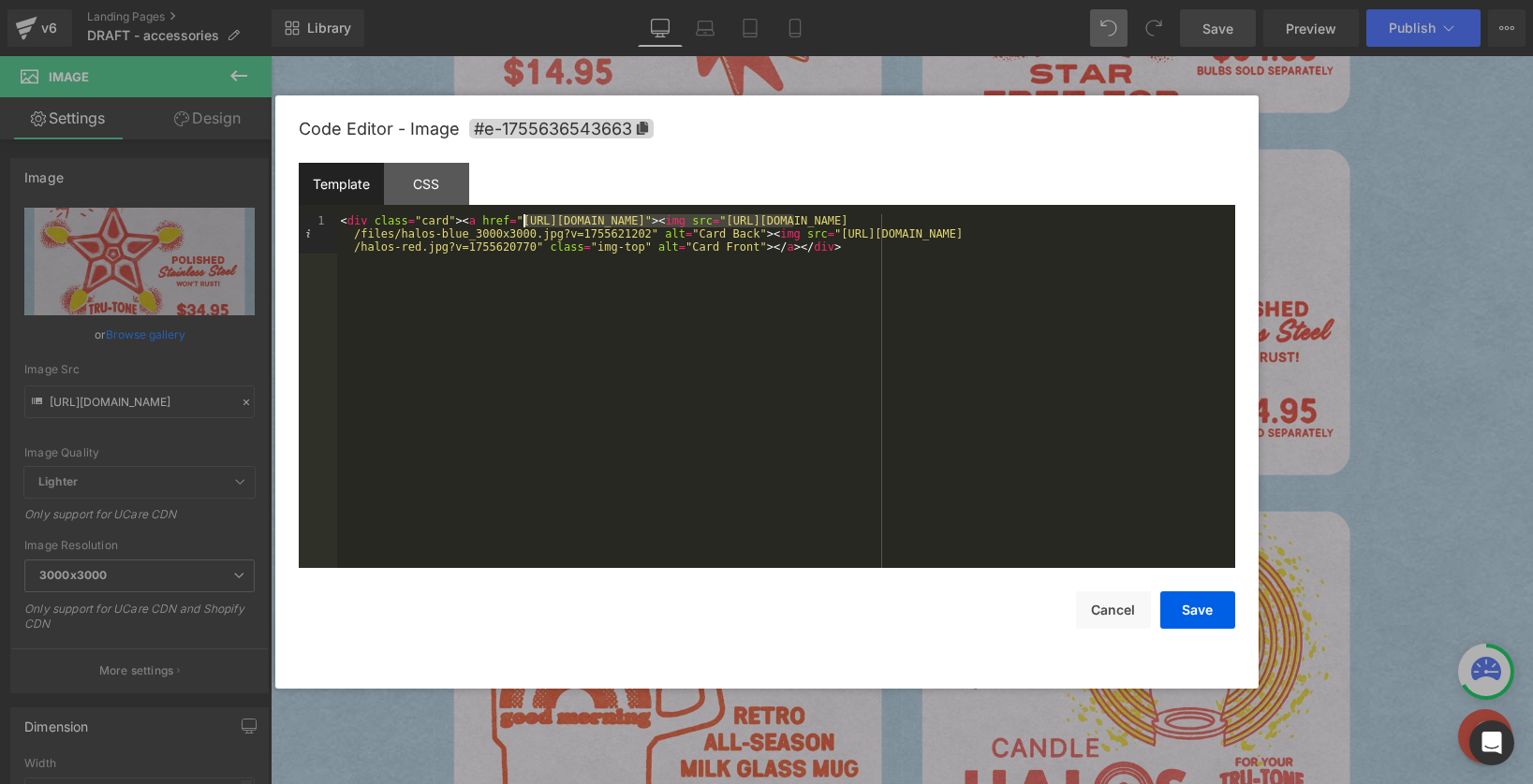
drag, startPoint x: 789, startPoint y: 223, endPoint x: 524, endPoint y: 219, distance: 265.0
click at [524, 219] on div "< div class = "card" > < a href = "https://tru-tone.com/pages/star-tree-top" > …" at bounding box center [785, 431] width 898 height 433
click at [1185, 608] on button "Save" at bounding box center [1197, 610] width 75 height 37
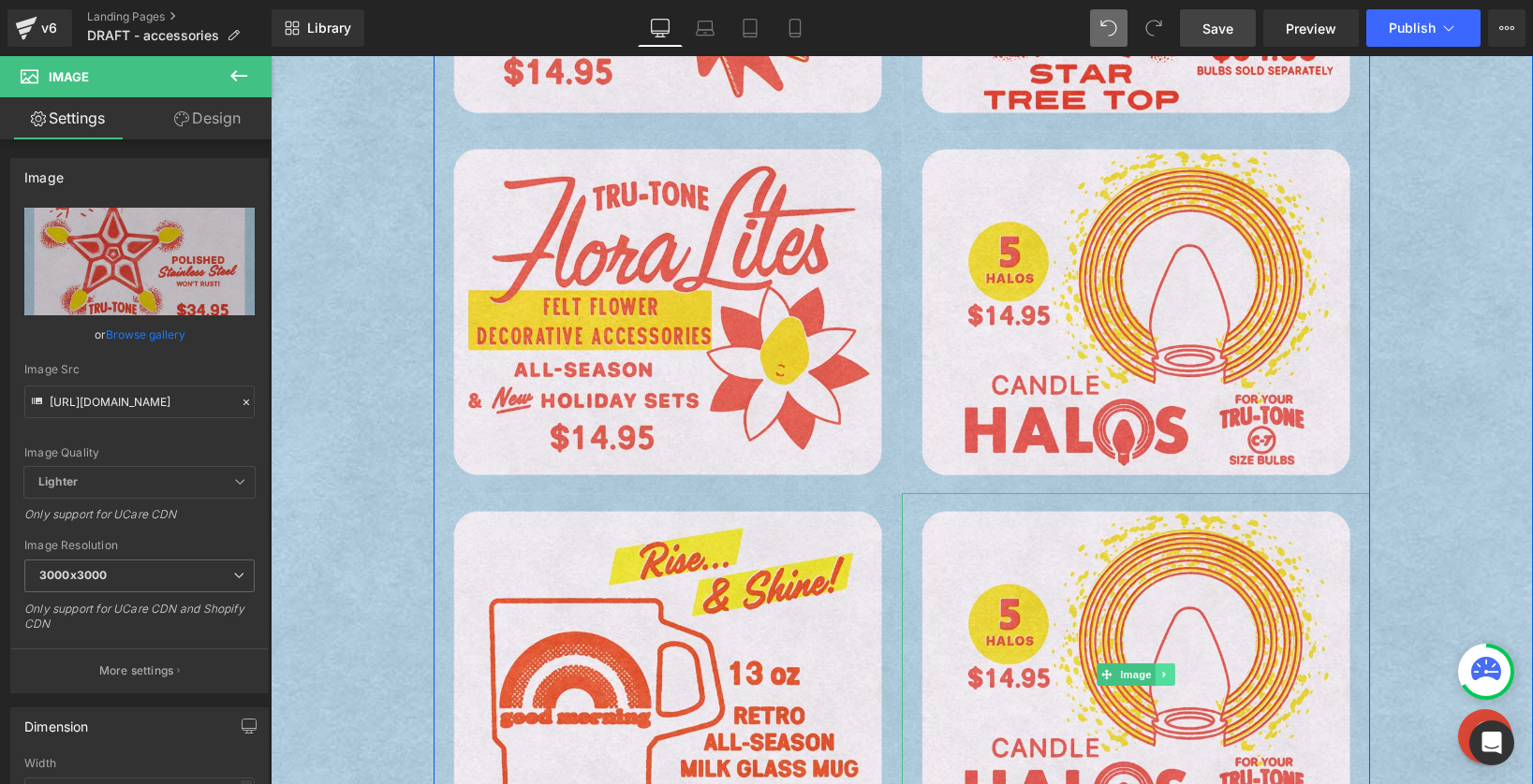
click at [1165, 678] on link at bounding box center [1165, 674] width 20 height 23
click at [1170, 675] on icon at bounding box center [1175, 674] width 11 height 11
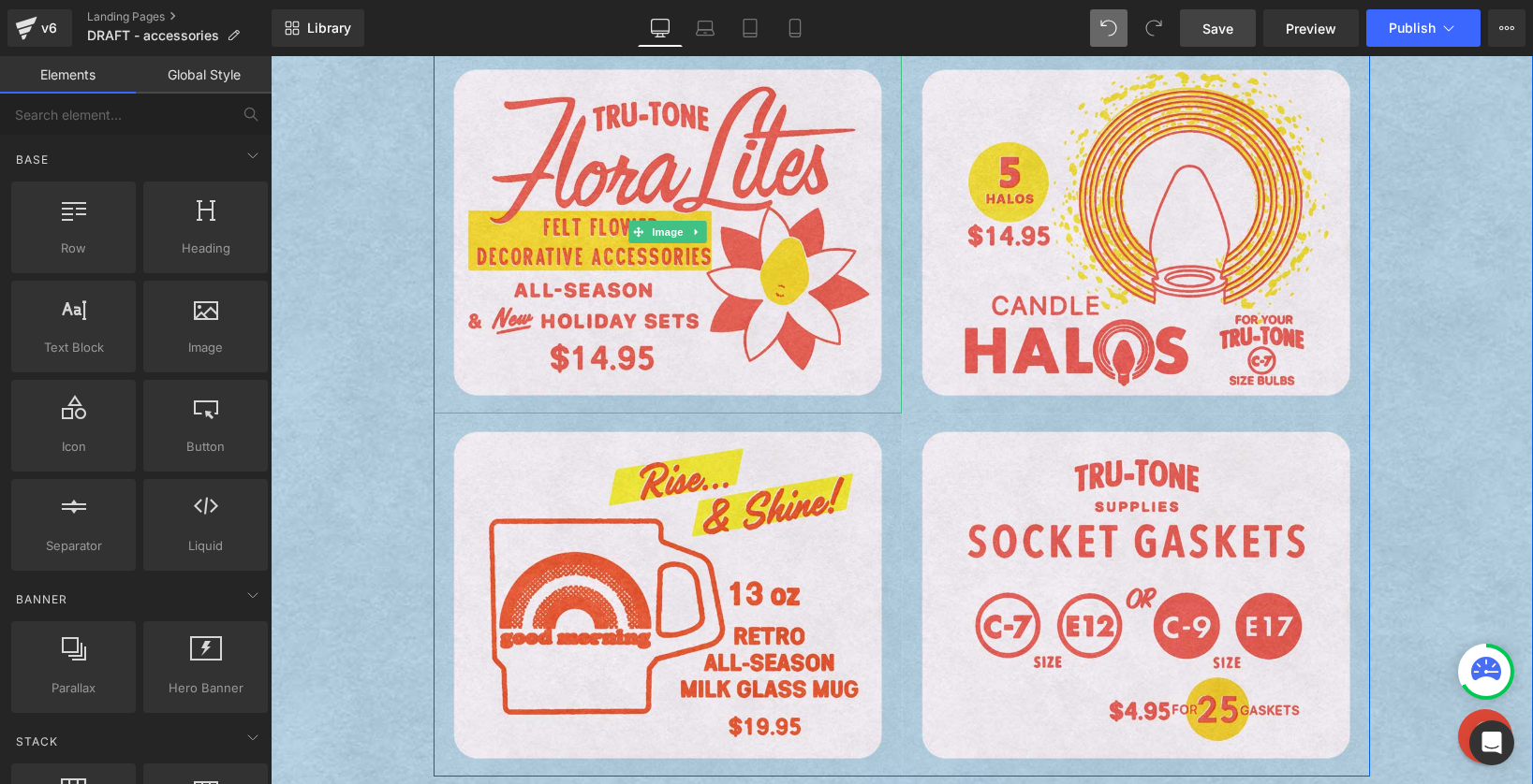
scroll to position [1251, 0]
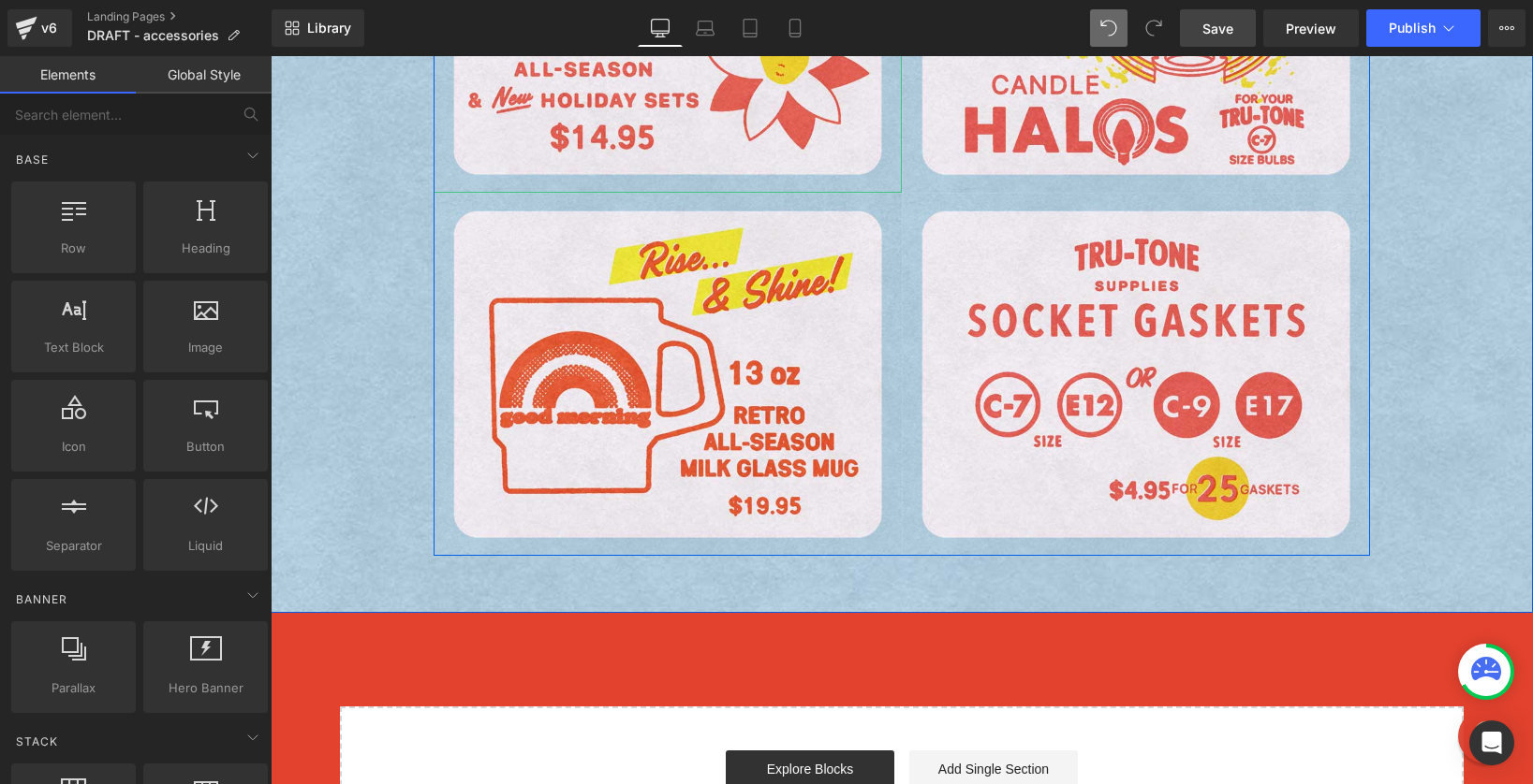
click at [270, 56] on img at bounding box center [270, 56] width 0 height 0
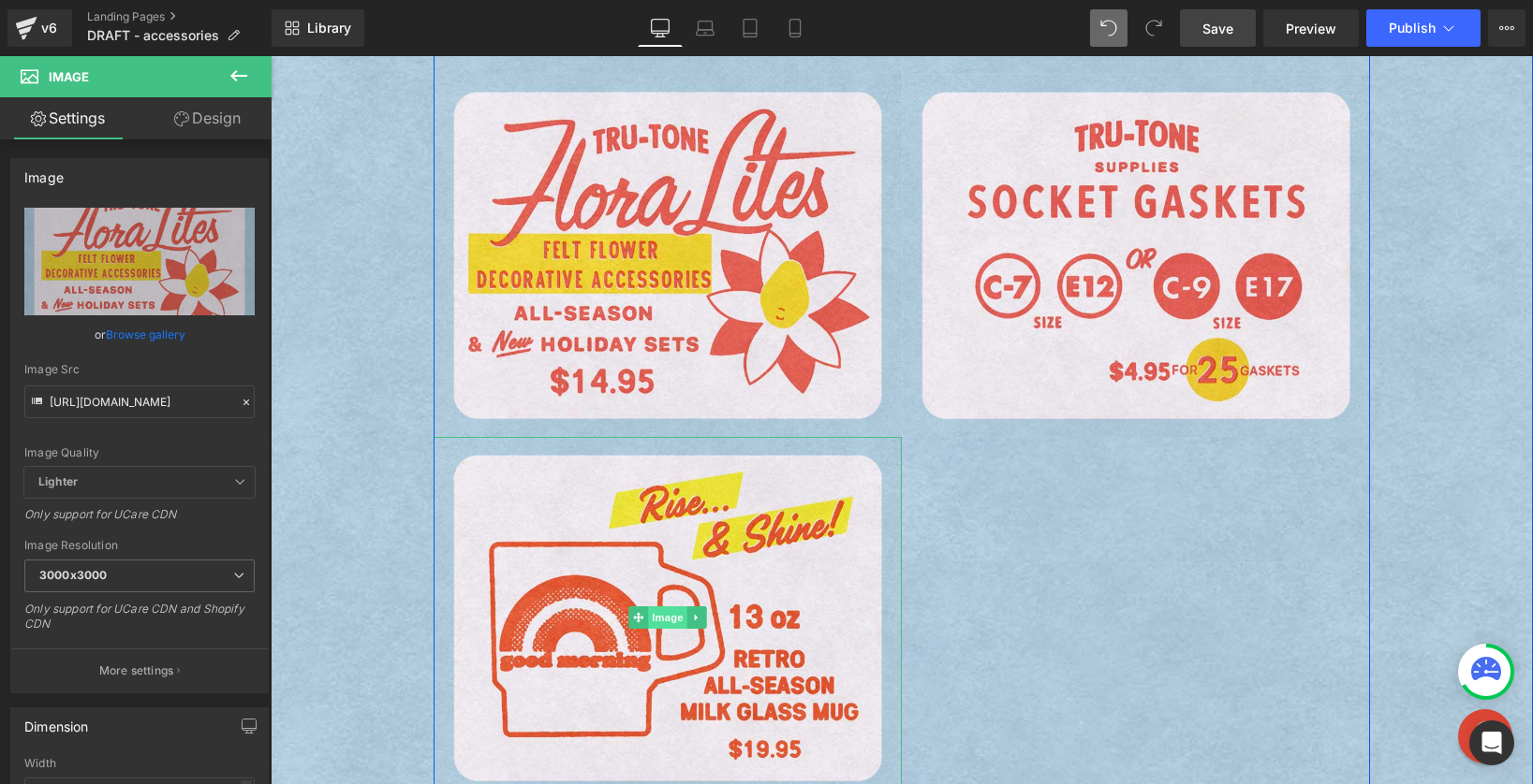
scroll to position [1374, 0]
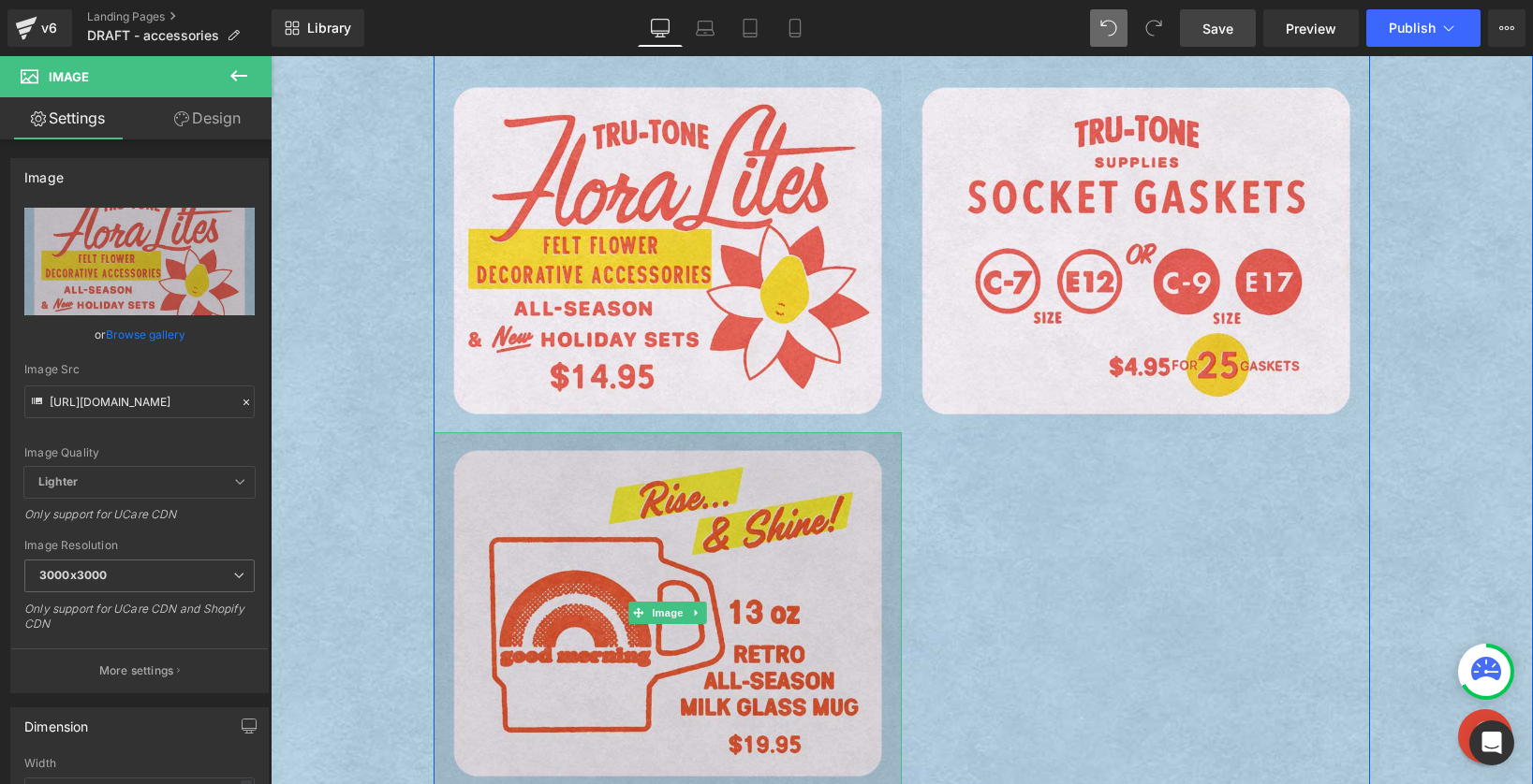
click at [650, 579] on img at bounding box center [668, 614] width 468 height 363
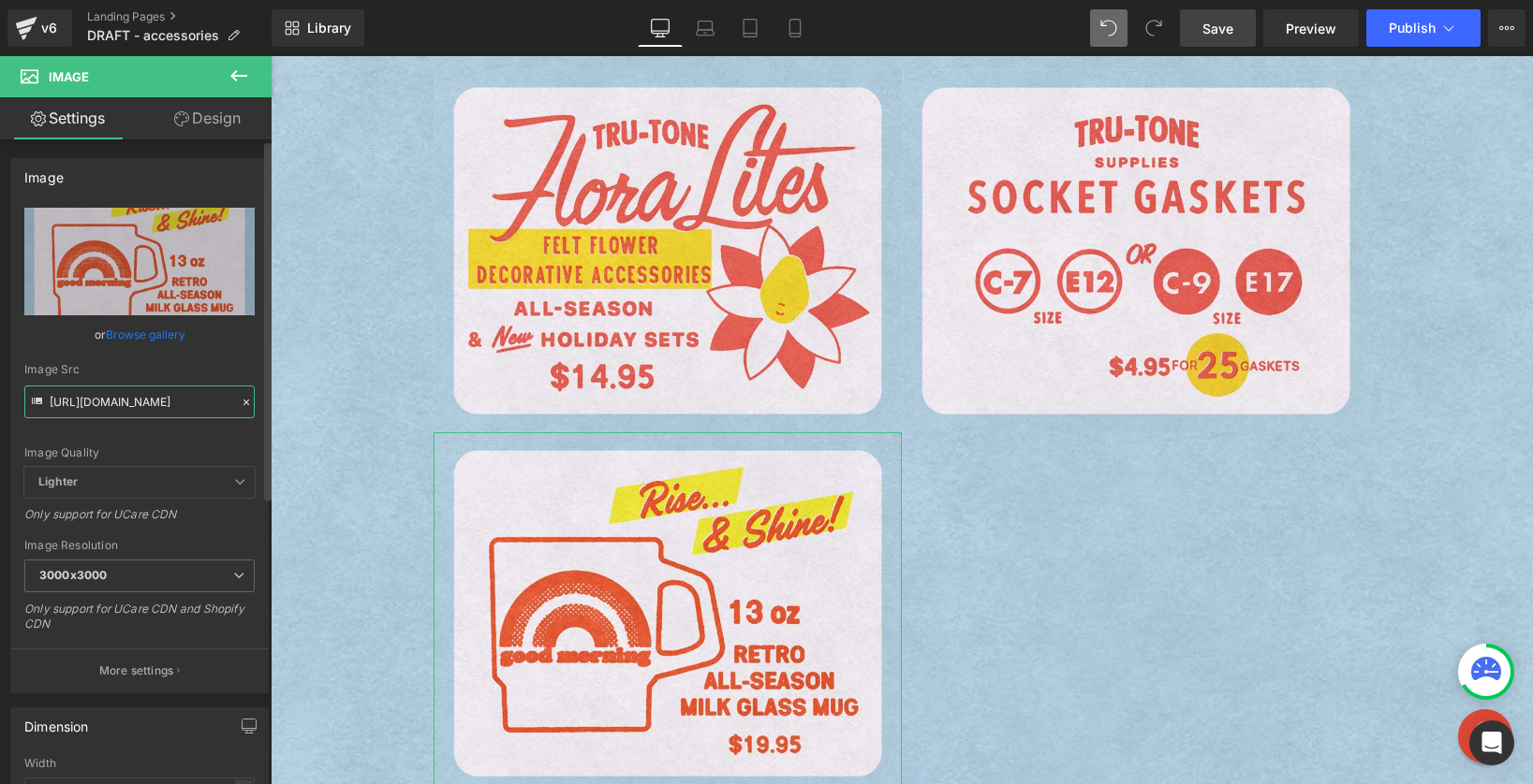
click at [106, 402] on input "https://cdn.shopify.com/s/files/1/0723/1969/7189/files/good-morning-mug-blue_30…" at bounding box center [139, 401] width 230 height 32
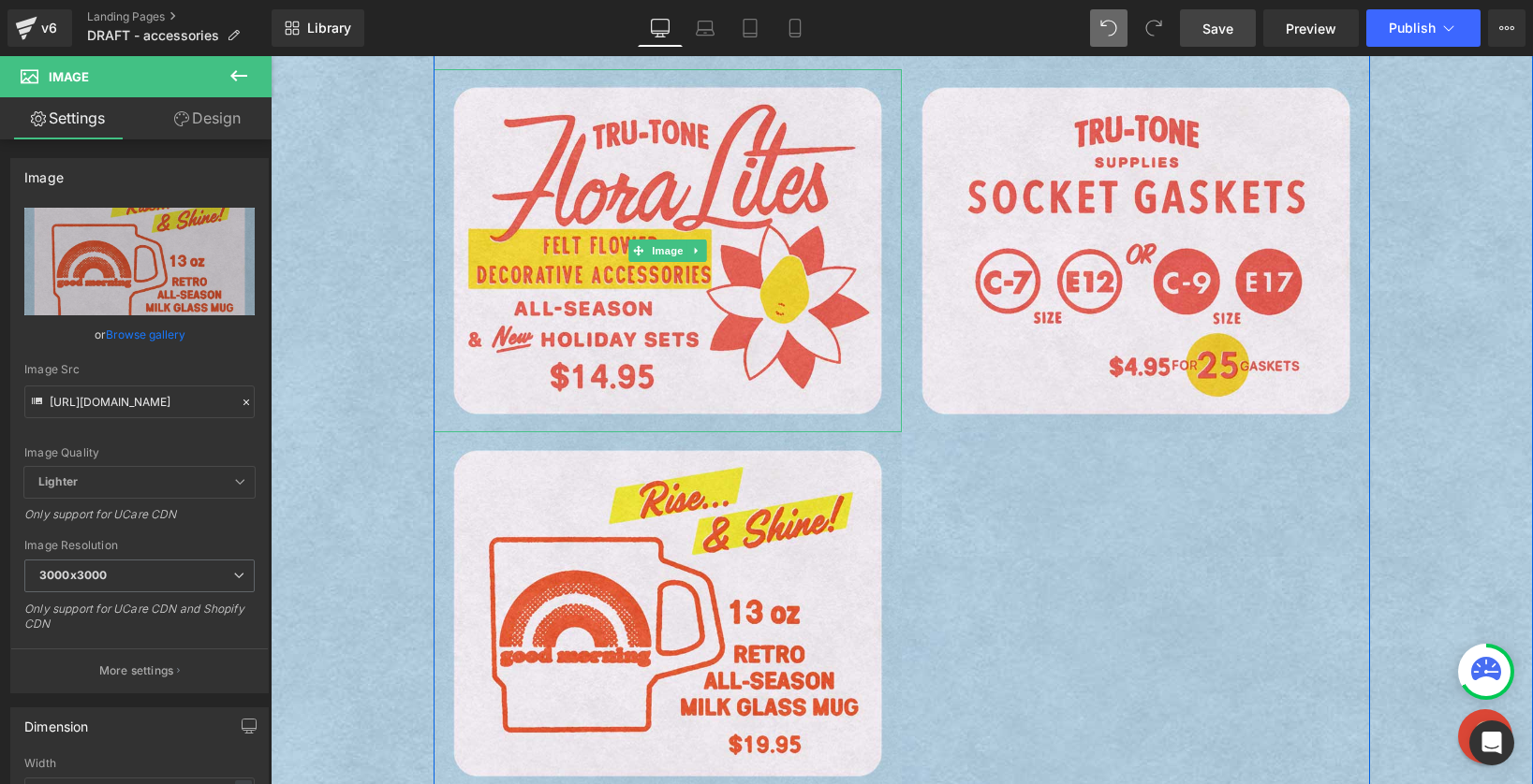
click at [270, 56] on img at bounding box center [270, 56] width 0 height 0
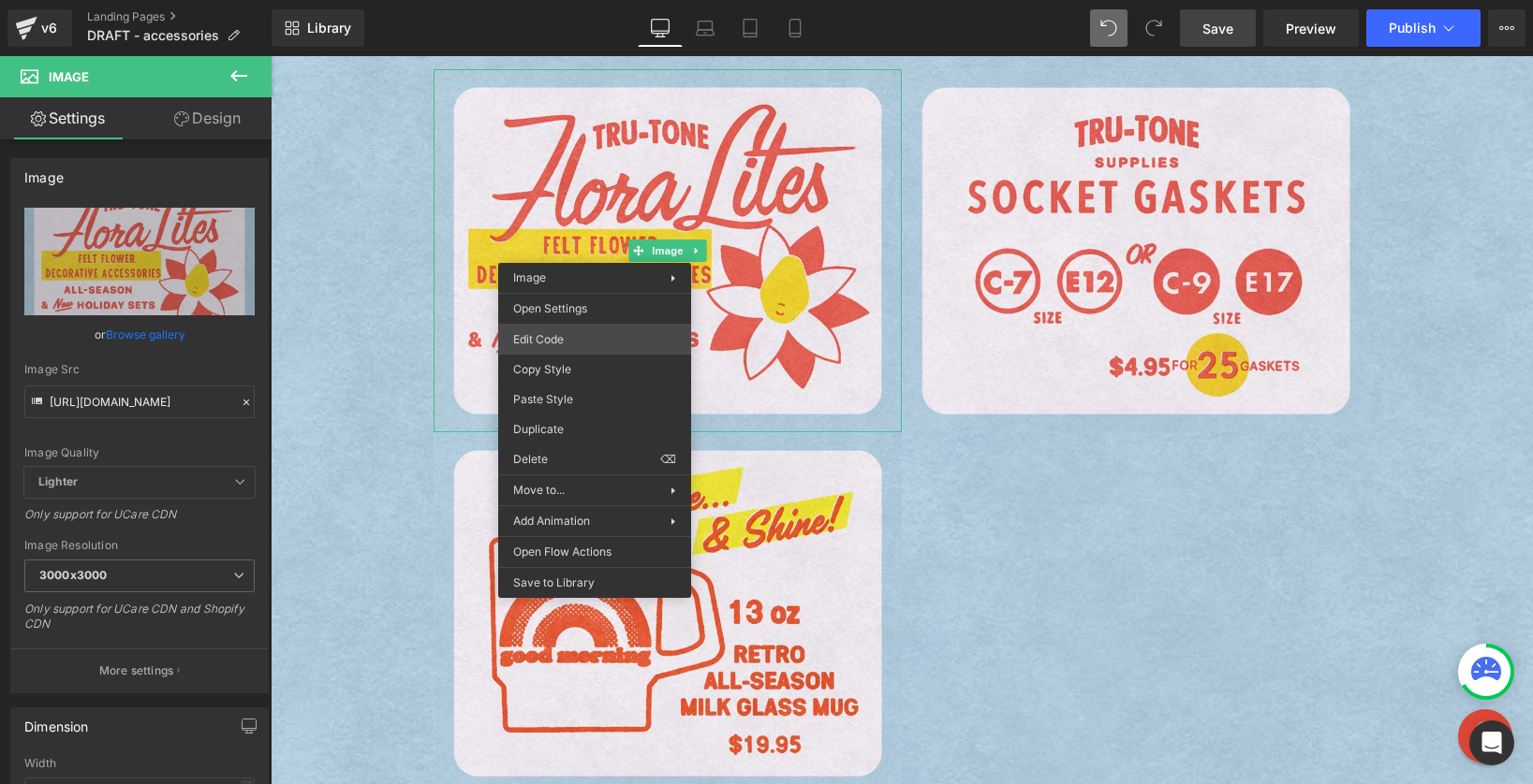
click at [566, 0] on div "Row You are previewing how the will restyle your page. You can not edit Element…" at bounding box center [766, 0] width 1533 height 0
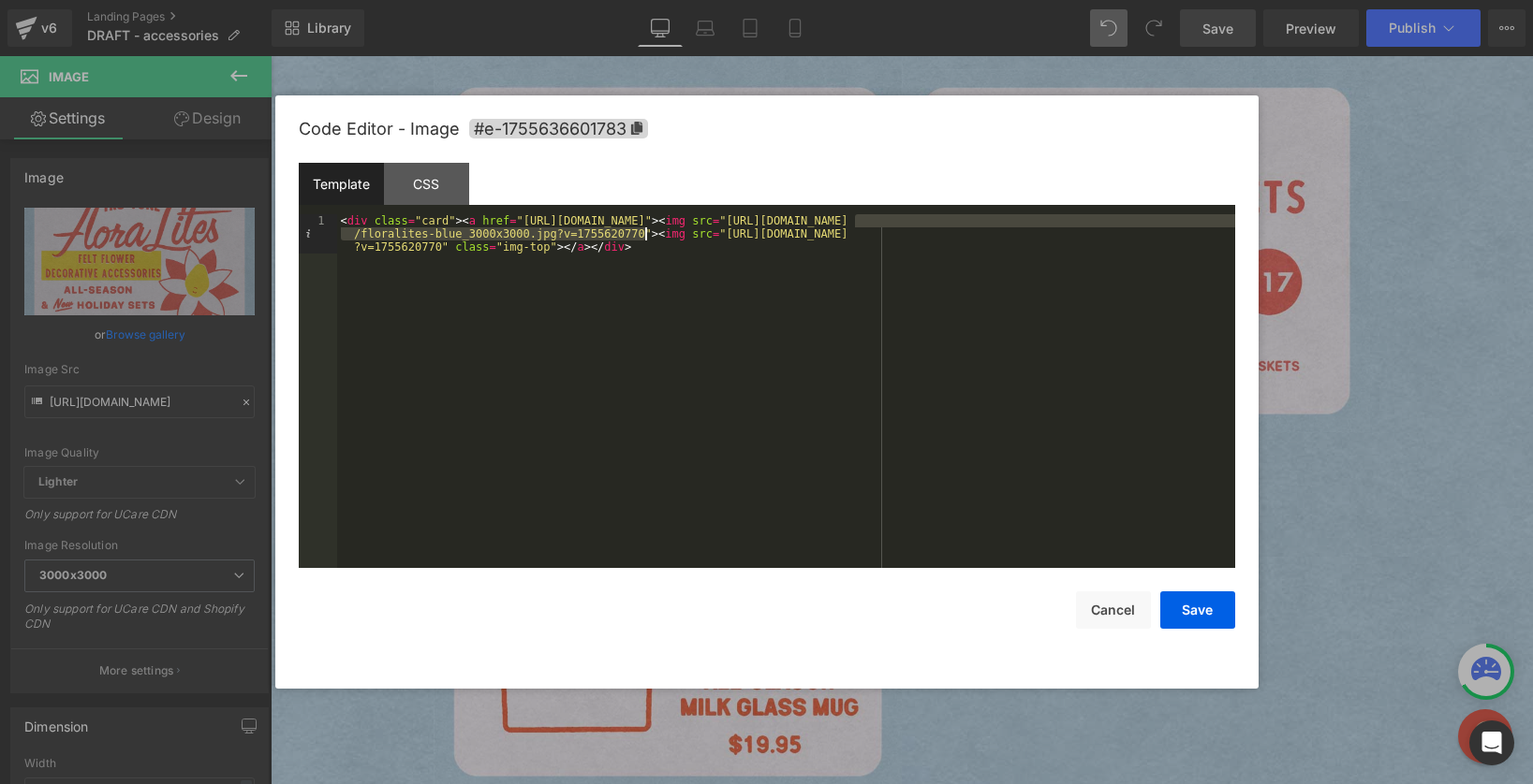
drag, startPoint x: 857, startPoint y: 220, endPoint x: 645, endPoint y: 228, distance: 212.2
click at [645, 228] on div "< div class = "card" > < a href = "https://tru-tone.com/pages/floralites" > < i…" at bounding box center [785, 431] width 898 height 433
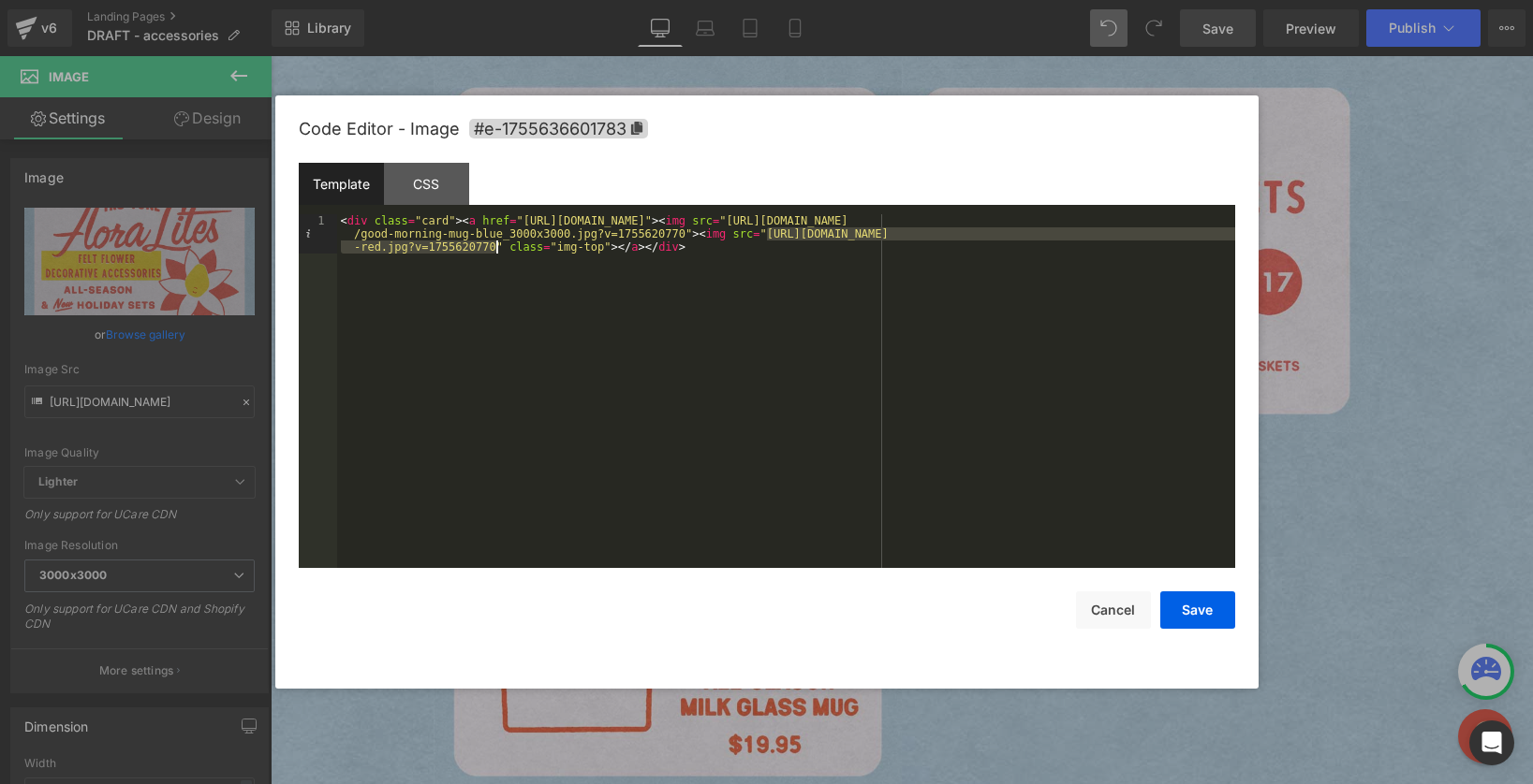
drag, startPoint x: 769, startPoint y: 231, endPoint x: 494, endPoint y: 244, distance: 275.3
click at [494, 244] on div "< div class = "card" > < a href = "https://tru-tone.com/pages/floralites" > < i…" at bounding box center [785, 431] width 898 height 433
drag, startPoint x: 772, startPoint y: 222, endPoint x: 524, endPoint y: 223, distance: 248.0
click at [524, 223] on div "< div class = "card" > < a href = "https://tru-tone.com/pages/floralites" > < i…" at bounding box center [785, 431] width 898 height 433
click at [1198, 615] on button "Save" at bounding box center [1197, 610] width 75 height 37
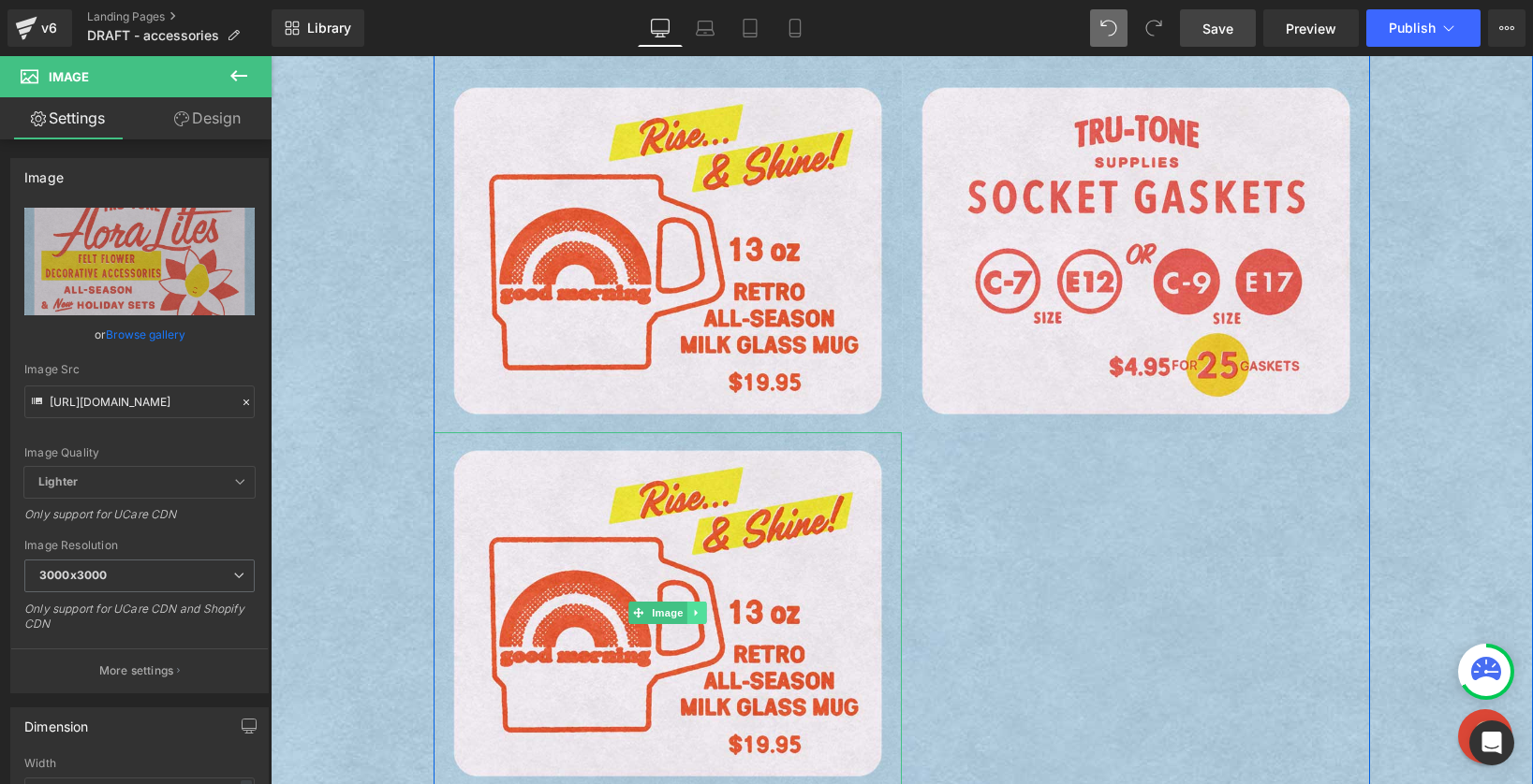
click at [694, 616] on icon at bounding box center [697, 613] width 11 height 11
click at [701, 612] on icon at bounding box center [706, 613] width 11 height 11
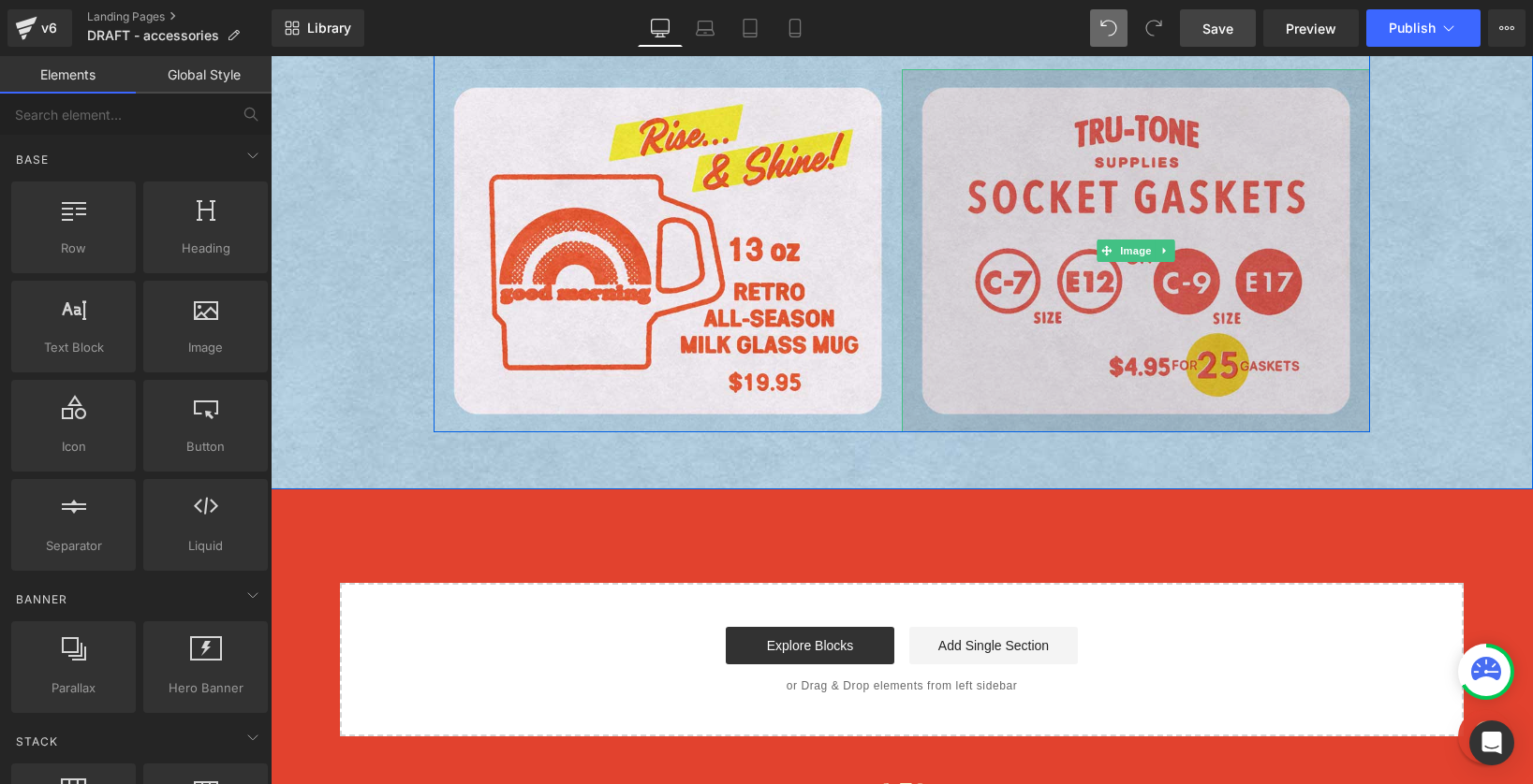
click at [1038, 322] on img at bounding box center [1136, 251] width 468 height 363
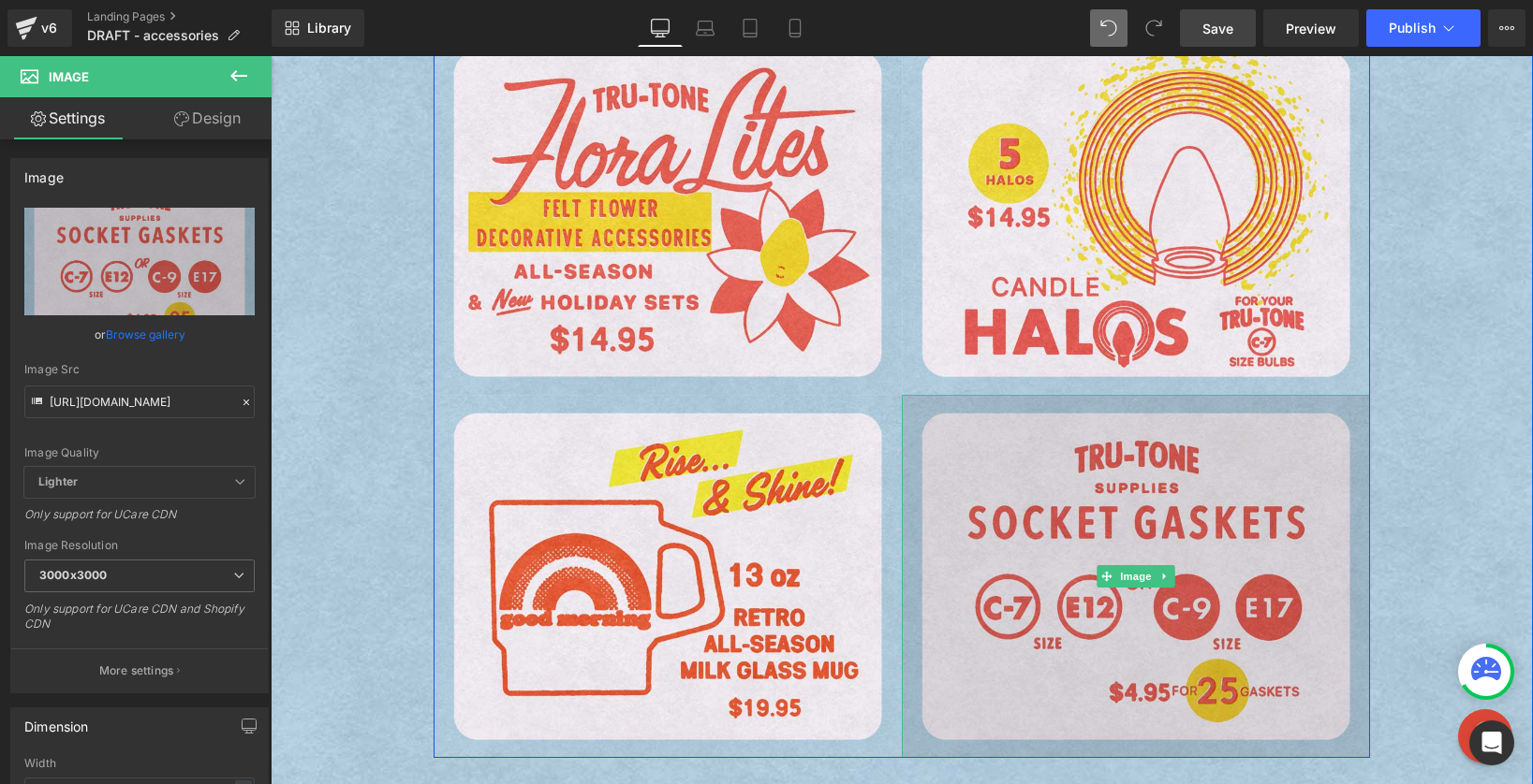
scroll to position [1035, 0]
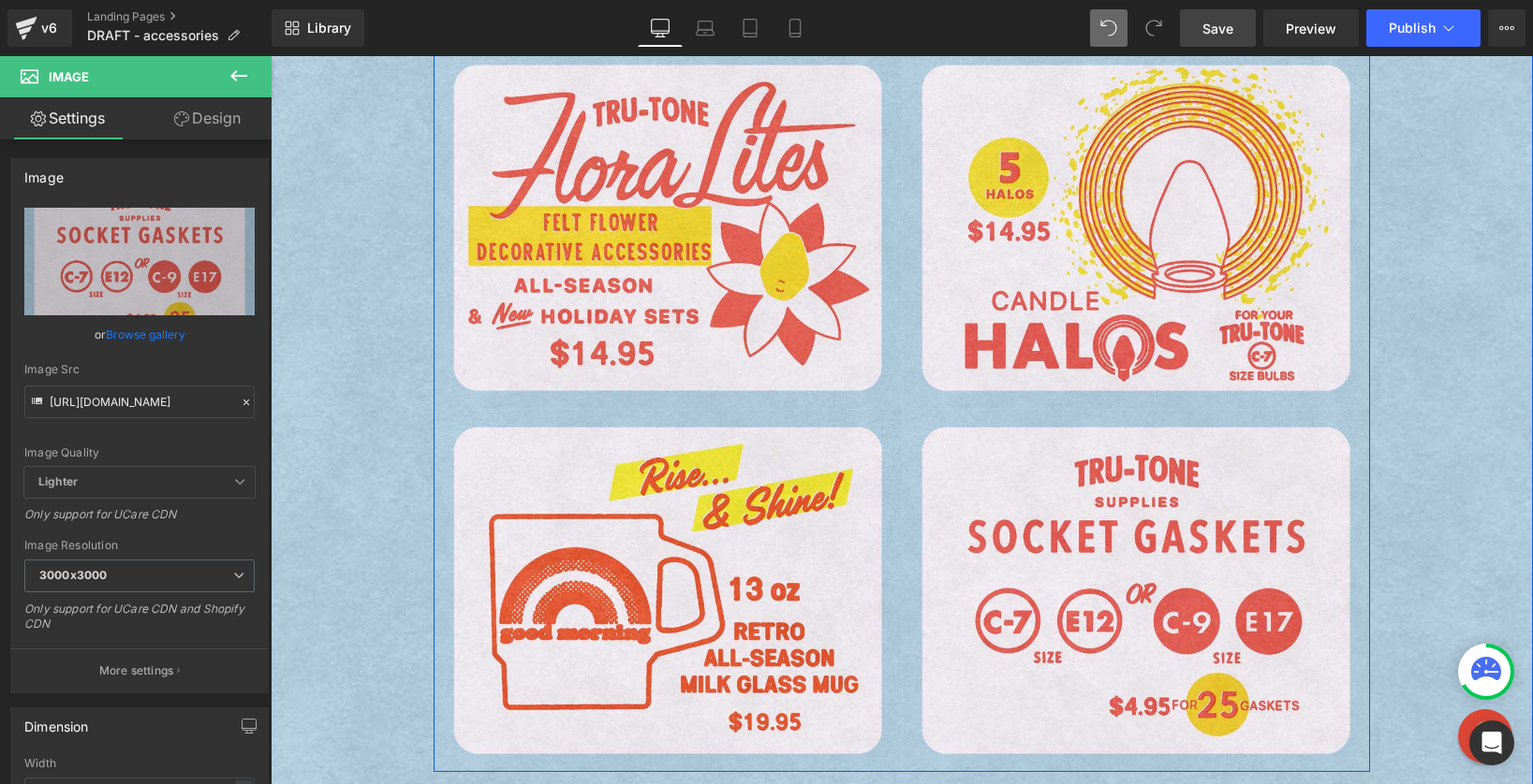
click at [270, 56] on img at bounding box center [270, 56] width 0 height 0
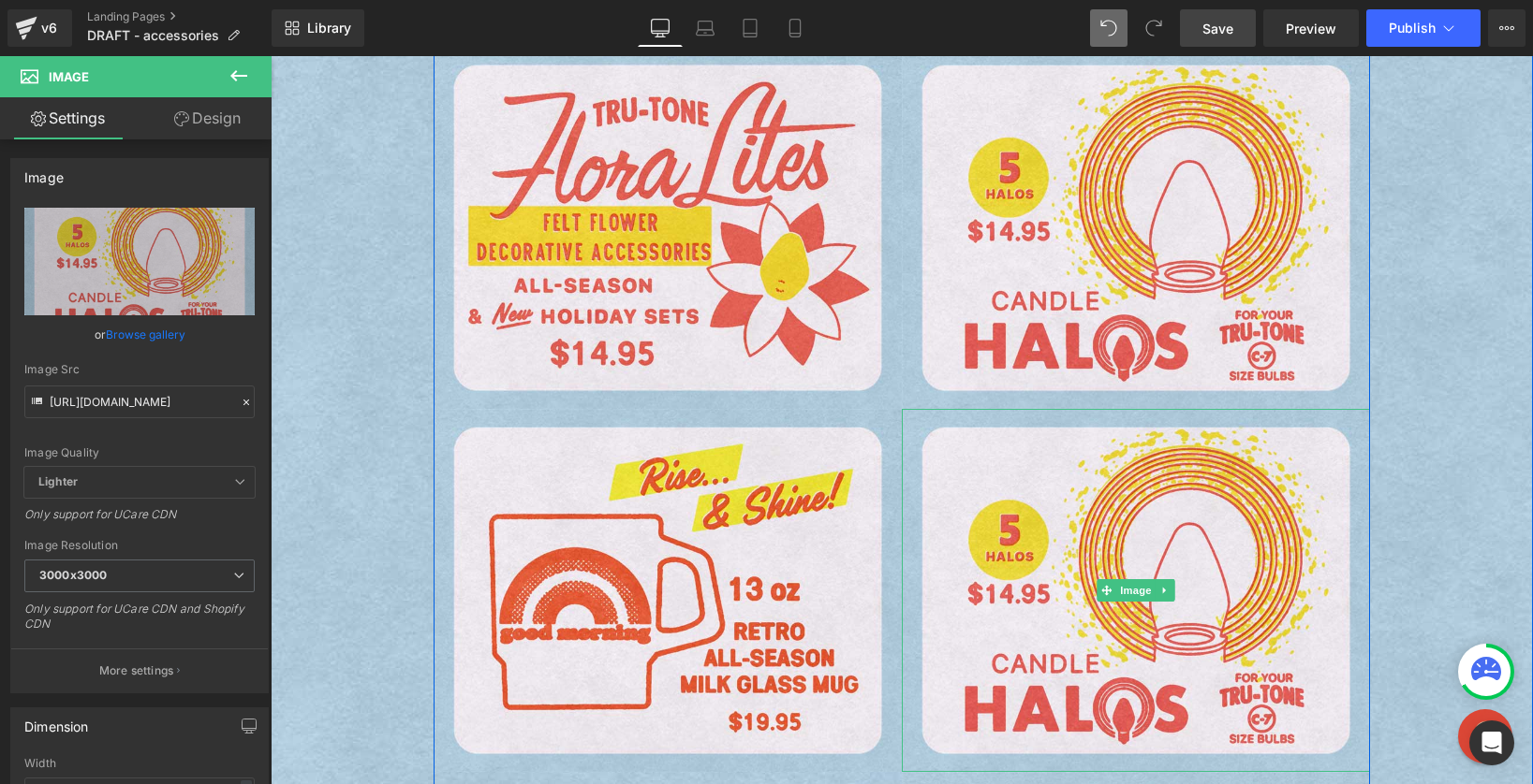
click at [270, 56] on img at bounding box center [270, 56] width 0 height 0
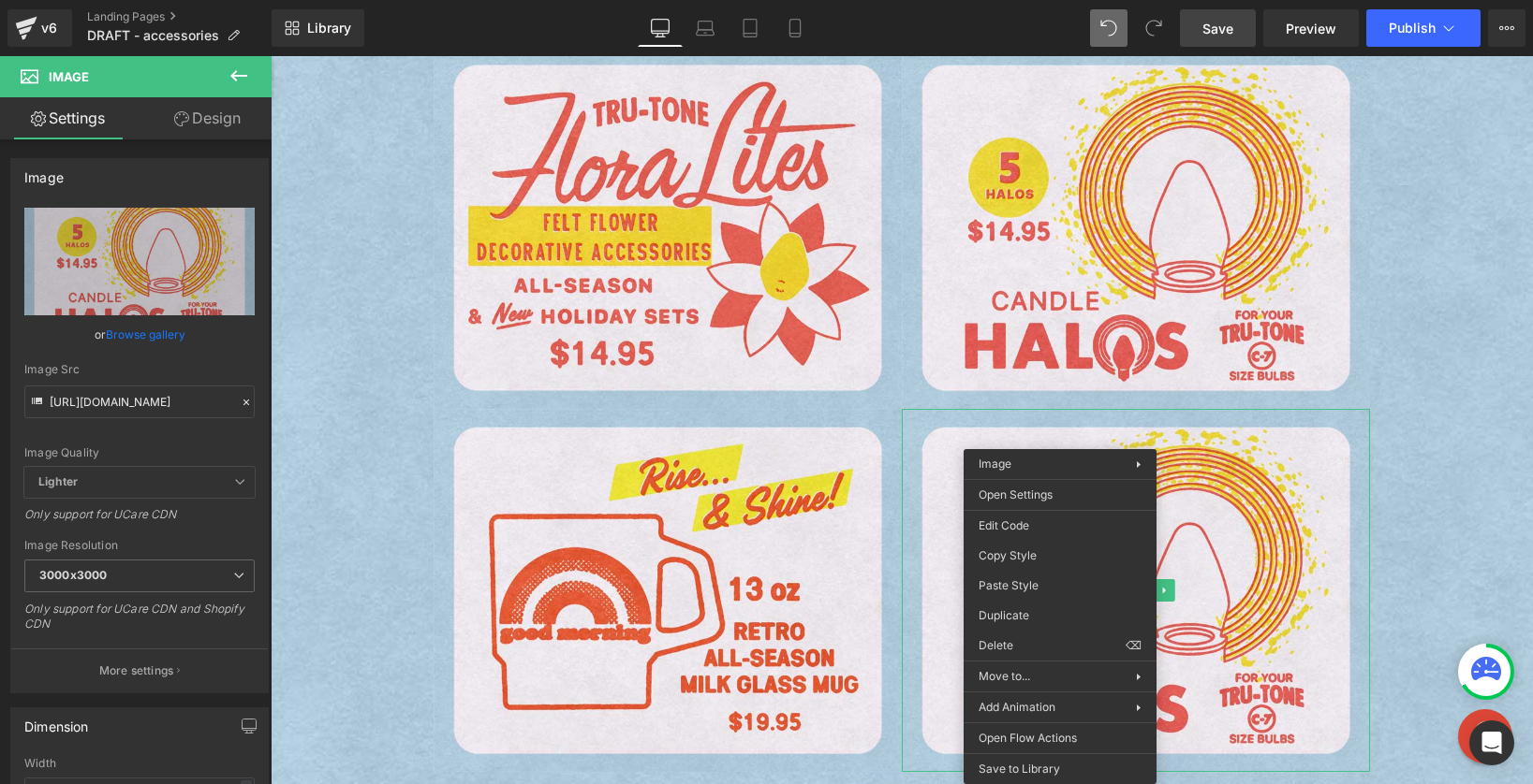
click at [1438, 682] on icon at bounding box center [1485, 671] width 30 height 30
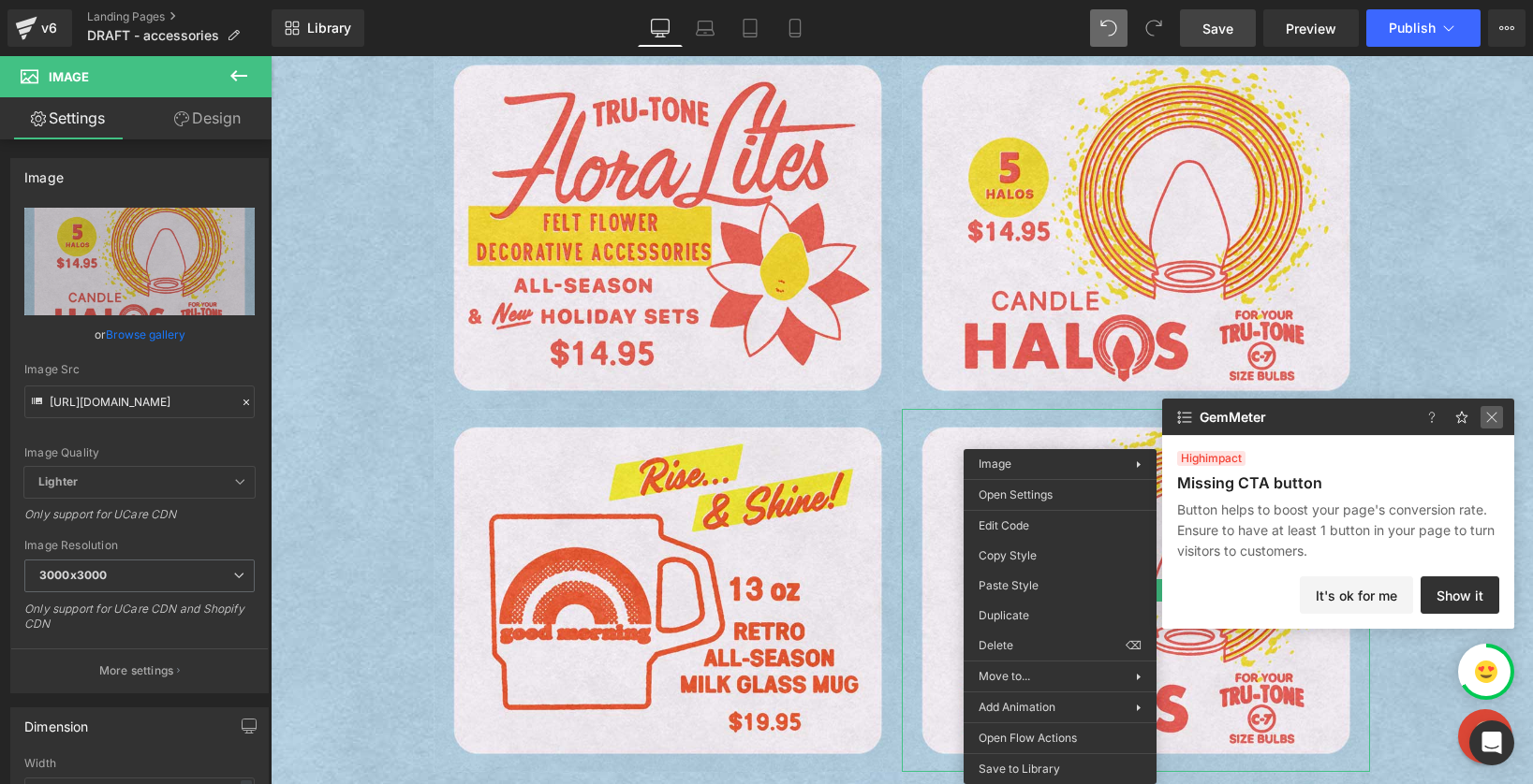
click at [1438, 416] on img at bounding box center [1491, 417] width 23 height 23
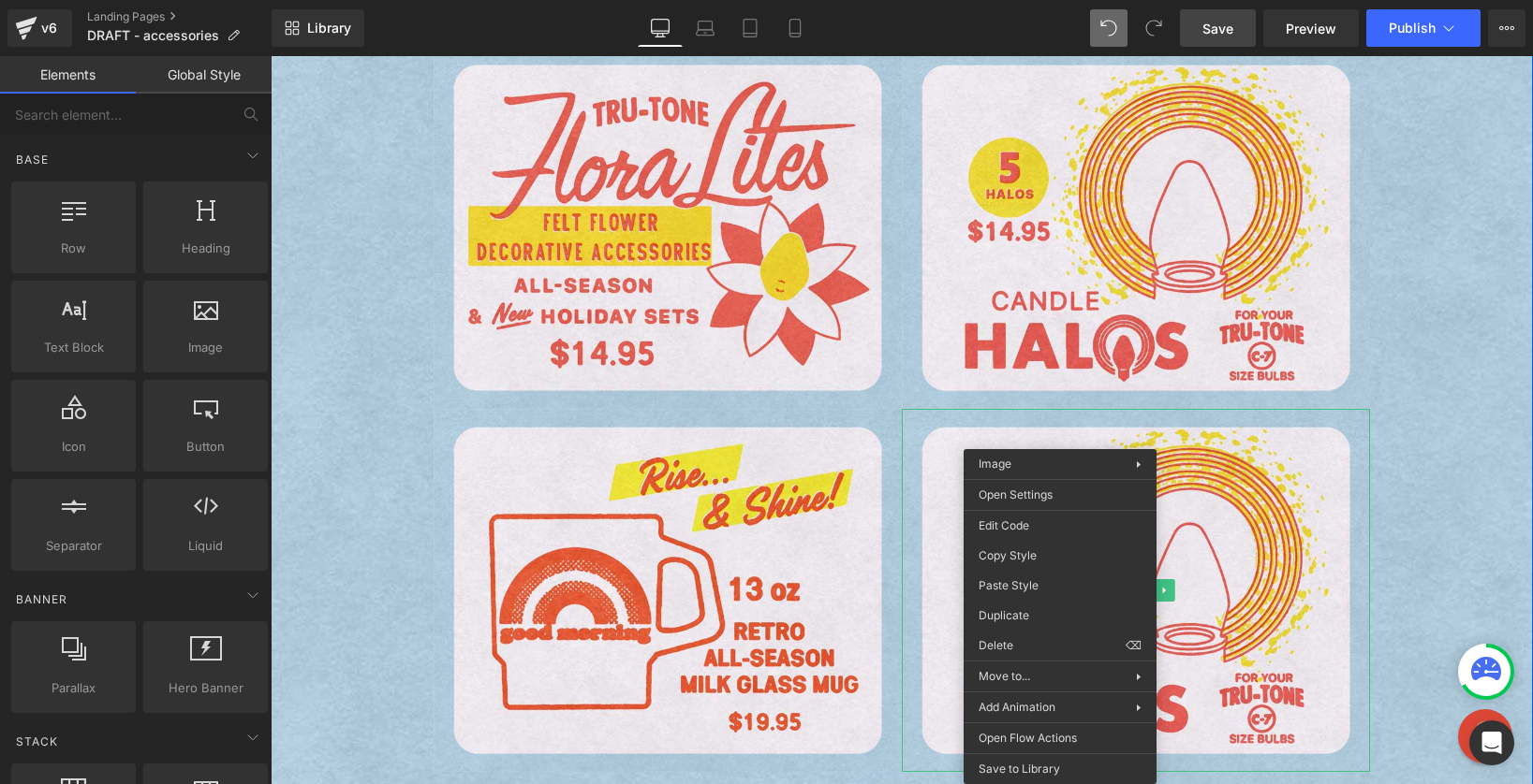
click at [1426, 398] on div "Image CLICK ON EACH TO LEARN MORE OR PURCHASE Text Block Row Image Image Image …" at bounding box center [901, 151] width 1262 height 1966
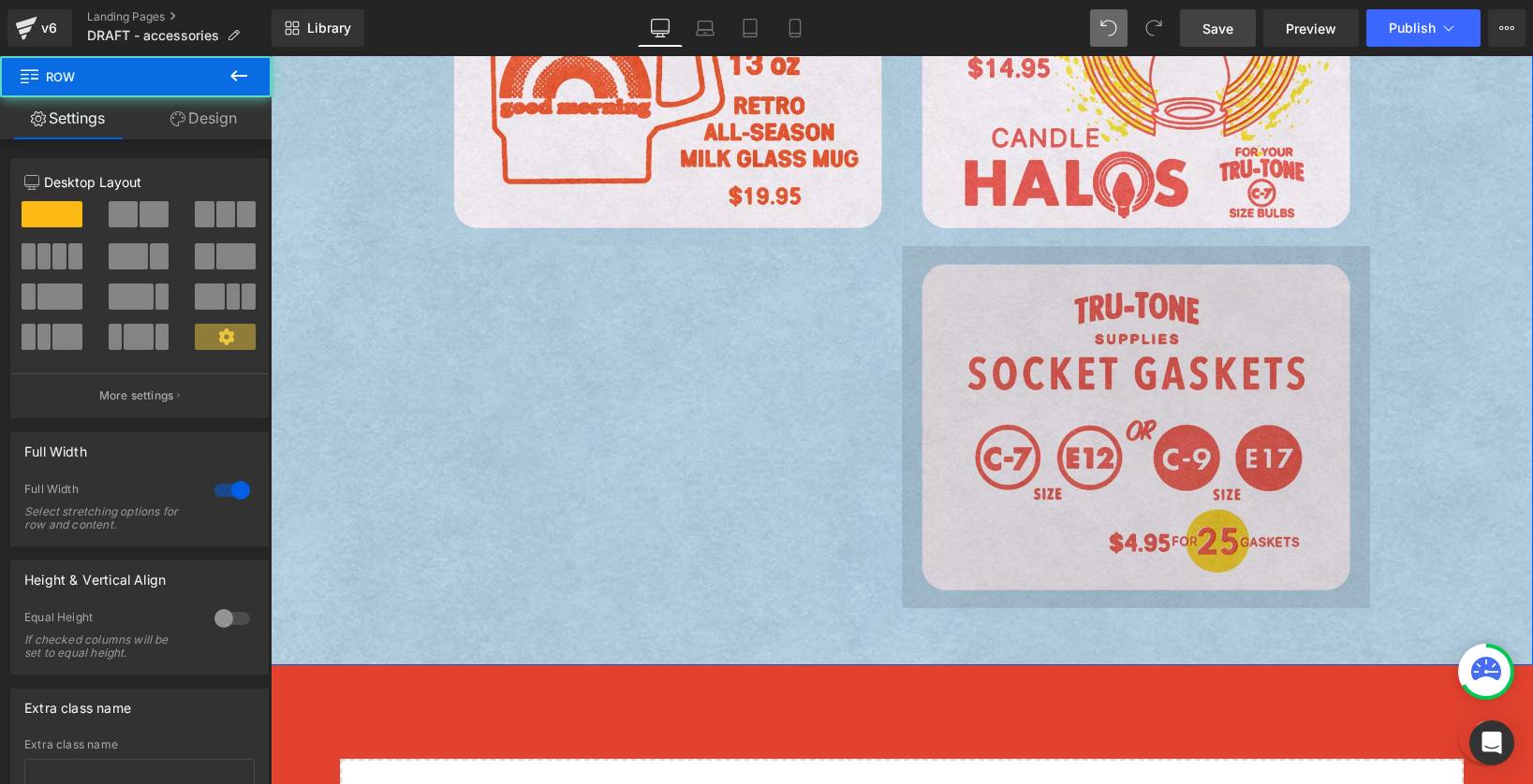
scroll to position [1575, 0]
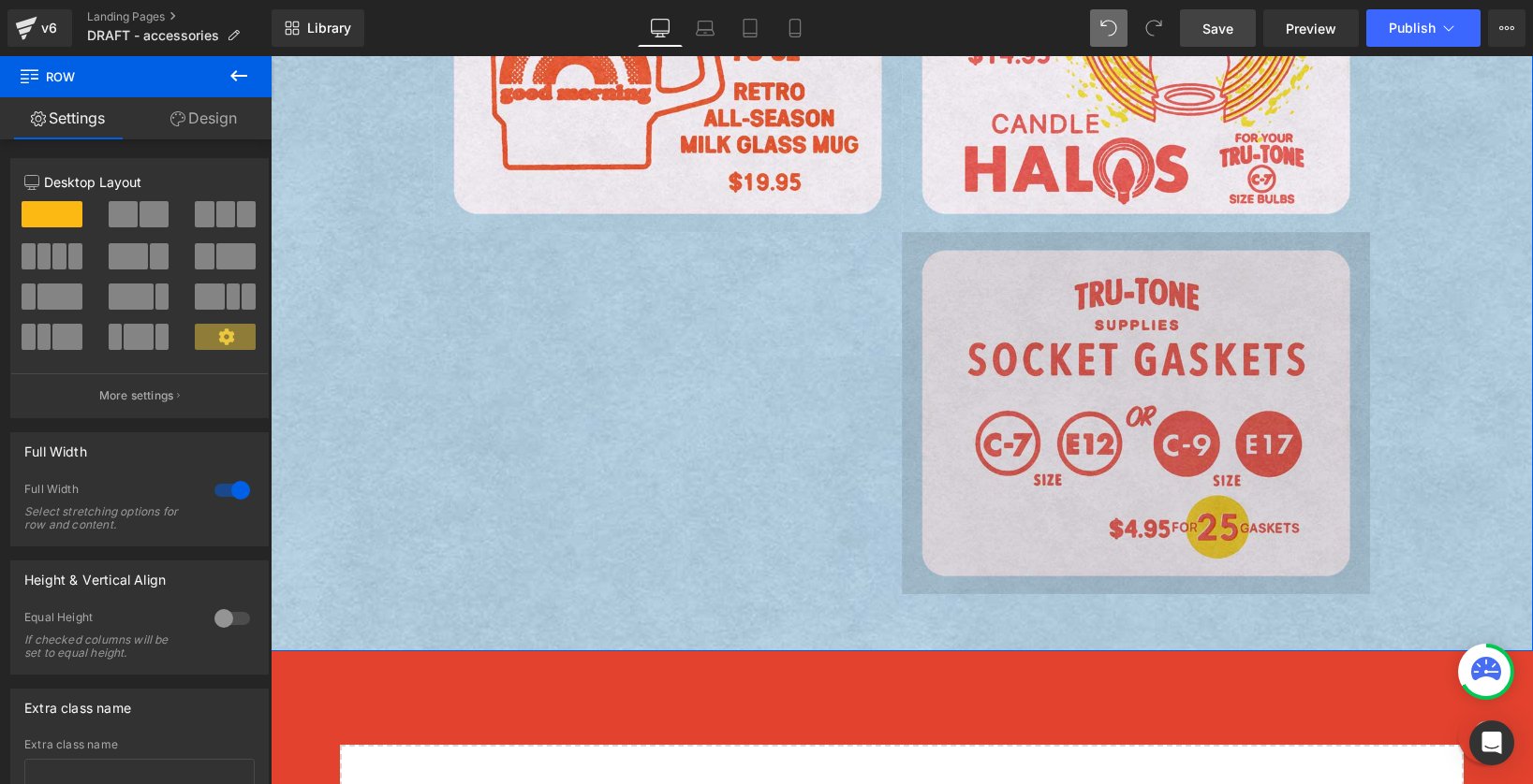
click at [1069, 450] on img at bounding box center [1136, 413] width 468 height 363
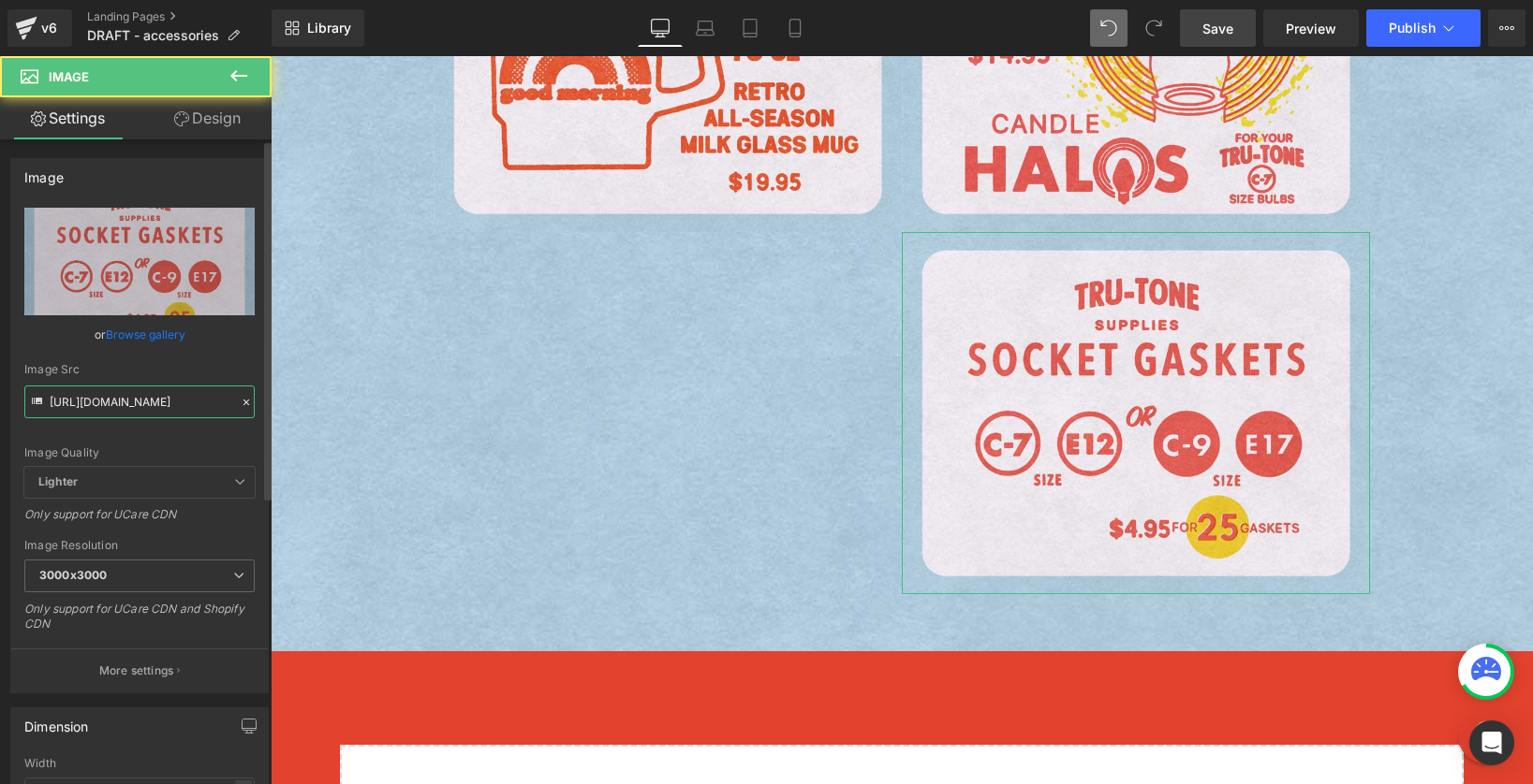
click at [142, 398] on input "https://cdn.shopify.com/s/files/1/0723/1969/7189/files/socket-gaskets-bluejpg_3…" at bounding box center [139, 401] width 230 height 32
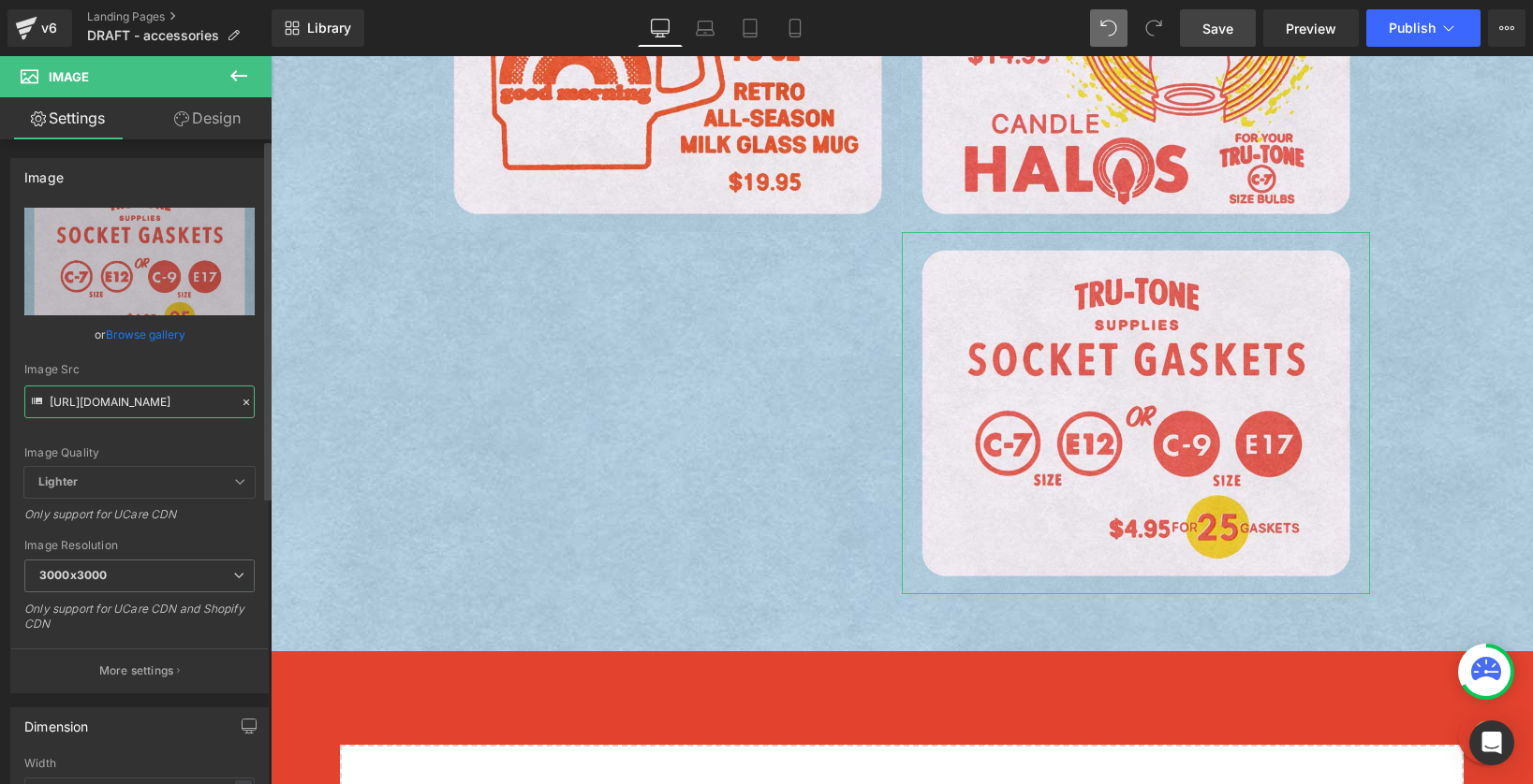
click at [142, 398] on input "https://cdn.shopify.com/s/files/1/0723/1969/7189/files/socket-gaskets-bluejpg_3…" at bounding box center [139, 401] width 230 height 32
click at [143, 398] on input "https://cdn.shopify.com/s/files/1/0723/1969/7189/files/socket-gaskets-bluejpg_3…" at bounding box center [139, 401] width 230 height 32
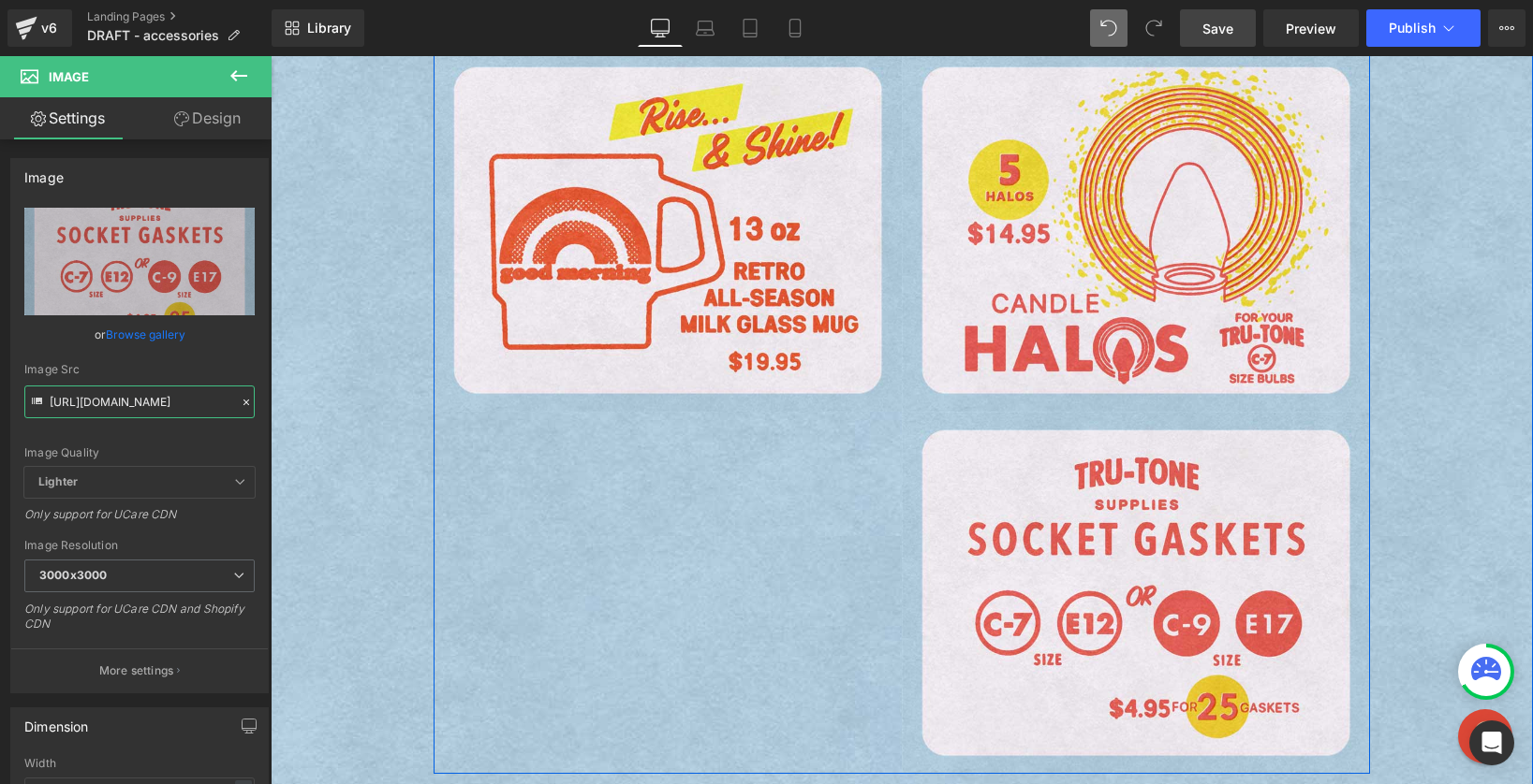
scroll to position [1253, 0]
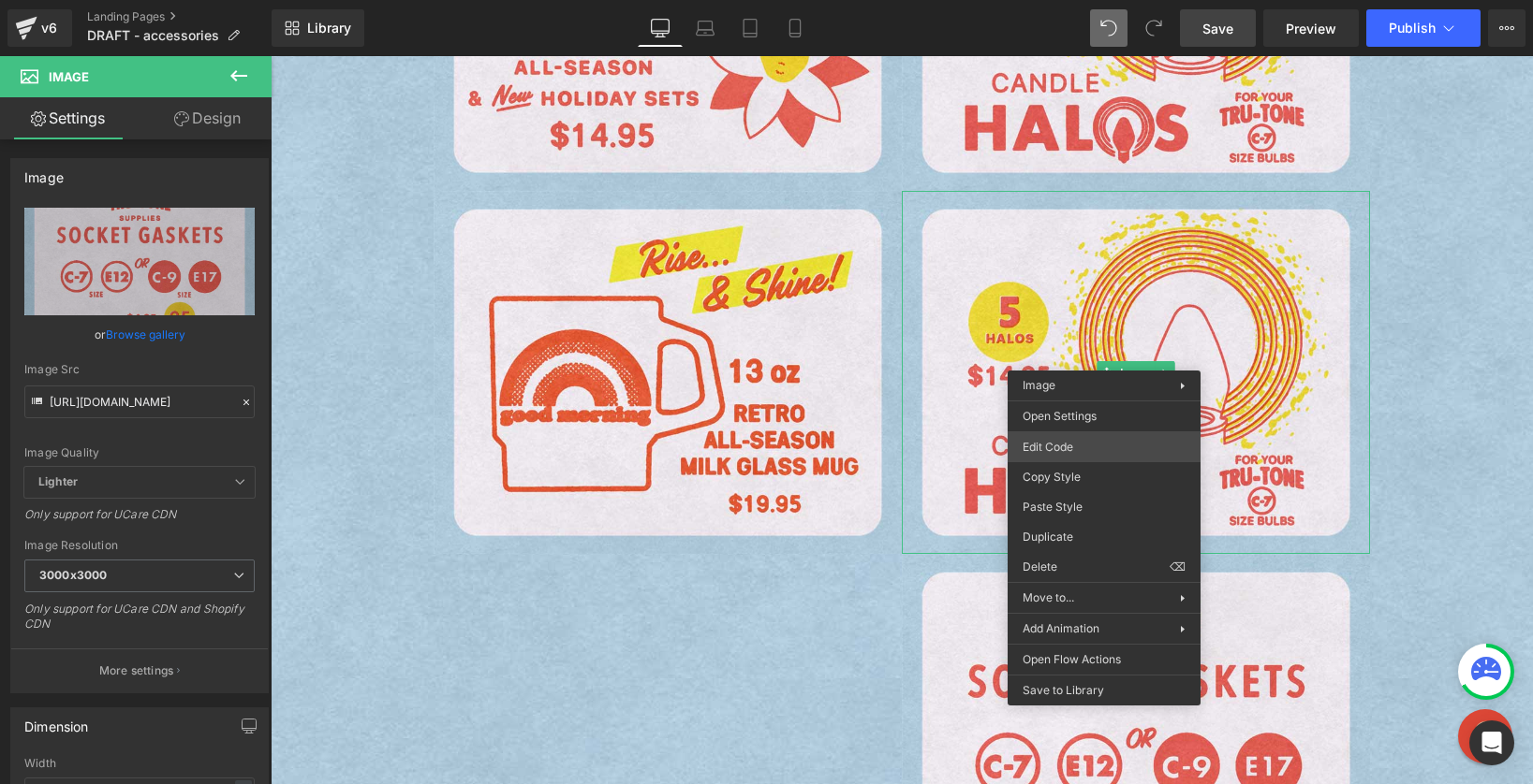
click at [1075, 0] on div "Row You are previewing how the will restyle your page. You can not edit Element…" at bounding box center [766, 0] width 1533 height 0
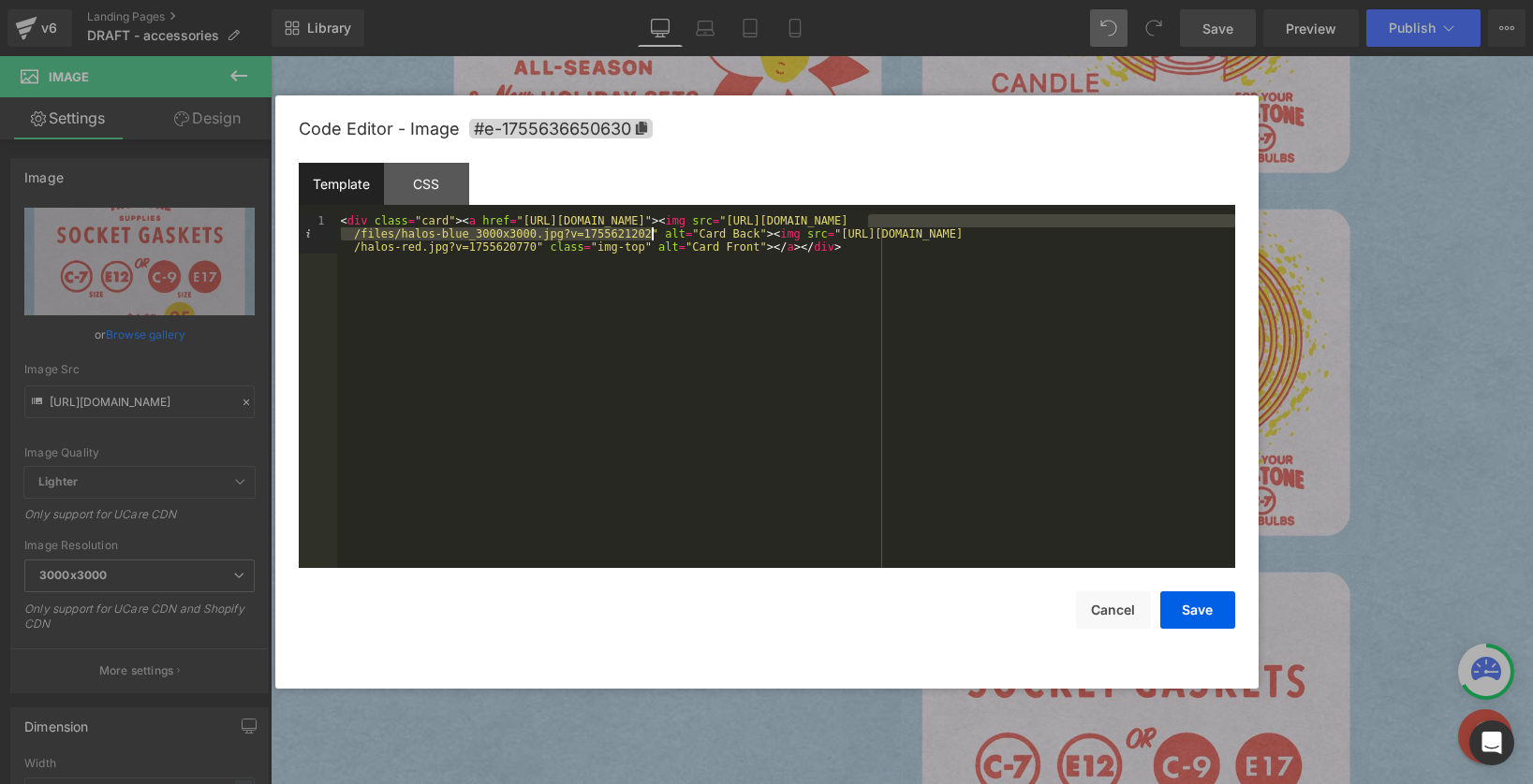
drag, startPoint x: 870, startPoint y: 220, endPoint x: 649, endPoint y: 233, distance: 221.4
click at [649, 233] on div "< div class = "card" > < a href = "https://tru-tone.com/pages/candle-halos" > <…" at bounding box center [785, 431] width 898 height 433
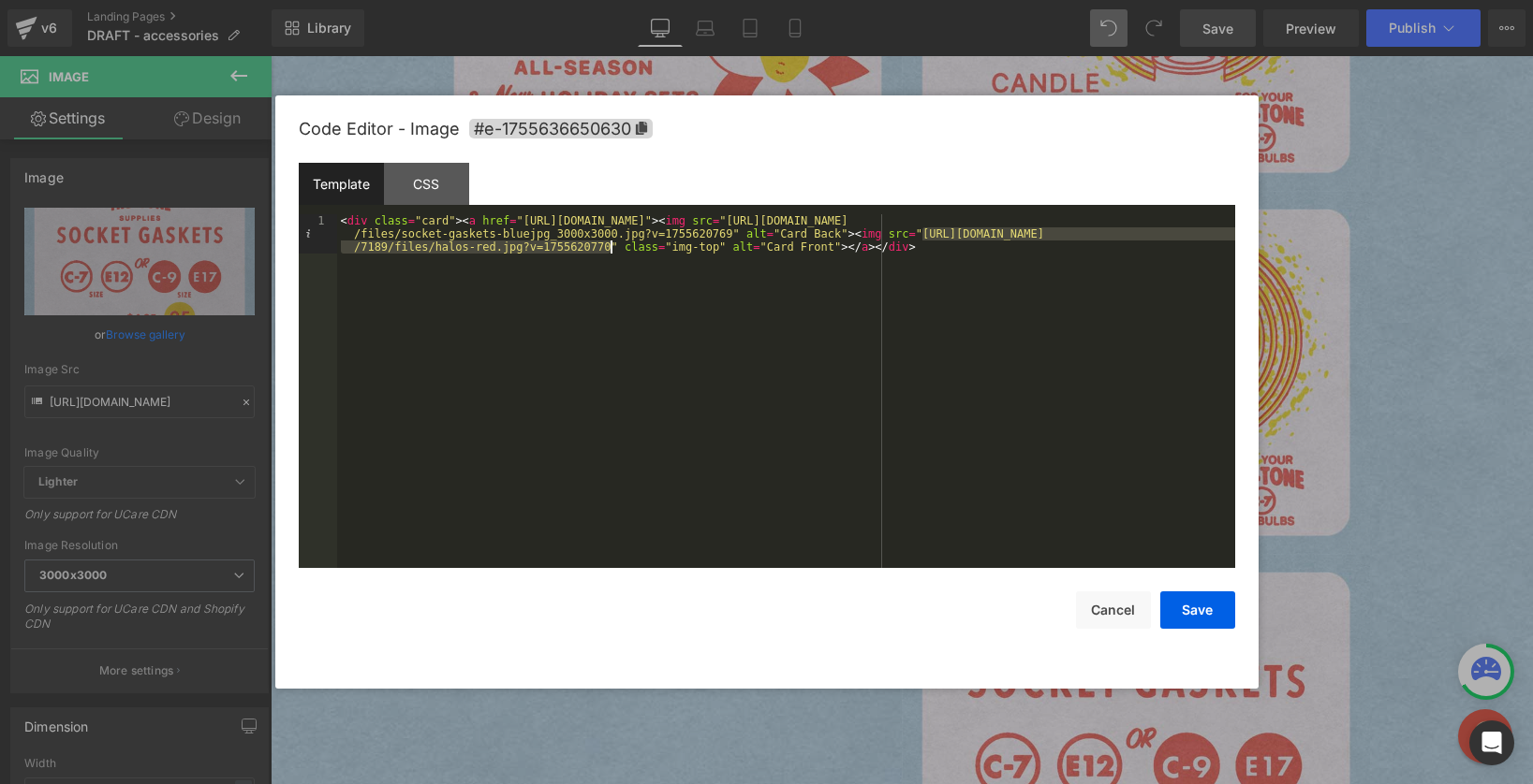
drag, startPoint x: 921, startPoint y: 233, endPoint x: 610, endPoint y: 247, distance: 311.3
click at [610, 247] on div "< div class = "card" > < a href = "https://tru-tone.com/pages/candle-halos" > <…" at bounding box center [785, 431] width 898 height 433
click at [927, 233] on div "< div class = "card" > < a href = "https://tru-tone.com/pages/candle-halos" > <…" at bounding box center [785, 431] width 898 height 433
drag, startPoint x: 923, startPoint y: 232, endPoint x: 608, endPoint y: 248, distance: 315.4
click at [608, 248] on div "< div class = "card" > < a href = "https://tru-tone.com/pages/candle-halos" > <…" at bounding box center [785, 431] width 898 height 433
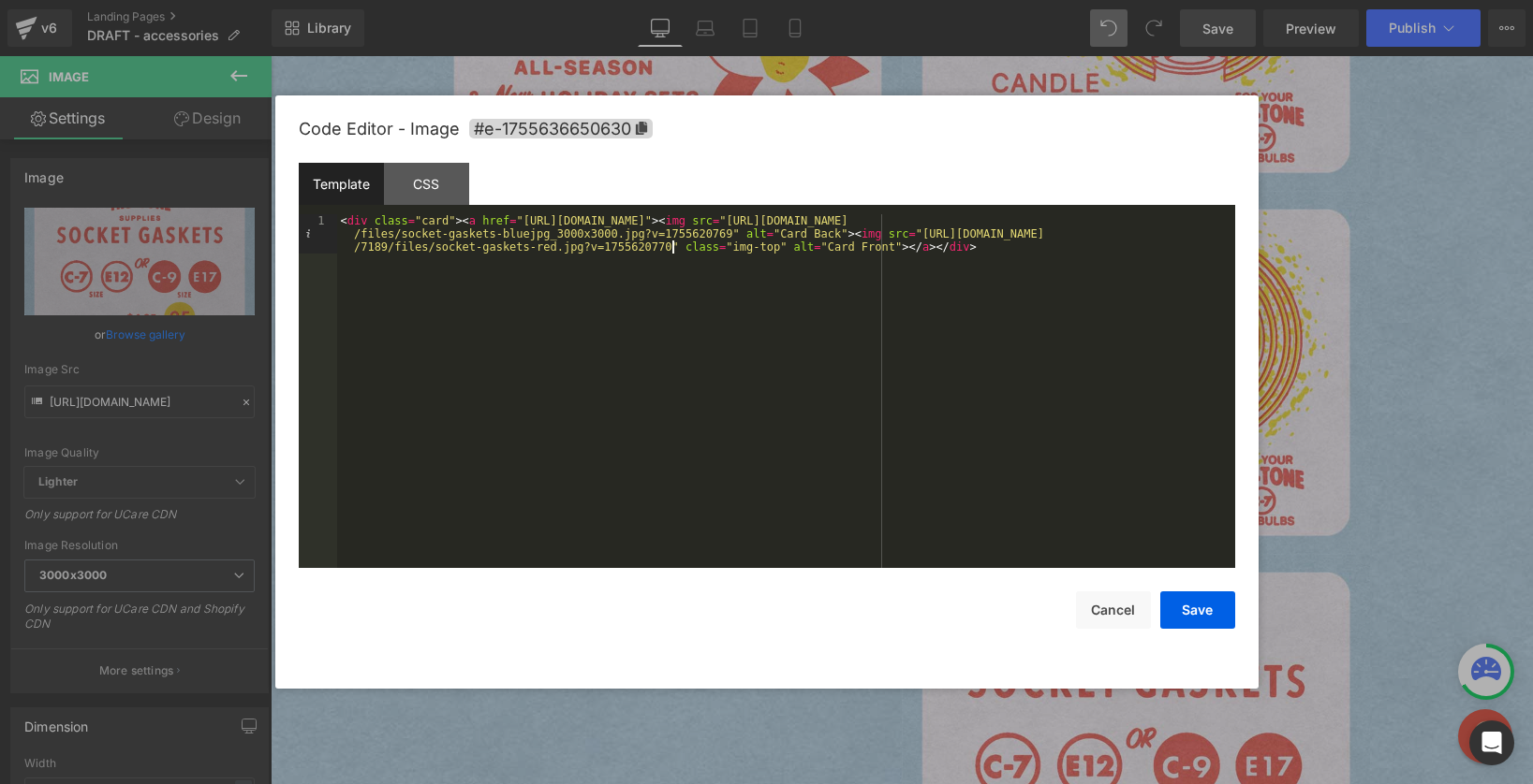
click at [789, 225] on div "< div class = "card" > < a href = "https://tru-tone.com/pages/candle-halos" > <…" at bounding box center [785, 431] width 898 height 433
drag, startPoint x: 785, startPoint y: 222, endPoint x: 525, endPoint y: 219, distance: 260.0
click at [525, 219] on div "< div class = "card" > < a href = "https://tru-tone.com/pages/candle-halos" > <…" at bounding box center [785, 431] width 898 height 433
click at [1193, 600] on button "Save" at bounding box center [1197, 610] width 75 height 37
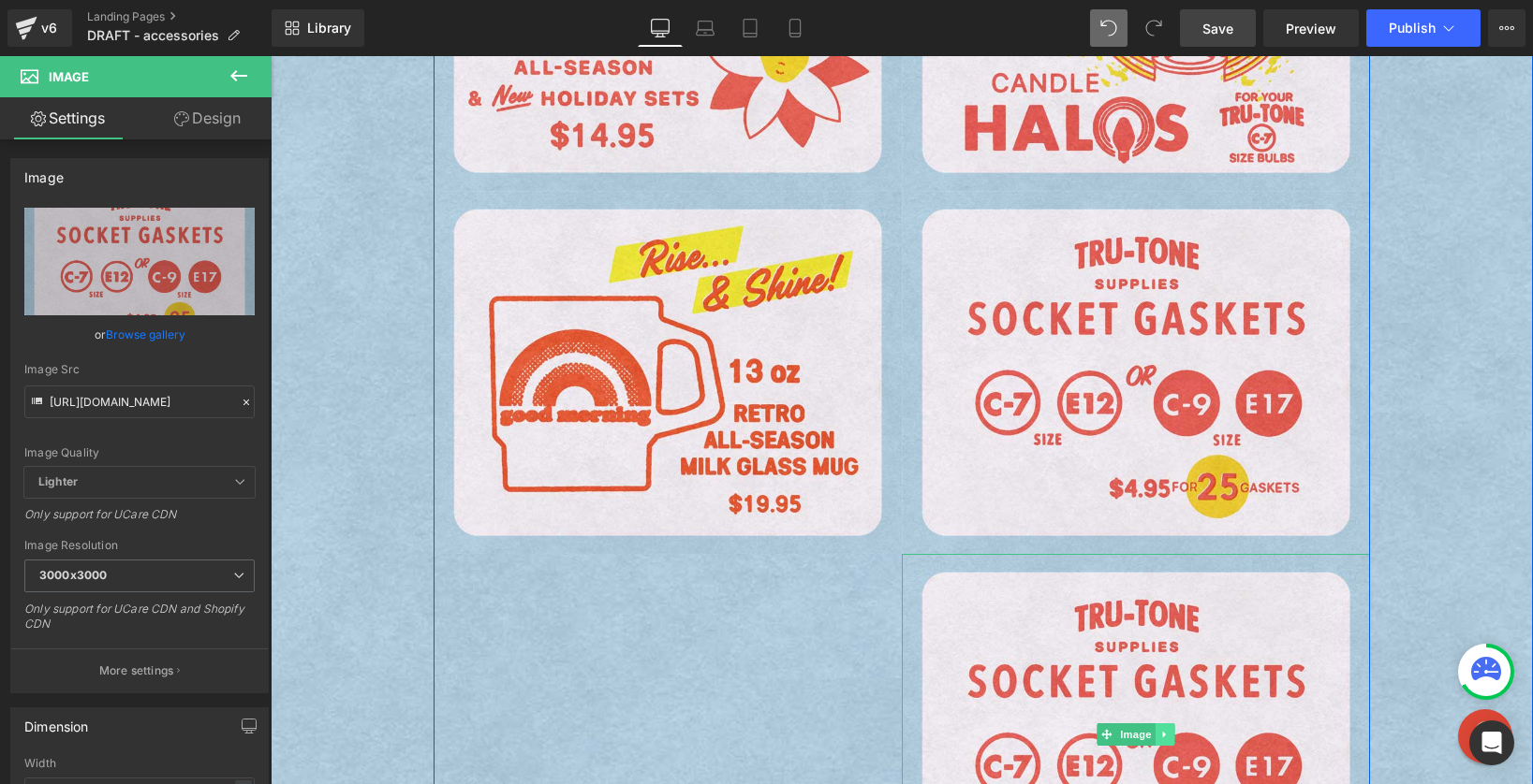
click at [1161, 738] on icon at bounding box center [1165, 734] width 11 height 11
click at [1165, 730] on link at bounding box center [1175, 734] width 20 height 23
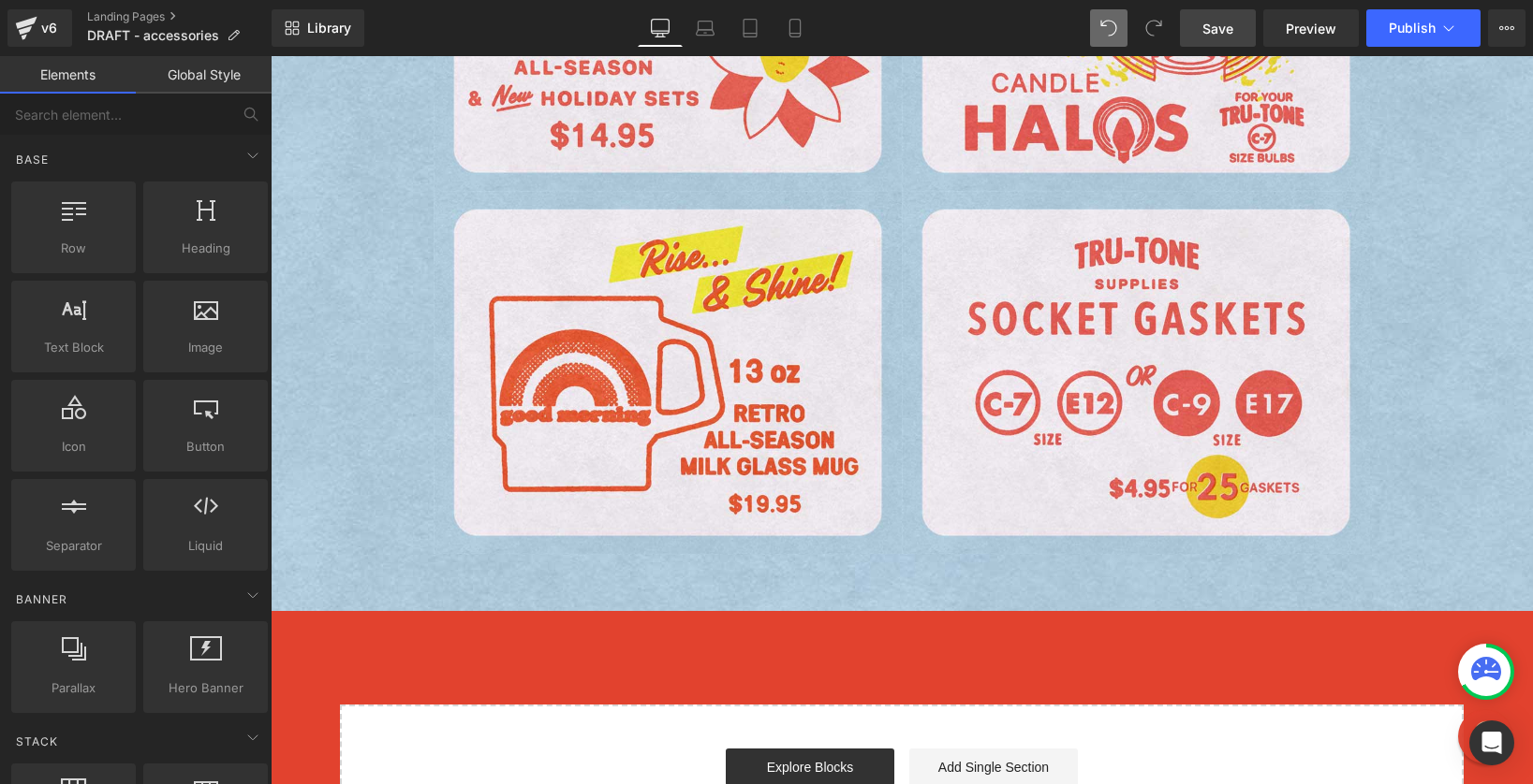
click at [1213, 21] on span "Save" at bounding box center [1218, 28] width 31 height 20
click at [1438, 27] on icon at bounding box center [1448, 27] width 19 height 19
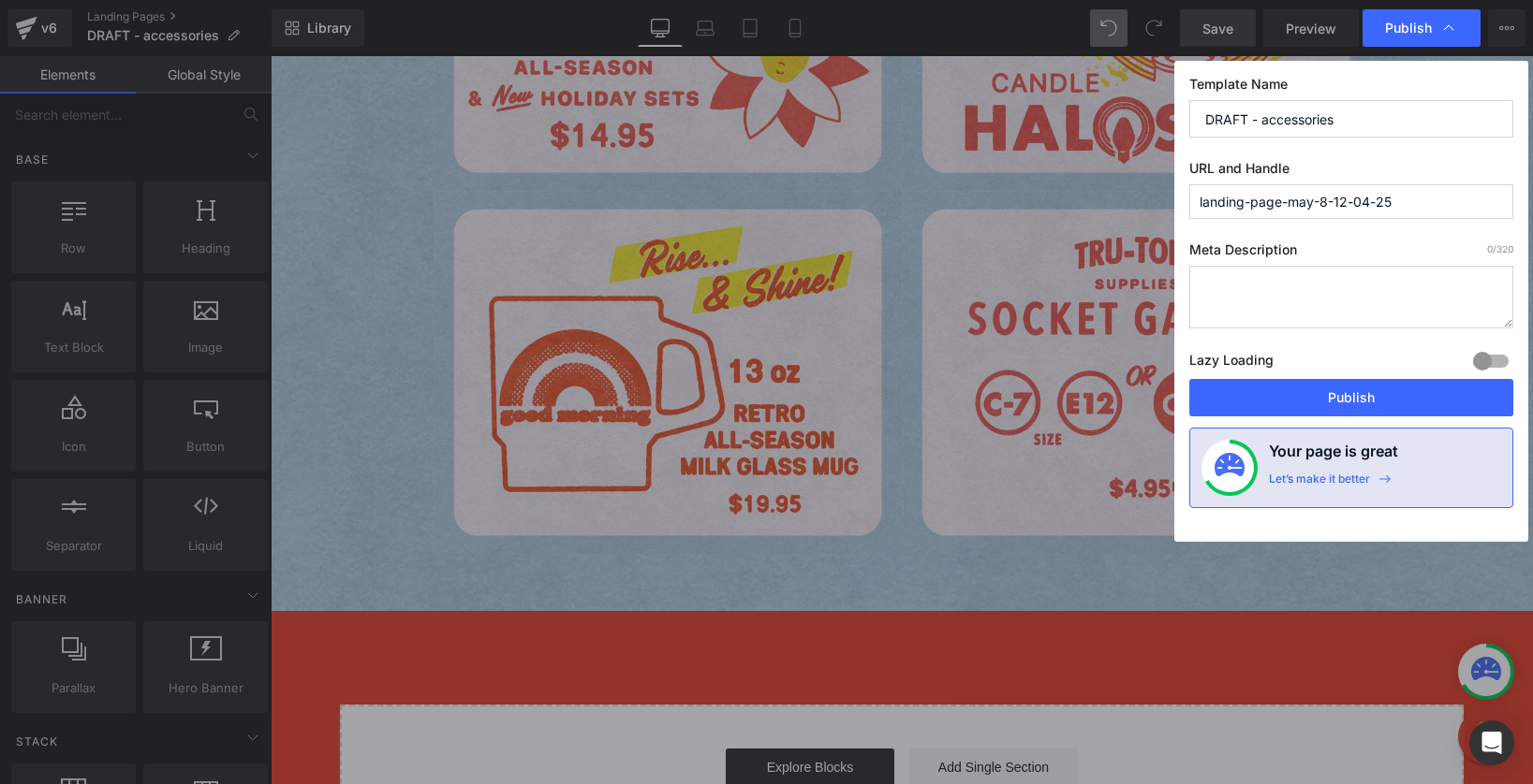
drag, startPoint x: 1270, startPoint y: 118, endPoint x: 1179, endPoint y: 112, distance: 91.2
click at [1179, 112] on div "Template Name DRAFT - accessories URL and Handle landing-page-may-8-12-04-25 Me…" at bounding box center [1351, 301] width 354 height 482
drag, startPoint x: 1368, startPoint y: 116, endPoint x: 1110, endPoint y: 109, distance: 258.1
click at [1112, 108] on div "Publish Template Name Tru-Tone ccessories URL and Handle landing-page-may-8-12-…" at bounding box center [766, 392] width 1533 height 784
paste input "| Tru-Tone™ vintage-style LED light bulb"
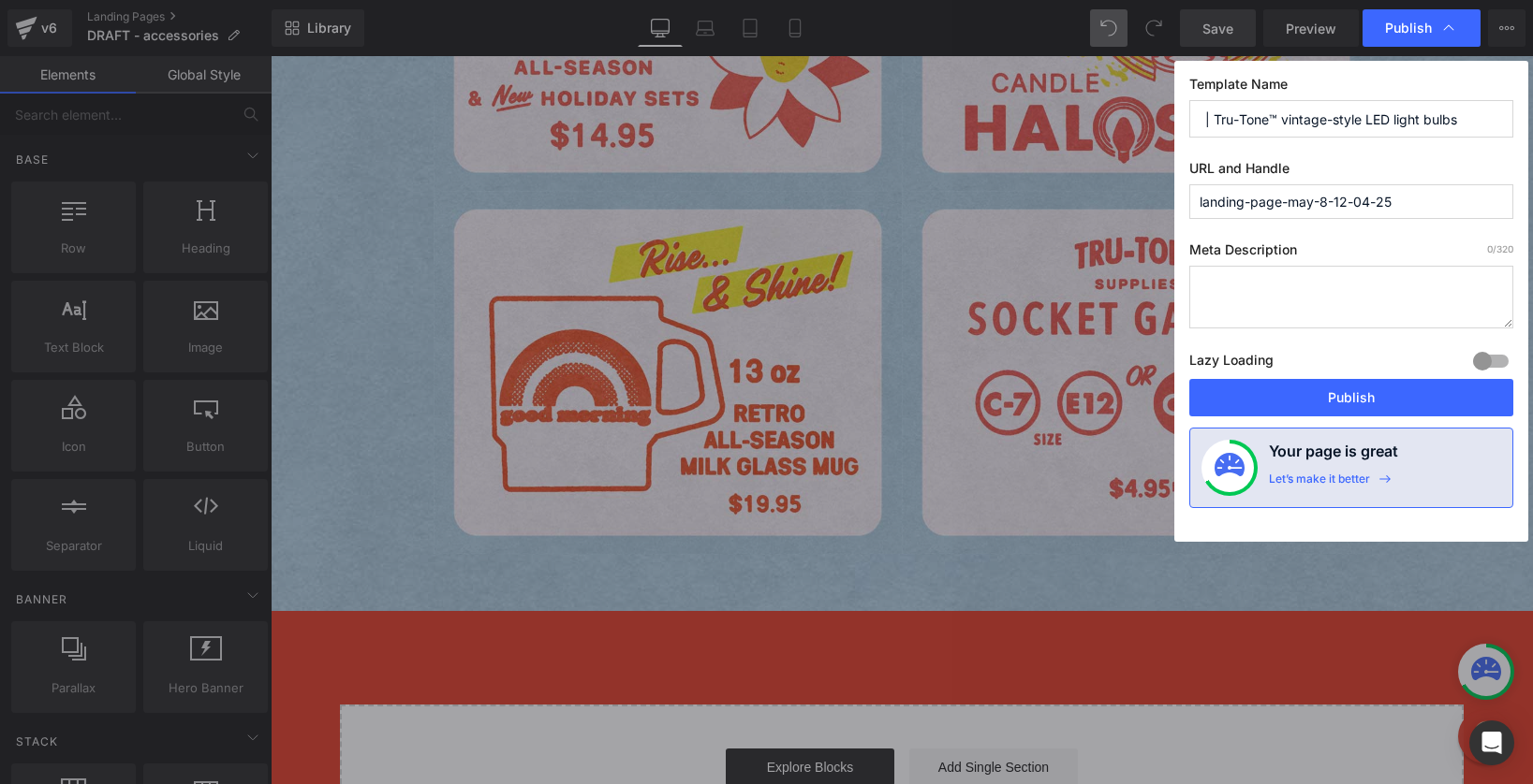
click at [1202, 118] on input "| Tru-Tone™ vintage-style LED light bulbs" at bounding box center [1351, 118] width 324 height 37
type input "Accessories | Tru-Tone™ vintage-style LED light bulbs"
drag, startPoint x: 1397, startPoint y: 199, endPoint x: 1140, endPoint y: 206, distance: 257.1
click at [1140, 206] on div "Publish Template Name Accessories | Tru-Tone™ vintage-style LED light bulbs URL…" at bounding box center [766, 392] width 1533 height 784
type input "accessories"
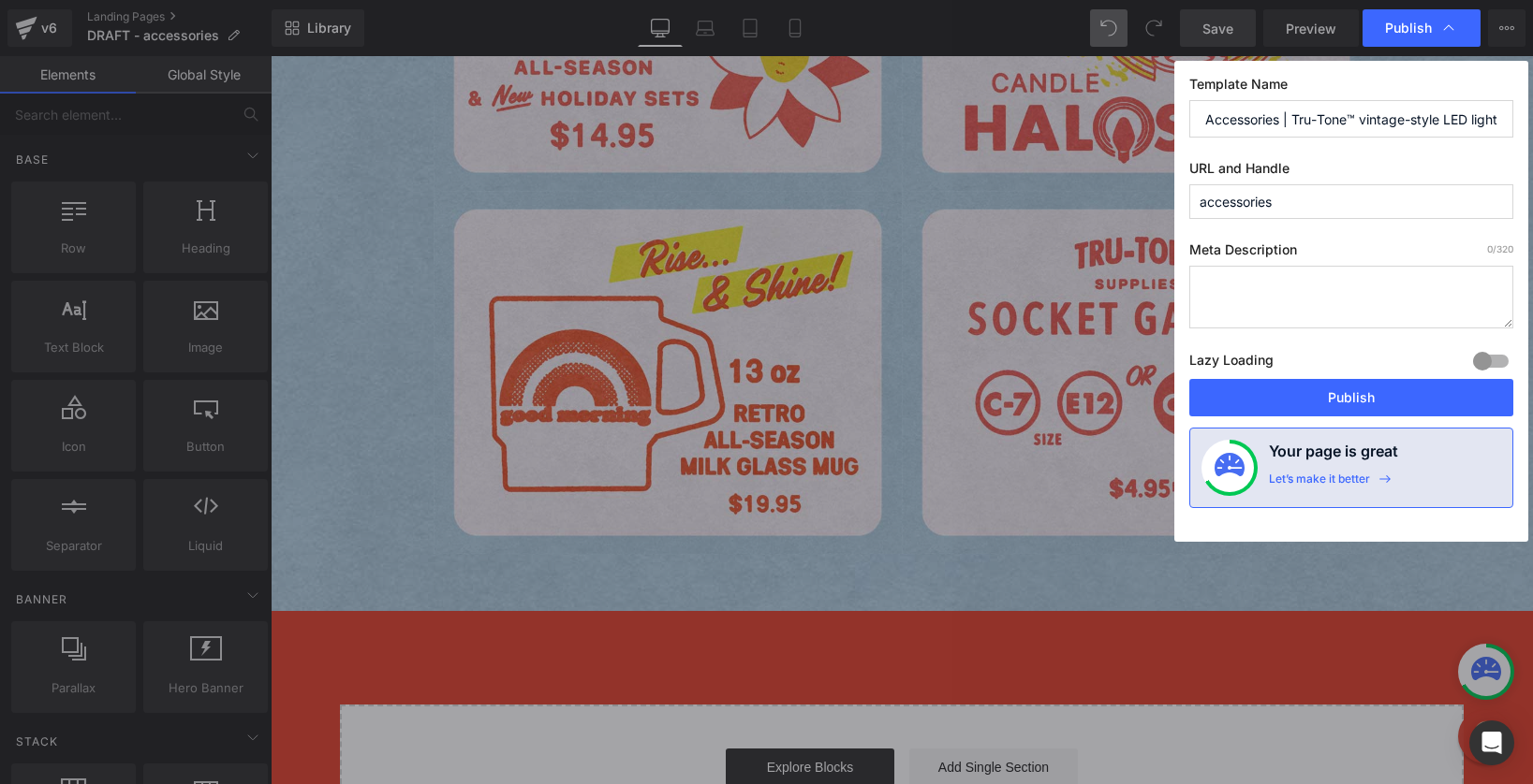
click at [1249, 281] on textarea at bounding box center [1351, 298] width 324 height 63
type textarea "A"
type textarea "L"
click at [1242, 287] on textarea "Retro accessories from Tru-Tone to add extra" at bounding box center [1351, 298] width 324 height 63
drag, startPoint x: 1287, startPoint y: 309, endPoint x: 1481, endPoint y: 279, distance: 196.3
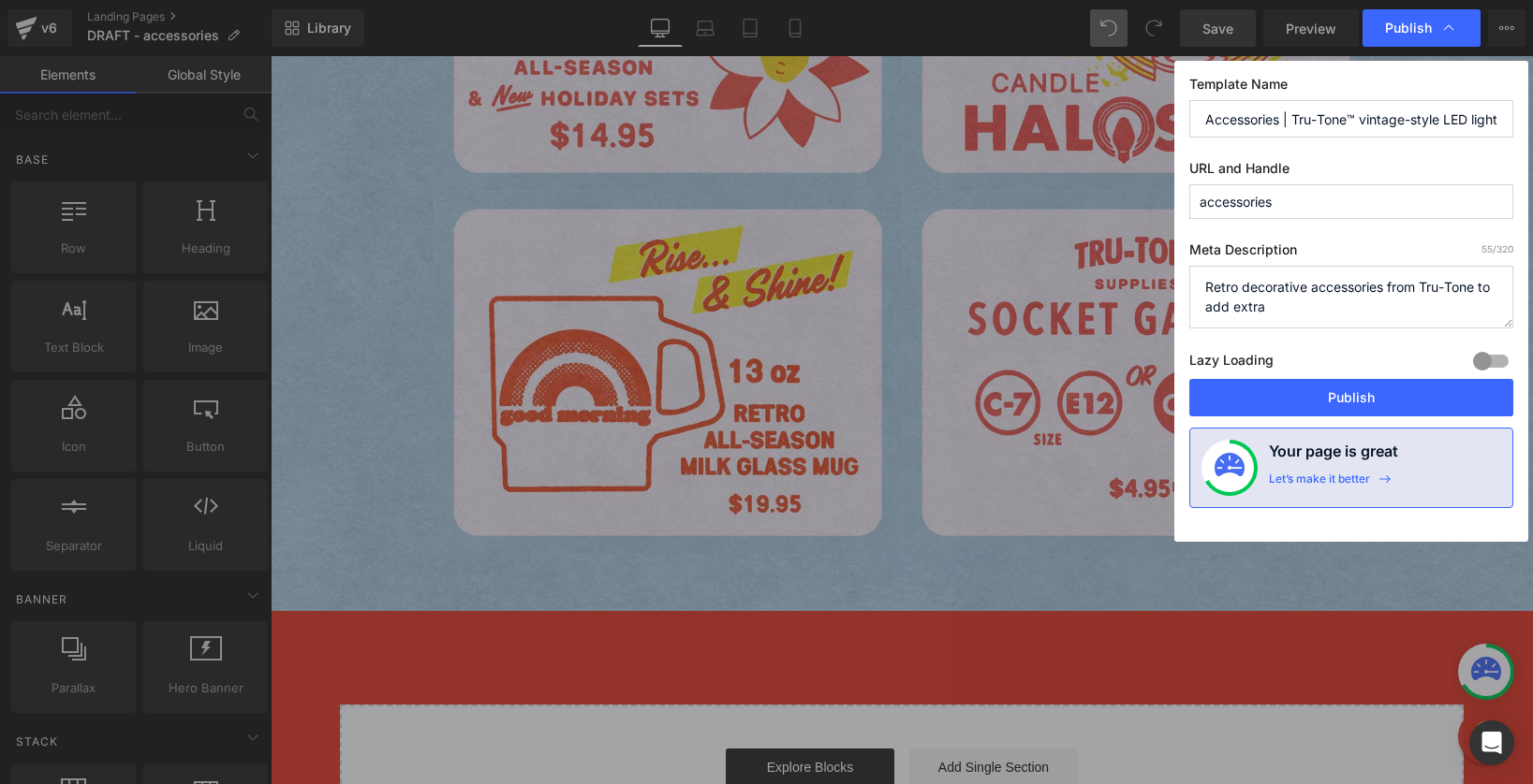
click at [1438, 279] on textarea "Retro decorative accessories from Tru-Tone to add extra" at bounding box center [1351, 298] width 324 height 63
type textarea "Retro decorative accessories from Tru-Tone for C7 and C9 string lights"
click at [1340, 403] on button "Publish" at bounding box center [1351, 397] width 324 height 37
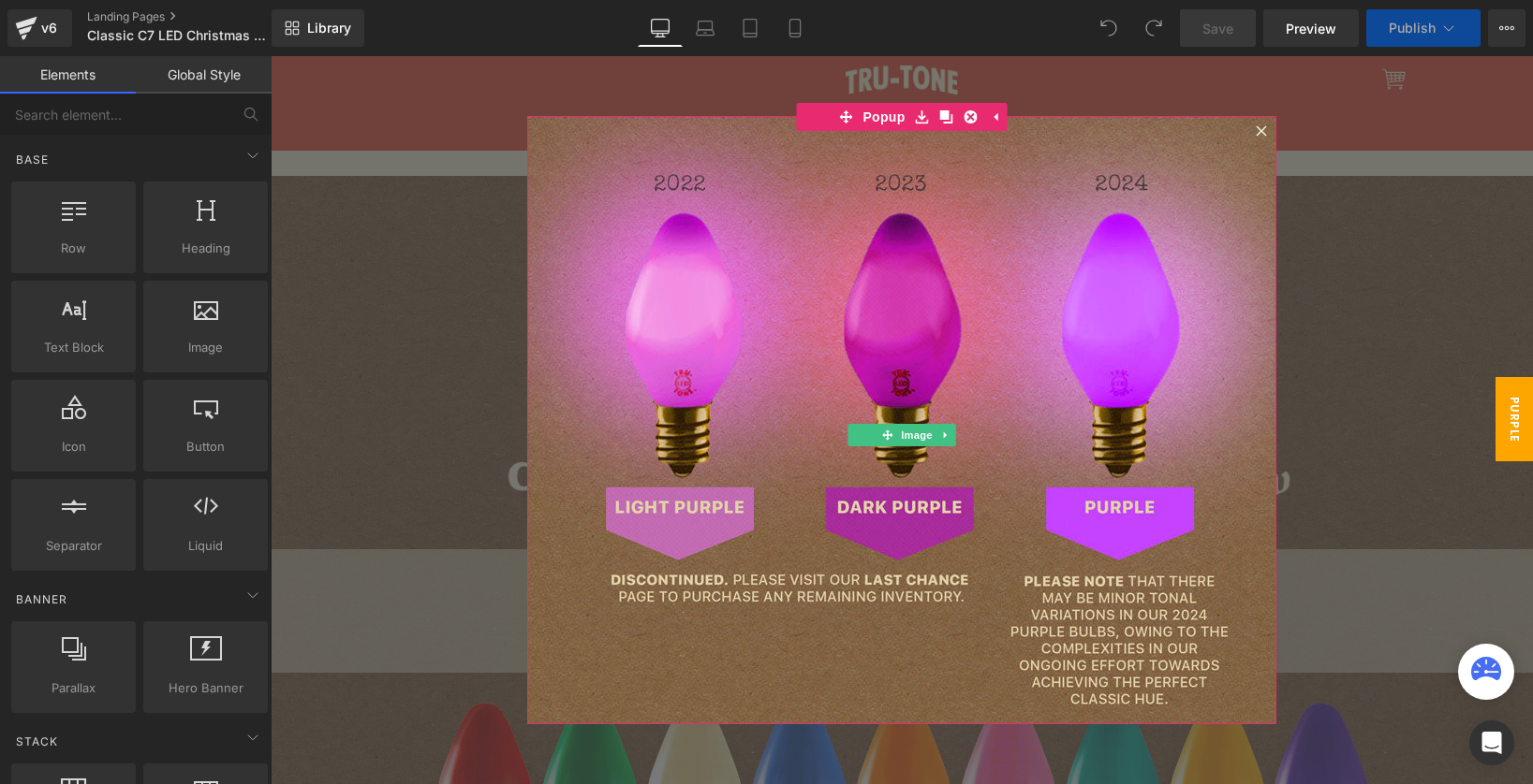
scroll to position [4, 0]
click at [1250, 125] on div at bounding box center [1261, 130] width 23 height 23
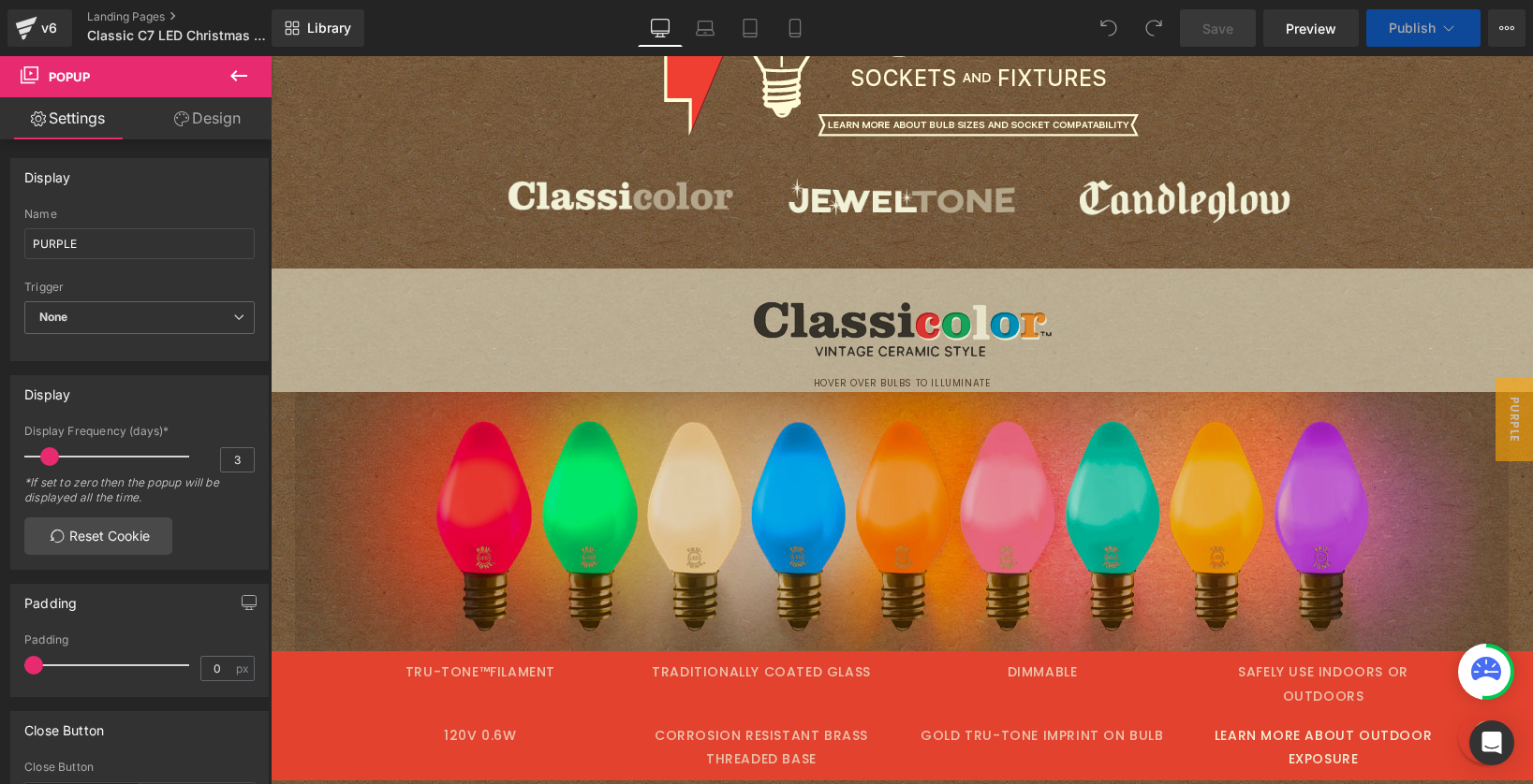
scroll to position [327, 0]
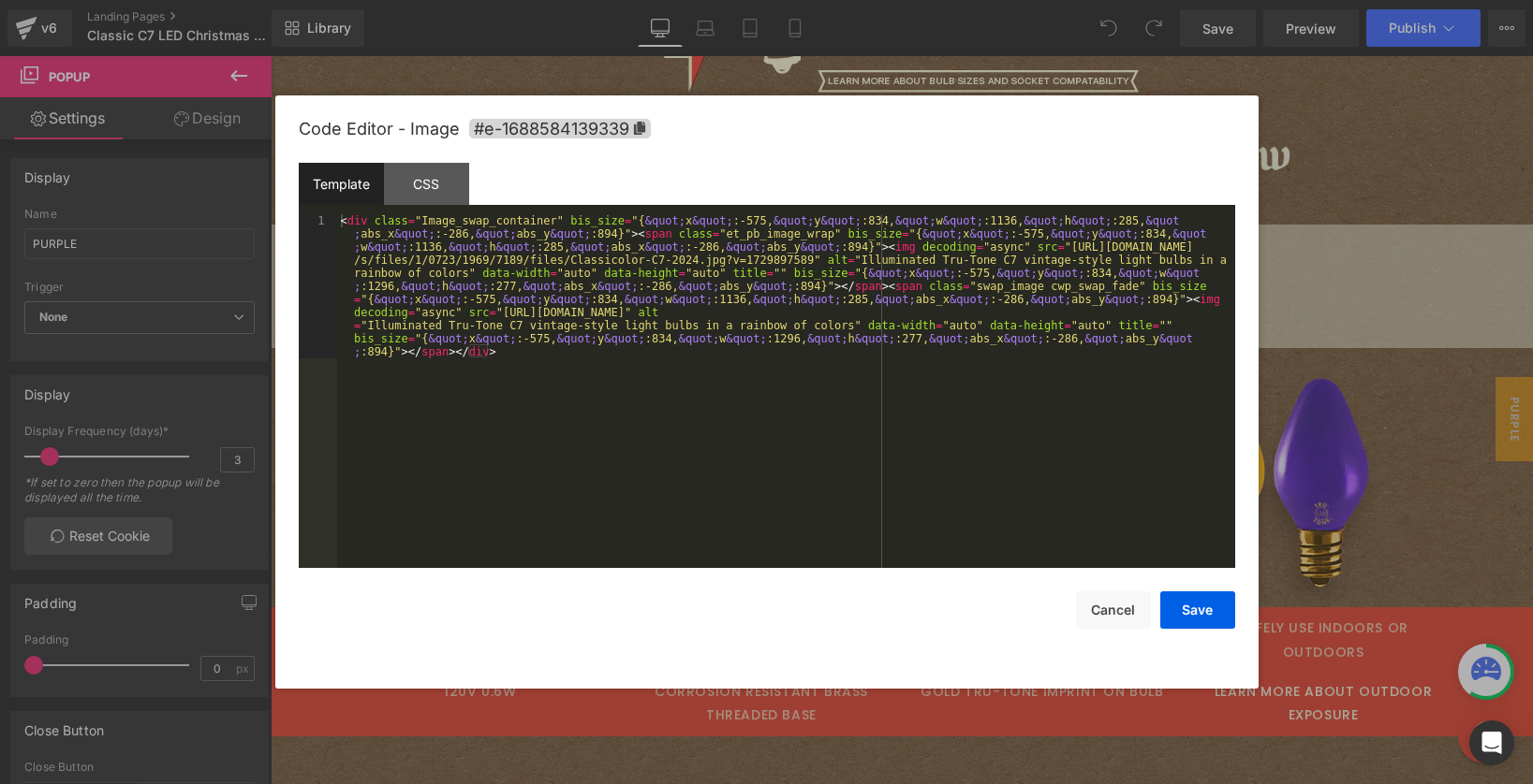
click at [354, 0] on div "You are previewing how the will restyle your page. You can not edit Elements in…" at bounding box center [766, 0] width 1533 height 0
click at [422, 168] on div "CSS" at bounding box center [426, 183] width 85 height 42
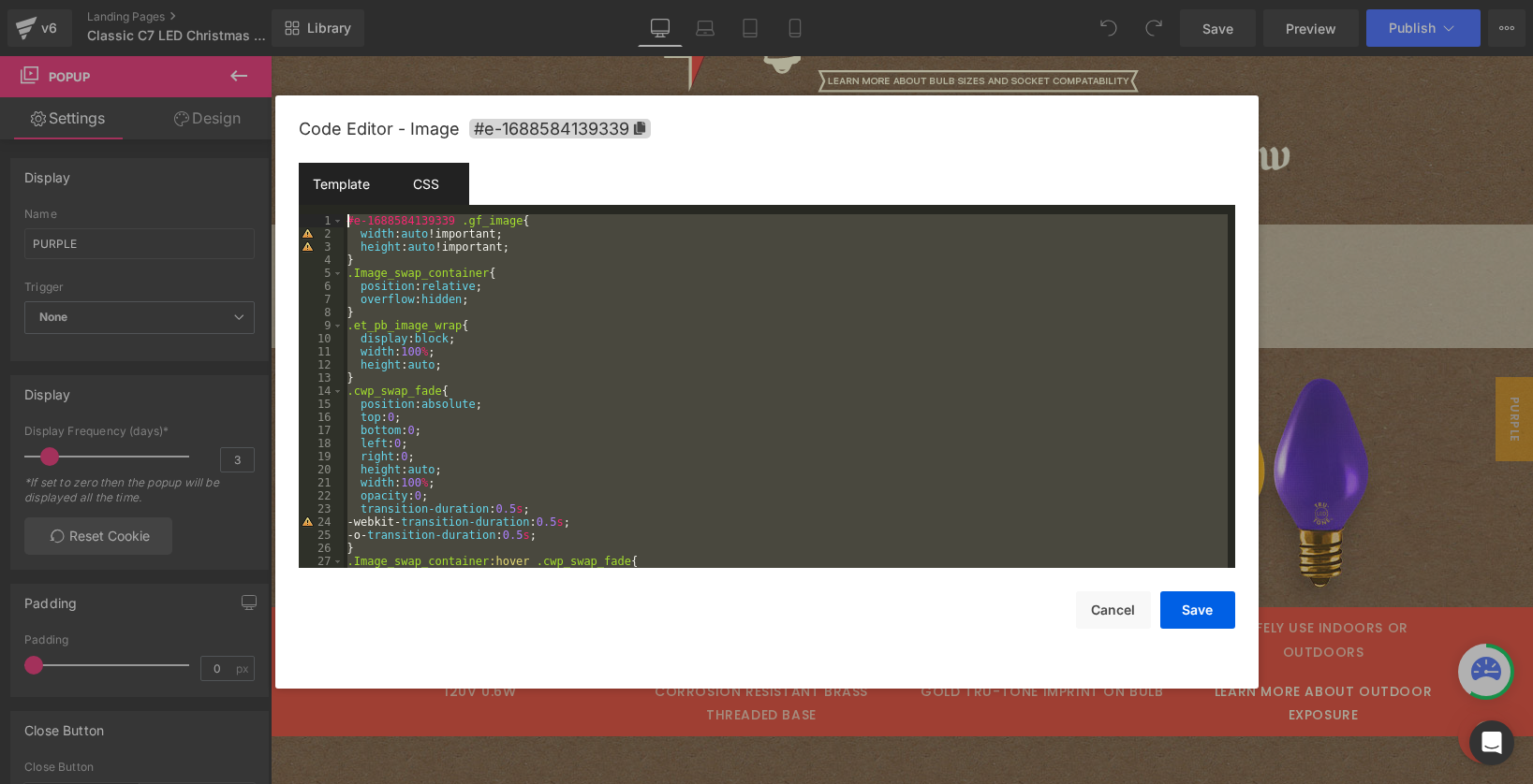
scroll to position [0, 0]
drag, startPoint x: 363, startPoint y: 521, endPoint x: 463, endPoint y: 219, distance: 318.1
click at [463, 219] on div "#e-1688584139339 .gf_image { width : auto !important; height : auto !important;…" at bounding box center [785, 404] width 884 height 380
click at [319, 179] on div "Template" at bounding box center [341, 183] width 85 height 42
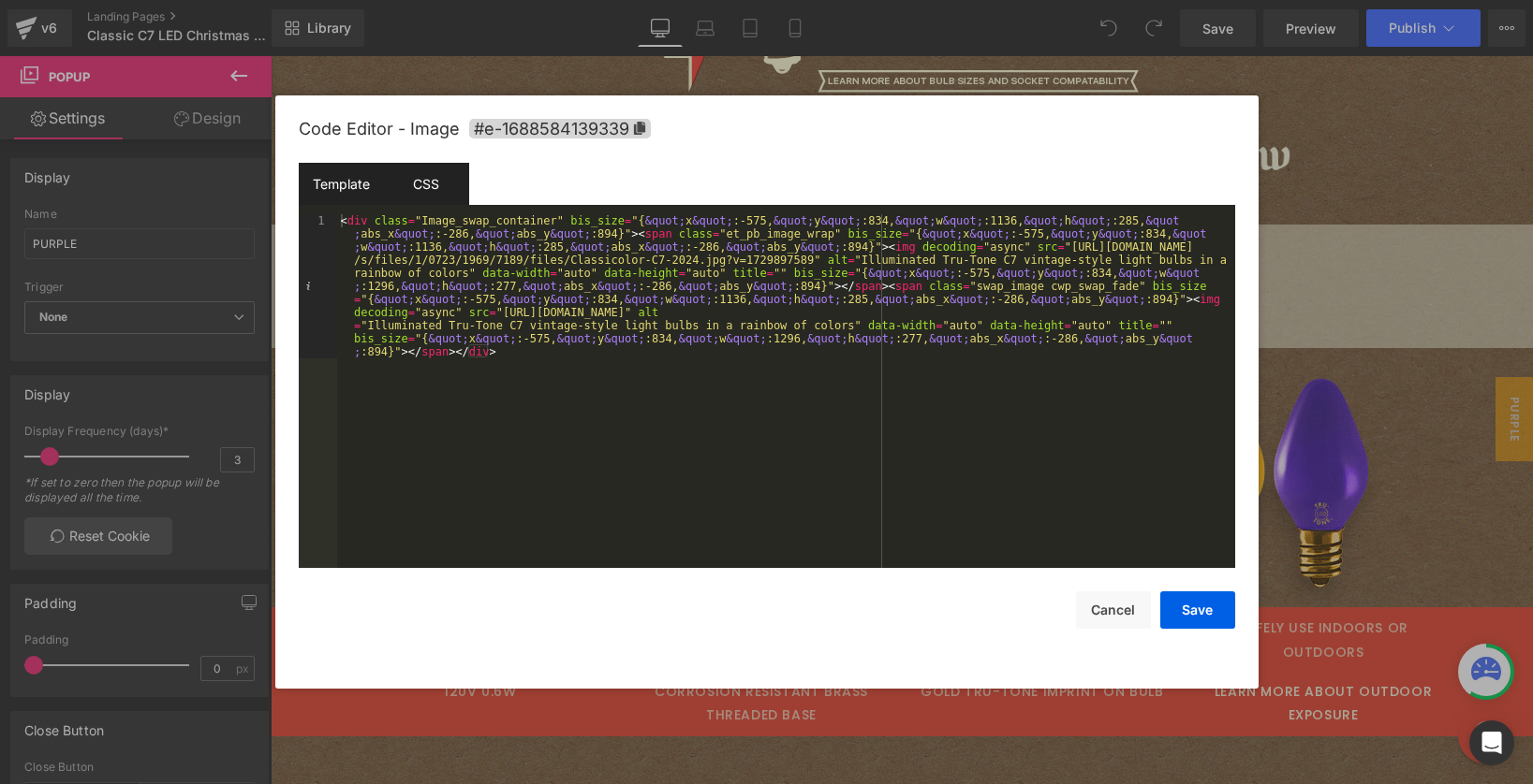
click at [415, 196] on div "CSS" at bounding box center [426, 183] width 85 height 42
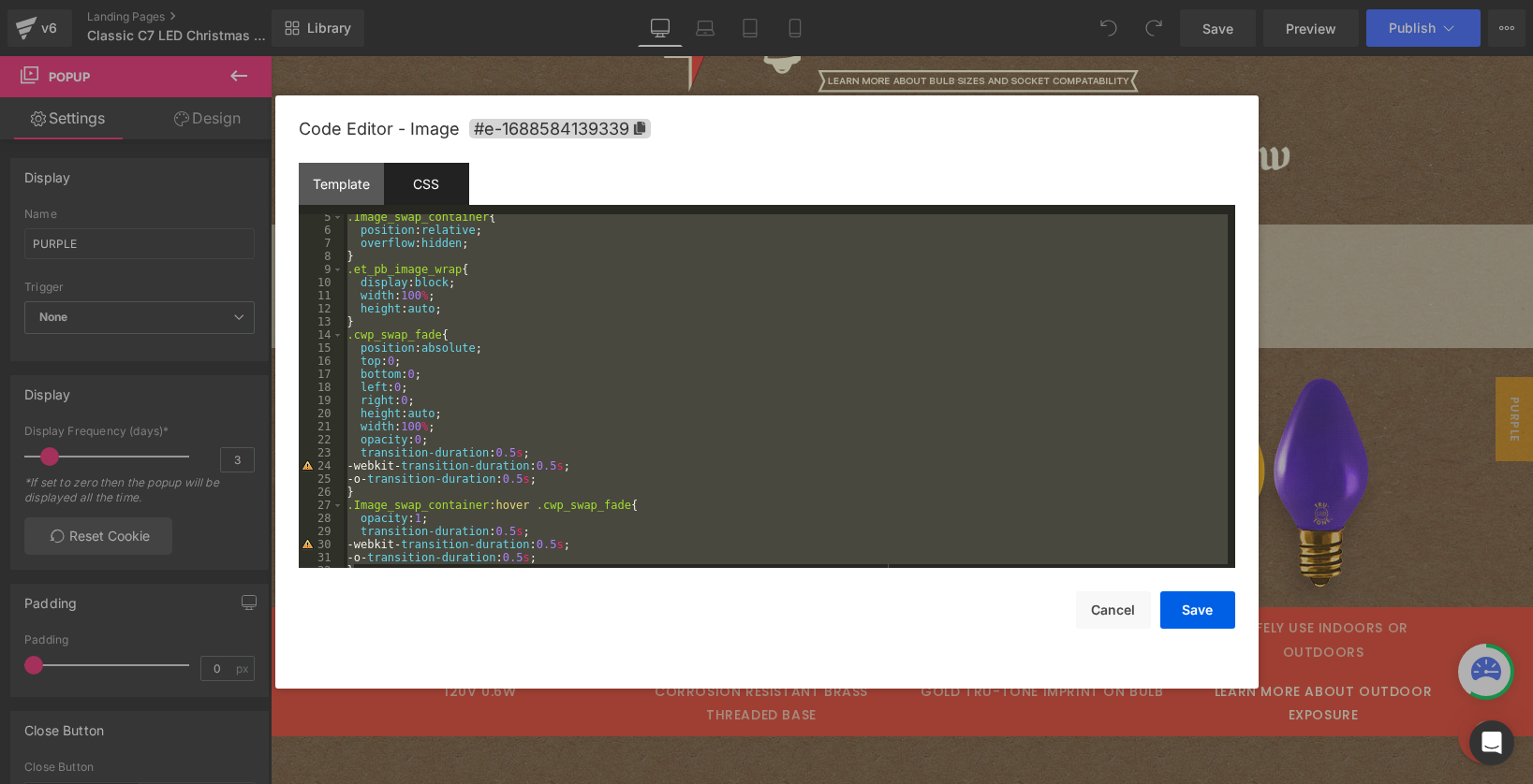
scroll to position [225, 0]
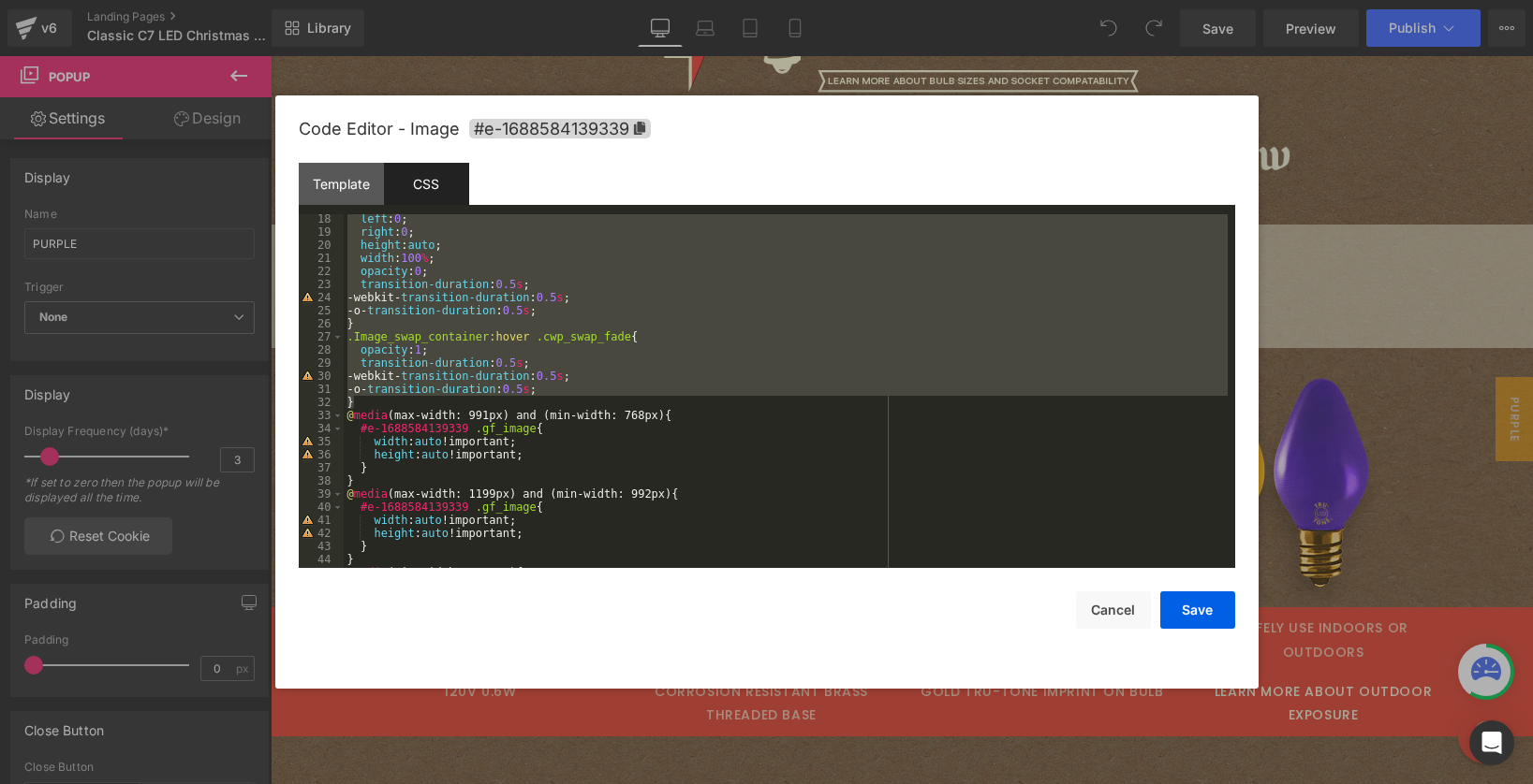
click at [504, 78] on div at bounding box center [766, 392] width 1533 height 784
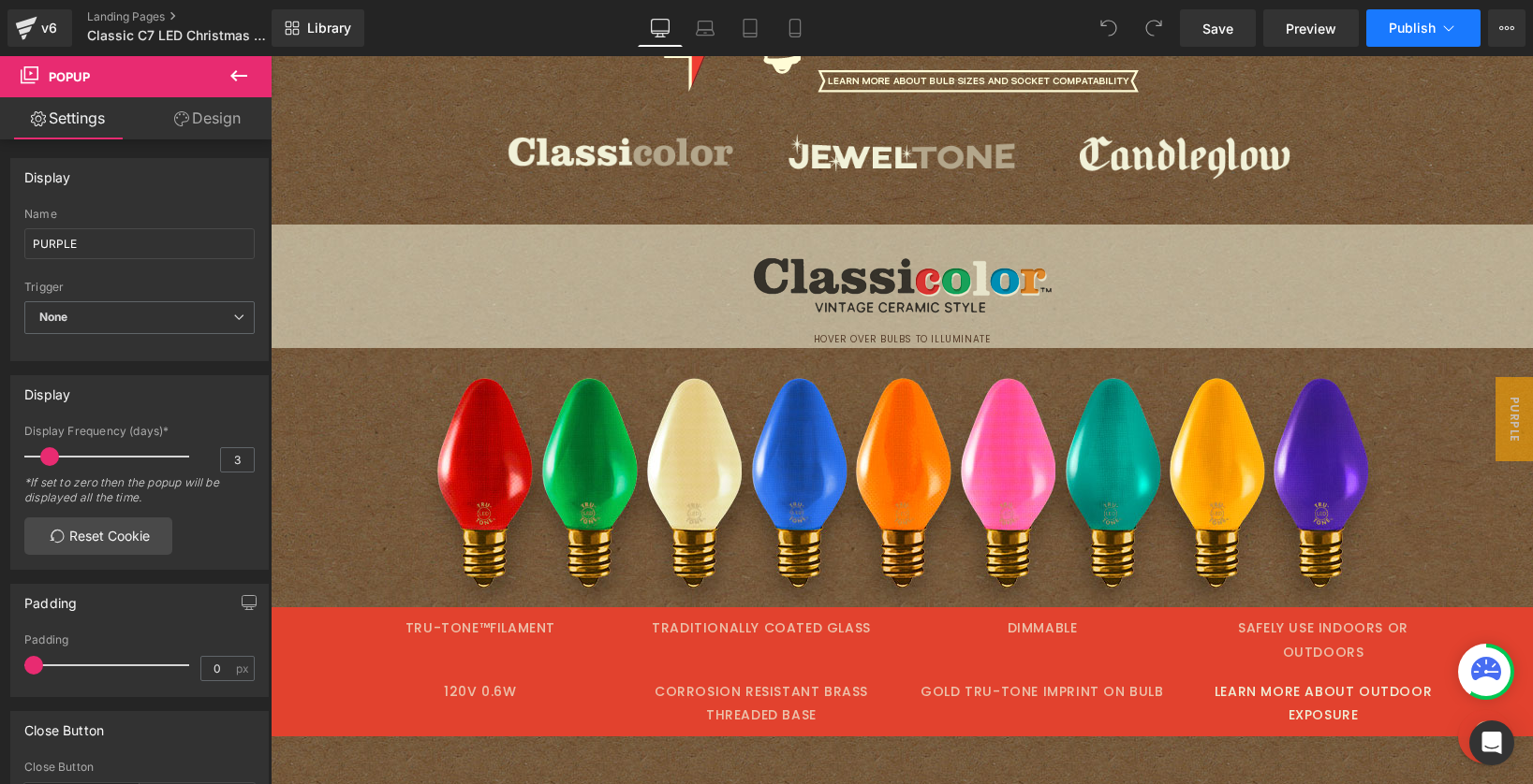
click at [1410, 36] on button "Publish" at bounding box center [1422, 28] width 115 height 37
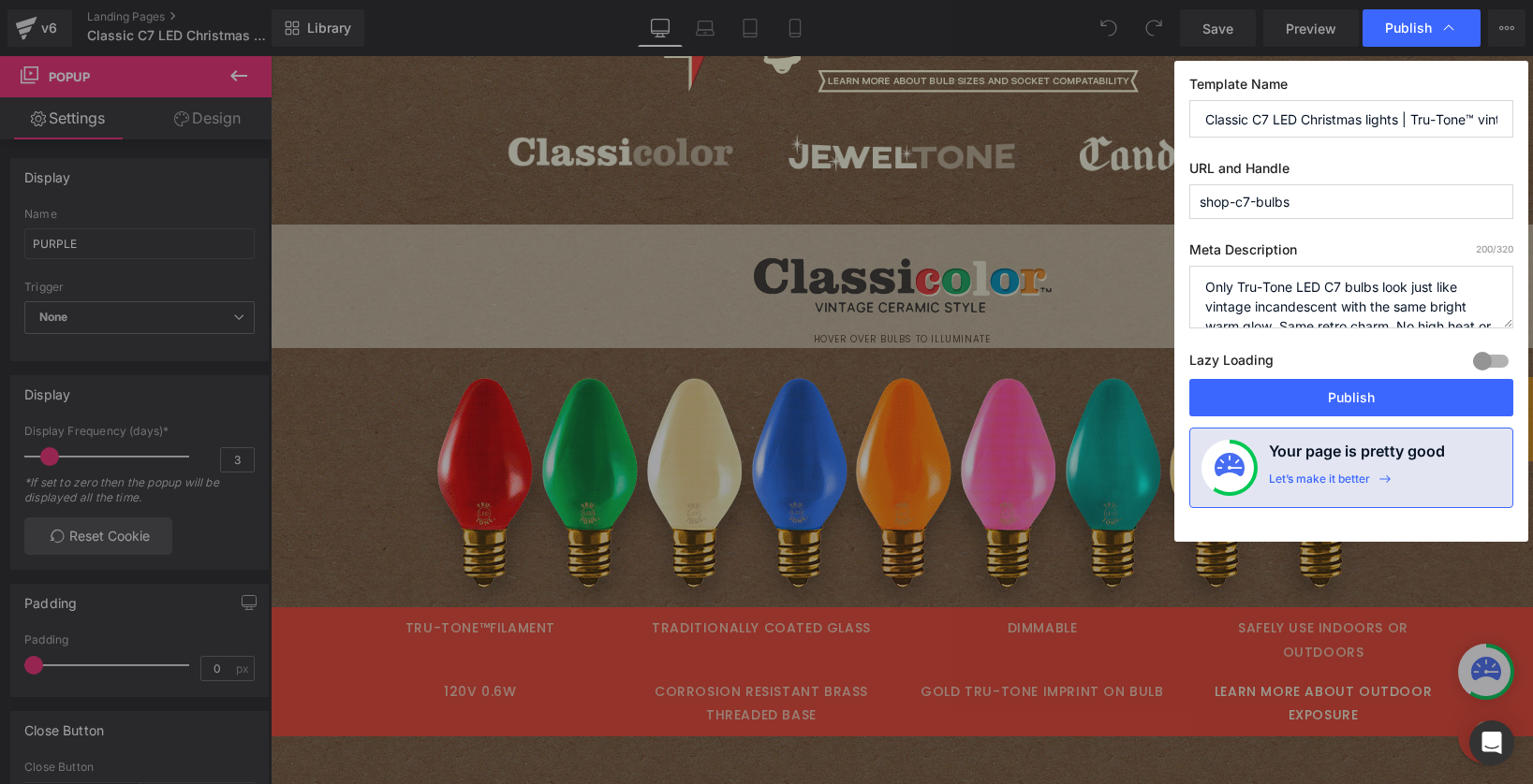
click at [1393, 108] on input "Classic C7 LED Christmas lights | Tru-Tone™ vintage-style LED light bulbs" at bounding box center [1351, 118] width 324 height 37
drag, startPoint x: 1400, startPoint y: 118, endPoint x: 1668, endPoint y: 119, distance: 268.0
click at [1532, 119] on html "You are previewing how the will restyle your page. You can not edit Elements in…" at bounding box center [766, 392] width 1533 height 784
click at [1253, 114] on input "Classic C7 LED Christmas lights | Tru-Tone™ vintage-style LED light bulbs" at bounding box center [1351, 118] width 324 height 37
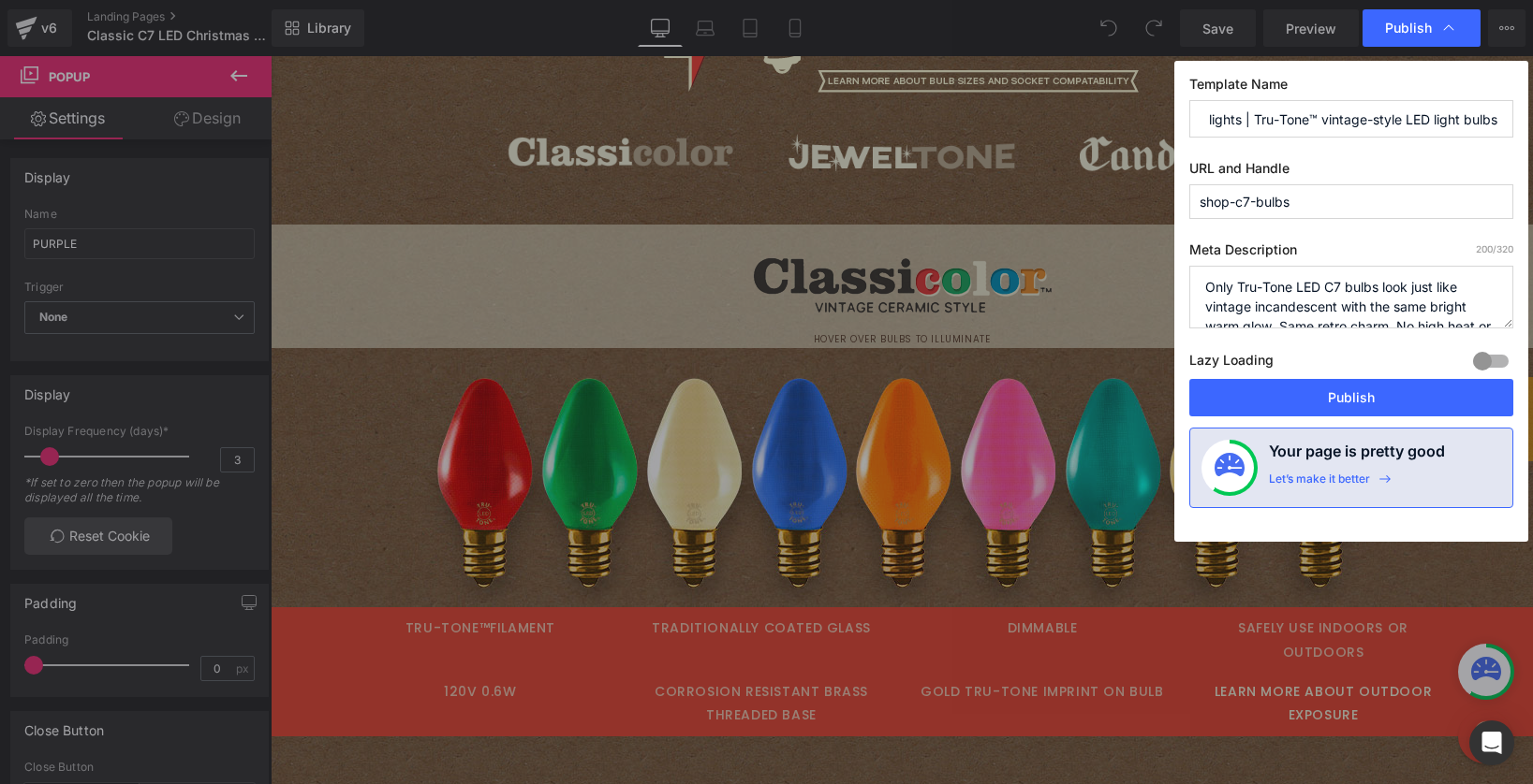
scroll to position [0, 0]
drag, startPoint x: 1239, startPoint y: 118, endPoint x: 959, endPoint y: 119, distance: 280.0
click at [959, 119] on div "Publish Template Name Classic C7 LED Christmas lights | Tru-Tone™ vintage-style…" at bounding box center [766, 392] width 1533 height 784
click at [1269, 120] on input "Classic C7 LED Christmas lights | Tru-Tone™ vintage-style LED light bulbs" at bounding box center [1351, 118] width 324 height 37
